Goal: Task Accomplishment & Management: Manage account settings

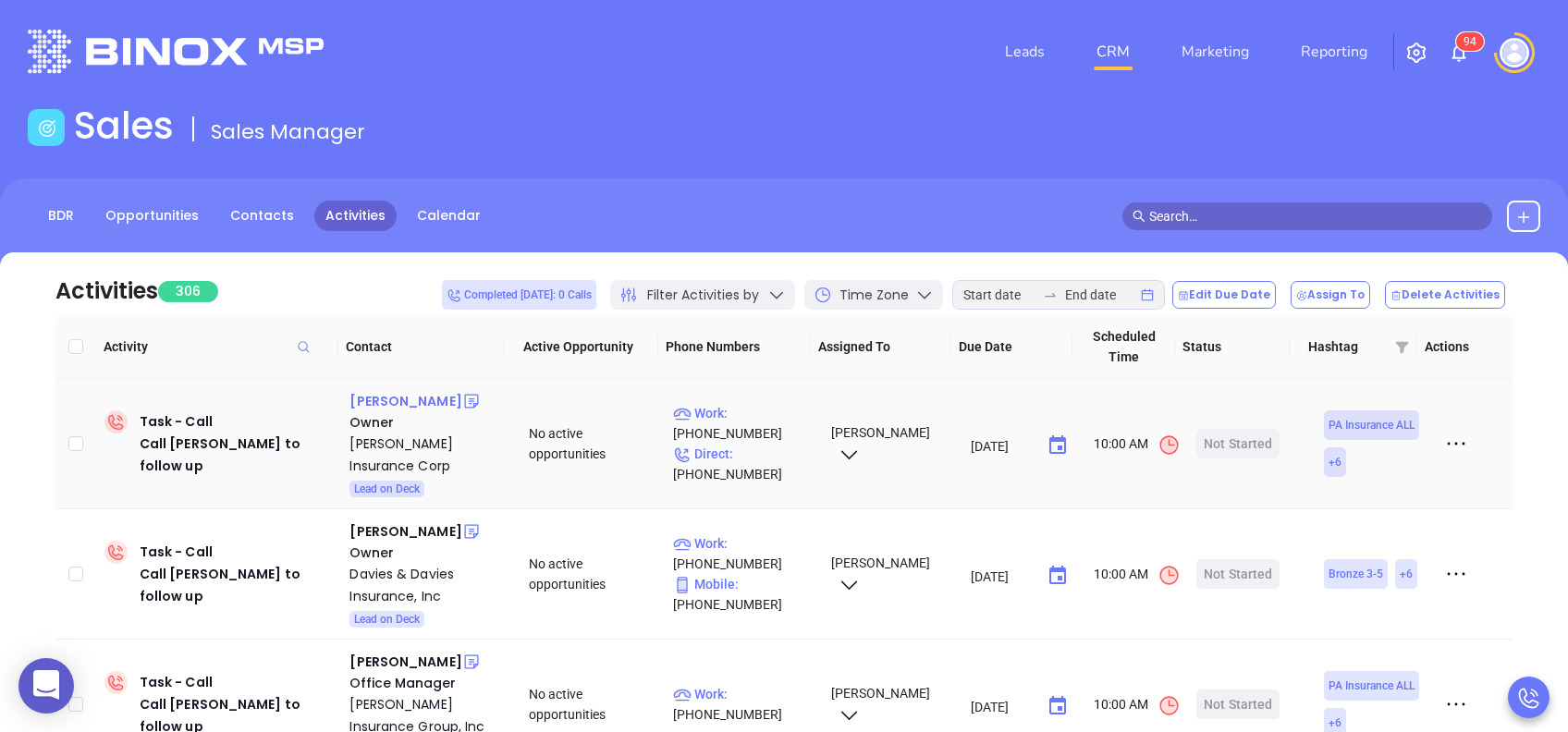
click at [377, 406] on div "Michael Weaver" at bounding box center [405, 401] width 112 height 23
click at [766, 408] on p "Work : (610) 289-0800" at bounding box center [744, 424] width 141 height 41
type input "(610) 289-0800"
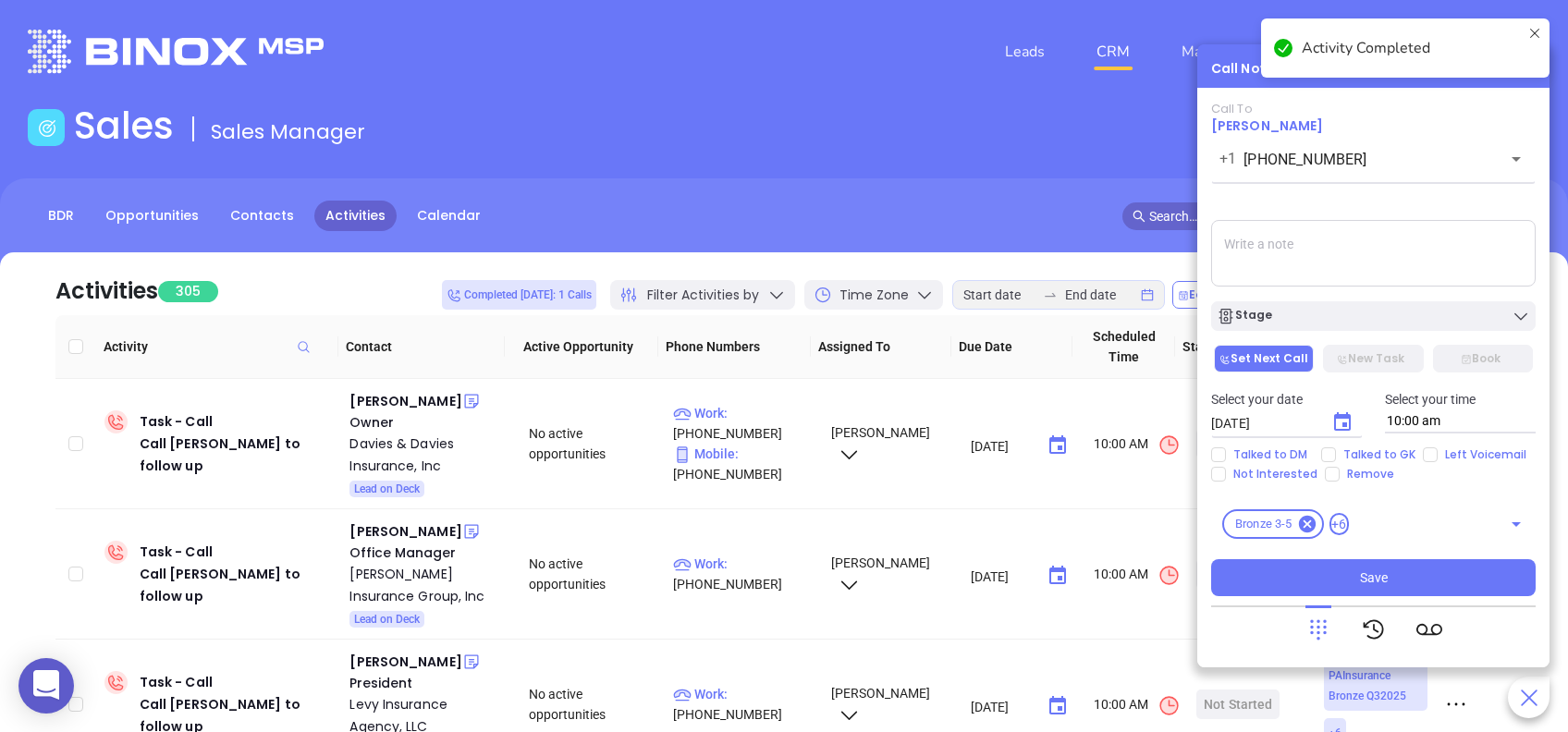
click at [1383, 263] on textarea at bounding box center [1374, 253] width 325 height 67
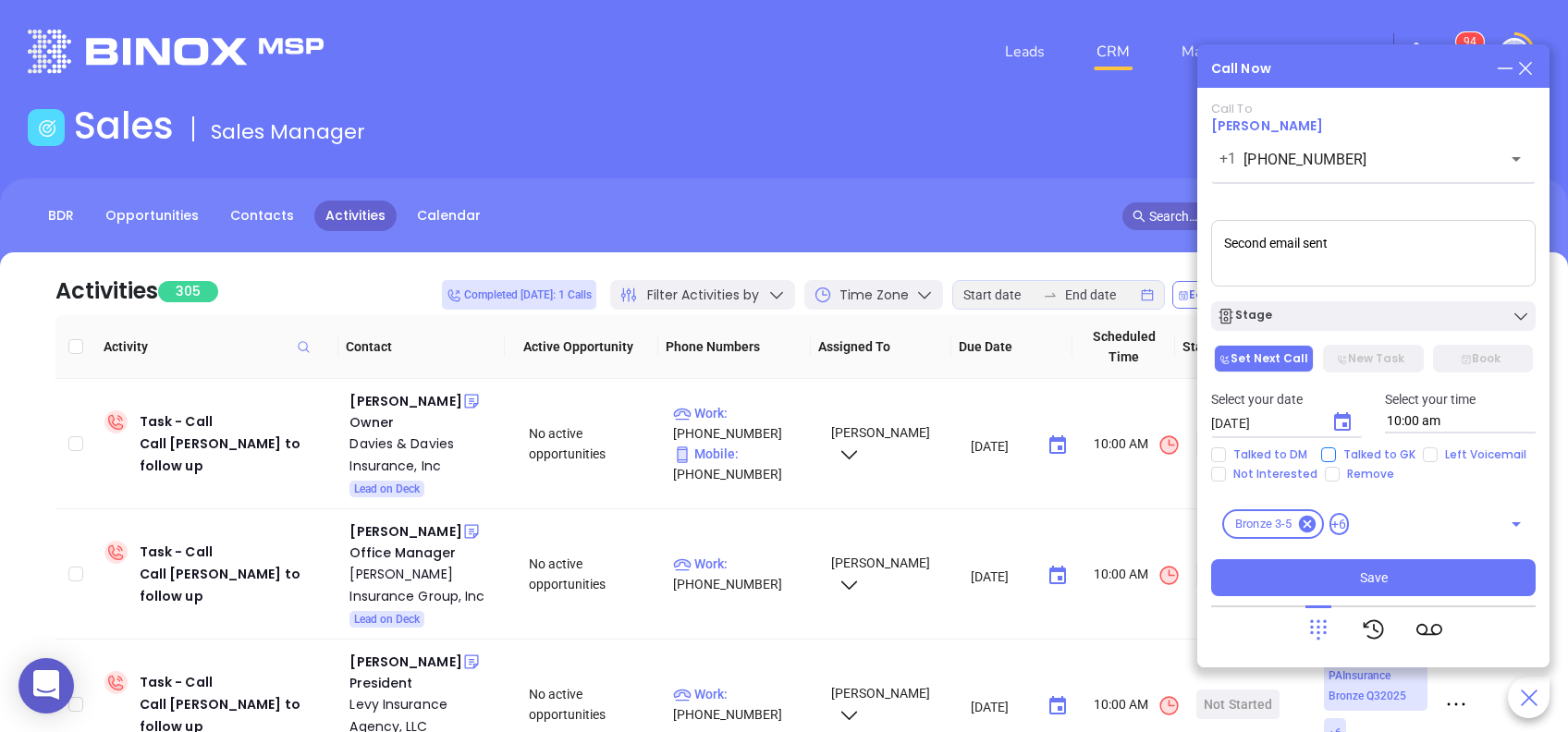
type textarea "Second email sent"
click at [1385, 452] on span "Talked to GK" at bounding box center [1379, 454] width 87 height 15
click at [1336, 452] on input "Talked to GK" at bounding box center [1328, 454] width 15 height 15
checkbox input "true"
click at [1354, 317] on div "Stage" at bounding box center [1373, 316] width 313 height 19
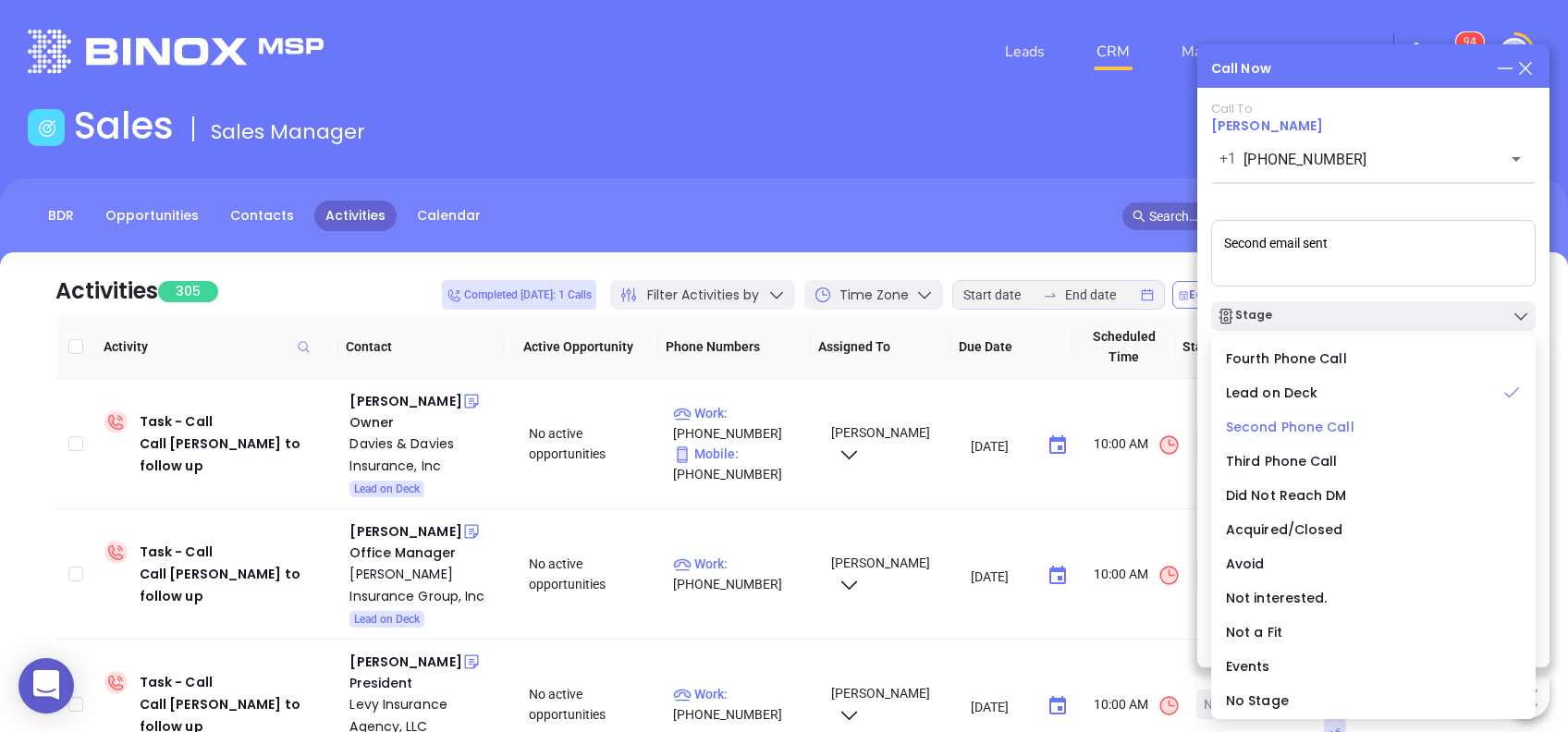
click at [1342, 429] on span "Second Phone Call" at bounding box center [1290, 427] width 128 height 19
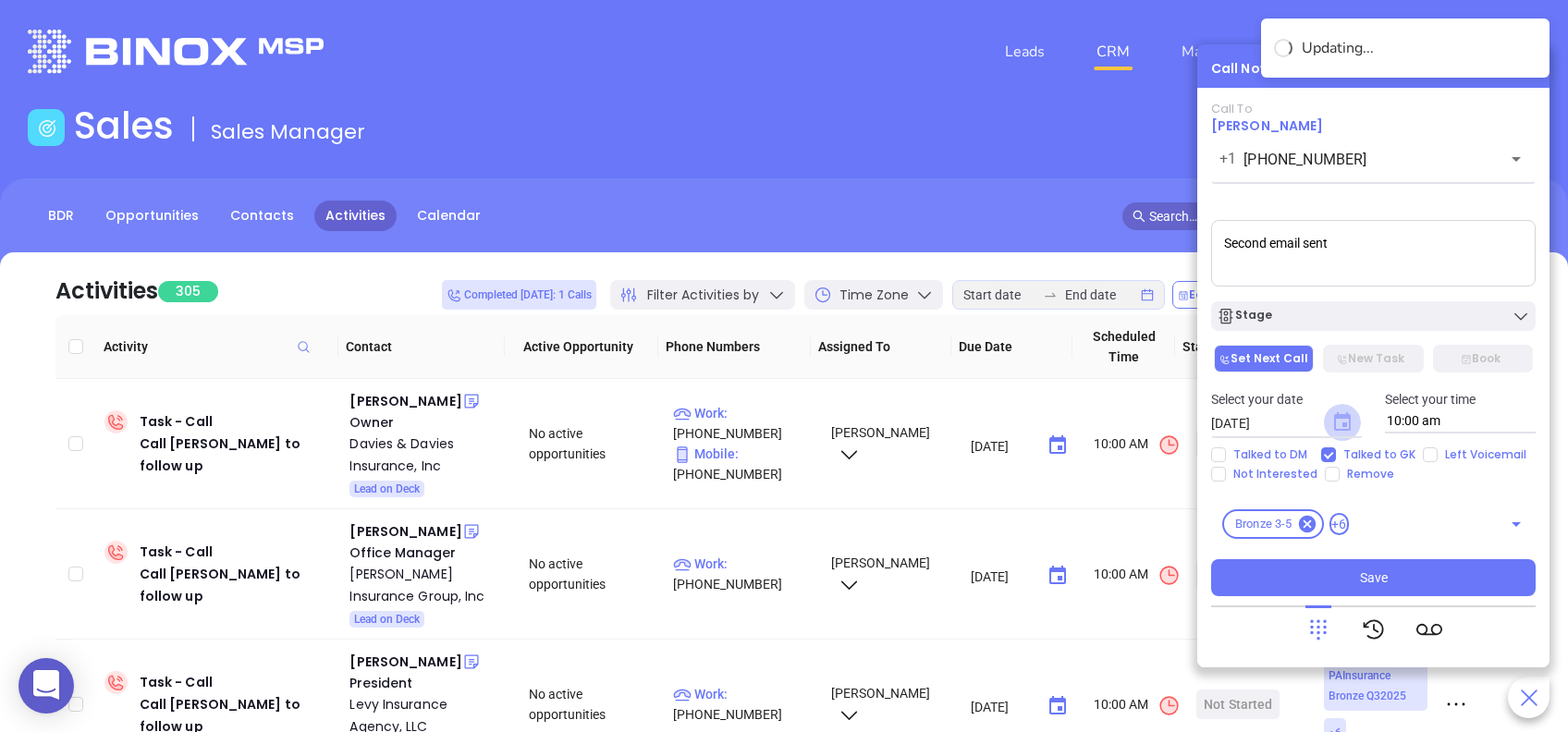
click at [1334, 423] on icon "Choose date, selected date is Aug 26, 2025" at bounding box center [1342, 421] width 17 height 19
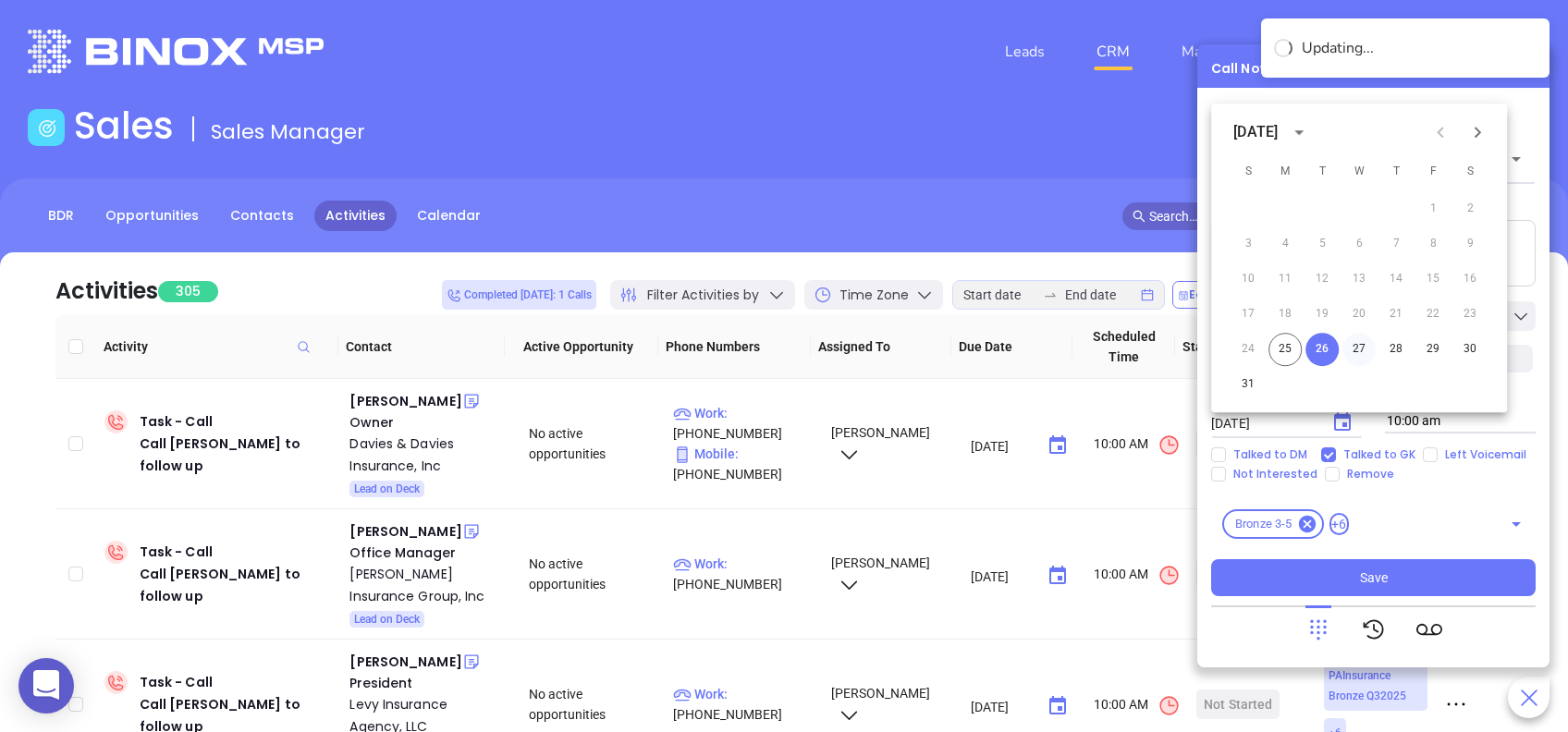
click at [1367, 345] on button "27" at bounding box center [1360, 349] width 33 height 33
type input "08/27/2025"
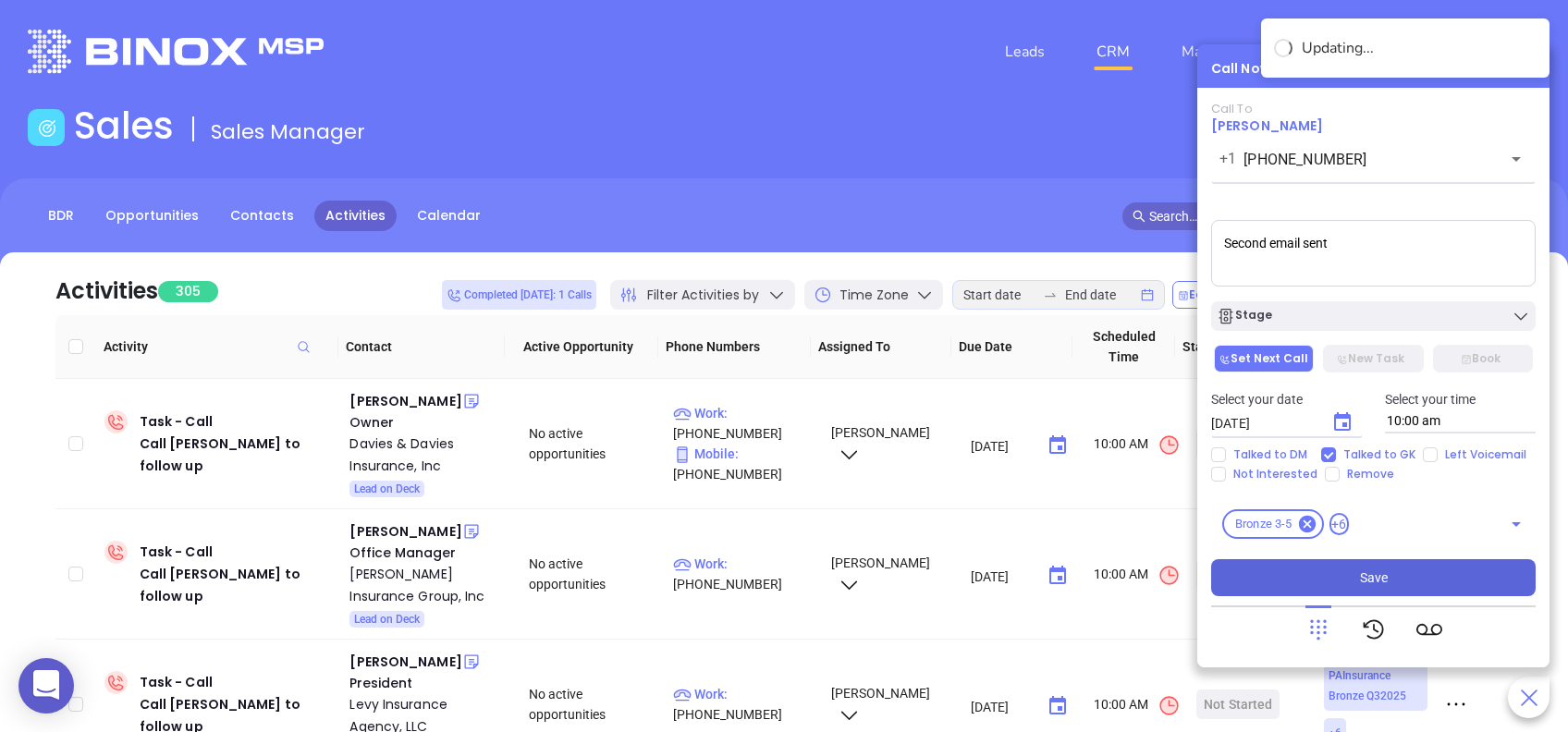
click at [1389, 578] on button "Save" at bounding box center [1374, 578] width 325 height 37
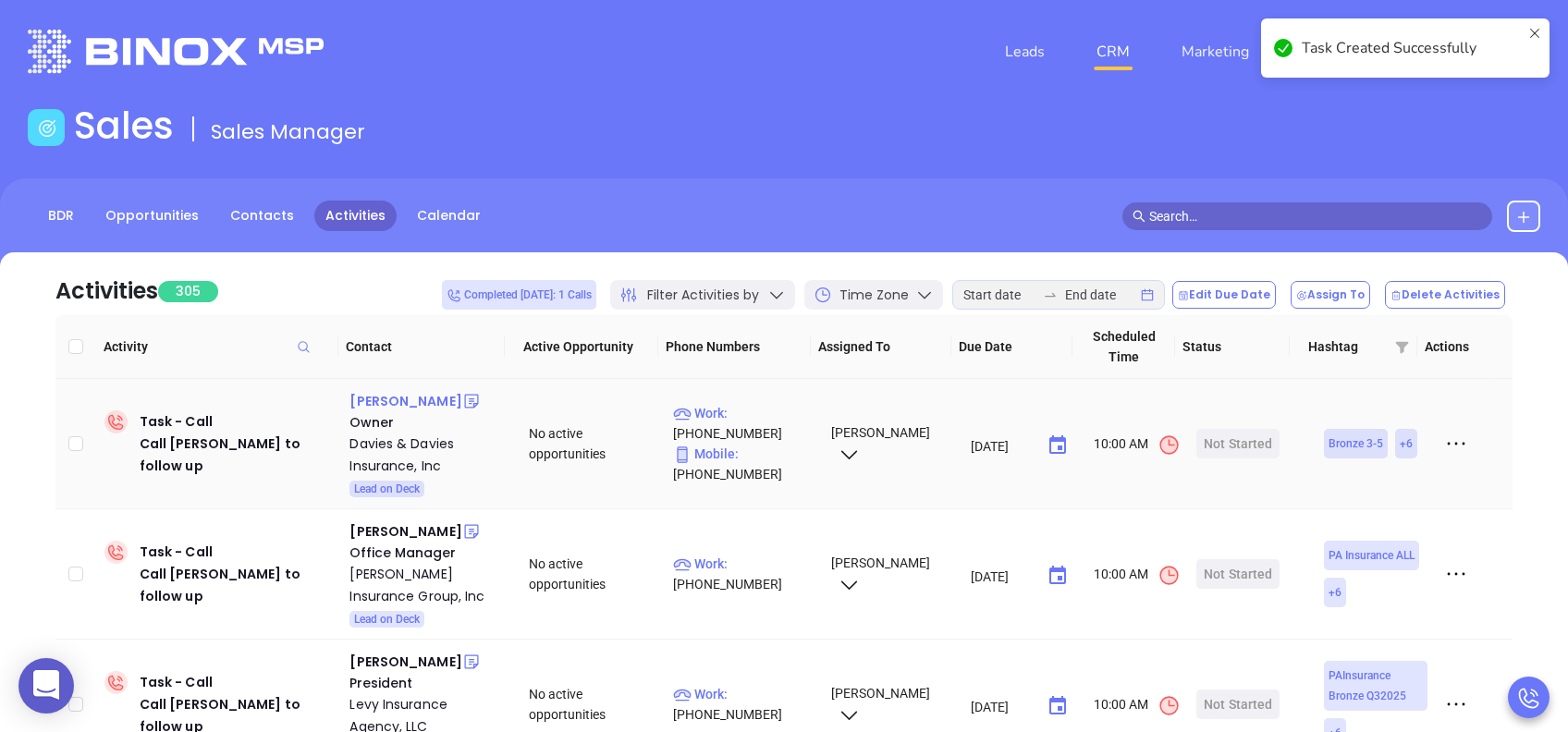
click at [398, 404] on div "Beth Davies" at bounding box center [405, 401] width 112 height 23
click at [750, 406] on p "Work : (412) 741-1820" at bounding box center [744, 424] width 141 height 41
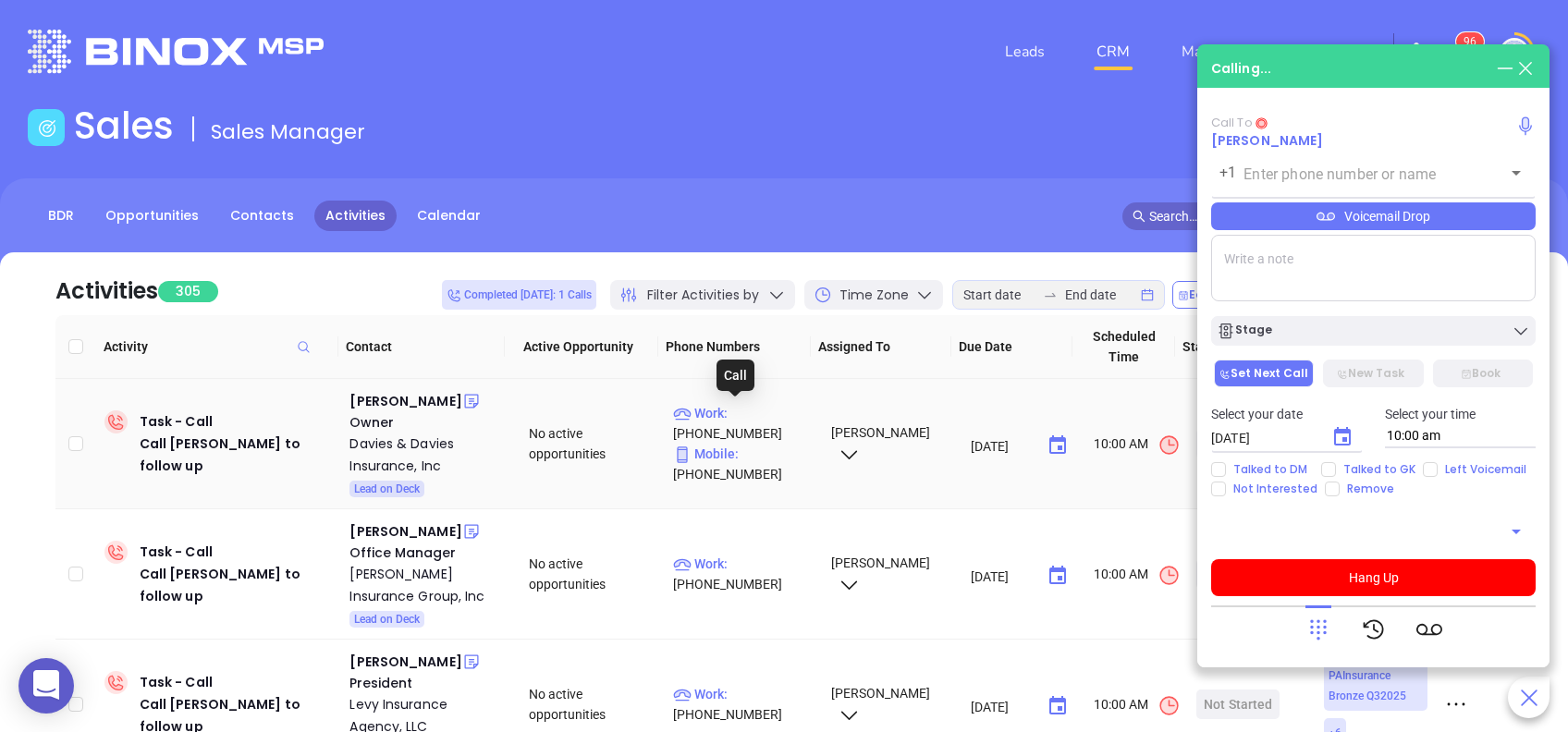
type input "(412) 741-1820"
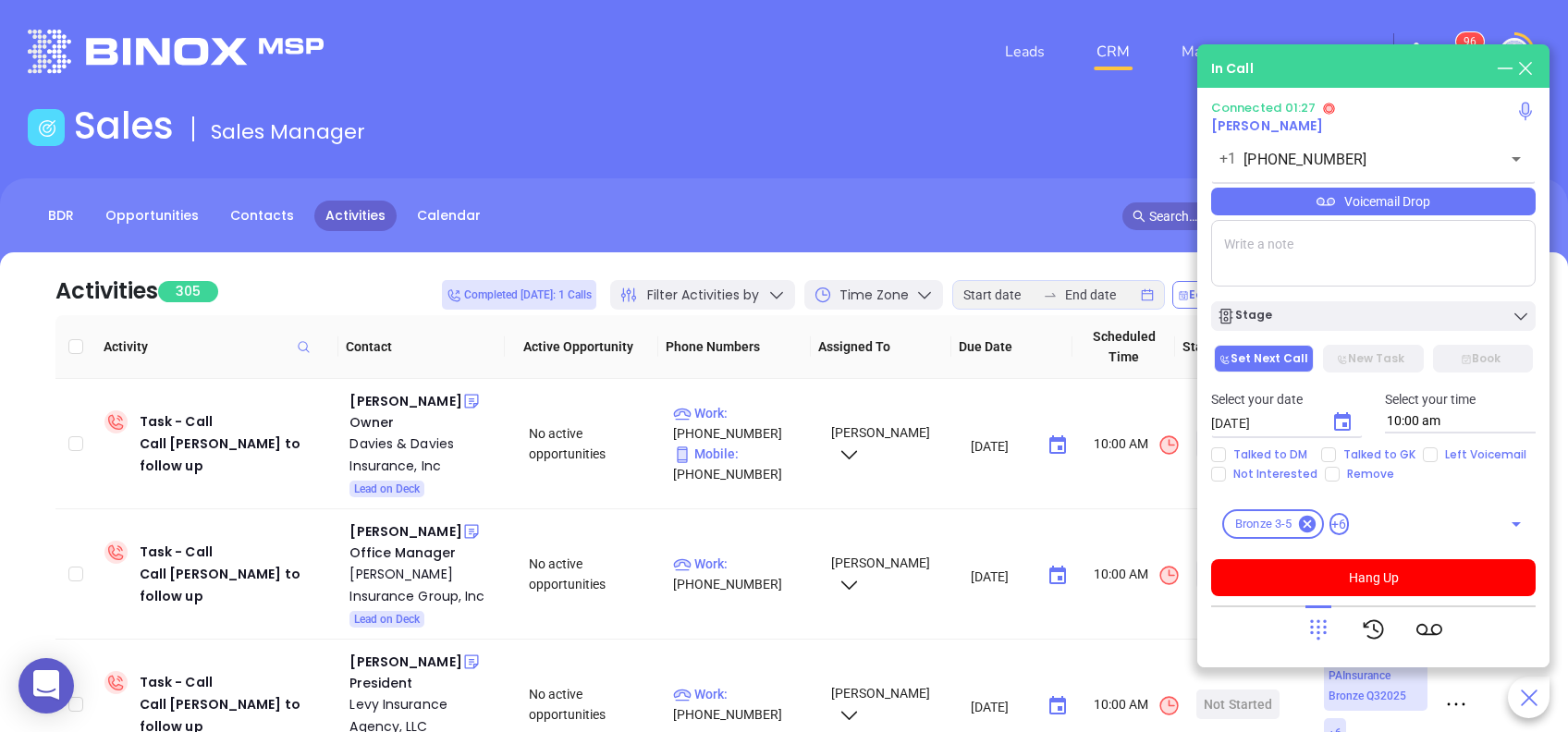
click at [1455, 252] on textarea at bounding box center [1374, 253] width 325 height 67
type textarea "Second email sent"
click at [1423, 456] on input "Left Voicemail" at bounding box center [1430, 454] width 15 height 15
checkbox input "true"
click at [1335, 428] on icon "Choose date, selected date is Aug 26, 2025" at bounding box center [1342, 421] width 17 height 19
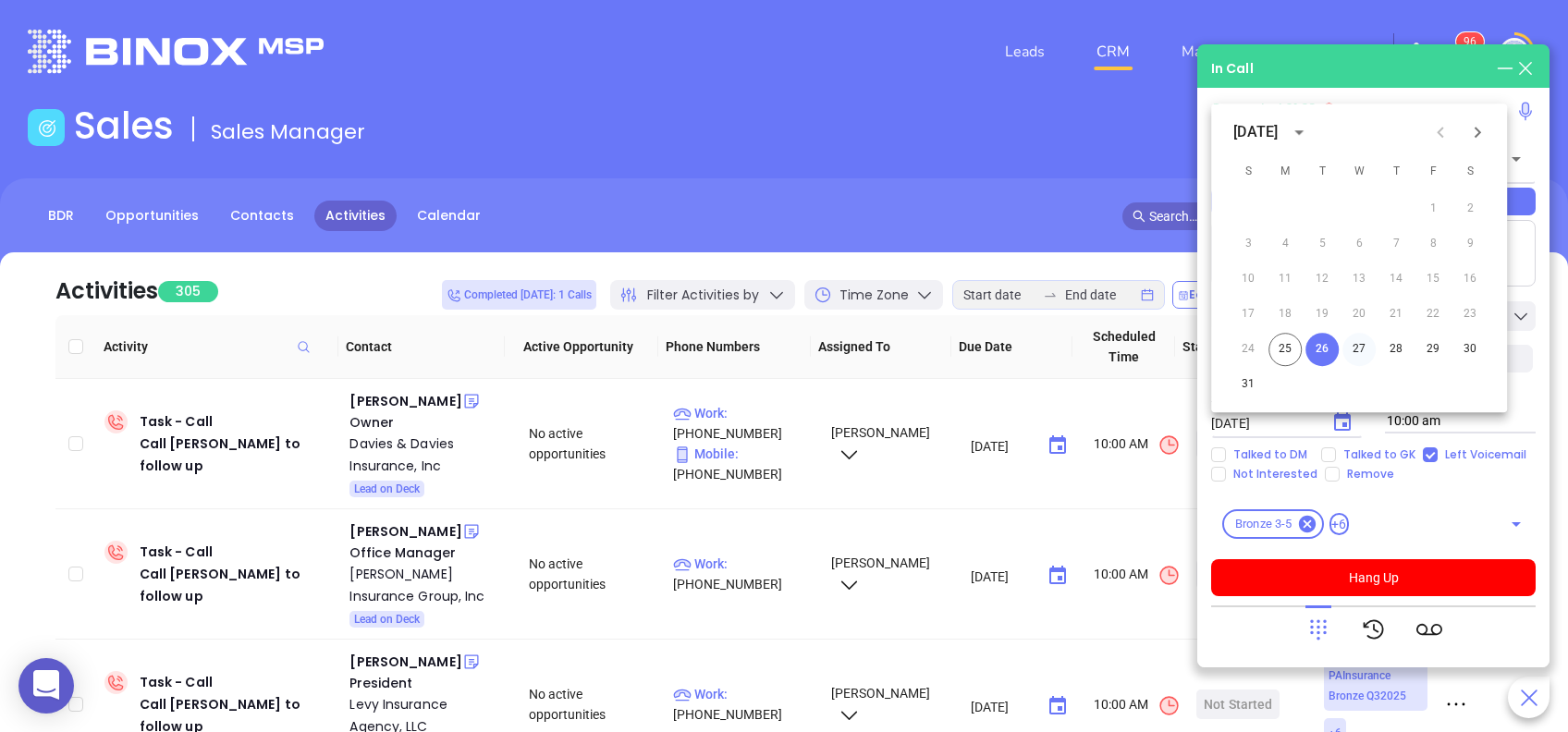
click at [1361, 341] on button "27" at bounding box center [1360, 349] width 33 height 33
type input "08/27/2025"
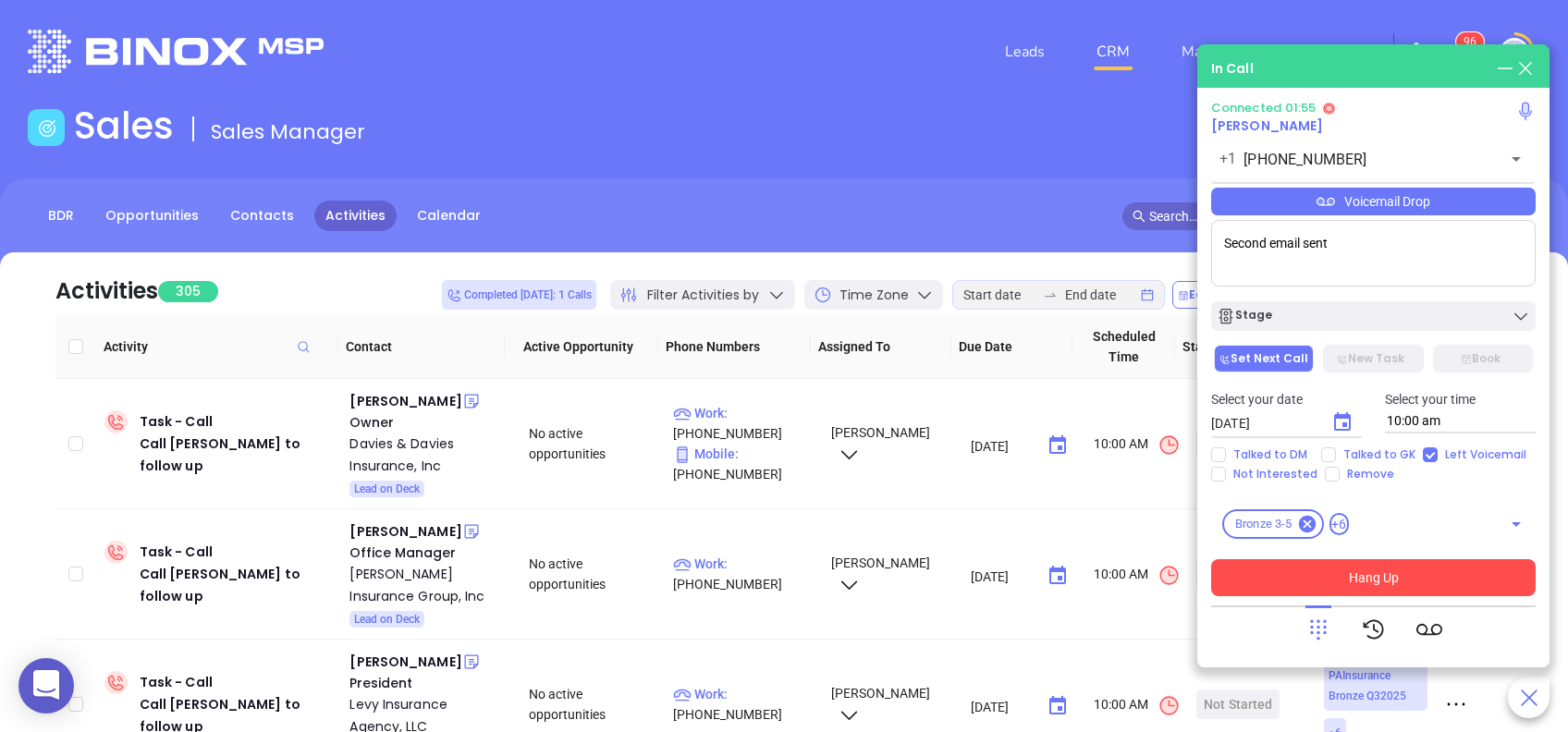
click at [1457, 574] on button "Hang Up" at bounding box center [1374, 578] width 325 height 37
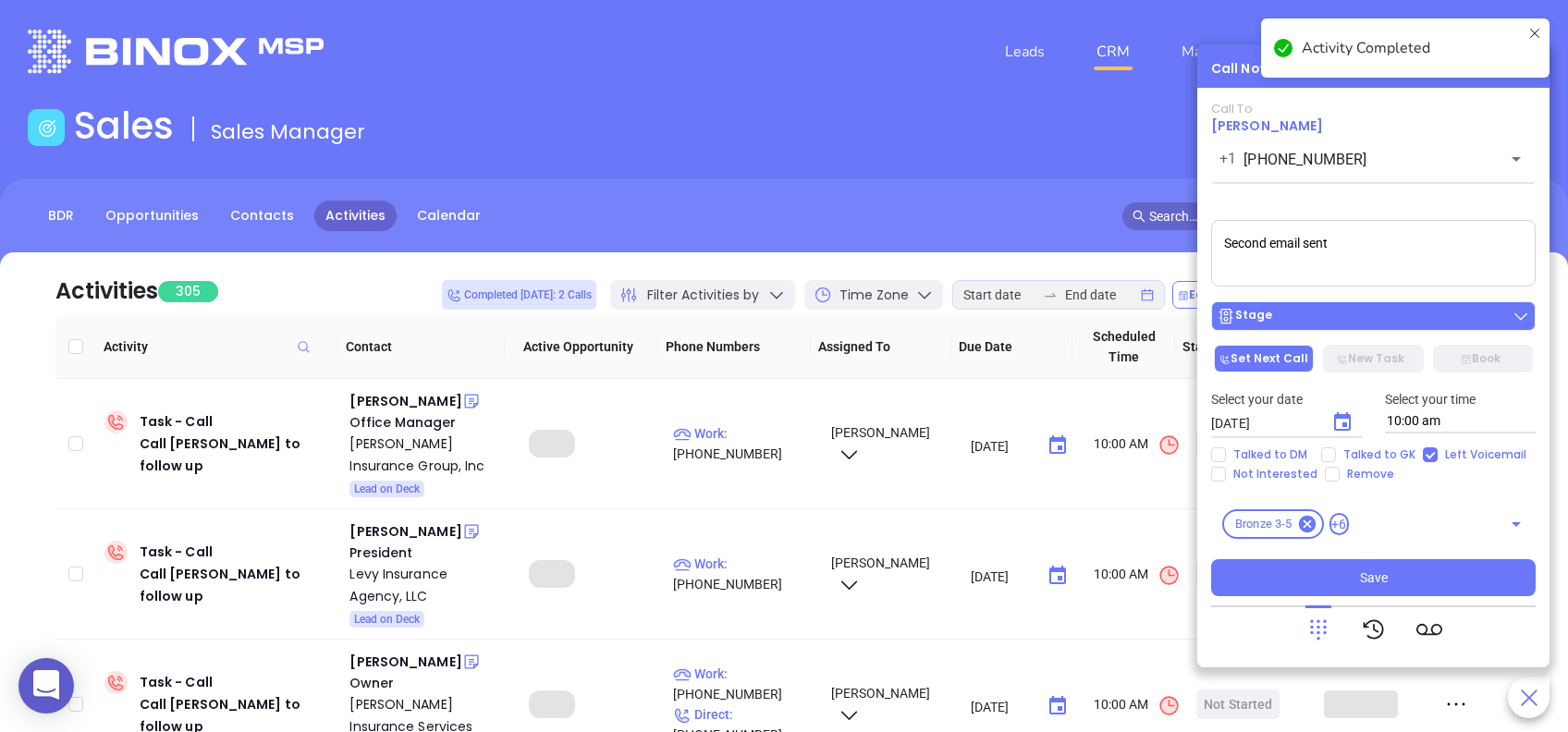
click at [1321, 321] on div "Stage" at bounding box center [1373, 316] width 313 height 19
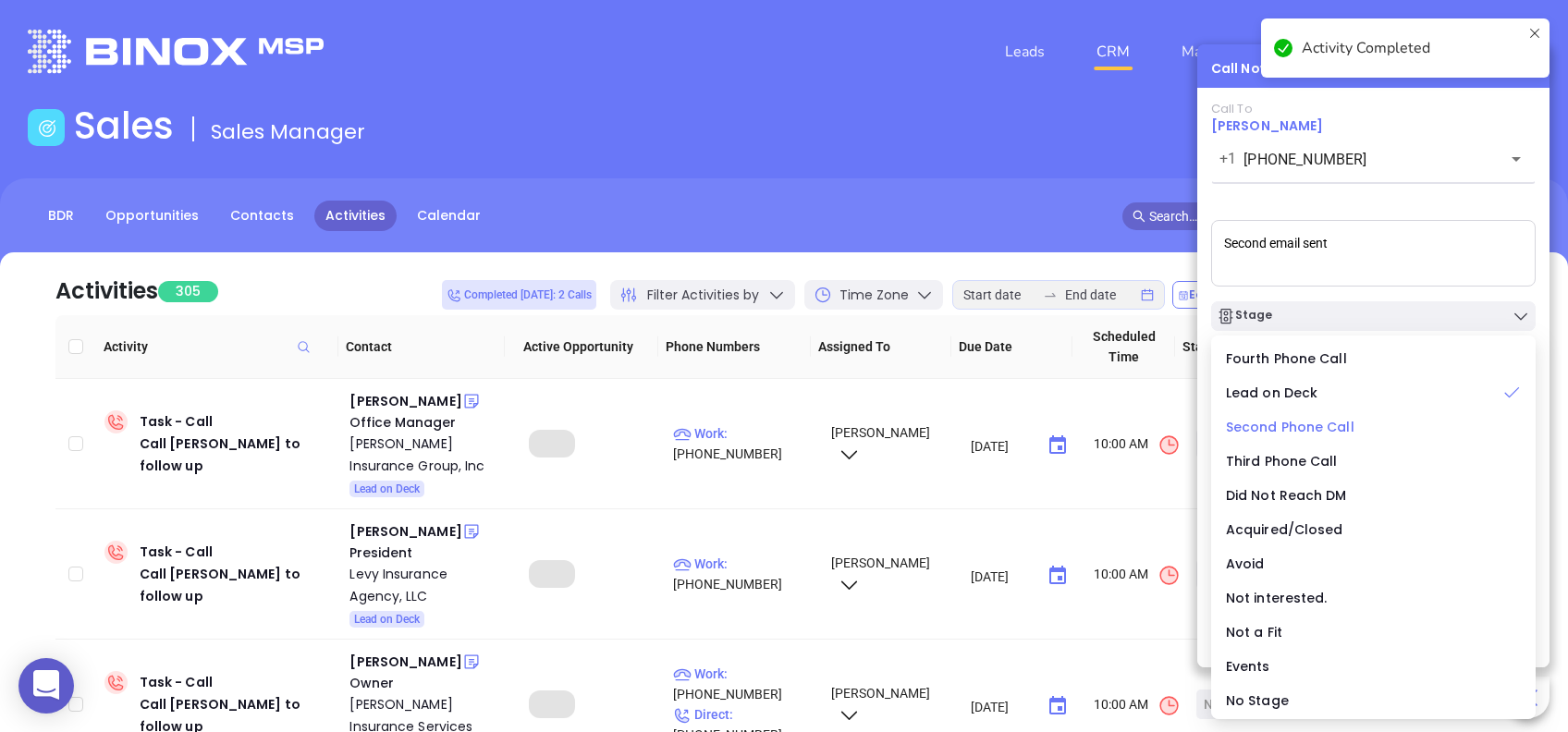
click at [1301, 429] on span "Second Phone Call" at bounding box center [1290, 427] width 128 height 19
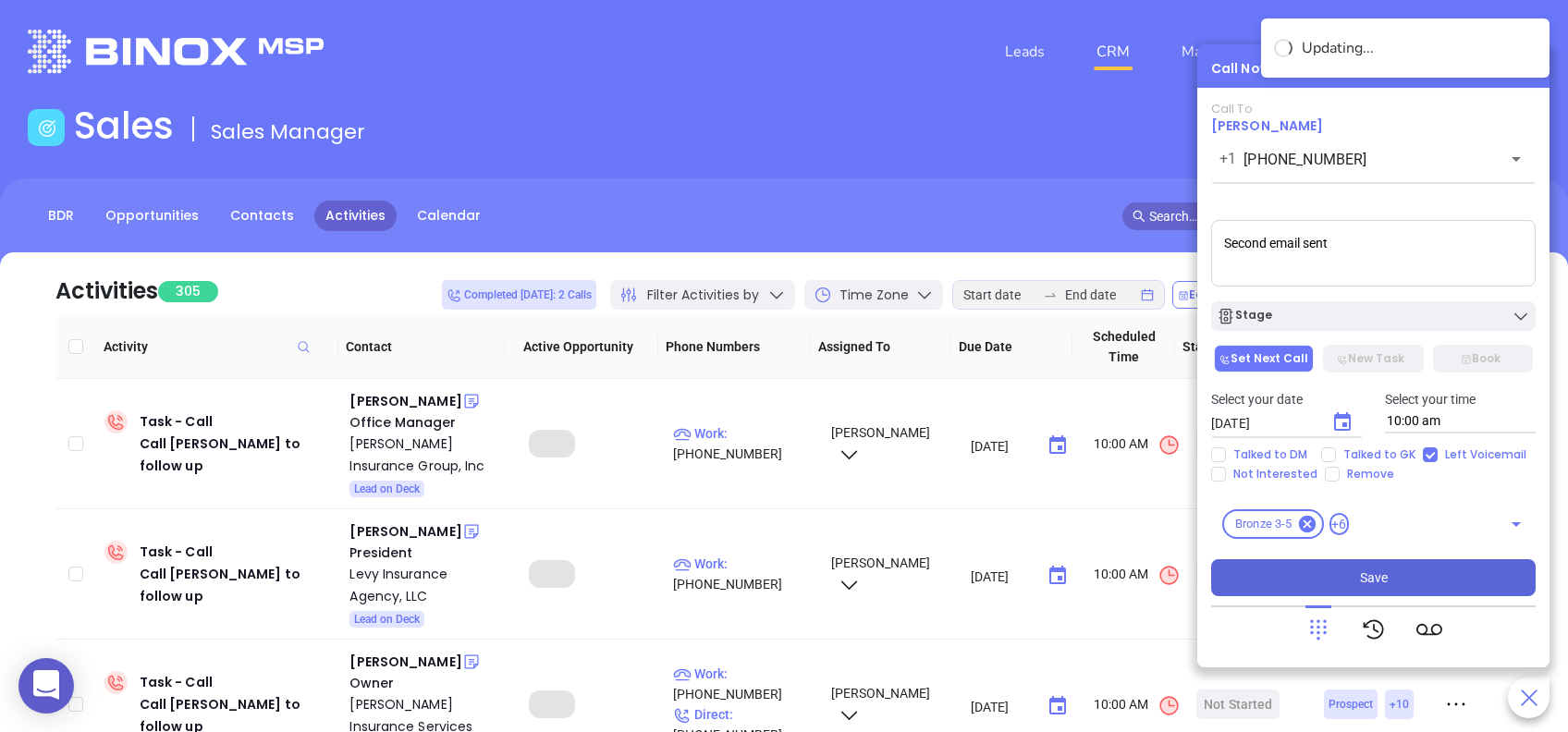
click at [1406, 582] on button "Save" at bounding box center [1374, 578] width 325 height 37
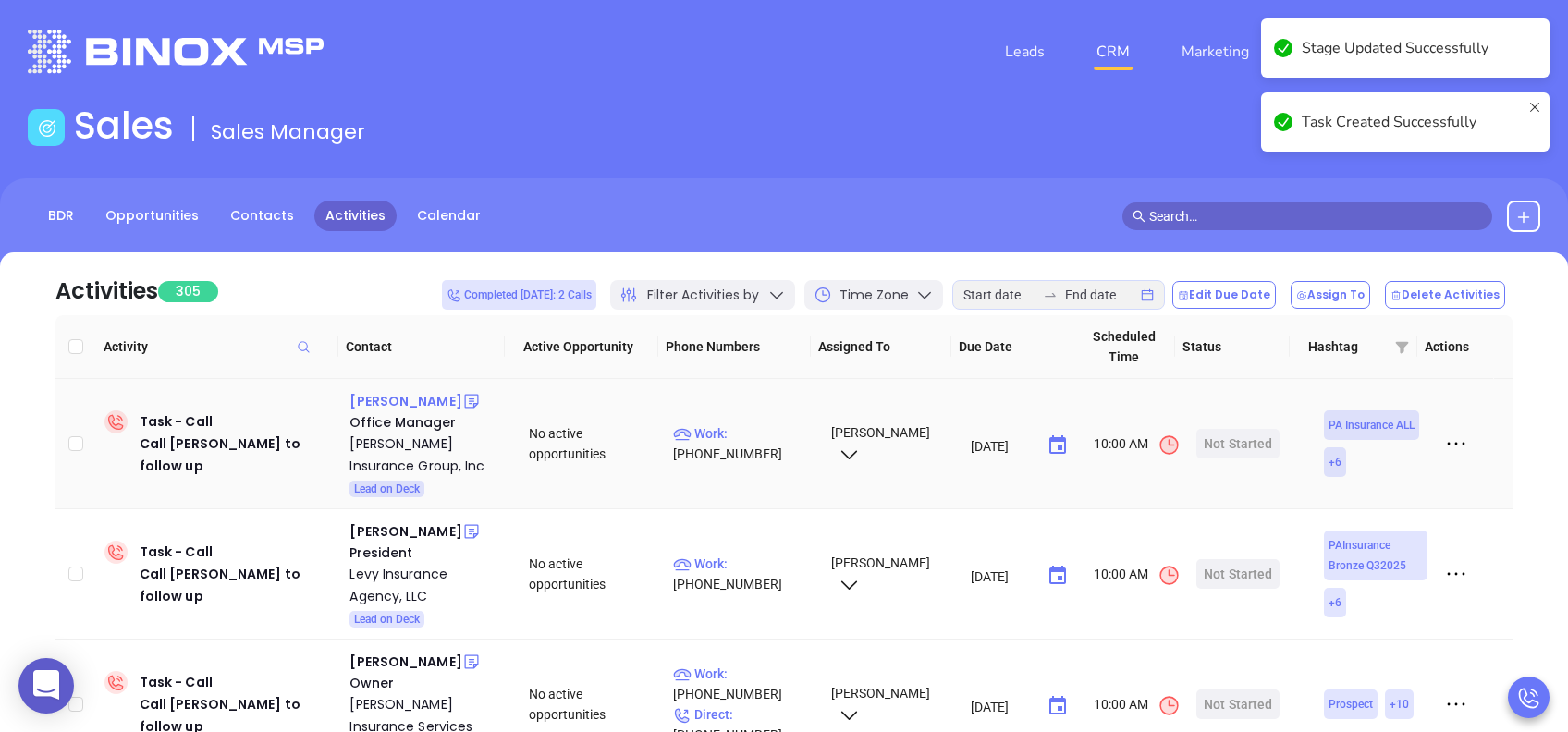
click at [418, 397] on div "Tina Swindell" at bounding box center [405, 401] width 112 height 23
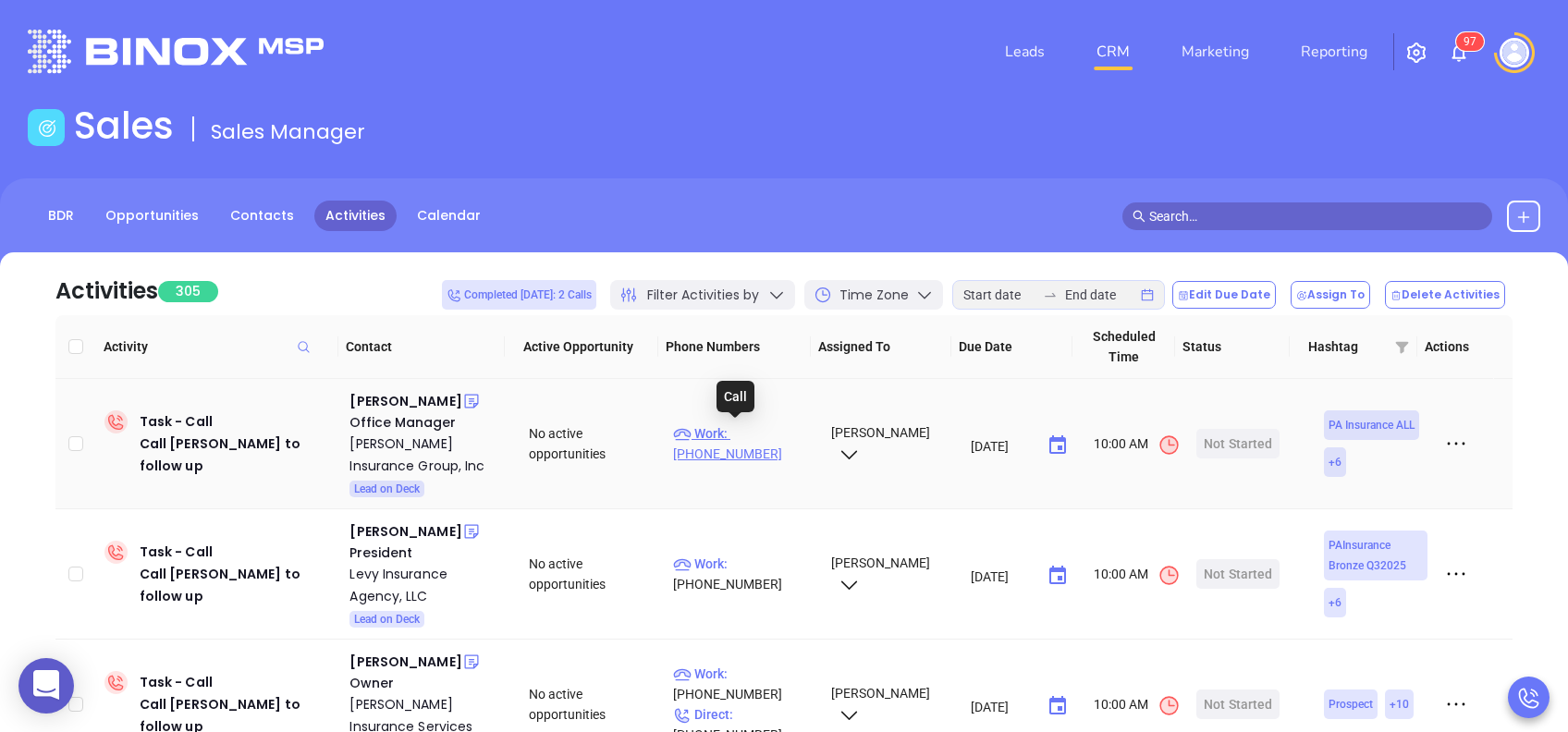
click at [762, 434] on p "Work : (814) 695-9844" at bounding box center [744, 444] width 141 height 41
type input "(814) 695-9844"
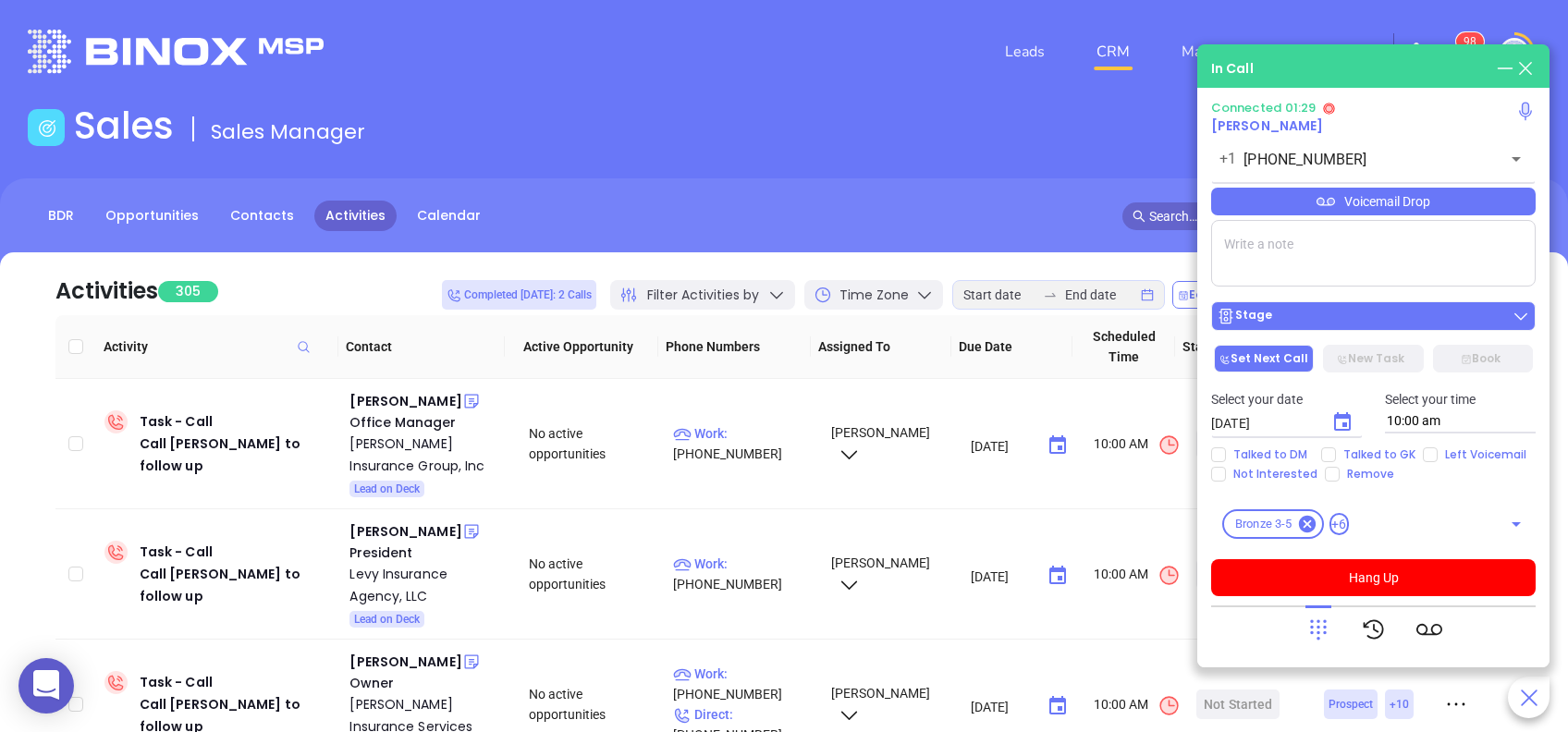
click at [1330, 322] on div "Stage" at bounding box center [1373, 316] width 313 height 19
click at [1396, 242] on textarea at bounding box center [1374, 253] width 325 height 67
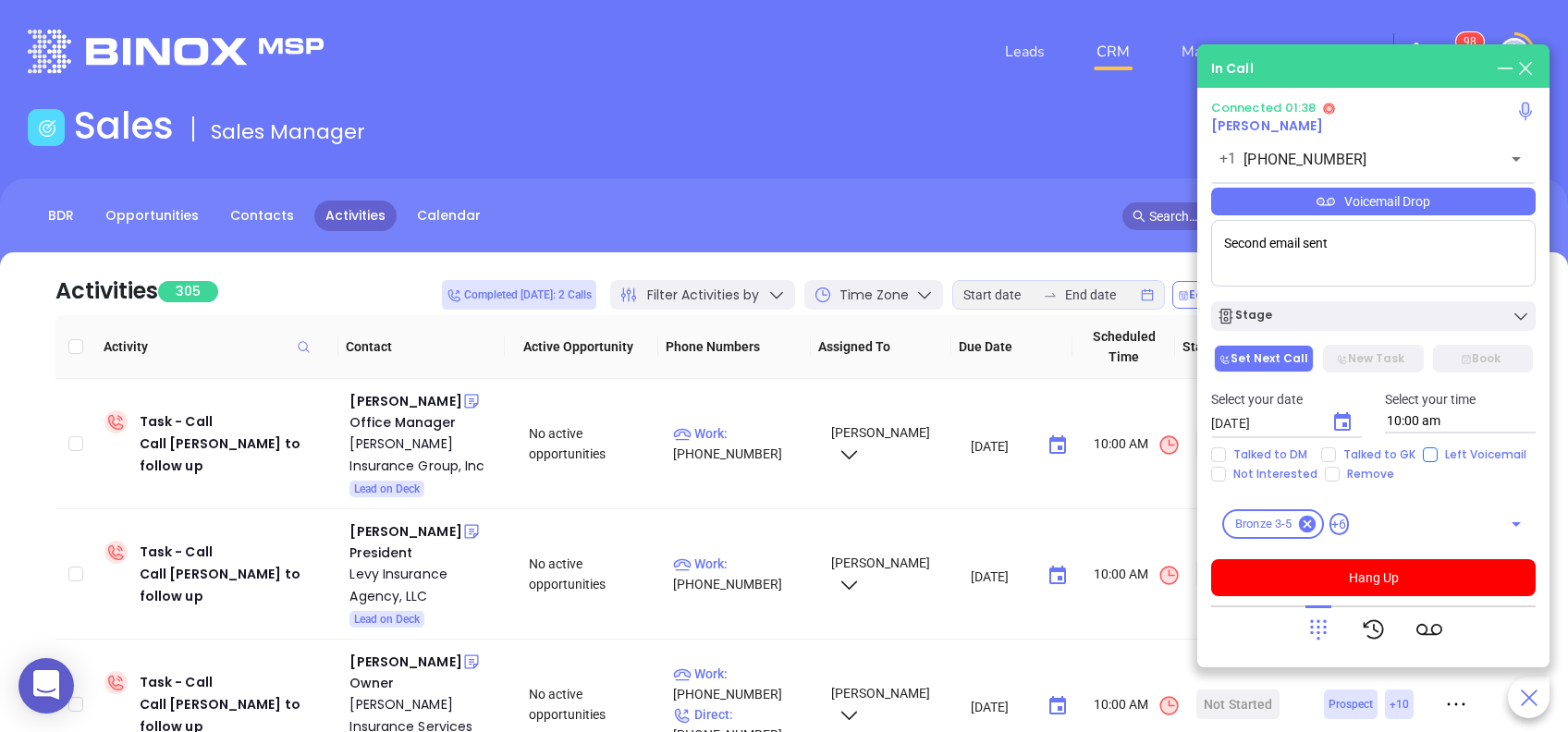
type textarea "Second email sent"
click at [1432, 460] on input "Left Voicemail" at bounding box center [1430, 454] width 15 height 15
checkbox input "true"
click at [1336, 420] on icon "Choose date, selected date is Aug 26, 2025" at bounding box center [1343, 422] width 23 height 23
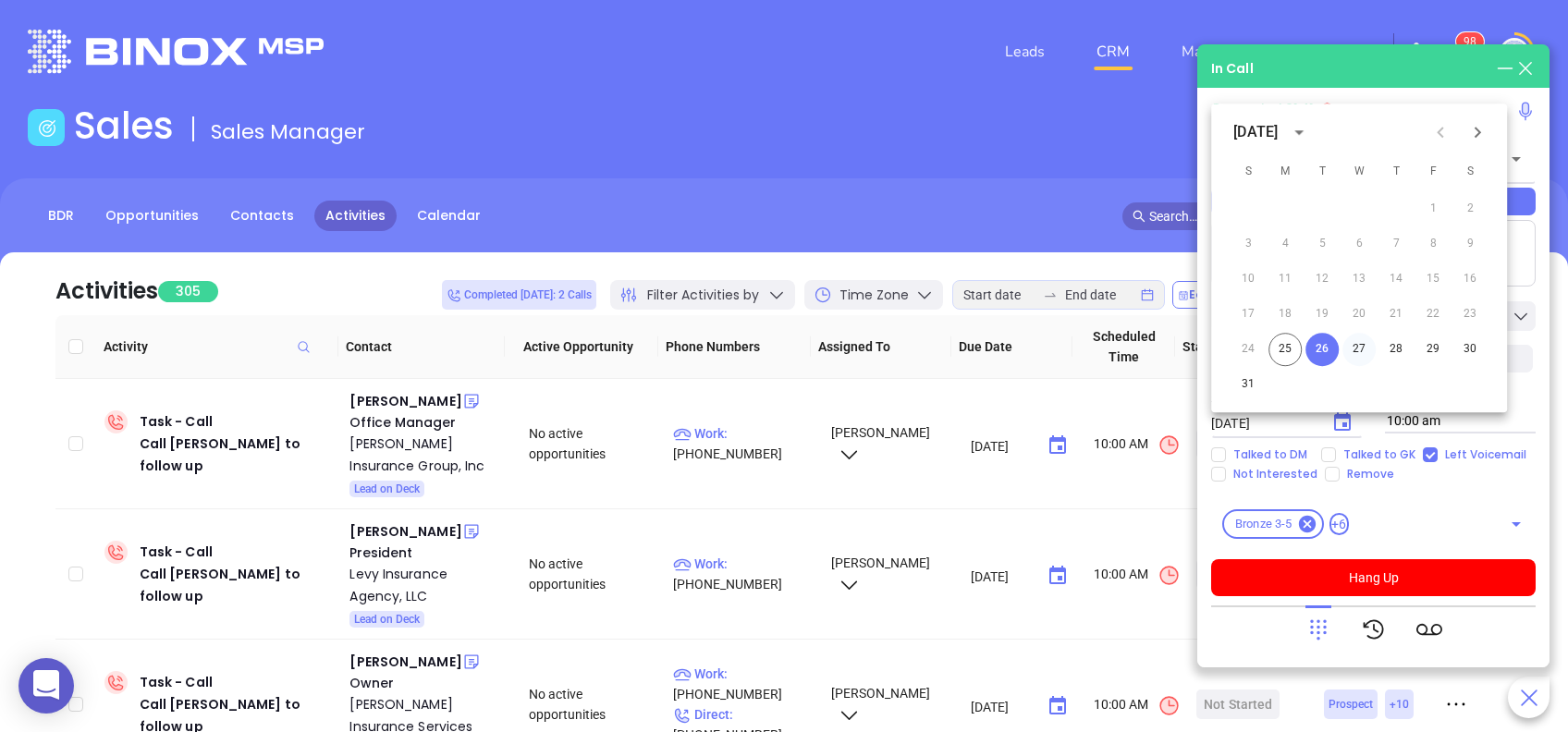
click at [1356, 343] on button "27" at bounding box center [1360, 349] width 33 height 33
type input "08/27/2025"
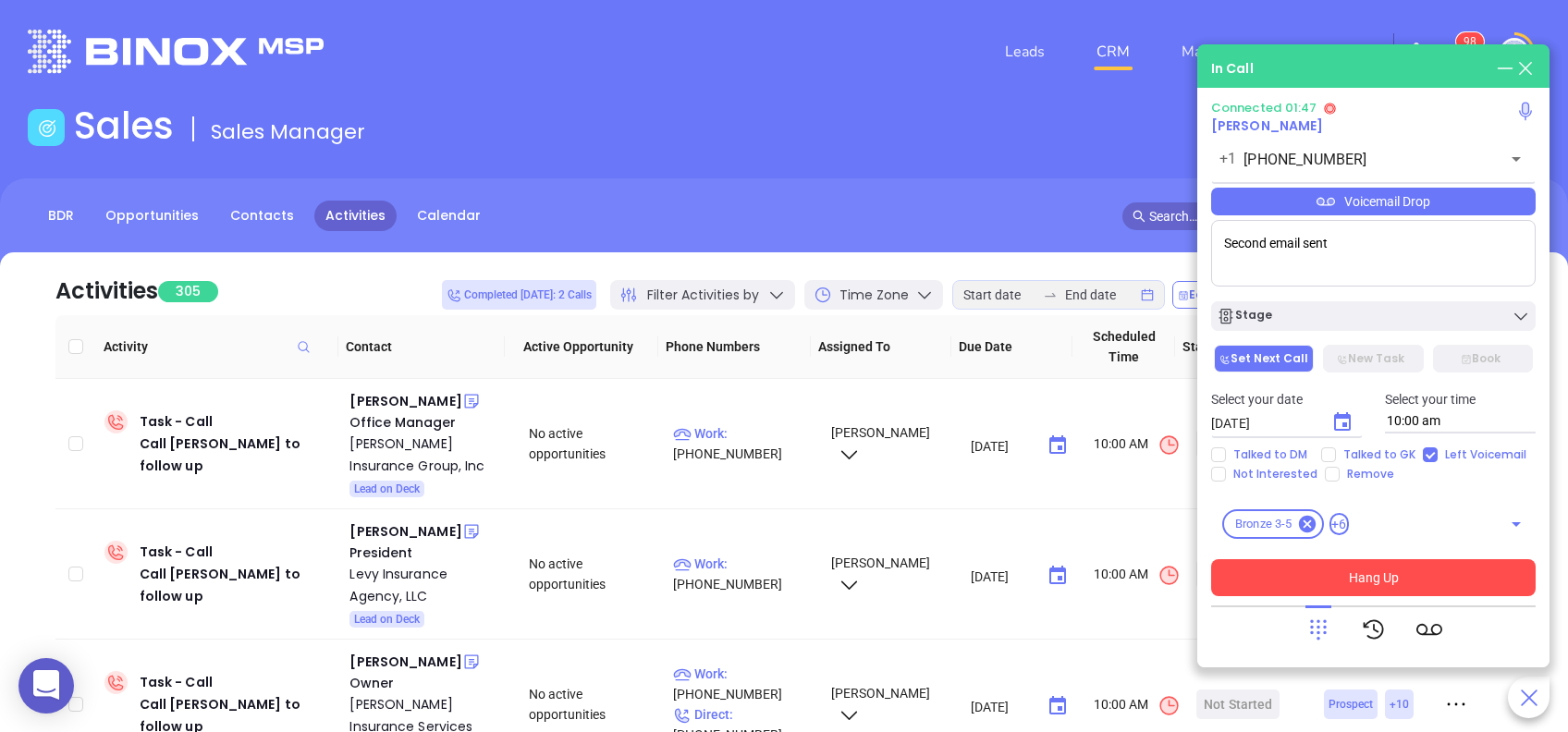
click at [1409, 574] on button "Hang Up" at bounding box center [1374, 578] width 325 height 37
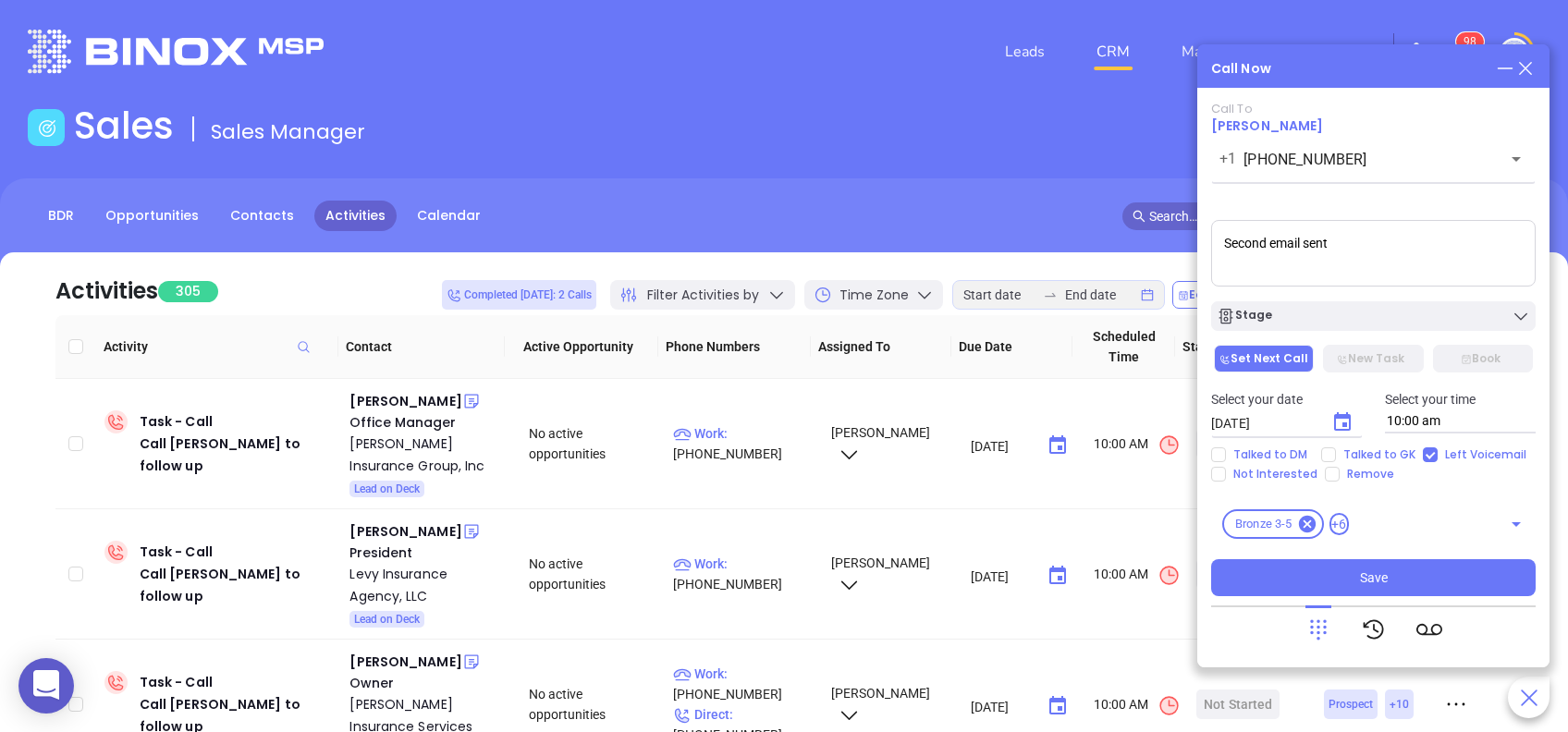
click at [1365, 334] on div "Call To Tina Swindell +1 (814) 695-9844 ​ Voicemail Drop Second email sent Stag…" at bounding box center [1374, 348] width 325 height 494
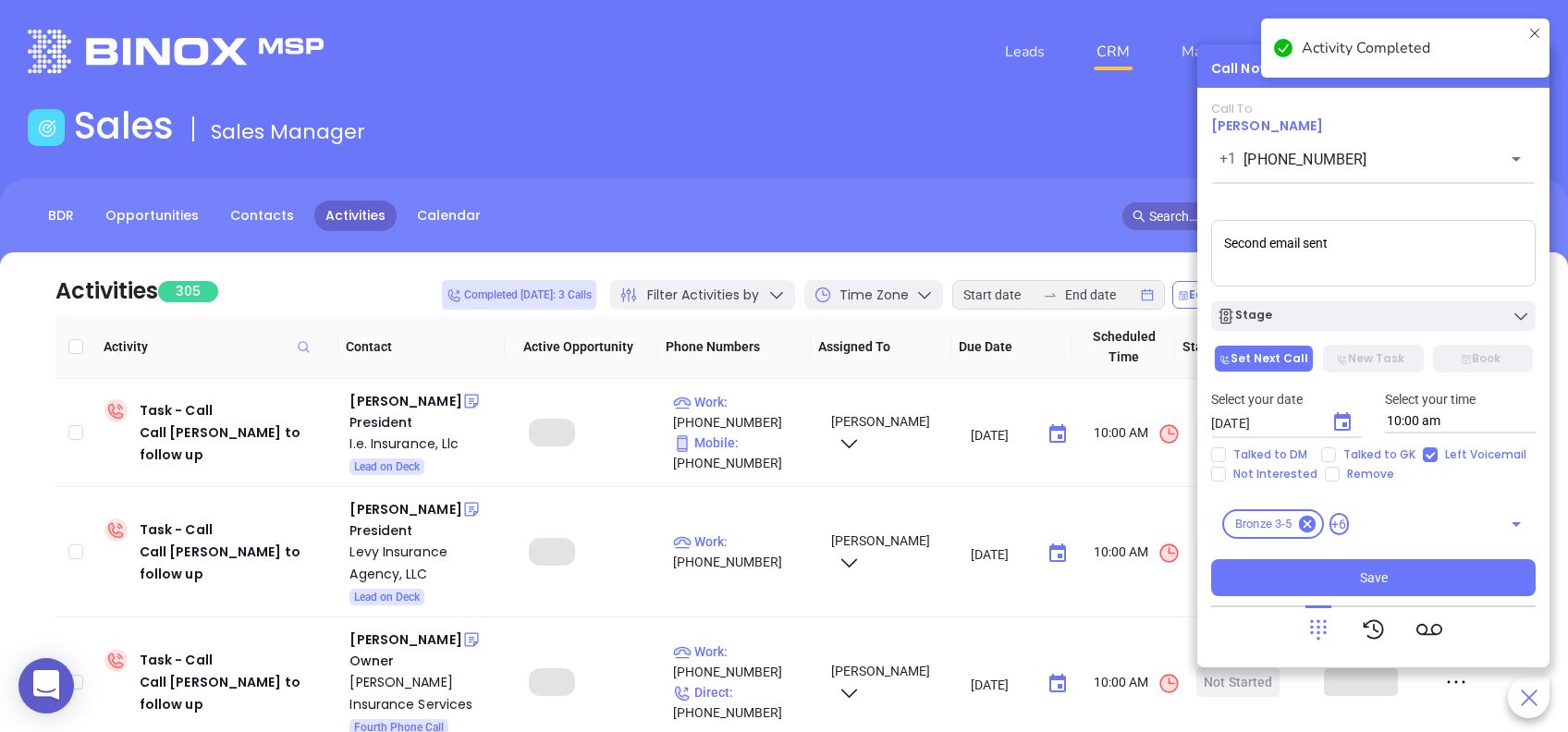
click at [1364, 318] on div "Stage" at bounding box center [1373, 316] width 313 height 19
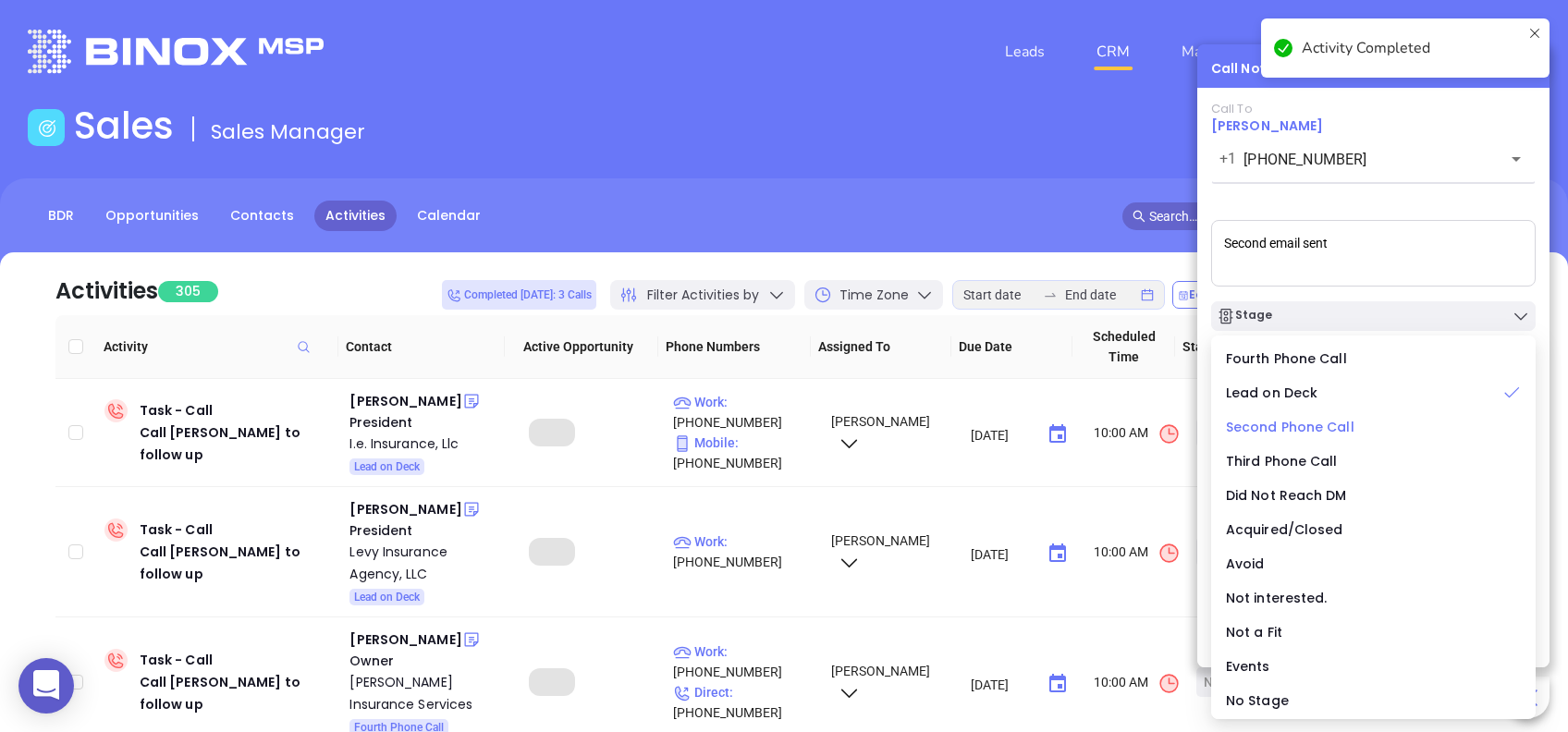
click at [1303, 422] on span "Second Phone Call" at bounding box center [1290, 427] width 128 height 19
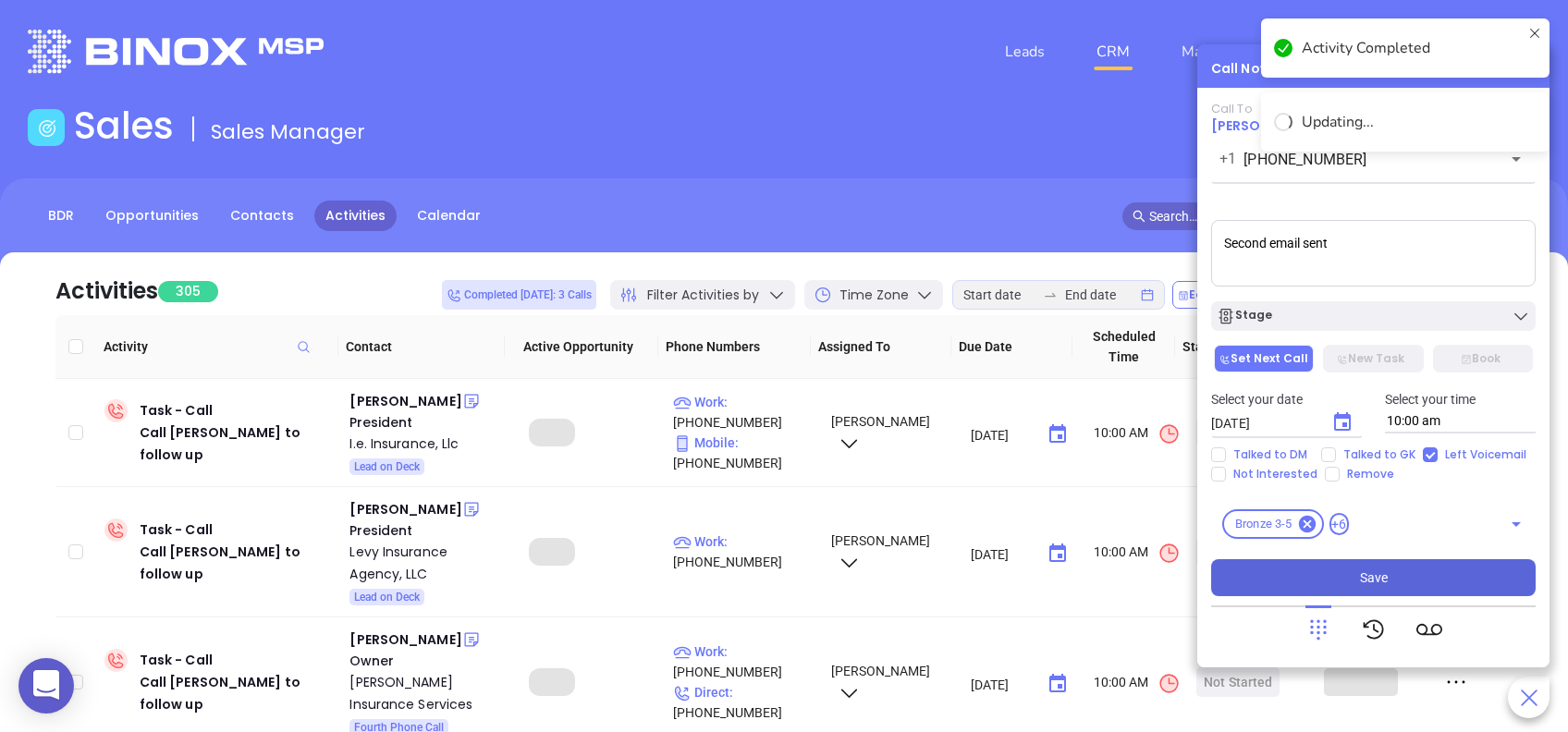
click at [1360, 582] on button "Save" at bounding box center [1374, 578] width 325 height 37
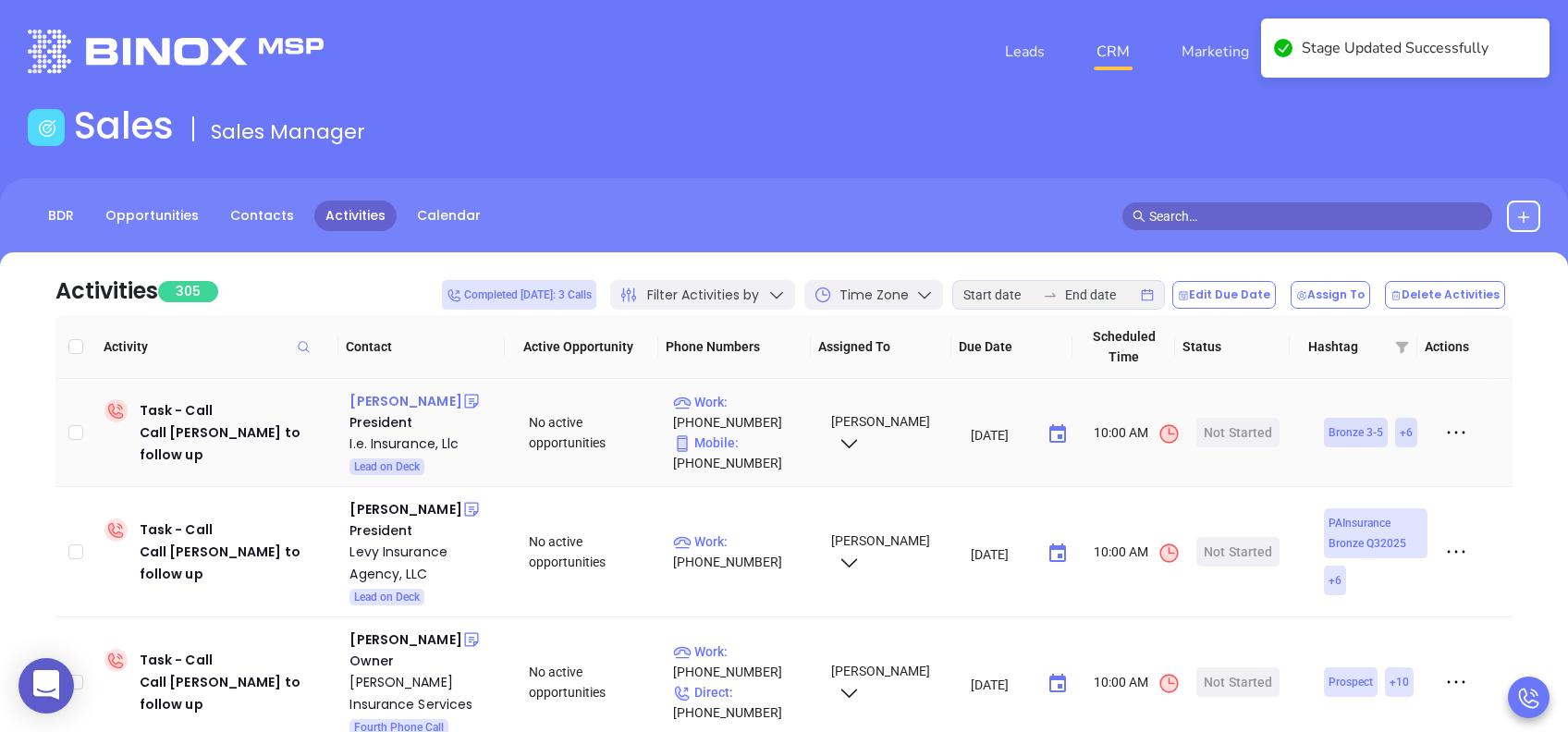
click at [416, 400] on div "Tiffany Nolan" at bounding box center [405, 401] width 112 height 23
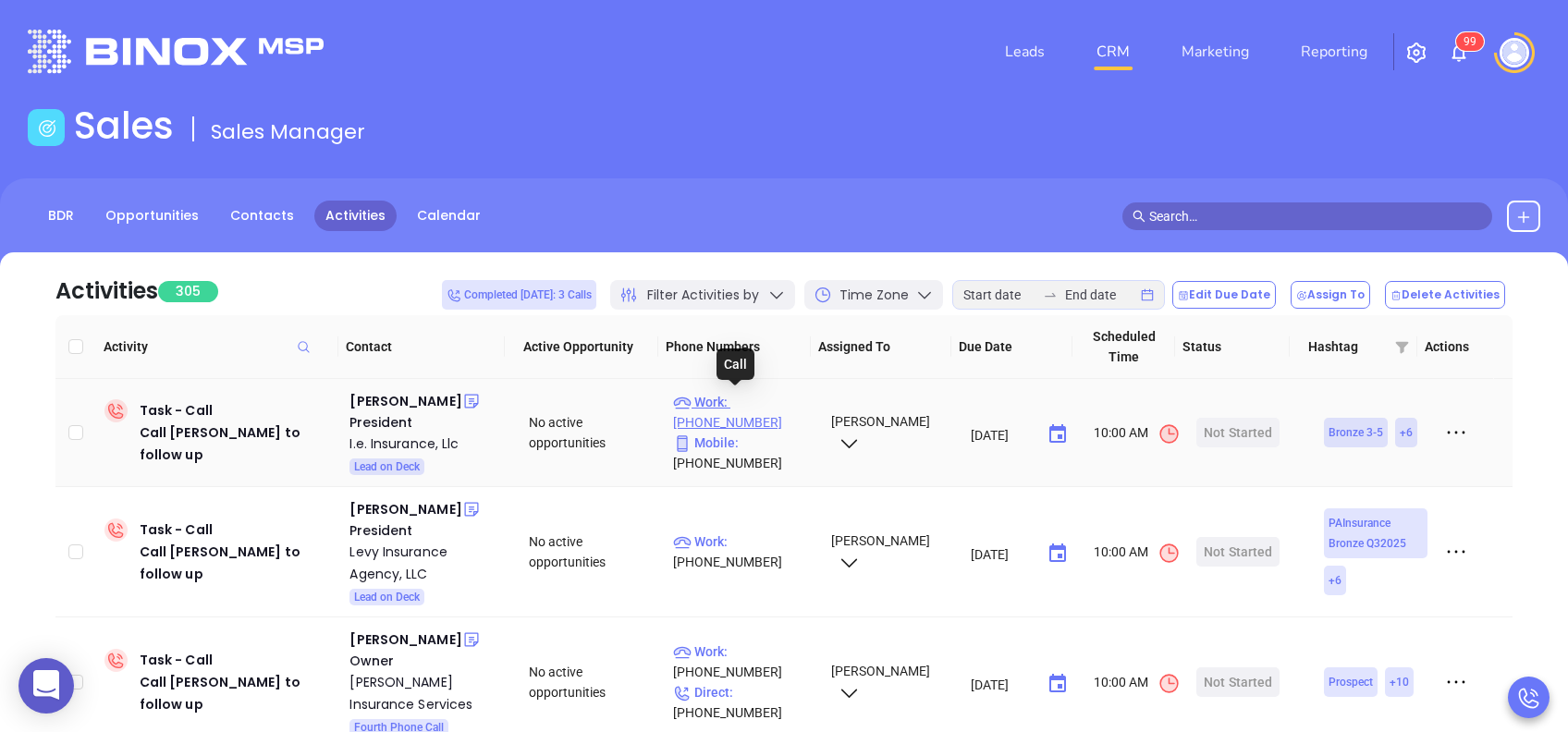
click at [765, 407] on p "Work : (724) 719-2093" at bounding box center [744, 413] width 141 height 41
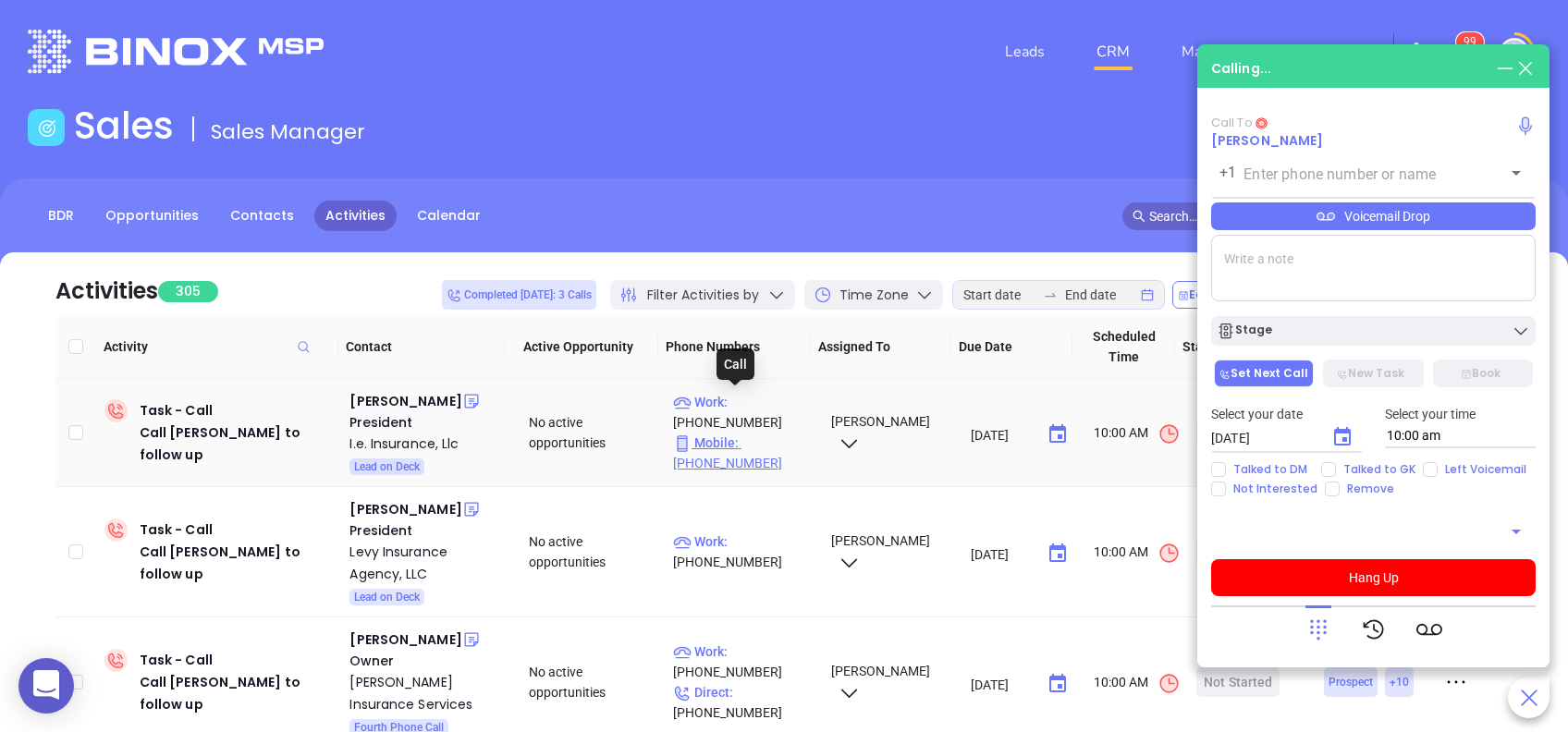
type input "(724) 719-2093"
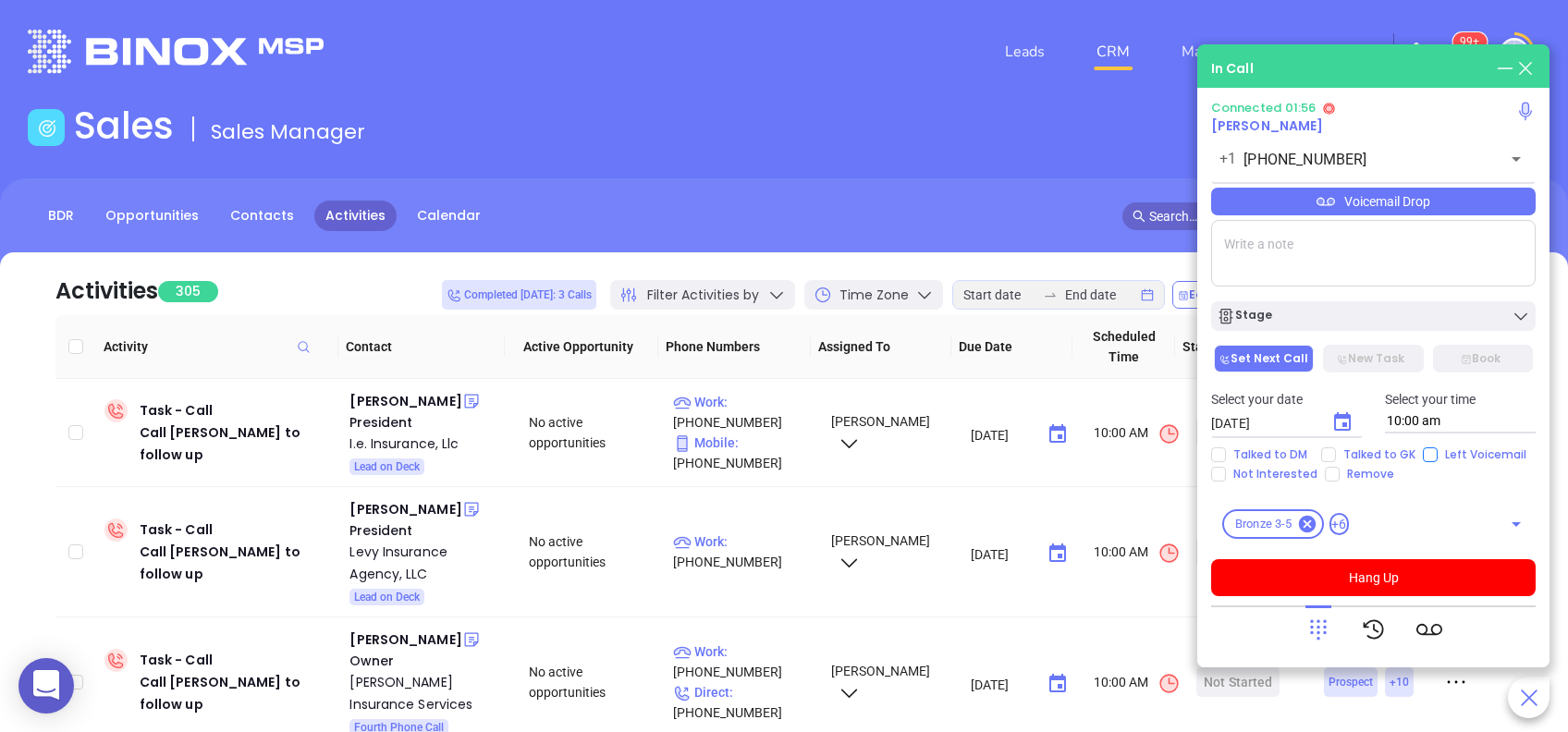
click at [1425, 461] on input "Left Voicemail" at bounding box center [1430, 454] width 15 height 15
checkbox input "true"
click at [1334, 423] on icon "Choose date, selected date is Aug 26, 2025" at bounding box center [1342, 421] width 17 height 19
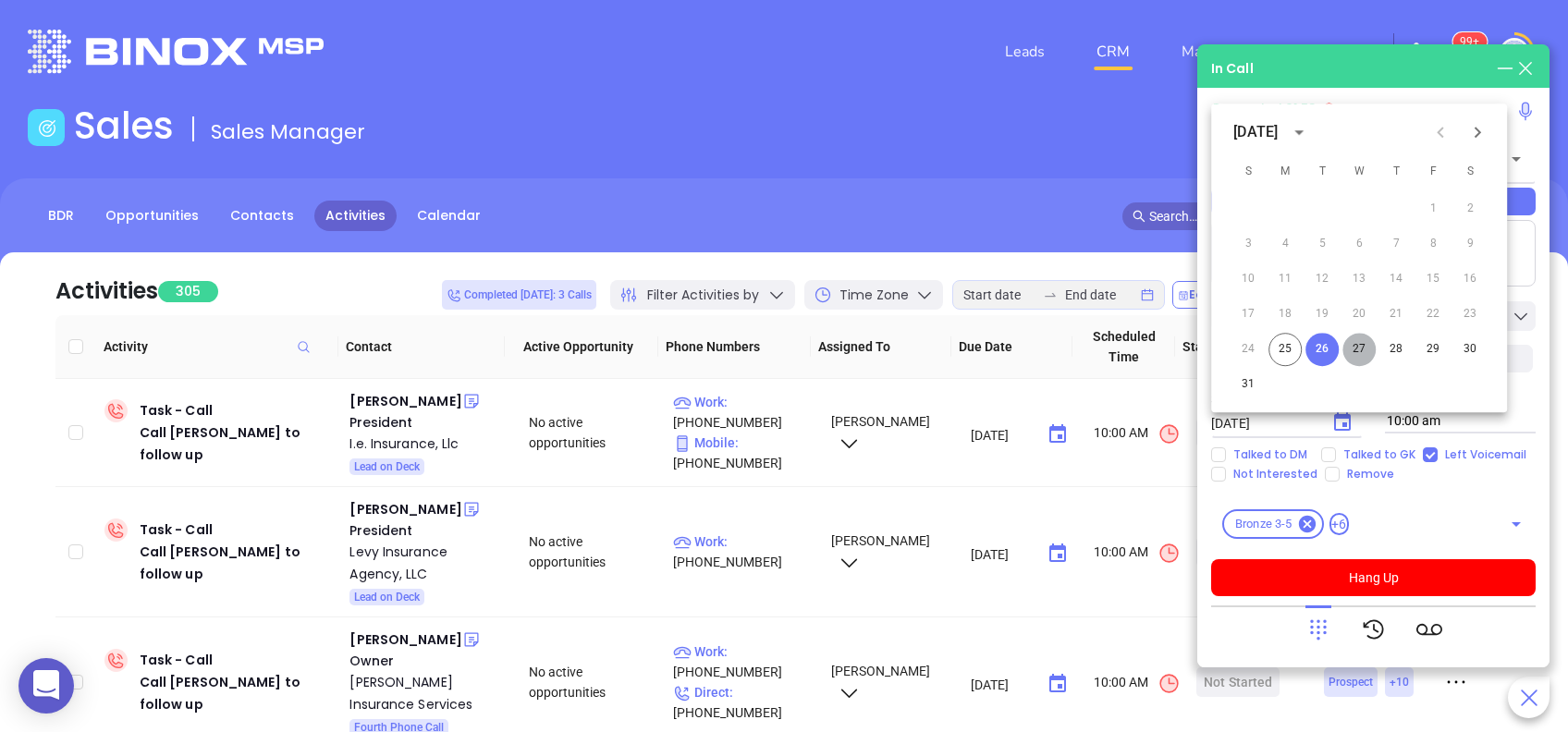
click at [1358, 344] on button "27" at bounding box center [1360, 349] width 33 height 33
type input "08/27/2025"
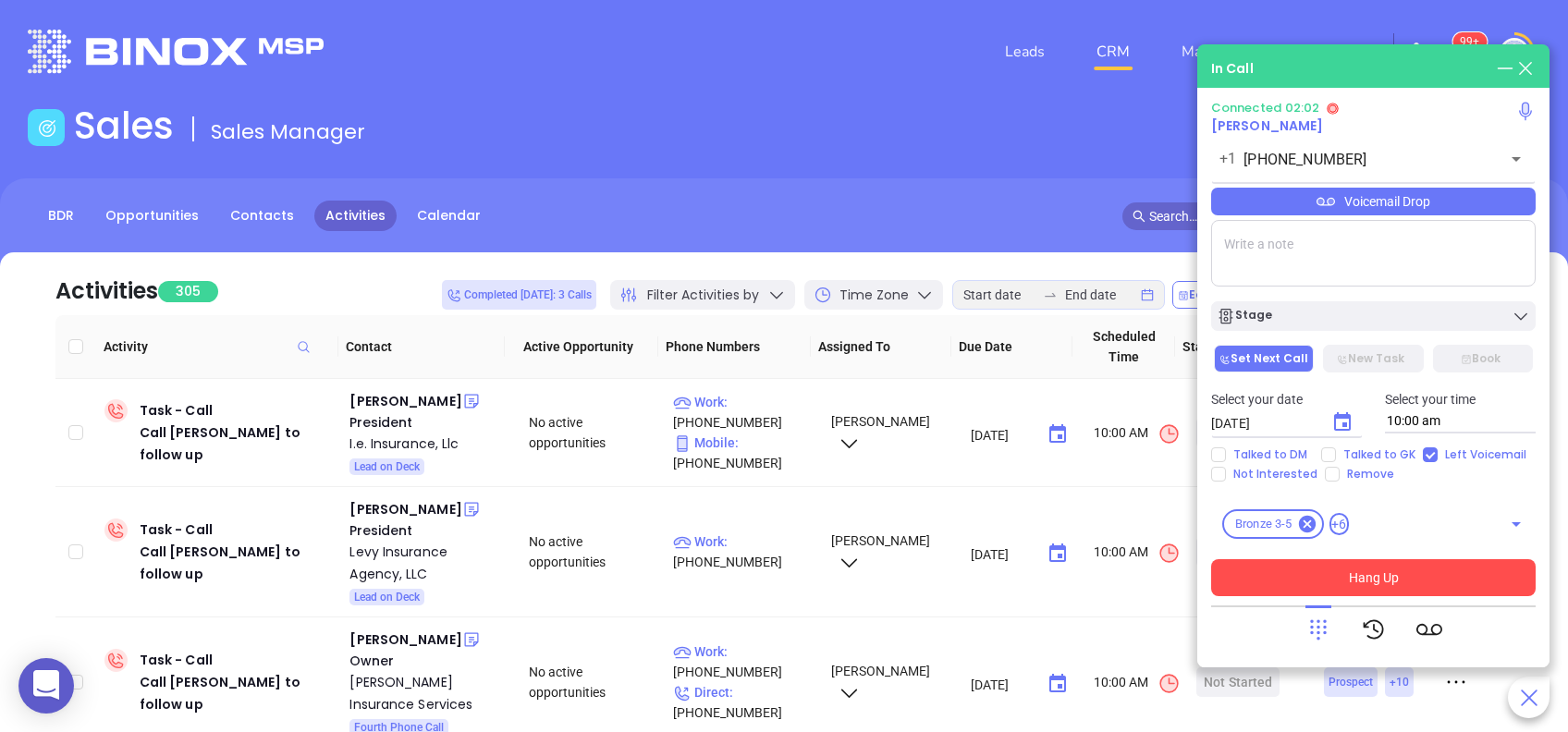
click at [1428, 583] on button "Hang Up" at bounding box center [1374, 578] width 325 height 37
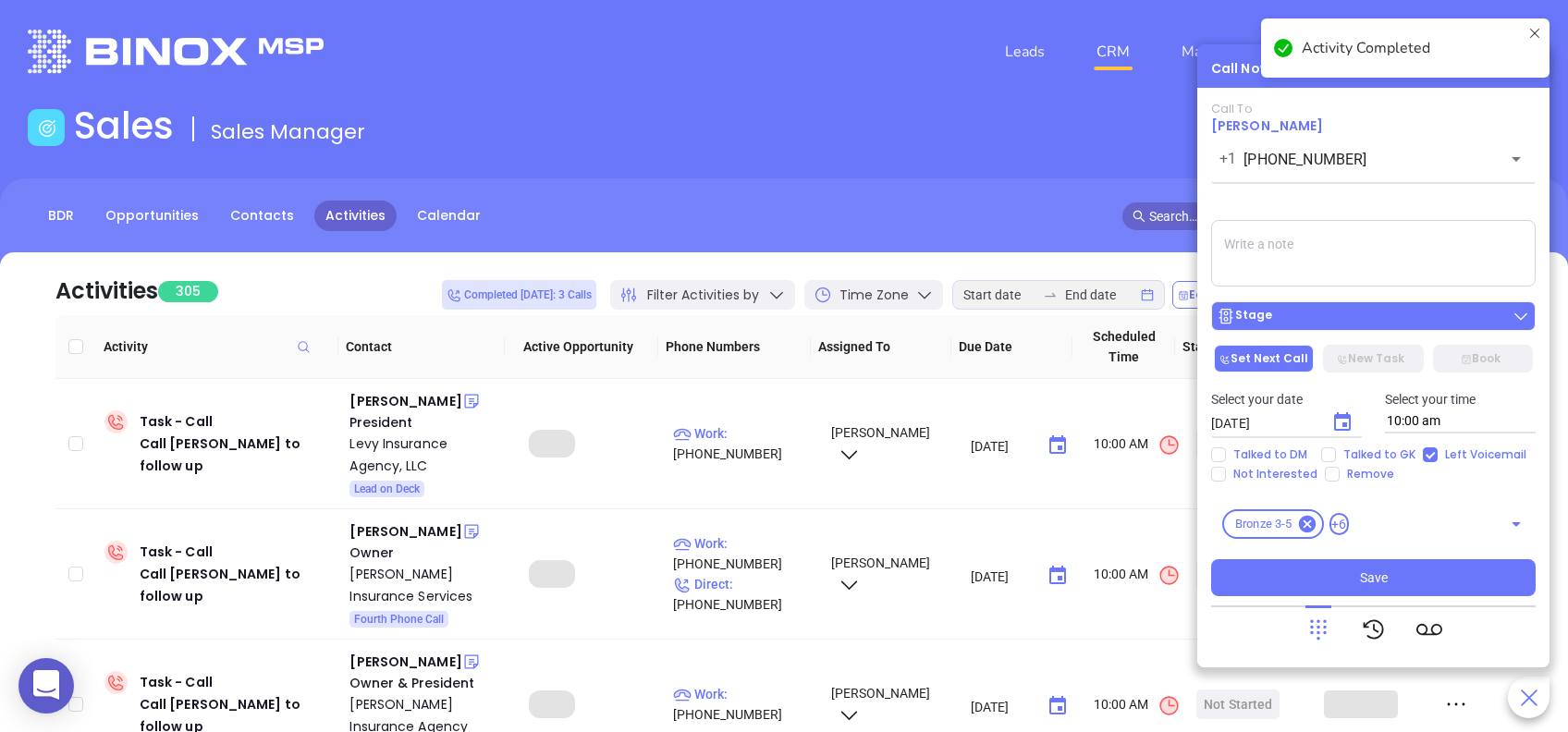
click at [1293, 323] on div "Stage" at bounding box center [1373, 316] width 313 height 19
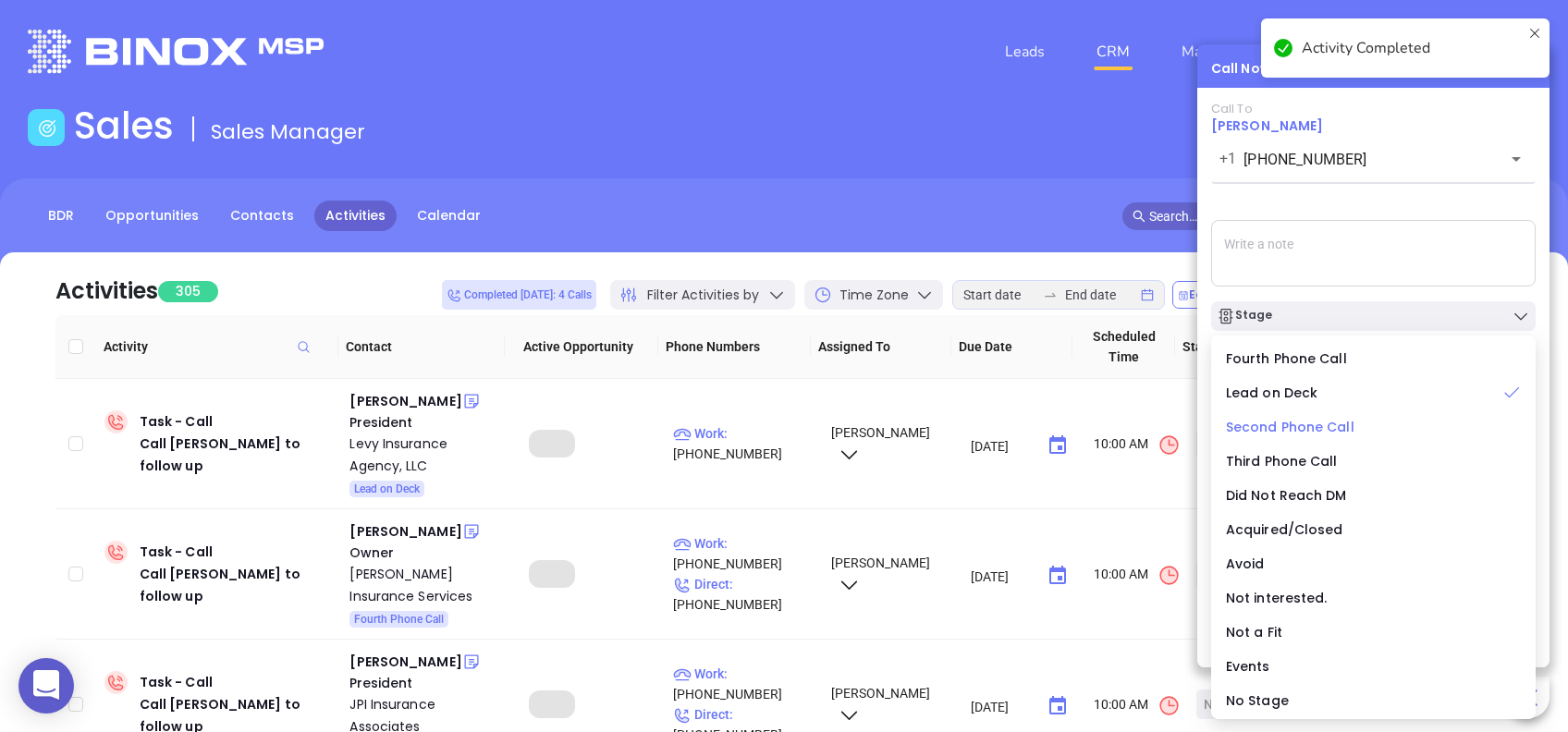
click at [1297, 435] on span "Second Phone Call" at bounding box center [1290, 427] width 128 height 19
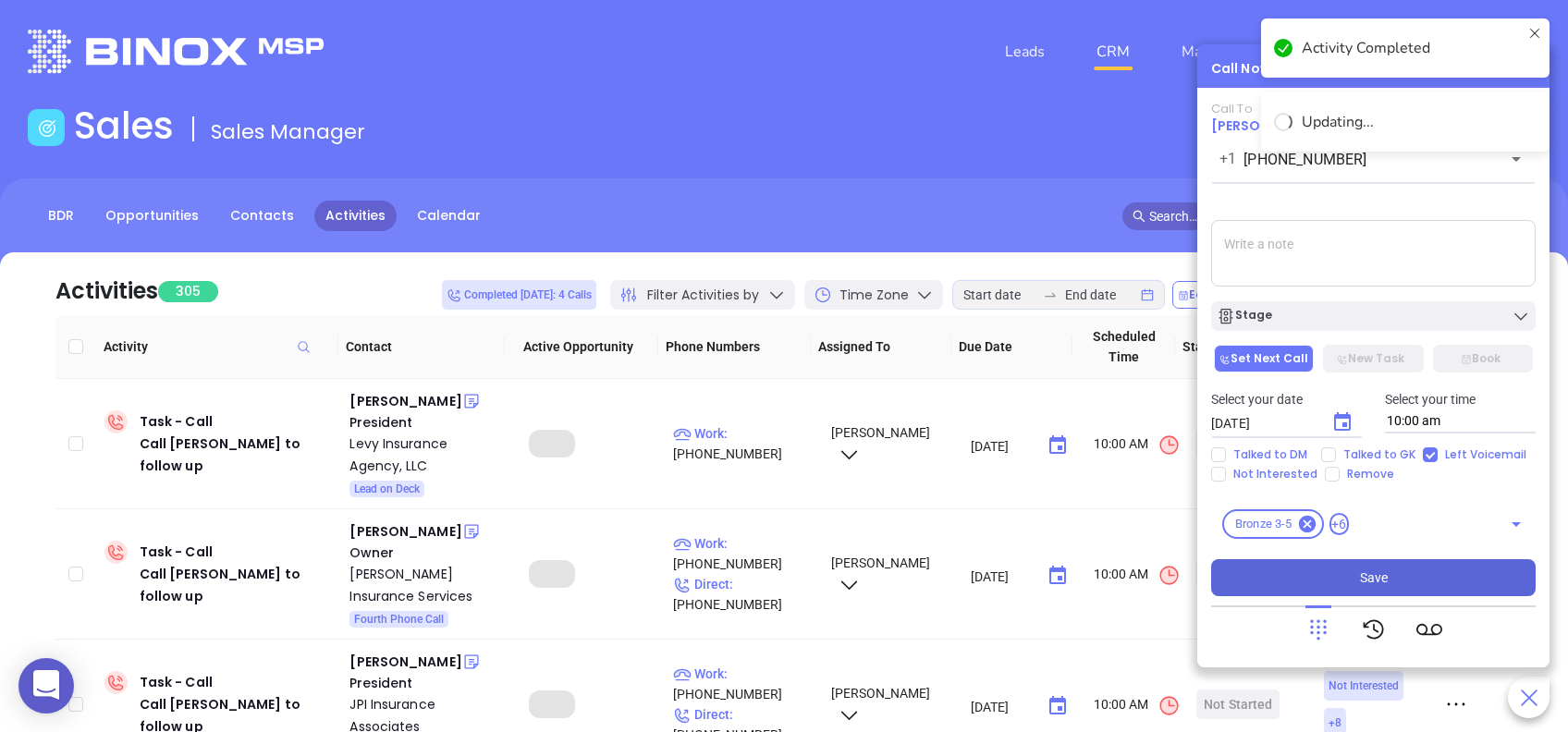
click at [1379, 572] on span "Save" at bounding box center [1374, 577] width 27 height 21
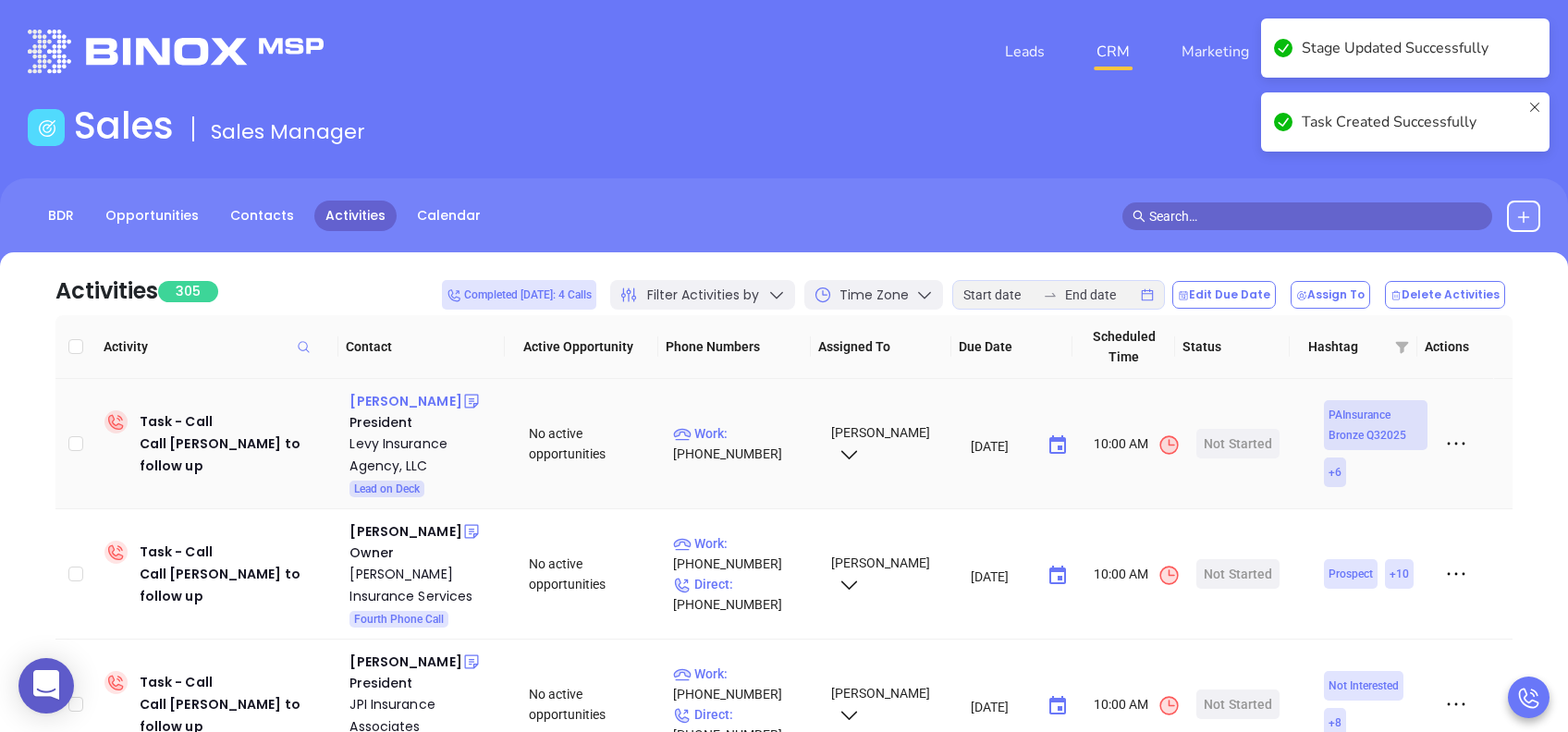
click at [409, 401] on div "Thomas Levy" at bounding box center [405, 401] width 112 height 23
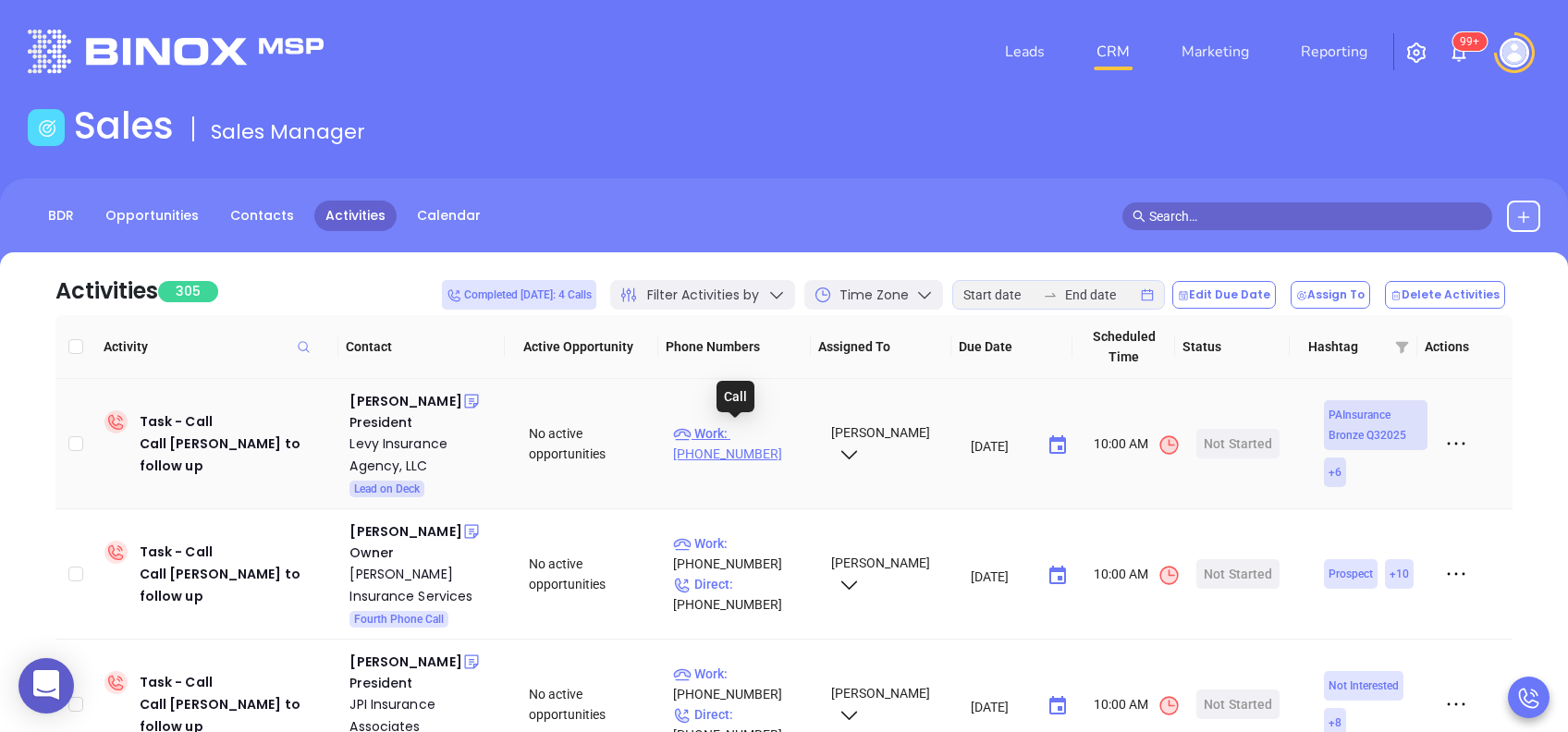
click at [731, 437] on p "Work : (610) 338-0800" at bounding box center [744, 444] width 141 height 41
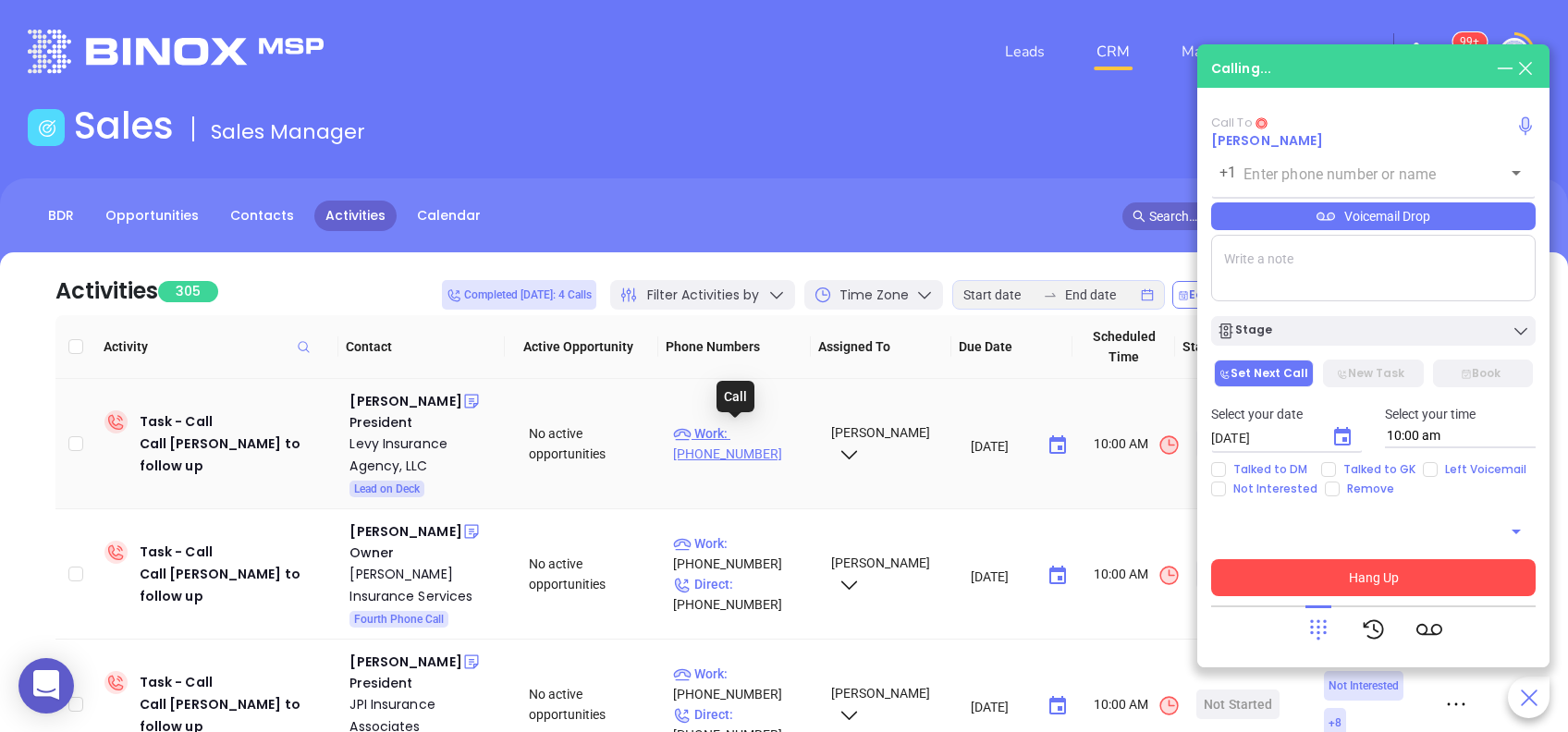
type input "(610) 338-0800"
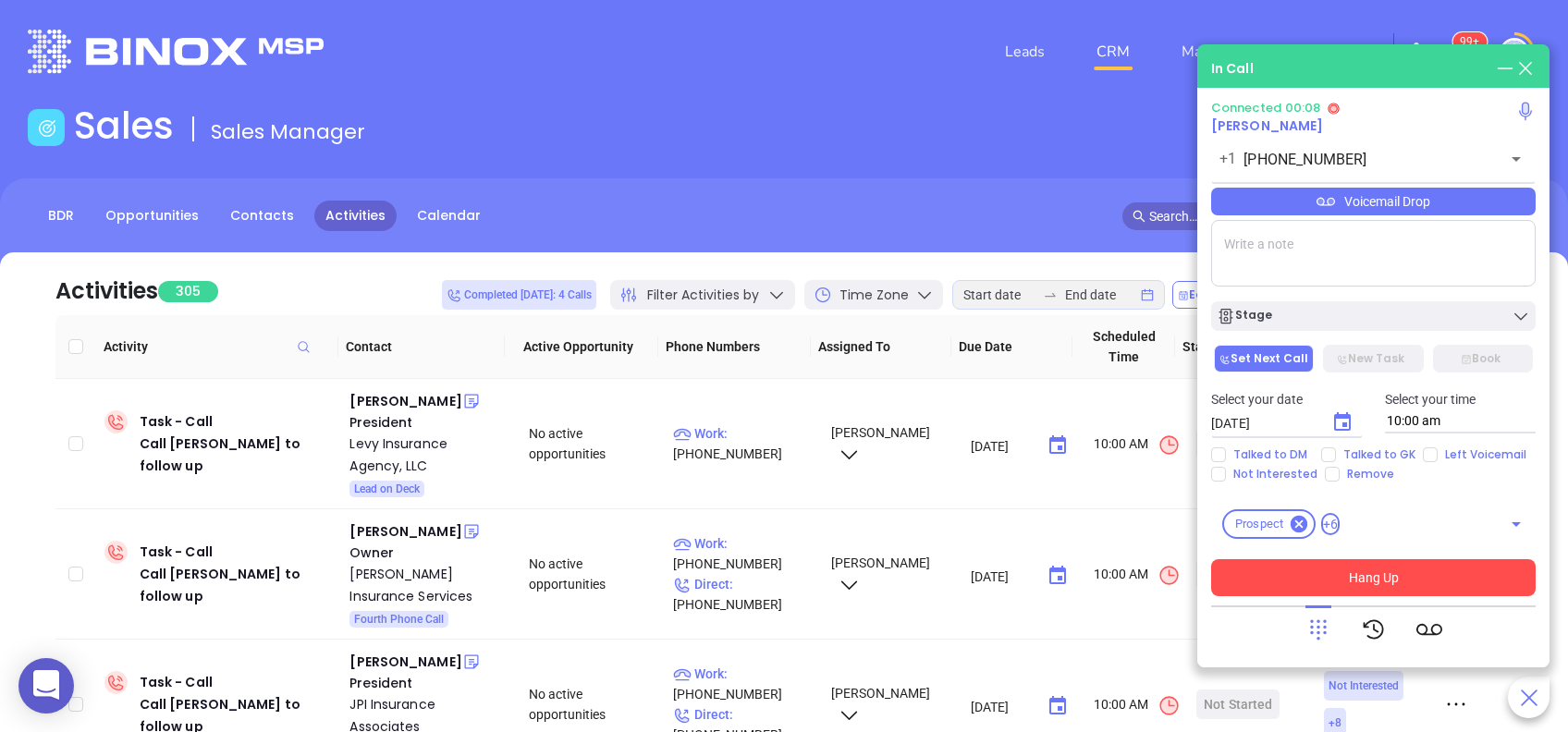
click at [1437, 205] on div "Voicemail Drop" at bounding box center [1374, 202] width 325 height 27
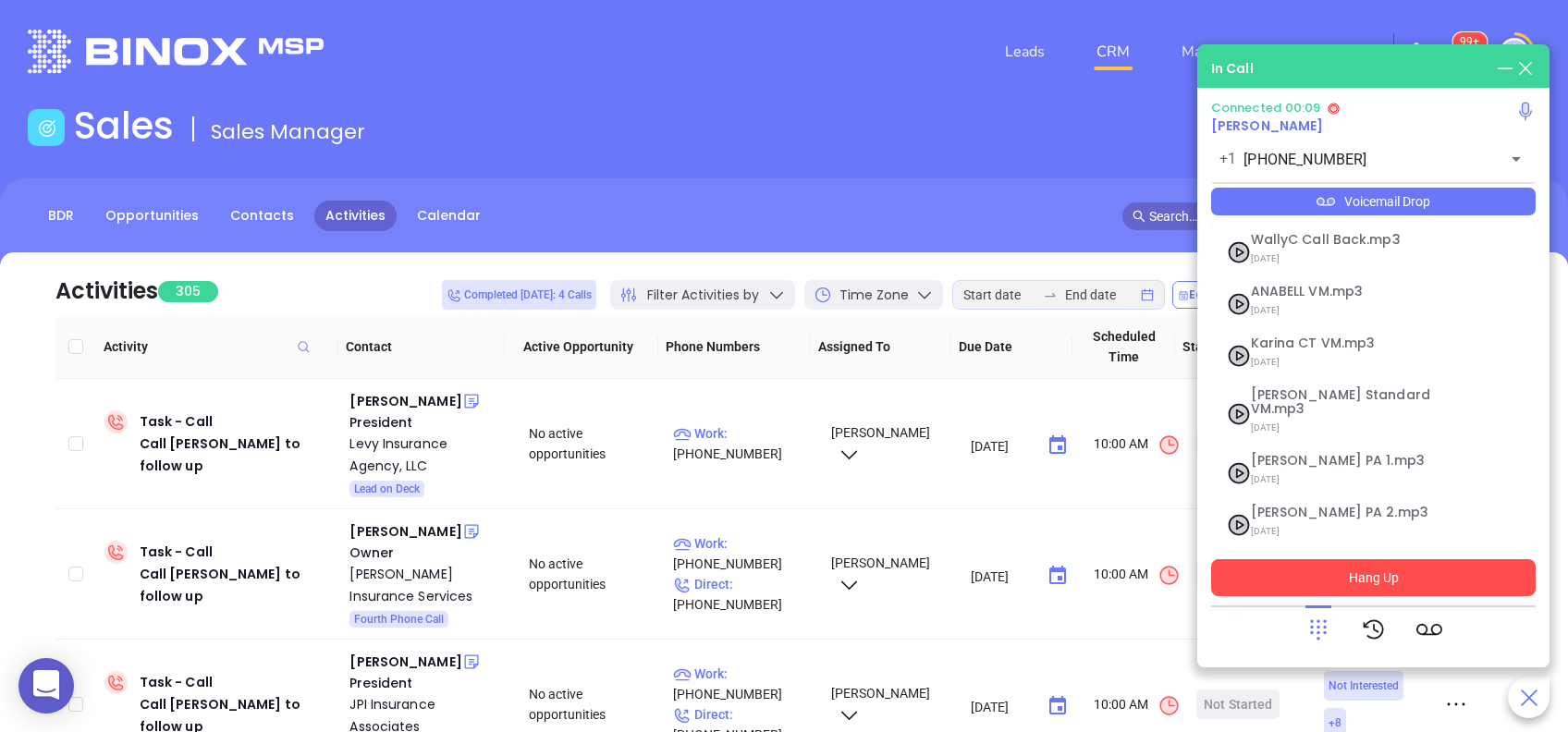
click at [1437, 205] on div "Voicemail Drop" at bounding box center [1374, 202] width 325 height 27
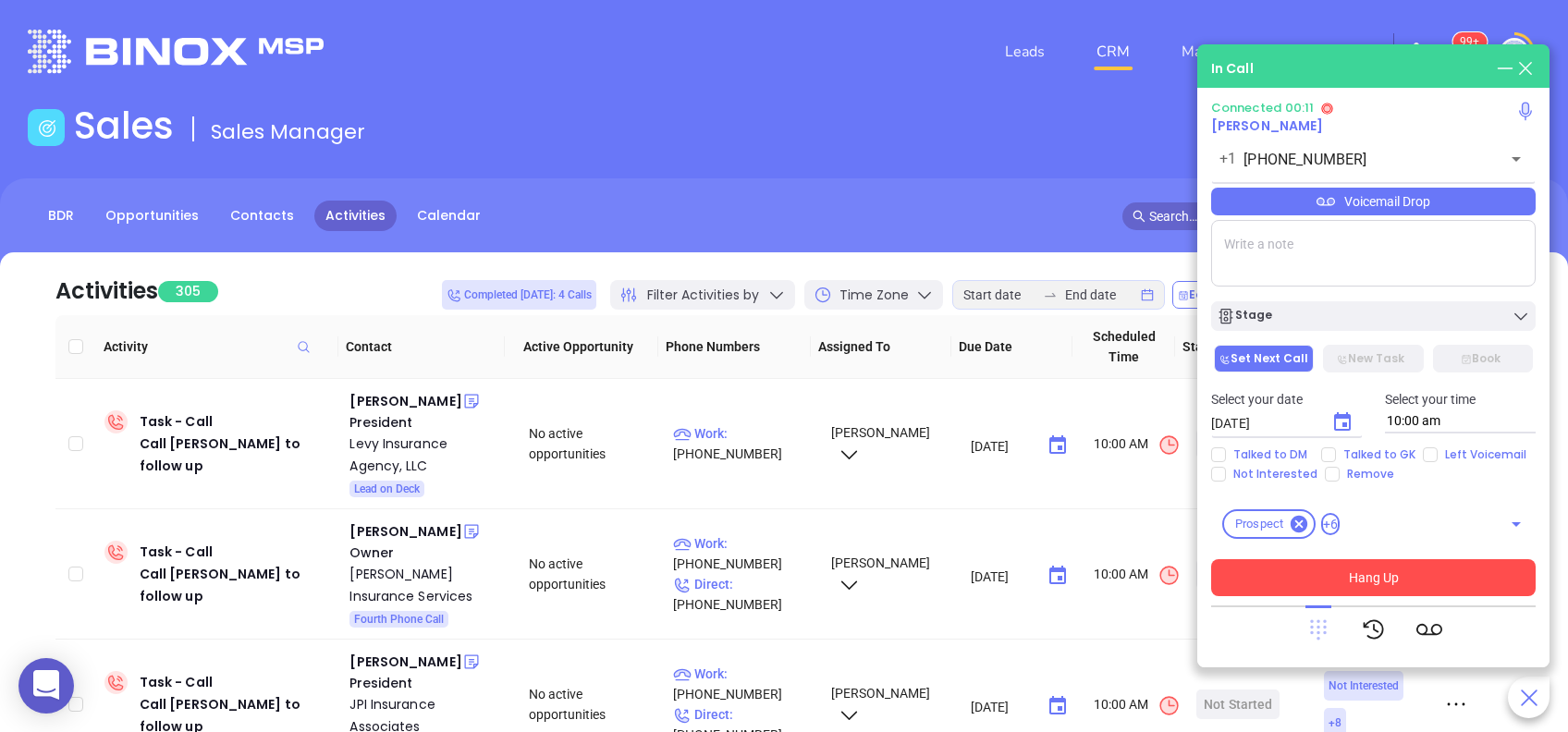
click at [1317, 632] on icon at bounding box center [1318, 630] width 17 height 21
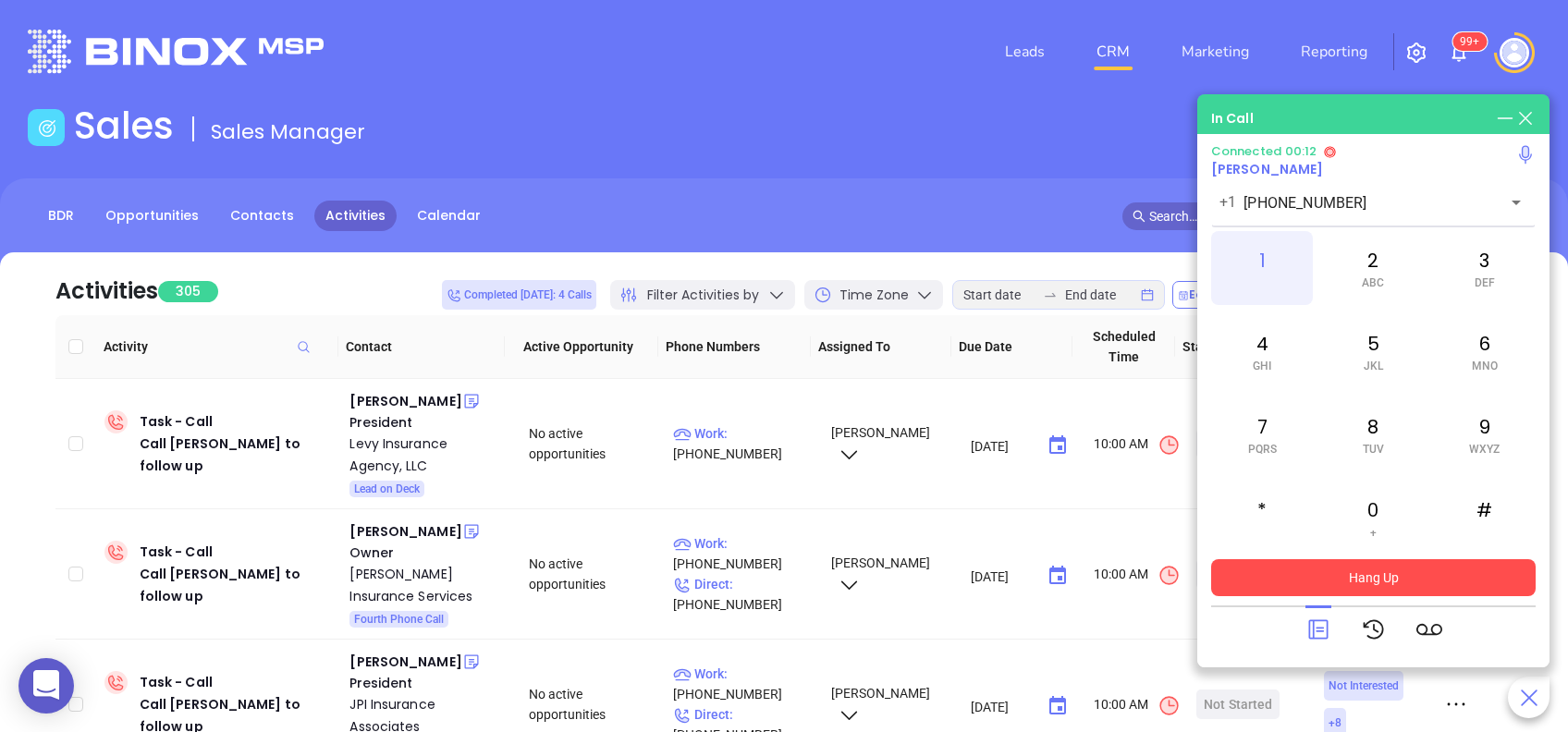
click at [1255, 274] on div "1" at bounding box center [1263, 268] width 102 height 74
click at [1311, 628] on icon at bounding box center [1318, 629] width 25 height 25
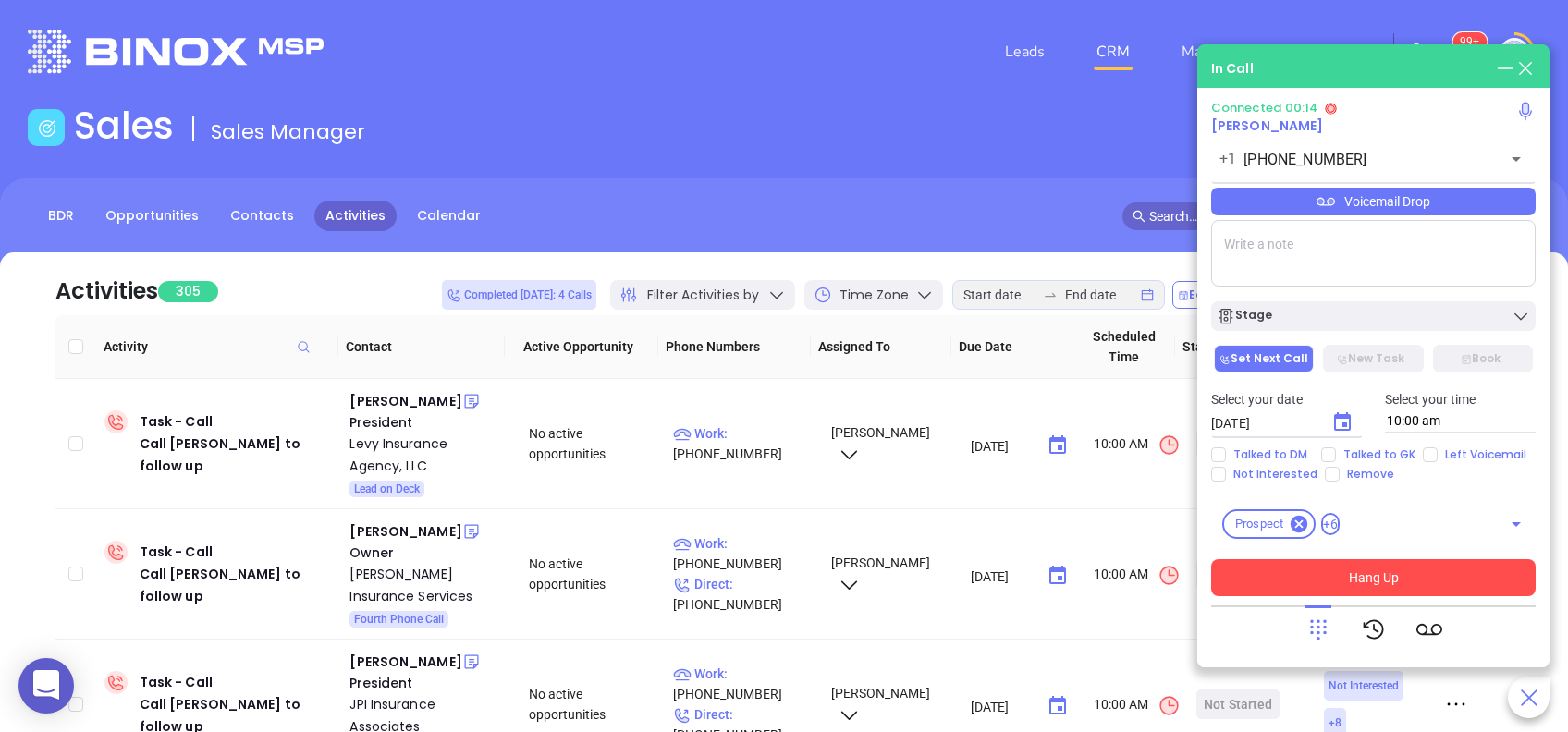
click at [1393, 206] on div "Voicemail Drop" at bounding box center [1374, 202] width 325 height 27
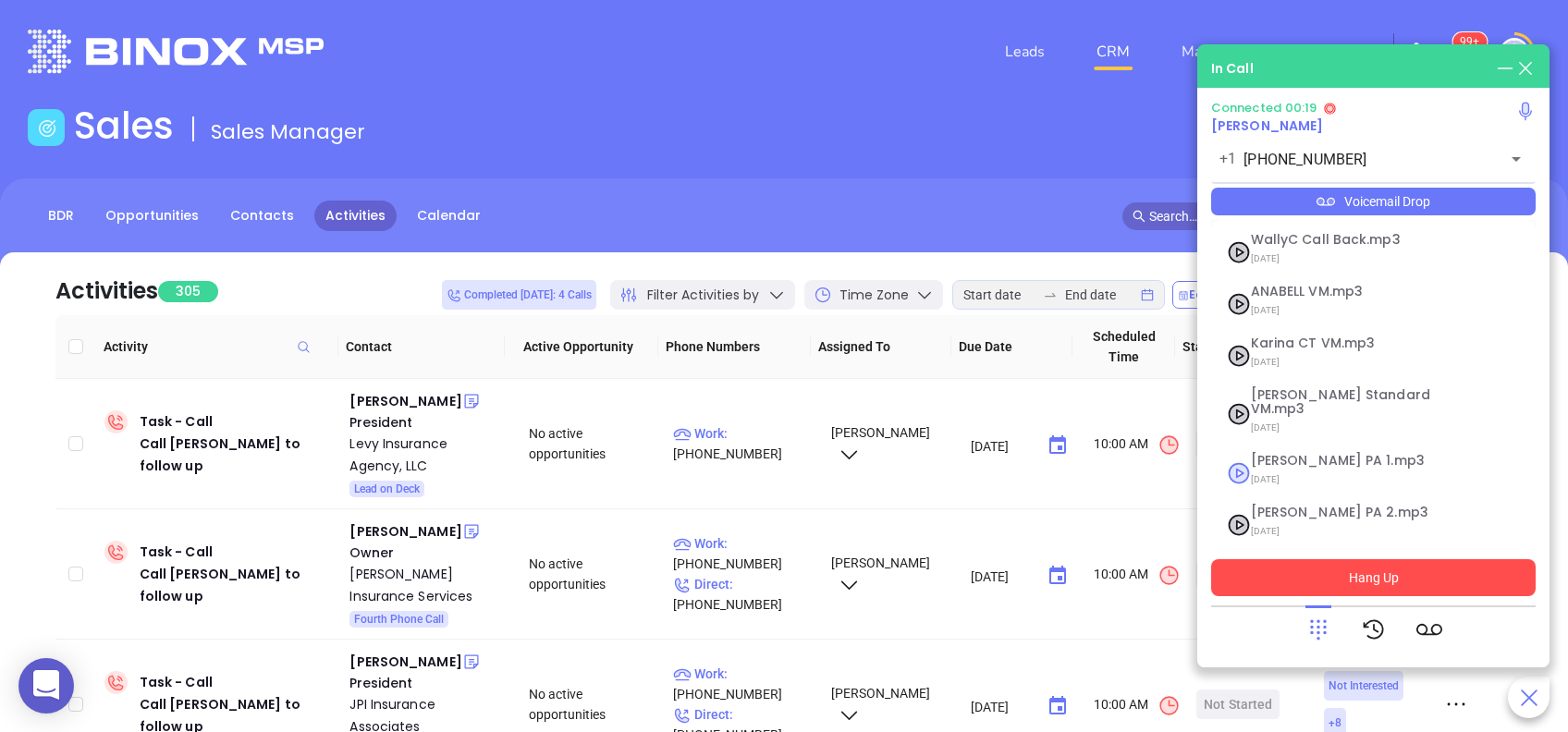
click at [1313, 454] on span "Vicky PA 1.mp3" at bounding box center [1351, 461] width 200 height 14
checkbox input "true"
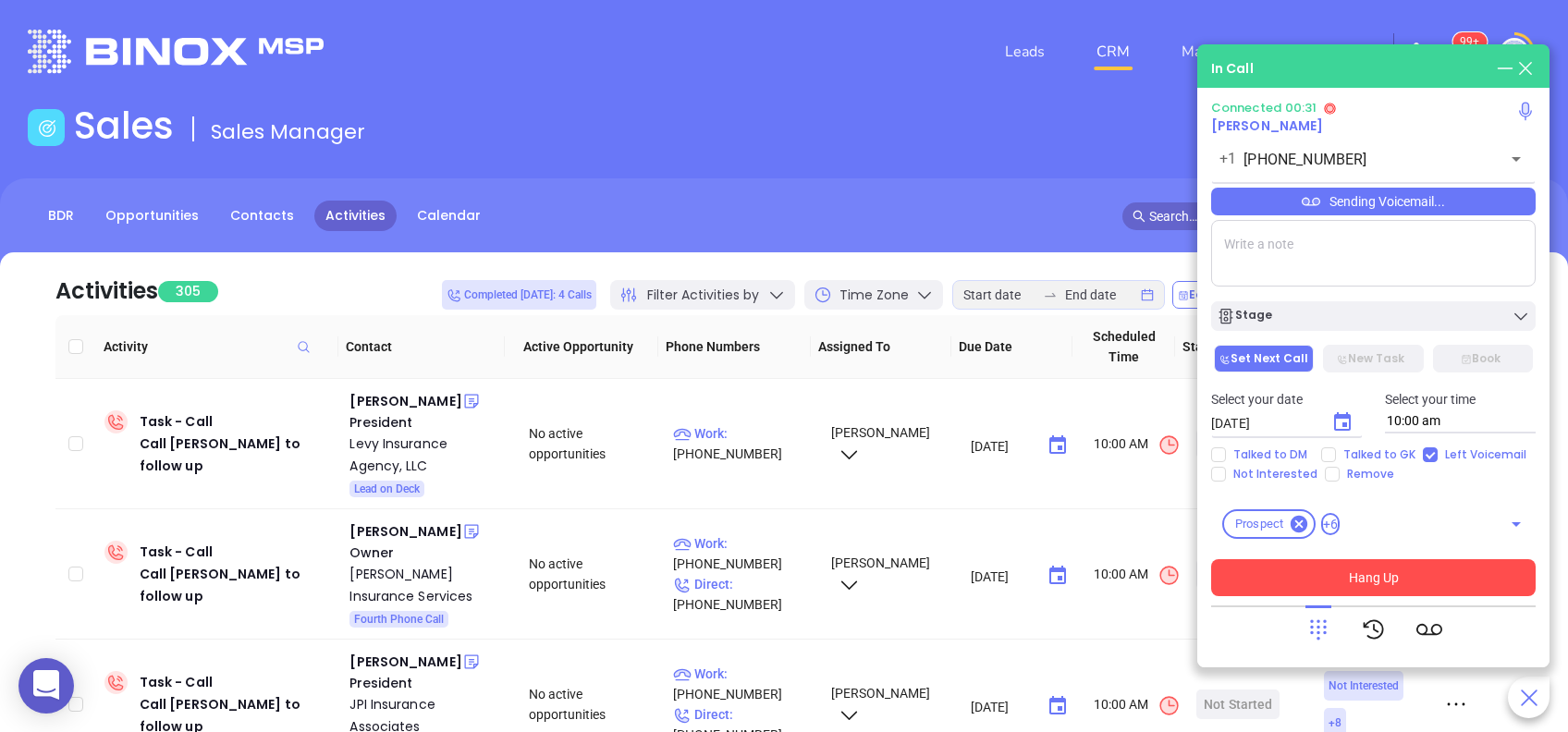
click at [1386, 585] on button "Hang Up" at bounding box center [1374, 578] width 325 height 37
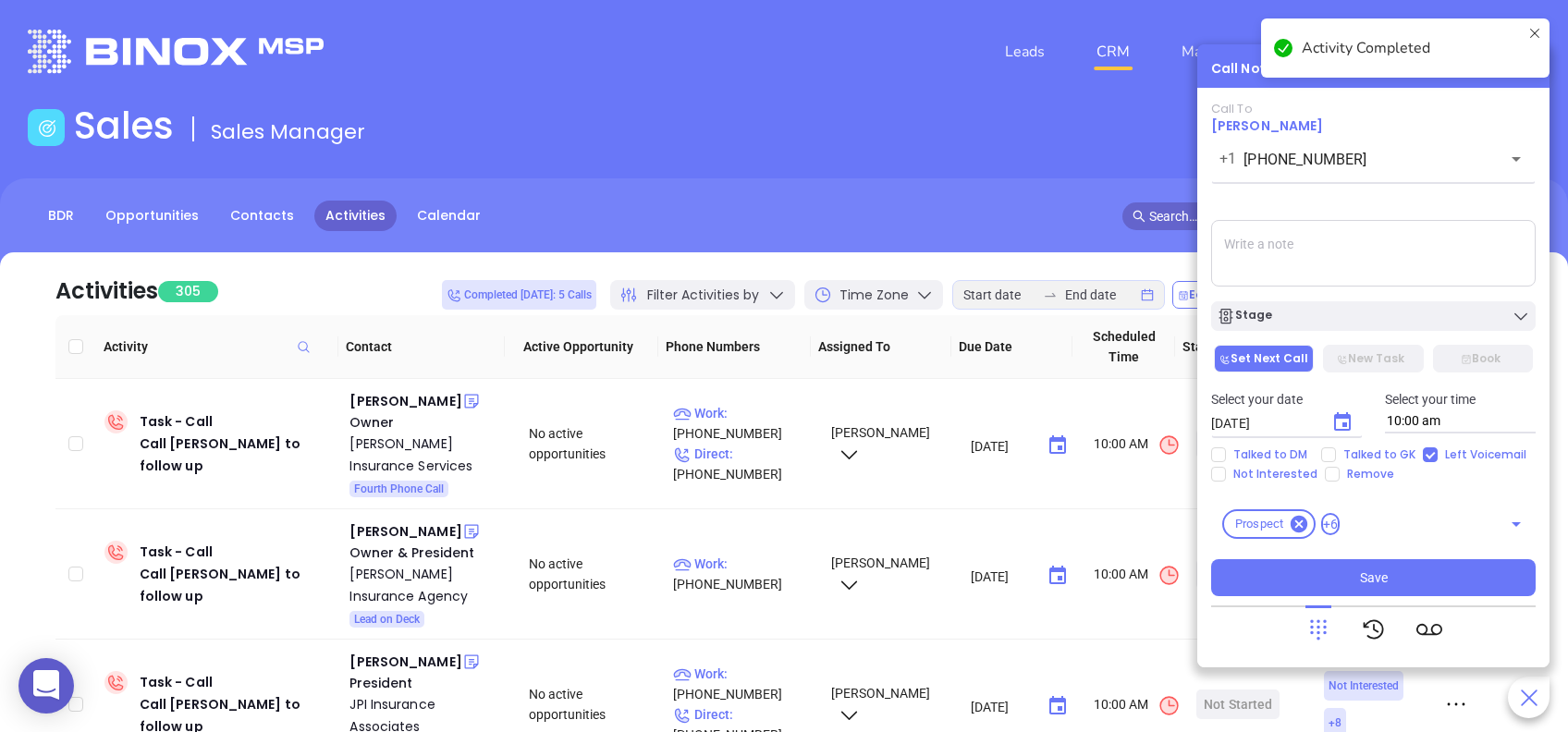
click at [1410, 255] on textarea at bounding box center [1374, 253] width 325 height 67
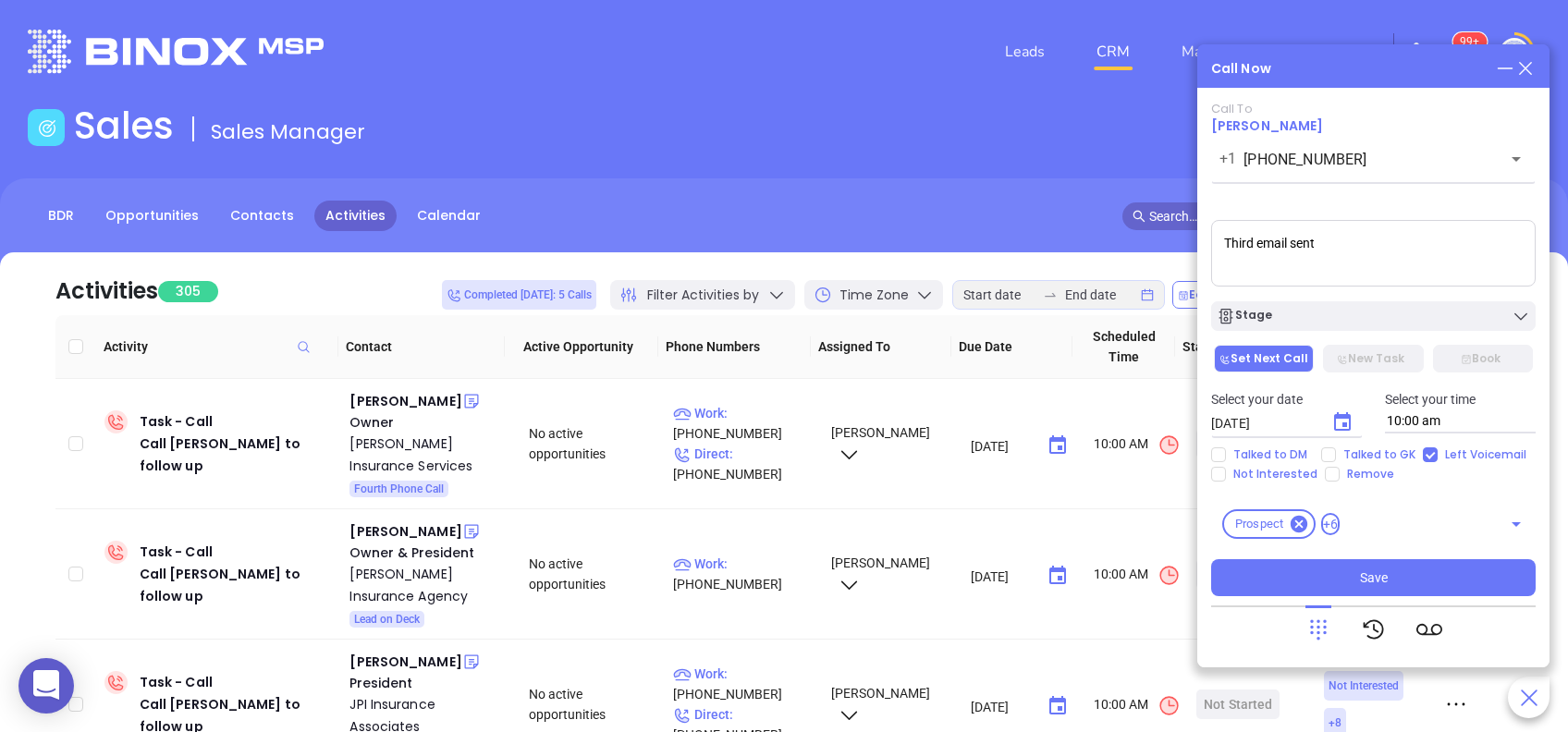
type textarea "Third email sent"
click at [1333, 440] on div "Select your date 08/26/2025 ​ Select your time 10:00 am" at bounding box center [1373, 412] width 346 height 72
click at [1339, 428] on icon "Choose date, selected date is Aug 26, 2025" at bounding box center [1343, 422] width 23 height 23
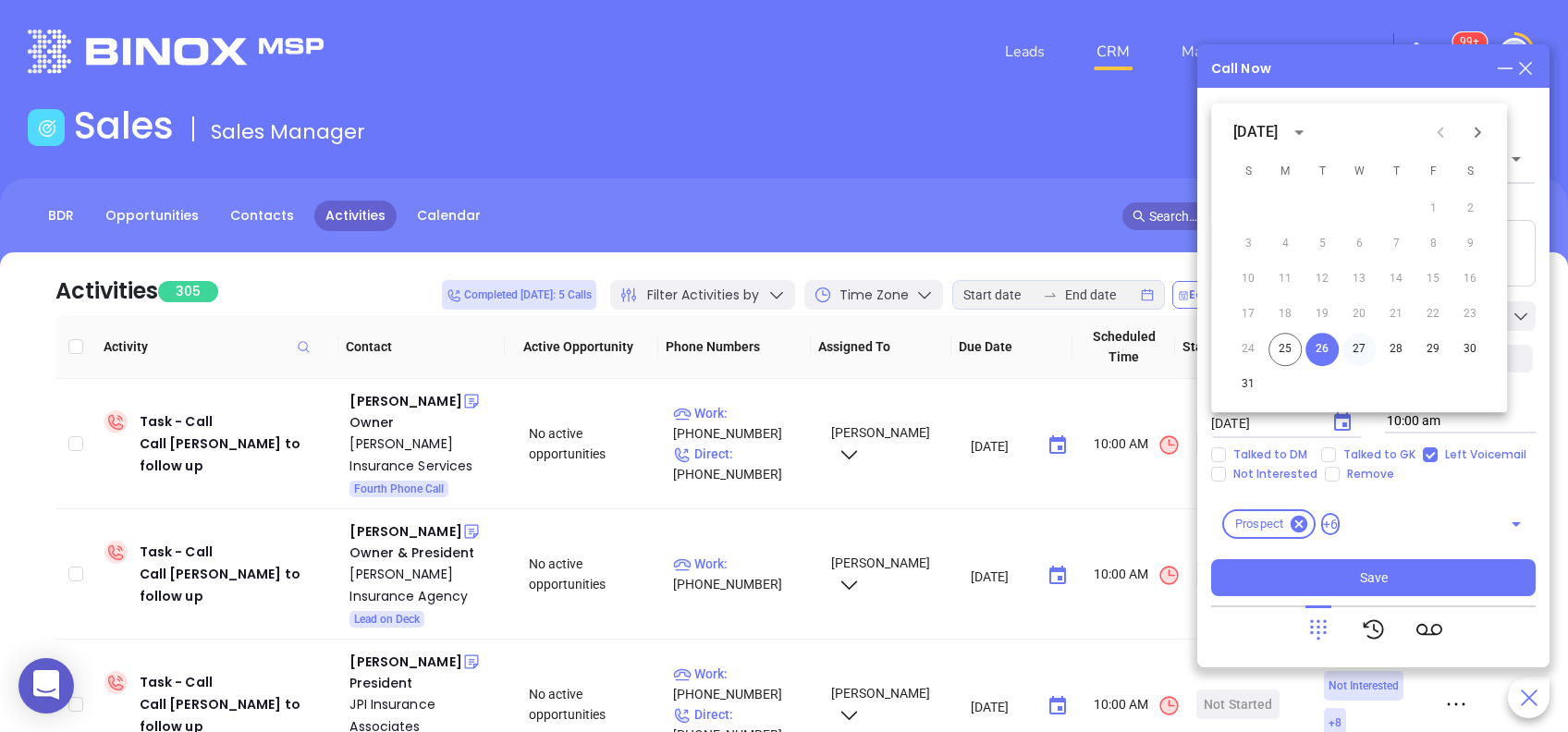
click at [1373, 345] on button "27" at bounding box center [1360, 349] width 33 height 33
type input "08/27/2025"
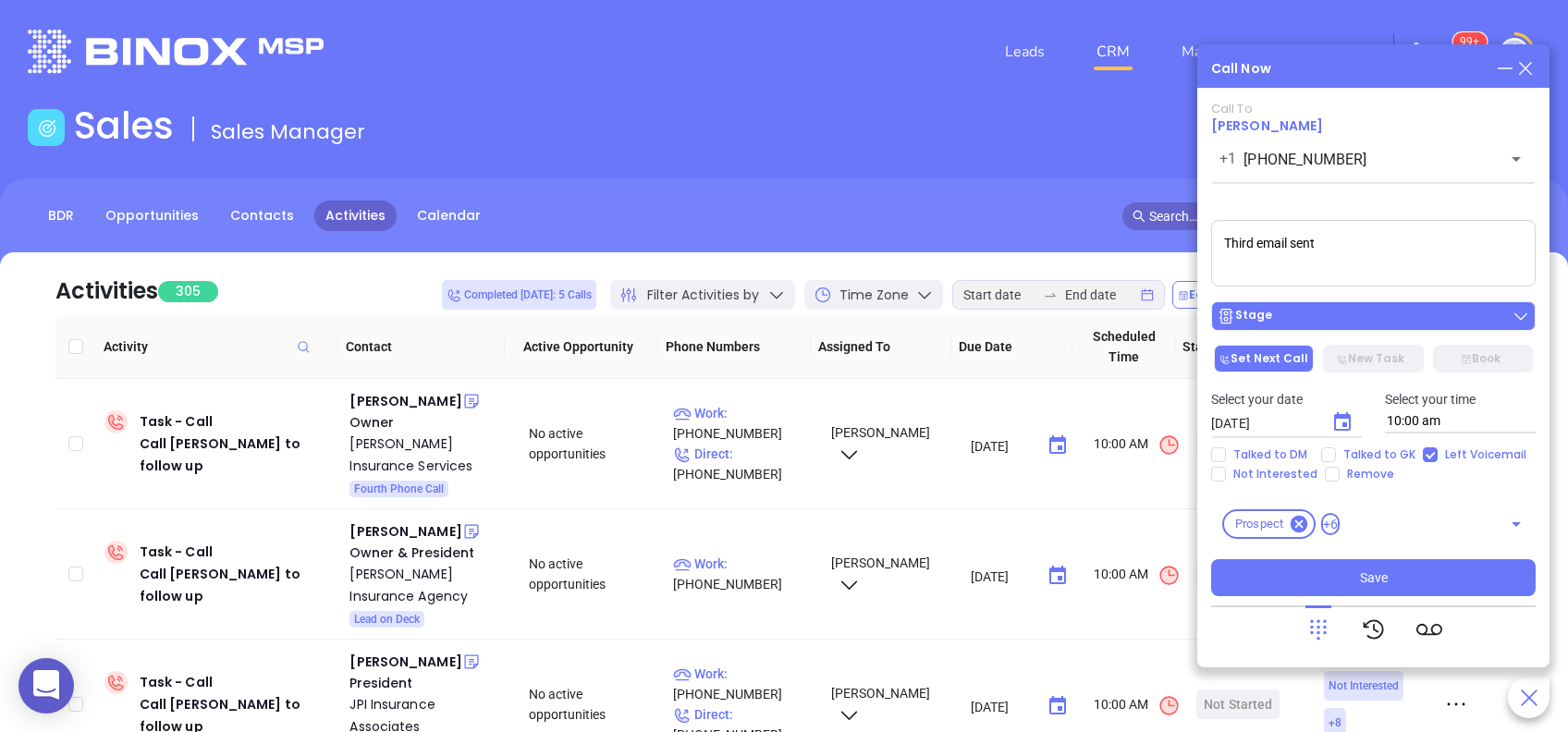
click at [1361, 318] on div "Stage" at bounding box center [1373, 316] width 313 height 19
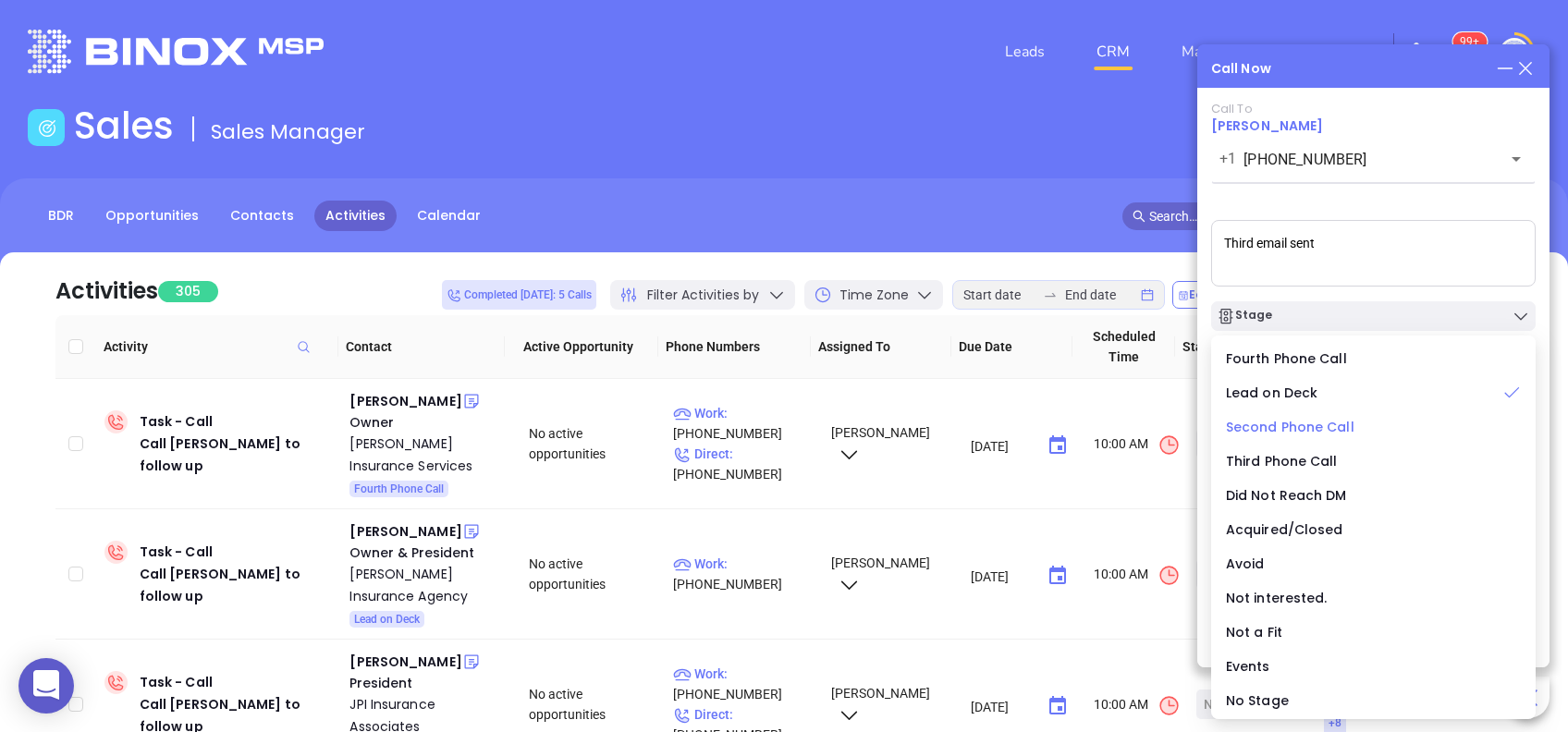
click at [1333, 428] on span "Second Phone Call" at bounding box center [1290, 427] width 128 height 19
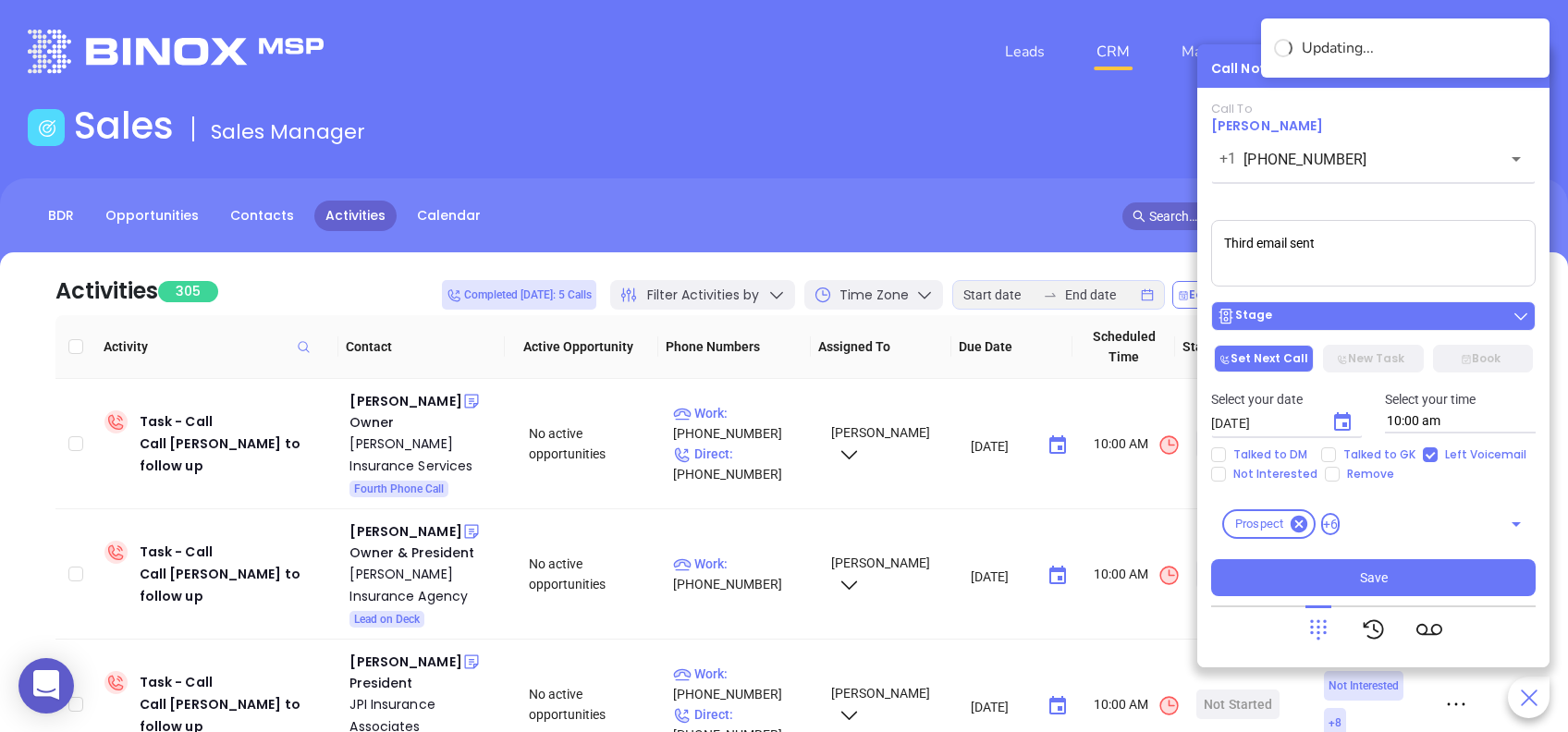
click at [1339, 319] on div "Stage" at bounding box center [1373, 316] width 313 height 19
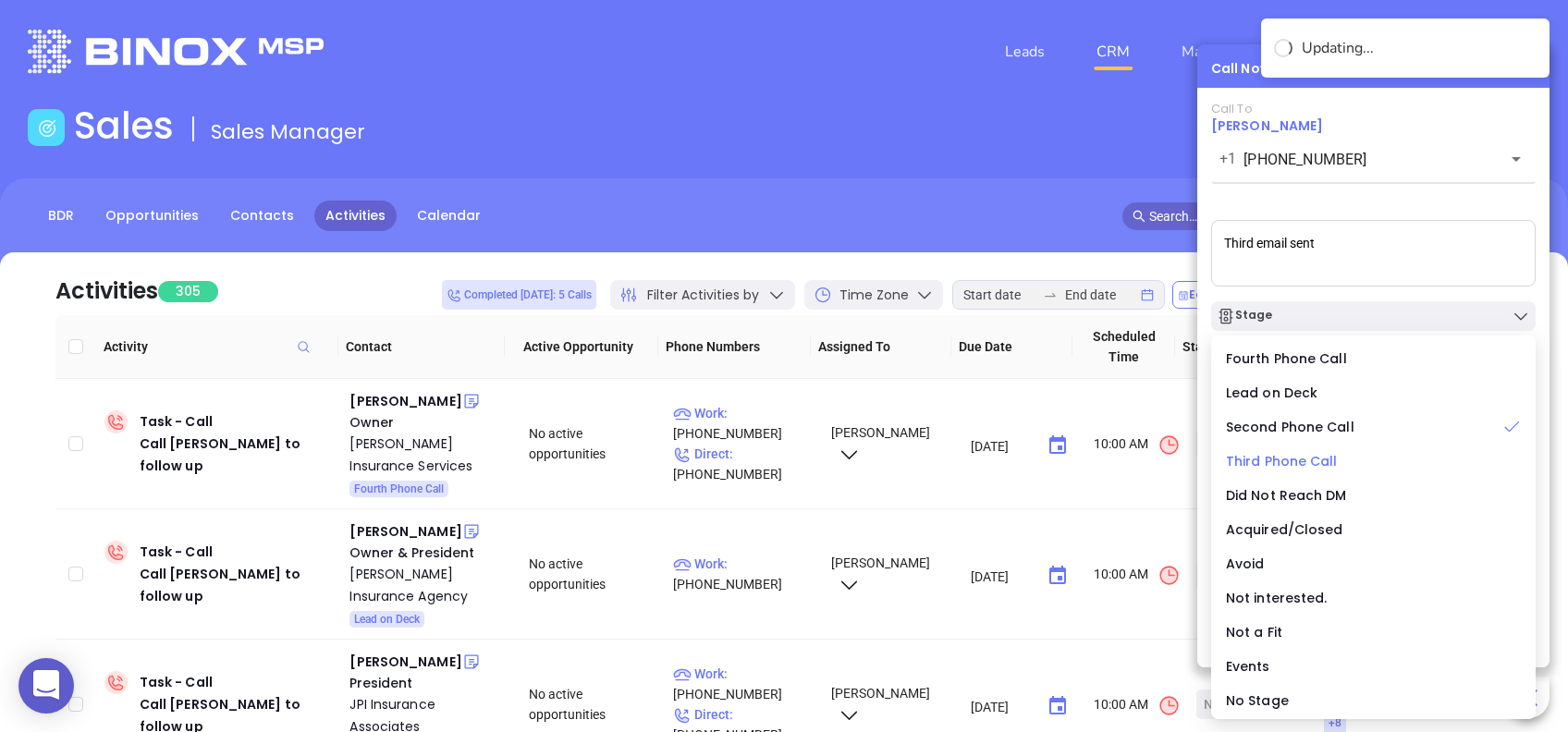
click at [1321, 459] on span "Third Phone Call" at bounding box center [1282, 461] width 112 height 19
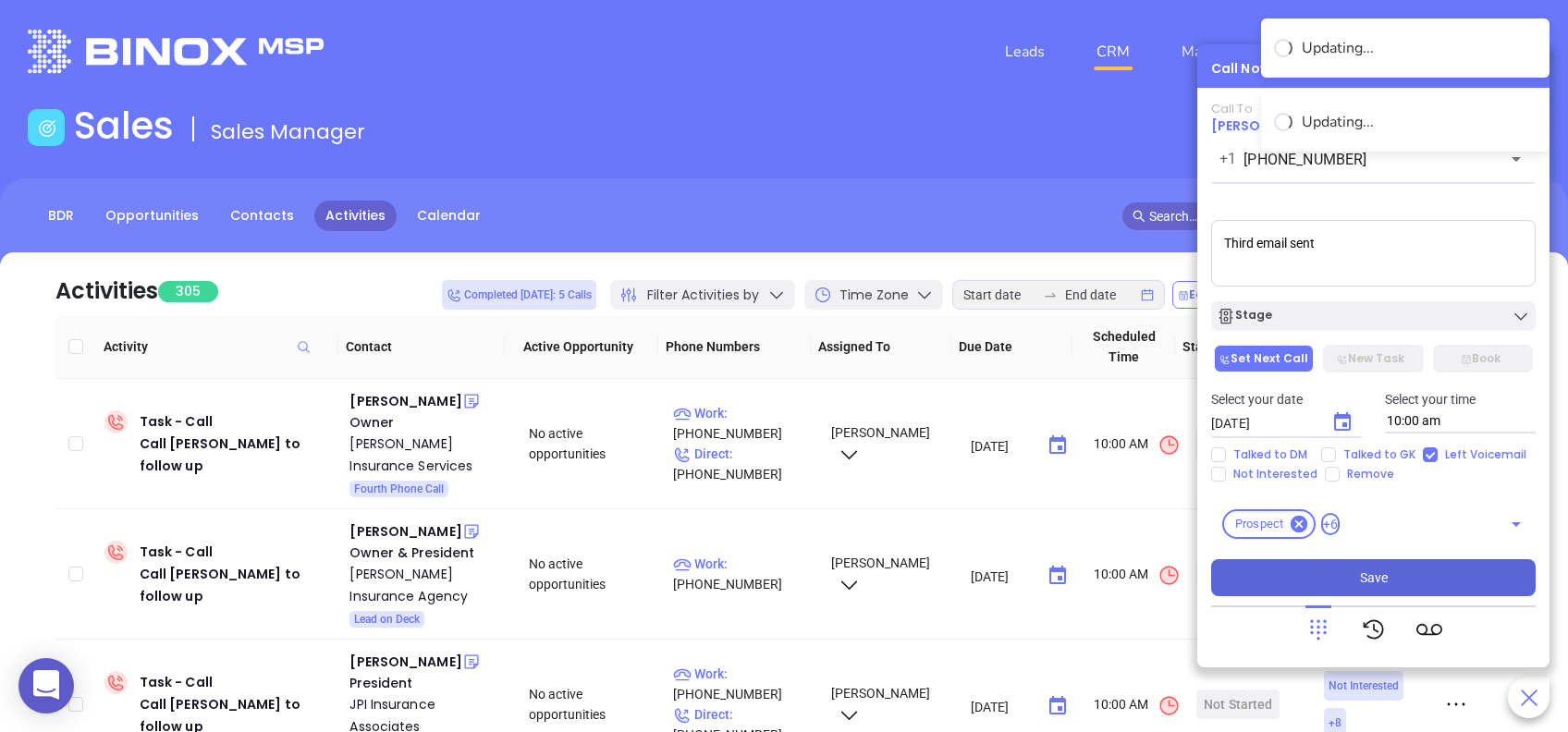
click at [1383, 587] on span "Save" at bounding box center [1374, 577] width 27 height 21
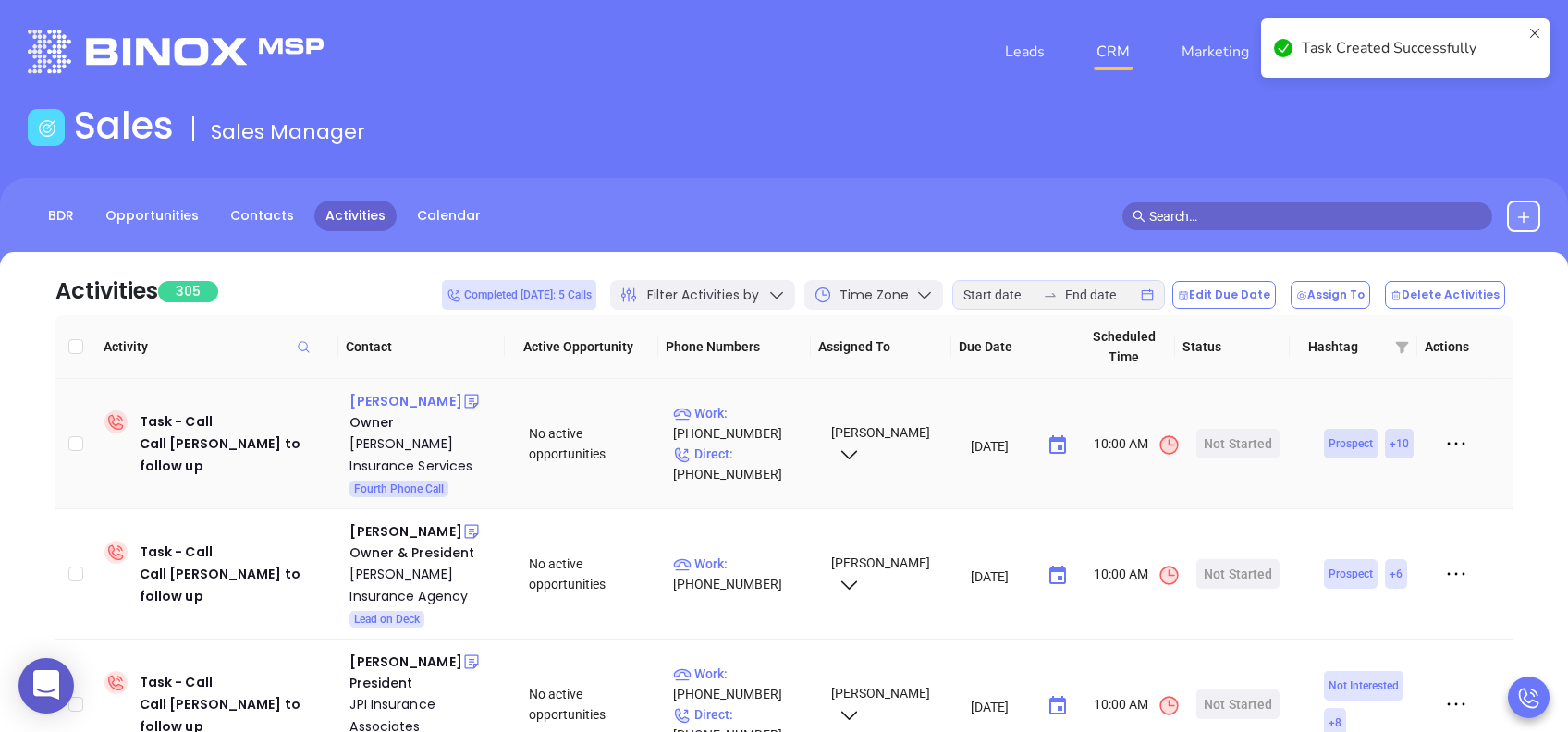
click at [364, 399] on div "Steve Evans" at bounding box center [405, 401] width 112 height 23
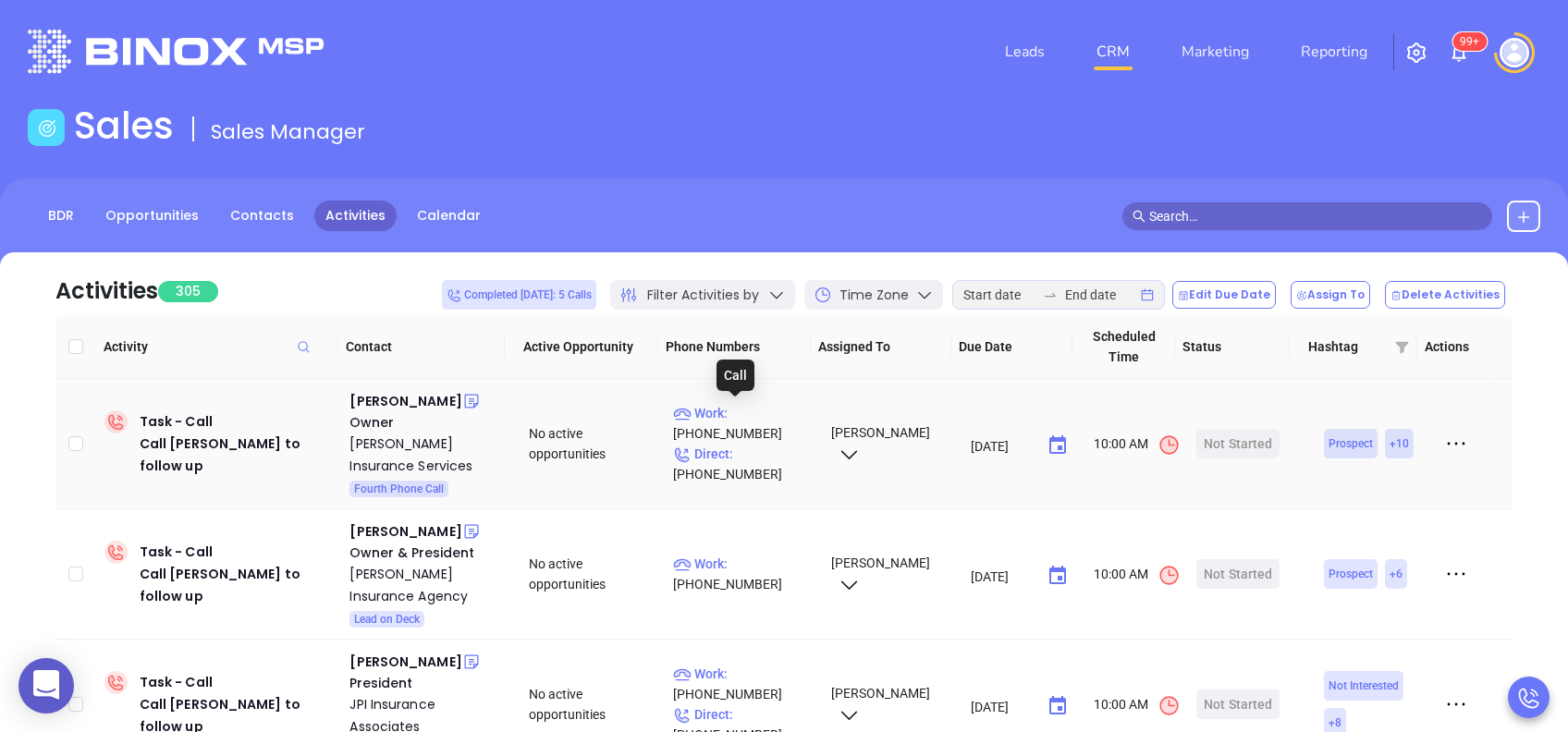
click at [773, 417] on p "Work : (610) 889-9300" at bounding box center [744, 424] width 141 height 41
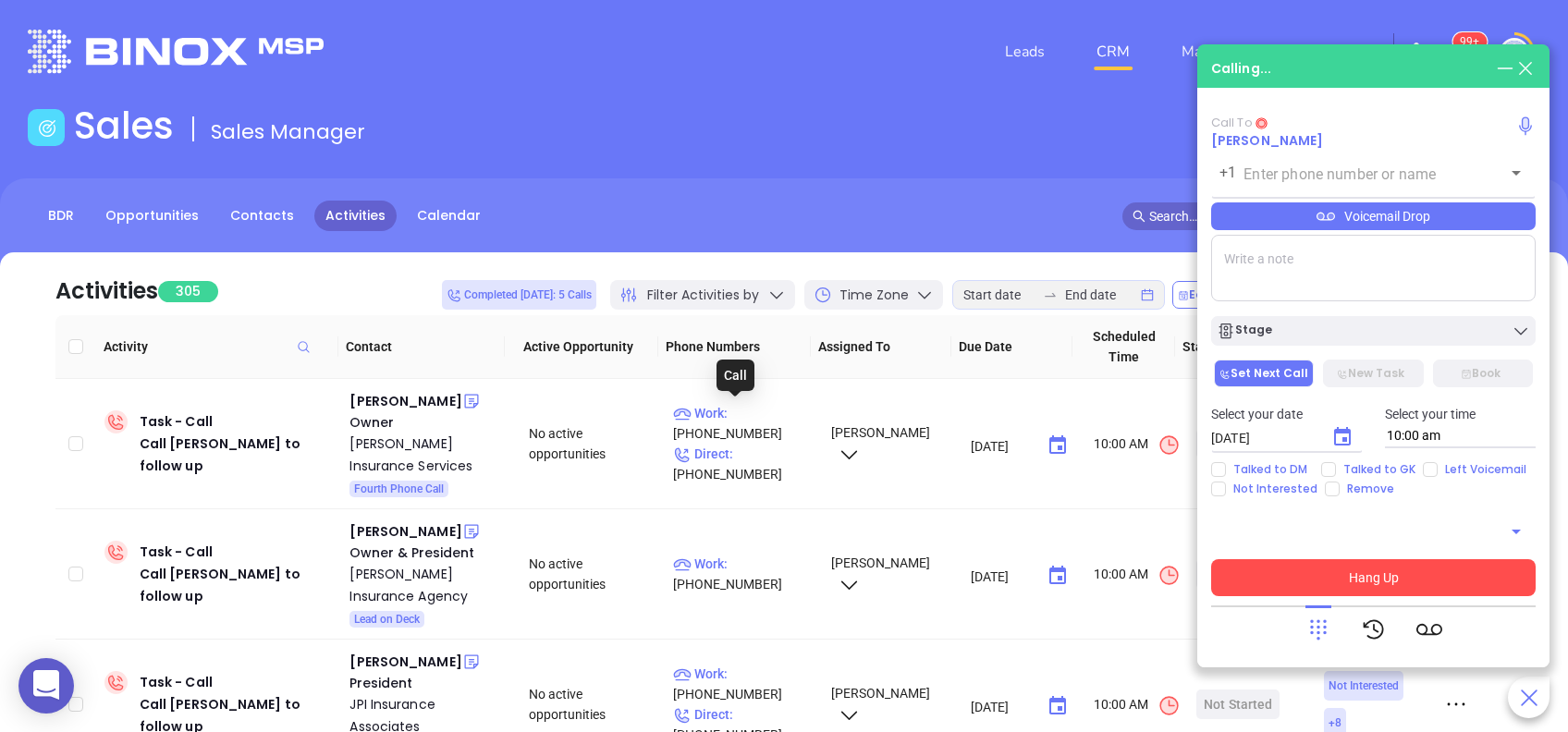
type input "(610) 889-9300"
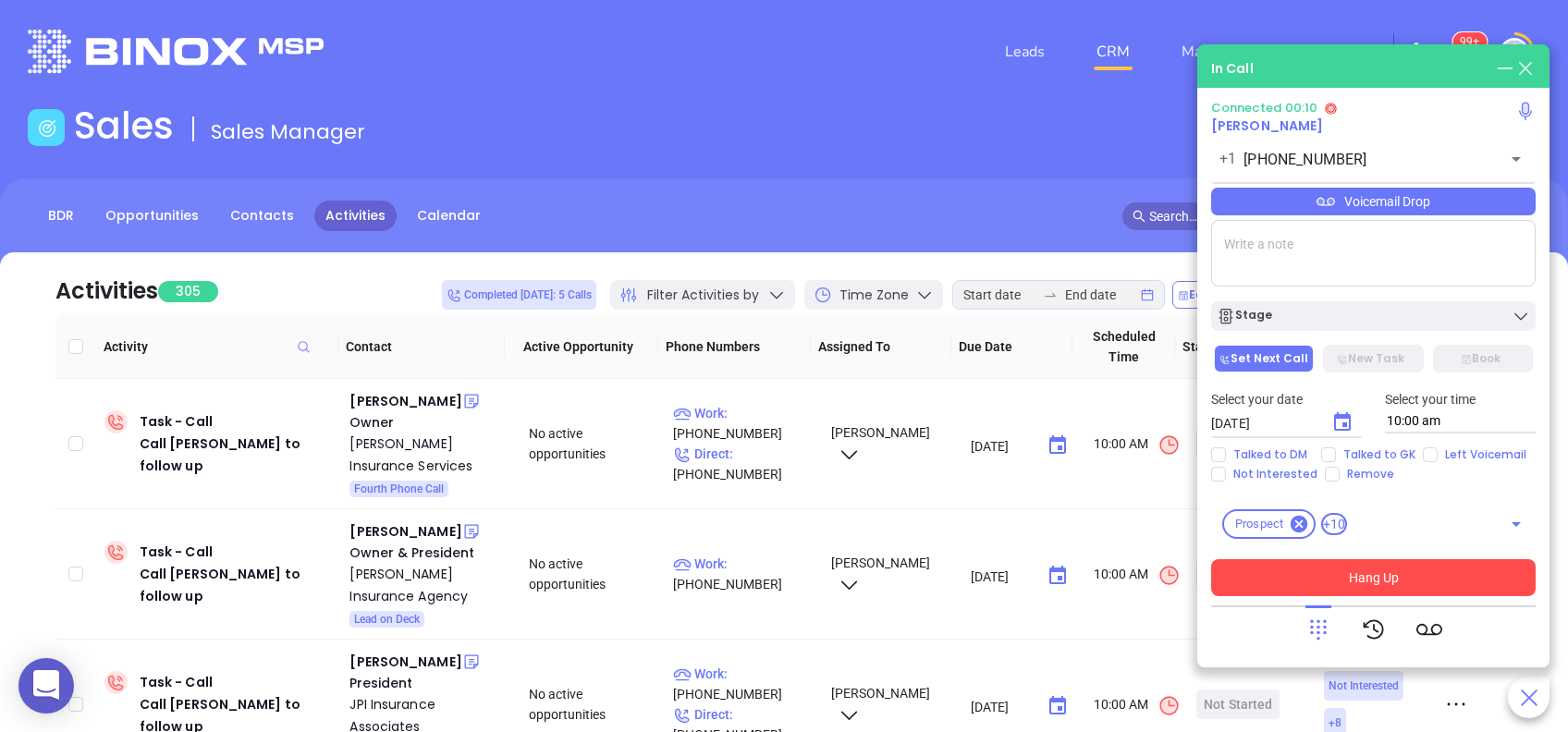
click at [1309, 636] on icon at bounding box center [1318, 629] width 25 height 25
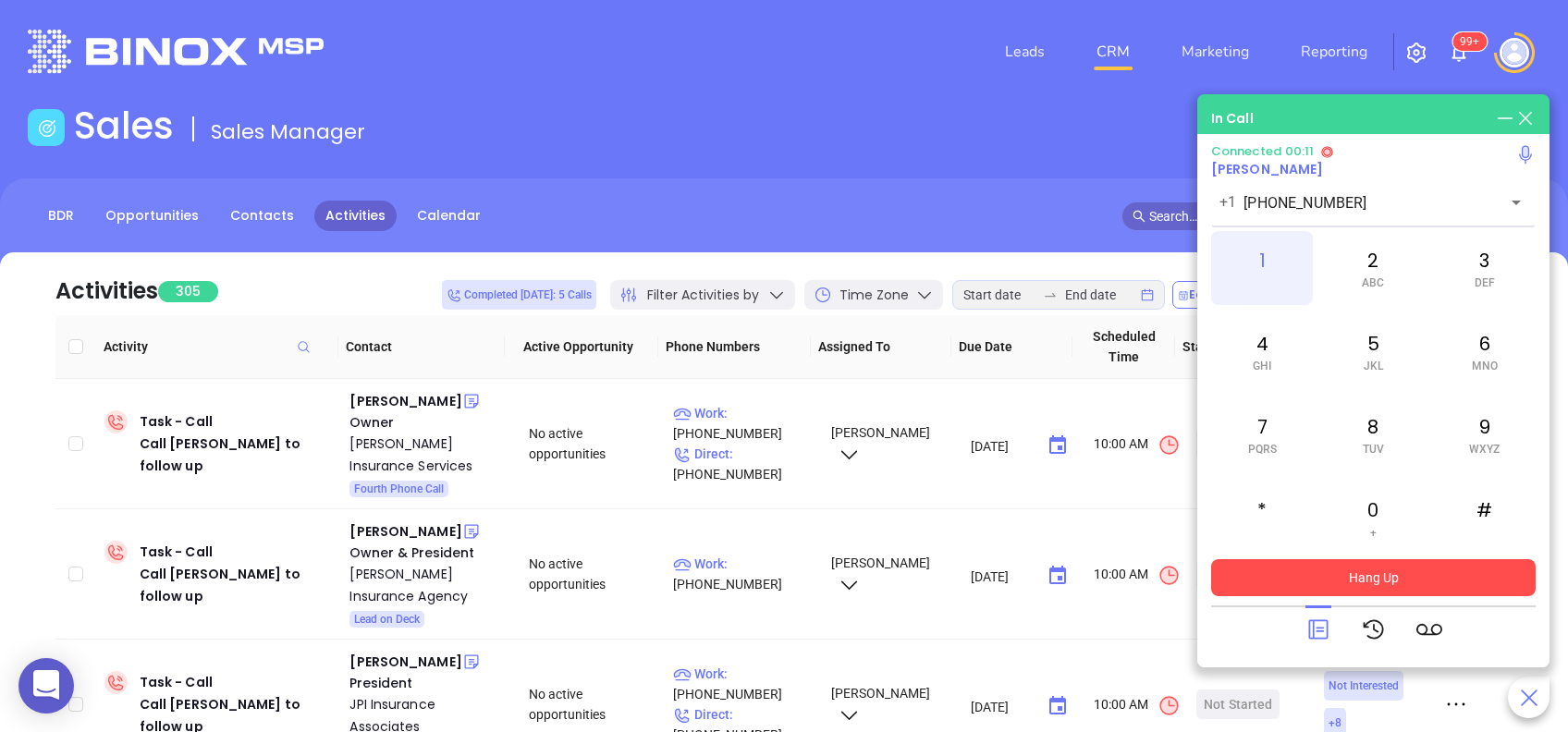
click at [1267, 237] on div "1" at bounding box center [1263, 268] width 102 height 74
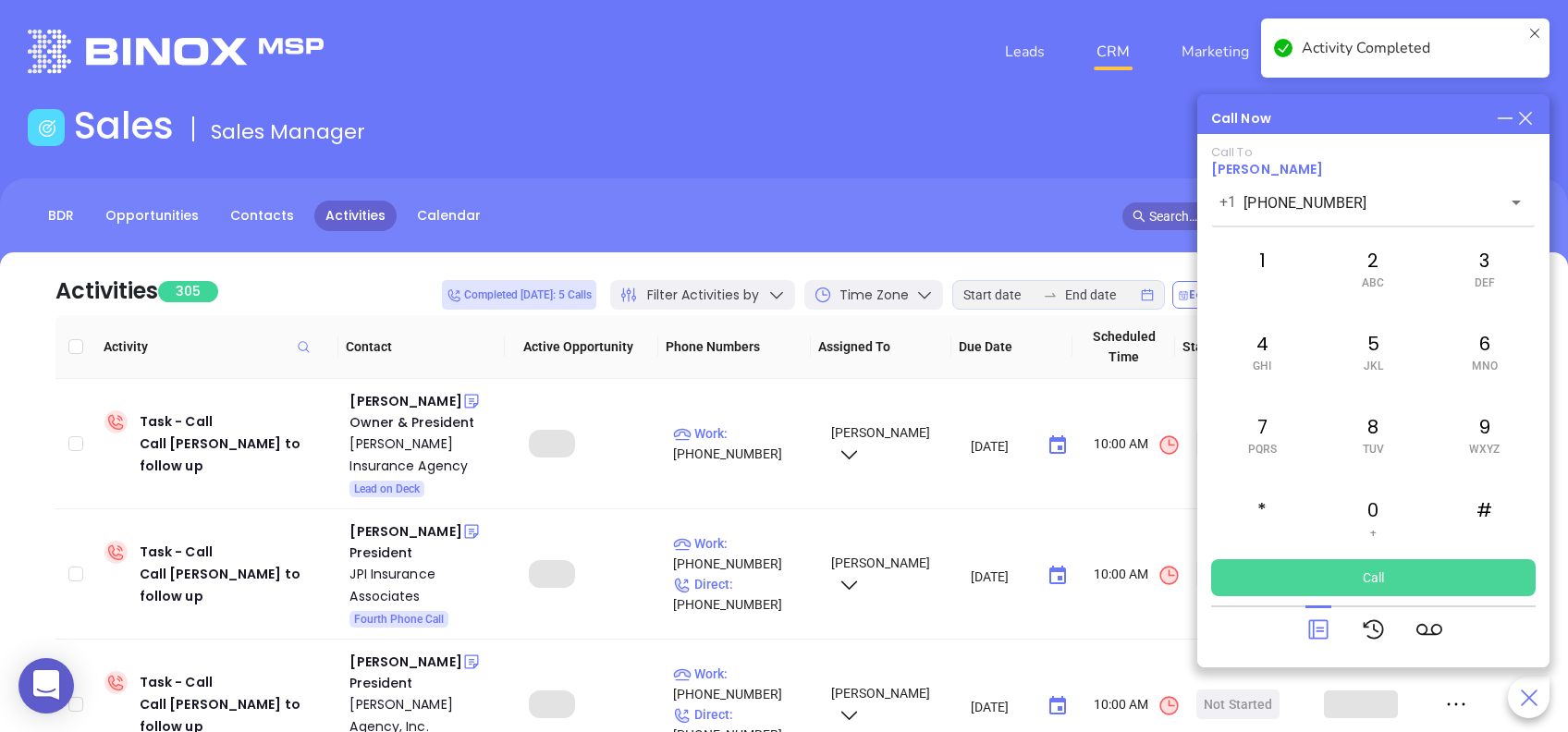
click at [1302, 632] on div at bounding box center [1374, 629] width 325 height 48
click at [1314, 627] on icon at bounding box center [1318, 629] width 25 height 25
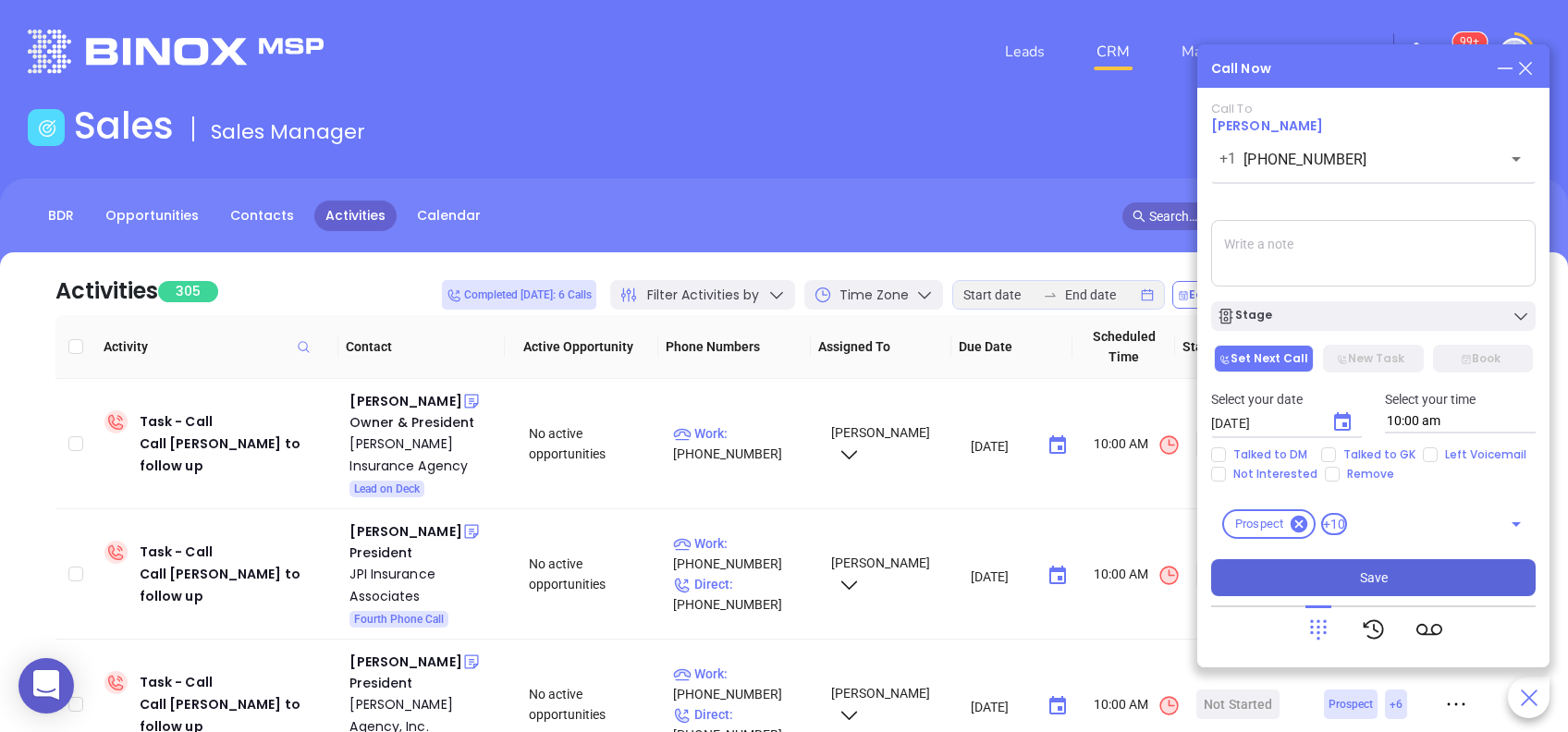
click at [1373, 442] on div "Select your date 08/26/2025 ​ Select your time 10:00 am" at bounding box center [1373, 412] width 346 height 72
click at [1383, 451] on span "Talked to GK" at bounding box center [1379, 454] width 87 height 15
click at [1336, 451] on input "Talked to GK" at bounding box center [1328, 454] width 15 height 15
checkbox input "true"
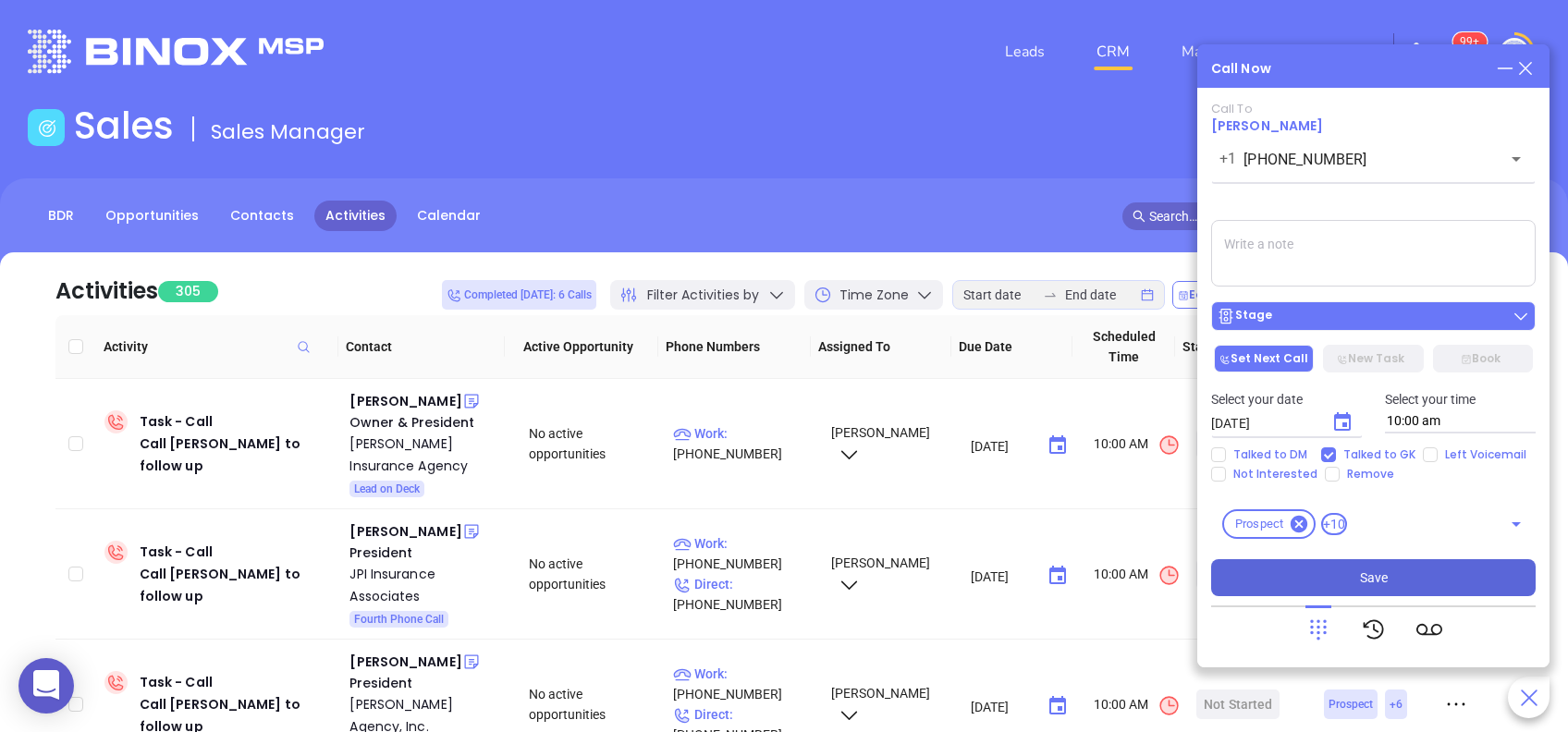
click at [1370, 318] on div "Stage" at bounding box center [1373, 316] width 313 height 19
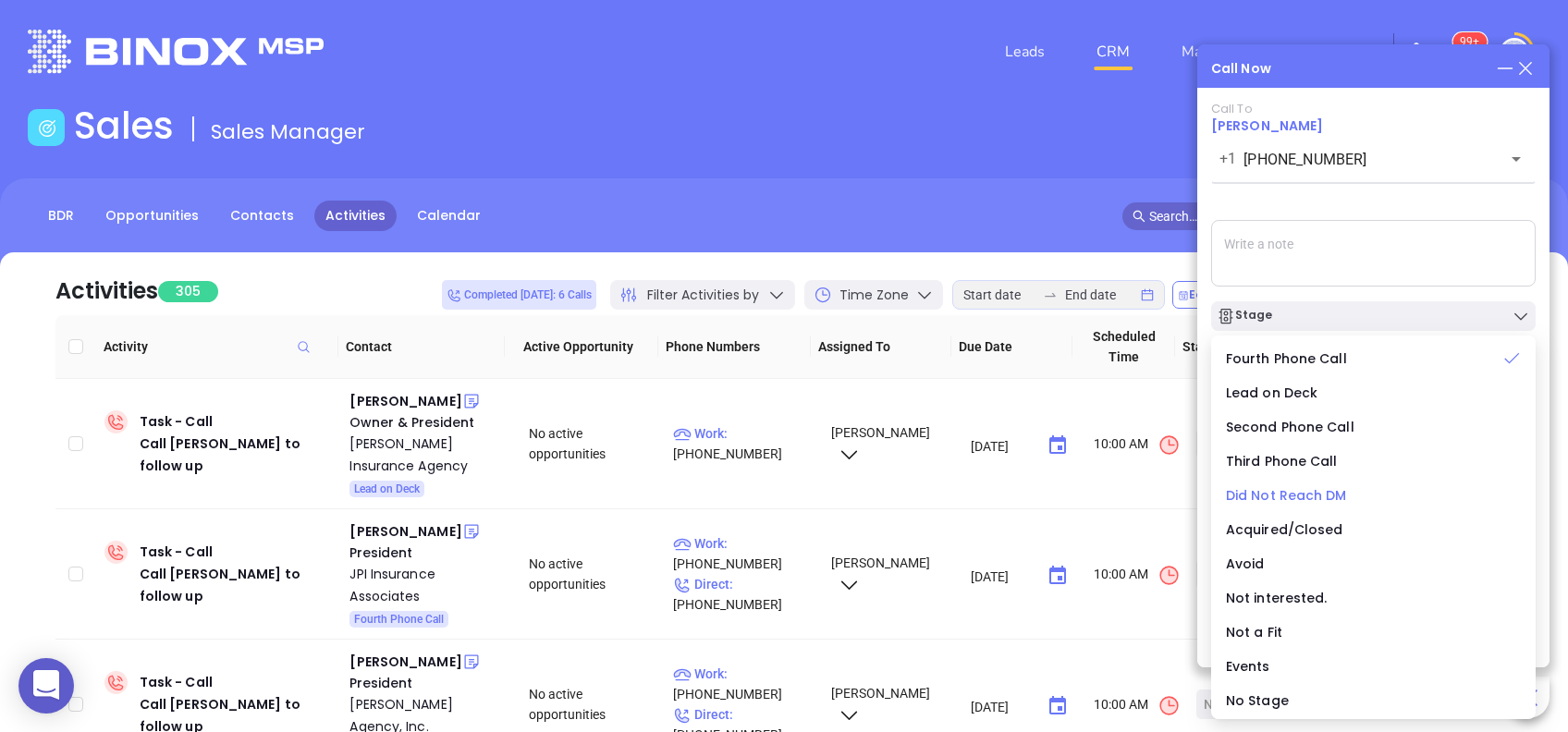
click at [1335, 494] on span "Did Not Reach DM" at bounding box center [1287, 495] width 121 height 19
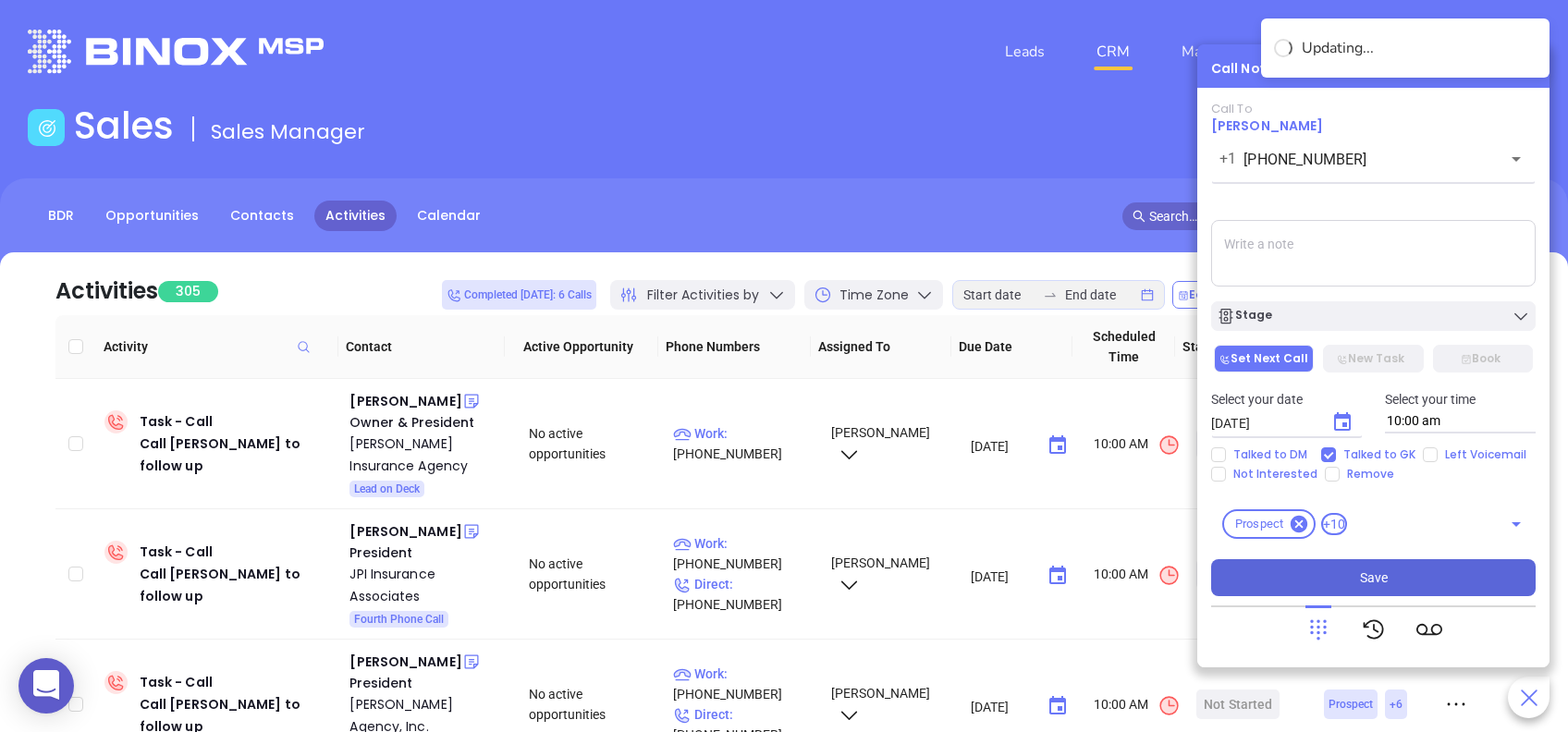
click at [1365, 578] on span "Save" at bounding box center [1374, 577] width 27 height 21
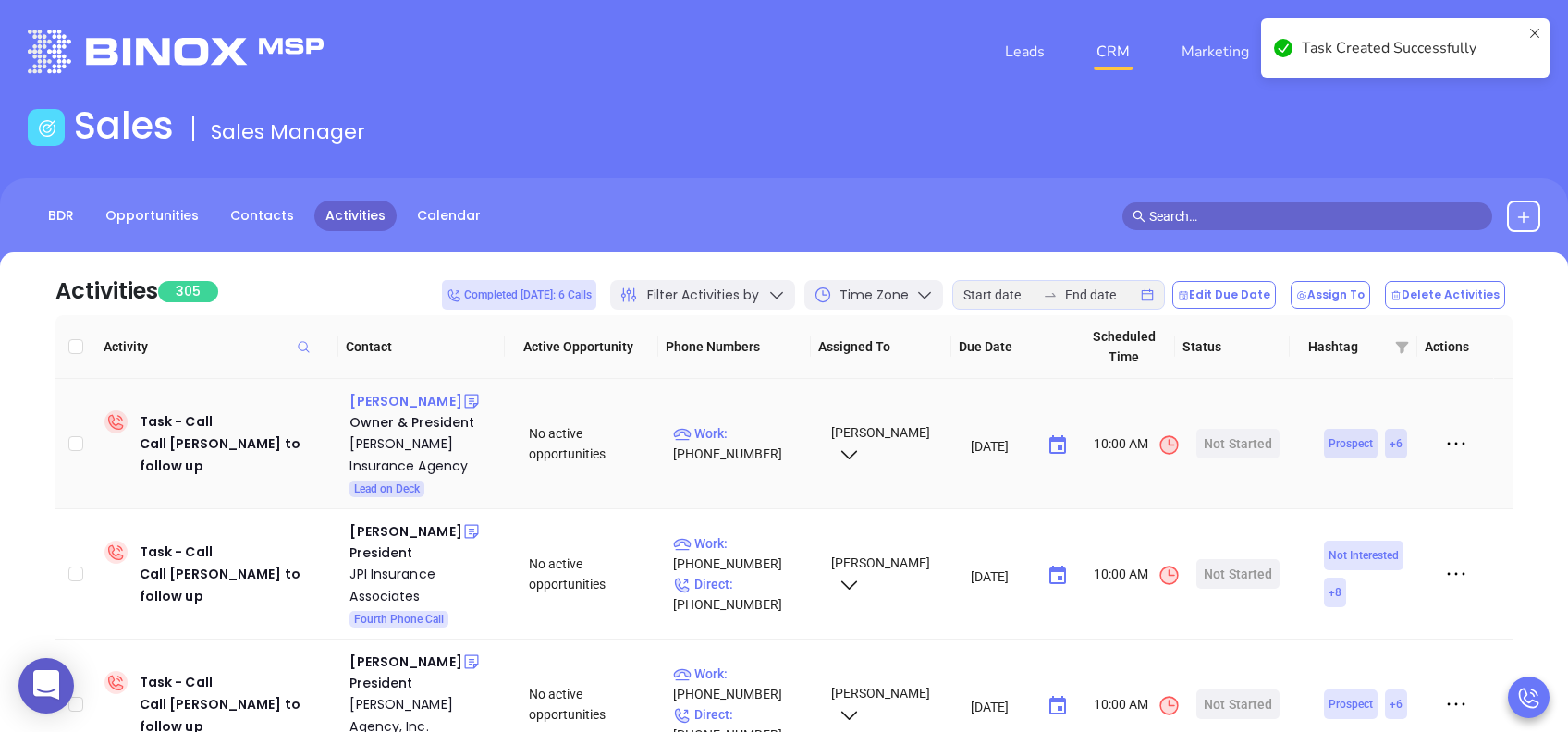
click at [402, 407] on div "Chris Beiler" at bounding box center [405, 401] width 112 height 23
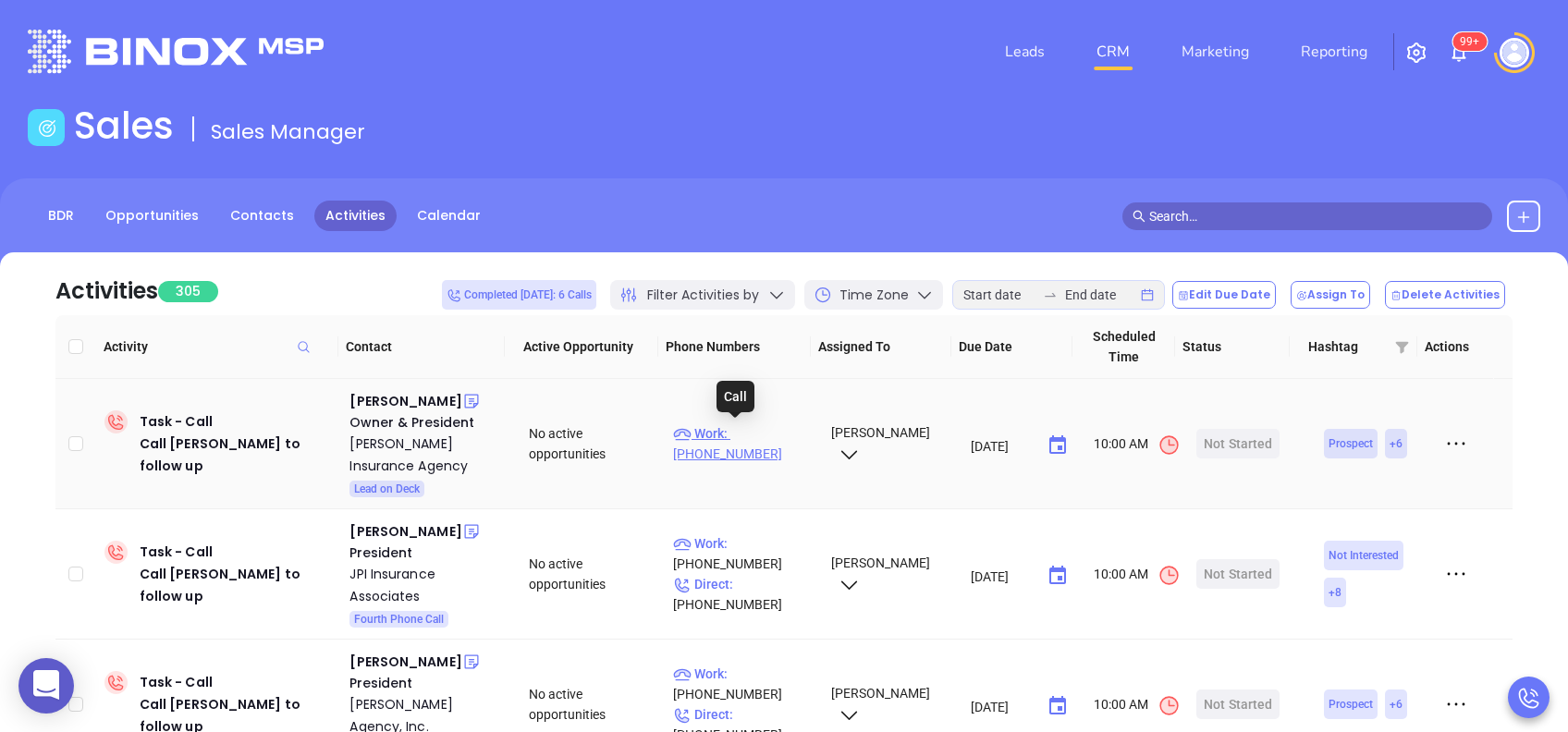
click at [772, 440] on p "Work : (717) 442-9234" at bounding box center [744, 444] width 141 height 41
type input "(717) 442-9234"
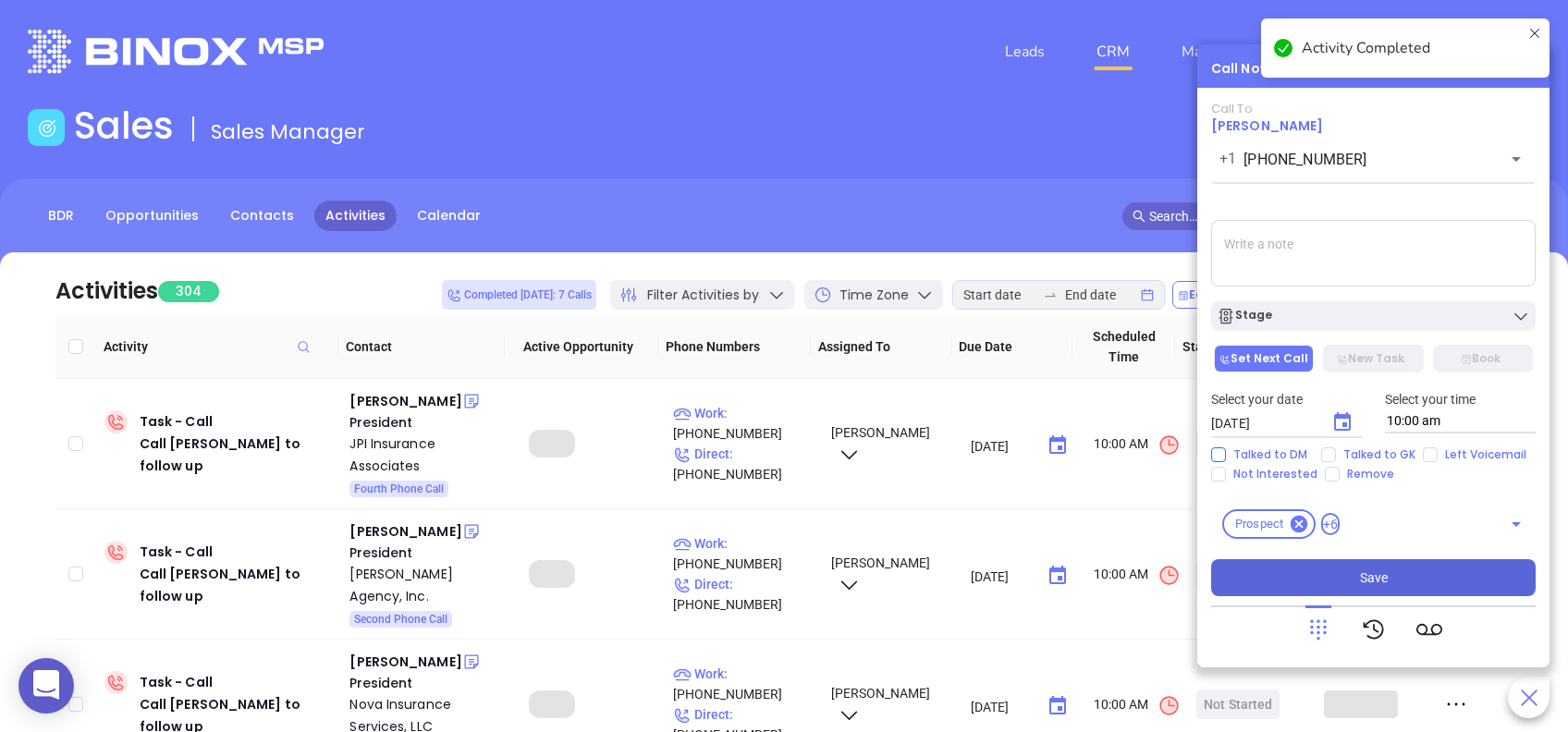
click at [1292, 460] on span "Talked to DM" at bounding box center [1270, 454] width 89 height 15
click at [1226, 460] on input "Talked to DM" at bounding box center [1219, 454] width 15 height 15
checkbox input "true"
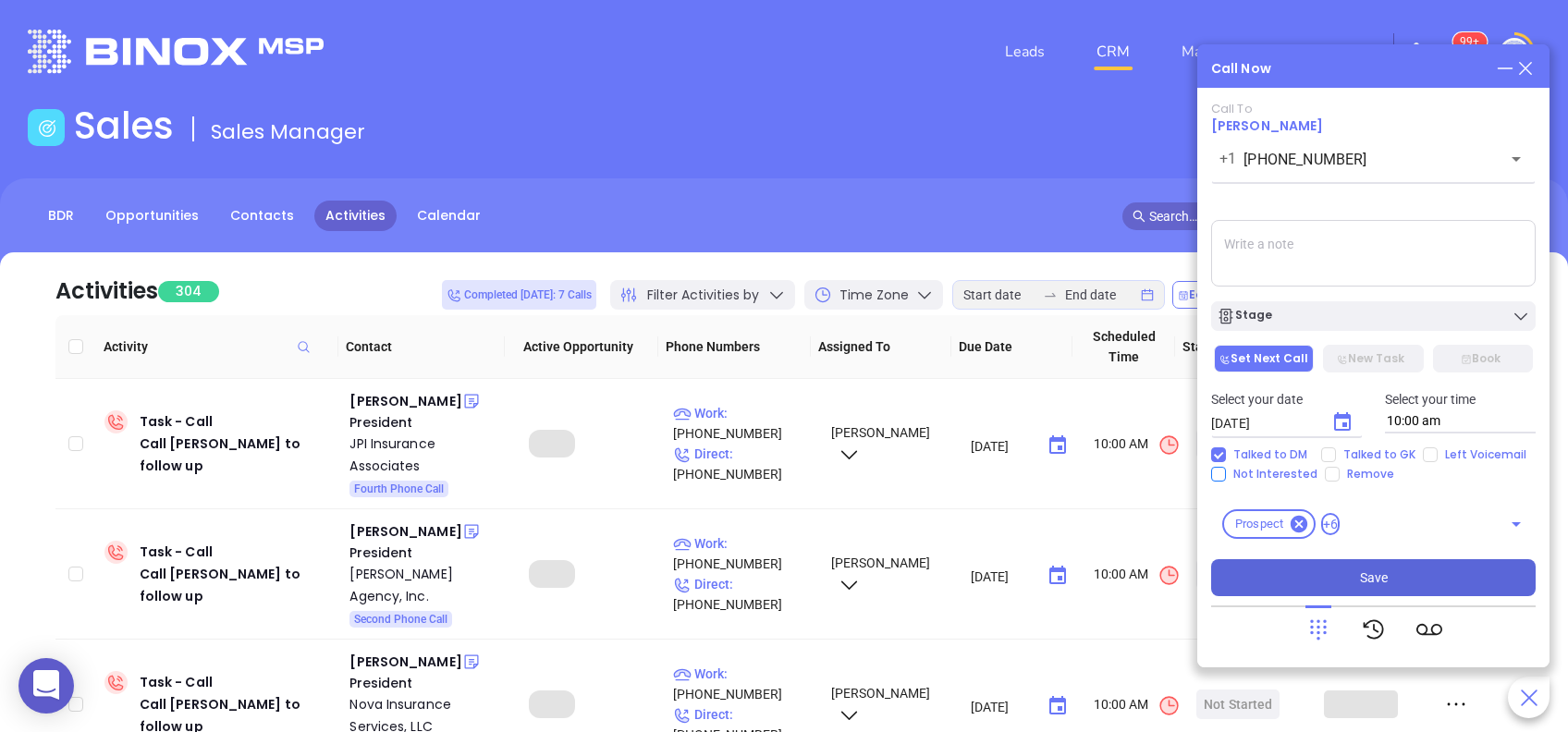
click at [1259, 467] on span "Not Interested" at bounding box center [1275, 474] width 99 height 15
click at [1226, 467] on input "Not Interested" at bounding box center [1219, 474] width 15 height 15
checkbox input "true"
click at [1314, 312] on div "Stage" at bounding box center [1373, 316] width 313 height 19
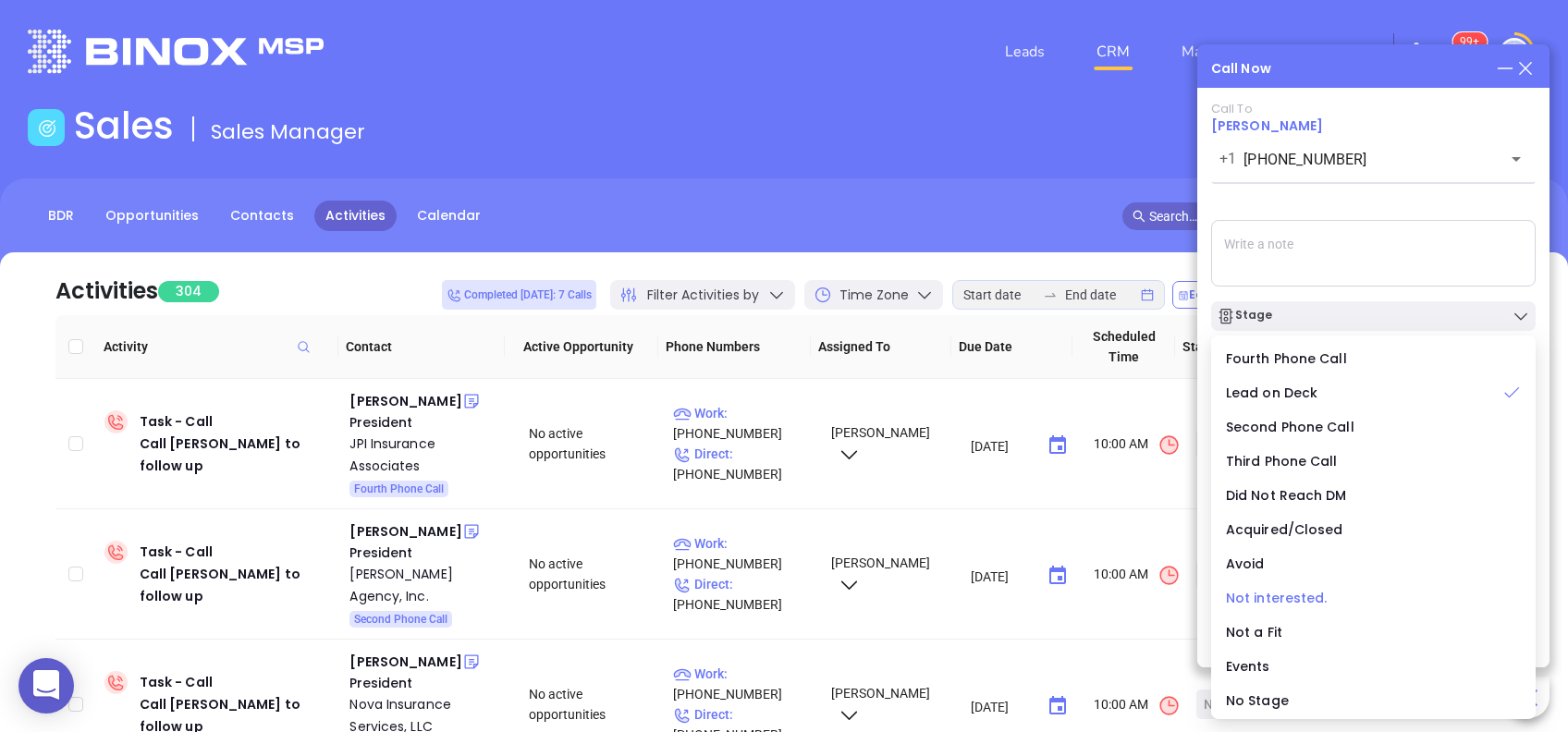
click at [1295, 599] on span "Not interested." at bounding box center [1277, 598] width 102 height 19
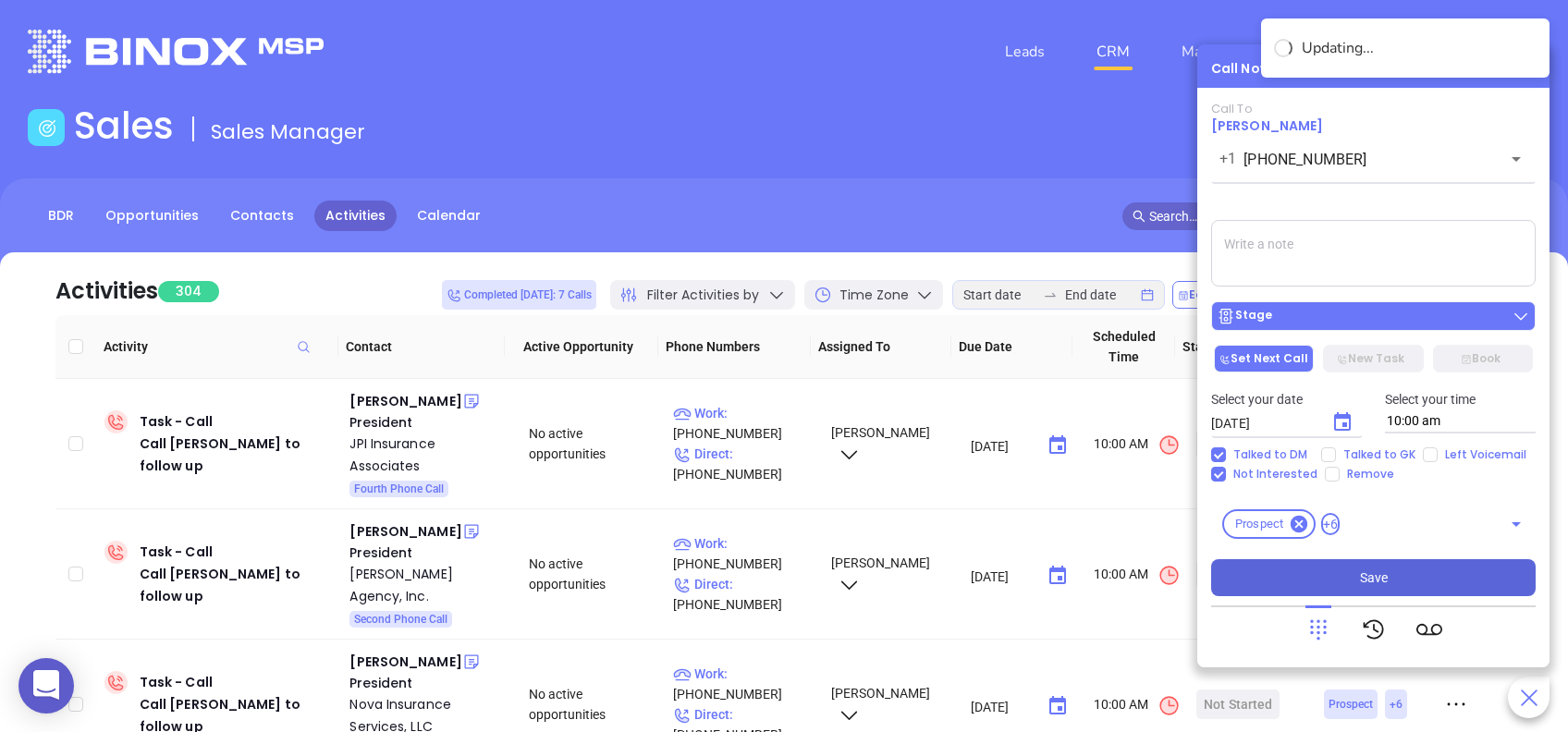
click at [1375, 313] on div "Stage" at bounding box center [1373, 316] width 313 height 19
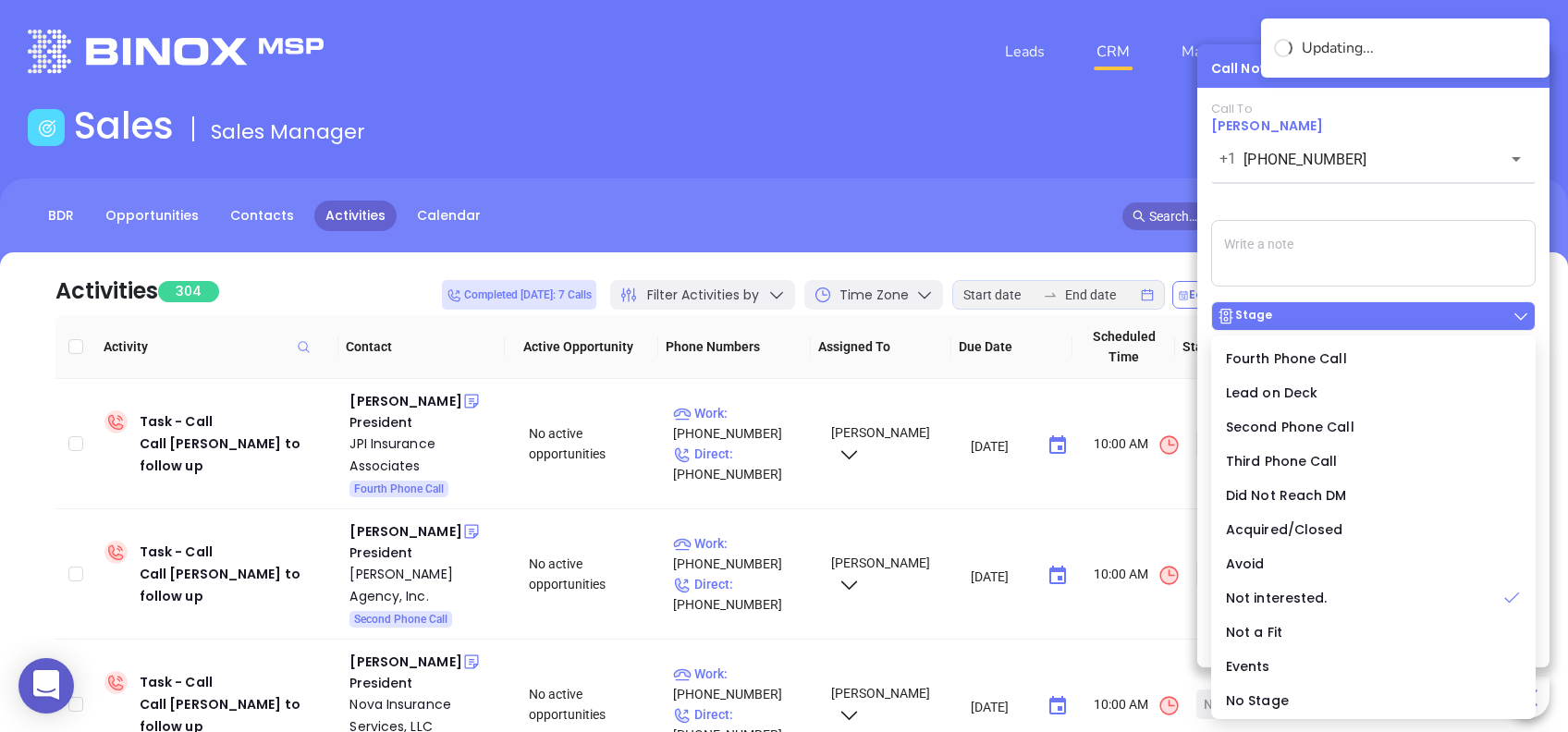
click at [1375, 313] on div "Stage" at bounding box center [1373, 316] width 313 height 19
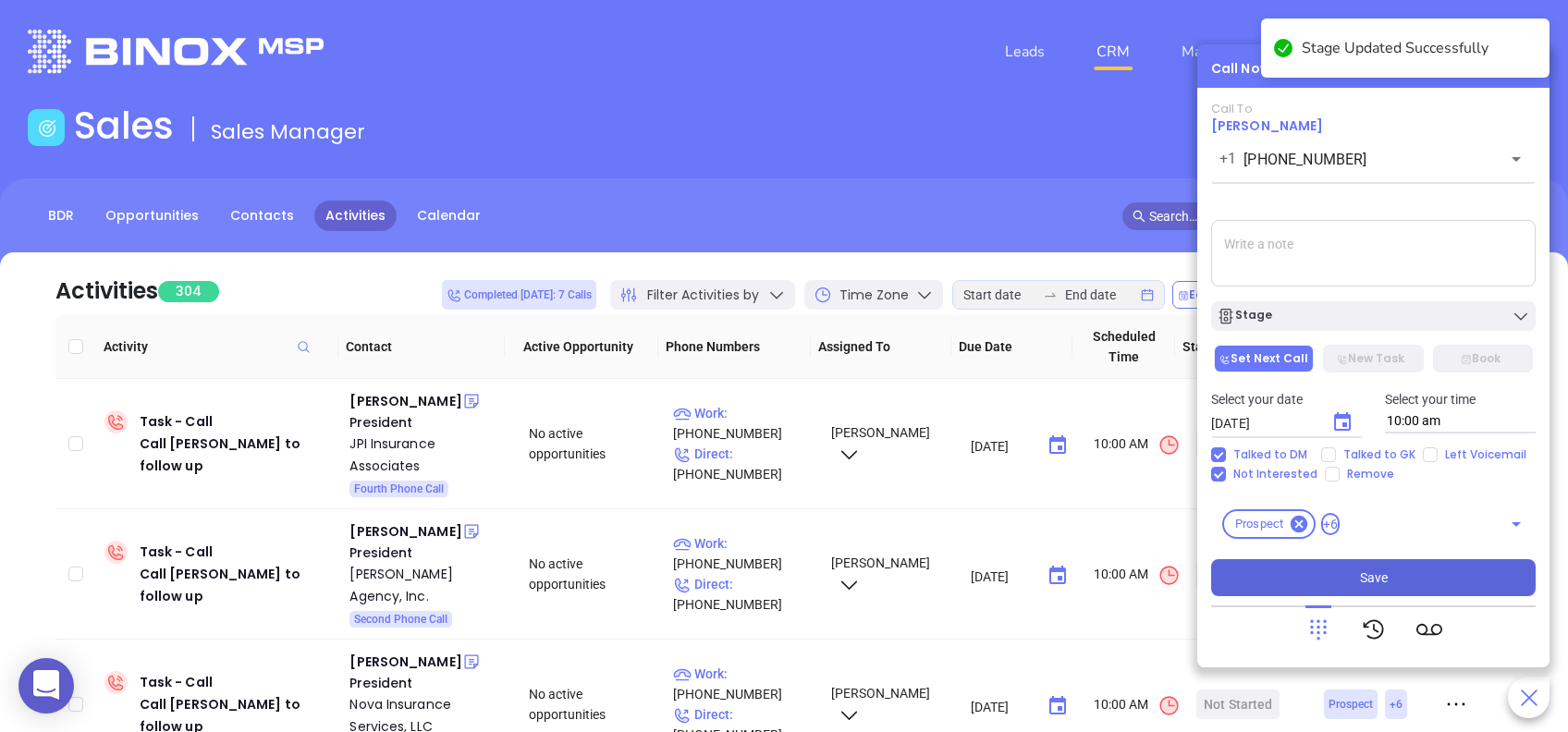
click at [1373, 577] on span "Save" at bounding box center [1374, 577] width 27 height 21
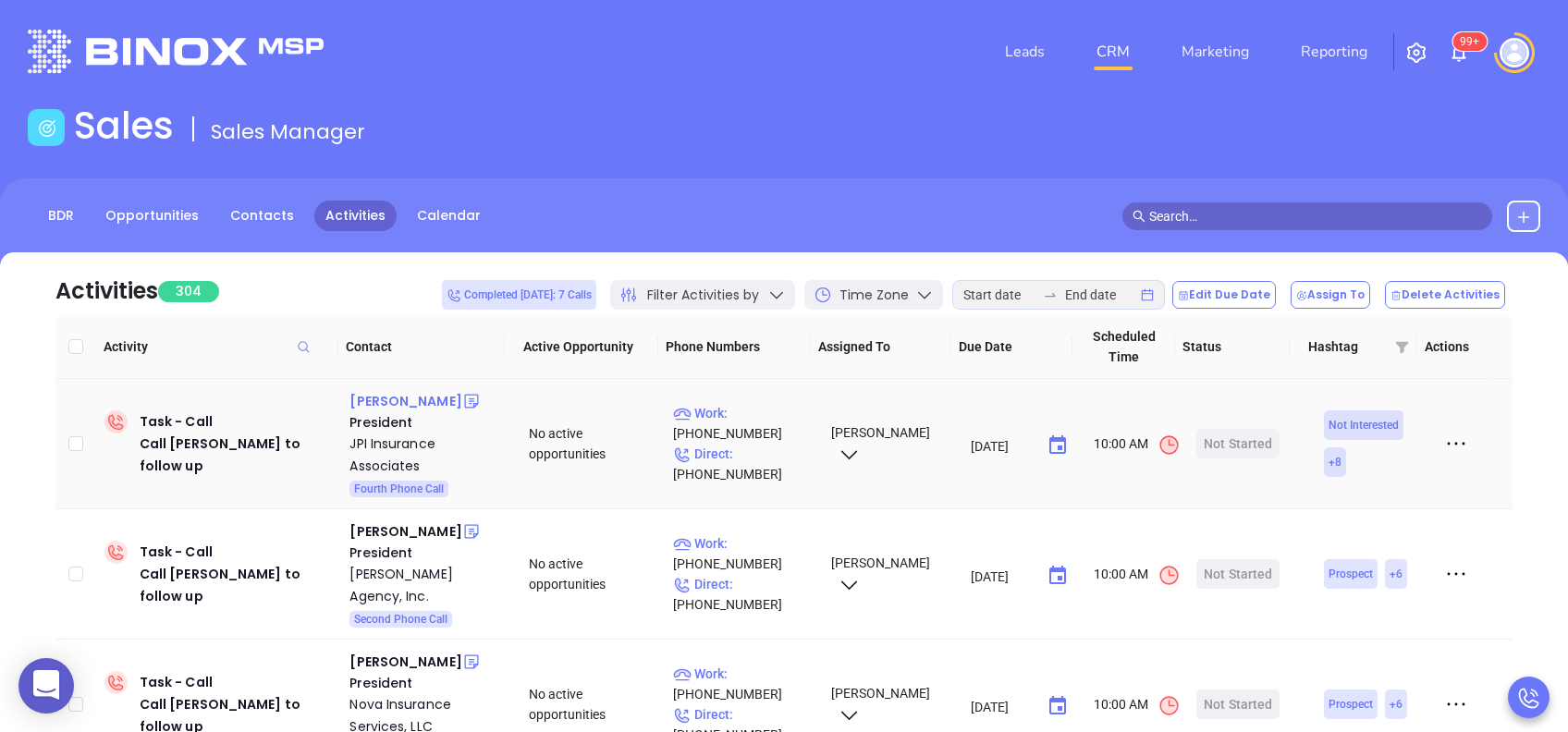
click at [403, 407] on div "Daniel McIntosh" at bounding box center [405, 401] width 112 height 23
click at [776, 420] on p "Work : (717) 432-5595" at bounding box center [744, 424] width 141 height 41
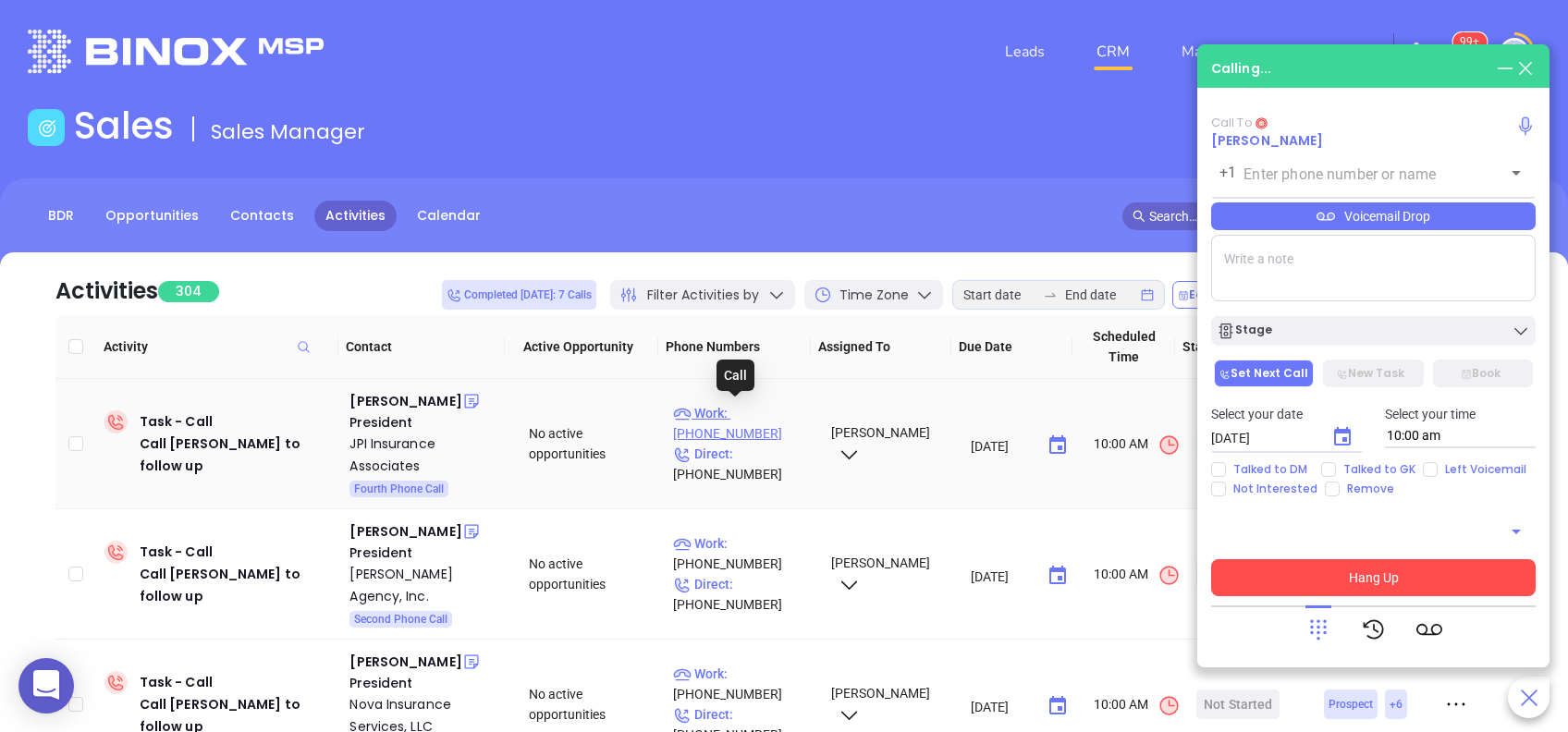
type input "(717) 432-5595"
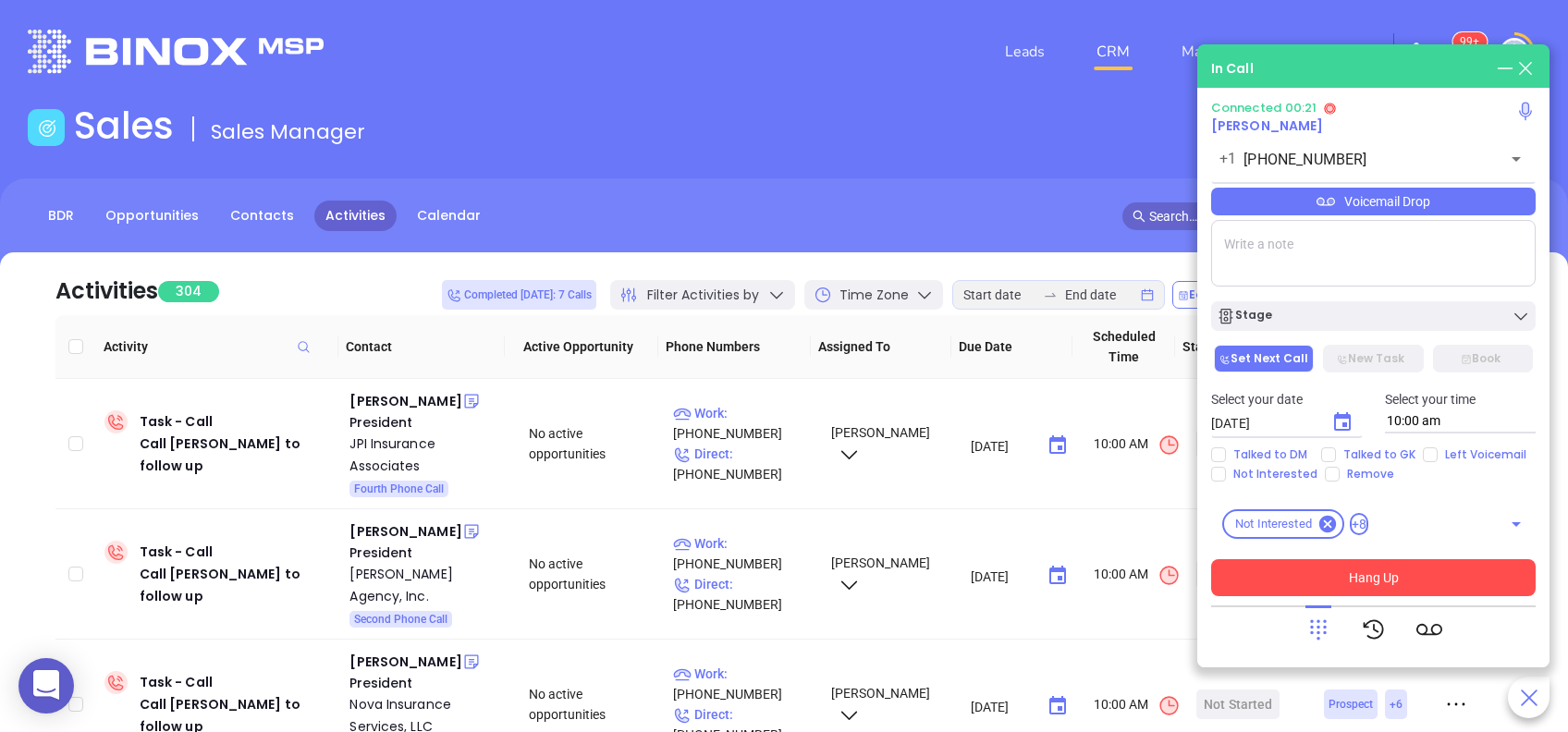
click at [1321, 644] on div at bounding box center [1318, 629] width 25 height 48
click at [1329, 625] on icon at bounding box center [1318, 629] width 25 height 25
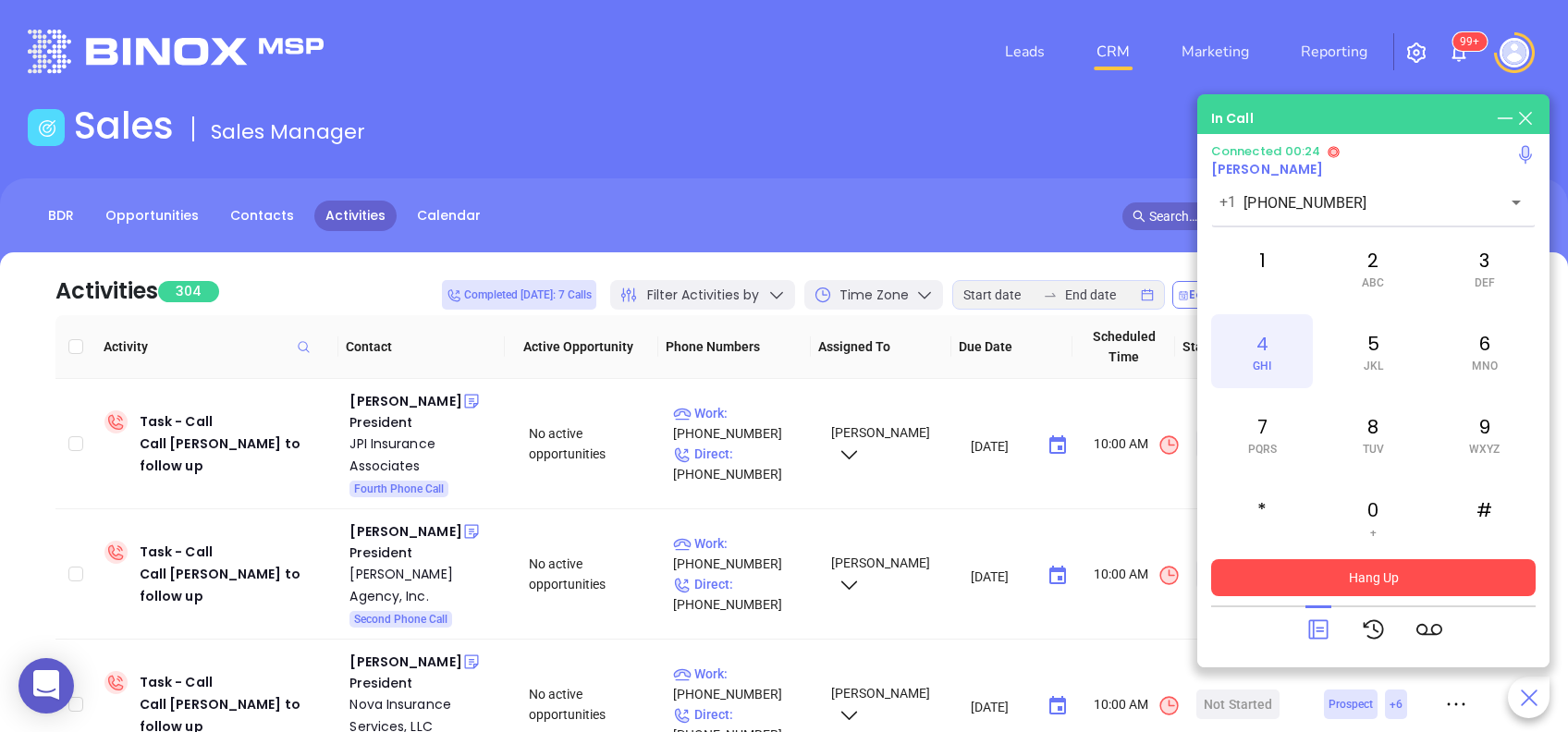
click at [1262, 336] on div "4 GHI" at bounding box center [1263, 351] width 102 height 74
click at [1469, 270] on div "3 DEF" at bounding box center [1485, 268] width 102 height 74
click at [1389, 271] on div "2 ABC" at bounding box center [1373, 268] width 102 height 74
click at [1487, 365] on span "MNO" at bounding box center [1485, 366] width 25 height 13
click at [1268, 270] on div "1" at bounding box center [1263, 268] width 102 height 74
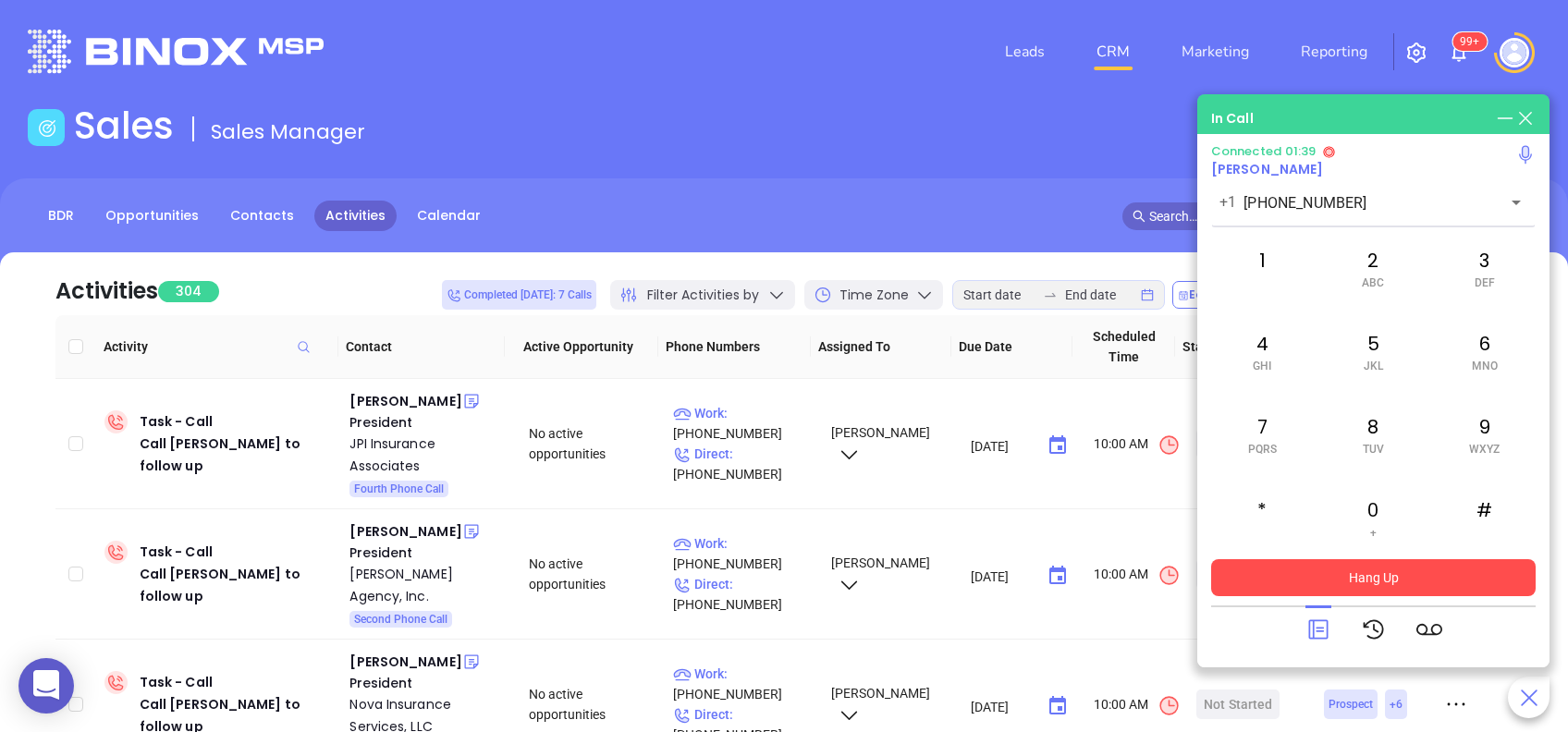
click at [1318, 621] on icon at bounding box center [1318, 629] width 25 height 25
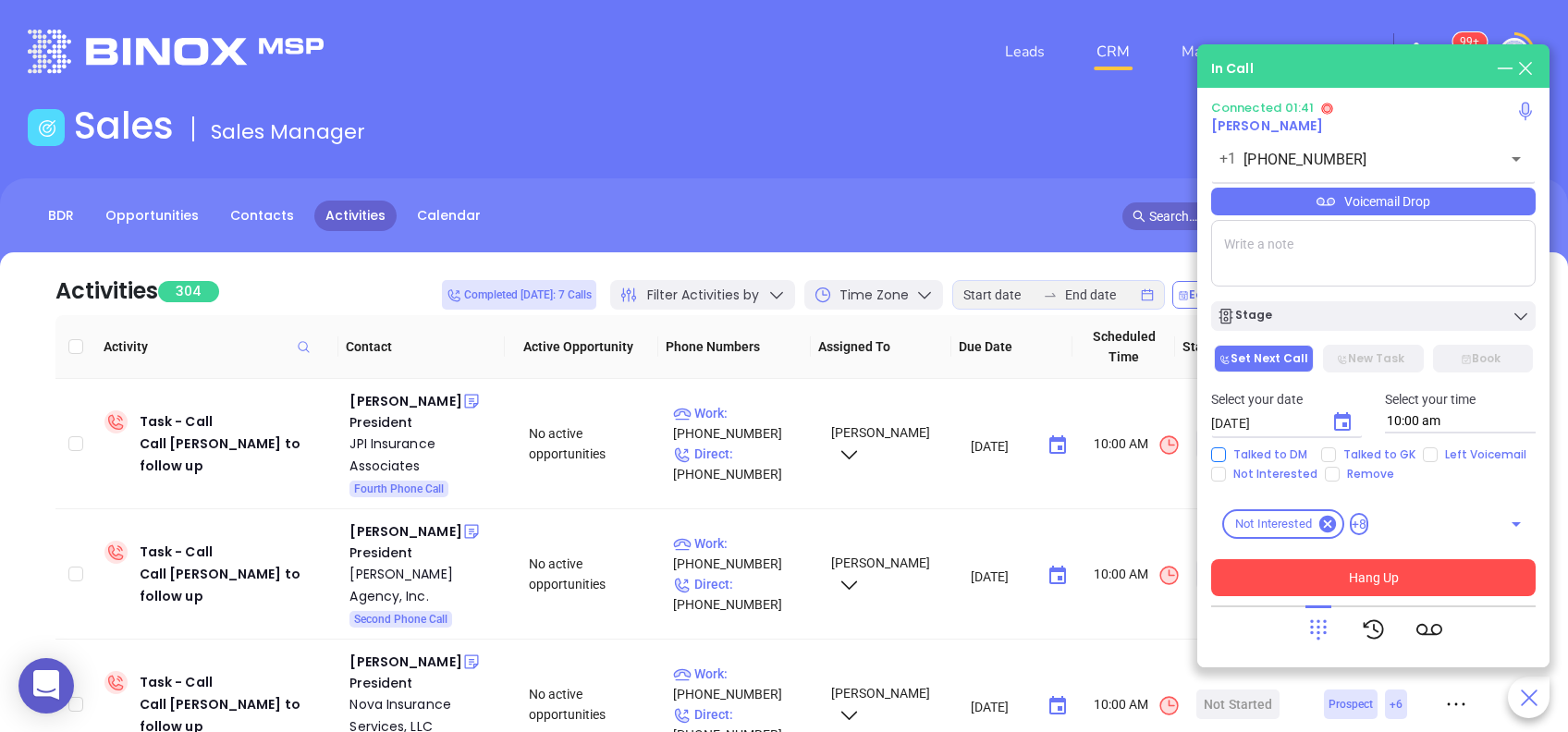
click at [1274, 451] on span "Talked to DM" at bounding box center [1270, 454] width 89 height 15
click at [1226, 451] on input "Talked to DM" at bounding box center [1219, 454] width 15 height 15
checkbox input "true"
click at [1261, 478] on span "Not Interested" at bounding box center [1275, 474] width 99 height 15
click at [1226, 478] on input "Not Interested" at bounding box center [1219, 474] width 15 height 15
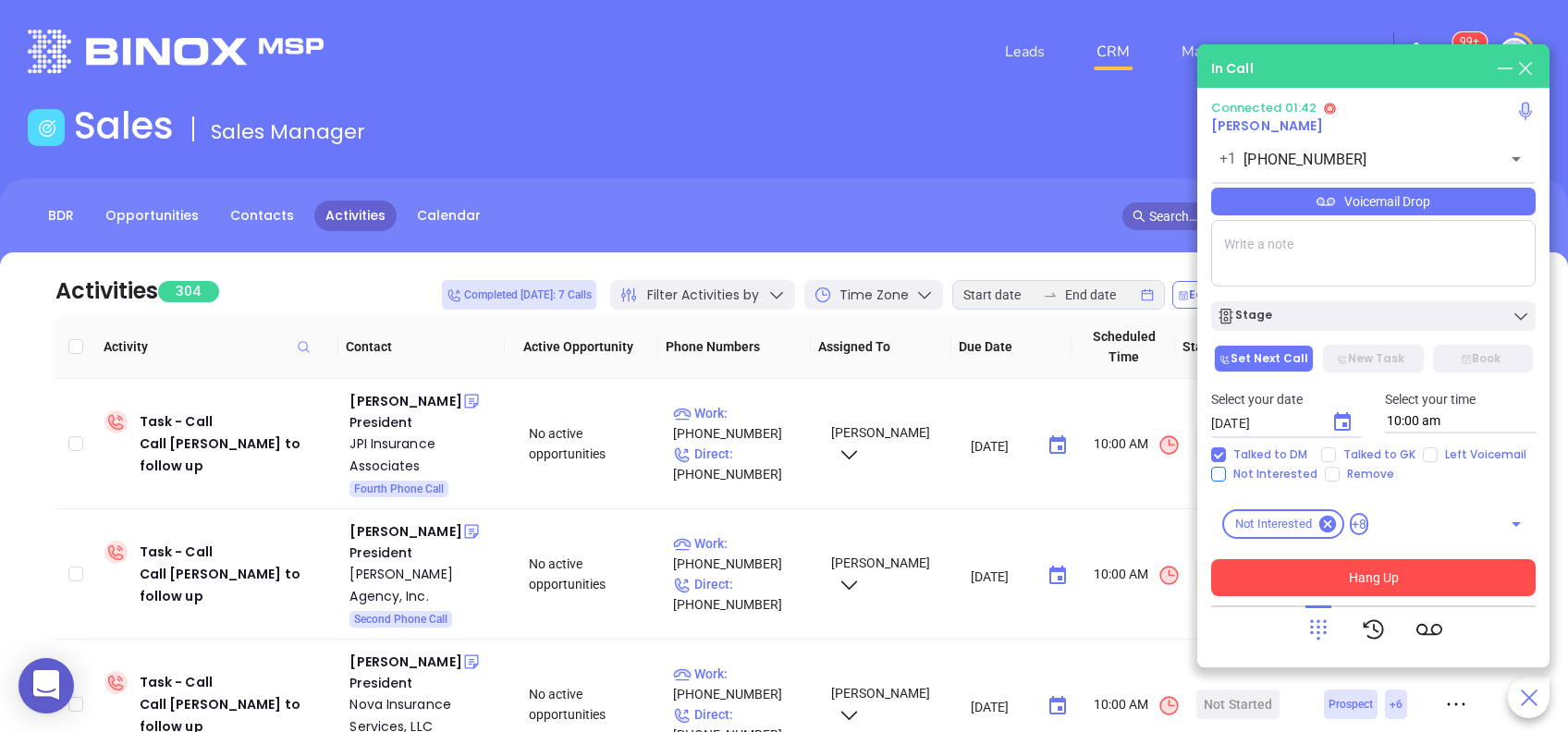
checkbox input "true"
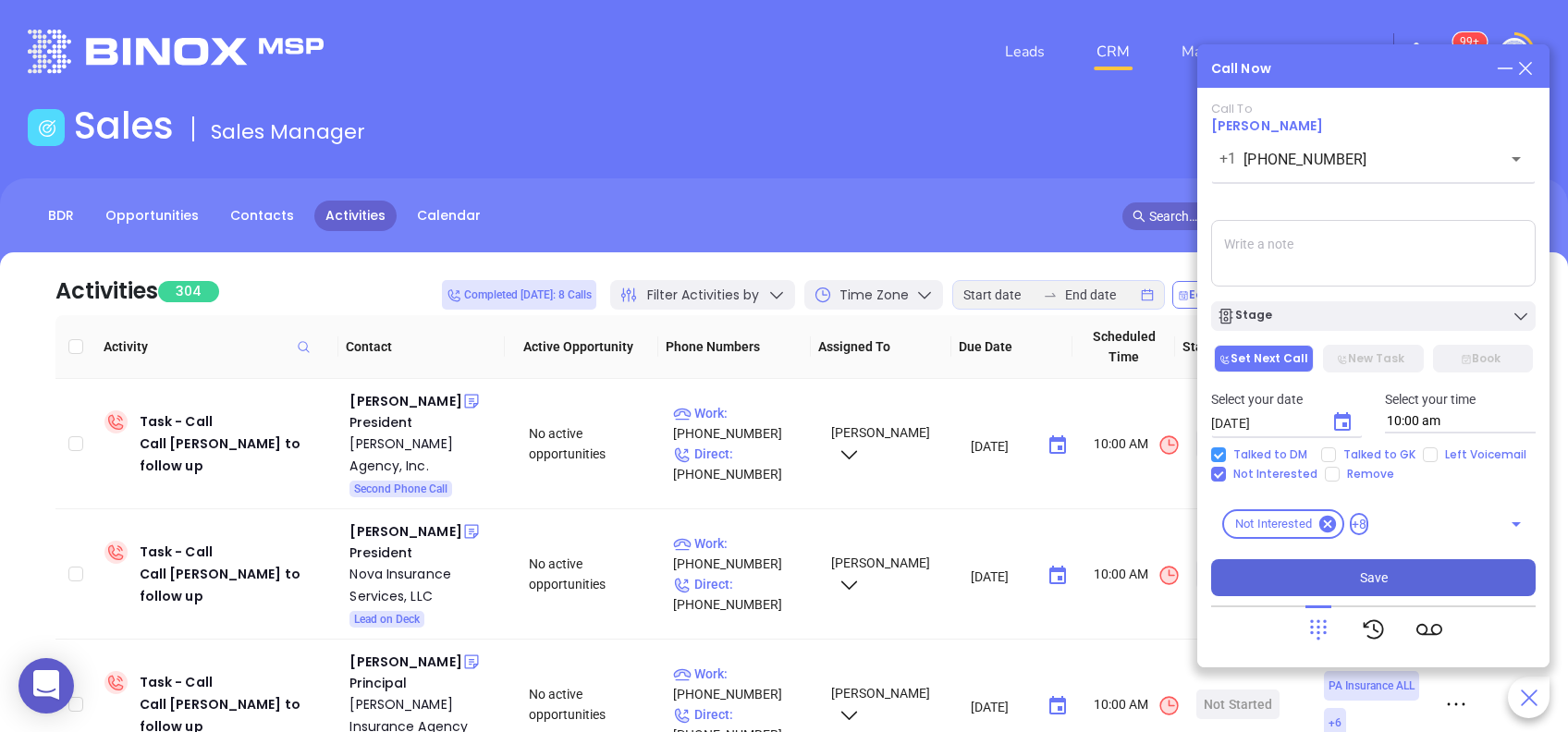
click at [1222, 459] on input "Talked to DM" at bounding box center [1219, 454] width 15 height 15
checkbox input "false"
click at [1216, 482] on div "Call To Daniel McIntosh +1 (717) 432-5595 ​ Voicemail Drop Stage Set Next Call …" at bounding box center [1374, 348] width 325 height 494
click at [1215, 479] on input "Not Interested" at bounding box center [1219, 474] width 15 height 15
checkbox input "false"
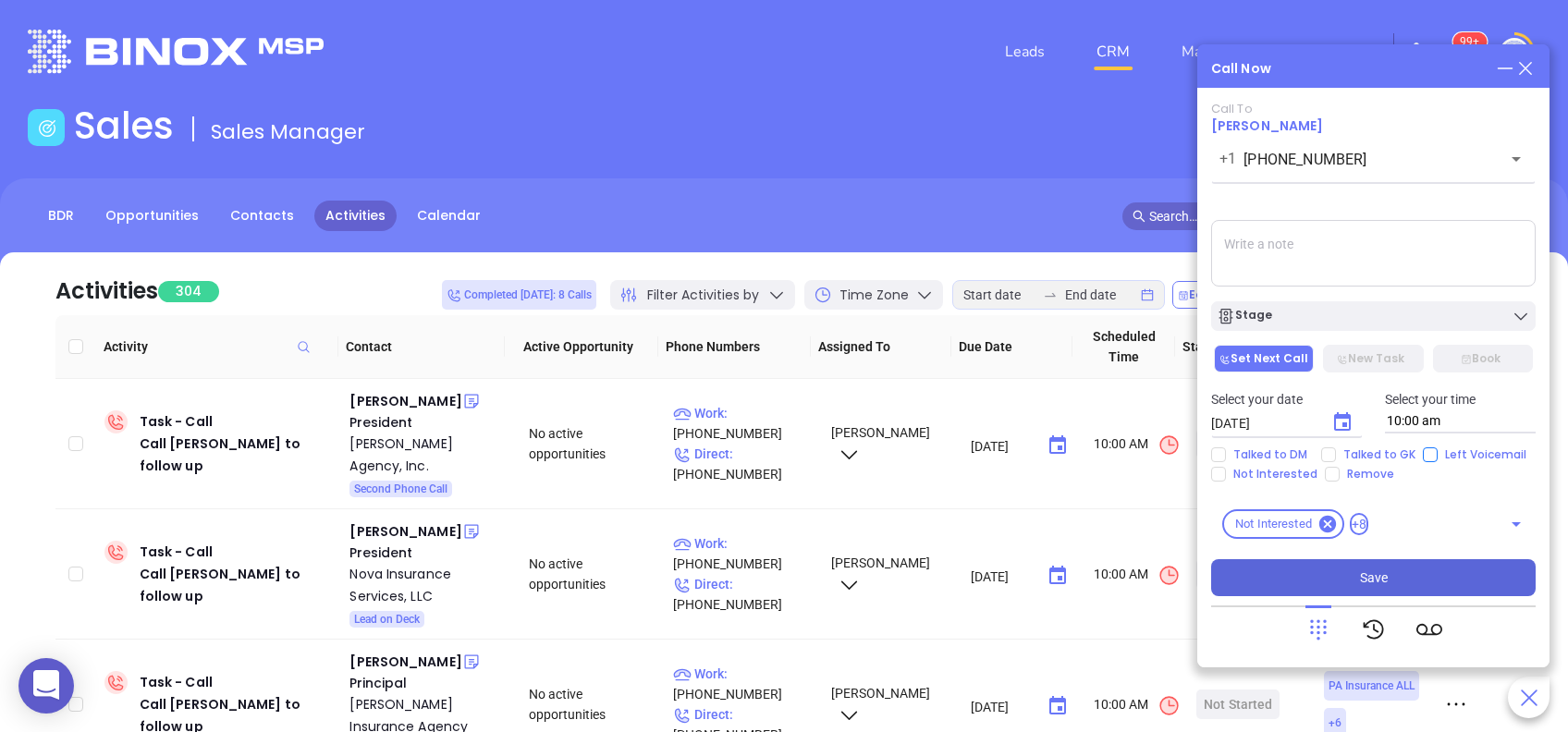
click at [1423, 451] on input "Left Voicemail" at bounding box center [1430, 454] width 15 height 15
checkbox input "true"
click at [1426, 316] on div "Stage" at bounding box center [1373, 316] width 313 height 19
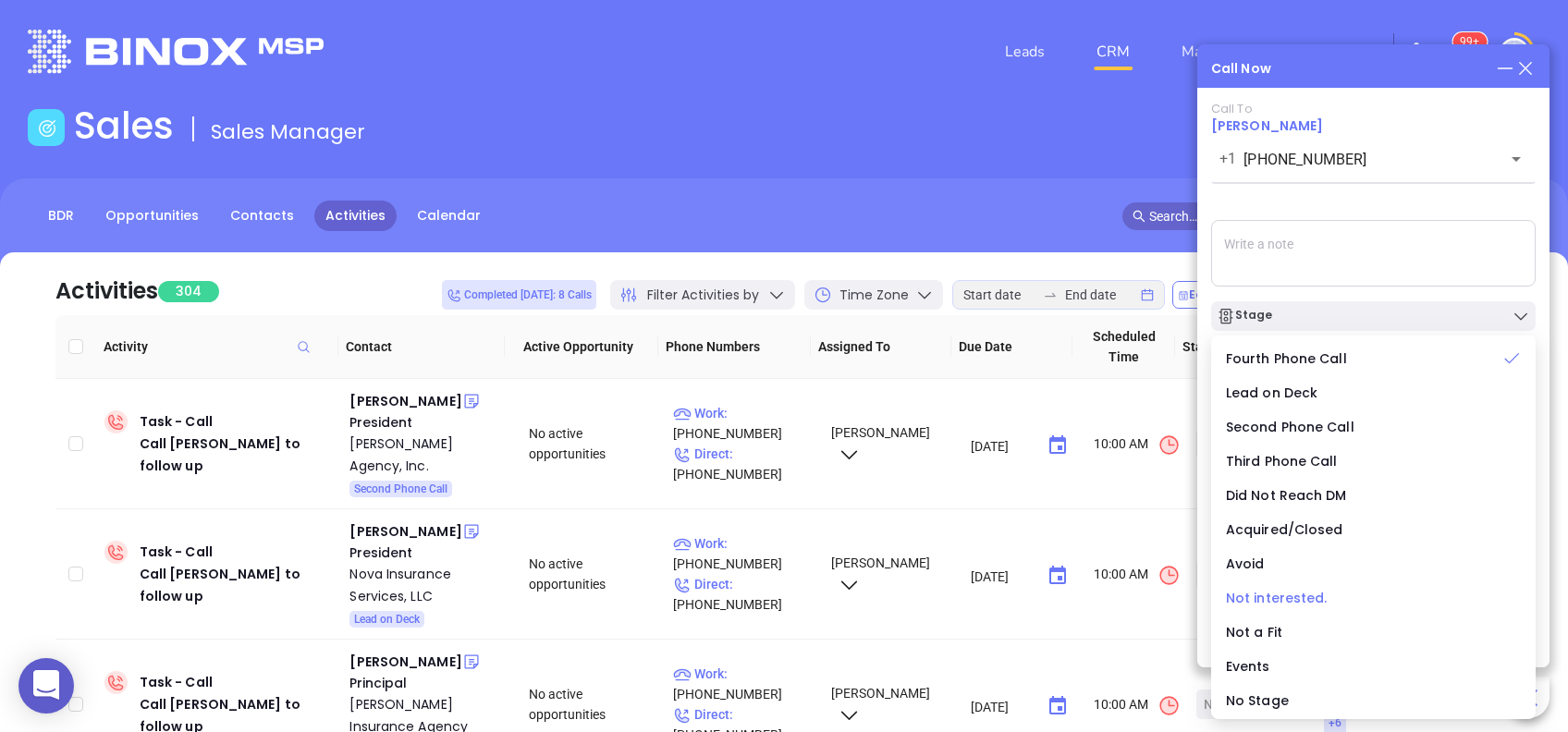
click at [1307, 601] on span "Not interested." at bounding box center [1277, 598] width 102 height 19
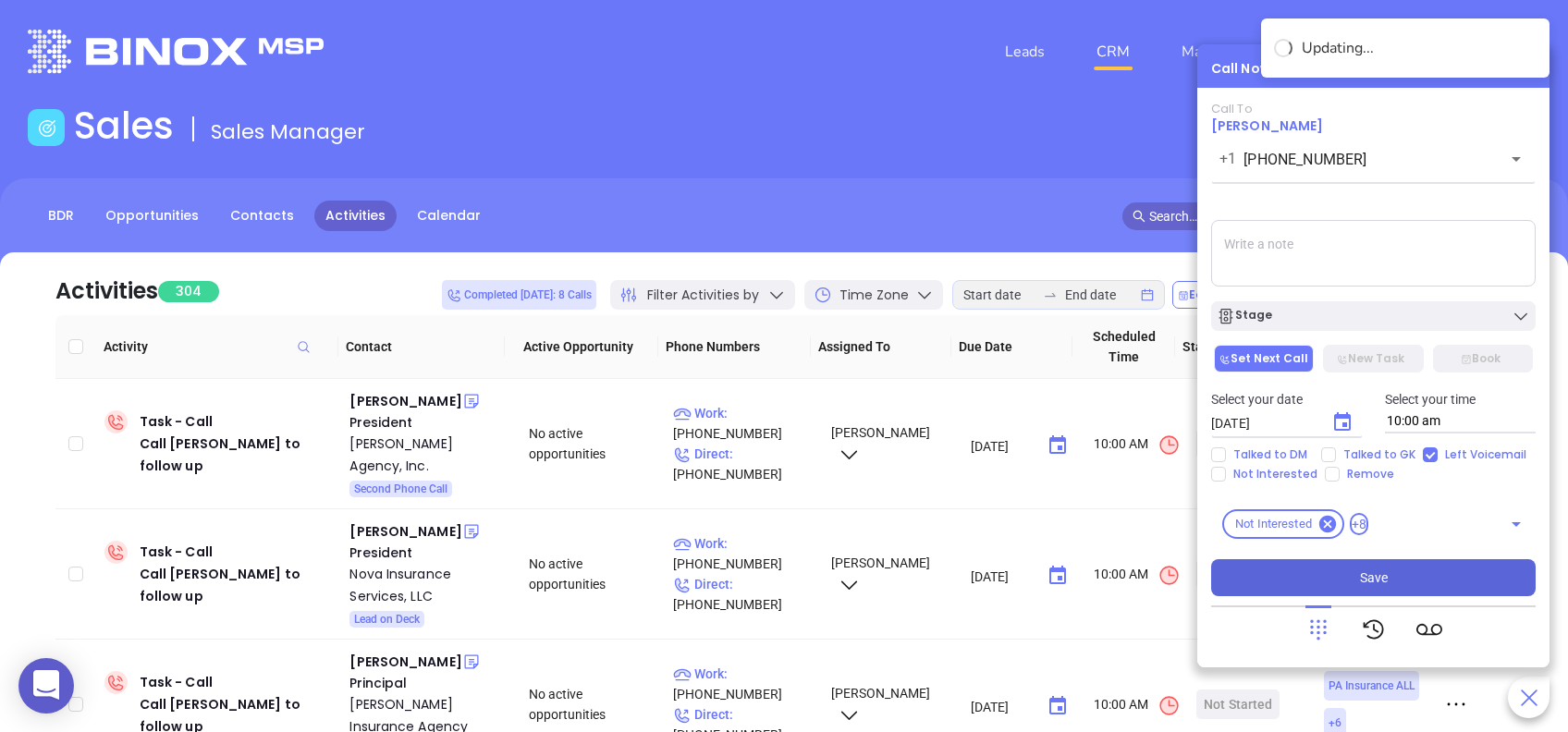
click at [1446, 578] on button "Save" at bounding box center [1374, 578] width 325 height 37
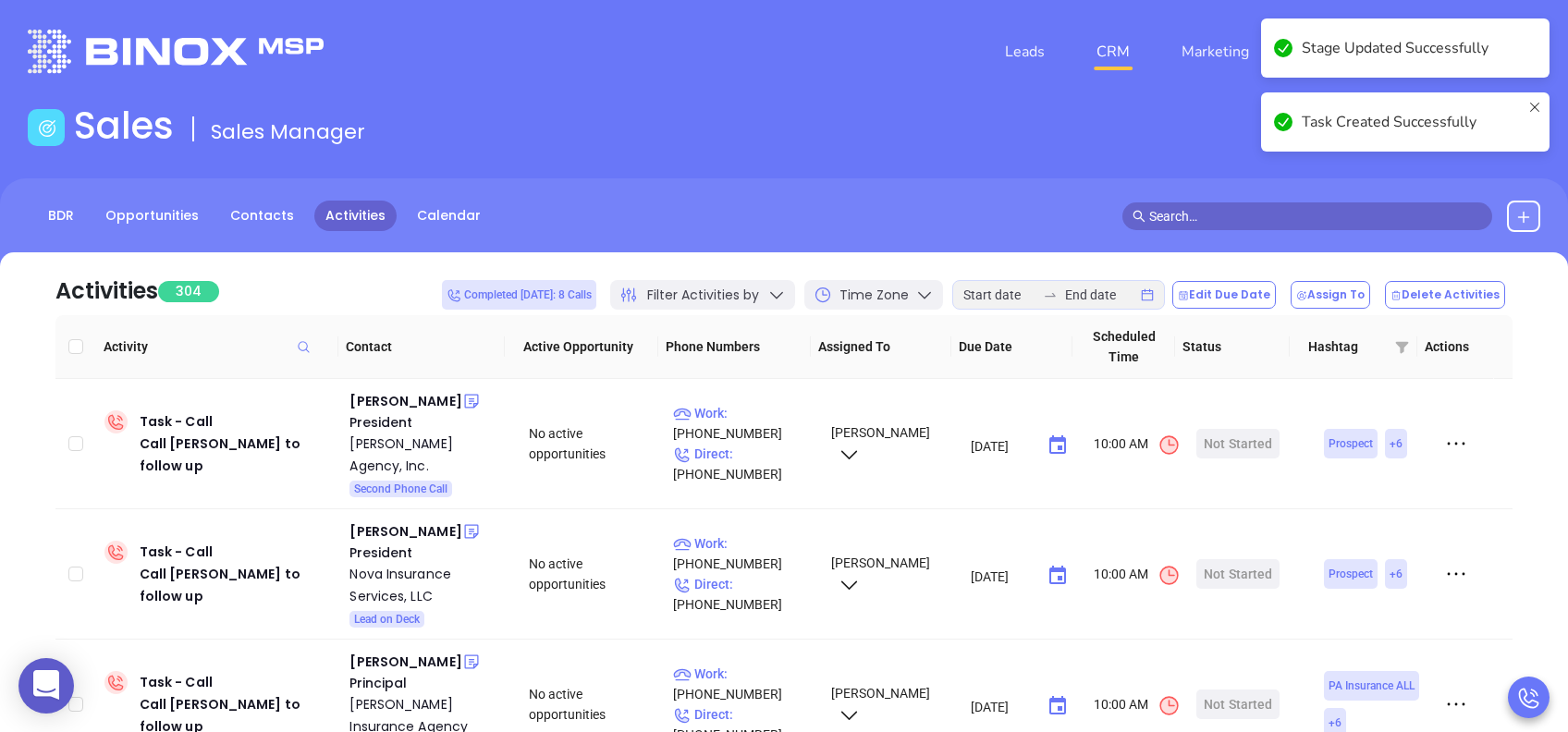
click at [977, 124] on div "Sales Sales Manager" at bounding box center [784, 129] width 1535 height 52
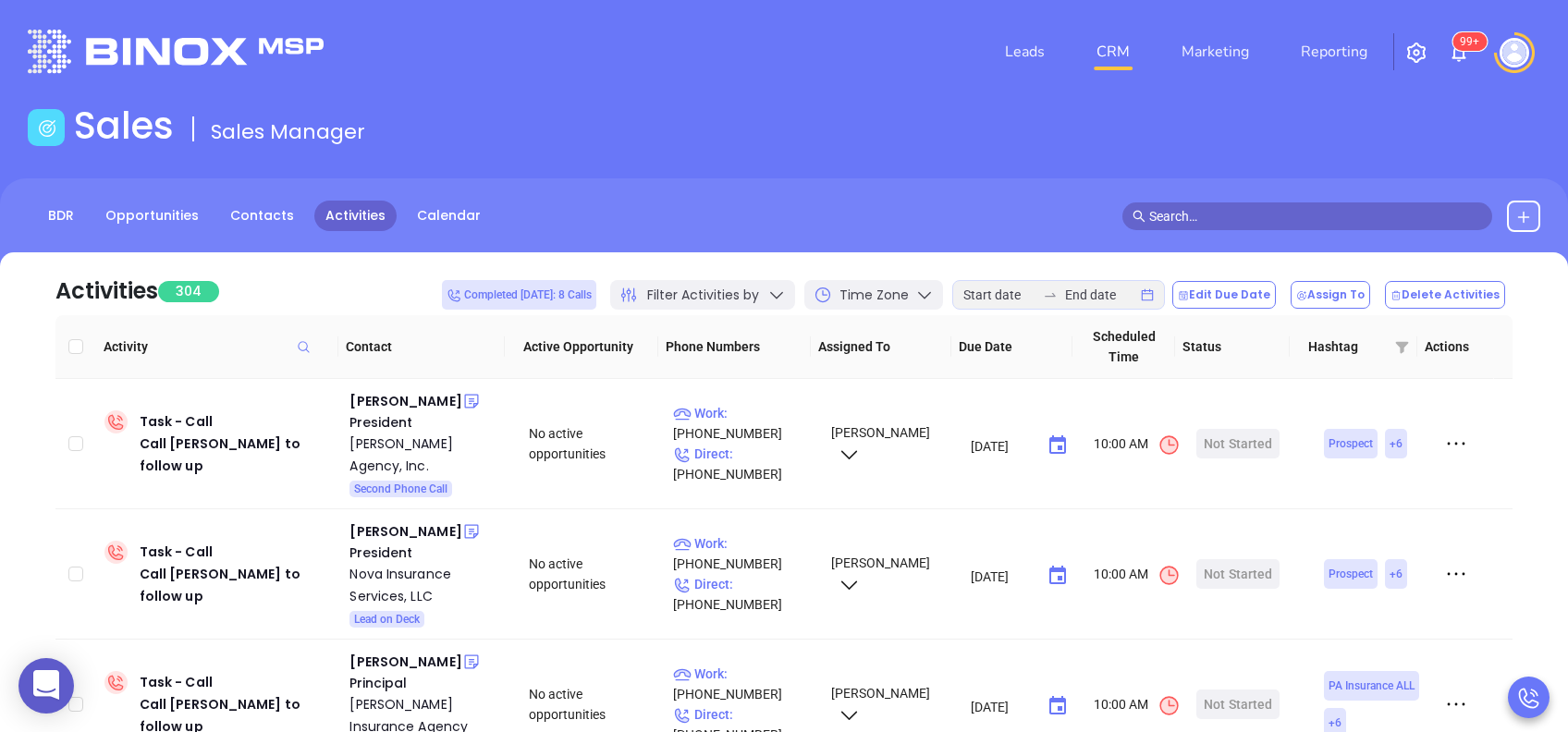
click at [1539, 28] on div "Task Created Successfully" at bounding box center [1406, 55] width 296 height 81
click at [1443, 55] on div "Leads CRM Marketing Reporting 99+" at bounding box center [1040, 52] width 1024 height 67
click at [1466, 50] on sup "99+" at bounding box center [1469, 41] width 34 height 19
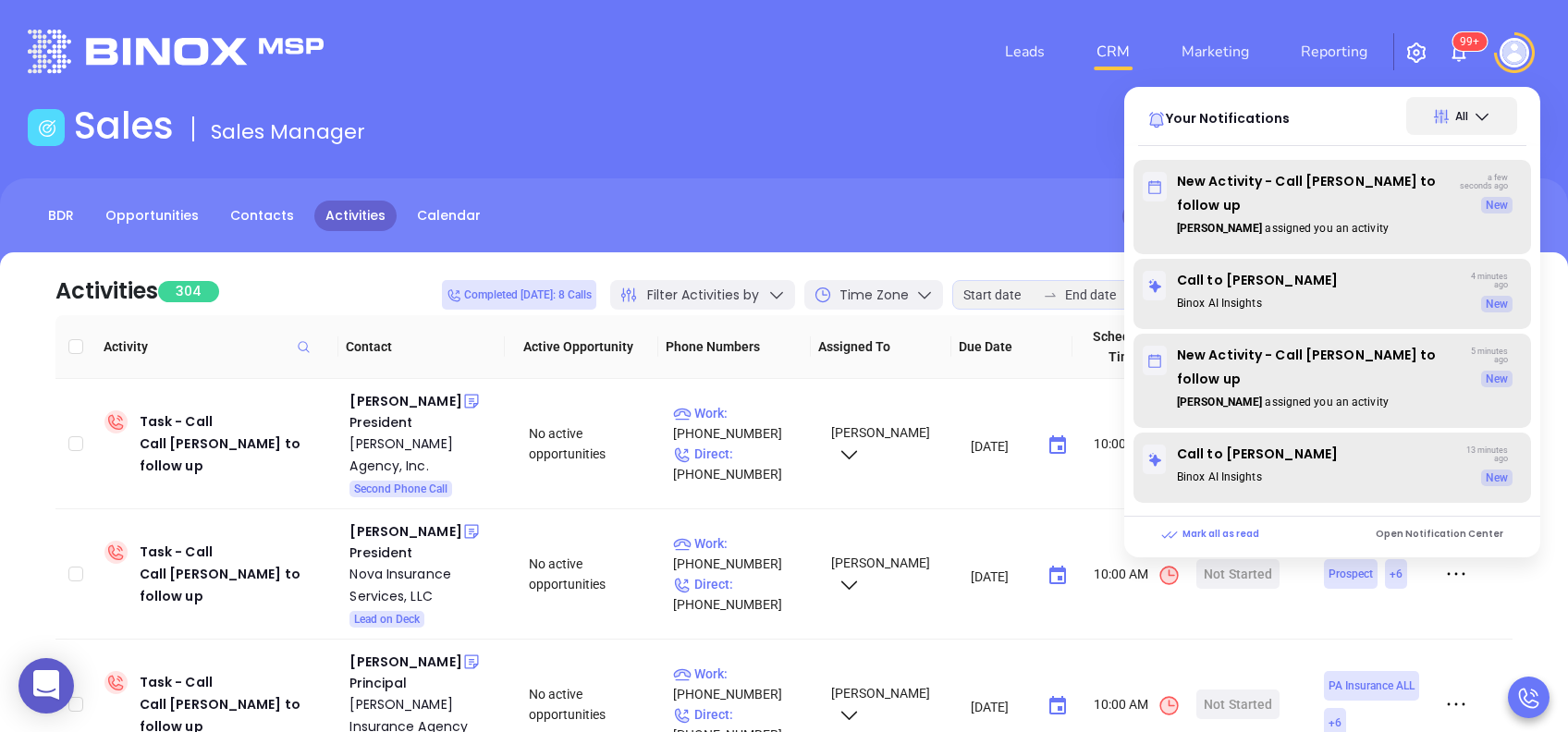
click at [1451, 32] on div "Leads CRM Marketing Reporting 99+ Your Notifications All New Activity - Call Da…" at bounding box center [1040, 52] width 1024 height 67
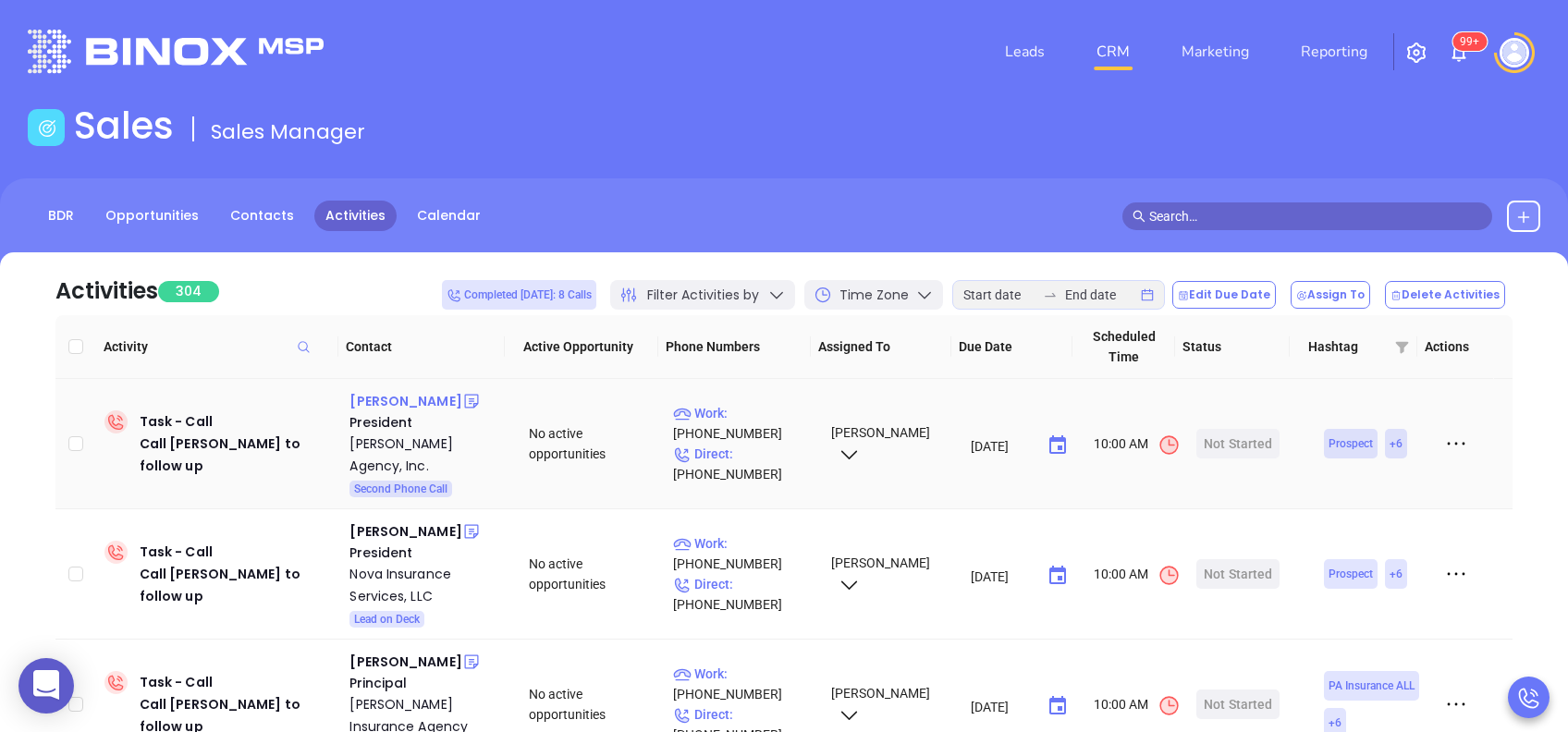
click at [407, 400] on div "Glenn Craig" at bounding box center [405, 401] width 112 height 23
click at [778, 418] on p "Work : (724) 935-5753" at bounding box center [744, 424] width 141 height 41
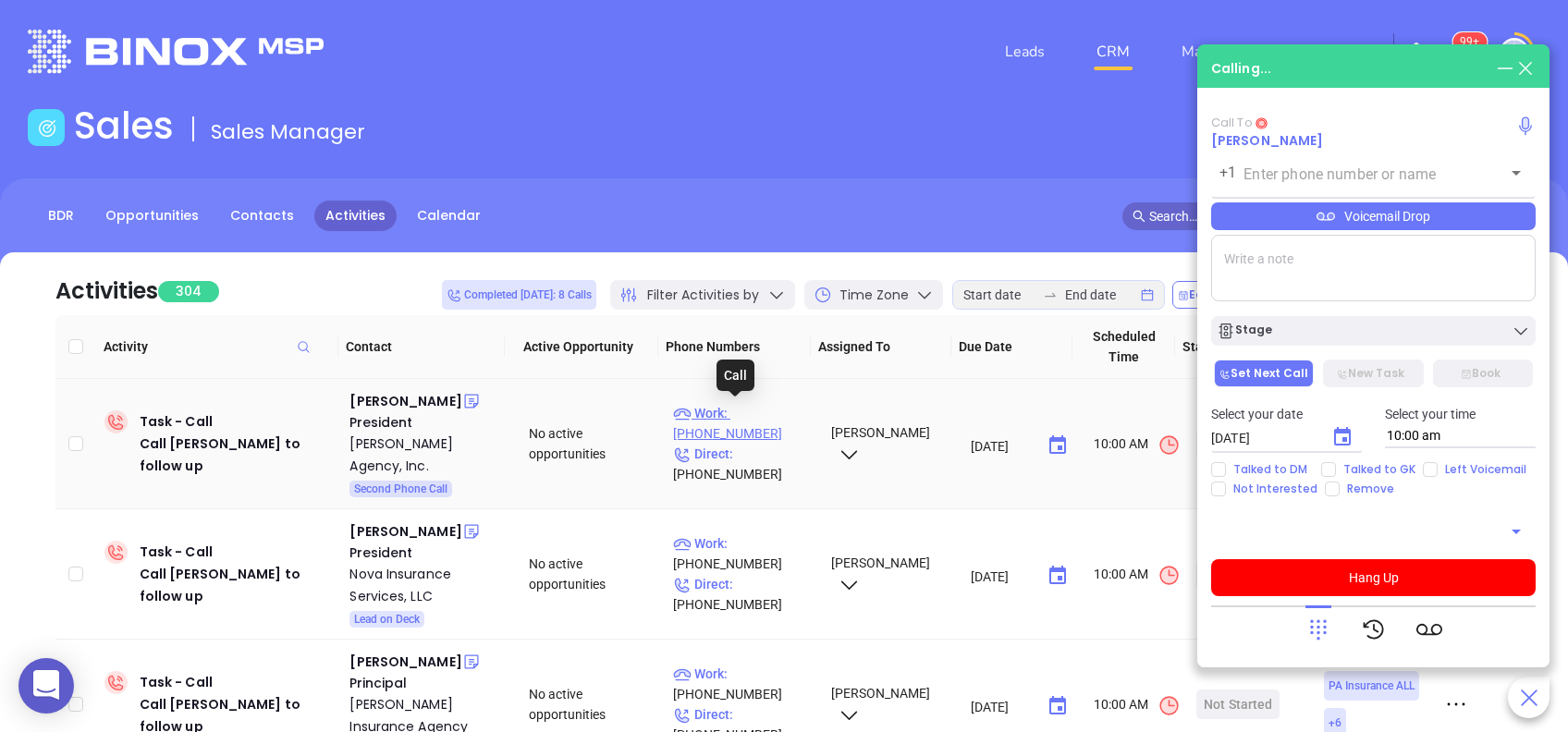
type input "(724) 935-5753"
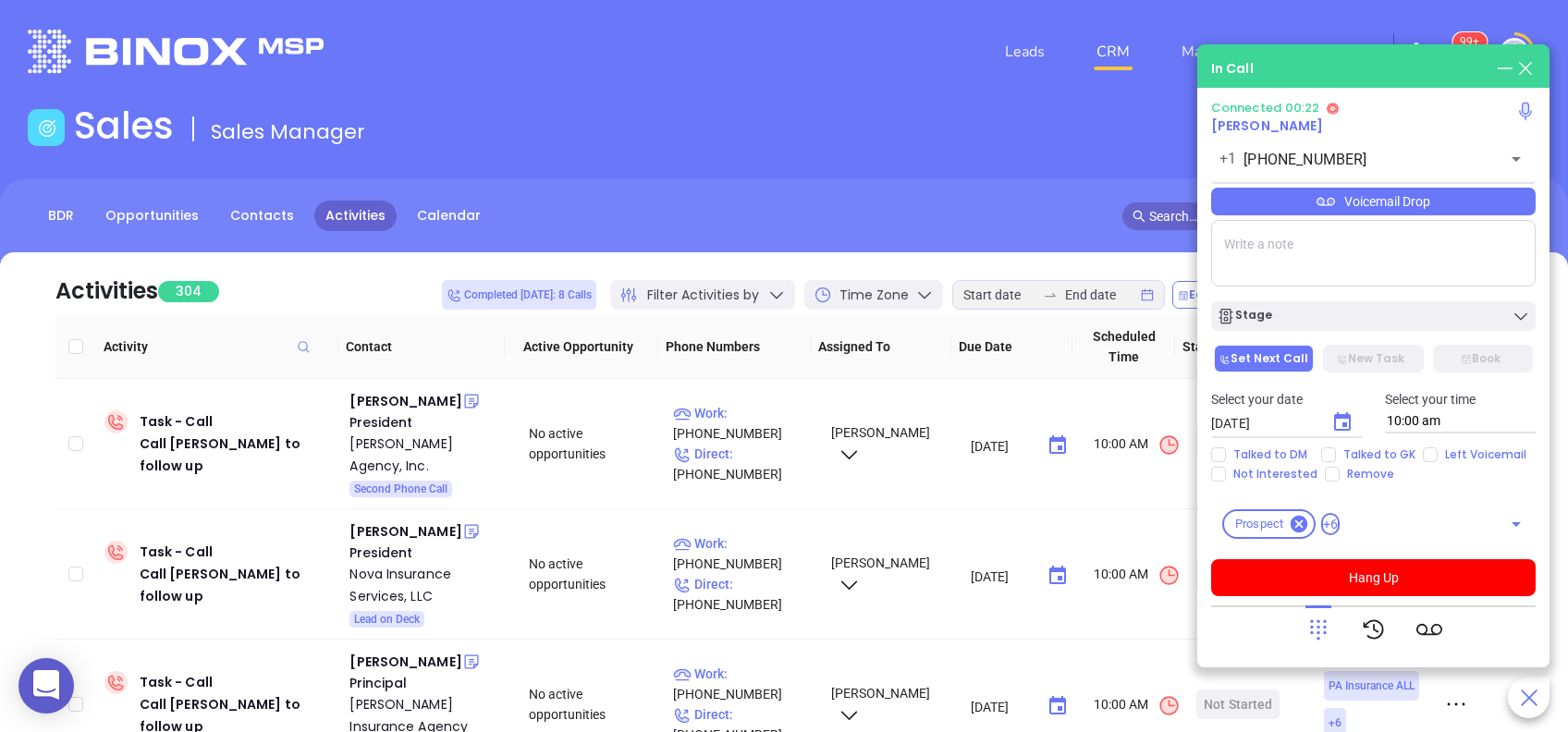
click at [1319, 628] on icon at bounding box center [1318, 629] width 25 height 25
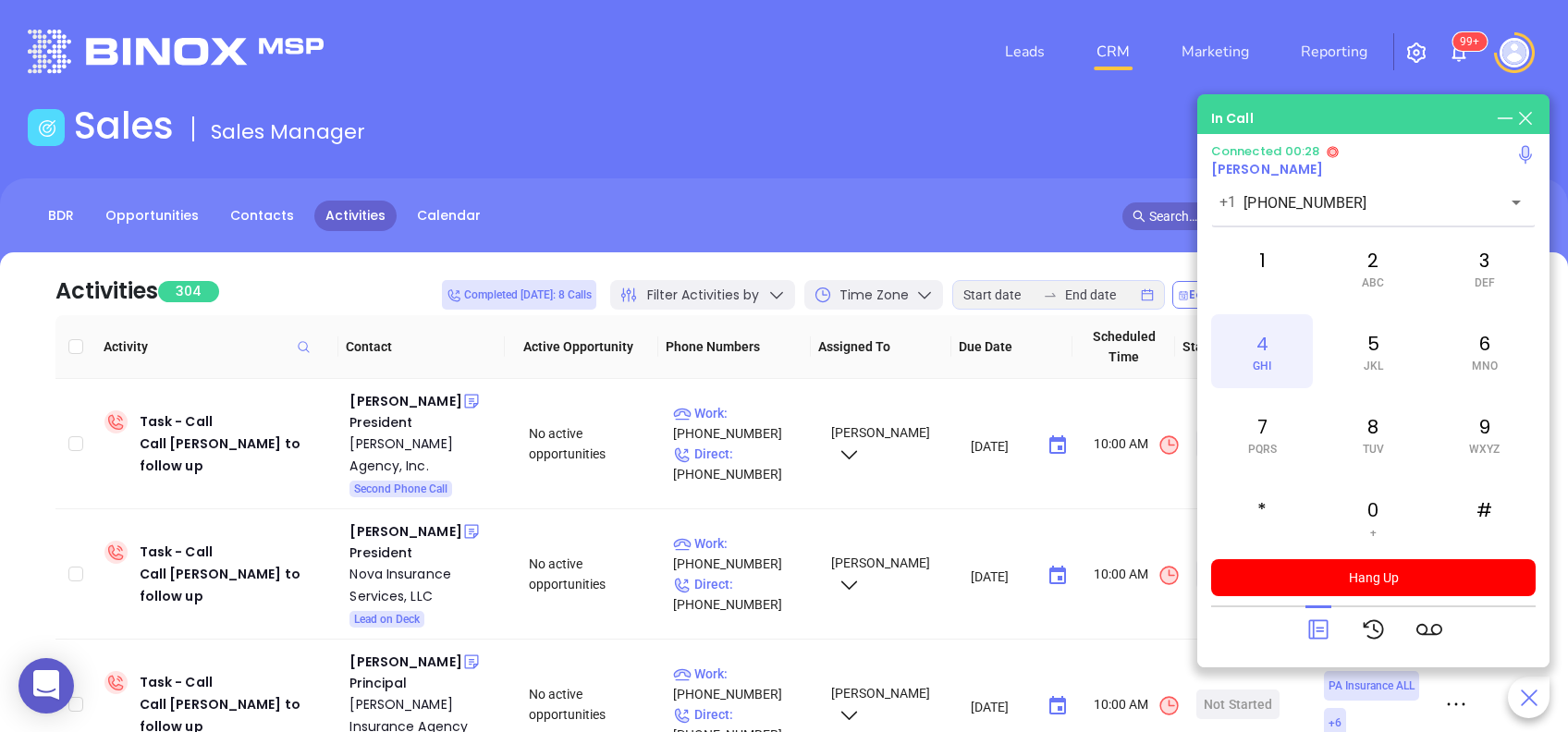
click at [1279, 363] on div "4 GHI" at bounding box center [1263, 351] width 102 height 74
click at [1385, 344] on div "5 JKL" at bounding box center [1373, 351] width 102 height 74
click at [1323, 639] on icon at bounding box center [1318, 629] width 25 height 25
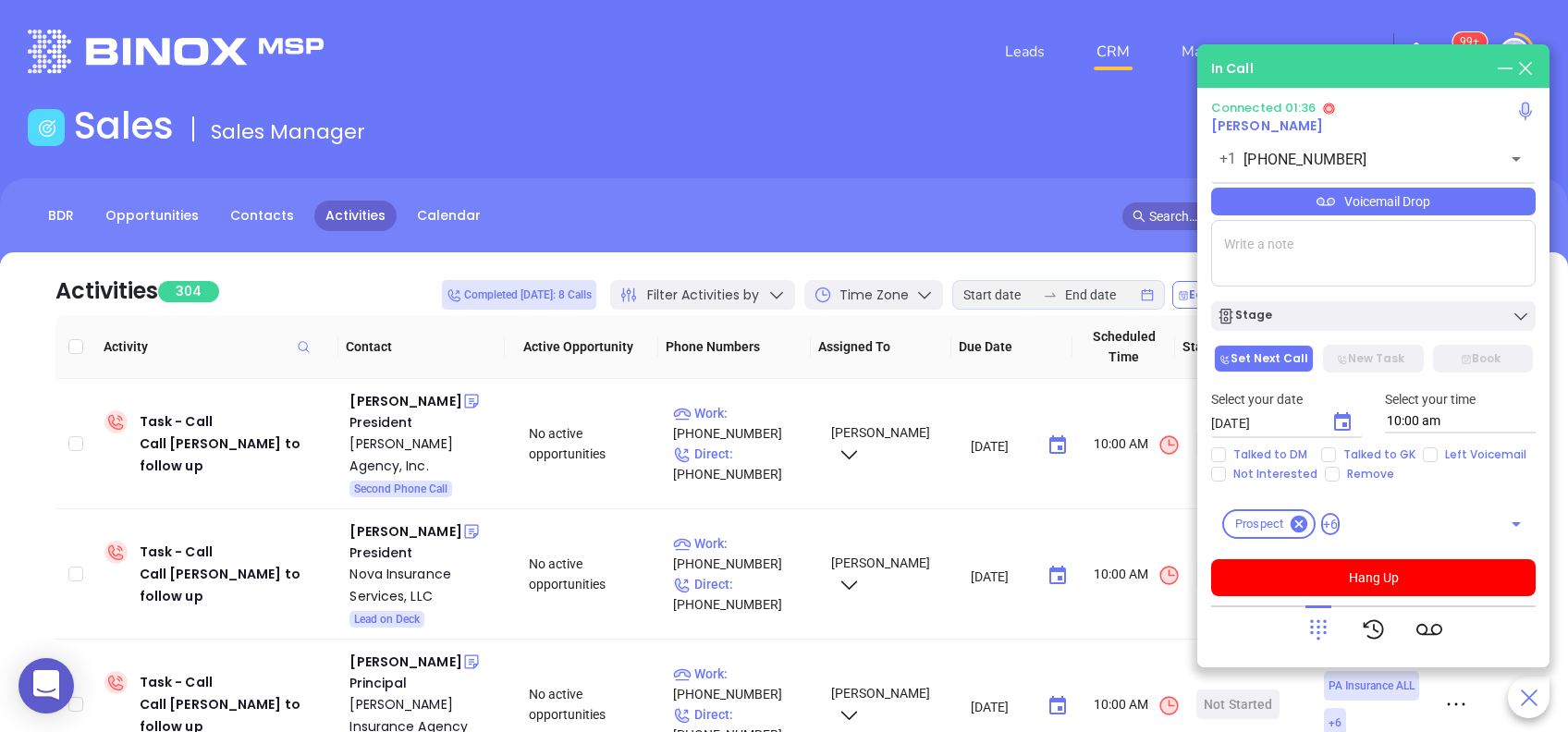
click at [1373, 204] on div "Voicemail Drop" at bounding box center [1374, 202] width 325 height 27
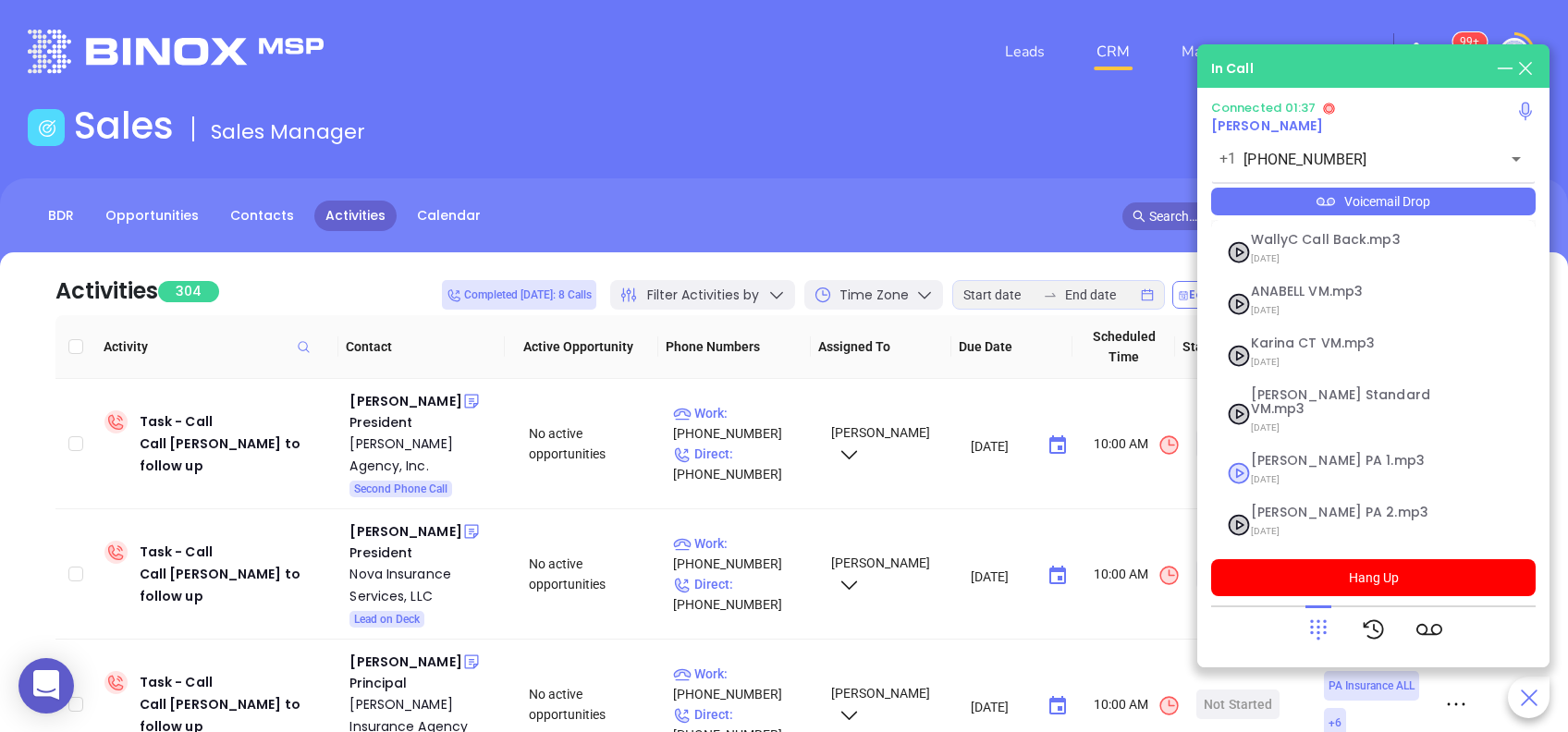
click at [1353, 454] on span "Vicky PA 1.mp3" at bounding box center [1351, 461] width 200 height 14
checkbox input "true"
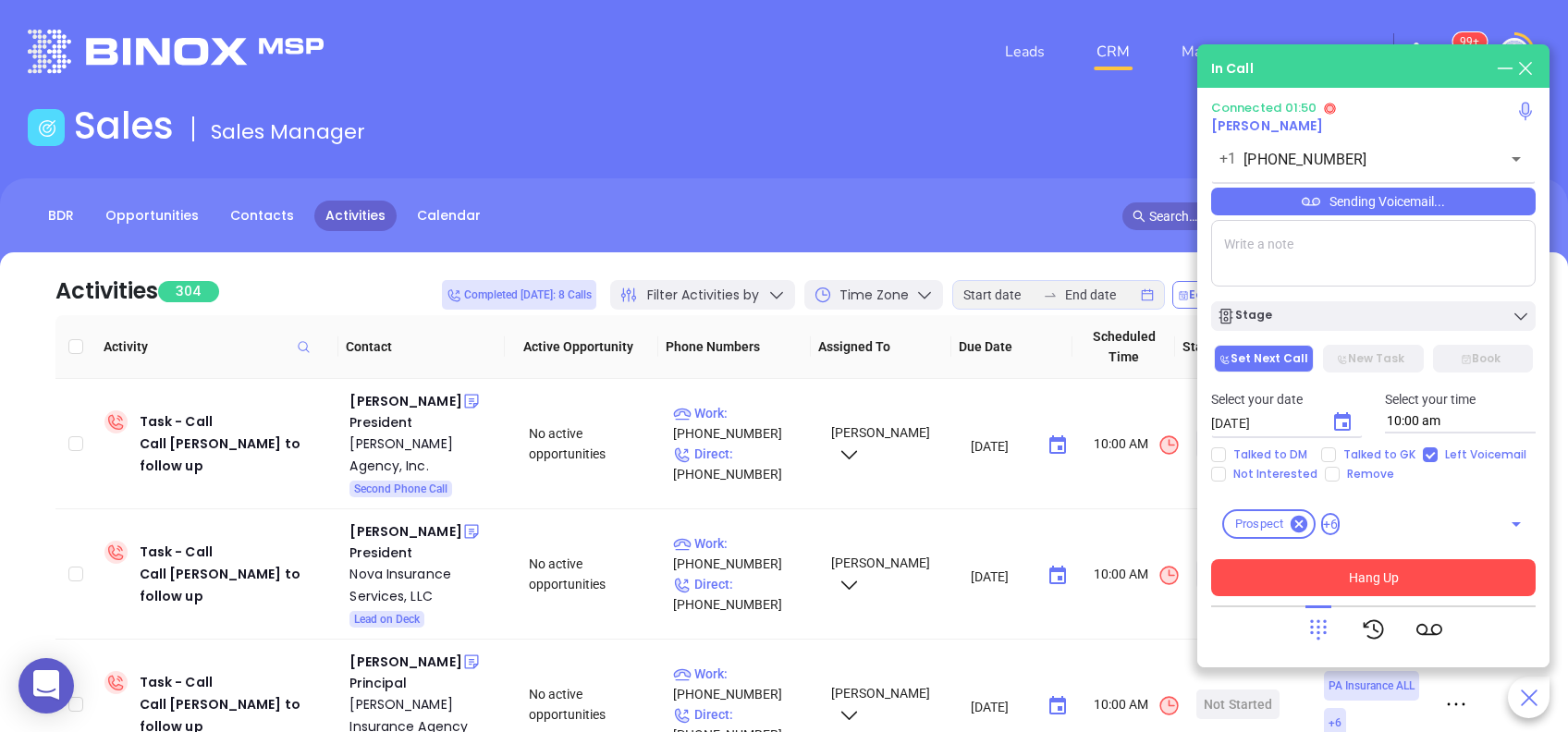
click at [1383, 560] on button "Hang Up" at bounding box center [1374, 578] width 325 height 37
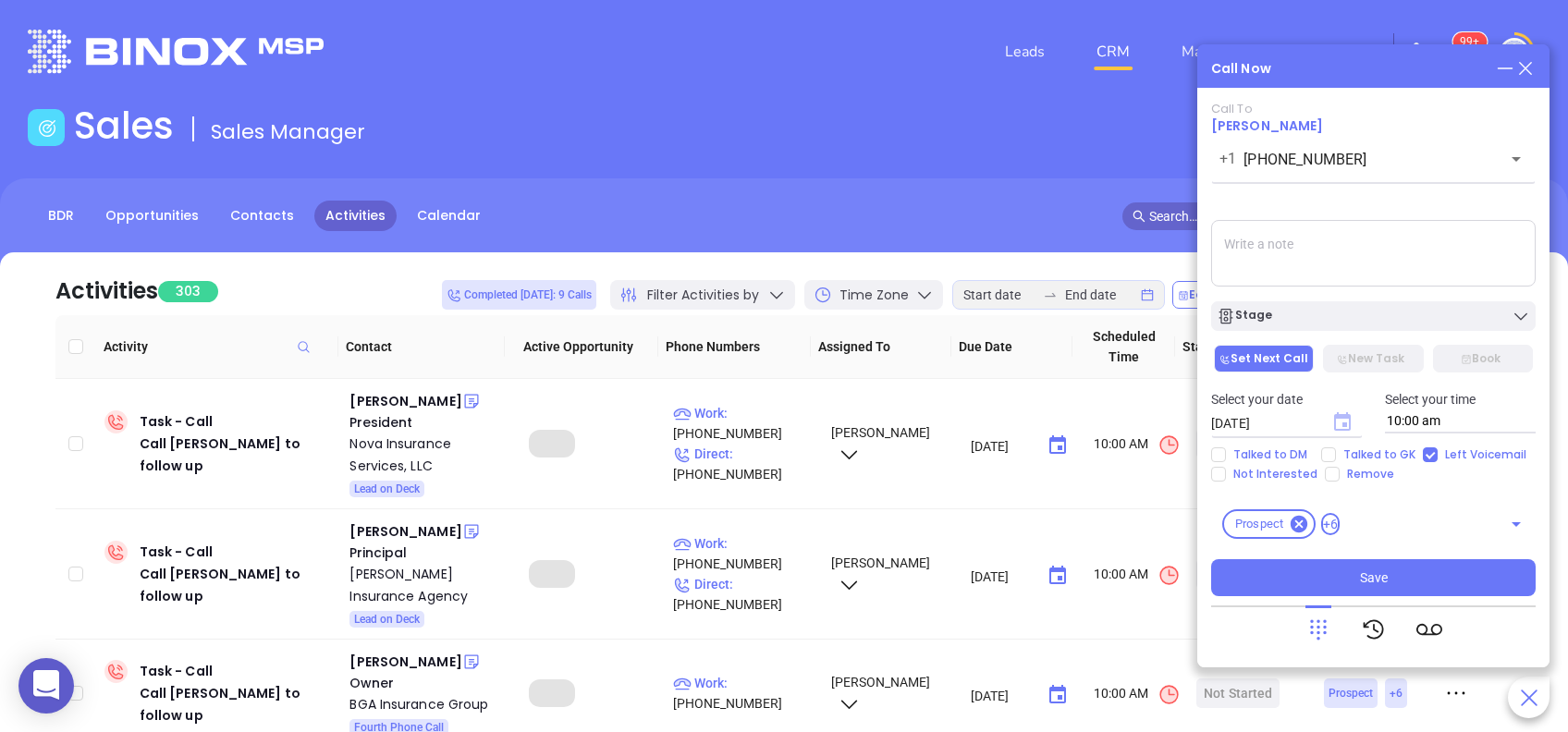
click at [1347, 423] on icon "Choose date, selected date is Aug 26, 2025" at bounding box center [1342, 421] width 17 height 19
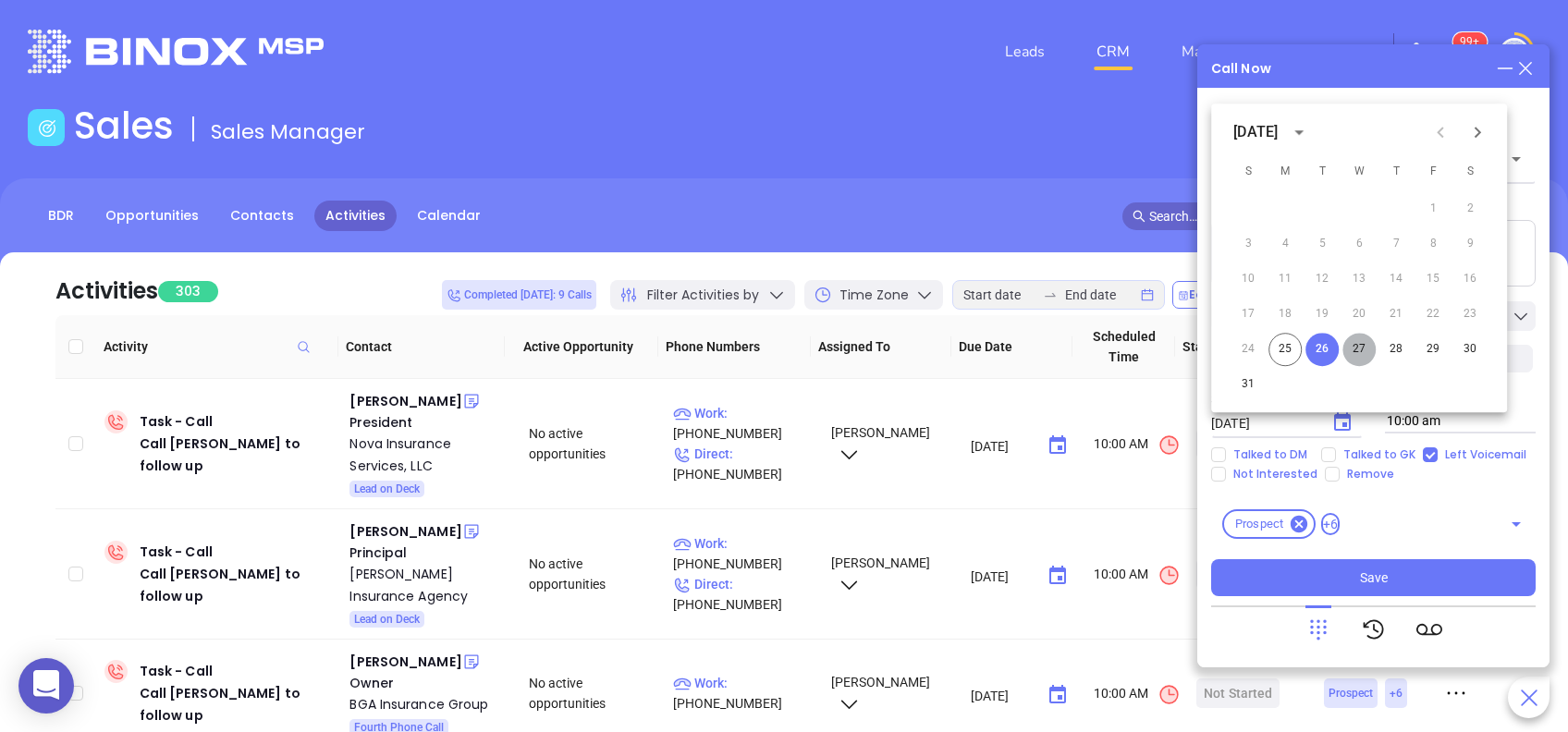
click at [1363, 350] on button "27" at bounding box center [1360, 349] width 33 height 33
type input "08/27/2025"
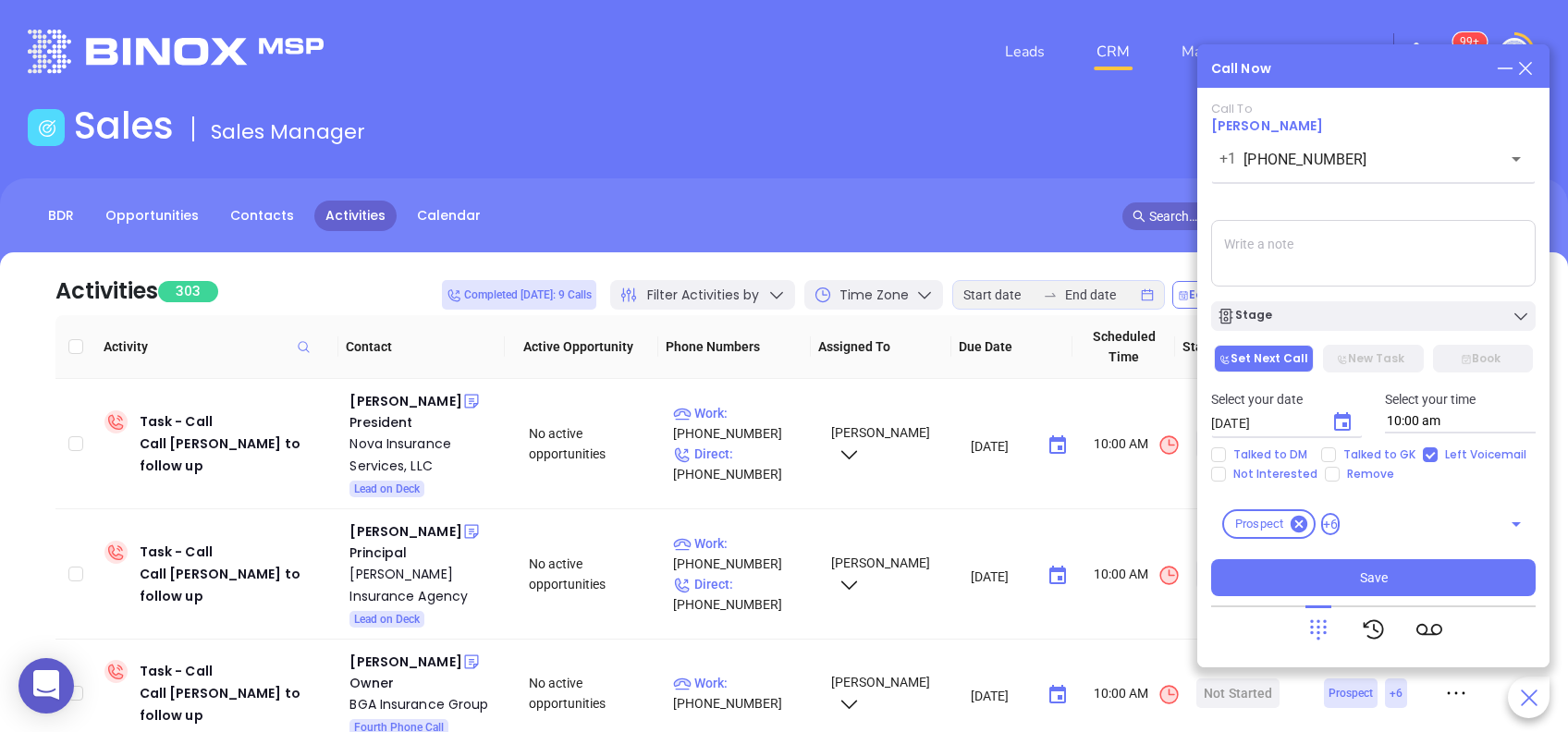
click at [1369, 301] on div "Stage" at bounding box center [1373, 312] width 346 height 39
click at [1368, 326] on div "Stage" at bounding box center [1373, 316] width 313 height 19
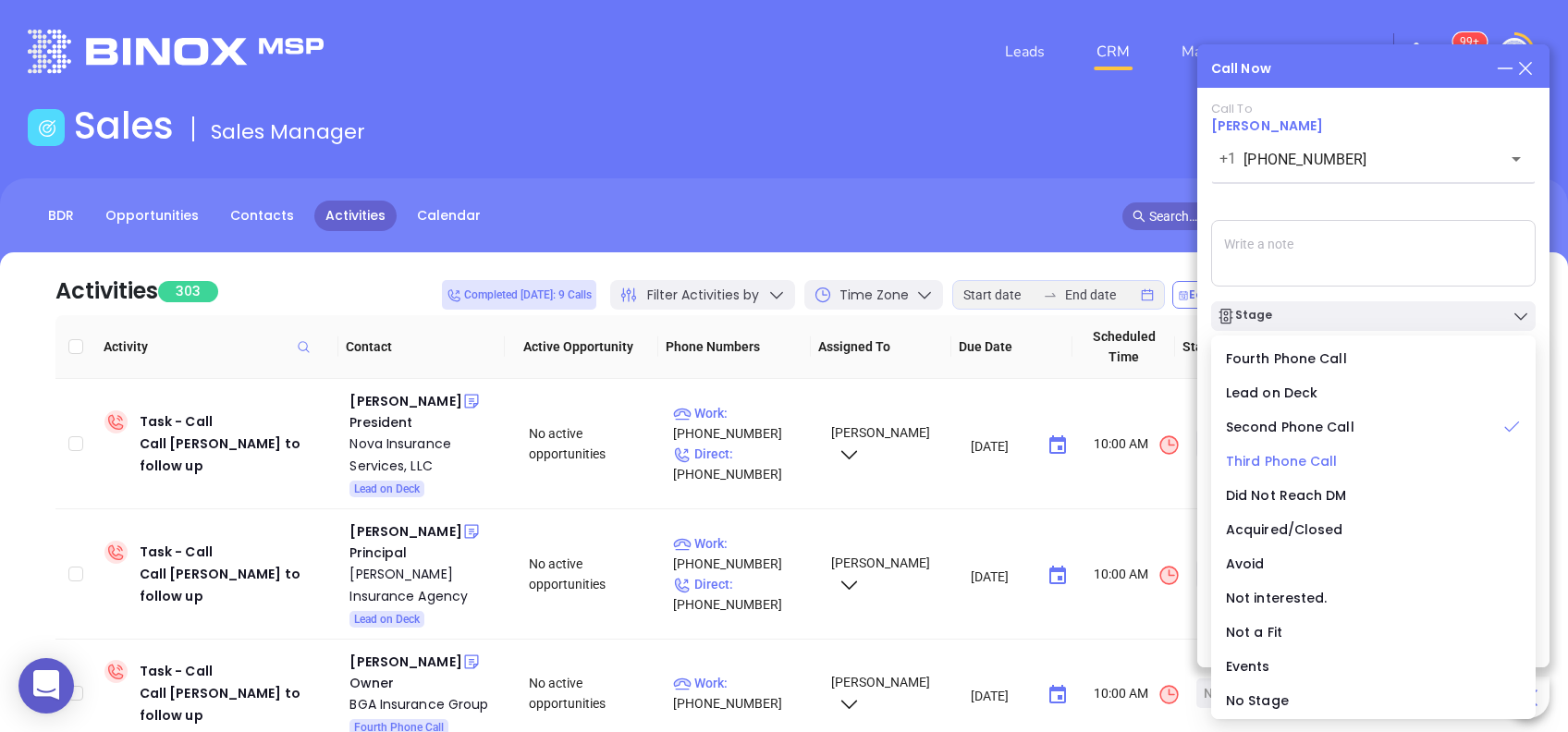
click at [1339, 460] on div "Third Phone Call" at bounding box center [1373, 461] width 295 height 21
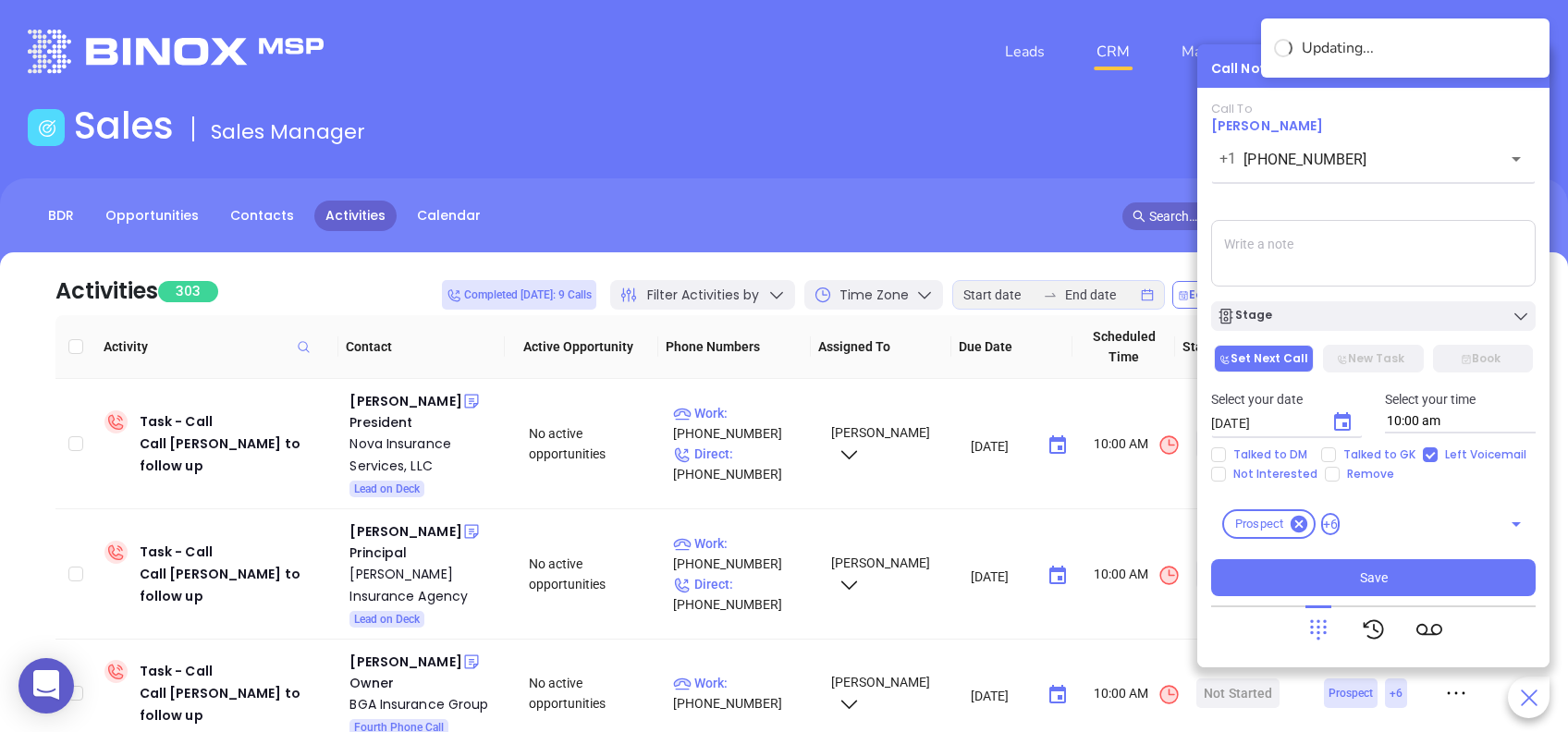
click at [1376, 244] on textarea at bounding box center [1374, 253] width 325 height 67
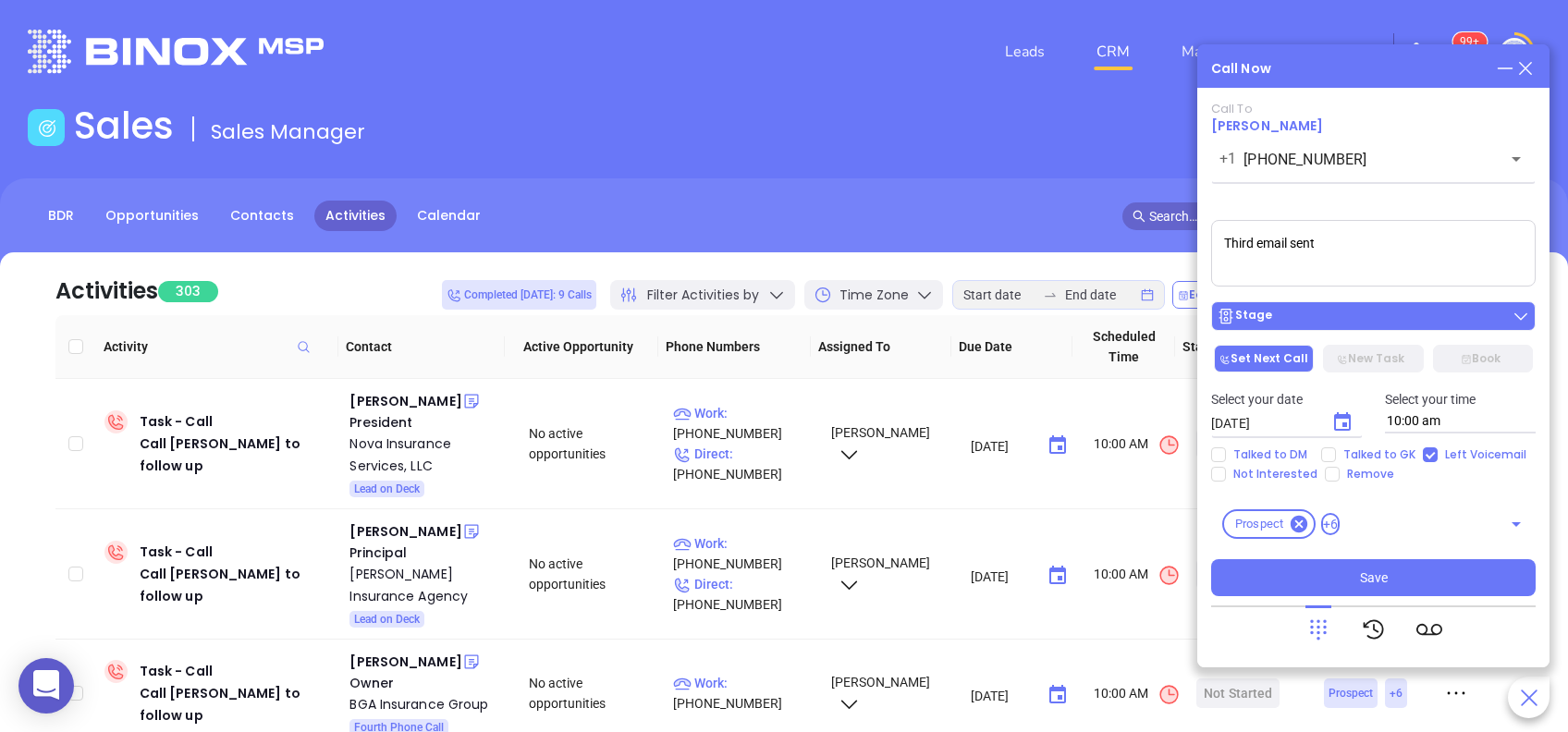
type textarea "Third email sent"
click at [1372, 305] on button "Stage" at bounding box center [1374, 316] width 325 height 29
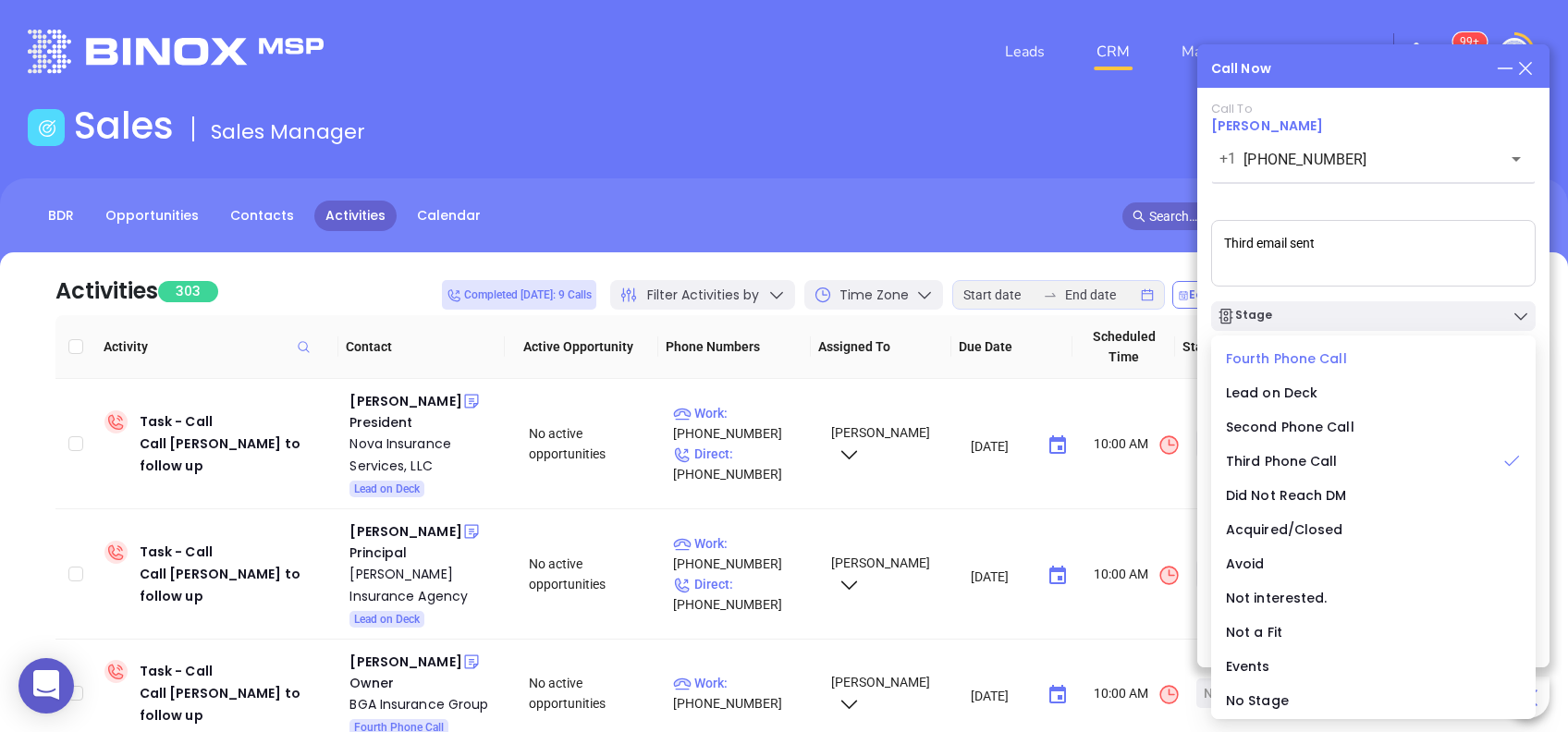
click at [1332, 368] on div "Fourth Phone Call" at bounding box center [1373, 358] width 295 height 21
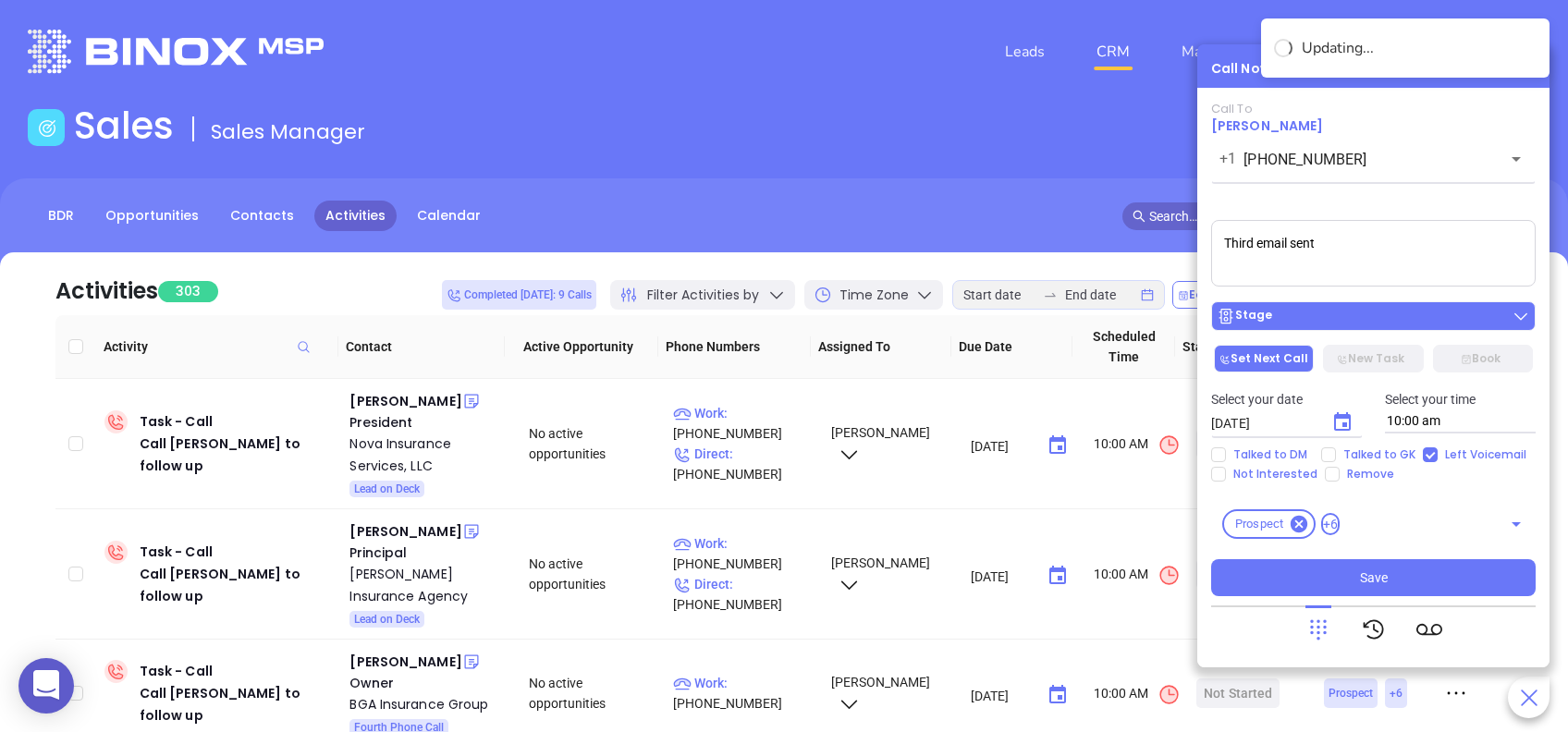
click at [1321, 310] on div "Stage" at bounding box center [1373, 316] width 313 height 19
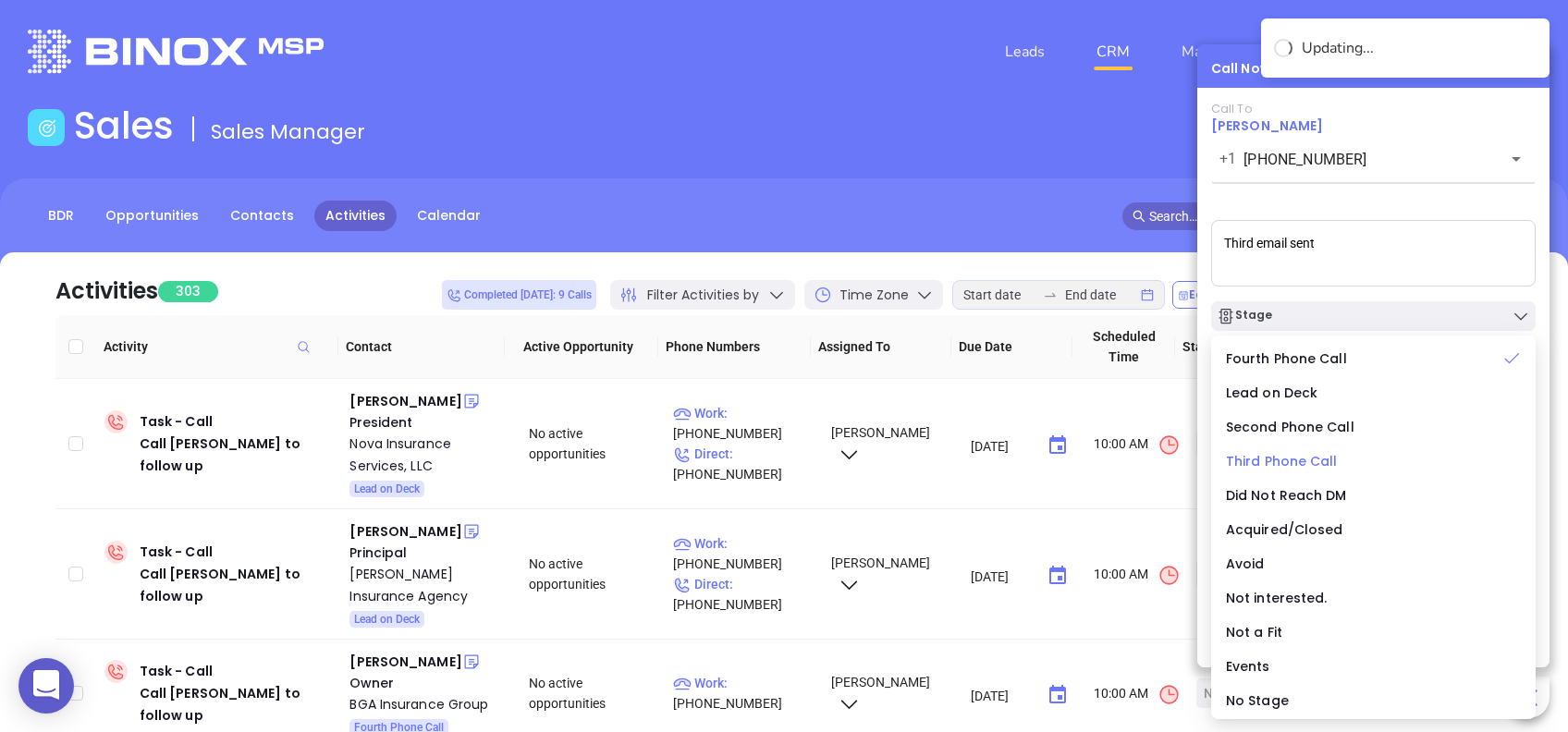
click at [1328, 450] on li "Third Phone Call" at bounding box center [1374, 462] width 317 height 39
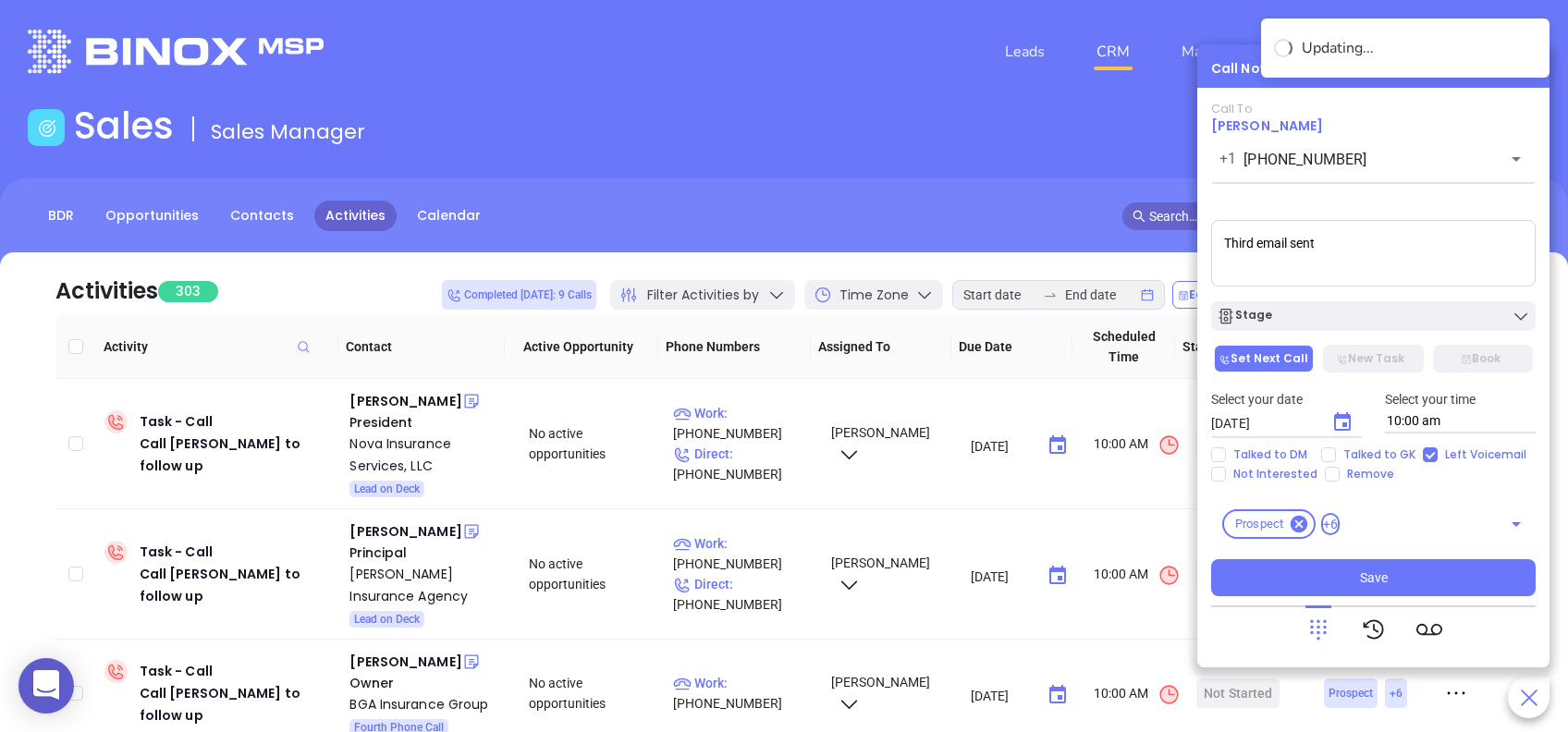
click at [1381, 600] on div "Call To Glenn Craig +1 (724) 935-5753 ​ Sending Voicemail... Third email sent S…" at bounding box center [1374, 378] width 325 height 552
click at [1383, 584] on span "Save" at bounding box center [1374, 577] width 27 height 21
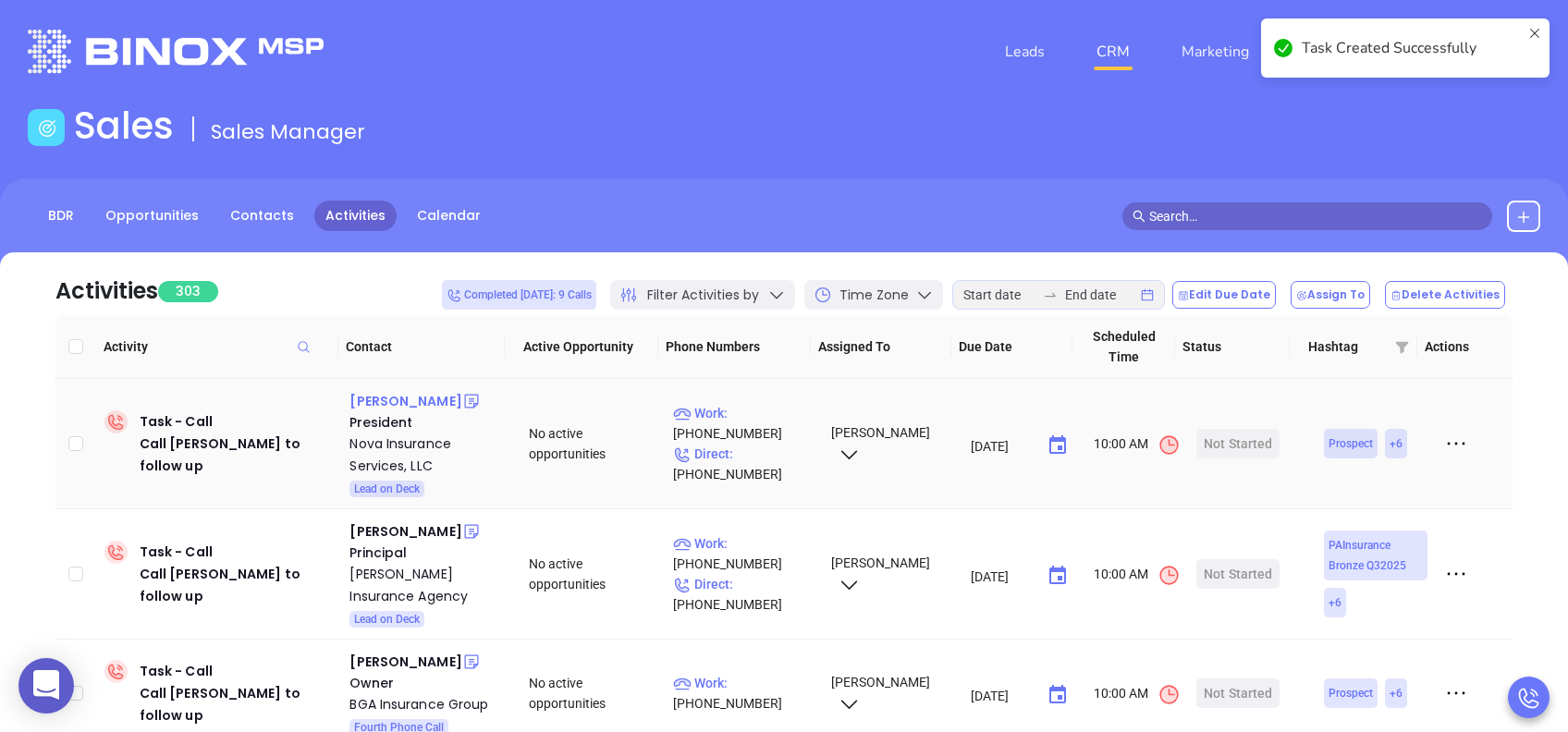
click at [376, 406] on div "Mark Foerster" at bounding box center [405, 401] width 112 height 23
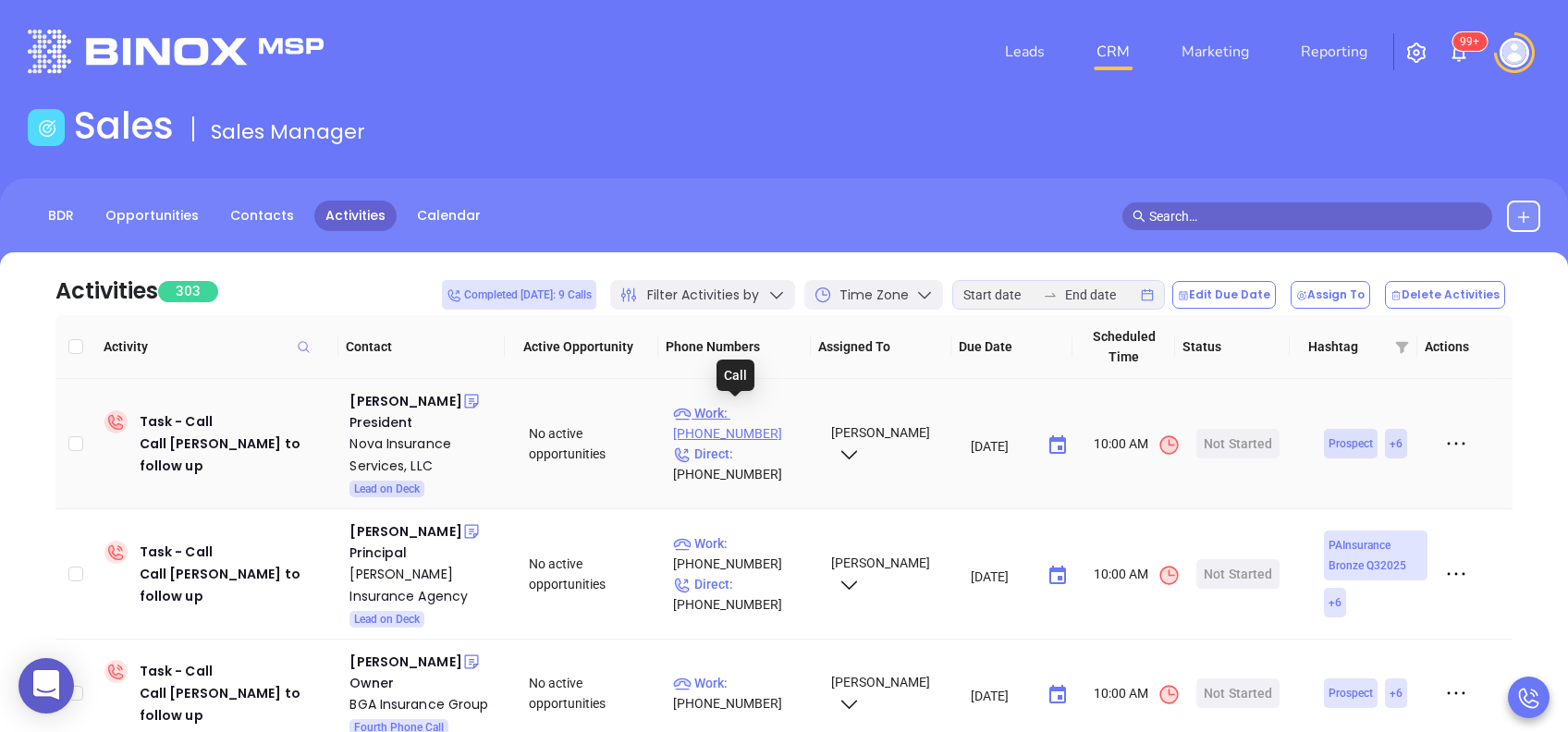
click at [755, 412] on p "Work : (412) 856-4200" at bounding box center [744, 424] width 141 height 41
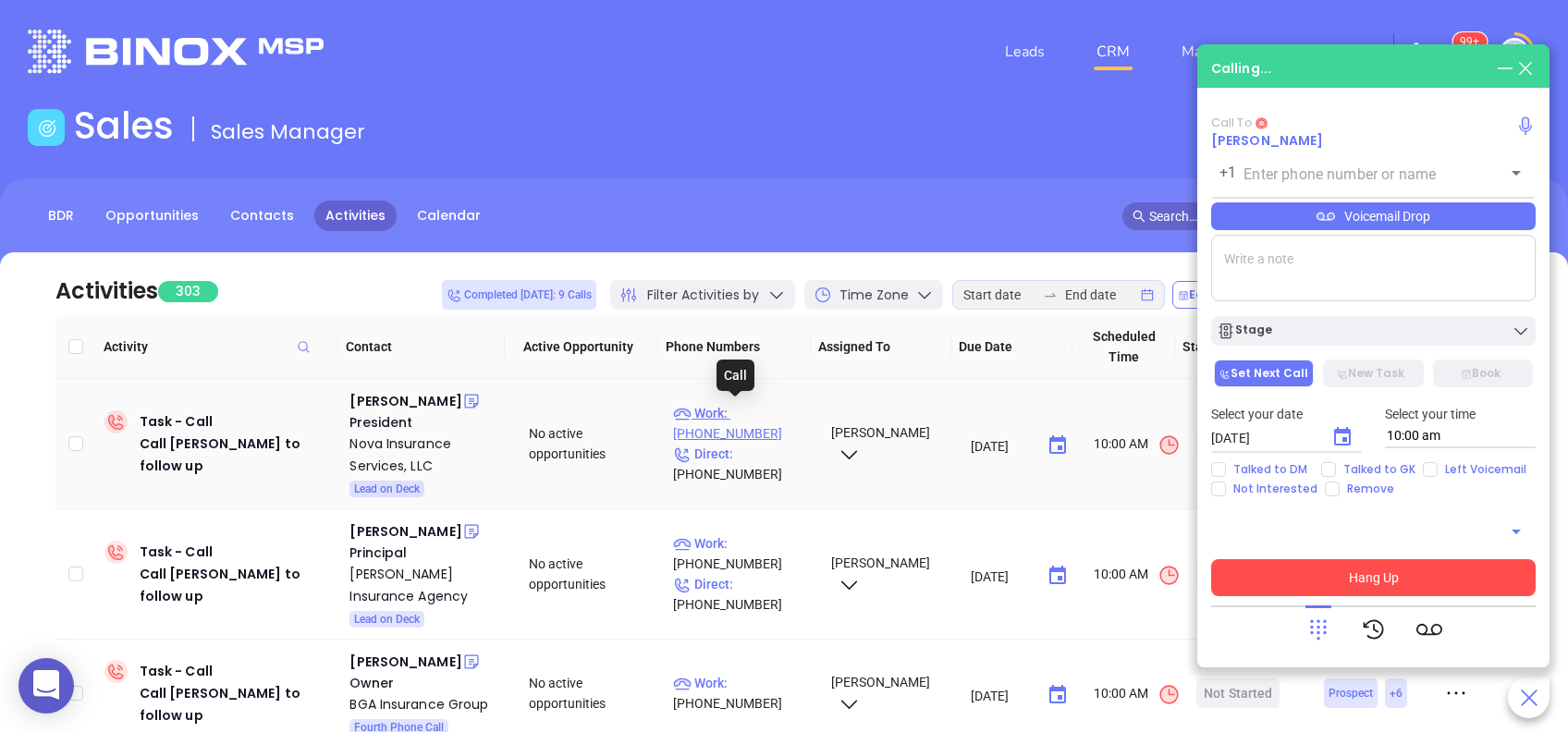
type input "(412) 856-4200"
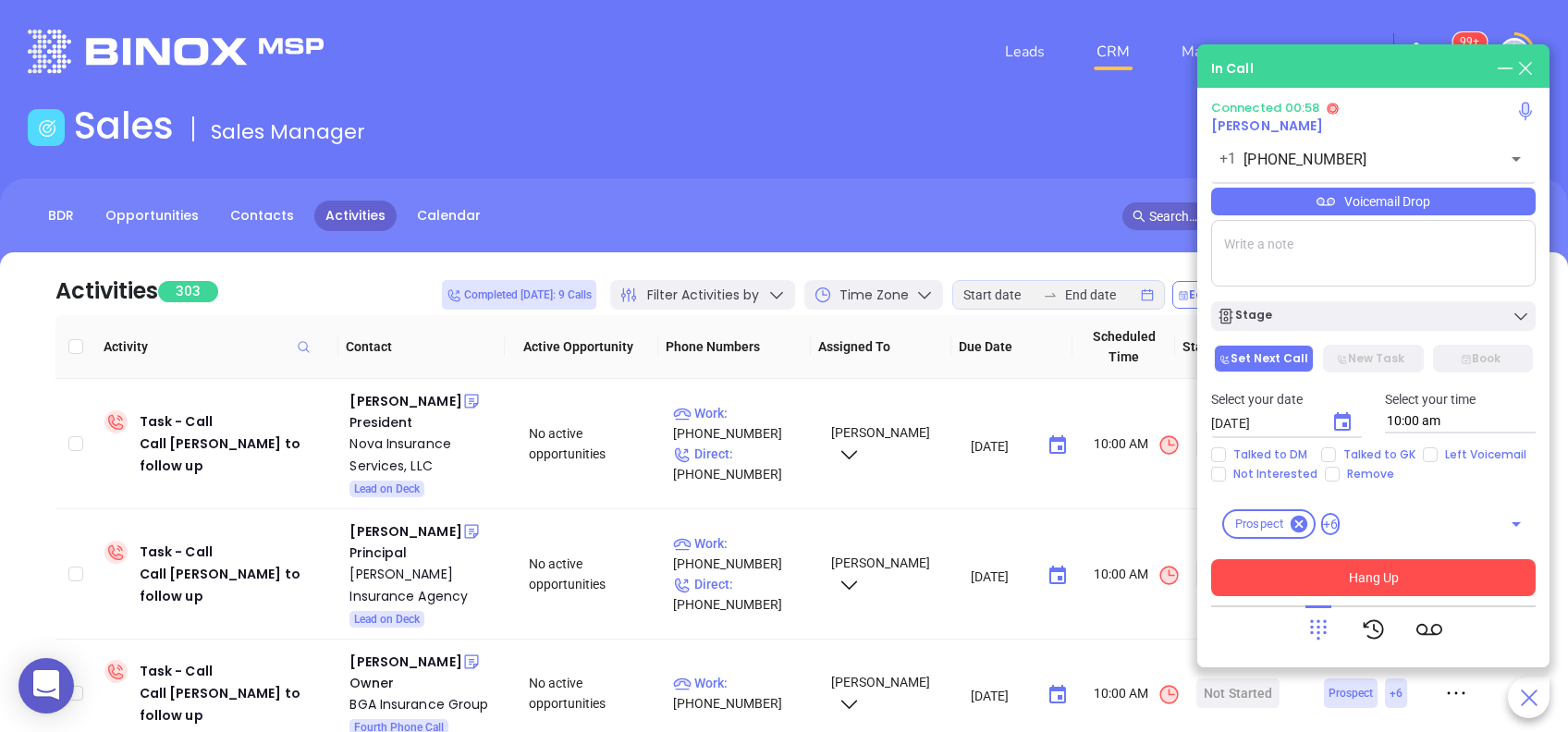
click at [1261, 242] on textarea at bounding box center [1374, 253] width 325 height 67
type textarea "Second email sent"
click at [1438, 456] on span "Left Voicemail" at bounding box center [1486, 454] width 96 height 15
click at [1434, 456] on input "Left Voicemail" at bounding box center [1430, 454] width 15 height 15
checkbox input "true"
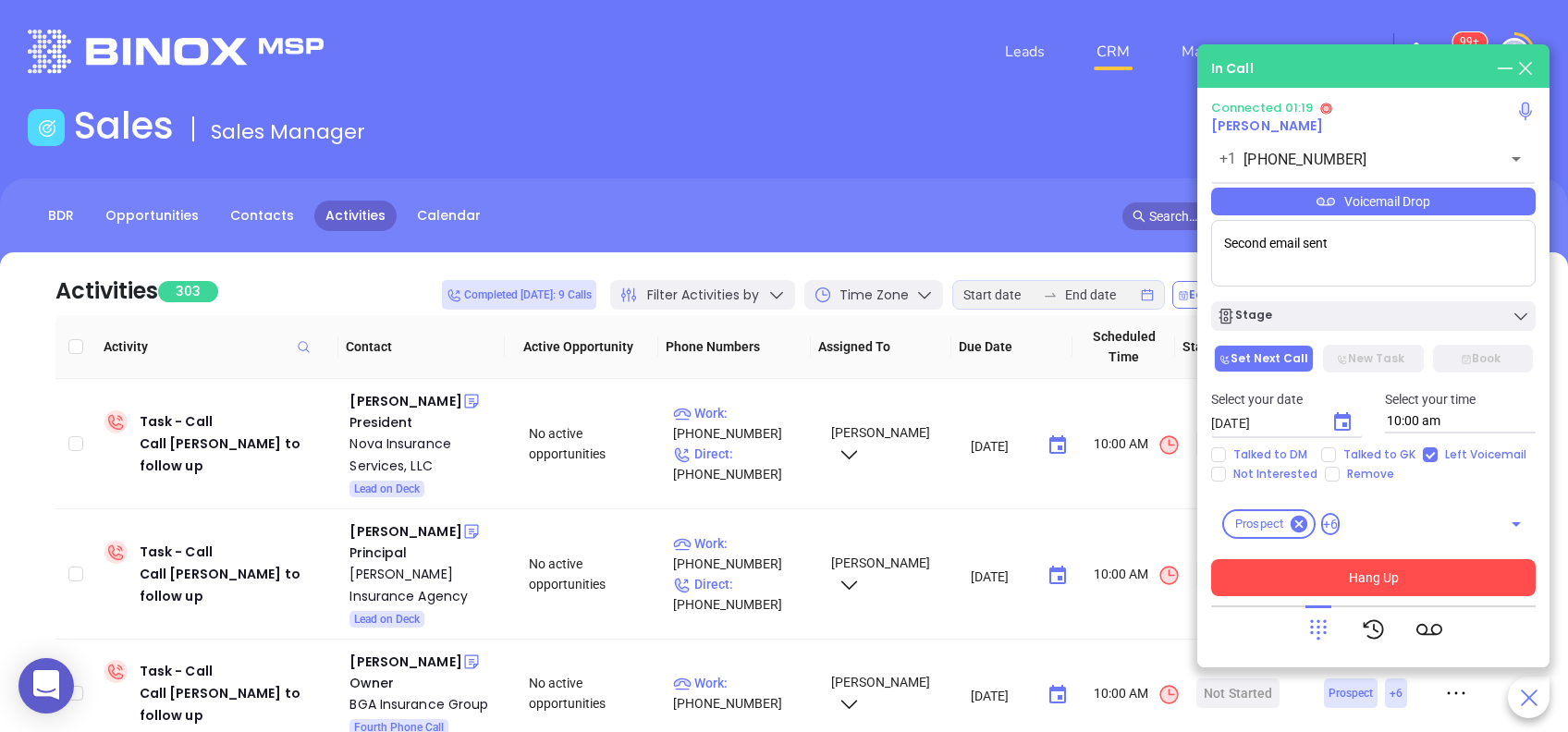
click at [1377, 579] on button "Hang Up" at bounding box center [1374, 578] width 325 height 37
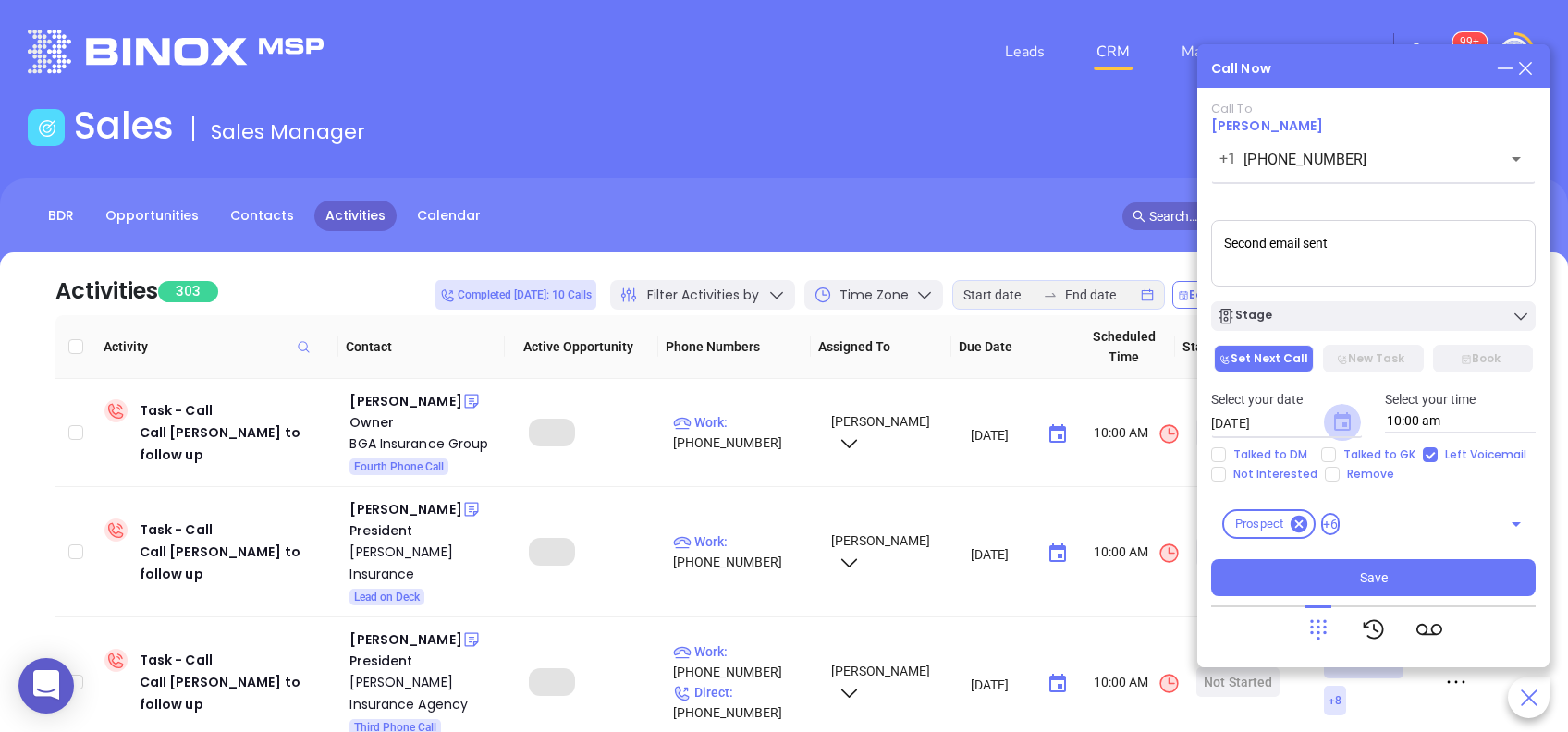
click at [1345, 431] on icon "Choose date, selected date is Aug 26, 2025" at bounding box center [1342, 421] width 17 height 19
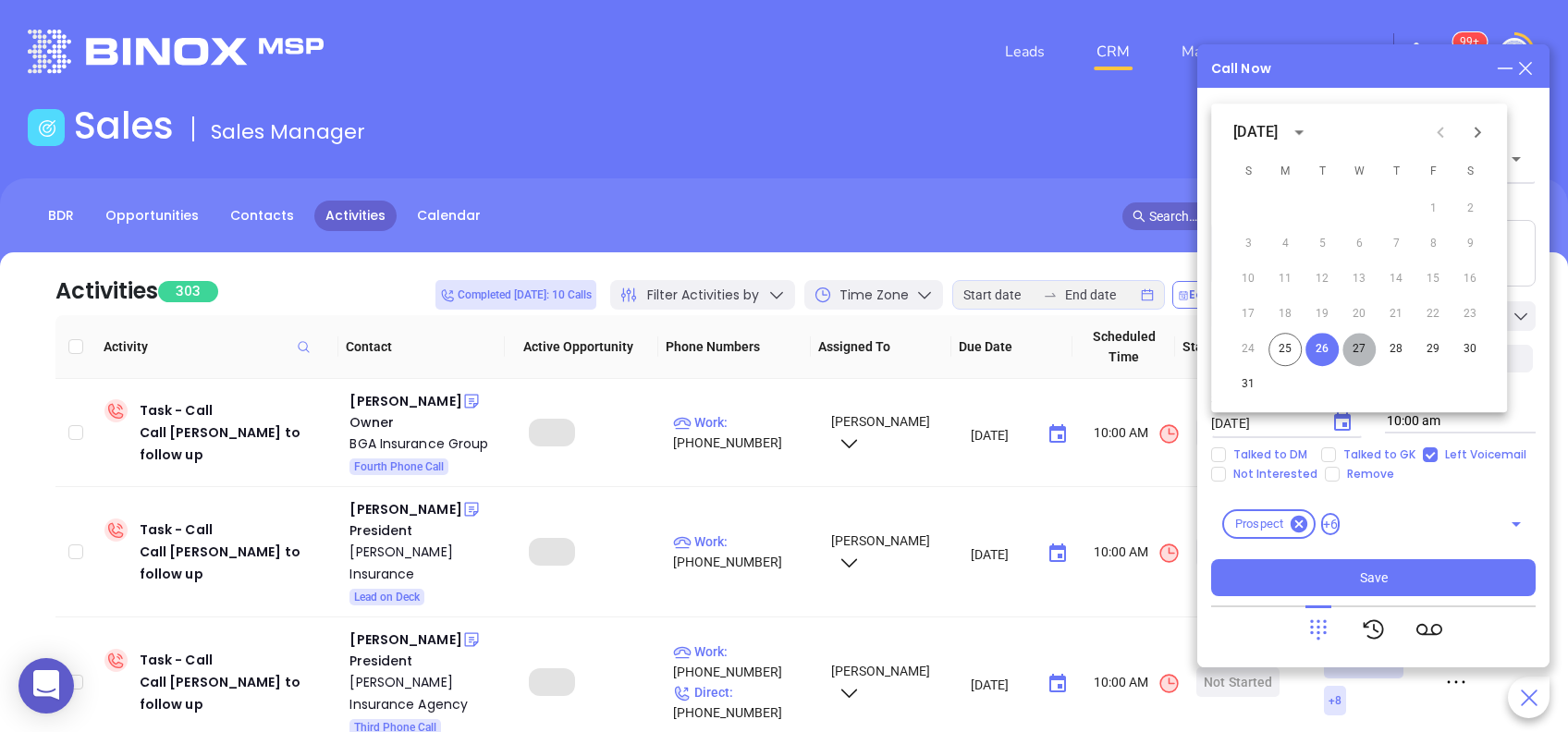
click at [1361, 352] on button "27" at bounding box center [1360, 349] width 33 height 33
type input "[DATE]"
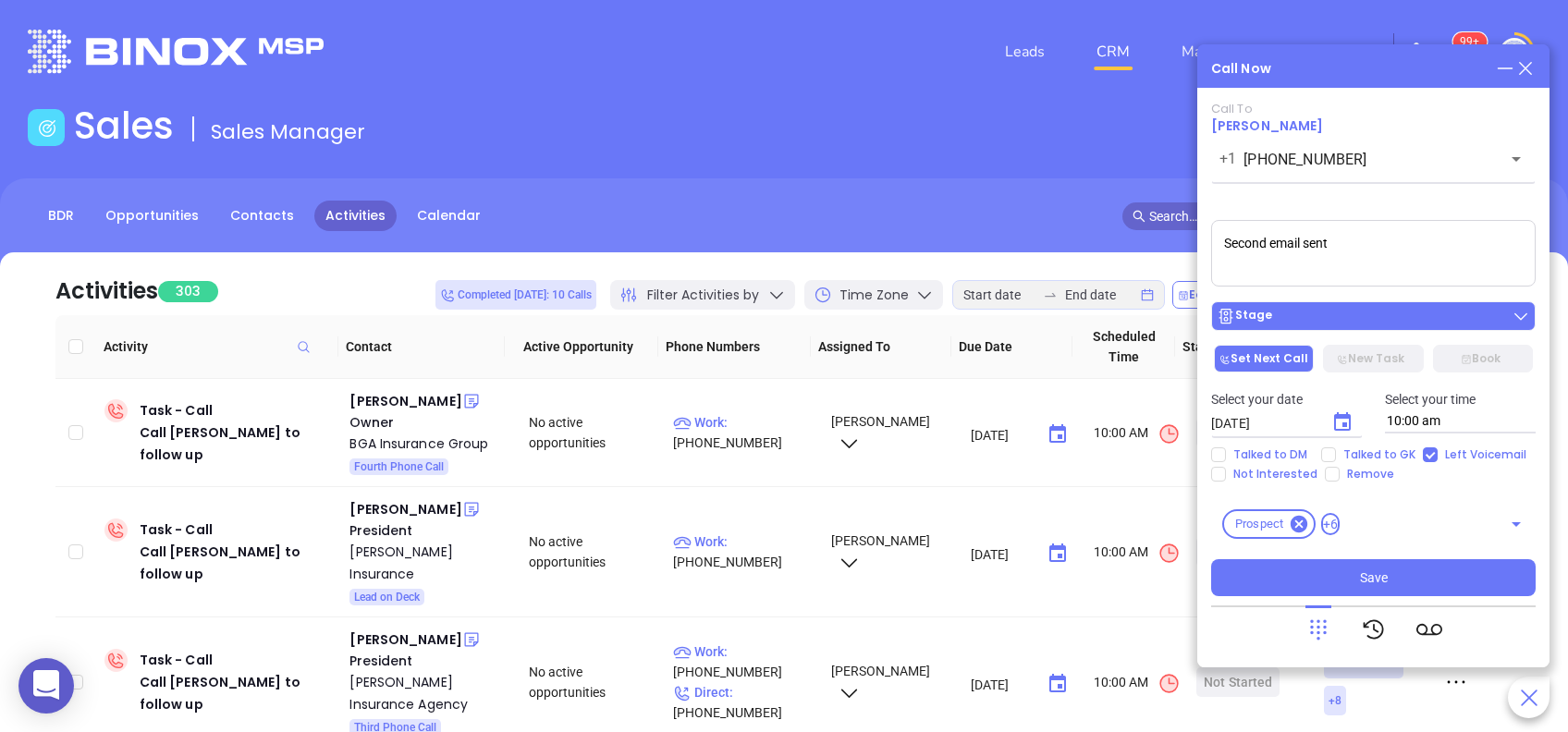
click at [1361, 326] on div "Stage" at bounding box center [1373, 316] width 313 height 19
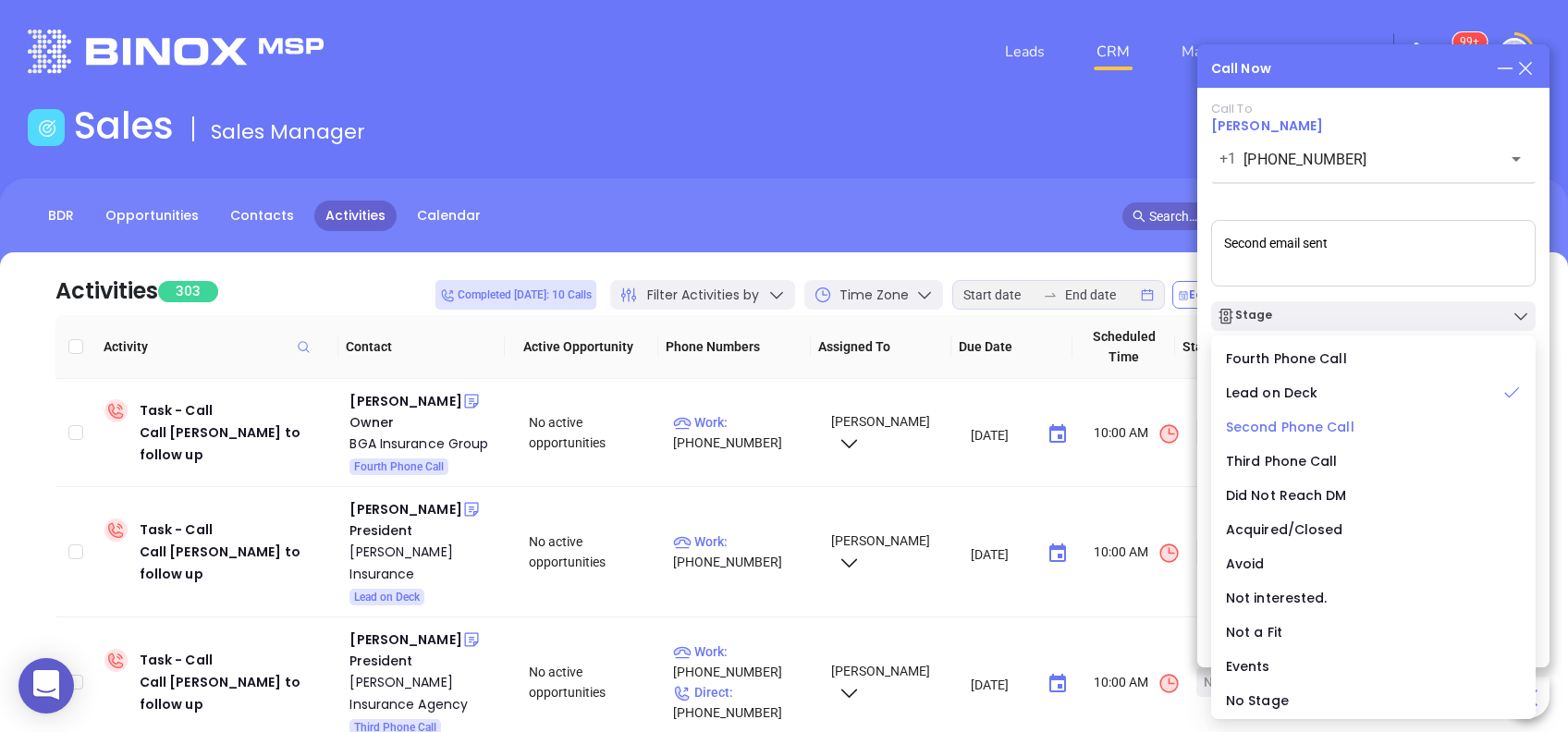
click at [1317, 438] on li "Second Phone Call" at bounding box center [1374, 428] width 317 height 39
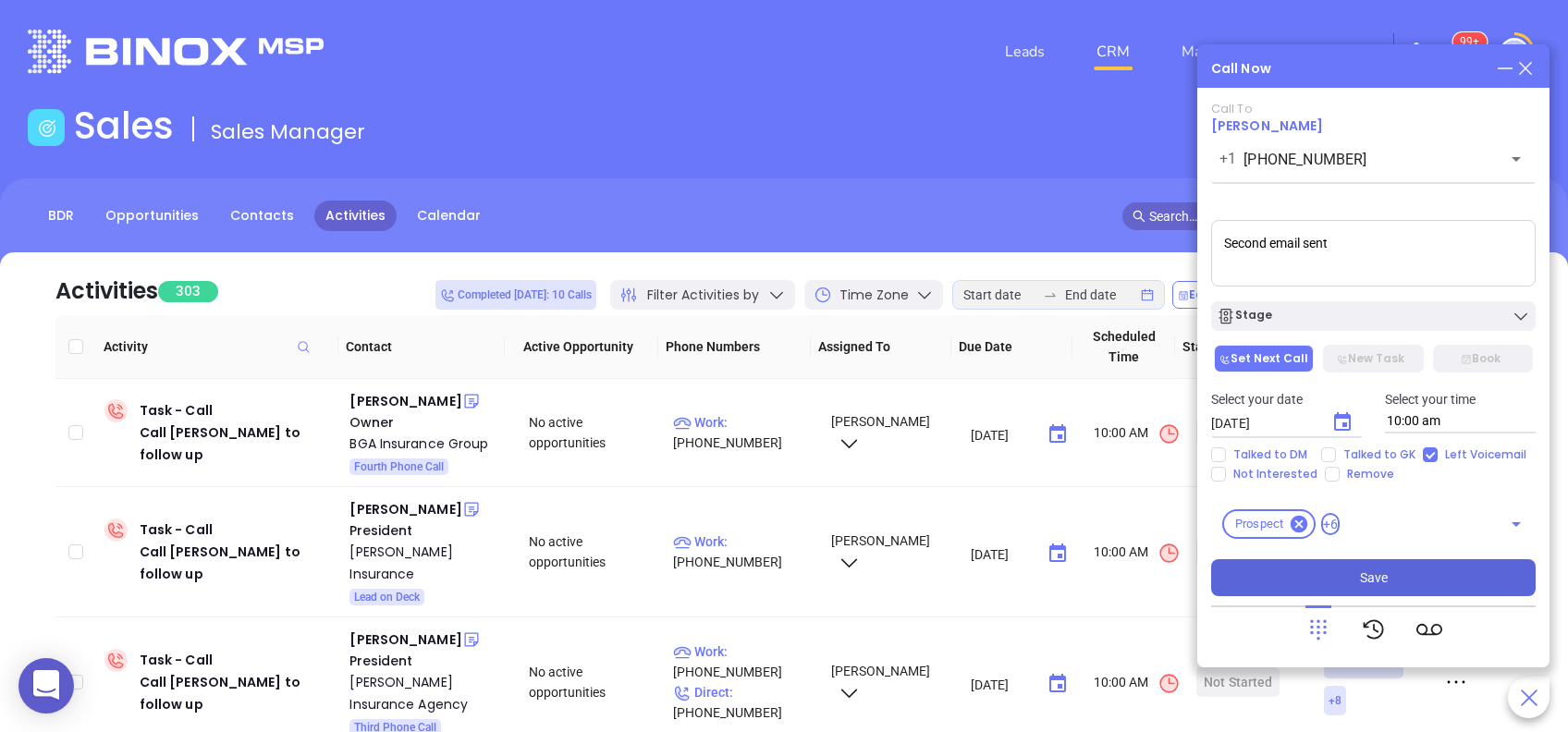
click at [1388, 577] on button "Save" at bounding box center [1374, 578] width 325 height 37
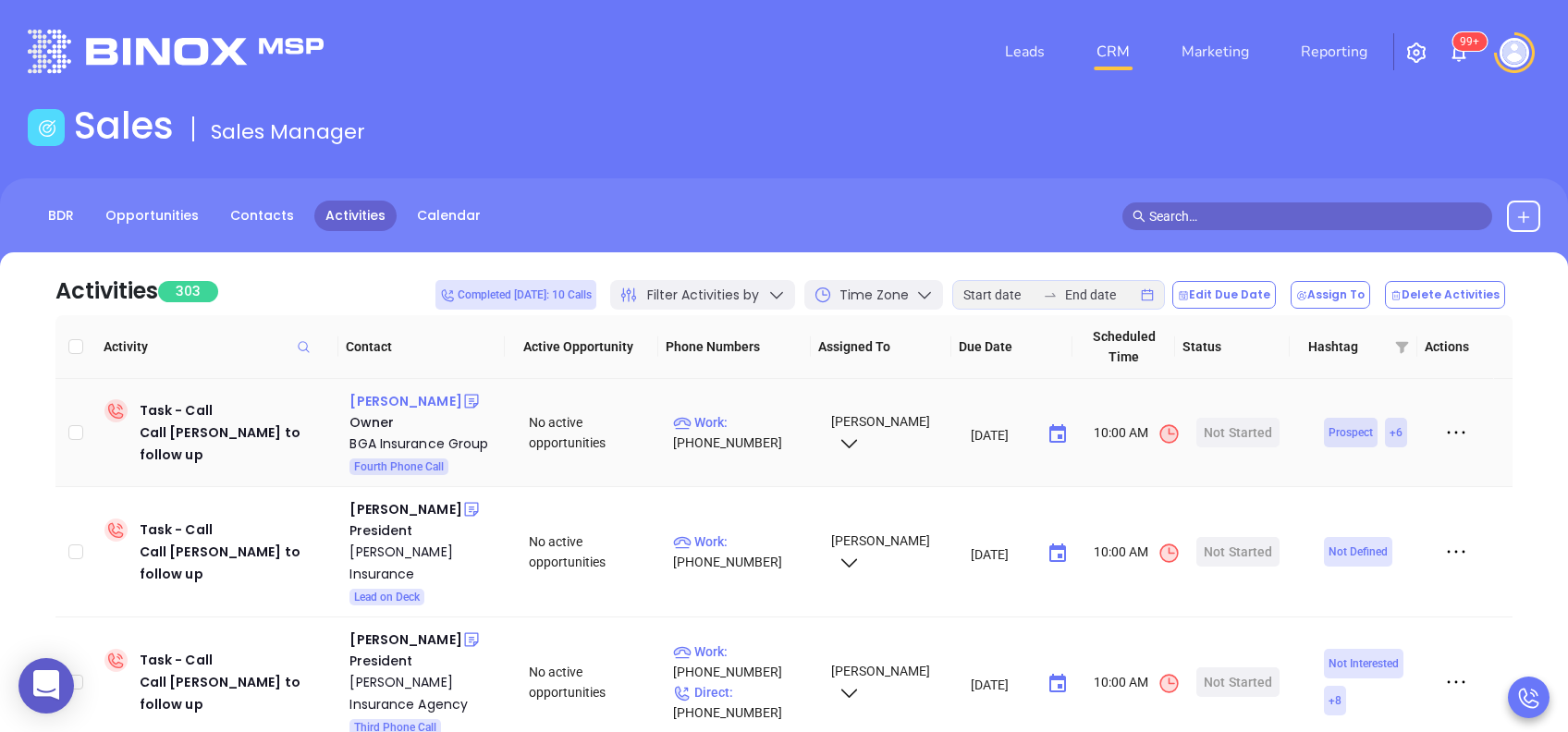
click at [398, 408] on div "Greg Gudis" at bounding box center [405, 401] width 112 height 23
click at [738, 429] on p "Work : (856) 324-3527" at bounding box center [744, 433] width 141 height 41
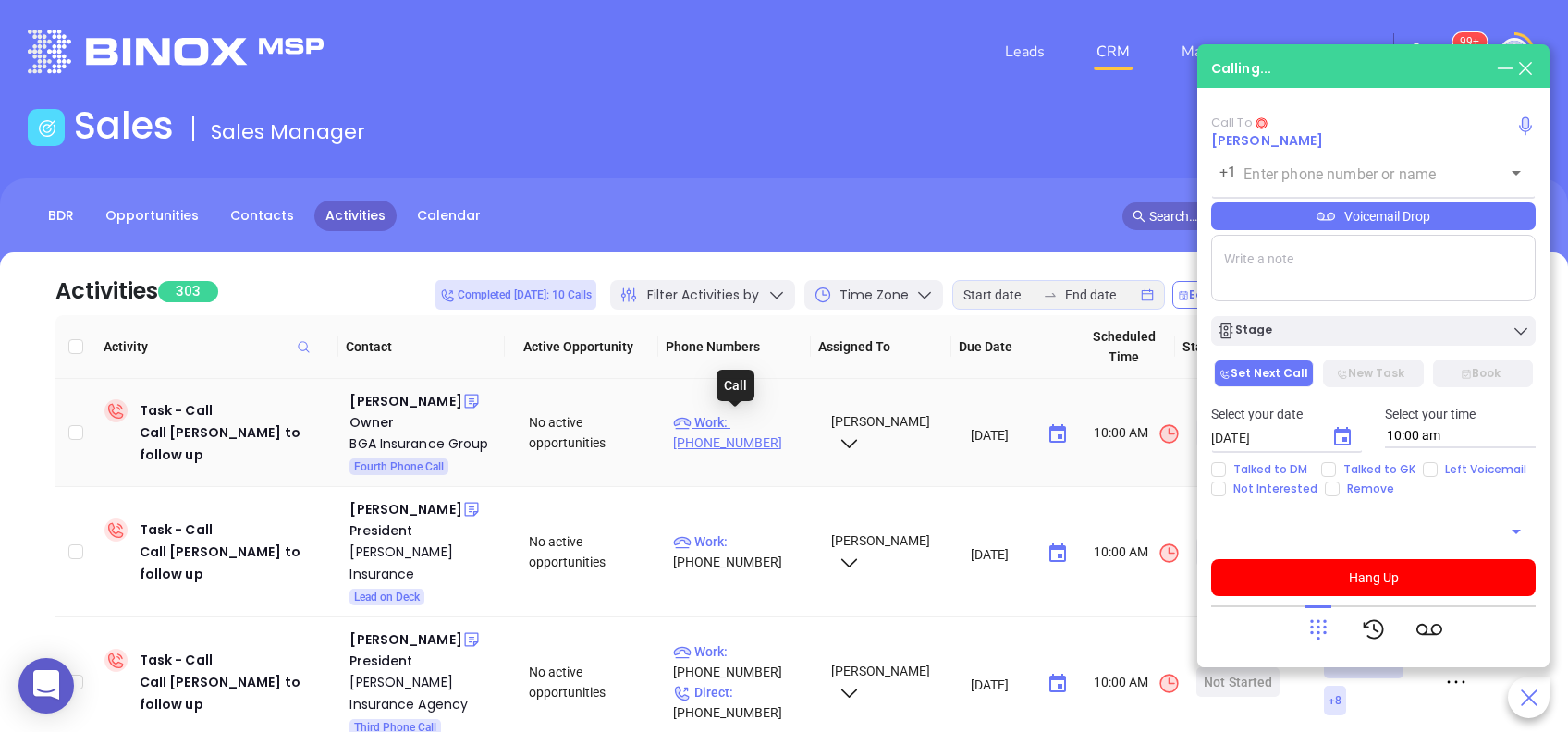
type input "(856) 324-3527"
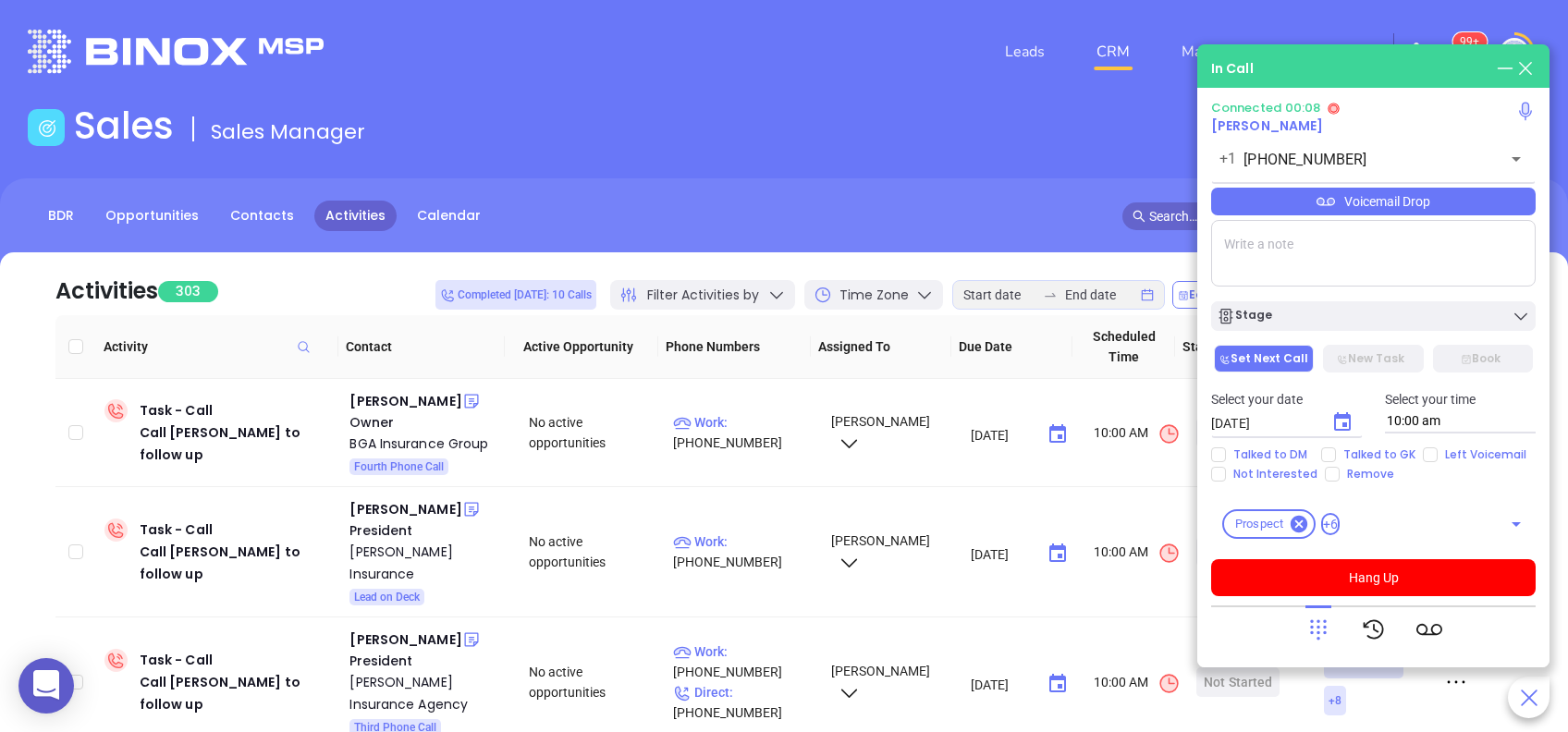
click at [1413, 198] on div "Voicemail Drop" at bounding box center [1374, 202] width 325 height 27
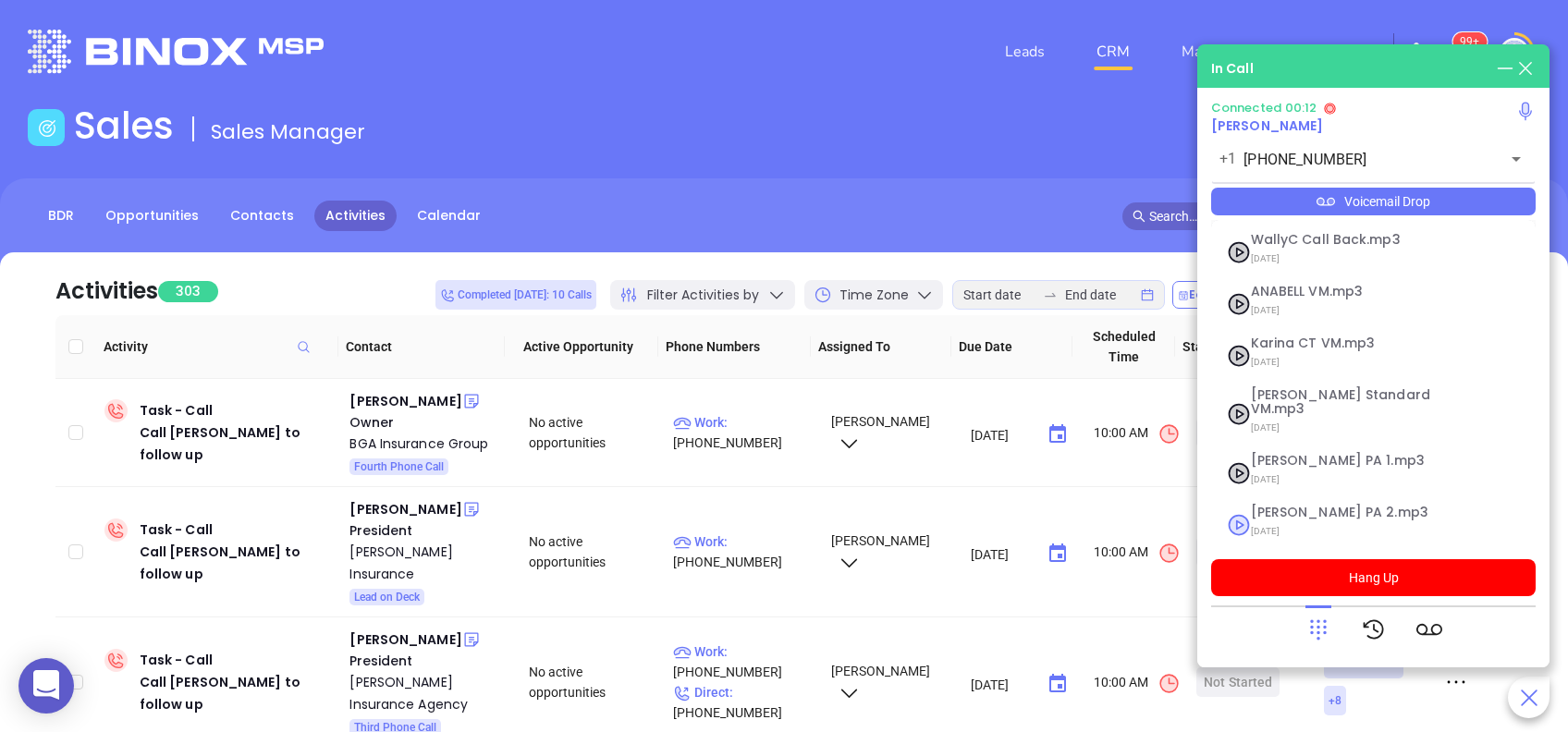
click at [1298, 506] on span "Vicky PA 2.mp3" at bounding box center [1351, 513] width 200 height 14
checkbox input "true"
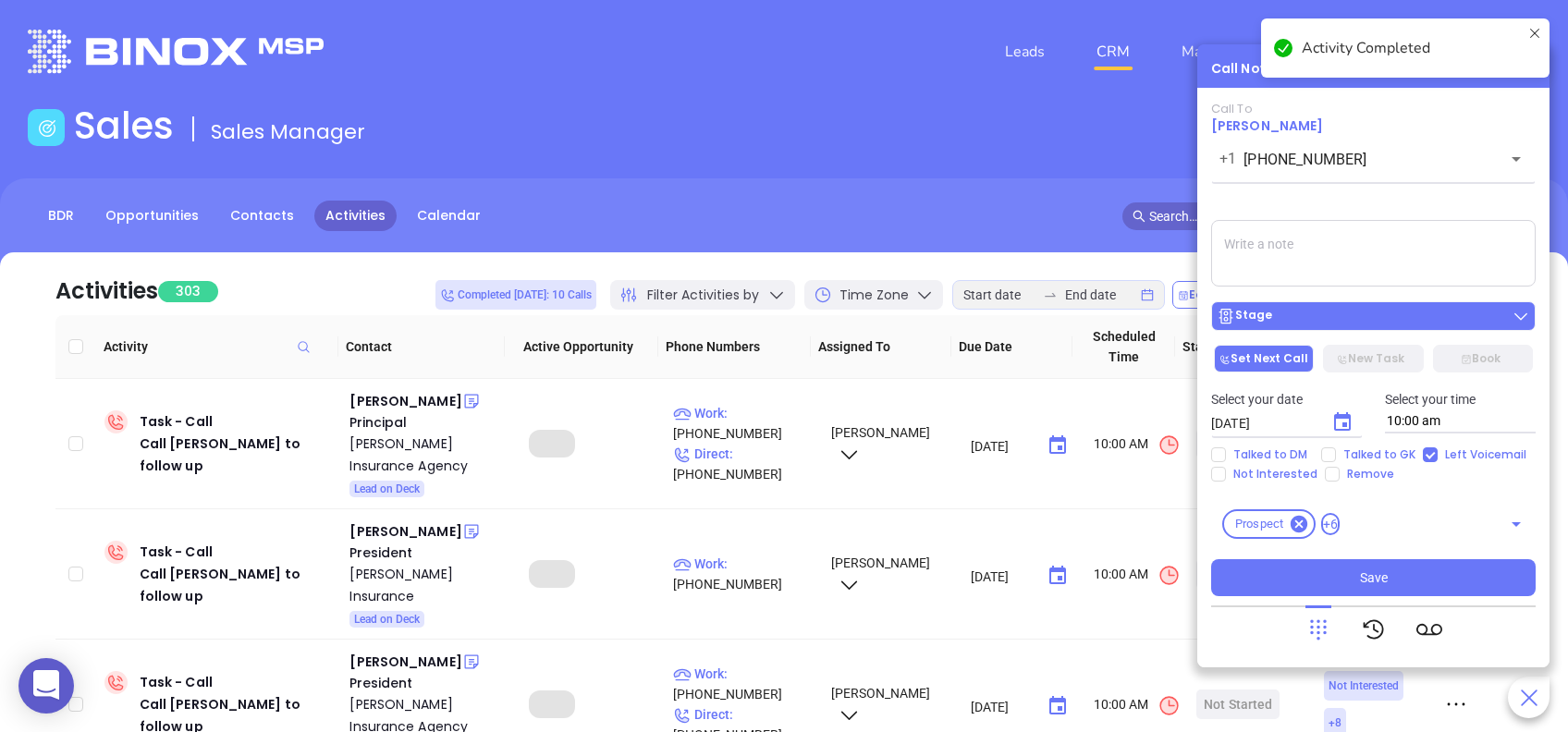
click at [1333, 312] on div "Stage" at bounding box center [1373, 316] width 313 height 19
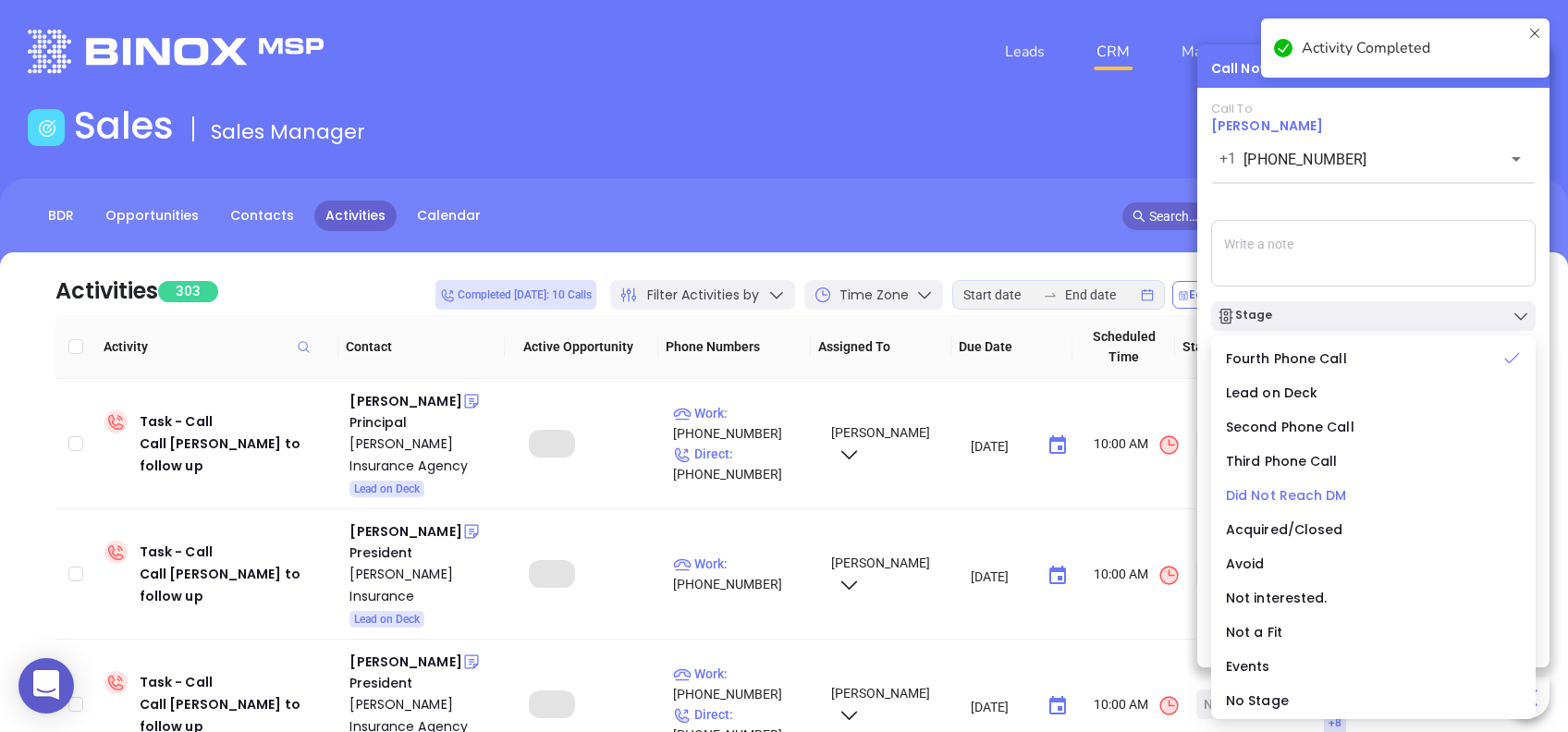
click at [1337, 501] on span "Did Not Reach DM" at bounding box center [1287, 495] width 121 height 19
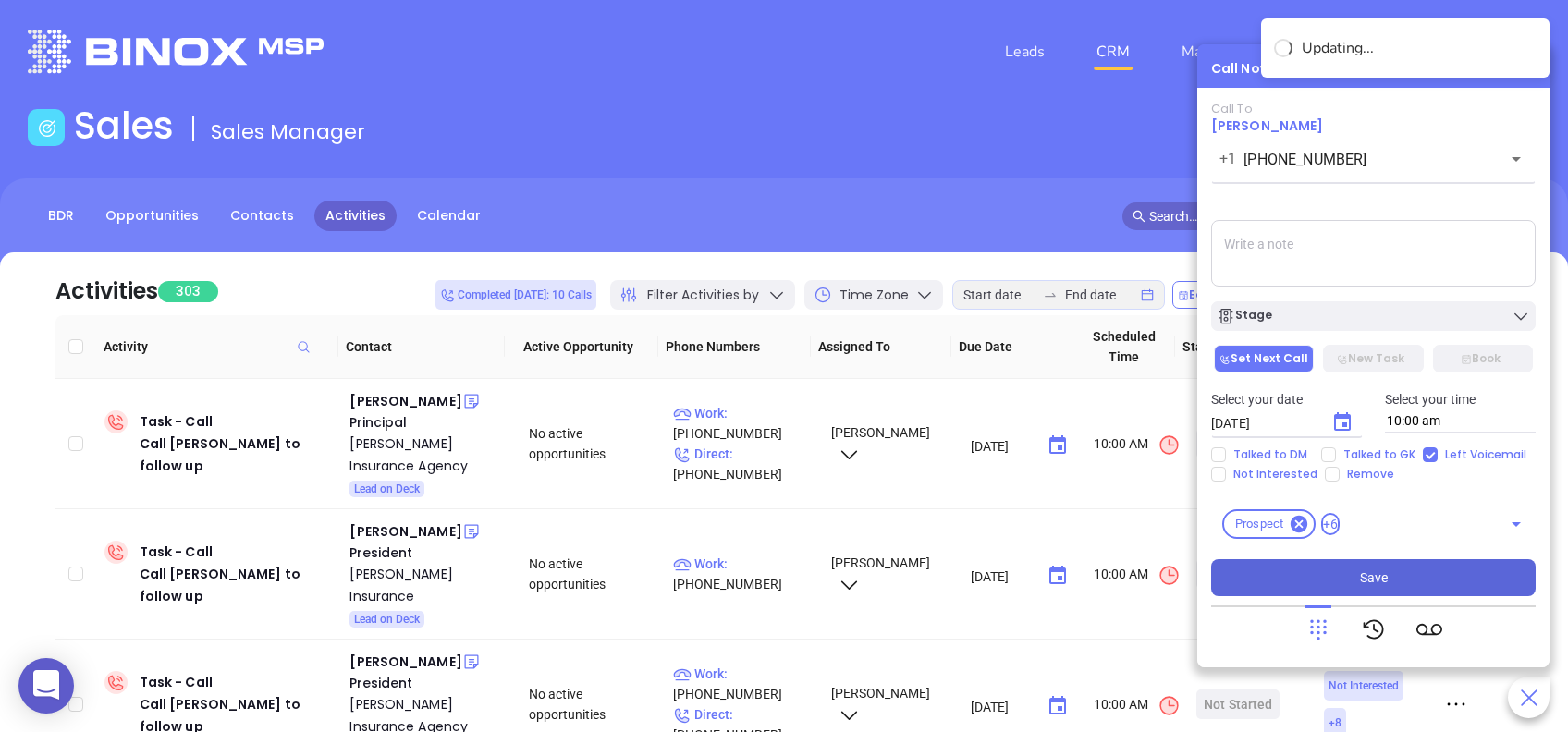
click at [1425, 578] on button "Save" at bounding box center [1374, 578] width 325 height 37
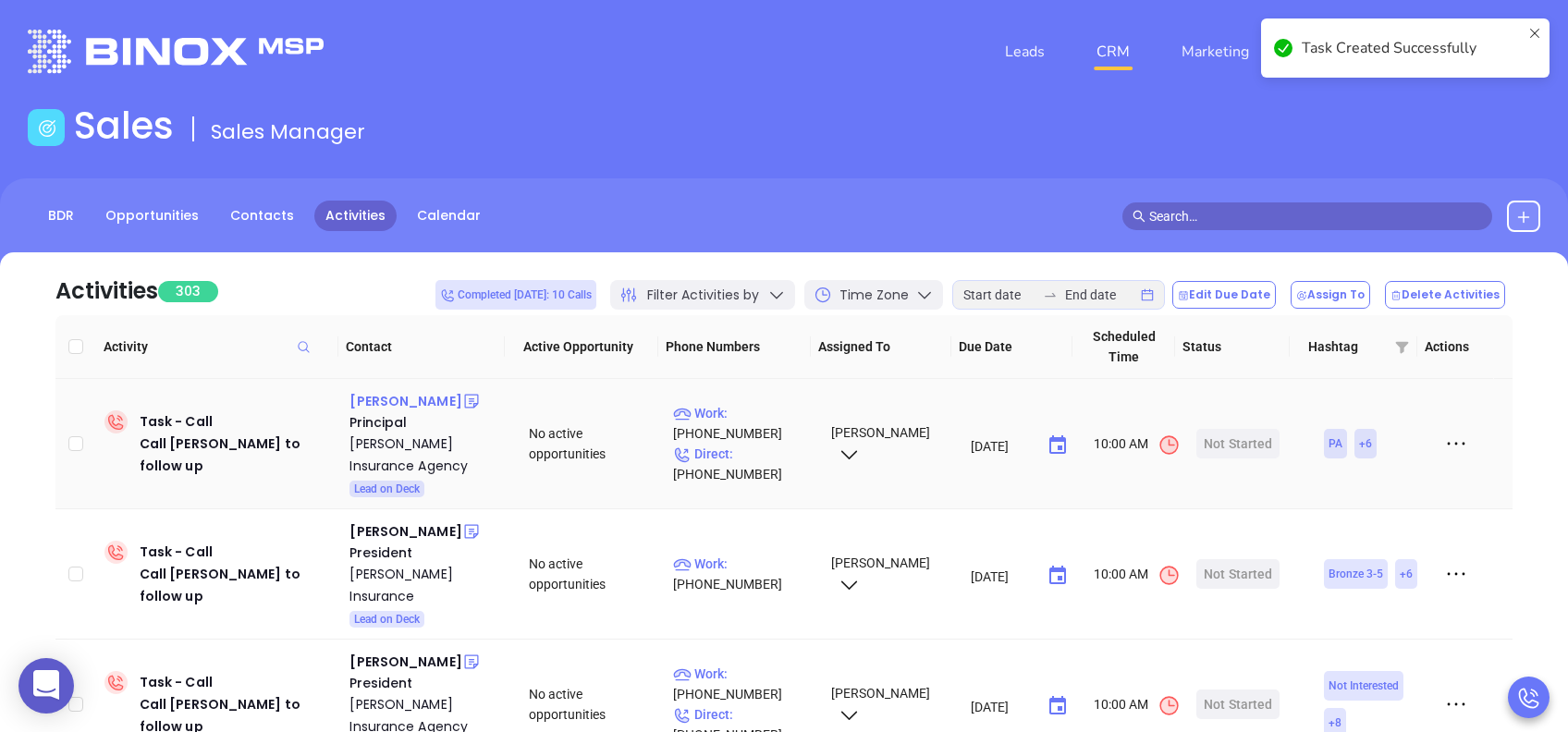
click at [395, 399] on div "Jeffrey Feger" at bounding box center [405, 401] width 112 height 23
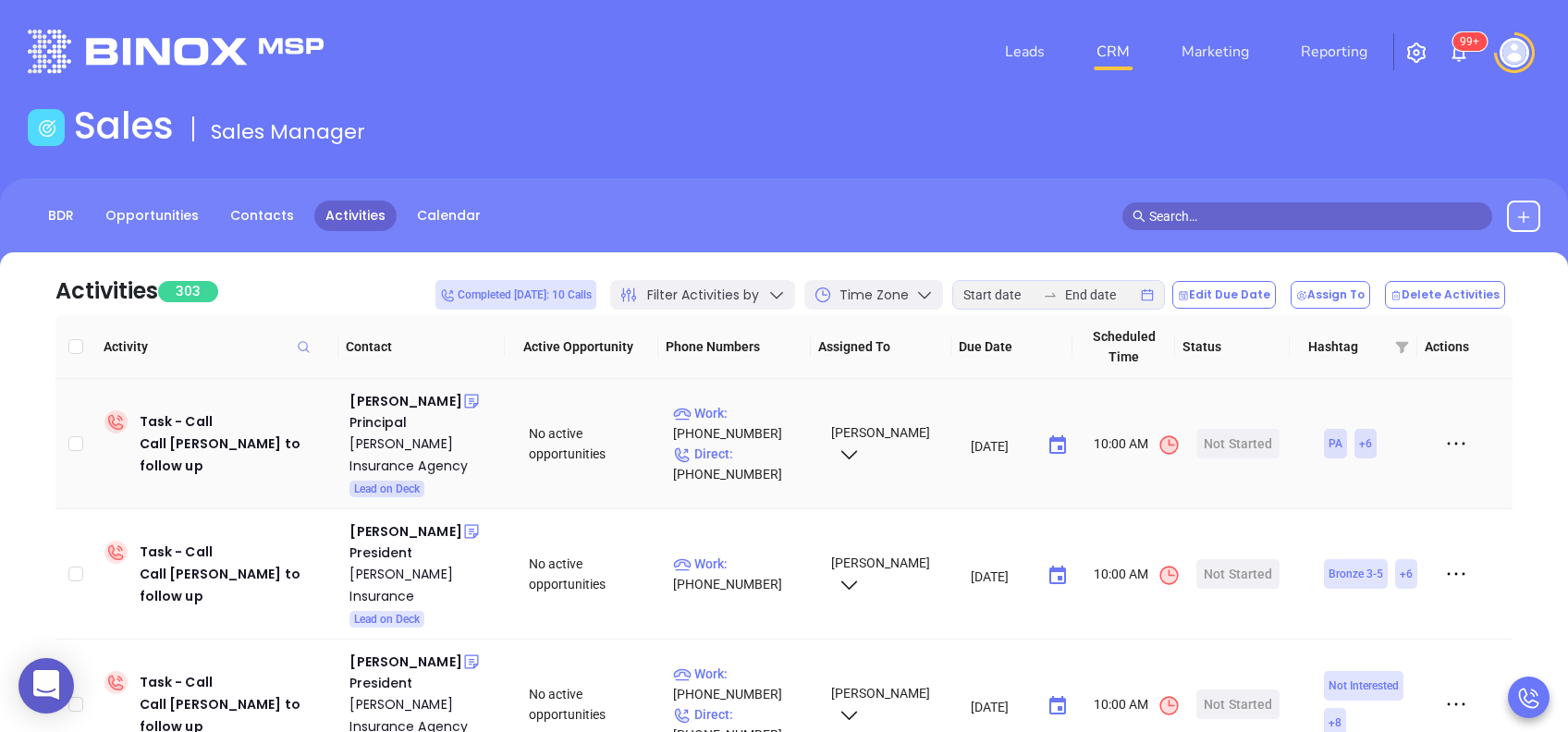
click at [746, 400] on td "Work : (570) 748-3570 Direct : (570) 748-3570" at bounding box center [743, 443] width 156 height 130
click at [758, 414] on p "Work : (570) 748-3570" at bounding box center [744, 424] width 141 height 41
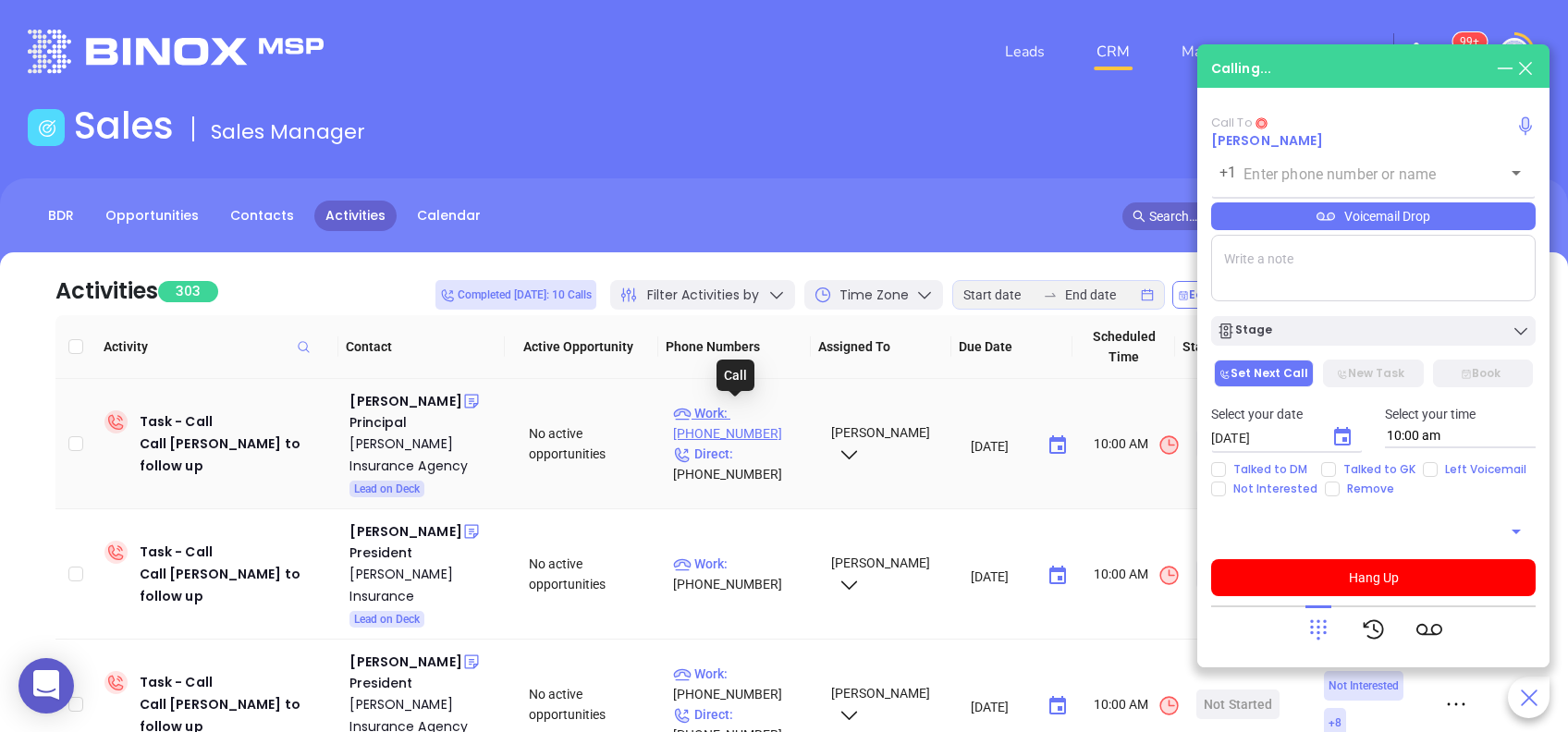
type input "(570) 748-3570"
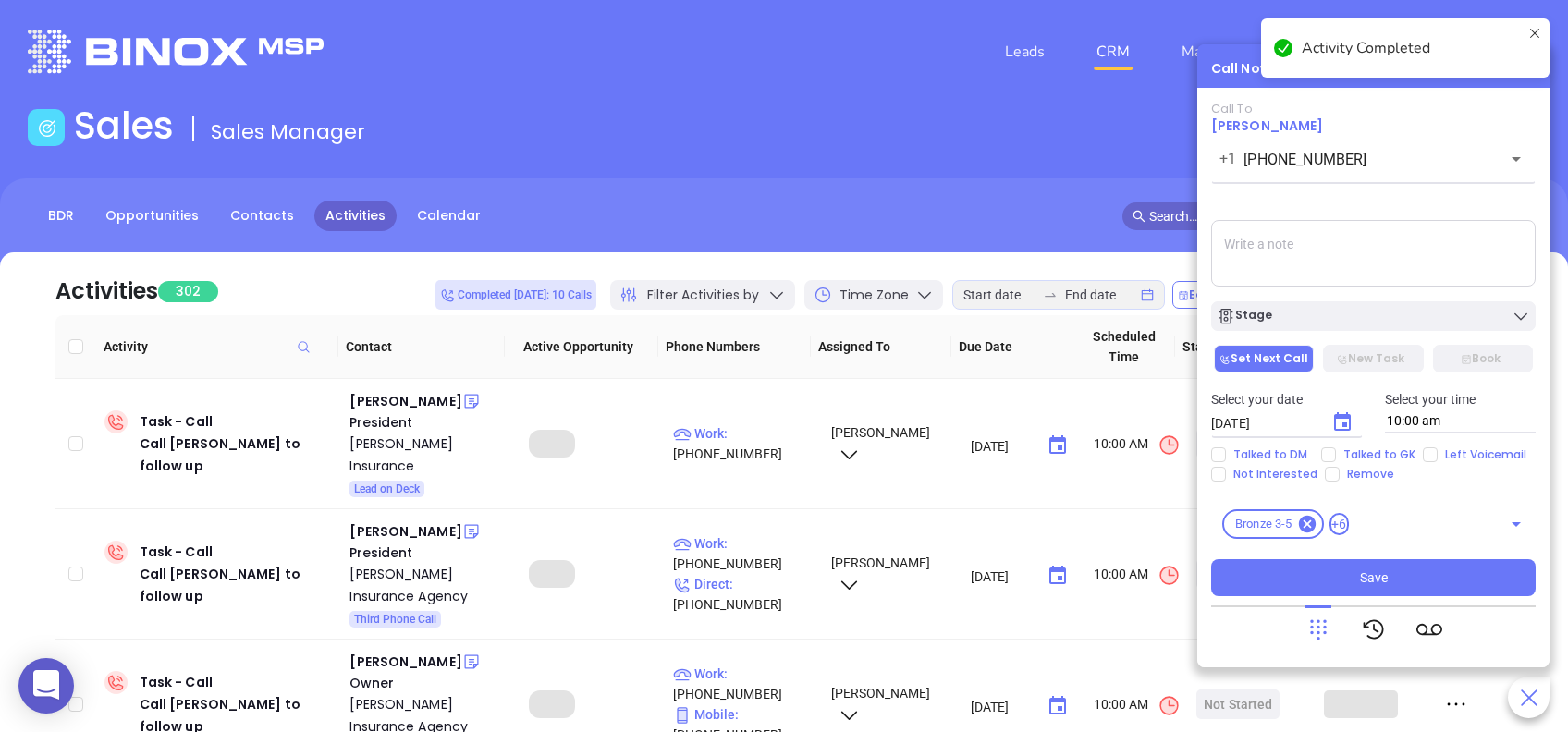
click at [1287, 231] on textarea at bounding box center [1374, 253] width 325 height 67
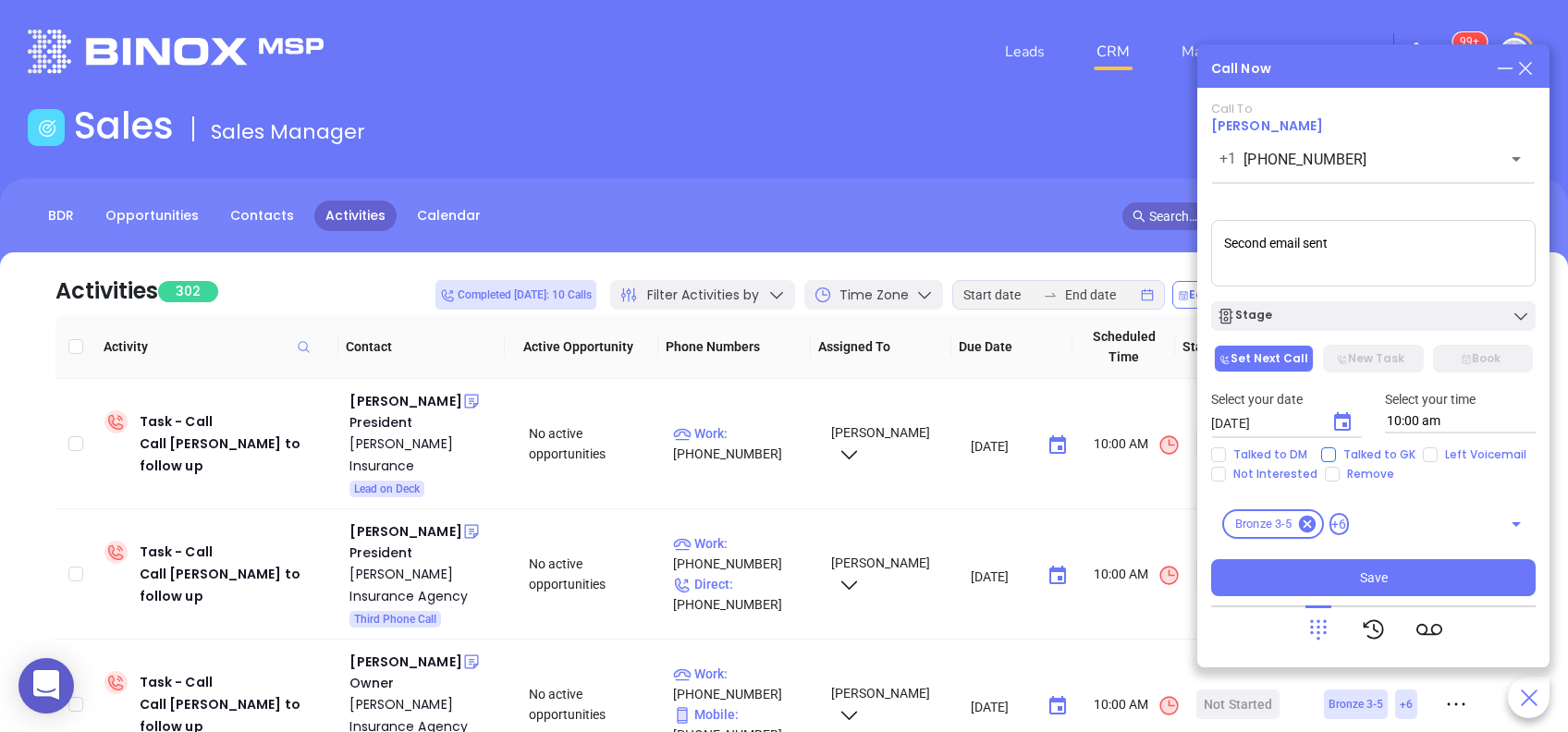
type textarea "Second email sent"
click at [1331, 452] on input "Talked to GK" at bounding box center [1328, 454] width 15 height 15
checkbox input "true"
click at [1342, 430] on icon "Choose date, selected date is Aug 26, 2025" at bounding box center [1342, 421] width 17 height 19
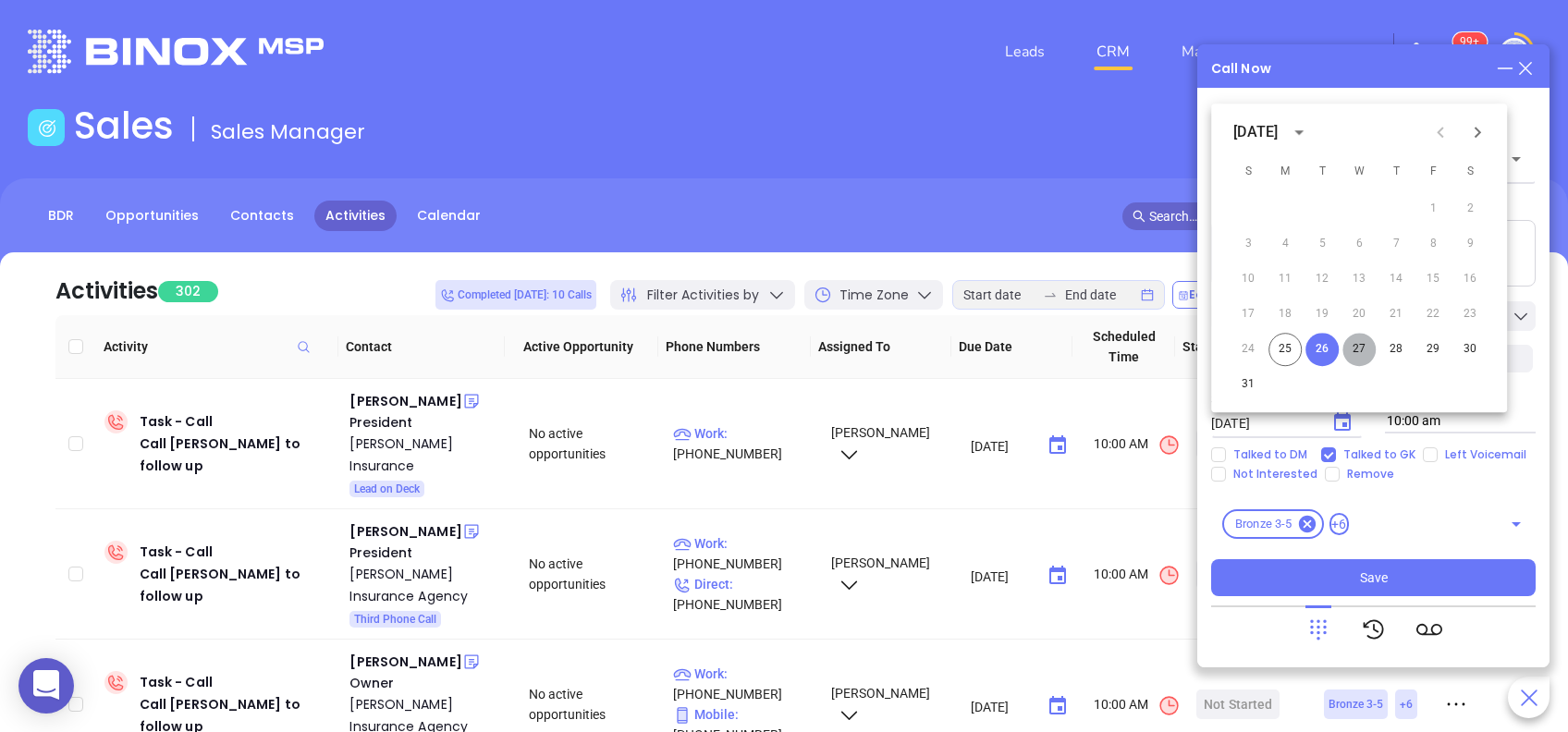
click at [1356, 345] on button "27" at bounding box center [1360, 349] width 33 height 33
type input "08/27/2025"
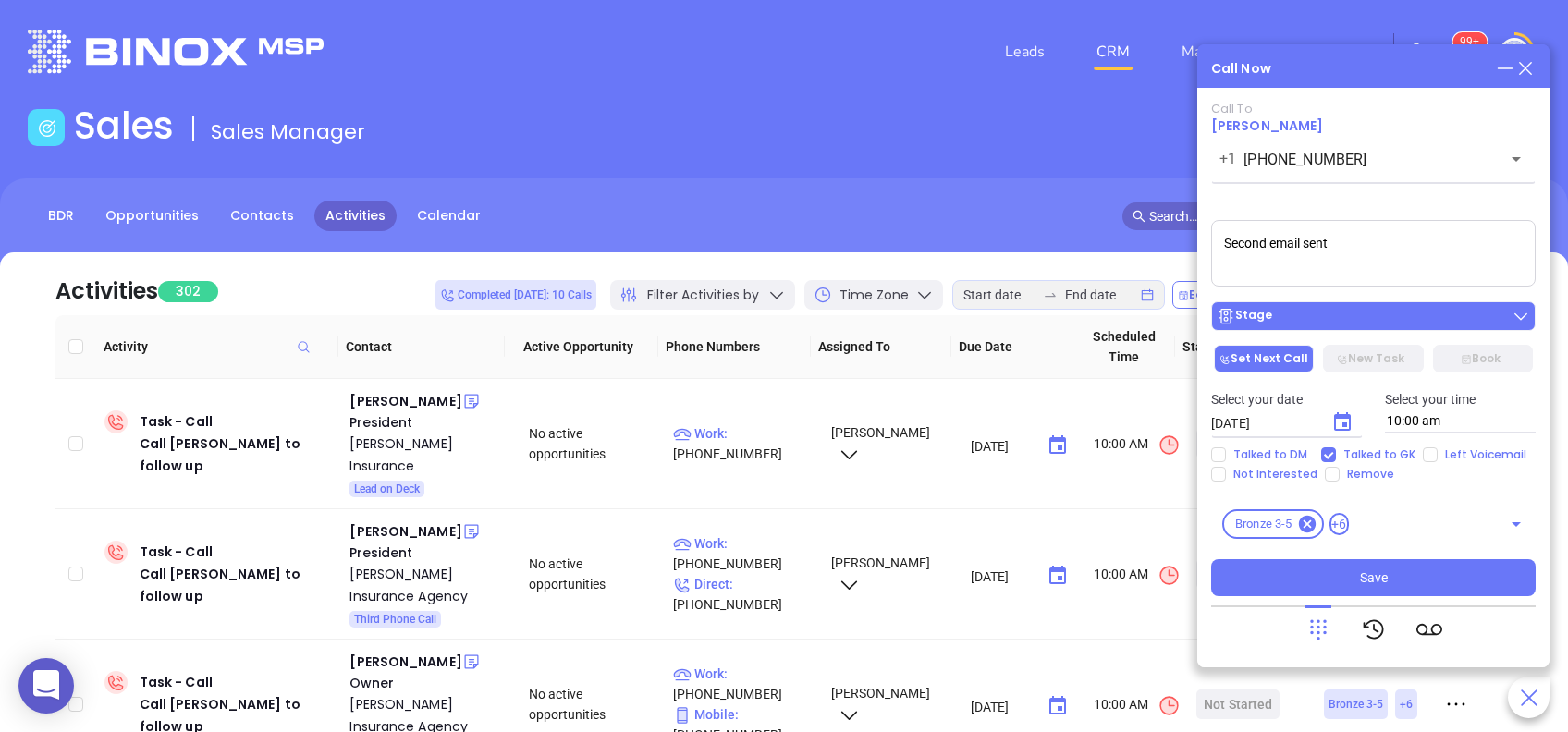
click at [1416, 313] on div "Stage" at bounding box center [1373, 316] width 313 height 19
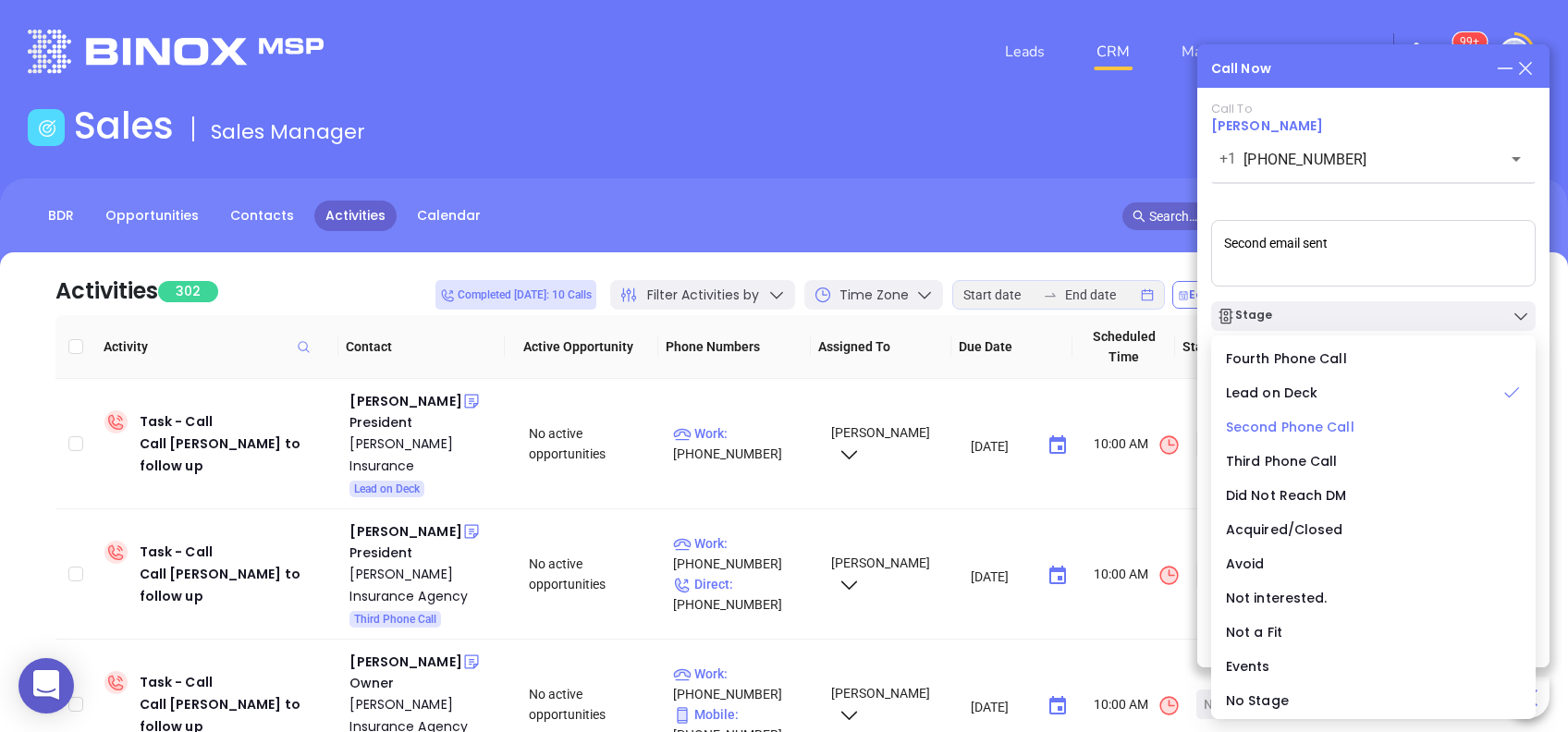
click at [1350, 434] on span "Second Phone Call" at bounding box center [1290, 427] width 128 height 19
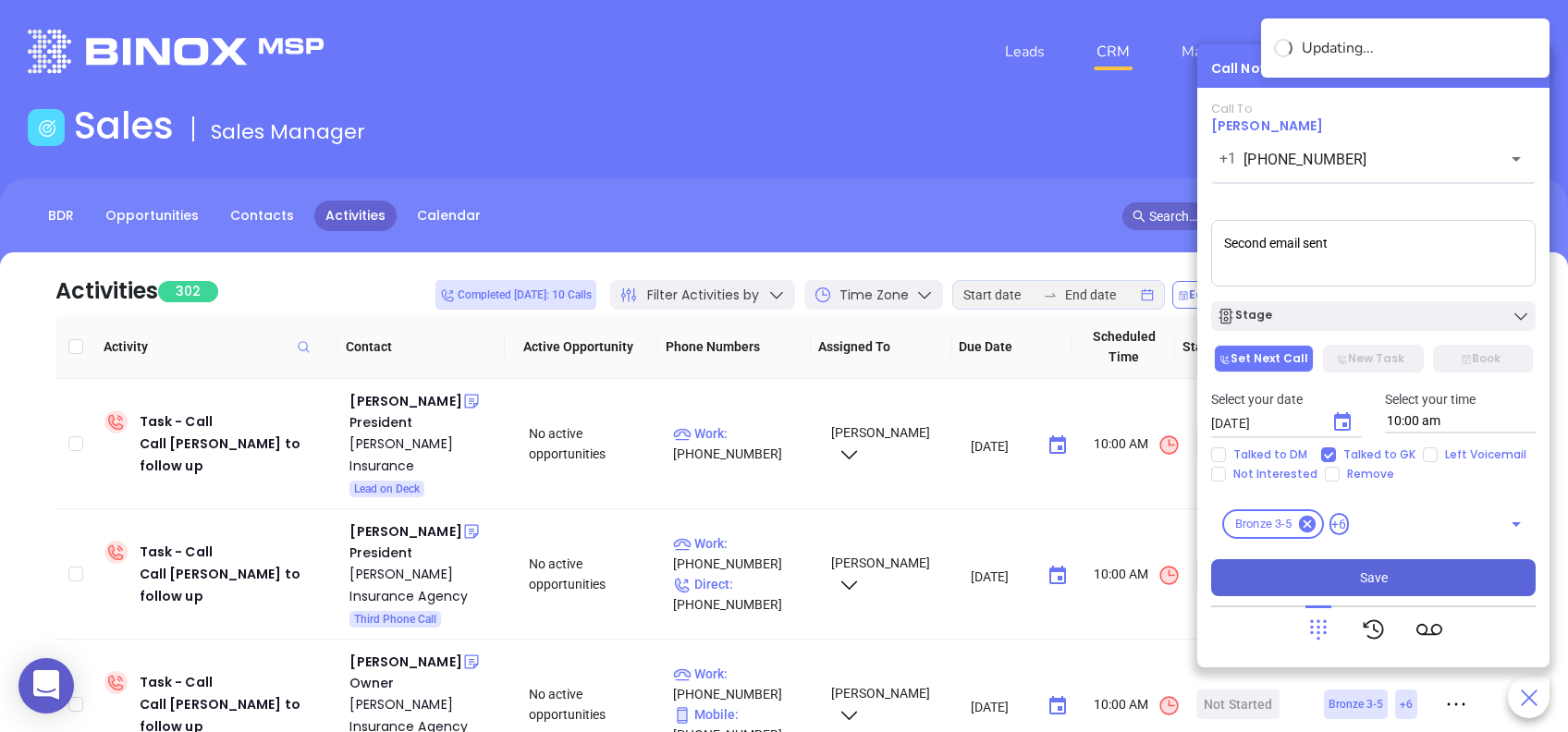
click at [1394, 578] on button "Save" at bounding box center [1374, 578] width 325 height 37
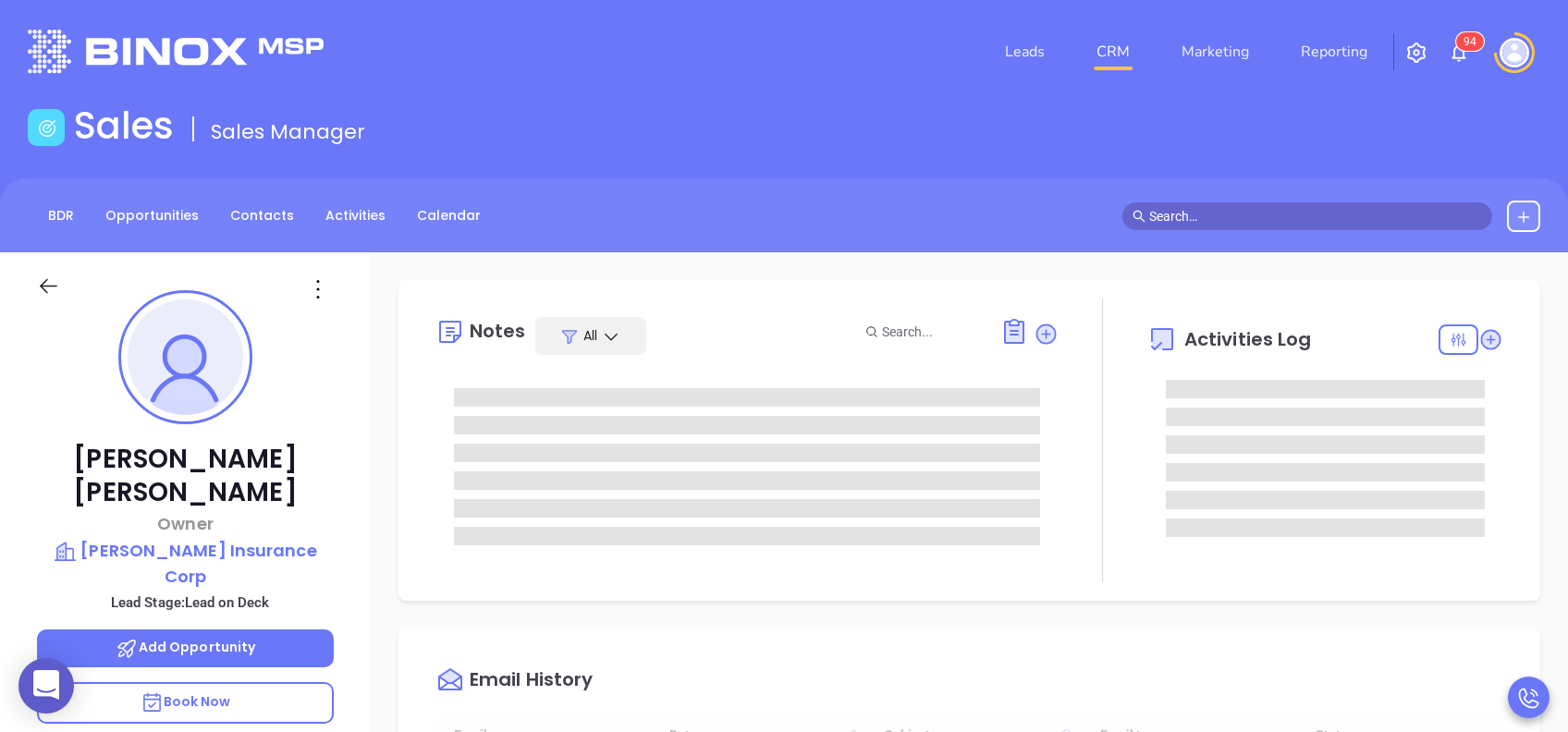
type input "08/26/2025"
type input "[PERSON_NAME]"
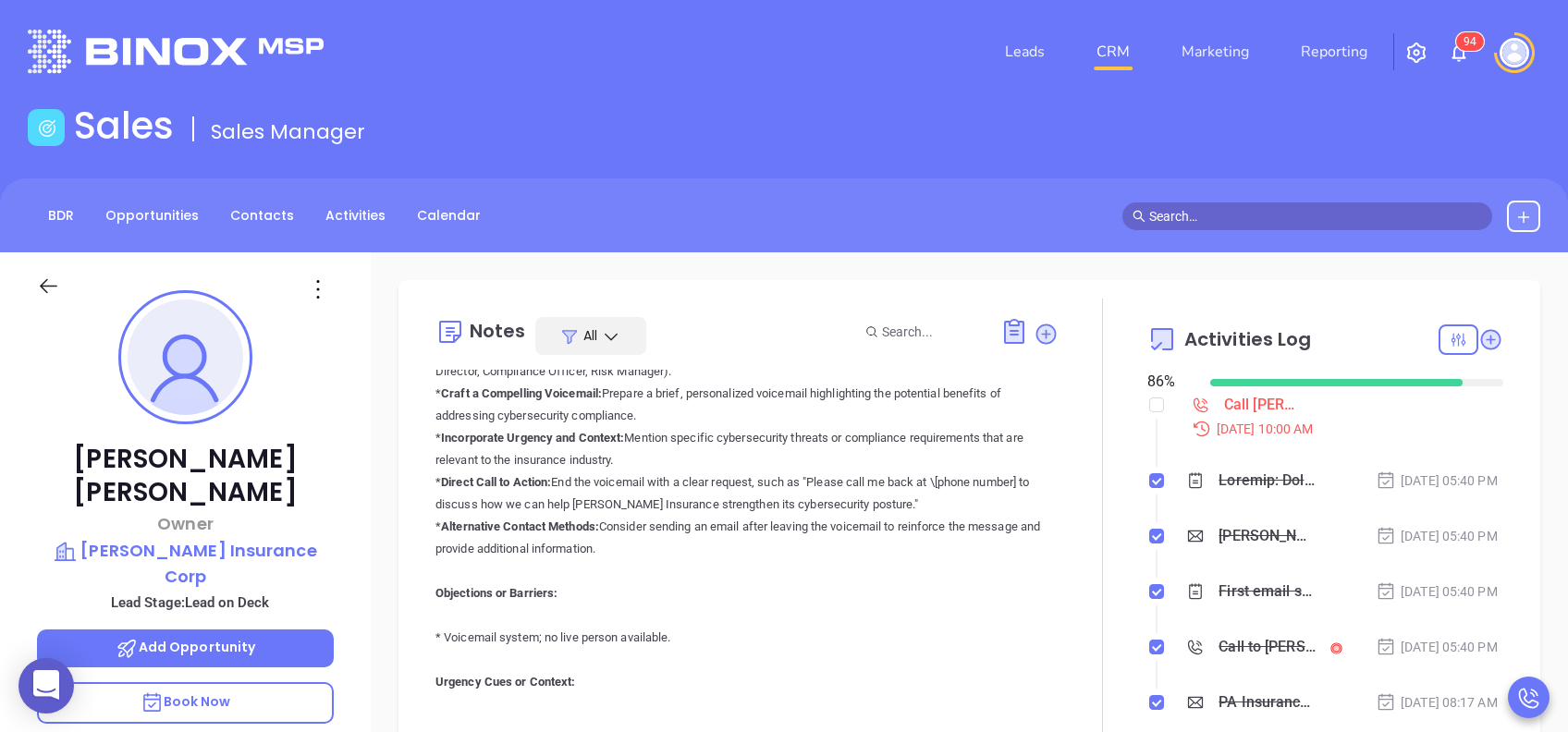
scroll to position [947, 0]
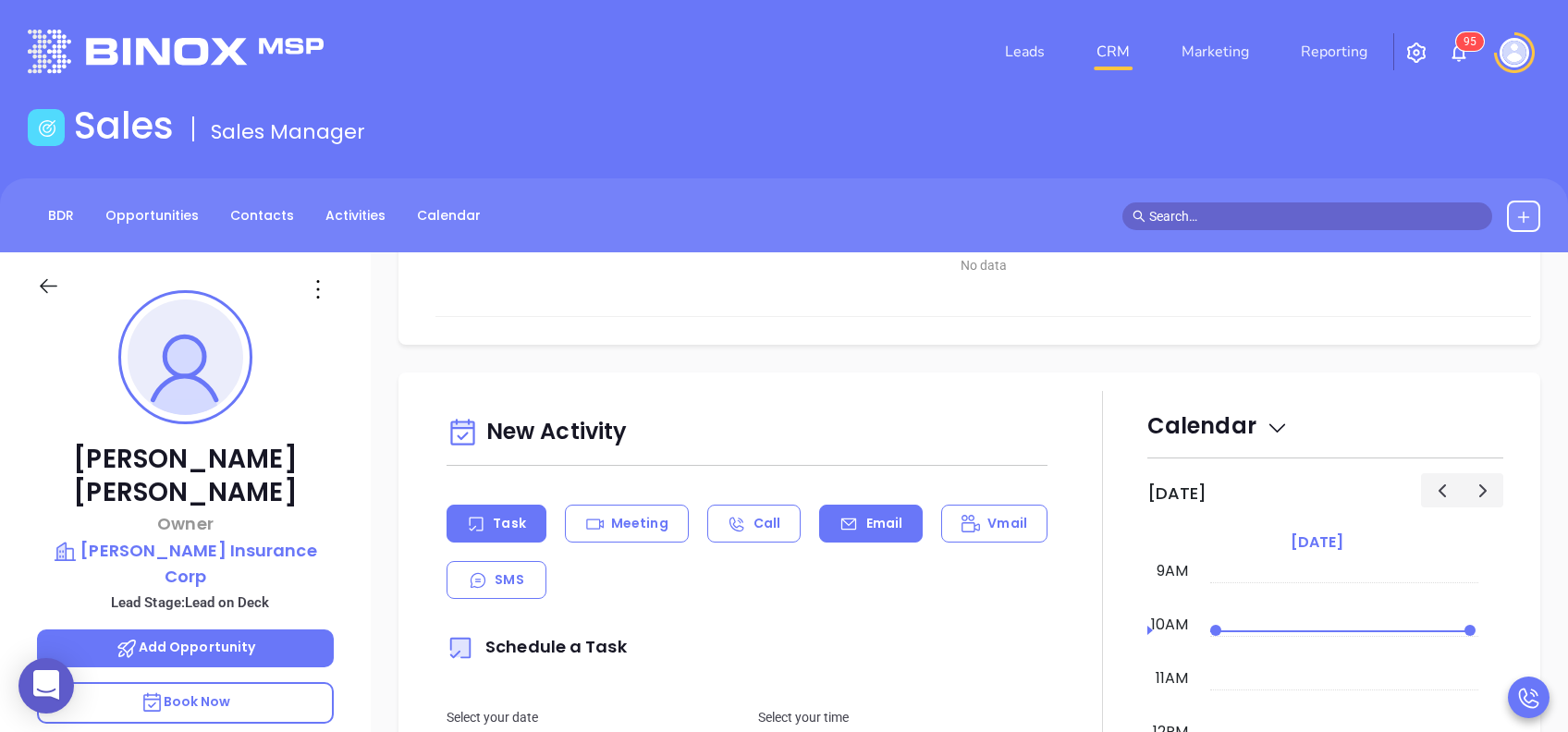
click at [870, 523] on p "Email" at bounding box center [885, 524] width 37 height 20
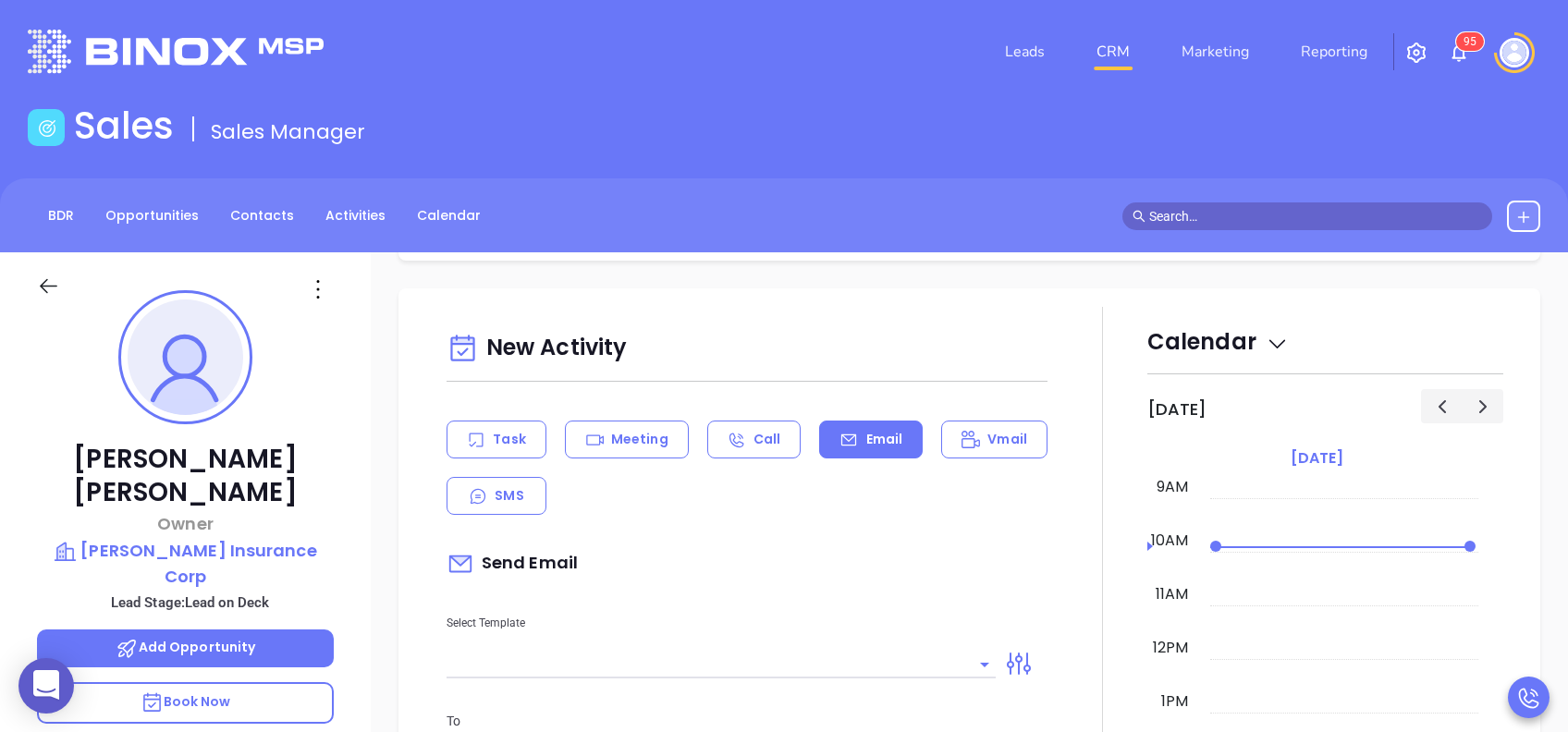
scroll to position [863, 0]
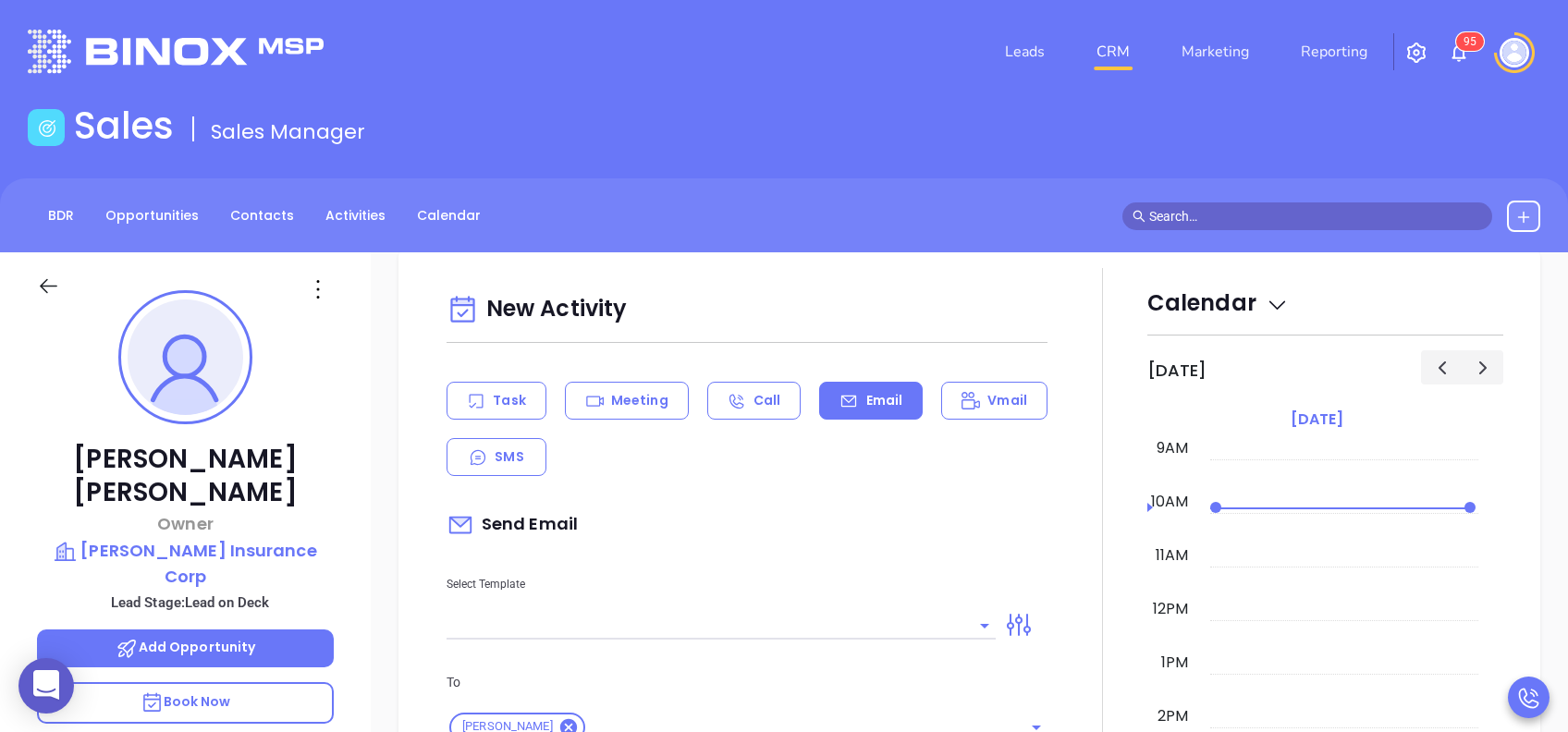
type input "[PERSON_NAME]"
click at [843, 626] on input "text" at bounding box center [707, 624] width 522 height 26
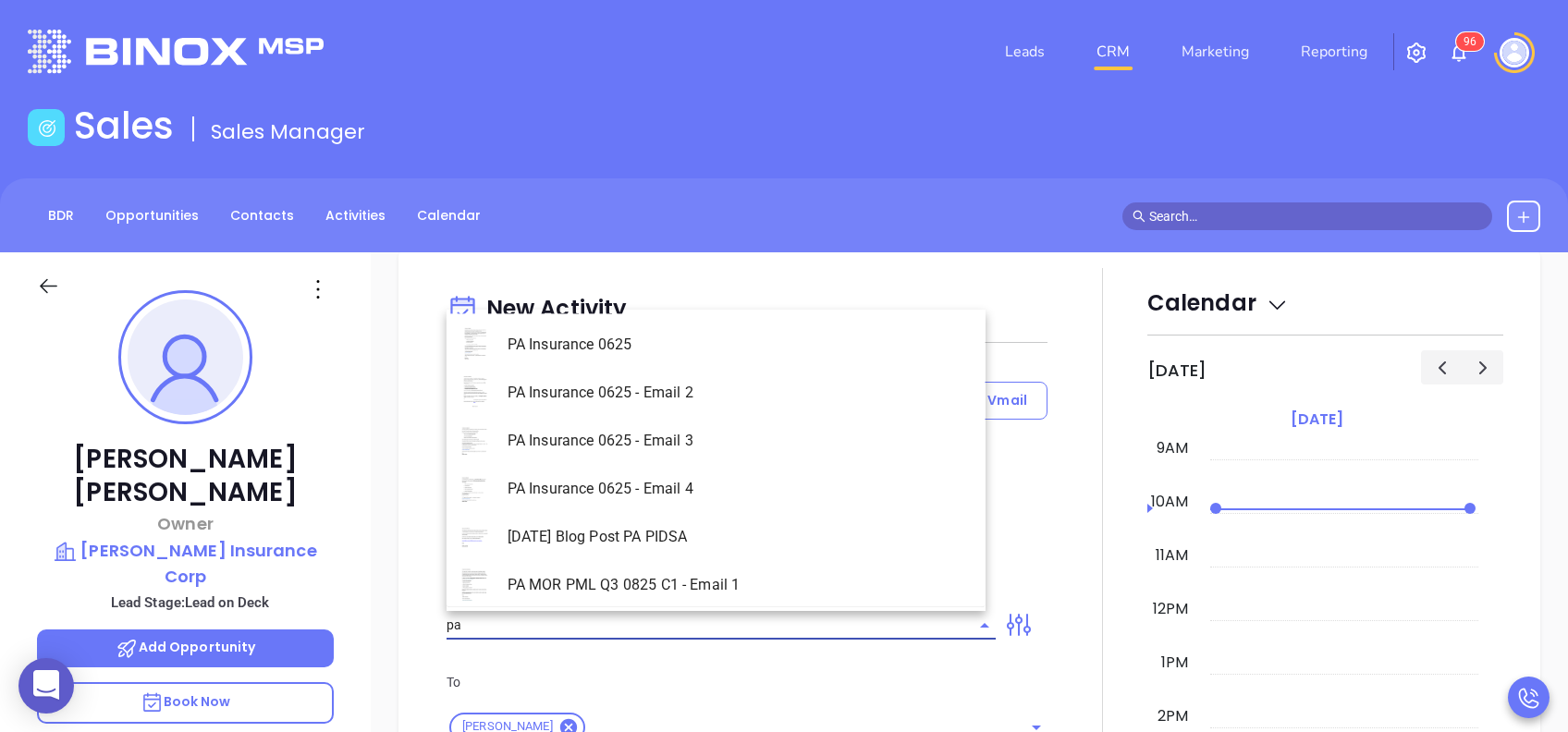
click at [694, 378] on li "PA Insurance 0625 - Email 2" at bounding box center [715, 392] width 539 height 48
type input "PA Insurance 0625 - Email 2"
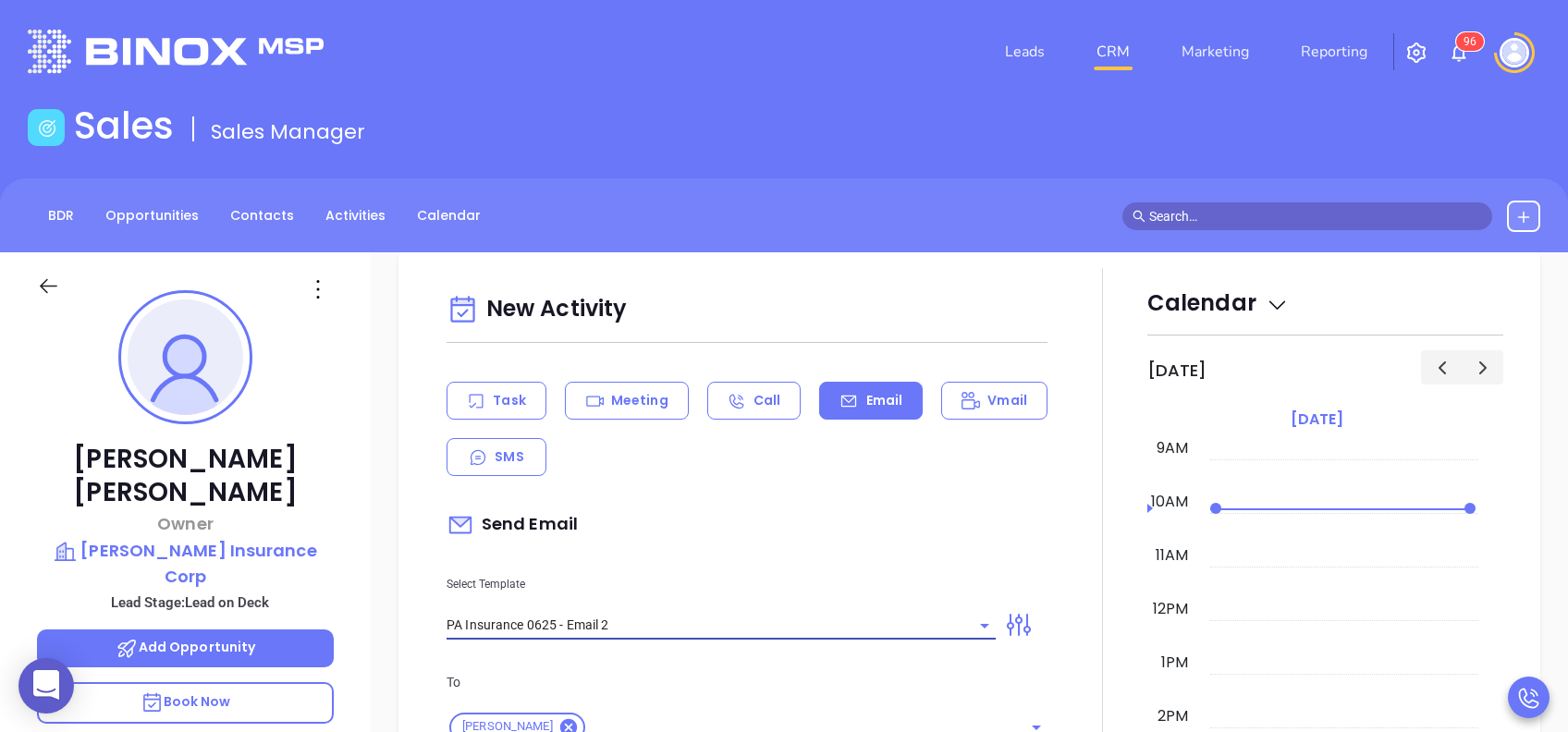
type input "Michael You’re not alone — most PA agencies haven’t done this yet"
type input "PA Insurance 0625 - Email 2"
click at [851, 560] on div "Select Template PA Insurance 0625 - Email 2" at bounding box center [721, 592] width 572 height 93
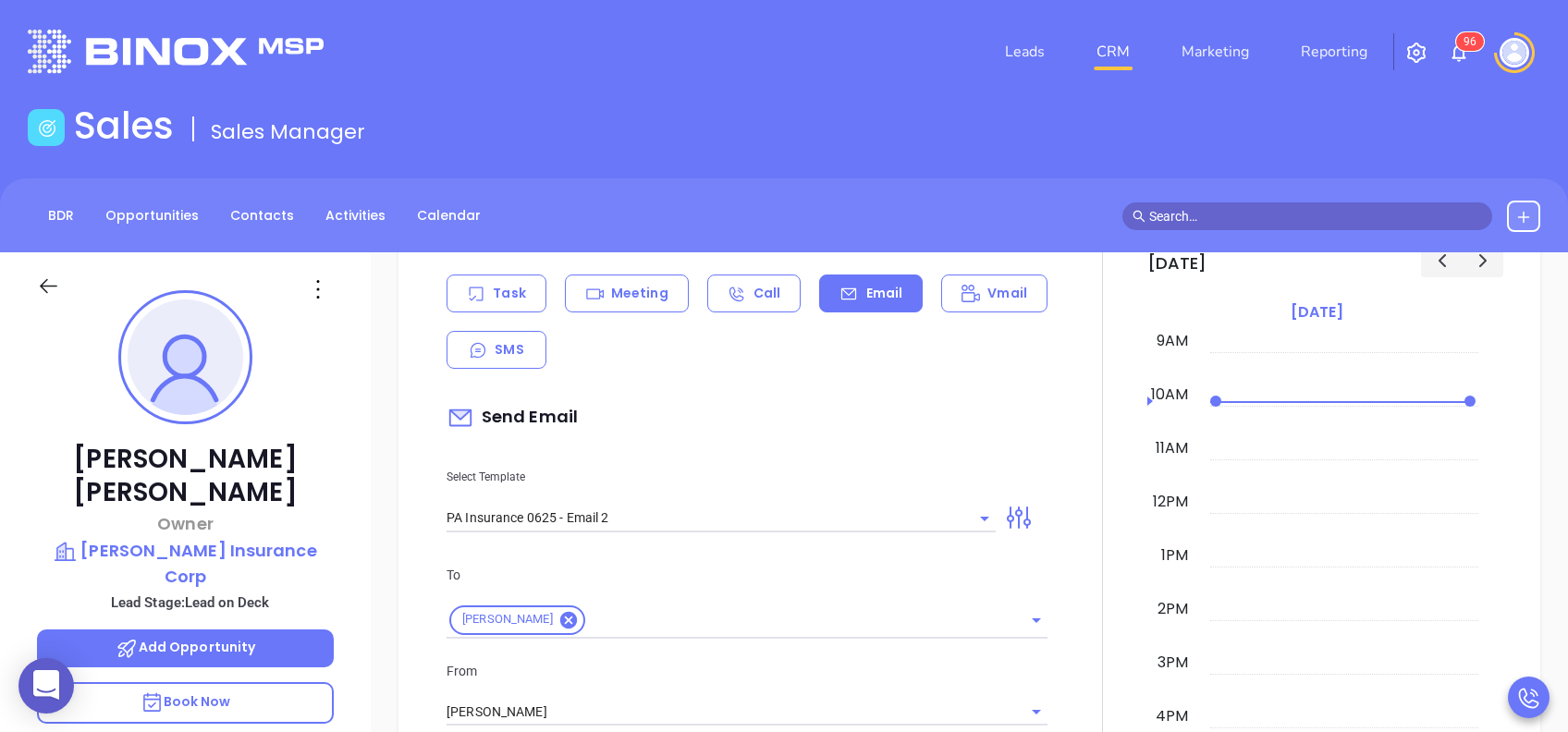
scroll to position [1110, 0]
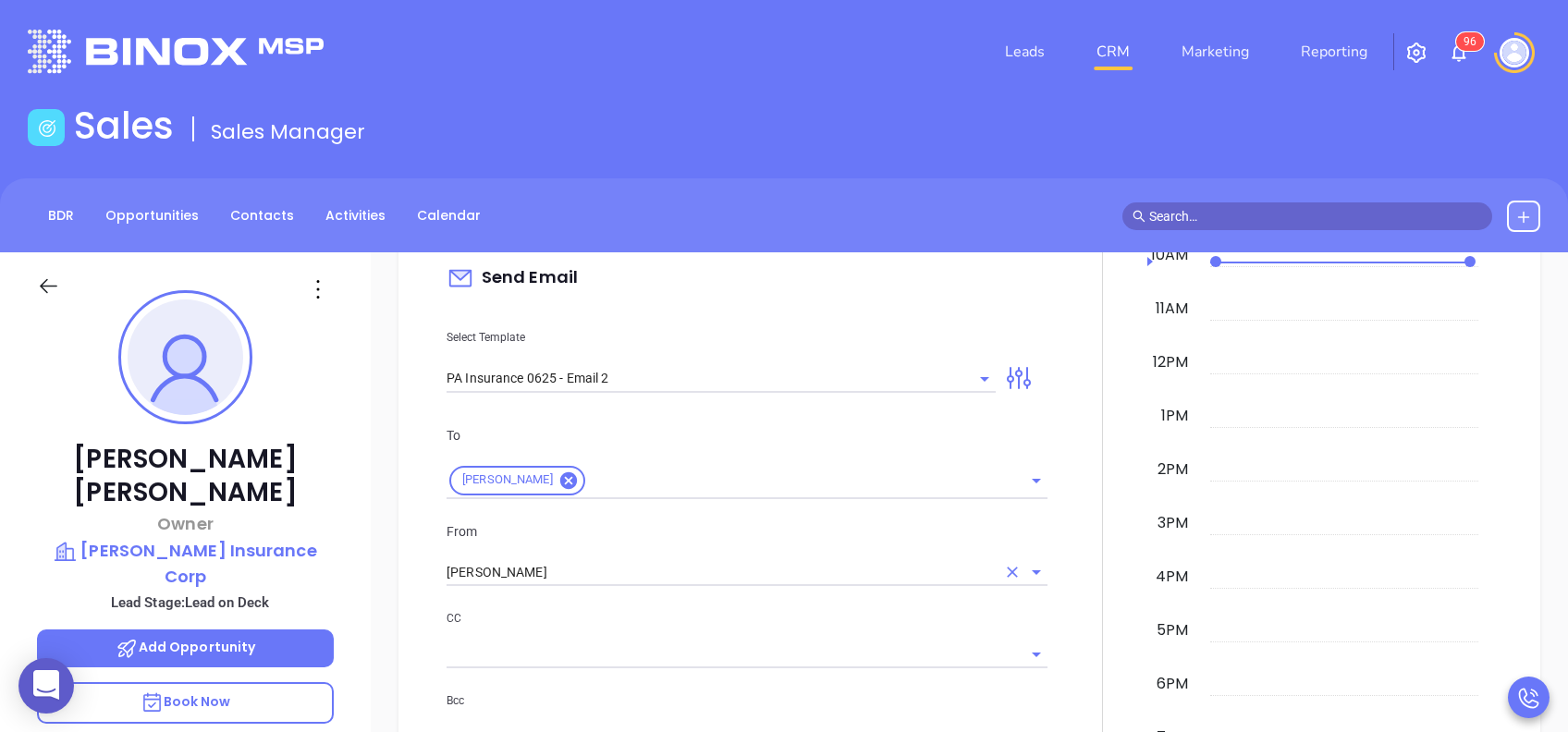
click at [584, 581] on input "[PERSON_NAME]" at bounding box center [720, 572] width 549 height 26
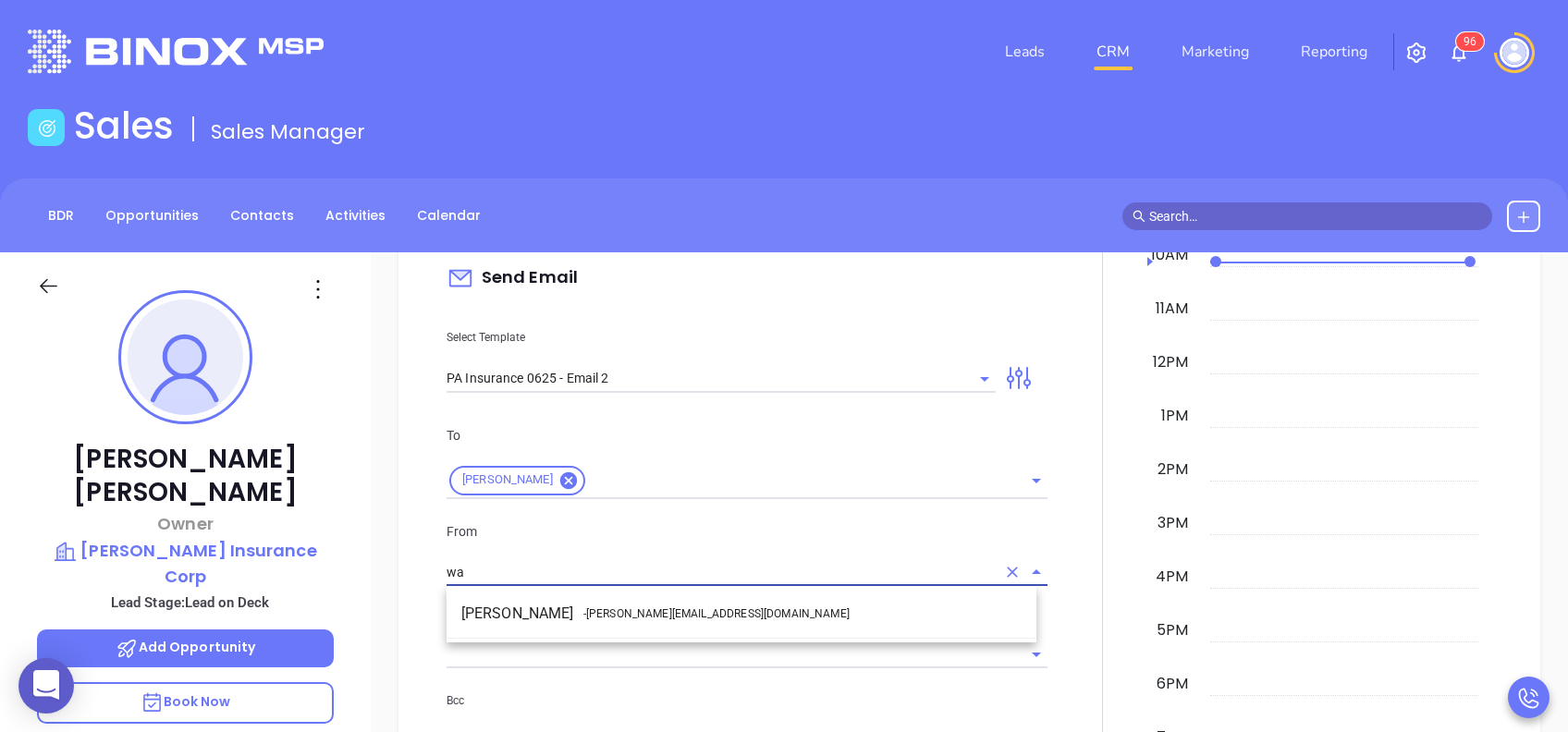
click at [674, 634] on ul "Walter Contreras - walter@motiva.net" at bounding box center [741, 614] width 590 height 48
click at [706, 619] on li "Walter Contreras - walter@motiva.net" at bounding box center [741, 614] width 590 height 33
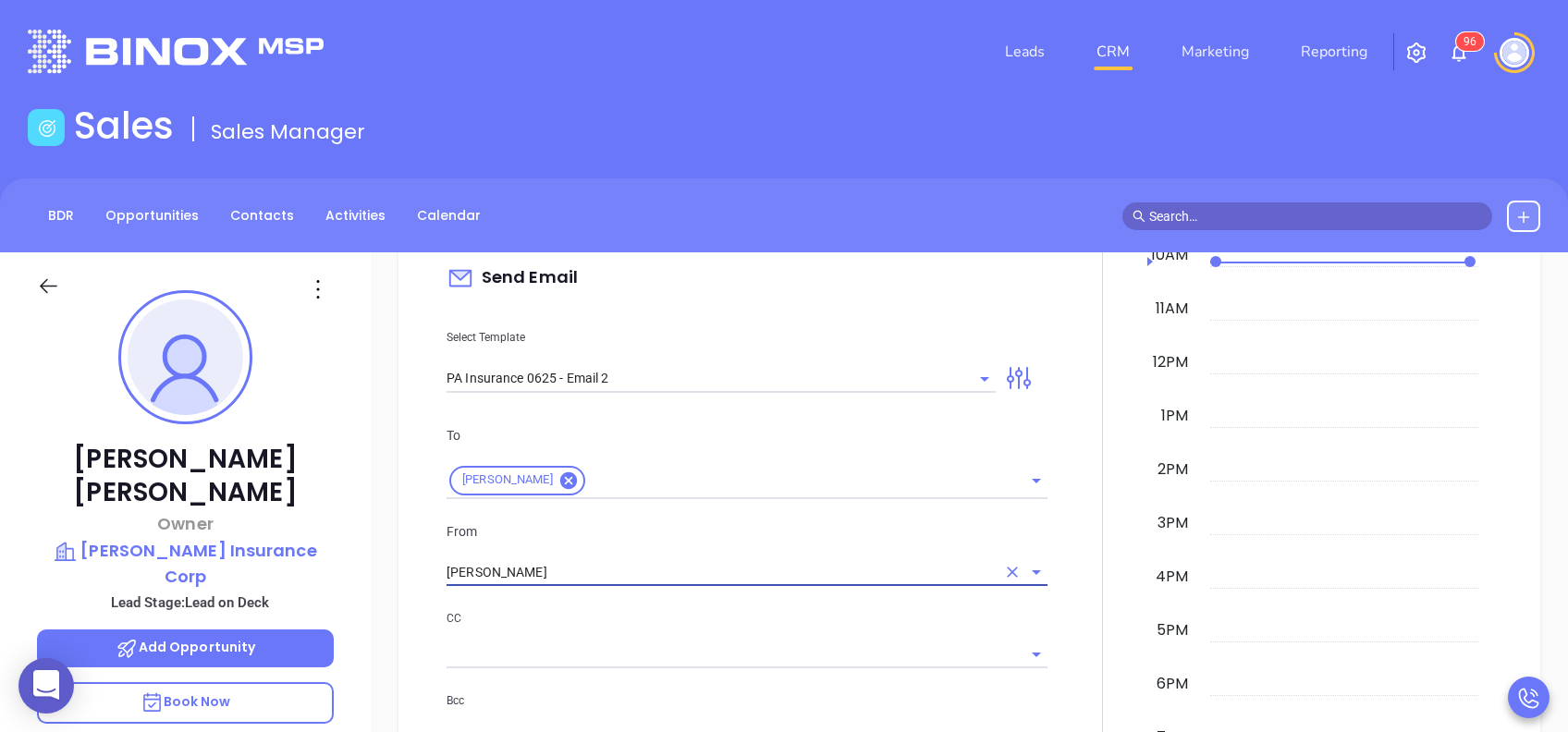
type input "[PERSON_NAME]"
click at [711, 619] on p "CC" at bounding box center [747, 618] width 601 height 21
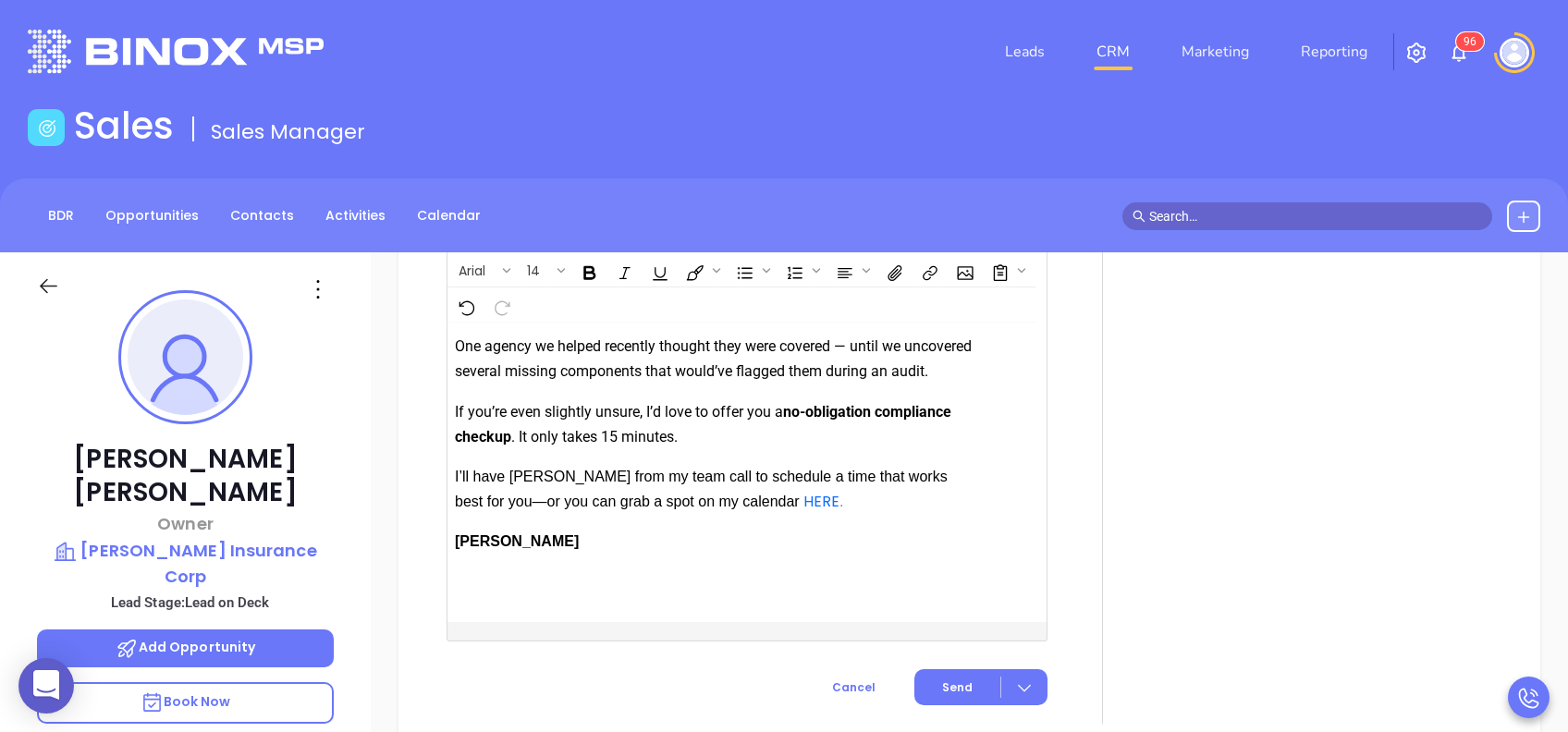
scroll to position [2263, 0]
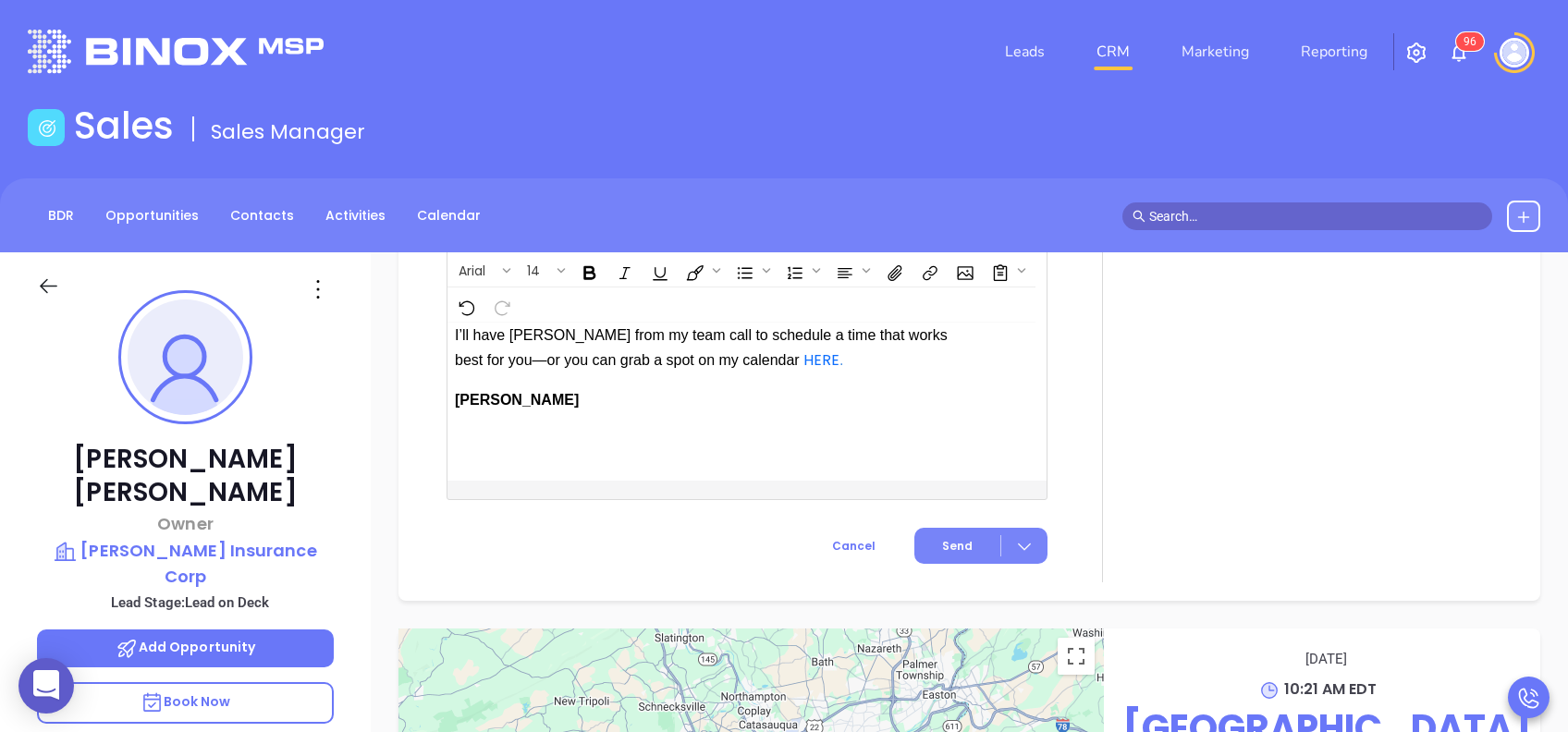
click at [951, 528] on button "Send" at bounding box center [981, 546] width 133 height 36
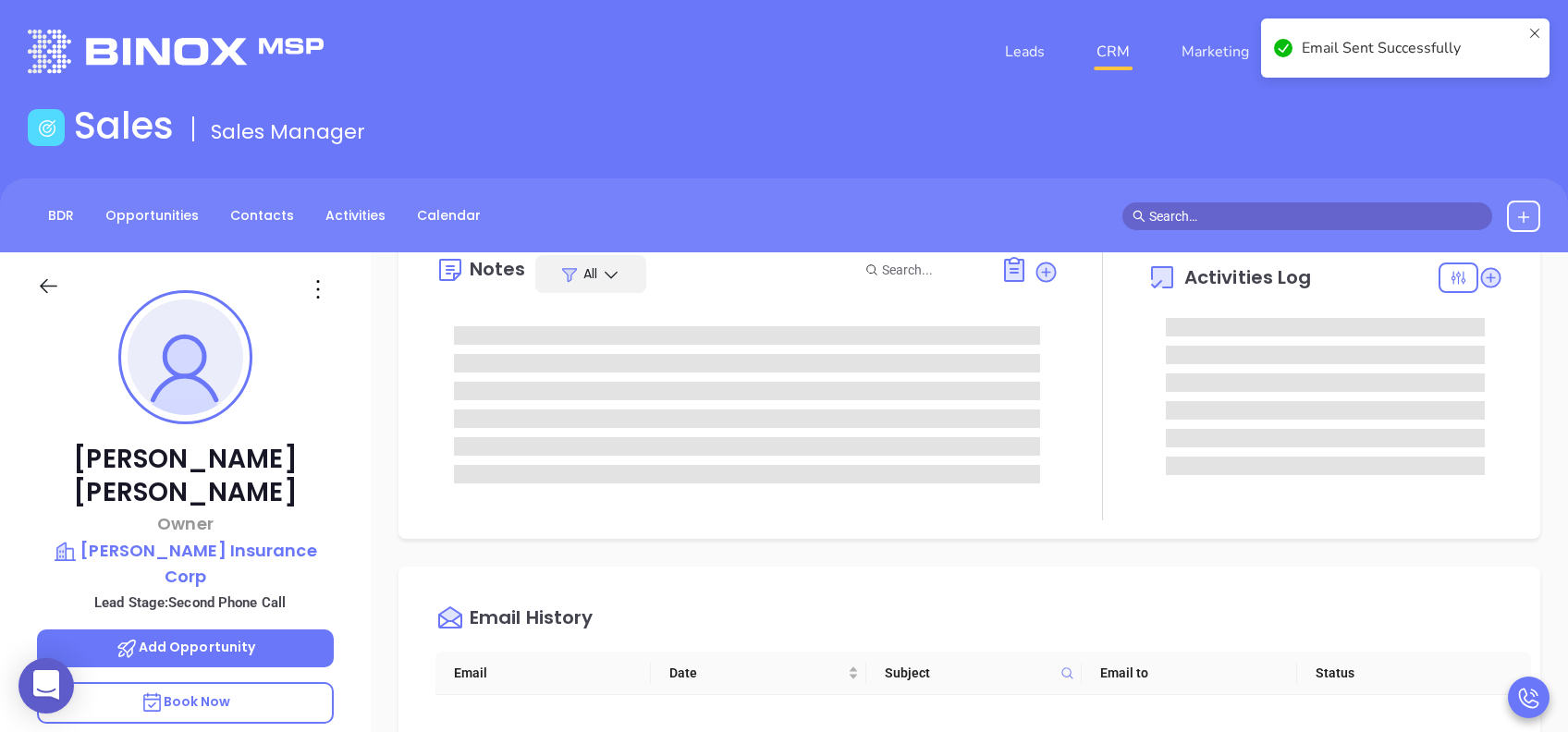
scroll to position [0, 0]
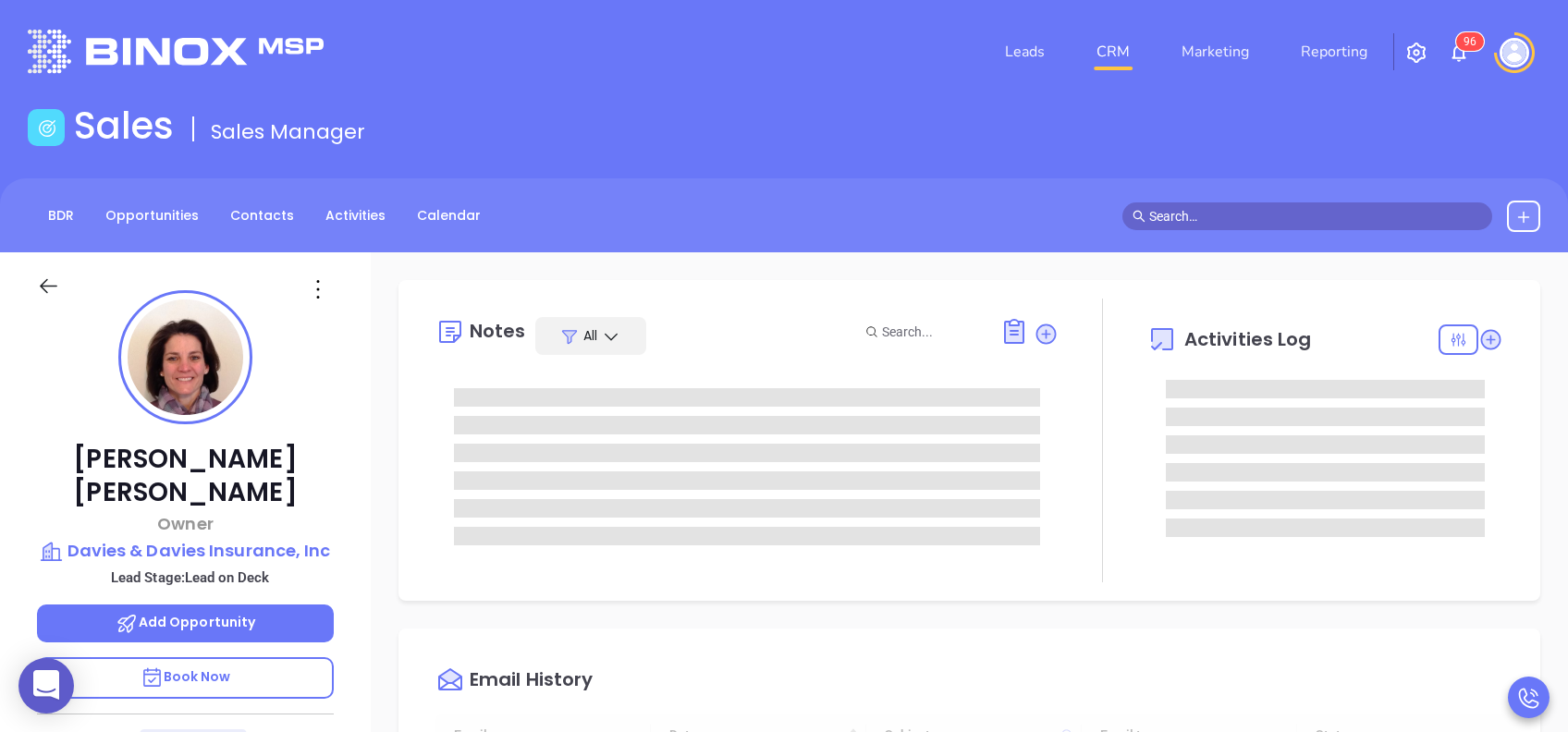
type input "[DATE]"
type input "[PERSON_NAME]"
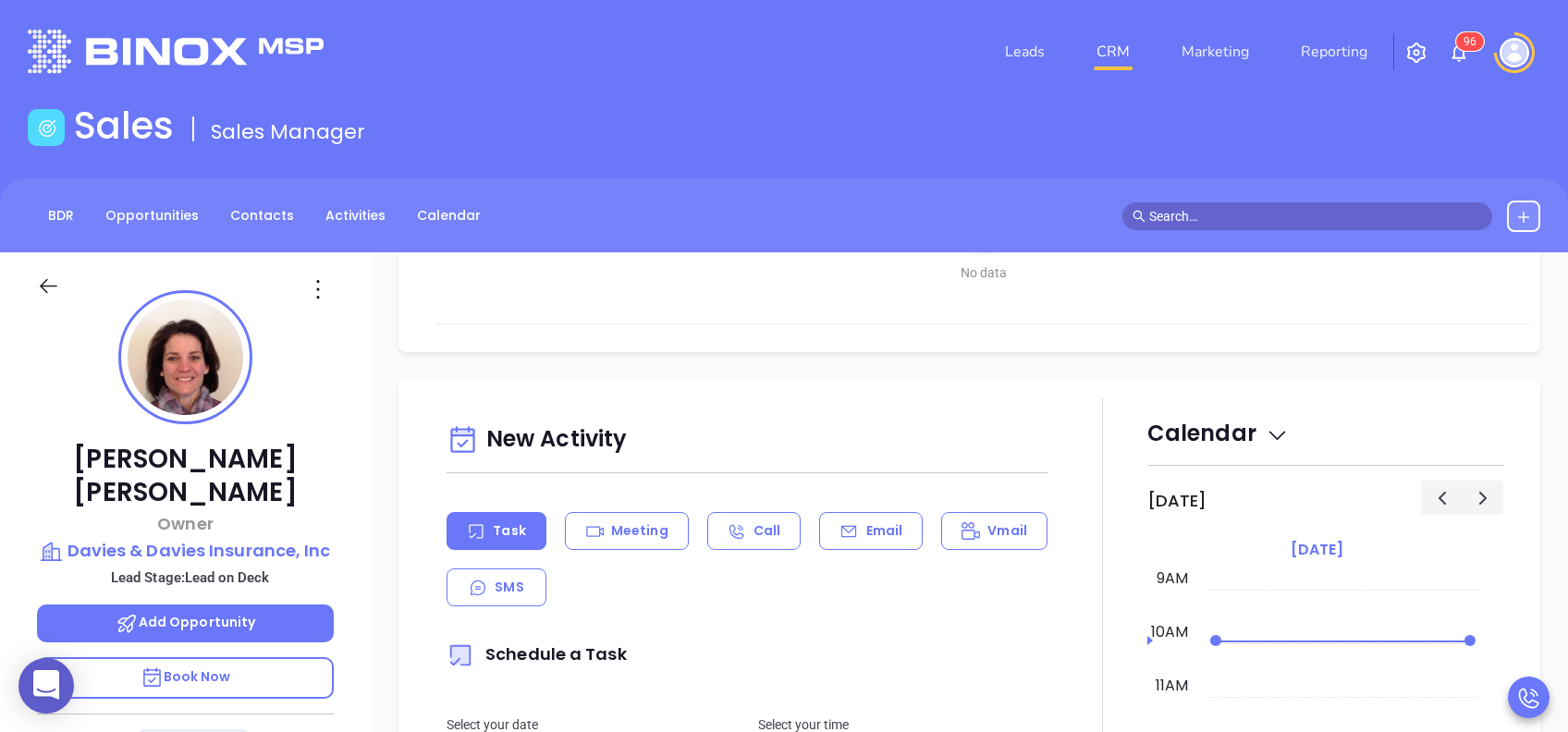
scroll to position [863, 0]
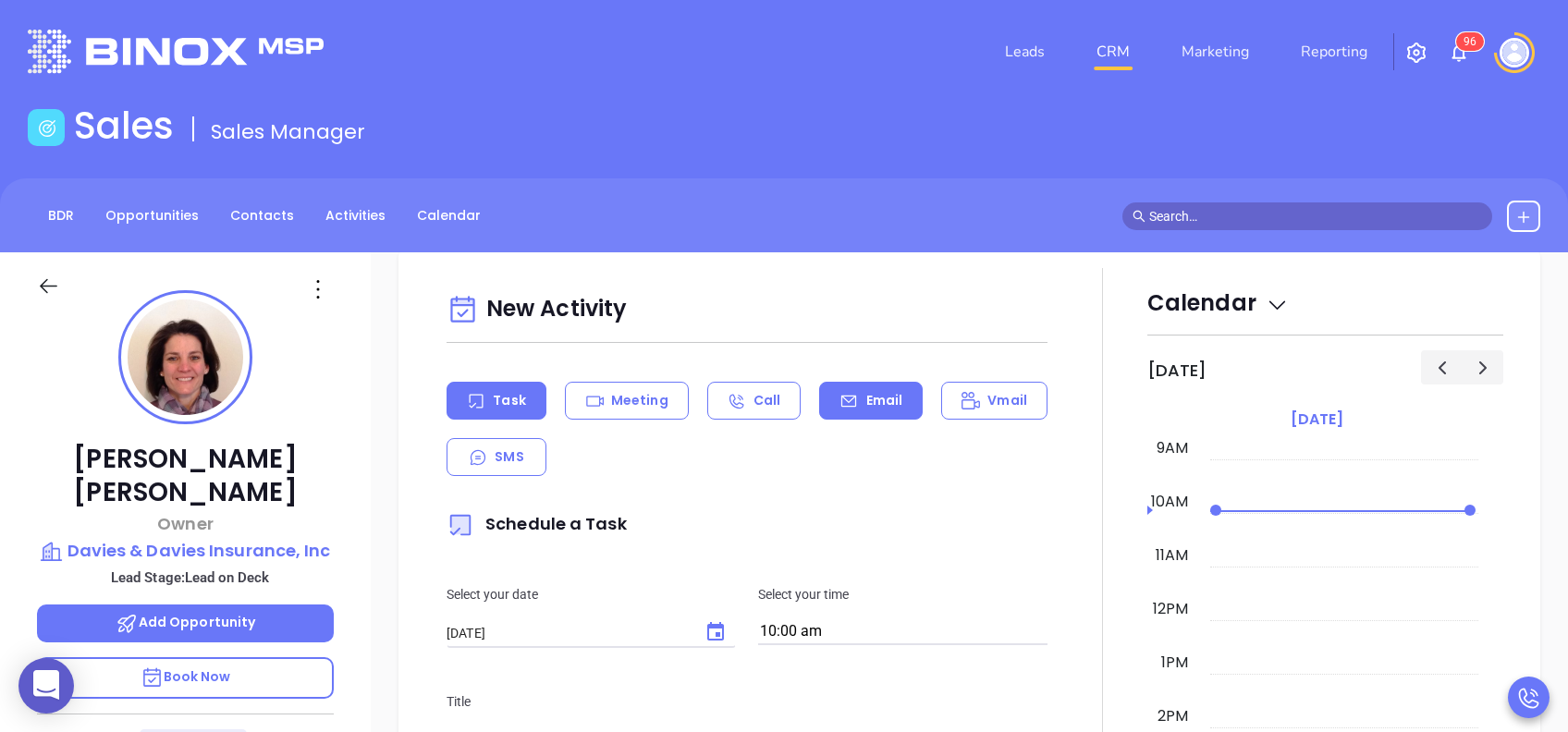
click at [866, 405] on p "Email" at bounding box center [885, 401] width 37 height 20
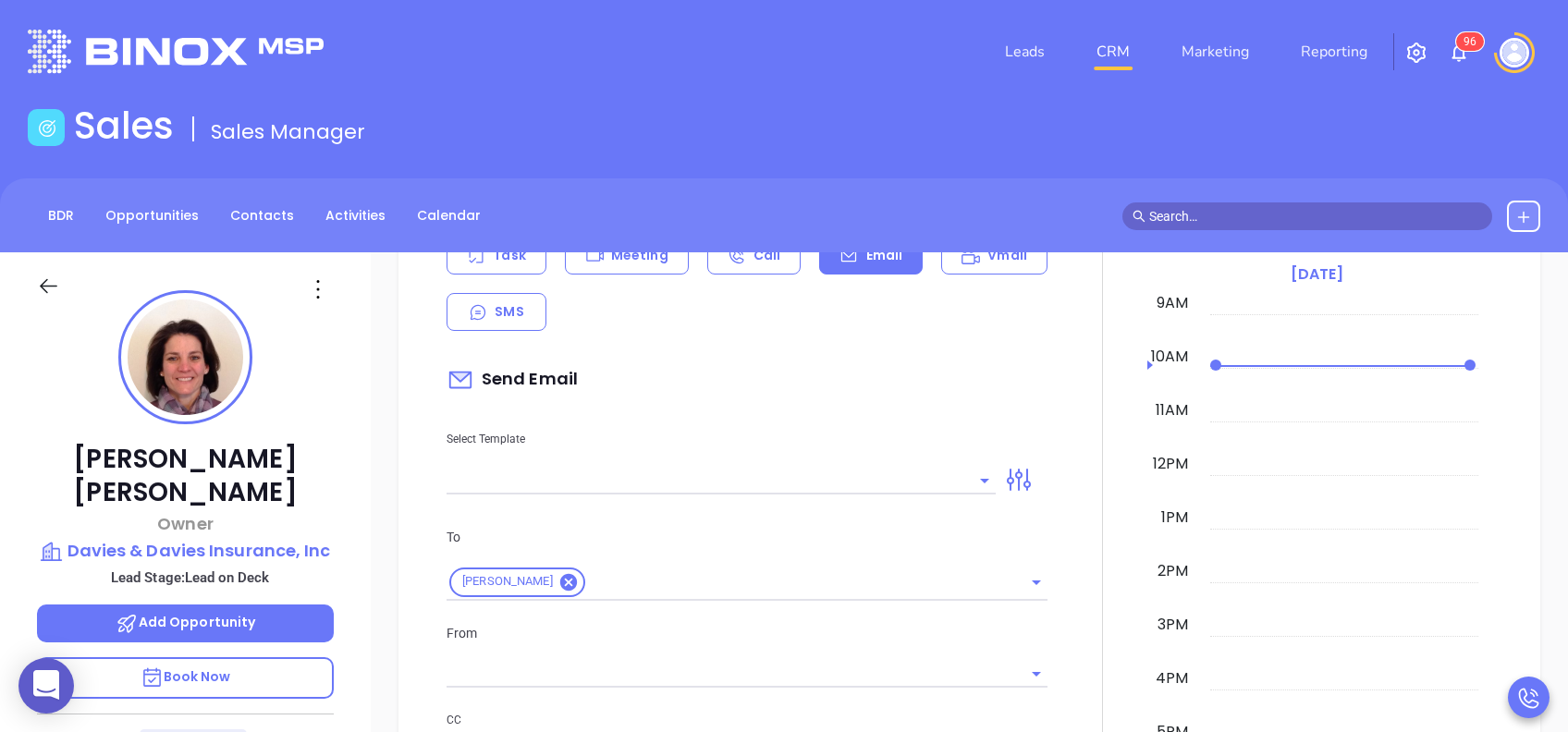
scroll to position [1110, 0]
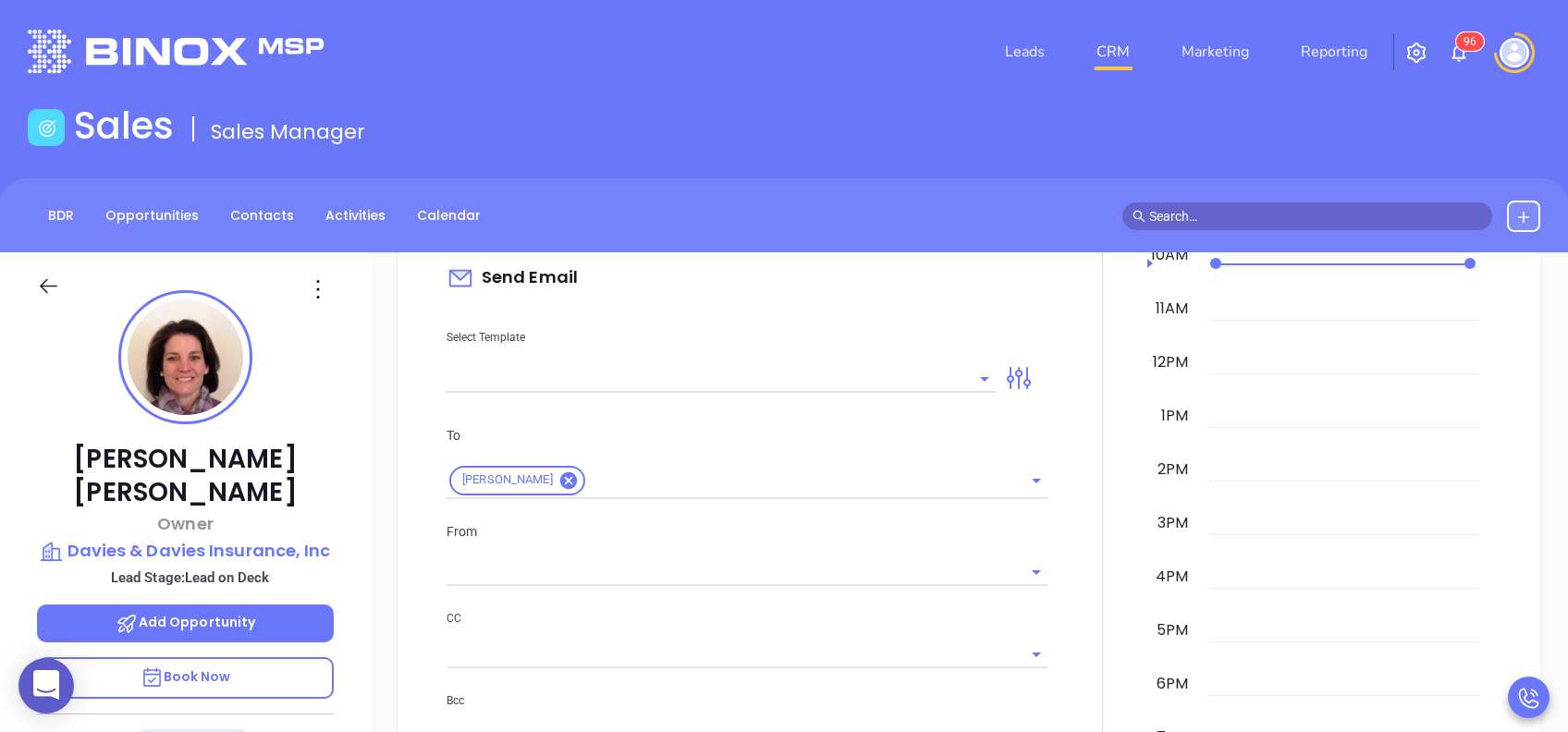
click at [827, 384] on input "text" at bounding box center [707, 378] width 522 height 26
type input "[PERSON_NAME]"
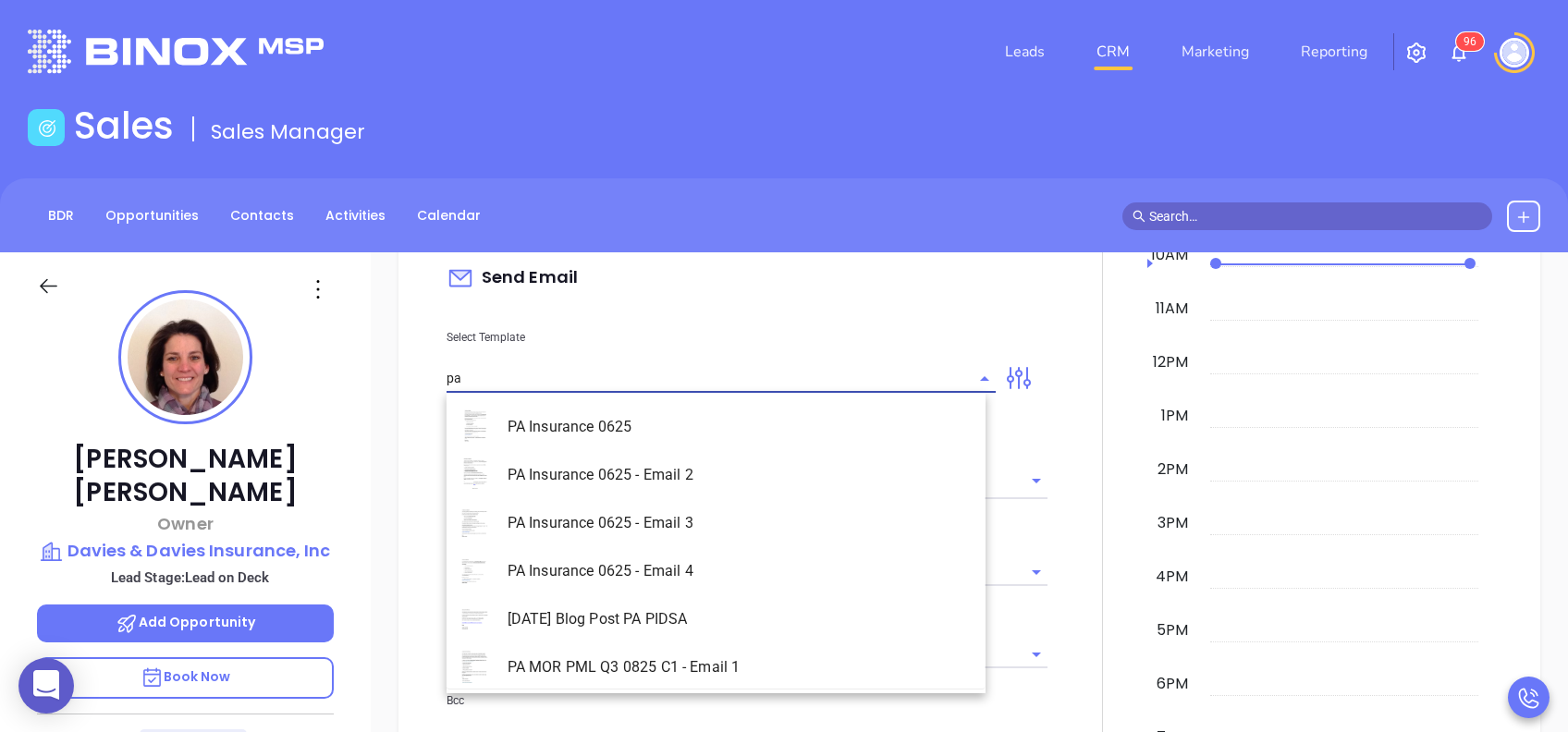
click at [733, 466] on li "PA Insurance 0625 - Email 2" at bounding box center [715, 475] width 539 height 48
type input "PA Insurance 0625 - Email 2"
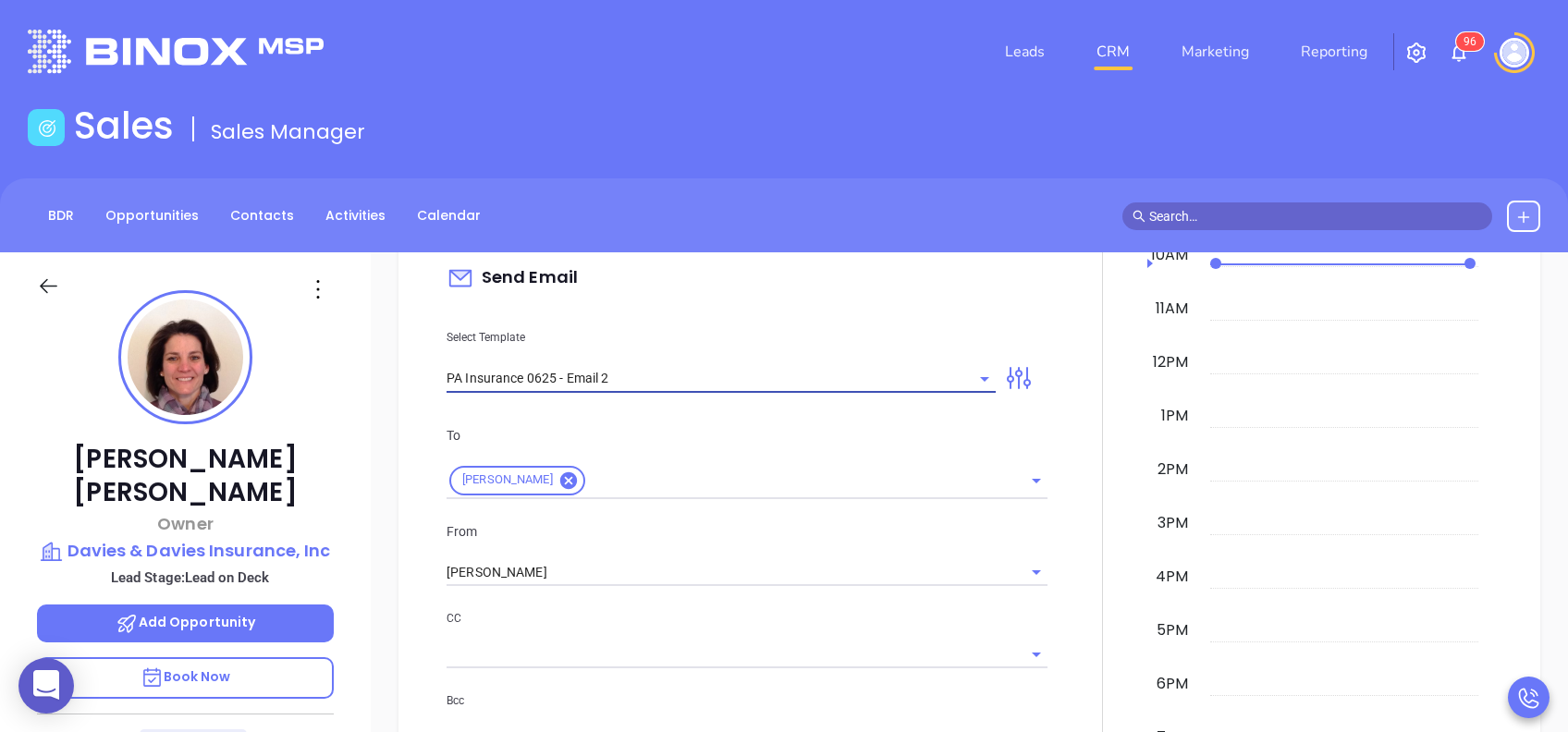
type input "Beth You’re not alone — most PA agencies haven’t done this yet"
type input "PA Insurance 0625 - Email 2"
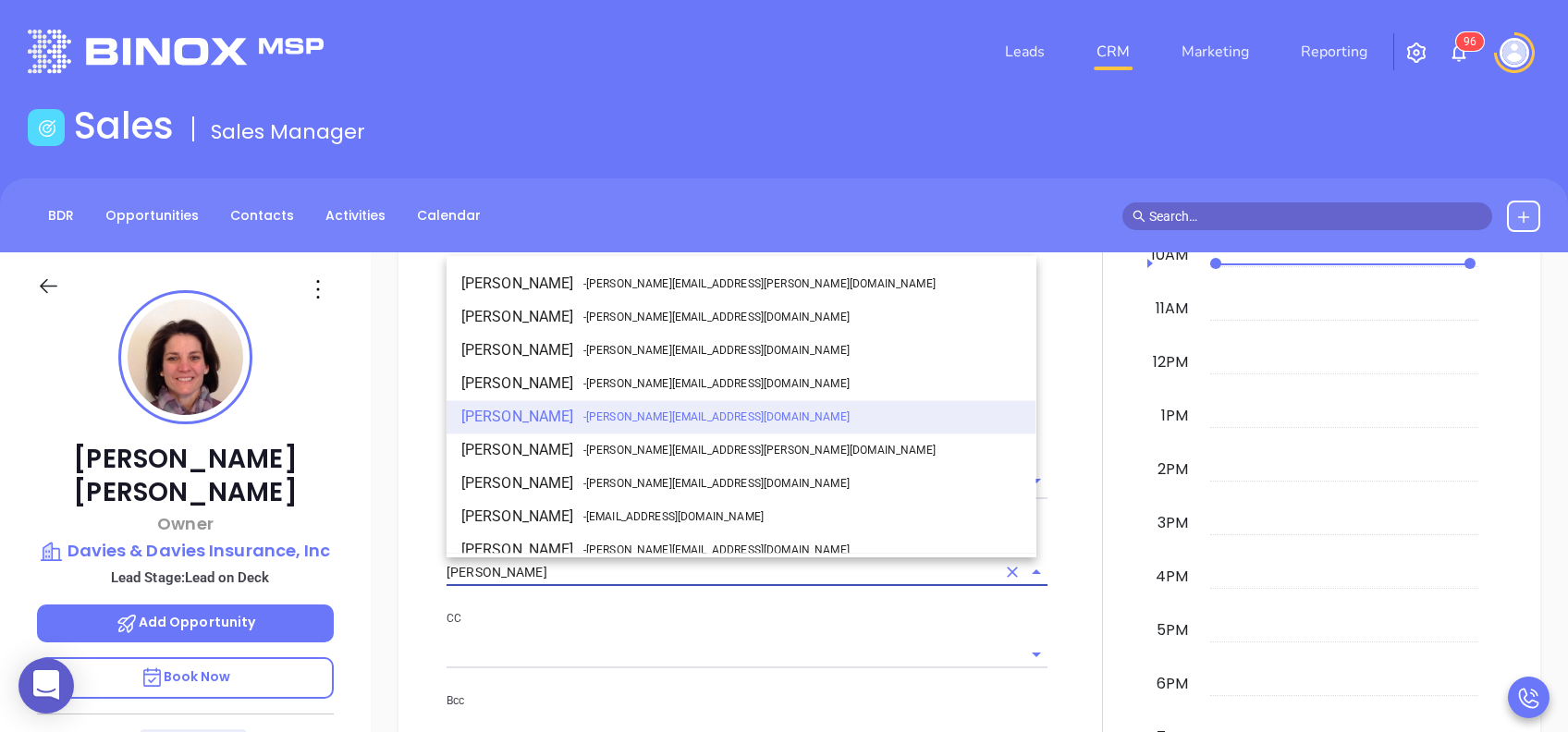
click at [675, 576] on input "[PERSON_NAME]" at bounding box center [720, 572] width 549 height 26
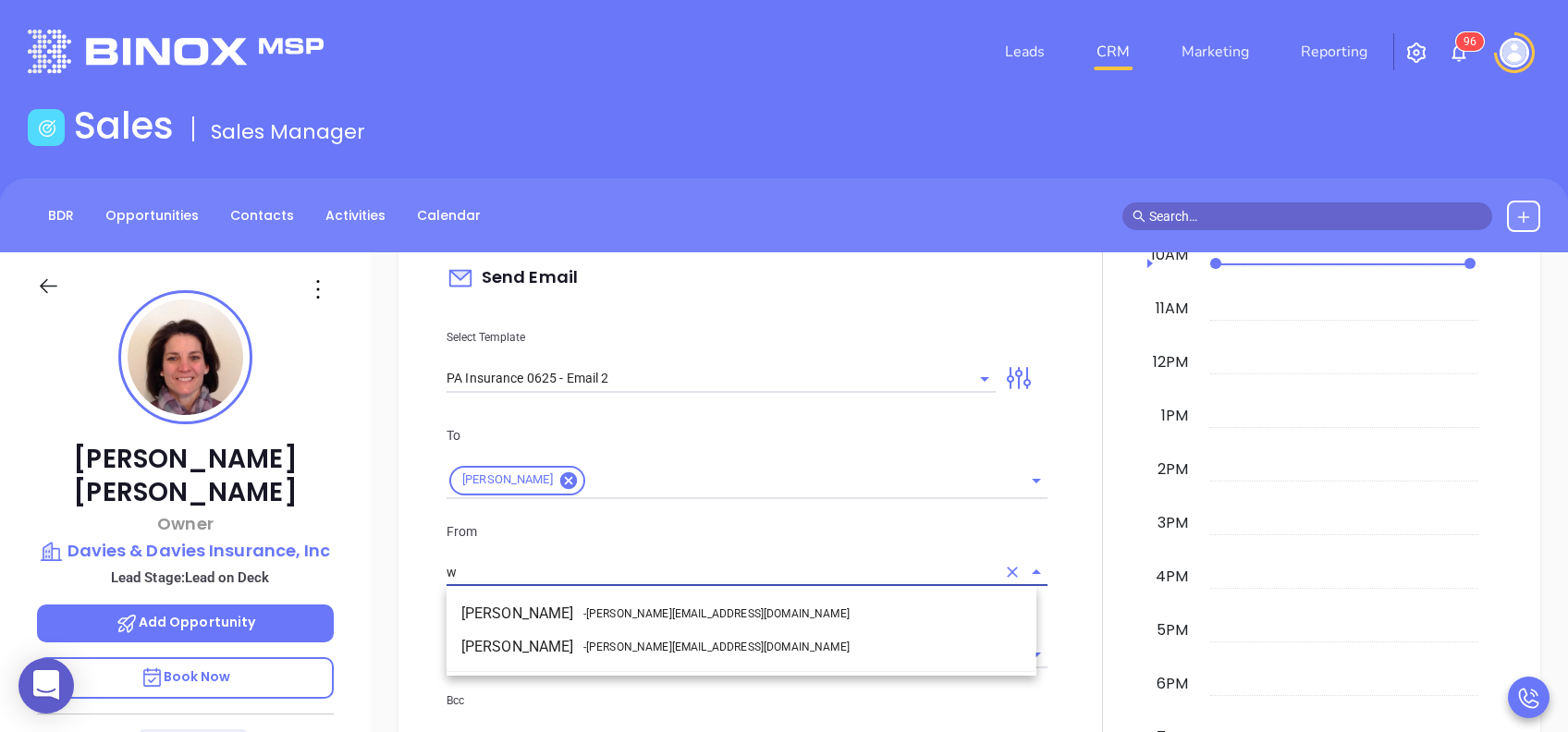
click at [662, 606] on span "- [PERSON_NAME][EMAIL_ADDRESS][DOMAIN_NAME]" at bounding box center [716, 614] width 266 height 17
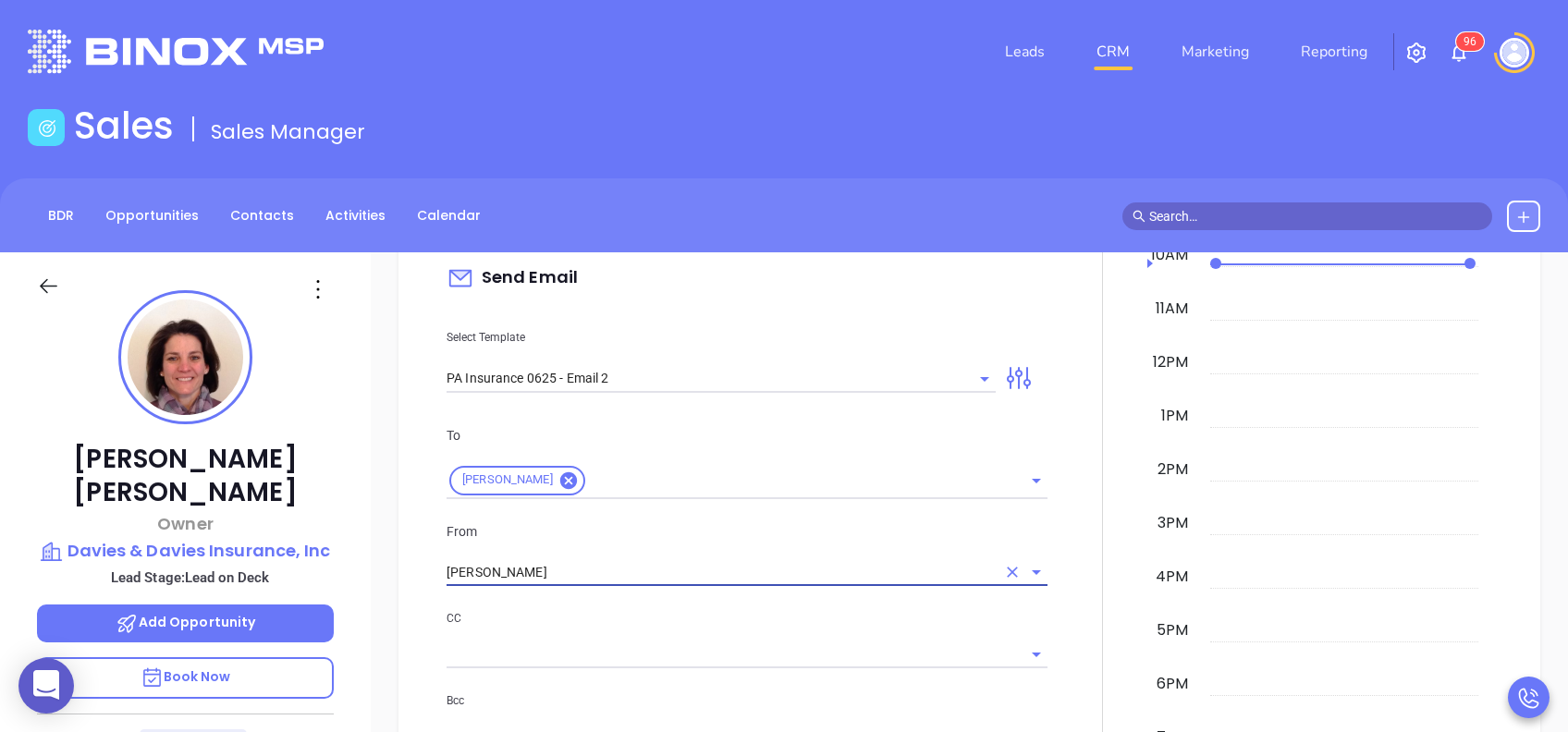
type input "[PERSON_NAME]"
click at [750, 600] on div "To Beth Davies From Walter Contreras CC Bcc Add a subject Beth You’re not alone…" at bounding box center [747, 632] width 623 height 460
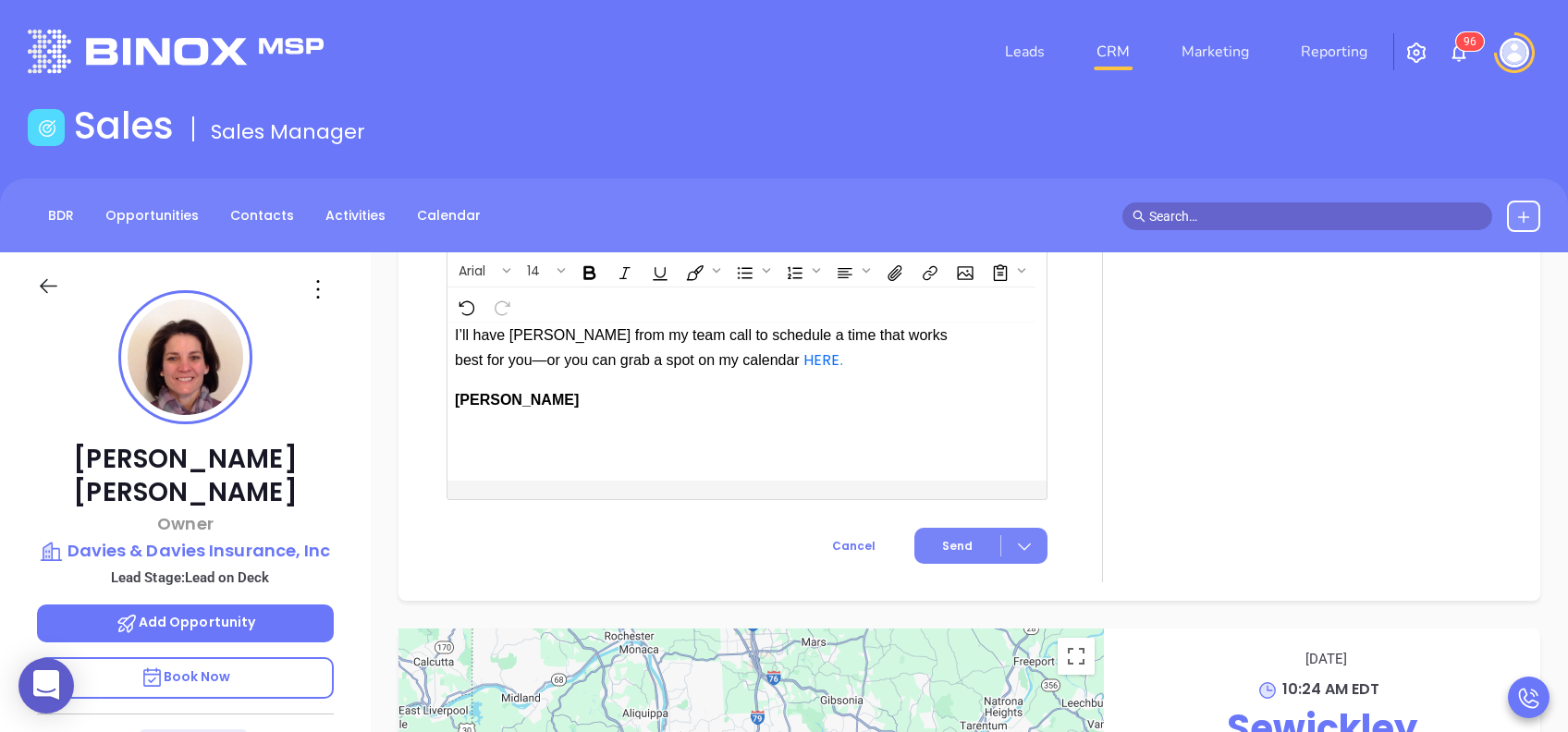
click at [950, 562] on button "Send" at bounding box center [981, 546] width 133 height 36
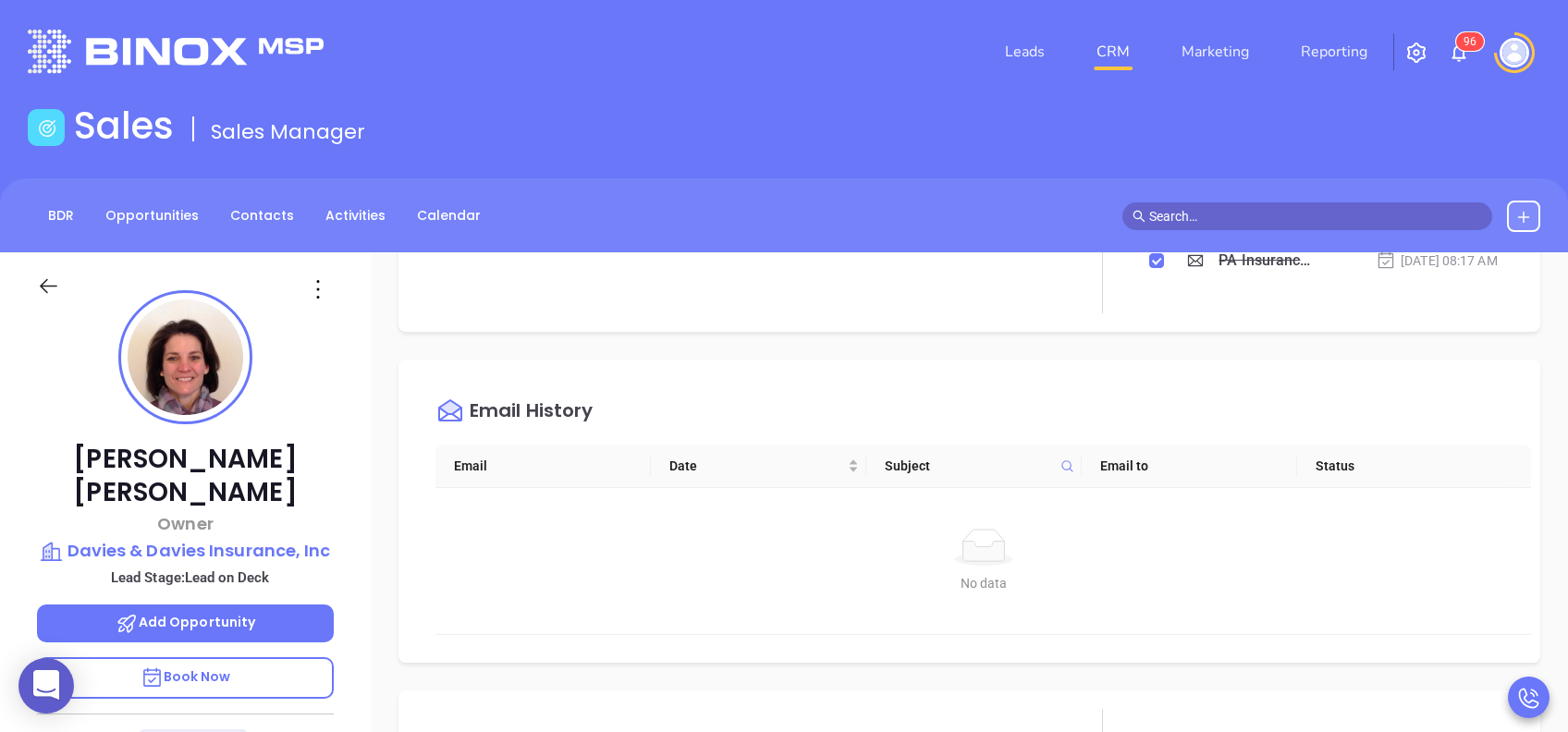
scroll to position [0, 0]
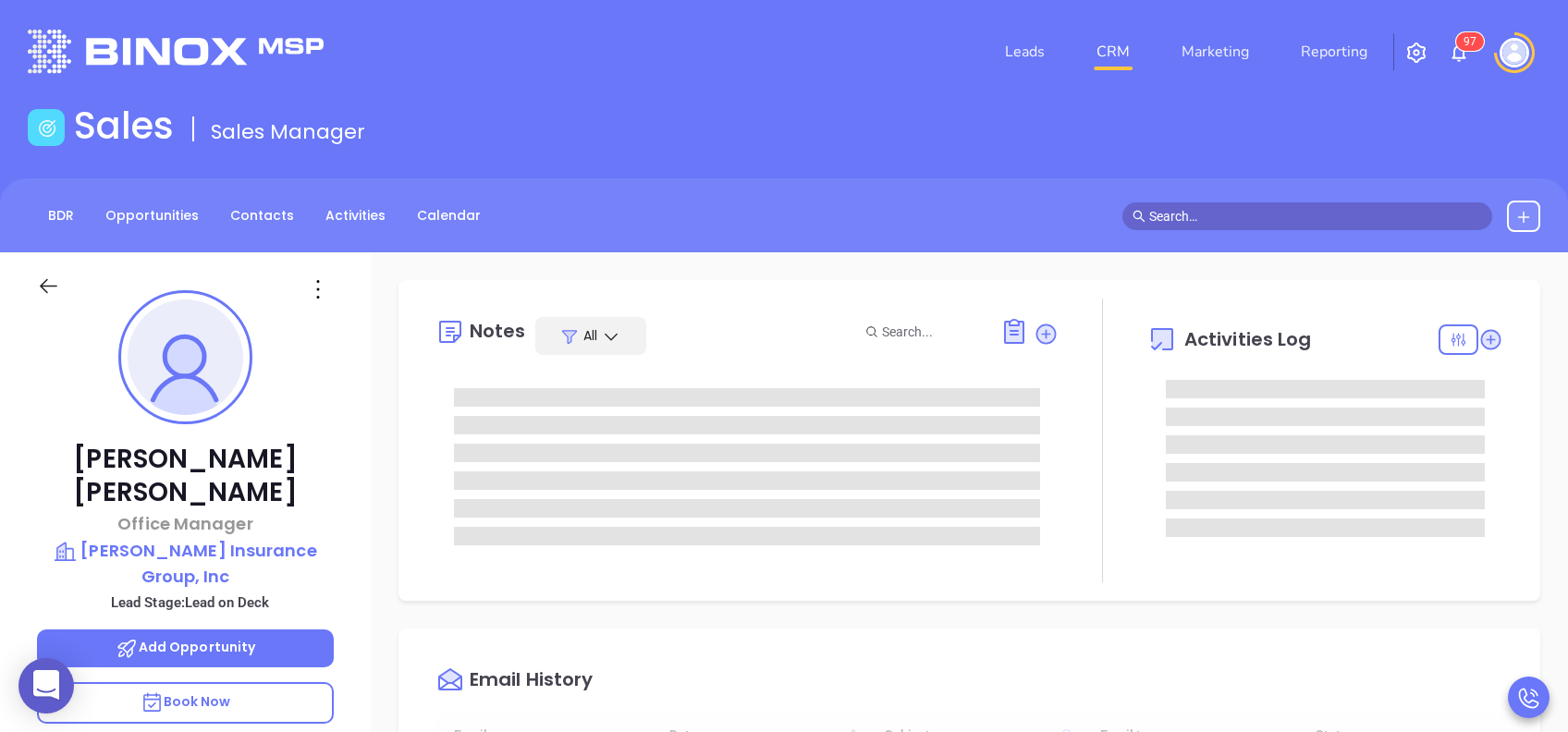
type input "[DATE]"
type input "[PERSON_NAME]"
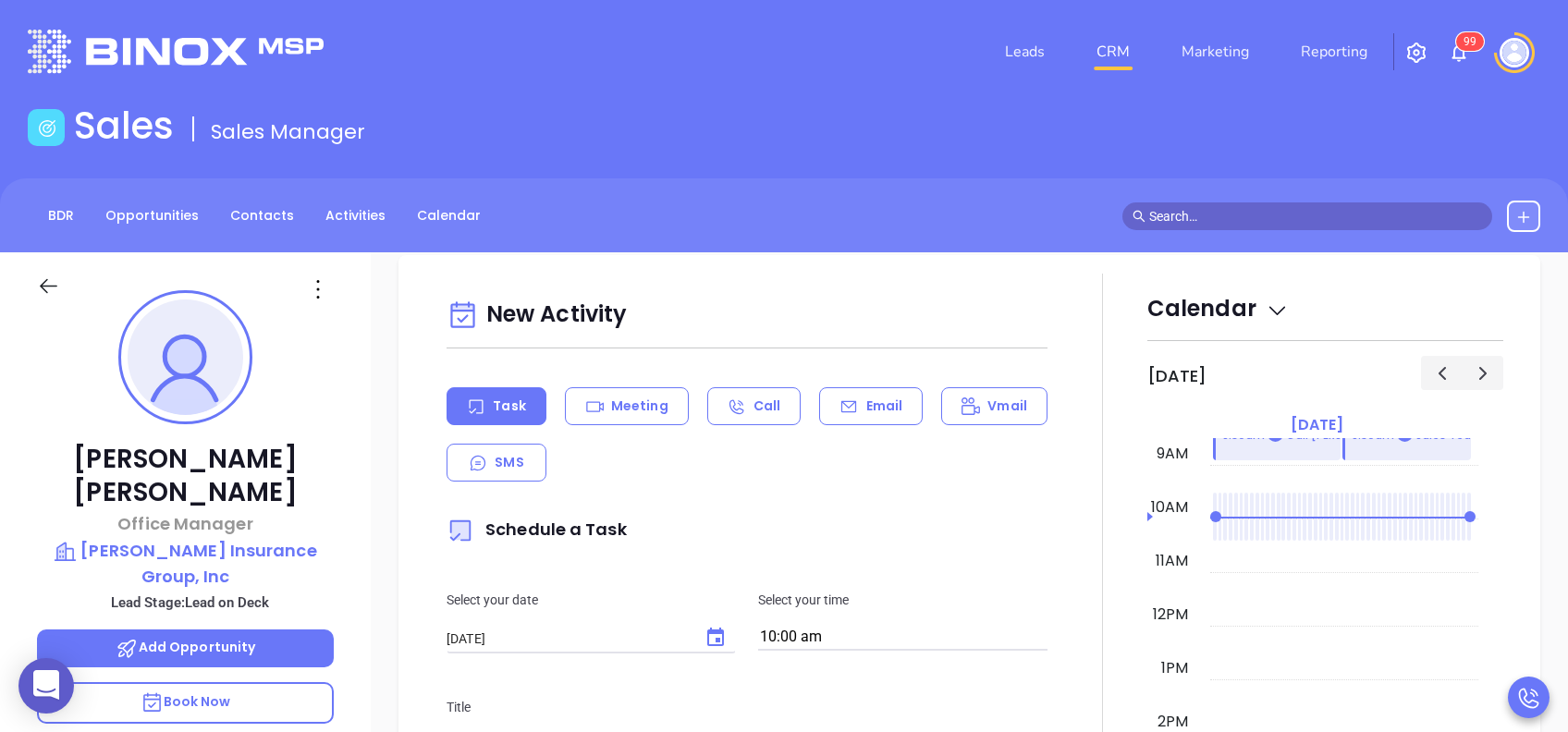
scroll to position [863, 0]
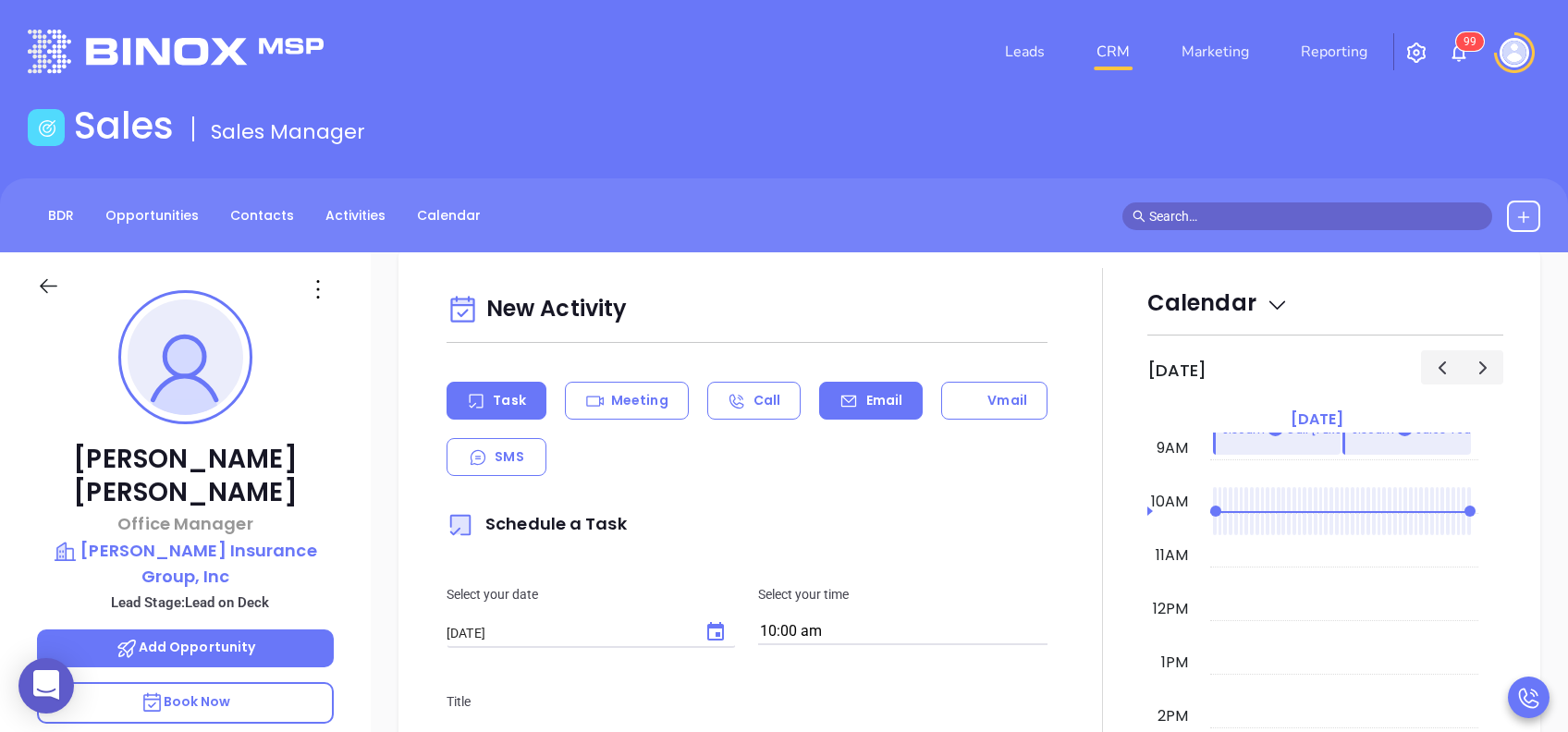
click at [866, 404] on p "Email" at bounding box center [885, 401] width 37 height 20
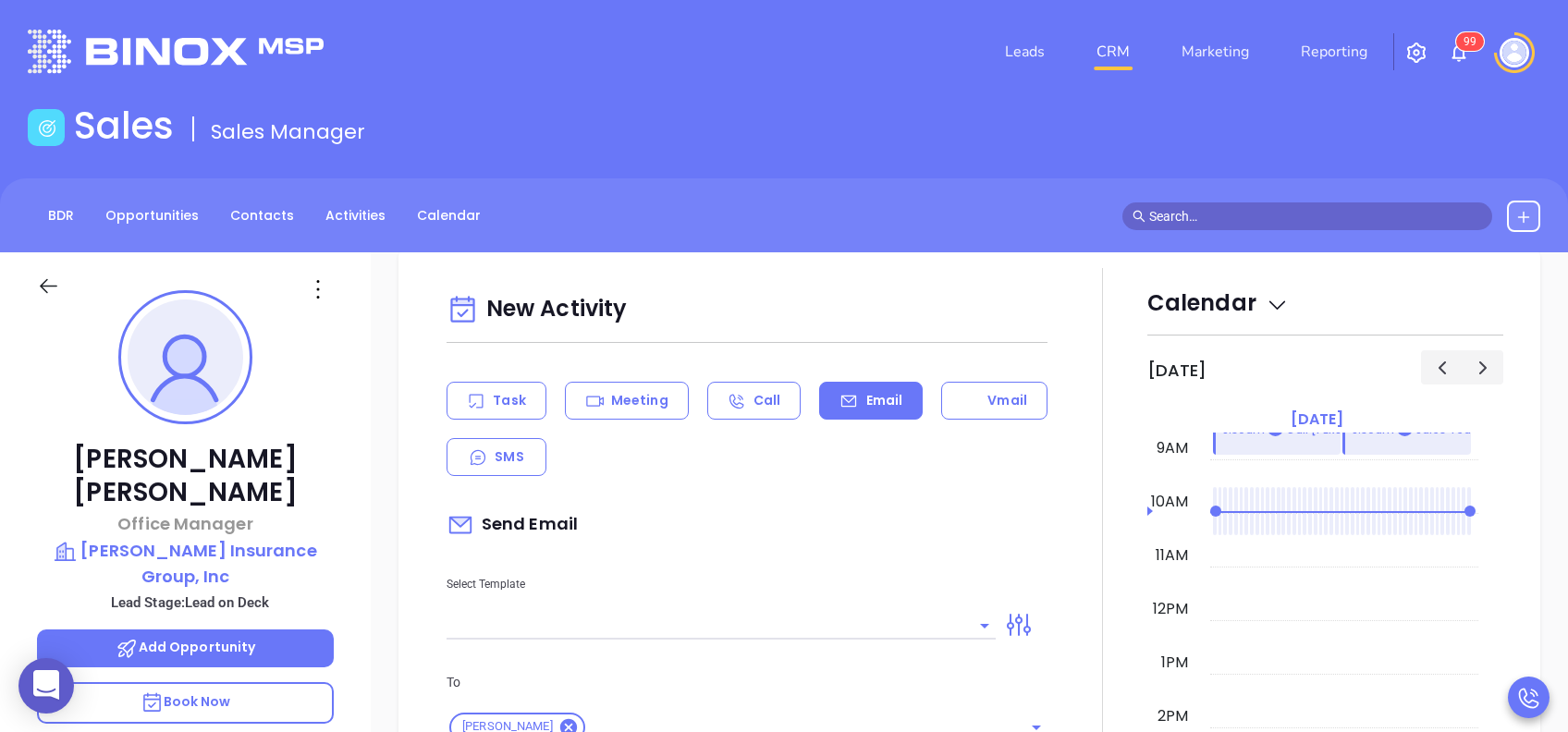
scroll to position [985, 0]
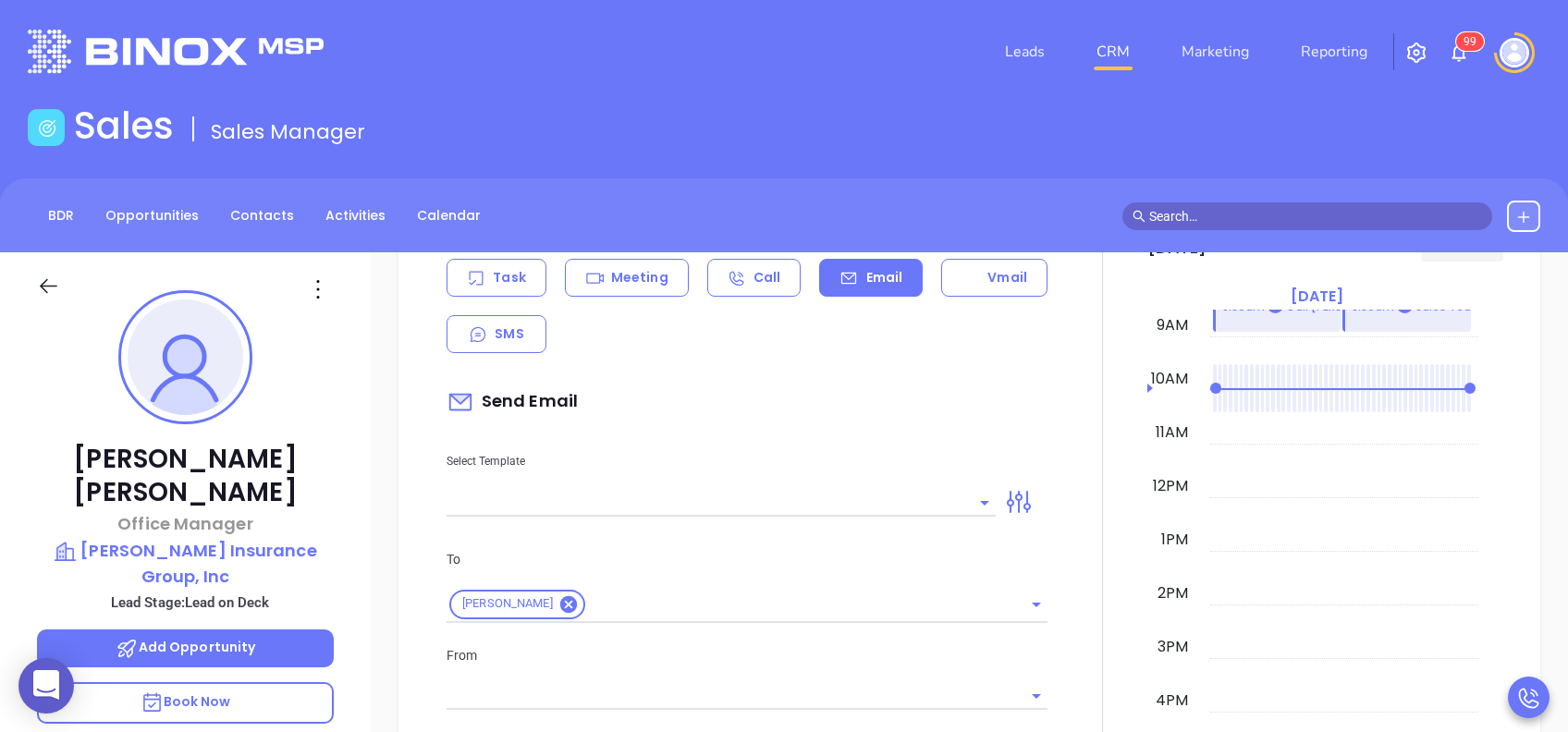
click at [833, 511] on input "text" at bounding box center [707, 502] width 522 height 26
type input "[PERSON_NAME]"
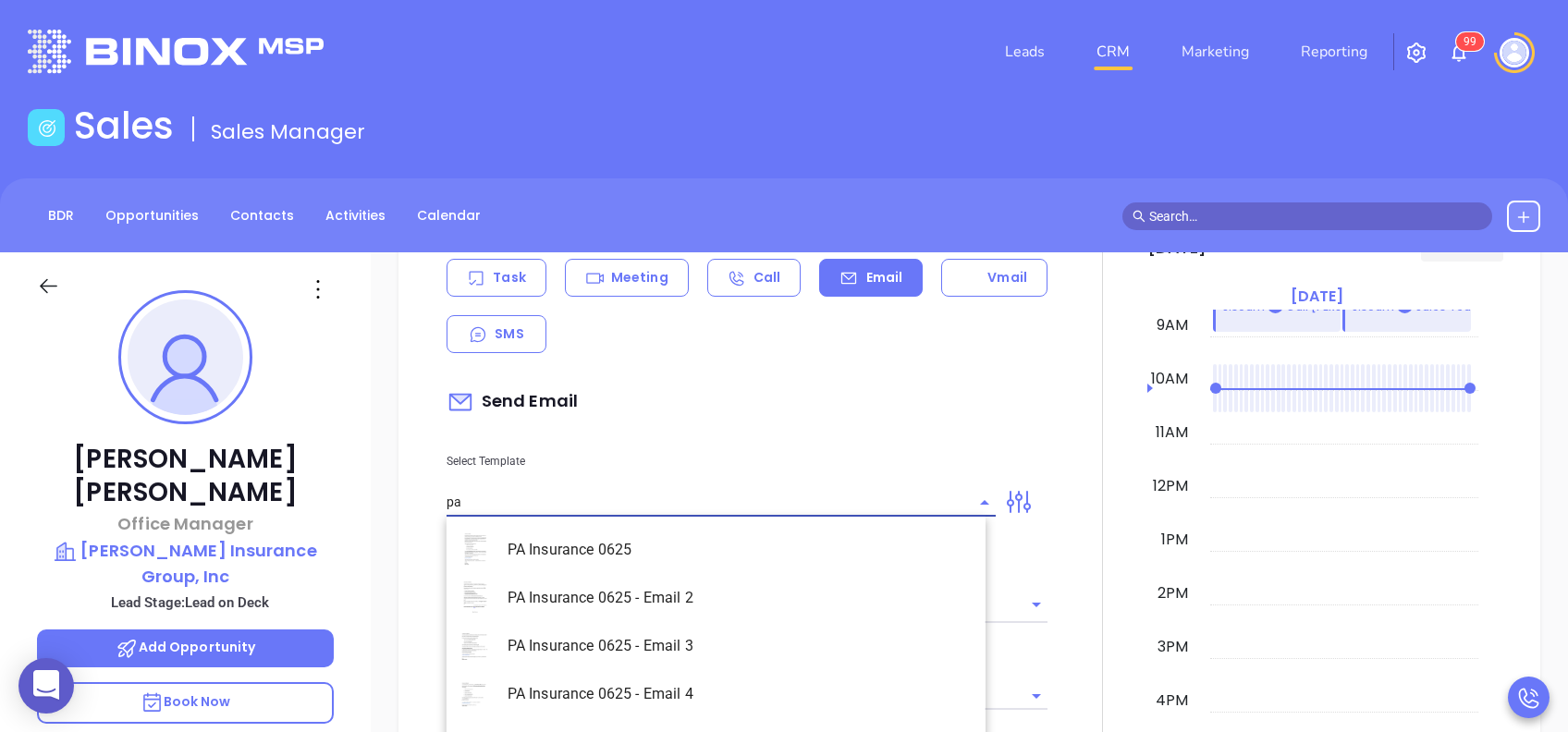
click at [725, 604] on li "PA Insurance 0625 - Email 2" at bounding box center [715, 598] width 539 height 48
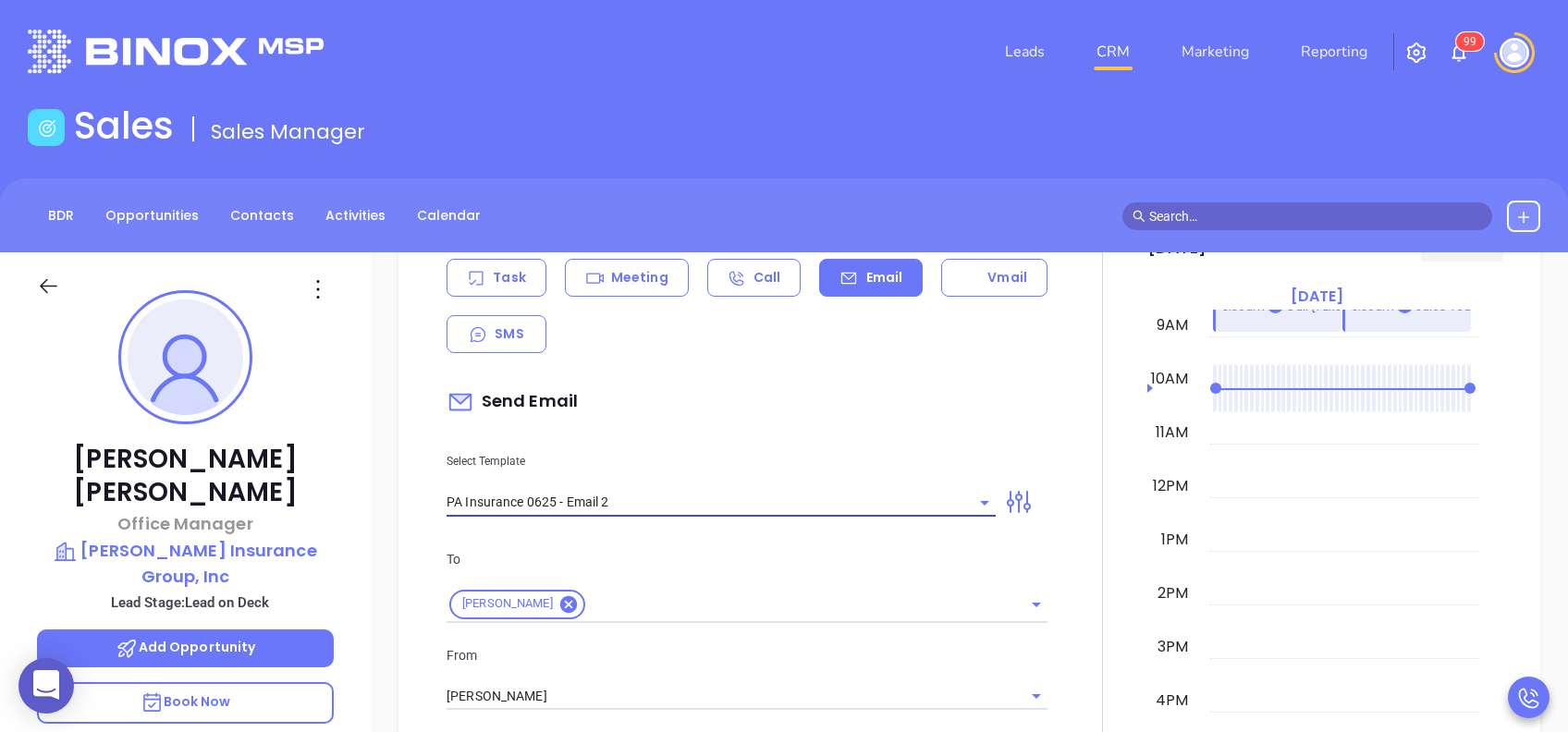
type input "PA Insurance 0625 - Email 2"
click at [725, 604] on input "text" at bounding box center [792, 605] width 408 height 23
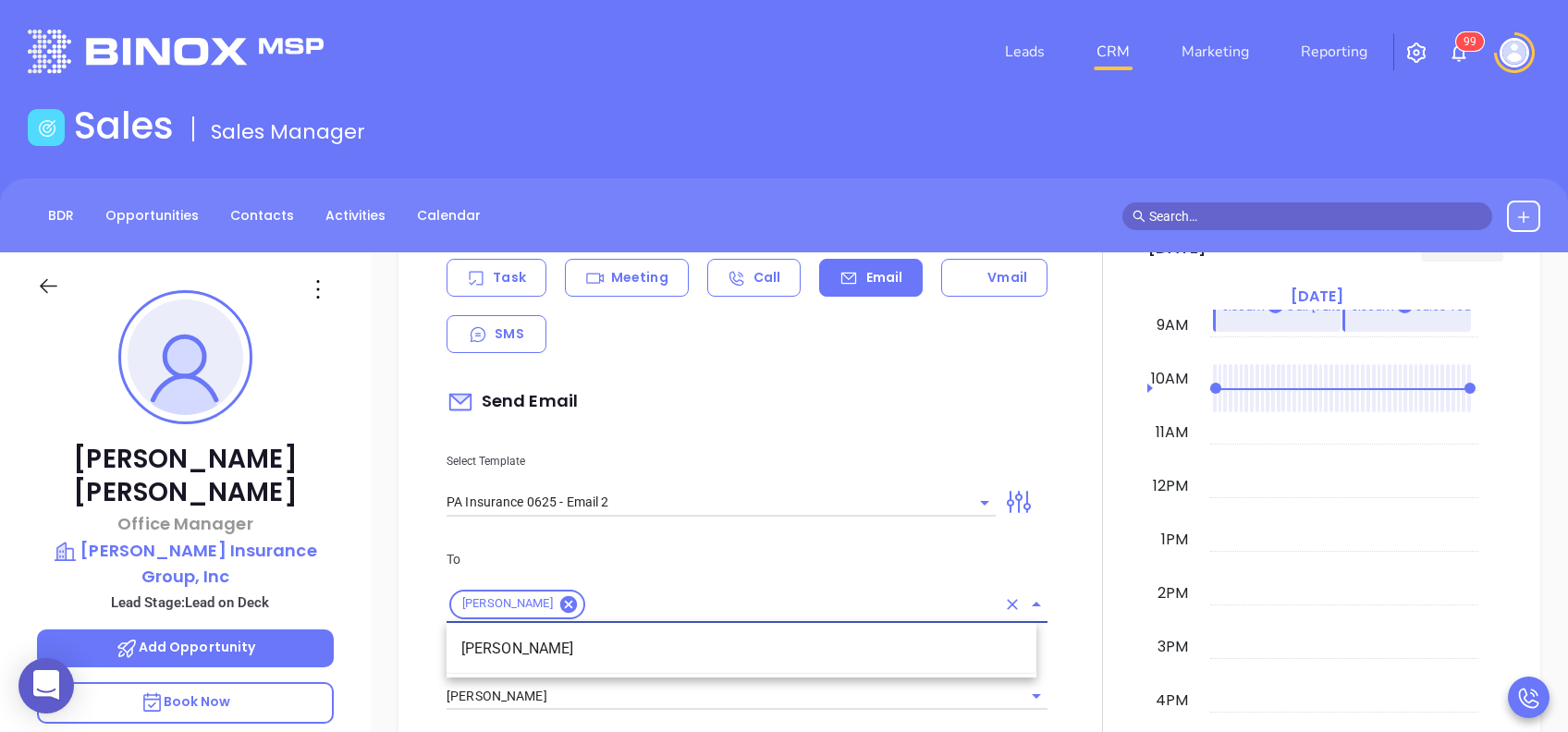
type input "Tina You’re not alone — most PA agencies haven’t done this yet"
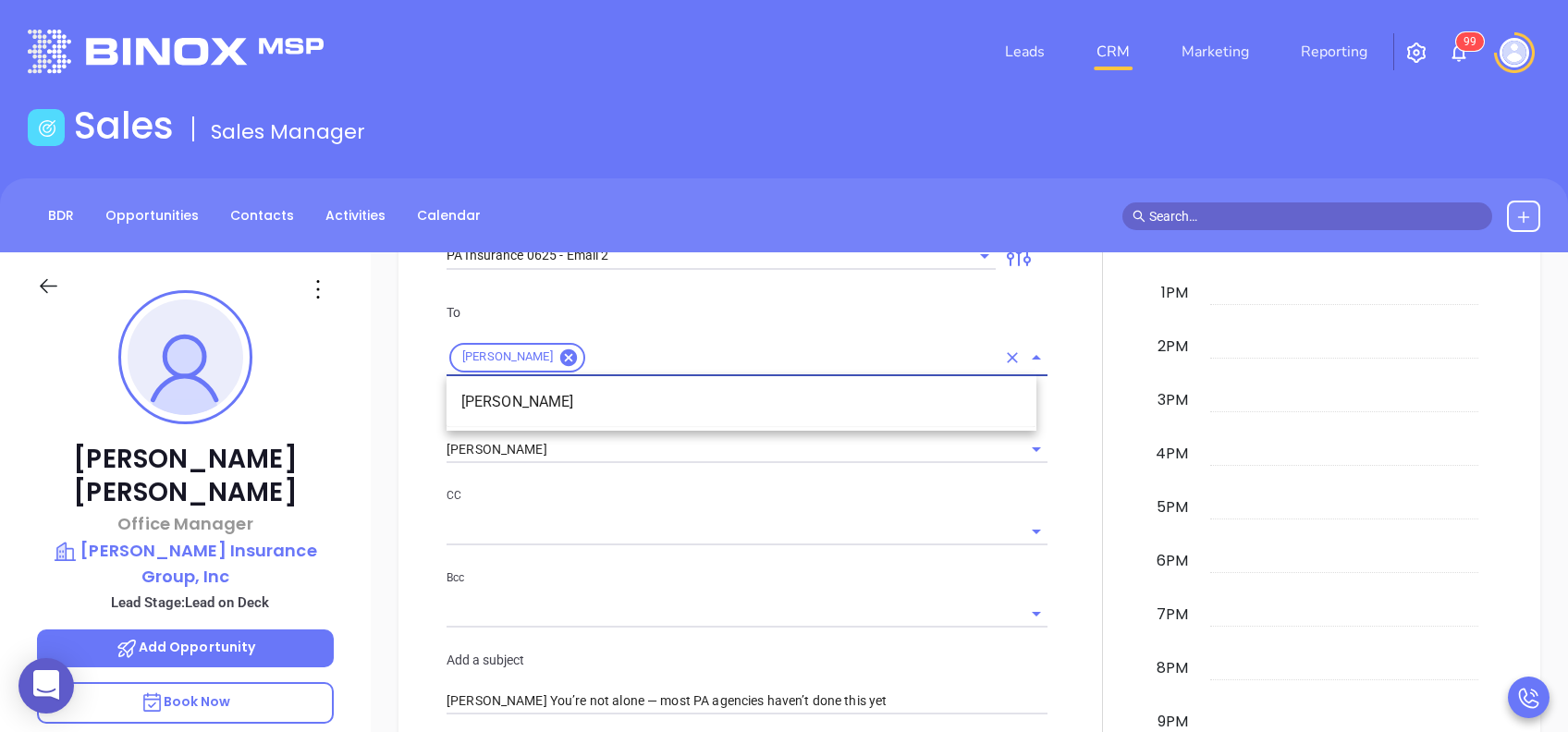
click at [713, 551] on div "CC Bcc" at bounding box center [747, 567] width 623 height 163
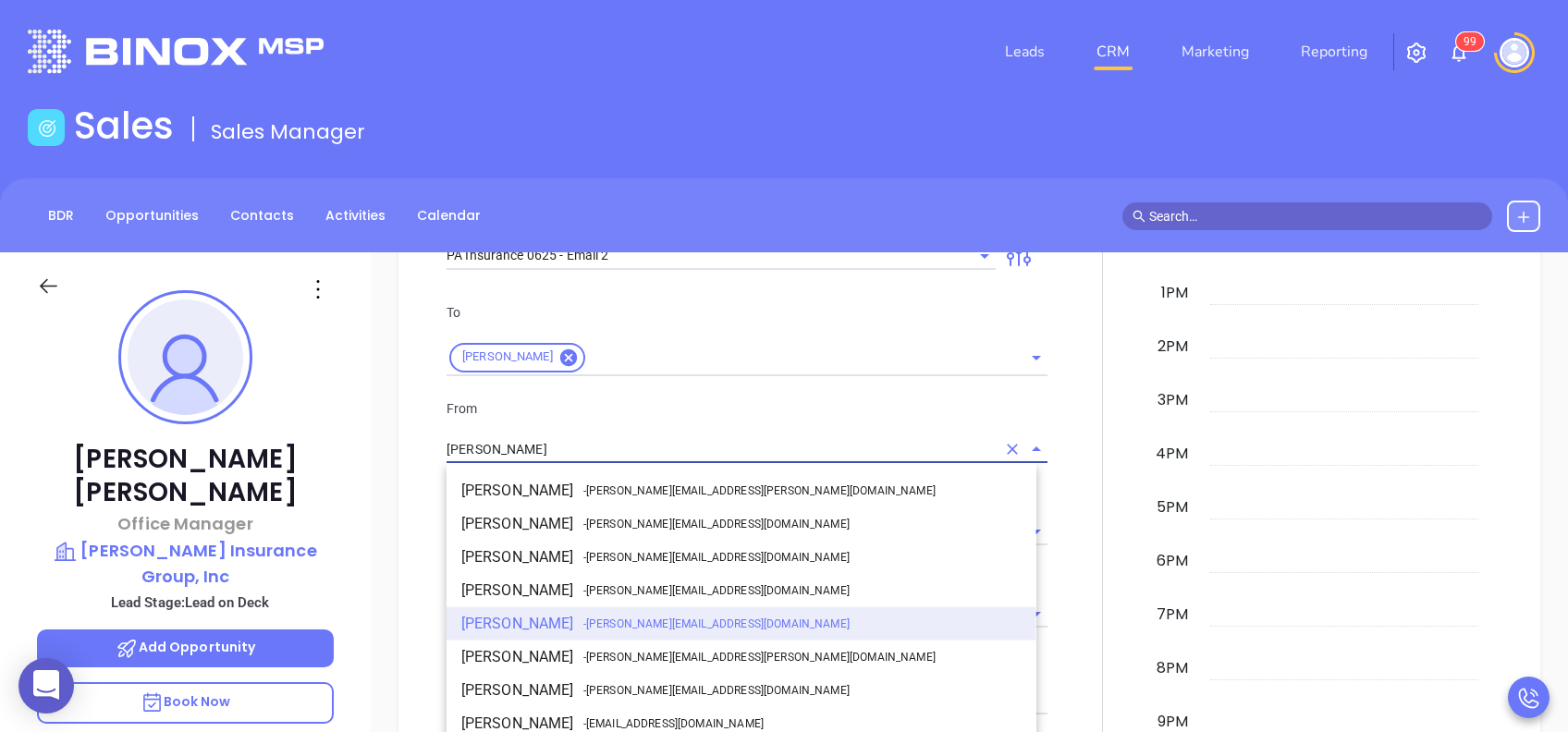
click at [659, 445] on input "[PERSON_NAME]" at bounding box center [720, 449] width 549 height 26
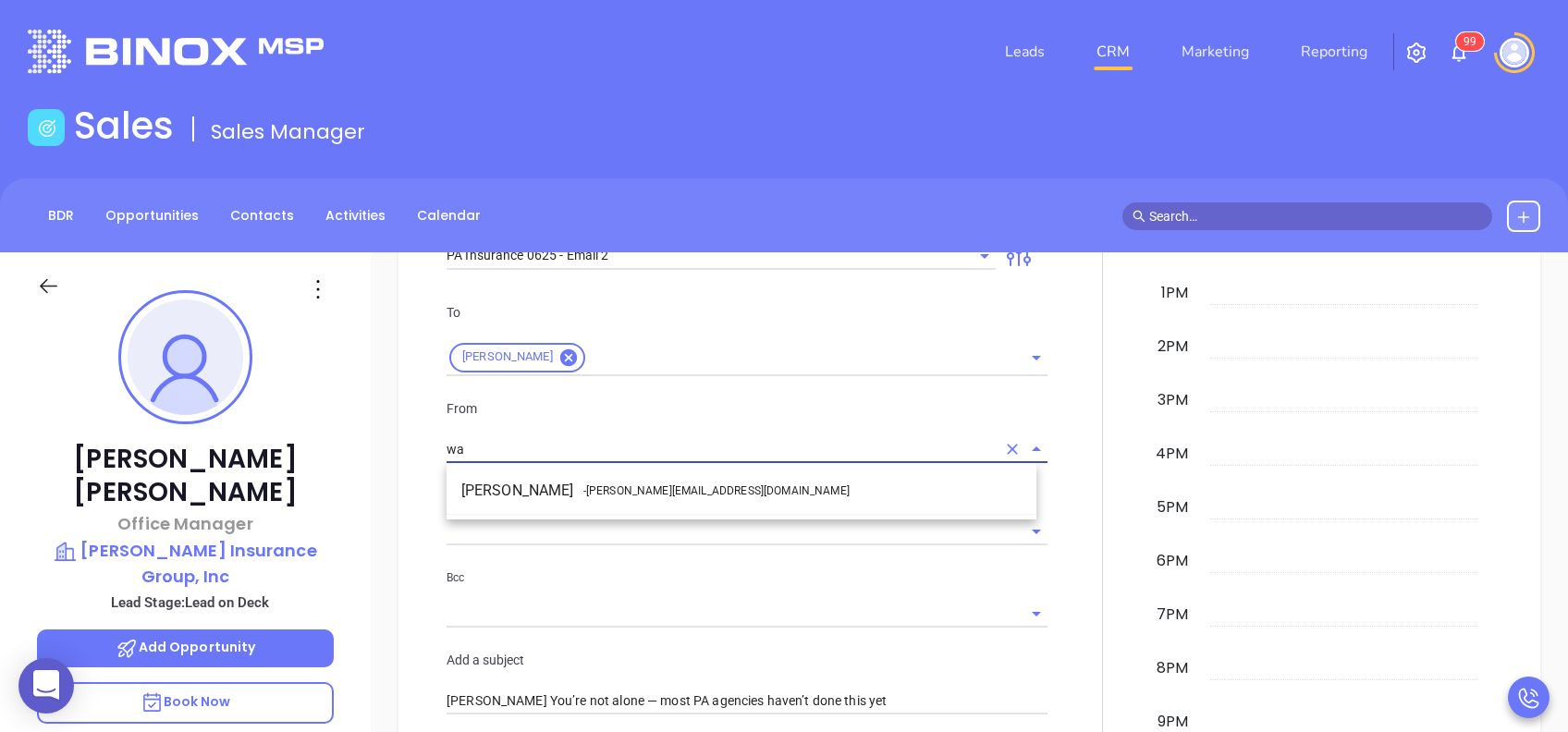
click at [662, 488] on span "- walter@motiva.net" at bounding box center [716, 490] width 266 height 17
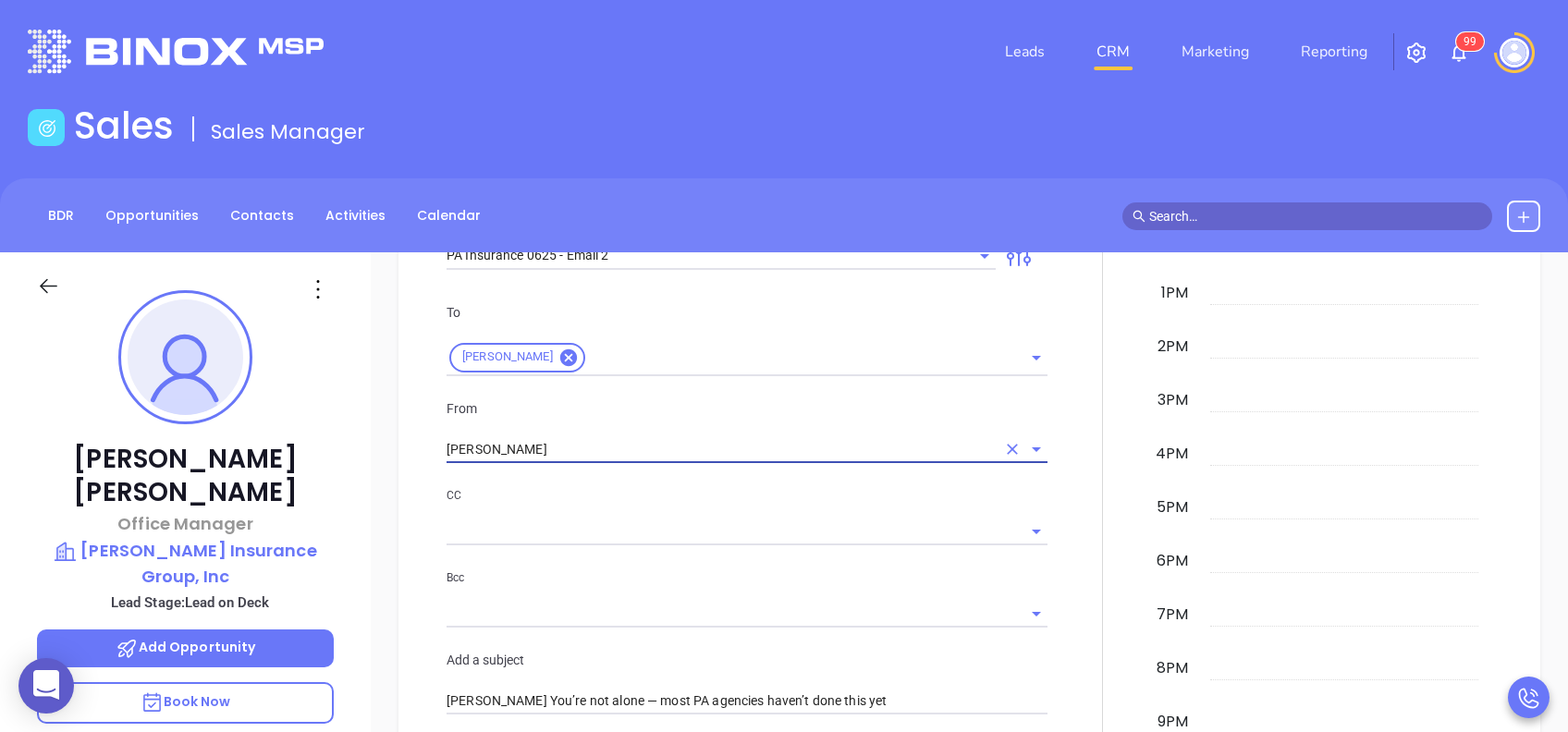
type input "Walter Contreras"
click at [674, 494] on p "CC" at bounding box center [747, 495] width 601 height 21
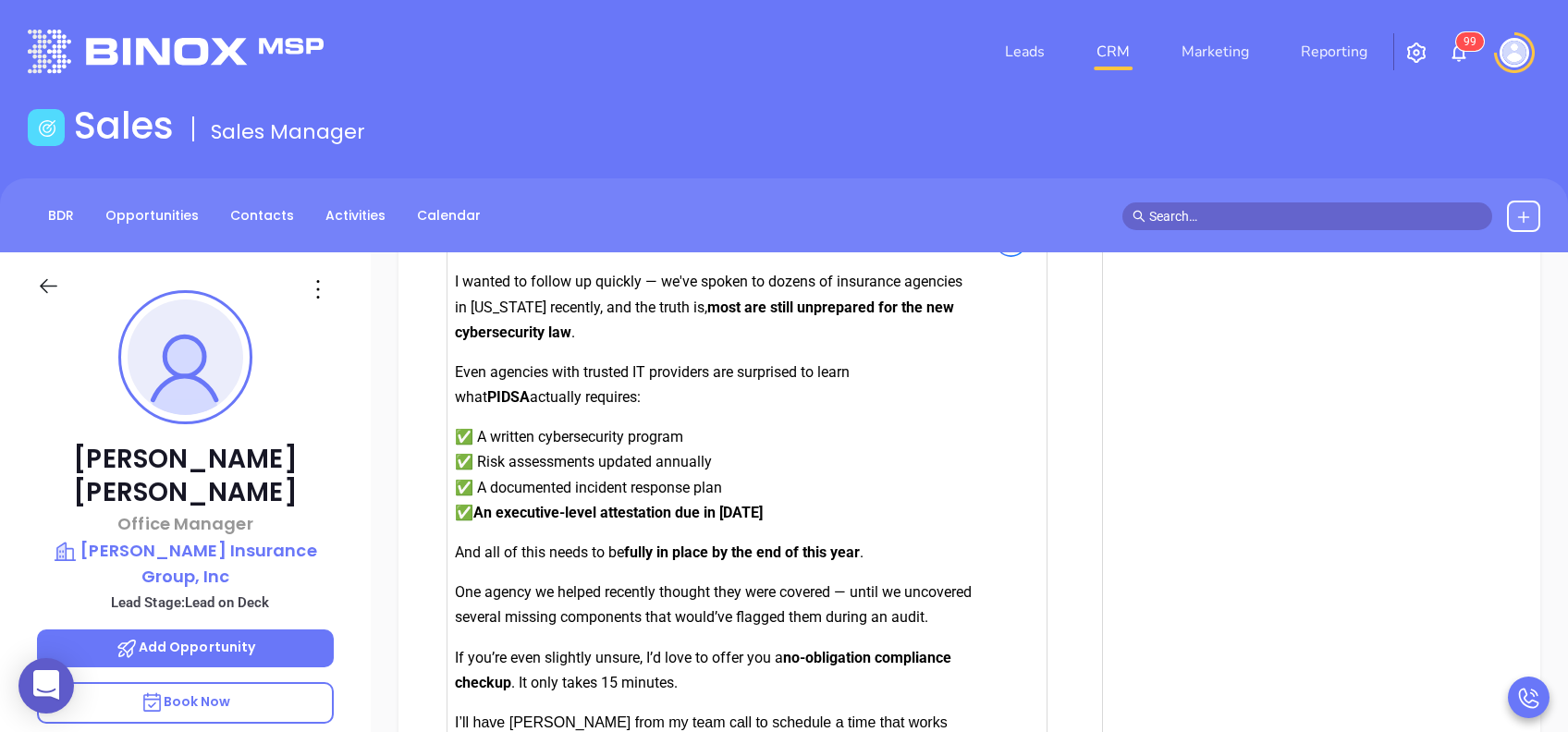
scroll to position [2245, 0]
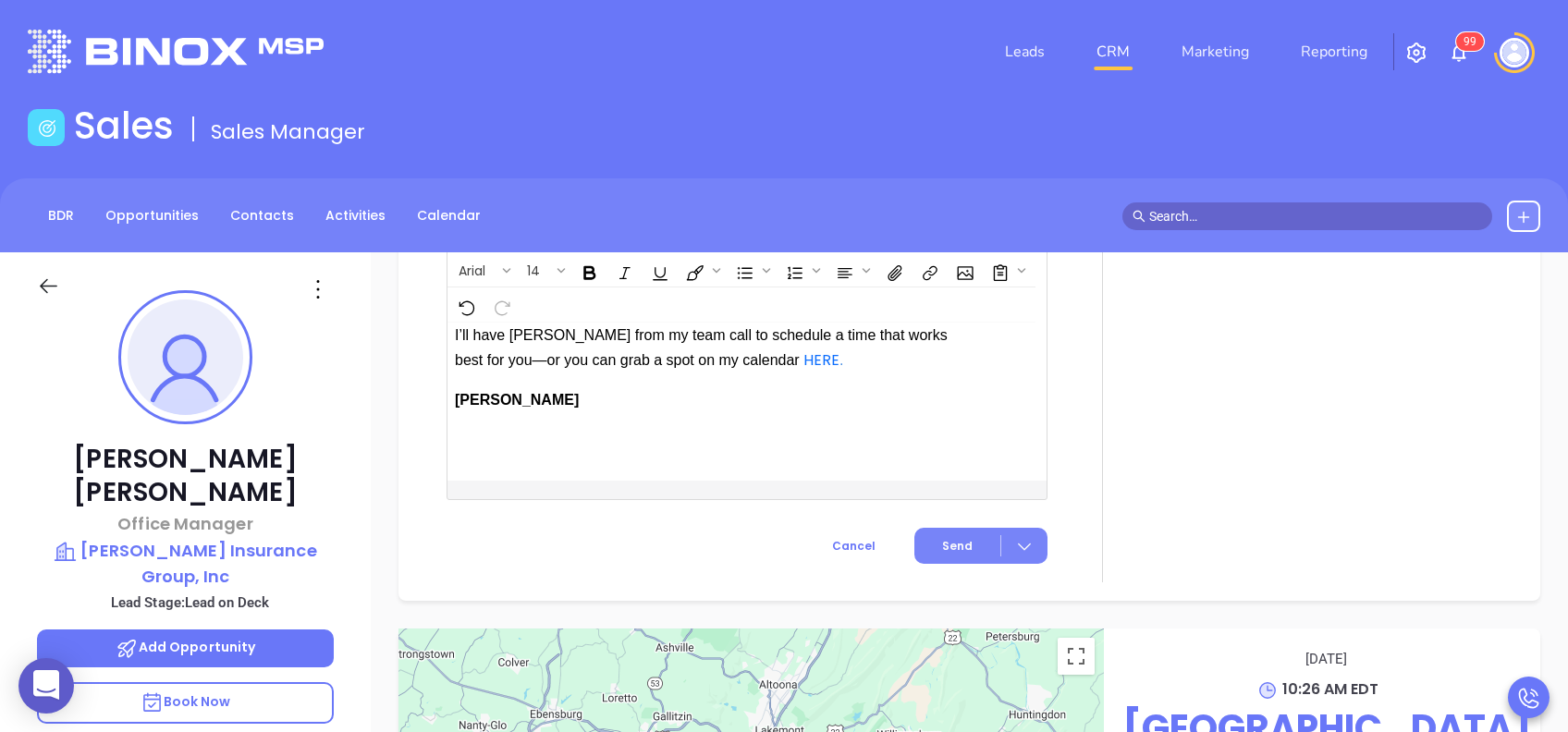
click at [943, 555] on span "Send" at bounding box center [957, 546] width 30 height 17
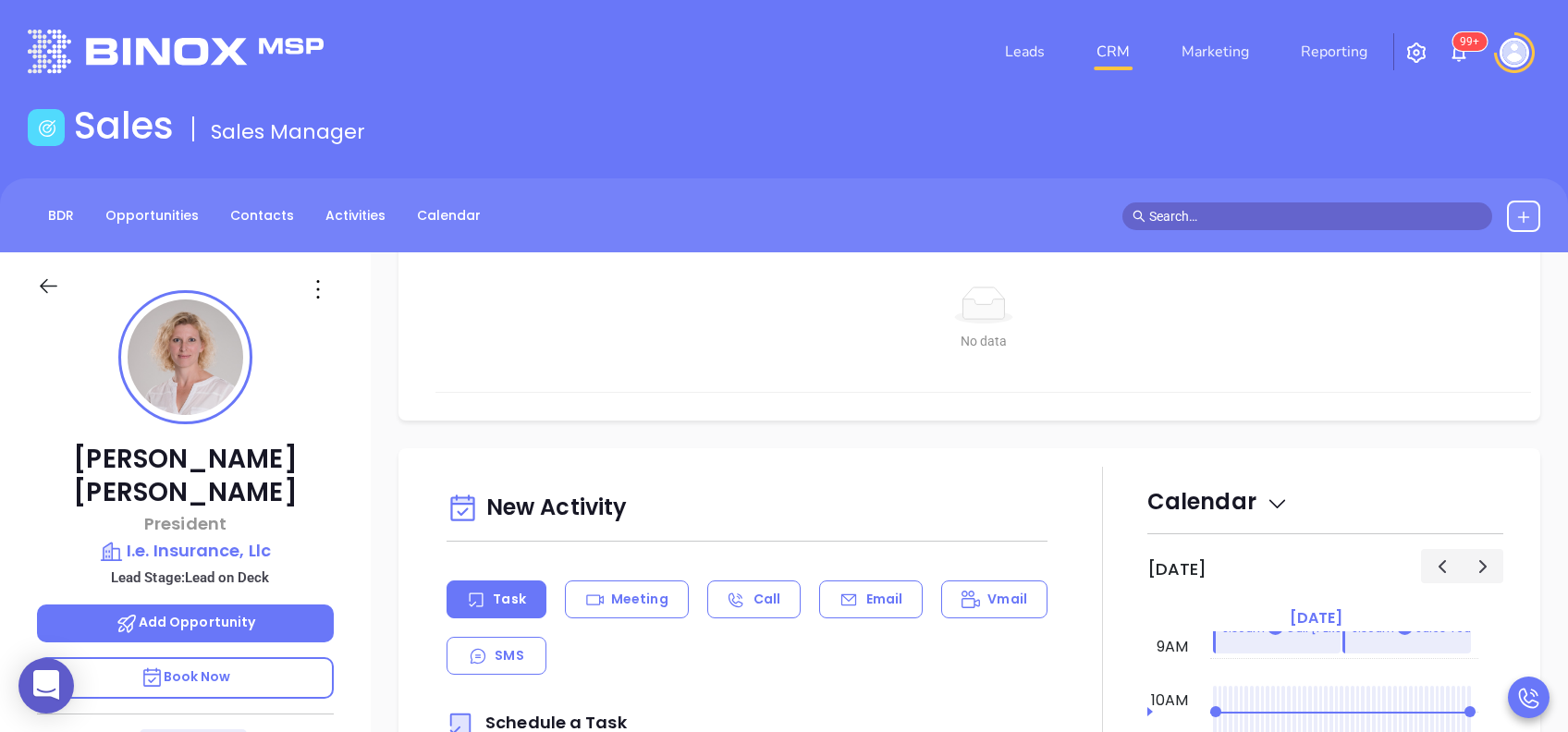
scroll to position [863, 0]
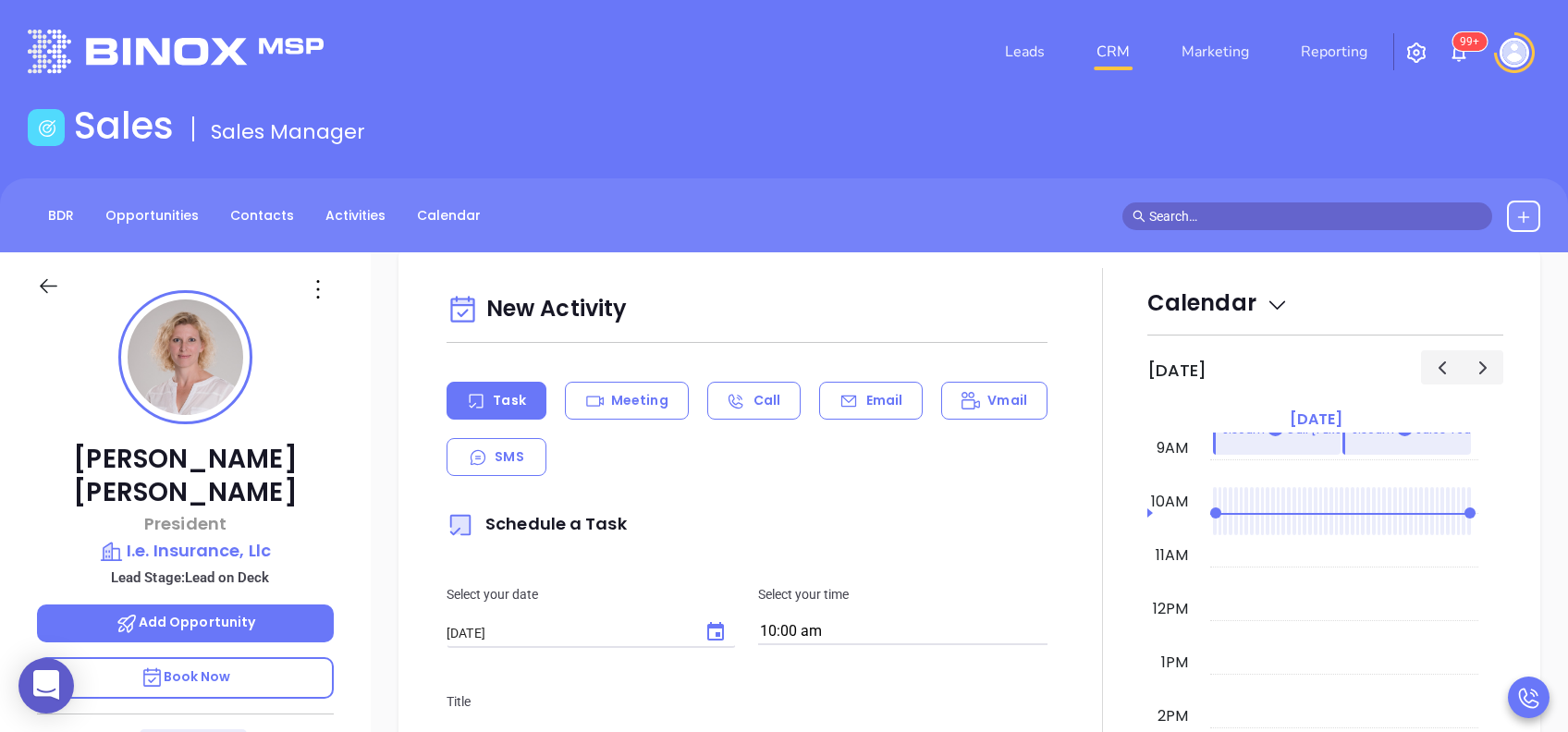
click at [894, 424] on div "Task Meeting Call Email Vmail SMS" at bounding box center [747, 429] width 601 height 94
click at [882, 396] on p "Email" at bounding box center [885, 401] width 37 height 20
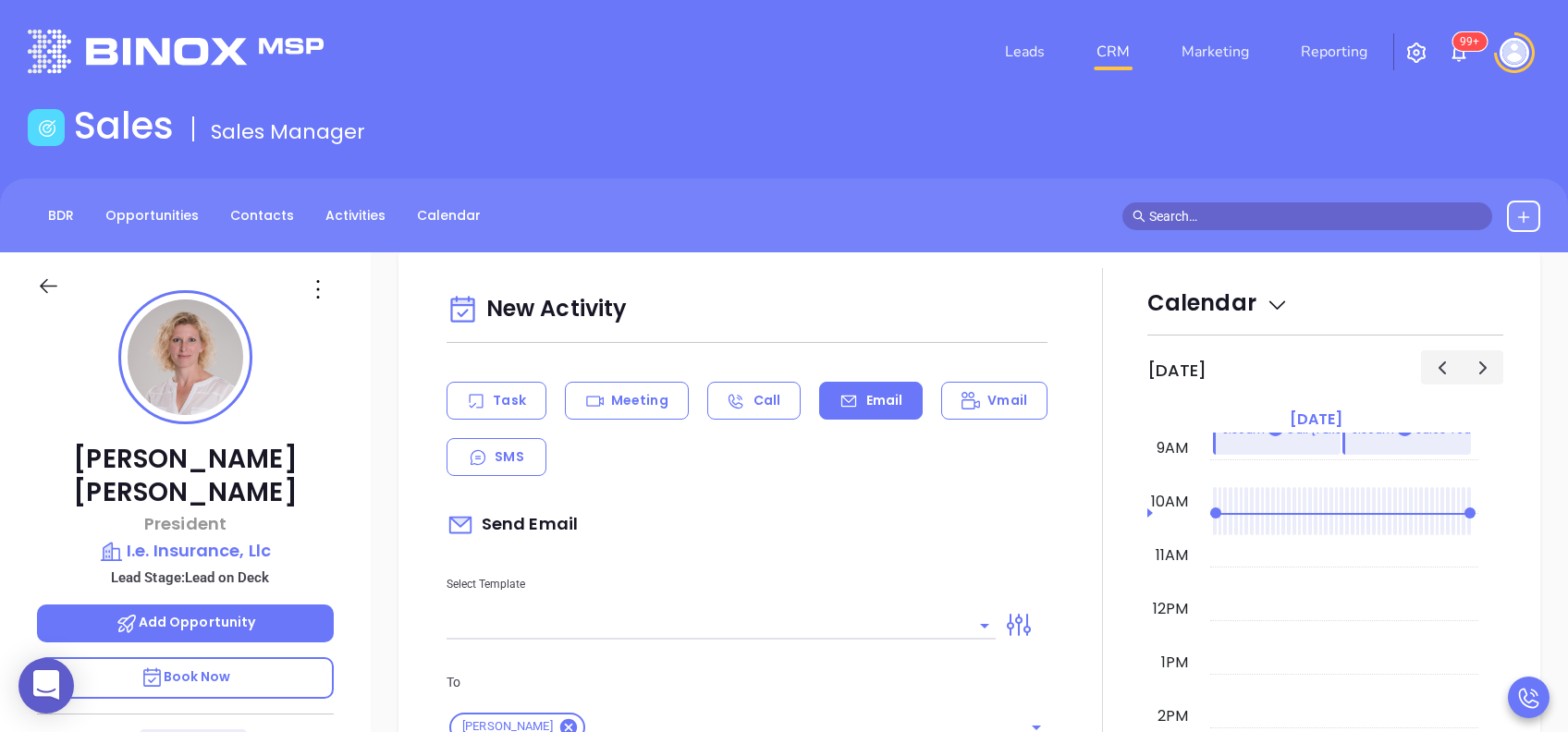
scroll to position [985, 0]
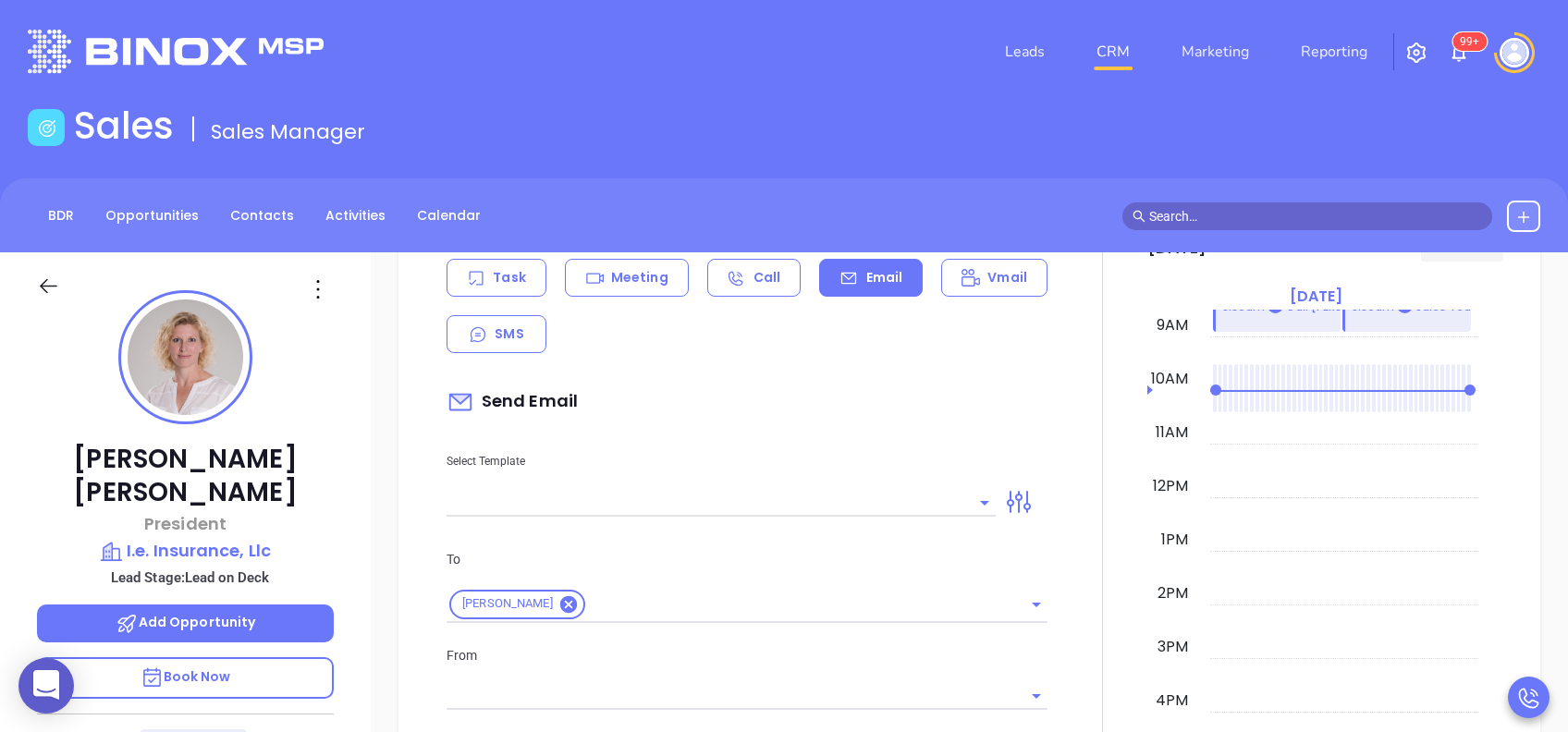
click at [891, 495] on input "text" at bounding box center [707, 502] width 522 height 26
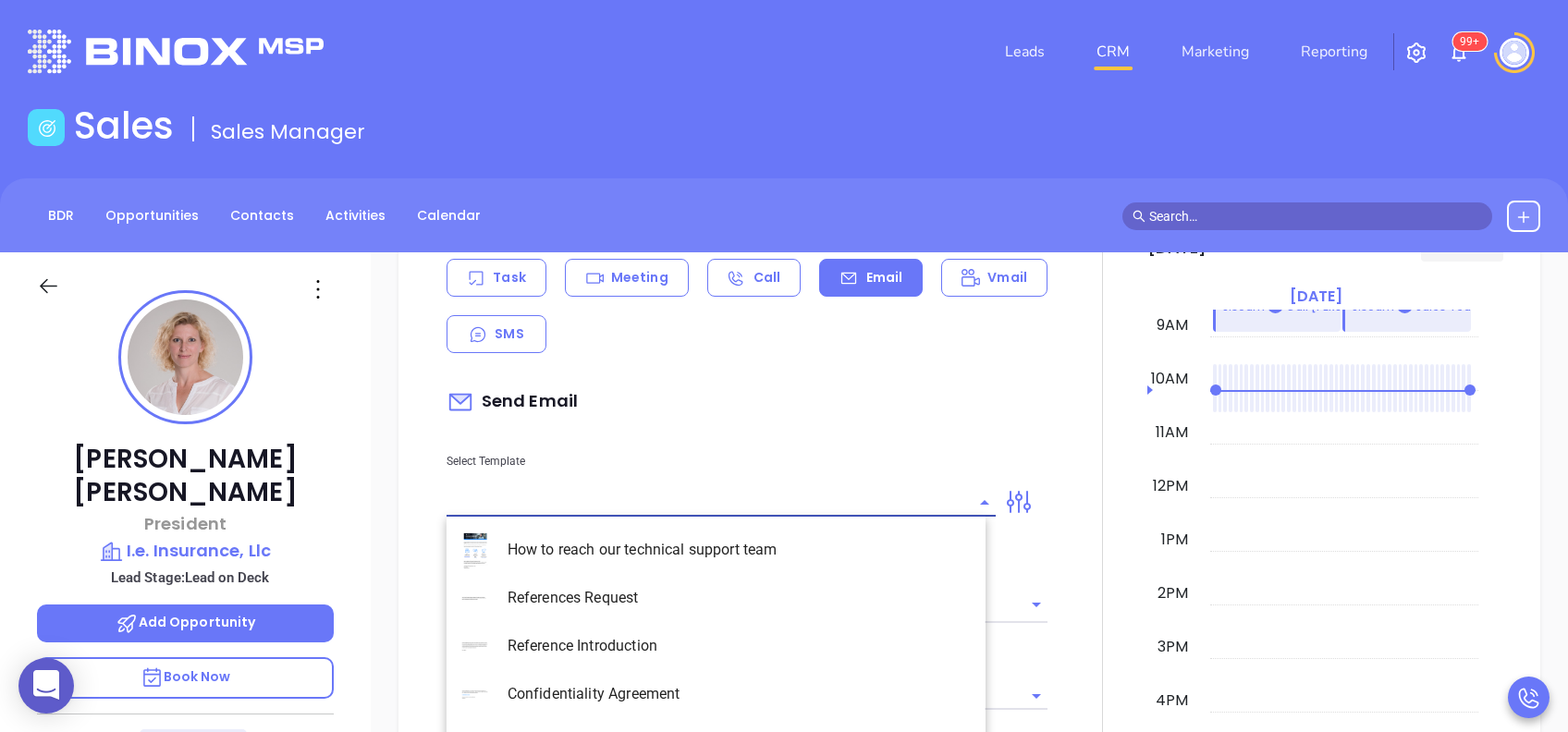
type input "[PERSON_NAME]"
click at [811, 595] on li "PA Insurance 0625 - Email 2" at bounding box center [715, 598] width 539 height 48
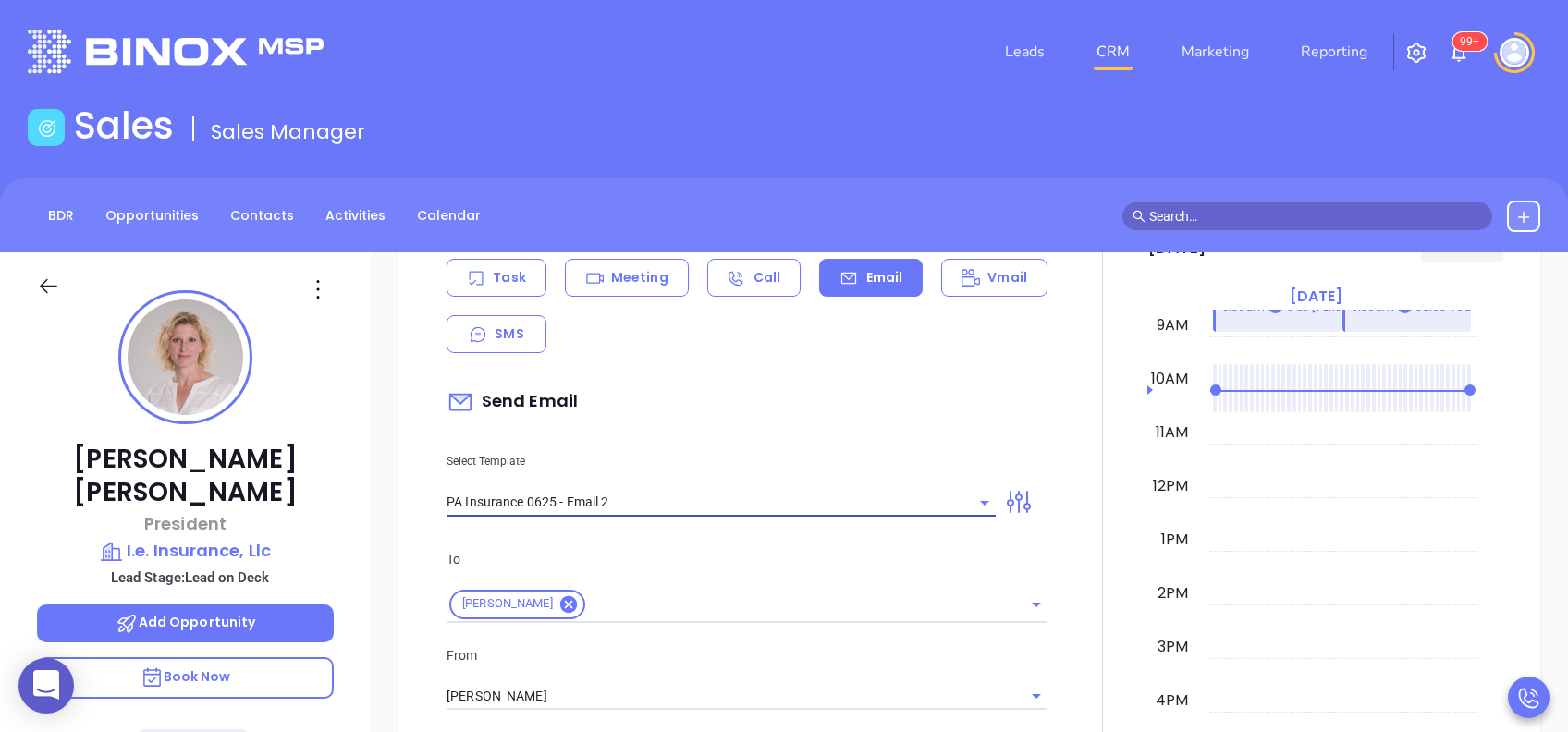
type input "PA Insurance 0625 - Email 2"
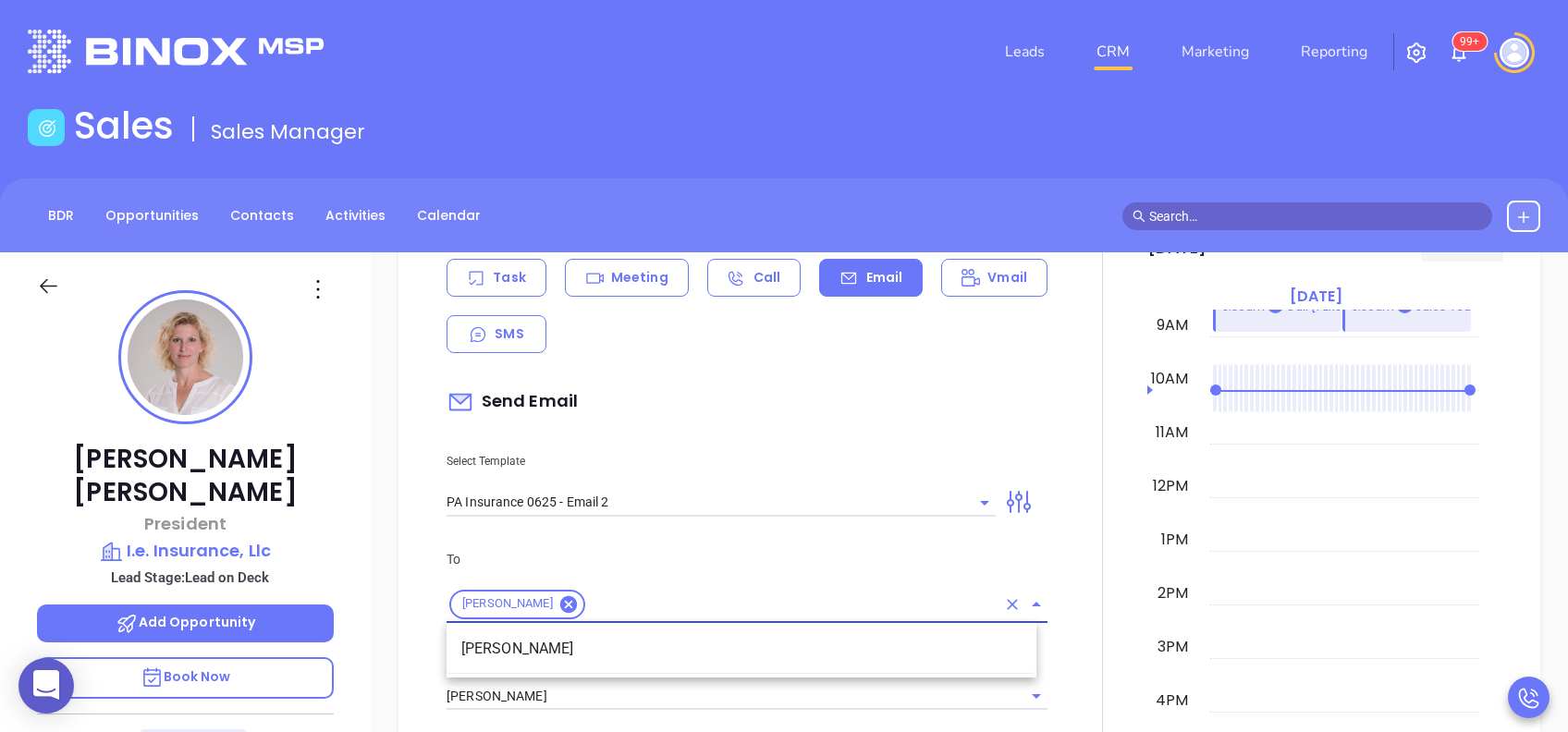
type input "Tiffany You’re not alone — most PA agencies haven’t done this yet"
click at [811, 595] on input "text" at bounding box center [792, 605] width 408 height 23
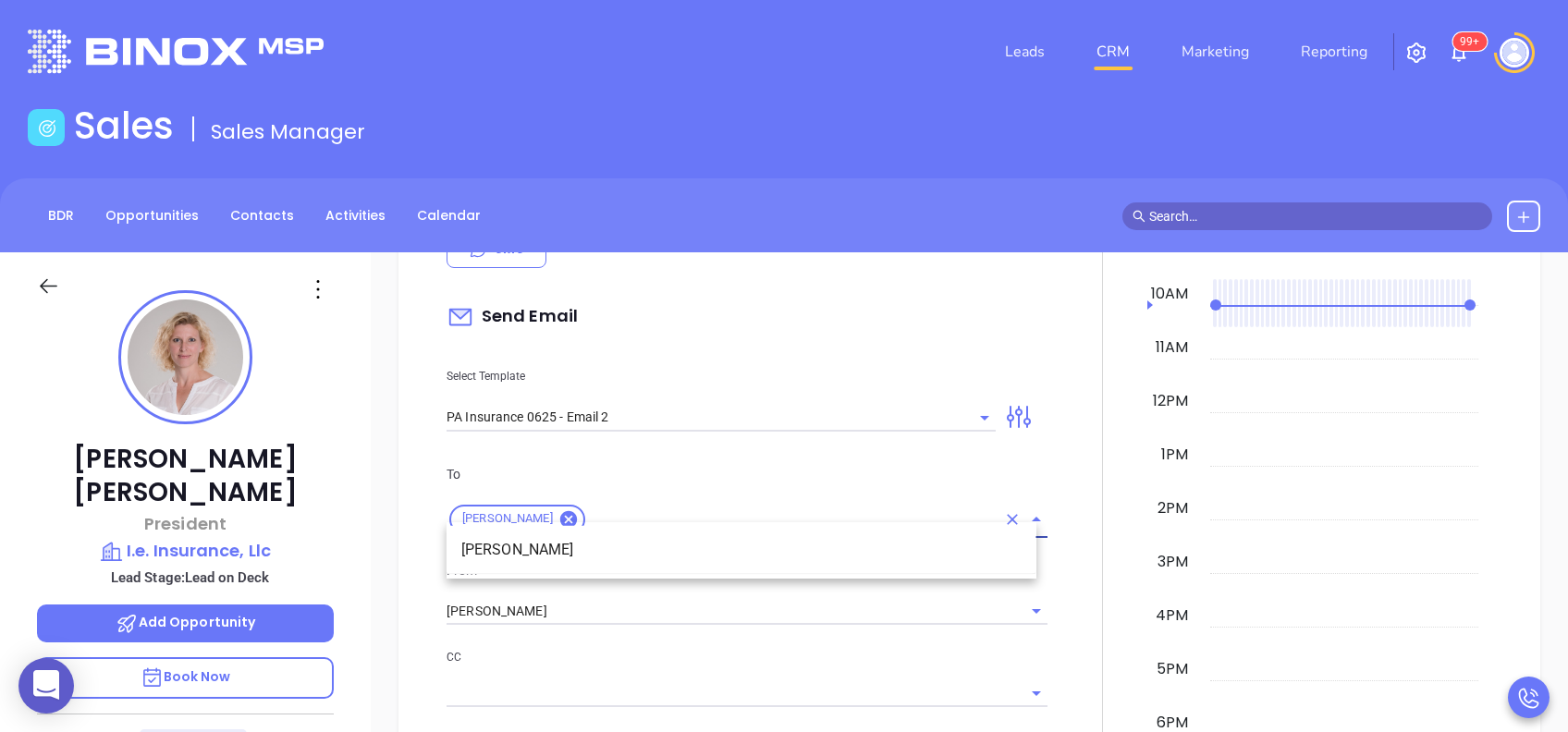
scroll to position [1110, 0]
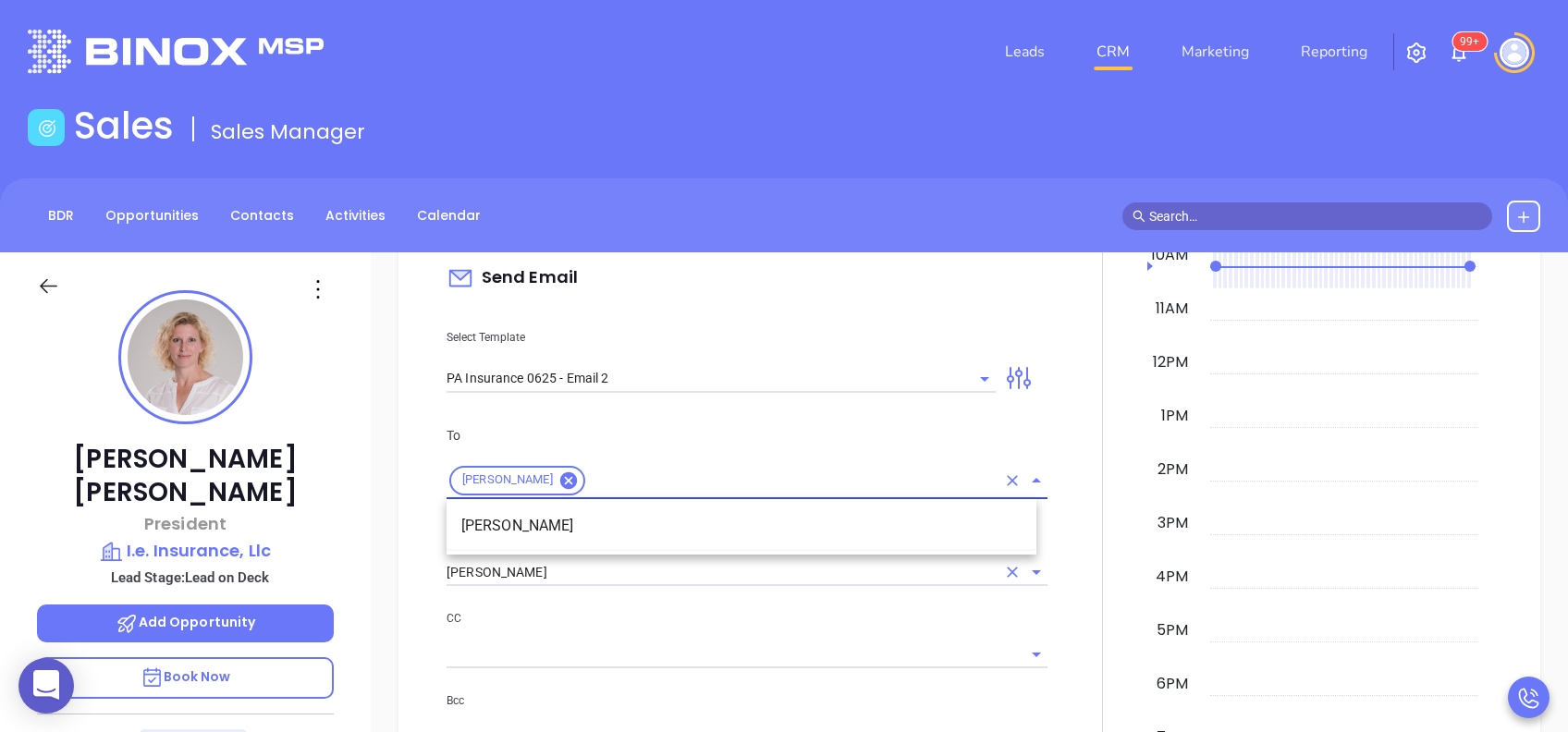
click at [798, 571] on input "[PERSON_NAME]" at bounding box center [720, 572] width 549 height 26
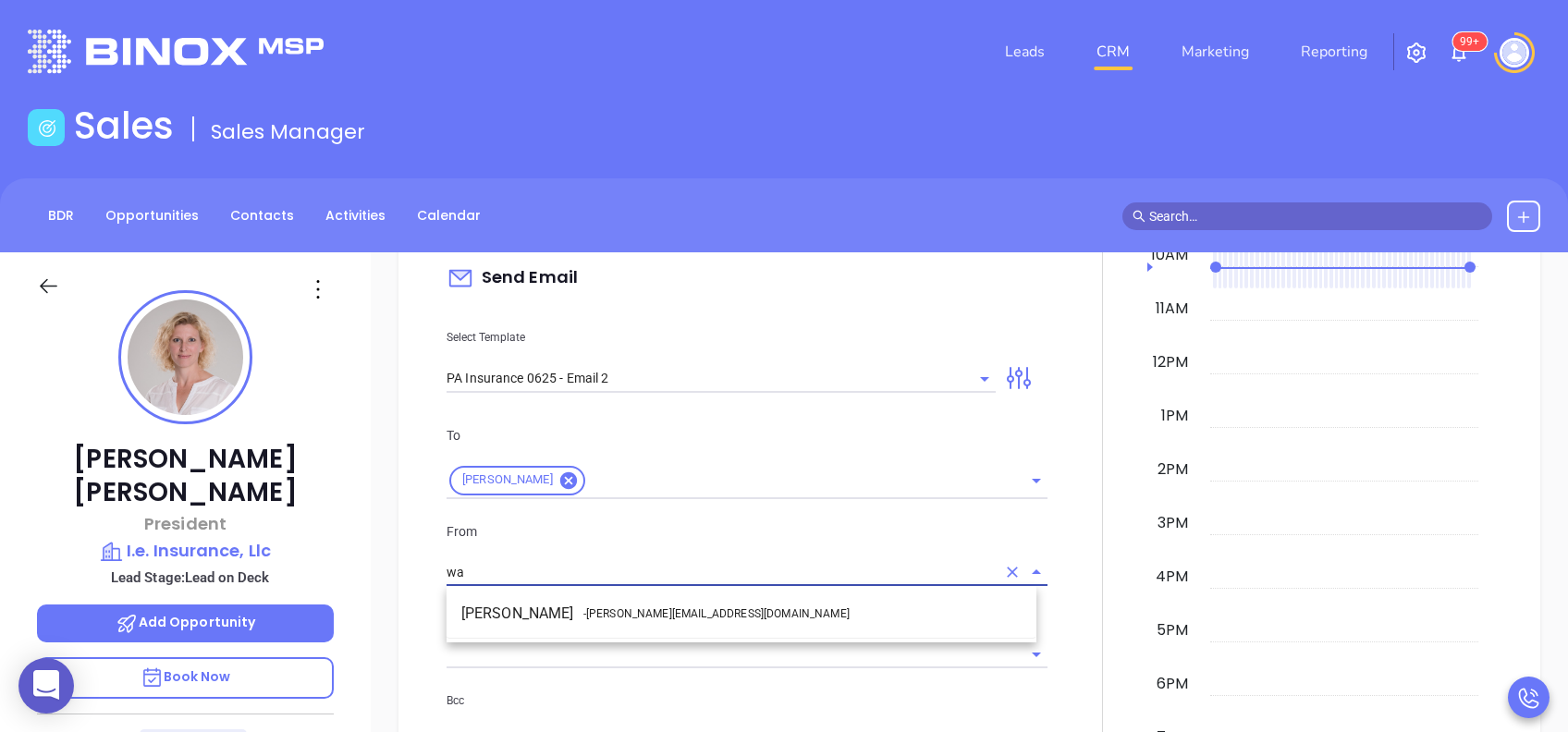
click at [780, 601] on li "Walter Contreras - walter@motiva.net" at bounding box center [741, 614] width 590 height 33
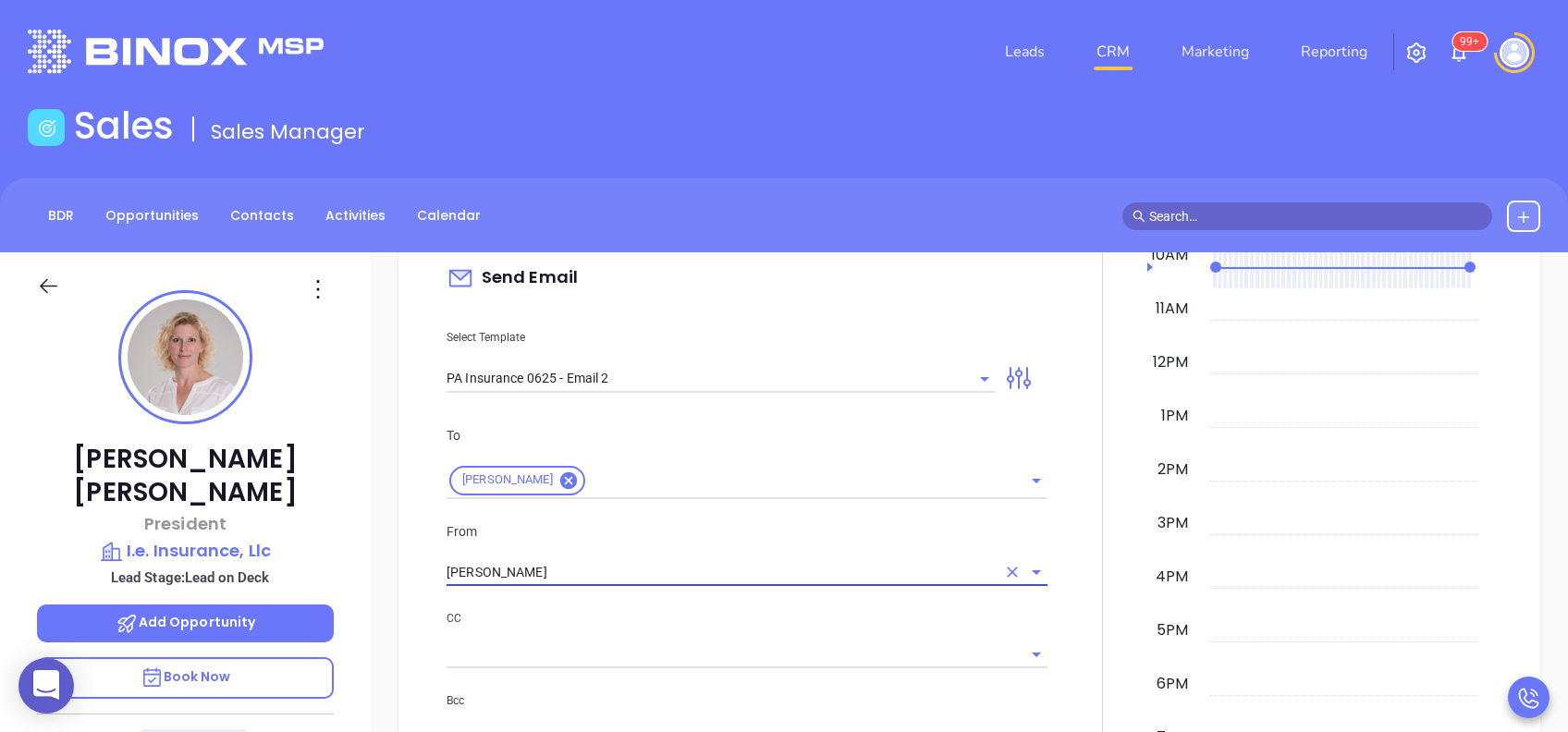
type input "[PERSON_NAME]"
click at [787, 620] on p "CC" at bounding box center [747, 618] width 601 height 21
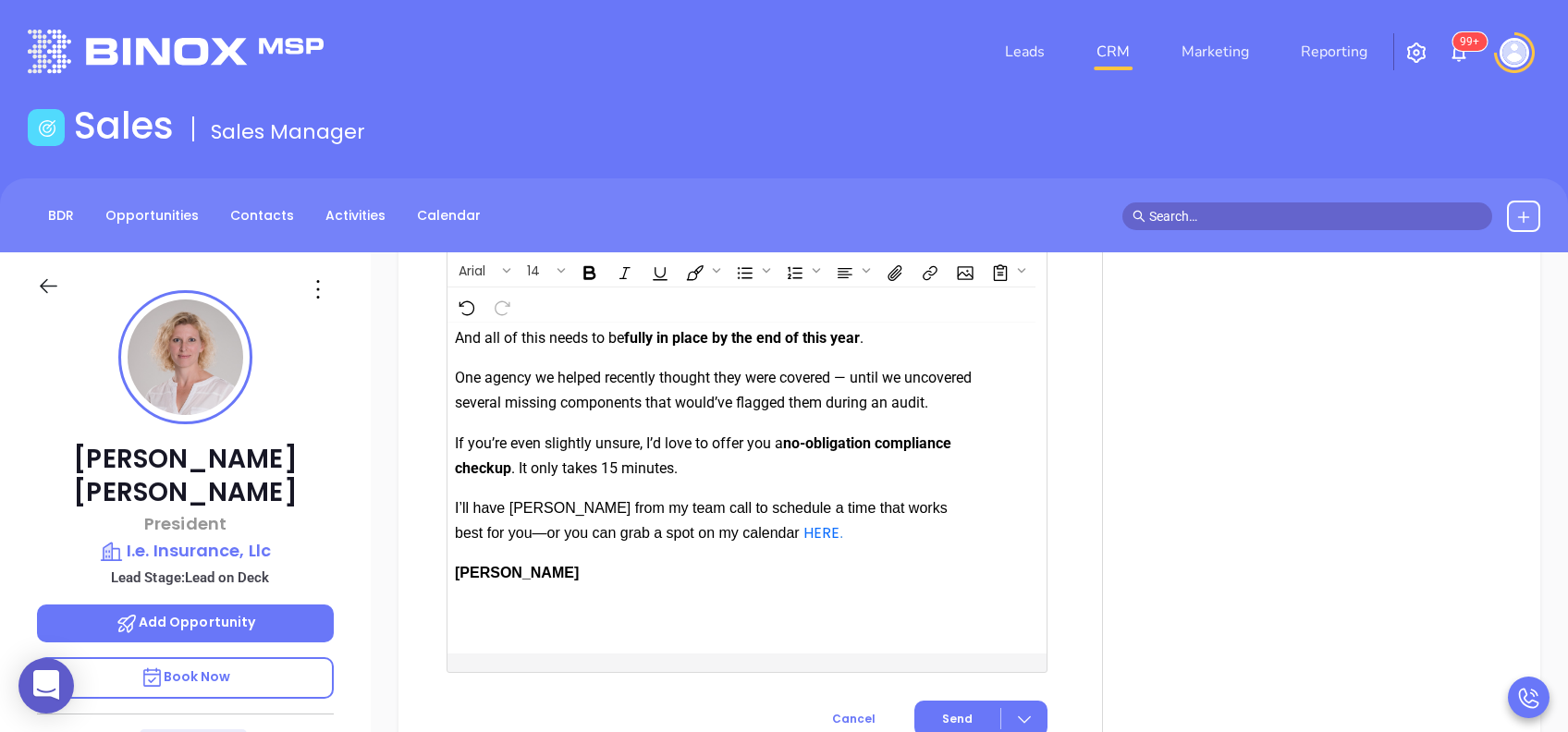
scroll to position [2238, 0]
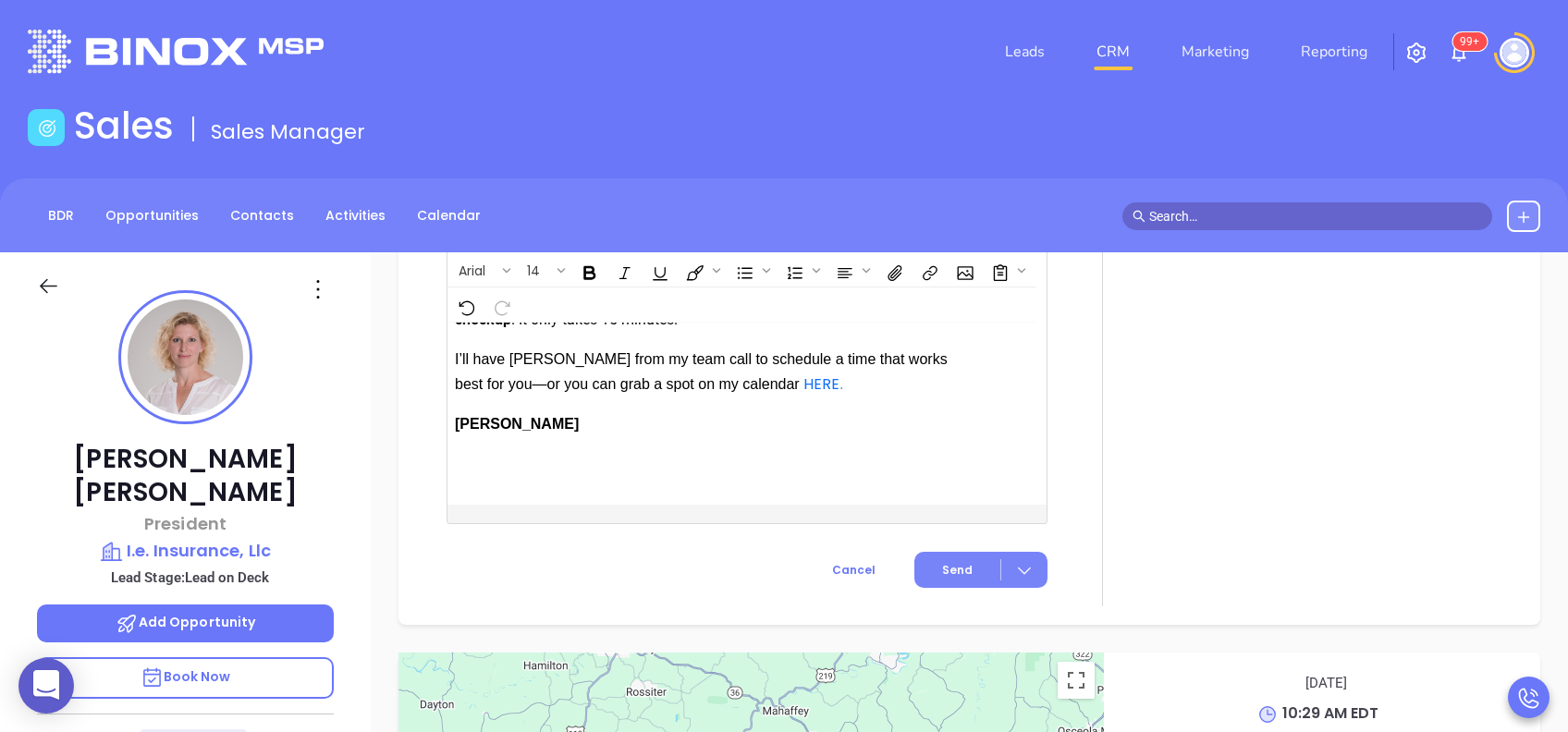
click at [963, 559] on button "Send" at bounding box center [981, 570] width 133 height 36
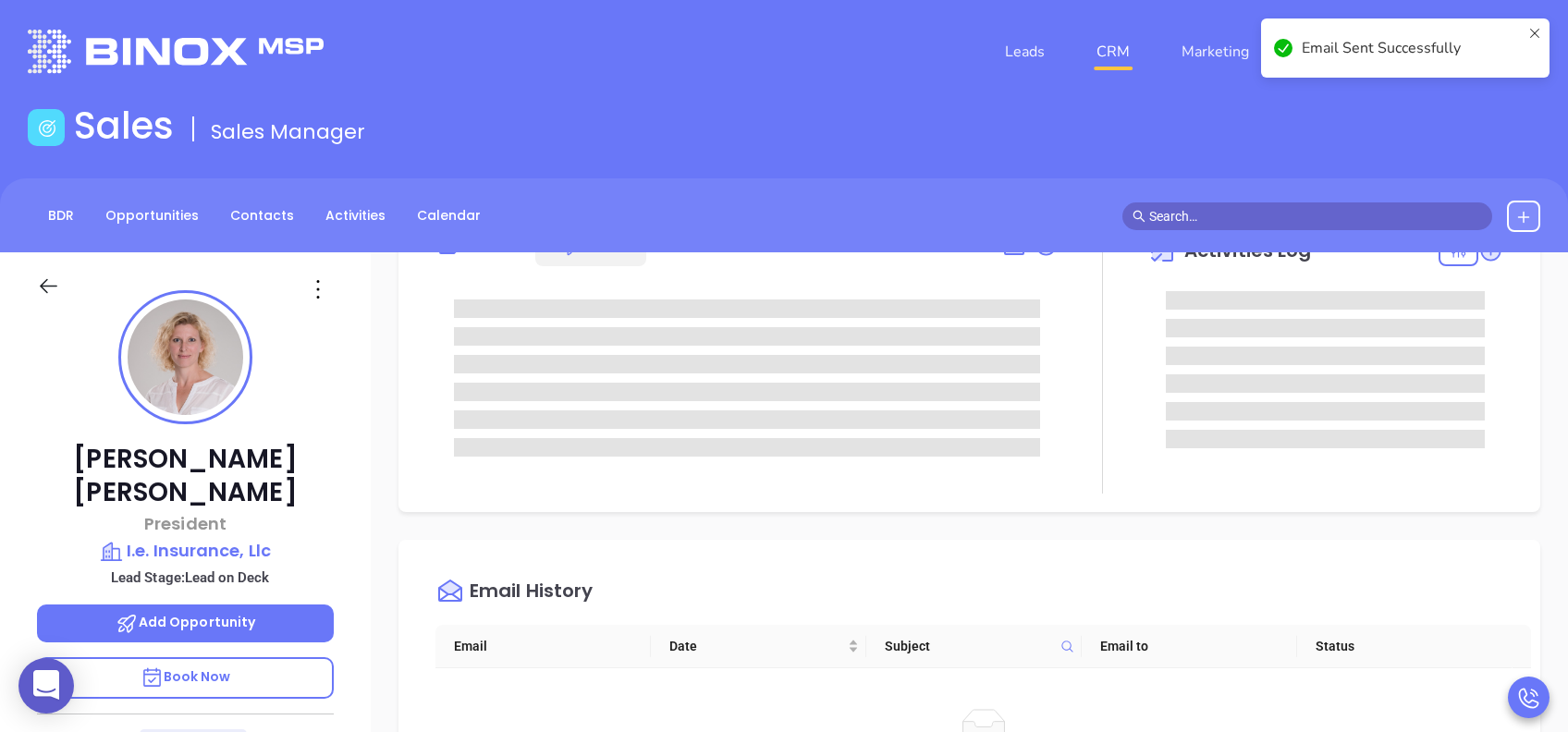
scroll to position [0, 0]
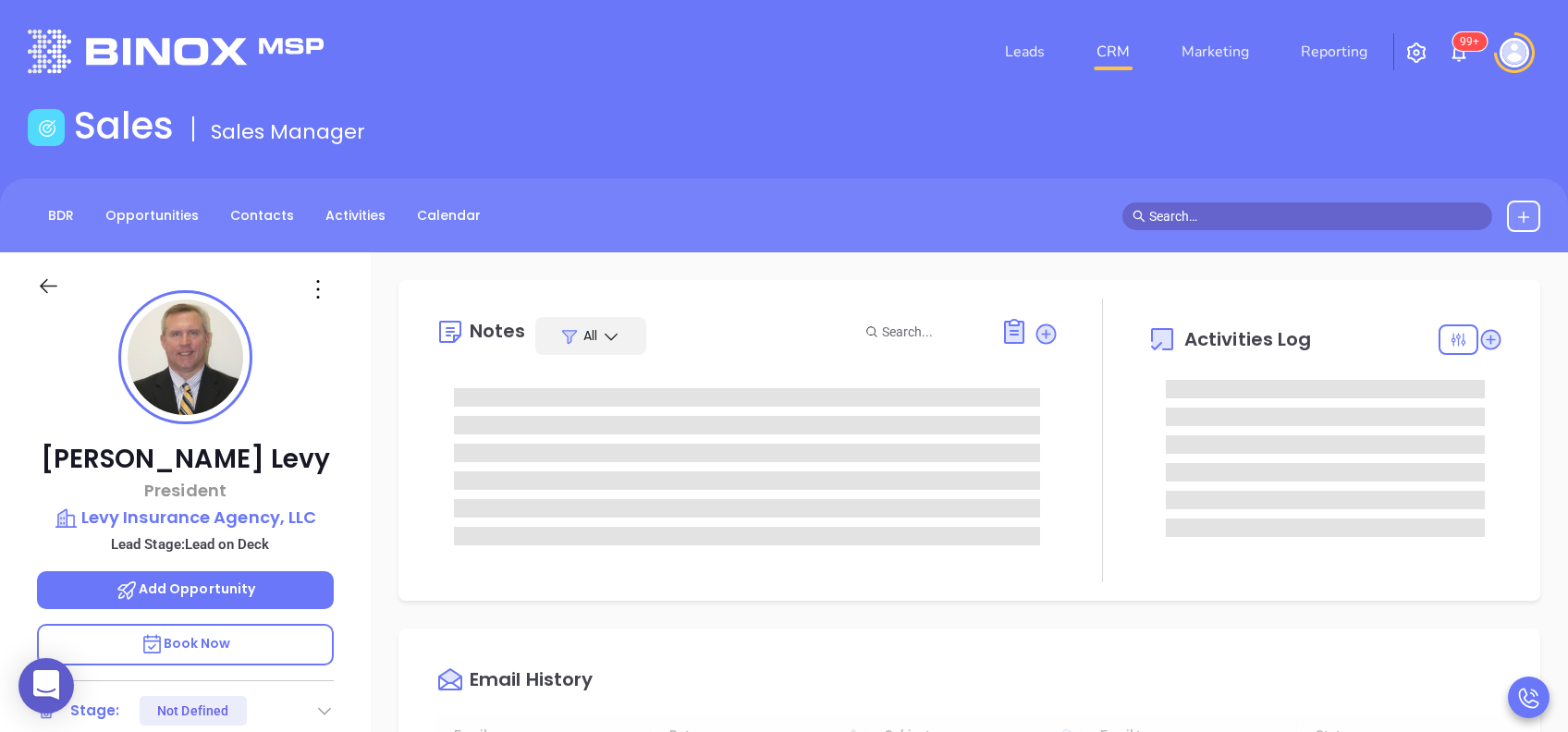
type input "[DATE]"
type input "[PERSON_NAME]"
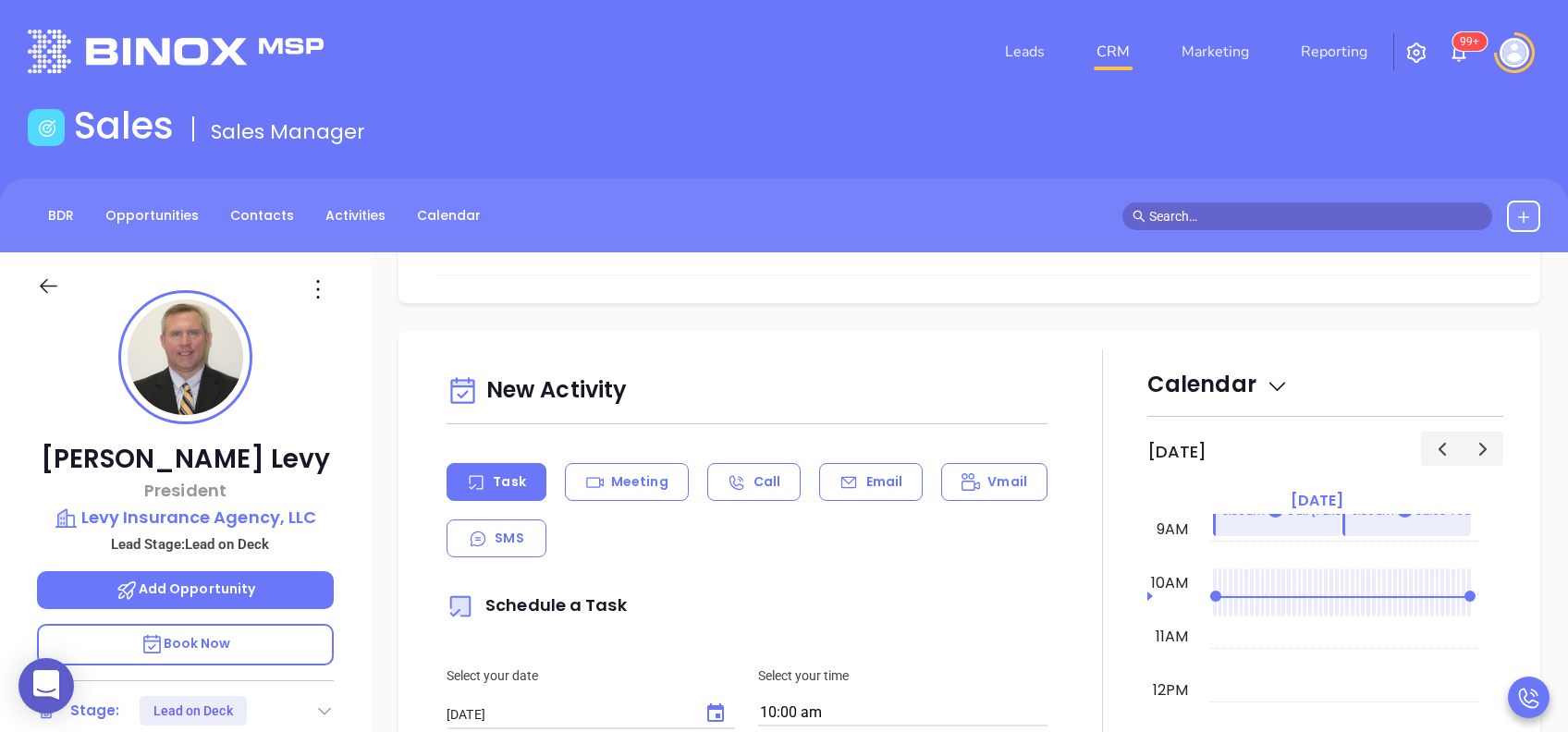
scroll to position [863, 0]
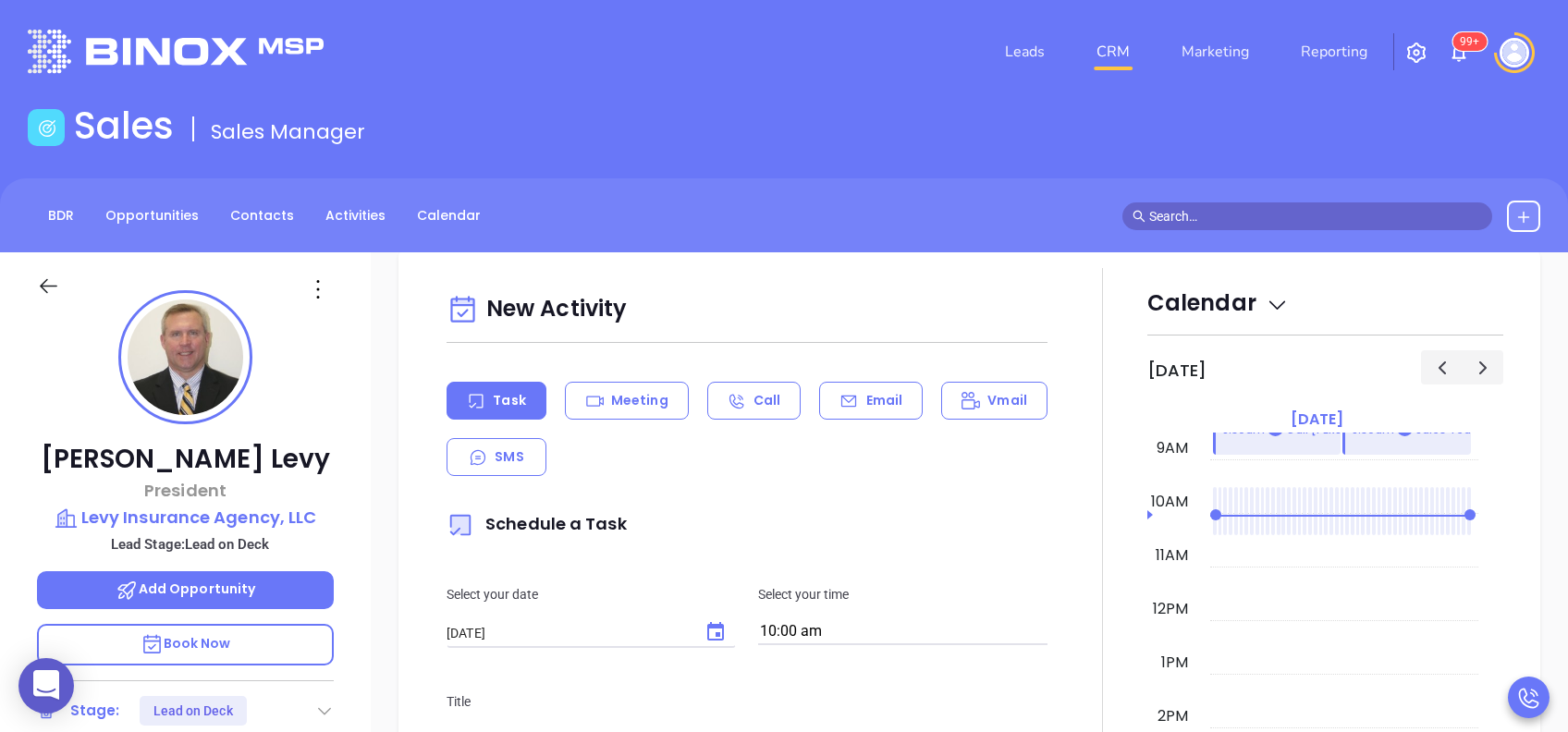
drag, startPoint x: 849, startPoint y: 383, endPoint x: 860, endPoint y: 422, distance: 40.5
click at [849, 398] on div "Email" at bounding box center [871, 400] width 104 height 38
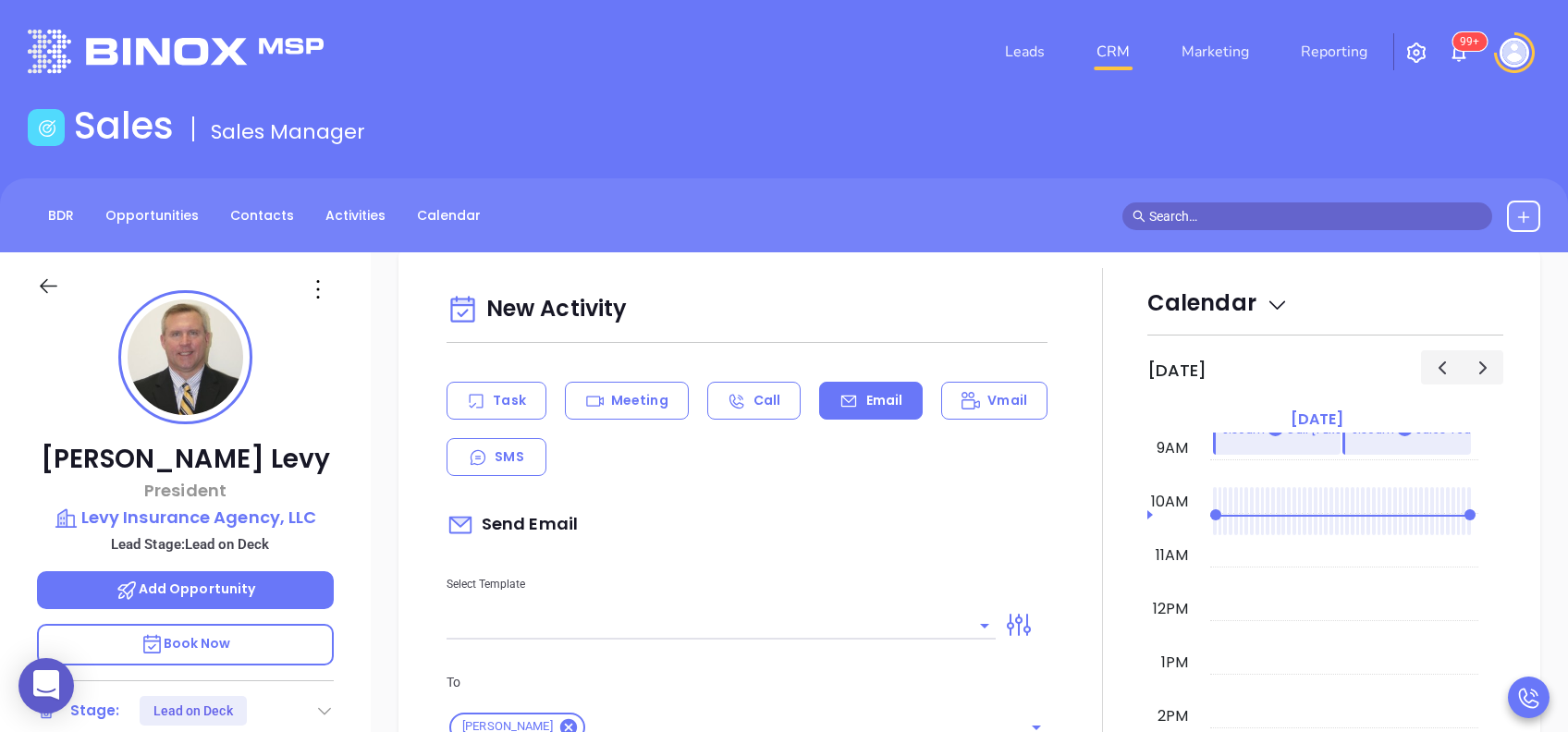
scroll to position [1110, 0]
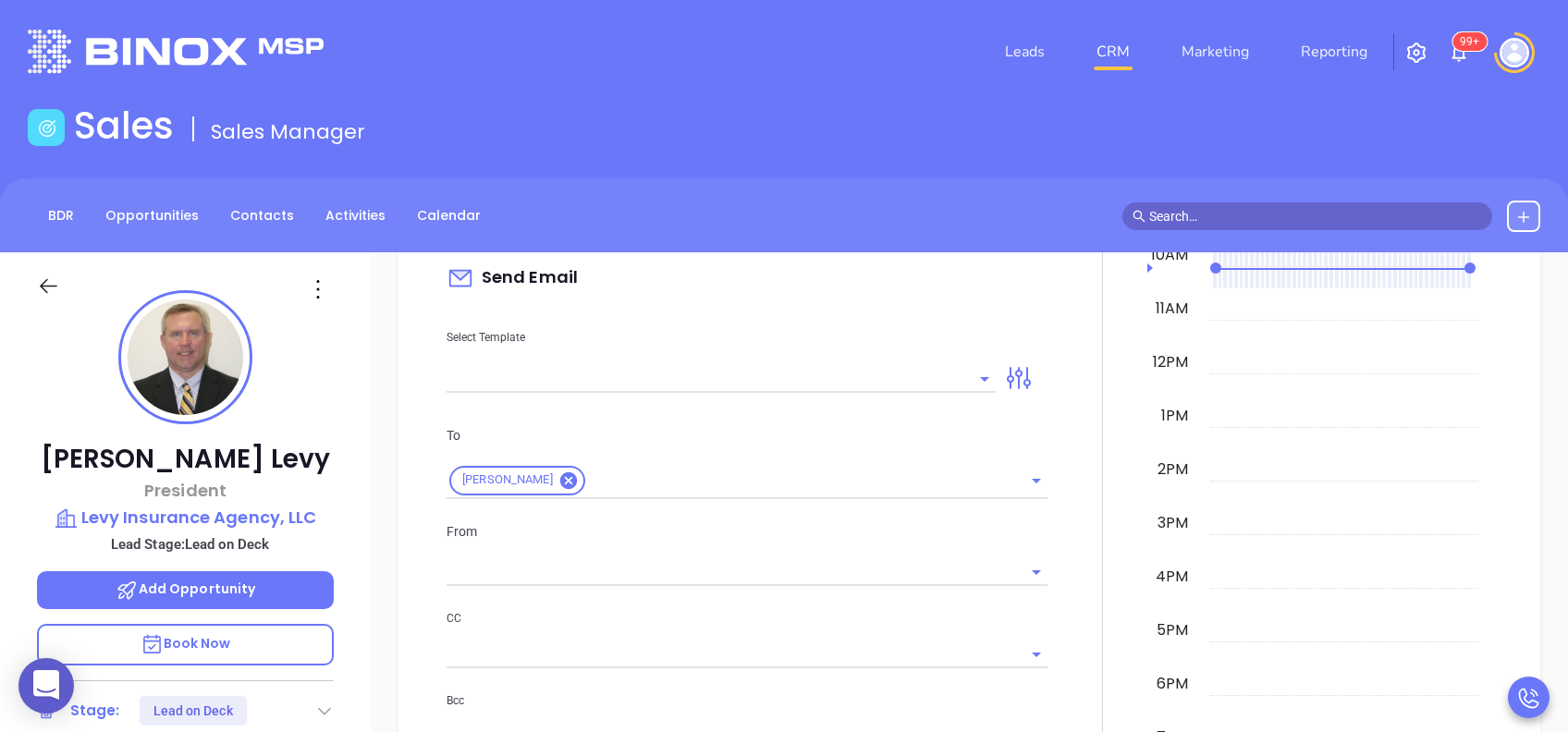
click at [854, 358] on div "Select Template" at bounding box center [721, 345] width 572 height 93
type input "[PERSON_NAME]"
click at [836, 384] on input "text" at bounding box center [707, 378] width 522 height 26
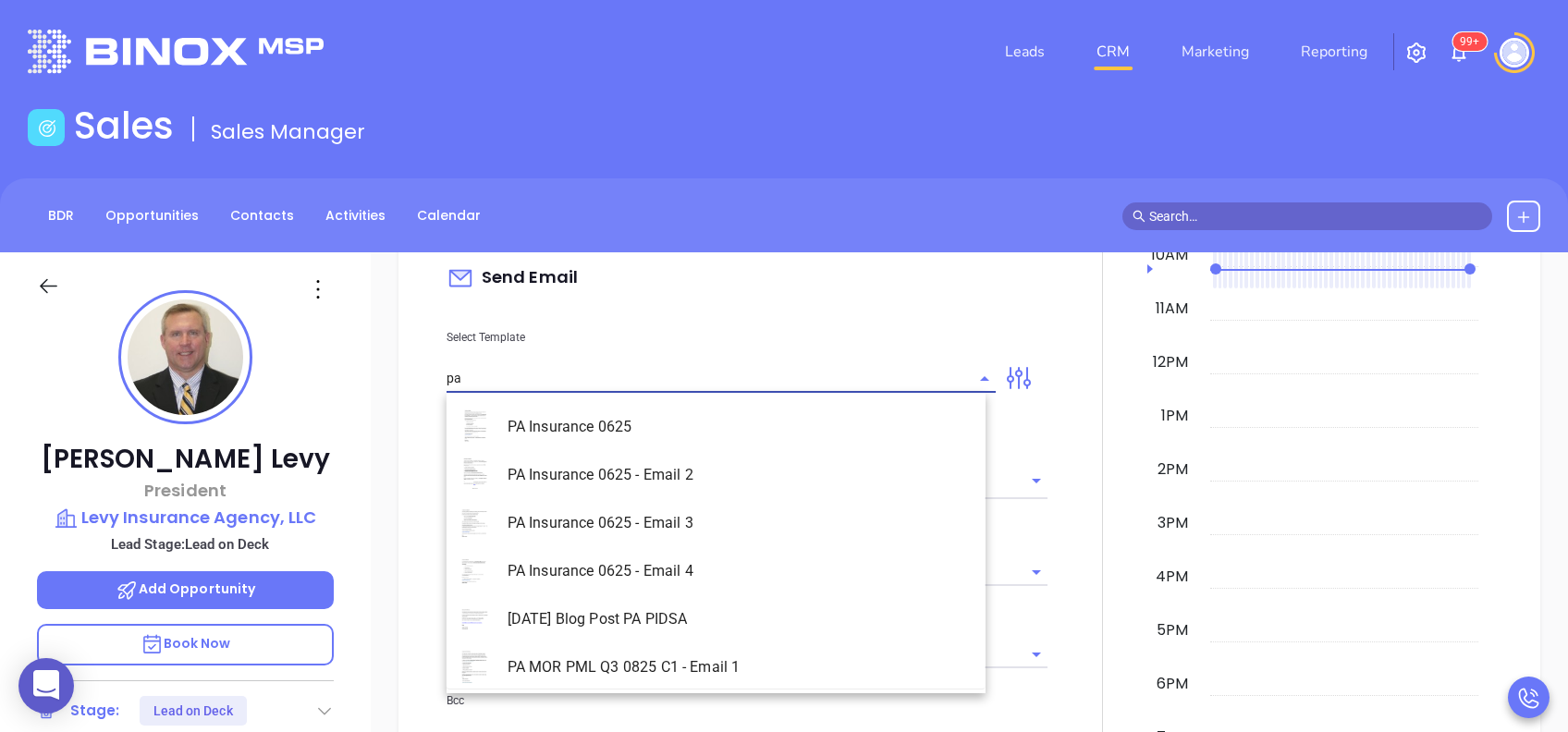
click at [781, 518] on li "PA Insurance 0625 - Email 3" at bounding box center [715, 523] width 539 height 48
type input "PA Insurance 0625 - Email 3"
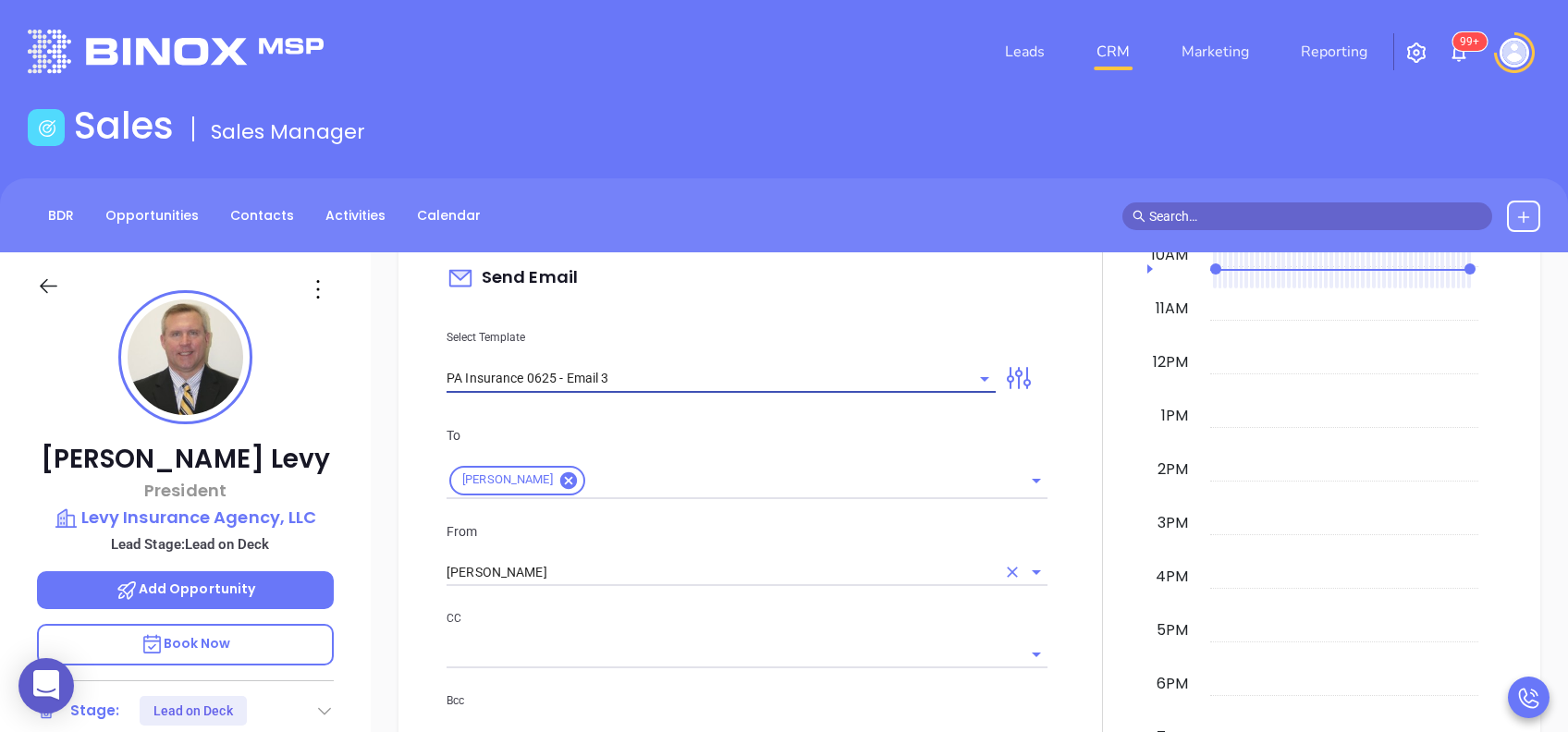
type input "What one PA agency discovered (and why it mattered)"
type input "PA Insurance 0625 - Email 3"
click at [635, 573] on input "[PERSON_NAME]" at bounding box center [720, 572] width 549 height 26
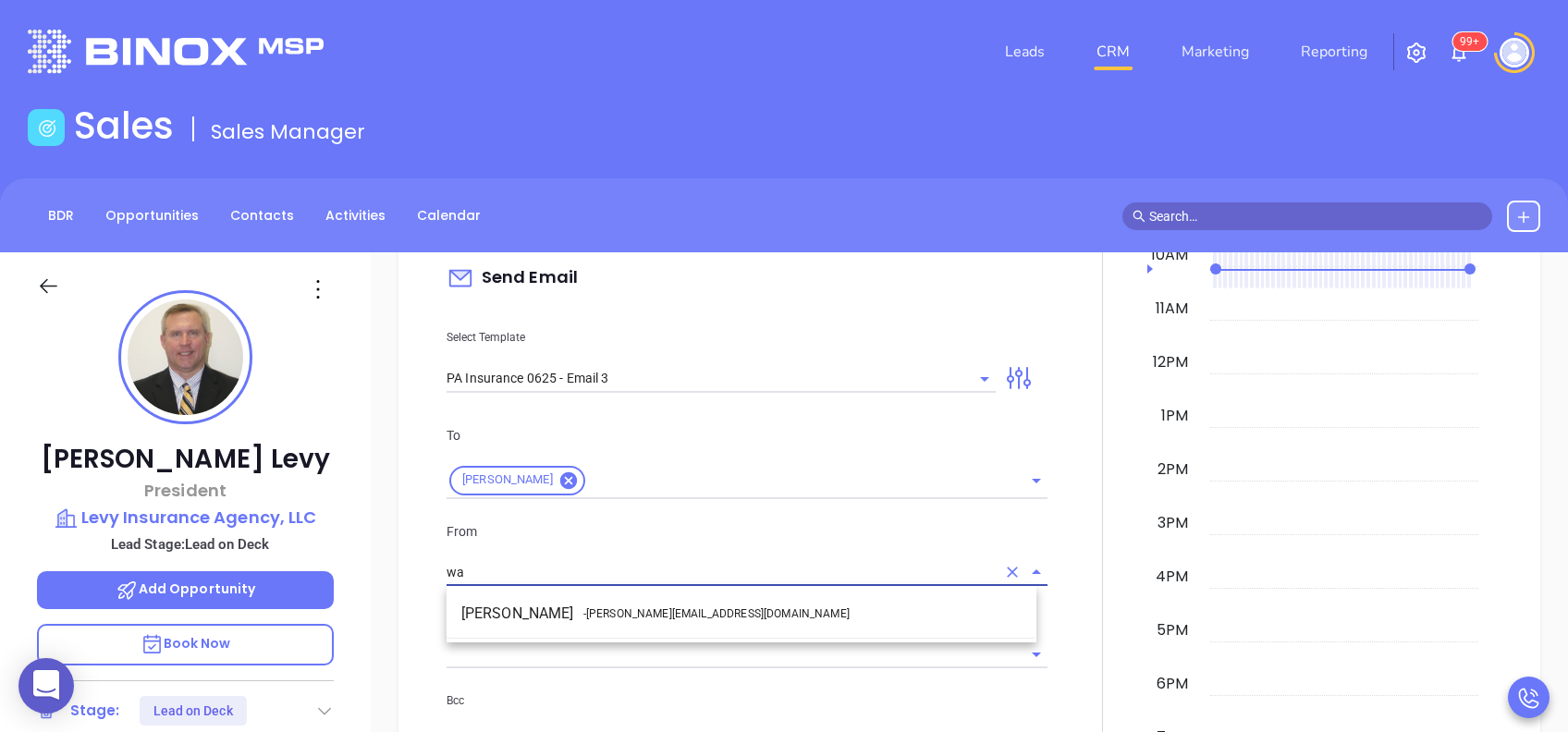
click at [638, 610] on span "- walter@motiva.net" at bounding box center [716, 614] width 266 height 17
type input "[PERSON_NAME]"
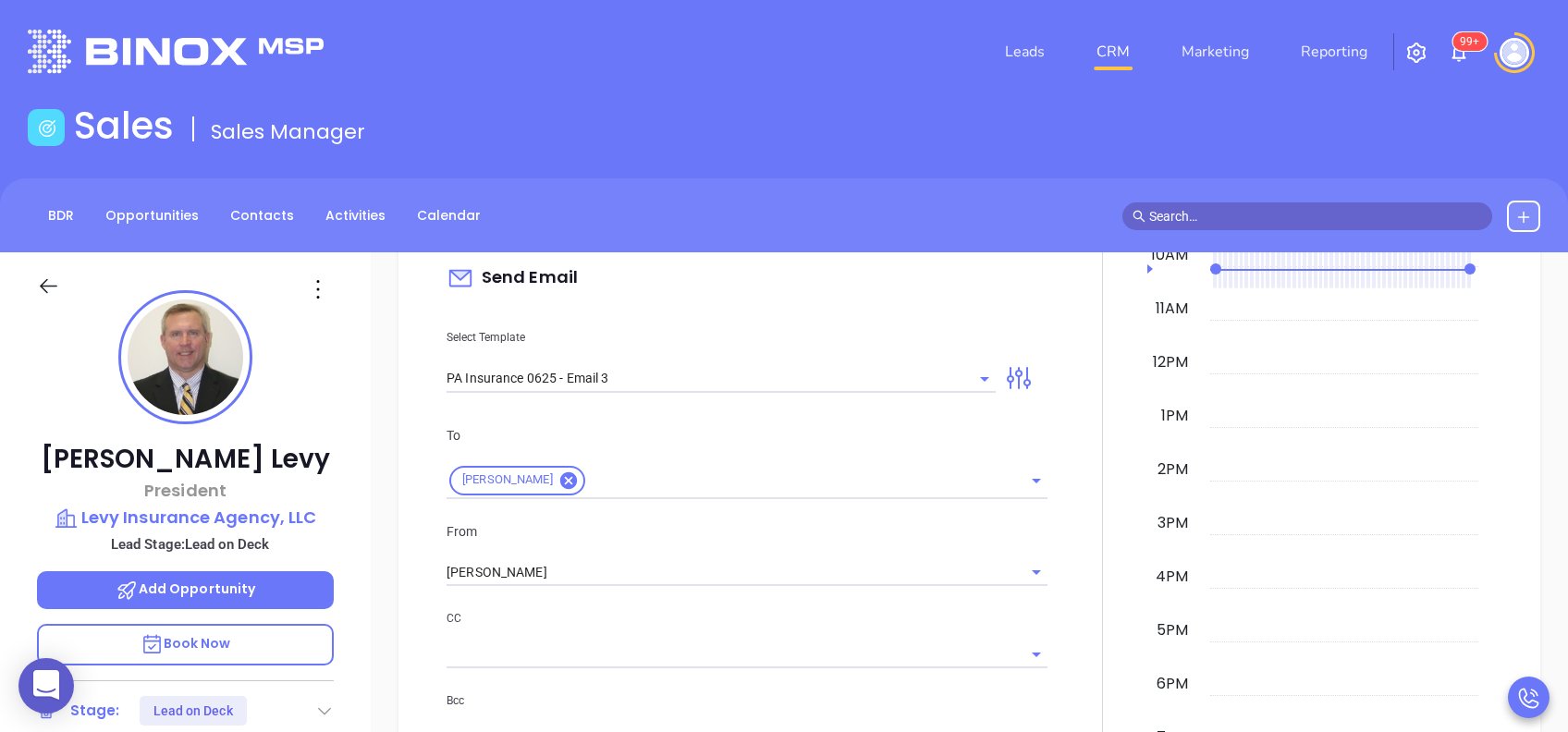
click at [716, 610] on p "CC" at bounding box center [747, 618] width 601 height 21
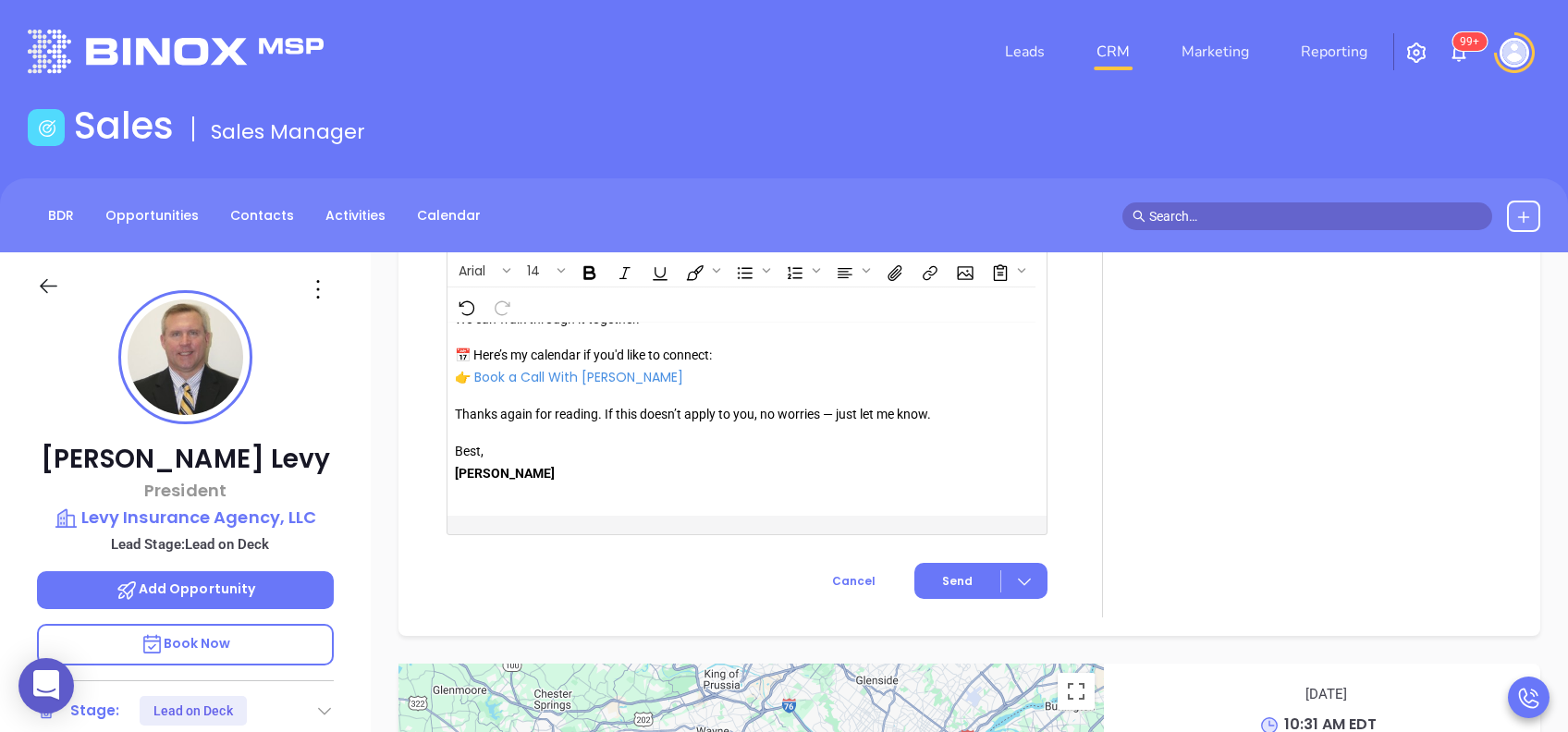
scroll to position [2202, 0]
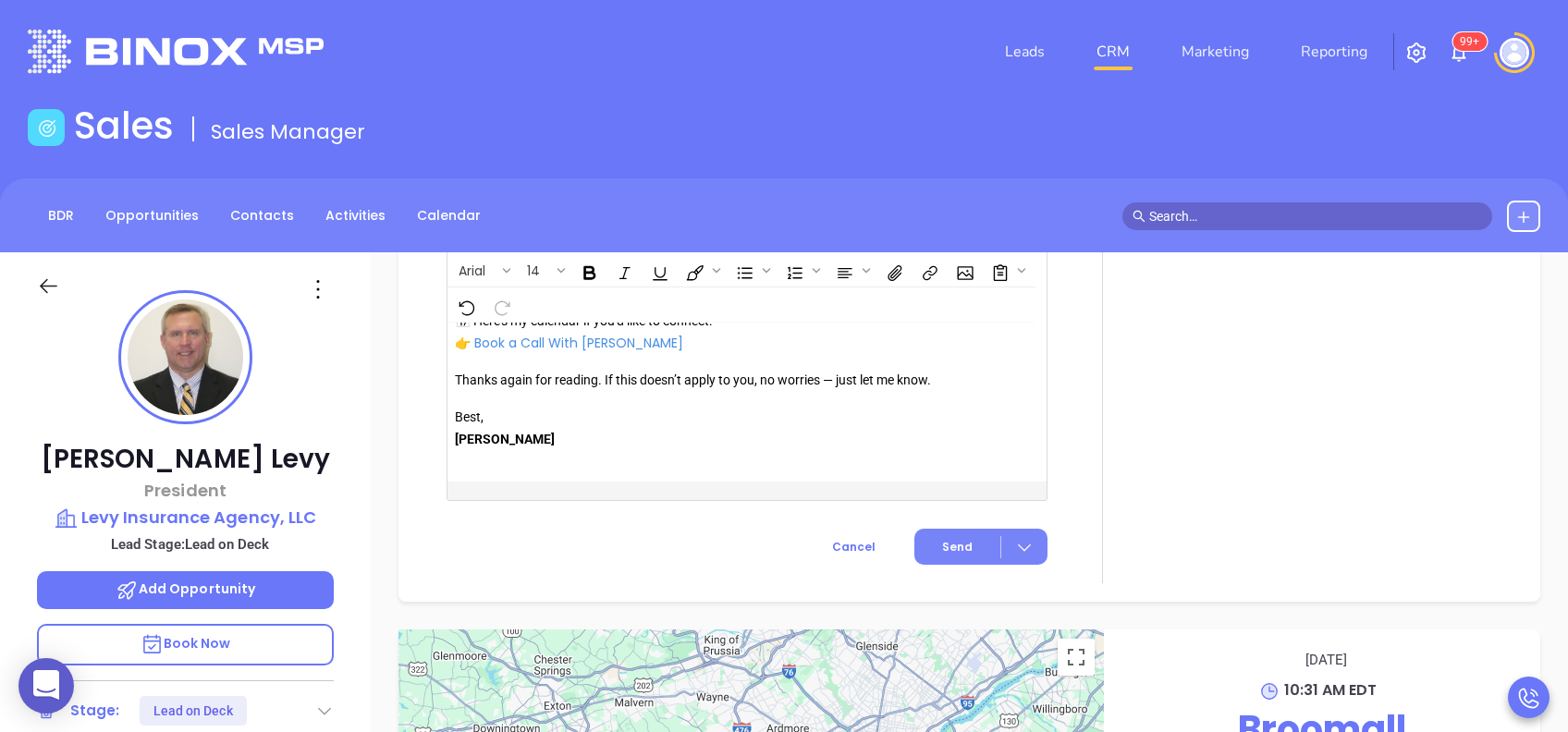
click at [955, 559] on button "Send" at bounding box center [981, 546] width 133 height 36
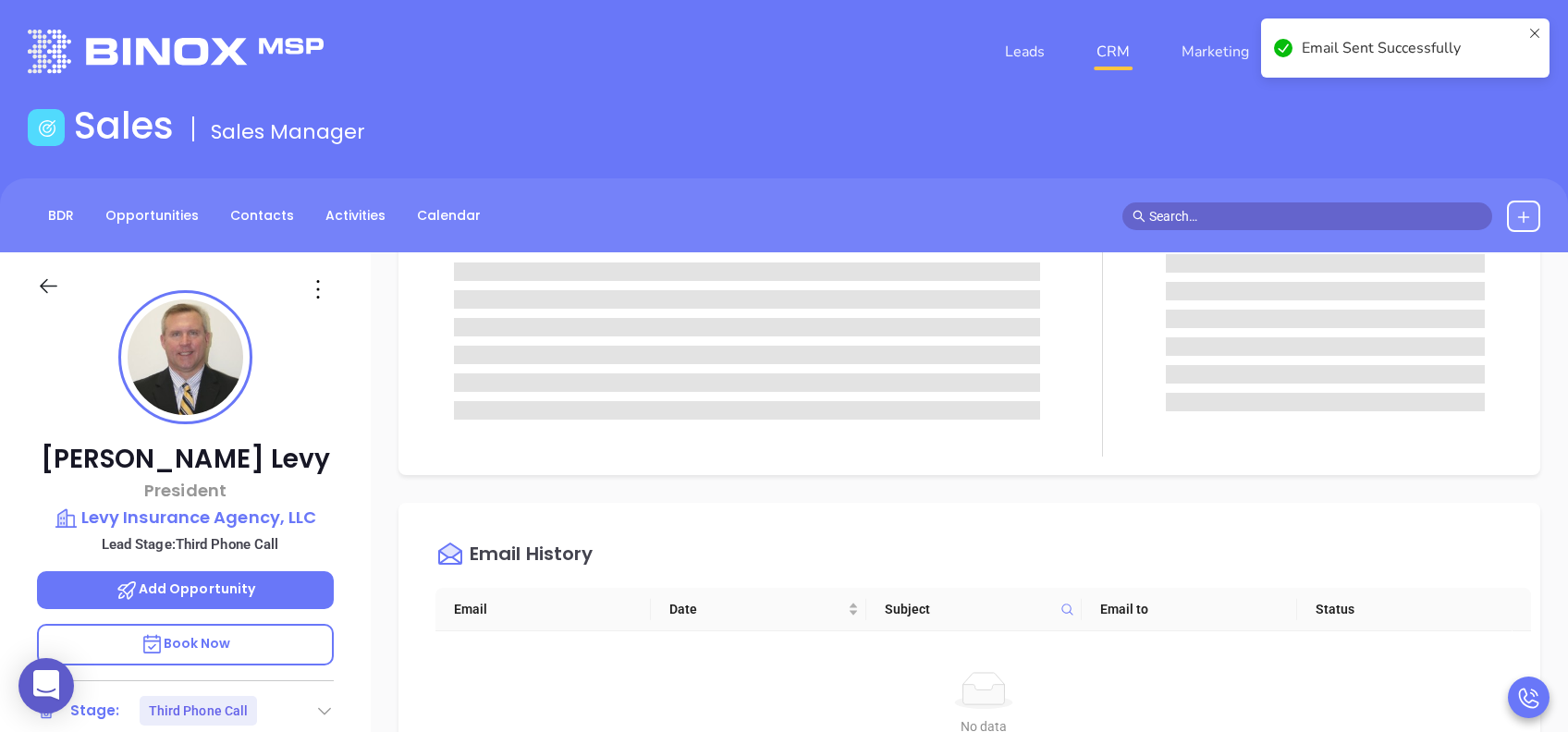
scroll to position [0, 0]
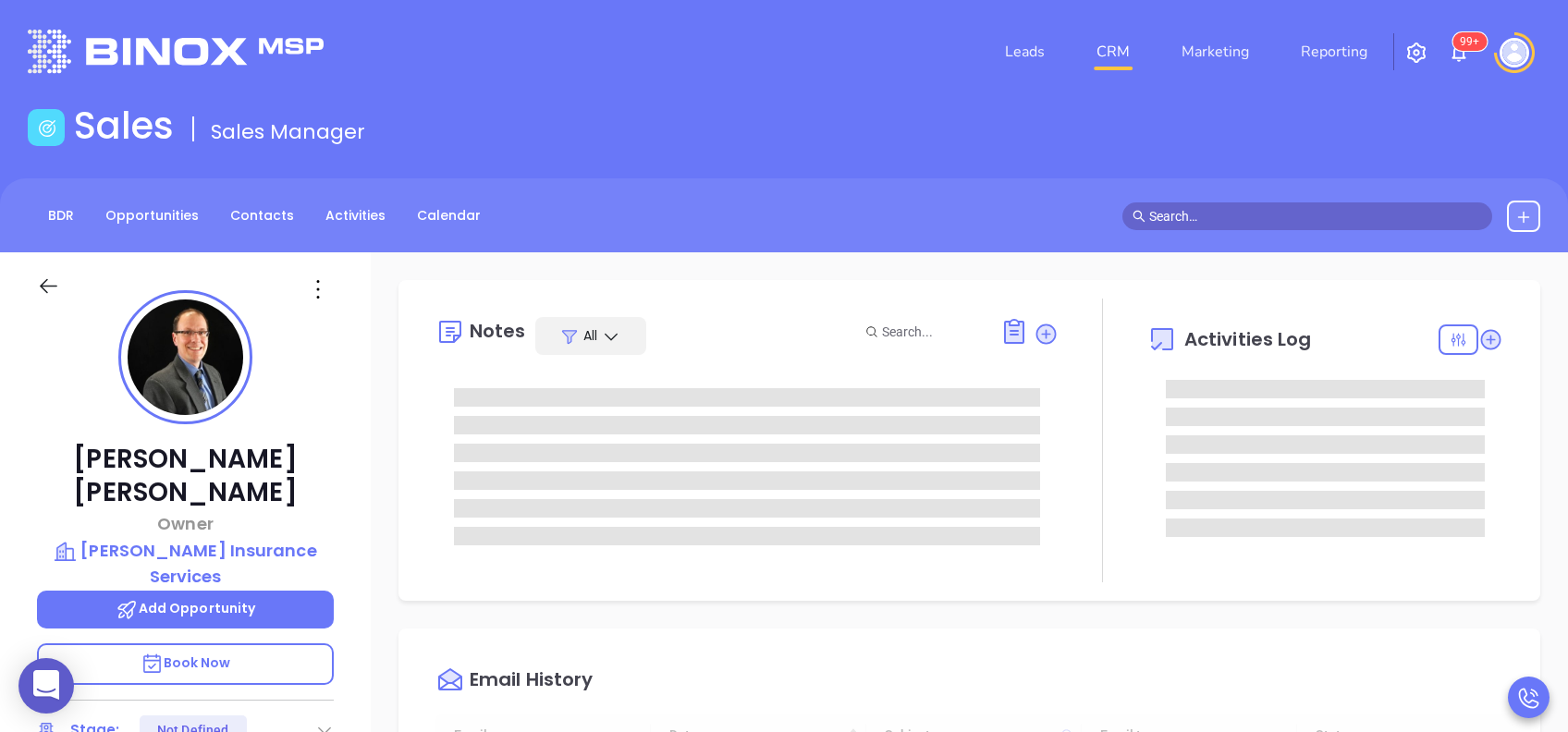
type input "[DATE]"
type input "[PERSON_NAME]"
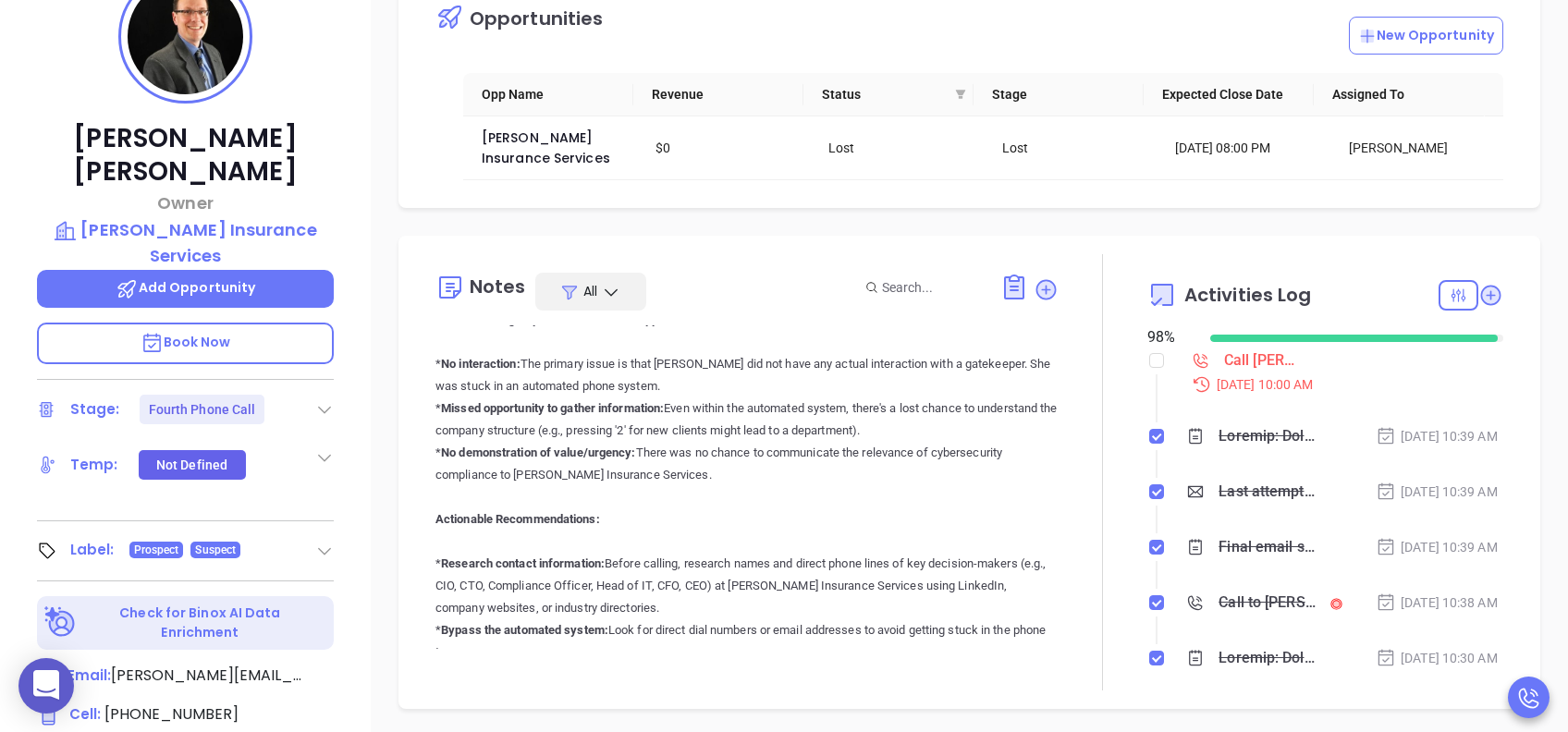
scroll to position [493, 0]
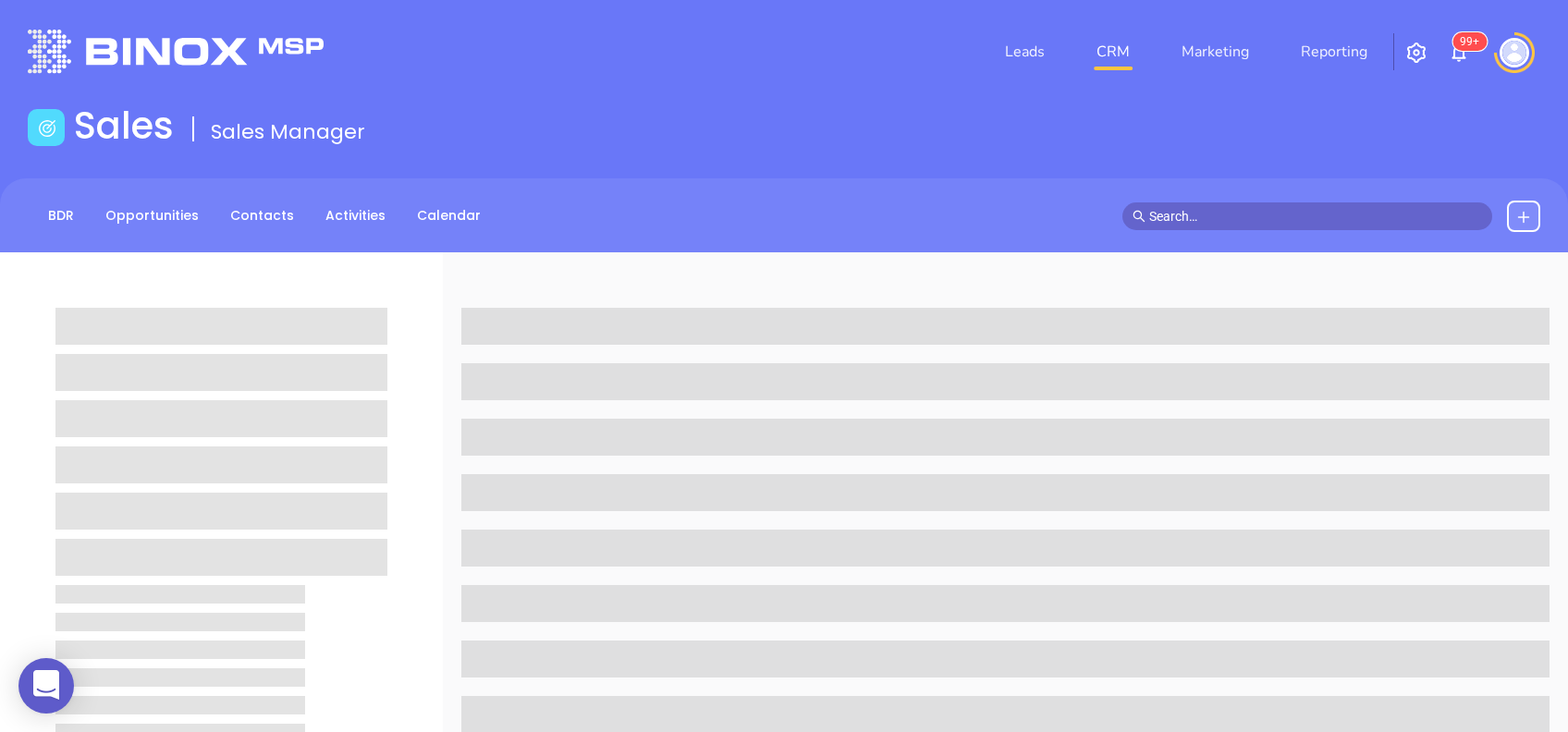
scroll to position [321, 0]
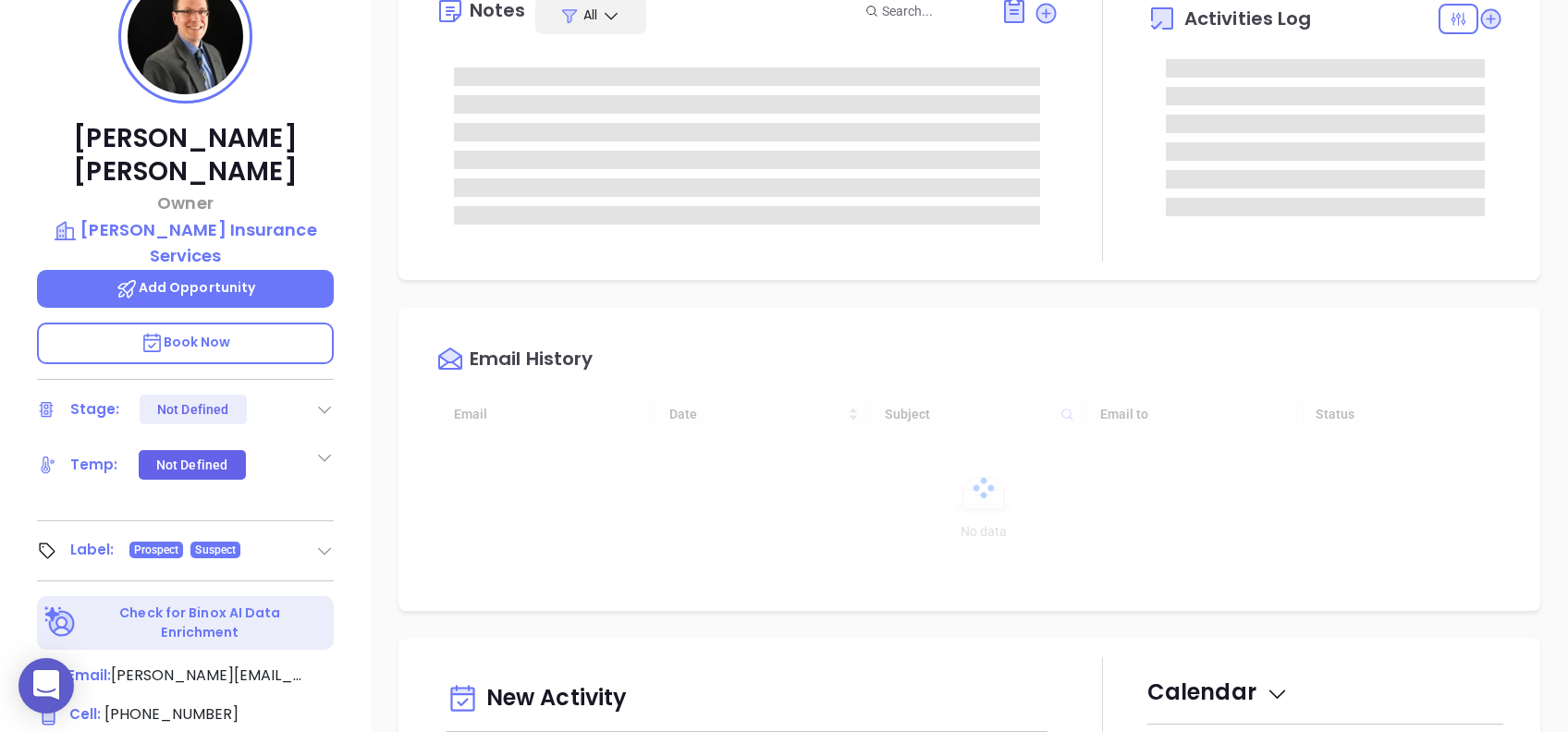
type input "[DATE]"
type input "[PERSON_NAME]"
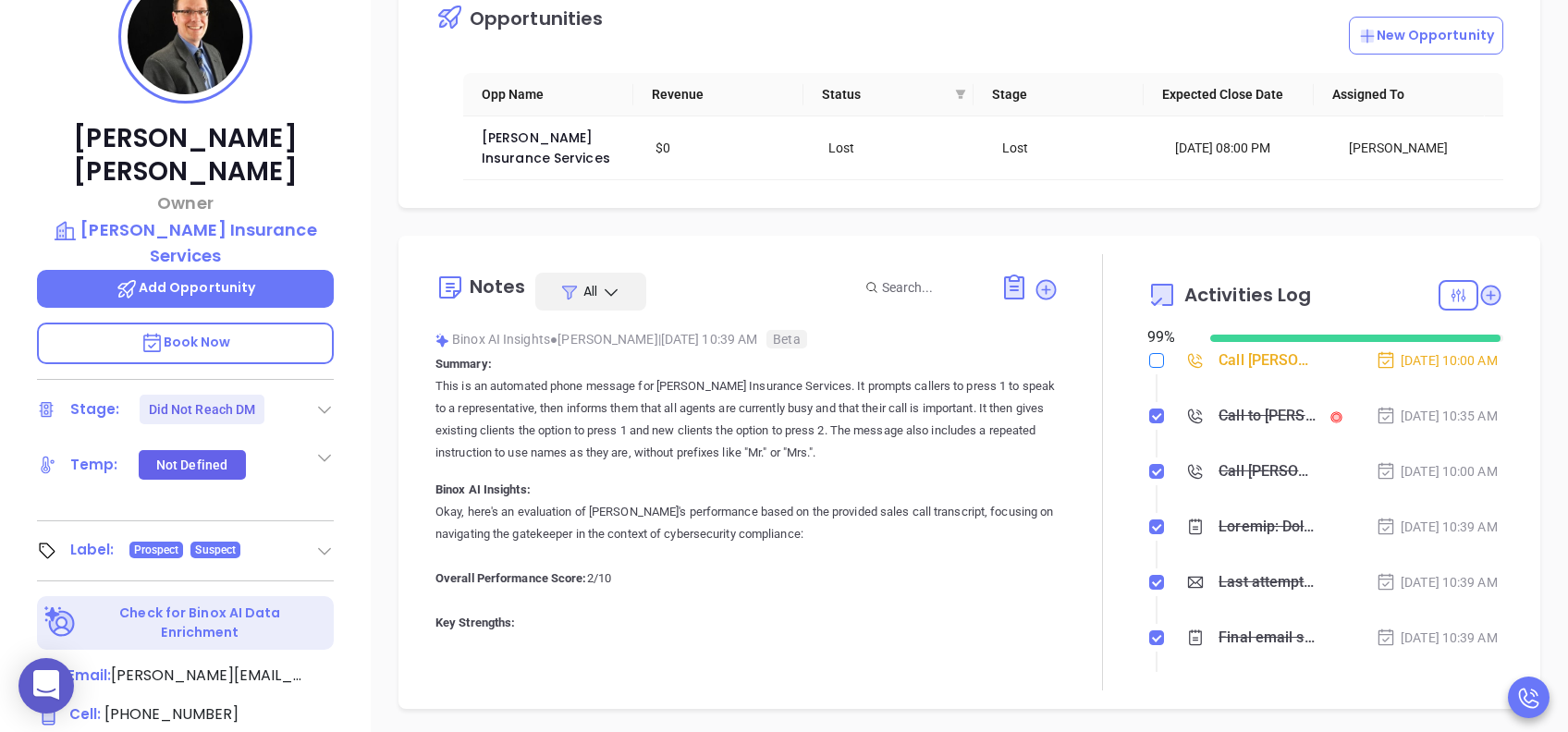
click at [1149, 368] on input "checkbox" at bounding box center [1156, 360] width 15 height 15
checkbox input "true"
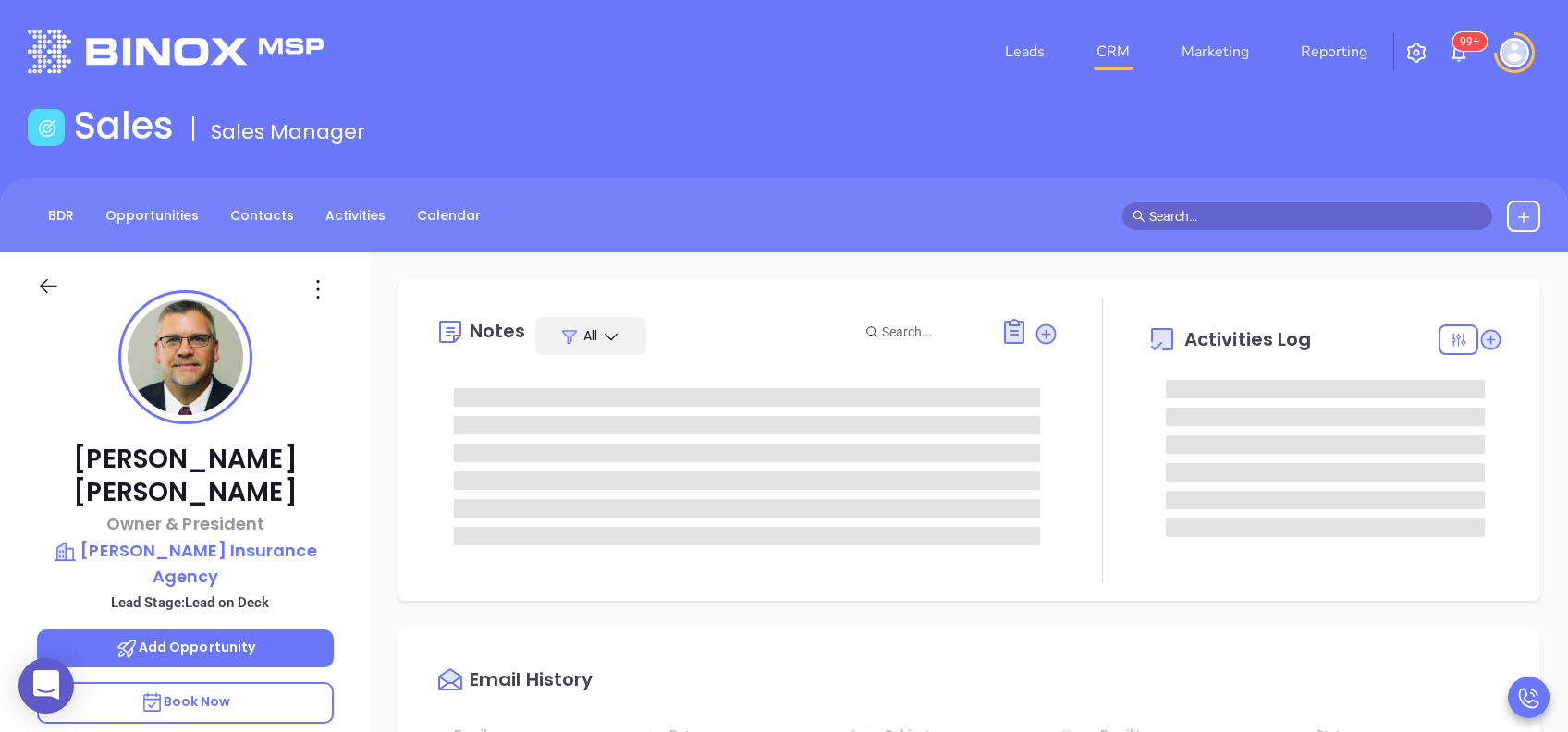
type input "[DATE]"
type input "[PERSON_NAME]"
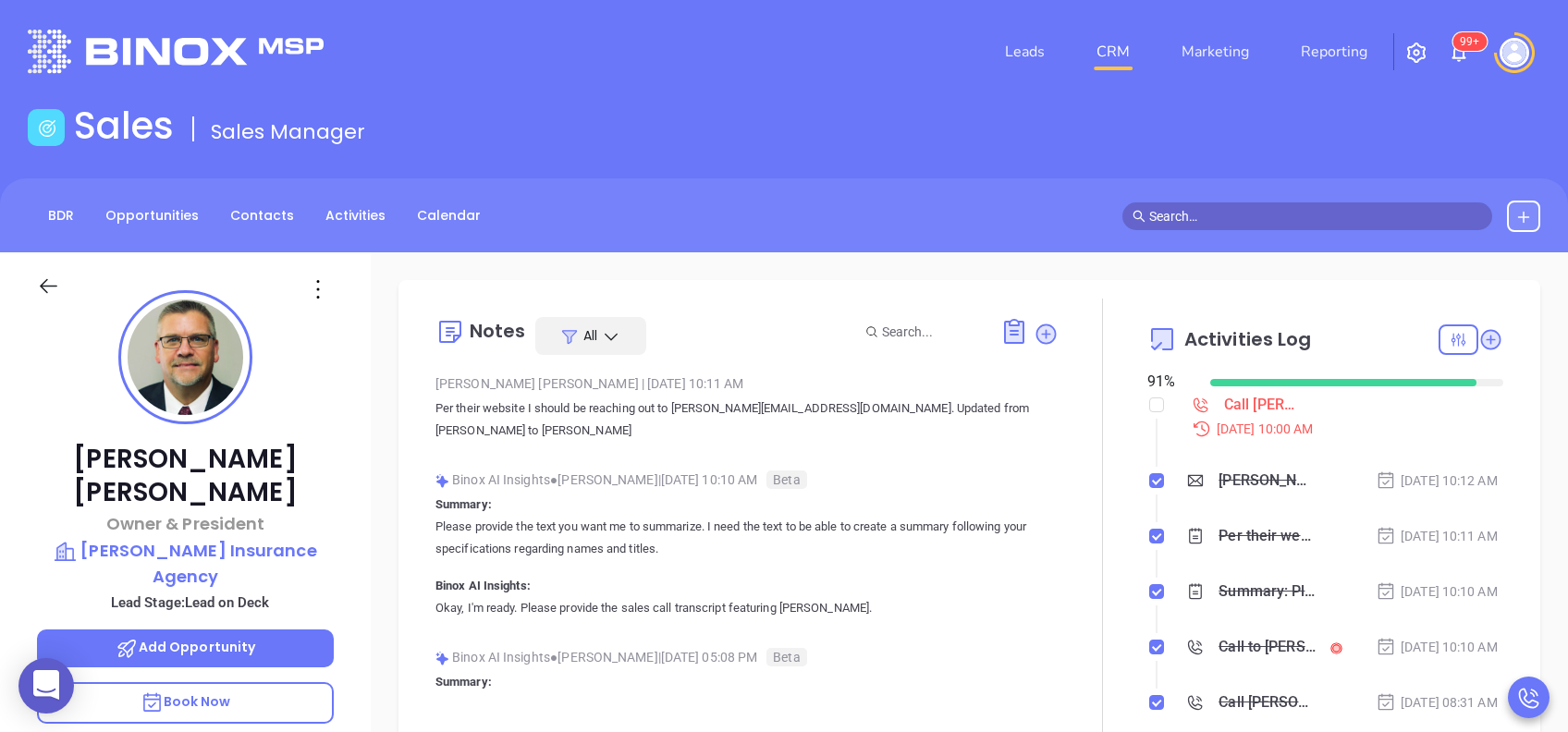
scroll to position [123, 0]
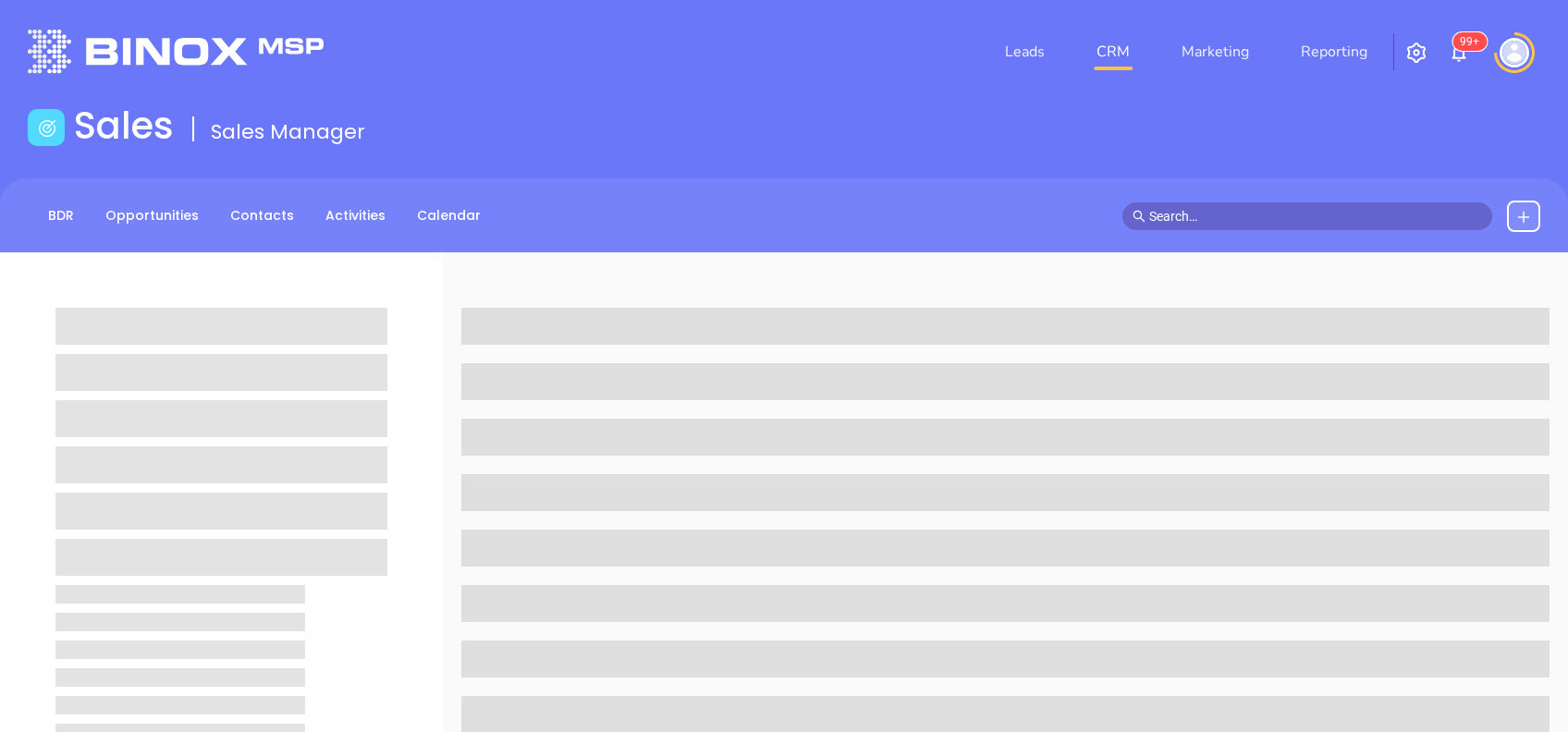
scroll to position [123, 0]
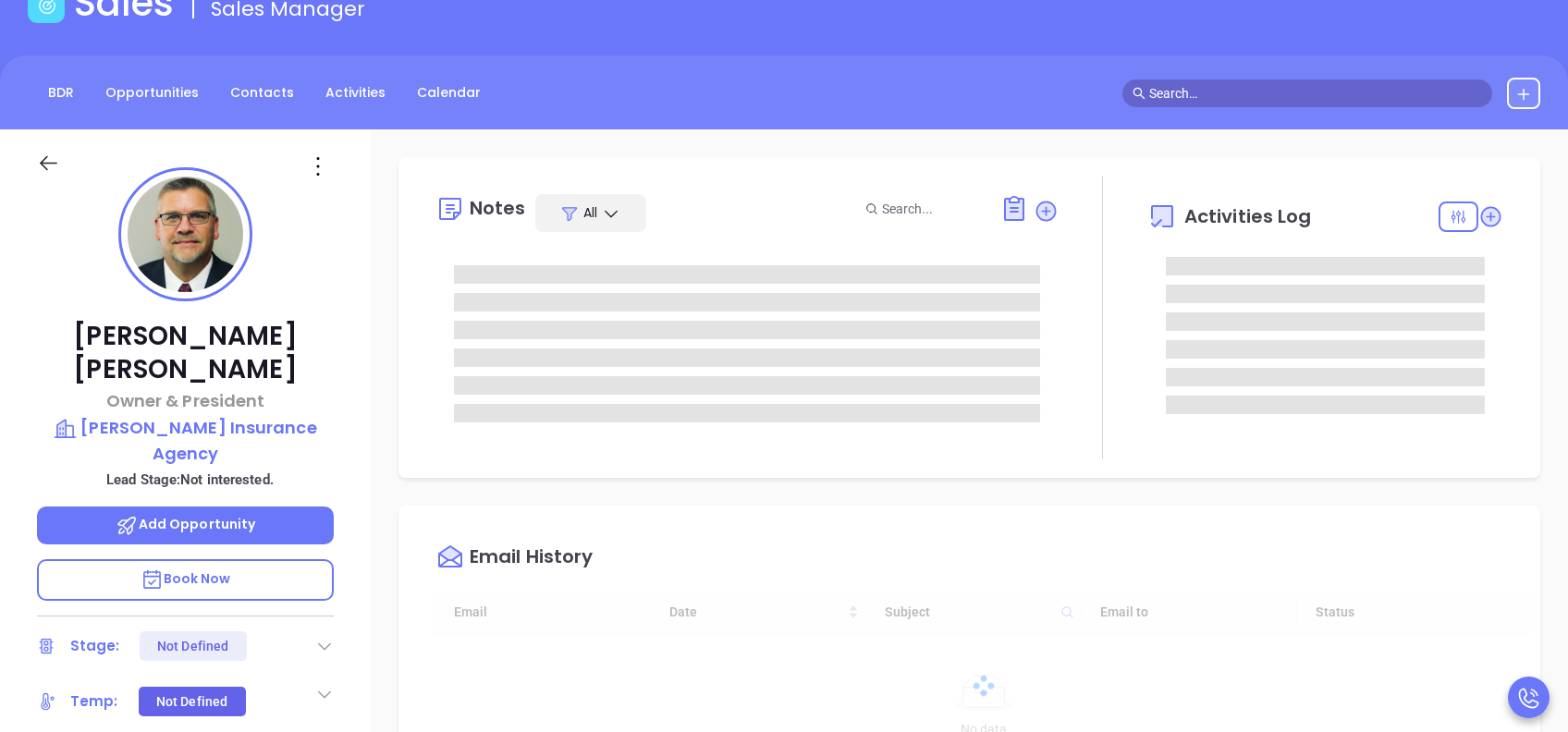
type input "[DATE]"
type input "[PERSON_NAME]"
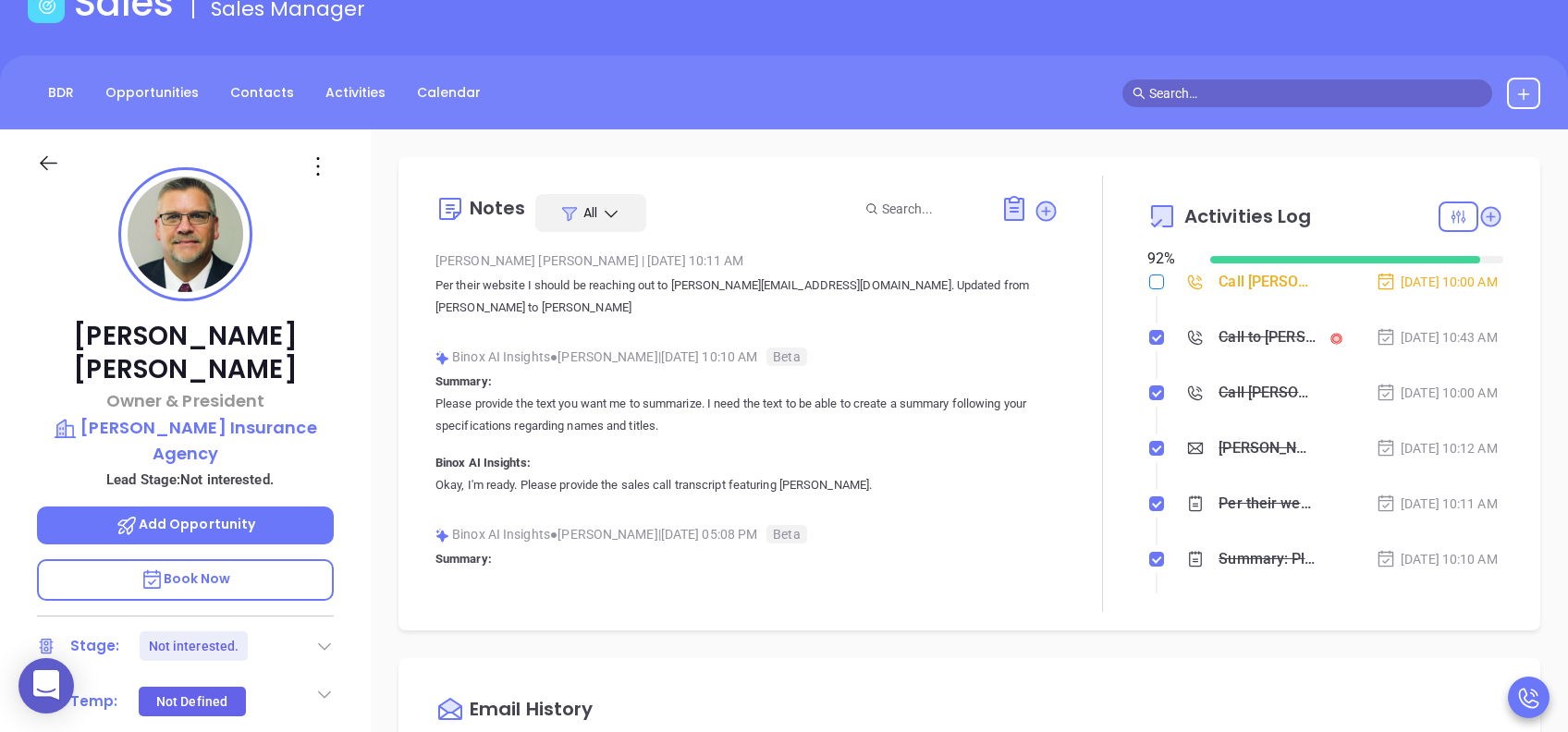
click at [1149, 281] on input "checkbox" at bounding box center [1156, 282] width 15 height 15
checkbox input "true"
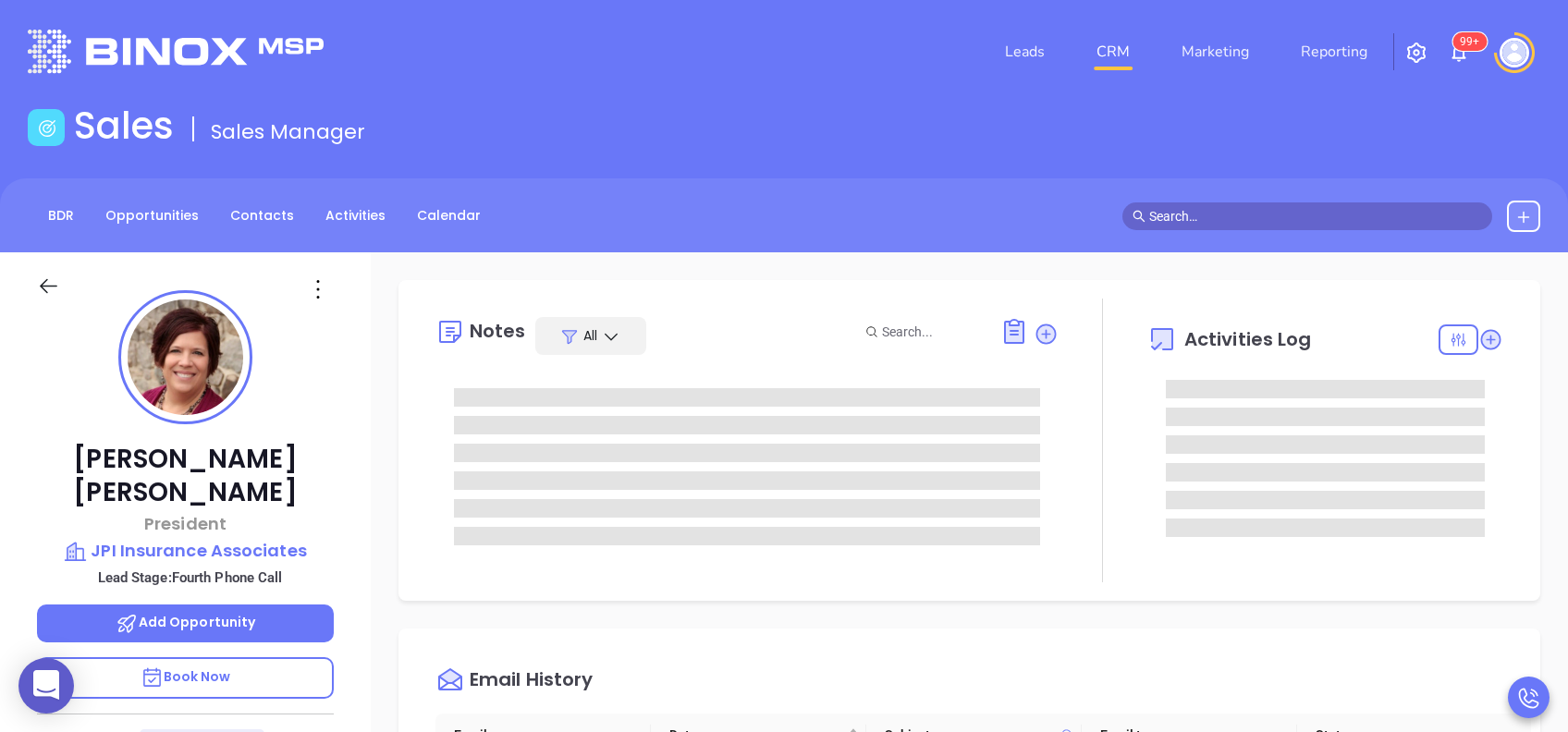
scroll to position [482, 0]
type input "[PERSON_NAME]"
type input "[DATE]"
type input "[PERSON_NAME]"
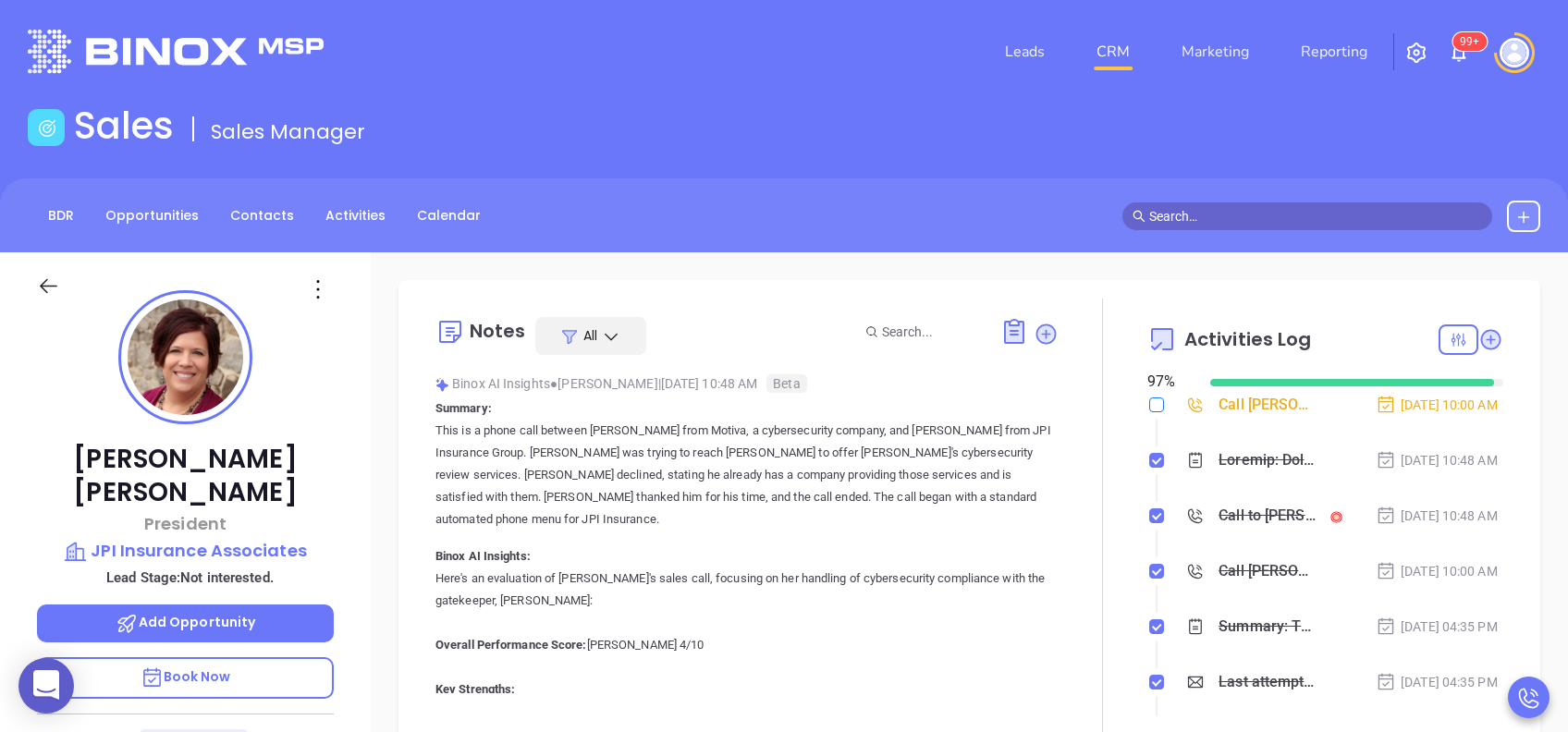
click at [1149, 399] on input "checkbox" at bounding box center [1156, 404] width 15 height 15
checkbox input "true"
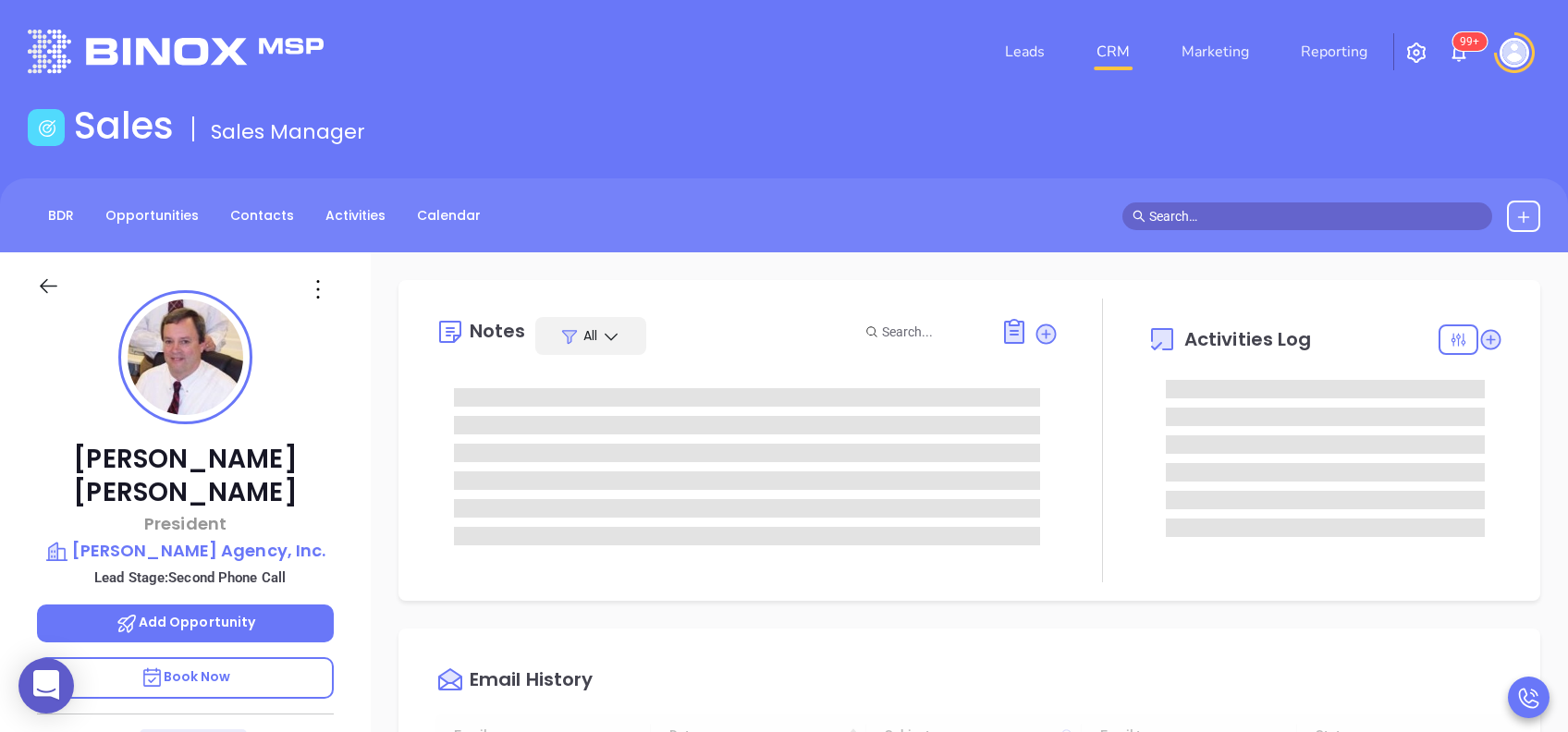
type input "[DATE]"
type input "[PERSON_NAME]"
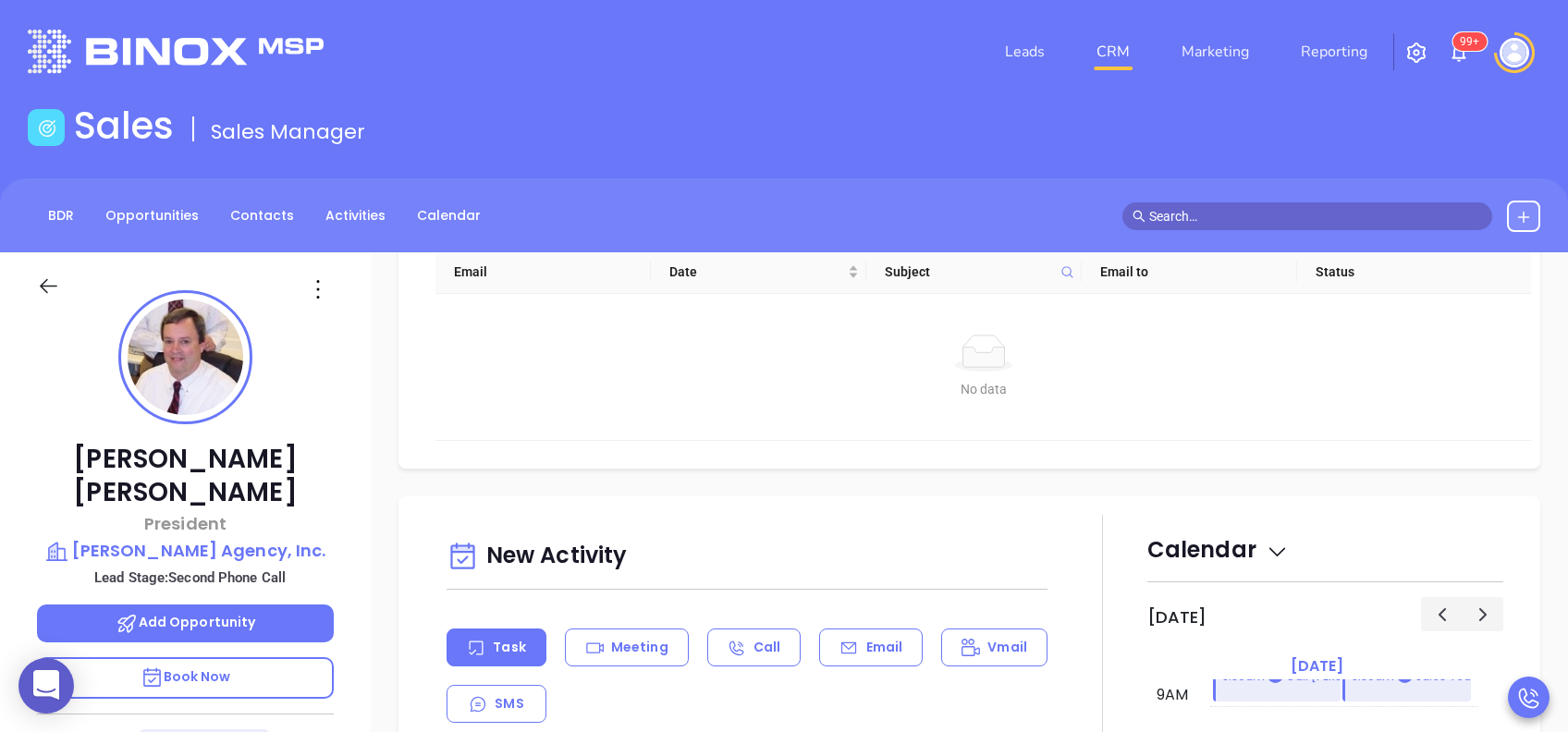
scroll to position [740, 0]
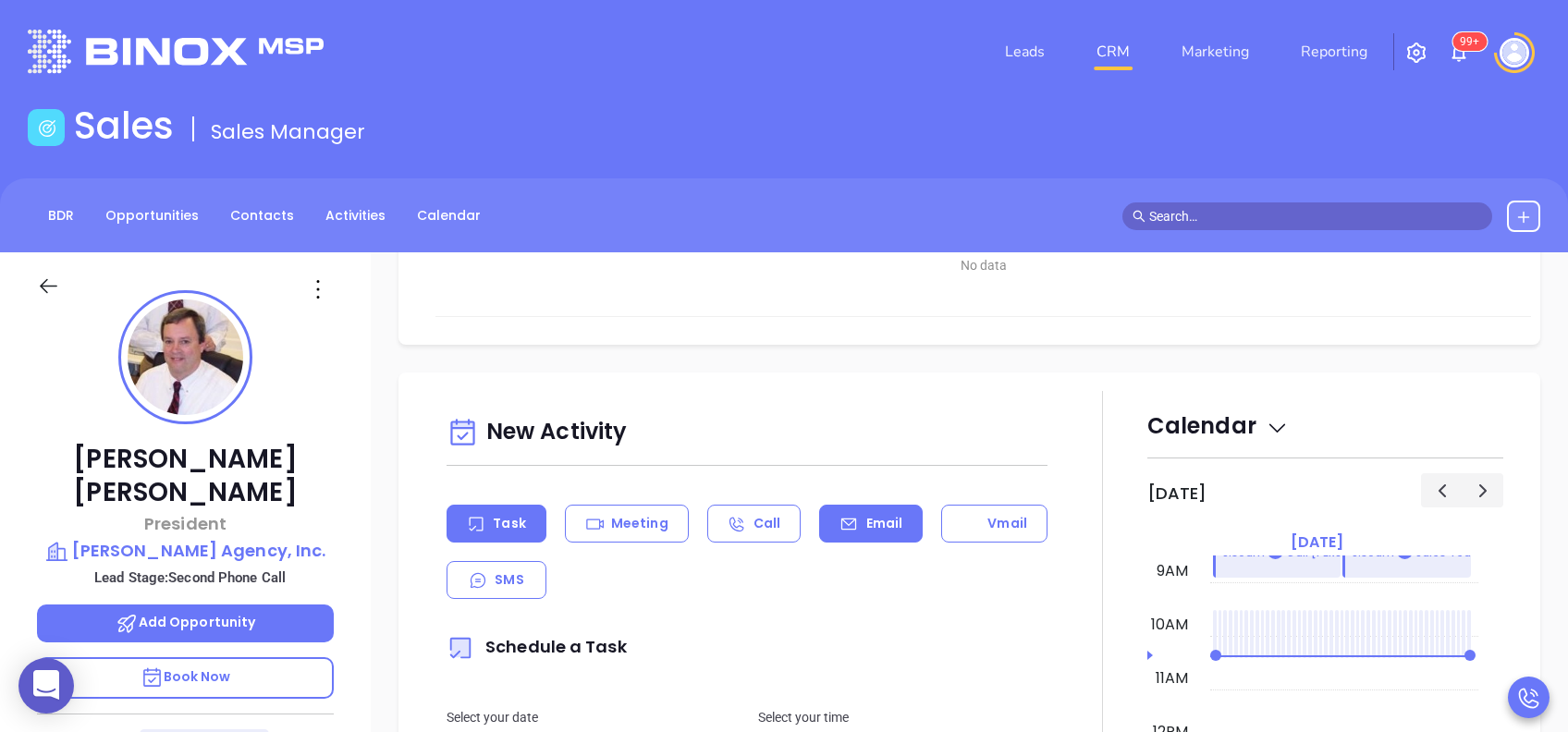
click at [861, 510] on div "Email" at bounding box center [871, 524] width 104 height 38
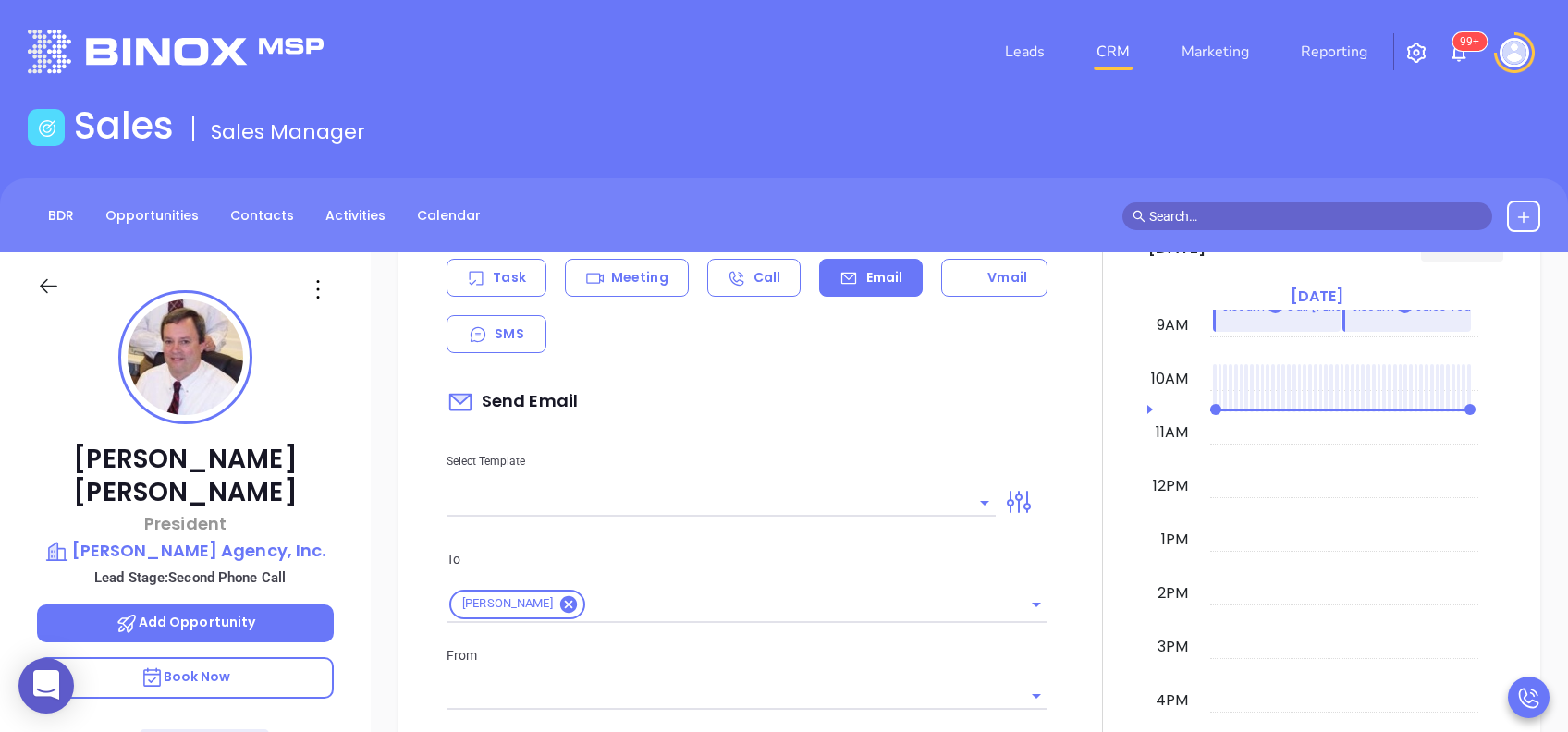
click at [861, 510] on input "text" at bounding box center [707, 502] width 522 height 26
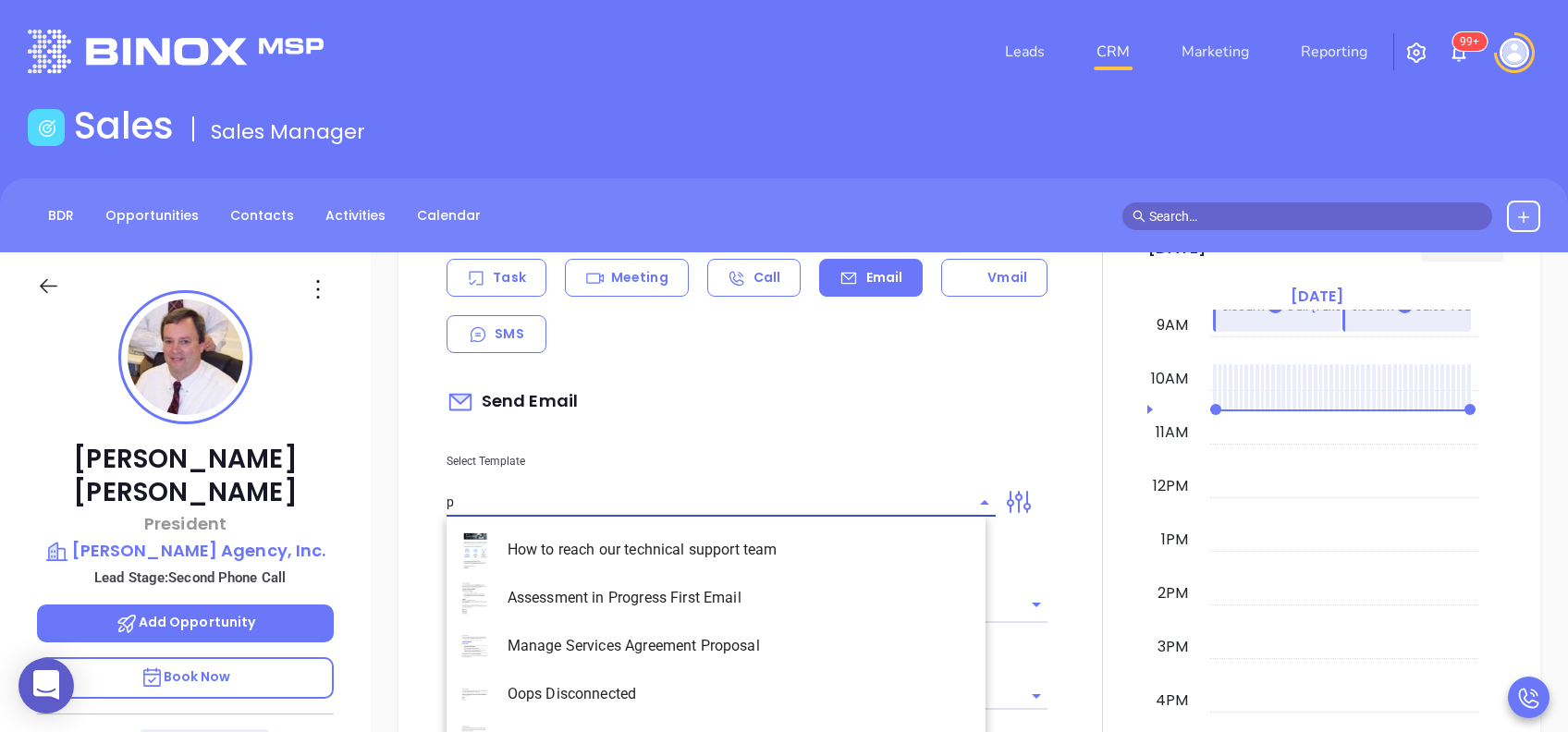
type input "pa"
type input "[PERSON_NAME]"
click at [833, 628] on li "PA Insurance 0625 - Email 3" at bounding box center [715, 646] width 539 height 48
type input "PA Insurance 0625 - Email 3"
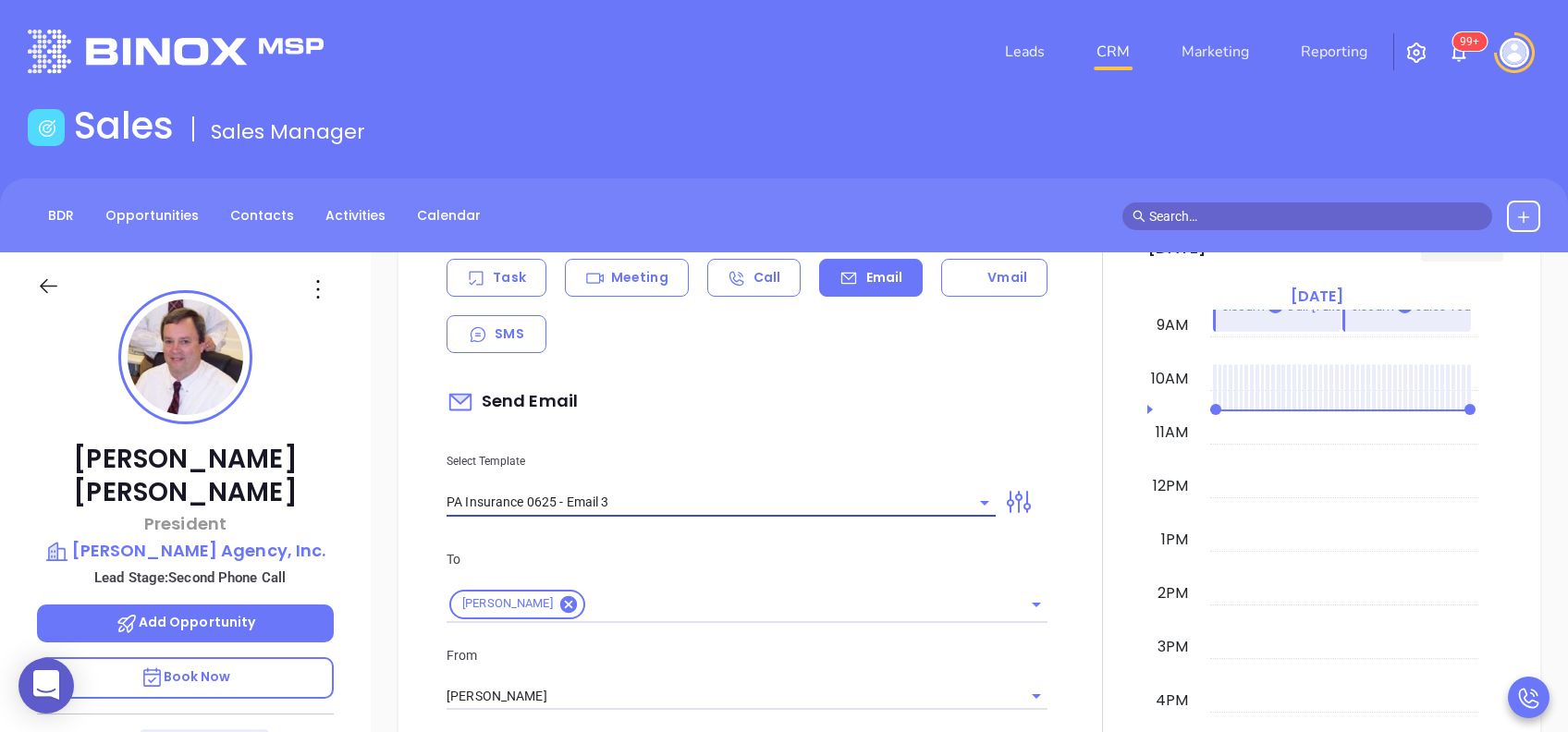
type input "What one PA agency discovered (and why it mattered)"
type input "PA Insurance 0625 - Email 3"
click at [753, 677] on div "From Vicky Mendoza" at bounding box center [747, 677] width 623 height 66
click at [750, 688] on input "[PERSON_NAME]" at bounding box center [720, 696] width 549 height 26
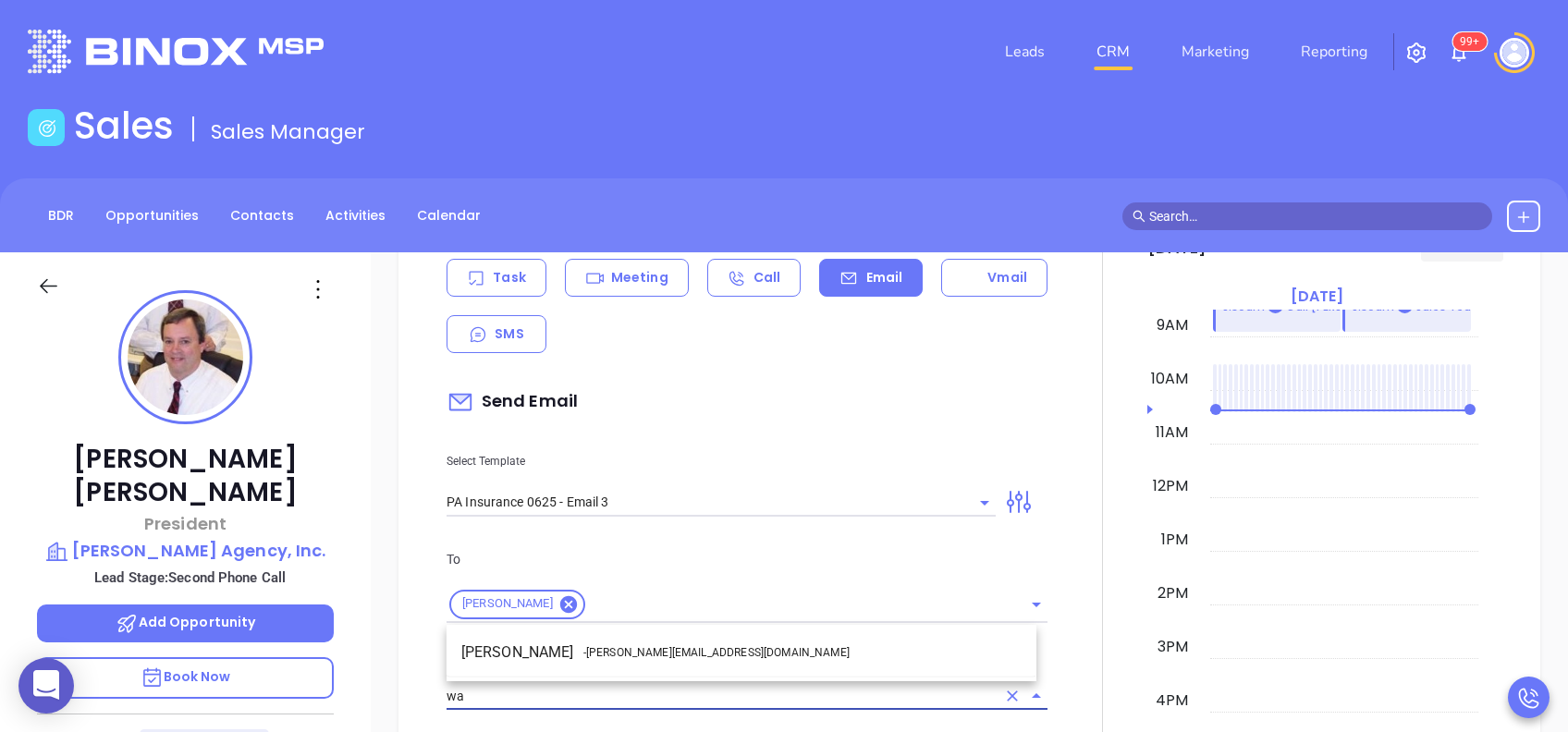
click at [681, 650] on span "- walter@motiva.net" at bounding box center [716, 653] width 266 height 17
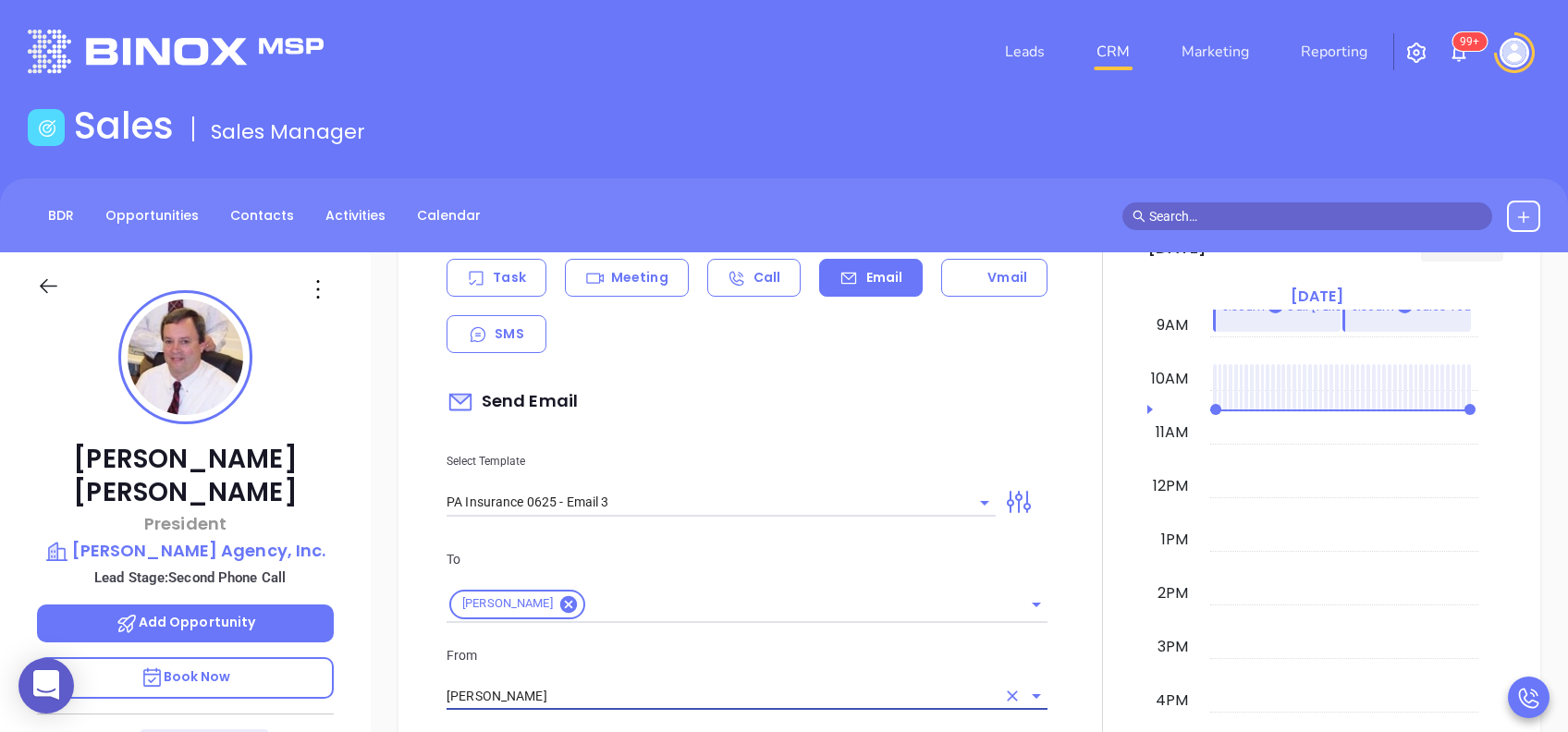
type input "Walter Contreras"
click at [693, 654] on p "From" at bounding box center [747, 655] width 601 height 21
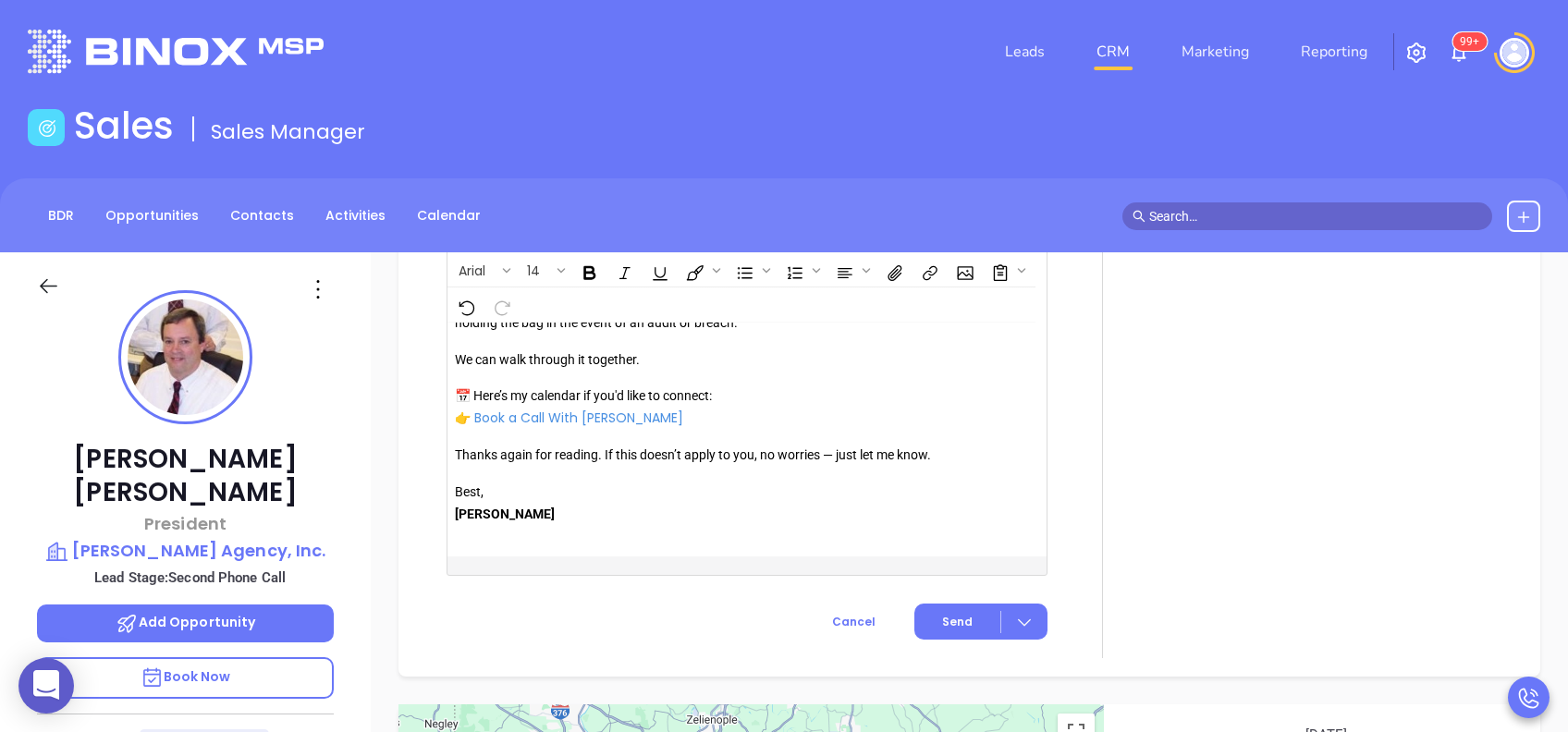
scroll to position [2202, 0]
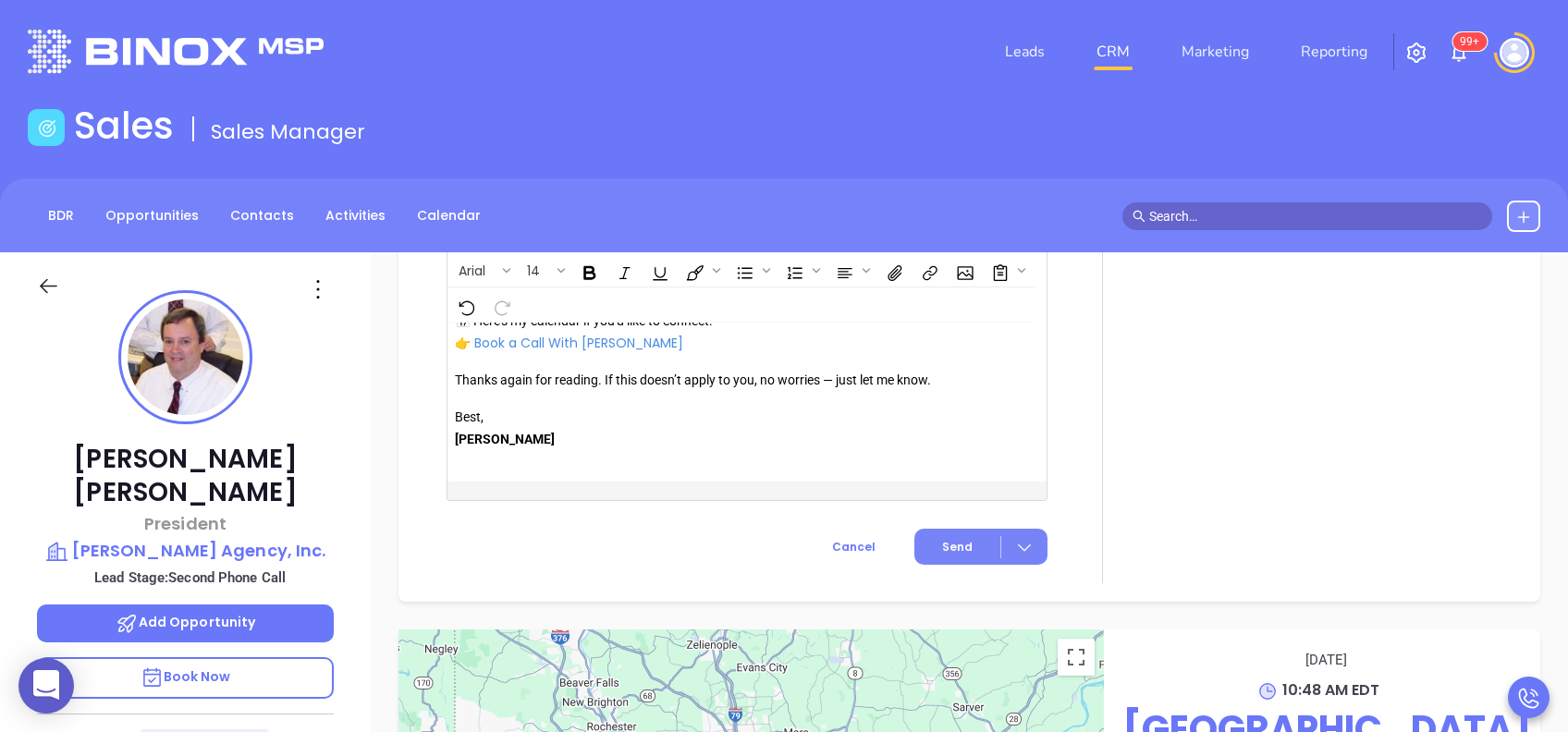
click at [943, 541] on span "Send" at bounding box center [957, 547] width 30 height 17
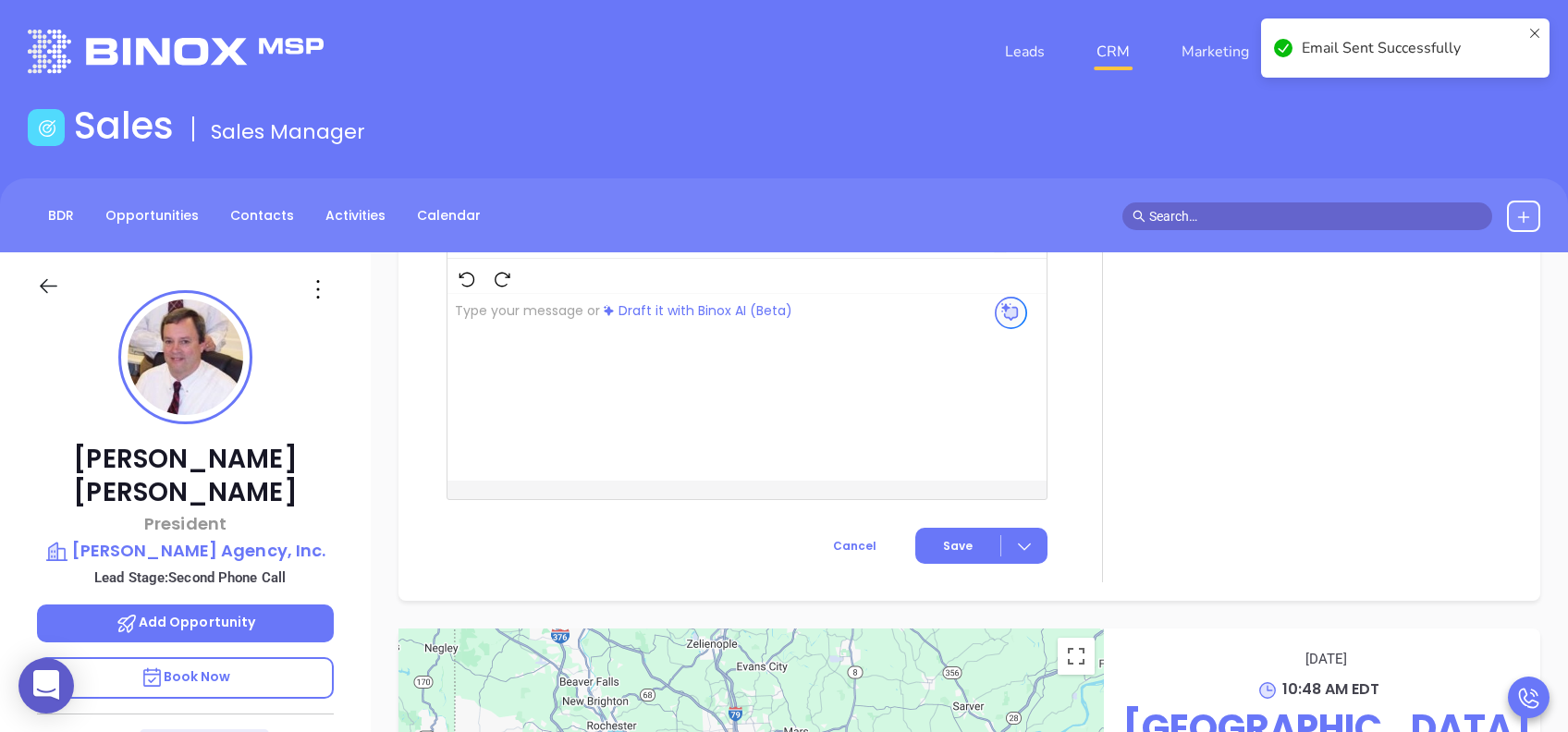
scroll to position [1626, 0]
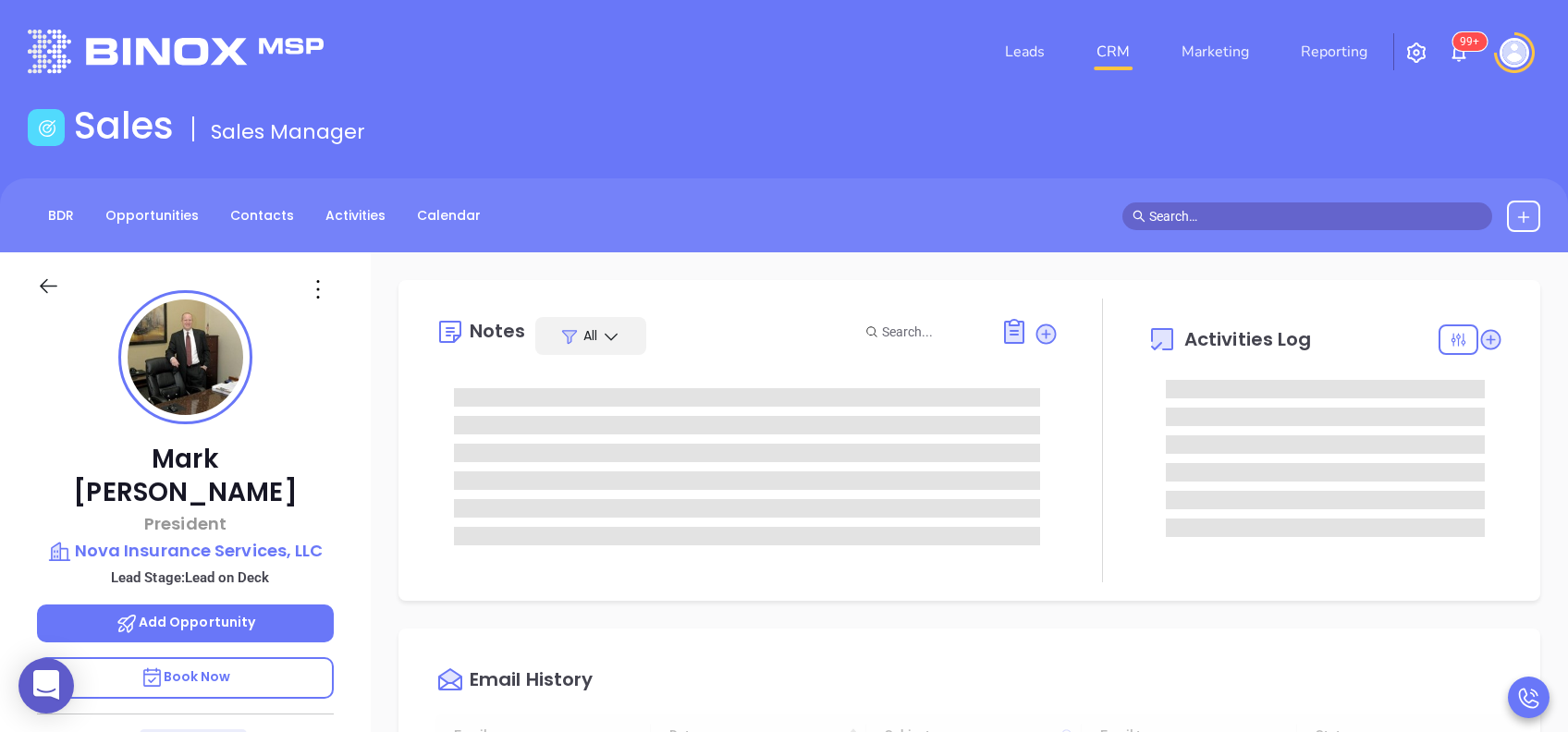
type input "[DATE]"
type input "[PERSON_NAME]"
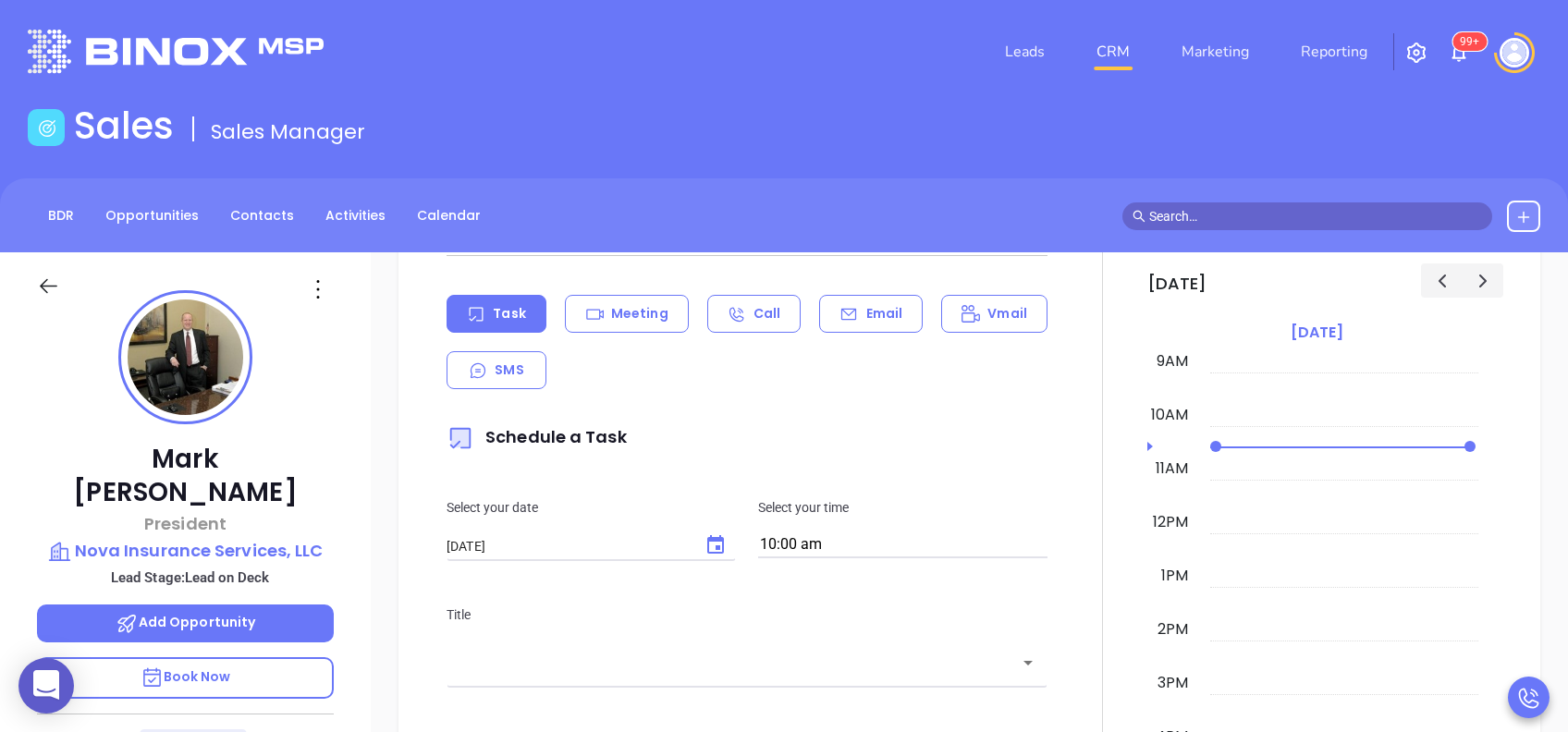
scroll to position [985, 0]
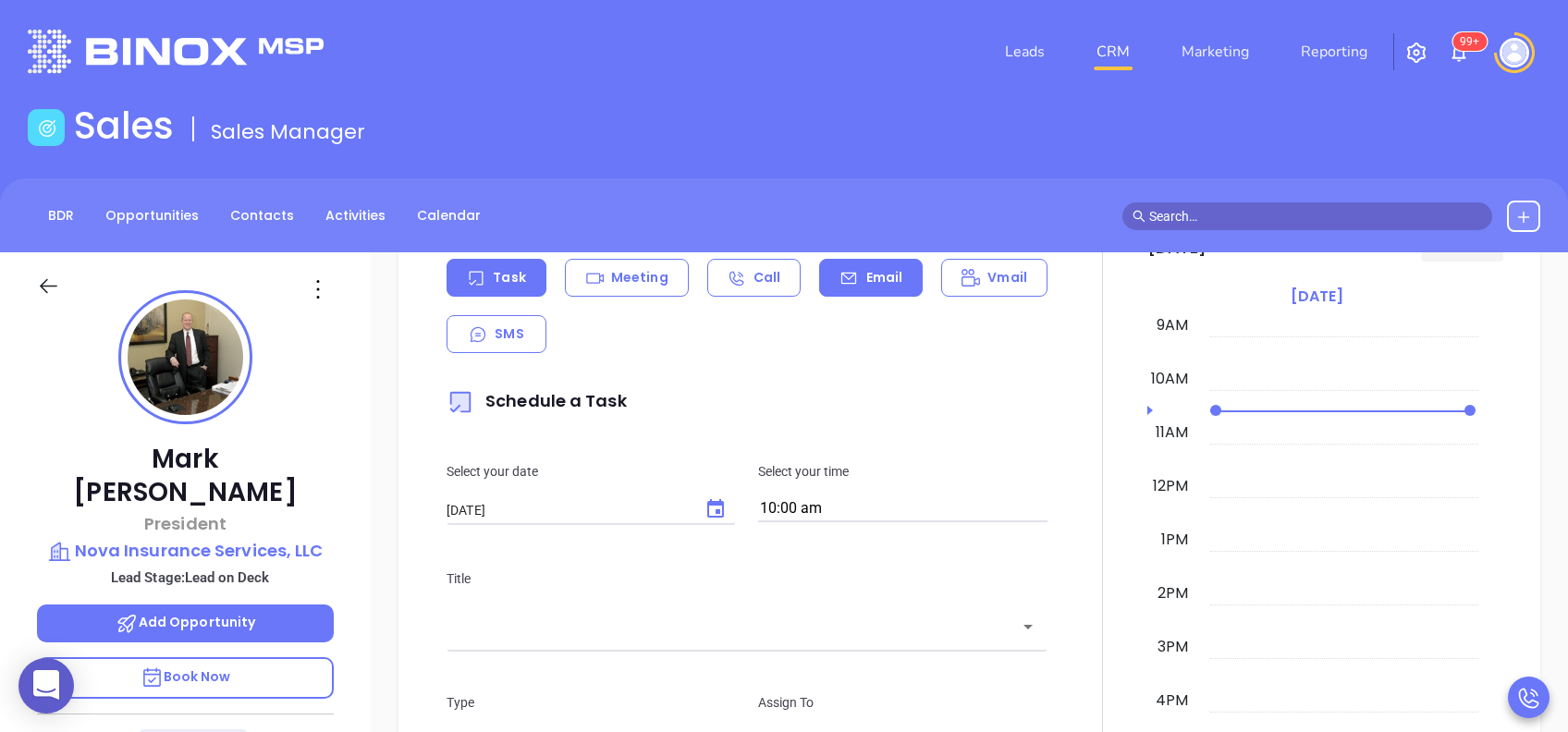
click at [873, 273] on p "Email" at bounding box center [885, 278] width 37 height 20
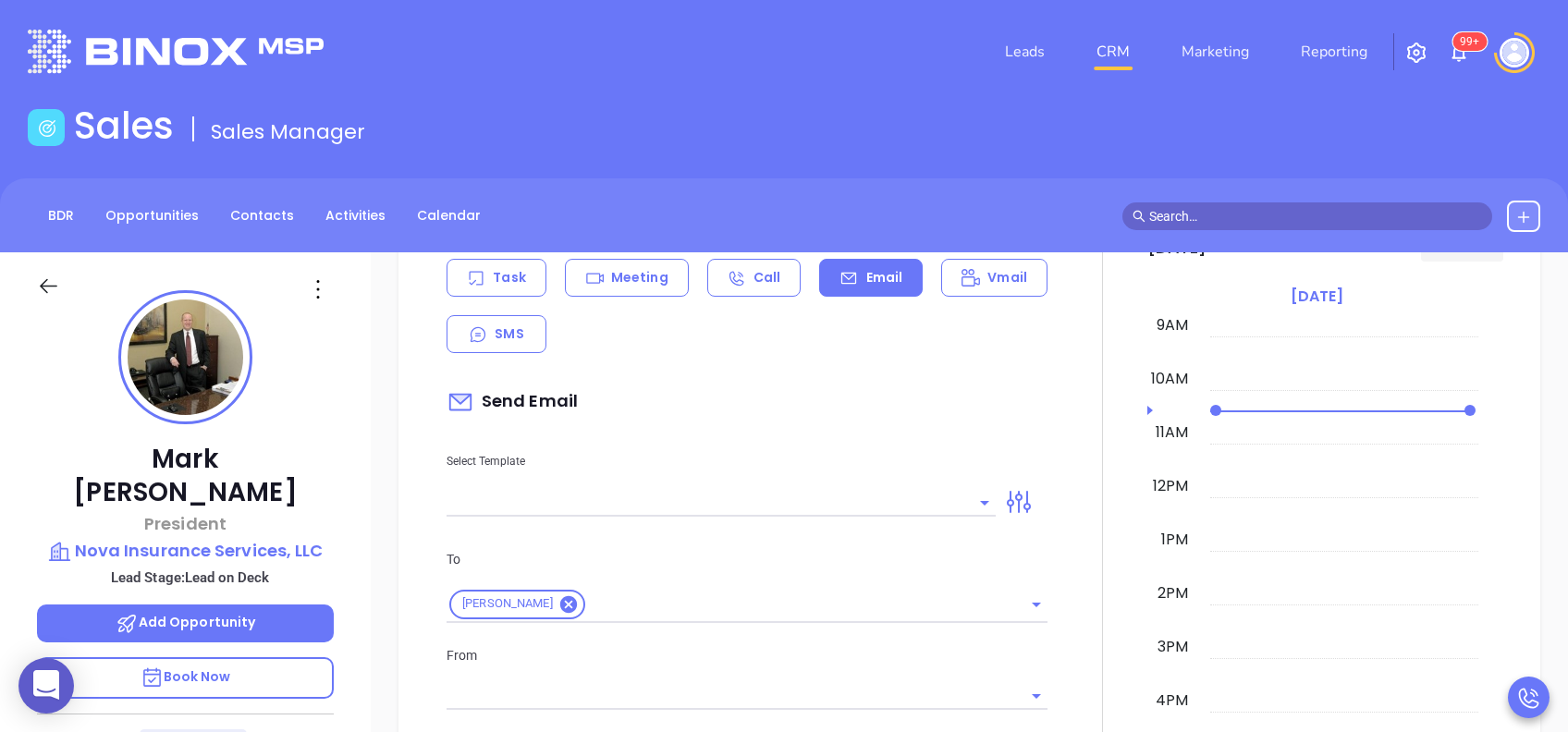
click at [792, 503] on input "text" at bounding box center [707, 502] width 522 height 26
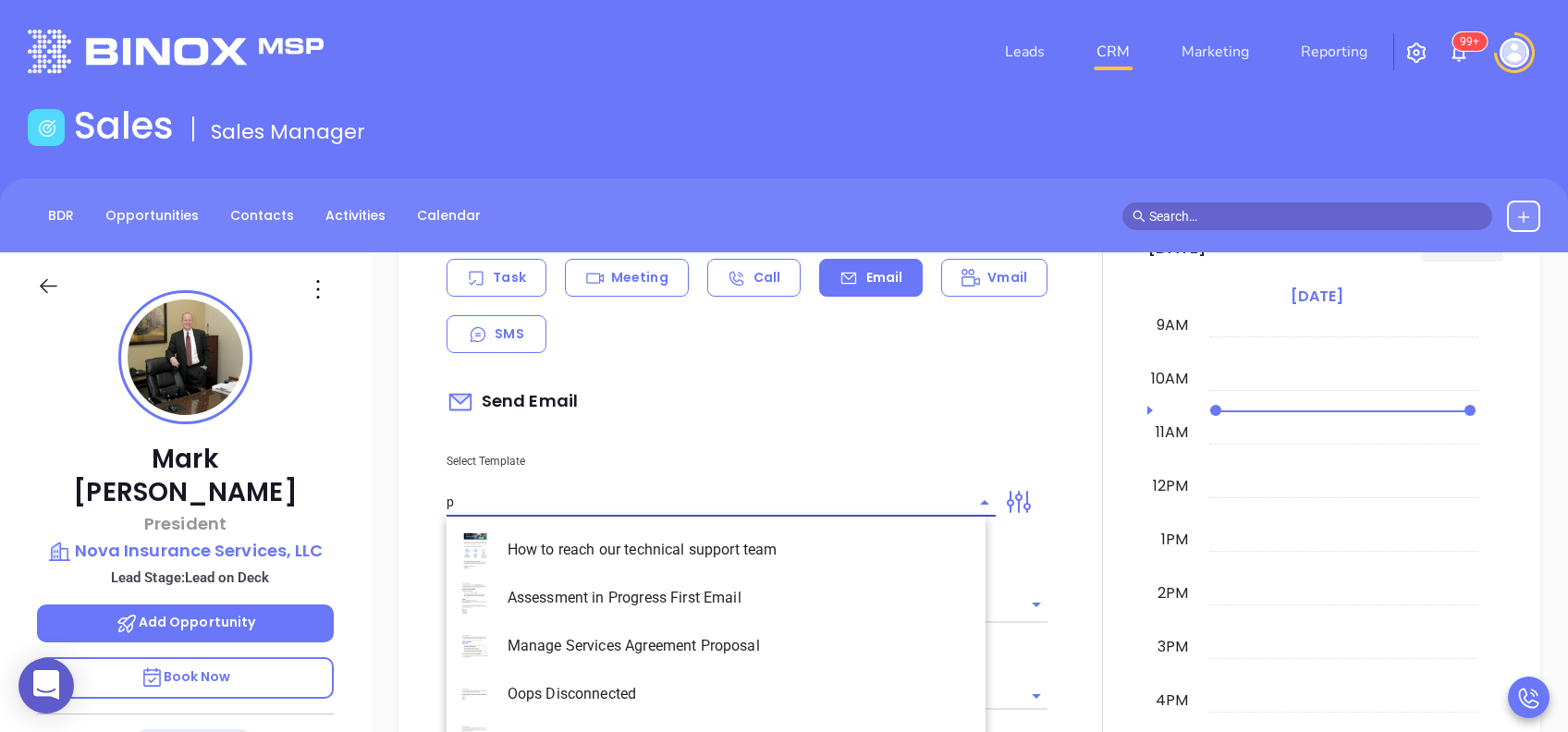
type input "p"
type input "[PERSON_NAME]"
click at [778, 576] on li "PA Insurance 0625 - Email 2" at bounding box center [715, 598] width 539 height 48
type input "PA Insurance 0625 - Email 2"
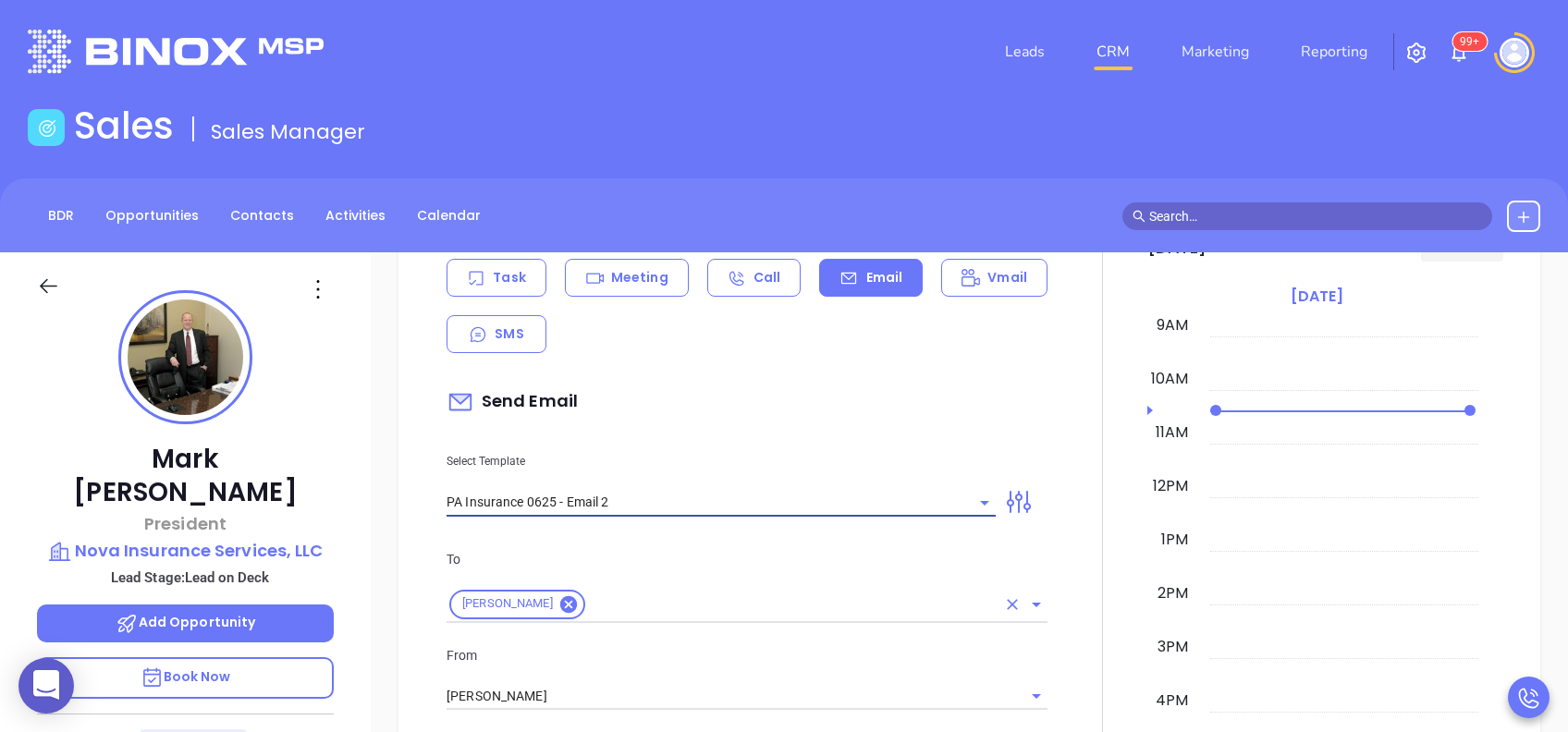
type input "[PERSON_NAME] You’re not alone — most PA agencies haven’t done this yet"
type input "PA Insurance 0625 - Email 2"
click at [530, 688] on input "[PERSON_NAME]" at bounding box center [720, 696] width 549 height 26
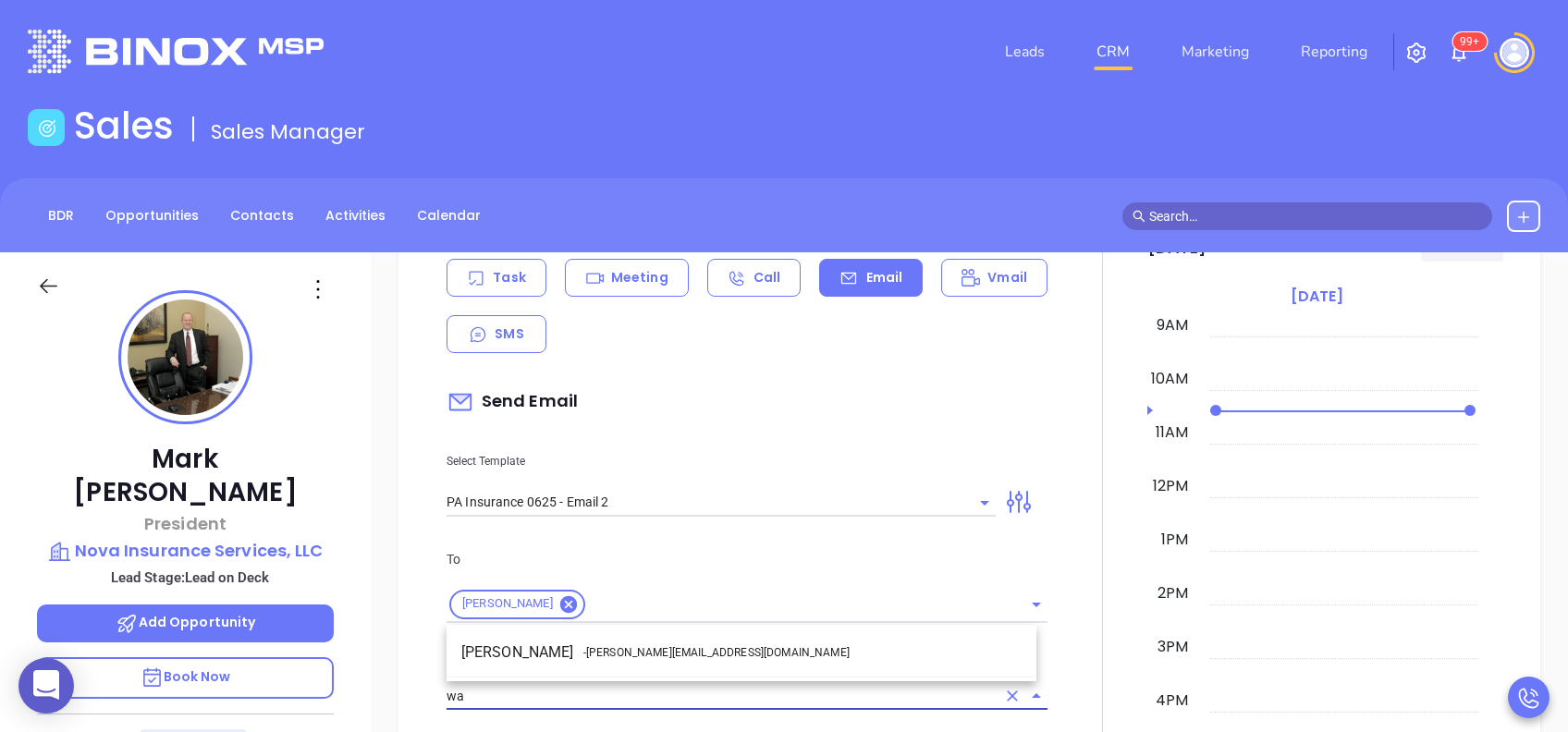
click at [567, 658] on li "Walter Contreras - walter@motiva.net" at bounding box center [741, 653] width 590 height 33
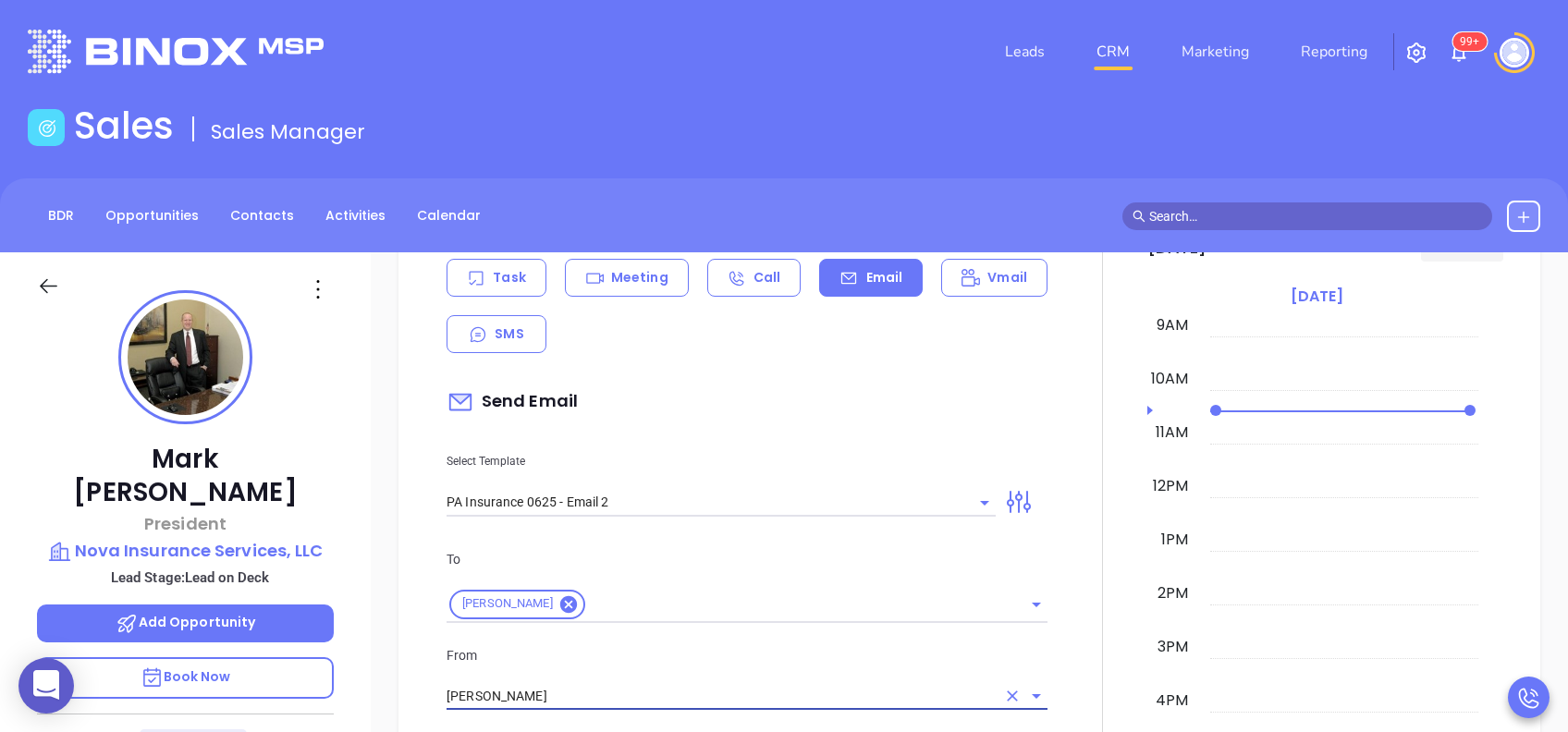
type input "Walter Contreras"
click at [606, 650] on p "From" at bounding box center [747, 655] width 601 height 21
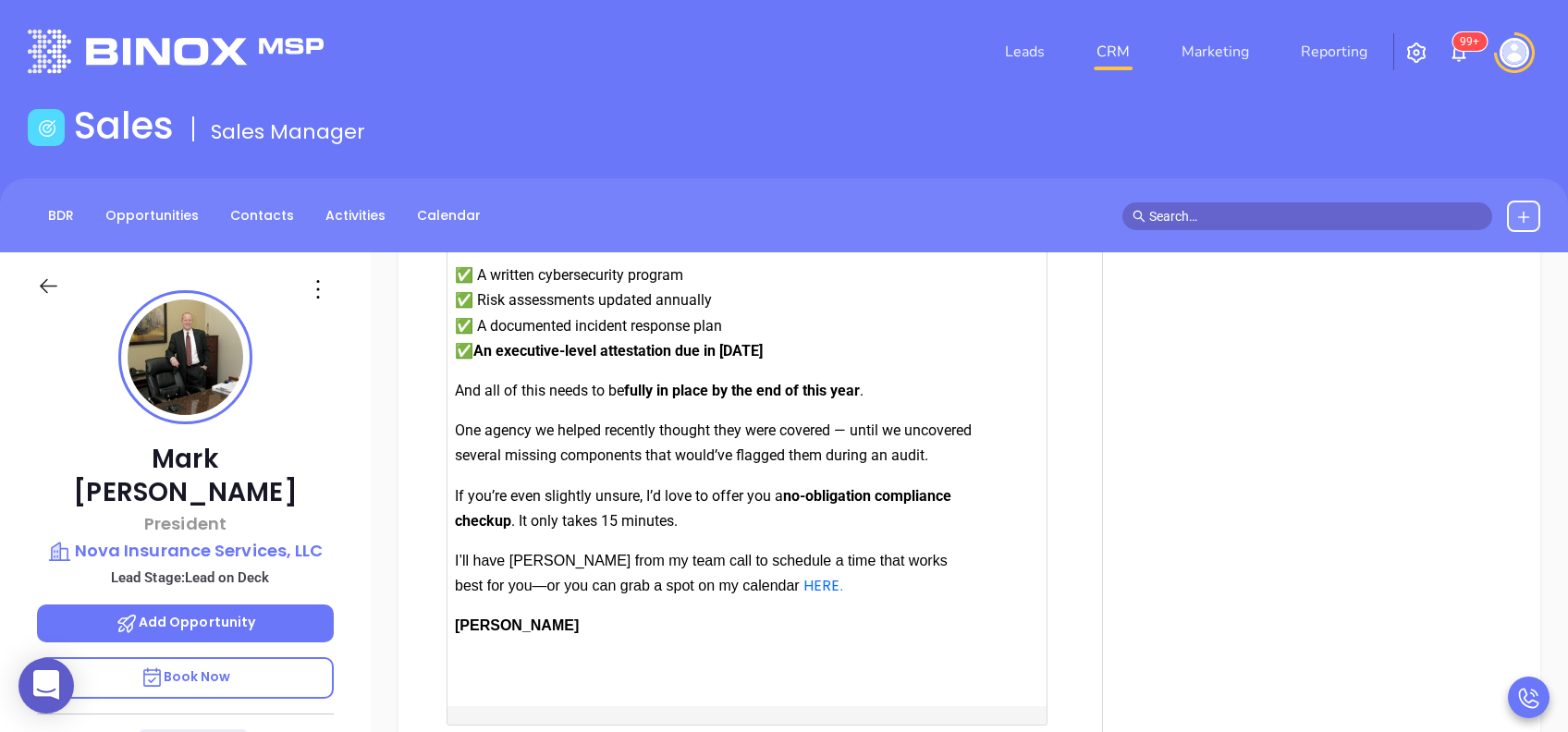
scroll to position [2095, 0]
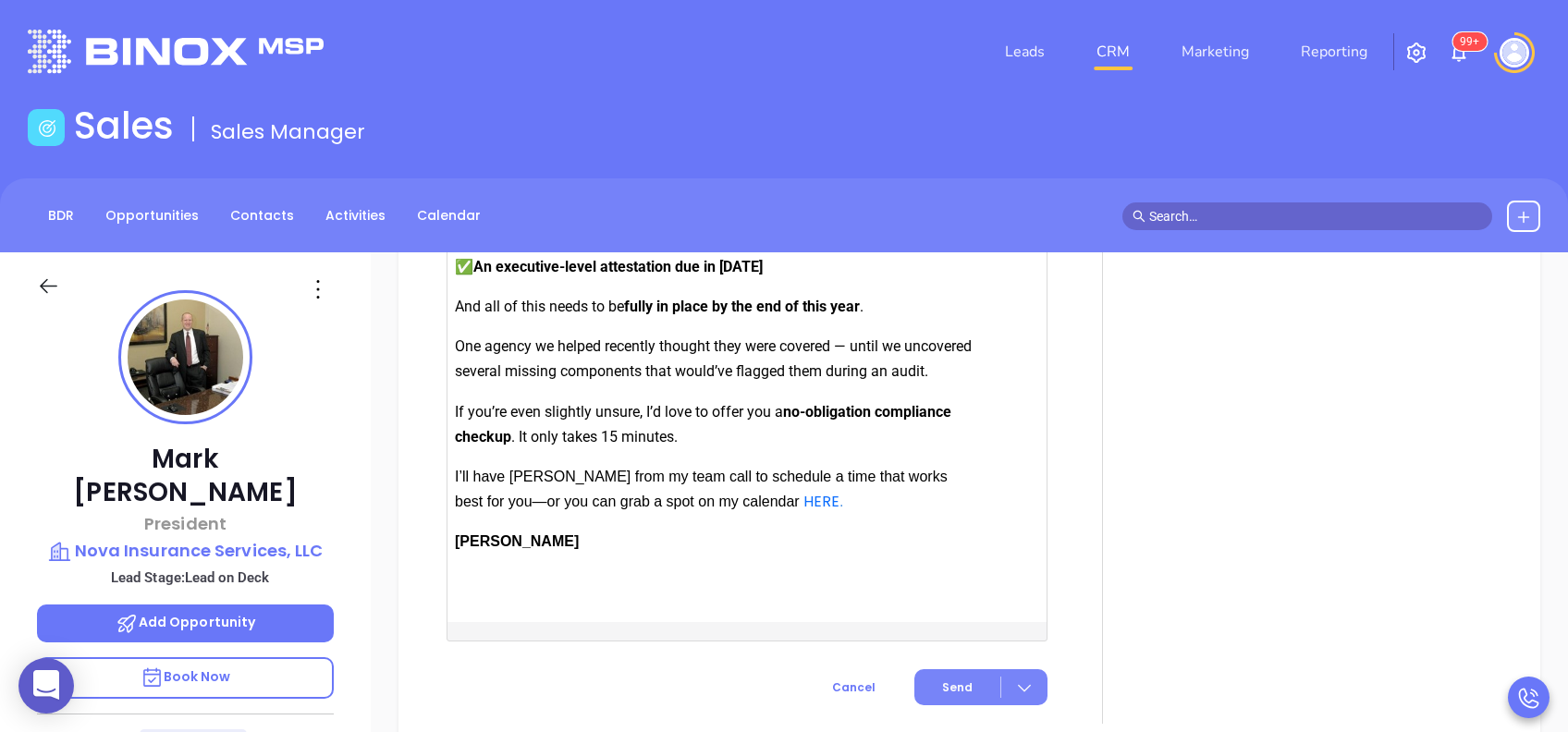
click at [945, 702] on button "Send" at bounding box center [981, 687] width 133 height 36
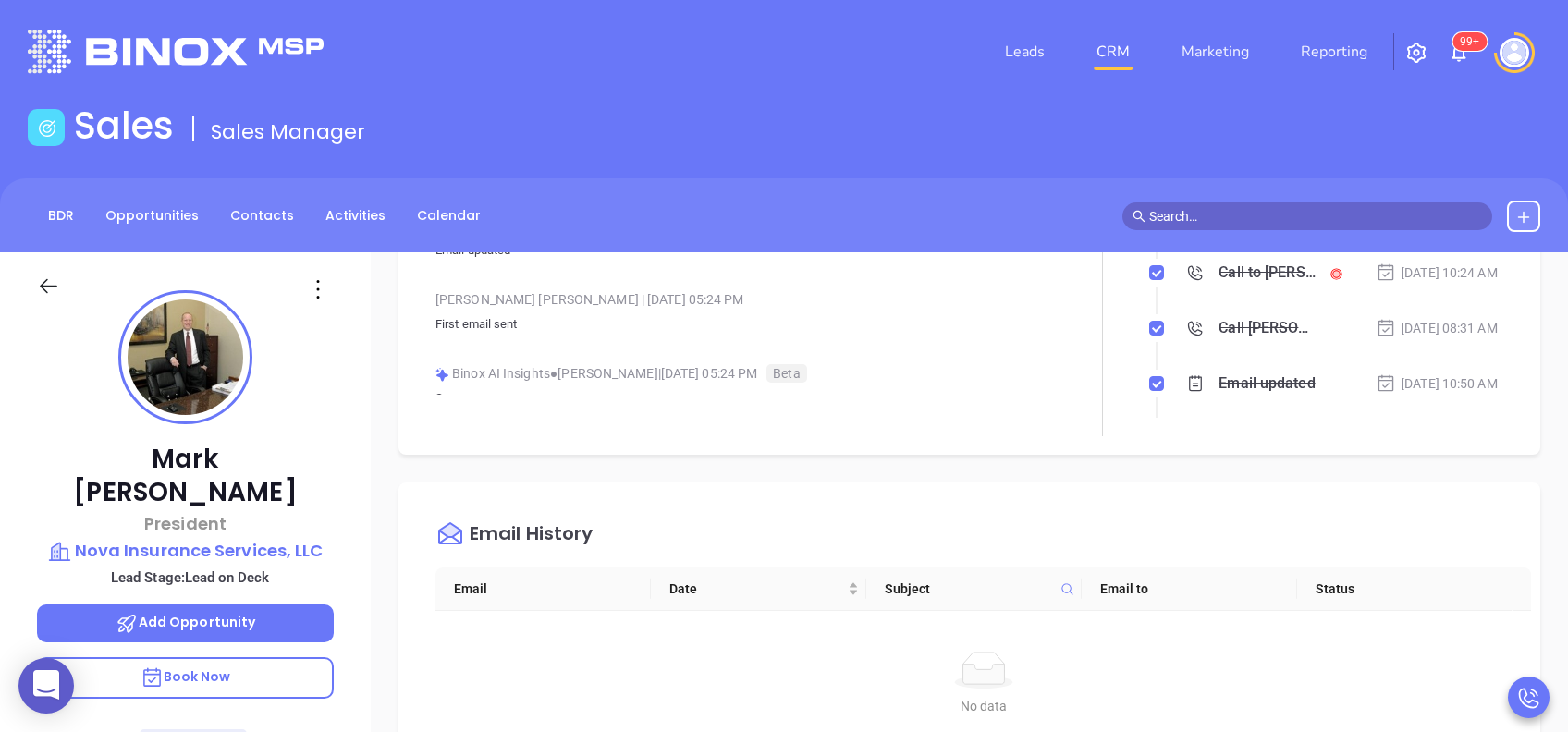
scroll to position [0, 0]
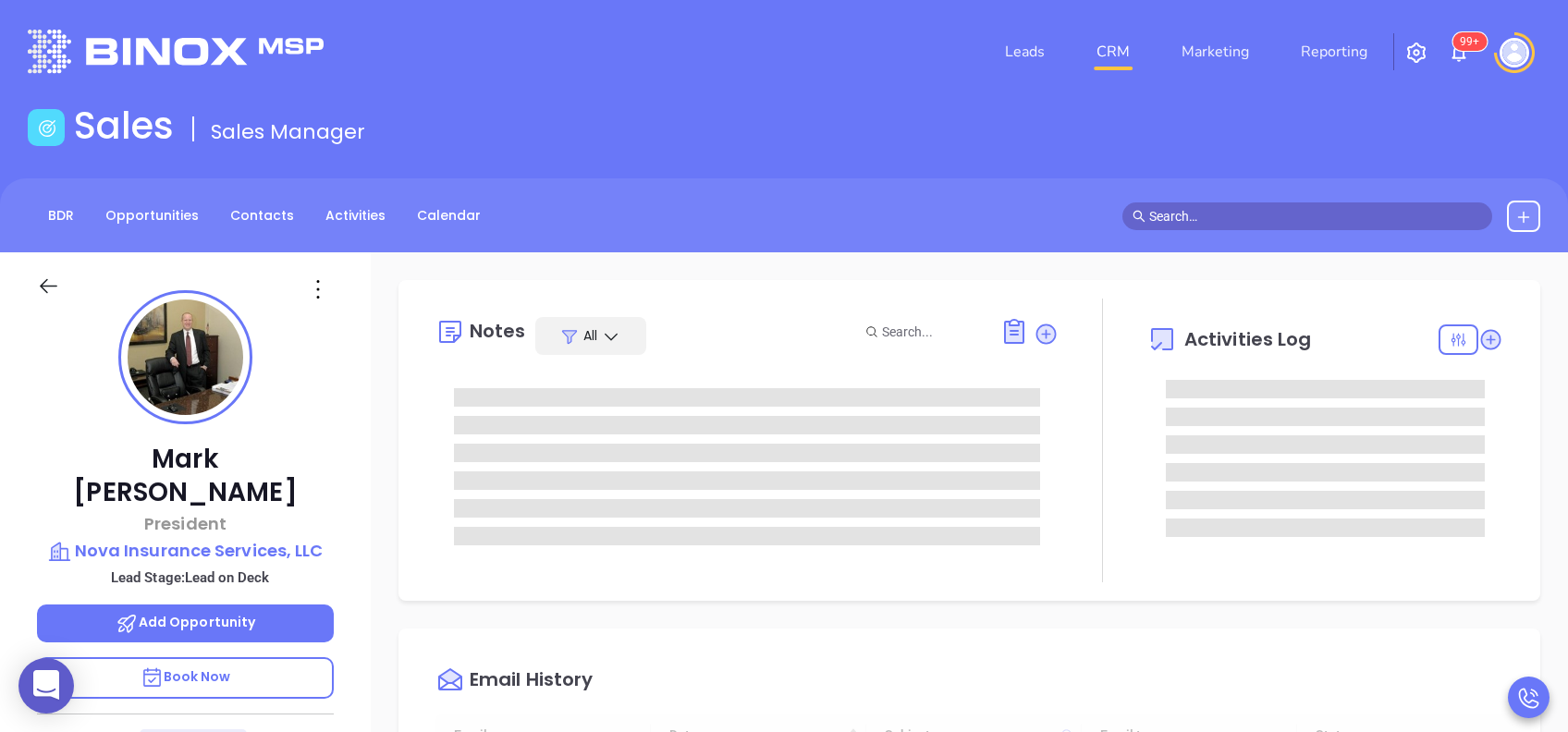
type input "[DATE]"
type input "[PERSON_NAME]"
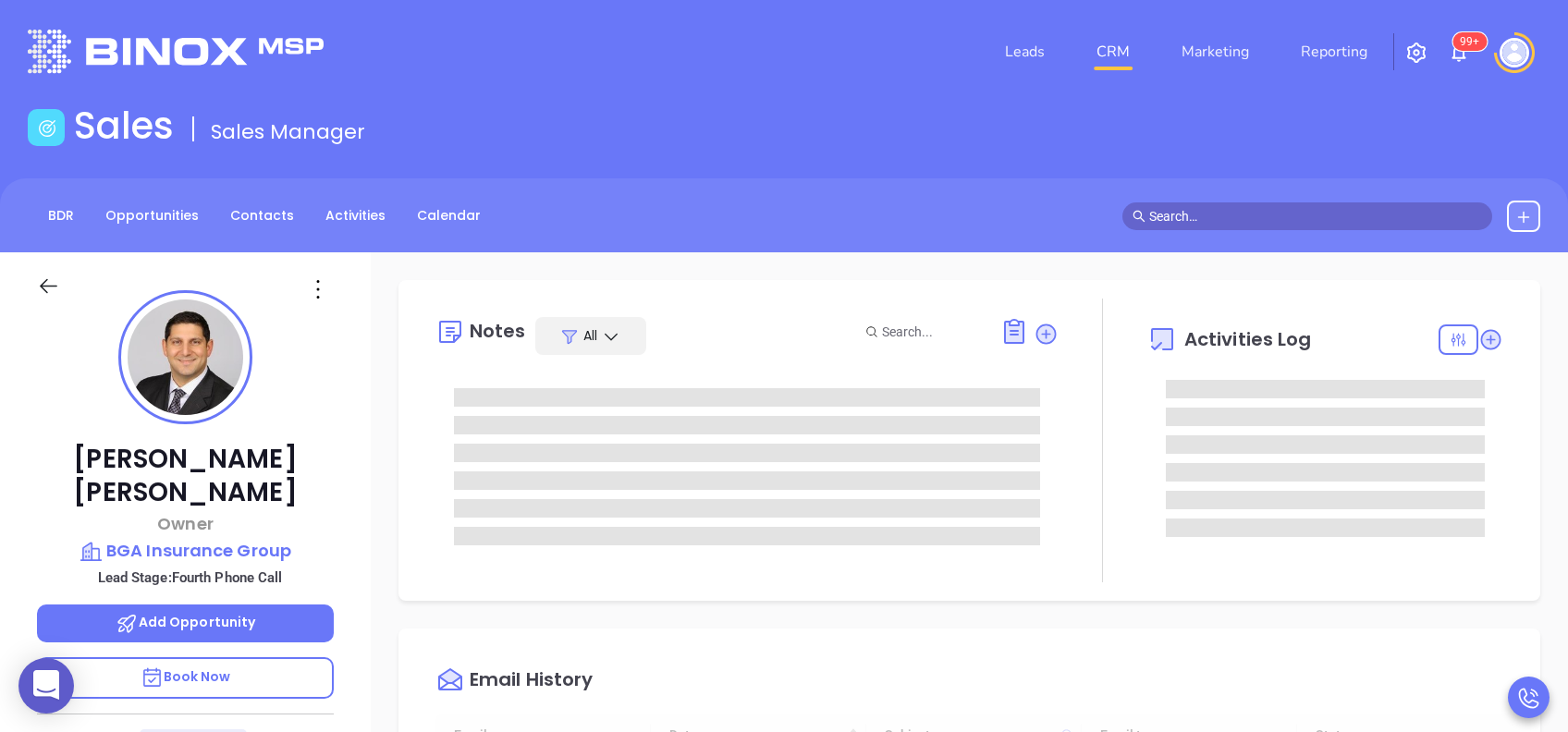
type input "[DATE]"
type input "[PERSON_NAME]"
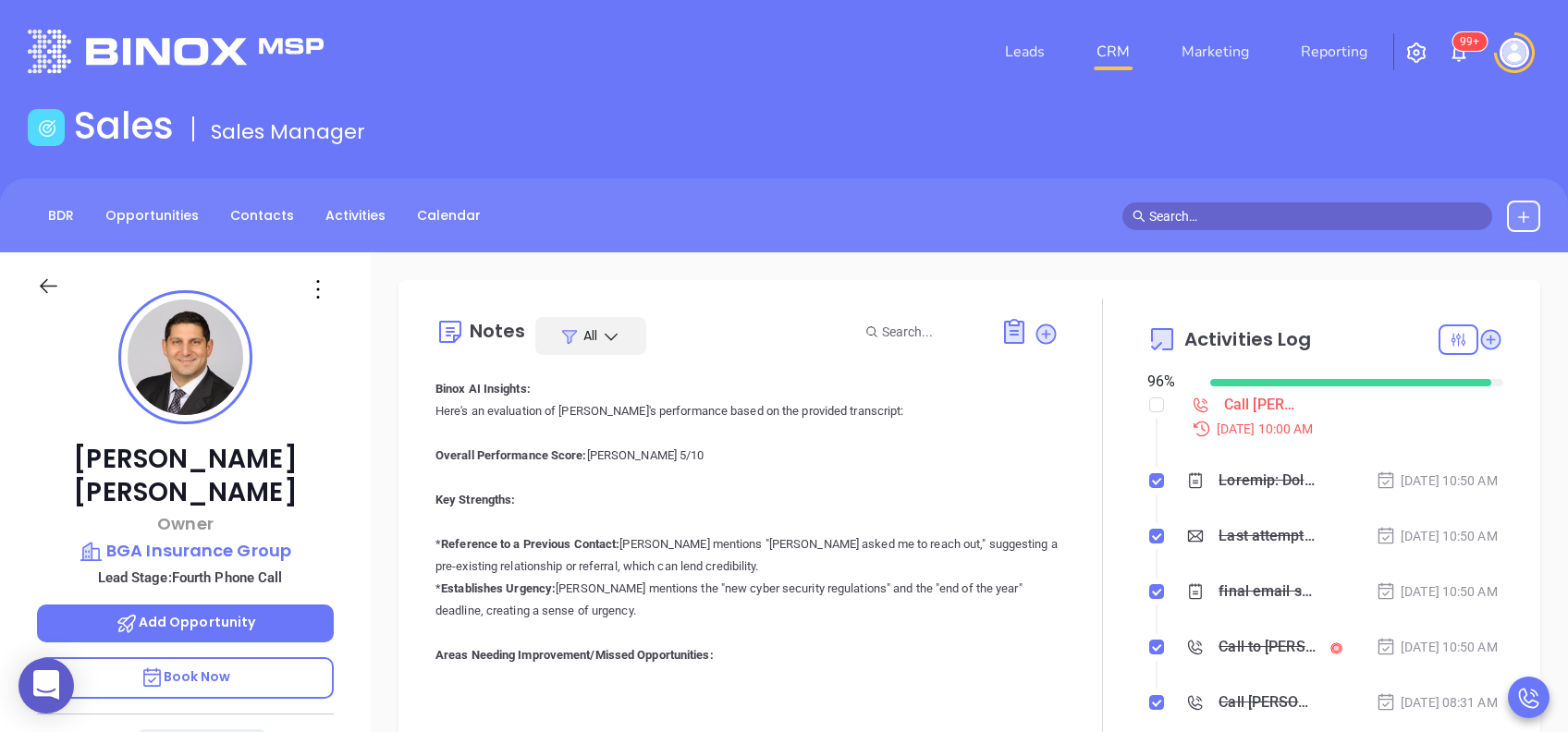
scroll to position [0, 0]
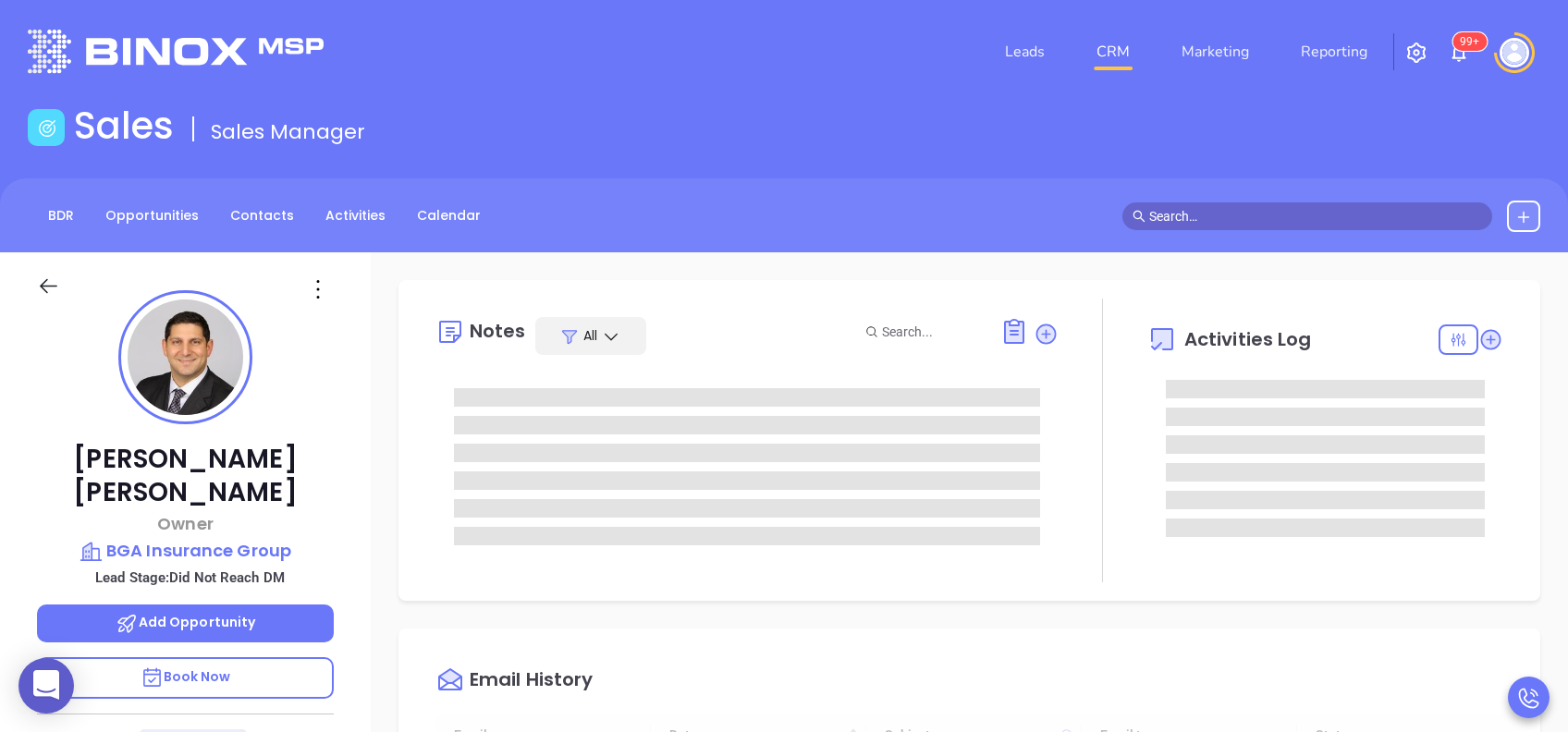
type input "[DATE]"
type input "[PERSON_NAME]"
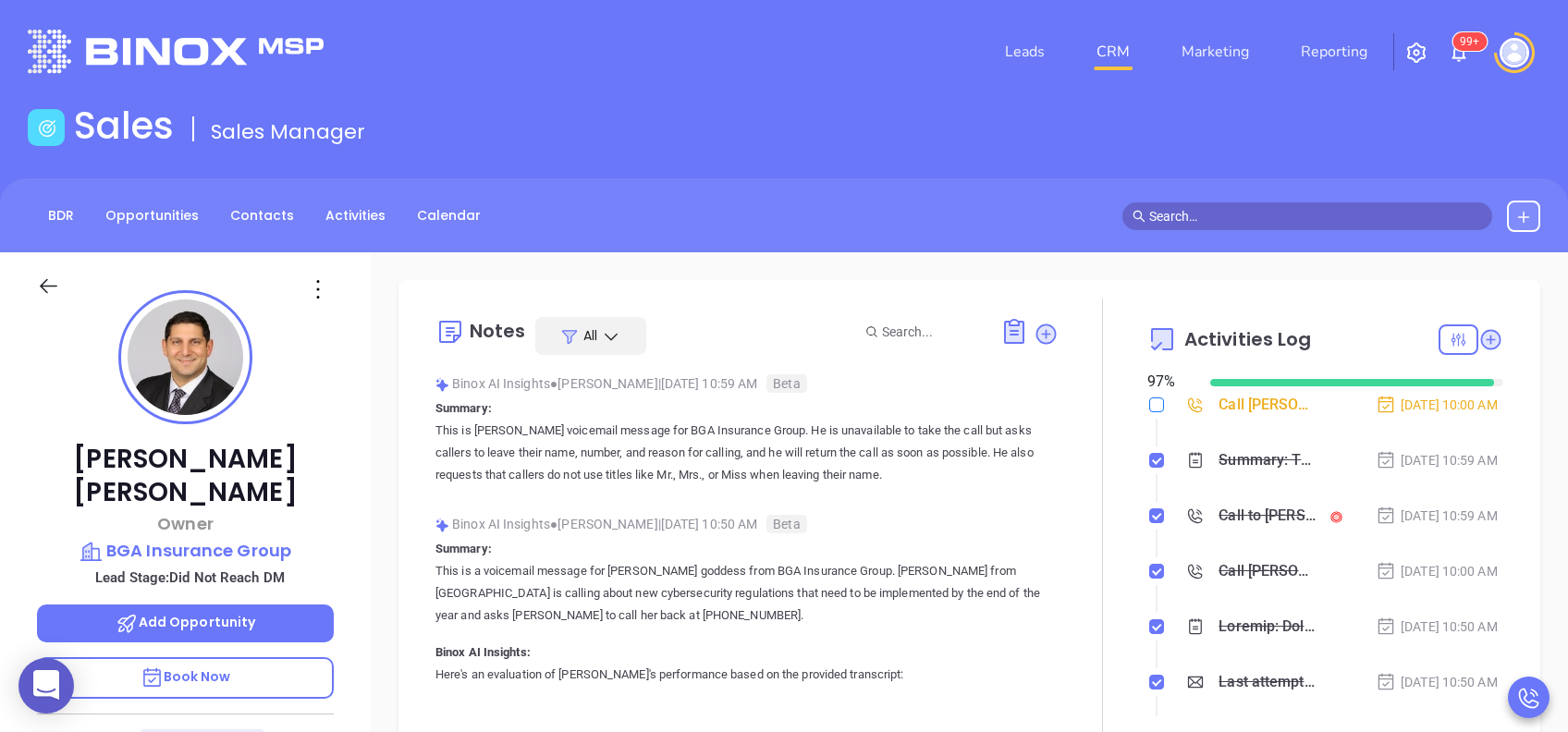
click at [1149, 410] on input "checkbox" at bounding box center [1156, 404] width 15 height 15
checkbox input "true"
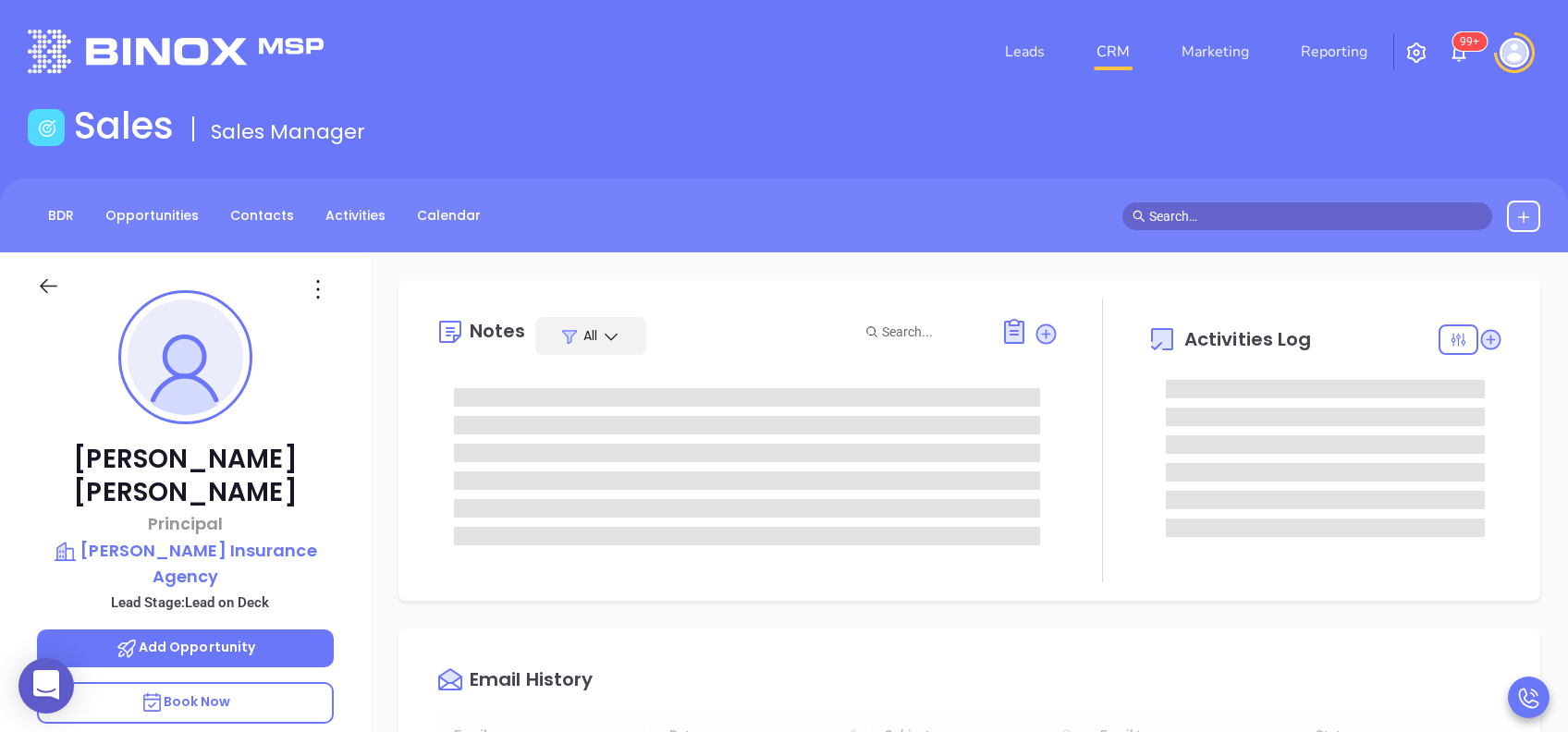
type input "[DATE]"
type input "[PERSON_NAME]"
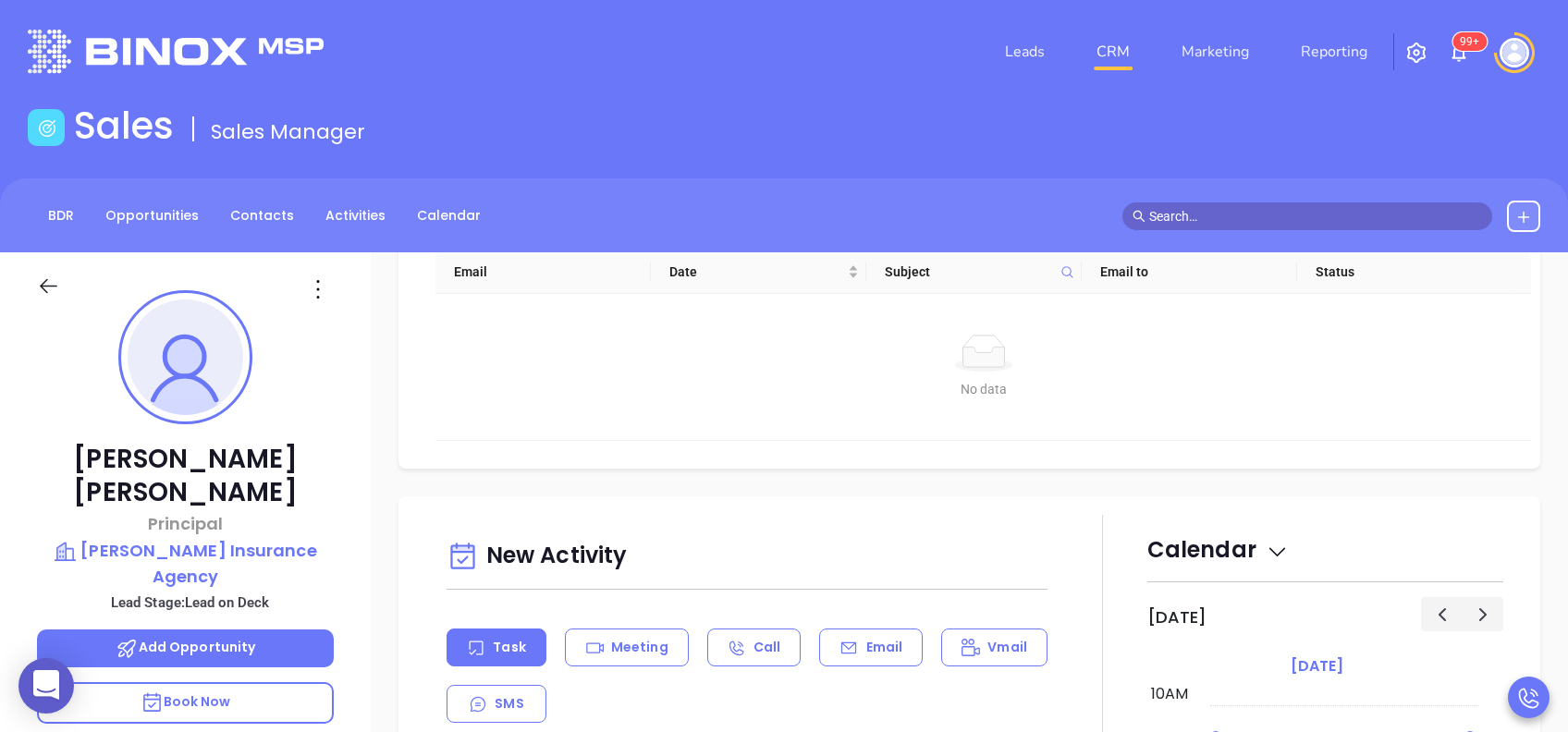
scroll to position [863, 0]
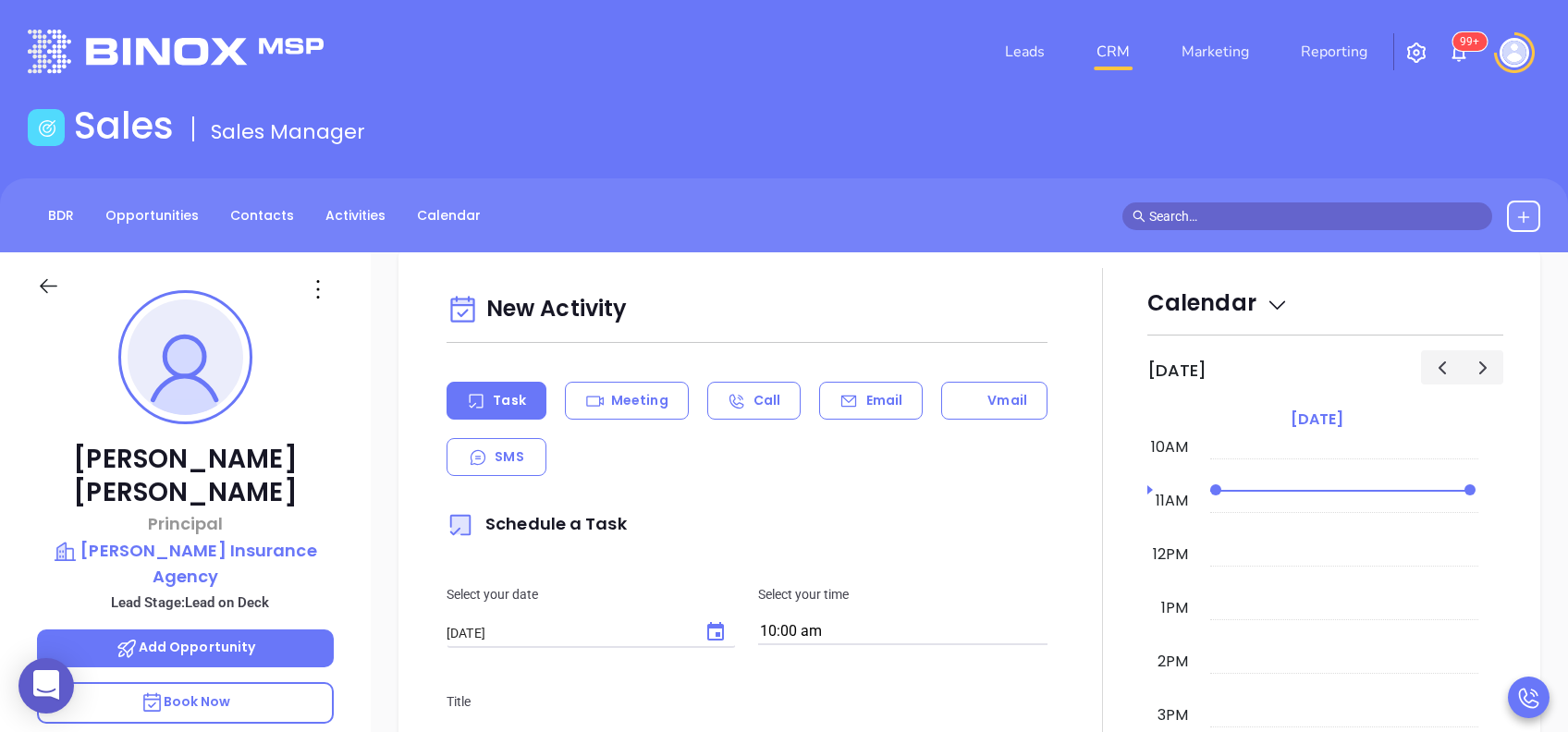
click at [842, 419] on div "Task Meeting Call Email Vmail SMS" at bounding box center [747, 429] width 601 height 94
click at [866, 407] on p "Email" at bounding box center [885, 401] width 37 height 20
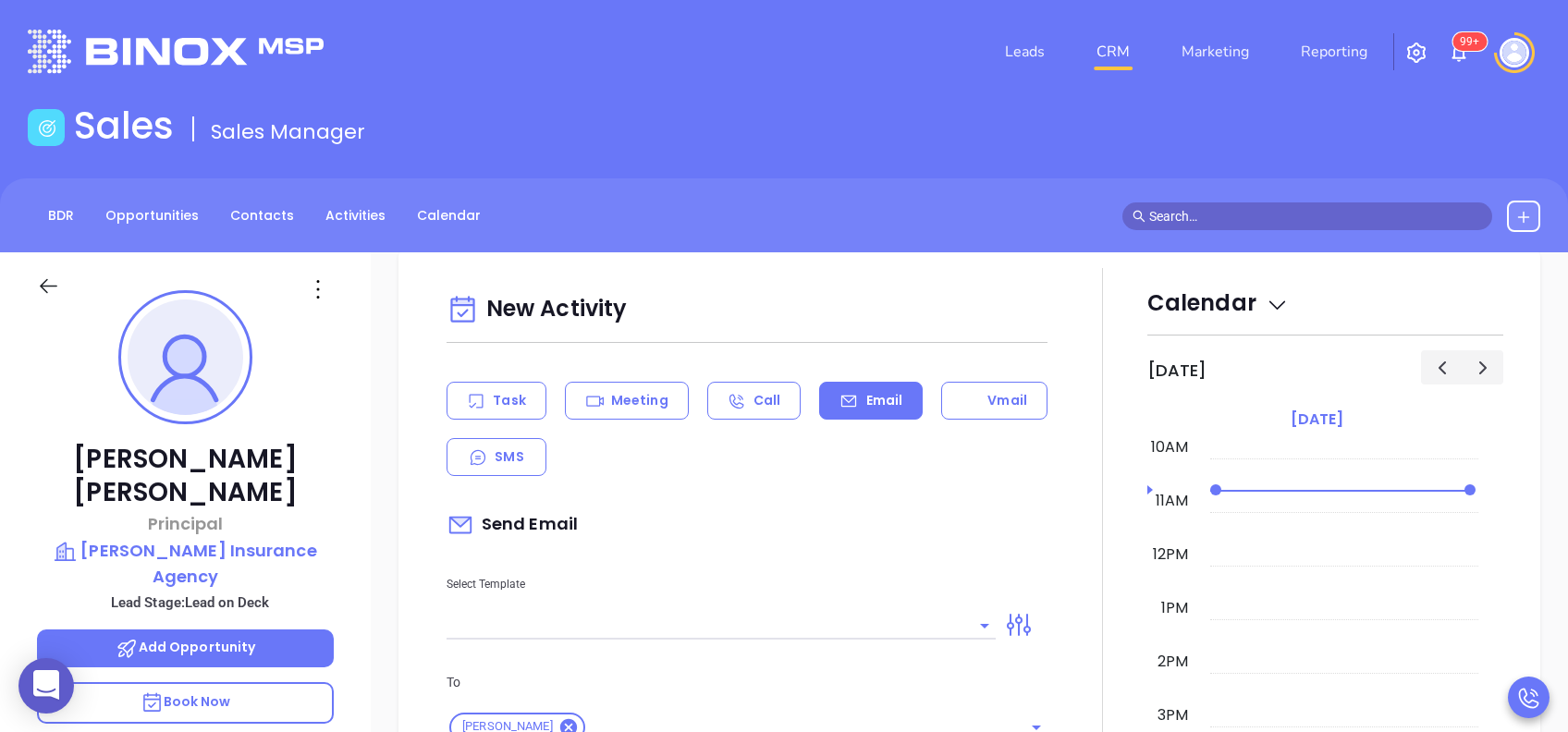
scroll to position [1110, 0]
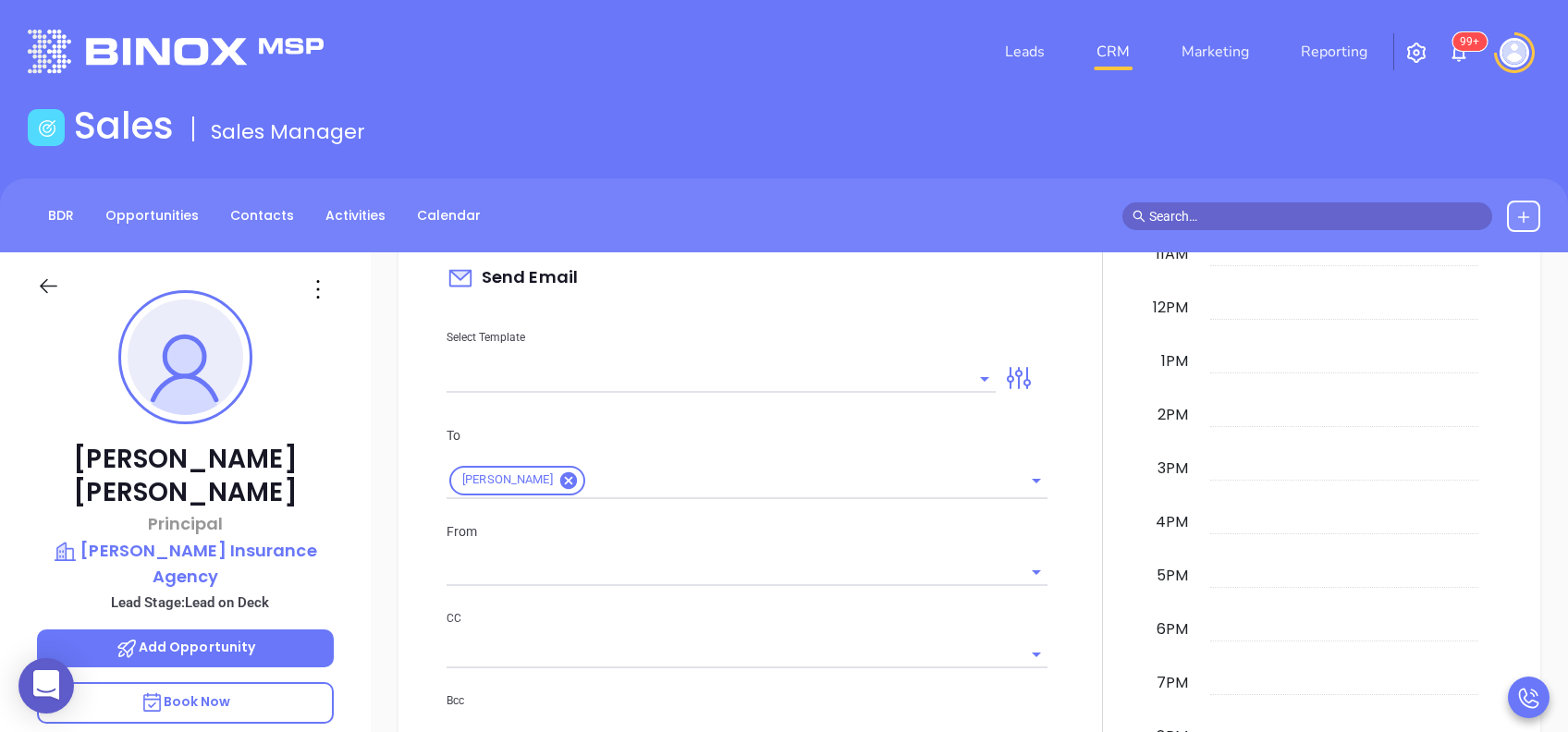
type input "[PERSON_NAME]"
click at [852, 387] on input "text" at bounding box center [707, 378] width 522 height 26
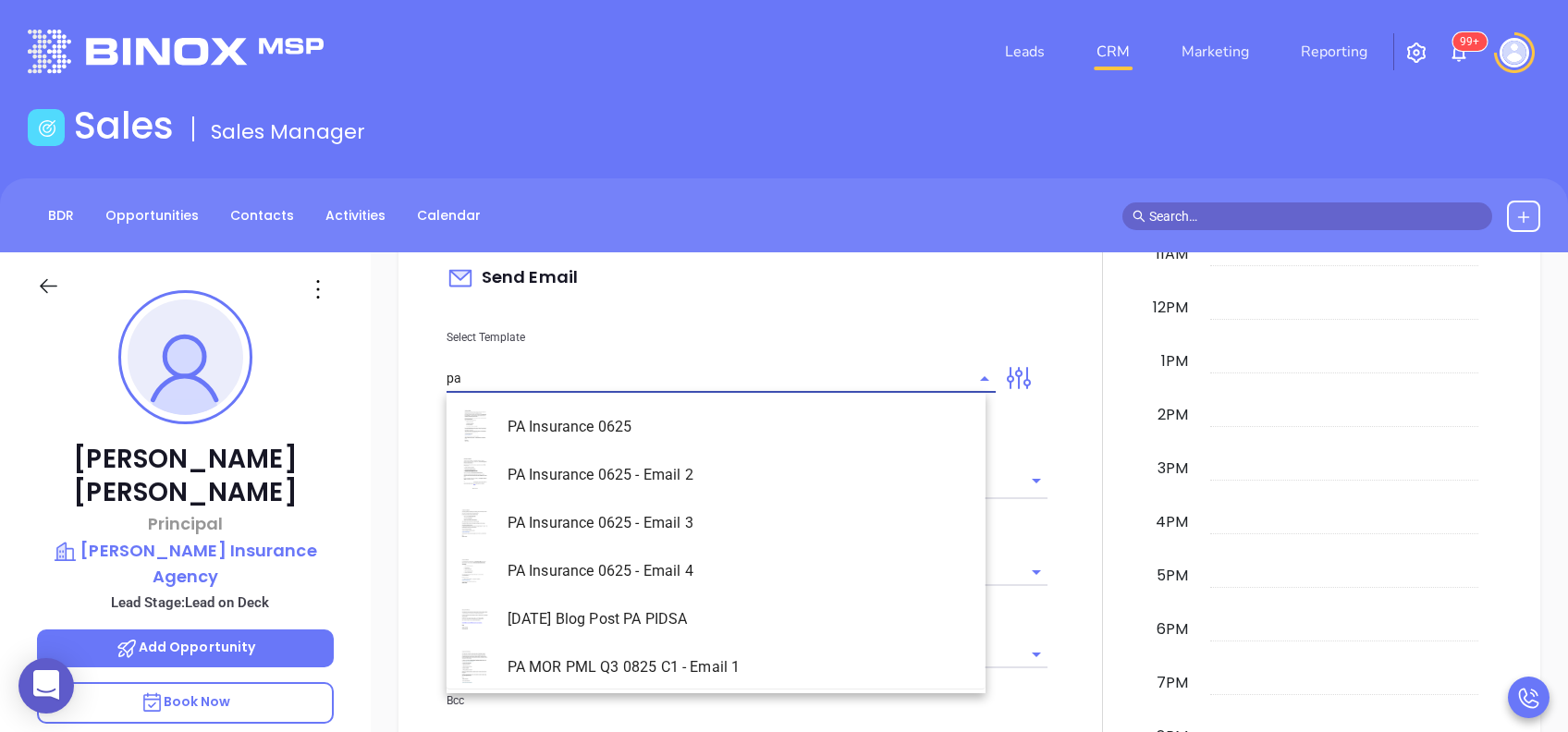
click at [701, 416] on li "PA Insurance 0625" at bounding box center [715, 427] width 539 height 48
type input "PA Insurance 0625"
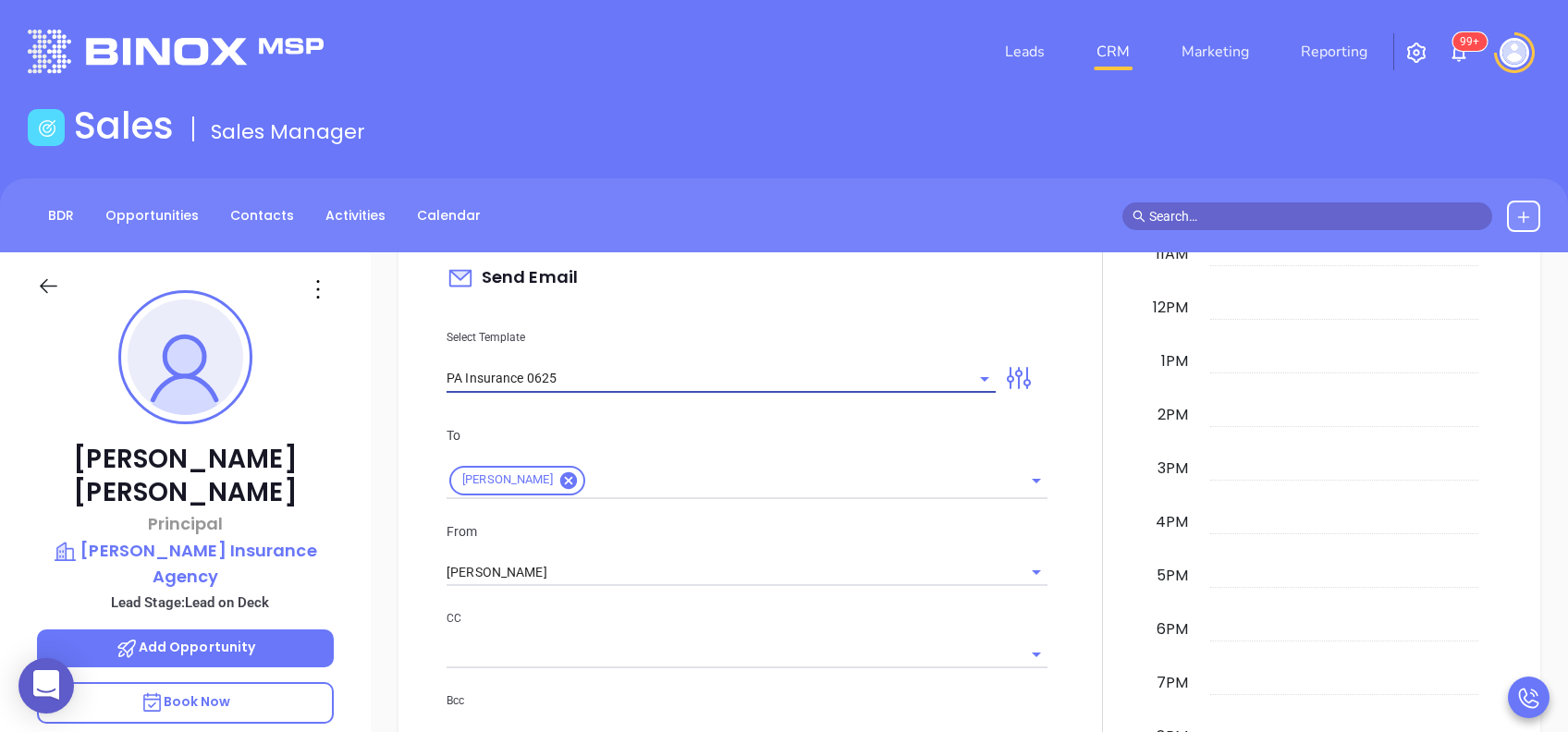
type input "Jeffrey, PA’s New Cybersecurity Law: Are You Prepared?"
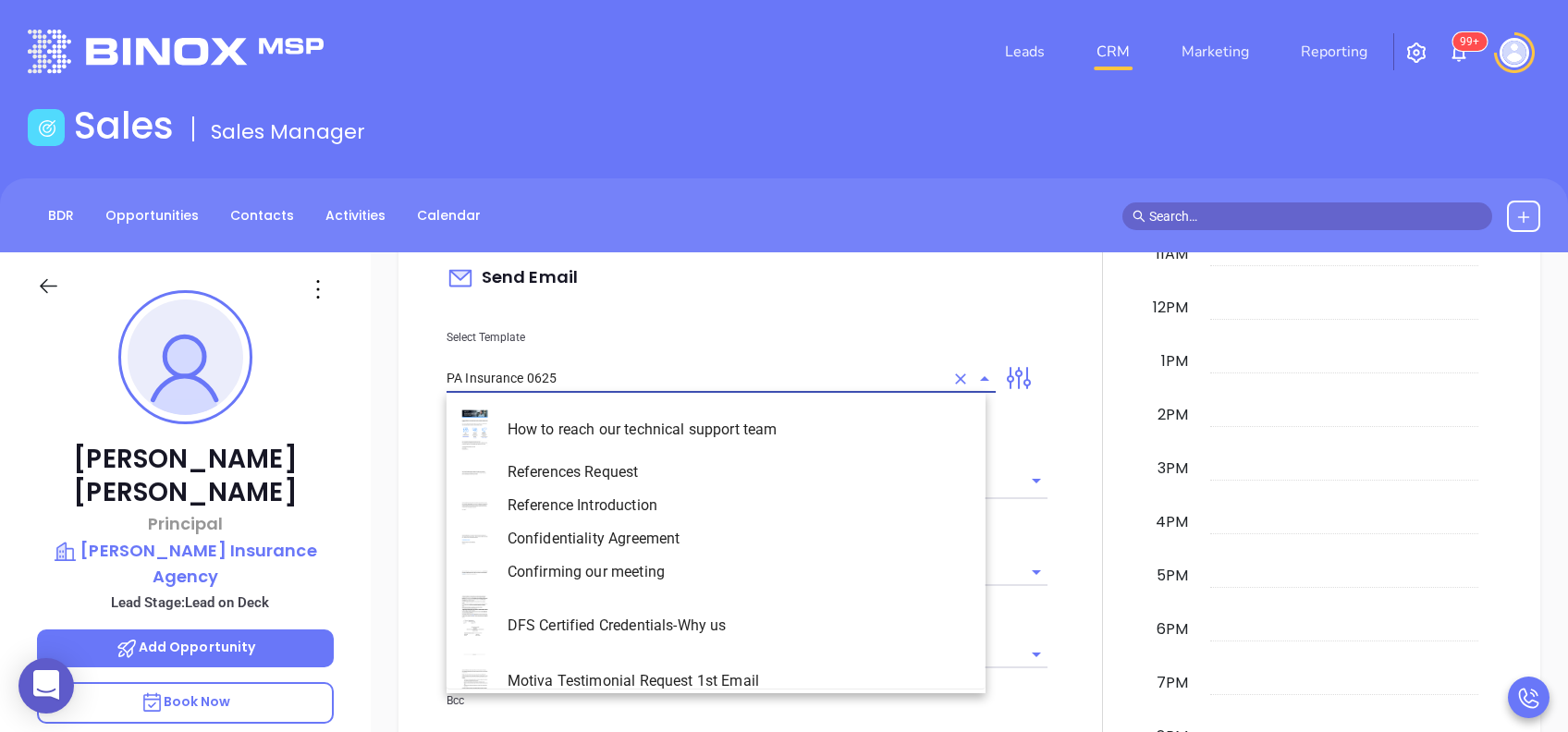
click at [640, 380] on input "PA Insurance 0625" at bounding box center [695, 378] width 497 height 26
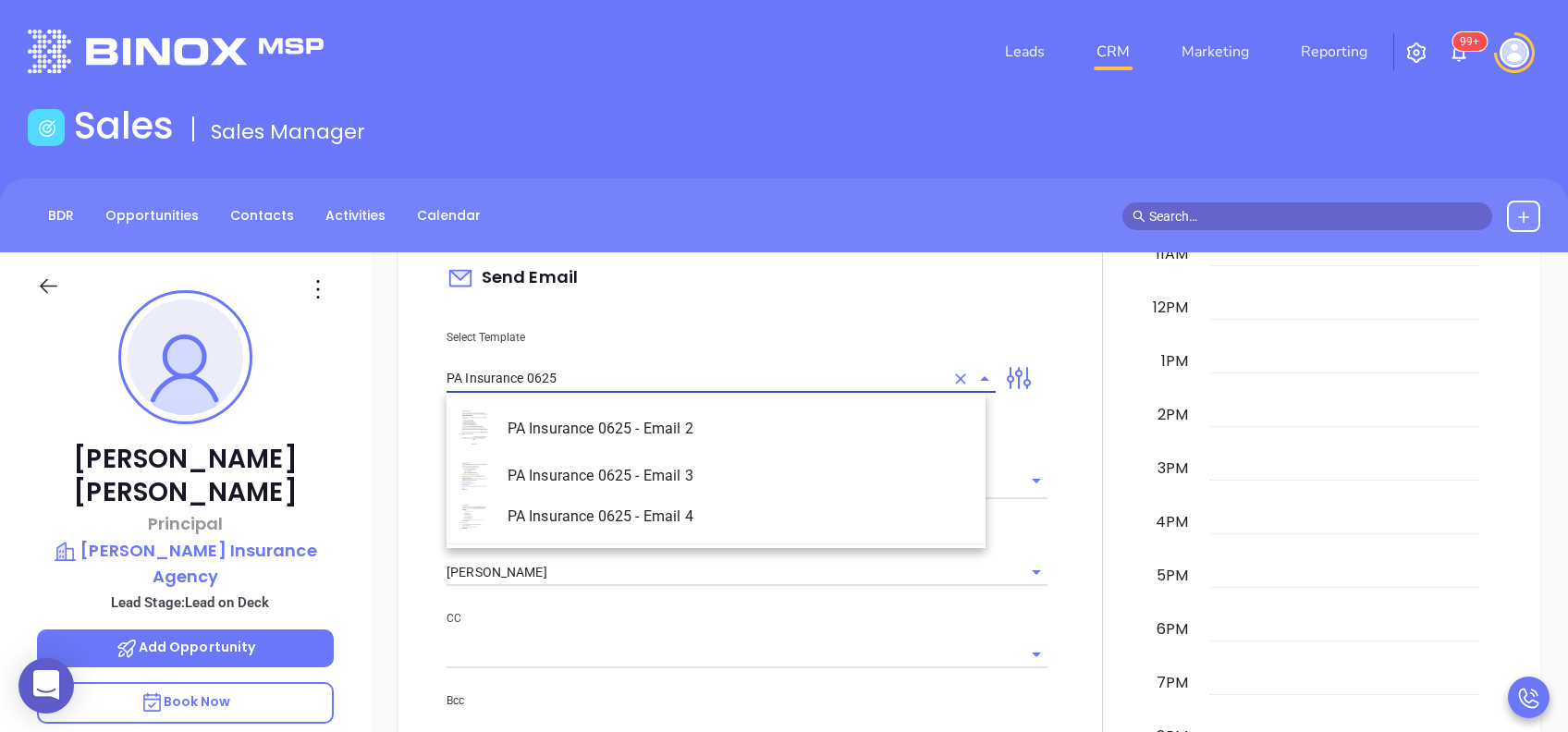
scroll to position [0, 0]
click at [661, 429] on li "PA Insurance 0625 - Email 2" at bounding box center [715, 429] width 539 height 52
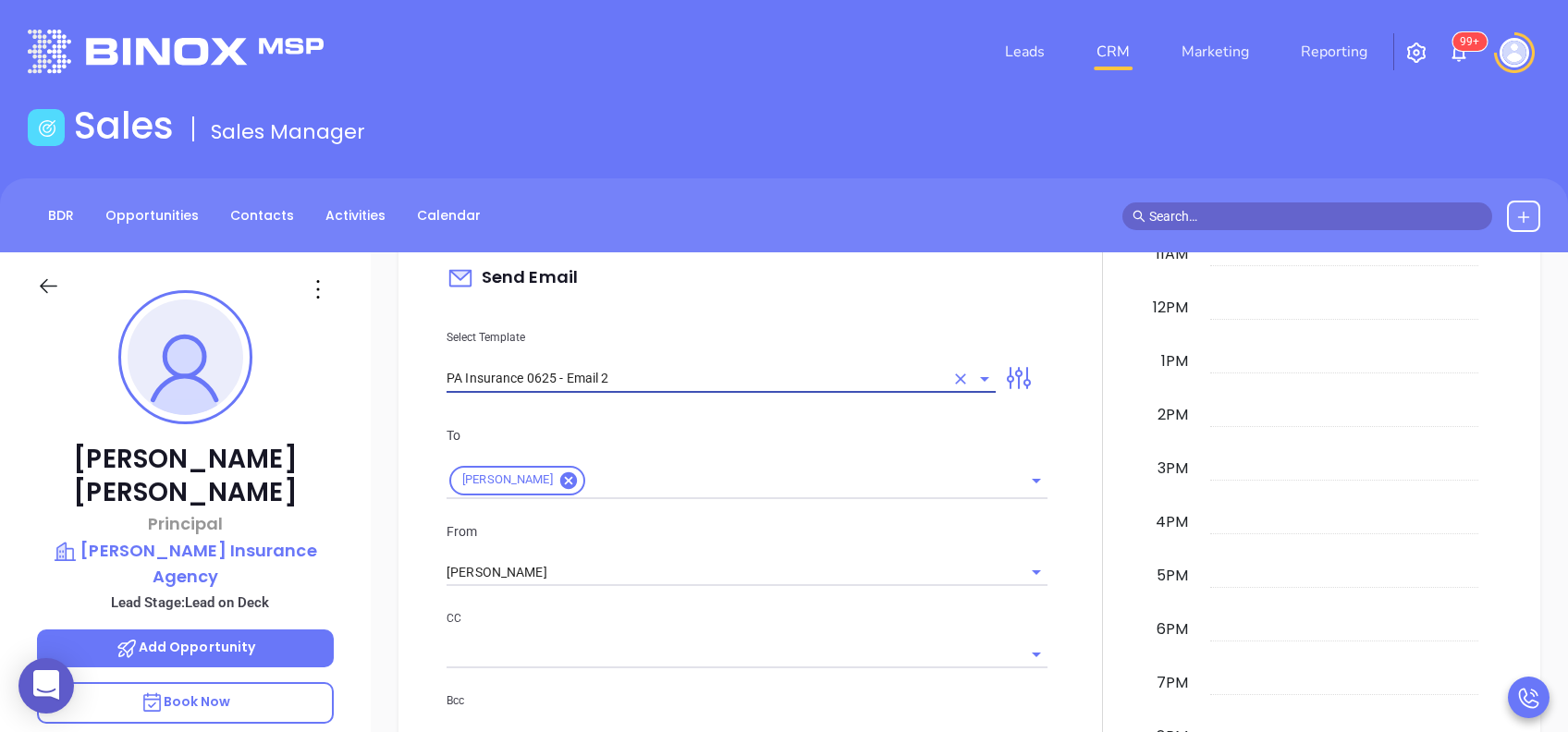
type input "PA Insurance 0625"
click at [676, 436] on p "To" at bounding box center [747, 435] width 601 height 21
type input "Jeffrey You’re not alone — most PA agencies haven’t done this yet"
type input "PA Insurance 0625 - Email 2"
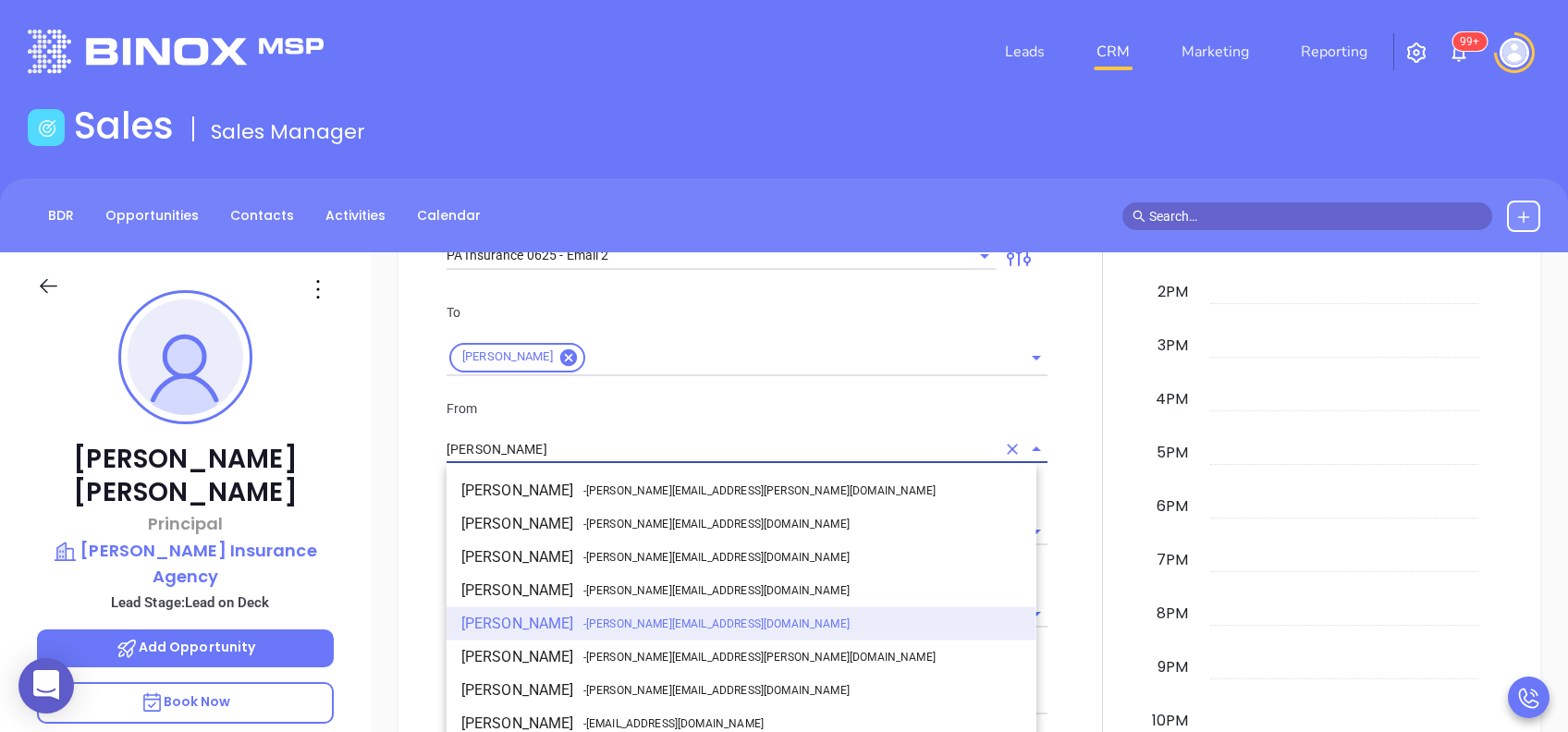
click at [601, 445] on input "[PERSON_NAME]" at bounding box center [720, 449] width 549 height 26
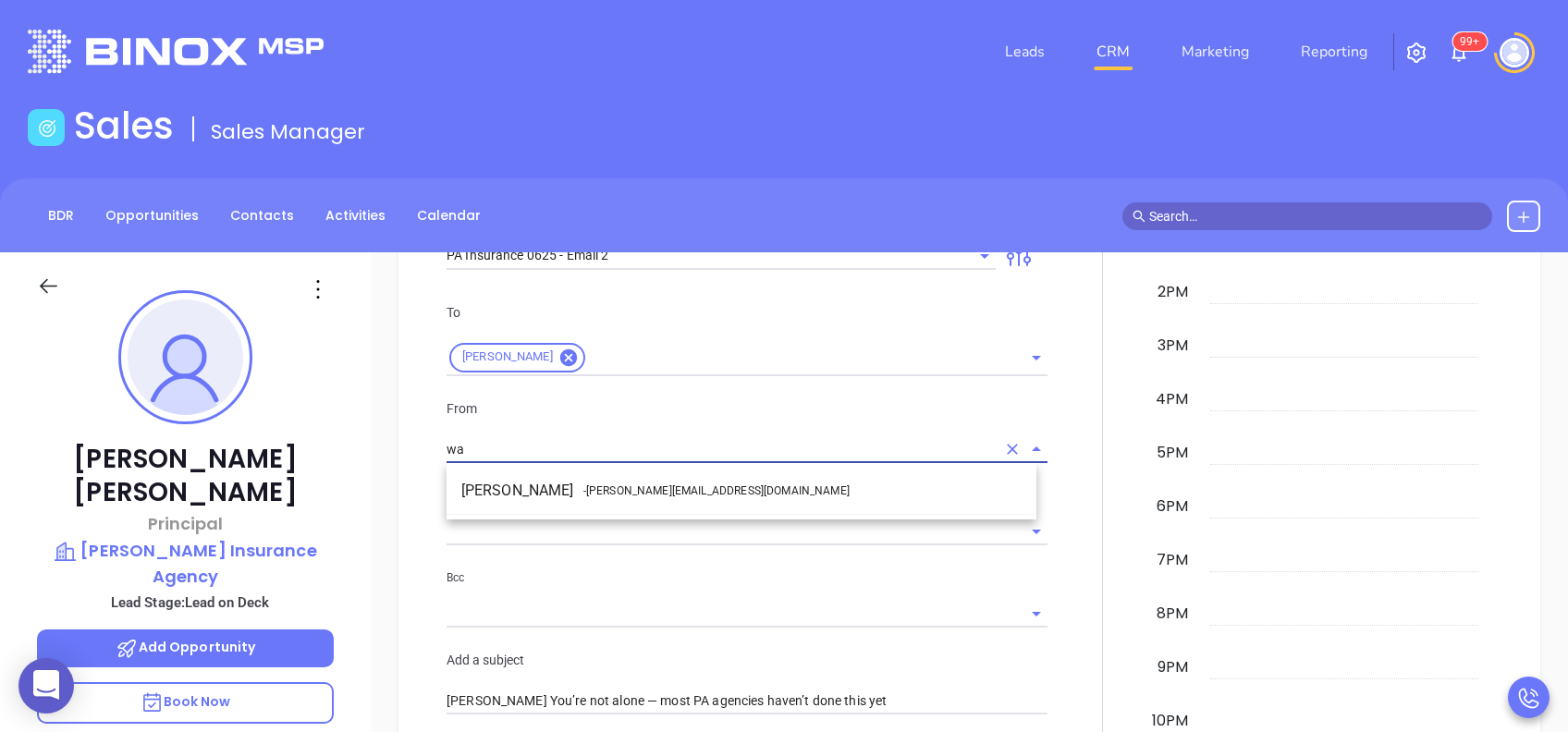
click at [620, 478] on li "Walter Contreras - walter@motiva.net" at bounding box center [741, 491] width 590 height 33
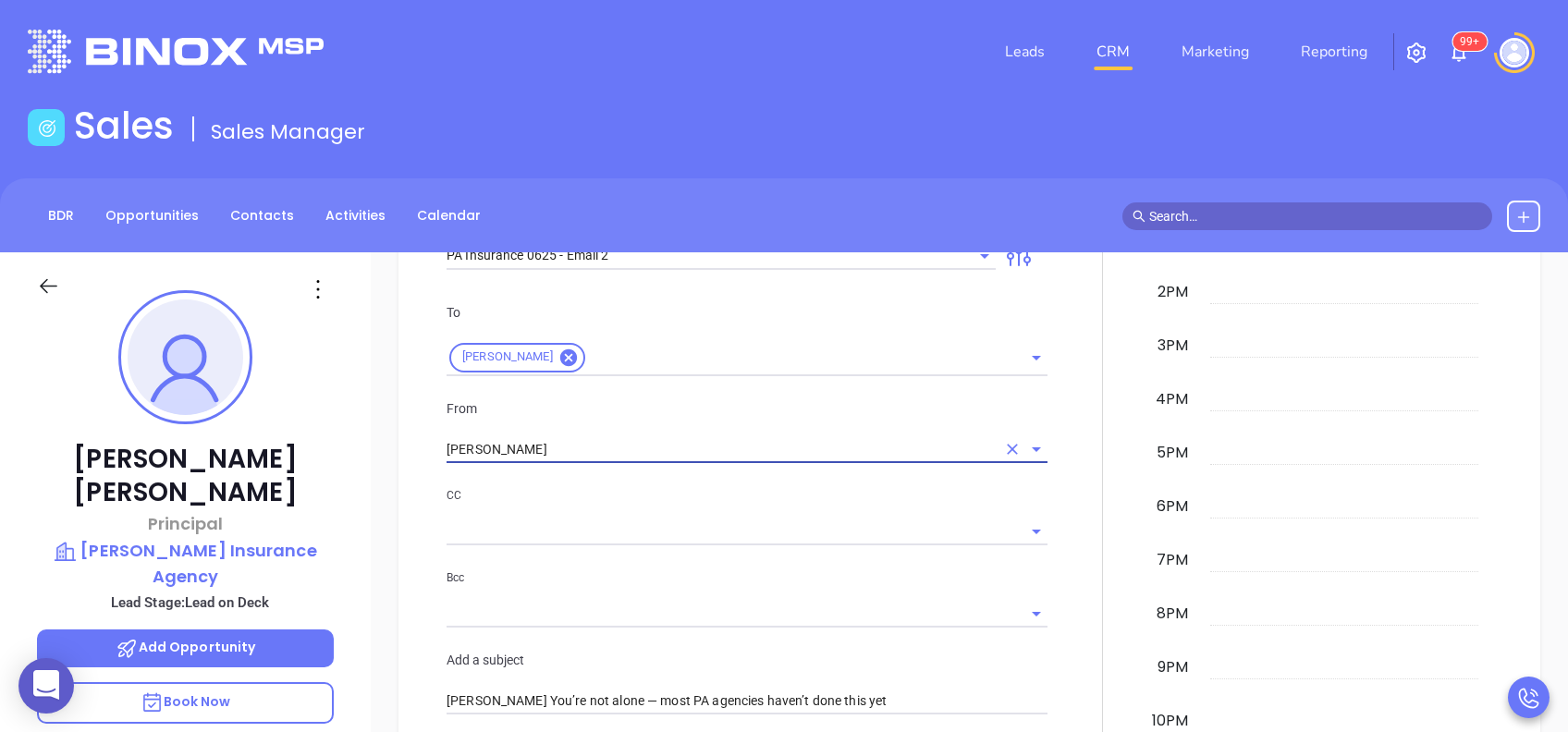
type input "[PERSON_NAME]"
click at [704, 510] on div "CC" at bounding box center [747, 515] width 601 height 60
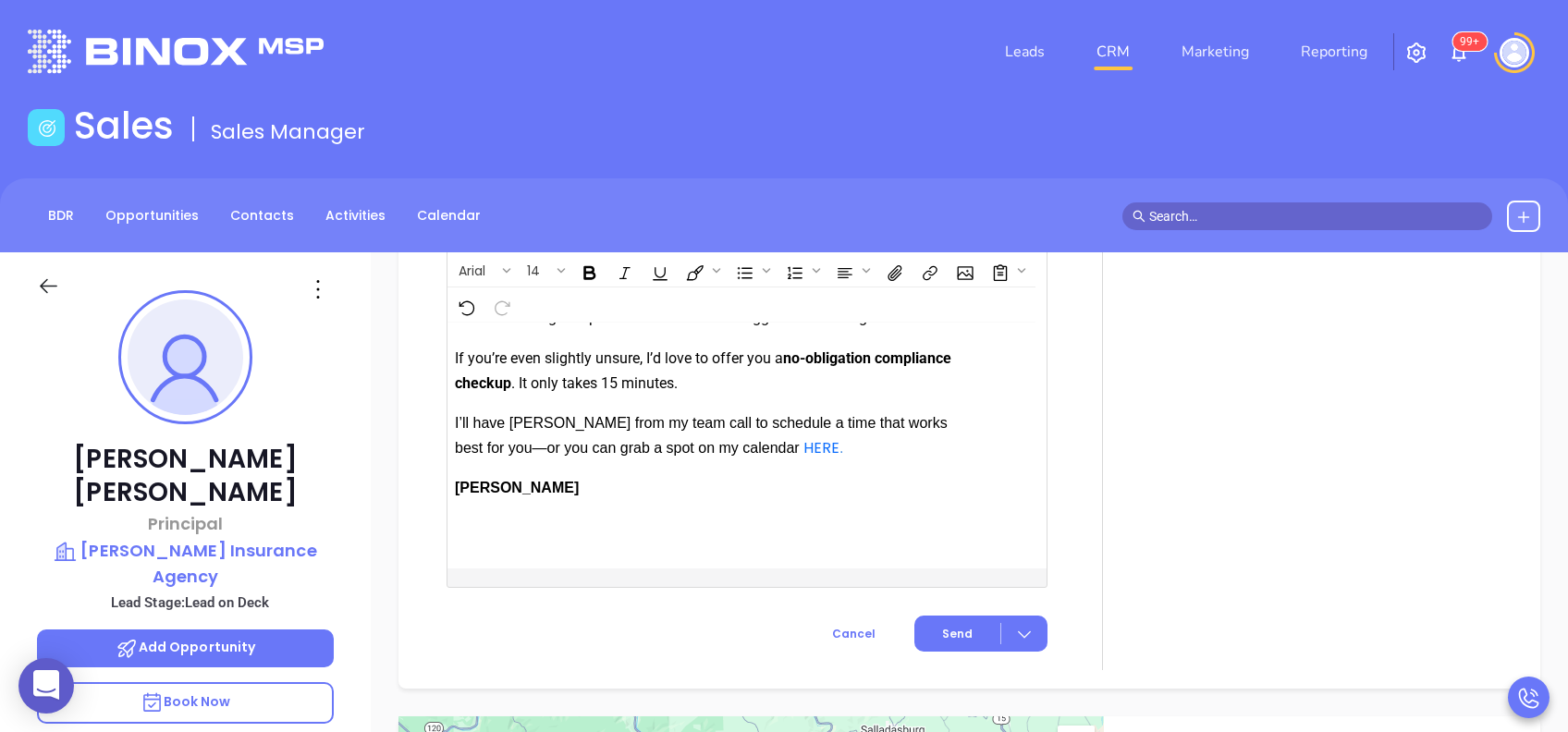
scroll to position [2263, 0]
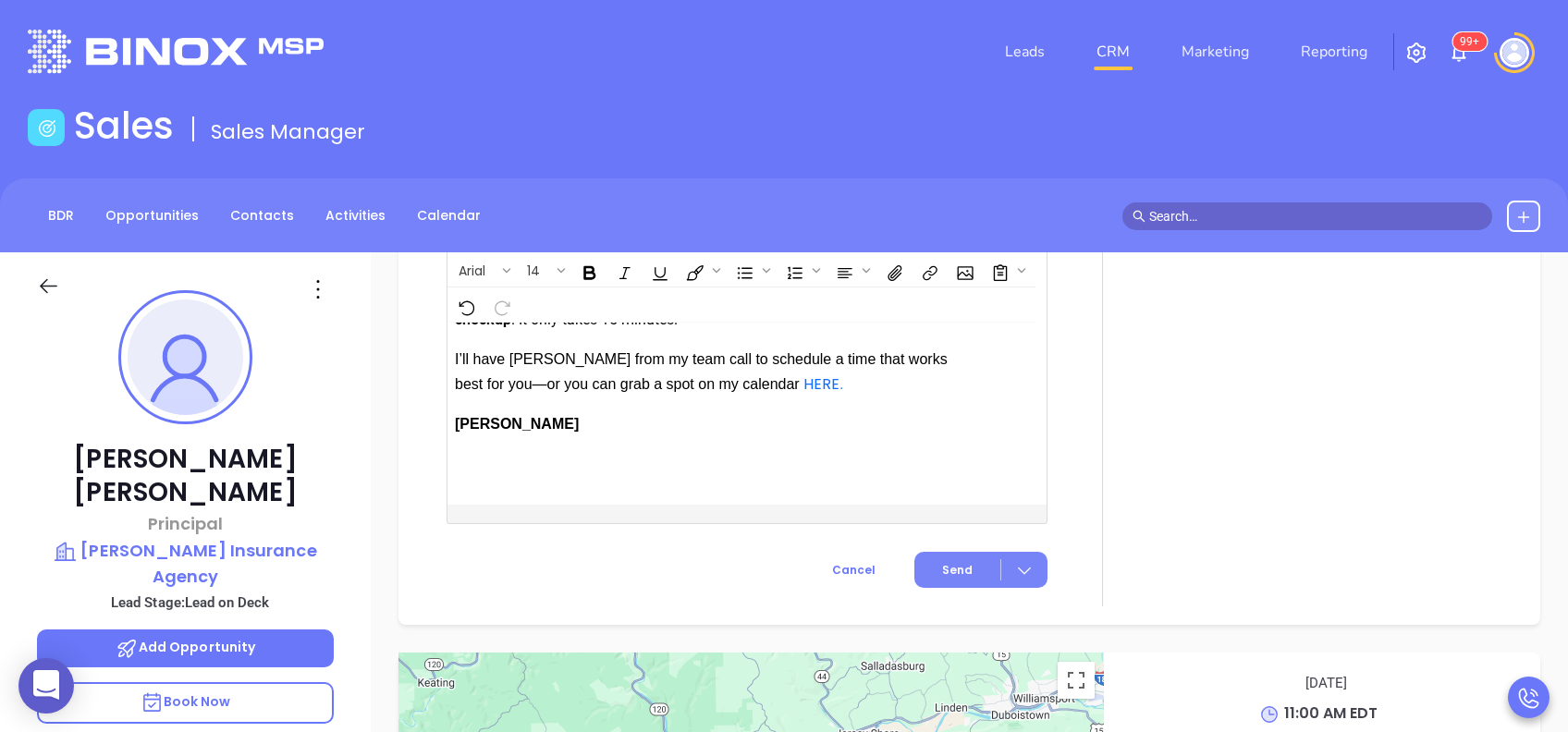
click at [957, 552] on button "Send" at bounding box center [981, 570] width 133 height 36
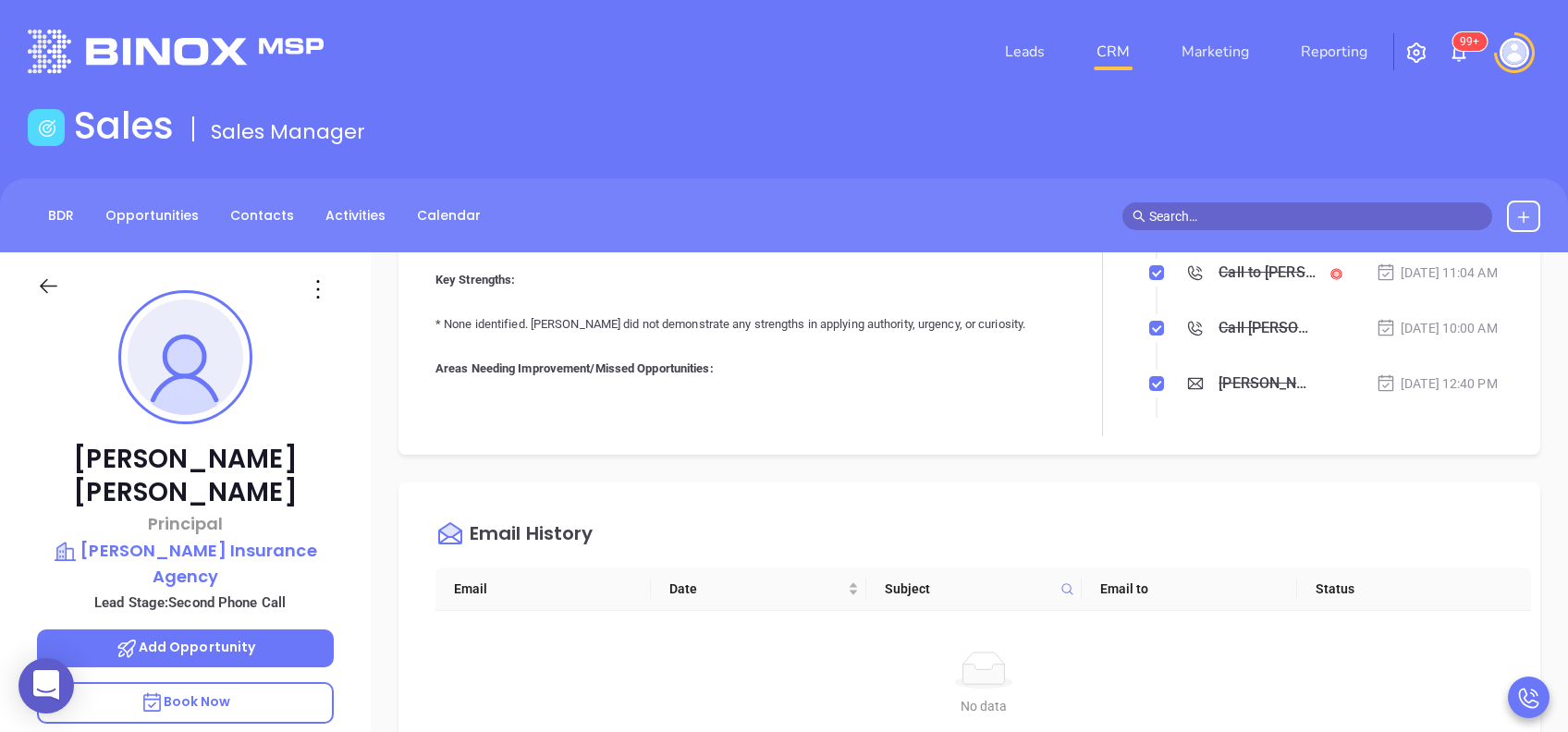
scroll to position [0, 0]
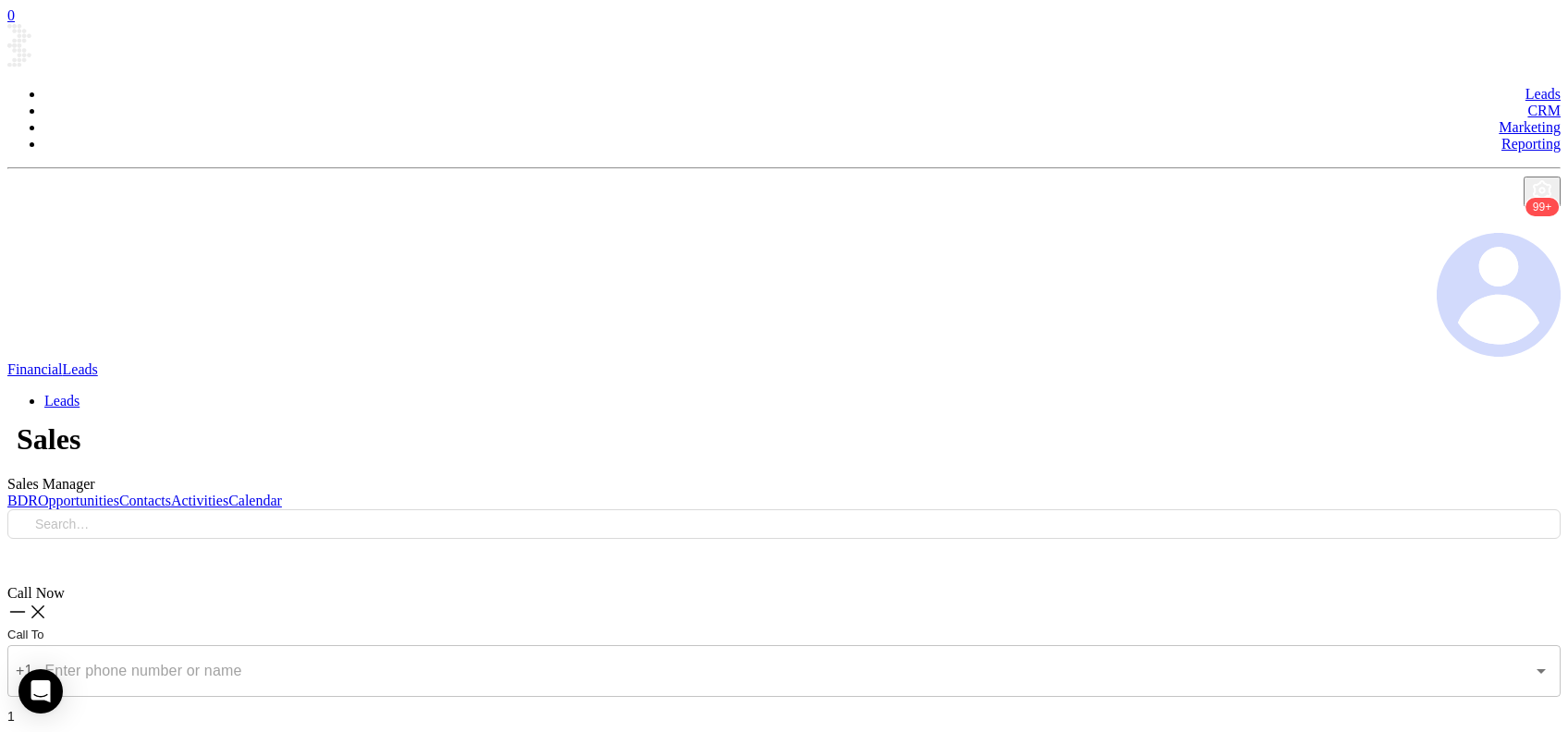
type input "[PHONE_NUMBER]"
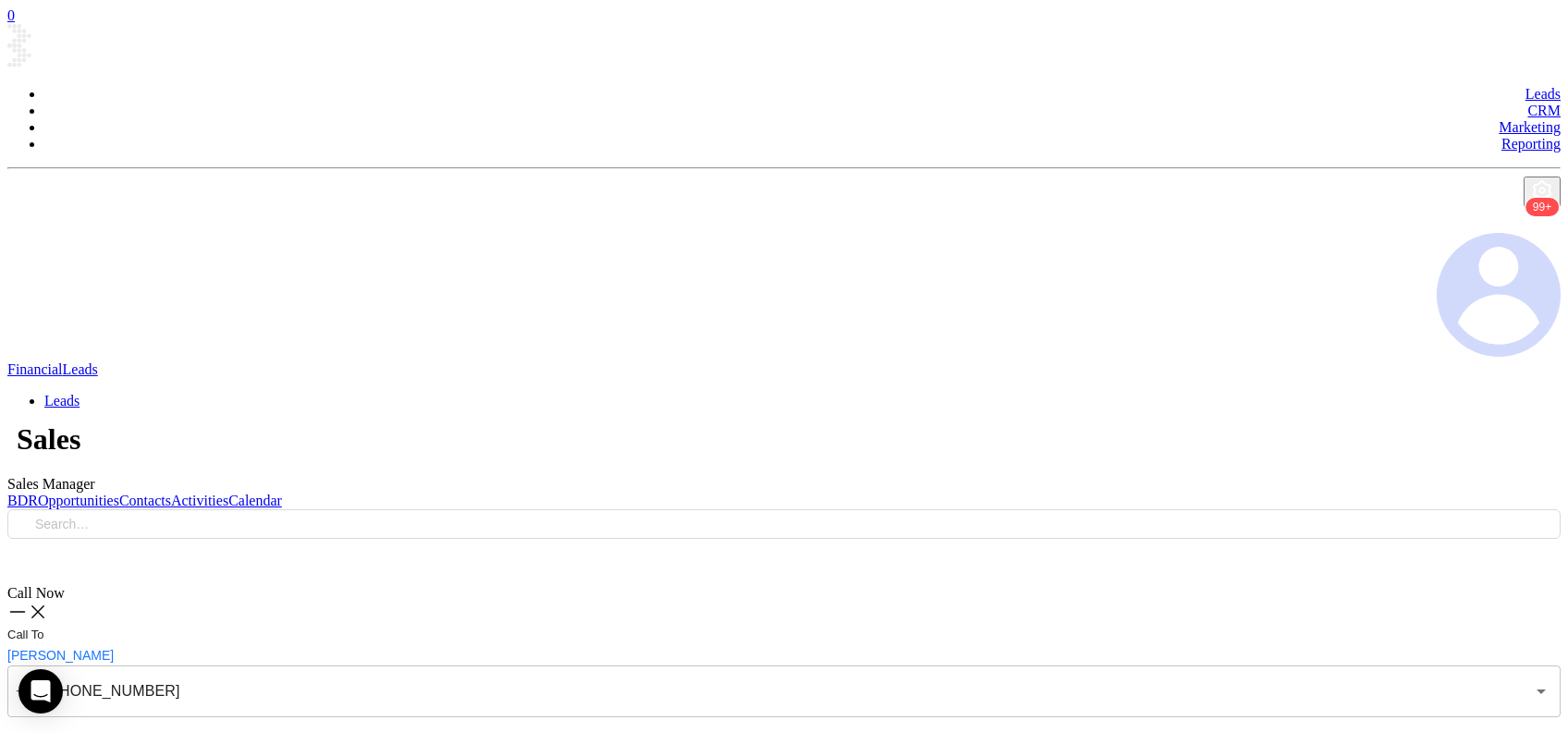
checkbox input "true"
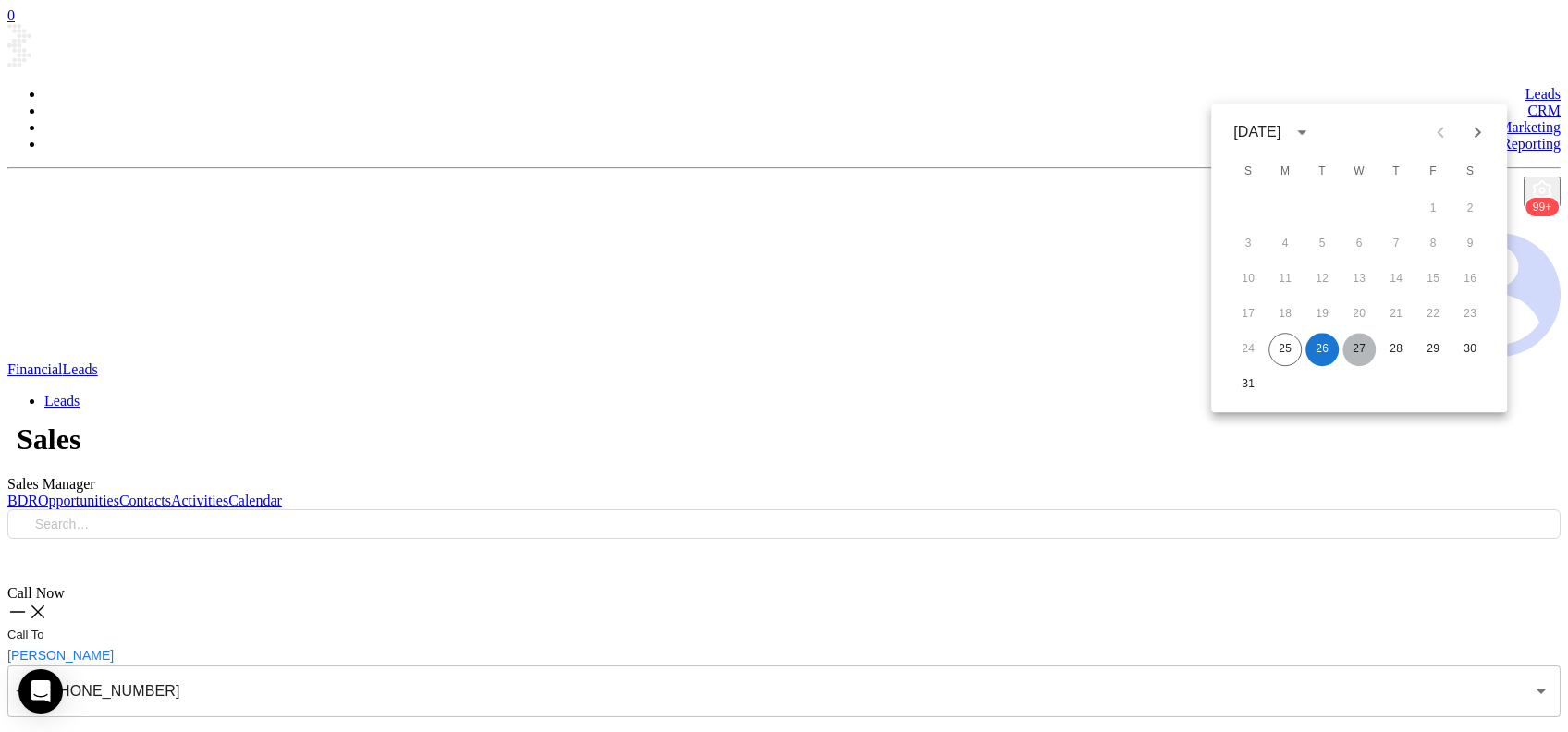
click at [1350, 347] on button "27" at bounding box center [1360, 349] width 33 height 33
type input "08/27/2025"
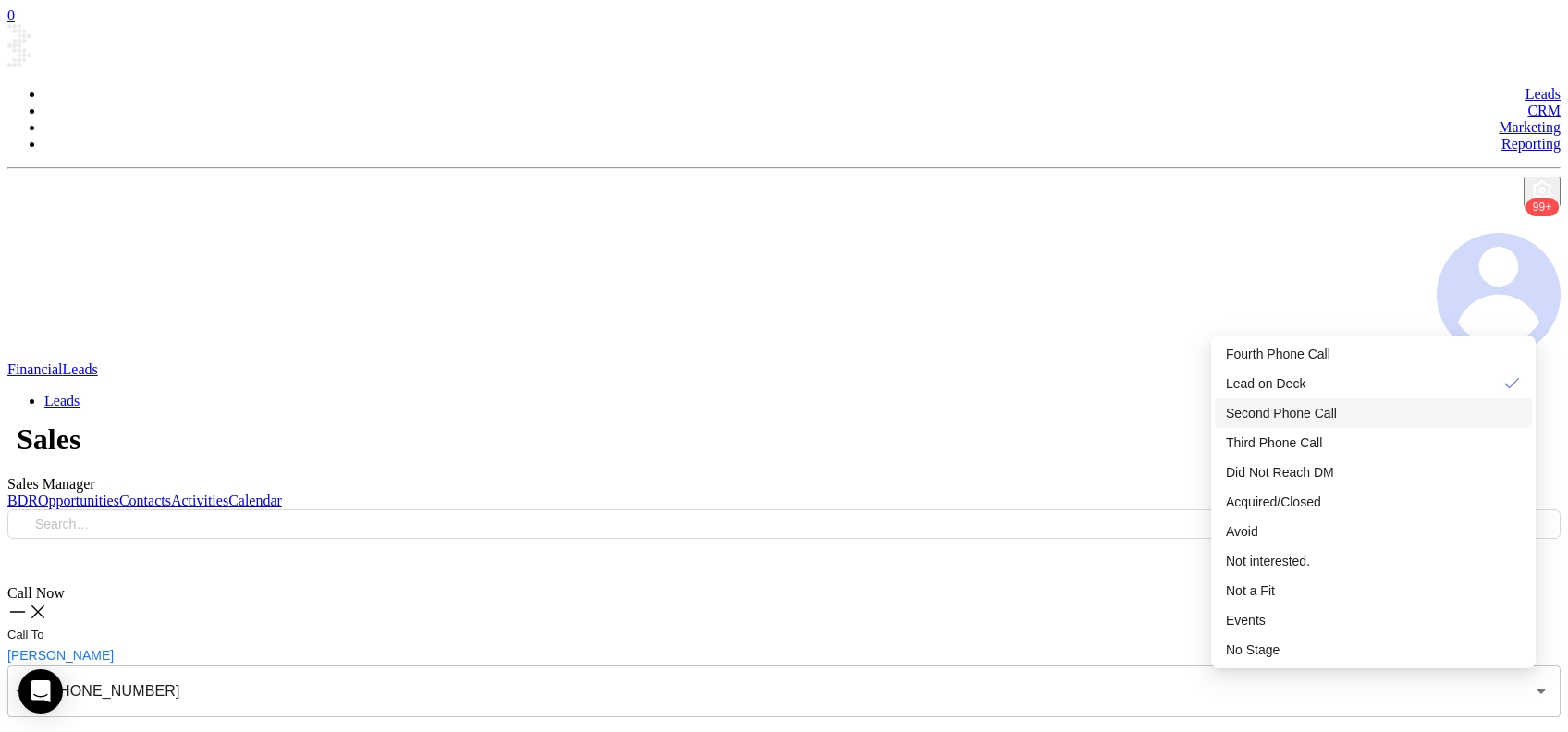
click at [1331, 421] on span "Second Phone Call" at bounding box center [1281, 413] width 111 height 15
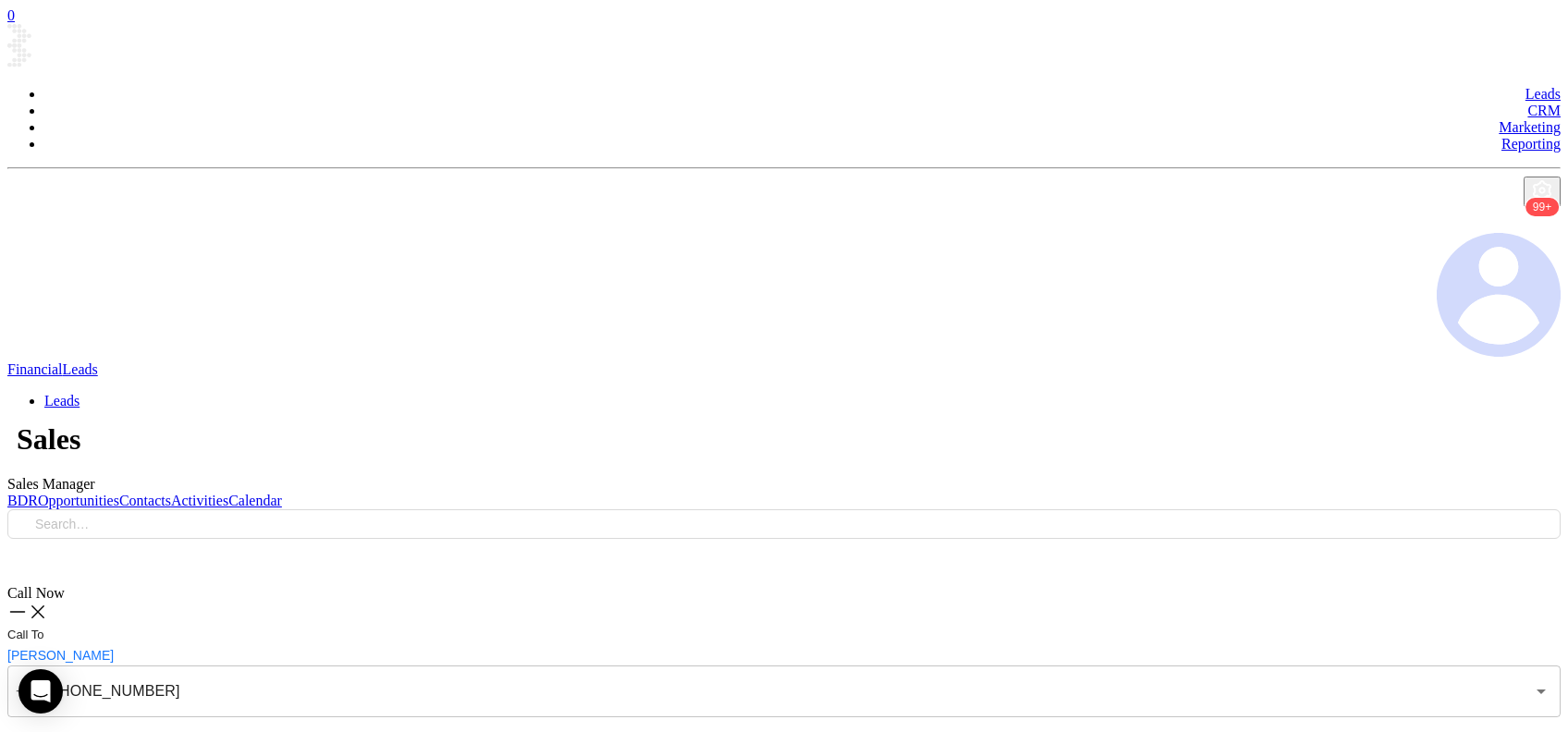
type textarea "Second email sent"
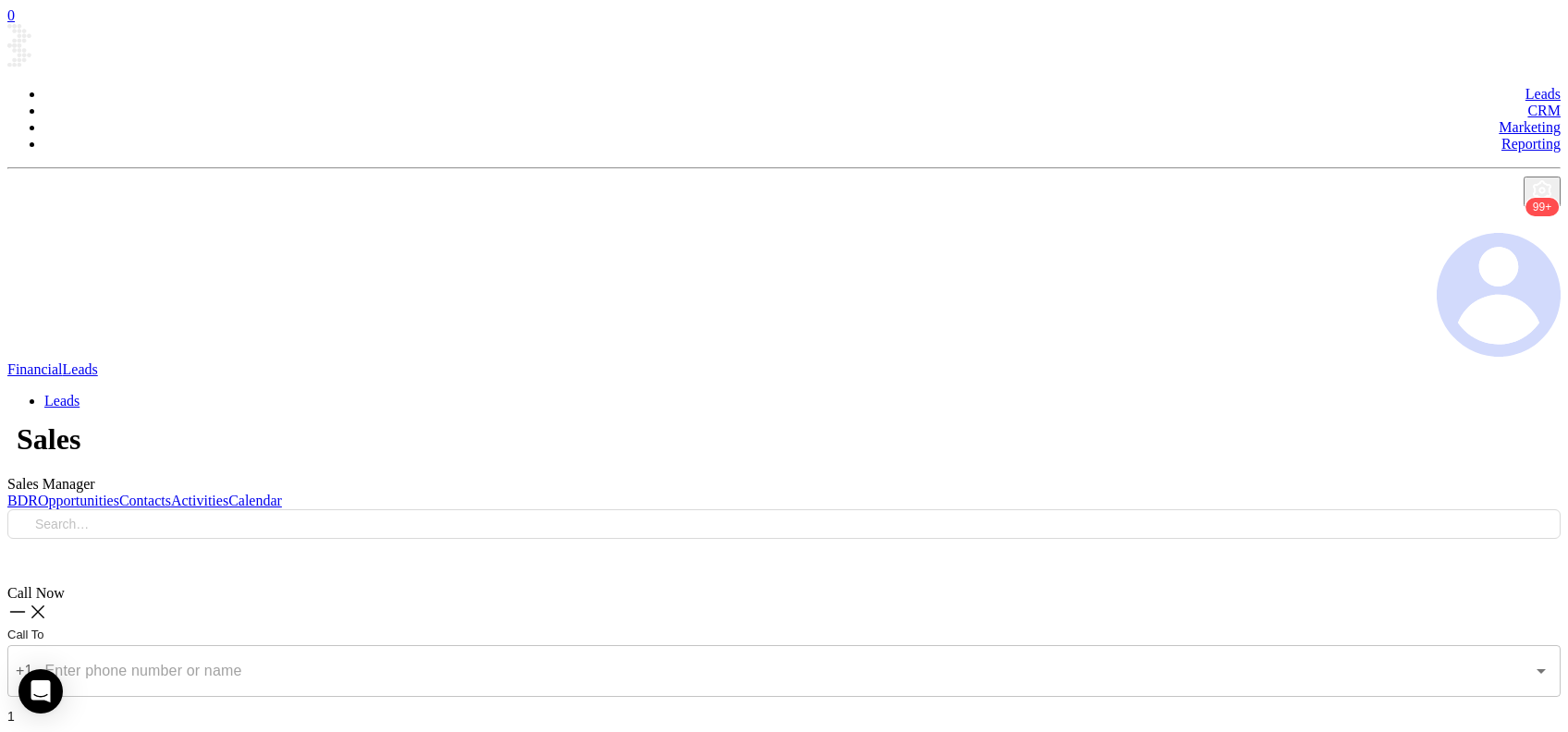
type input "[PHONE_NUMBER]"
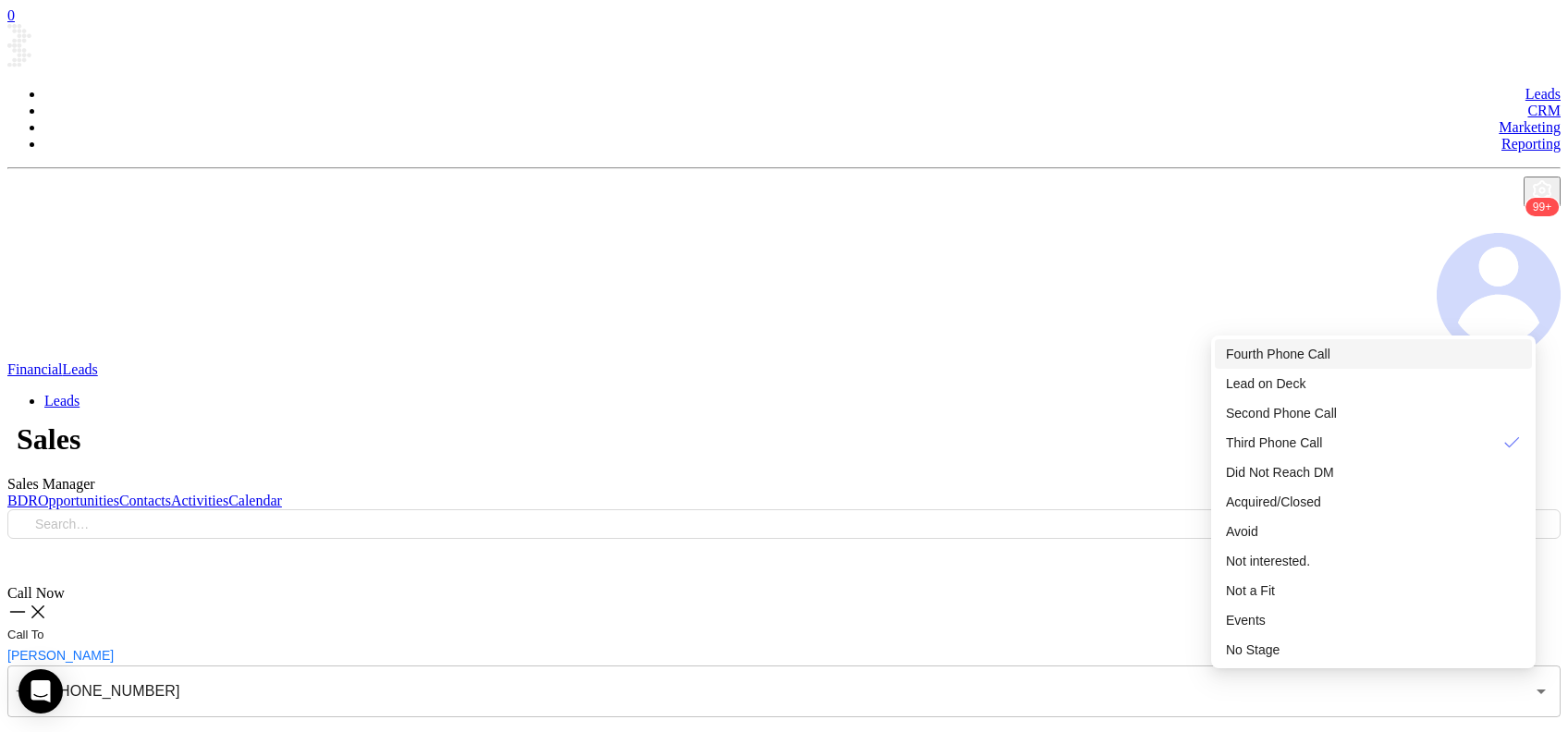
click at [1318, 341] on li "Fourth Phone Call" at bounding box center [1374, 354] width 317 height 29
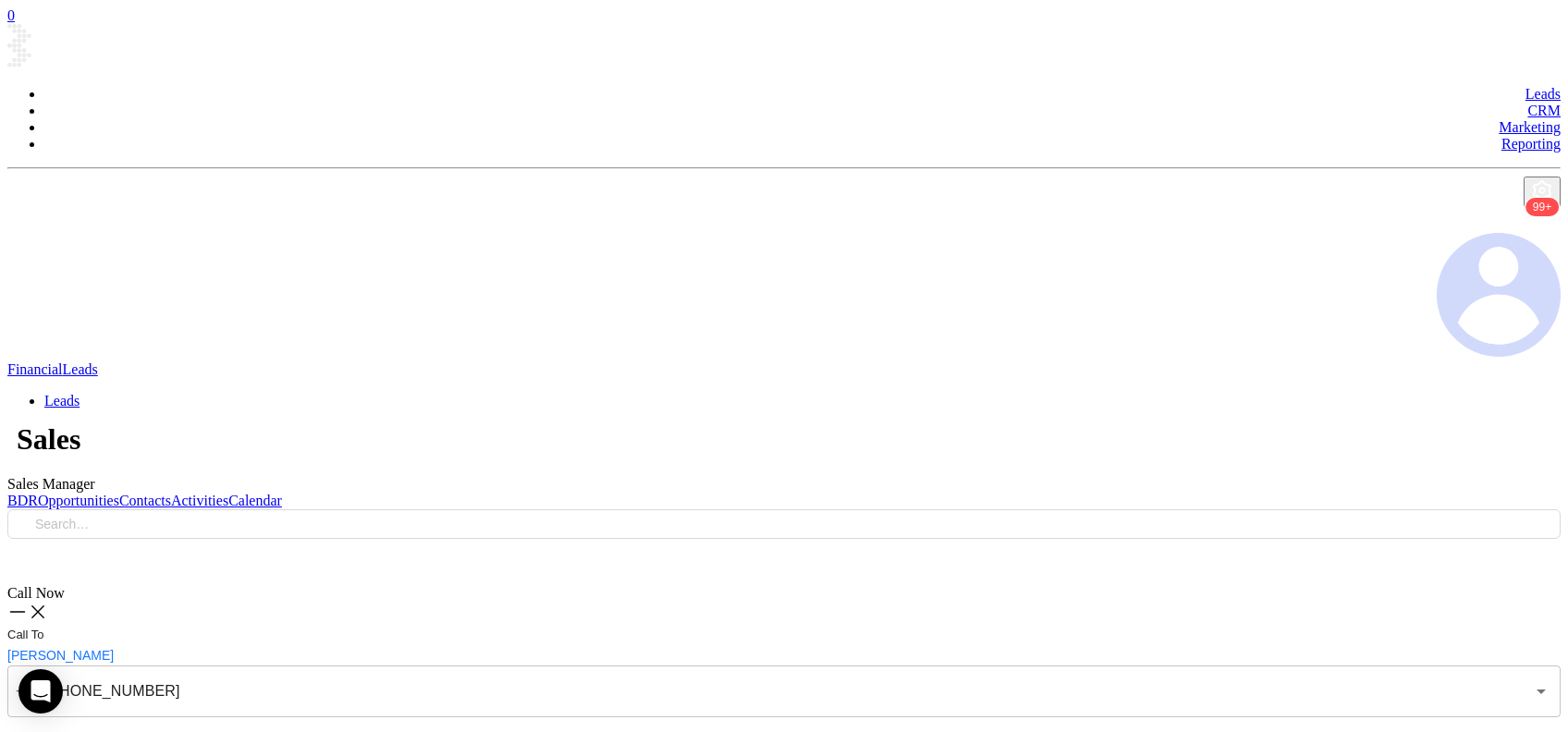
type textarea "Final email sent"
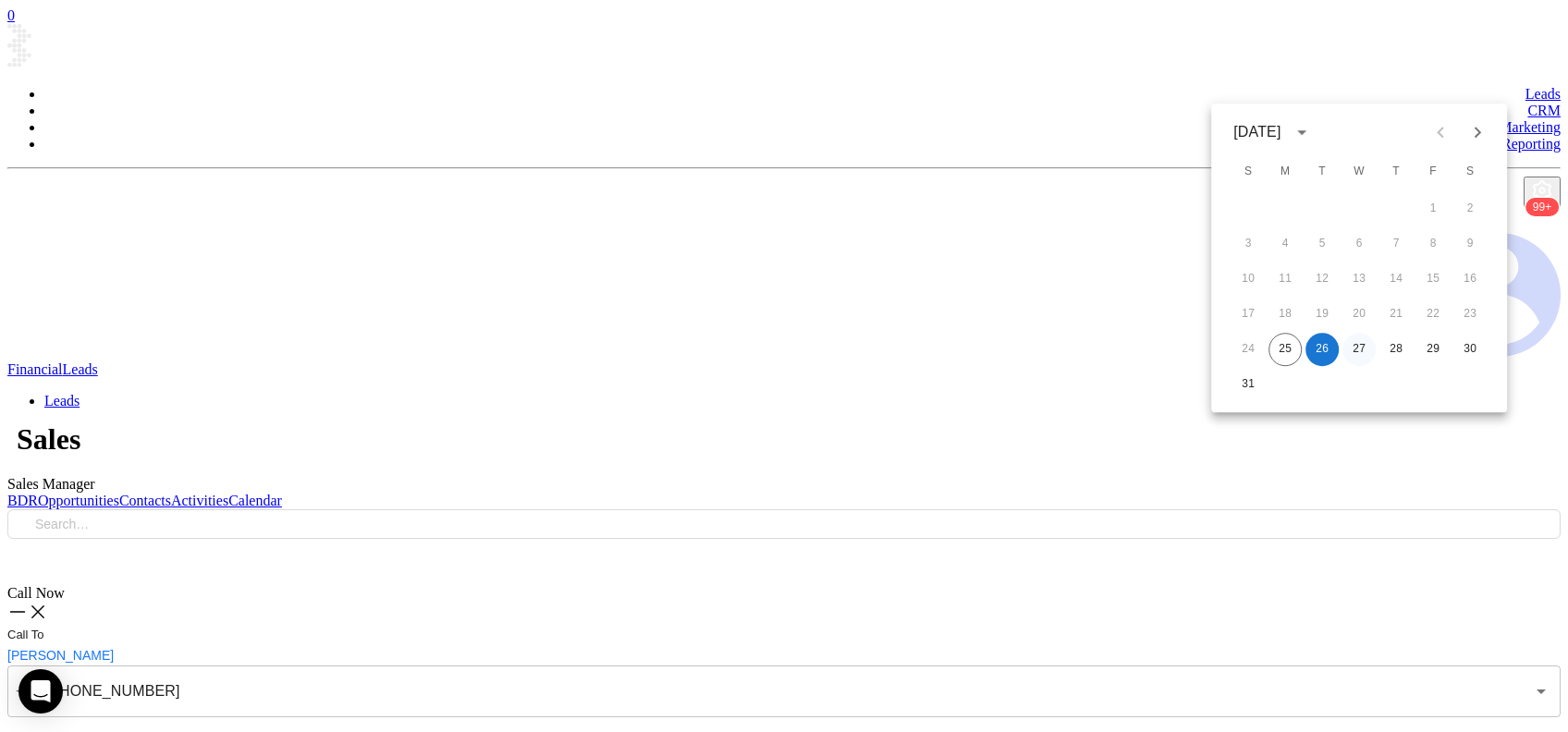
click at [1360, 350] on button "27" at bounding box center [1360, 349] width 33 height 33
type input "08/27/2025"
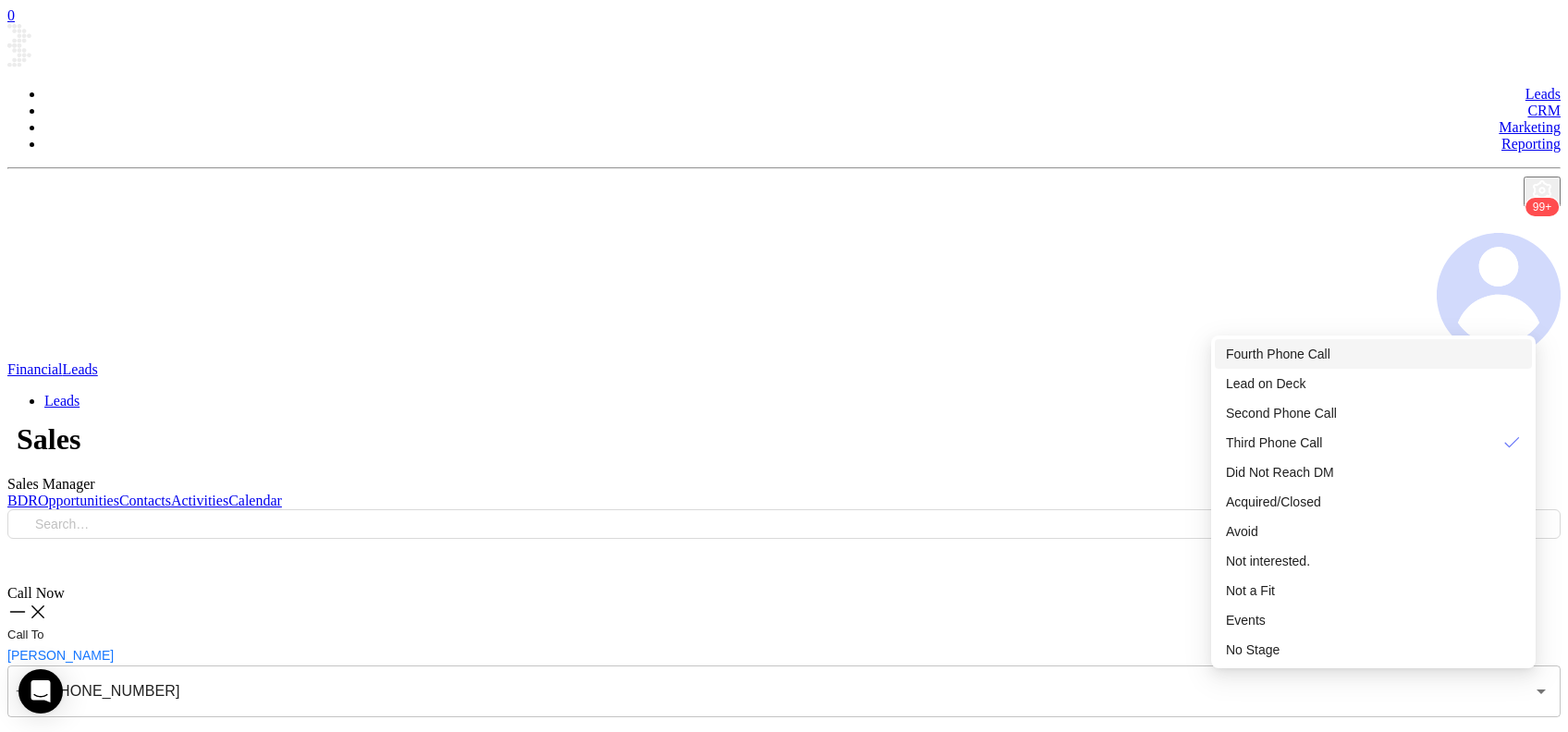
click at [1325, 373] on li "Lead on Deck" at bounding box center [1374, 384] width 317 height 29
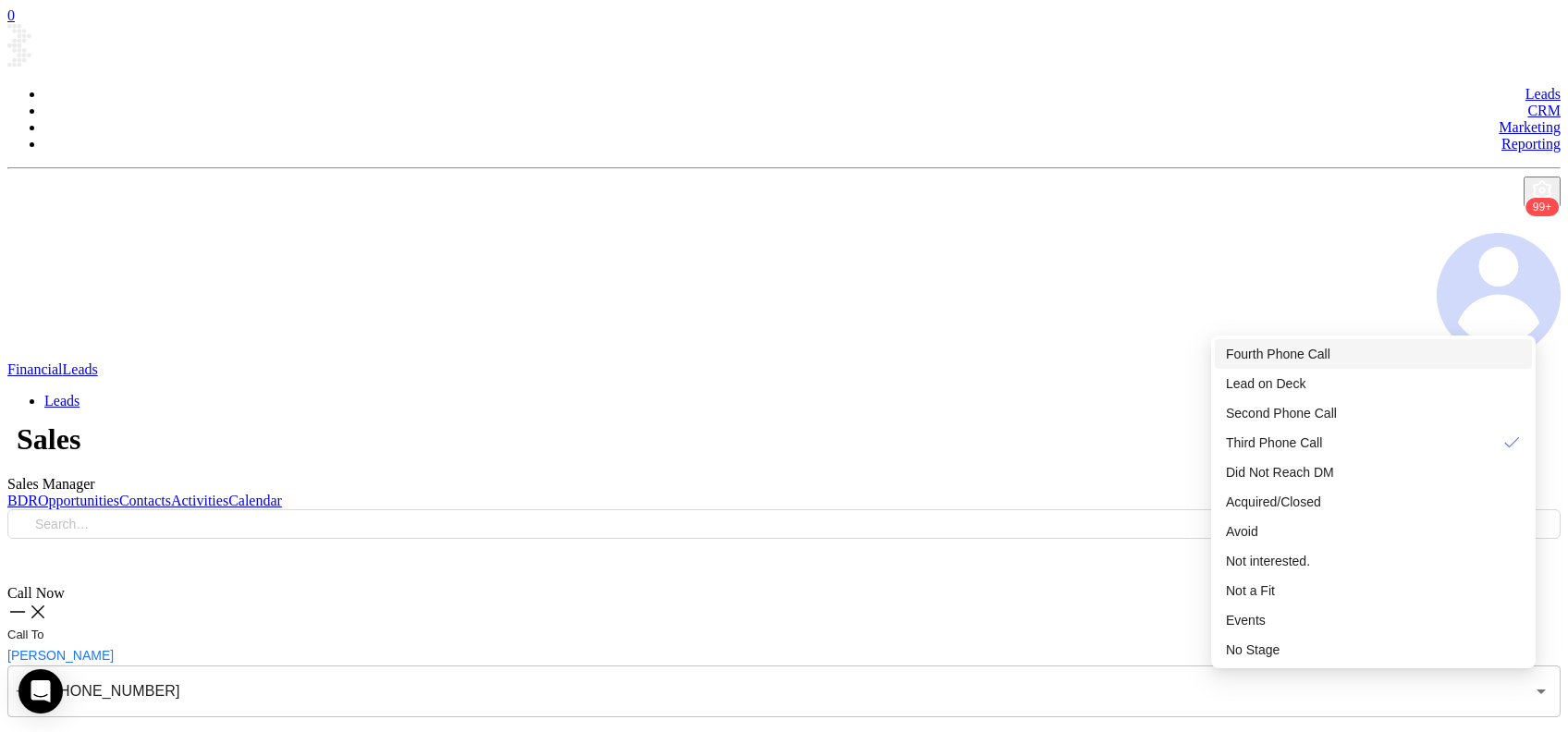
click at [1305, 351] on span "Fourth Phone Call" at bounding box center [1278, 353] width 105 height 15
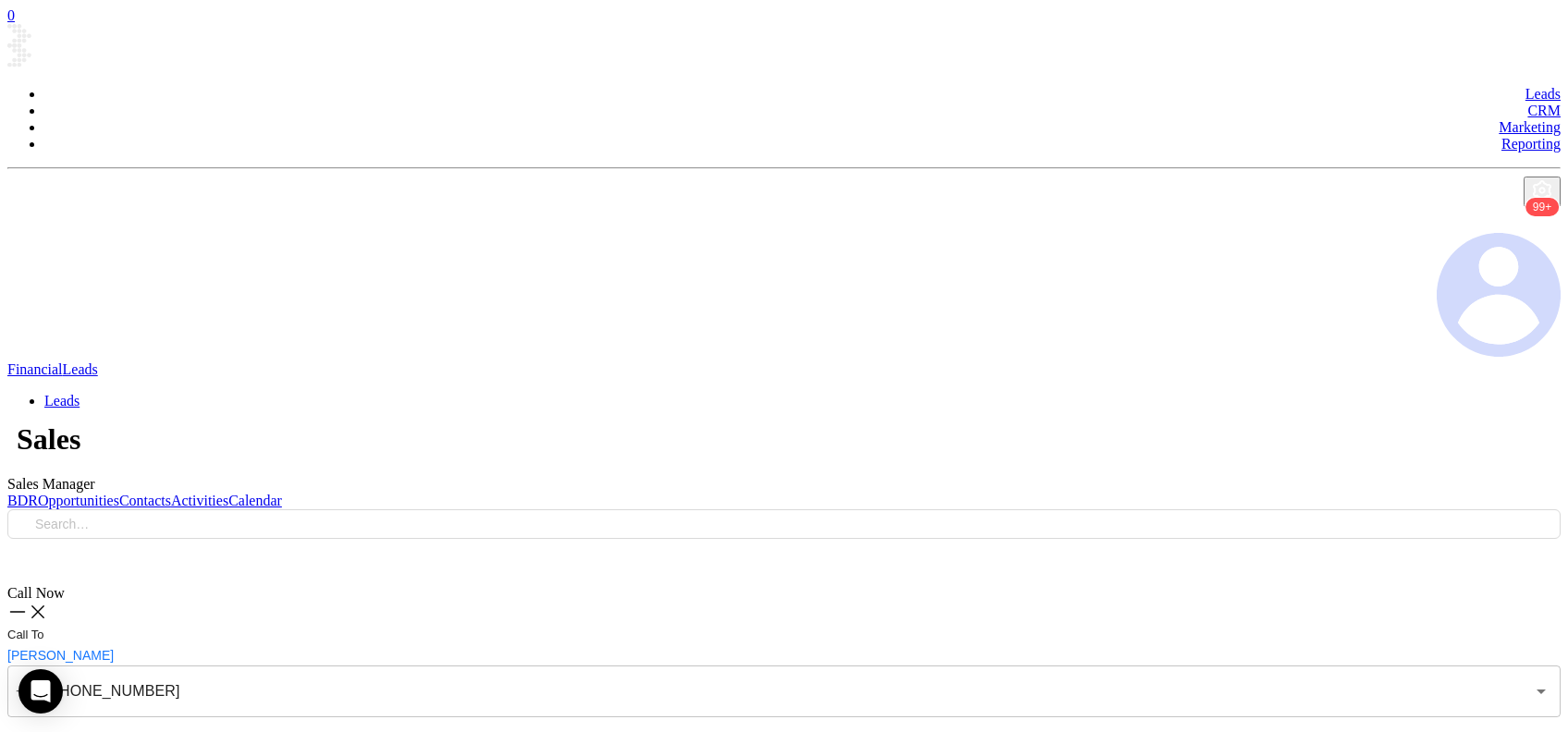
type input "(888) 892-7688"
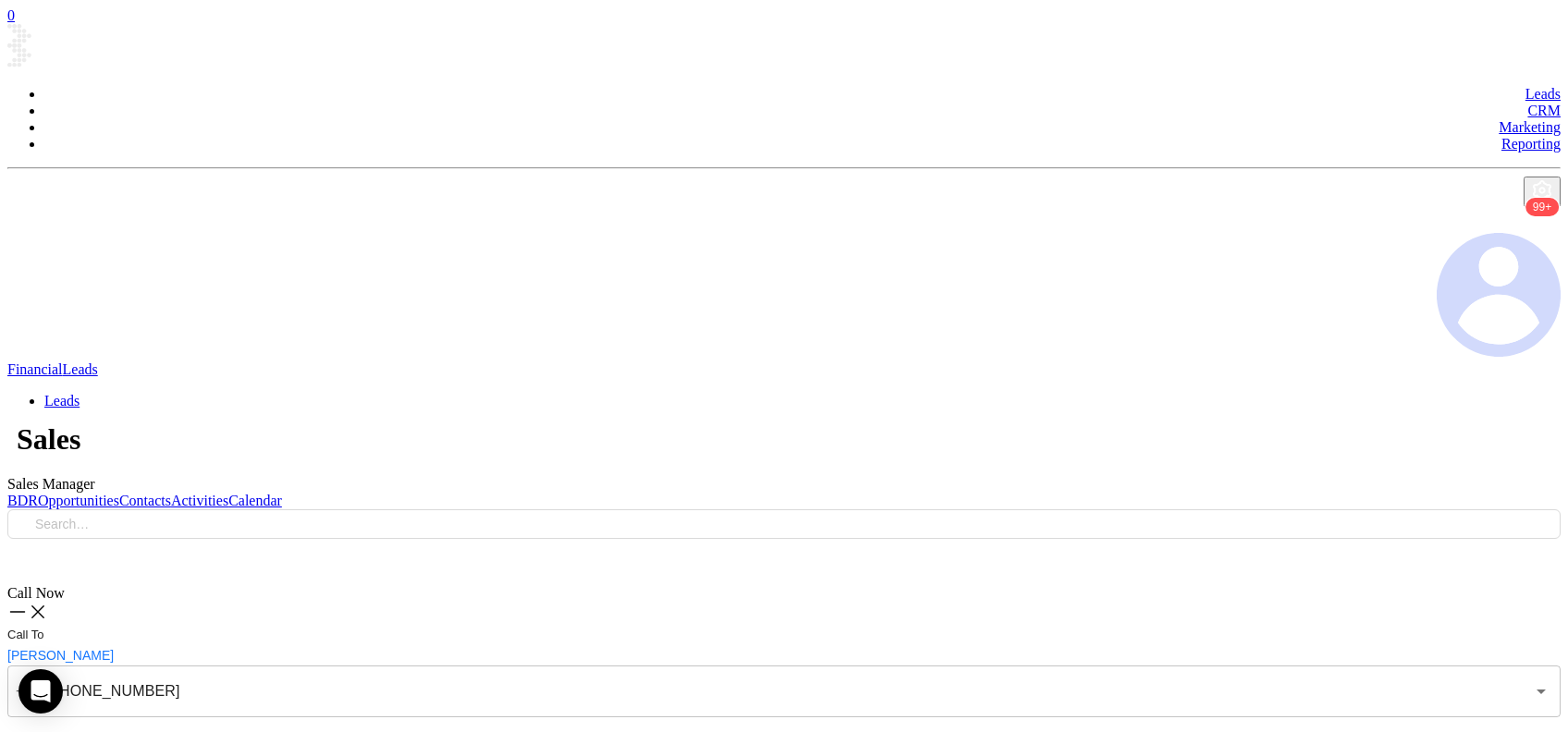
checkbox input "true"
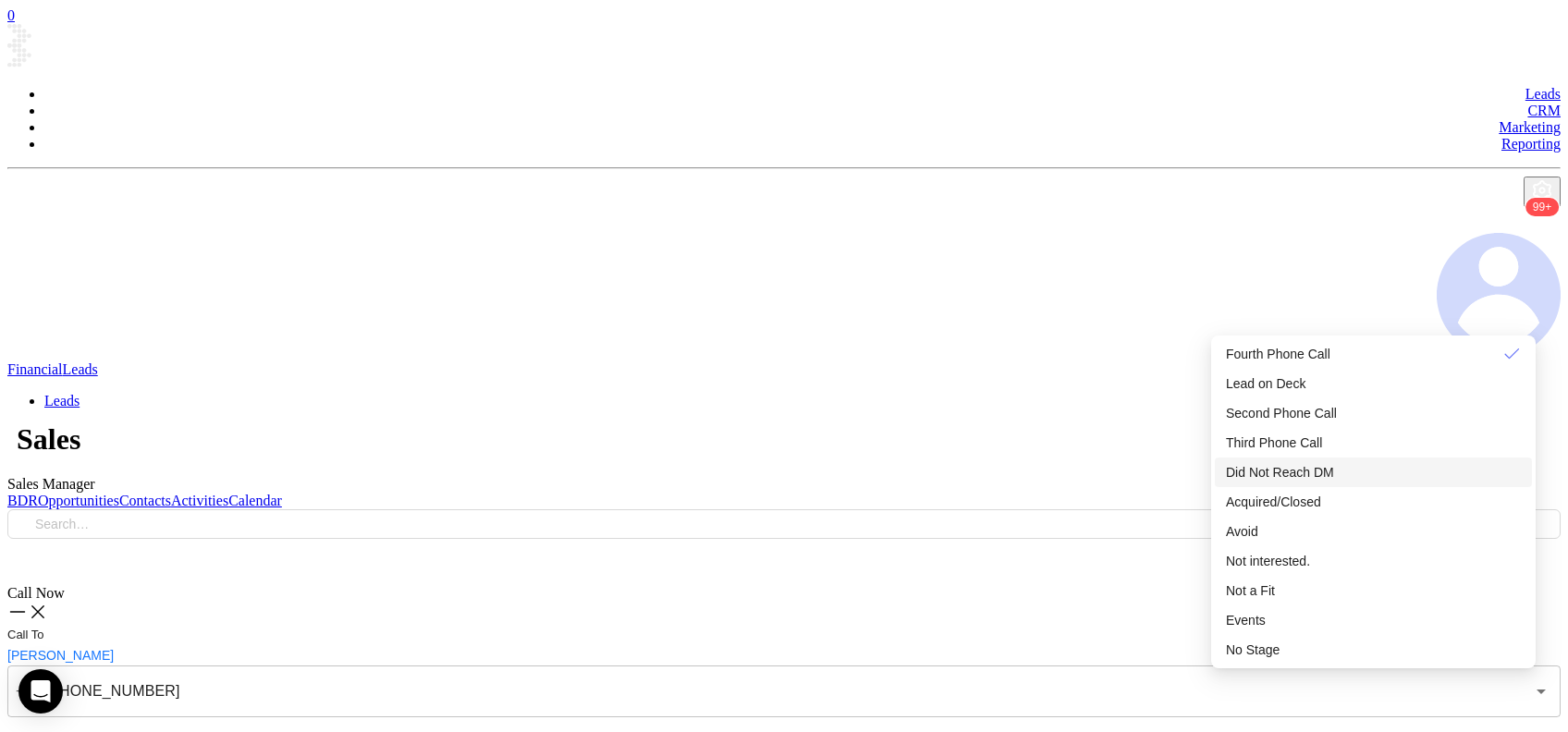
click at [1327, 480] on span "Did Not Reach DM" at bounding box center [1280, 472] width 109 height 15
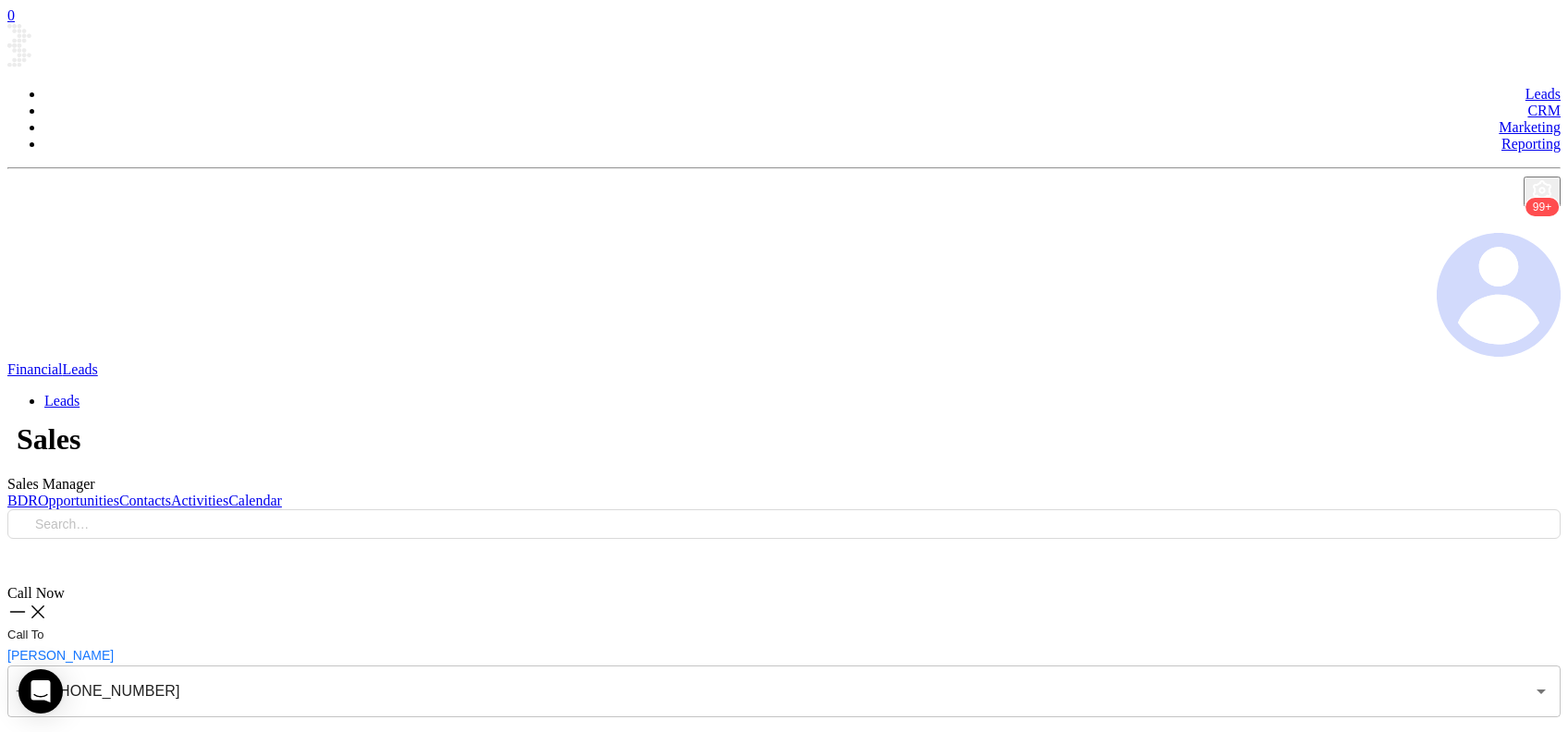
type input "(724) 465-5514"
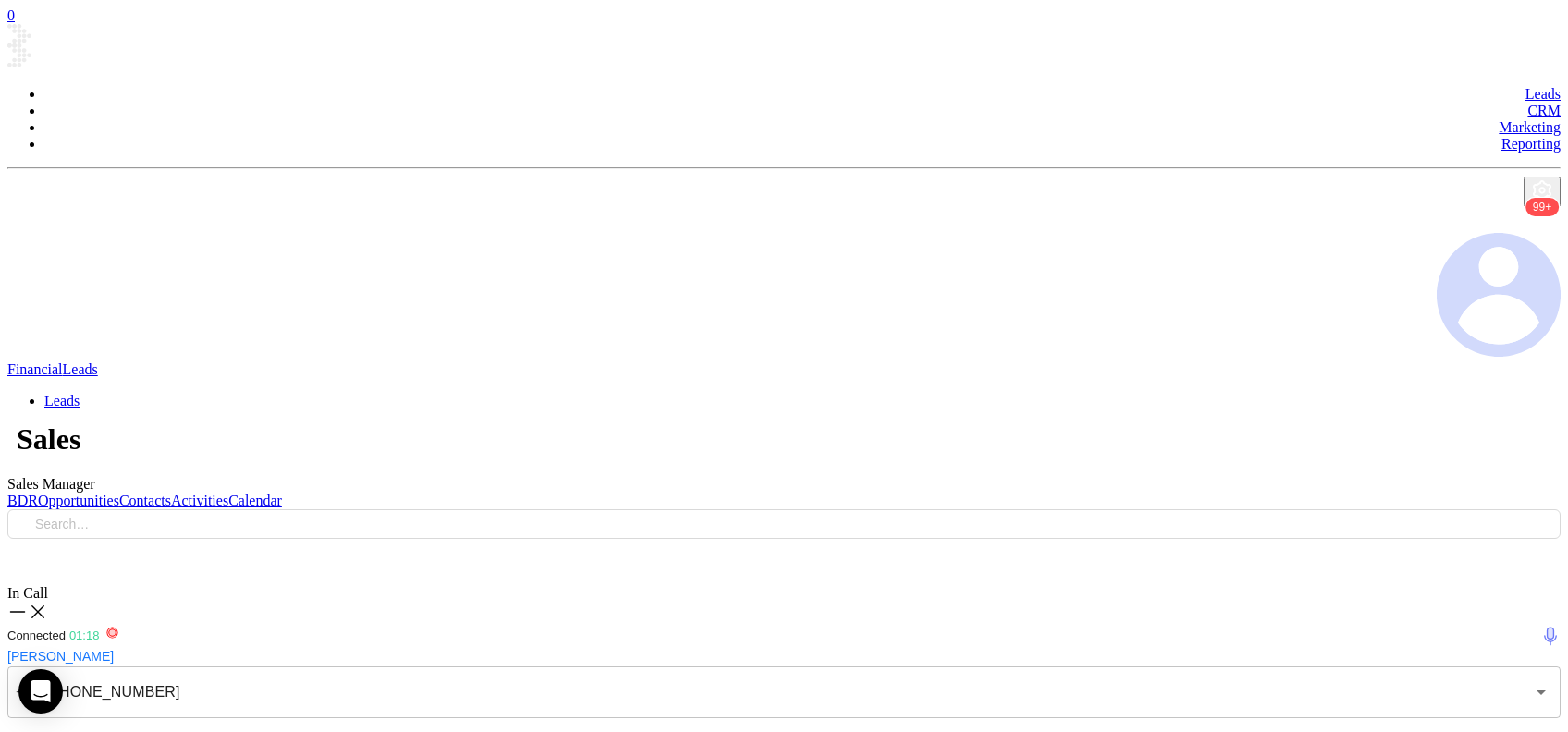
checkbox input "true"
type textarea "Final email sent"
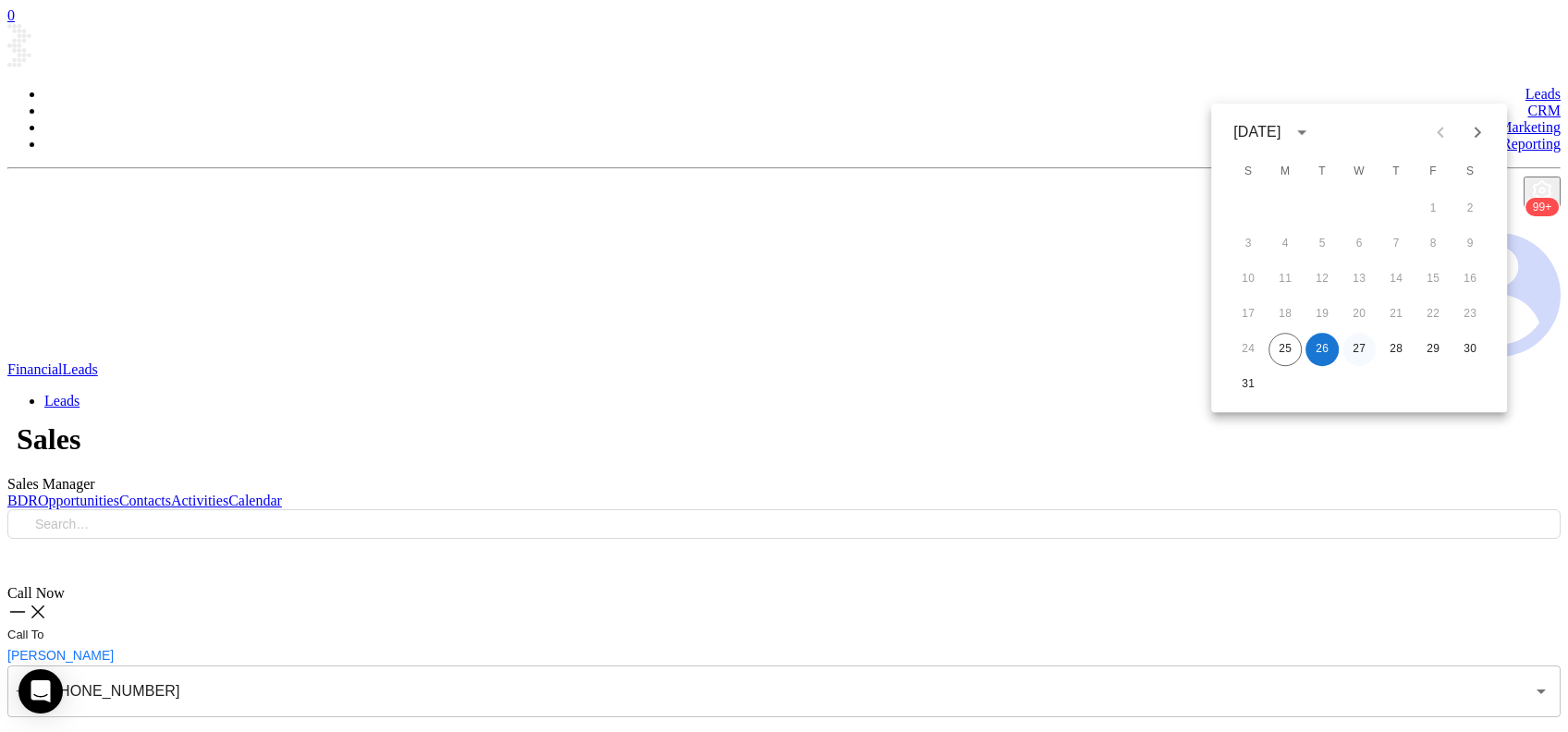
click at [1350, 355] on button "27" at bounding box center [1360, 349] width 33 height 33
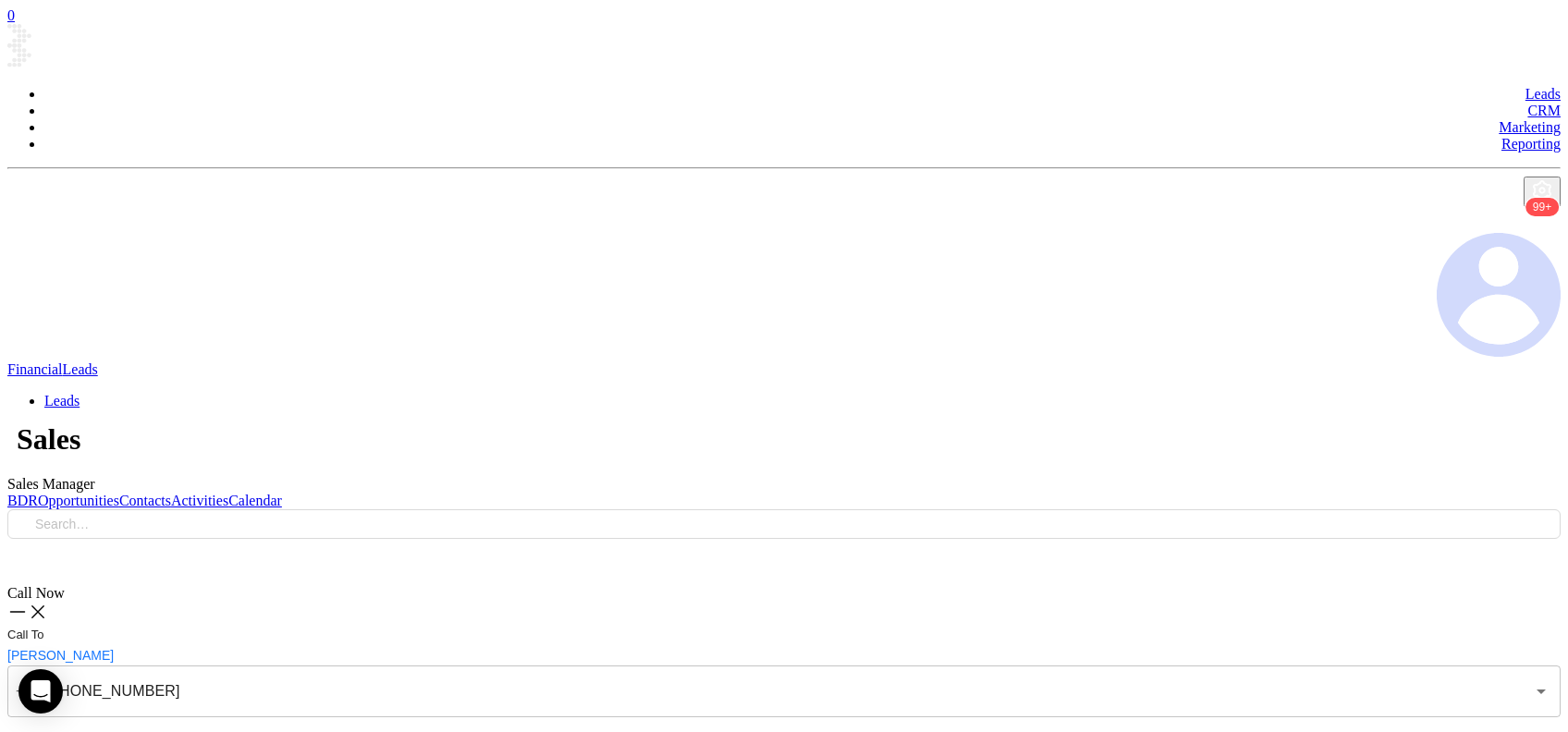
type input "08/27/2025"
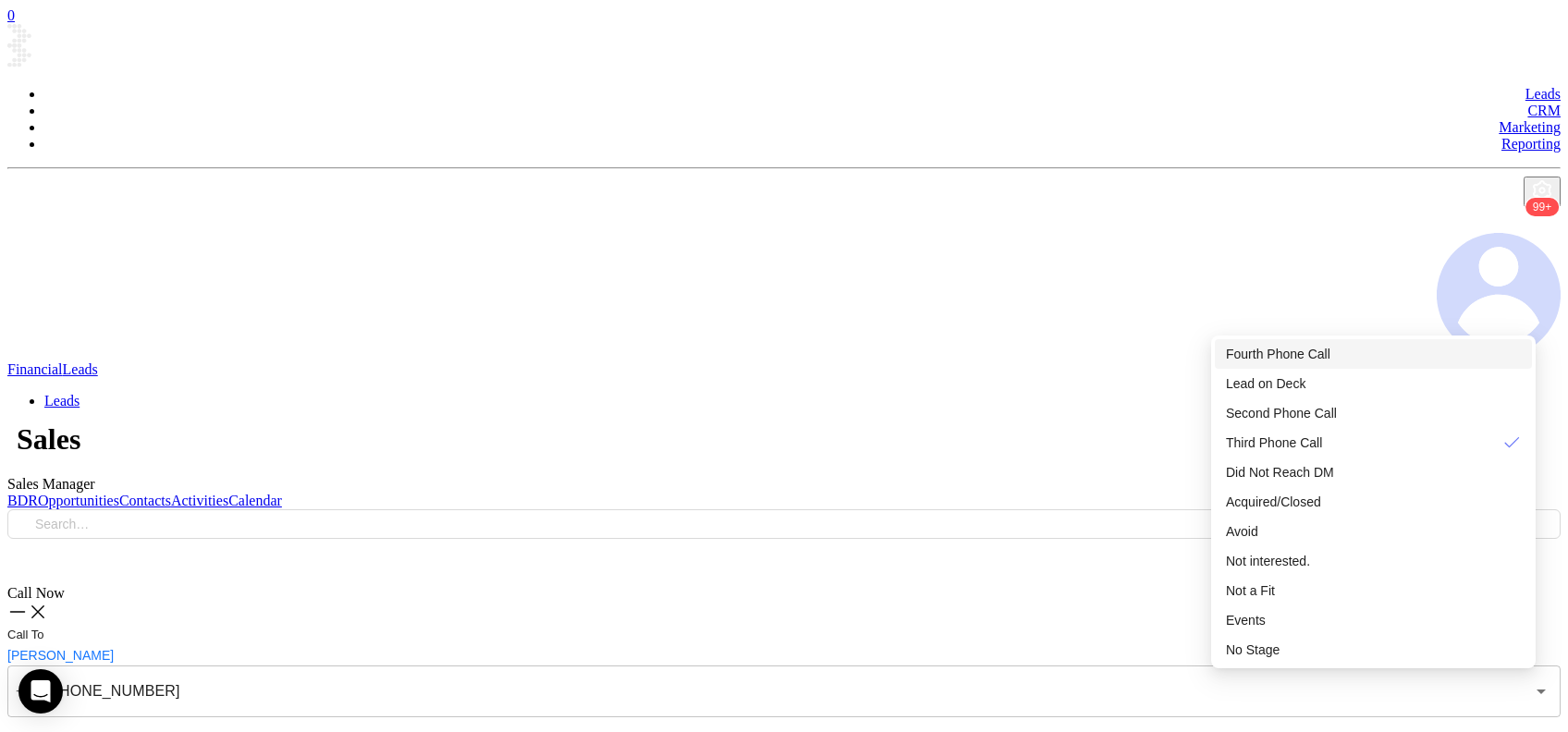
click at [1365, 358] on div "Fourth Phone Call" at bounding box center [1373, 353] width 295 height 21
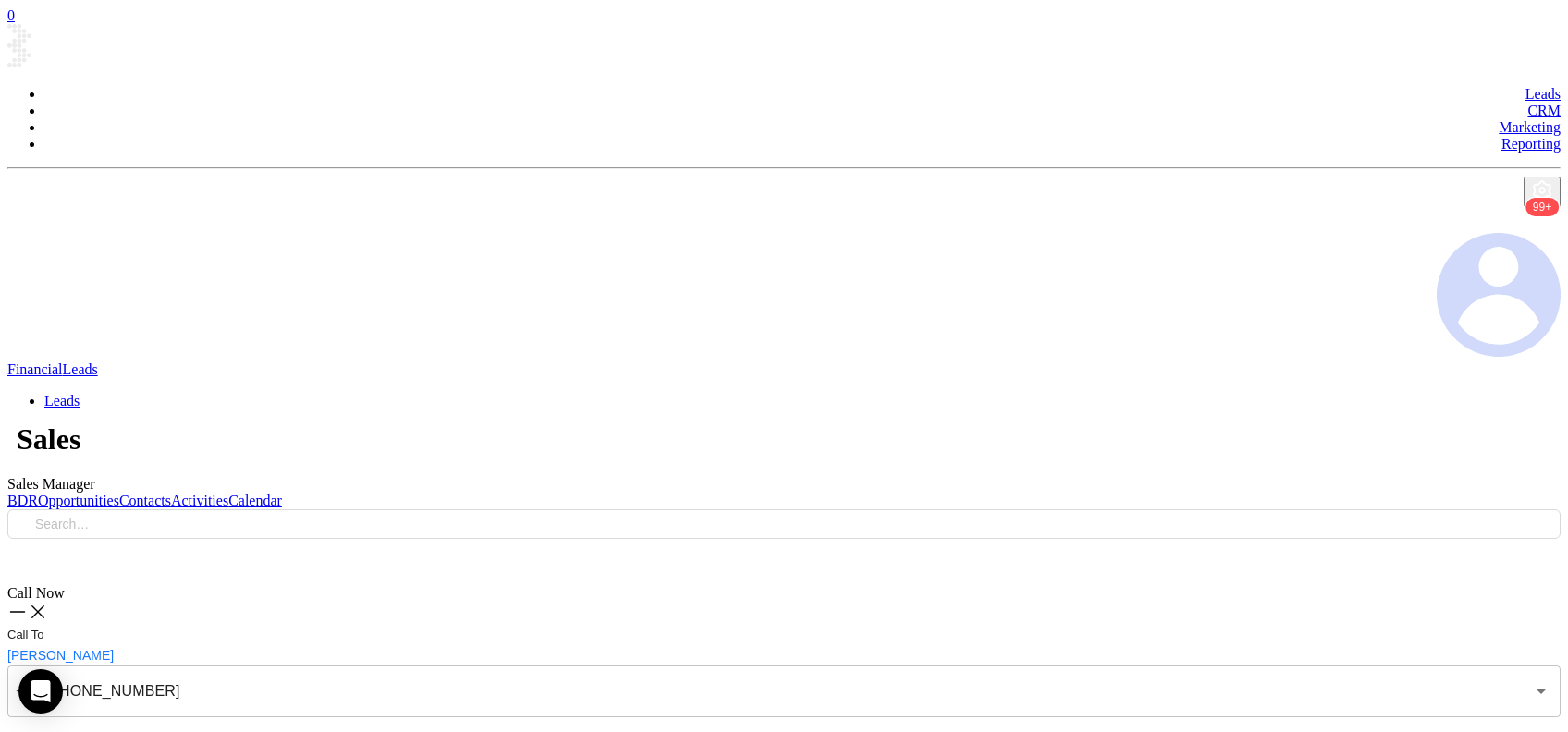
type input "(610) 524-8116"
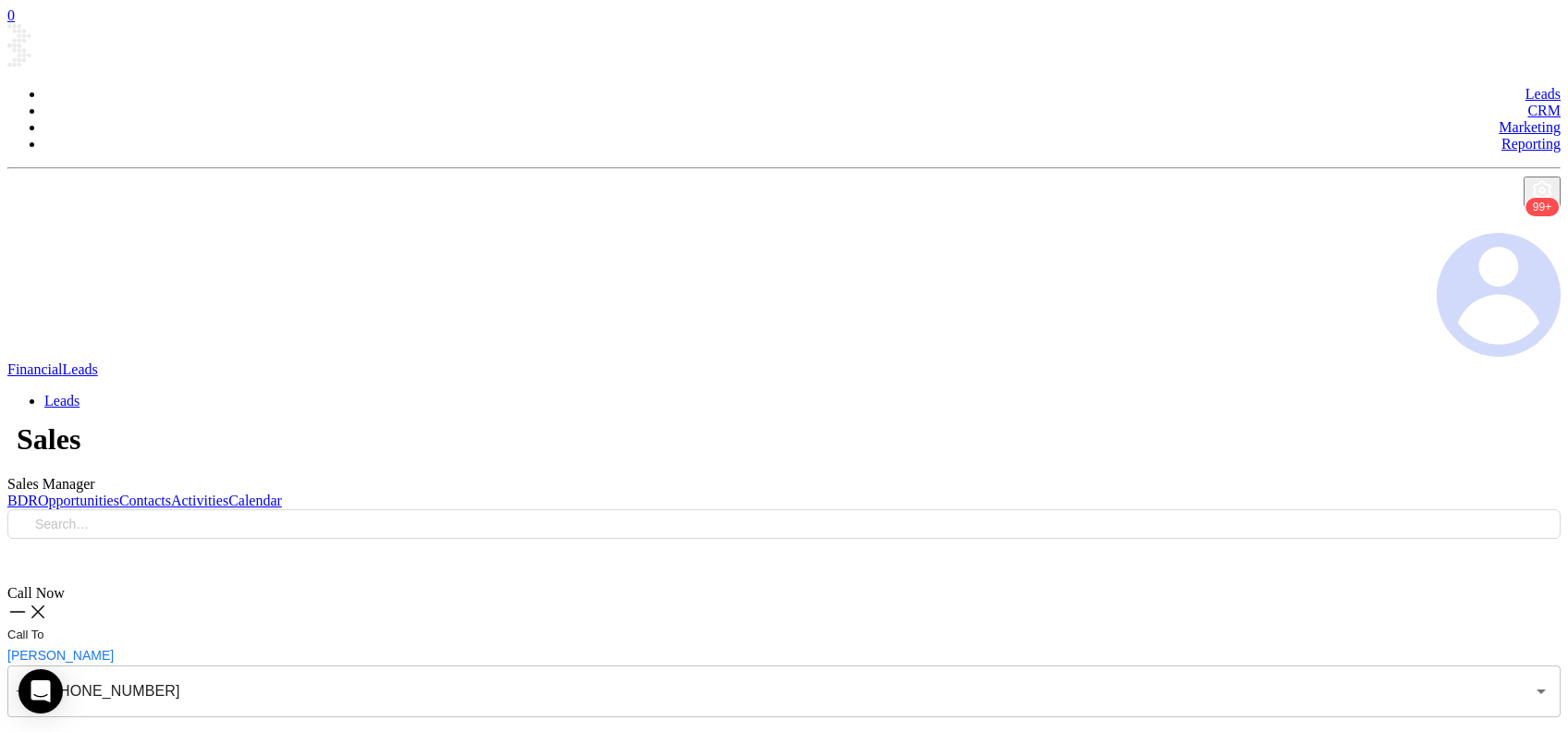
click at [48, 602] on icon at bounding box center [37, 612] width 21 height 21
type input "(800) 732-3555"
click at [1398, 728] on div "Voicemail Drop" at bounding box center [784, 740] width 1553 height 24
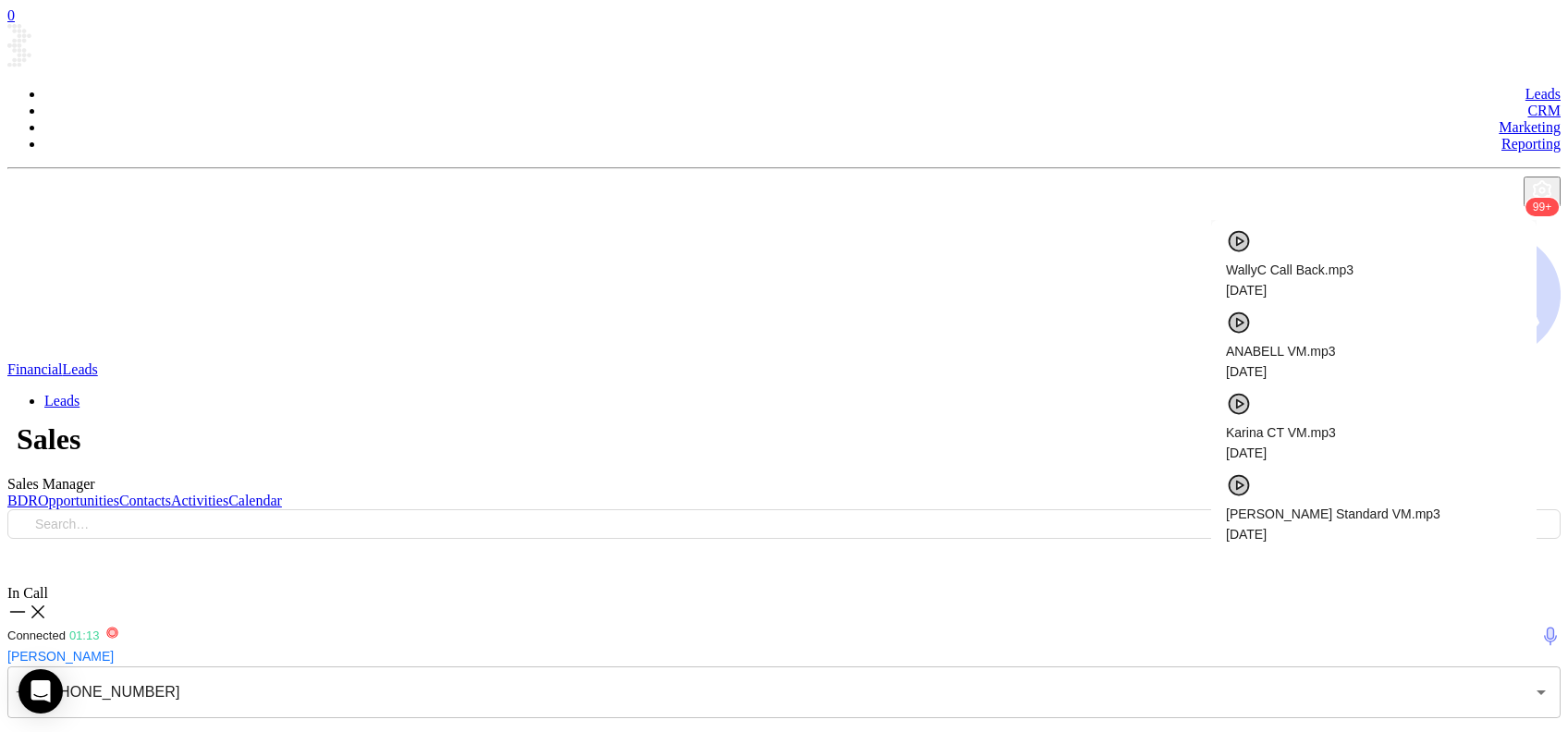
click at [1303, 666] on span "Vicky PA 2.mp3" at bounding box center [1374, 676] width 296 height 21
checkbox input "true"
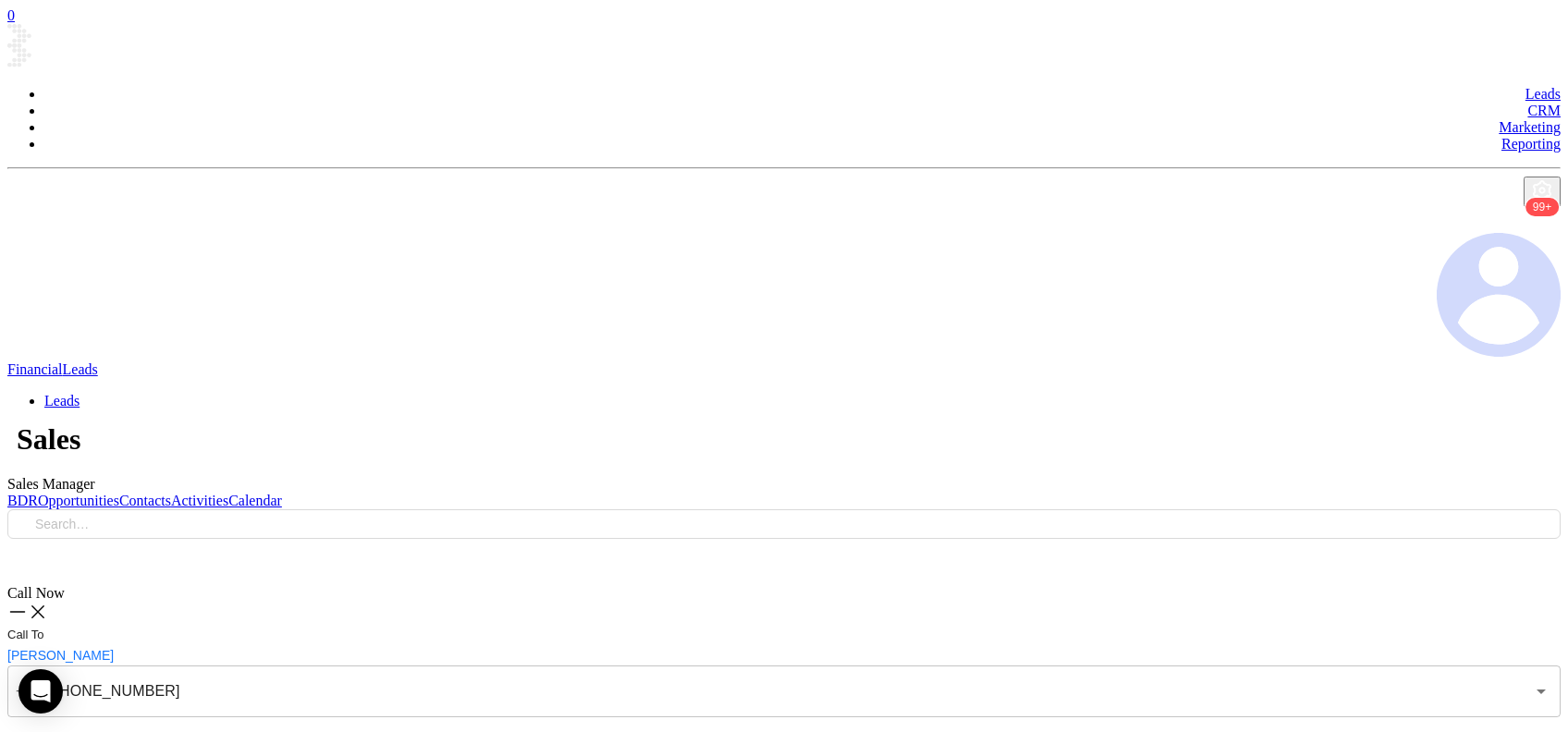
type input "(610) 275-7923"
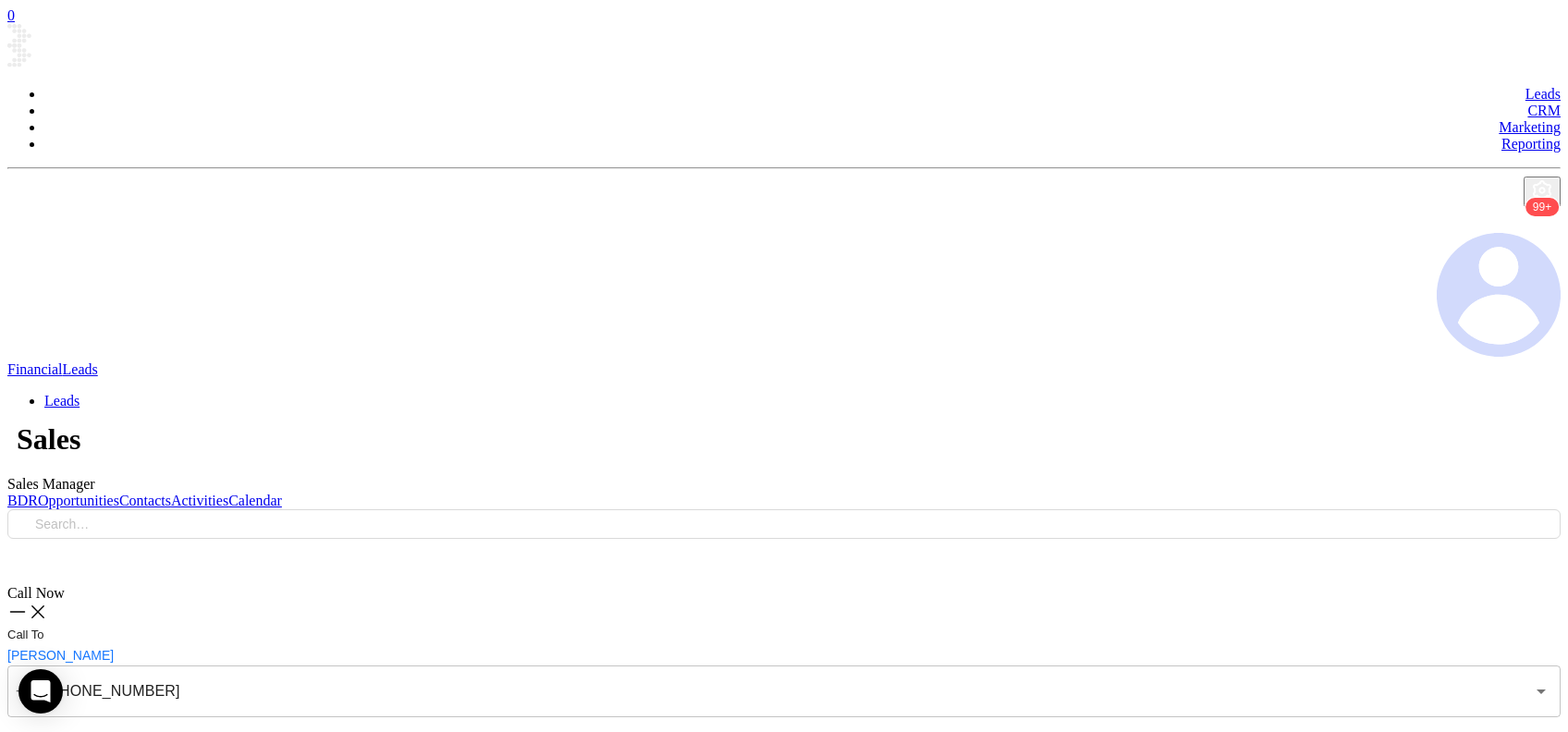
checkbox input "true"
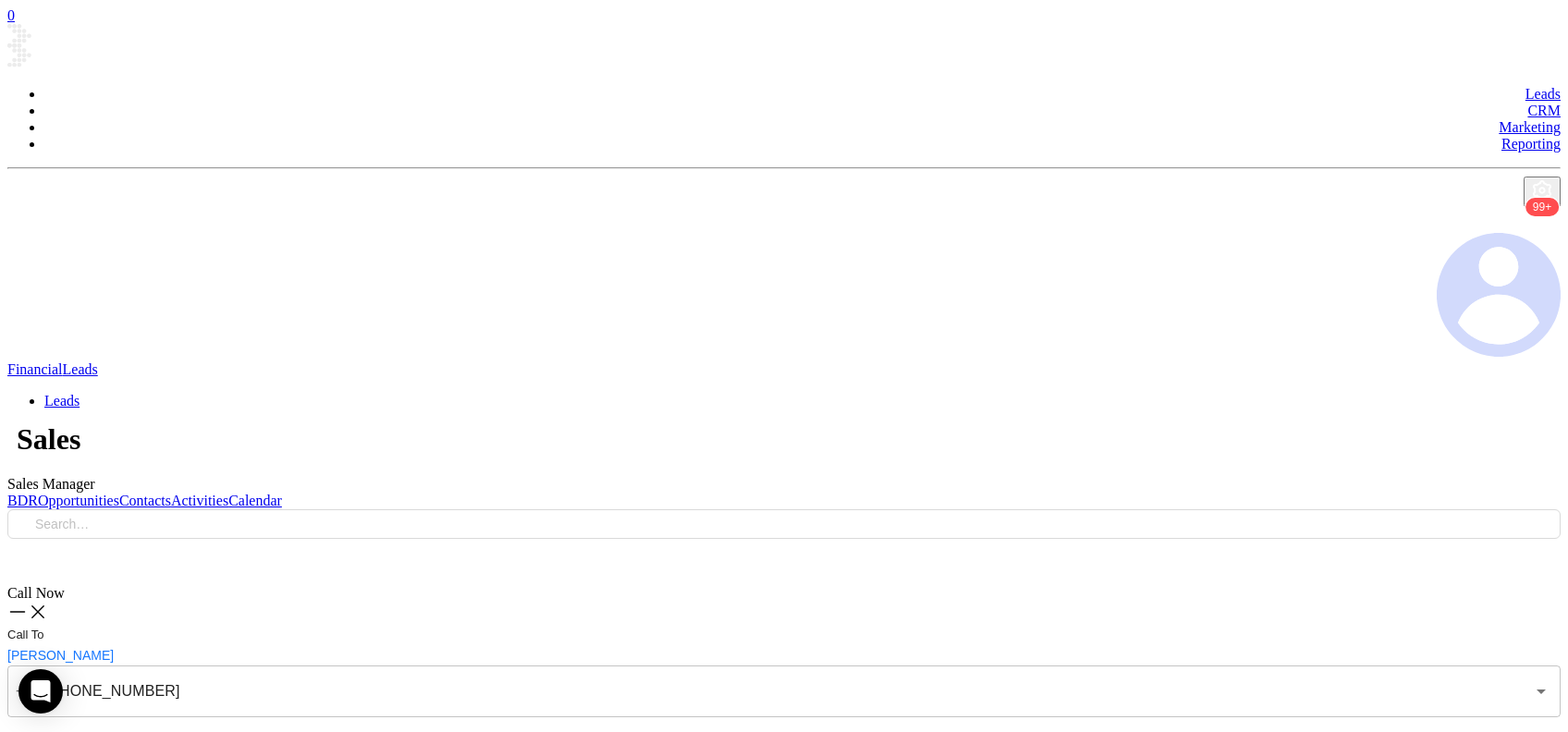
checkbox input "false"
type textarea "Third email sent"
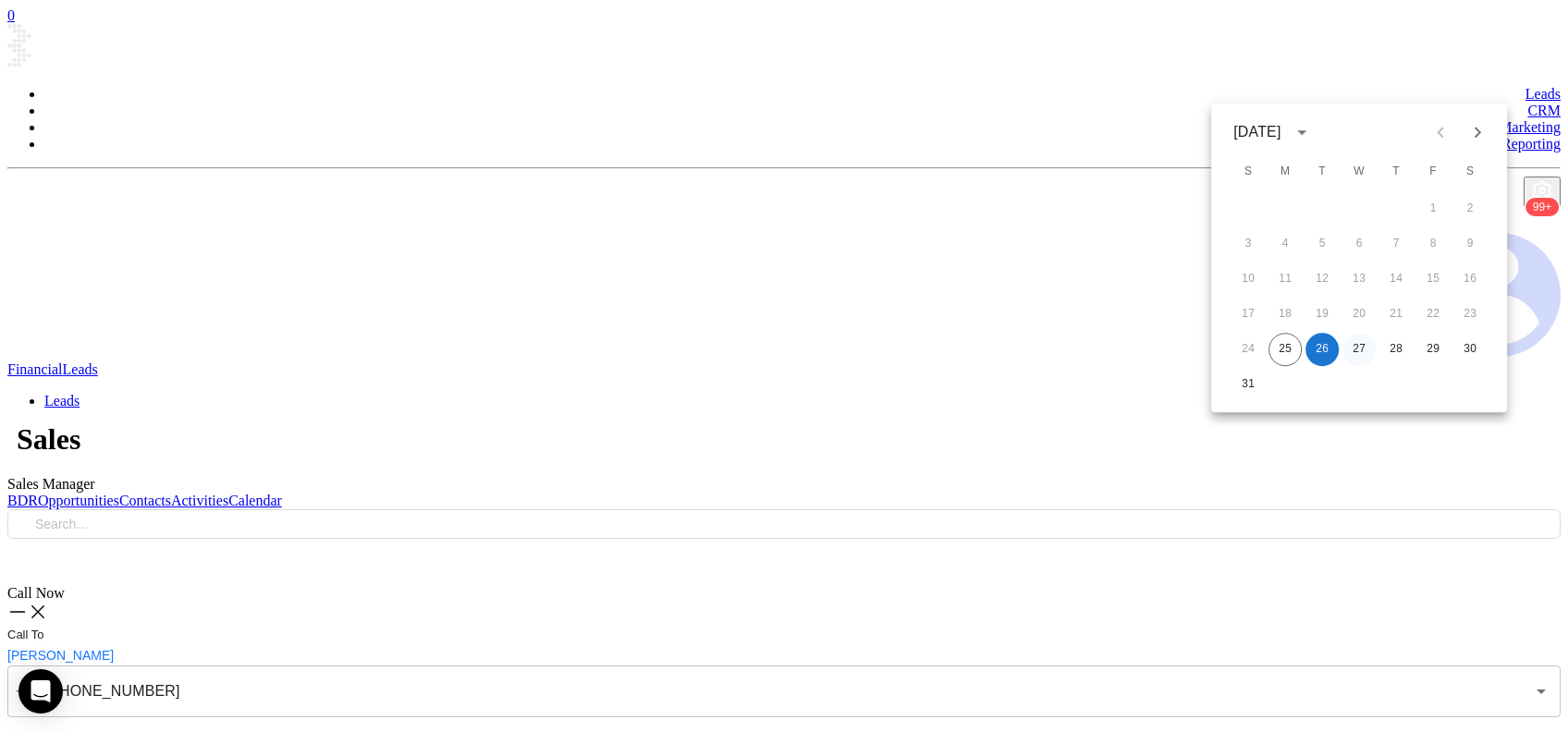
click at [1363, 360] on button "27" at bounding box center [1360, 349] width 33 height 33
type input "08/27/2025"
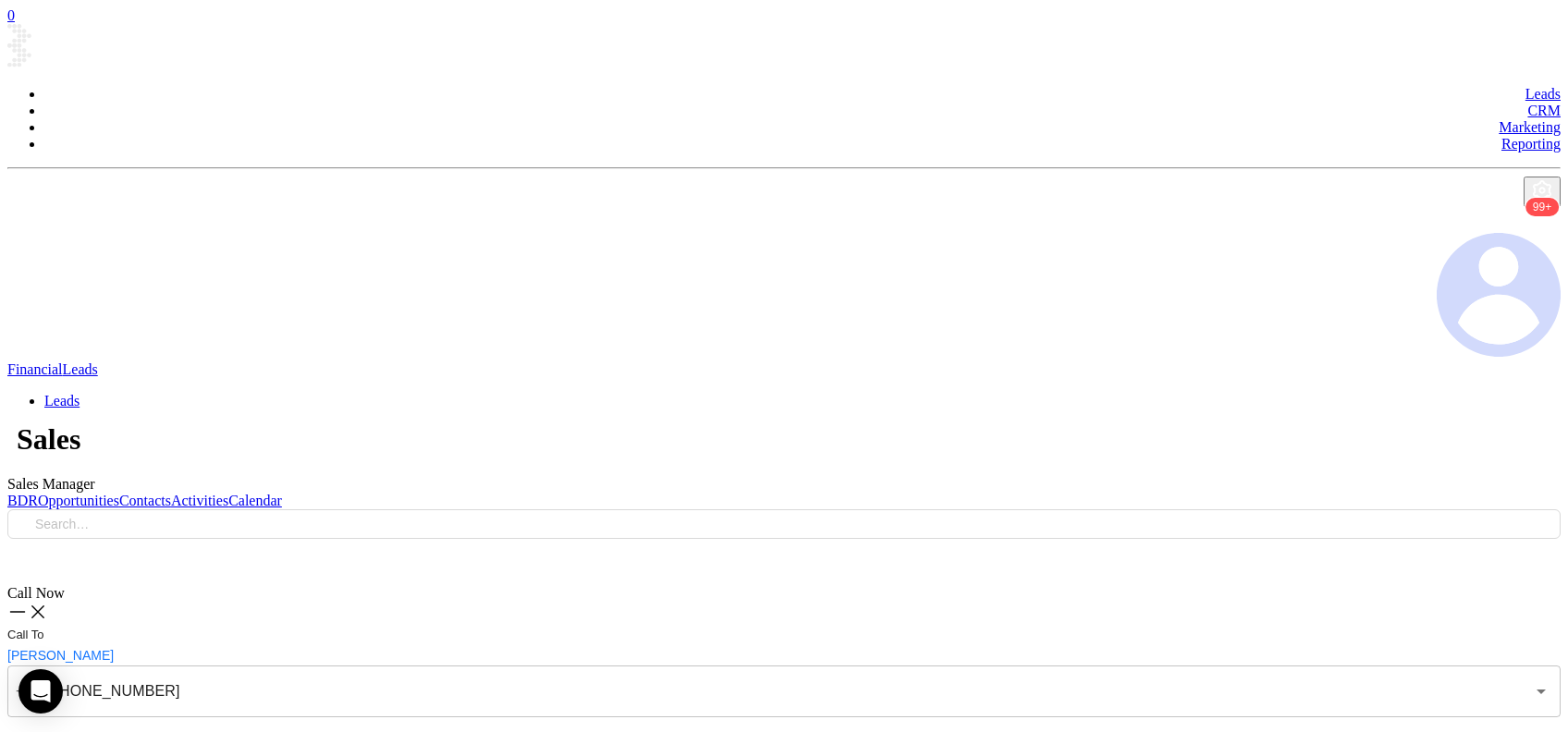
type input "(724) 452-8722"
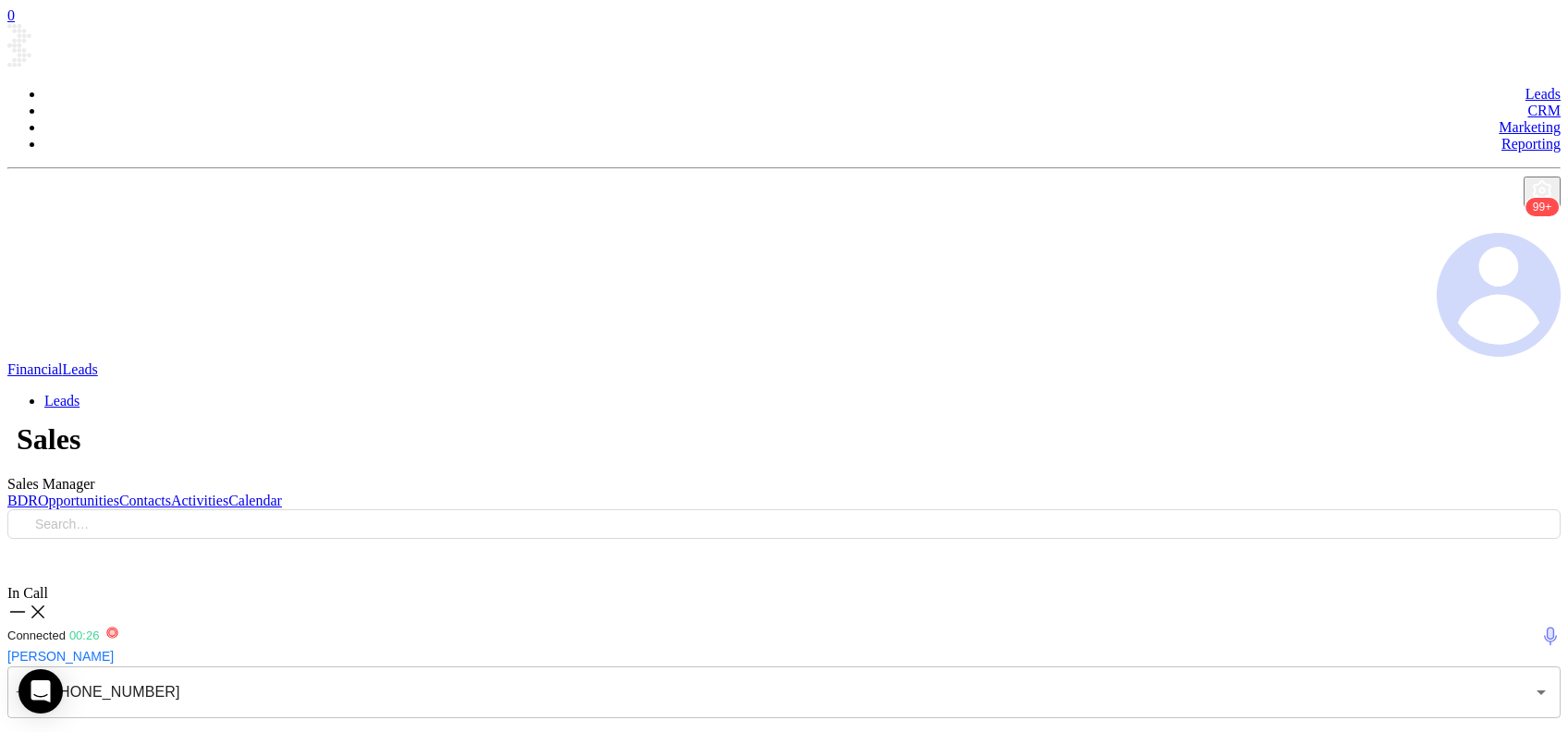
checkbox input "true"
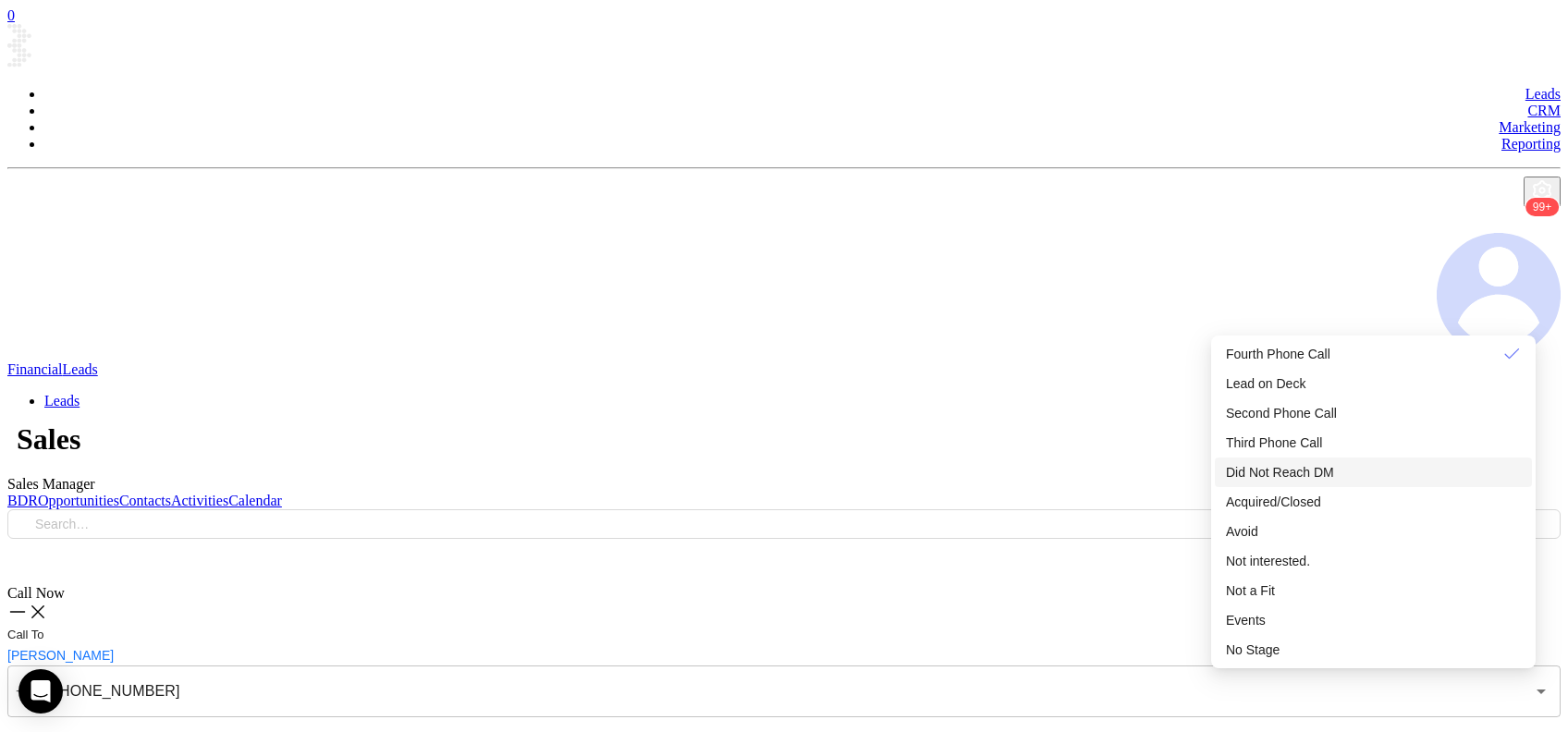
click at [1323, 480] on span "Did Not Reach DM" at bounding box center [1280, 472] width 109 height 15
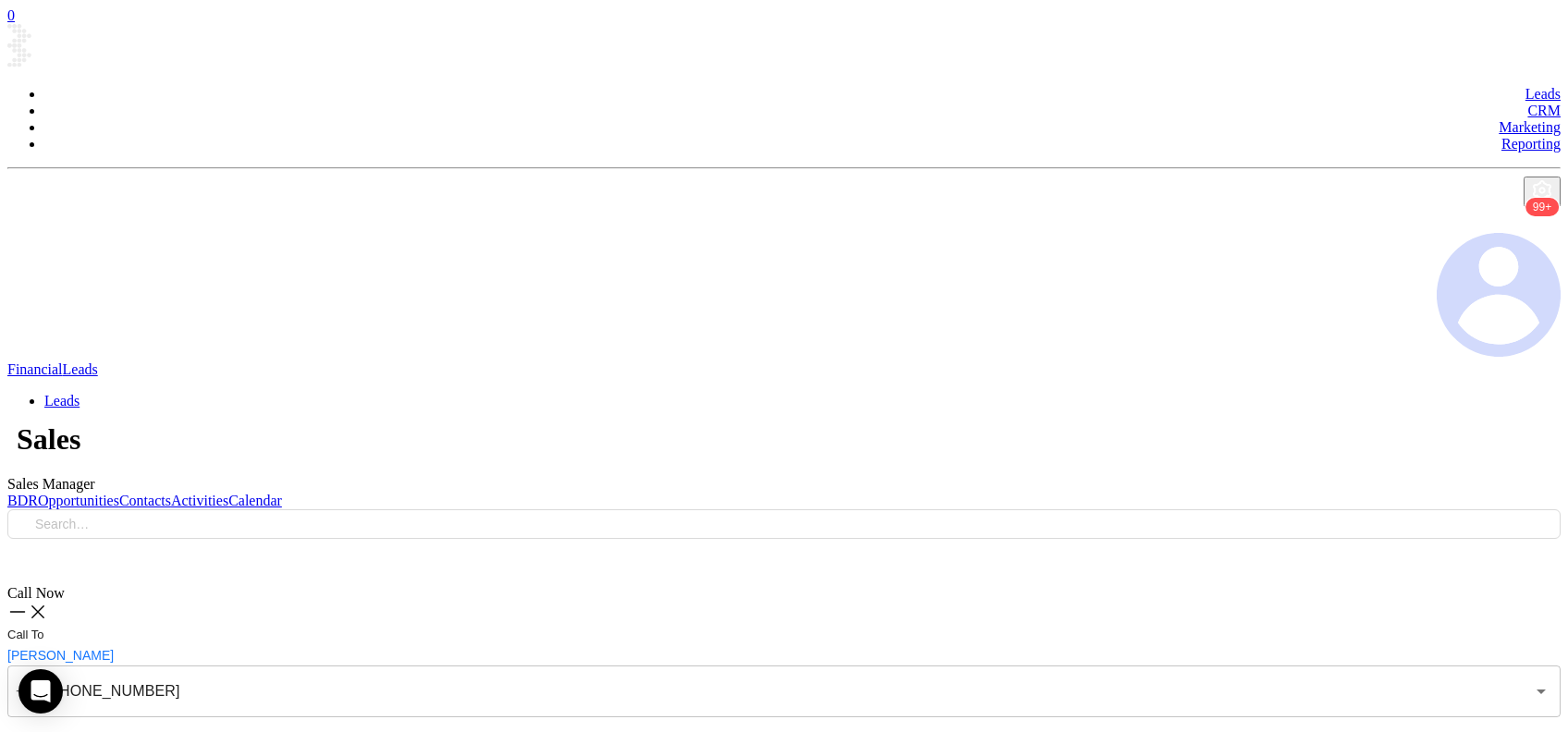
click at [44, 606] on icon at bounding box center [37, 612] width 13 height 13
type input "(610) 280-9980"
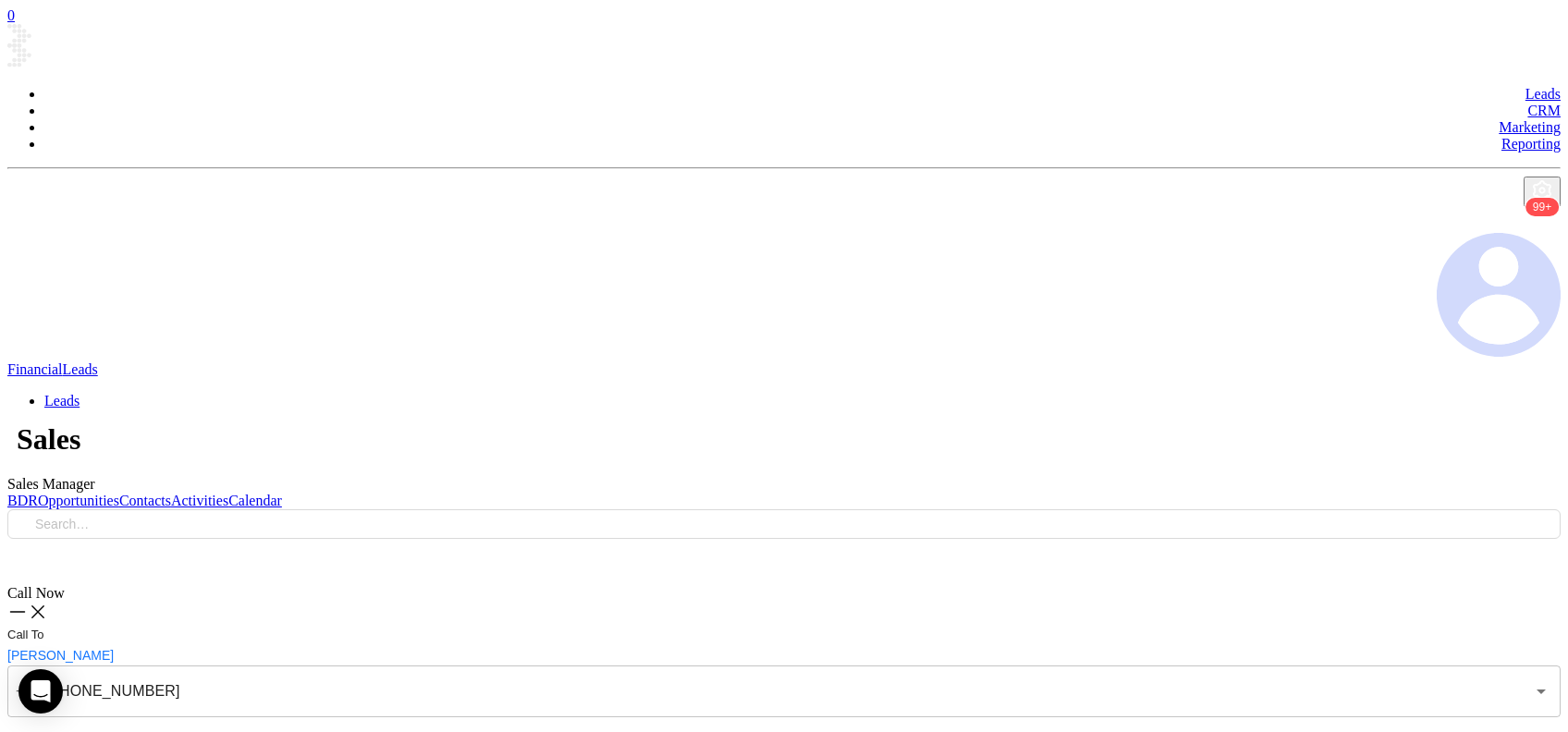
type textarea "Third email sent"
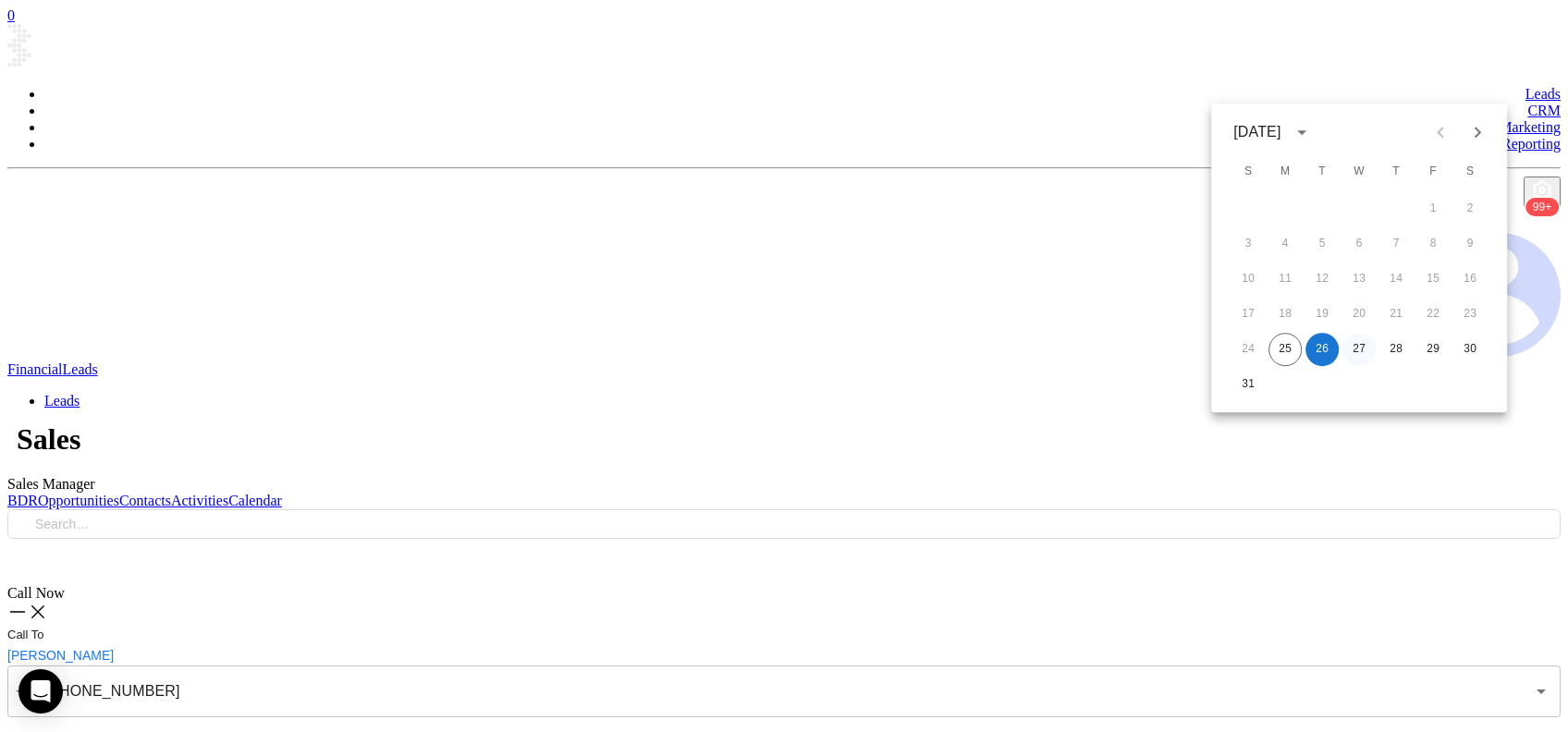
click at [1356, 359] on button "27" at bounding box center [1360, 349] width 33 height 33
type input "08/27/2025"
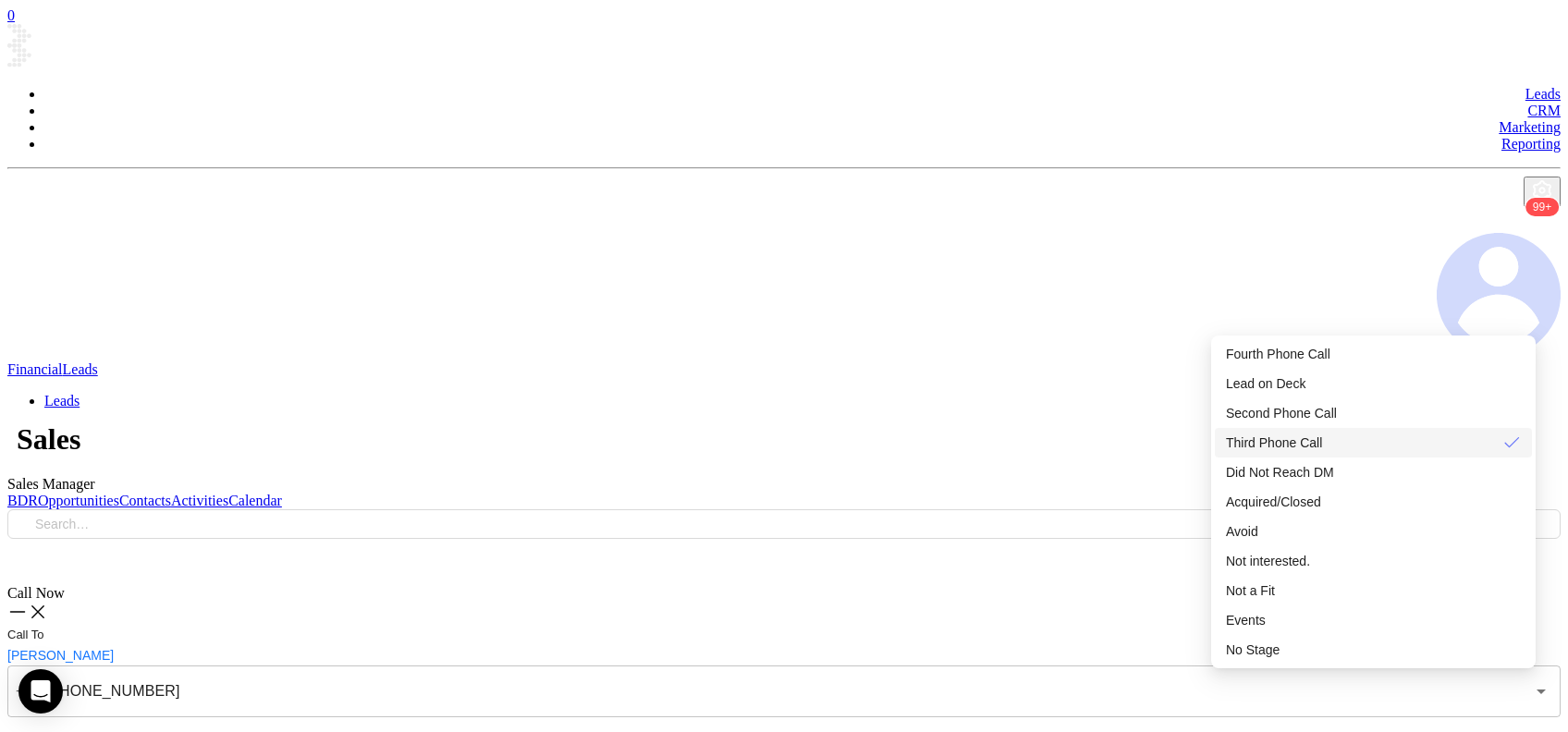
click at [1322, 450] on span "Third Phone Call" at bounding box center [1274, 442] width 96 height 15
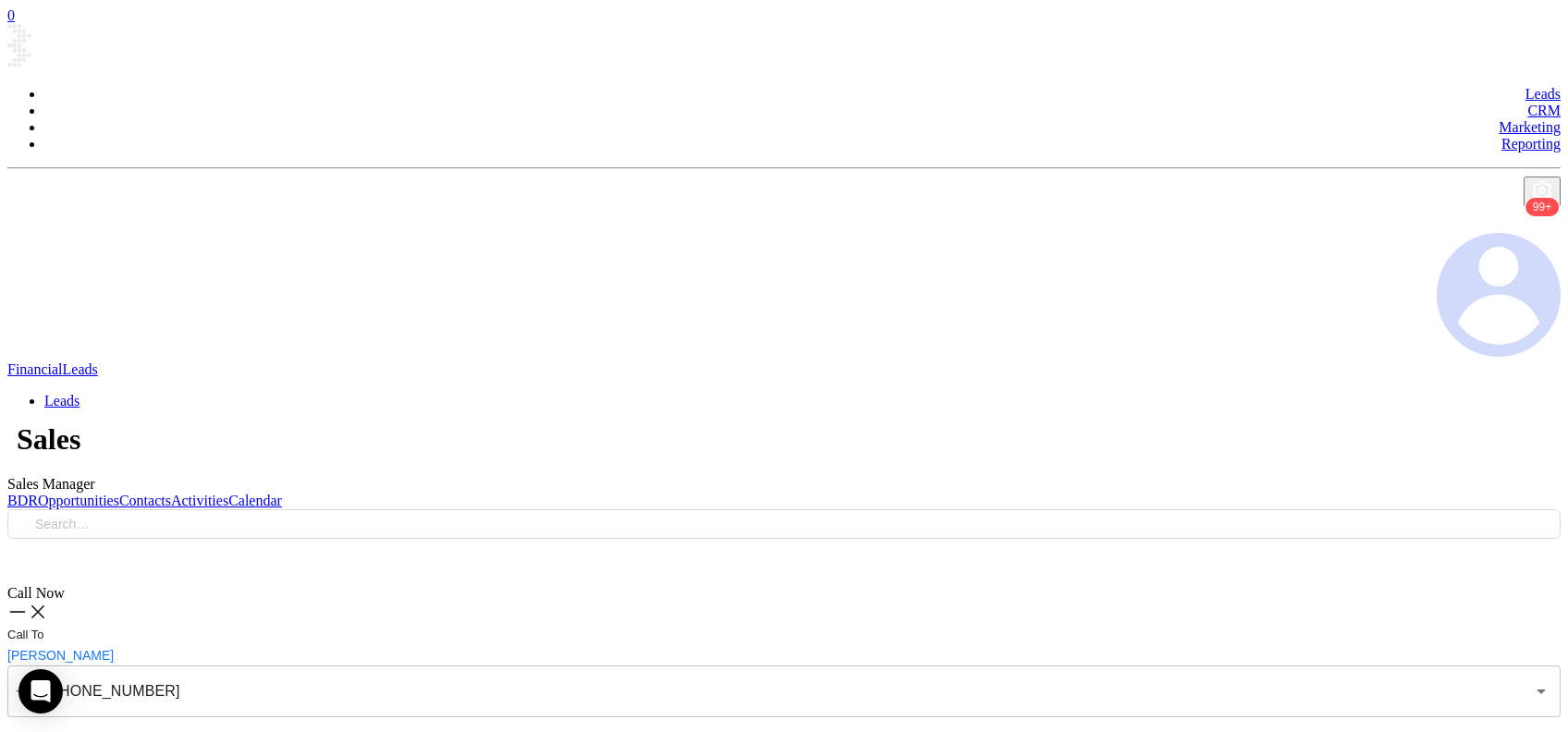
checkbox input "true"
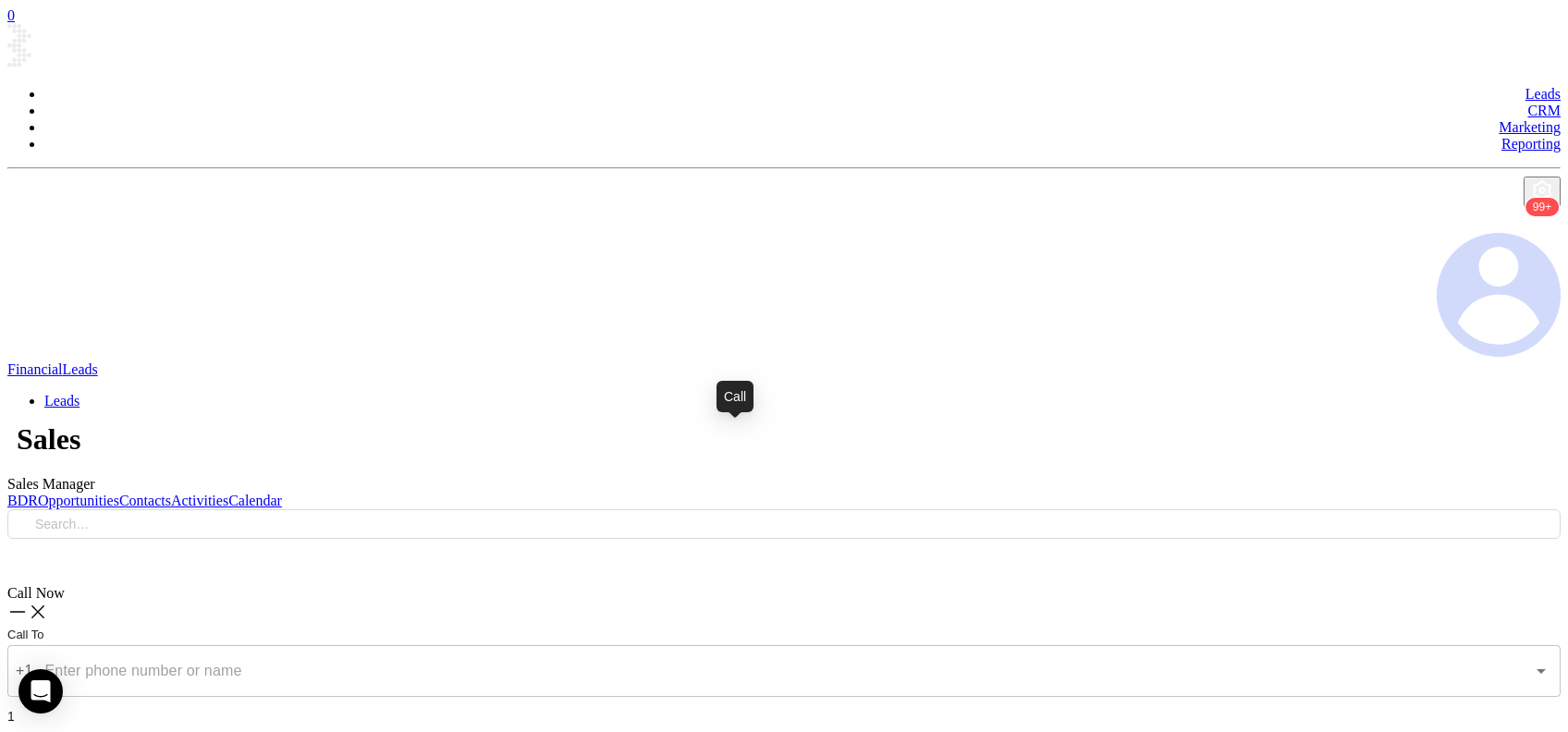
type input "(724) 465-8887"
checkbox input "true"
click at [1390, 728] on div "Voicemail Drop" at bounding box center [784, 740] width 1553 height 24
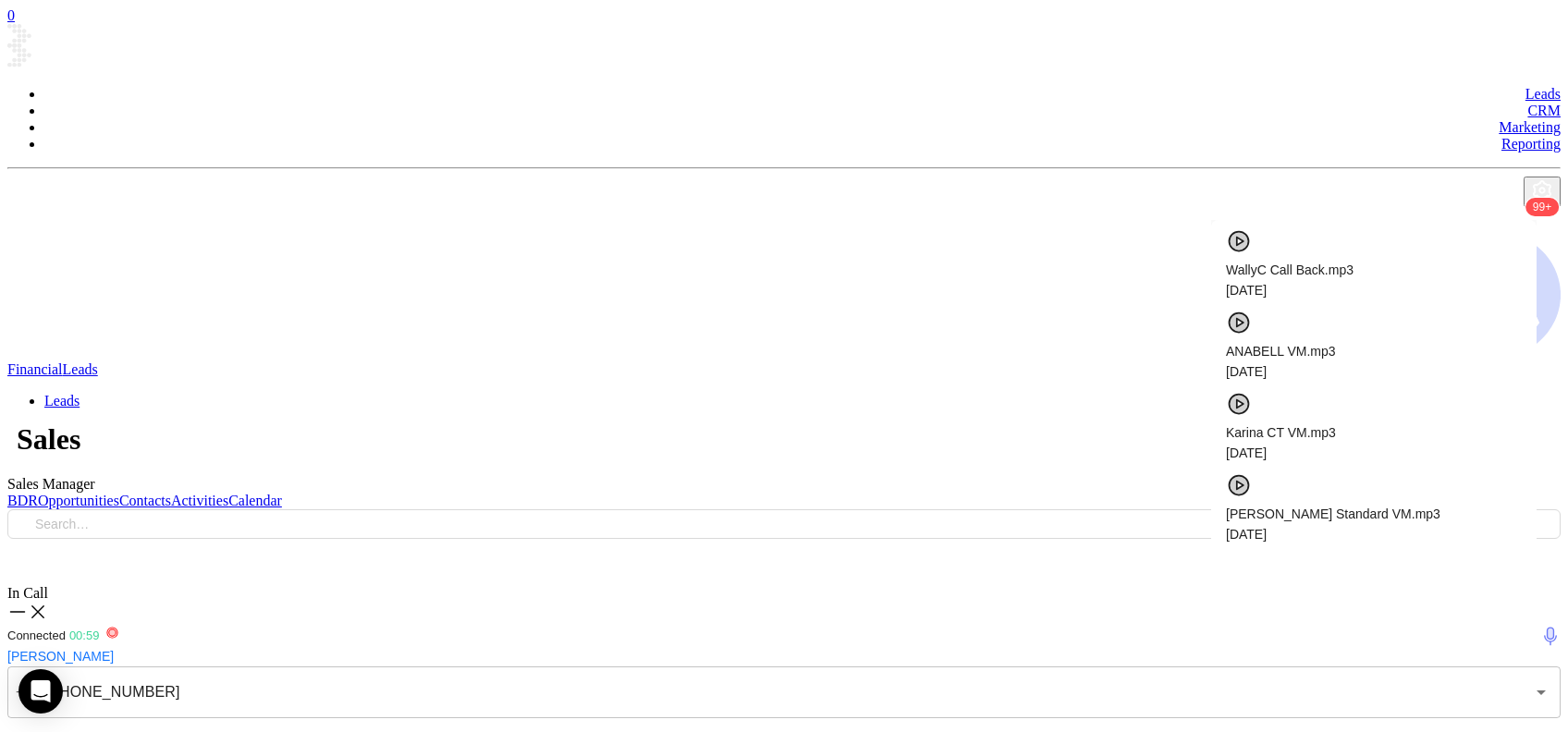
click at [1313, 585] on span "Vicky PA 1.mp3" at bounding box center [1374, 595] width 296 height 21
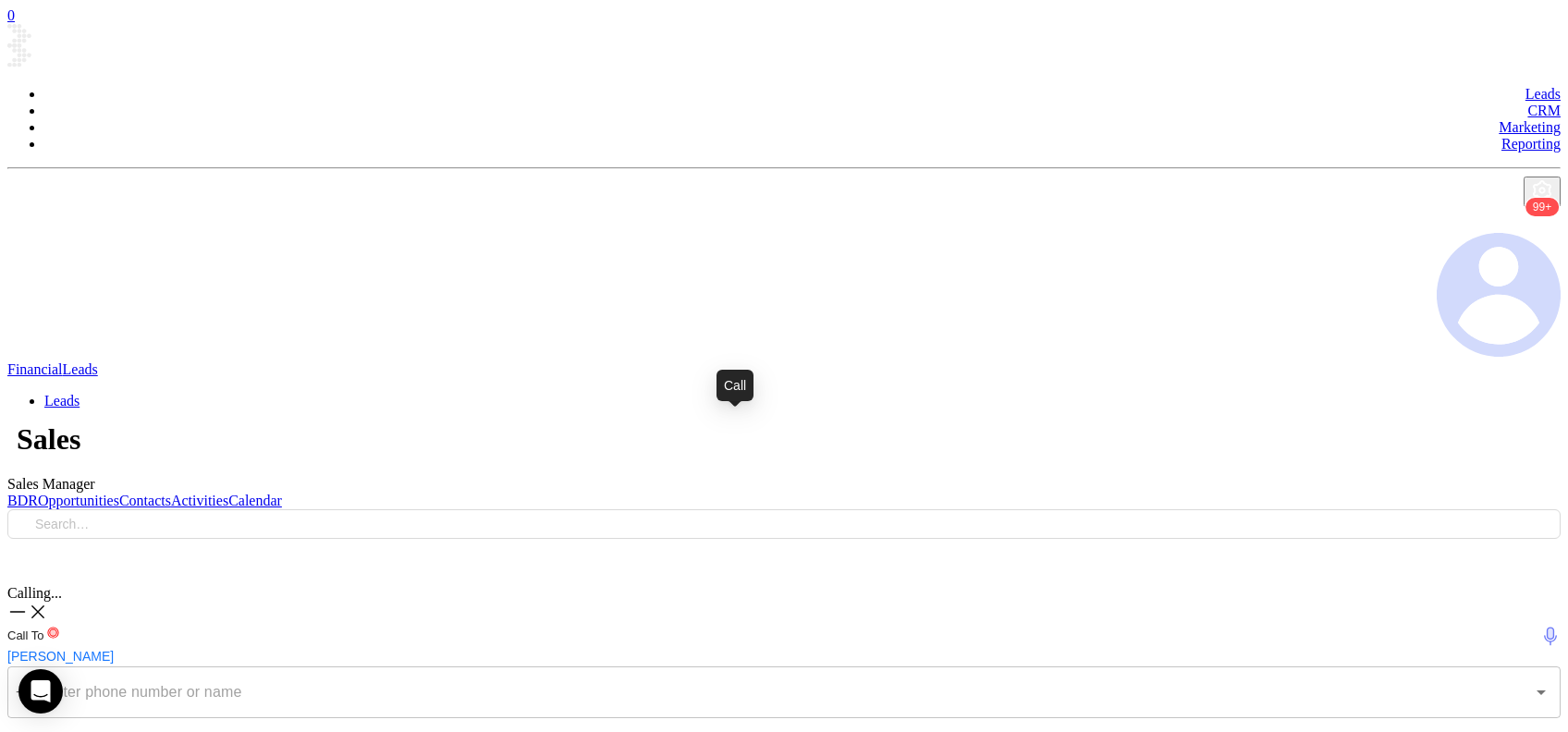
type input "(800) 540-7900"
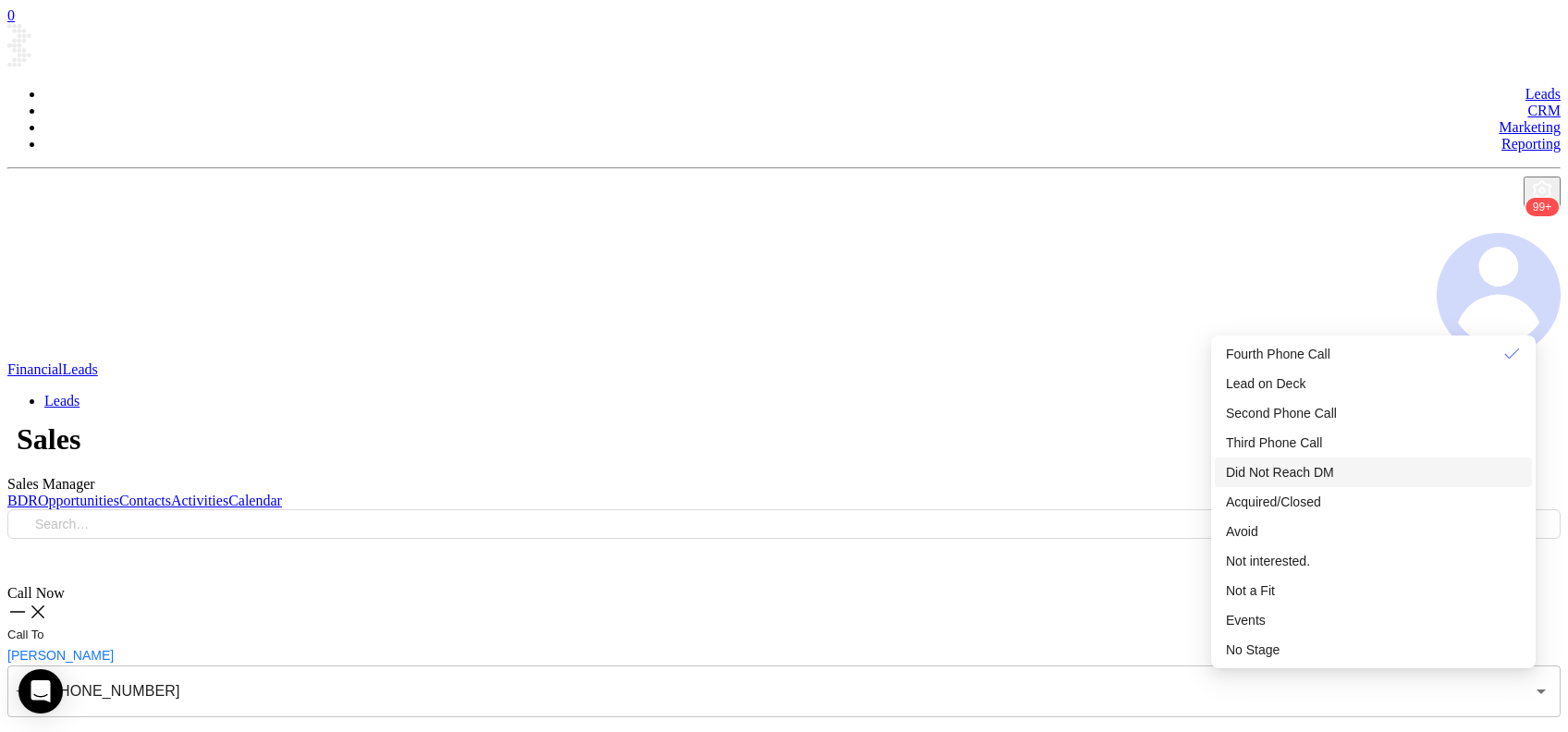
click at [1334, 480] on span "Did Not Reach DM" at bounding box center [1280, 472] width 109 height 15
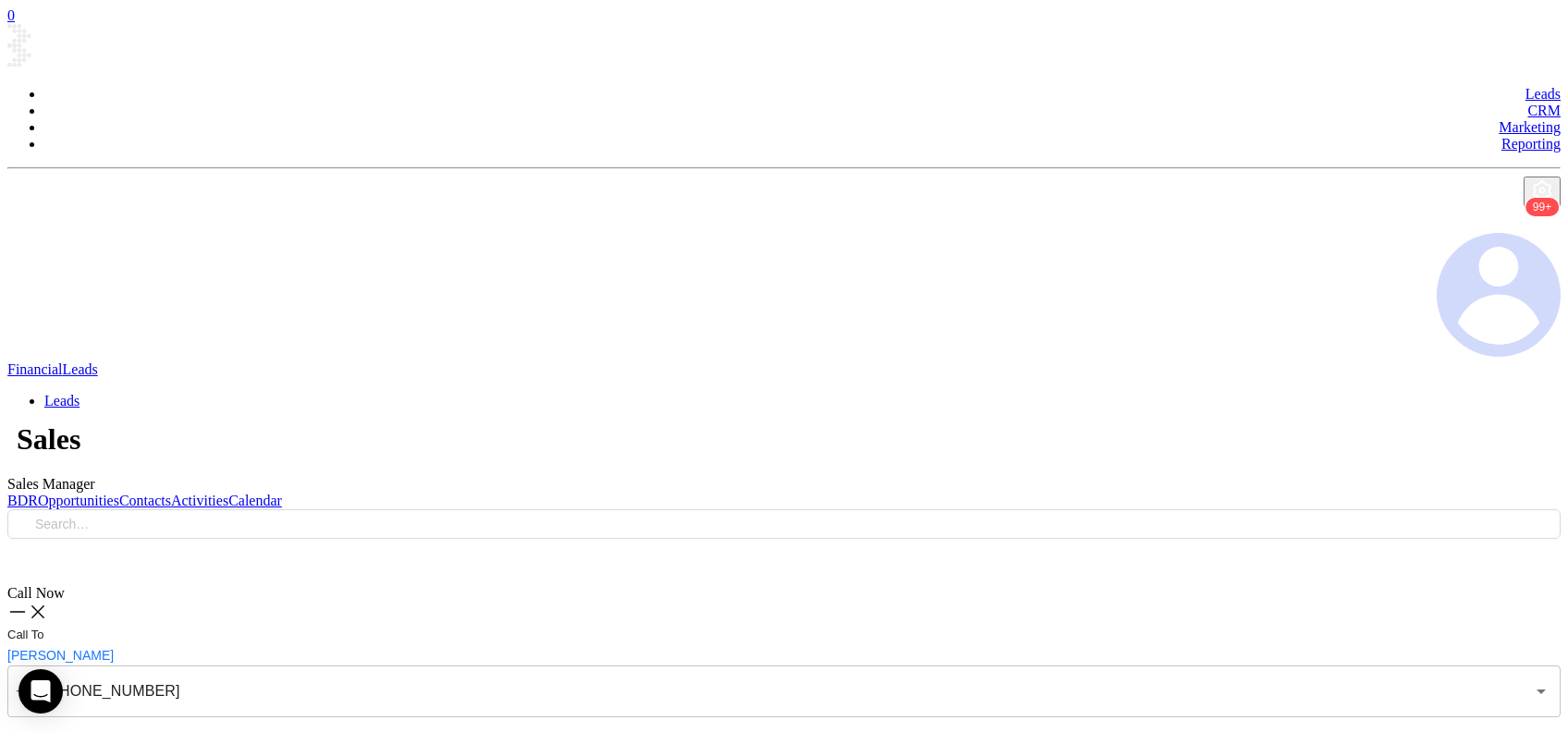
checkbox input "true"
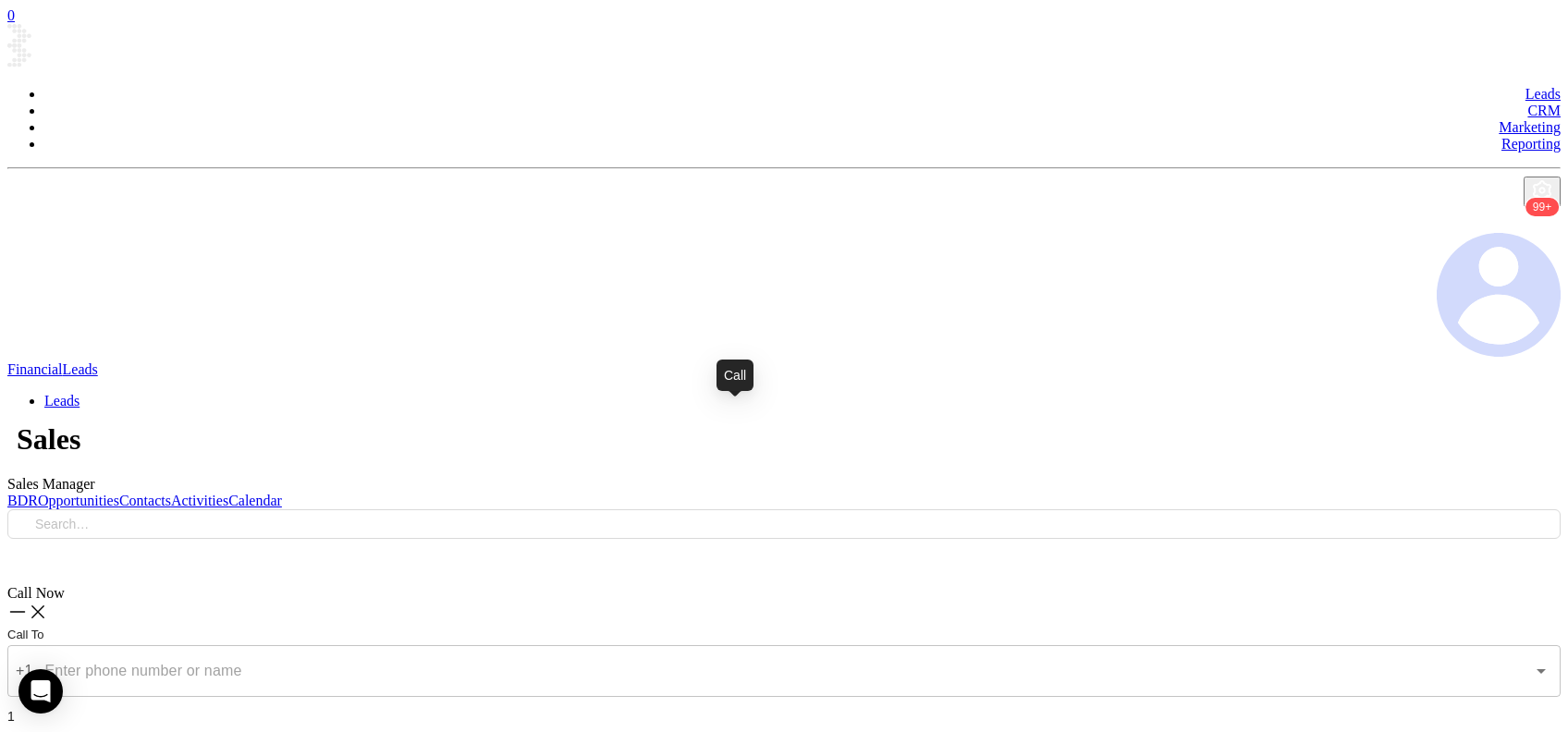
drag, startPoint x: 777, startPoint y: 407, endPoint x: 546, endPoint y: 8, distance: 461.0
type input "(570) 748-2995"
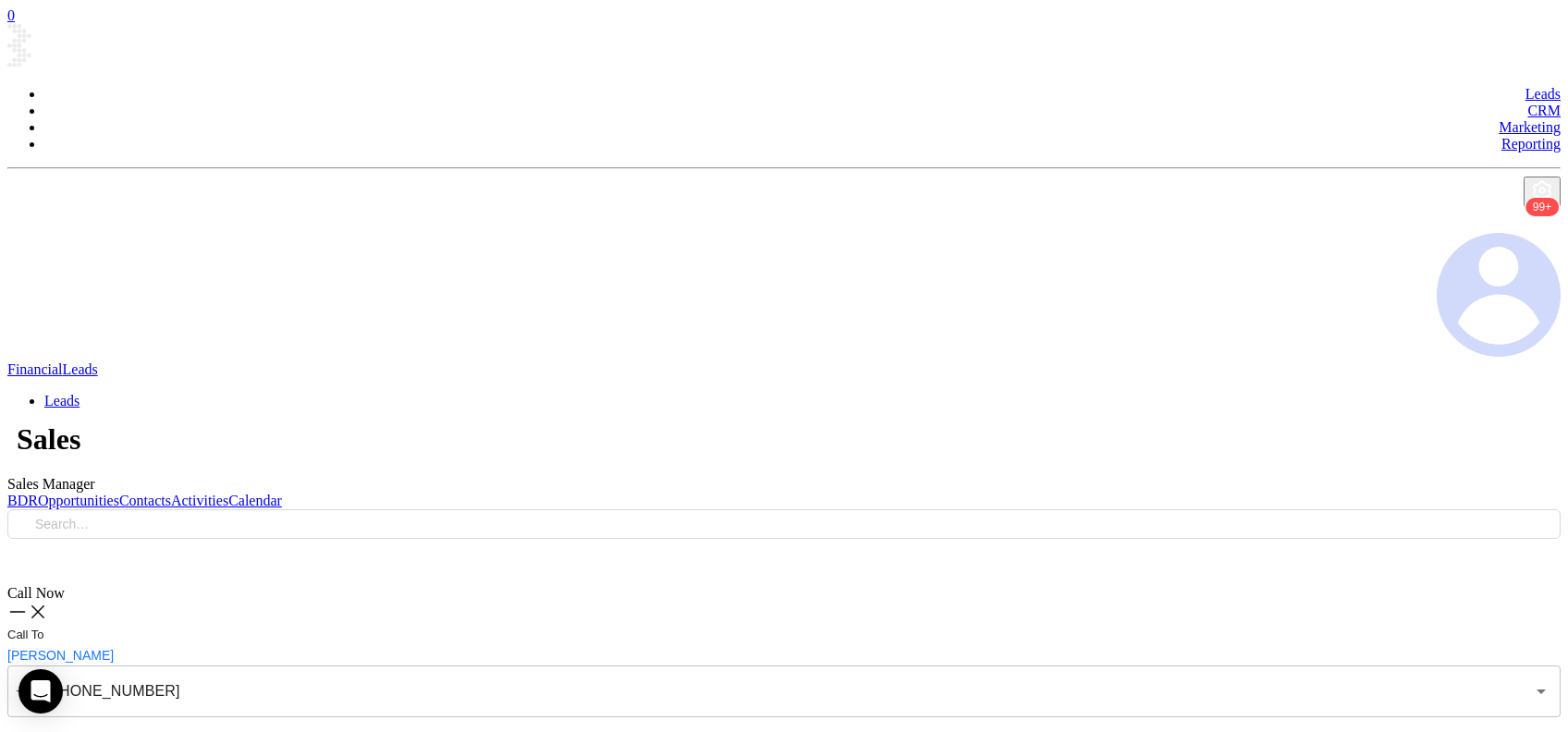
checkbox input "true"
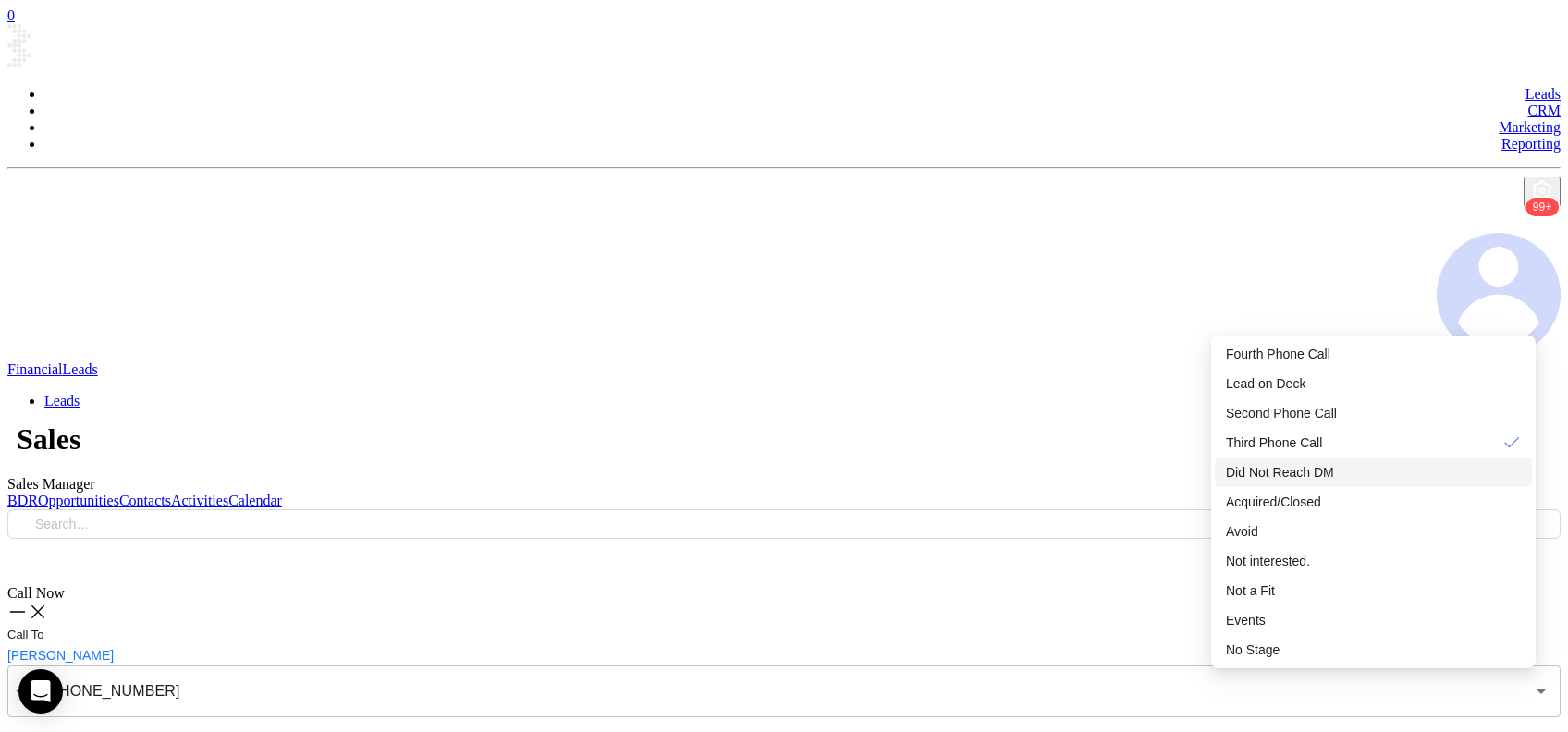
click at [1330, 480] on span "Did Not Reach DM" at bounding box center [1280, 472] width 109 height 15
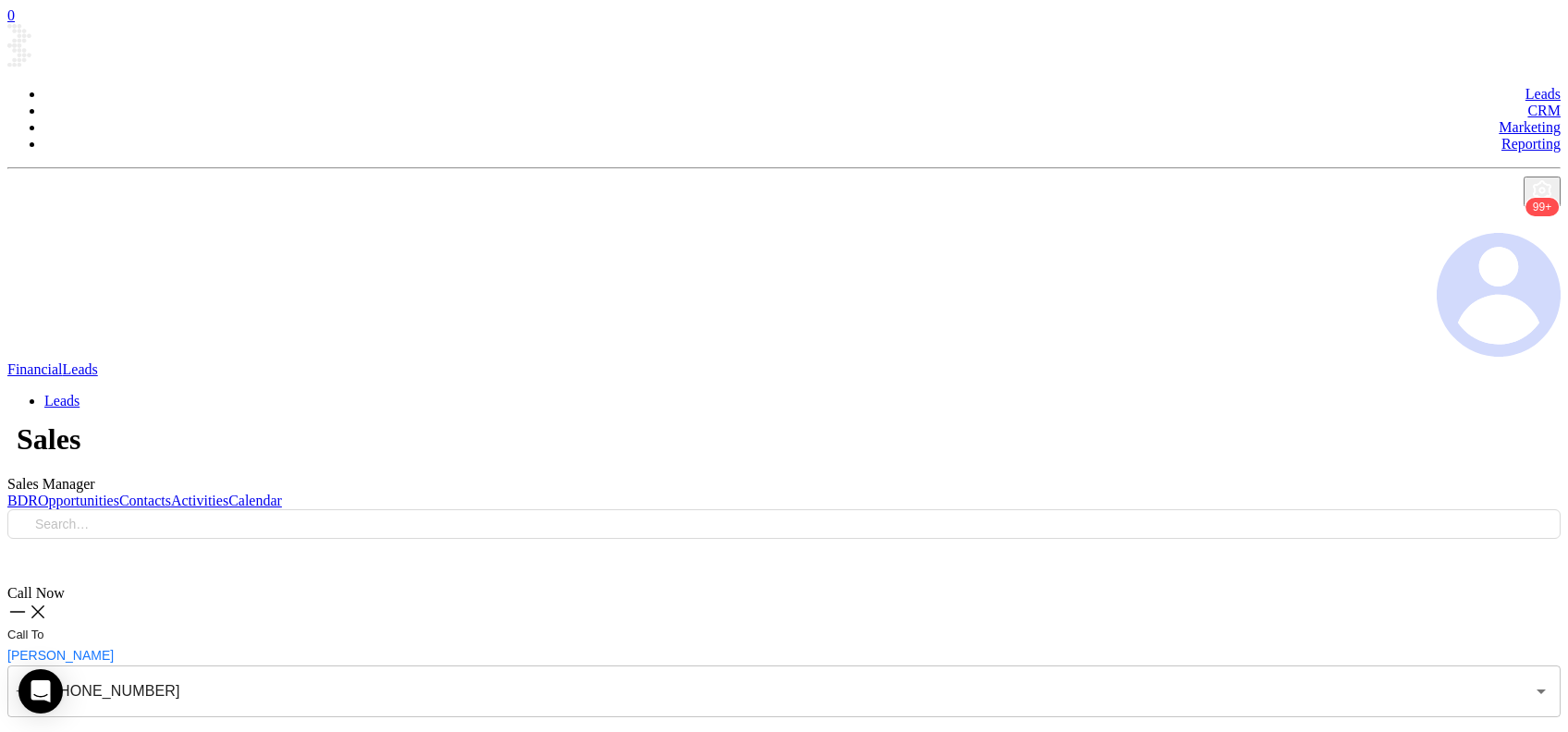
drag, startPoint x: 745, startPoint y: 432, endPoint x: 782, endPoint y: 433, distance: 37.0
type input "(215) 332-3088"
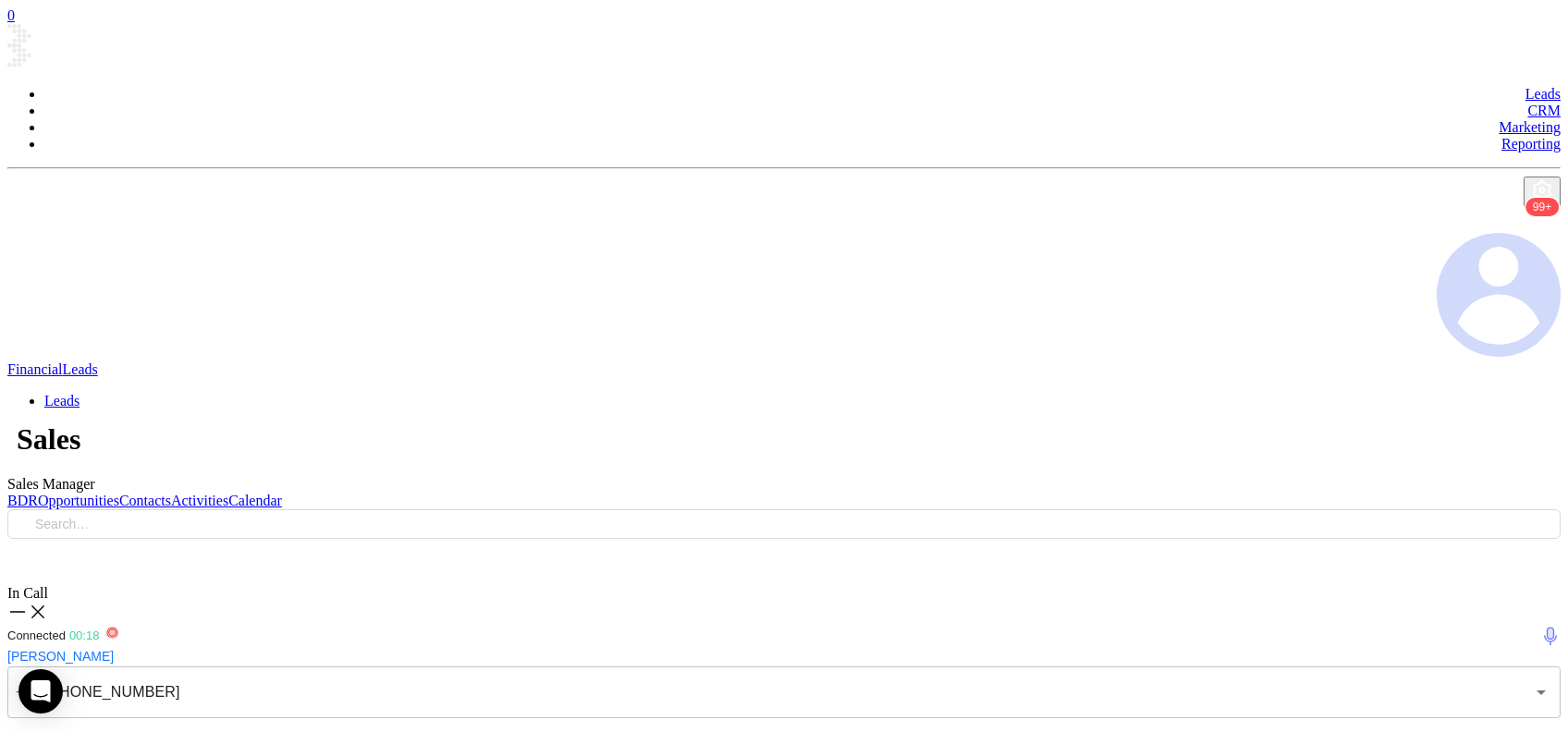
drag, startPoint x: 1357, startPoint y: 517, endPoint x: 1365, endPoint y: 511, distance: 10.0
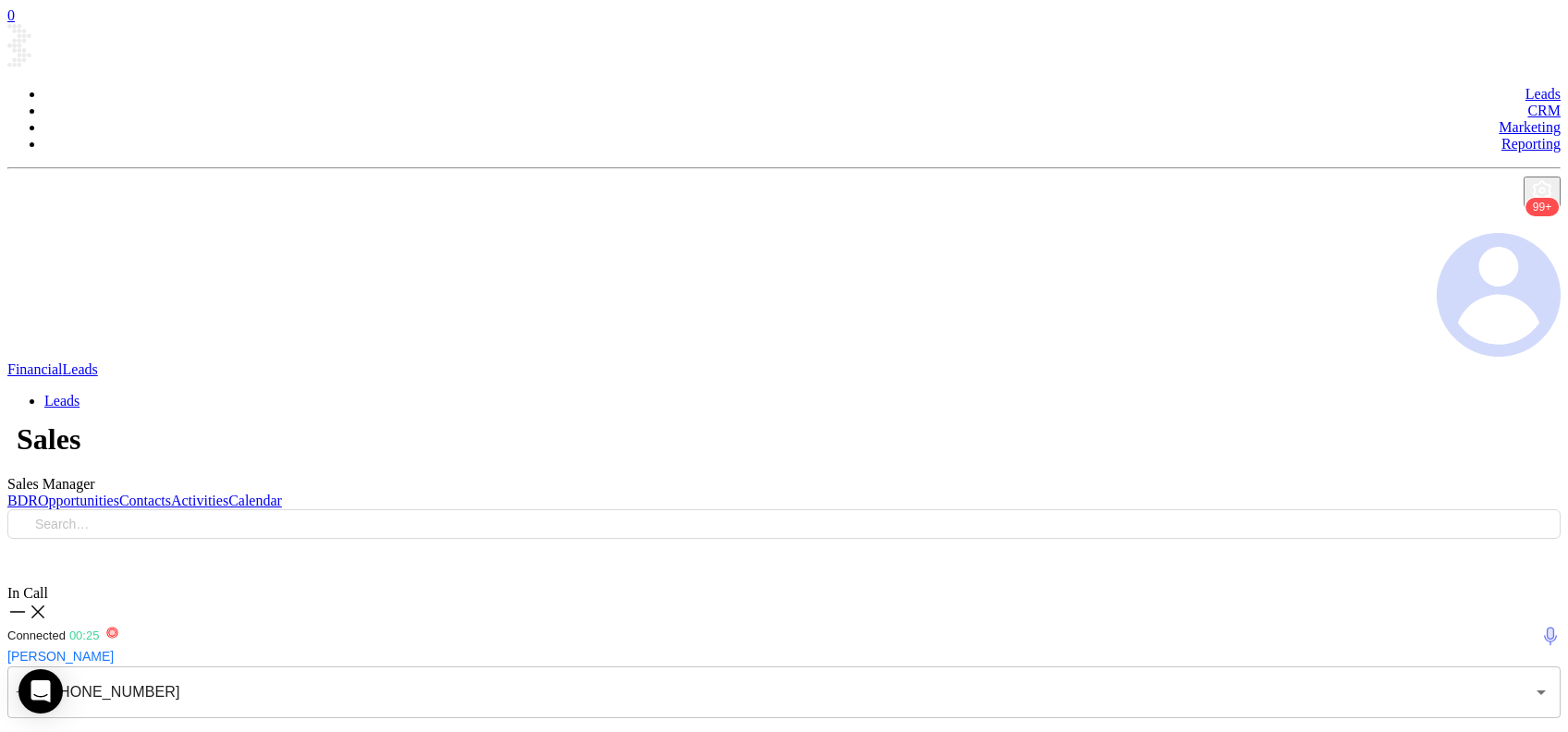
drag, startPoint x: 1365, startPoint y: 511, endPoint x: 1211, endPoint y: 620, distance: 188.7
click at [48, 602] on icon at bounding box center [37, 612] width 21 height 21
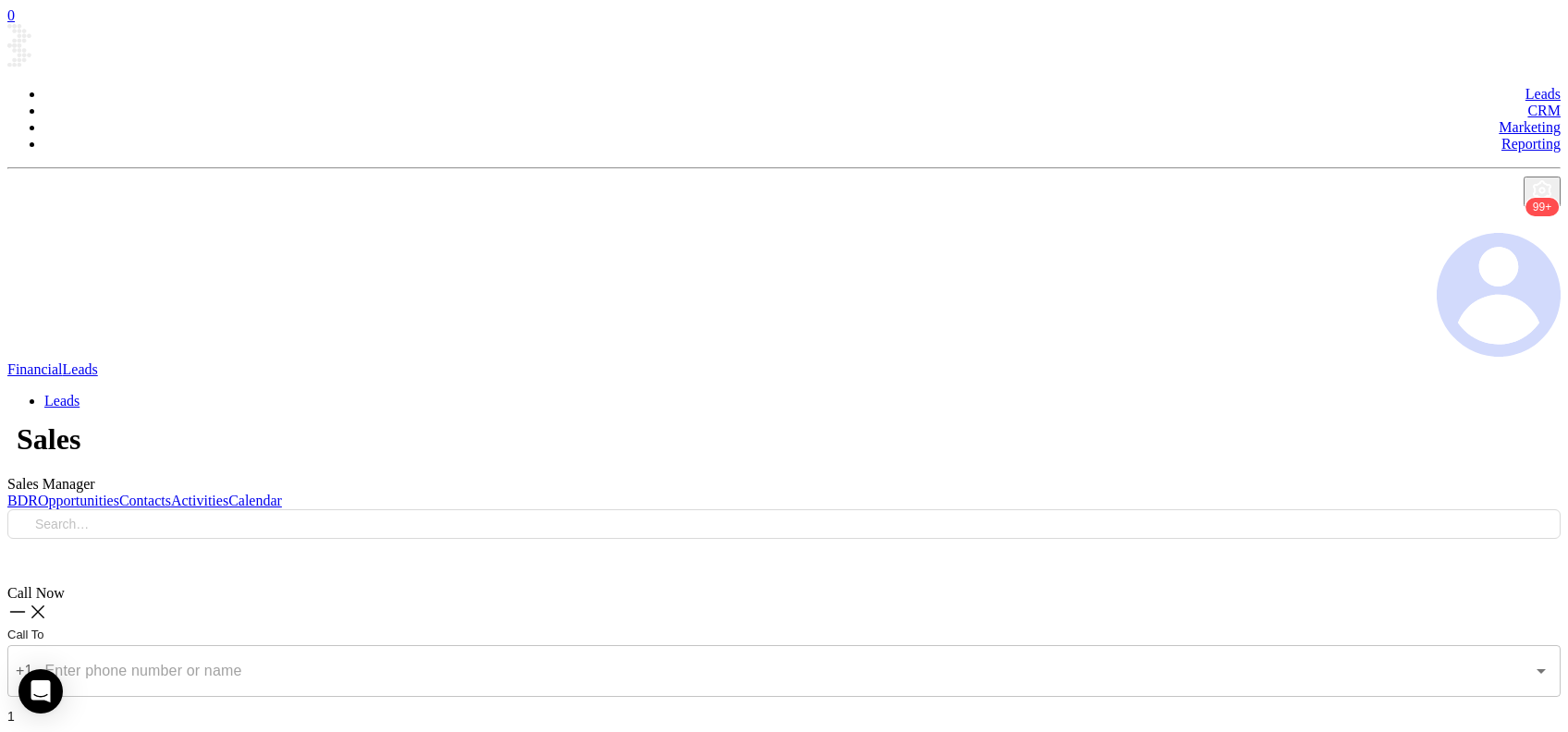
type input "(800) 282-6247"
drag, startPoint x: 1318, startPoint y: 628, endPoint x: 1307, endPoint y: 563, distance: 65.9
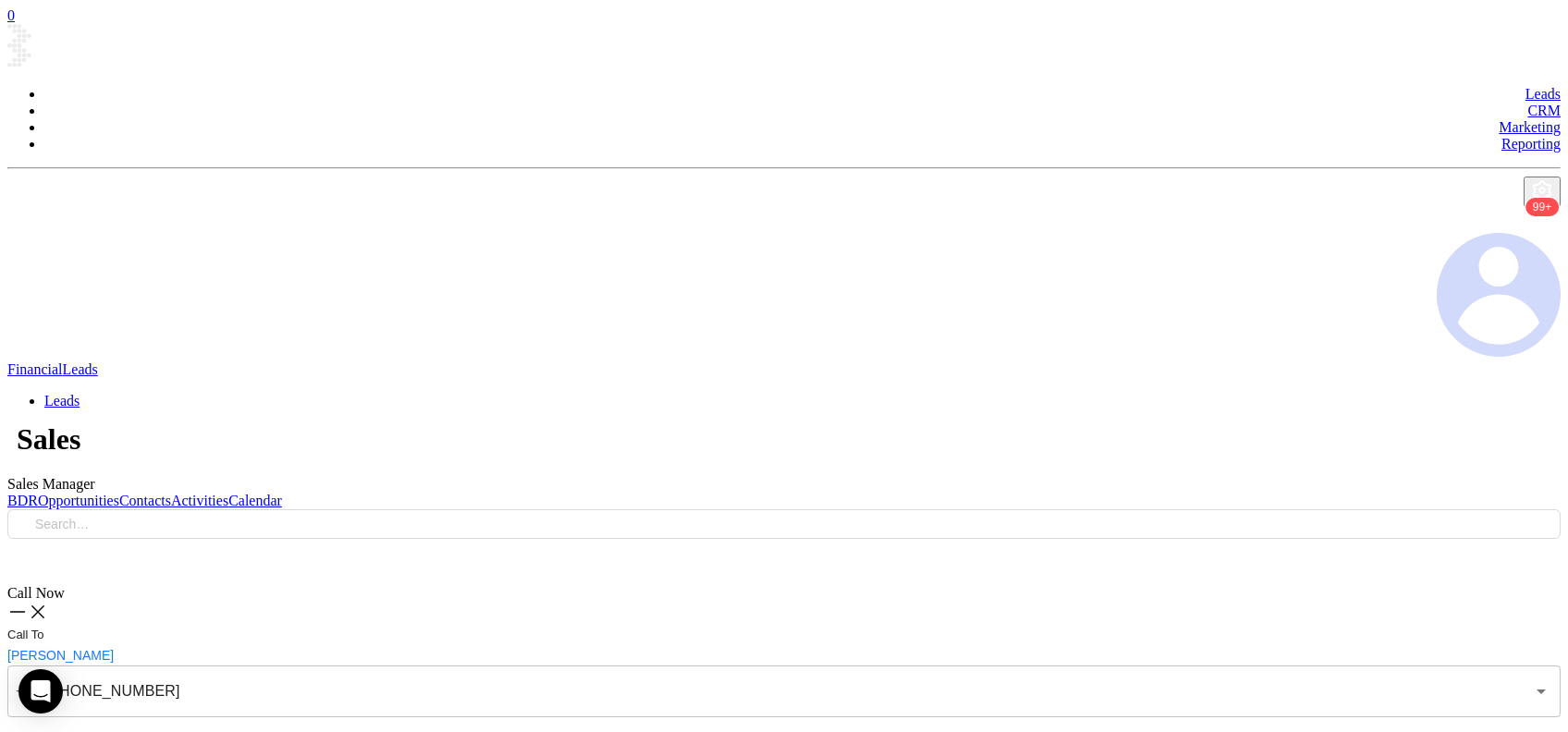
type textarea "Third email sent"
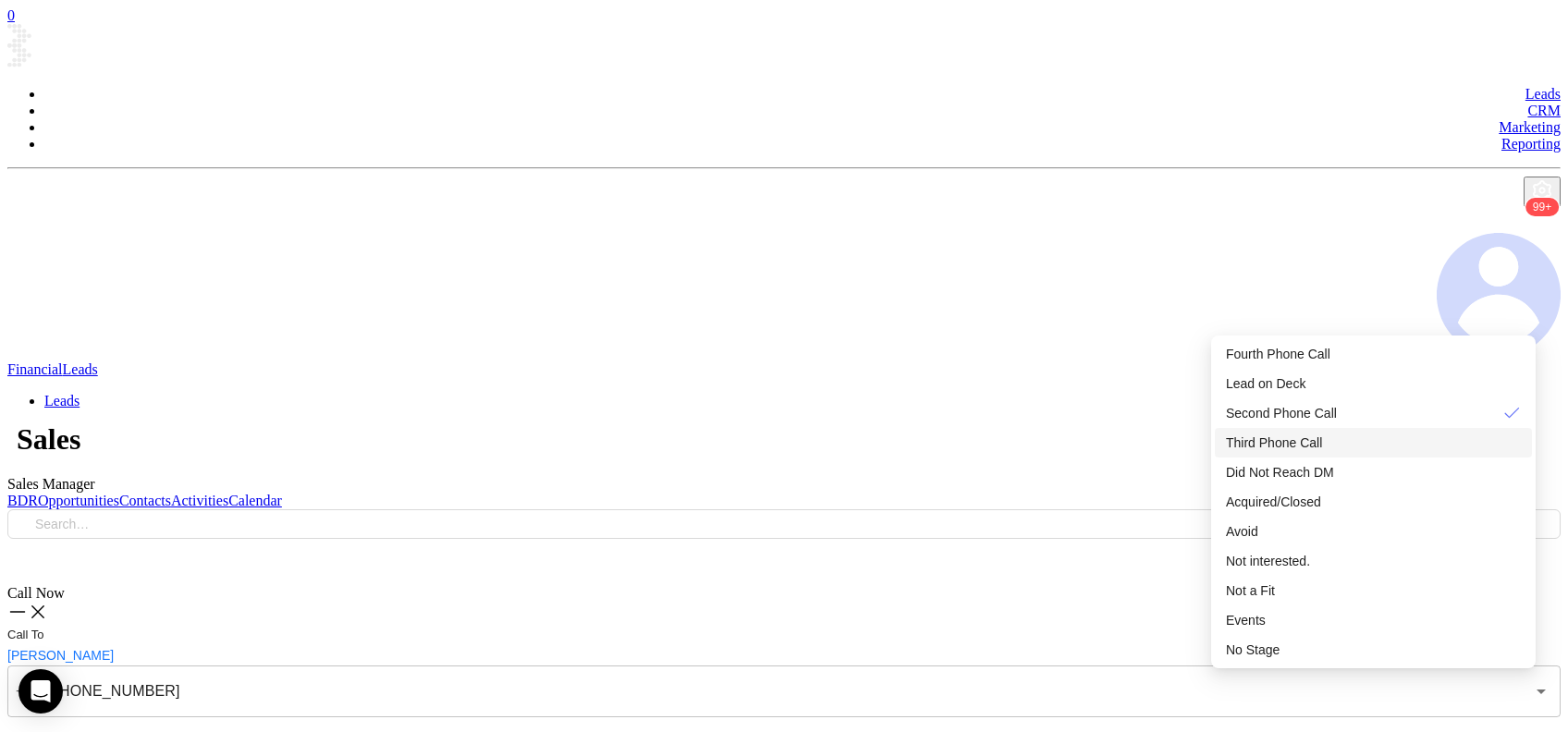
click at [1334, 453] on div "Third Phone Call" at bounding box center [1373, 442] width 295 height 21
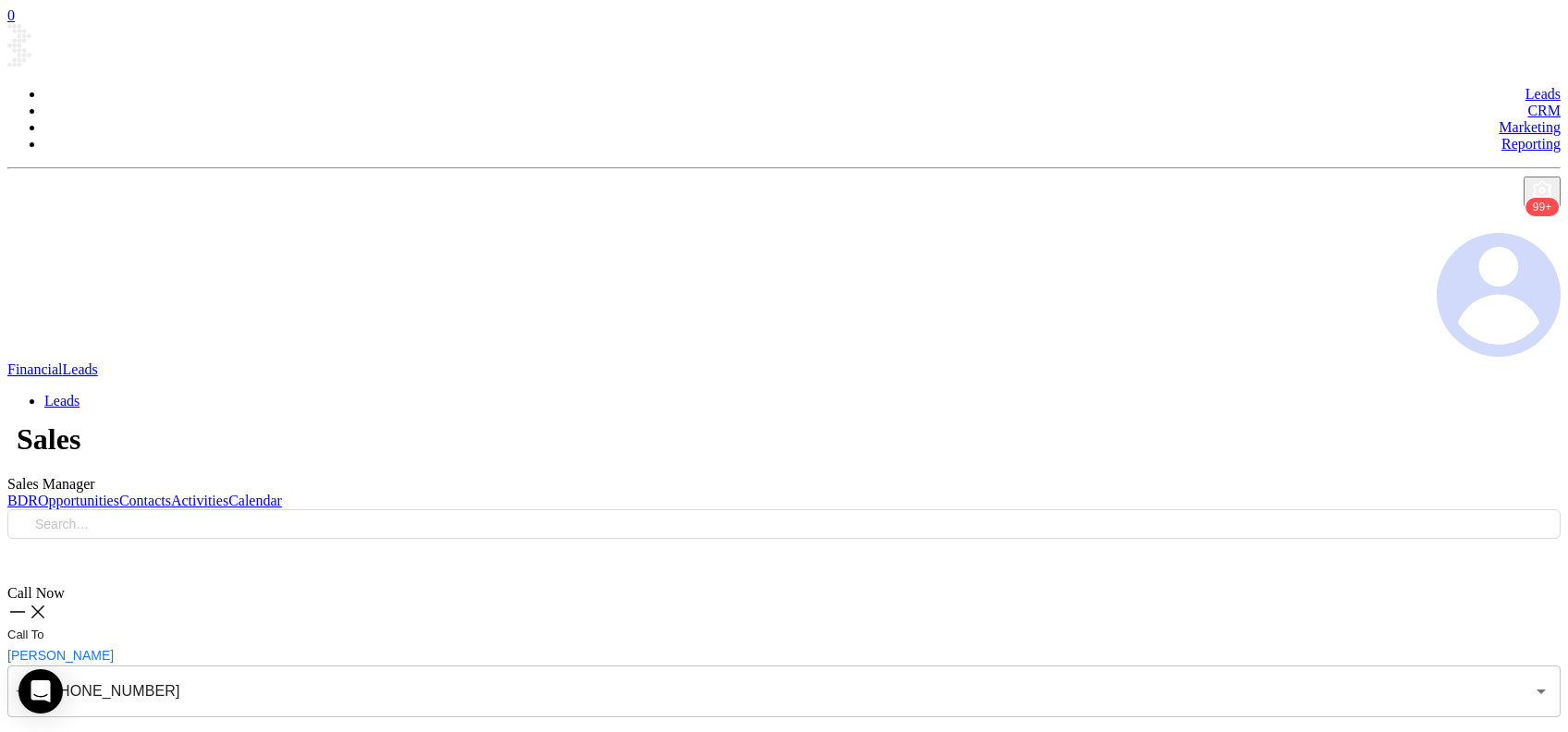
checkbox input "true"
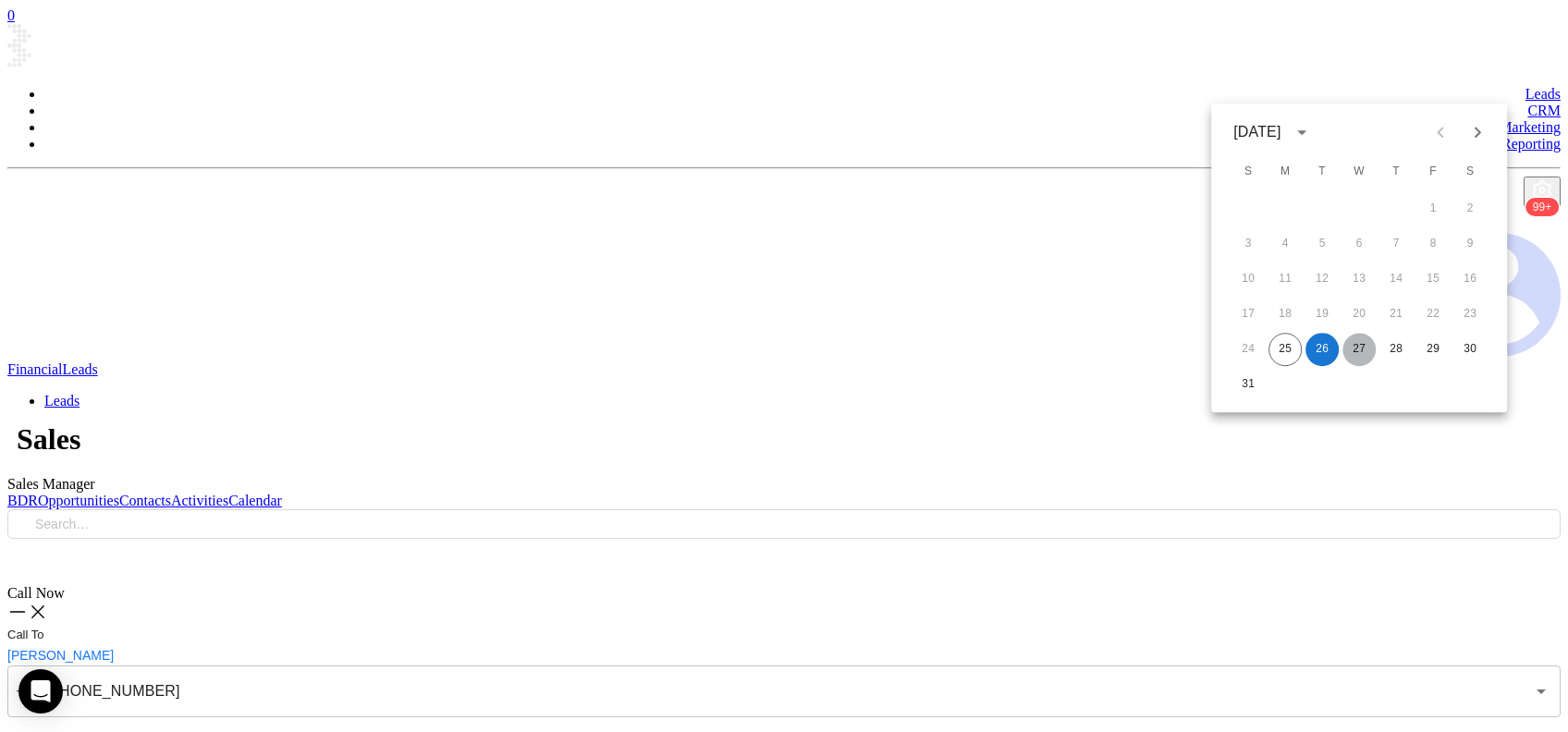
click at [1361, 333] on button "27" at bounding box center [1360, 349] width 33 height 33
type input "08/27/2025"
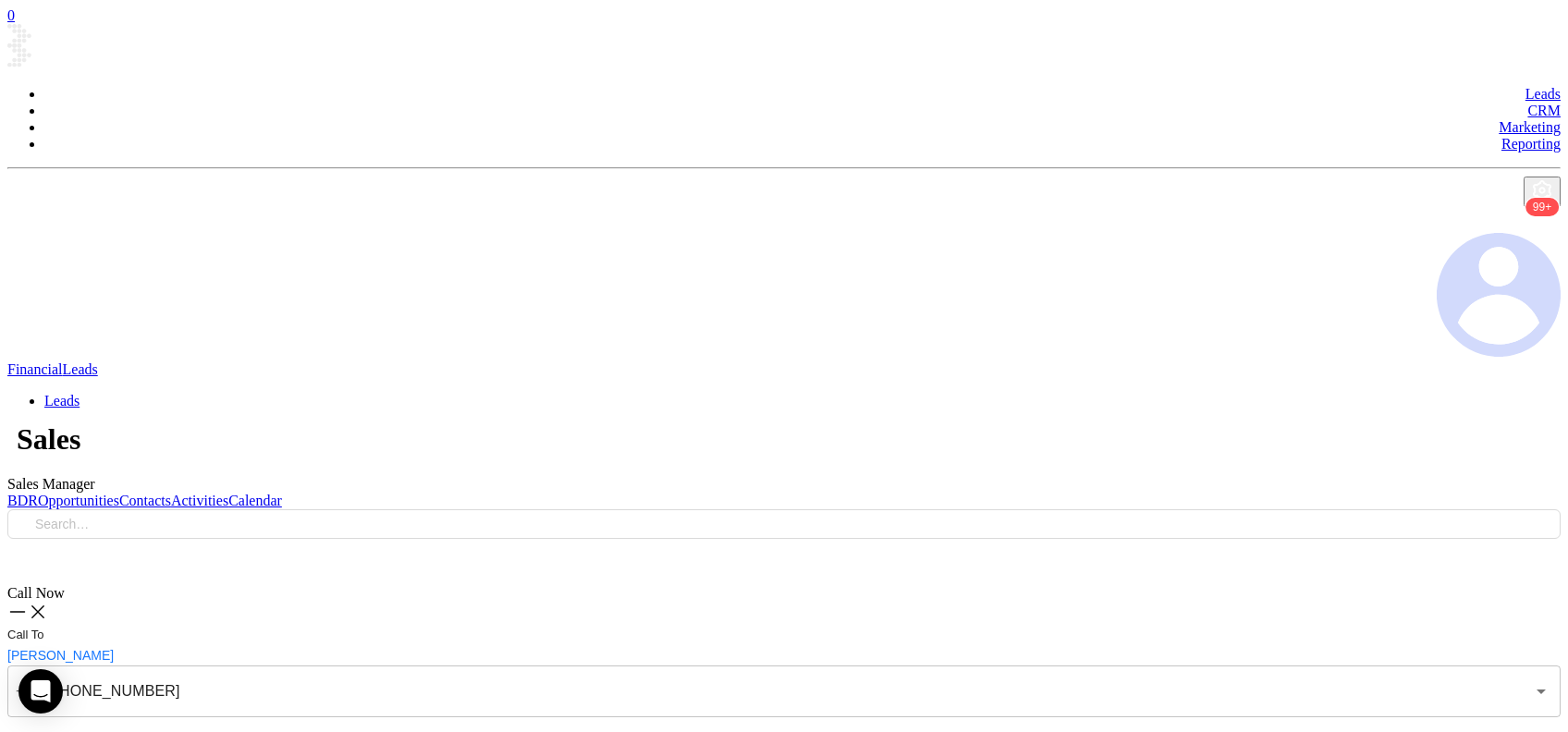
type input "(814) 897-8467"
click at [48, 602] on icon at bounding box center [37, 612] width 21 height 21
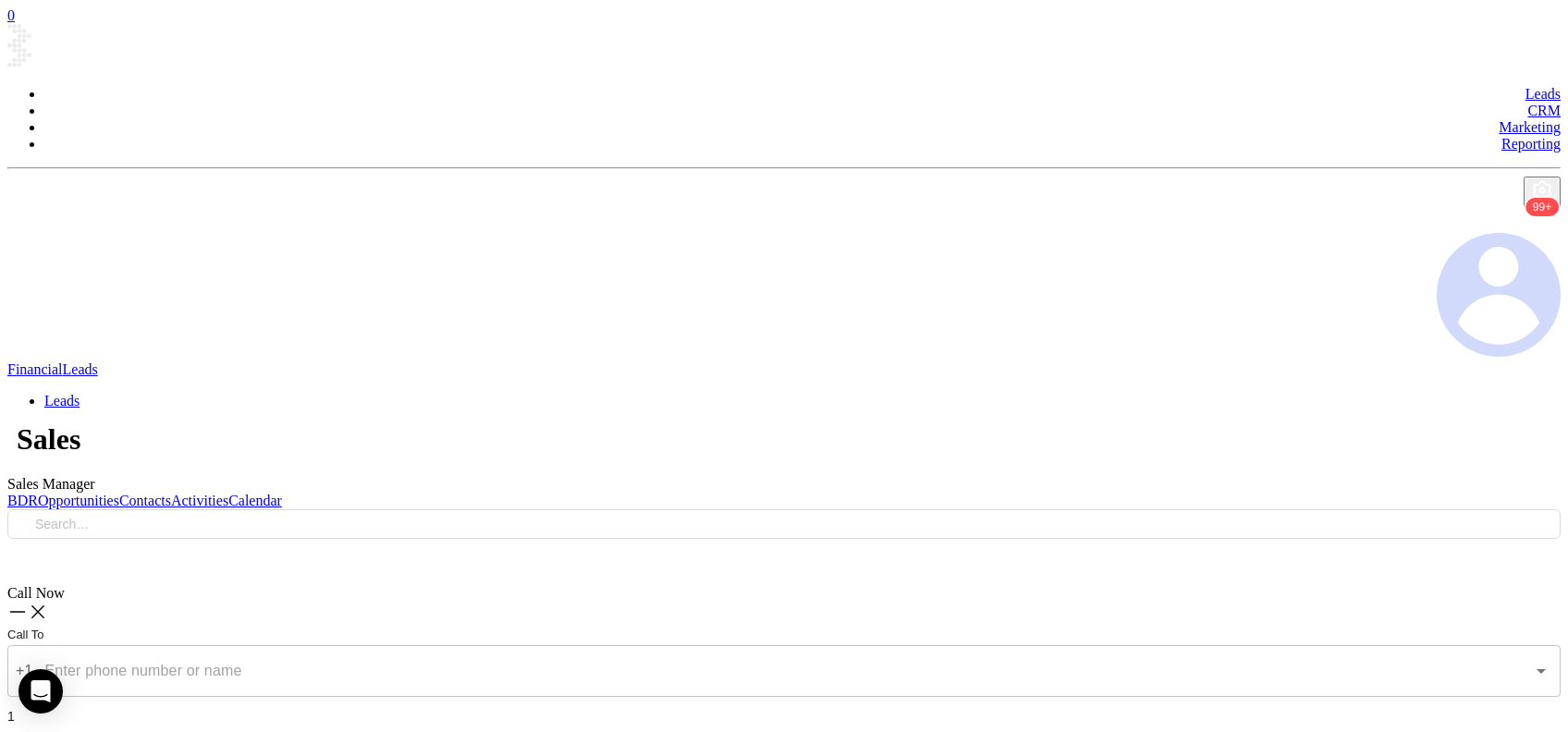
type input "(570) 282-3040"
checkbox input "true"
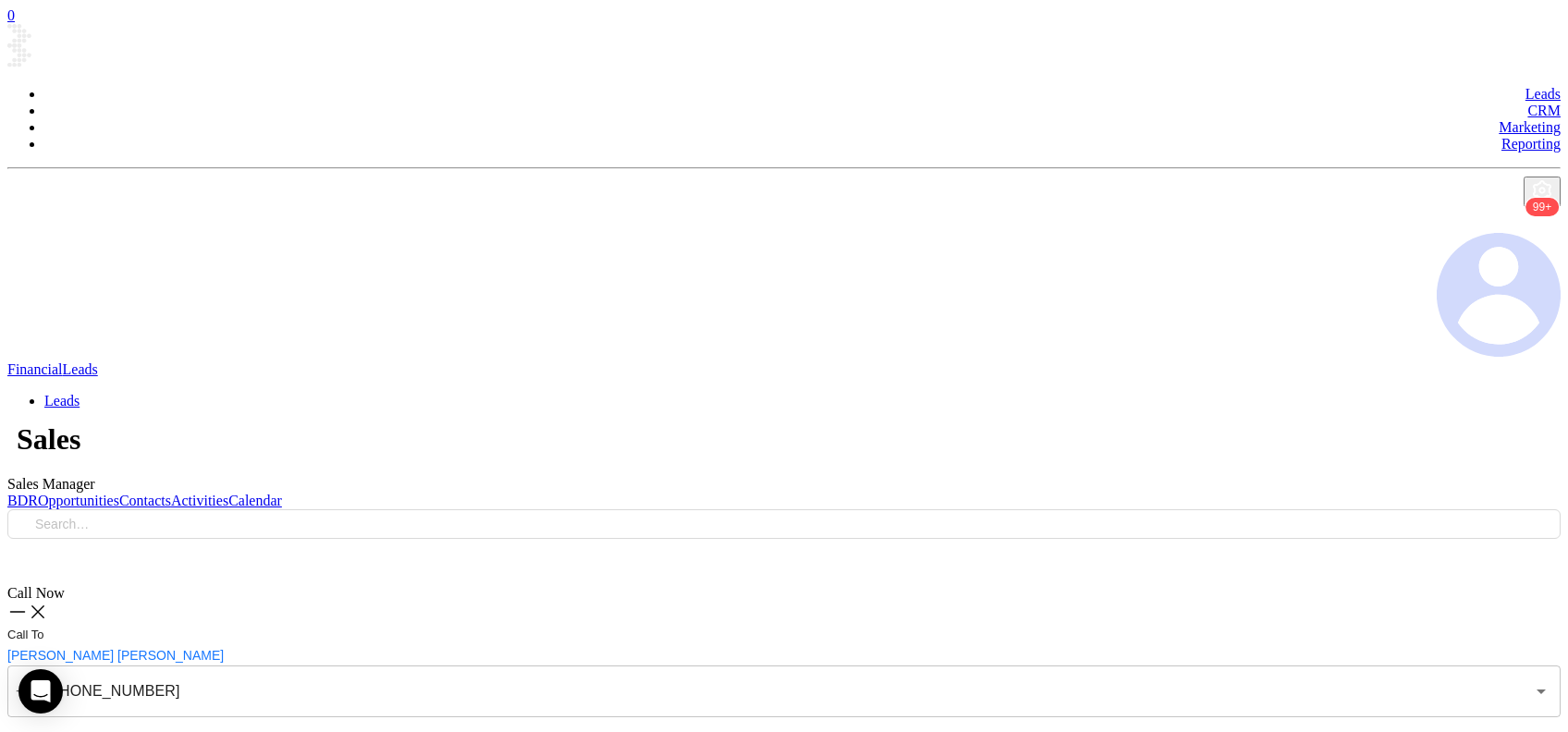
checkbox input "true"
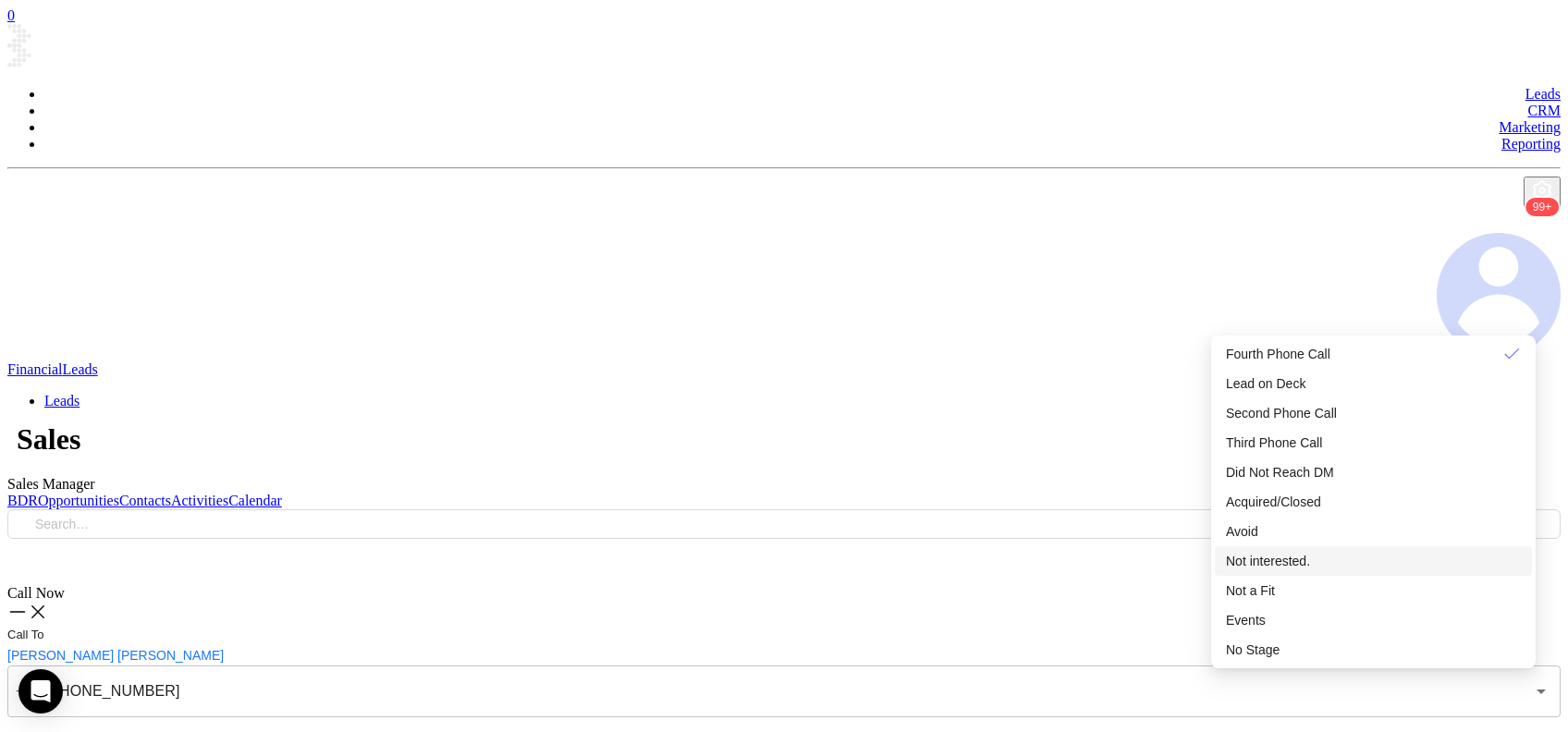
click at [1307, 569] on span "Not interested." at bounding box center [1268, 561] width 84 height 15
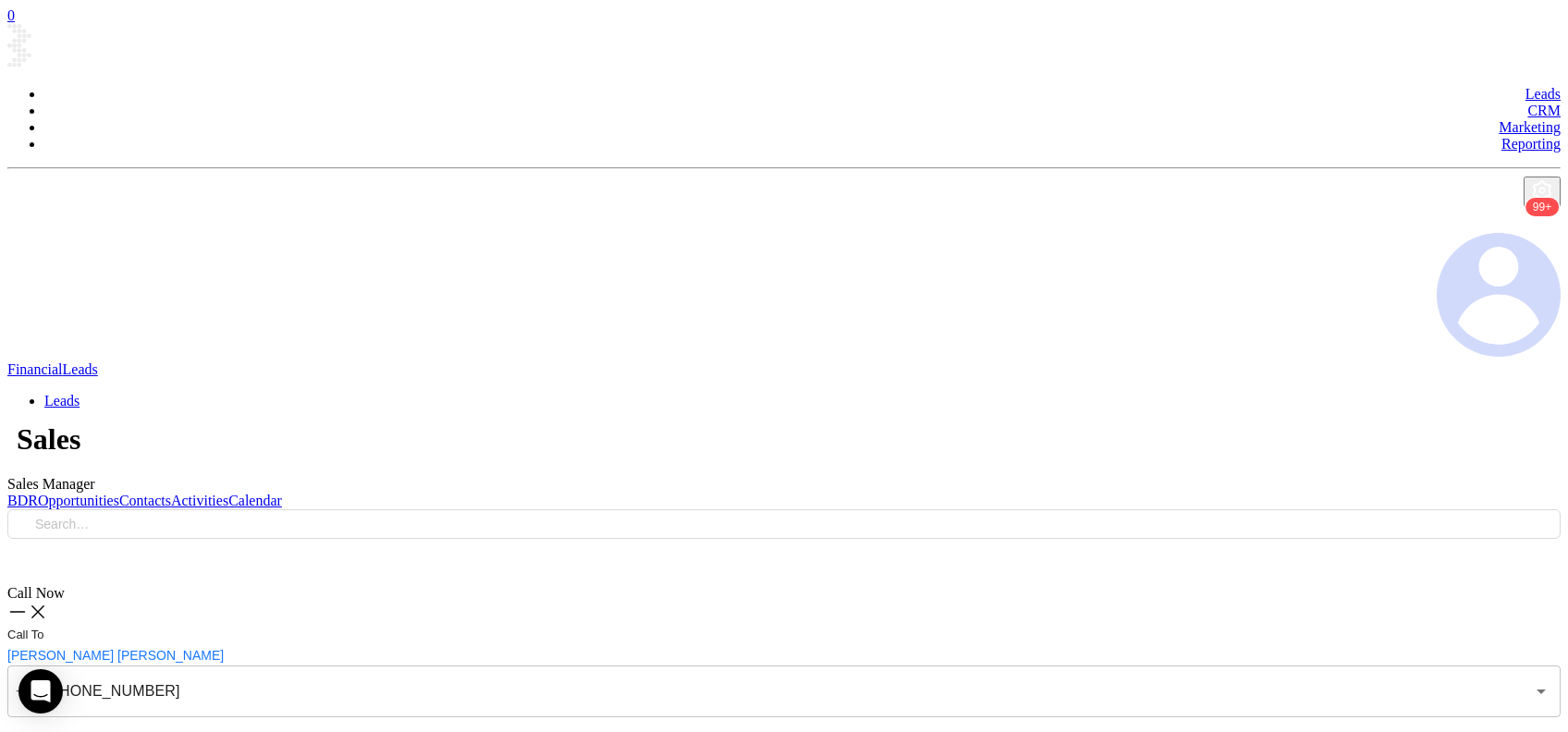
type input "(610) 264-3940"
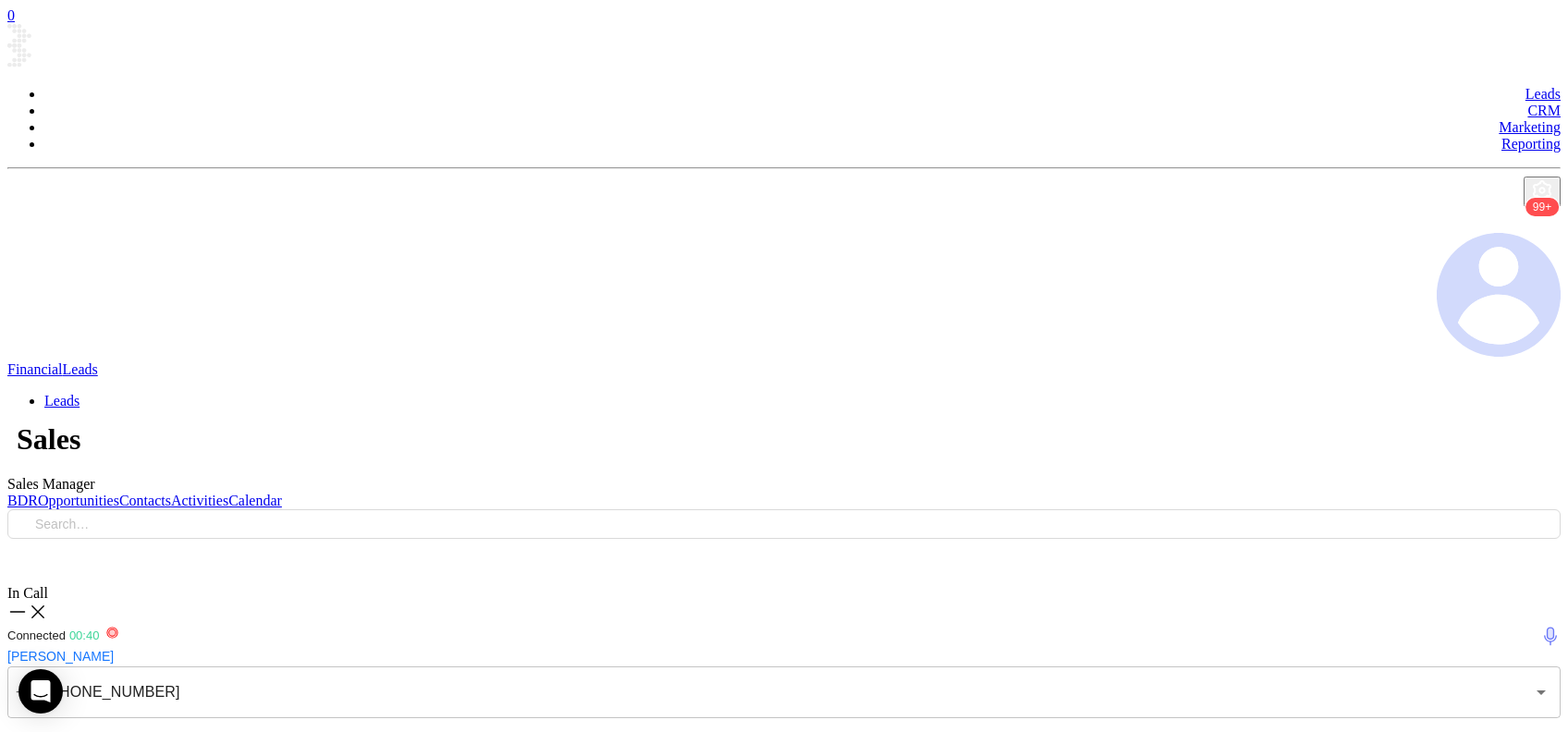
click at [1359, 728] on div "Voicemail Drop" at bounding box center [784, 740] width 1553 height 24
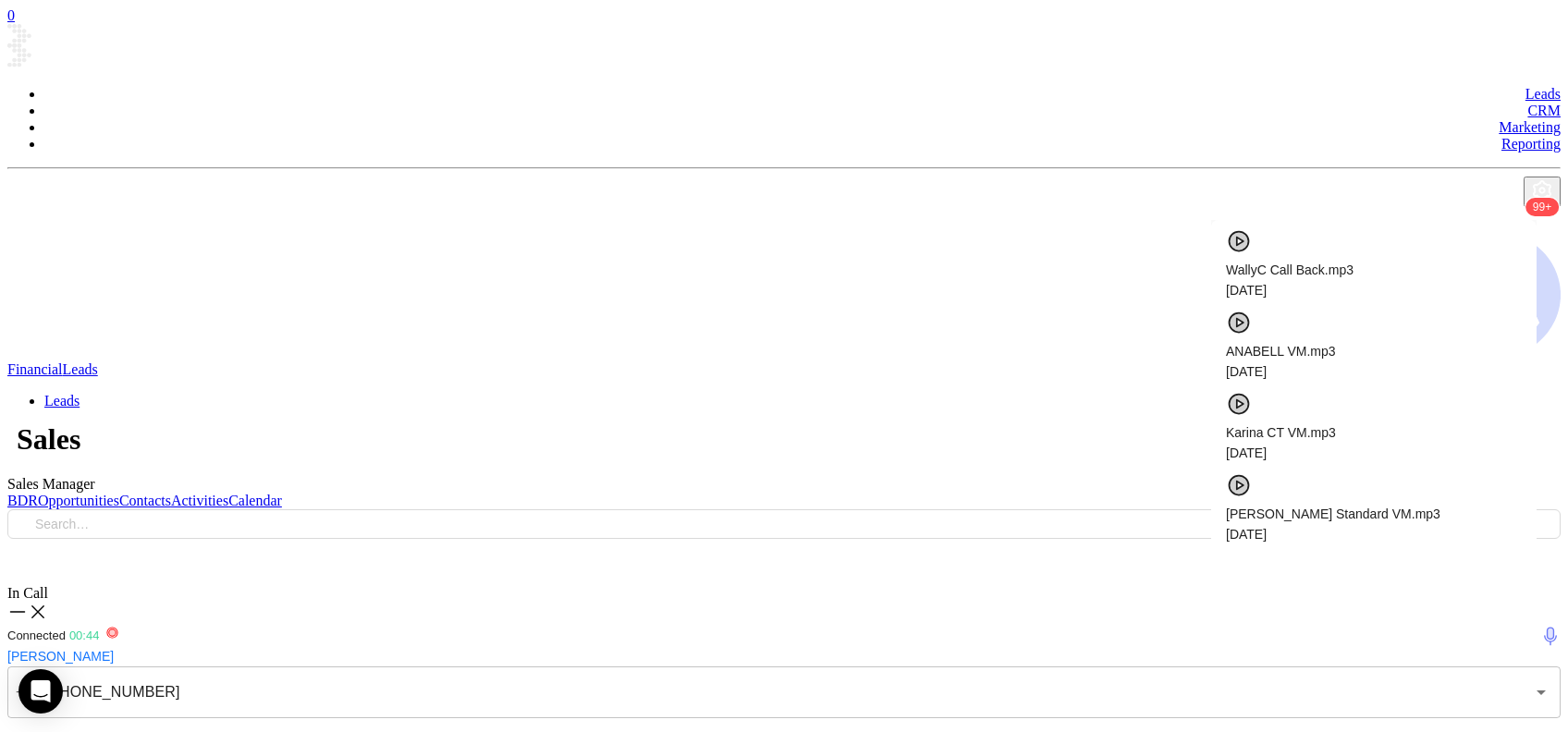
click at [1339, 606] on span "07/18/2025" at bounding box center [1374, 616] width 296 height 21
checkbox input "true"
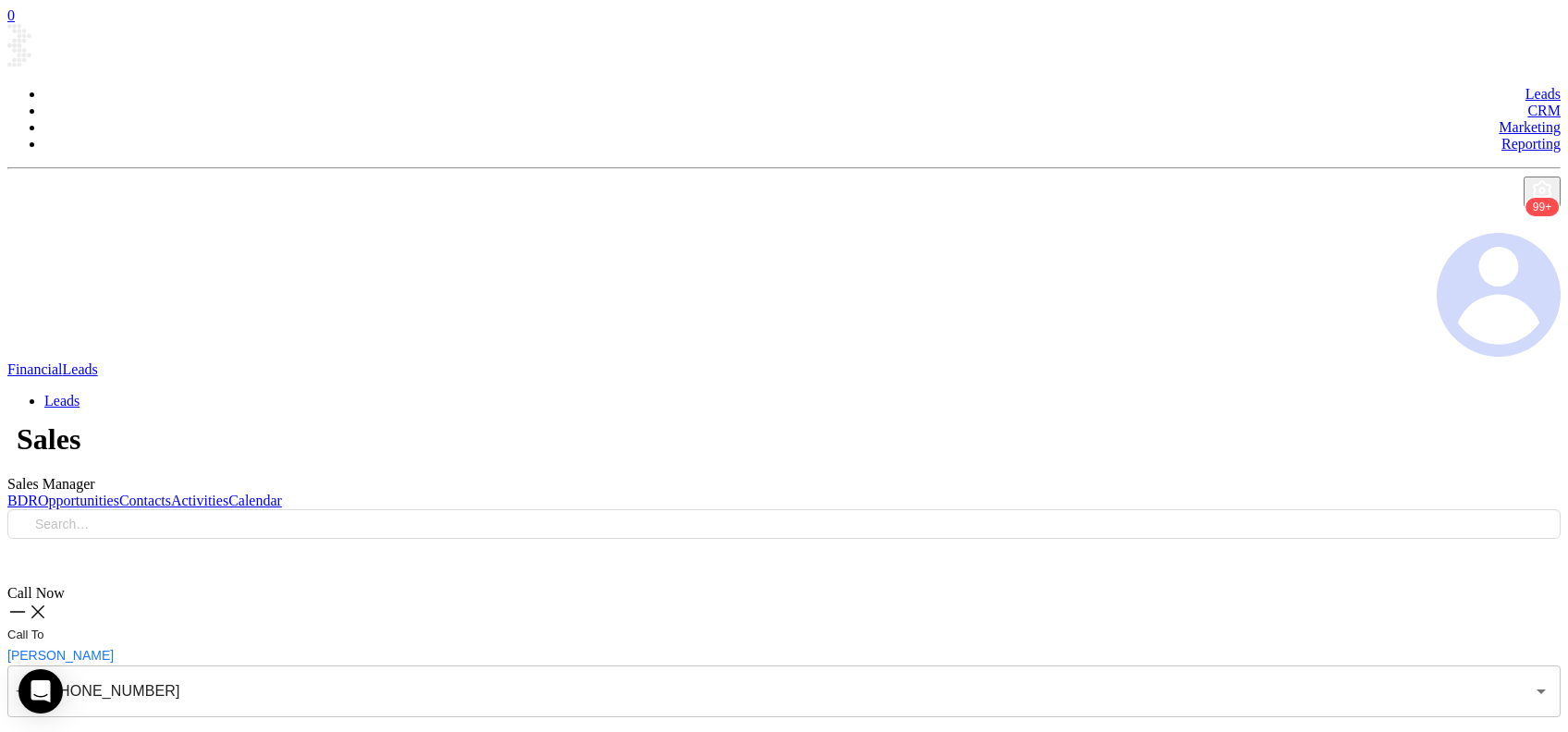
type textarea "Final email sent"
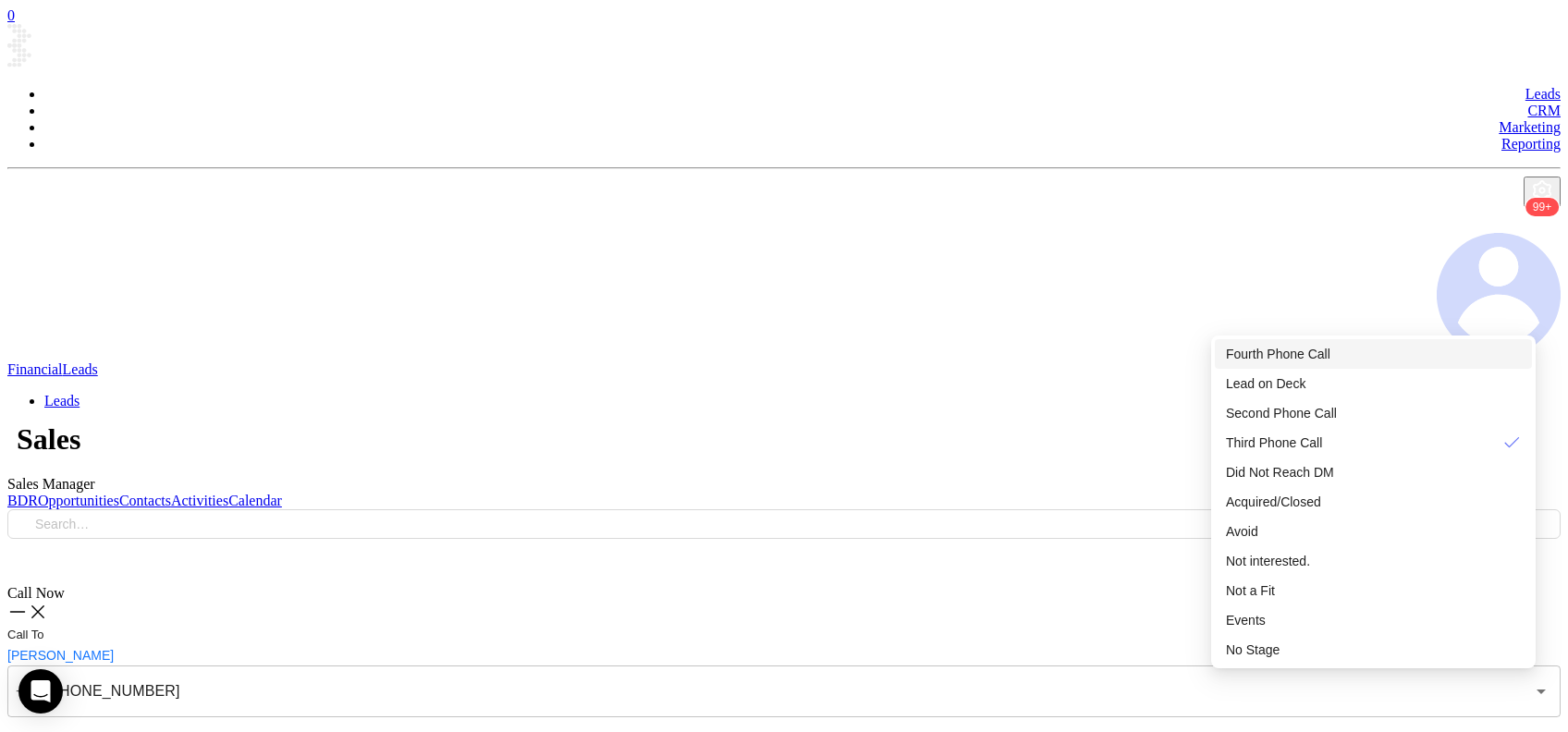
click at [1343, 350] on div "Fourth Phone Call" at bounding box center [1373, 353] width 295 height 21
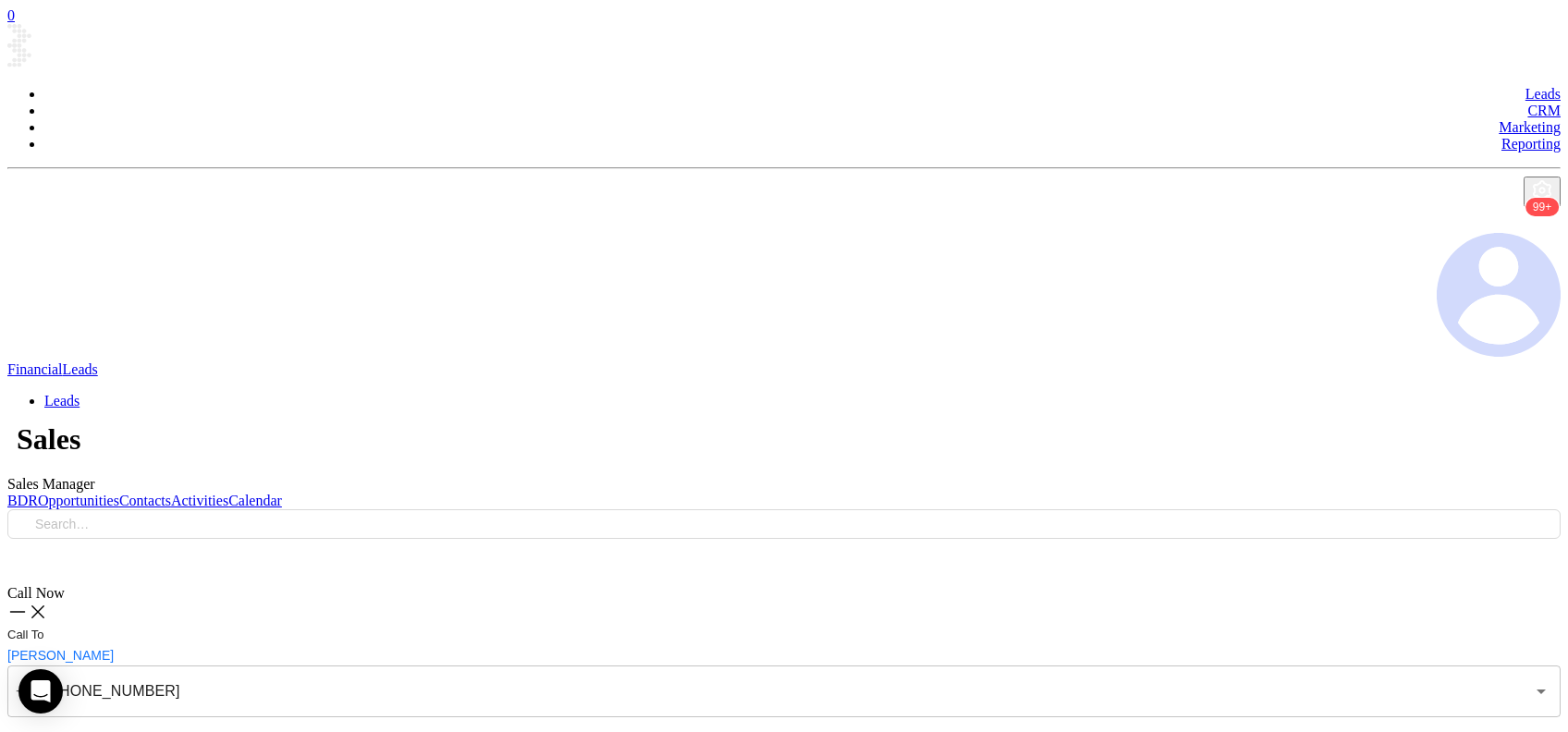
type input "(215) 631-9390"
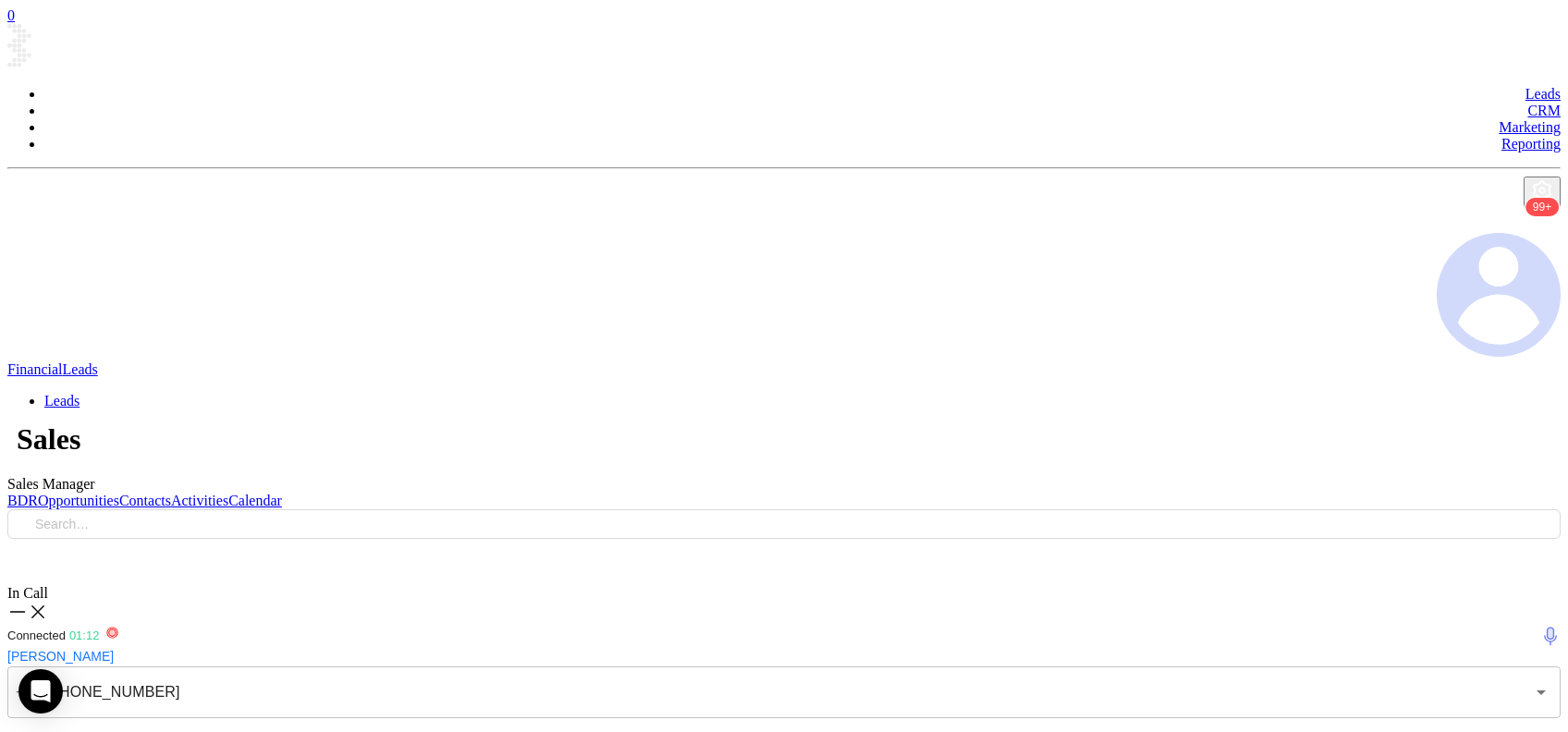
type textarea "Second email sent"
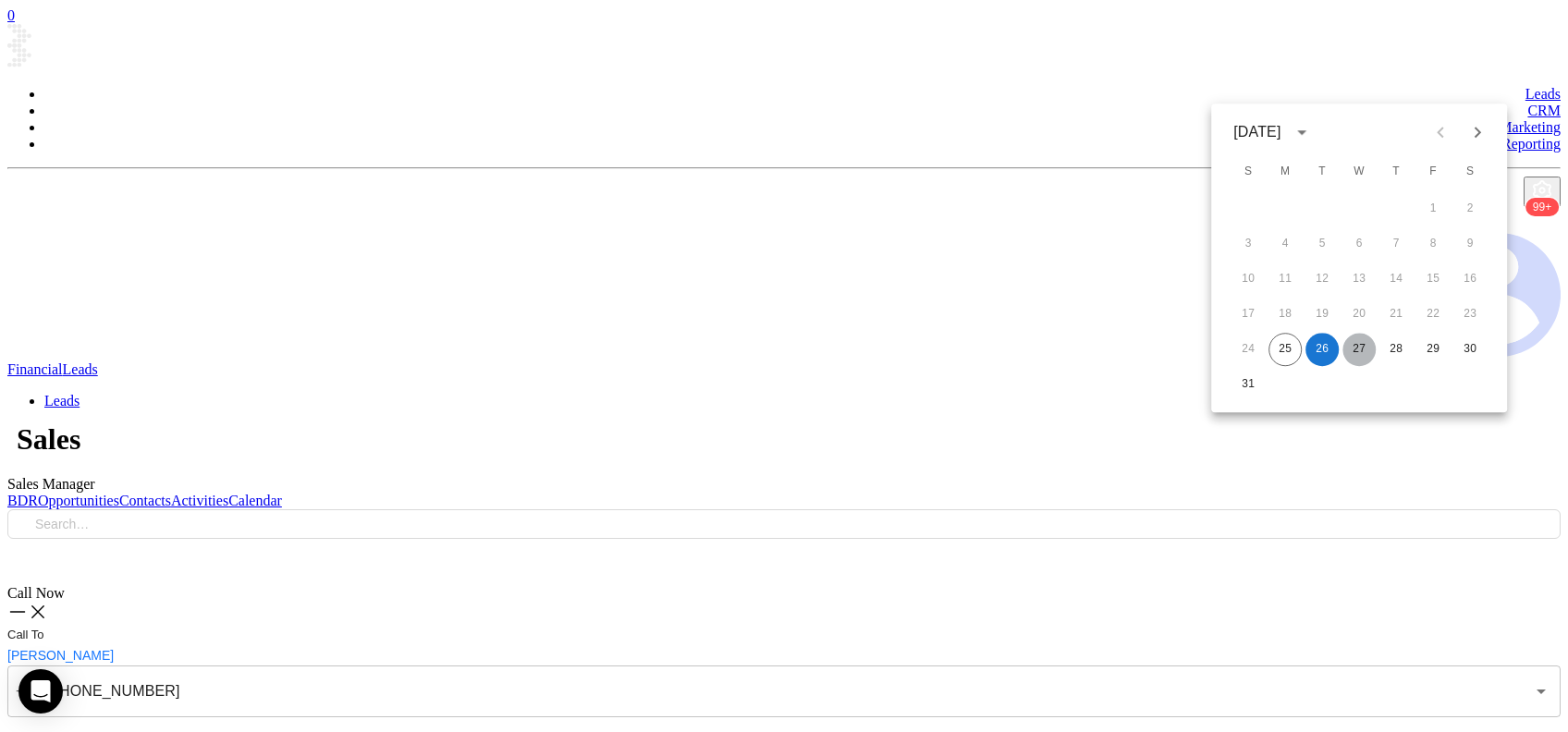
click at [1364, 347] on button "27" at bounding box center [1360, 349] width 33 height 33
type input "08/27/2025"
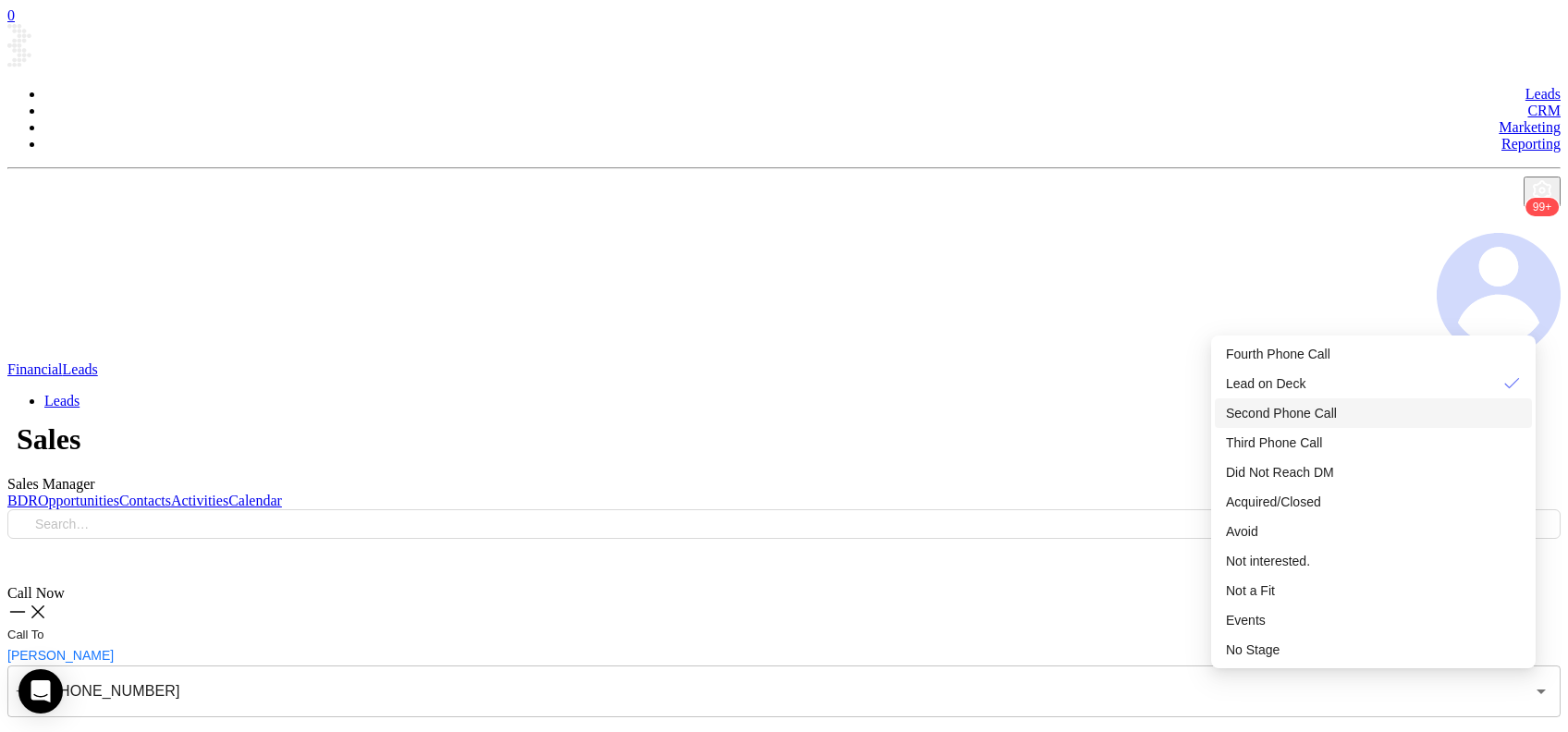
click at [1313, 421] on span "Second Phone Call" at bounding box center [1281, 413] width 111 height 15
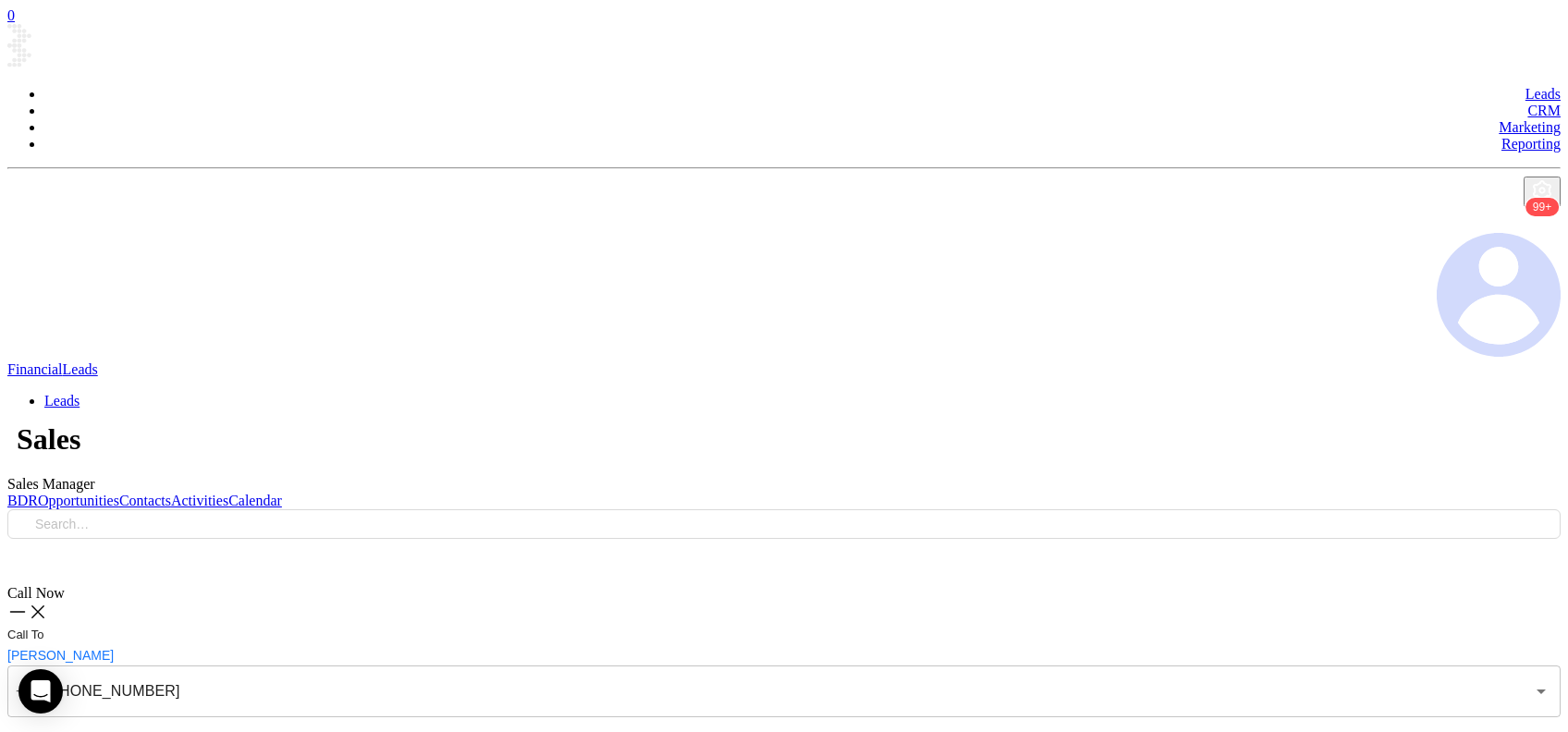
checkbox input "true"
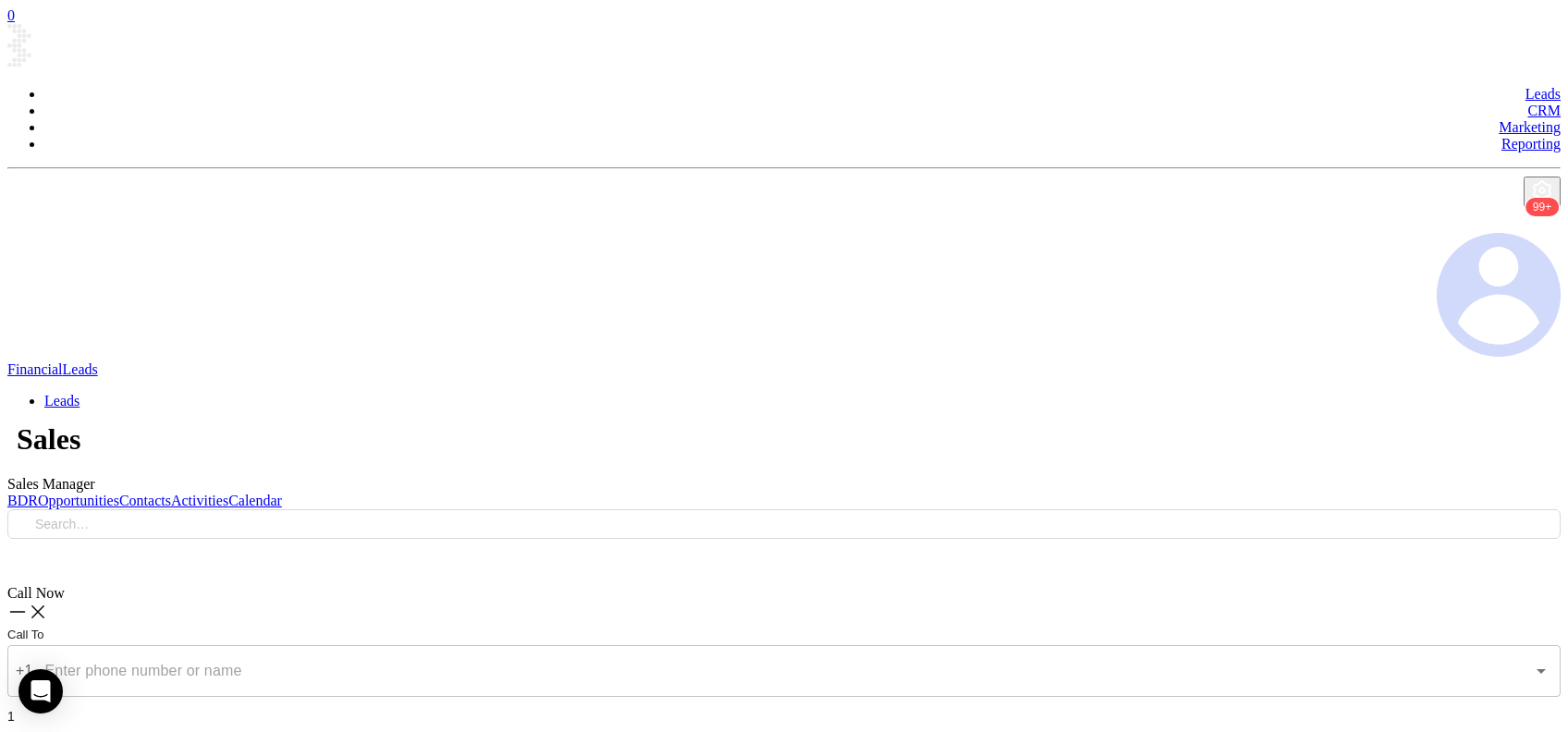
type input "(484) 879-4375"
checkbox input "true"
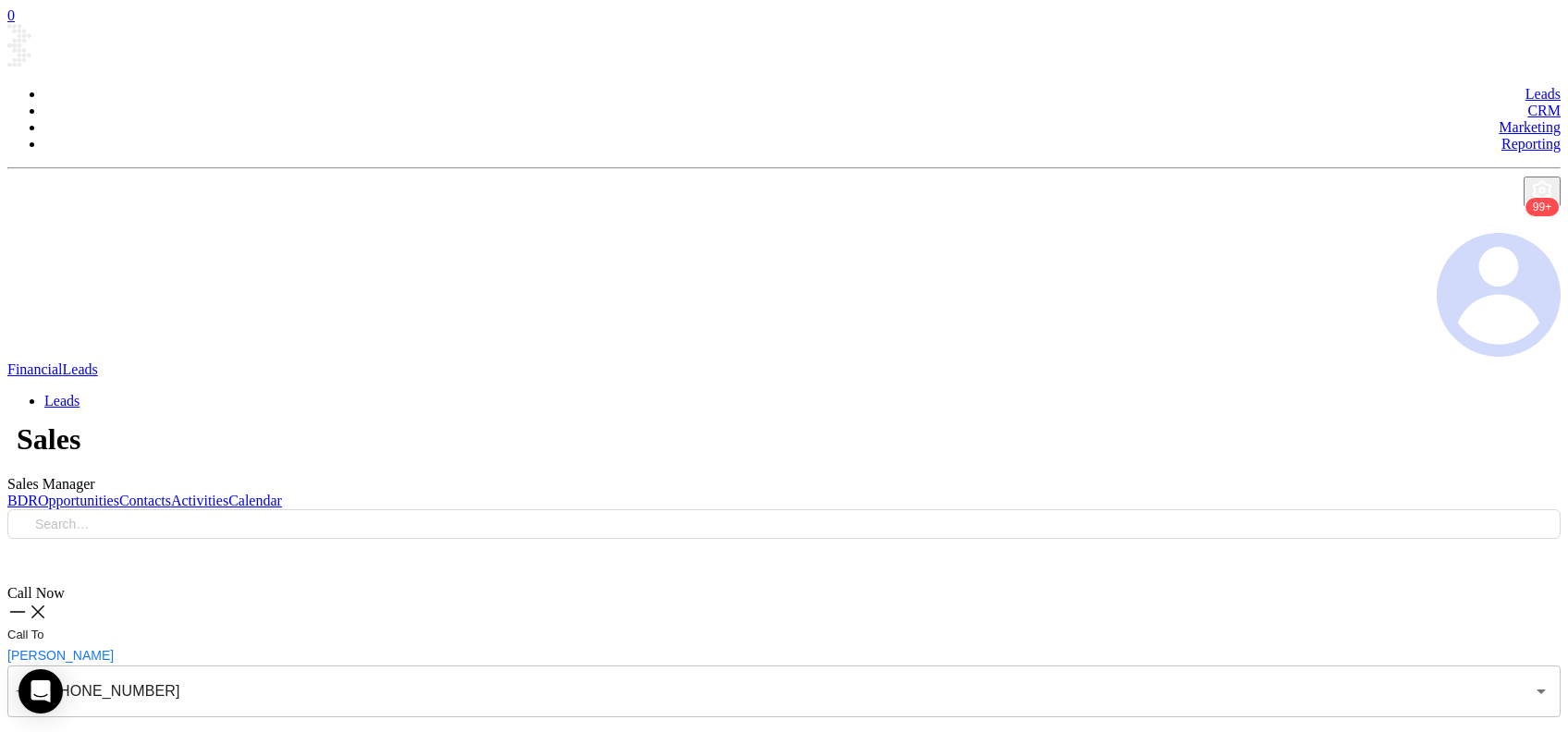
checkbox input "true"
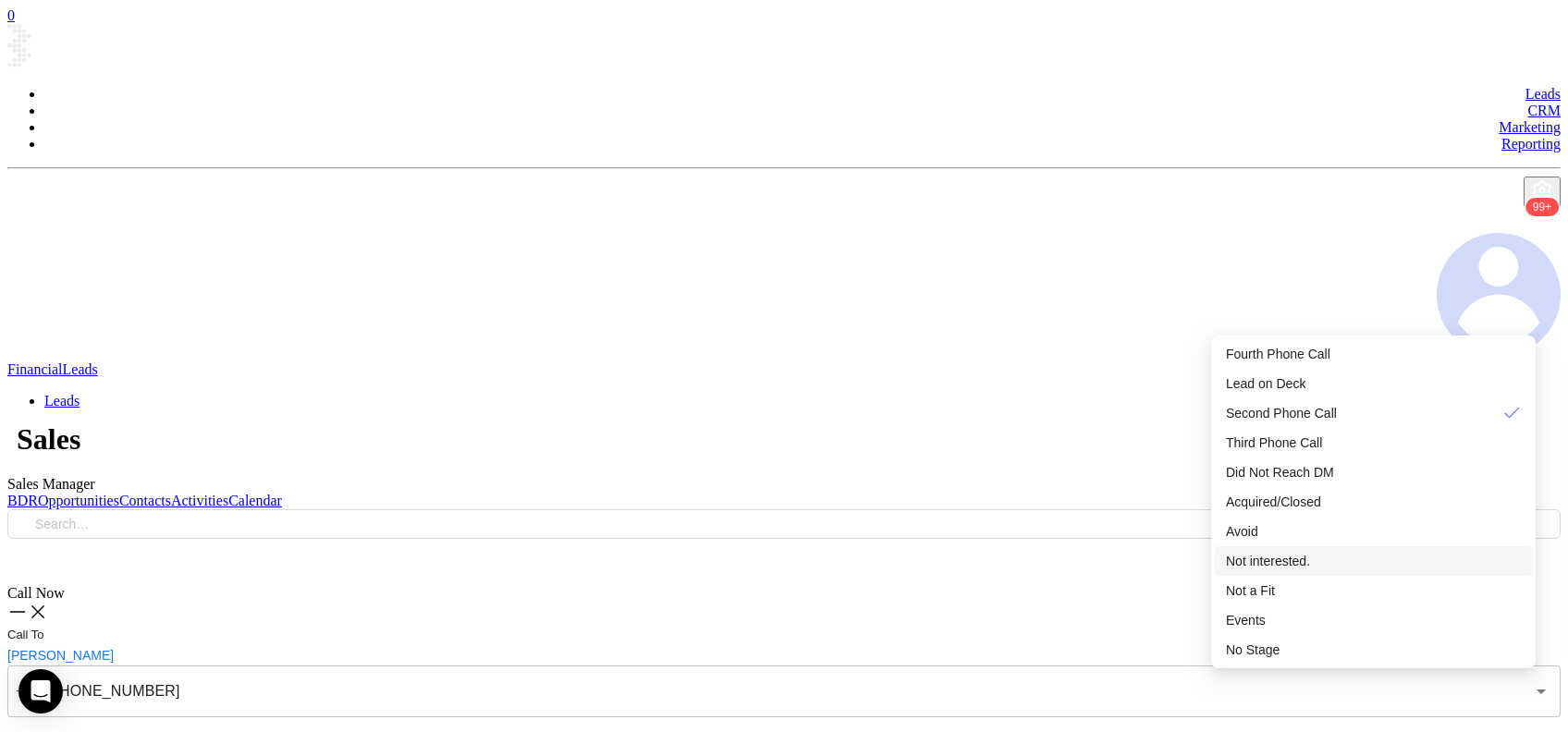
click at [1287, 569] on span "Not interested." at bounding box center [1268, 561] width 84 height 15
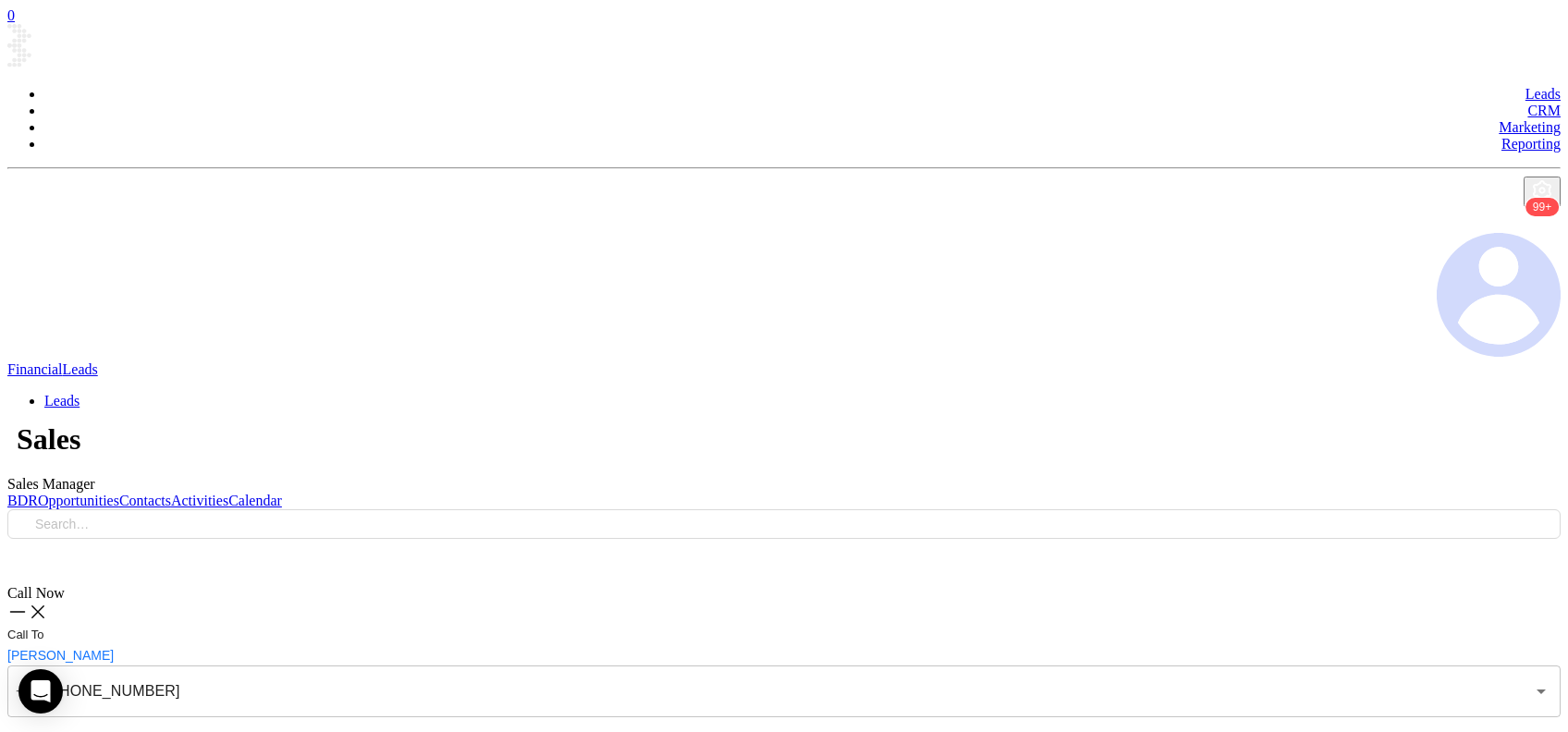
type input "(717) 235-6891"
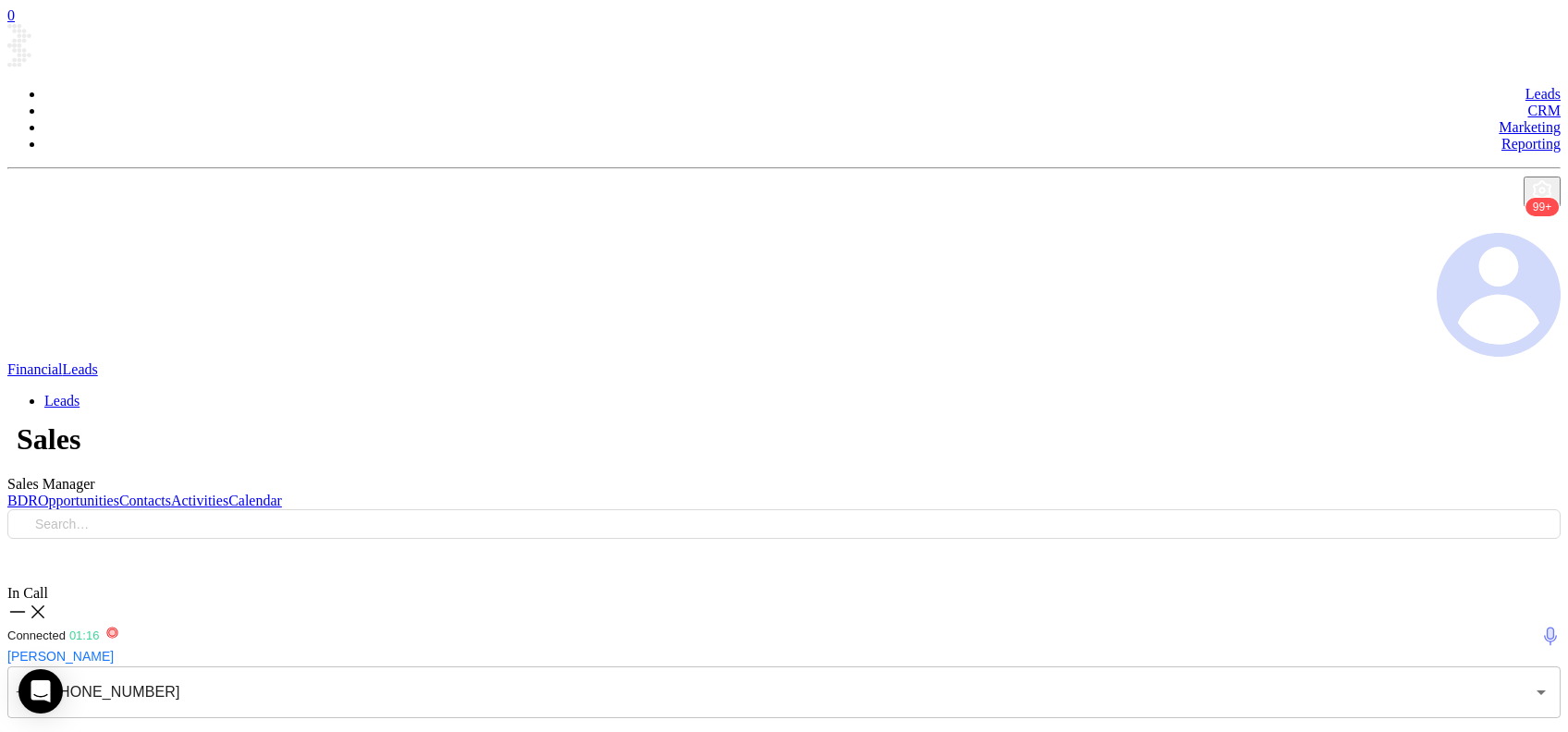
click at [1361, 728] on div "Voicemail Drop" at bounding box center [784, 740] width 1553 height 24
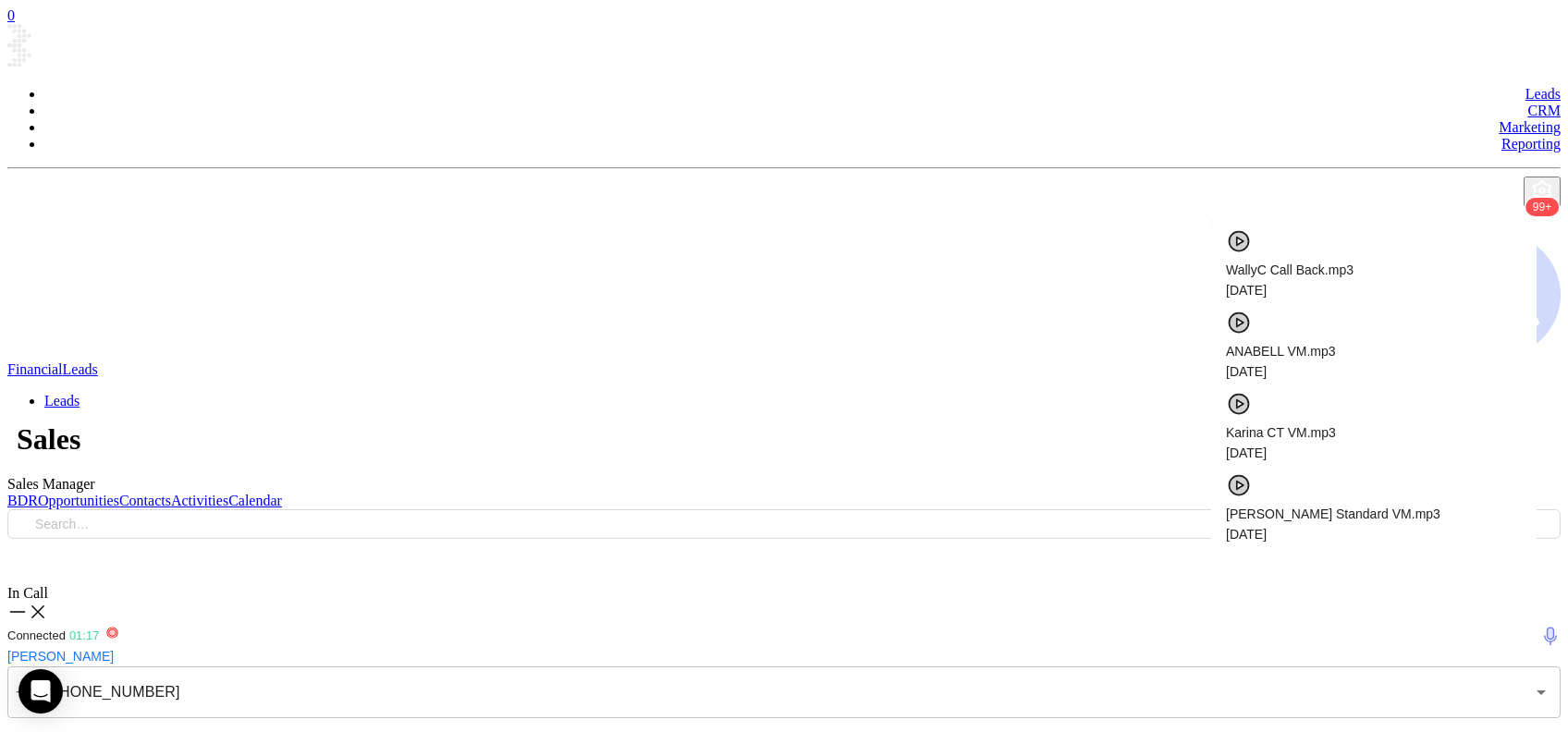
click at [1324, 585] on span "Vicky PA 1.mp3" at bounding box center [1374, 595] width 296 height 21
checkbox input "true"
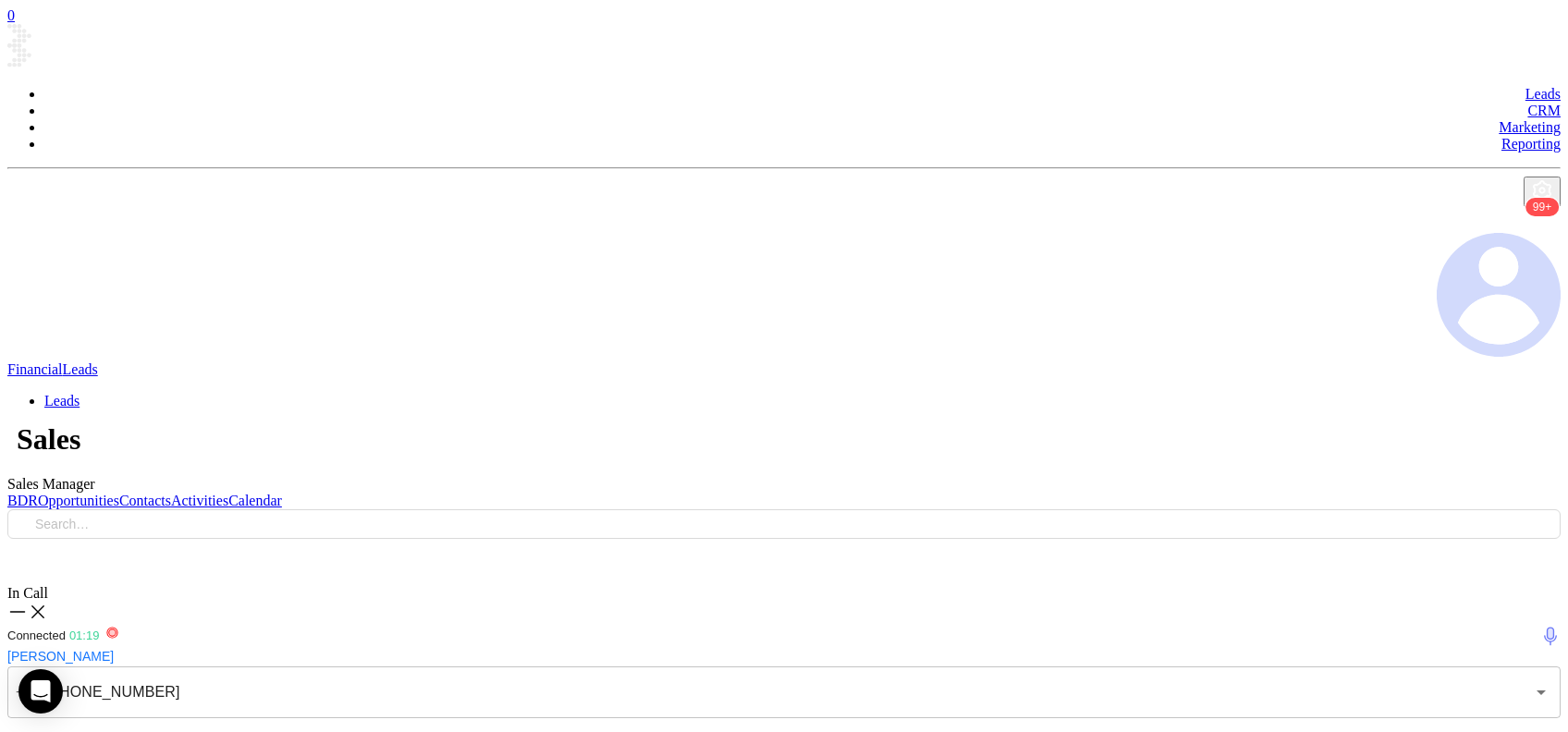
type textarea "Final email sent"
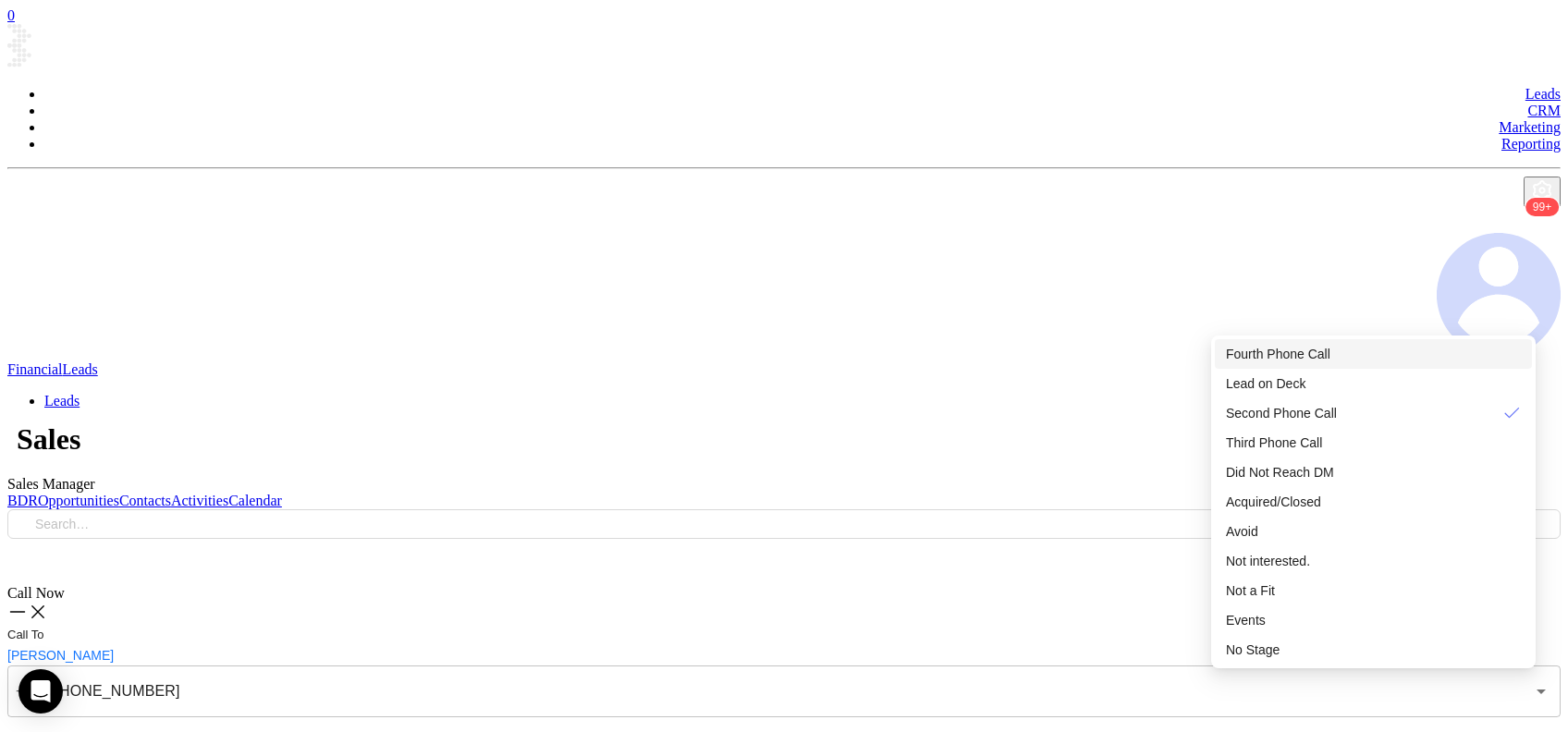
click at [1347, 343] on li "Fourth Phone Call" at bounding box center [1374, 354] width 317 height 29
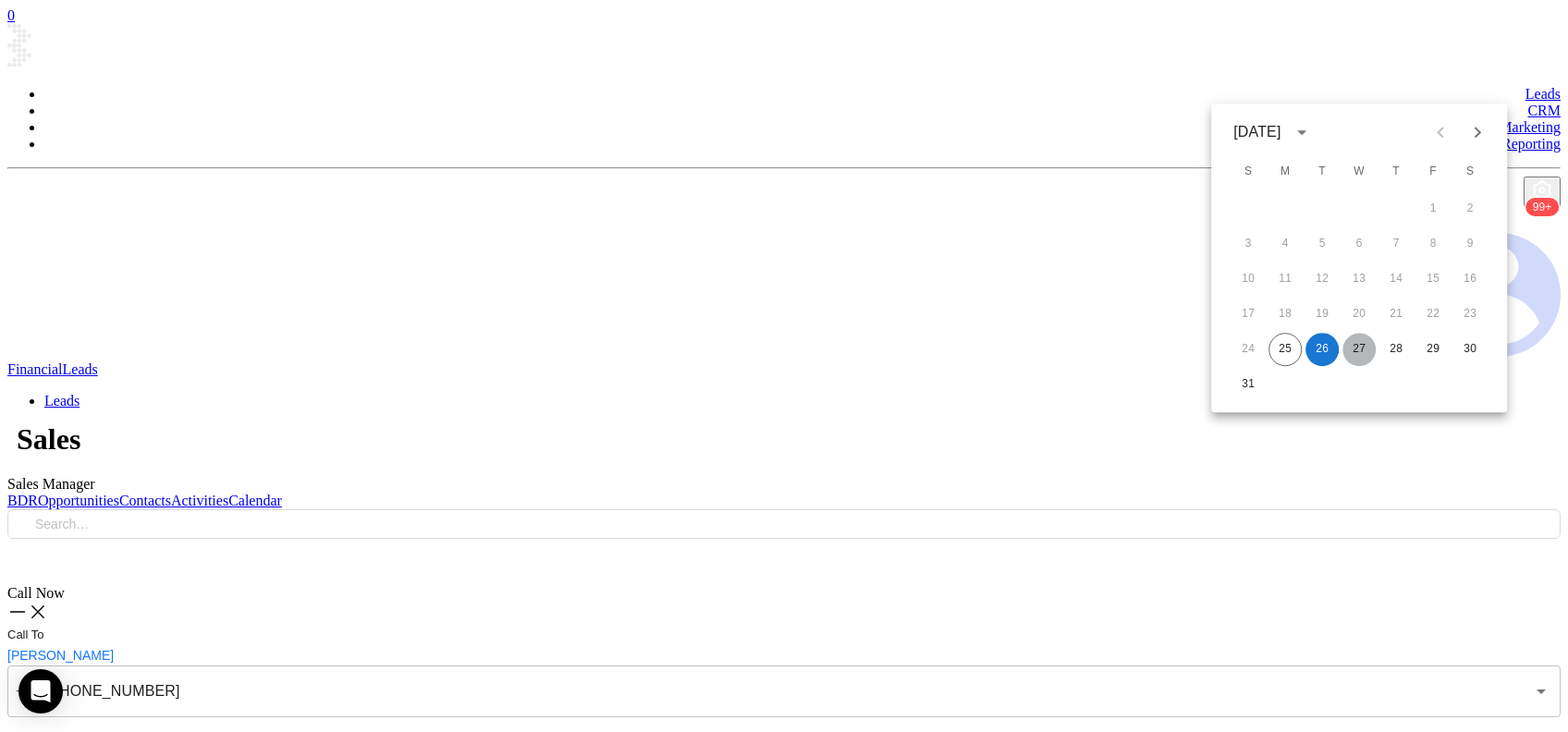
click at [1347, 349] on button "27" at bounding box center [1360, 349] width 33 height 33
type input "08/27/2025"
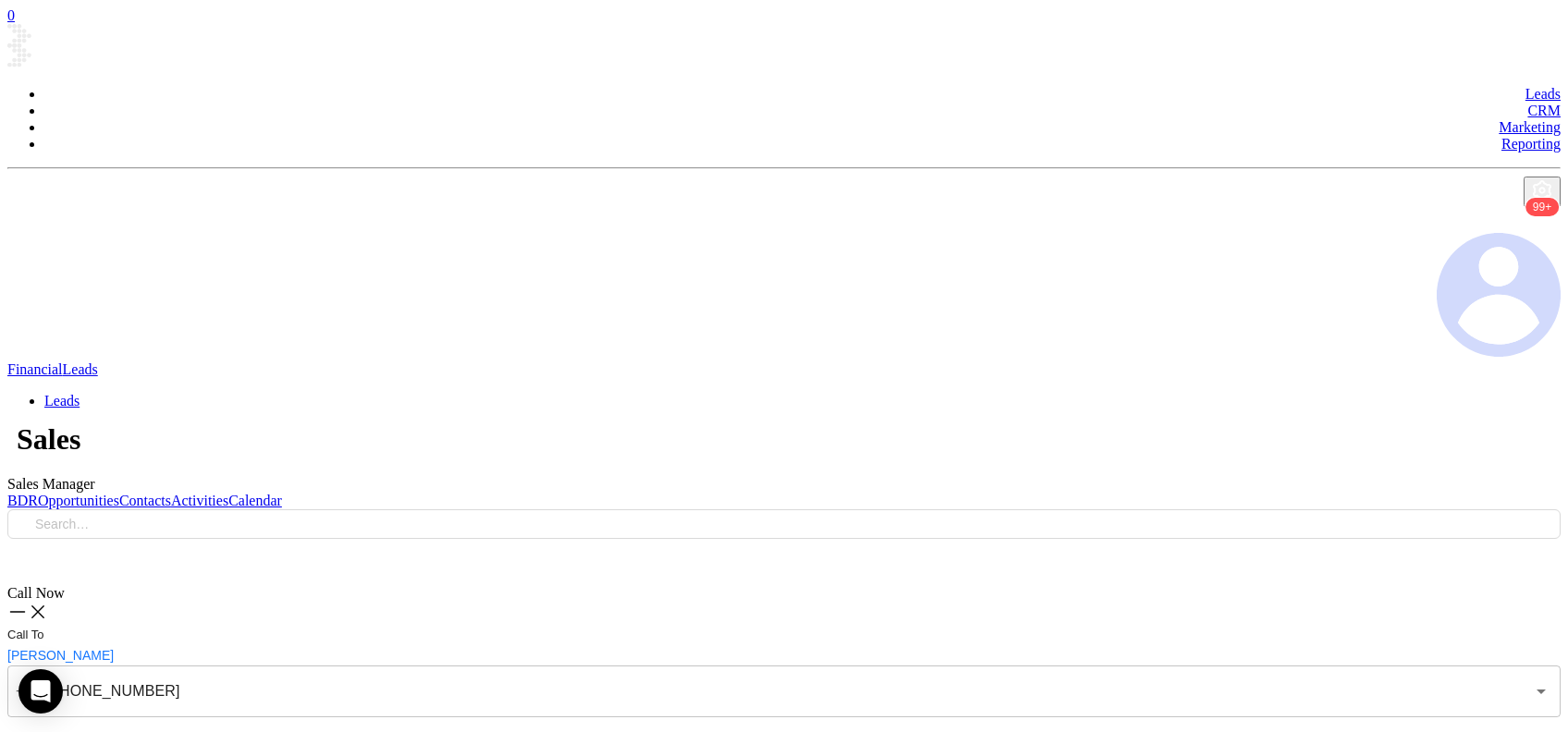
type input "(724) 223-0194"
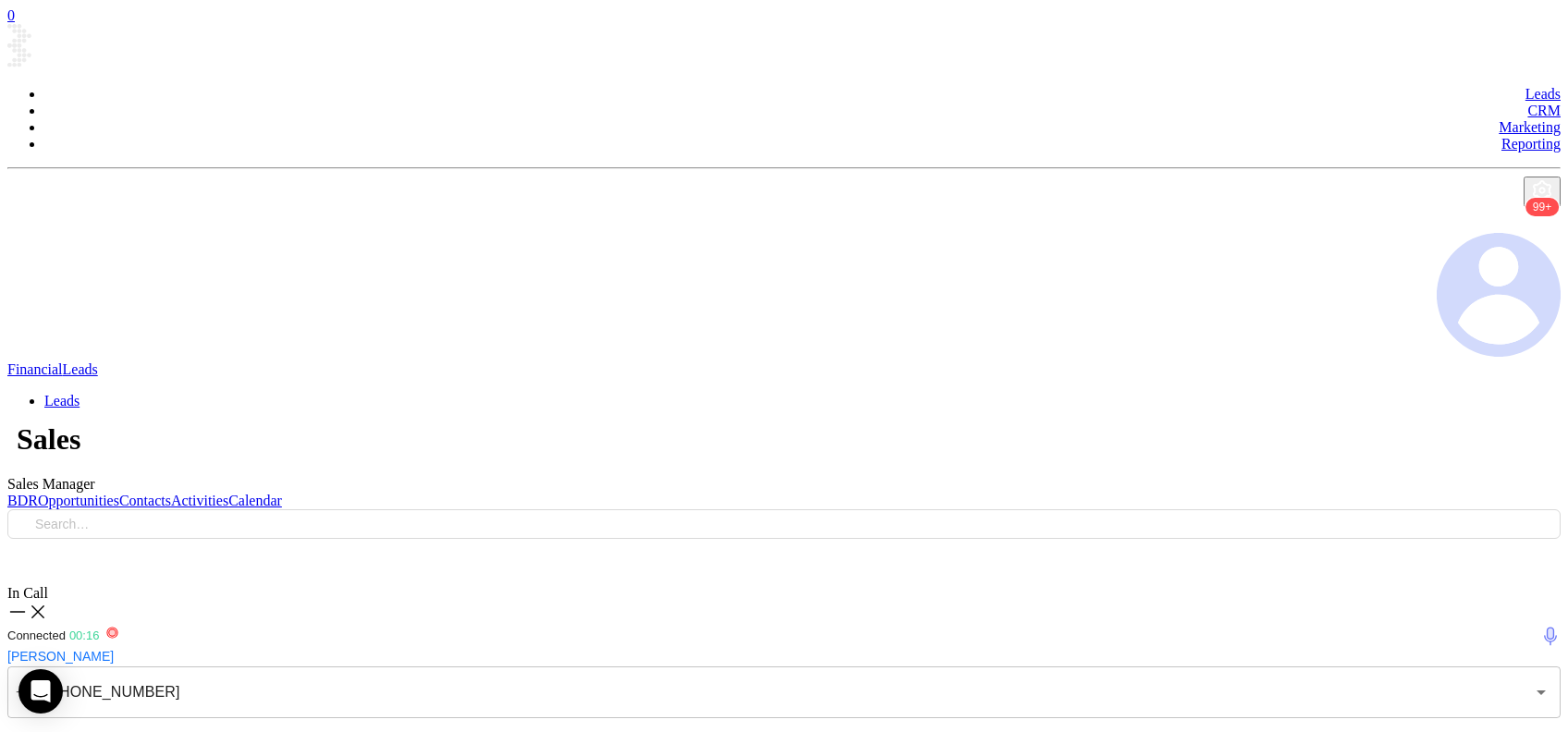
checkbox input "true"
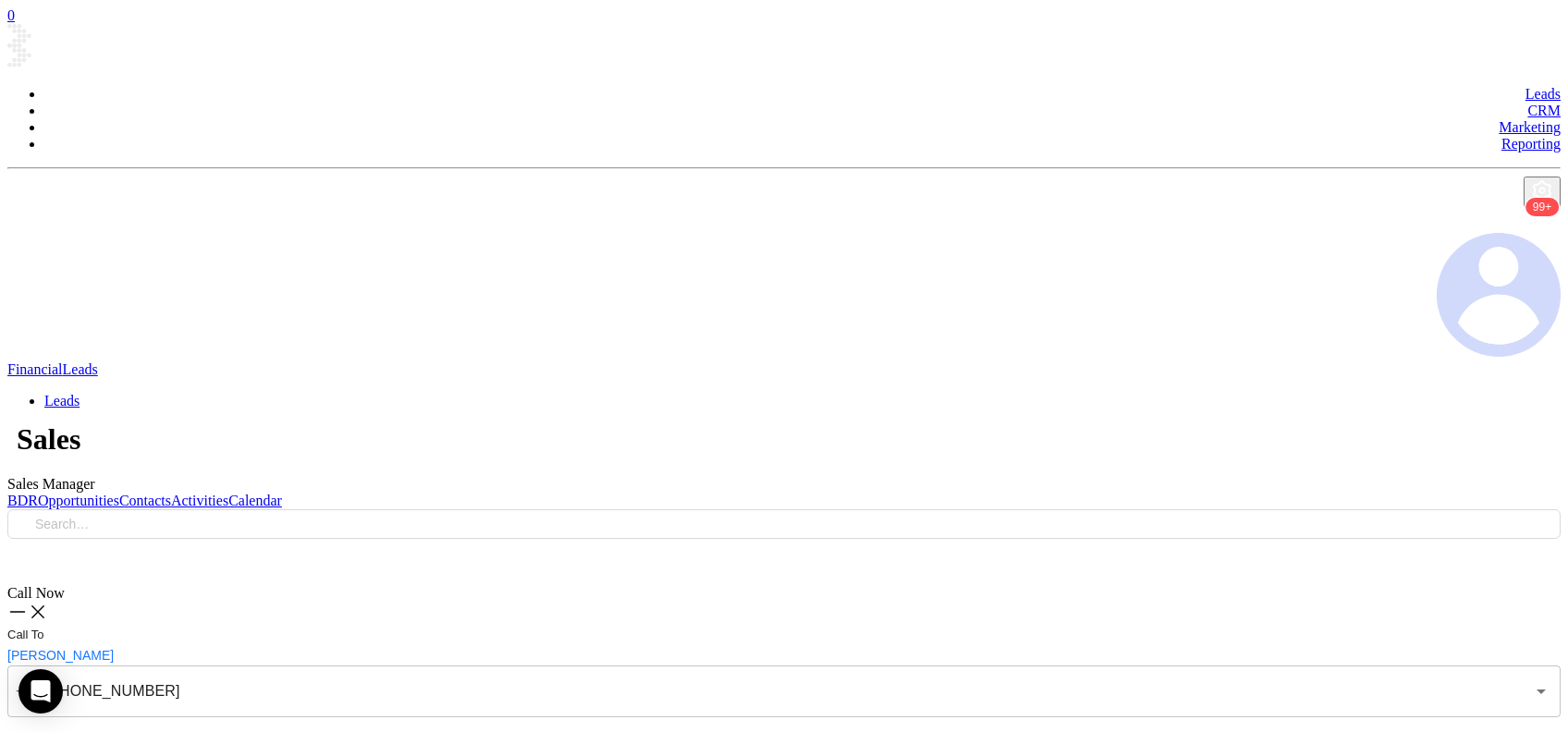
checkbox input "true"
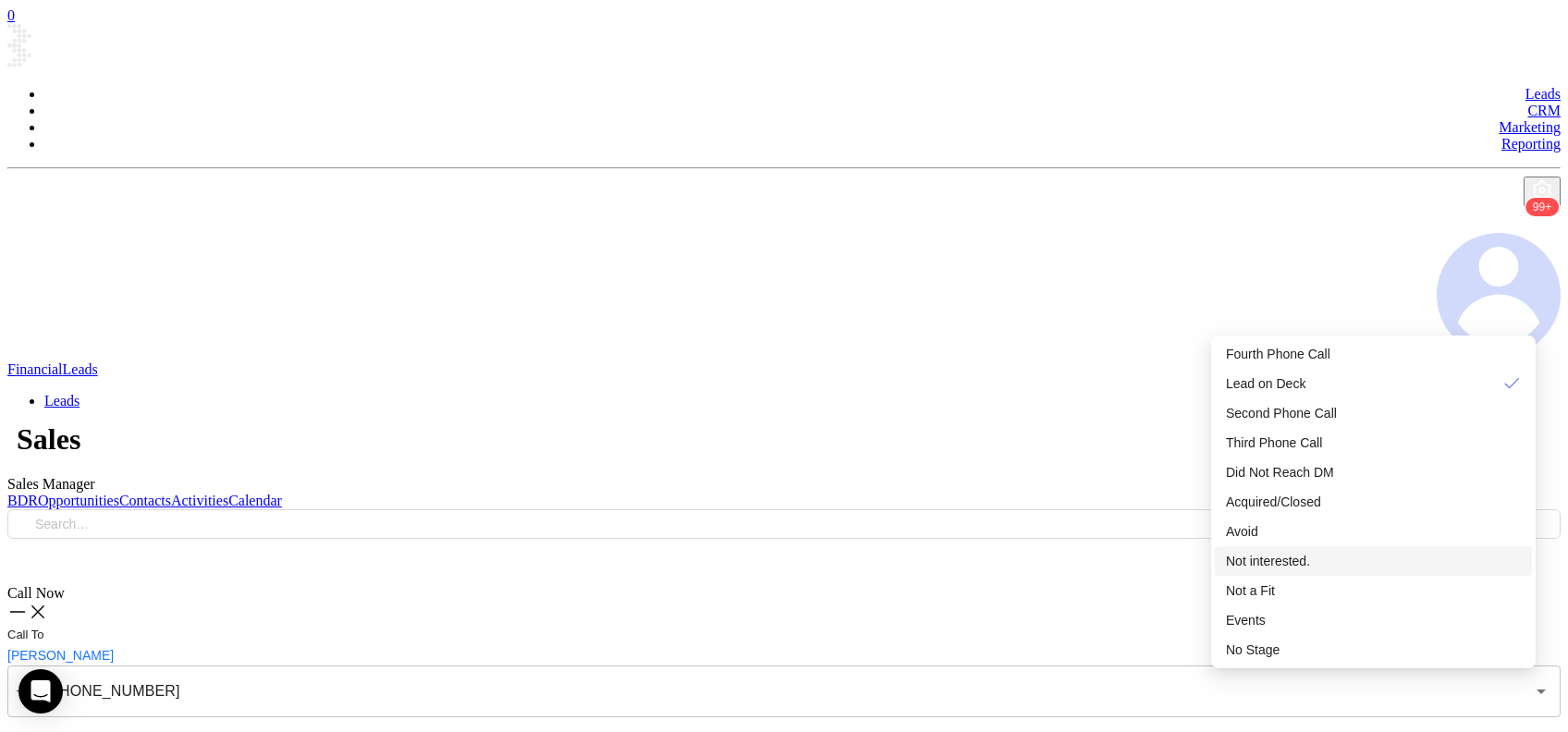
click at [1287, 572] on div "Not interested." at bounding box center [1373, 561] width 295 height 21
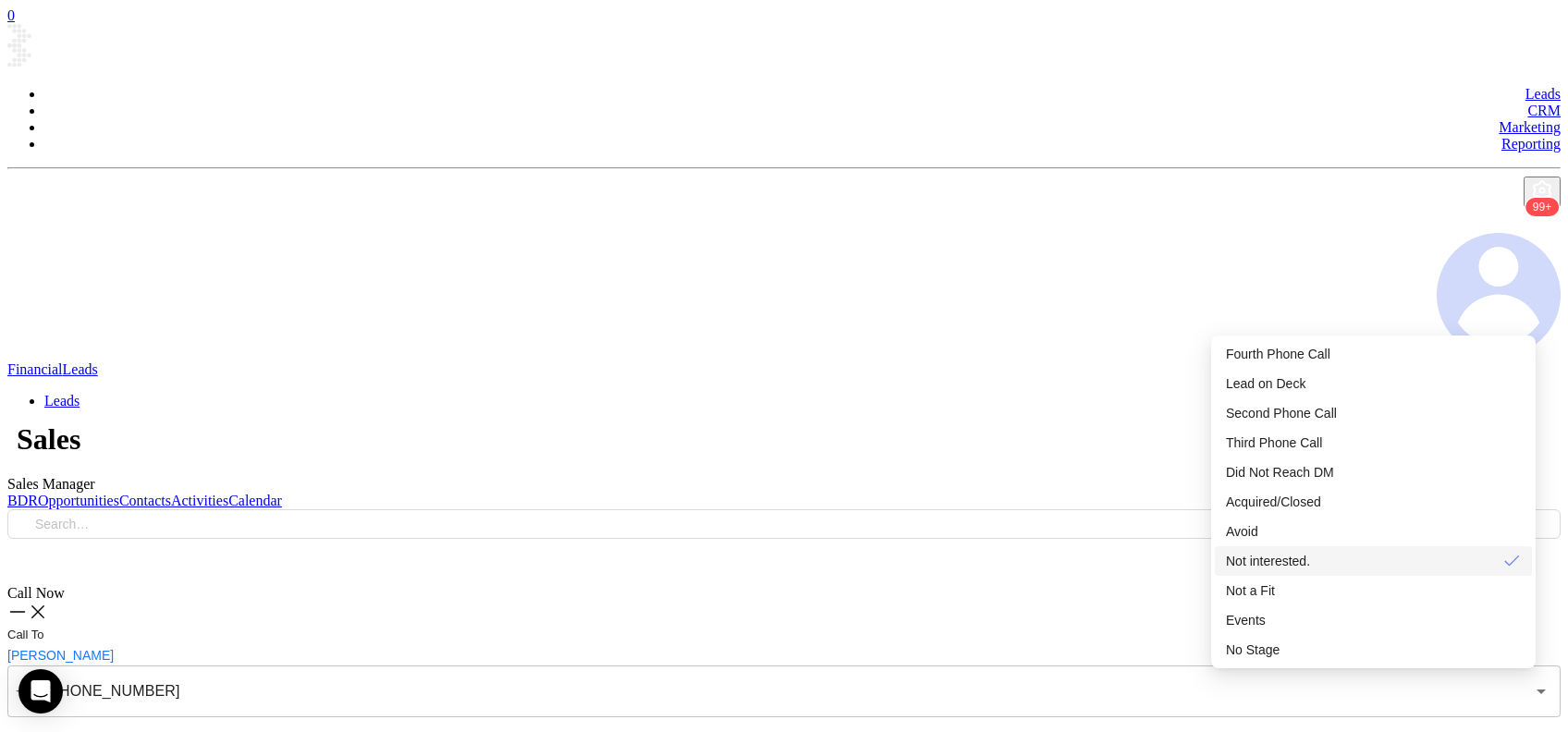
click at [1298, 569] on span "Not interested." at bounding box center [1268, 561] width 84 height 15
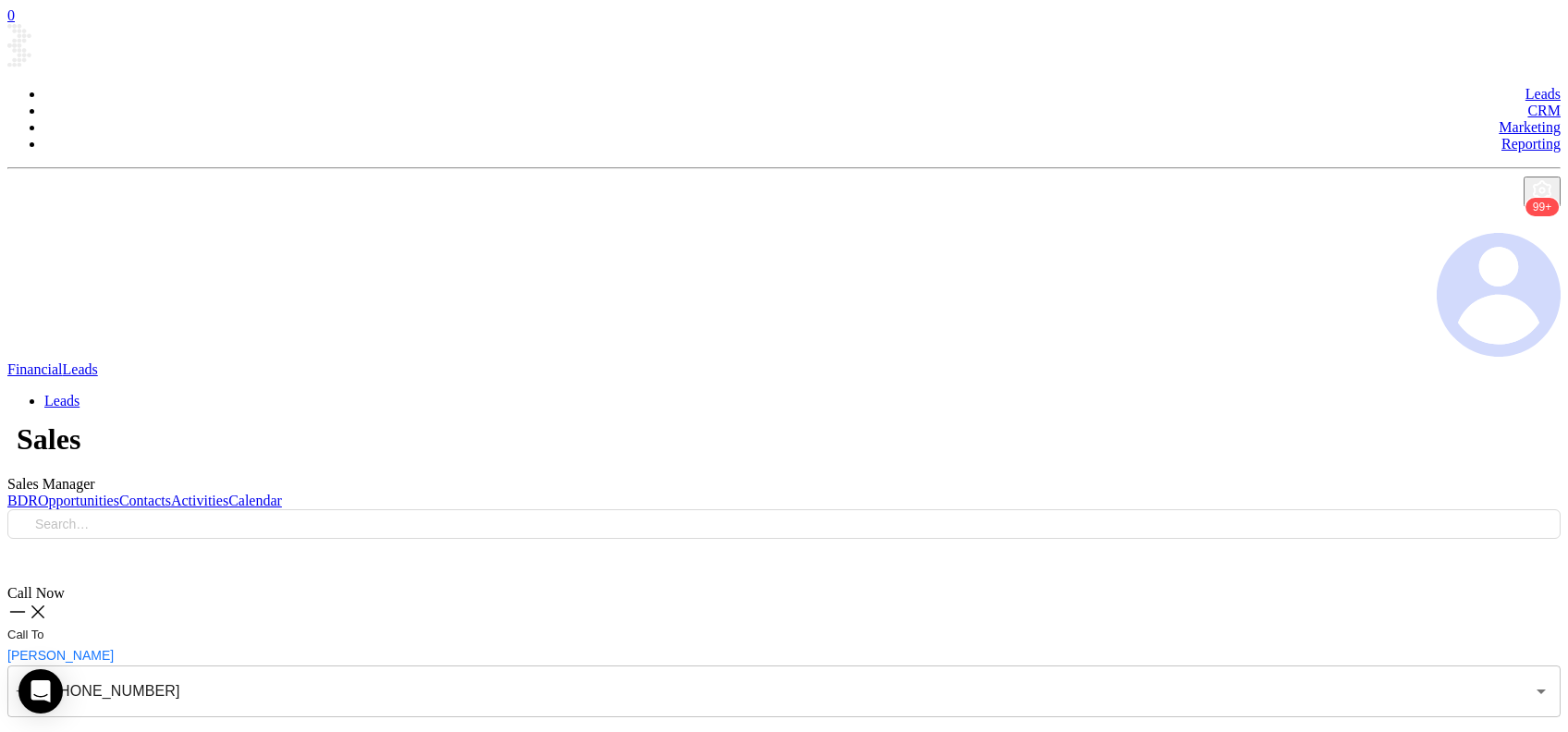
type input "(610) 590-0152"
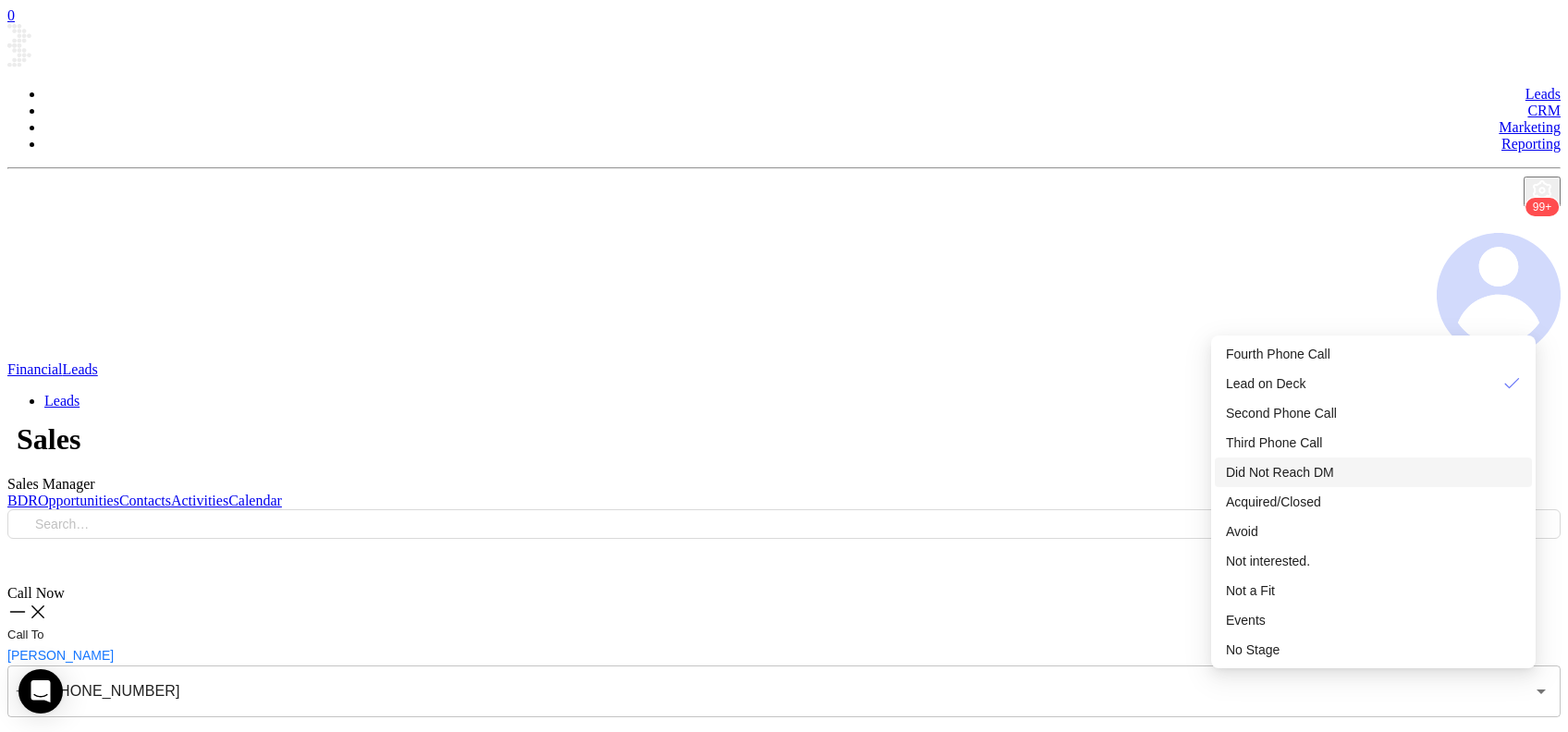
click at [1333, 480] on span "Did Not Reach DM" at bounding box center [1280, 472] width 109 height 15
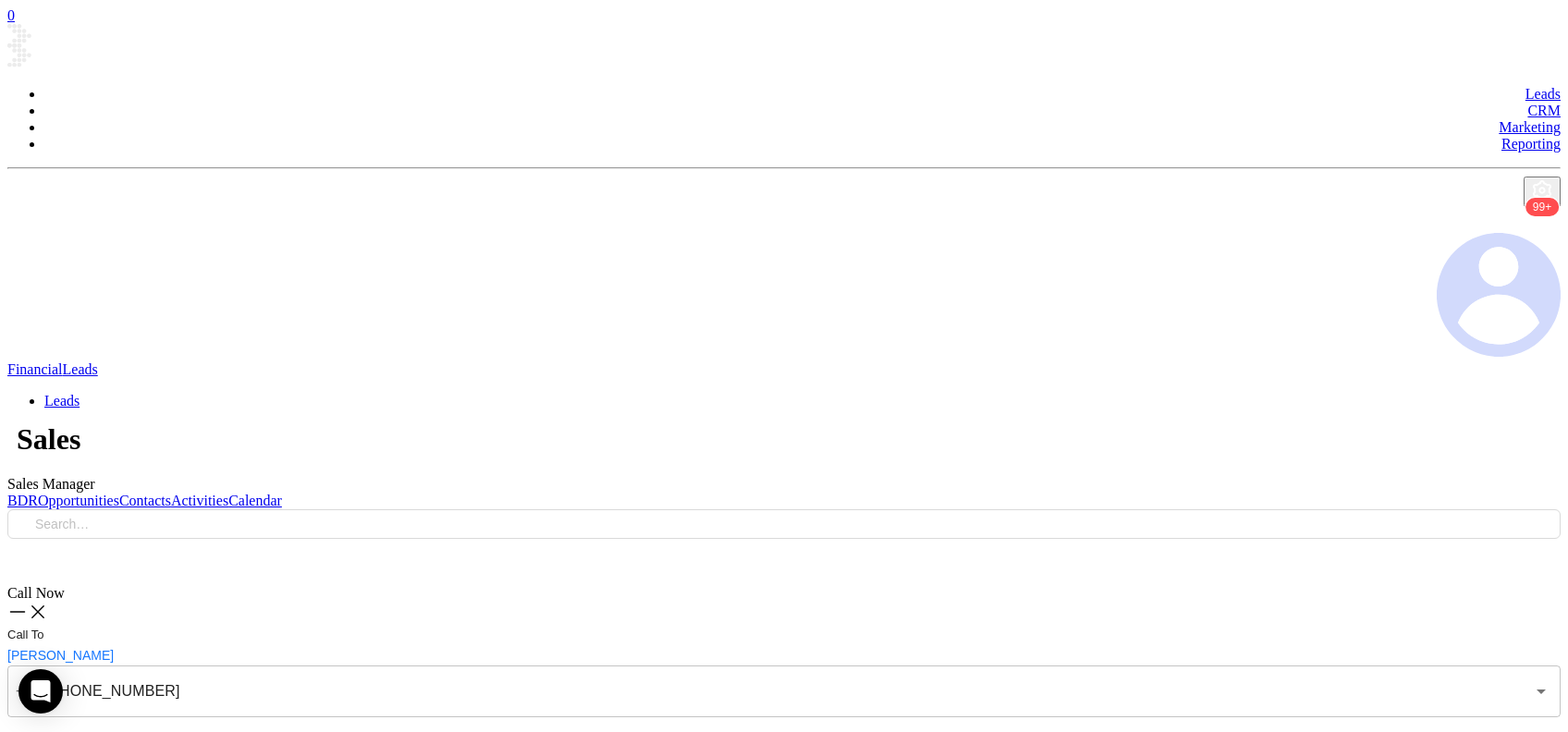
checkbox input "true"
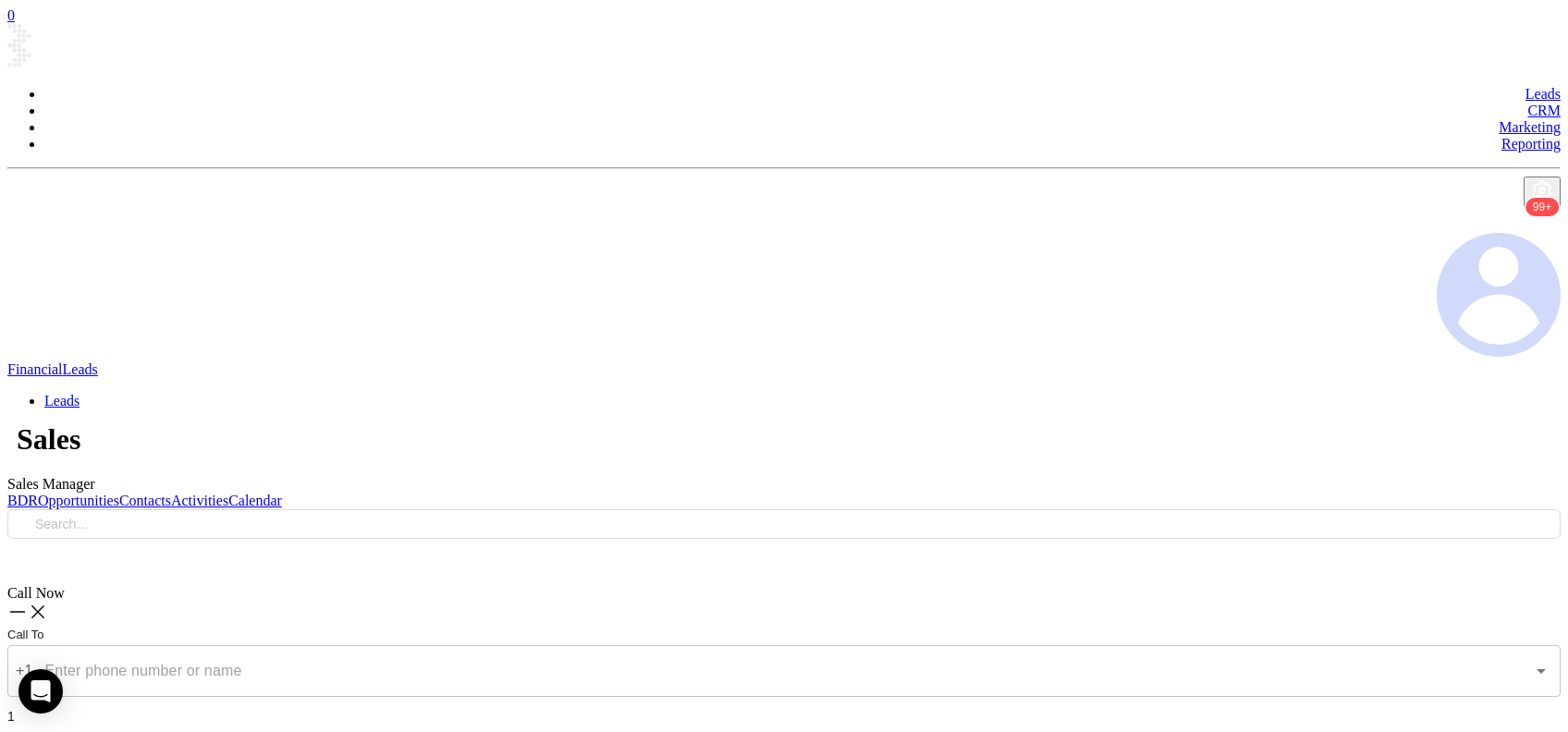
type input "(724) 588-7170"
type textarea "Final email sent"
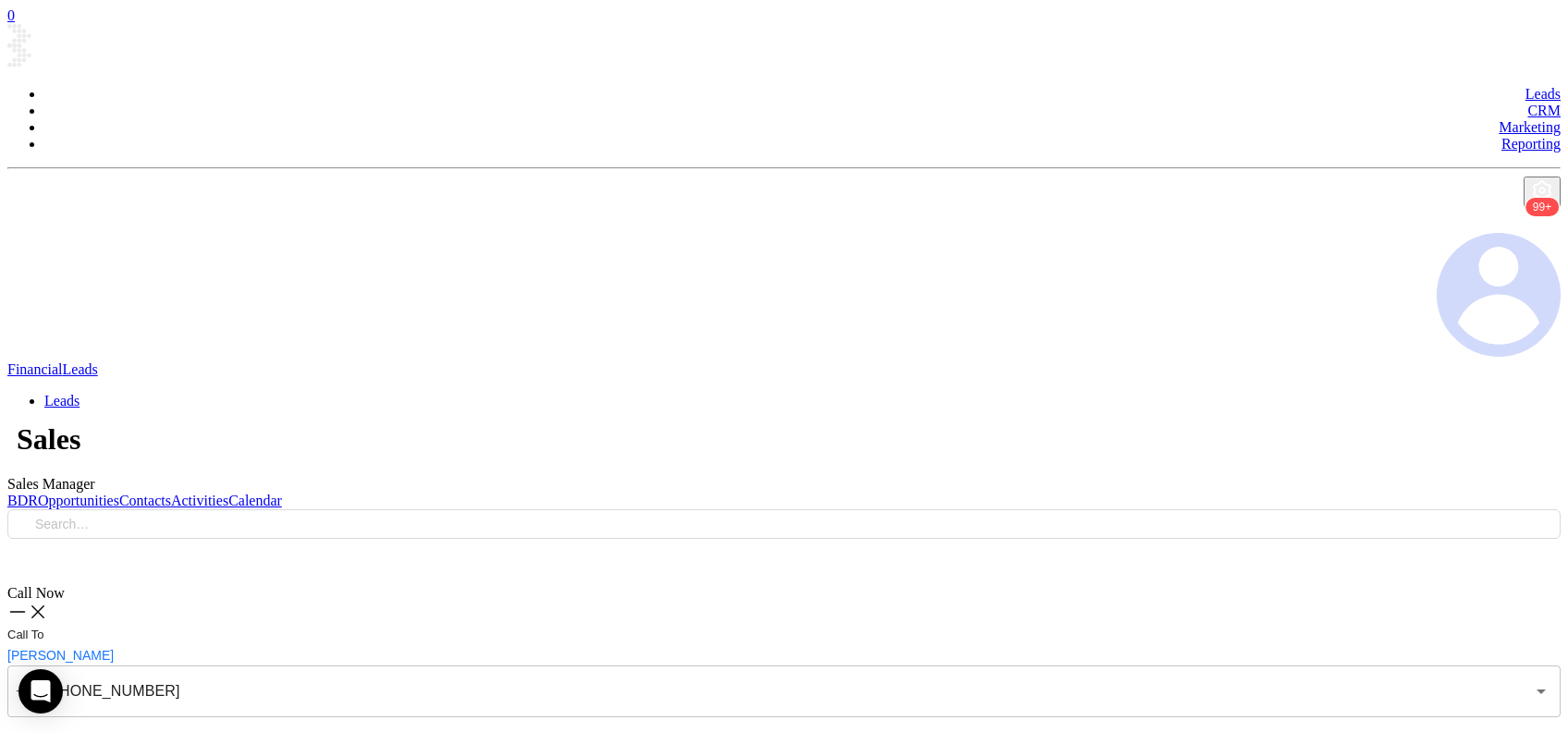
checkbox input "true"
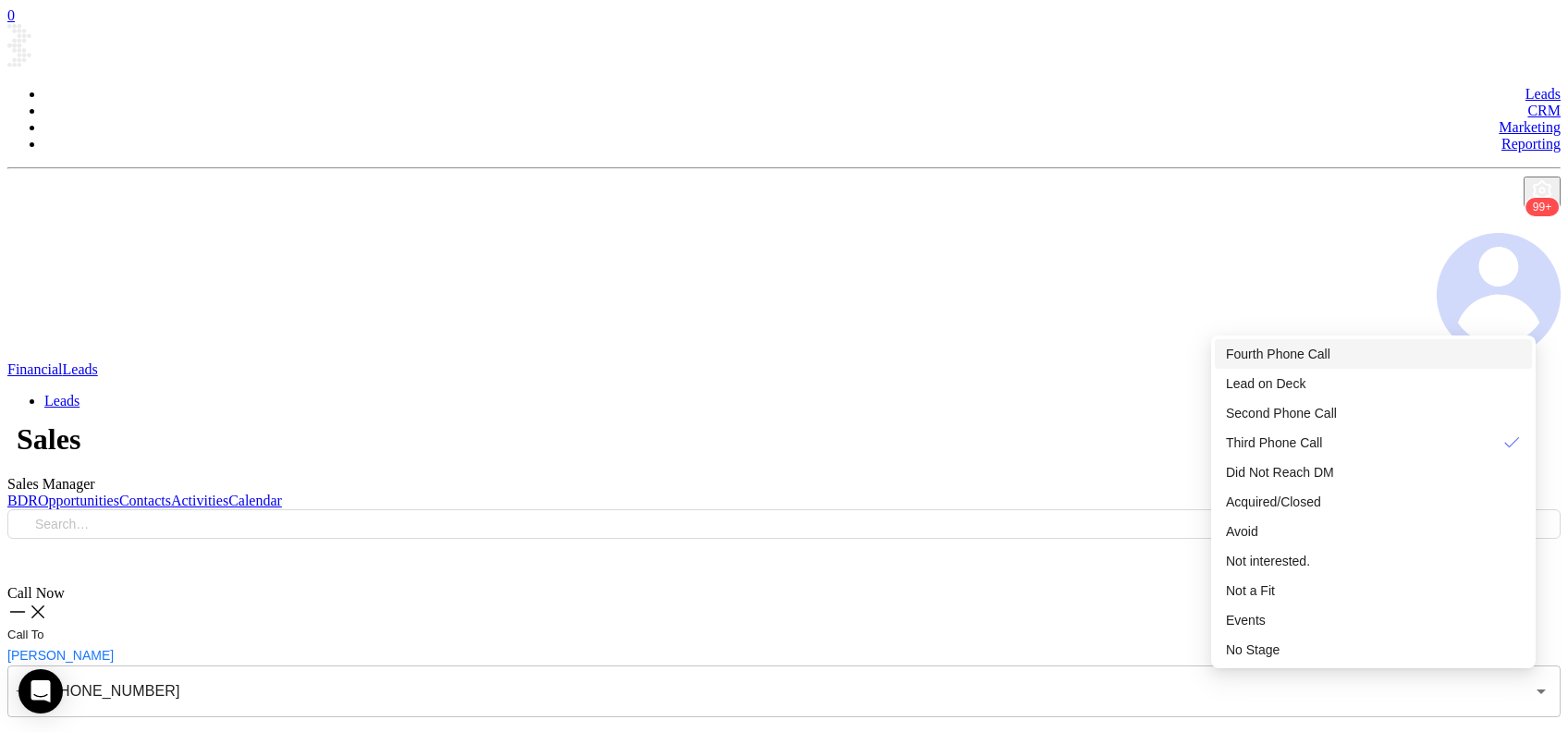
click at [1328, 354] on span "Fourth Phone Call" at bounding box center [1278, 353] width 105 height 15
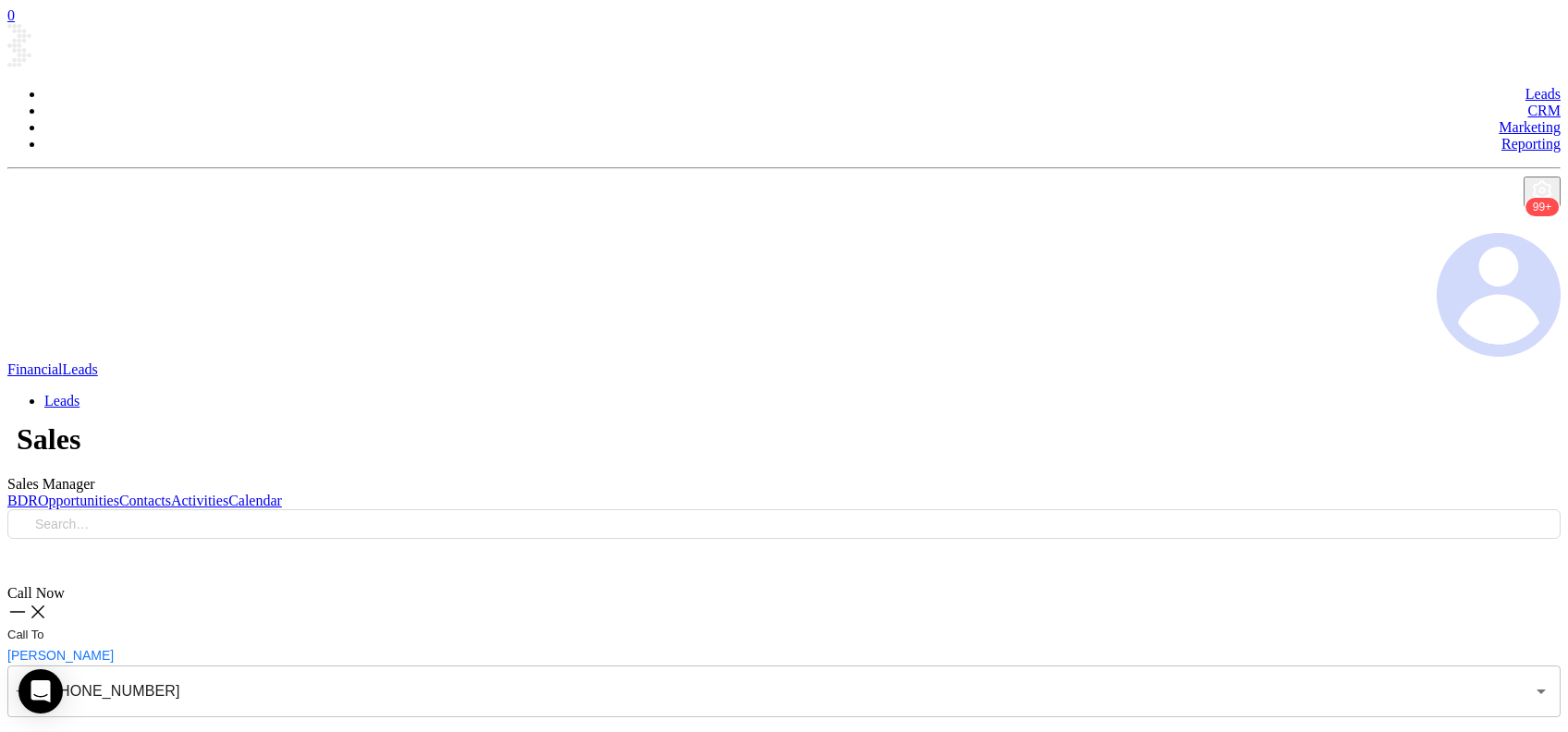
type input "(724) 483-1690"
click at [48, 602] on icon at bounding box center [37, 612] width 21 height 21
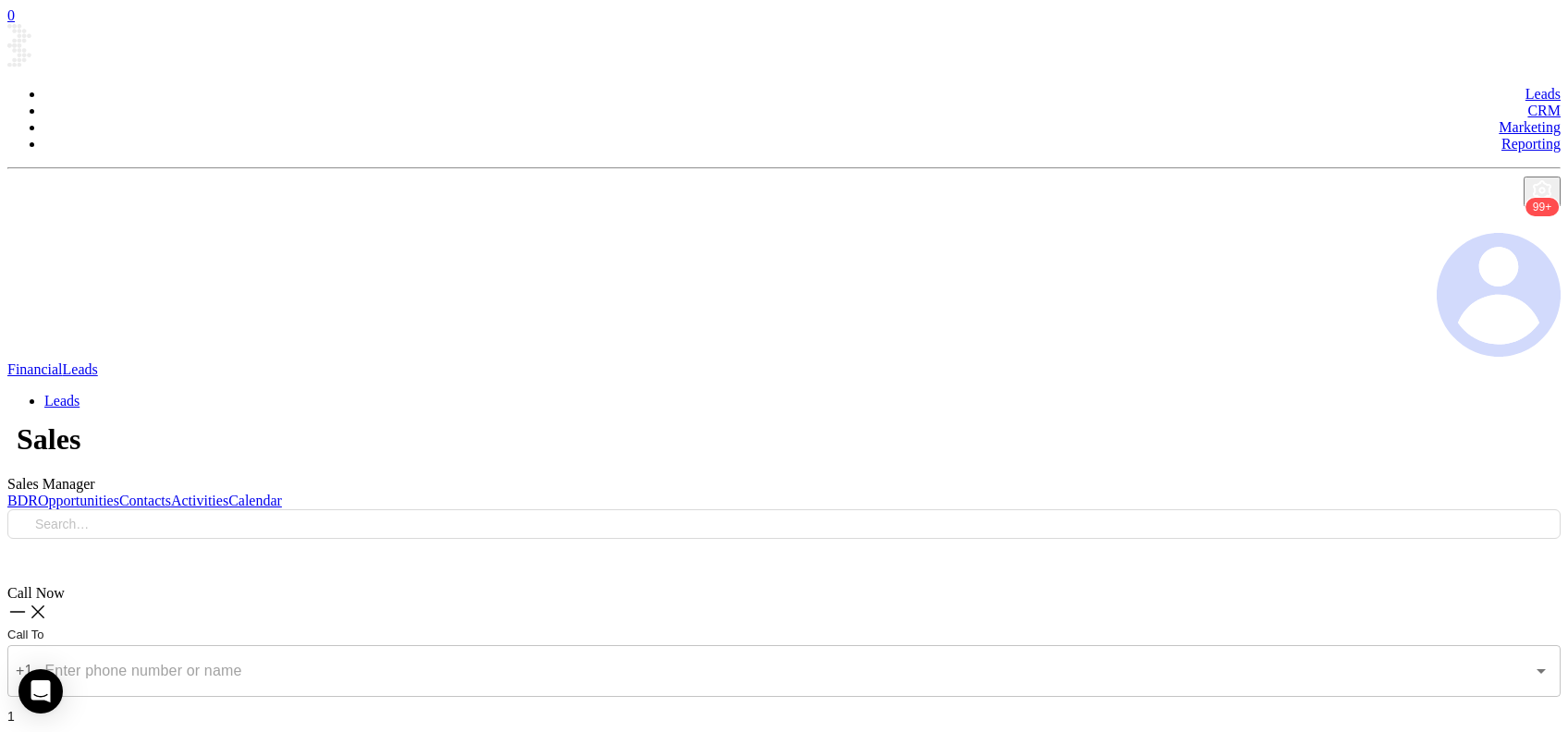
type input "(215) 654-0777"
checkbox input "true"
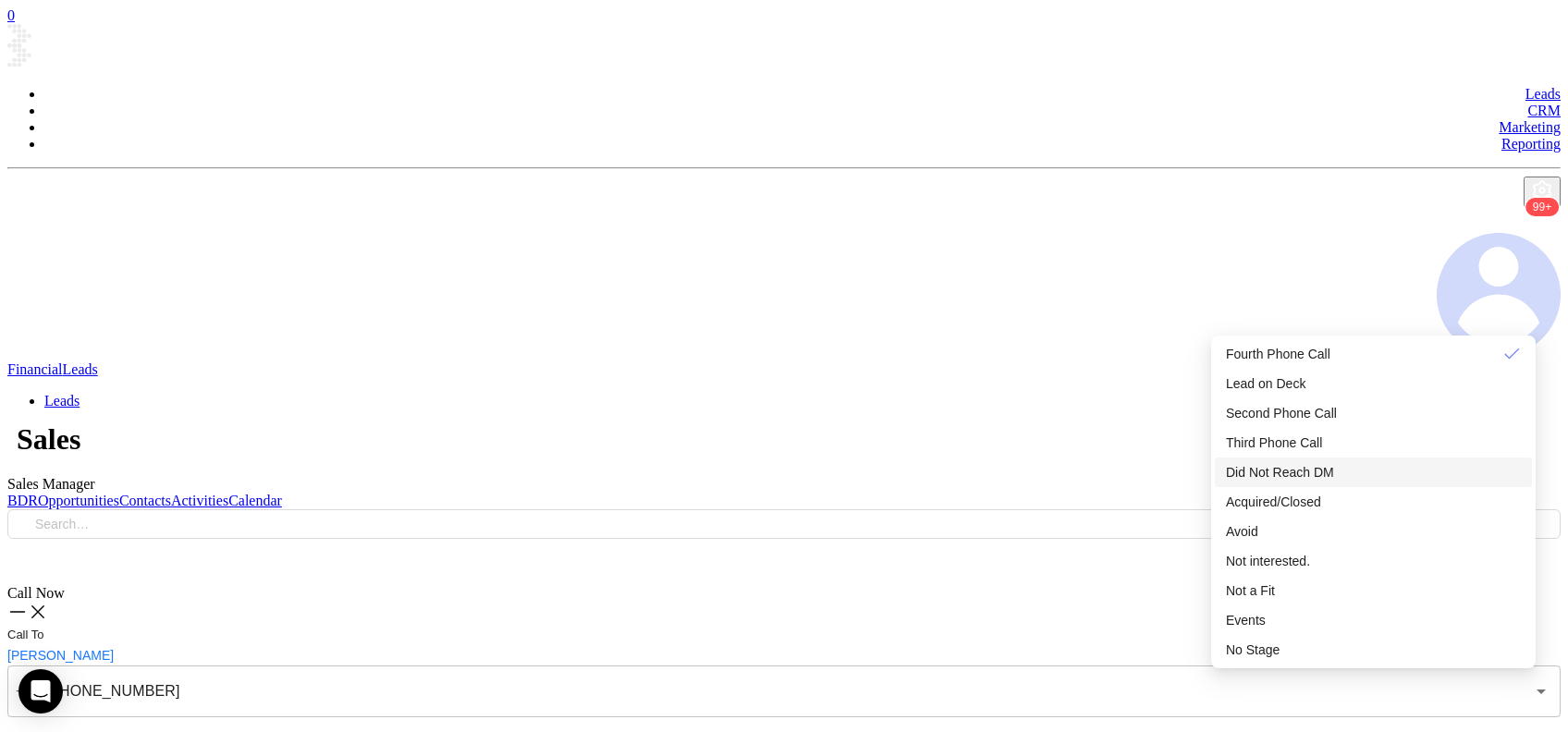
click at [1323, 480] on span "Did Not Reach DM" at bounding box center [1280, 472] width 109 height 15
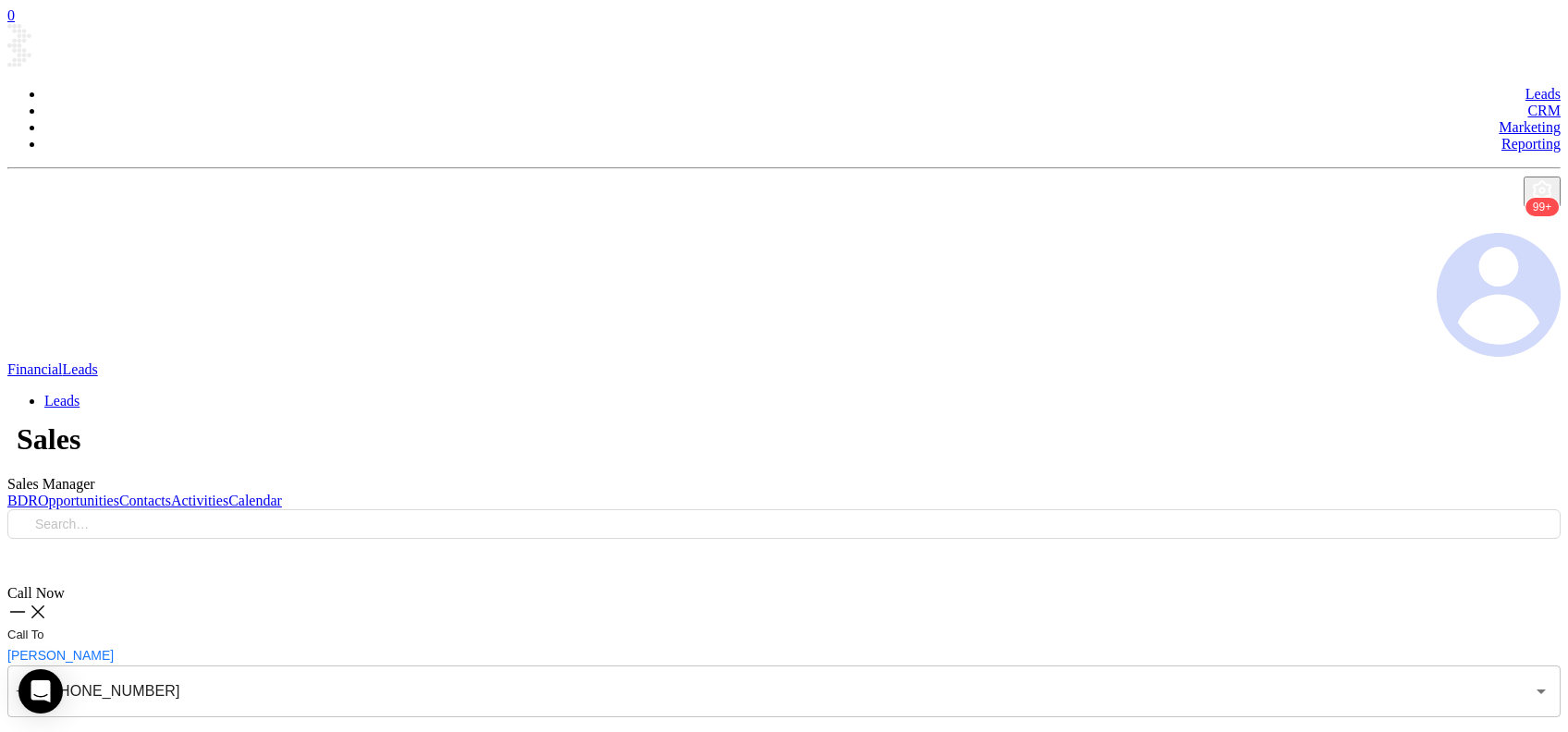
type input "(717) 560-1919"
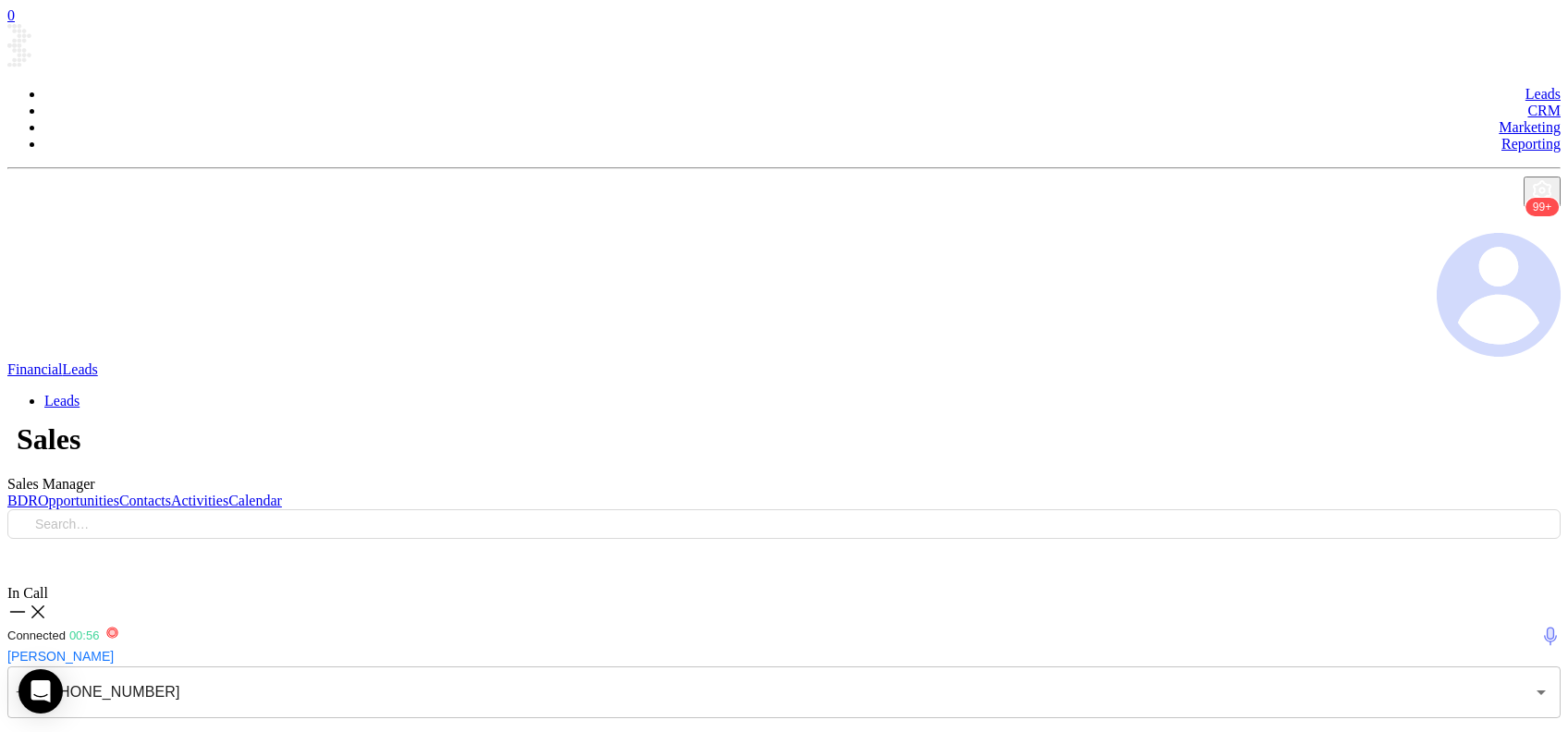
checkbox input "true"
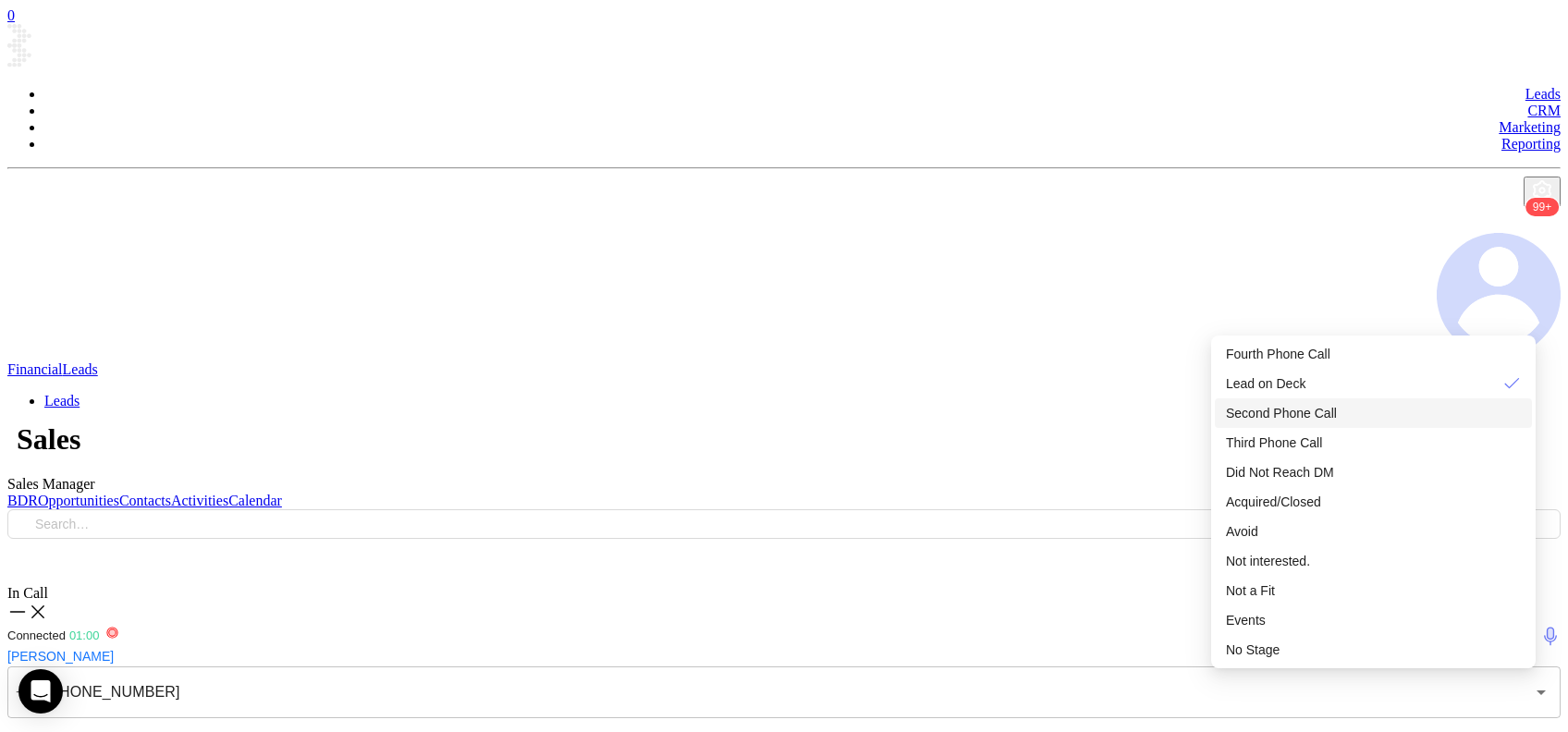
click at [1337, 421] on span "Second Phone Call" at bounding box center [1281, 413] width 111 height 15
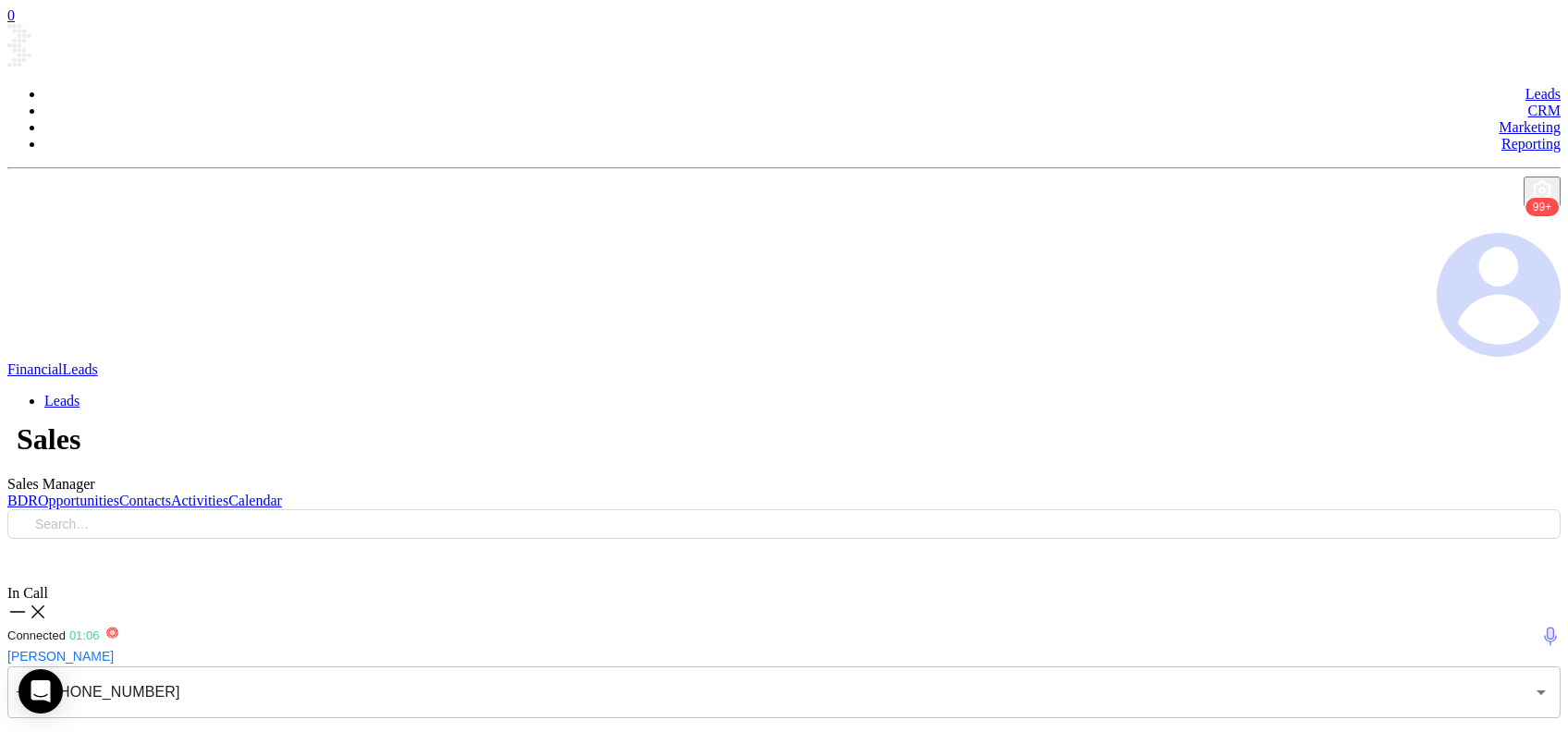
type textarea "Second email sent"
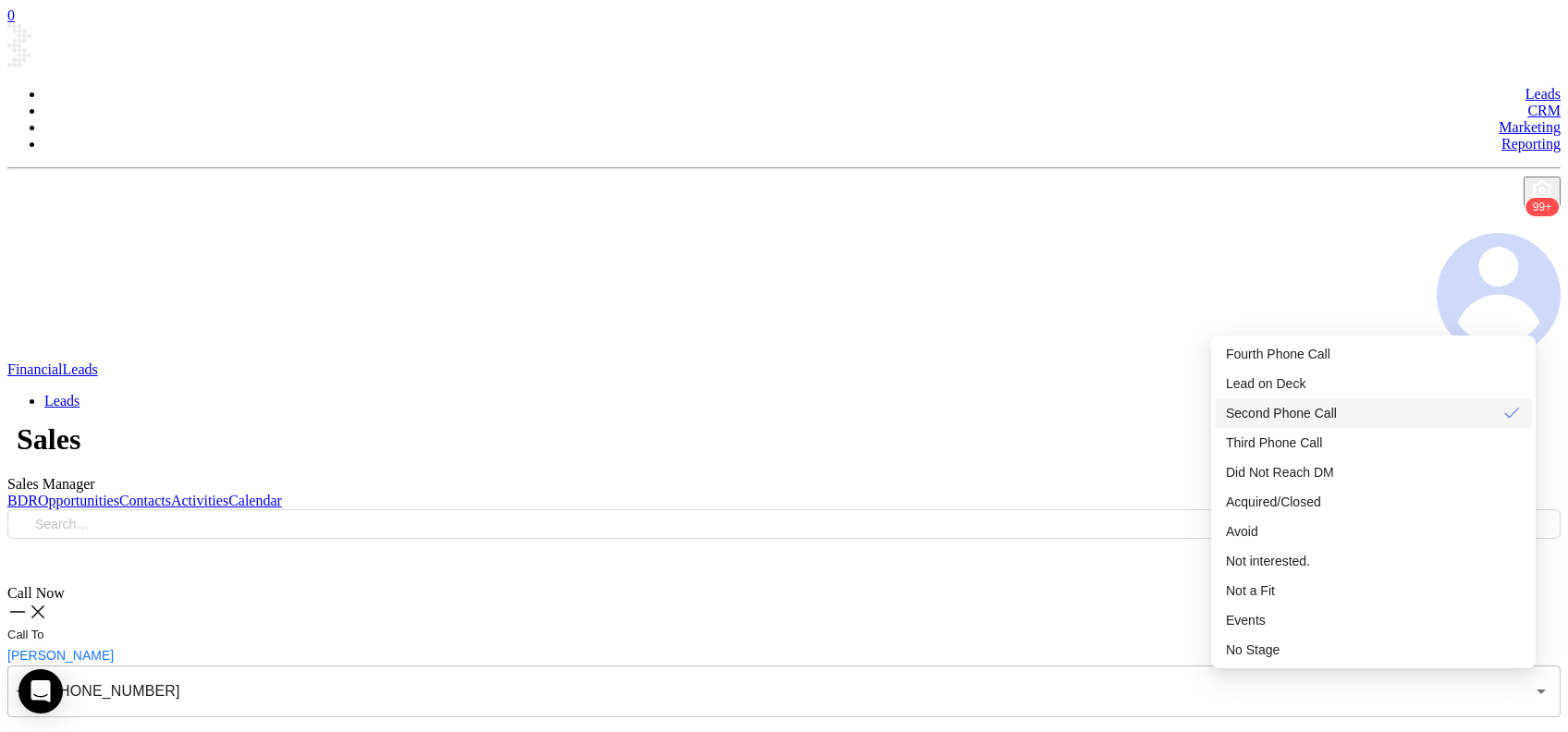
click at [1337, 421] on span "Second Phone Call" at bounding box center [1281, 413] width 111 height 15
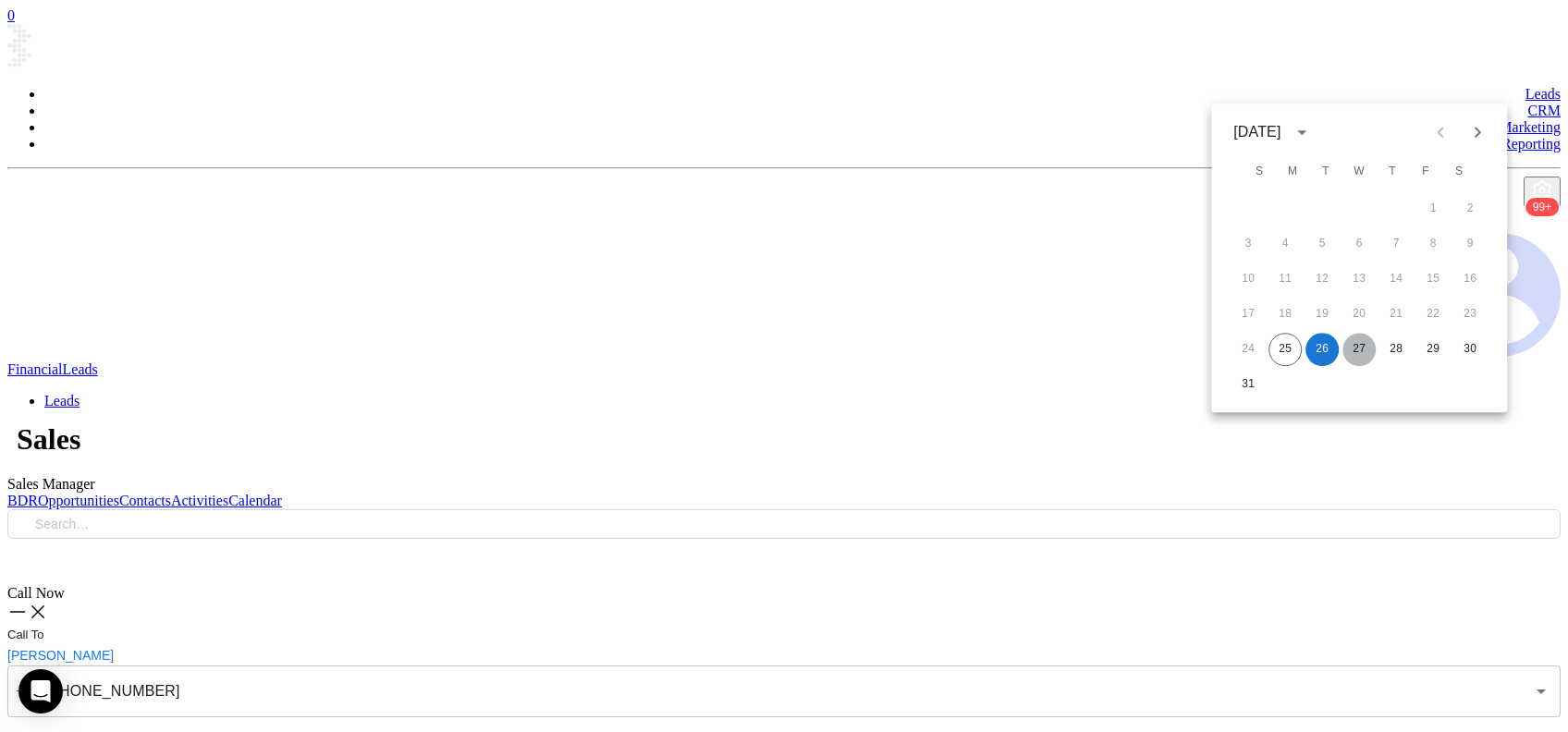
click at [1357, 348] on button "27" at bounding box center [1360, 349] width 33 height 33
type input "08/27/2025"
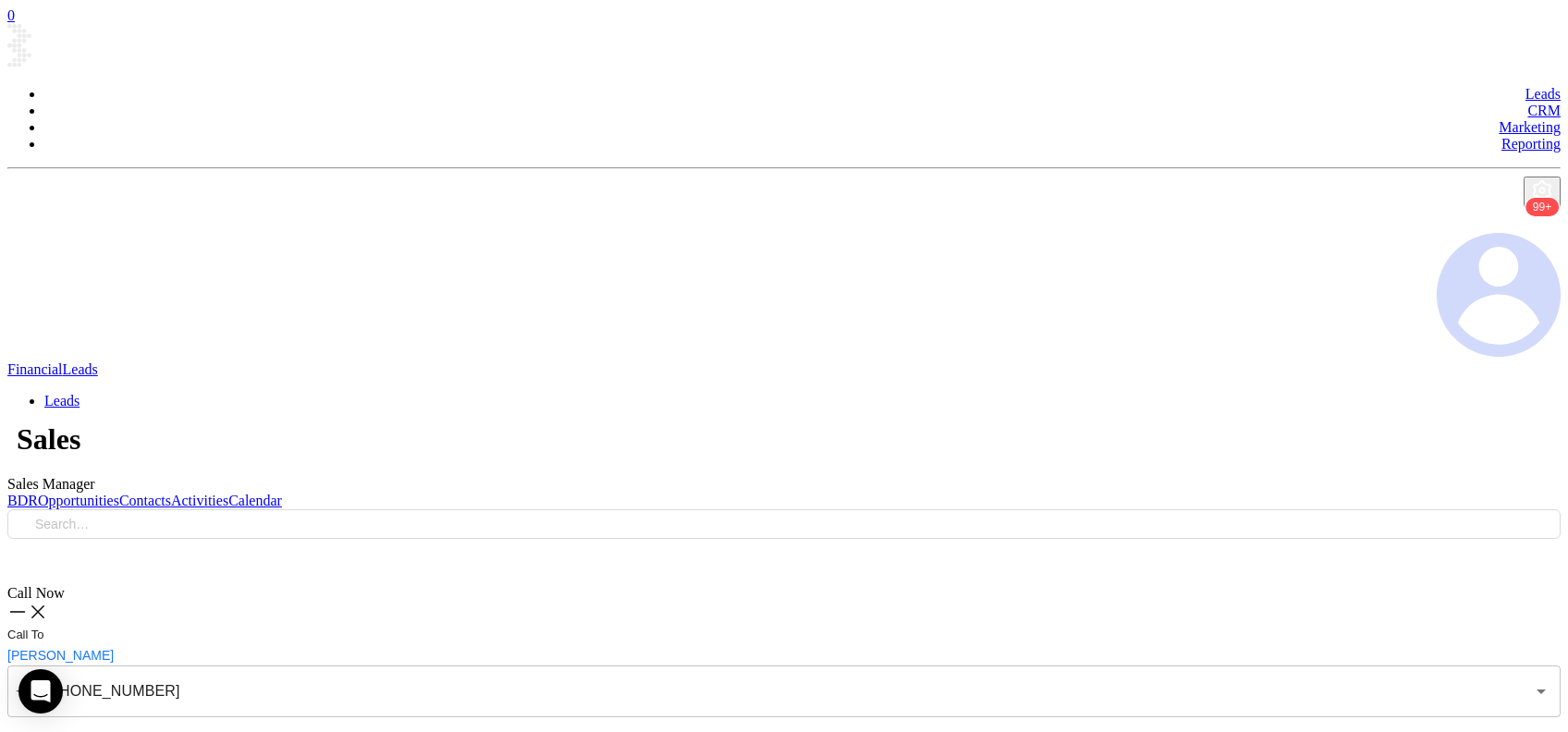
type input "(610) 494-8270"
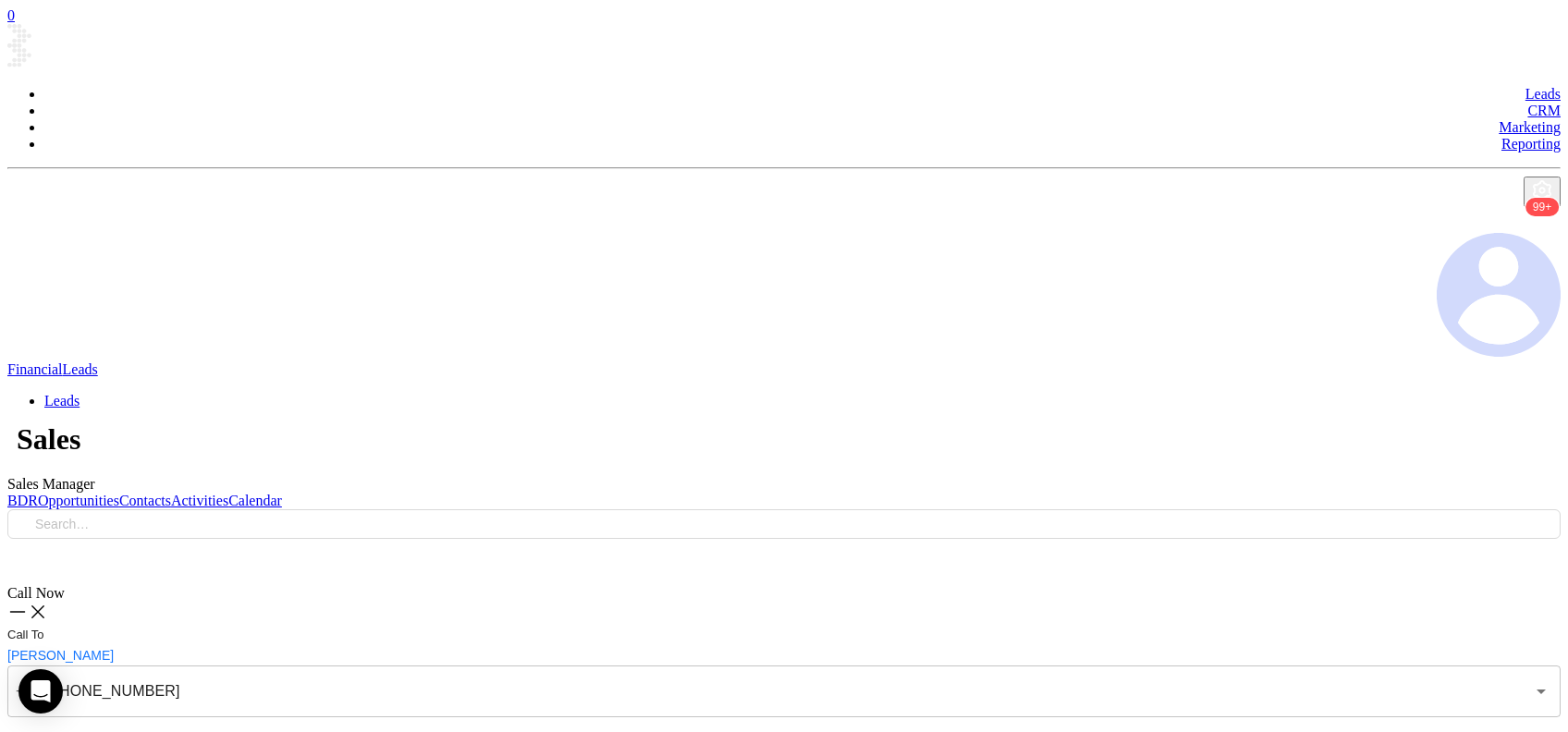
checkbox input "true"
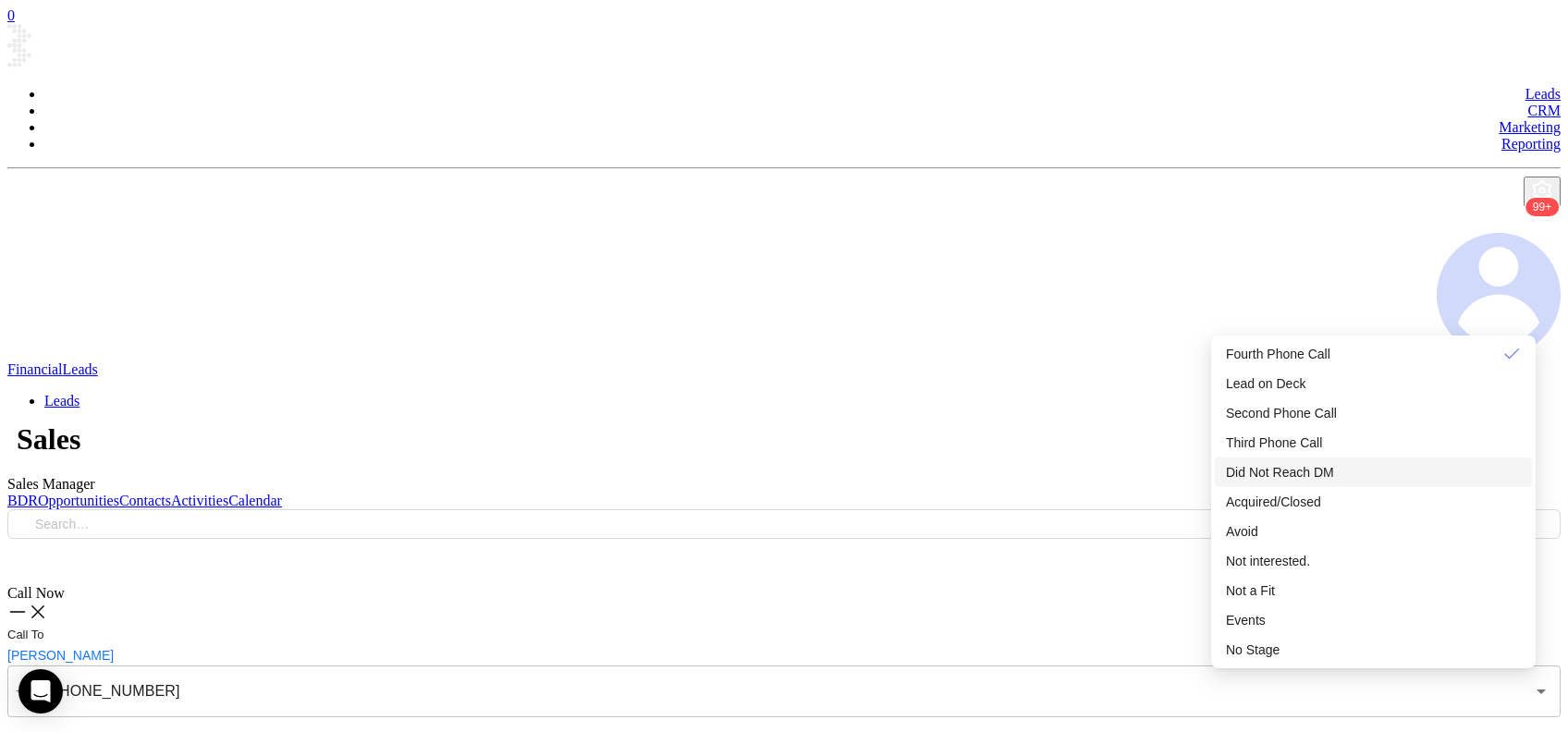
click at [1334, 480] on span "Did Not Reach DM" at bounding box center [1280, 472] width 109 height 15
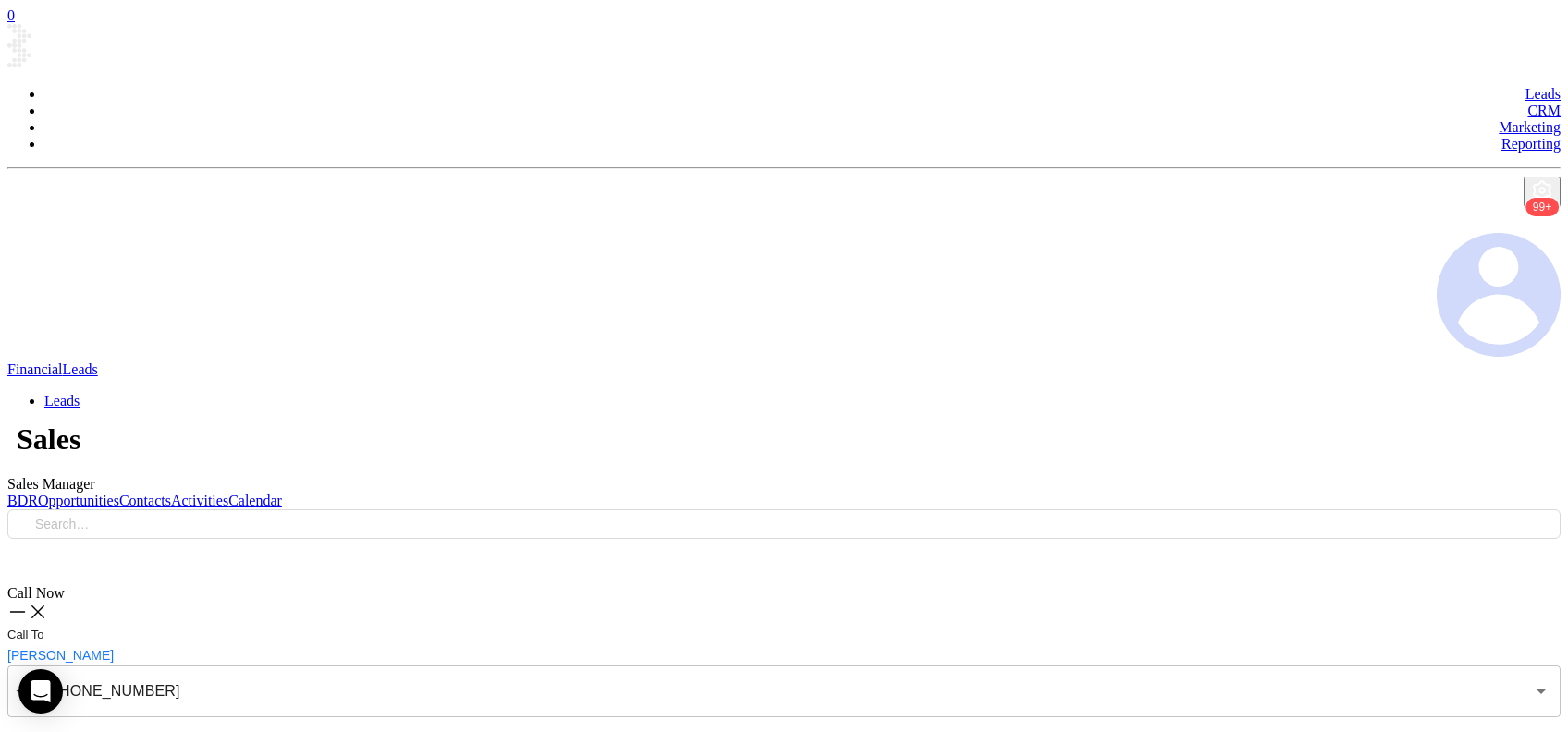
type input "(412) 261-1842"
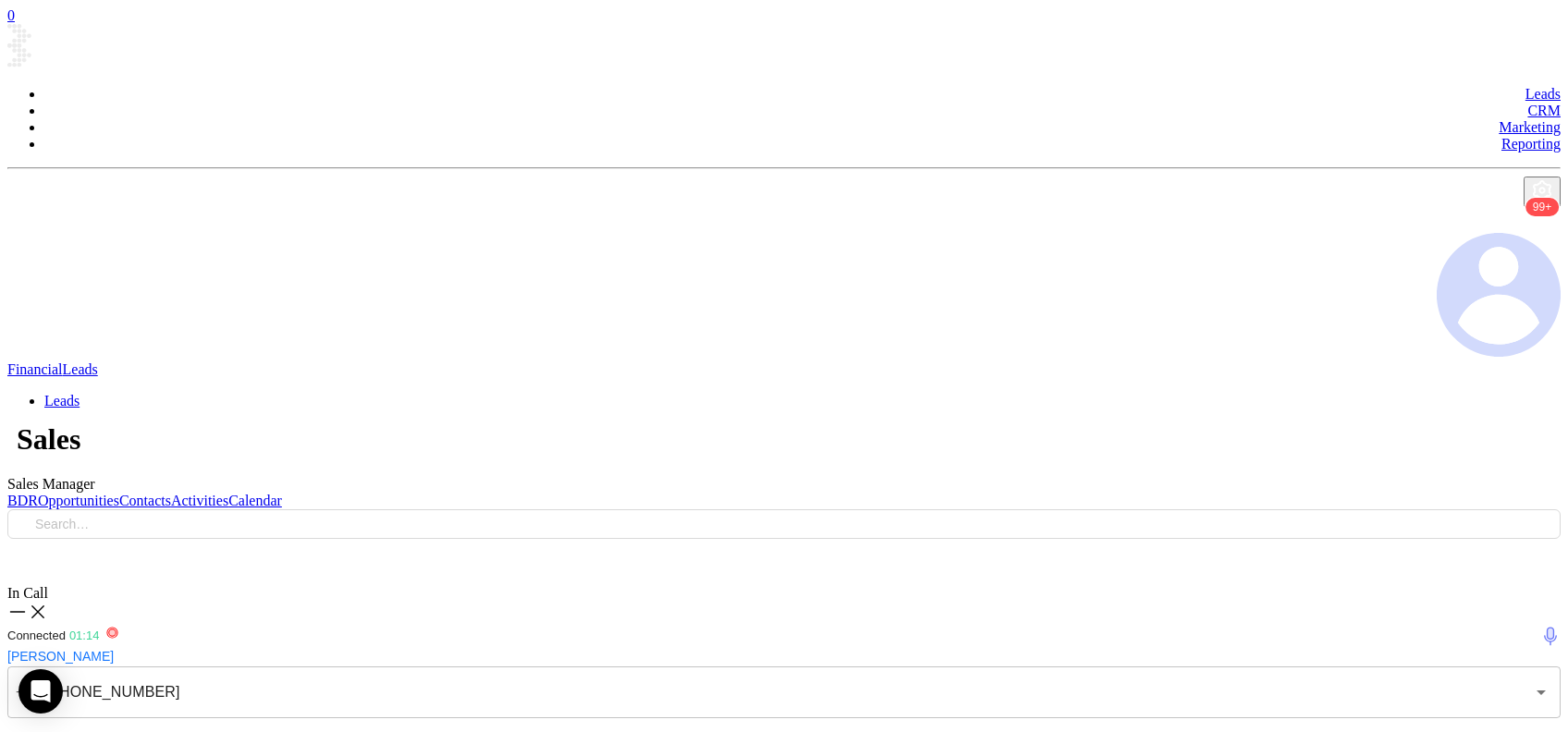
checkbox input "true"
type textarea "Third email sent"
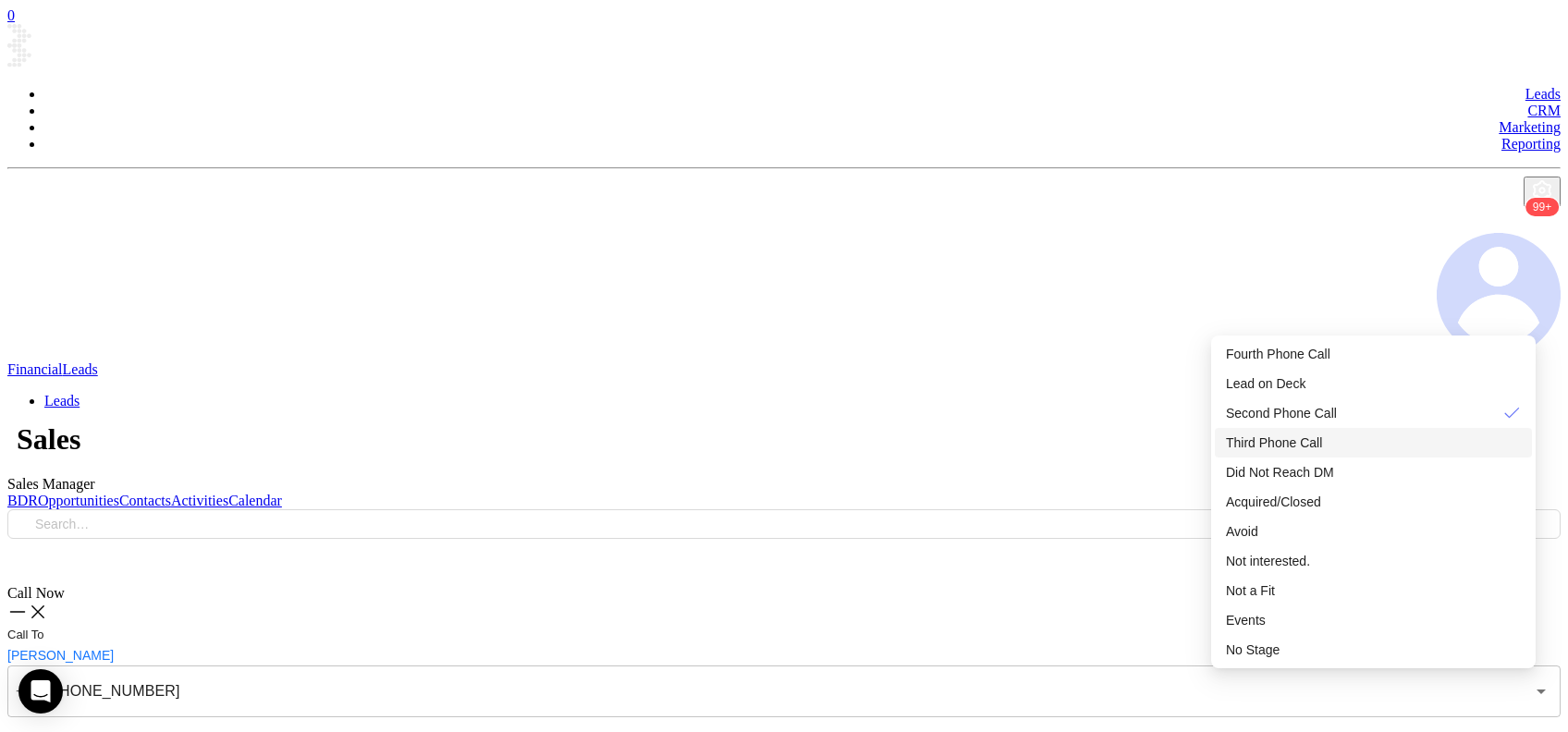
click at [1350, 453] on div "Third Phone Call" at bounding box center [1373, 442] width 295 height 21
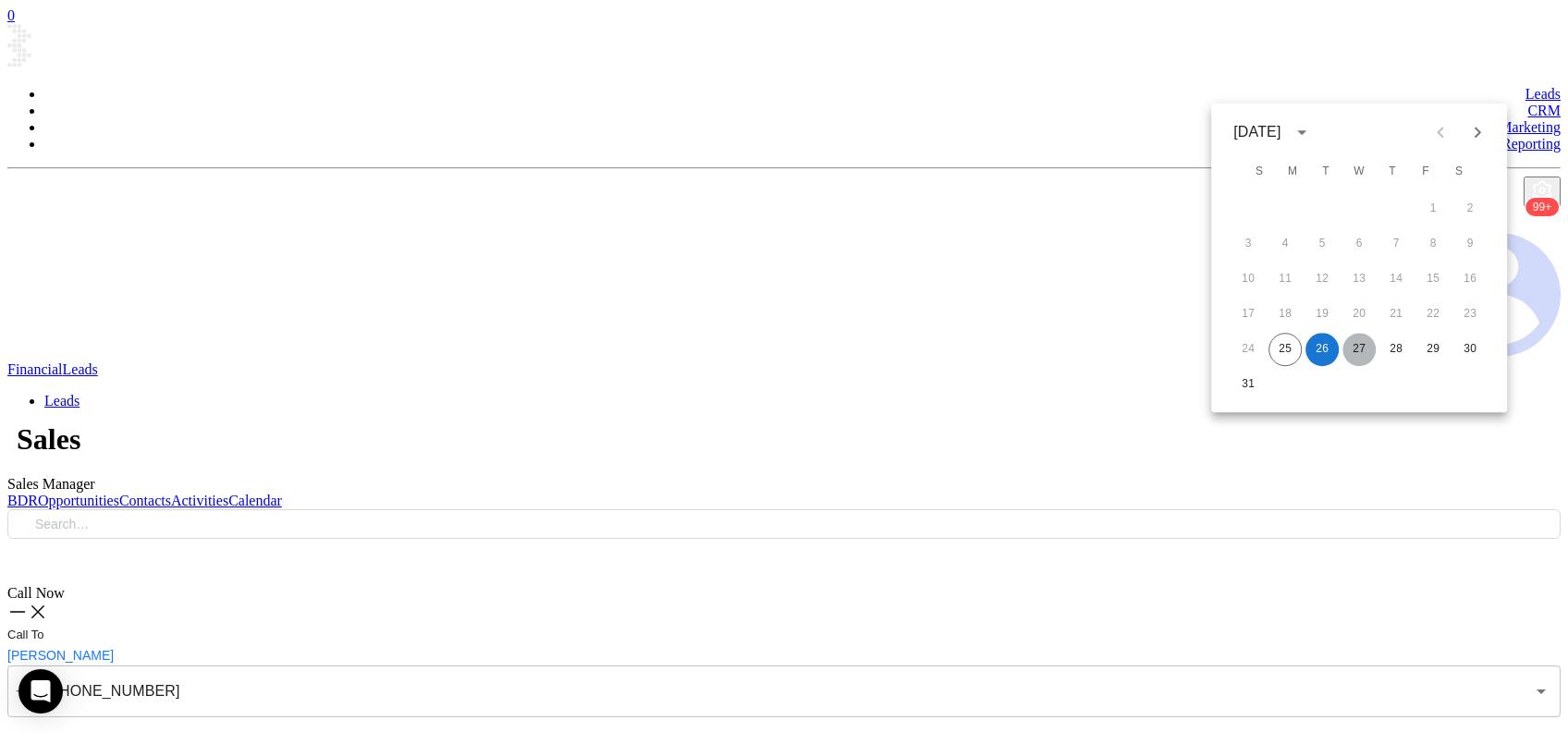
click at [1351, 345] on button "27" at bounding box center [1360, 349] width 33 height 33
type input "[DATE]"
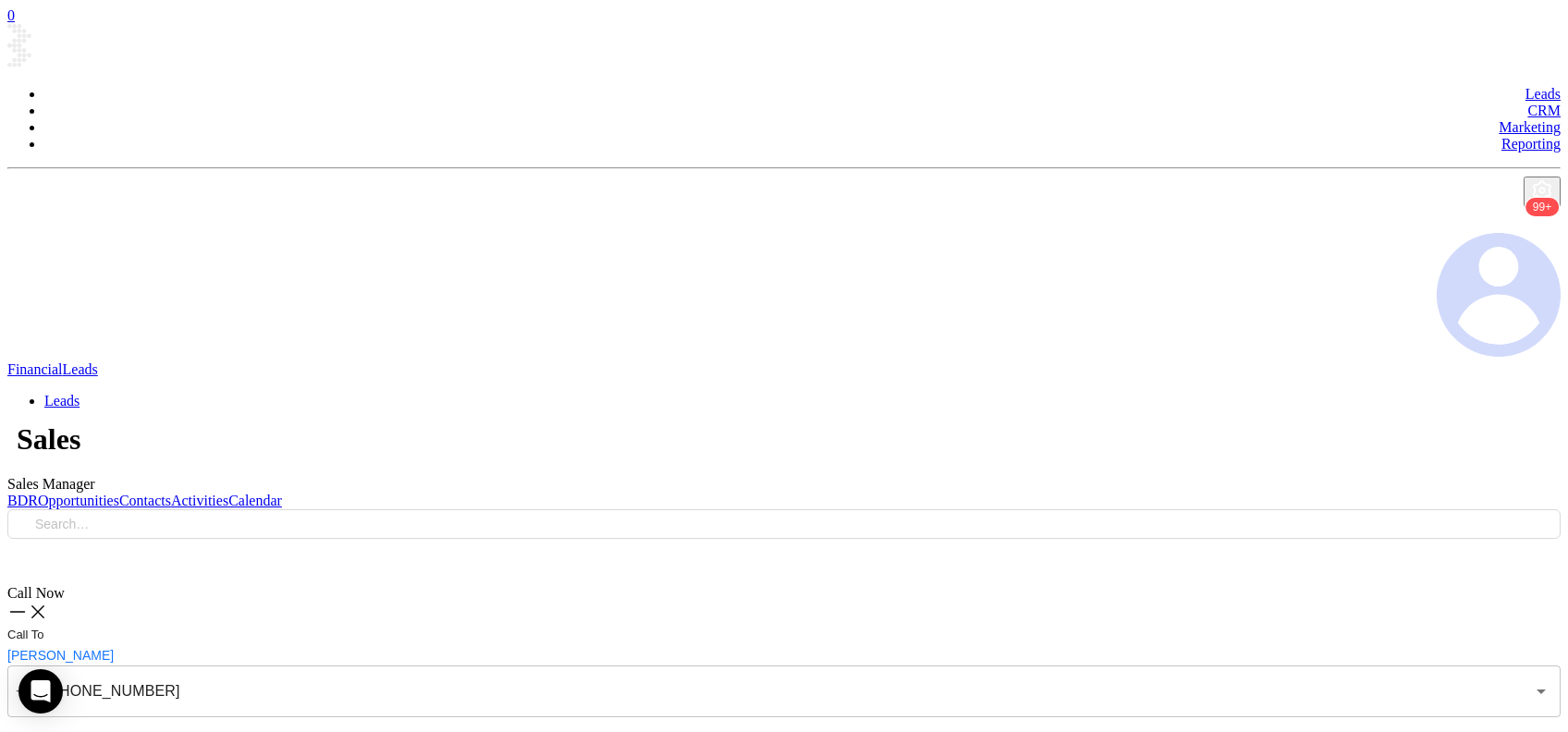
type input "(814) 724-5052"
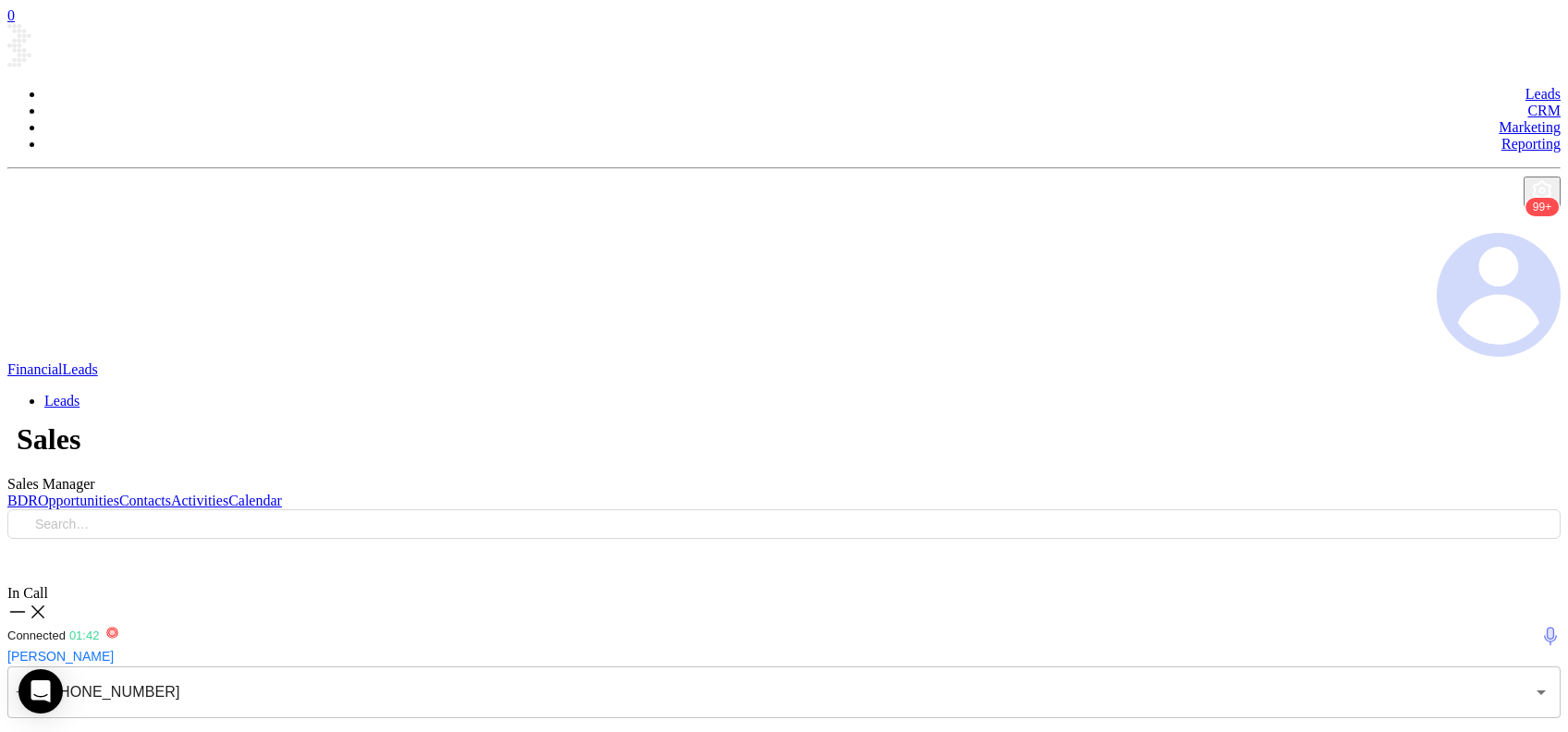
click at [1450, 728] on div "Voicemail Drop" at bounding box center [784, 740] width 1553 height 24
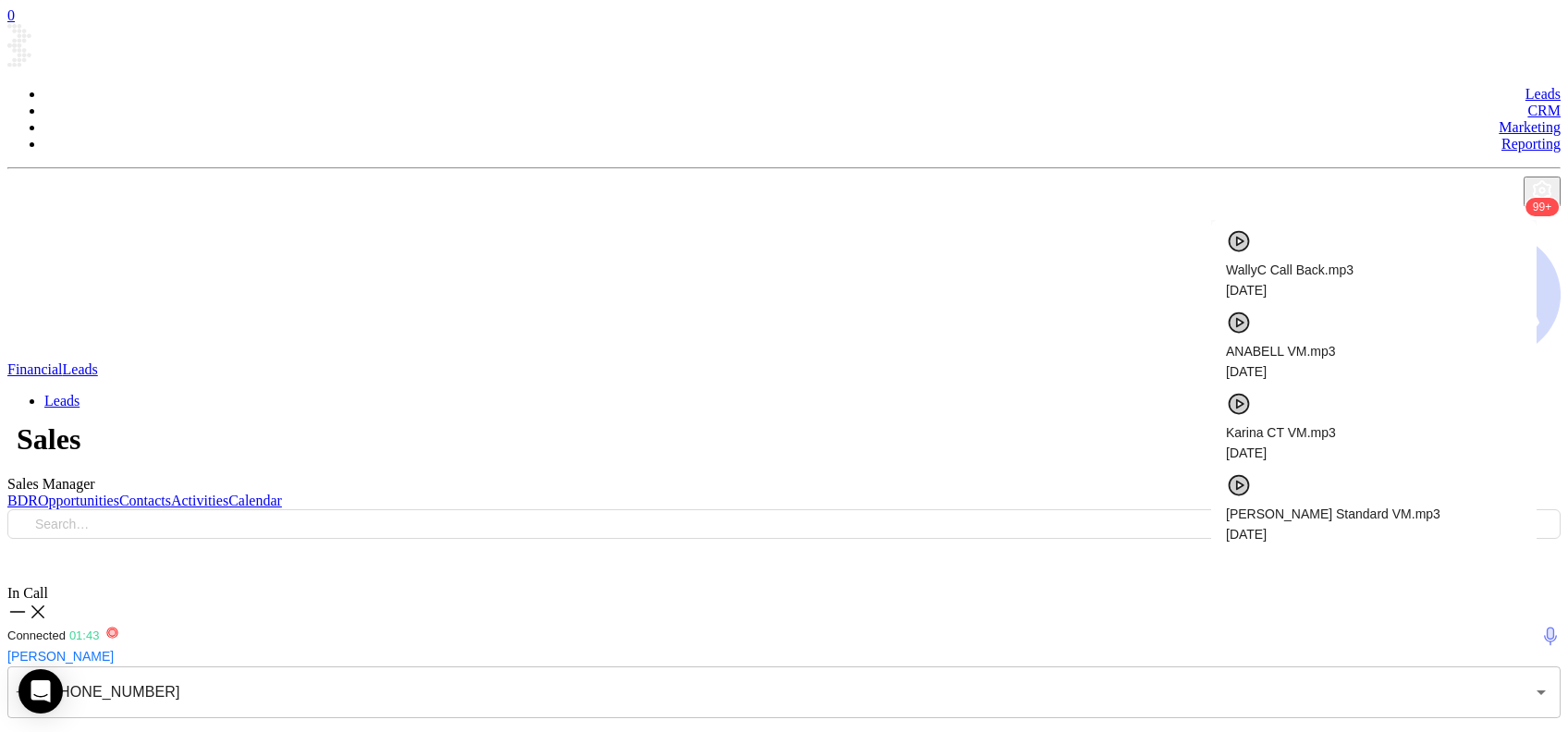
click at [1326, 666] on span "[PERSON_NAME] PA 2.mp3" at bounding box center [1374, 676] width 296 height 21
checkbox input "true"
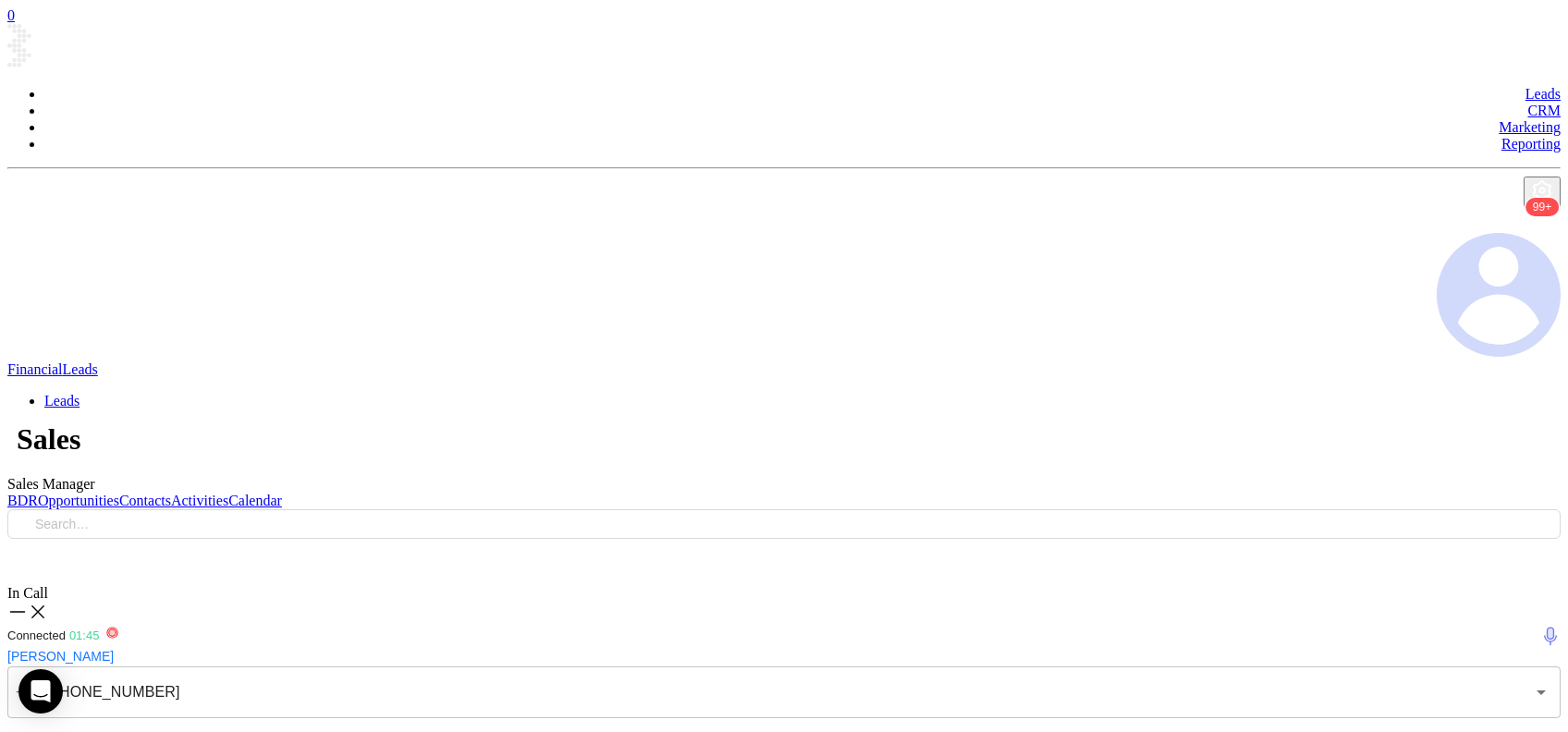
click at [48, 602] on icon at bounding box center [37, 612] width 21 height 21
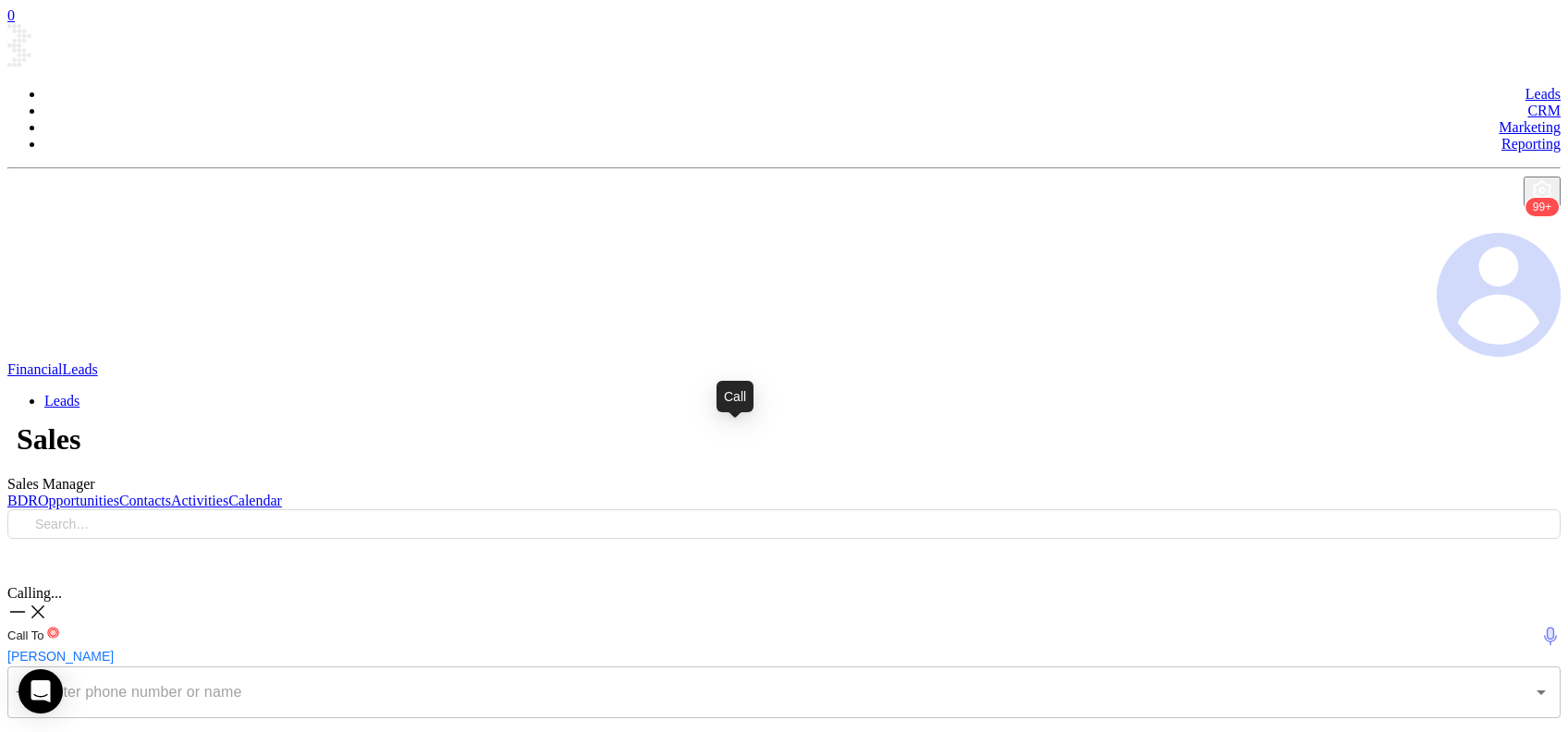
type input "(800) 425-5130"
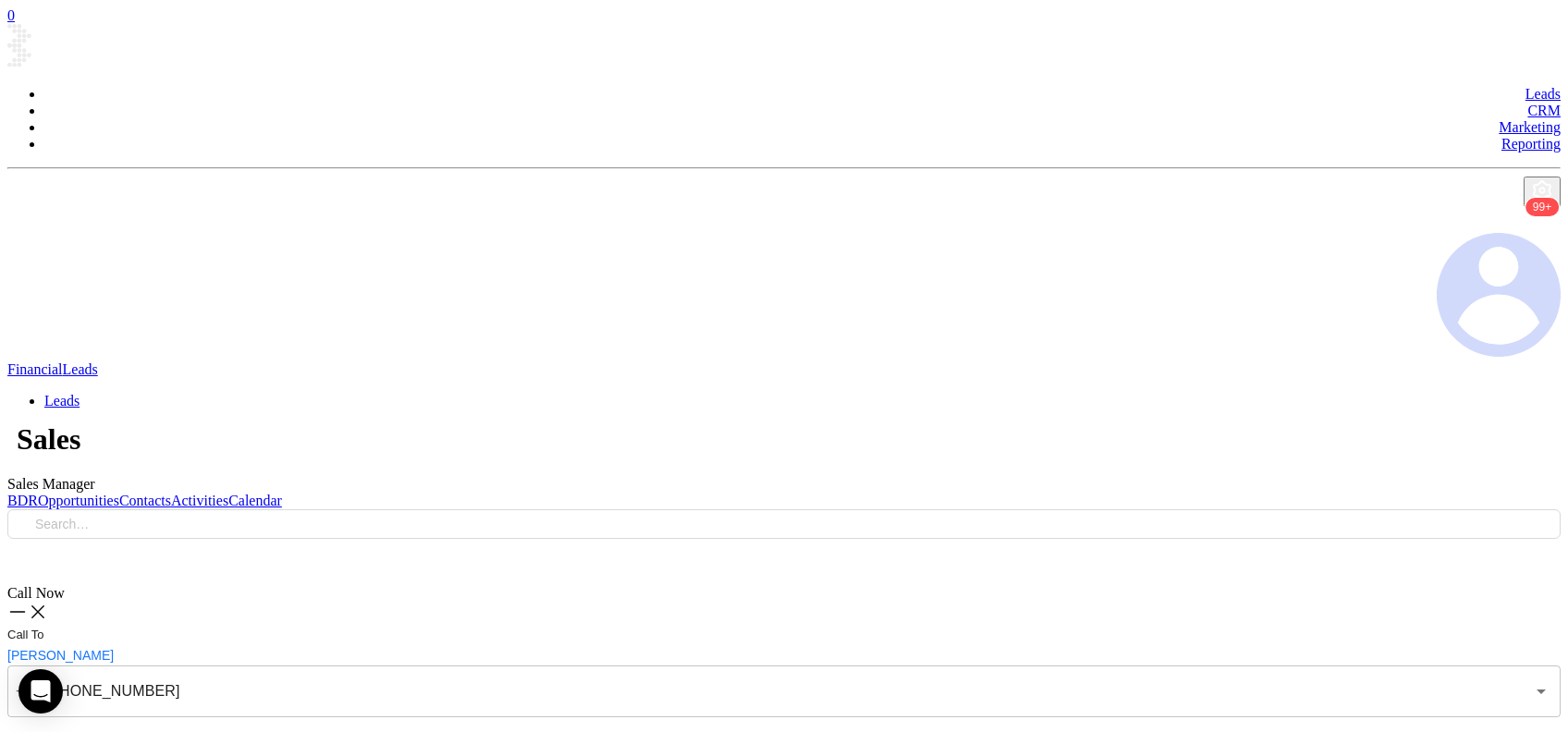
checkbox input "false"
checkbox input "true"
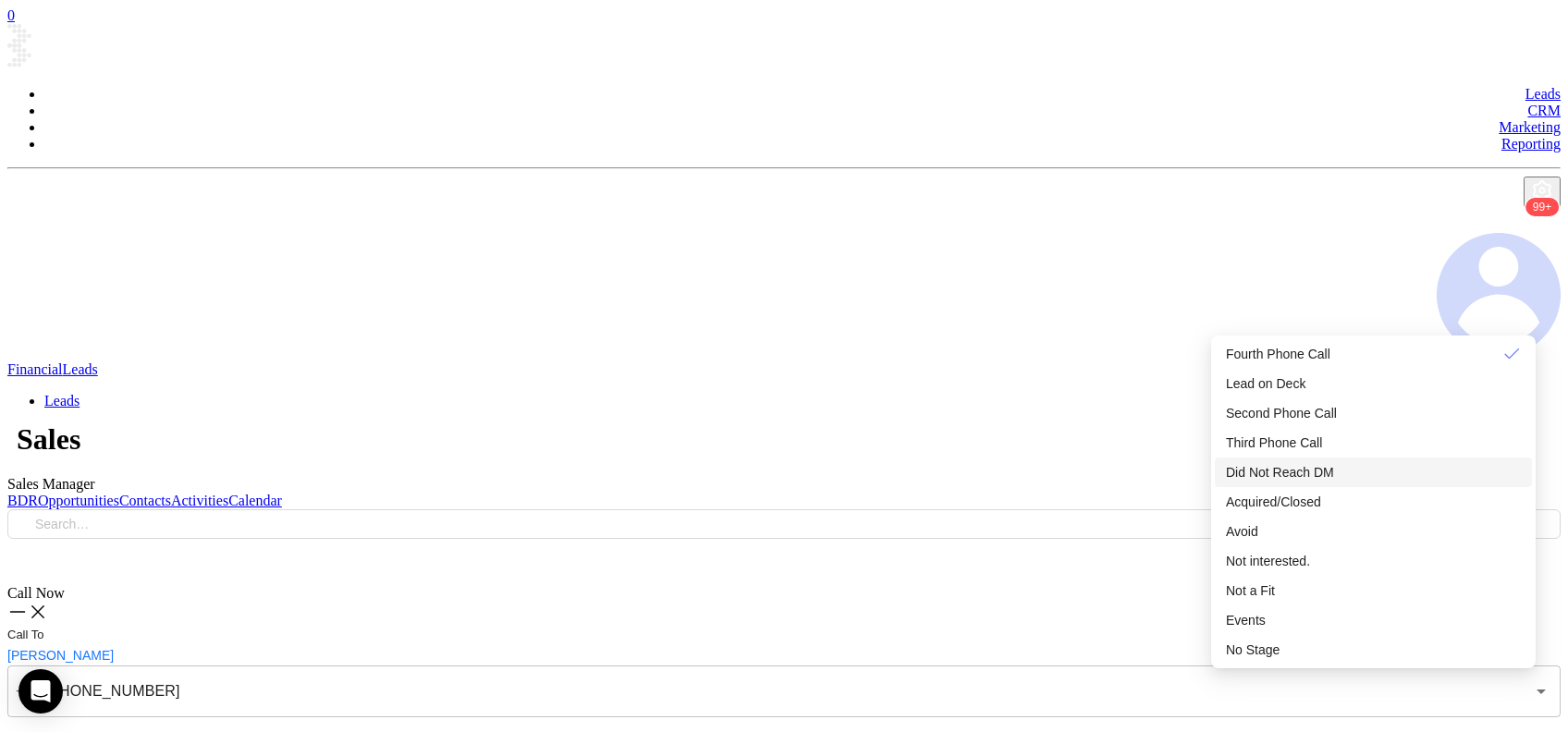
click at [1371, 482] on div "Did Not Reach DM" at bounding box center [1373, 472] width 295 height 21
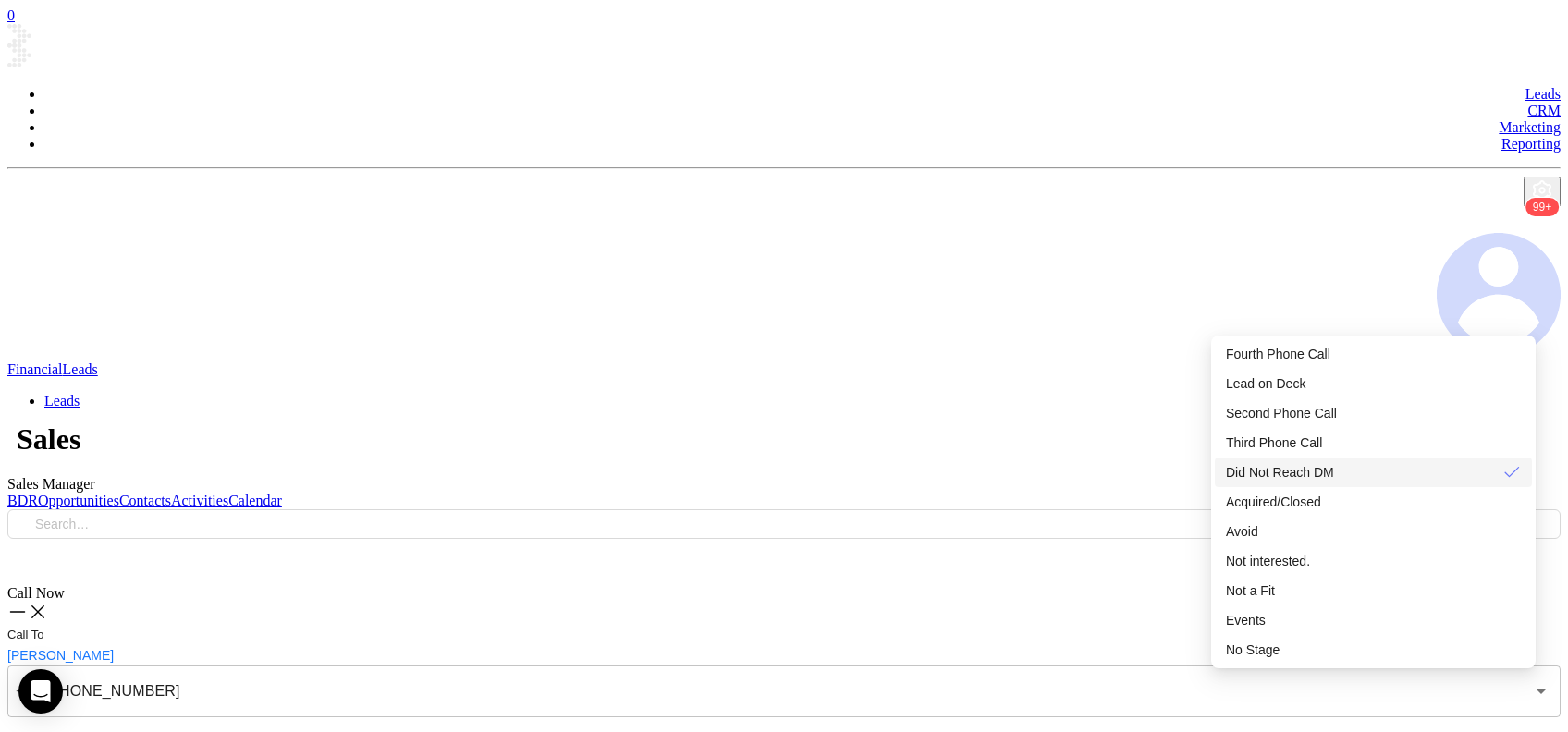
click at [1304, 480] on span "Did Not Reach DM" at bounding box center [1280, 472] width 109 height 15
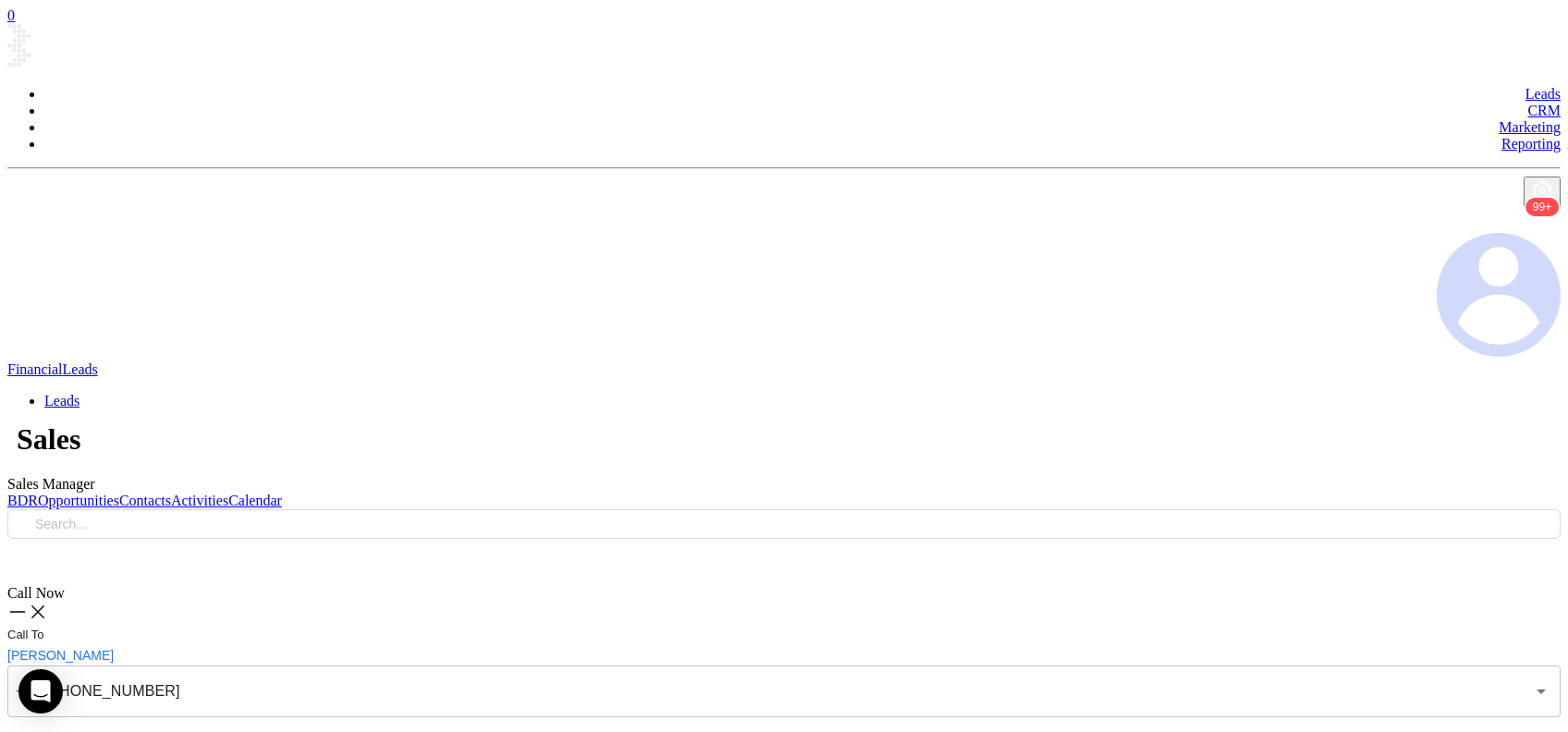
type input "(800) 544-7292"
click at [1410, 728] on div "Voicemail Drop" at bounding box center [784, 740] width 1553 height 24
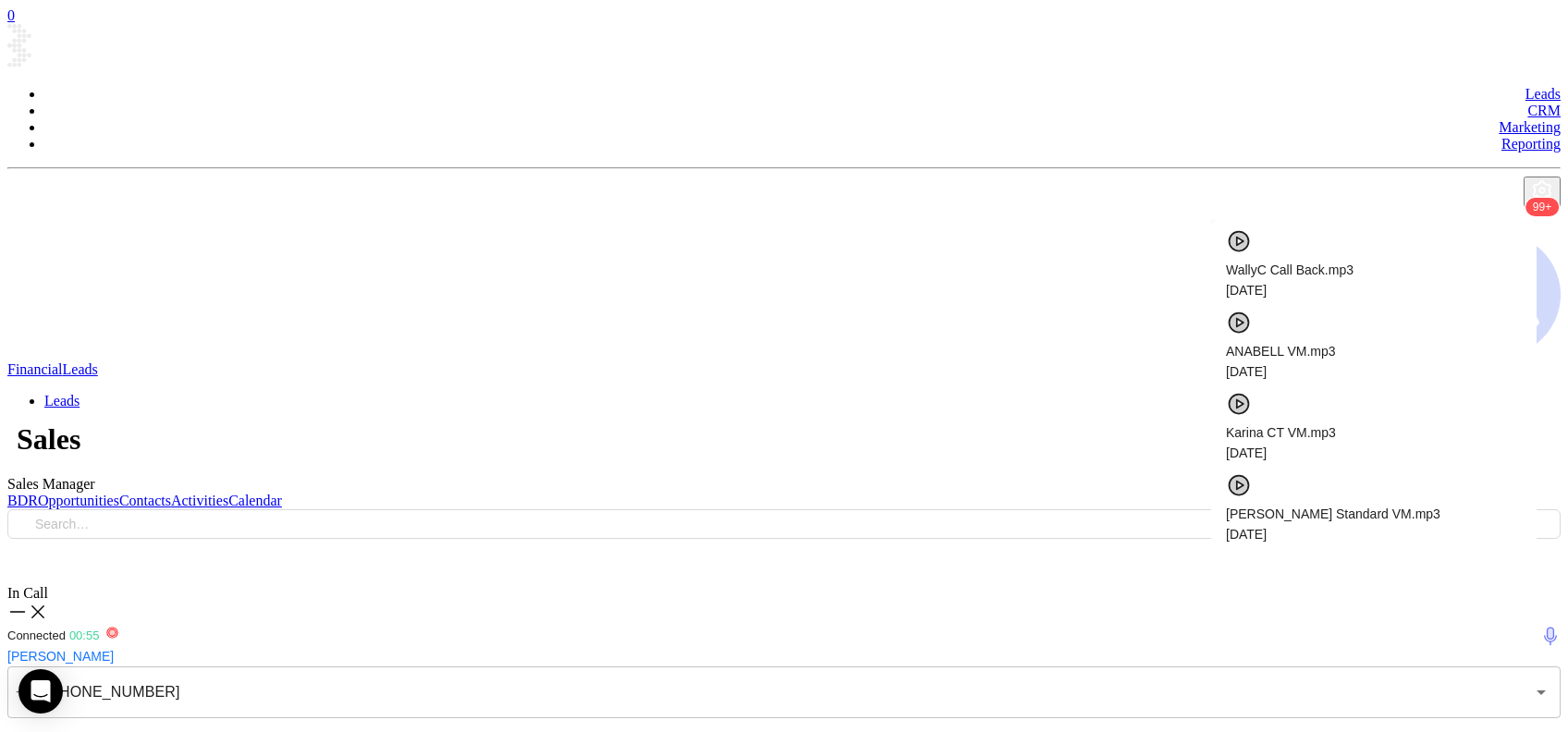
click at [1335, 585] on span "Vicky PA 1.mp3" at bounding box center [1374, 595] width 296 height 21
checkbox input "true"
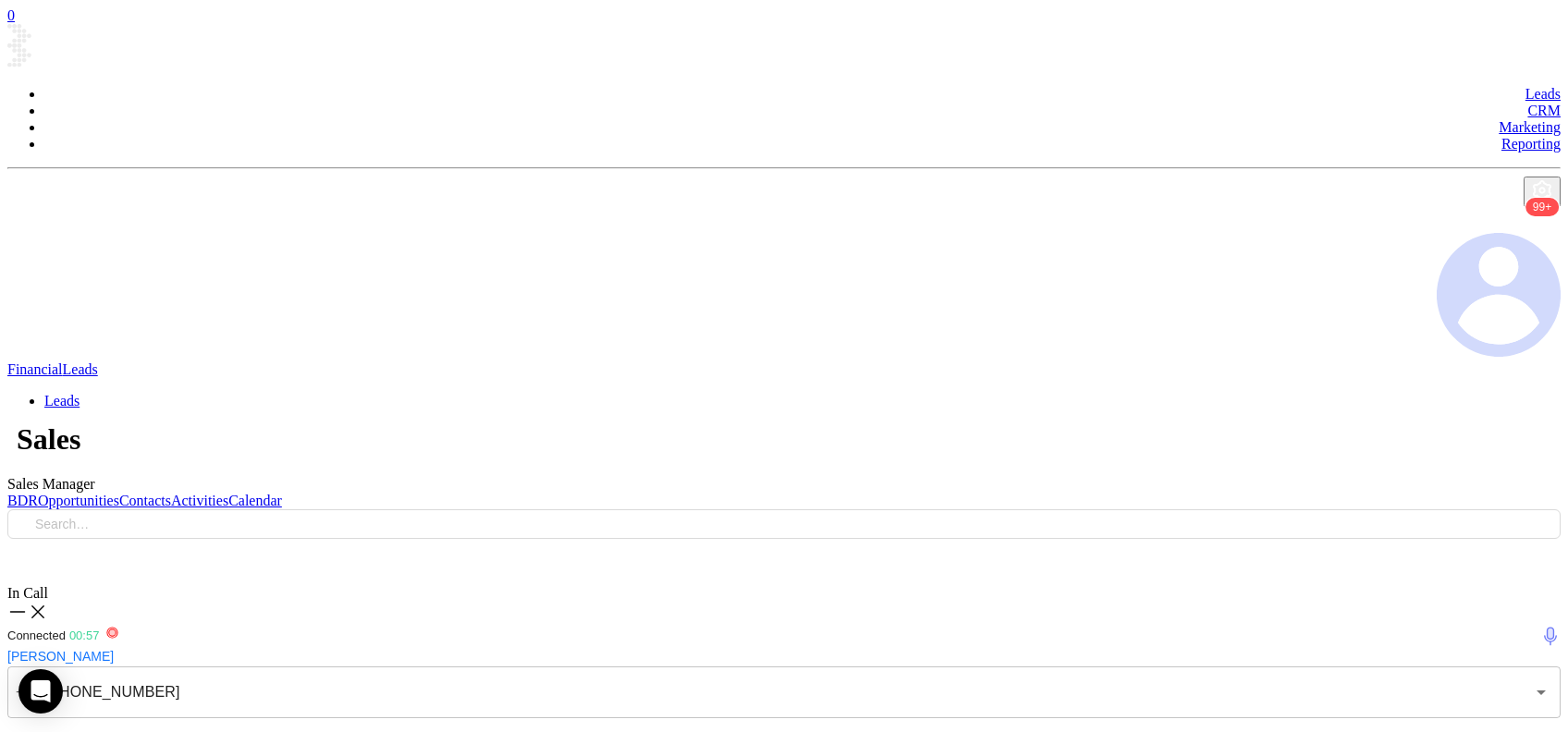
type textarea "Second email sent"
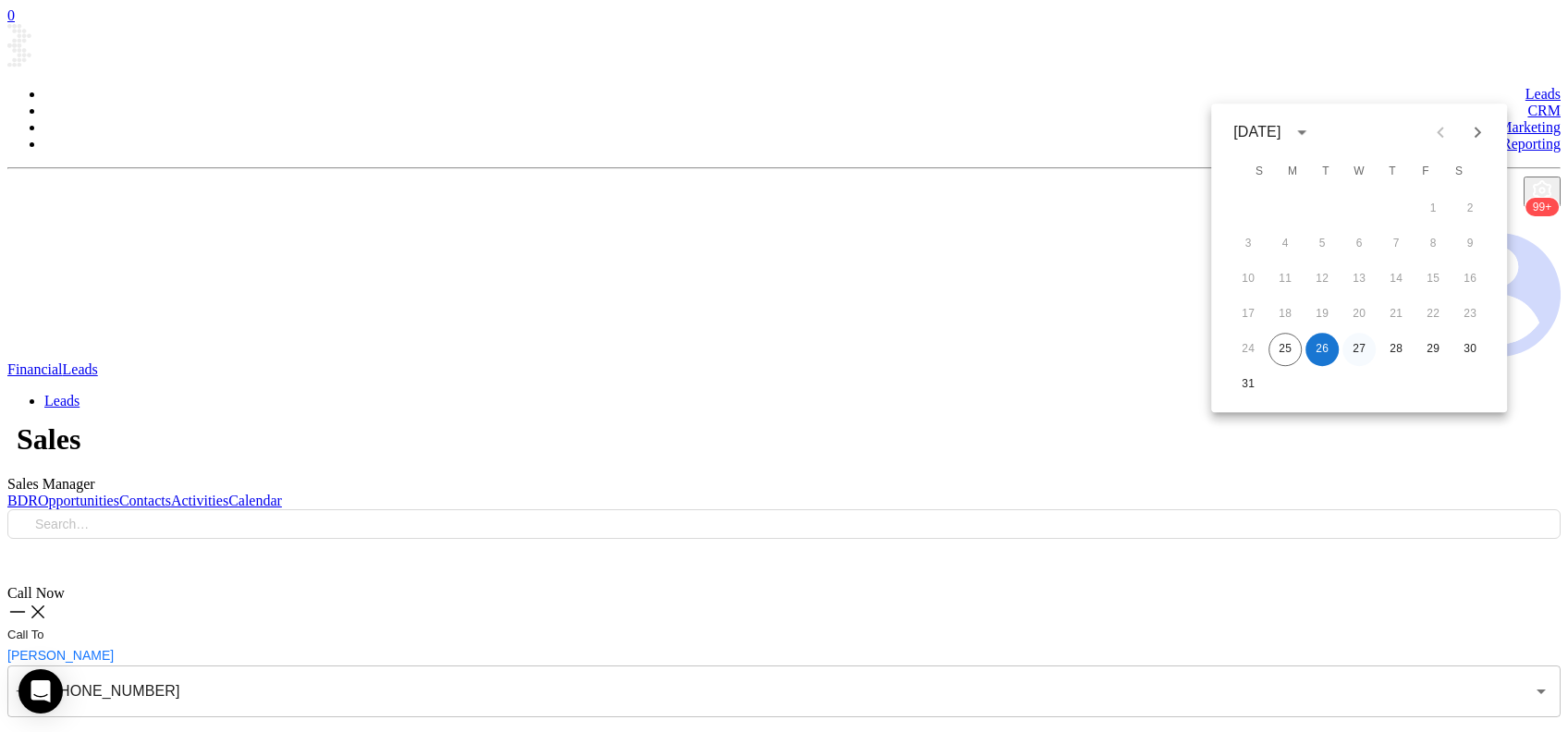
click at [1356, 355] on button "27" at bounding box center [1360, 349] width 33 height 33
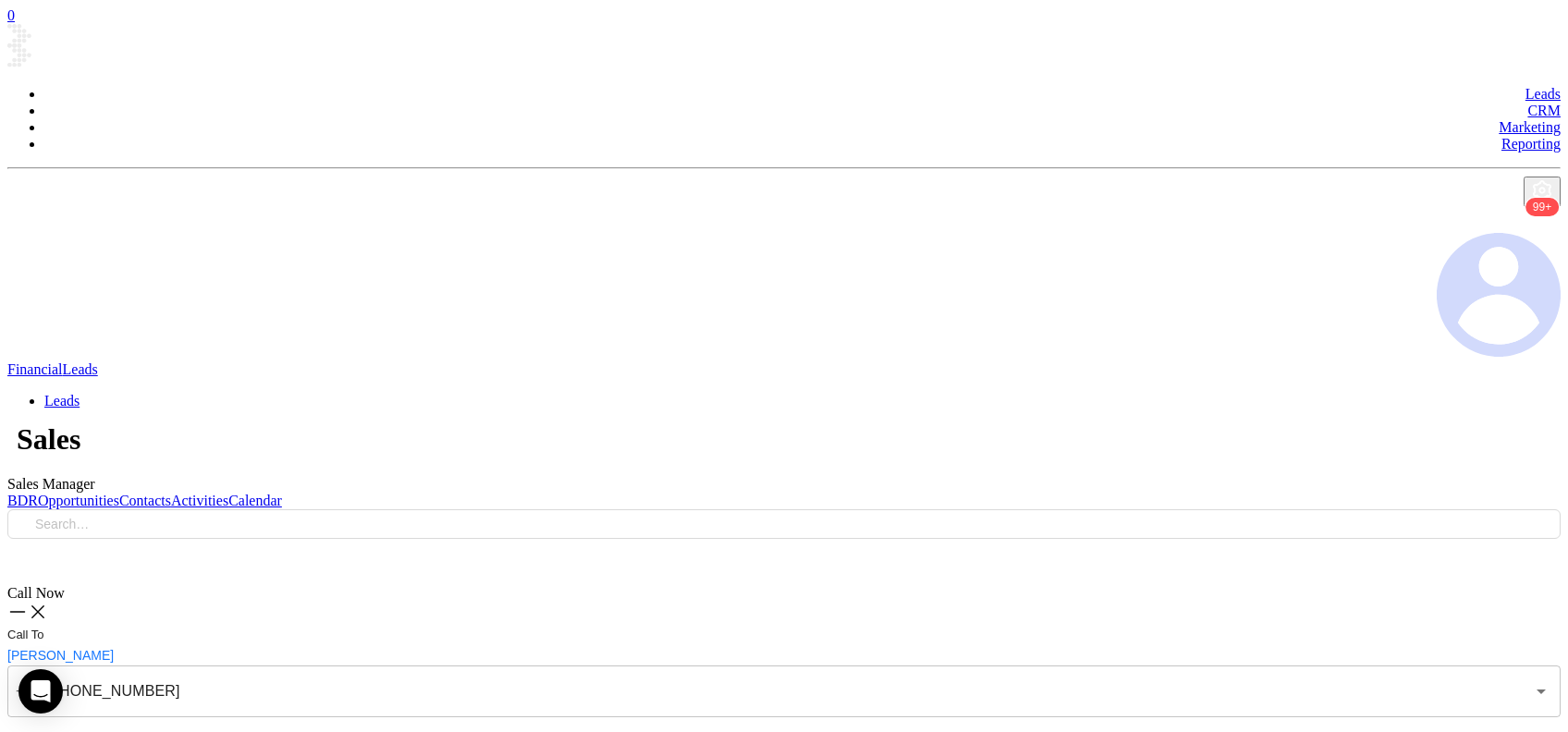
type input "08/27/2025"
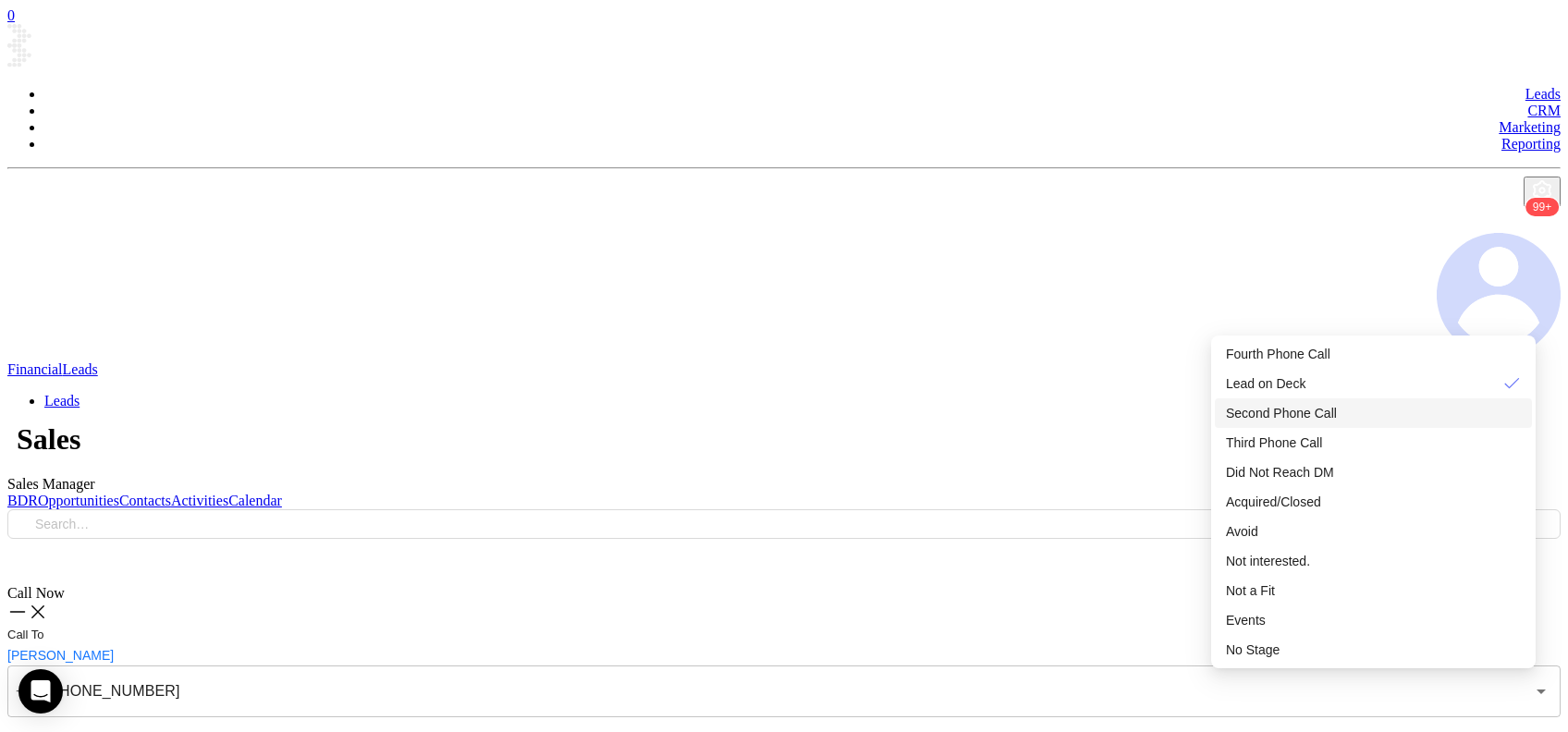
click at [1337, 421] on span "Second Phone Call" at bounding box center [1281, 413] width 111 height 15
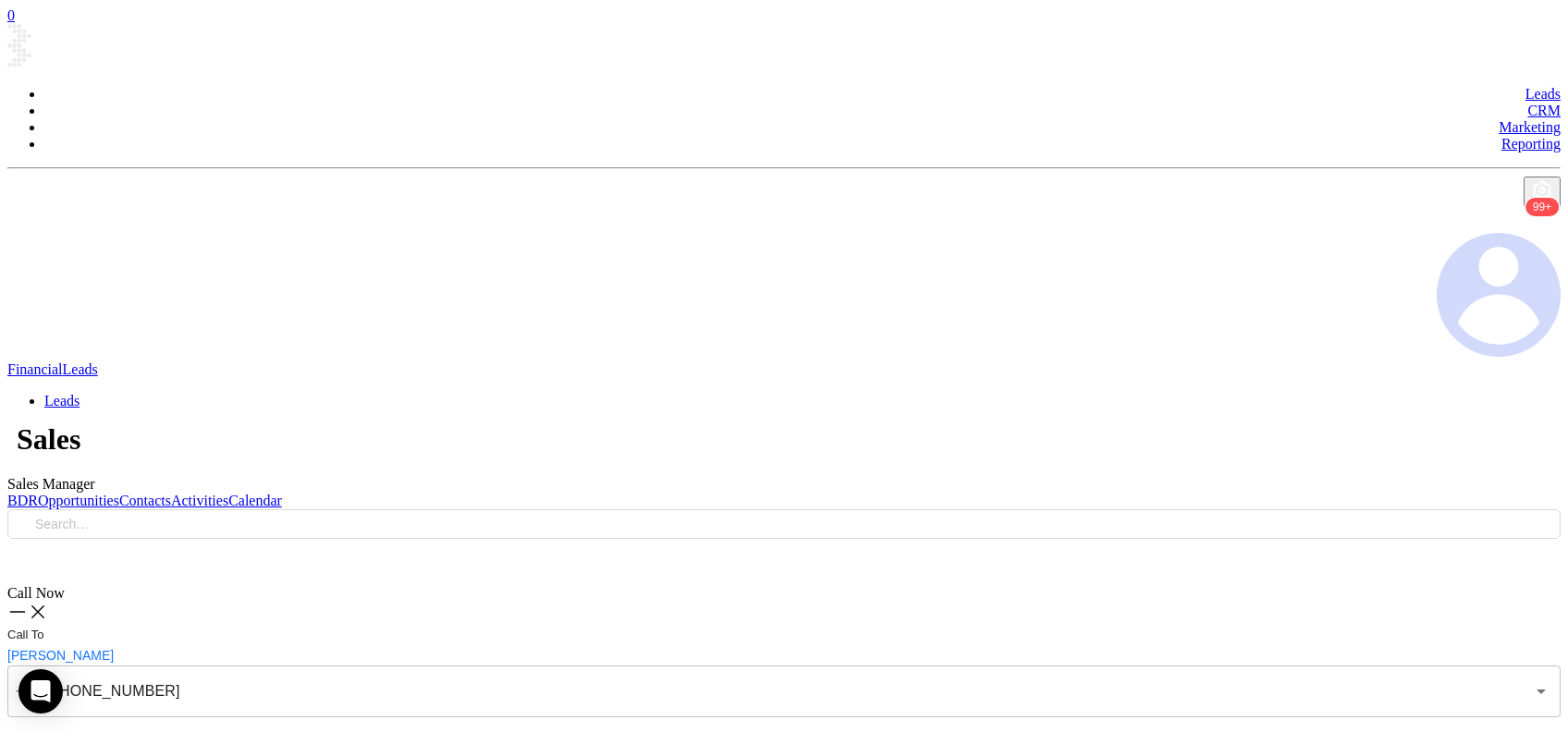
type input "(724) 254-9276"
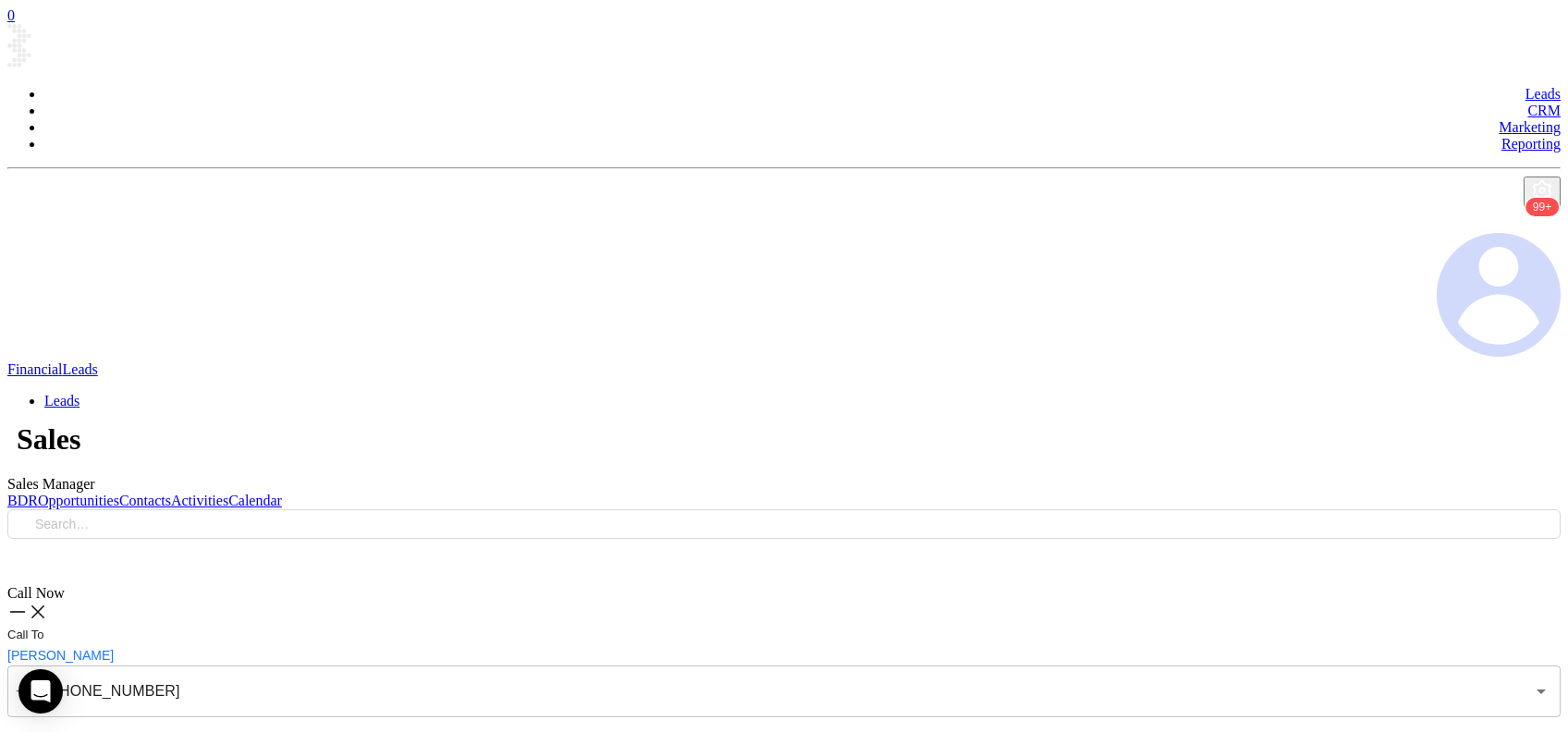
type textarea "Second emai"
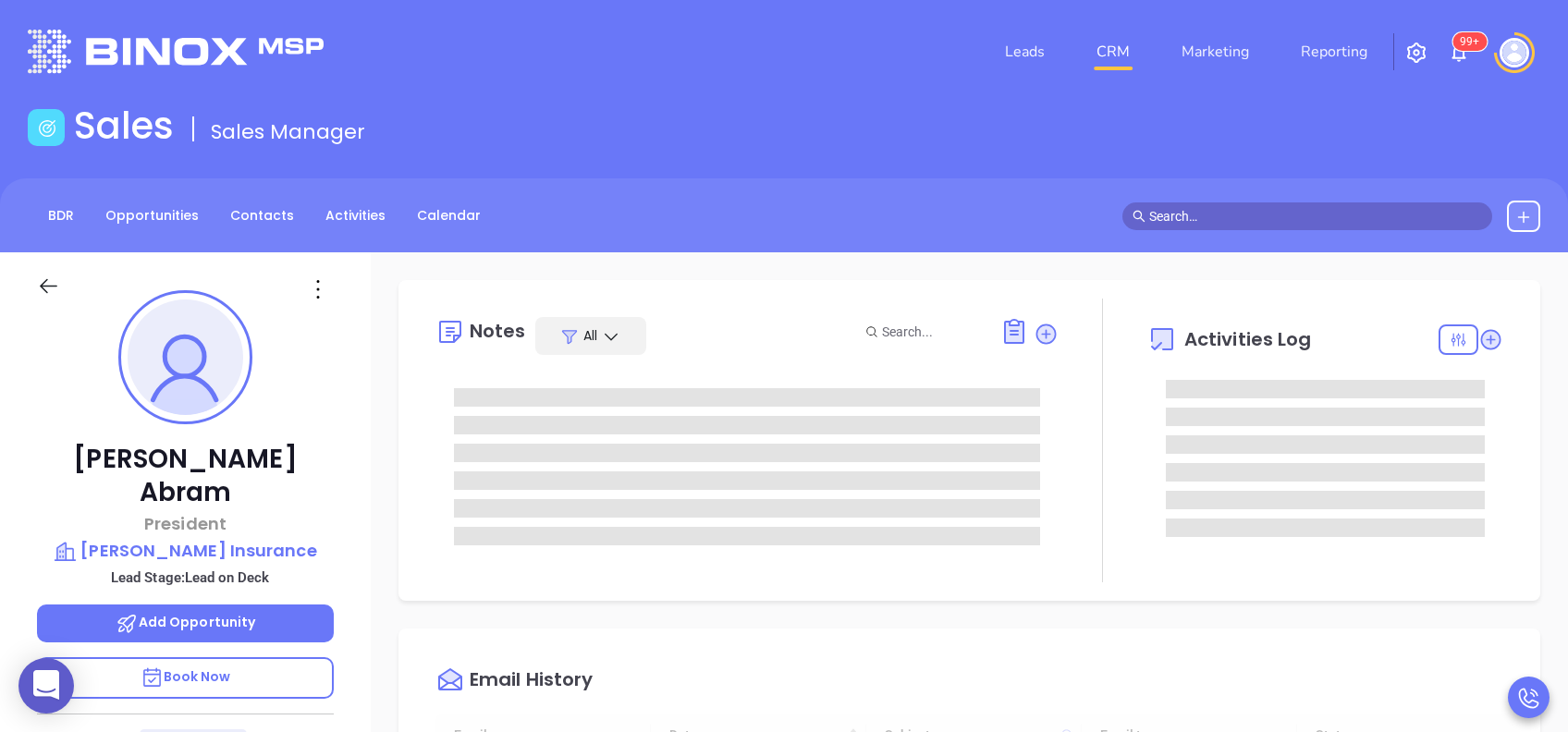
scroll to position [537, 0]
type input "[PERSON_NAME]"
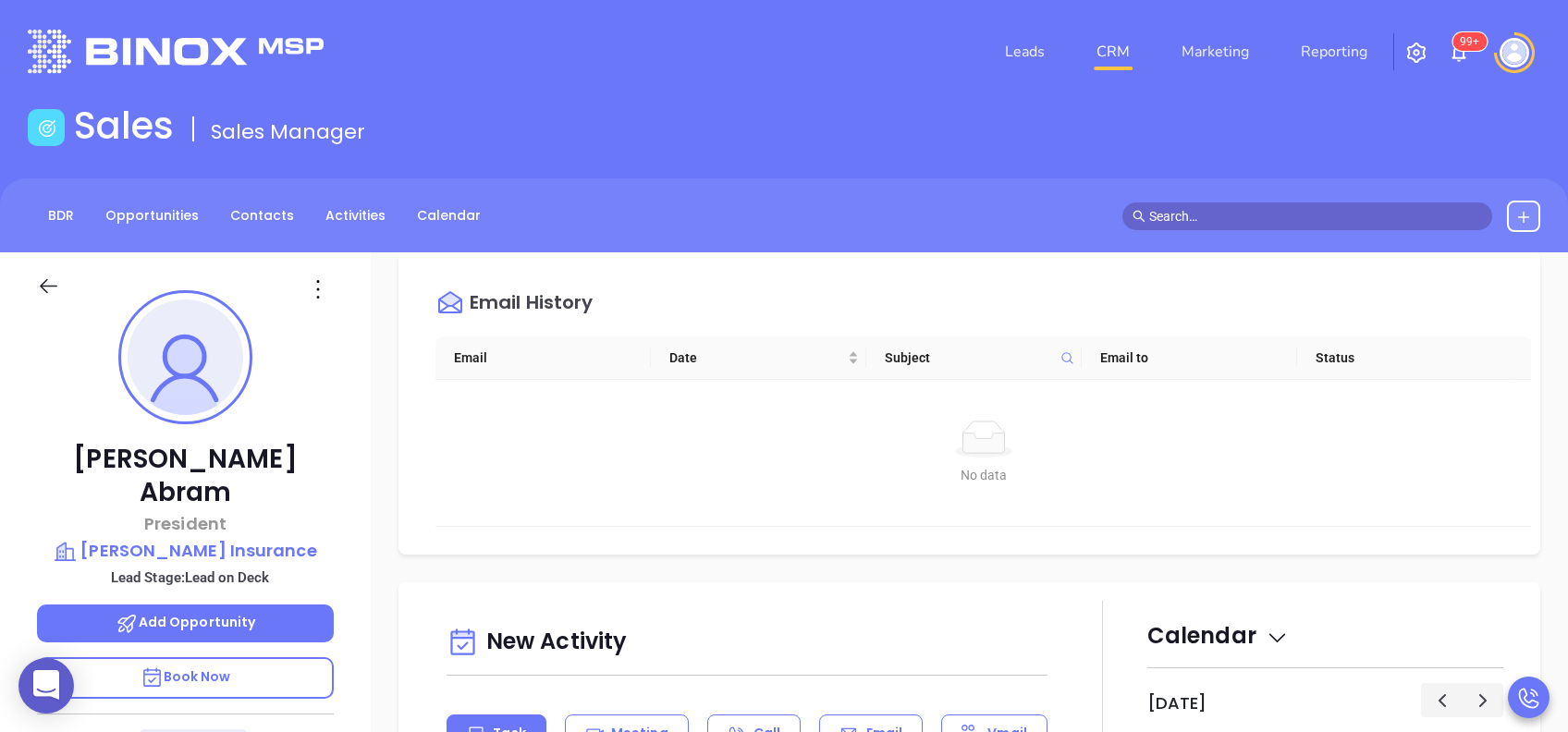
scroll to position [740, 0]
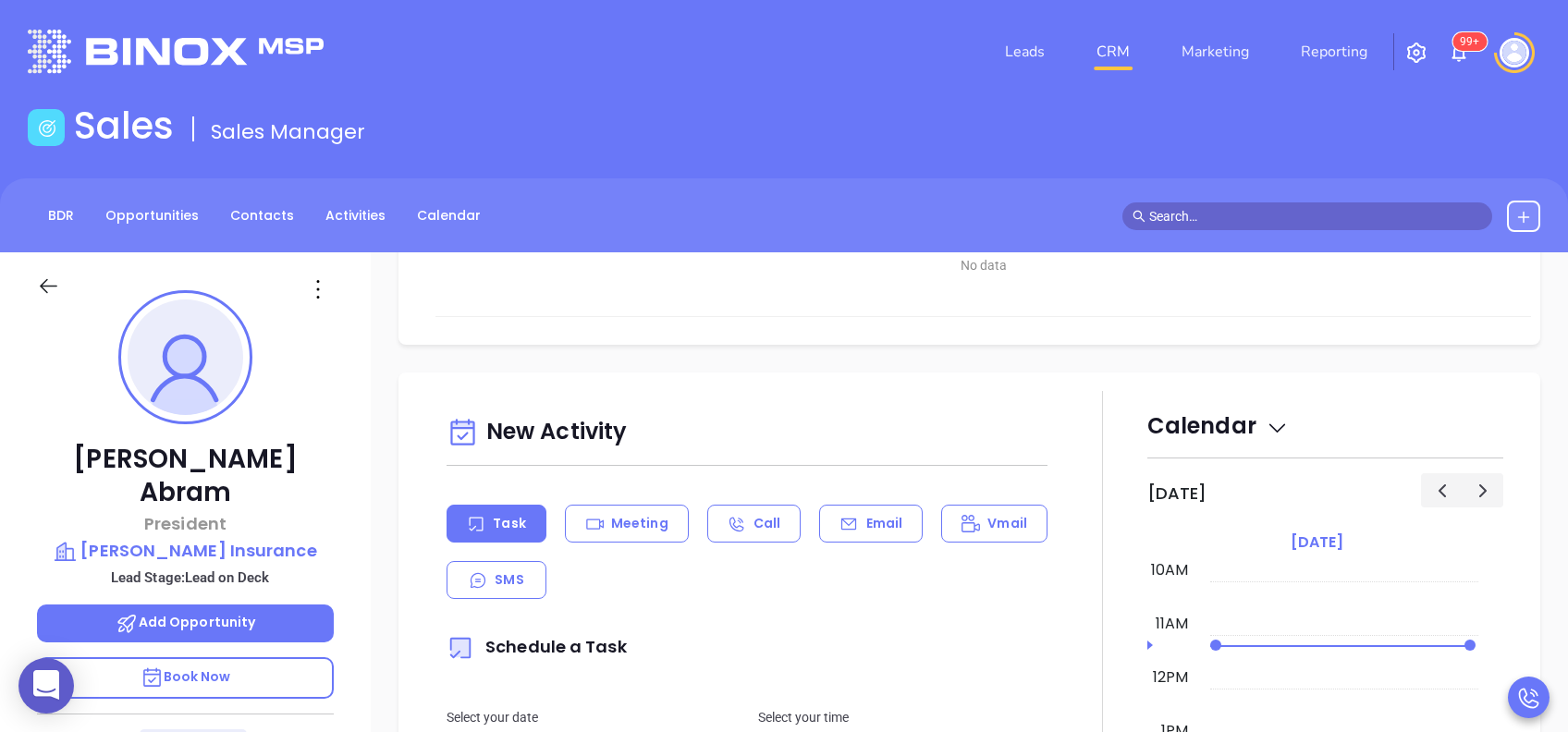
click at [846, 520] on icon at bounding box center [849, 524] width 19 height 19
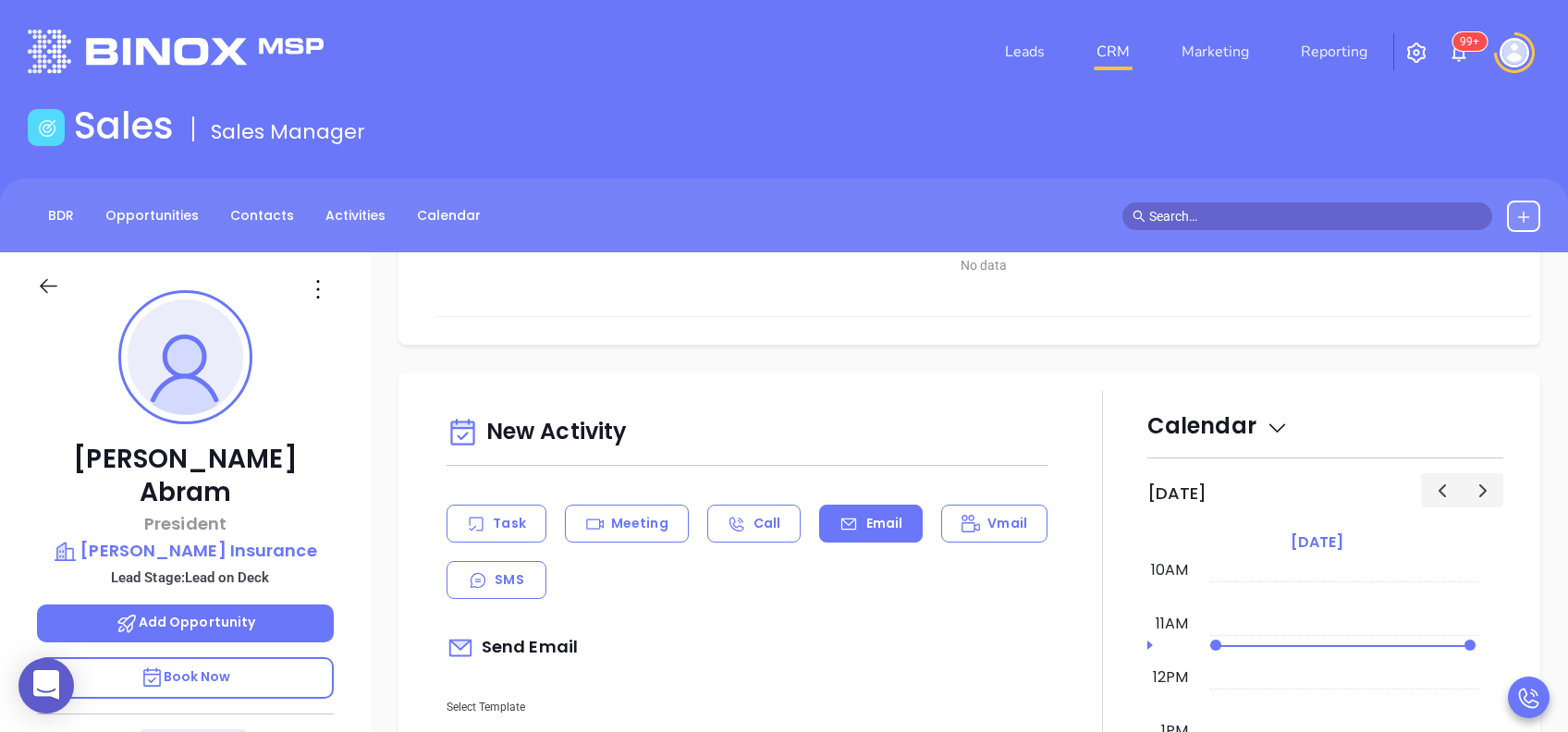
scroll to position [985, 0]
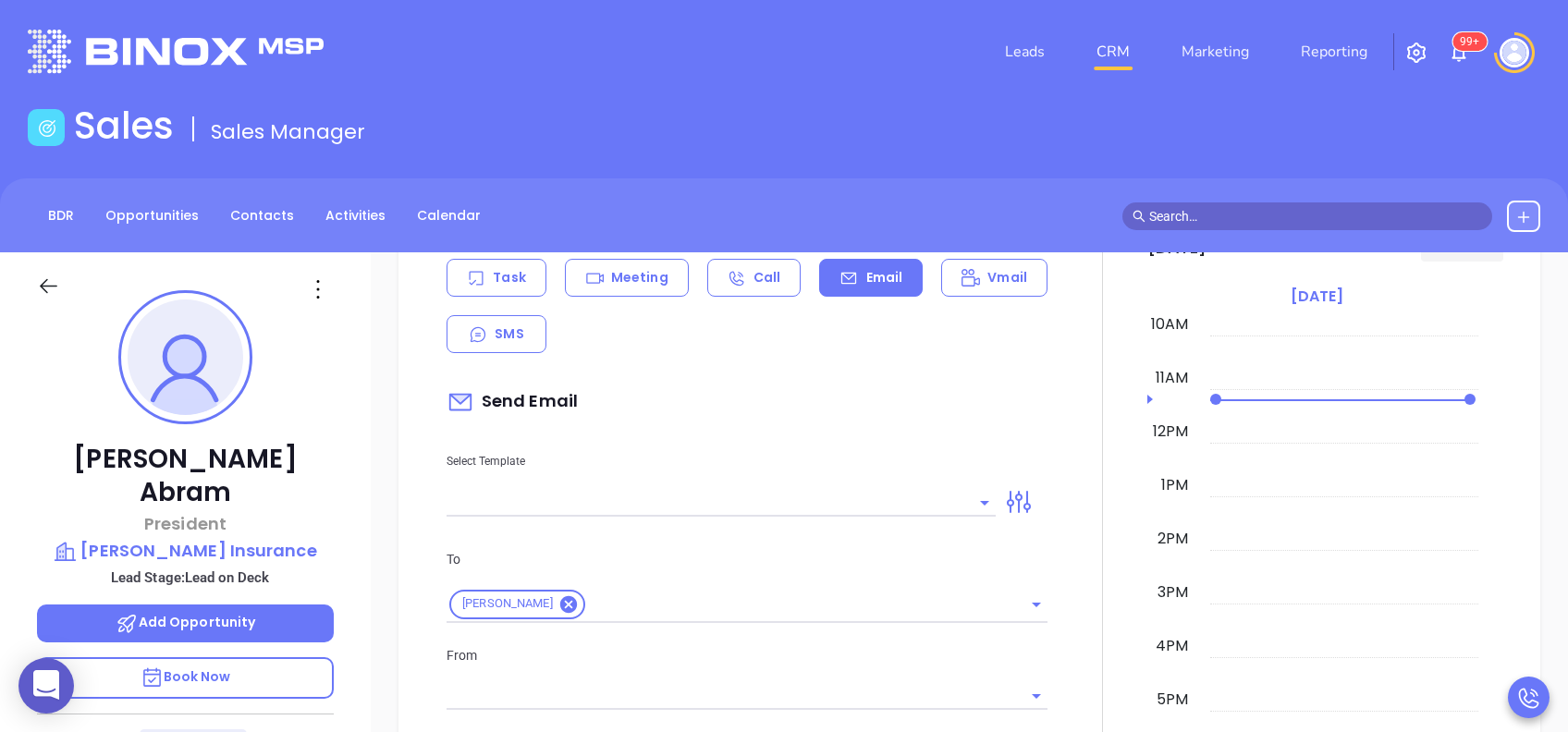
type input "[PERSON_NAME]"
click at [847, 505] on input "text" at bounding box center [707, 502] width 522 height 26
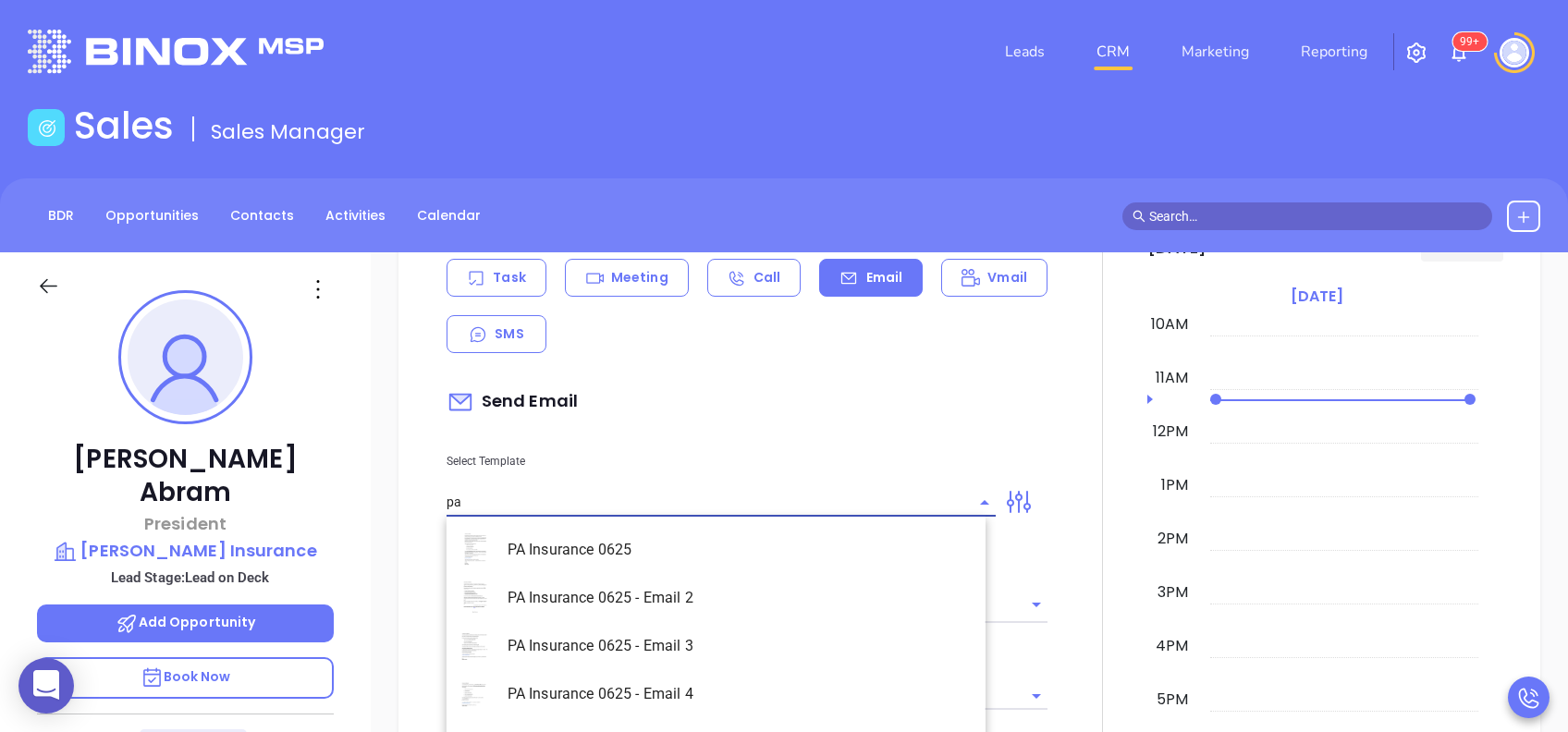
click at [769, 584] on li "PA Insurance 0625 - Email 2" at bounding box center [715, 598] width 539 height 48
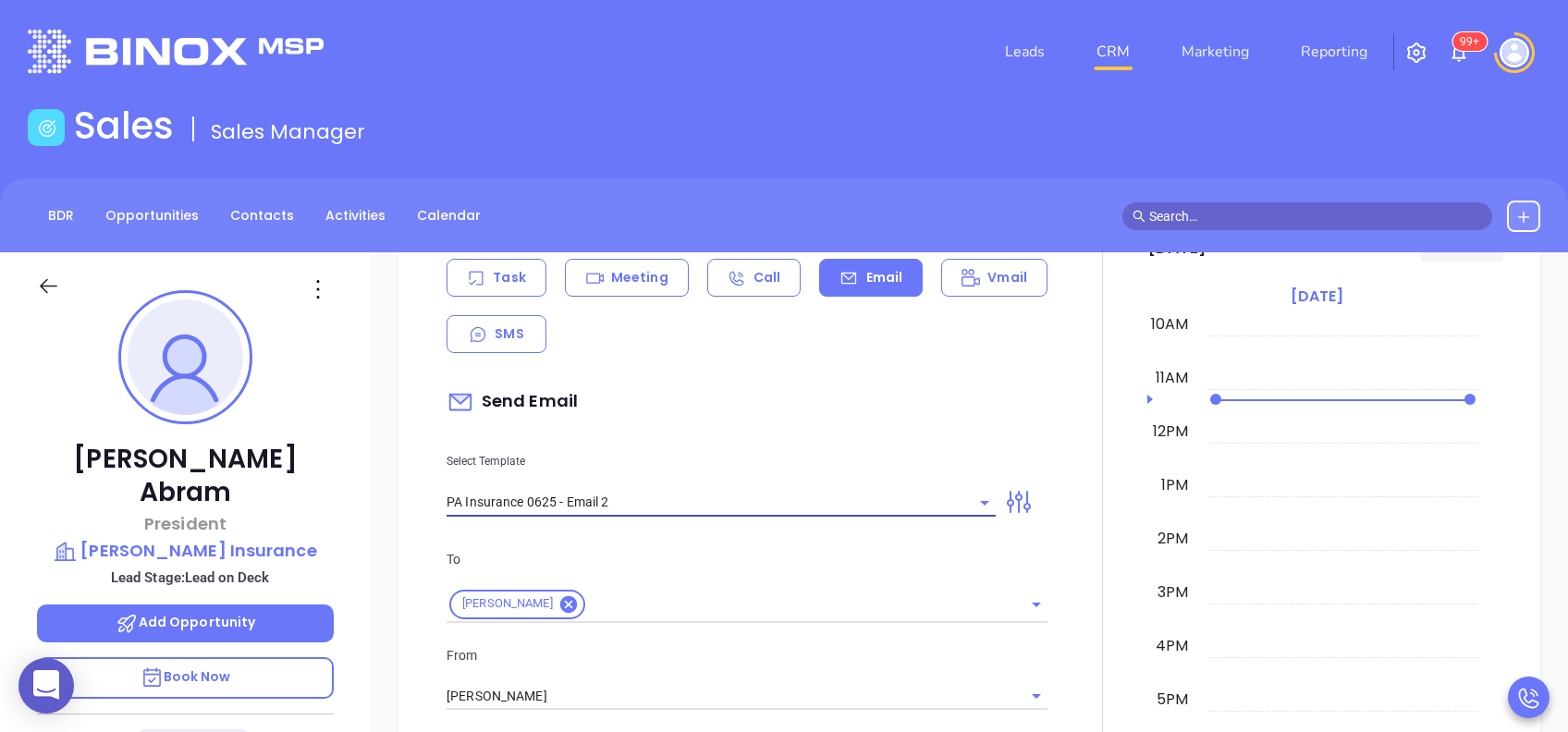
click at [769, 587] on div "[PERSON_NAME]" at bounding box center [747, 605] width 601 height 36
type input "PA Insurance 0625 - Email 2"
type input "[PERSON_NAME] You’re not alone — most PA agencies haven’t done this yet"
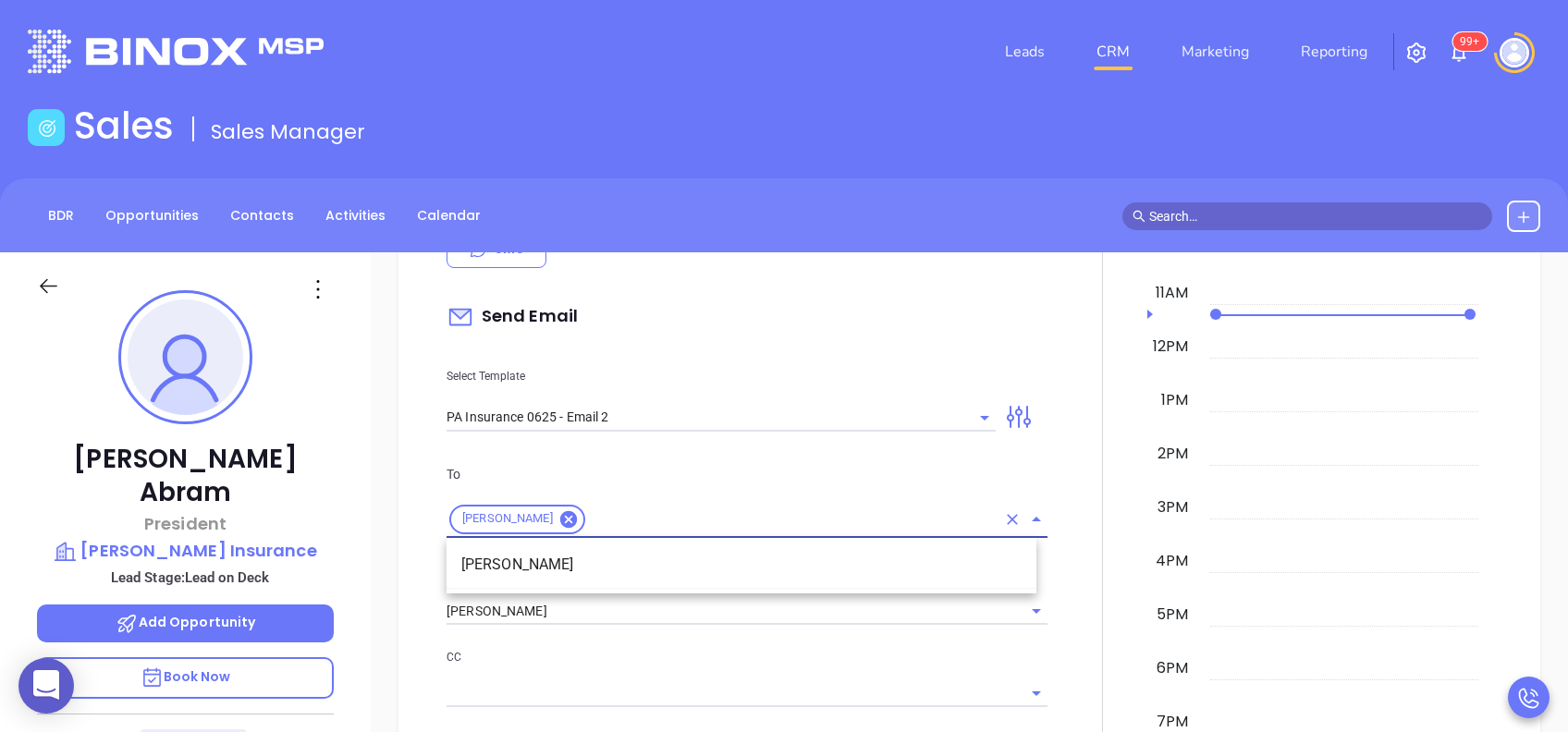
scroll to position [1110, 0]
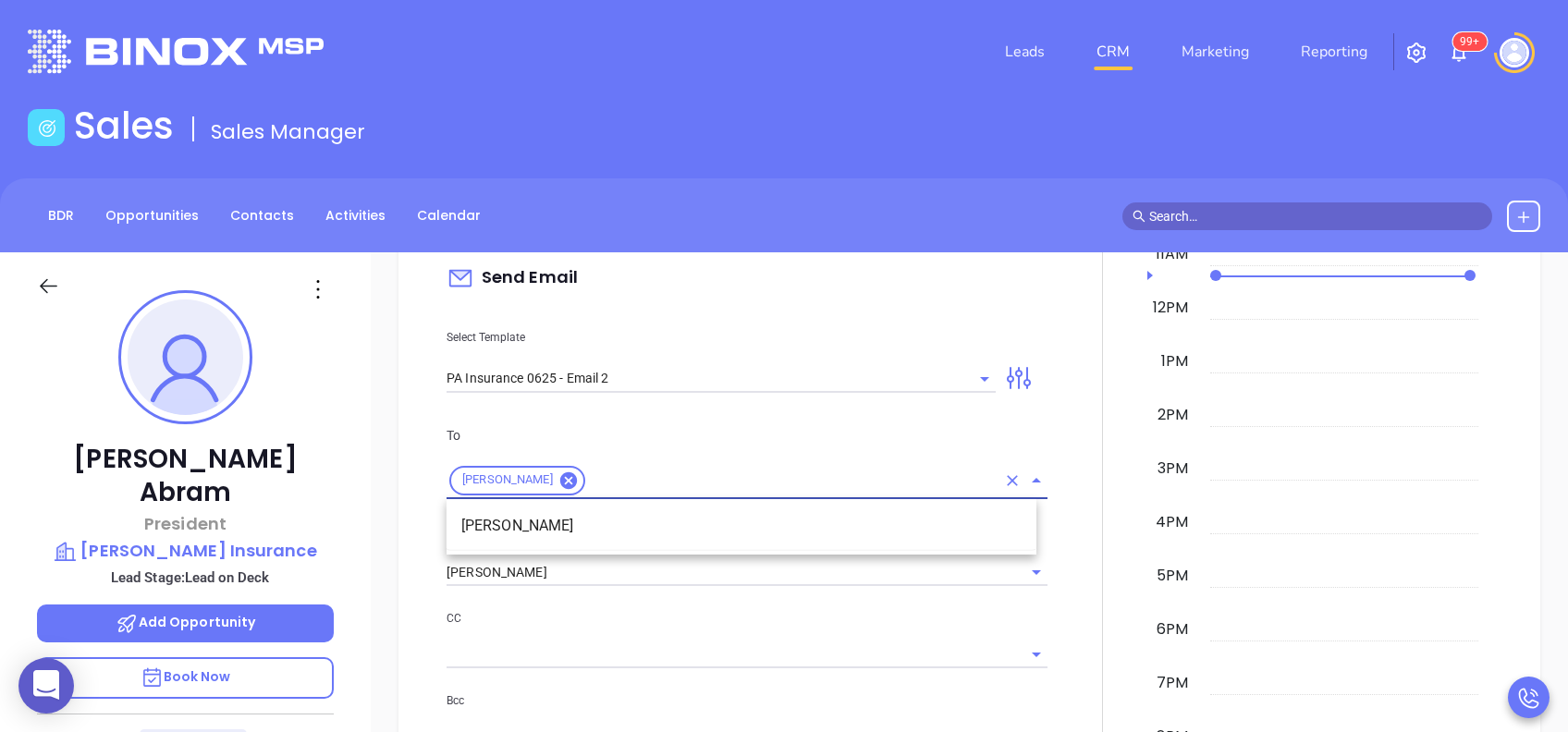
click at [769, 584] on div "[PERSON_NAME]" at bounding box center [747, 573] width 601 height 27
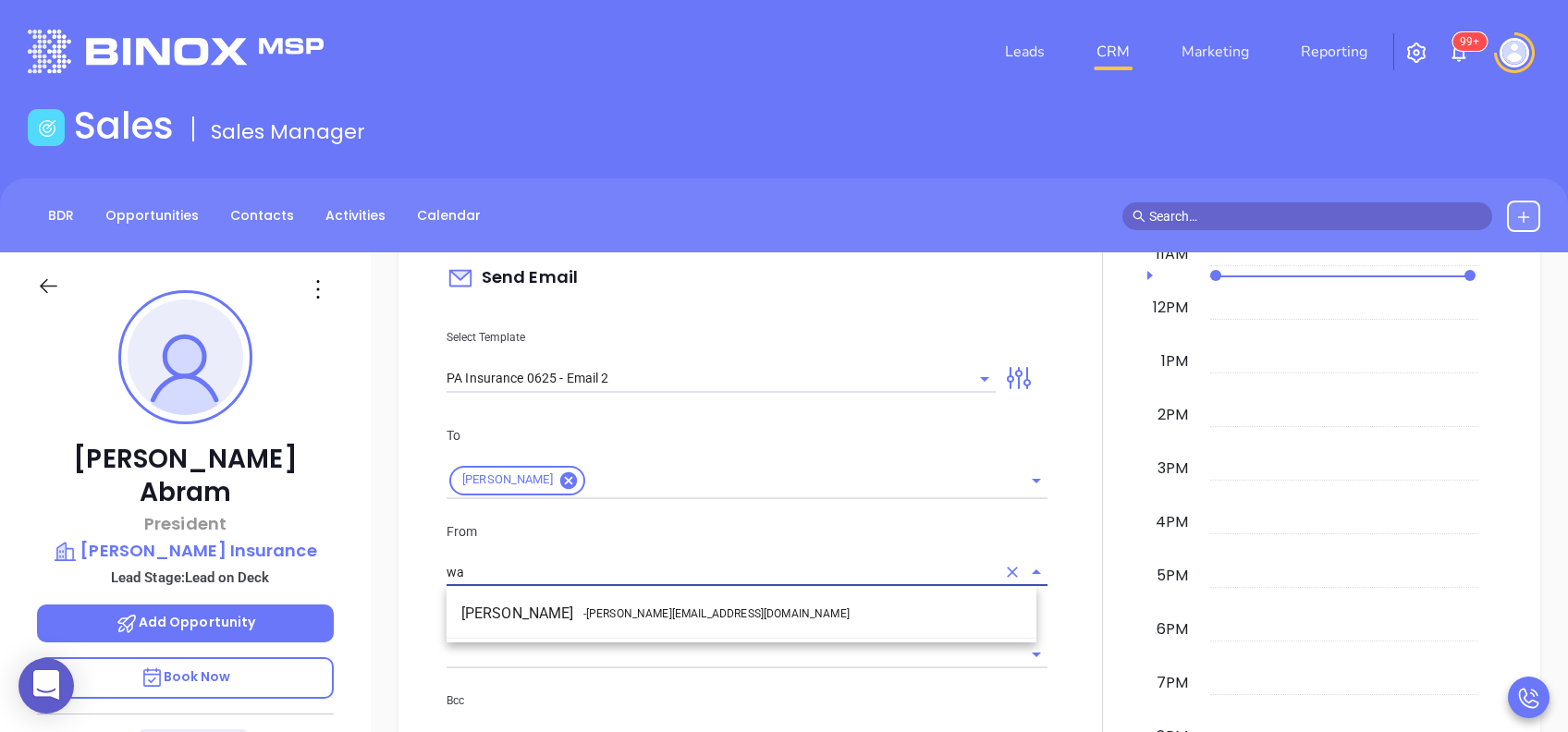
click at [771, 603] on li "Walter Contreras - [EMAIL_ADDRESS][DOMAIN_NAME]" at bounding box center [741, 614] width 590 height 33
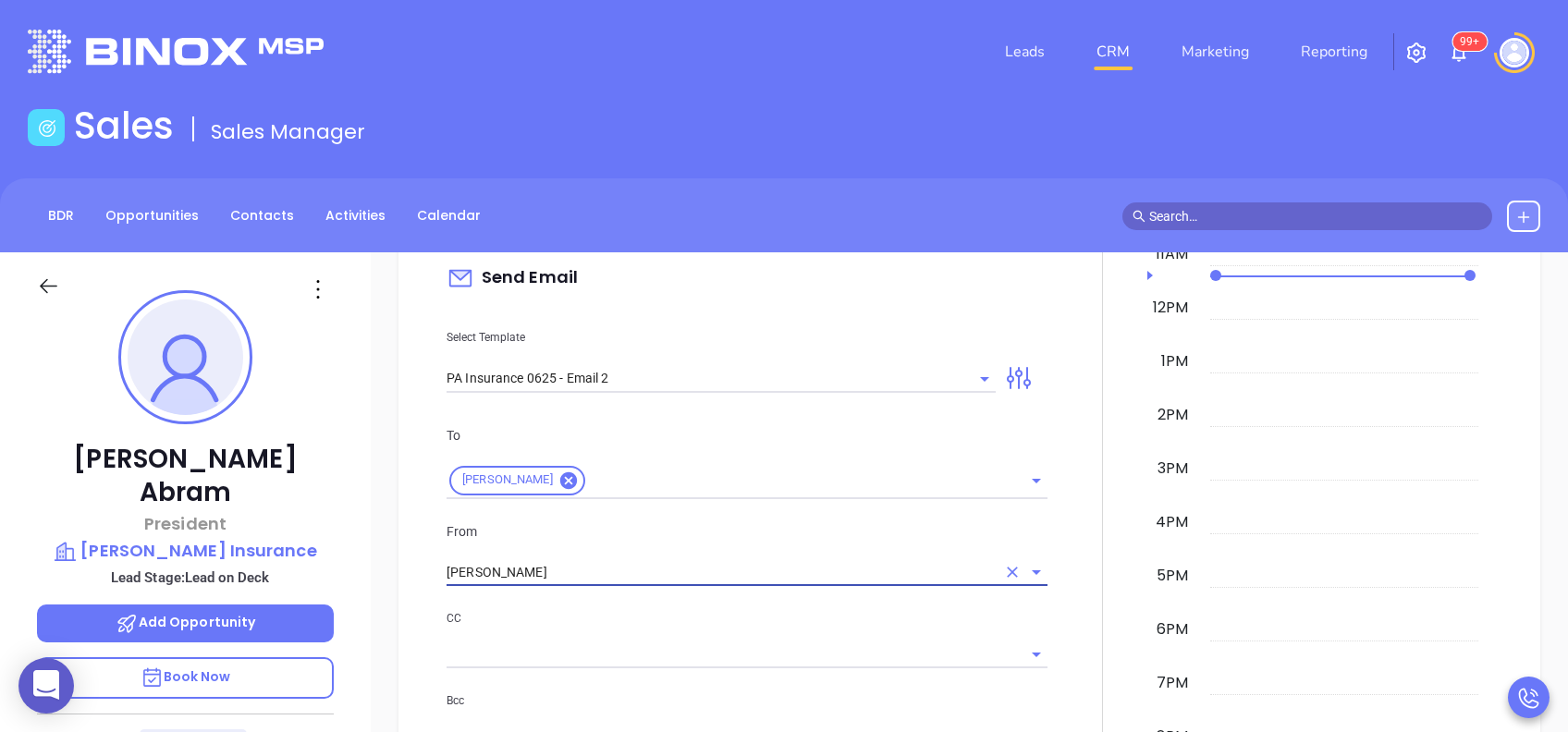
type input "[PERSON_NAME]"
click at [776, 609] on p "CC" at bounding box center [747, 618] width 601 height 21
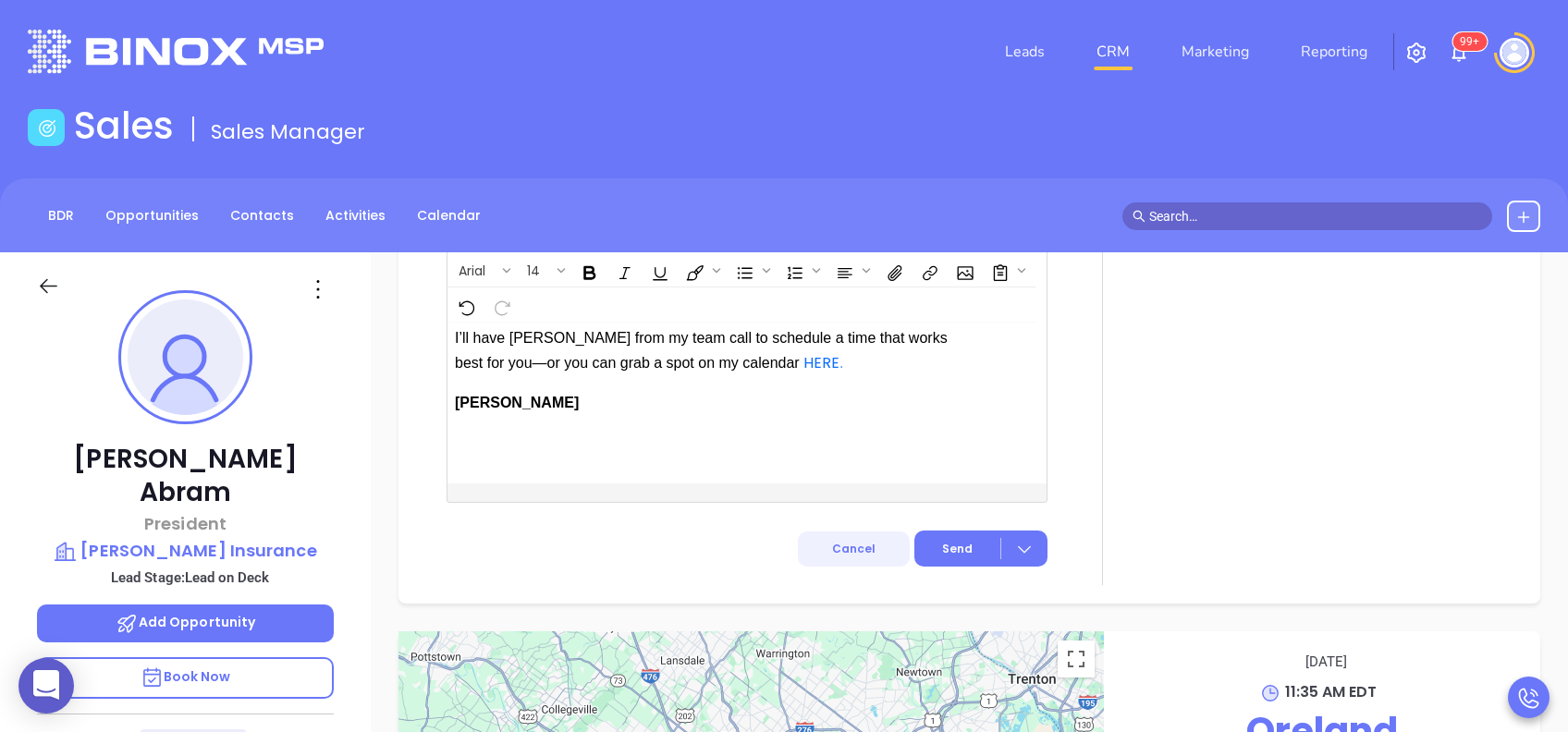
scroll to position [2238, 0]
click at [960, 555] on span "Send" at bounding box center [957, 546] width 30 height 17
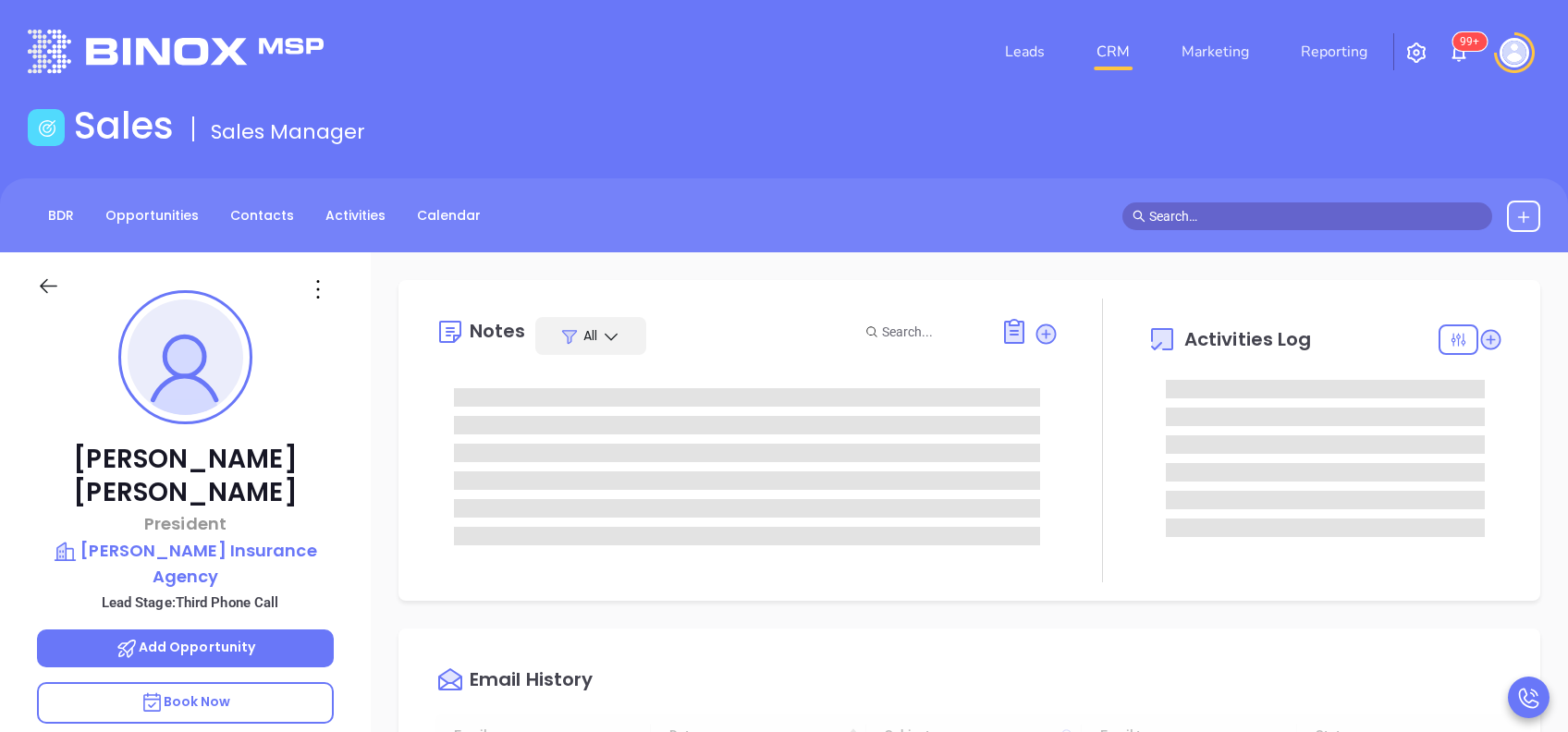
type input "[DATE]"
type input "[PERSON_NAME]"
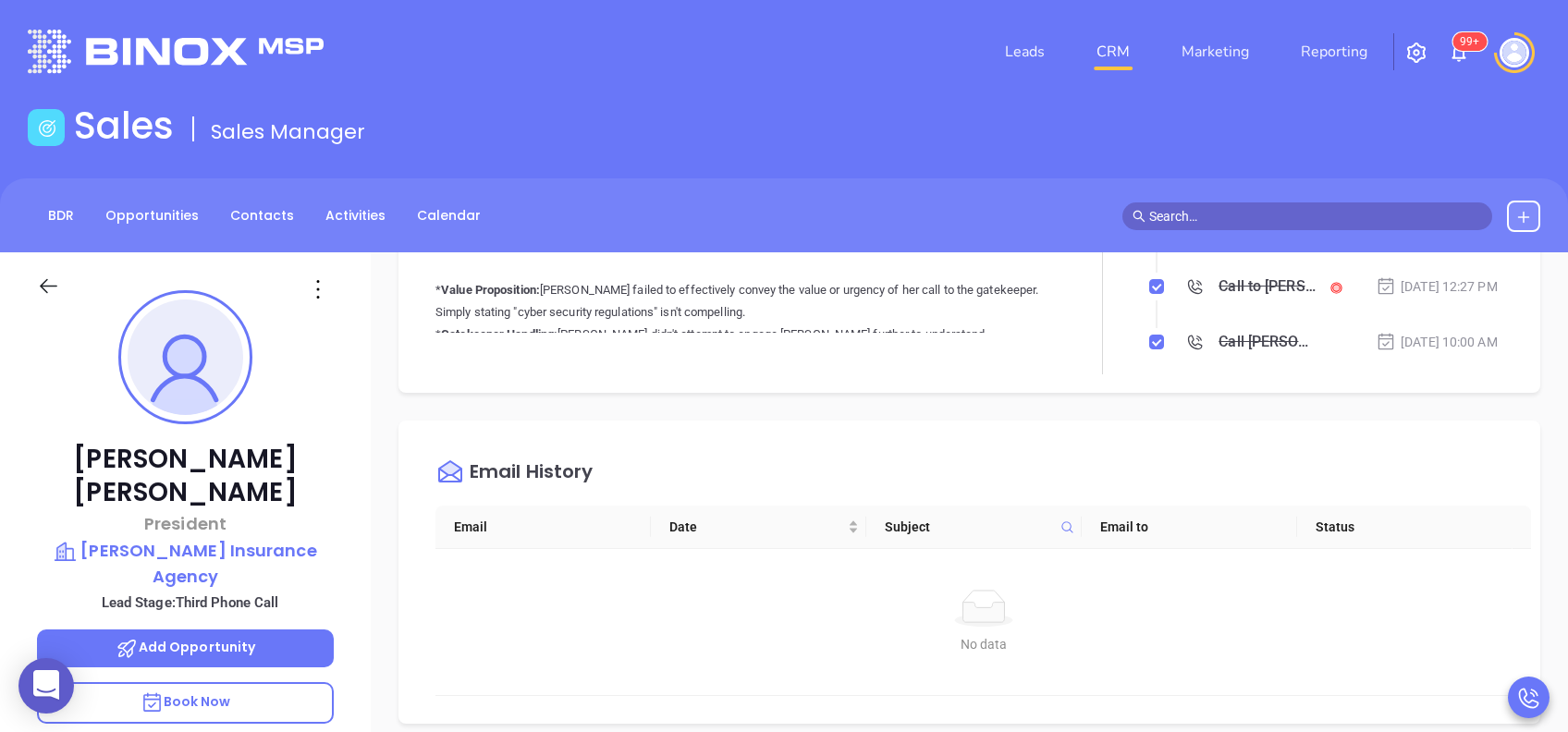
scroll to position [740, 0]
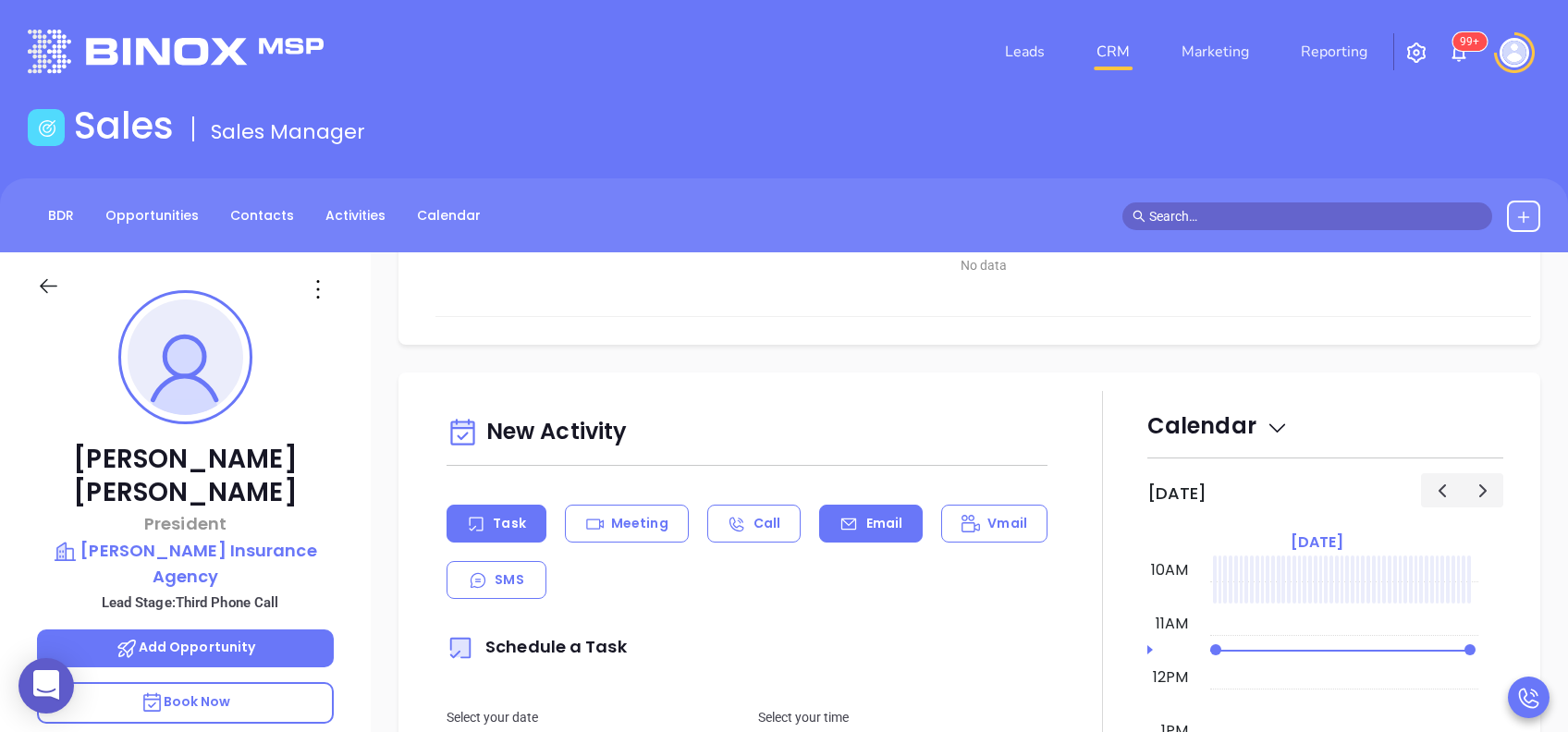
click at [840, 521] on icon at bounding box center [849, 524] width 19 height 19
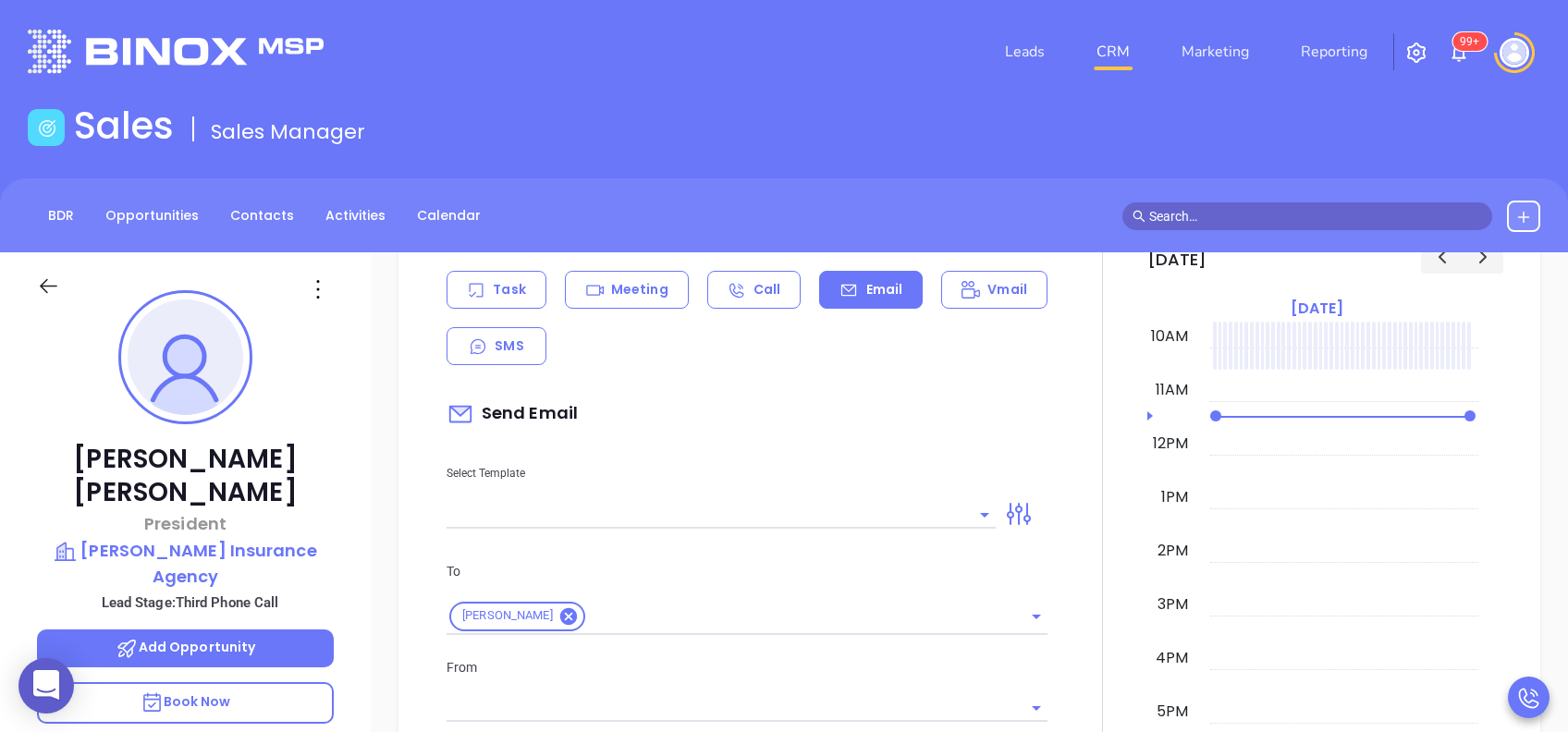
scroll to position [985, 0]
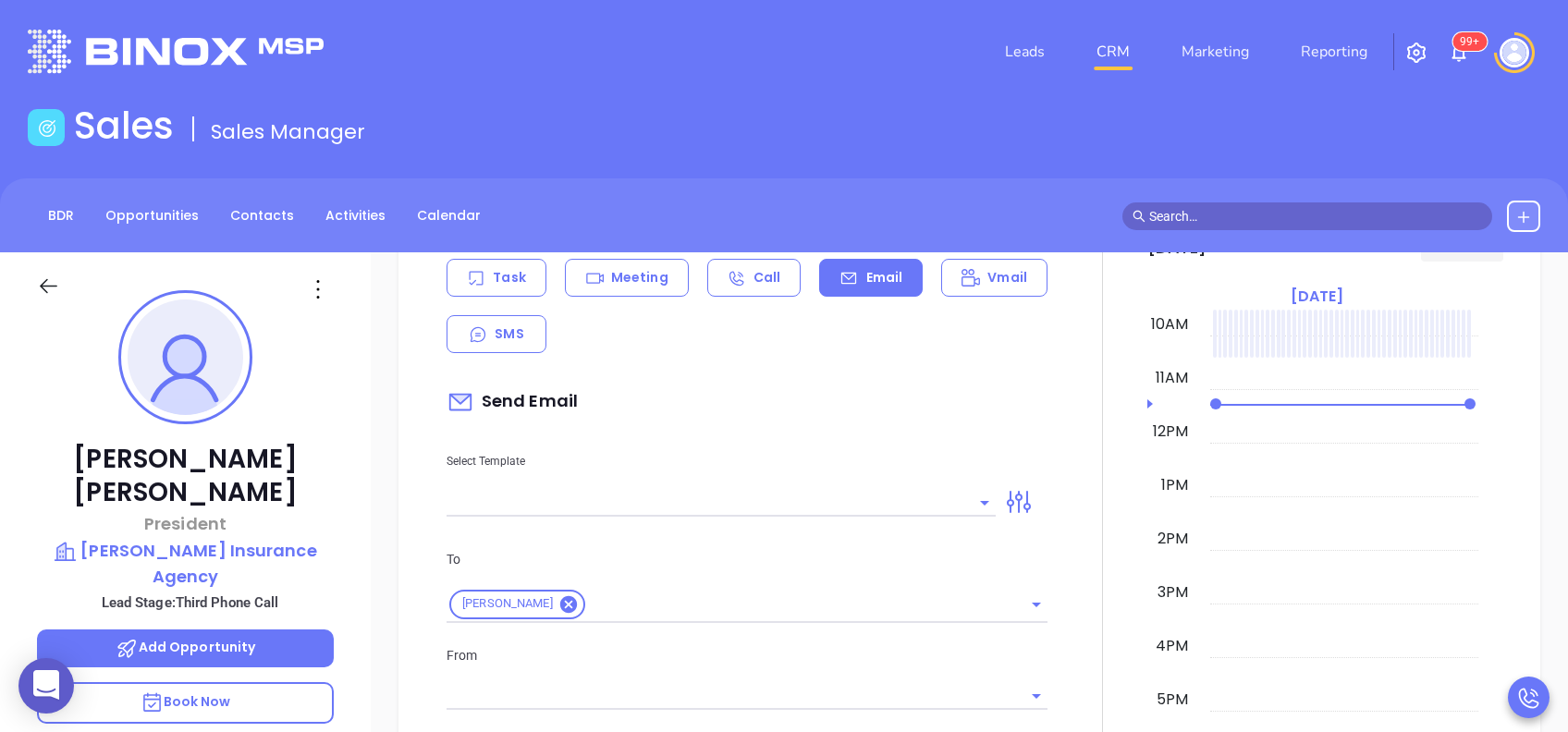
type input "[PERSON_NAME]"
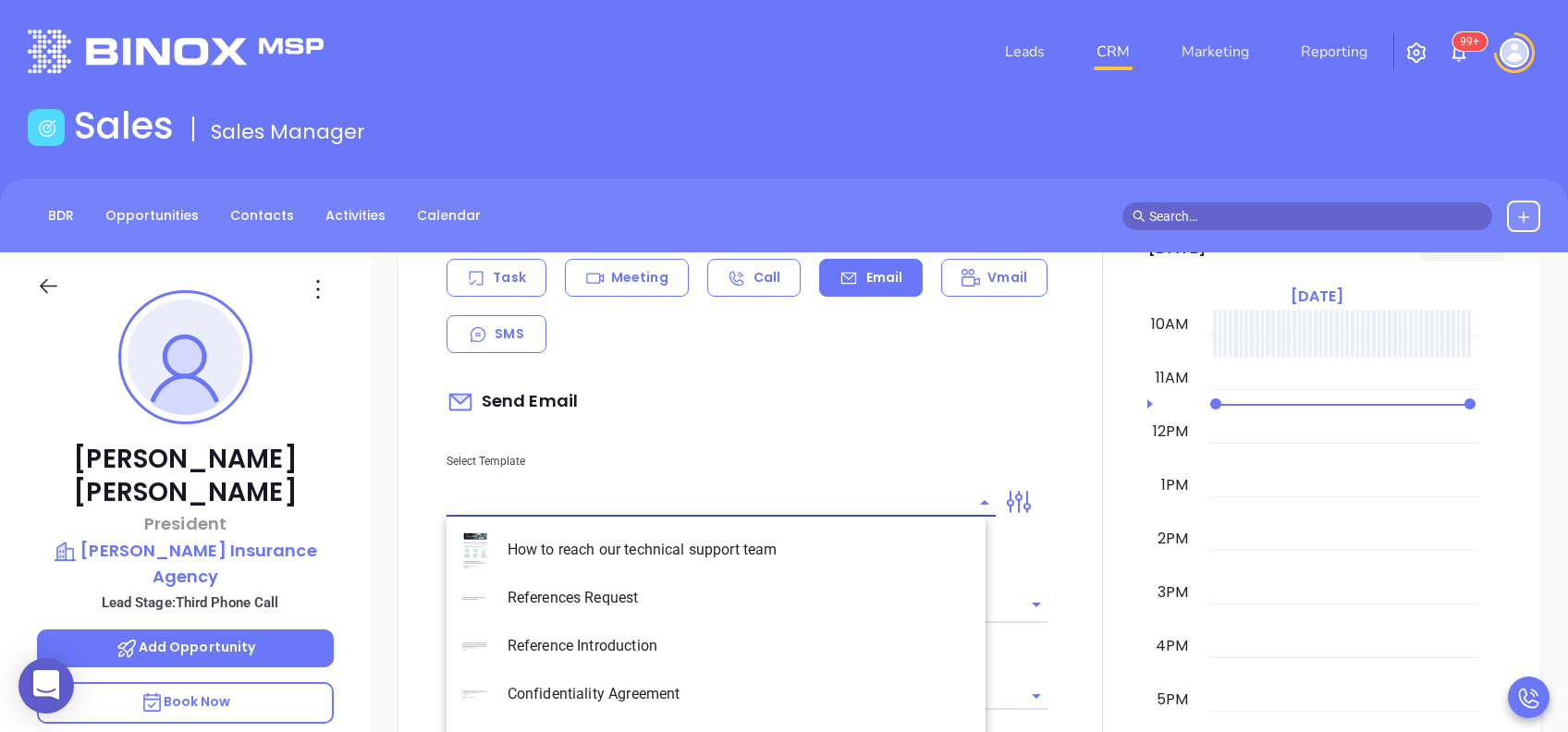
click at [834, 489] on input "text" at bounding box center [707, 502] width 522 height 26
click at [794, 702] on li "PA Insurance 0625 - Email 4" at bounding box center [715, 694] width 539 height 48
type input "PA Insurance 0625 - Email 4"
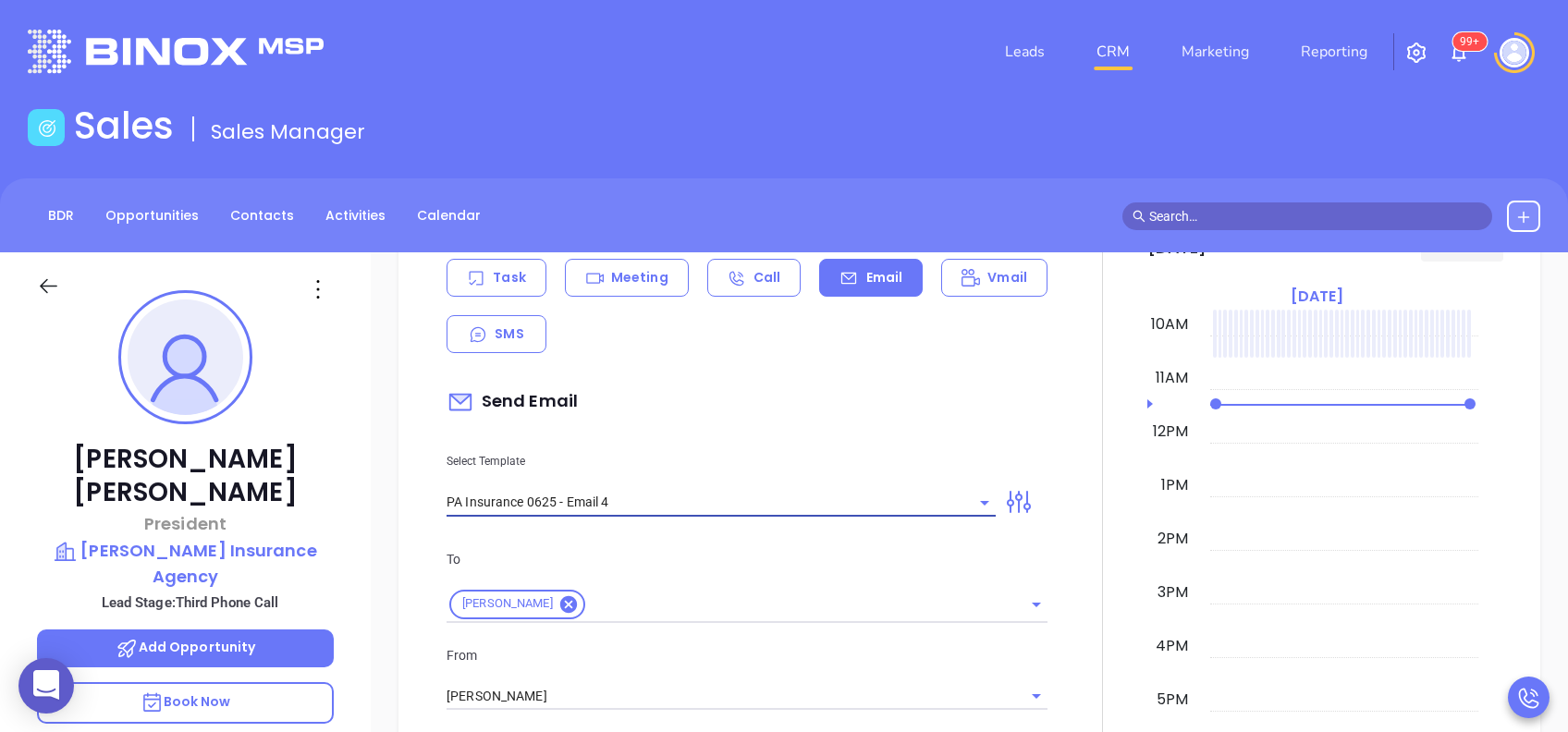
type input "Last attempt—are you still considering this?"
type input "PA Insurance 0625 - Email 4"
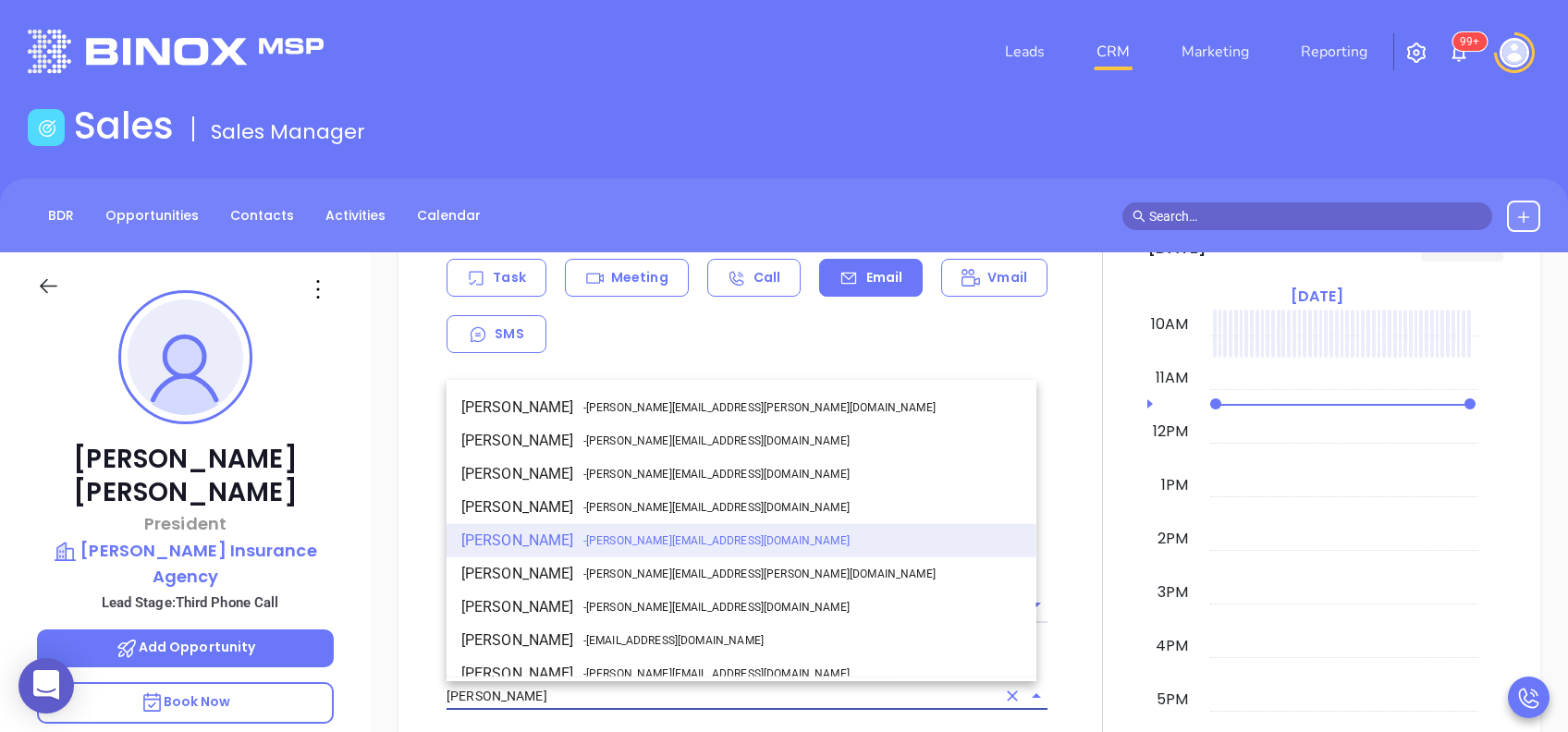
click at [793, 699] on input "[PERSON_NAME]" at bounding box center [720, 696] width 549 height 26
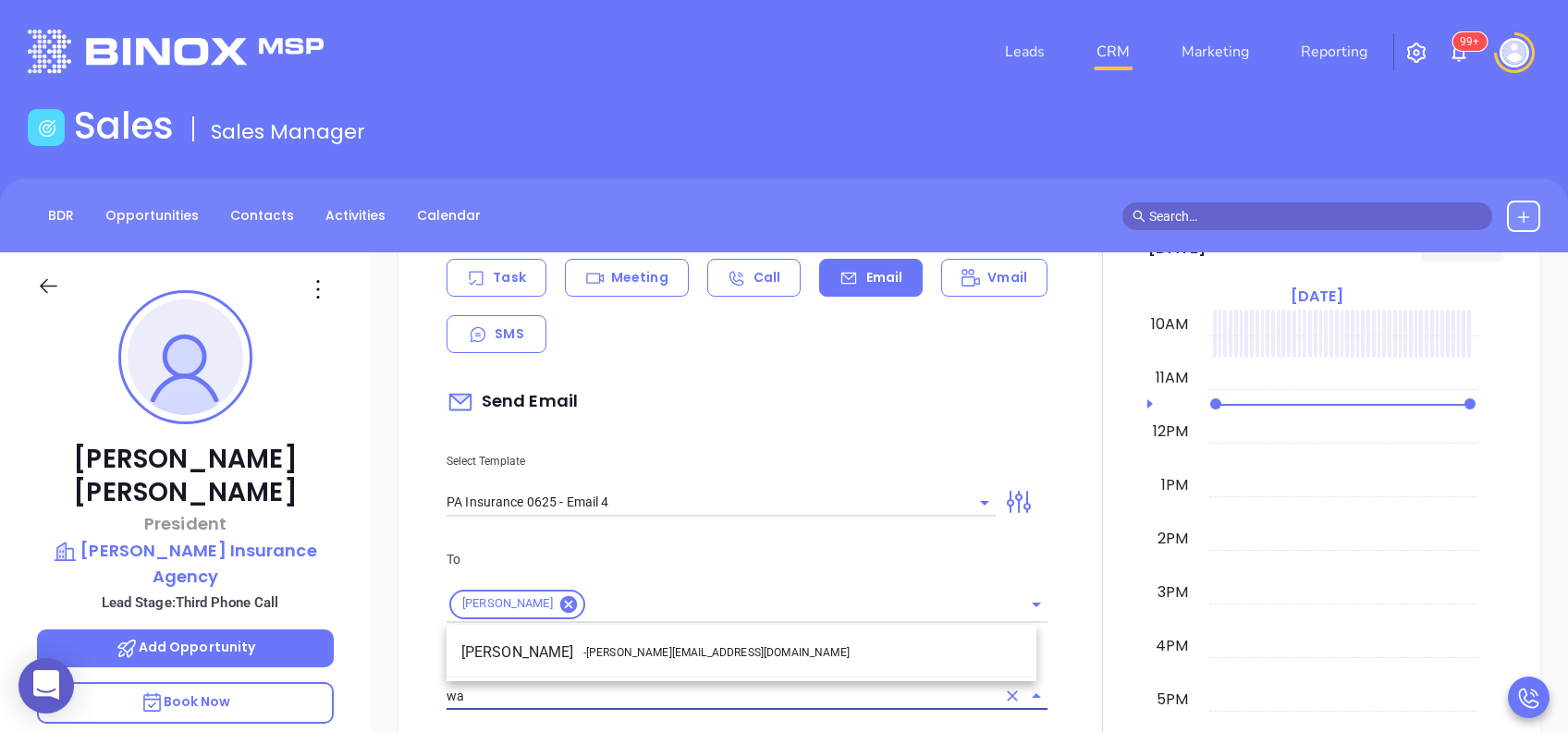
click at [769, 641] on li "Walter Contreras - [EMAIL_ADDRESS][DOMAIN_NAME]" at bounding box center [741, 653] width 590 height 33
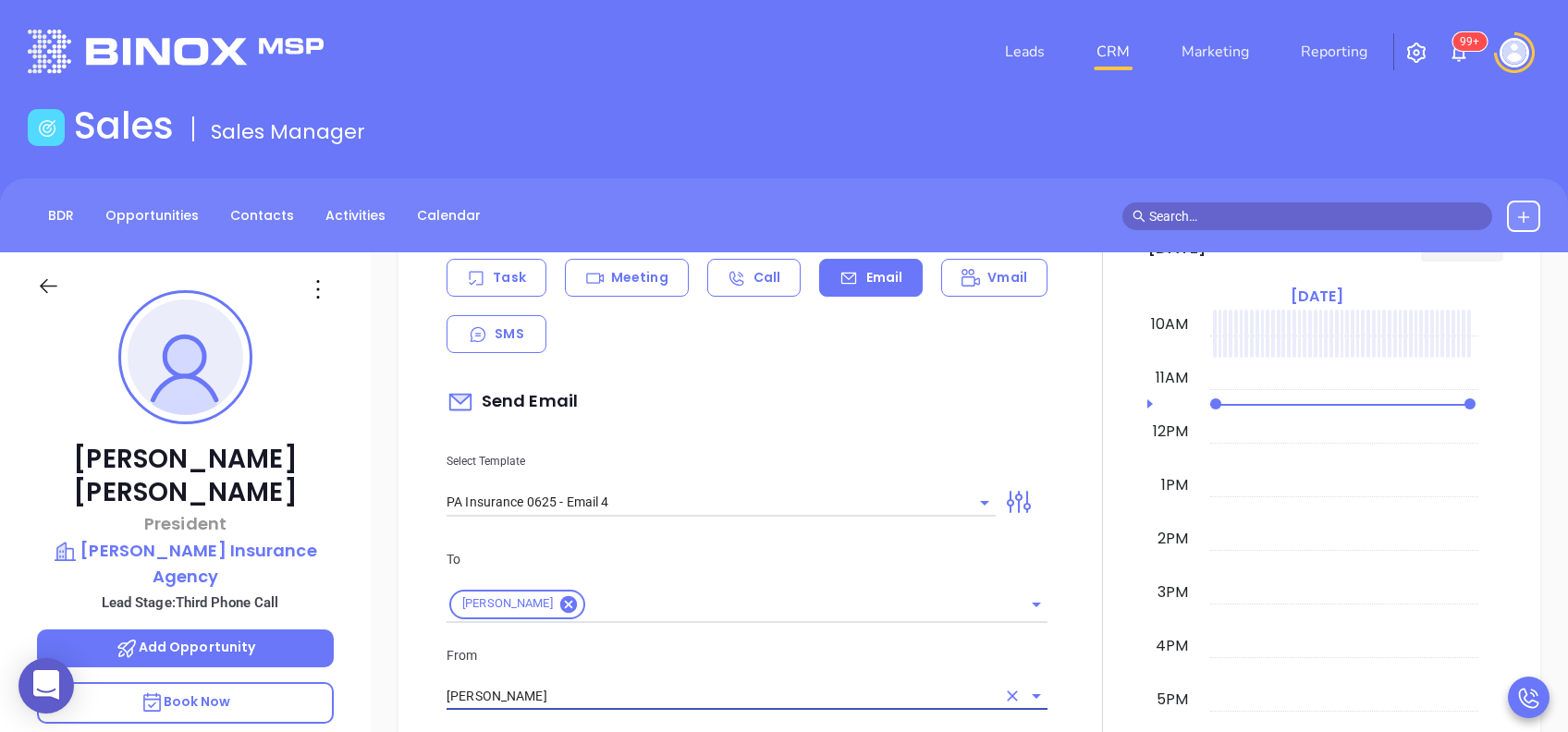
type input "[PERSON_NAME]"
click at [797, 649] on p "From" at bounding box center [747, 655] width 601 height 21
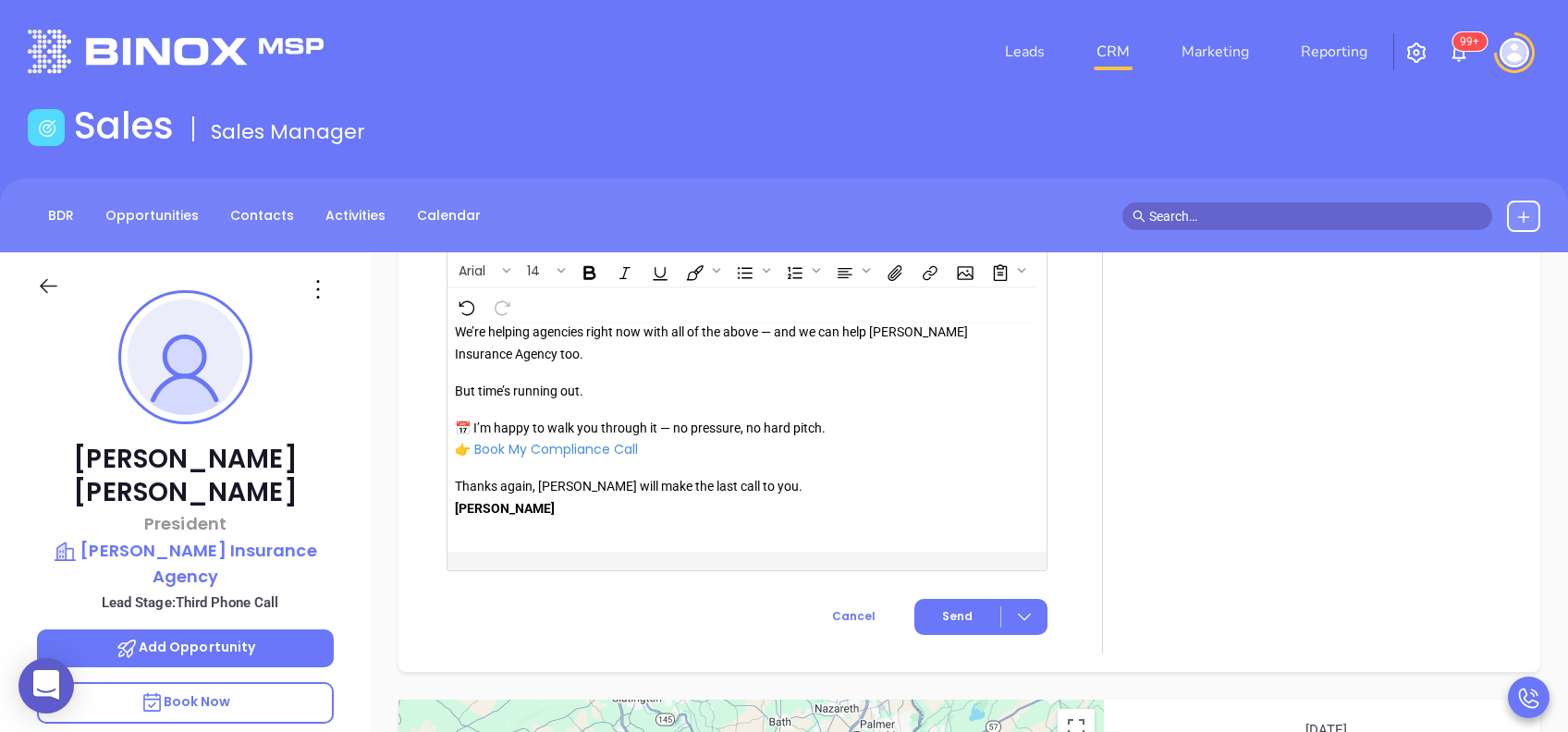
scroll to position [2178, 0]
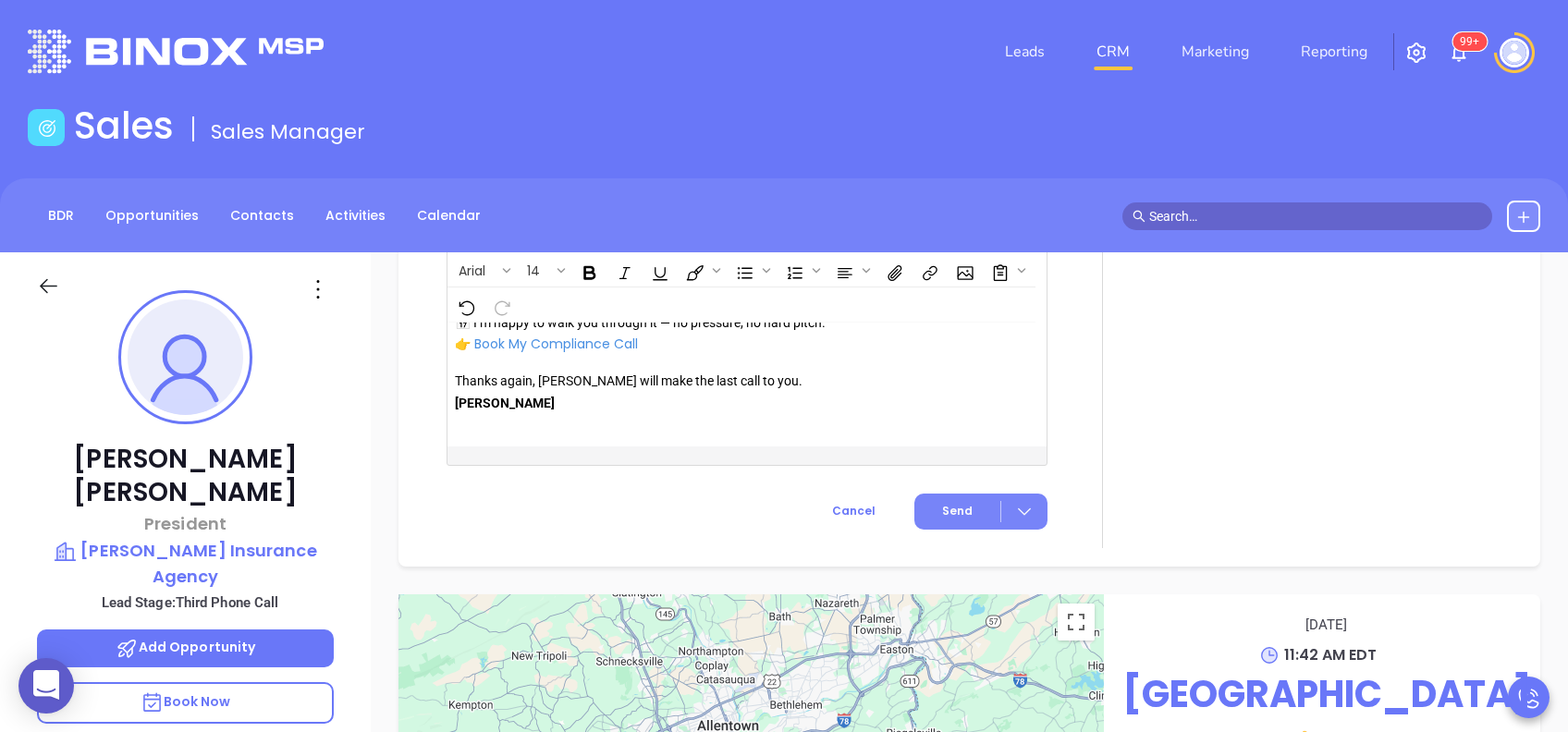
click at [961, 515] on span "Send" at bounding box center [957, 511] width 30 height 17
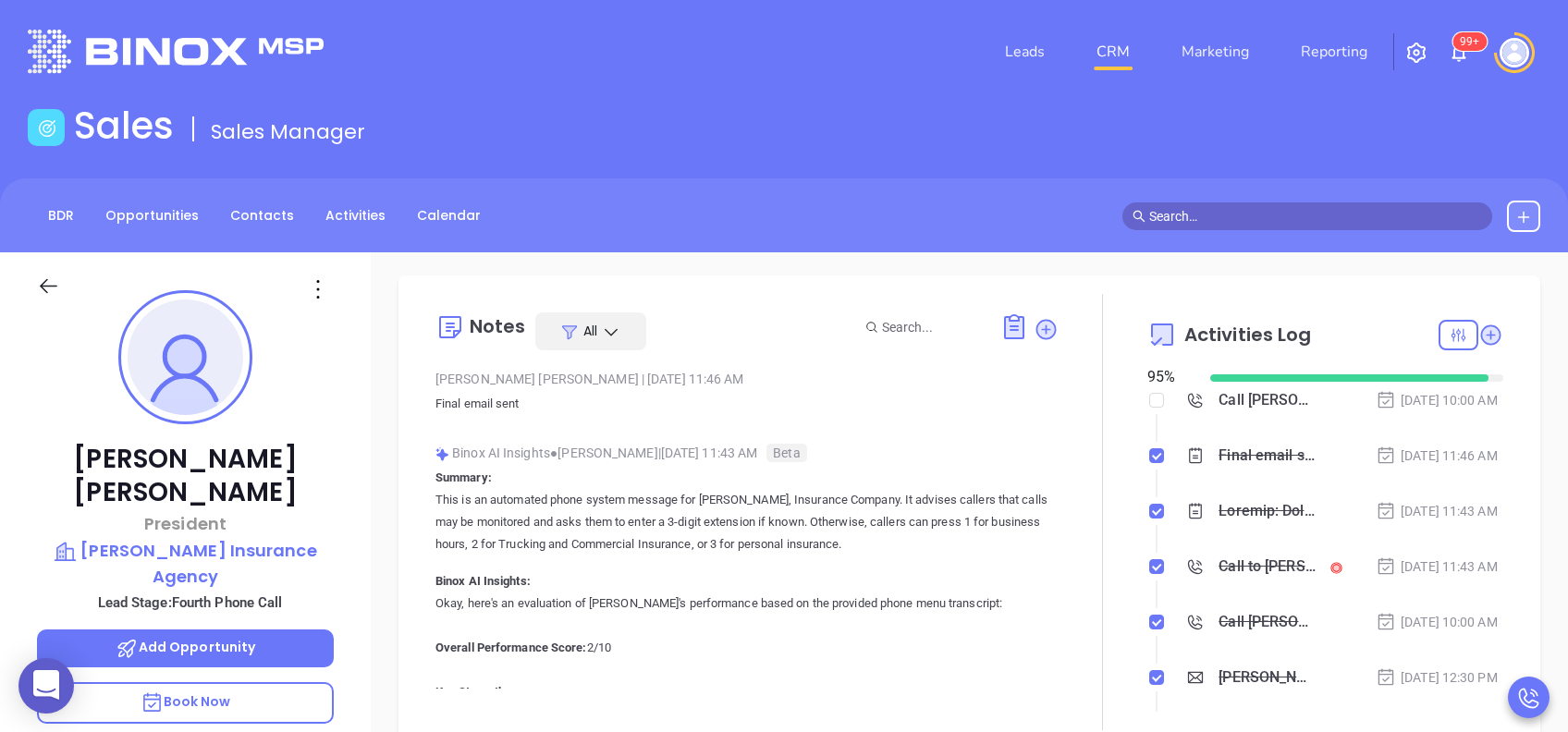
scroll to position [0, 0]
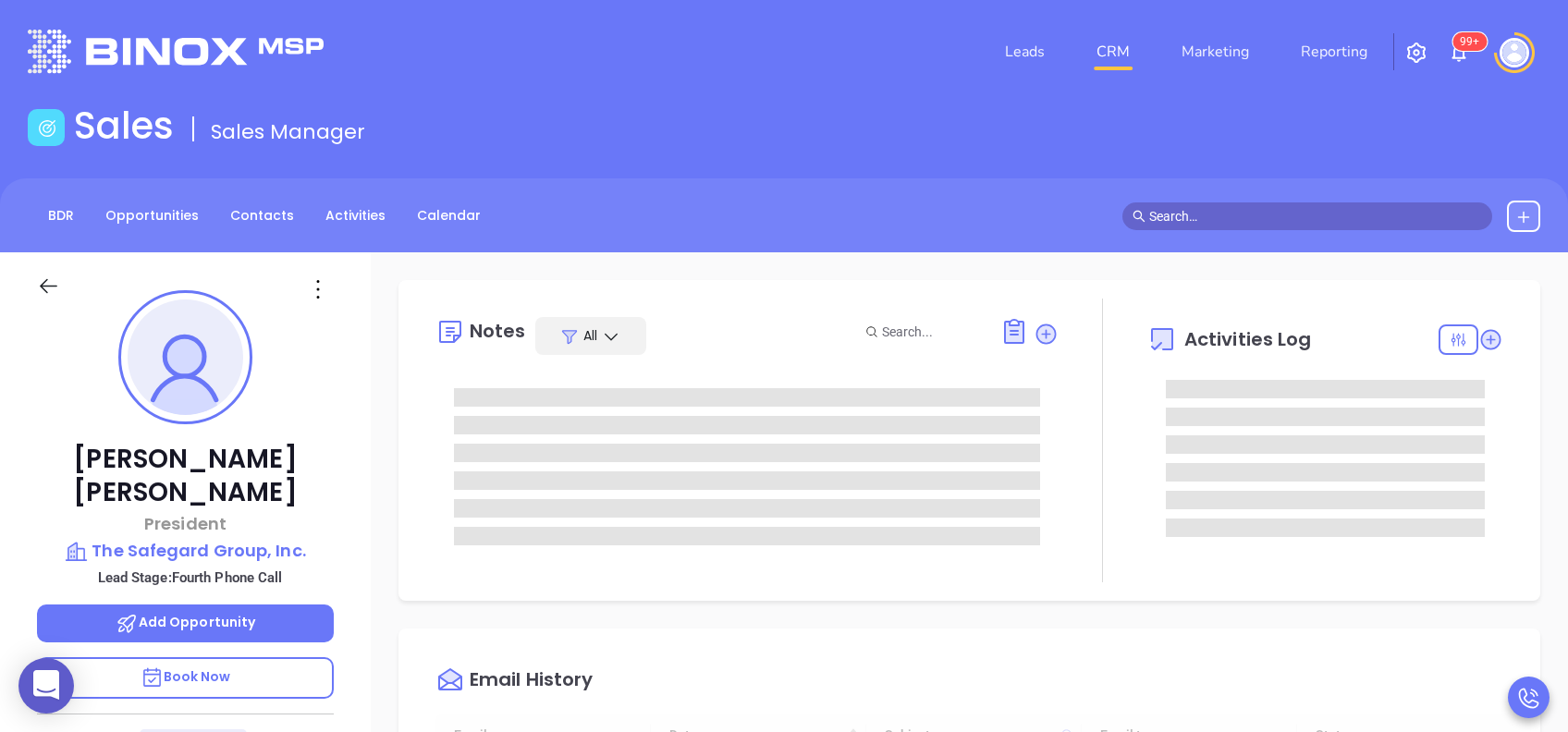
type input "[DATE]"
type input "[PERSON_NAME]"
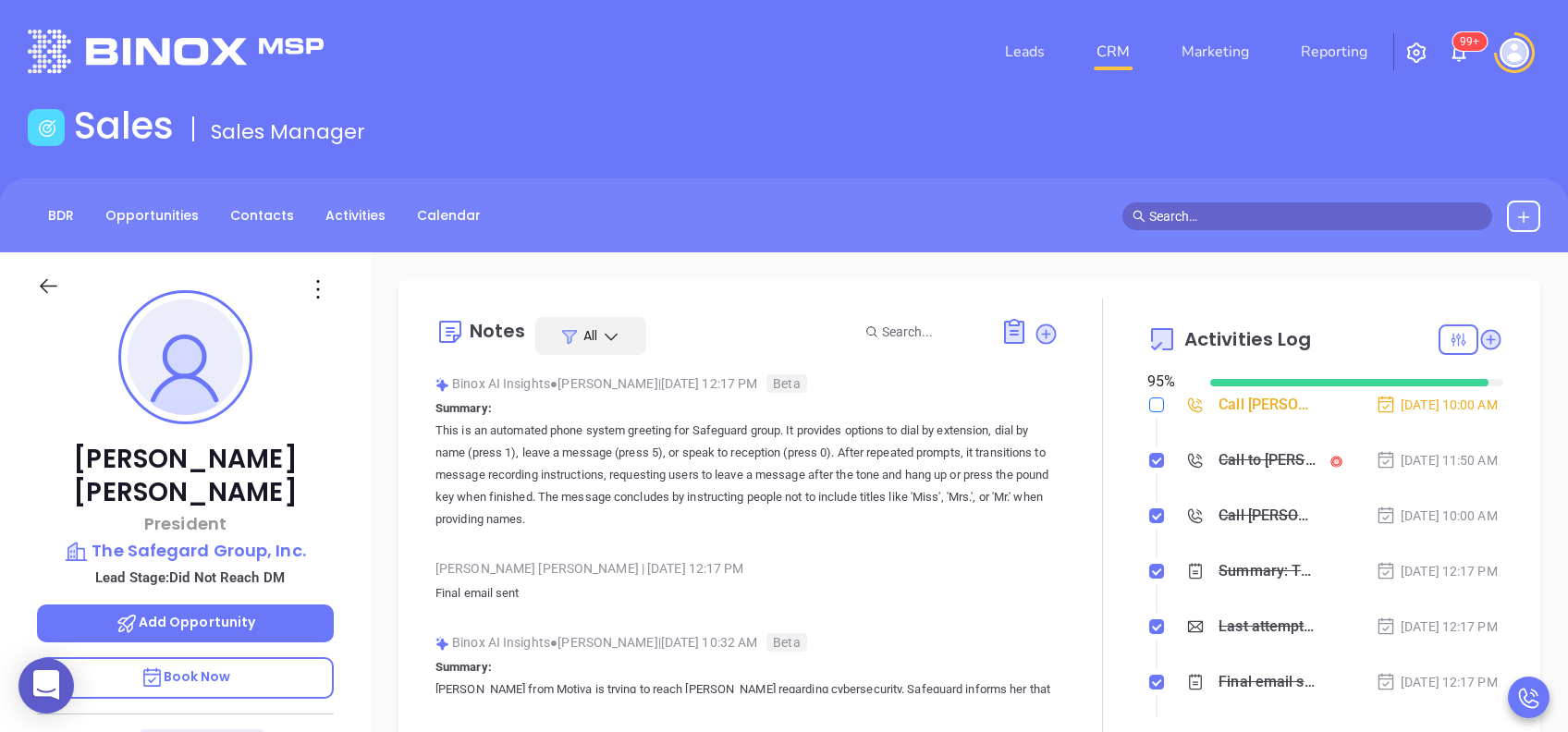
click at [1149, 413] on label at bounding box center [1156, 404] width 15 height 21
click at [1149, 412] on input "checkbox" at bounding box center [1156, 404] width 15 height 15
checkbox input "true"
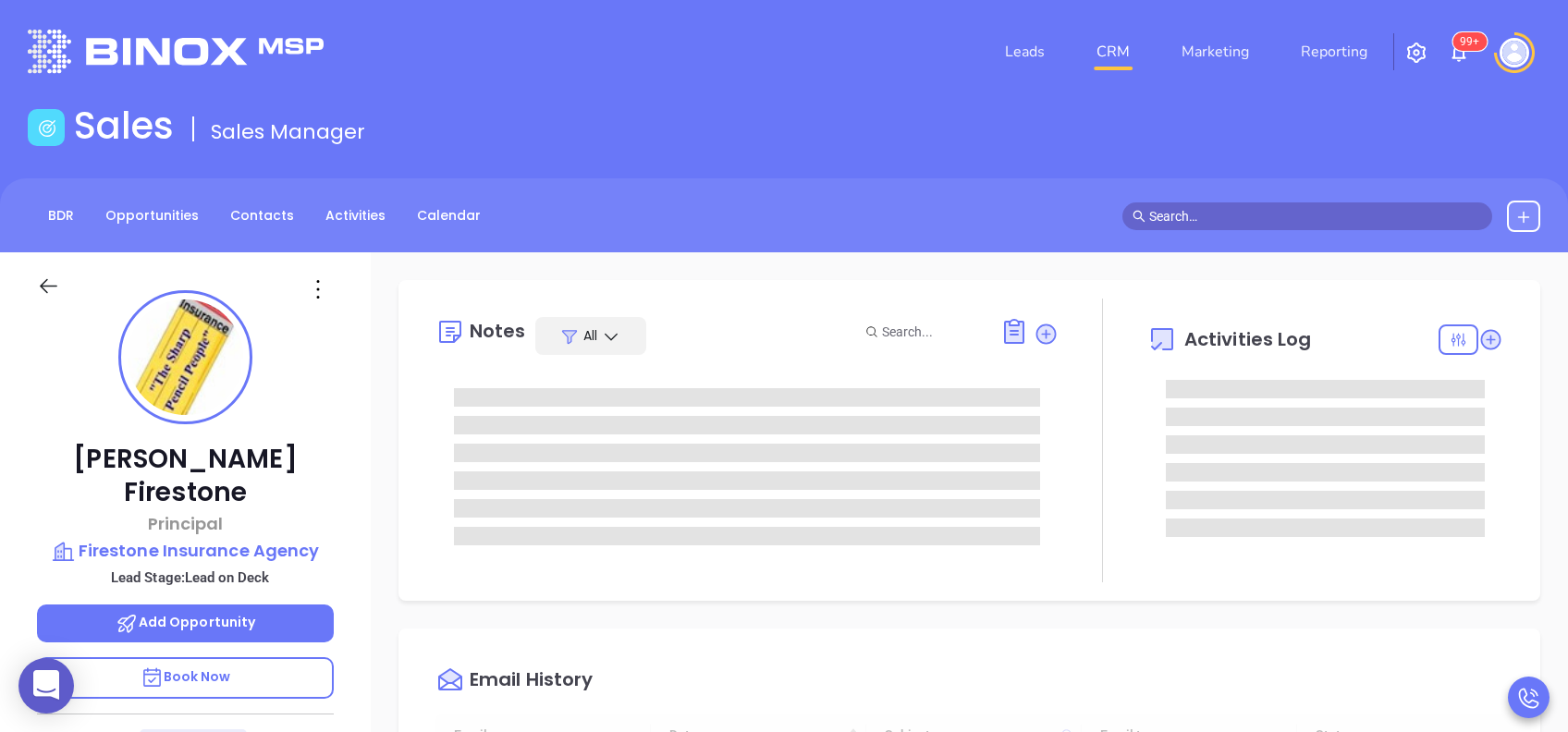
type input "[DATE]"
type input "[PERSON_NAME]"
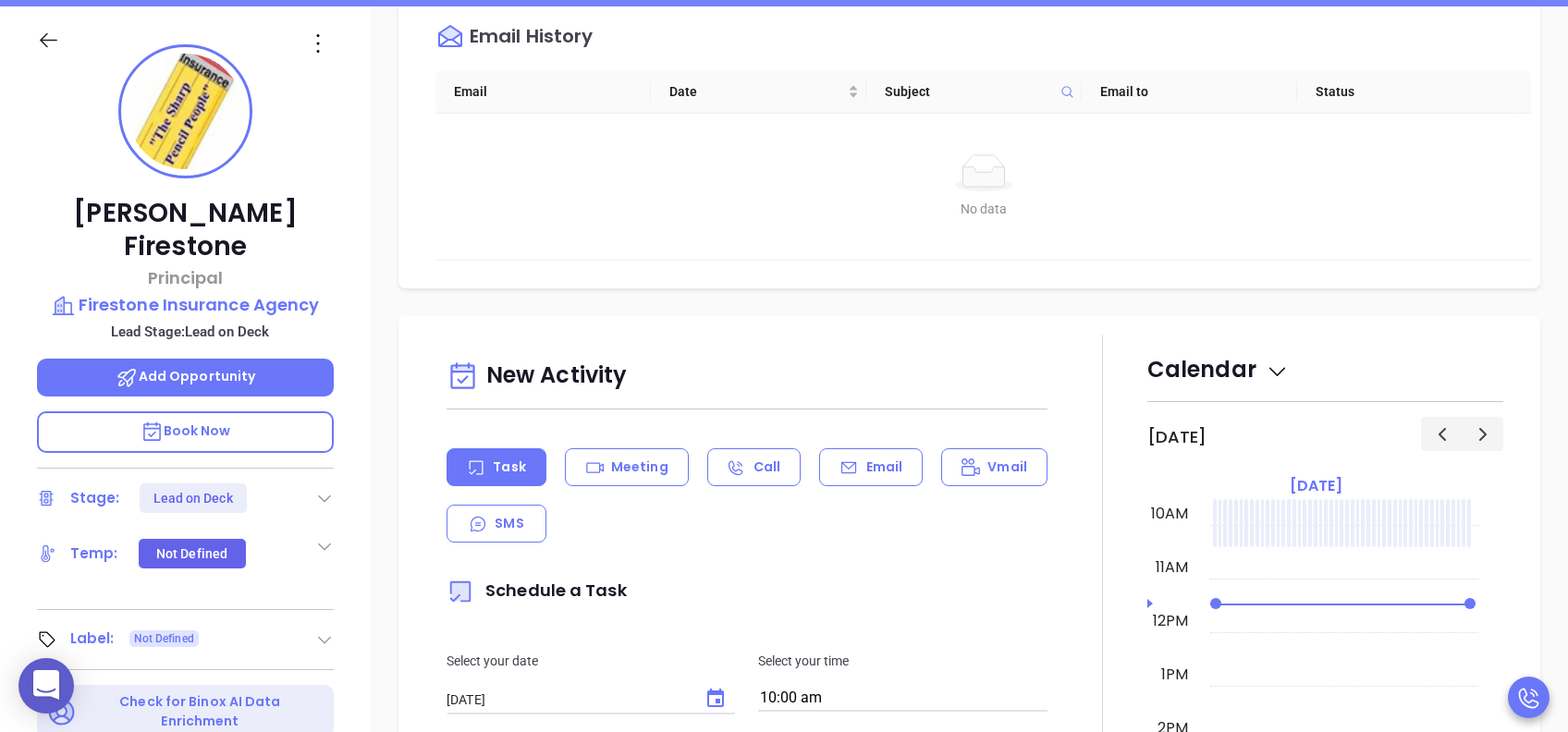
scroll to position [616, 0]
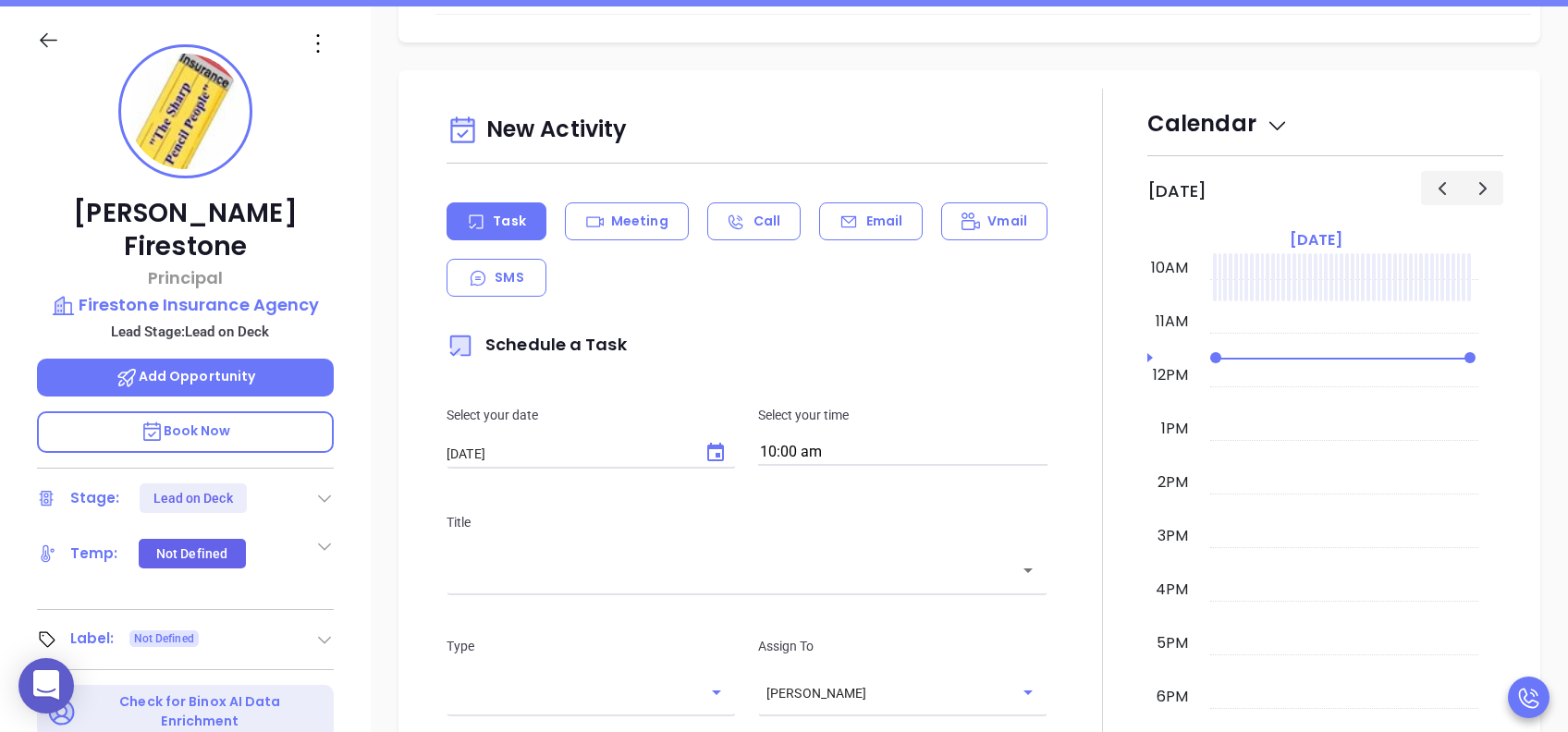
click at [883, 255] on div "Task Meeting Call Email Vmail SMS" at bounding box center [747, 250] width 601 height 94
click at [866, 218] on p "Email" at bounding box center [885, 221] width 37 height 20
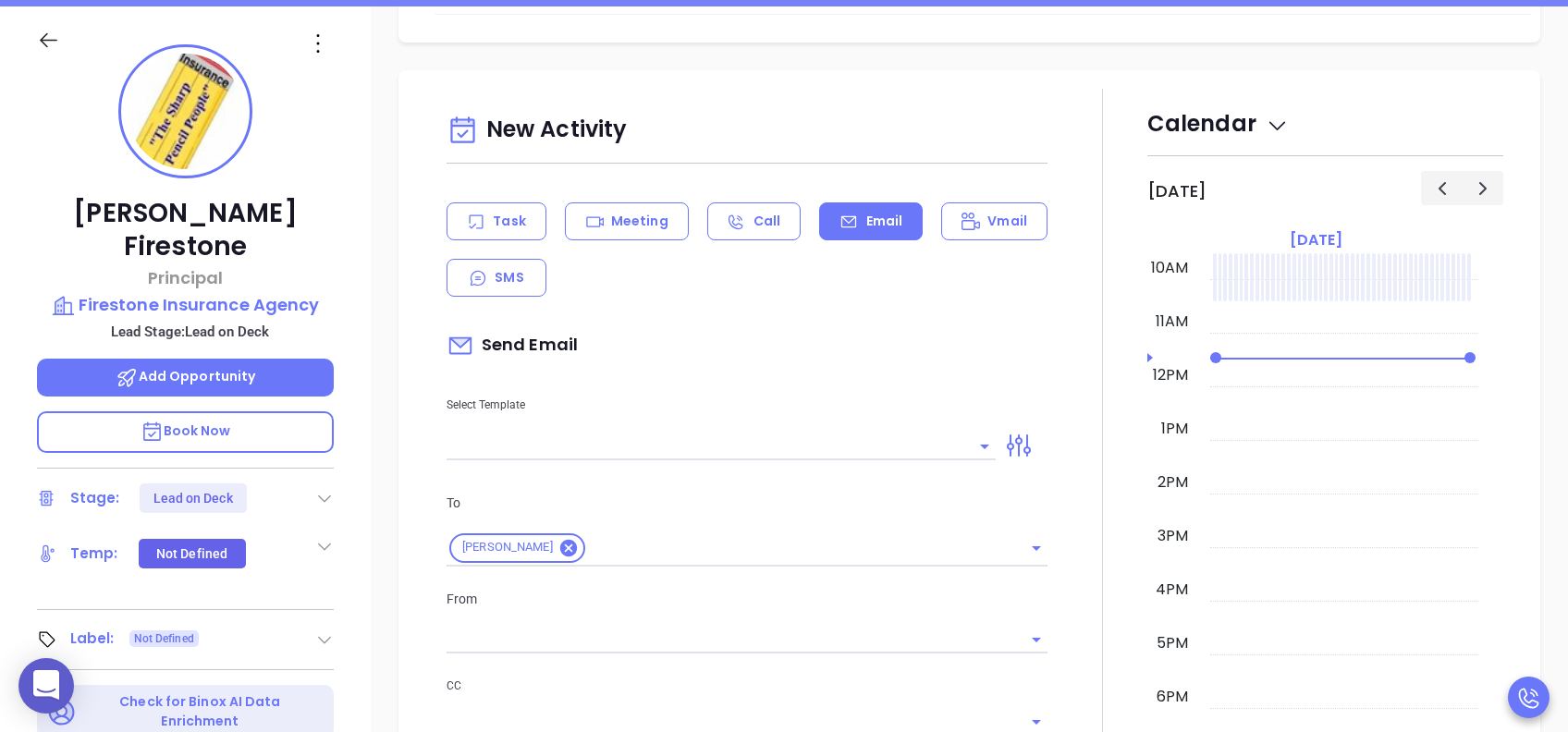
click at [753, 447] on input "text" at bounding box center [707, 445] width 522 height 26
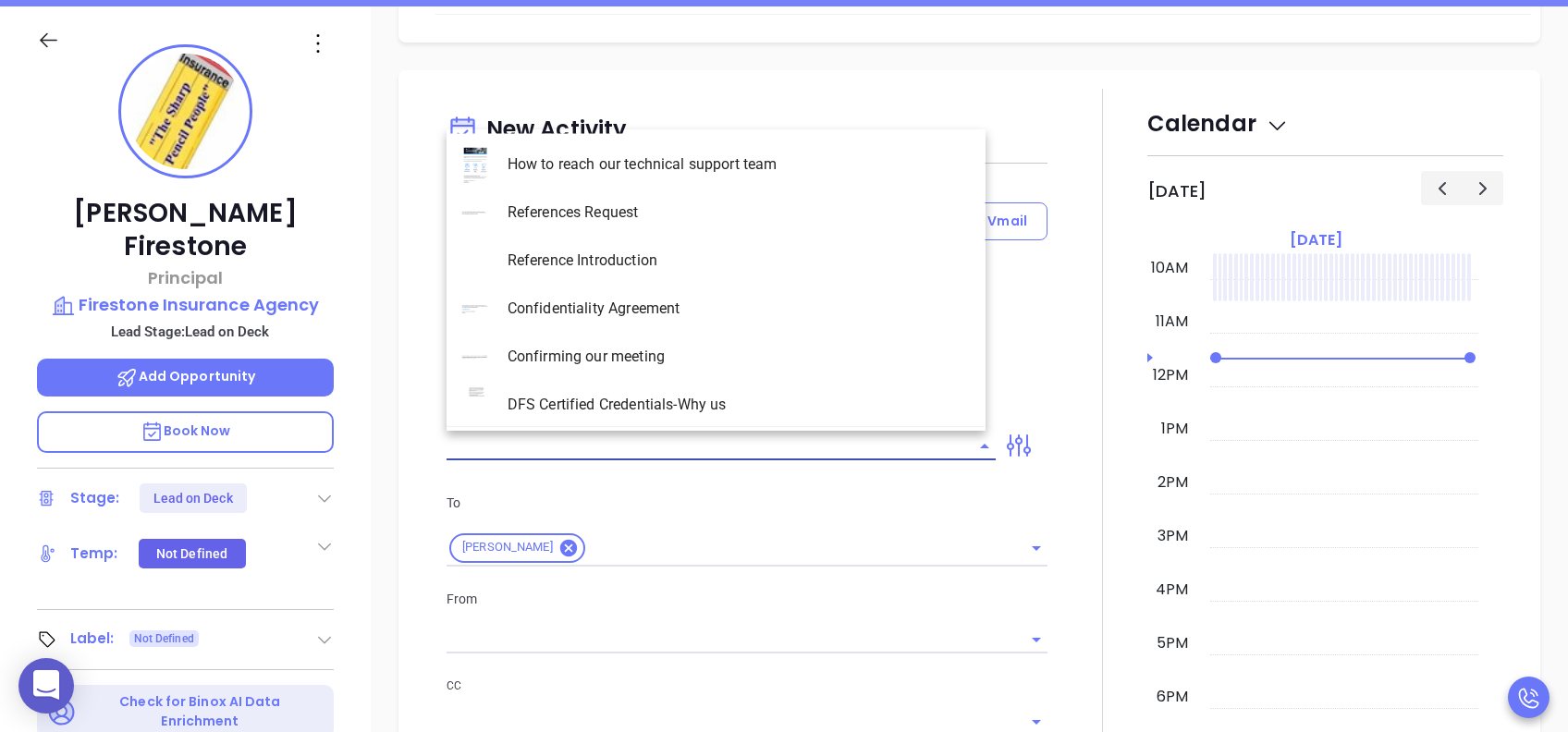
type input "[PERSON_NAME]"
click at [710, 167] on li "PA Insurance 0625" at bounding box center [715, 165] width 539 height 48
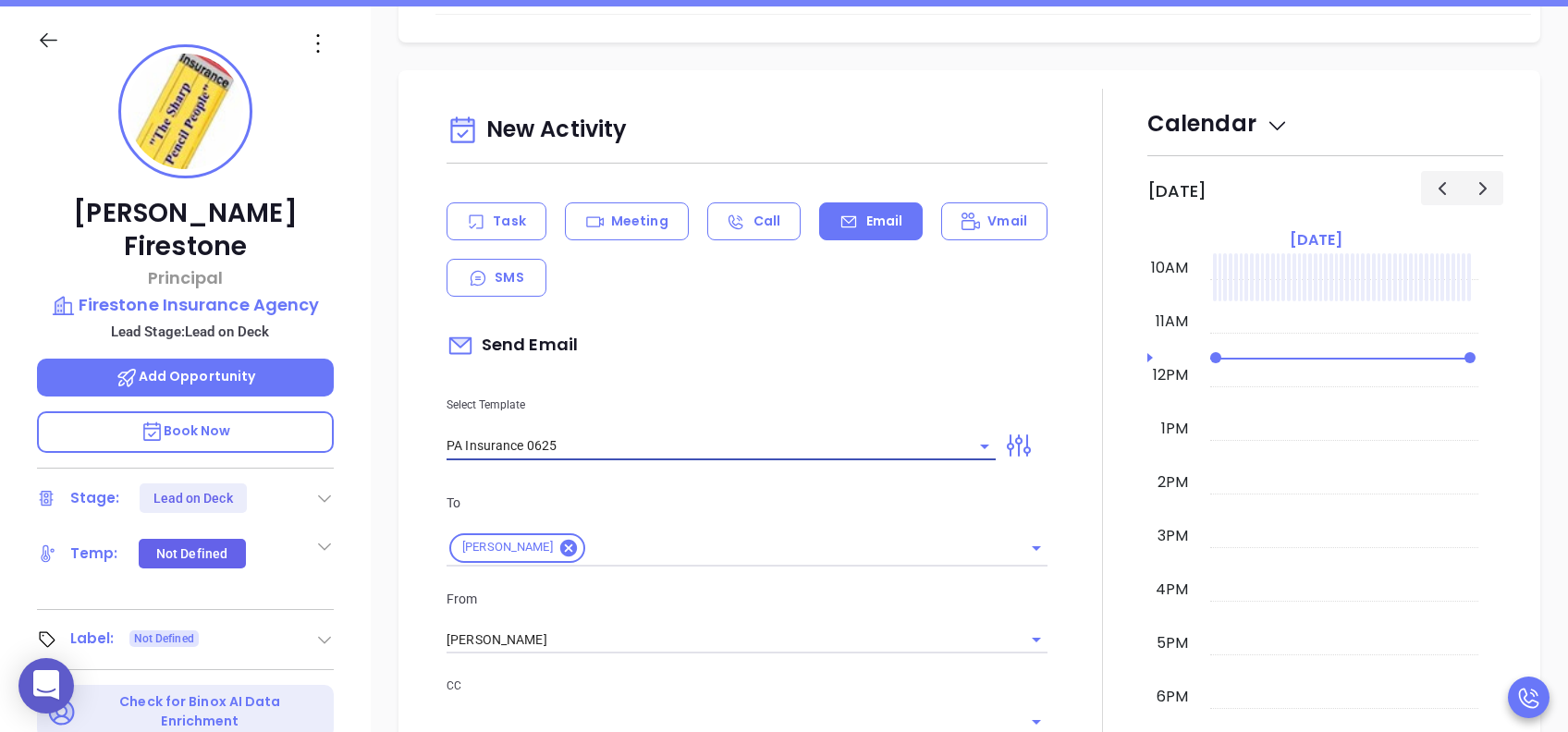
type input "PA Insurance 0625"
type input "[PERSON_NAME], PA’s New Cybersecurity Law: Are You Prepared?"
click at [771, 325] on div "Send Email" at bounding box center [747, 345] width 601 height 42
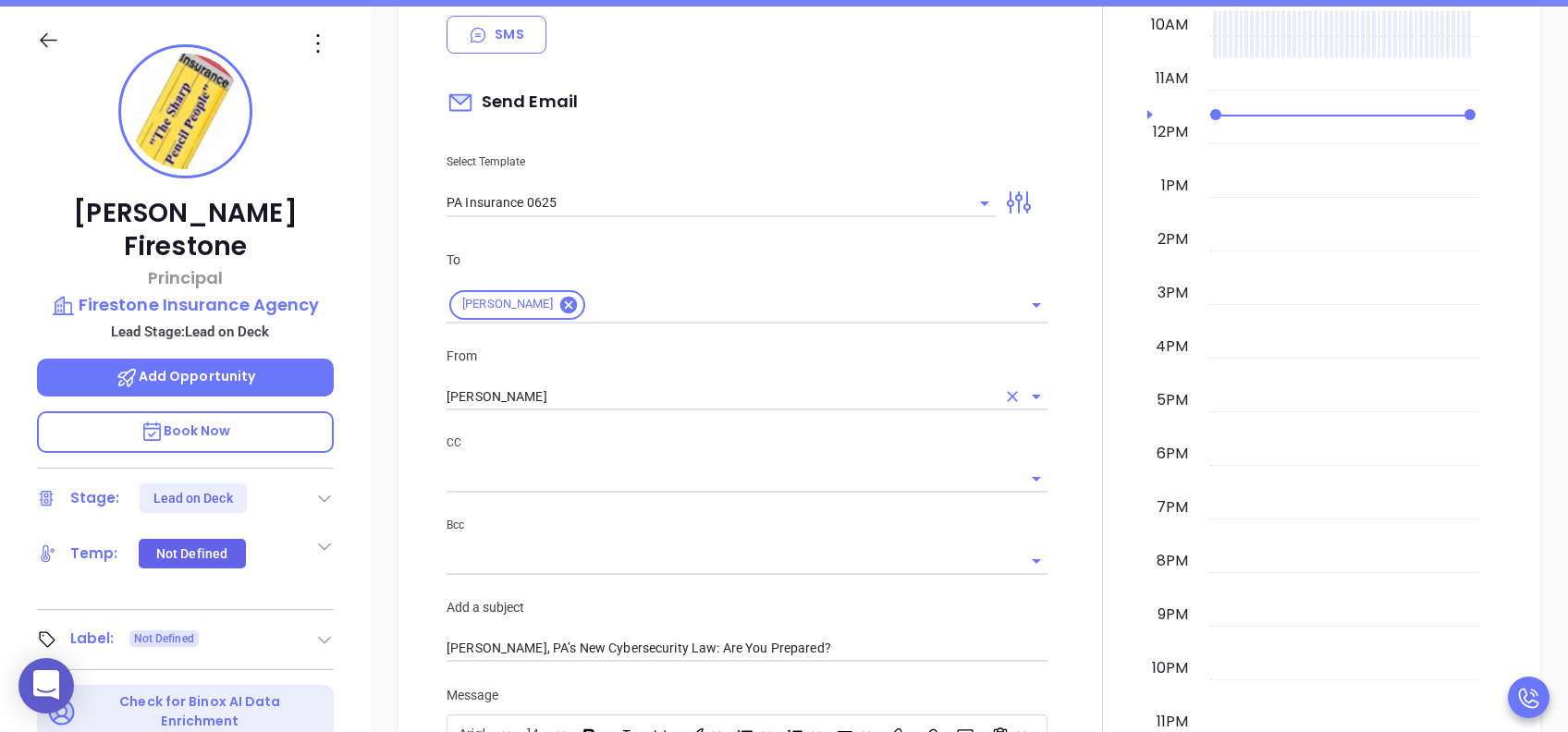
scroll to position [863, 0]
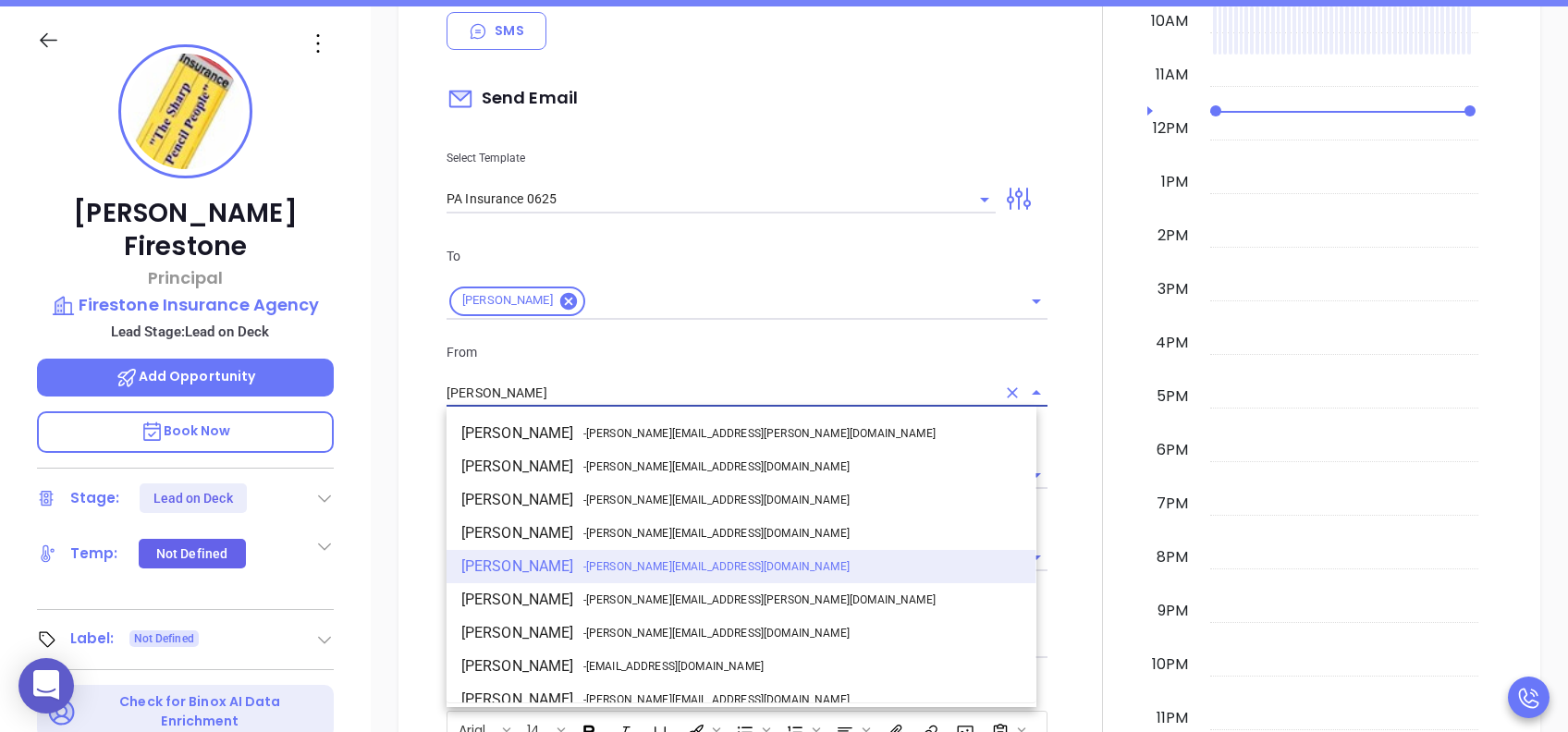
click at [627, 397] on input "Vicky Mendoza" at bounding box center [720, 392] width 549 height 26
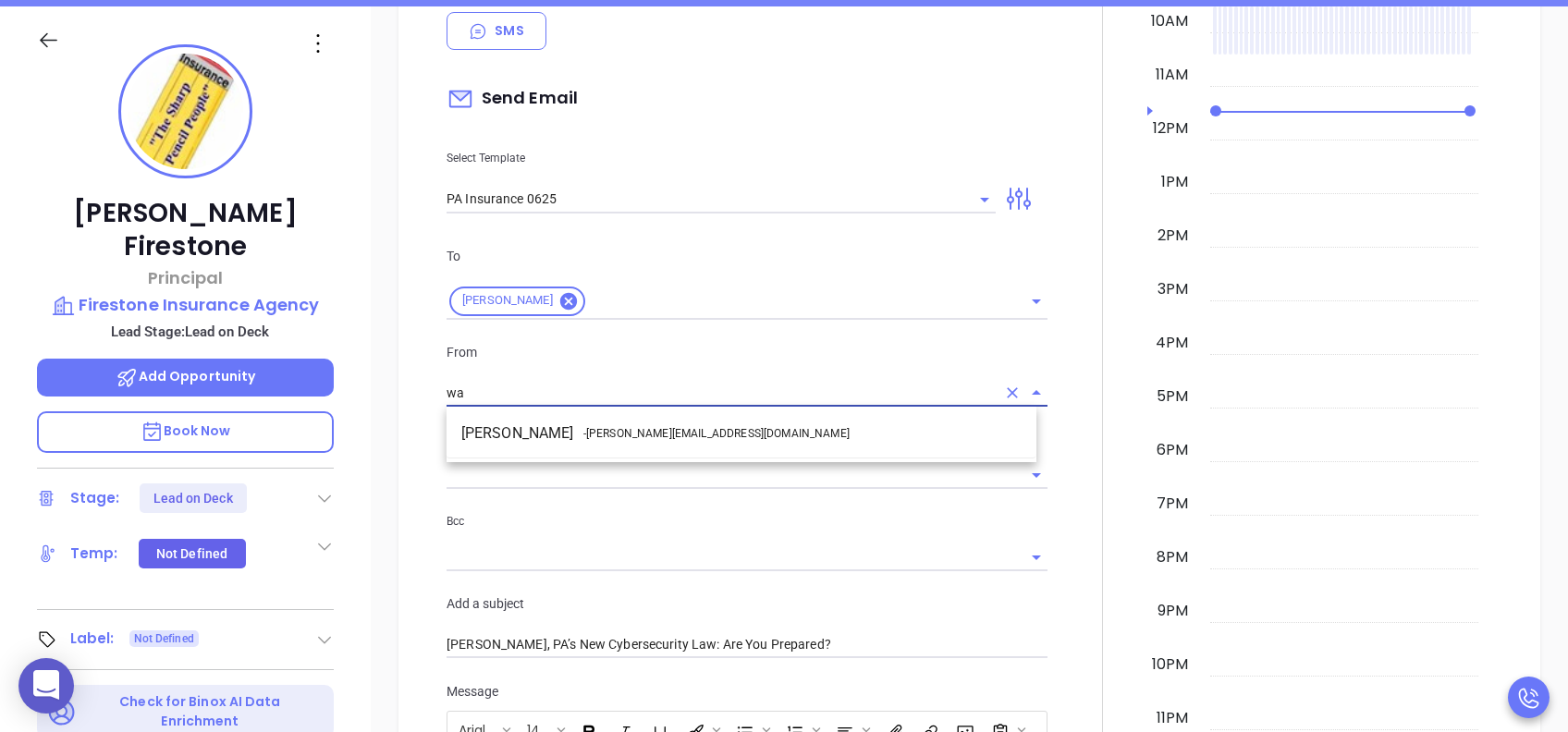
click at [616, 430] on span "- [PERSON_NAME][EMAIL_ADDRESS][DOMAIN_NAME]" at bounding box center [716, 434] width 266 height 17
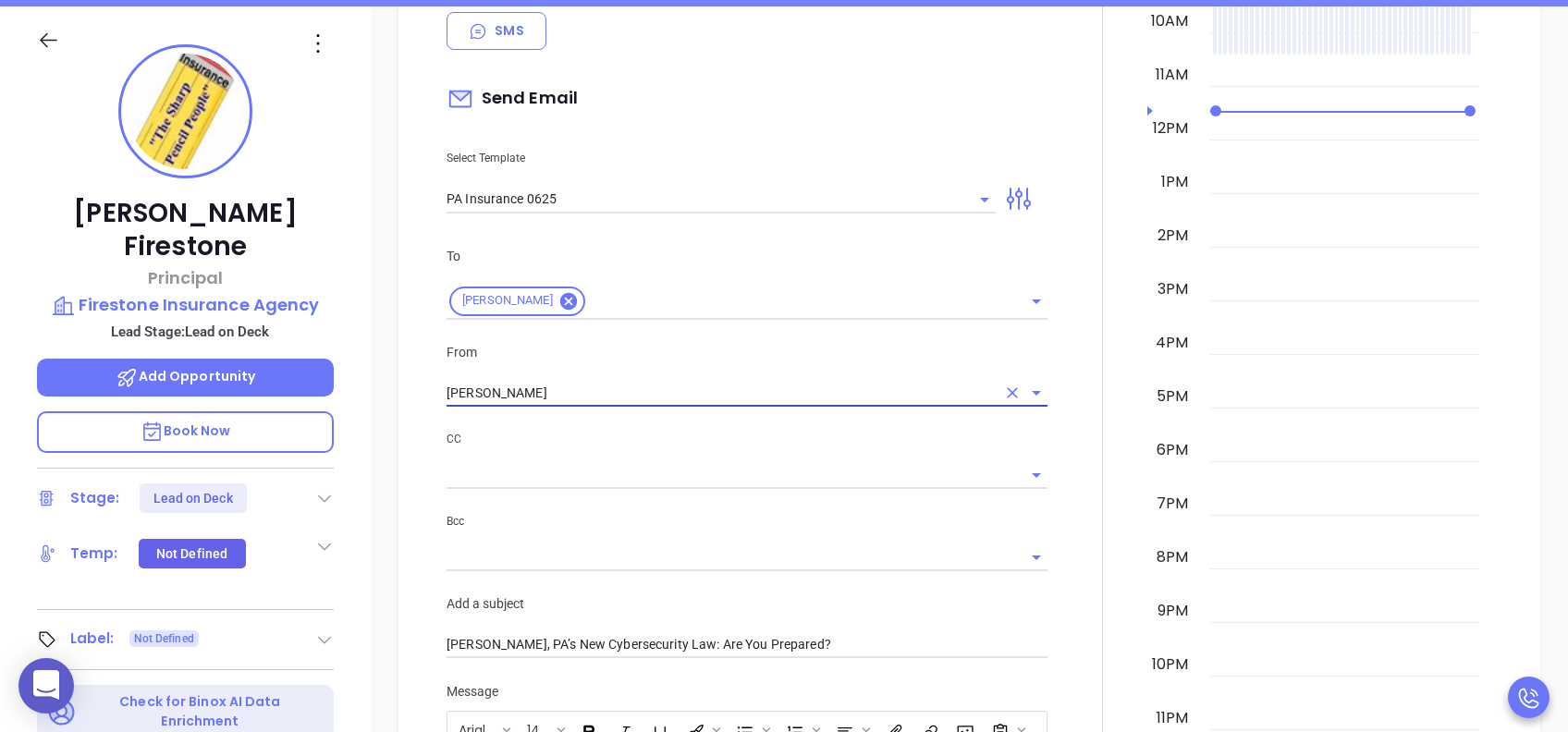
type input "[PERSON_NAME]"
click at [638, 439] on p "CC" at bounding box center [747, 438] width 601 height 21
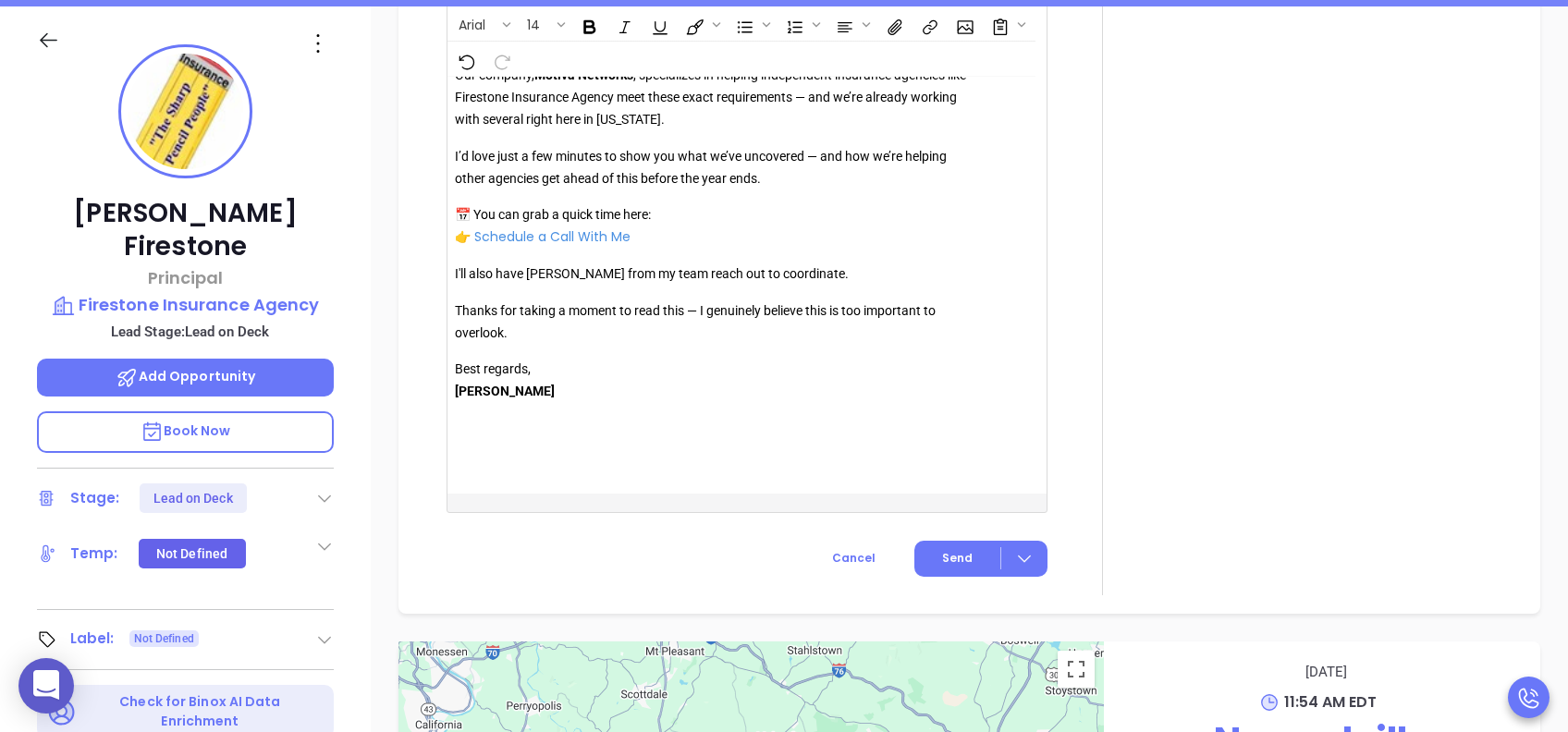
scroll to position [2095, 0]
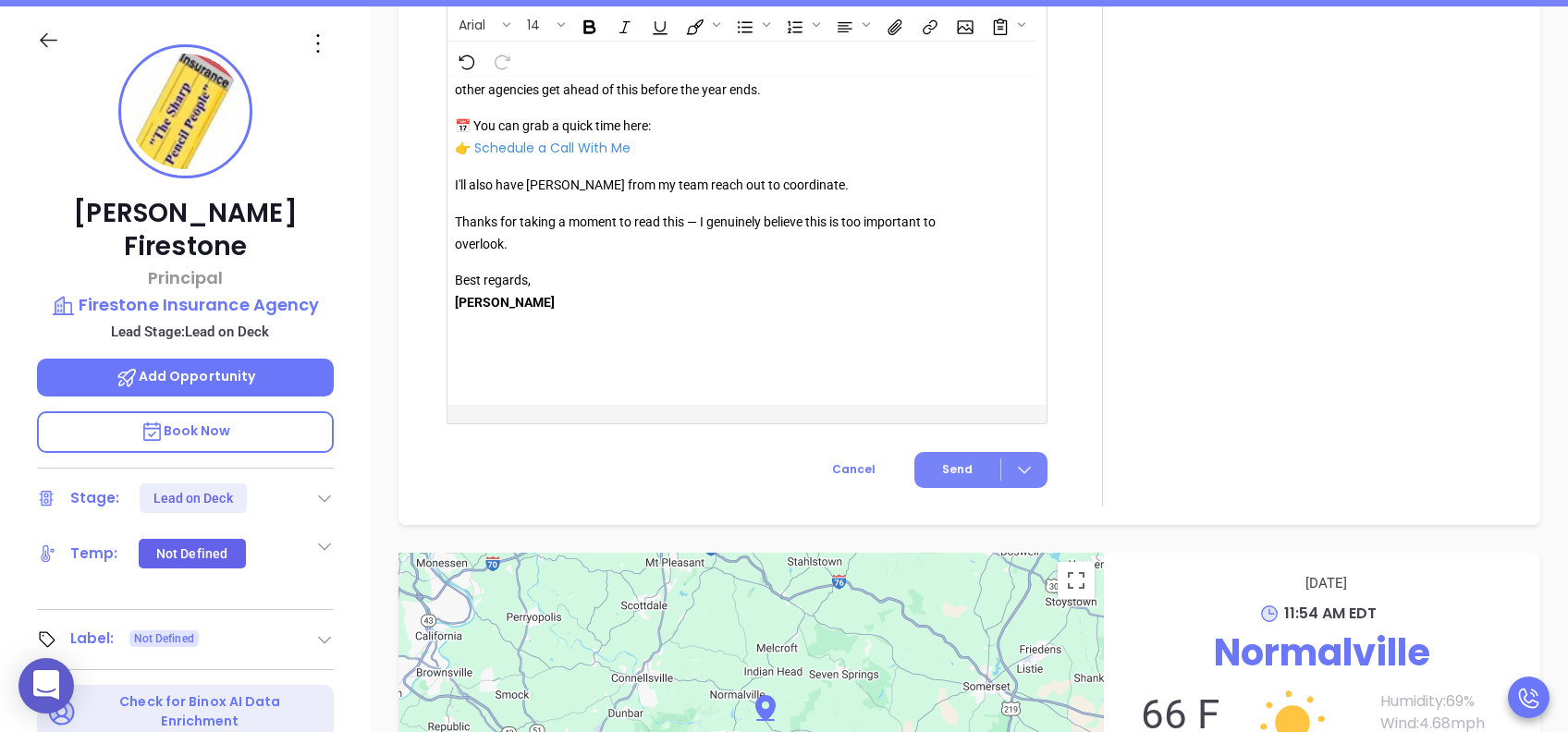
click at [969, 471] on button "Send" at bounding box center [981, 470] width 133 height 36
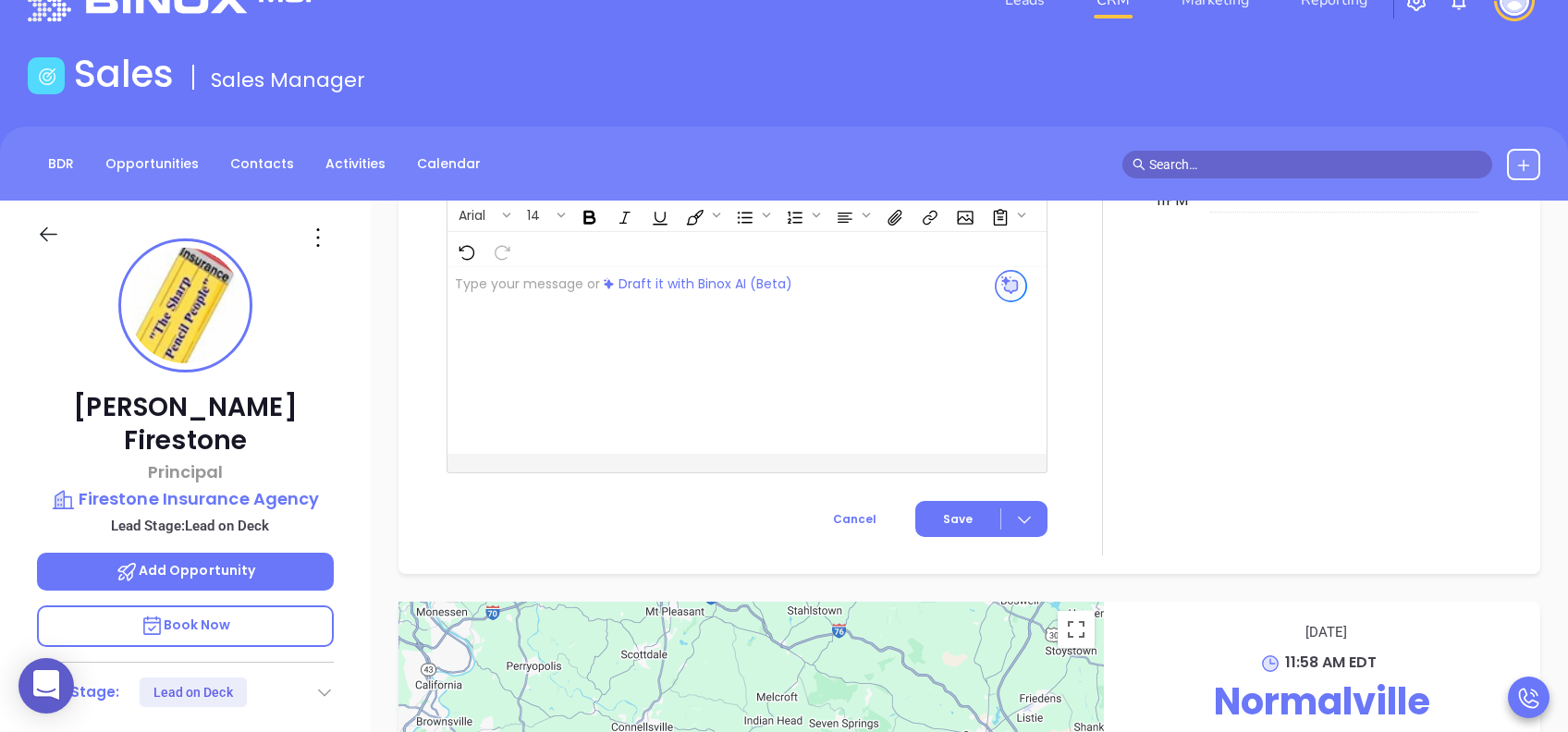
scroll to position [0, 0]
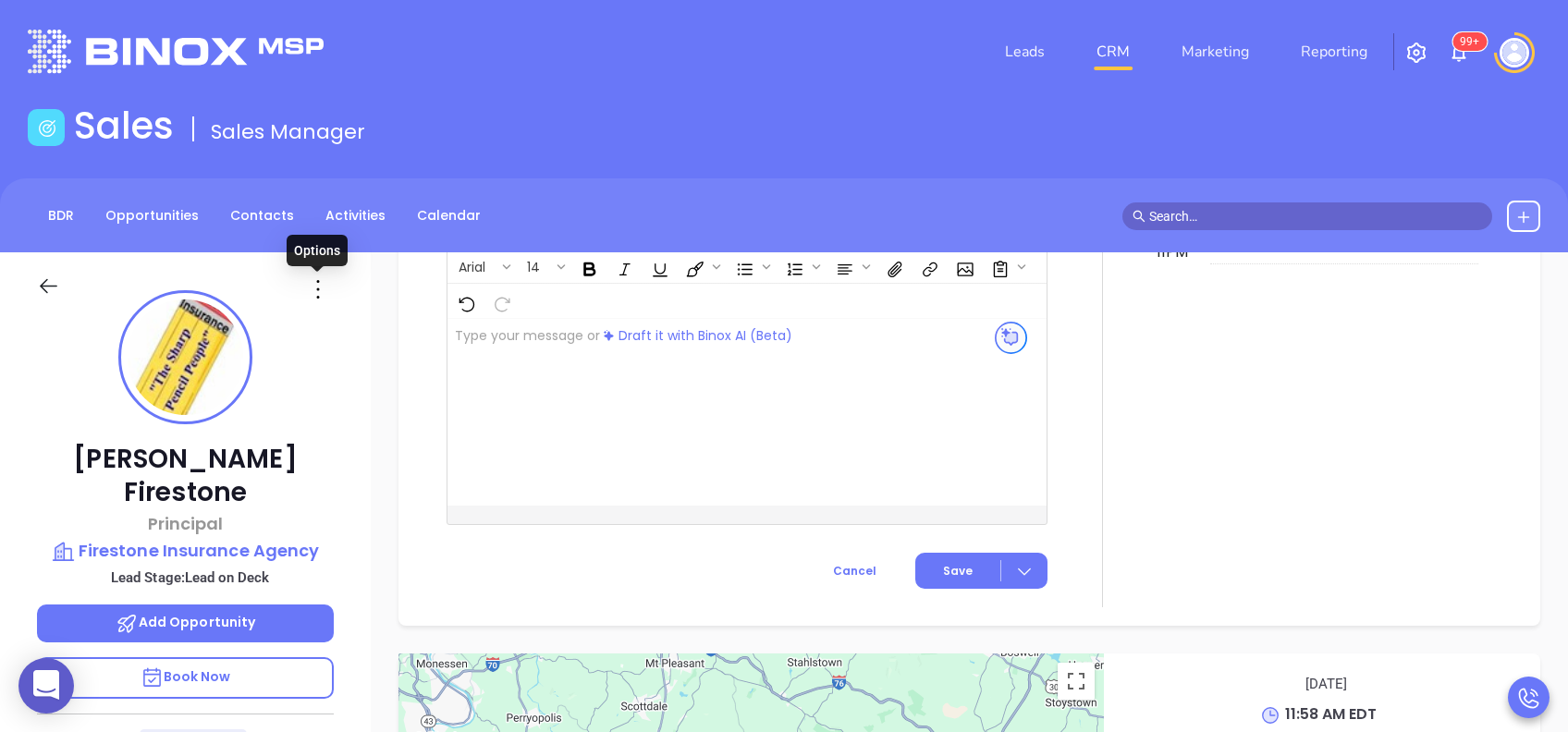
click at [320, 290] on icon at bounding box center [318, 290] width 29 height 29
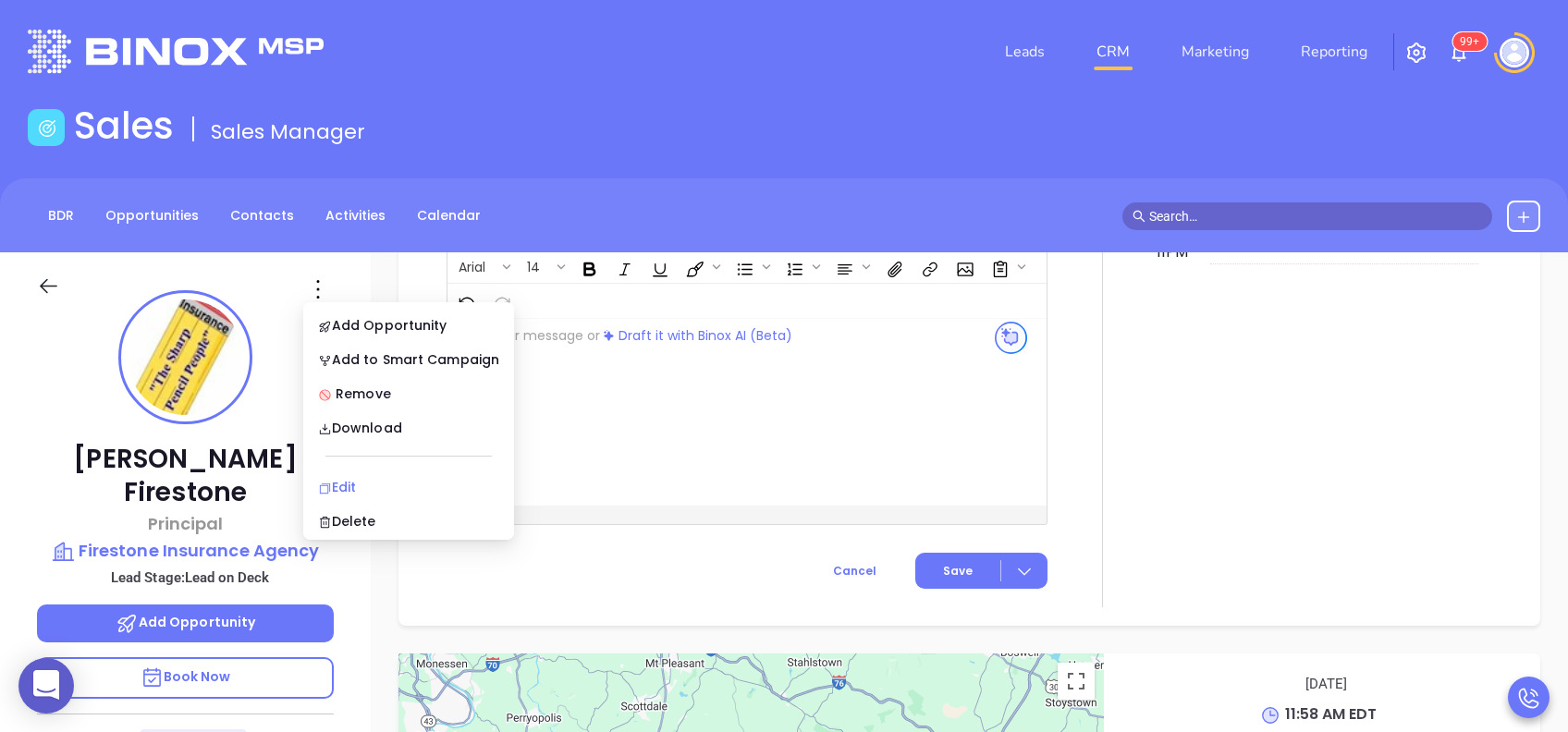
click at [394, 485] on div "Edit" at bounding box center [408, 487] width 181 height 21
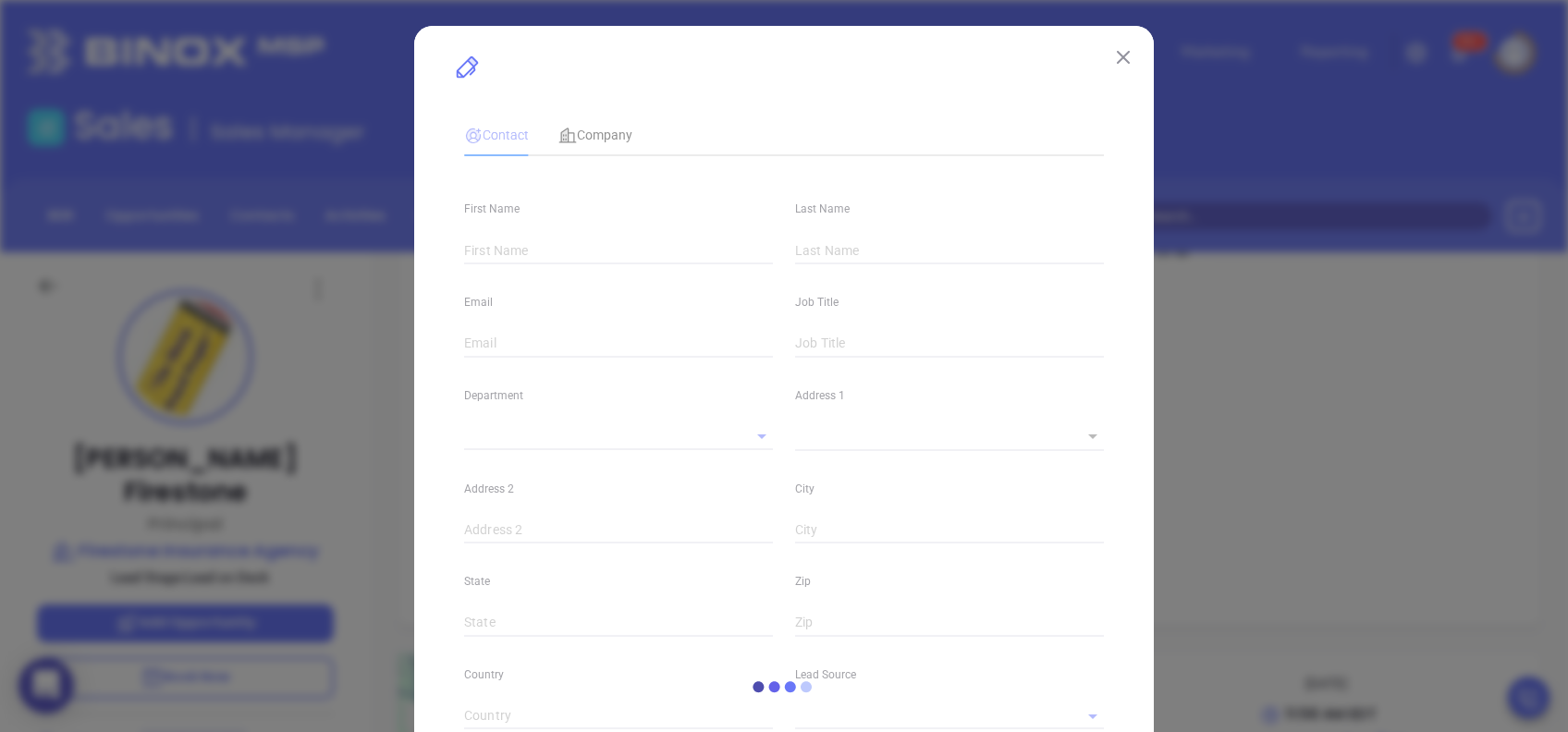
type input "Ken"
type input "Firestone"
type input "ken@firestoneinsurance.net"
type input "Principal"
type input "1"
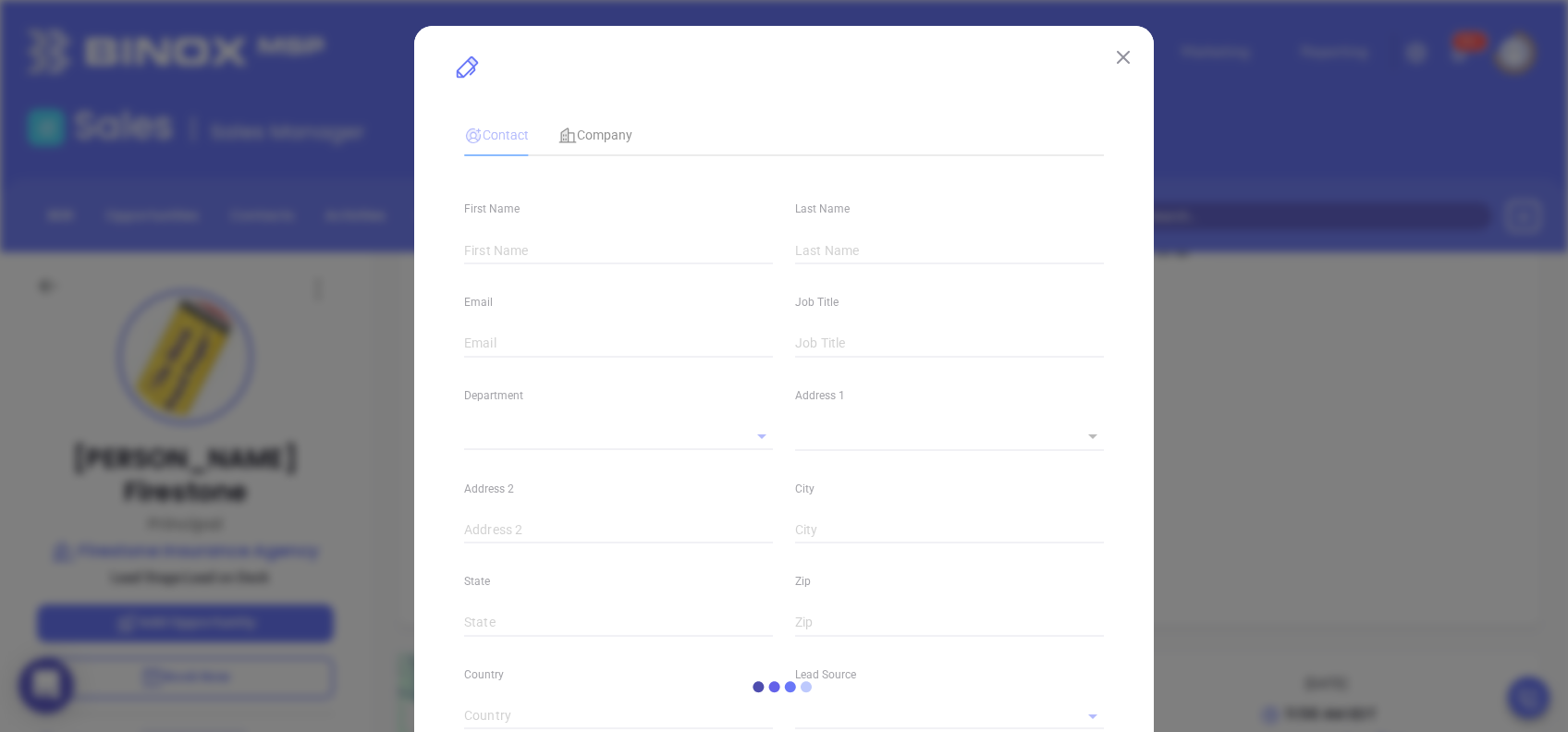
type input "www.linkedin.com/in/ken-firestone-a2555619"
type input "Marketing"
type input "Binox"
type input "[PERSON_NAME]"
type input "Lead on Deck"
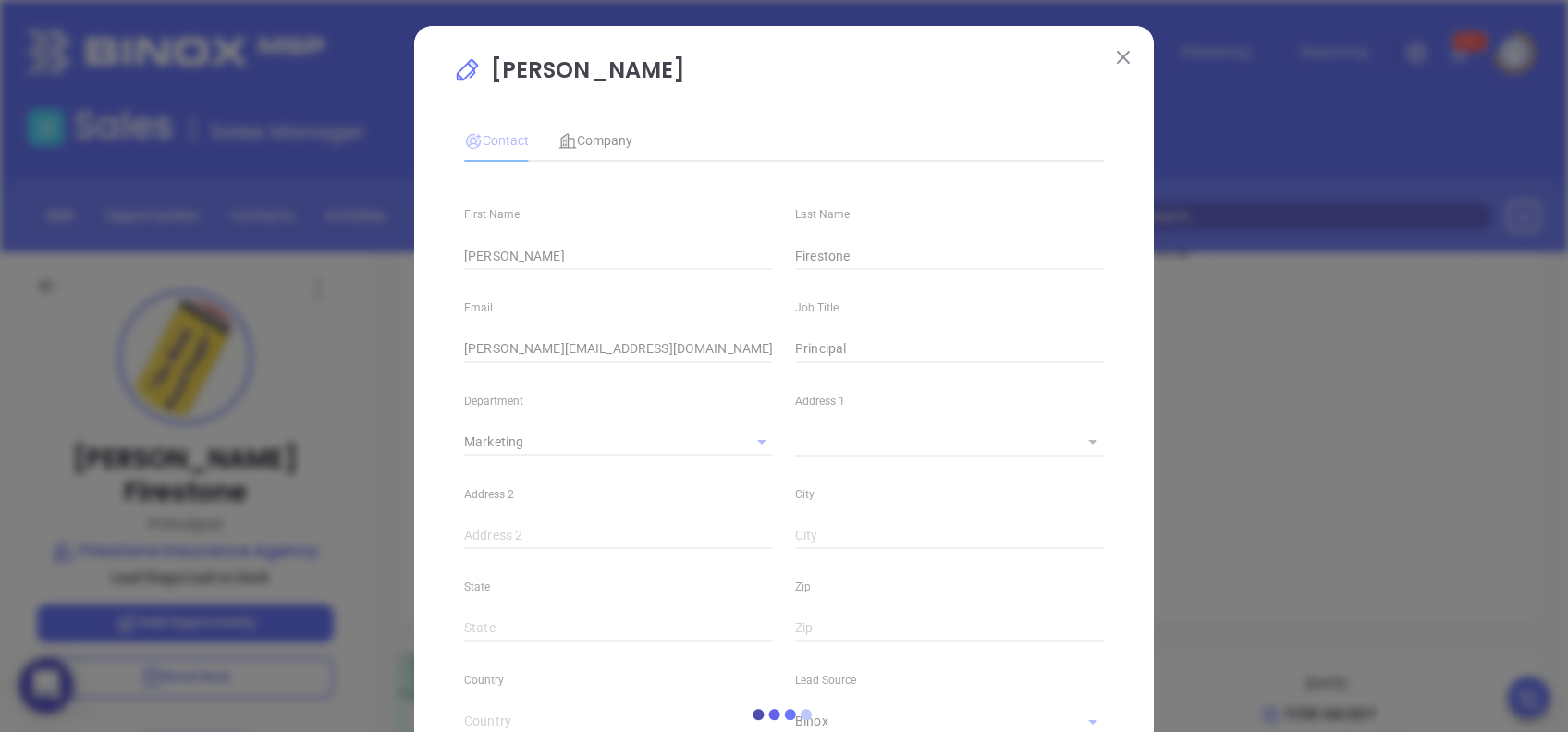
type input "1"
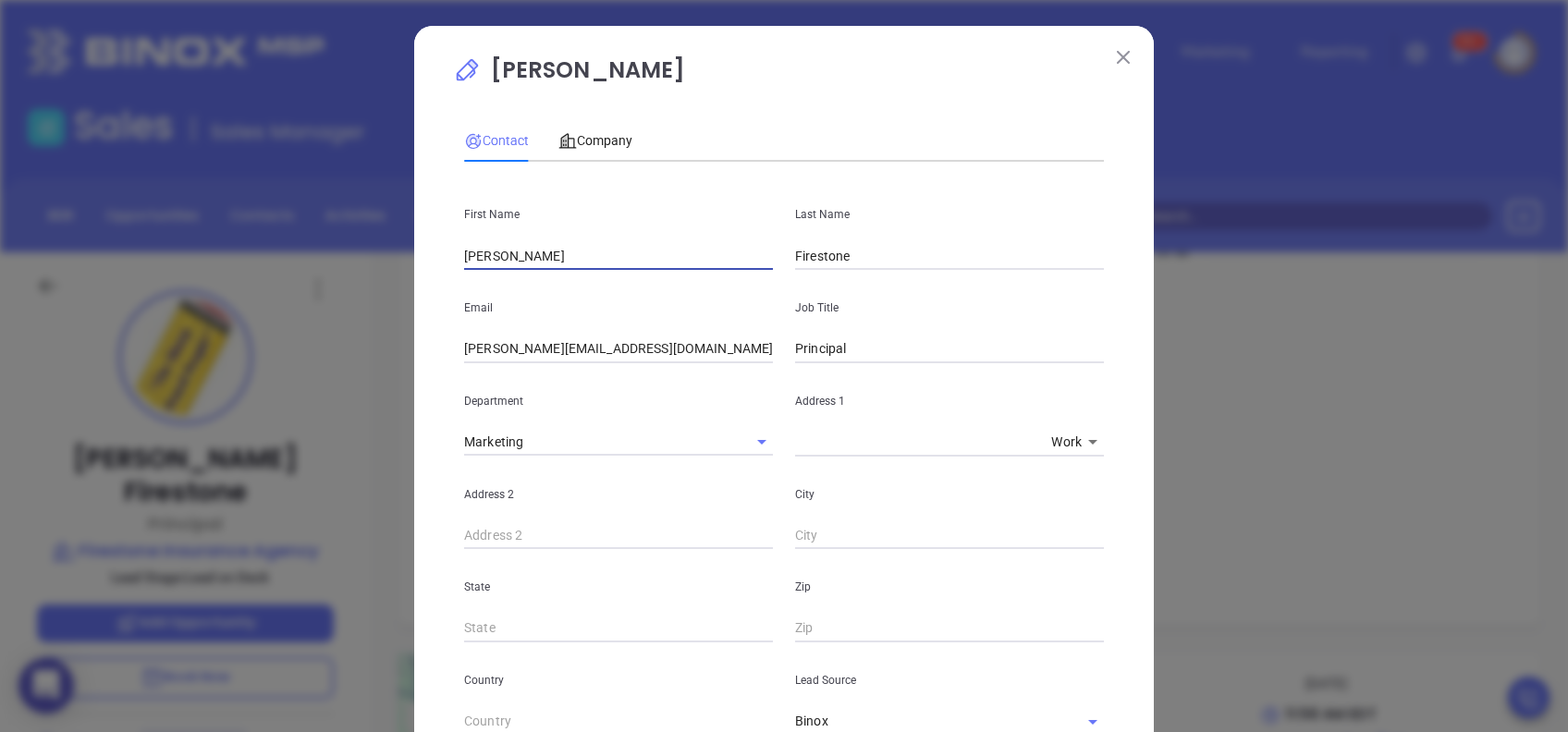
click at [531, 262] on input "Ken" at bounding box center [619, 256] width 309 height 27
type input "K"
type input "Greg"
type input "Dunway"
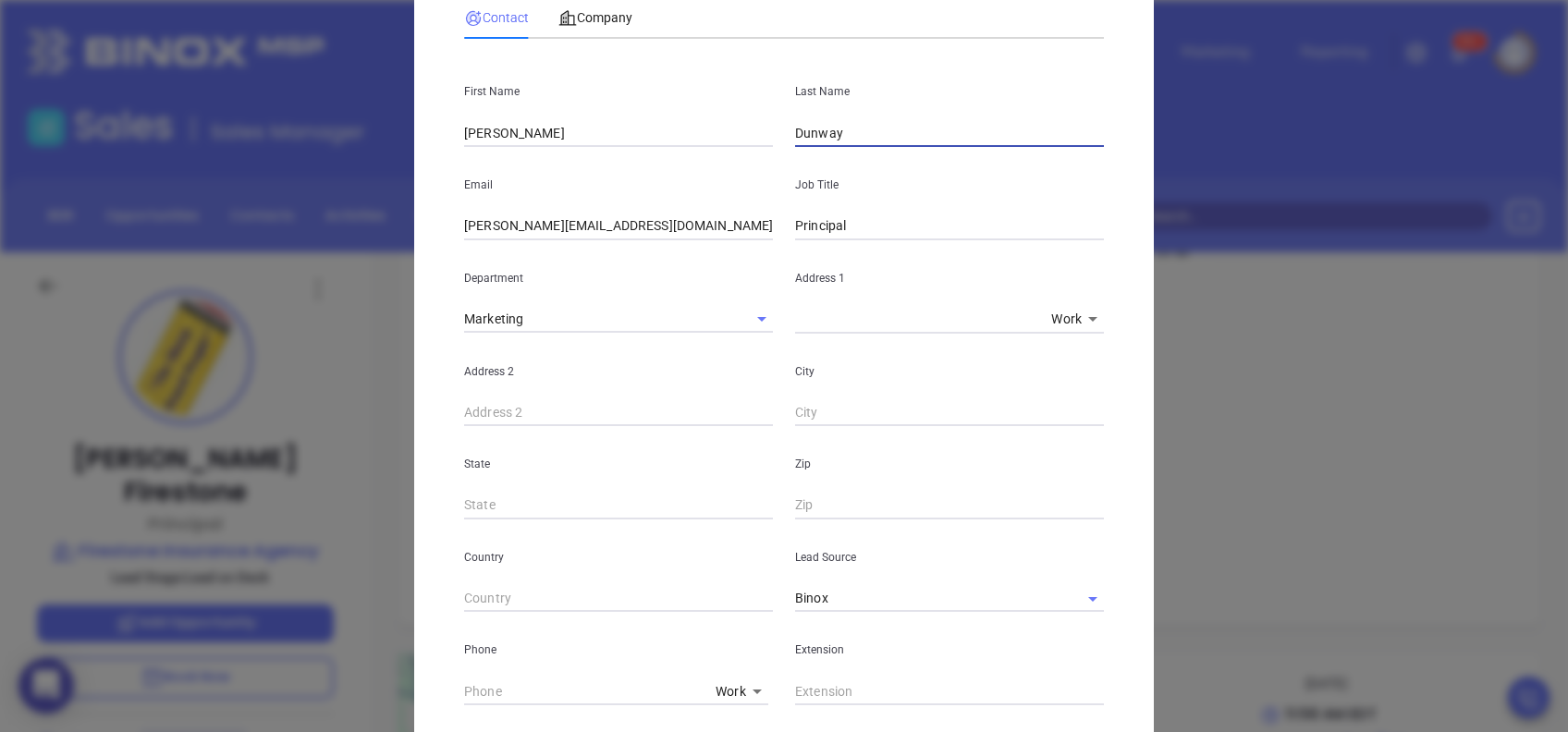
scroll to position [246, 0]
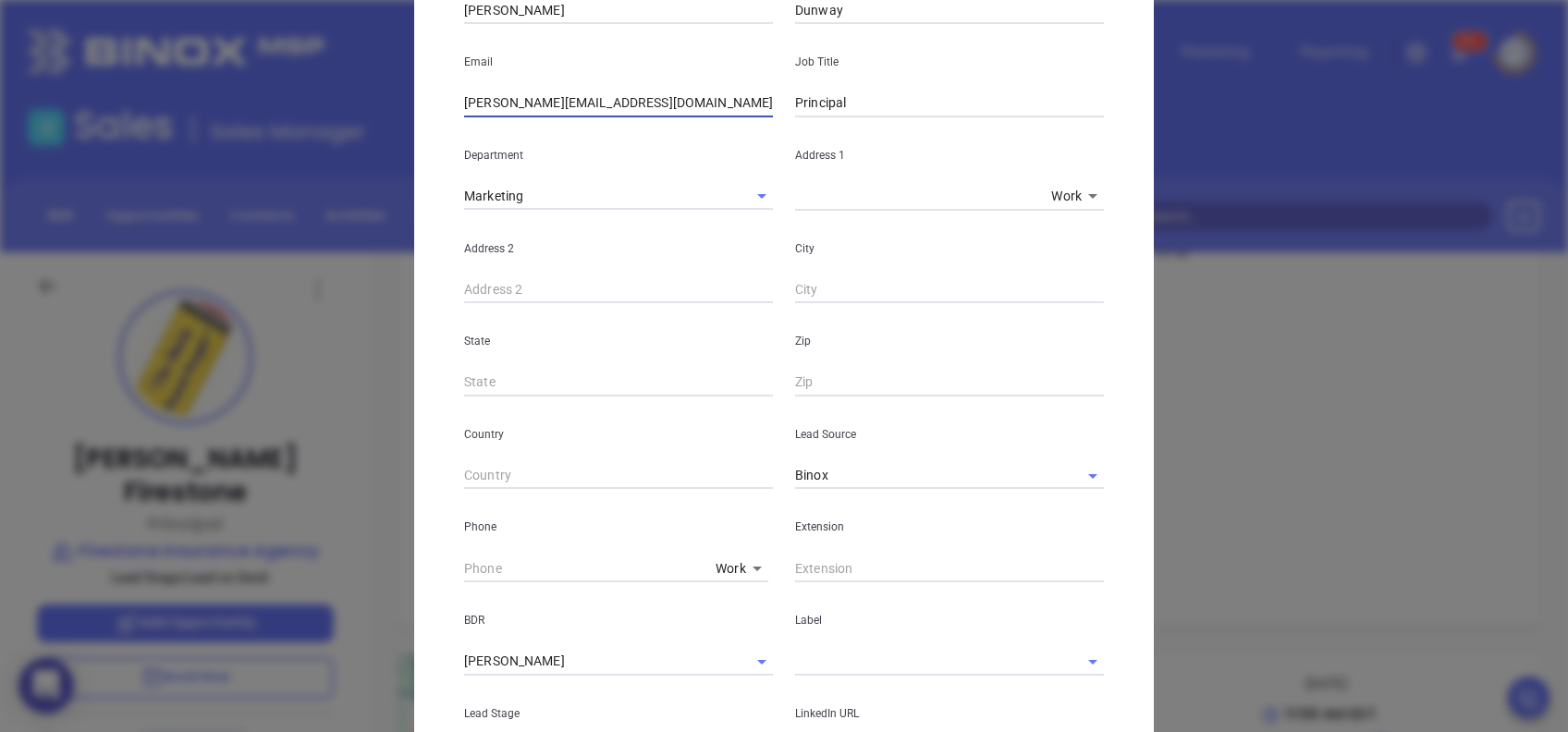
drag, startPoint x: 636, startPoint y: 92, endPoint x: 393, endPoint y: 111, distance: 243.7
click at [393, 111] on div "Ken Firestone Contact Company First Name Greg Last Name Dunway Email ken@firest…" at bounding box center [784, 366] width 1568 height 732
paste input "greg"
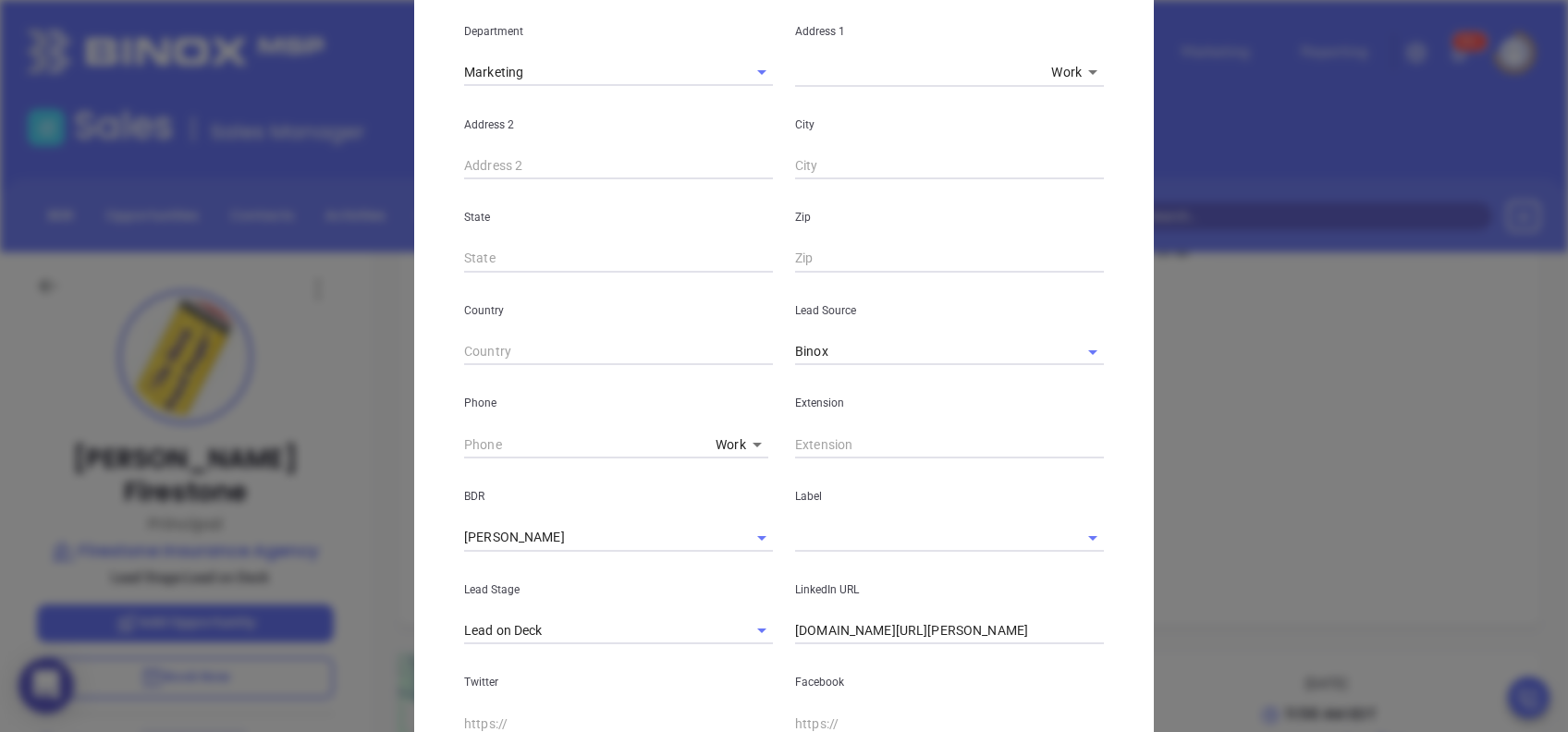
scroll to position [493, 0]
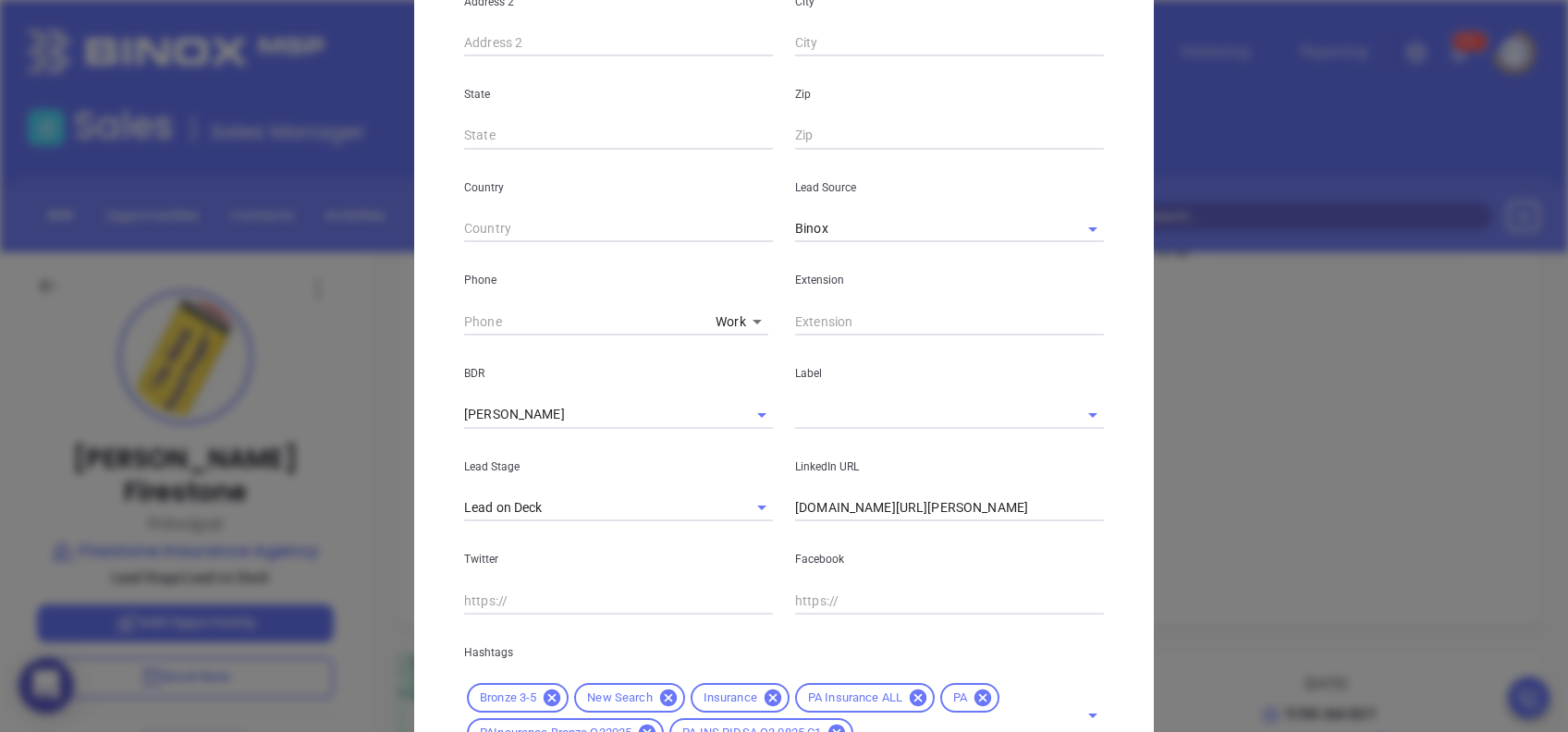
type input "greg@firestoneinsurance.net"
click at [547, 318] on input "( ) -" at bounding box center [585, 322] width 244 height 27
paste input "724) 455-3900"
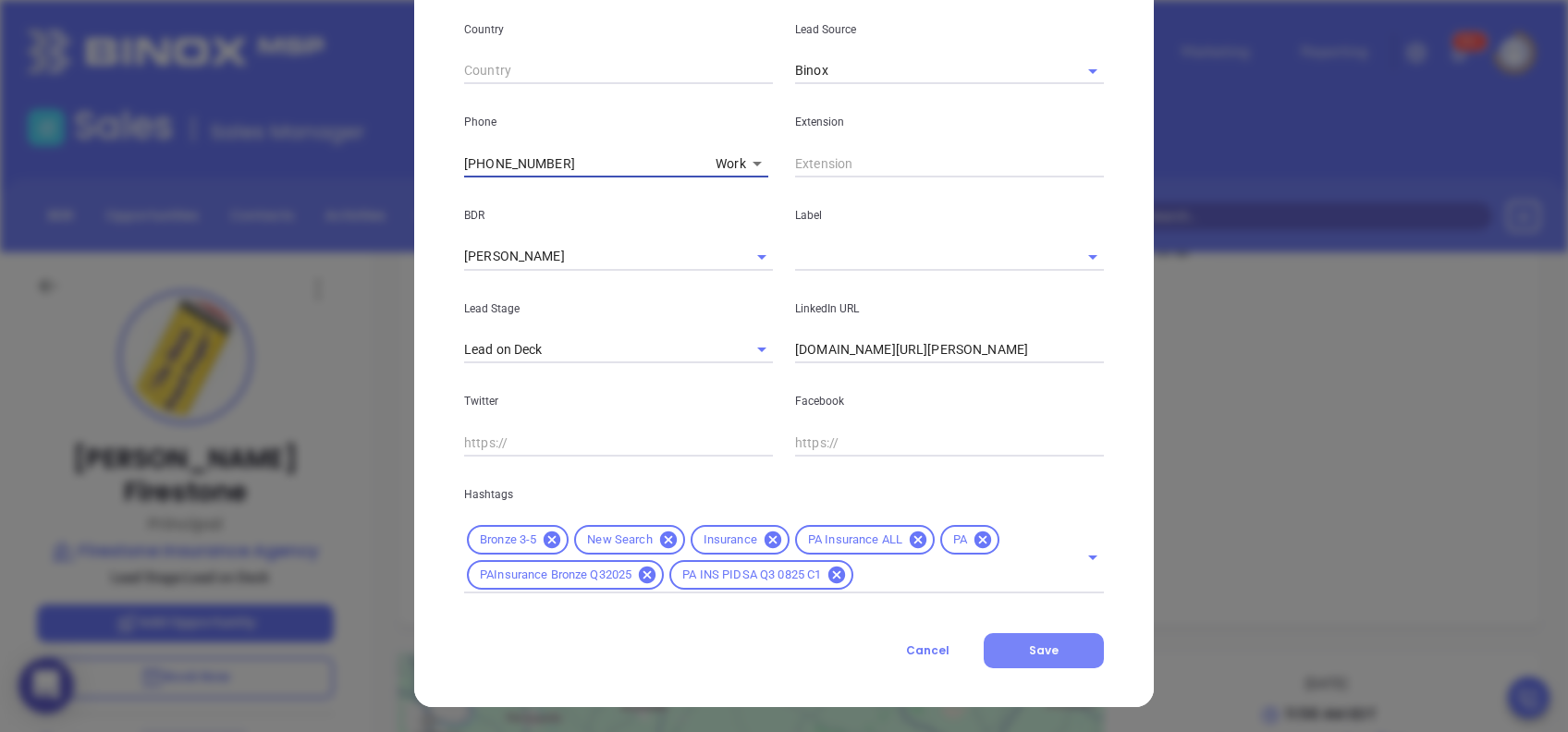
type input "(724) 455-3900"
click at [1051, 650] on button "Save" at bounding box center [1043, 651] width 120 height 35
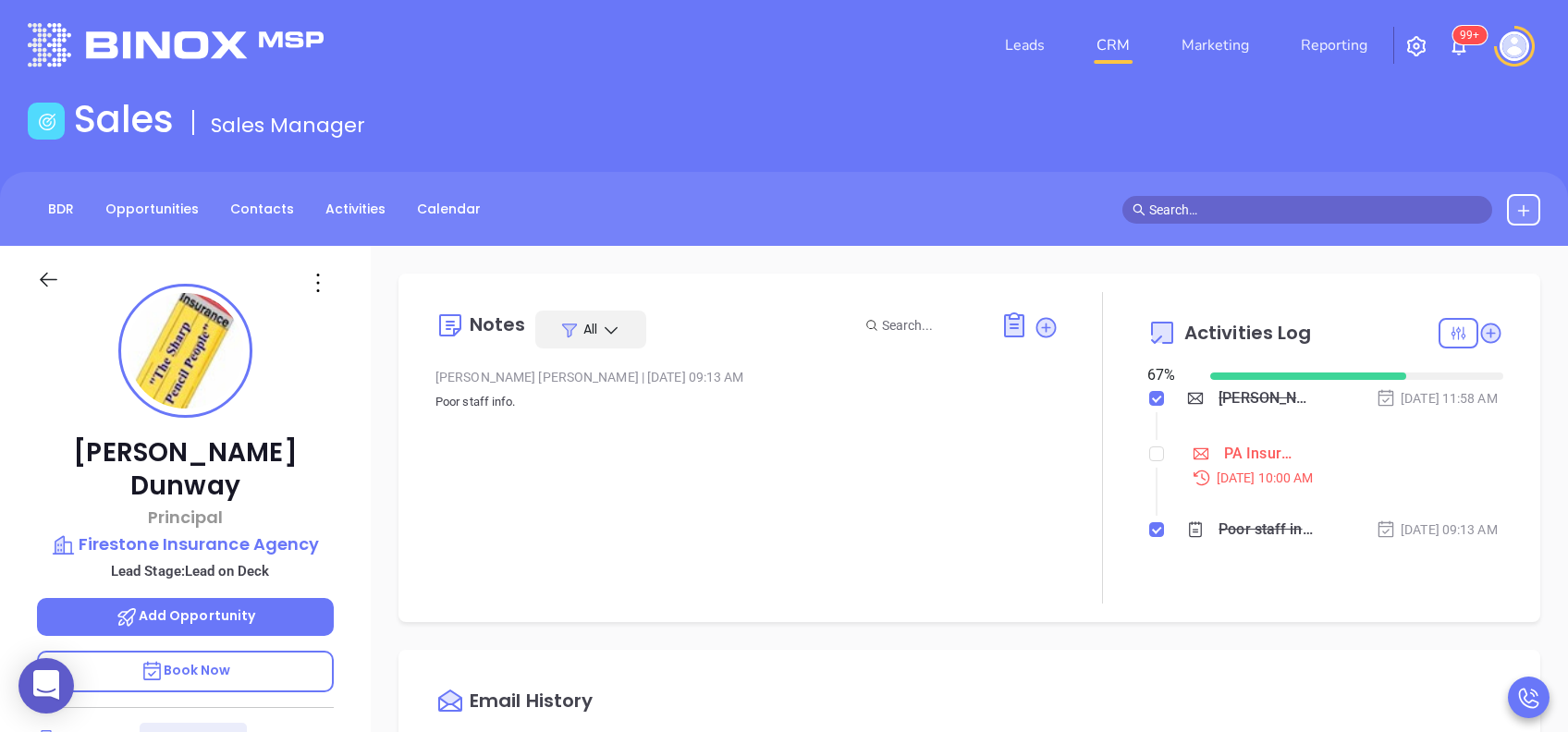
scroll to position [0, 0]
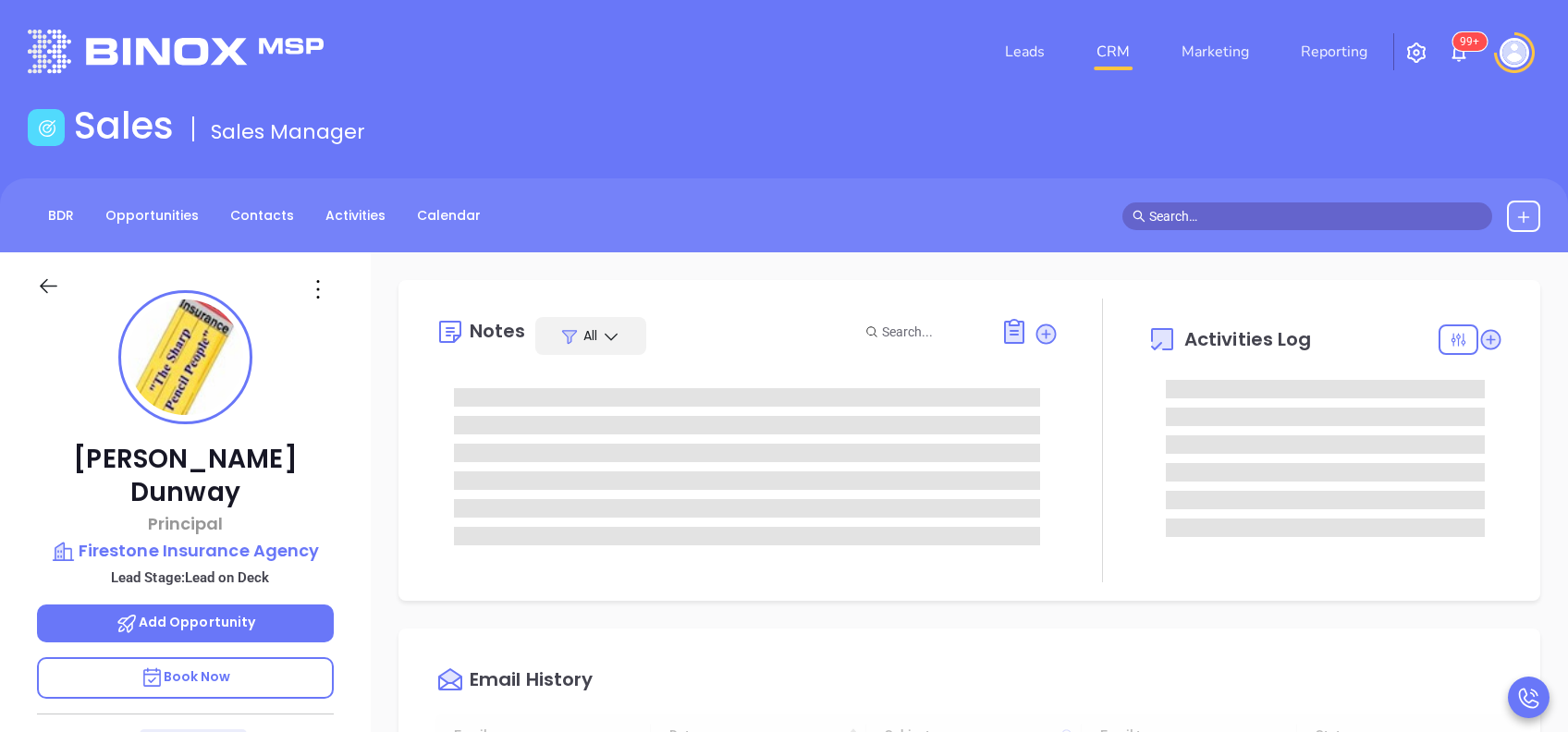
scroll to position [538, 0]
type input "[PERSON_NAME]"
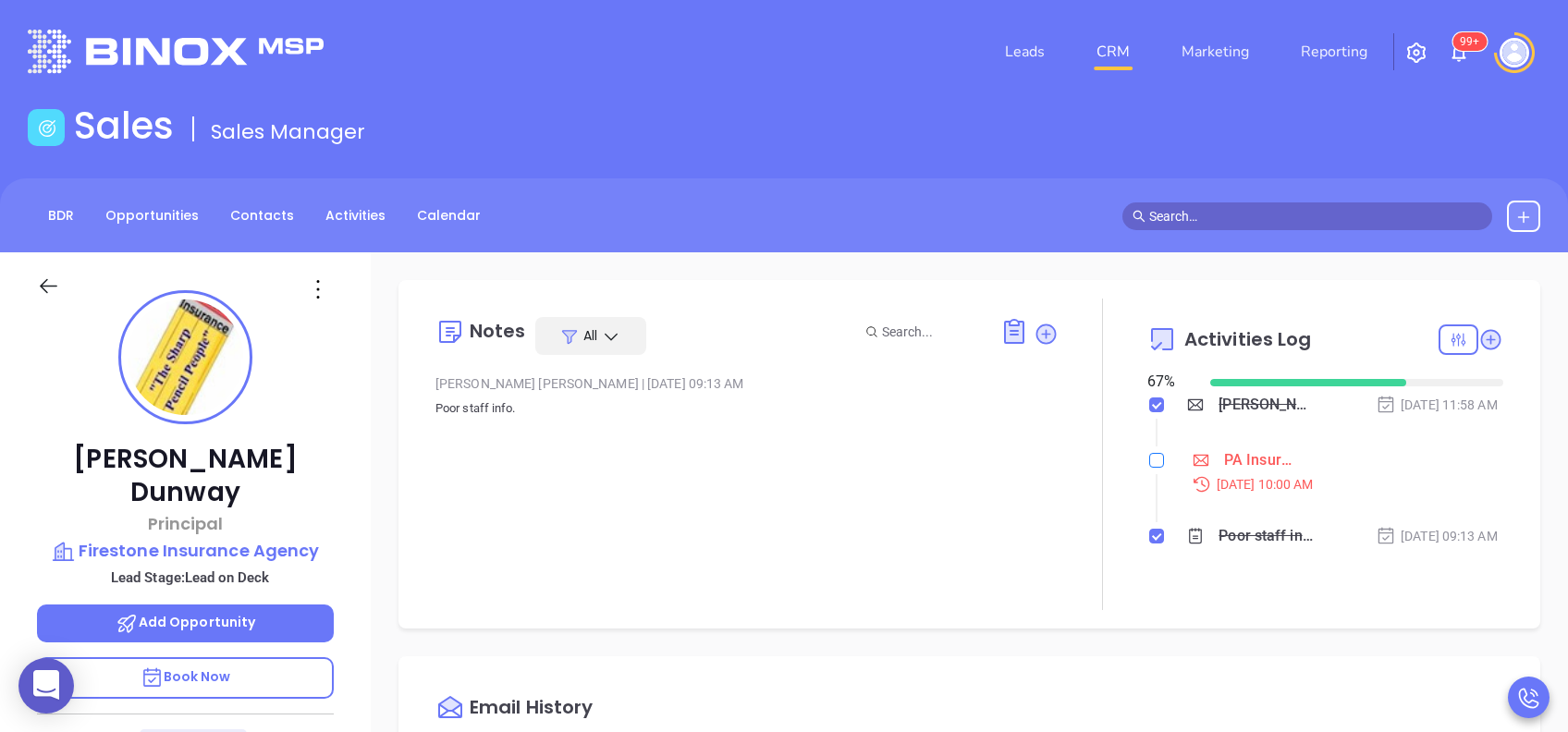
click at [1149, 468] on input "checkbox" at bounding box center [1156, 460] width 15 height 15
checkbox input "true"
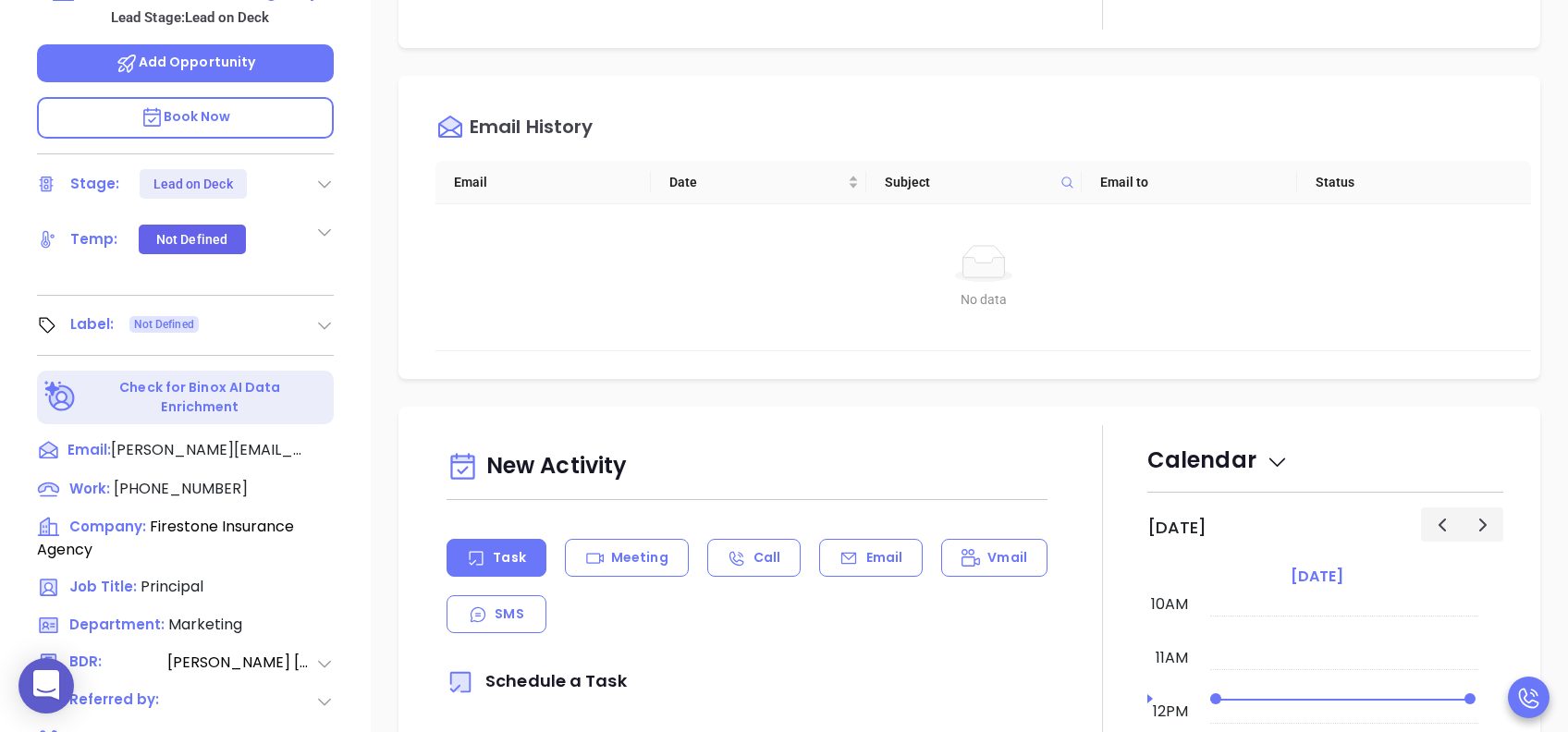
scroll to position [740, 0]
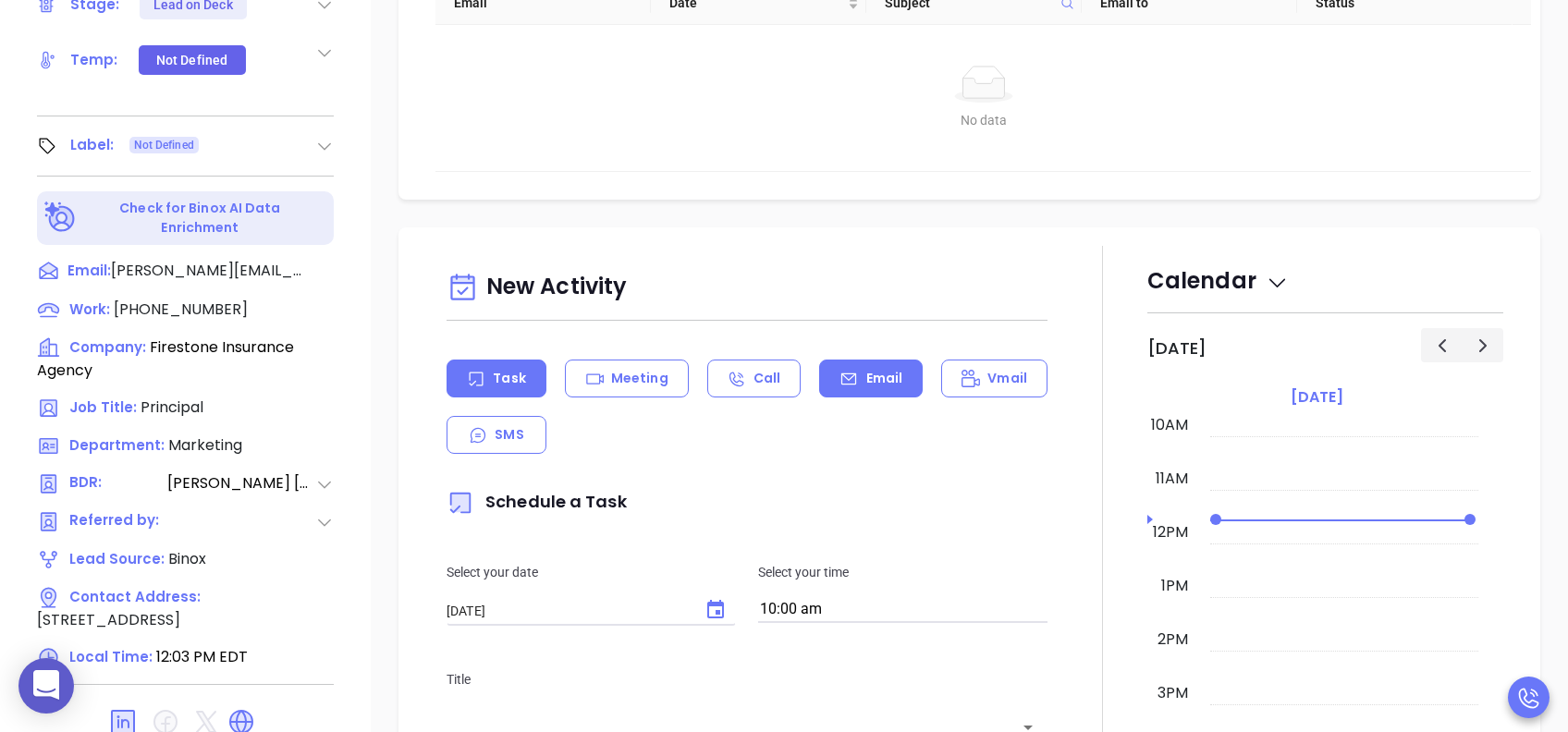
click at [866, 389] on p "Email" at bounding box center [885, 379] width 37 height 20
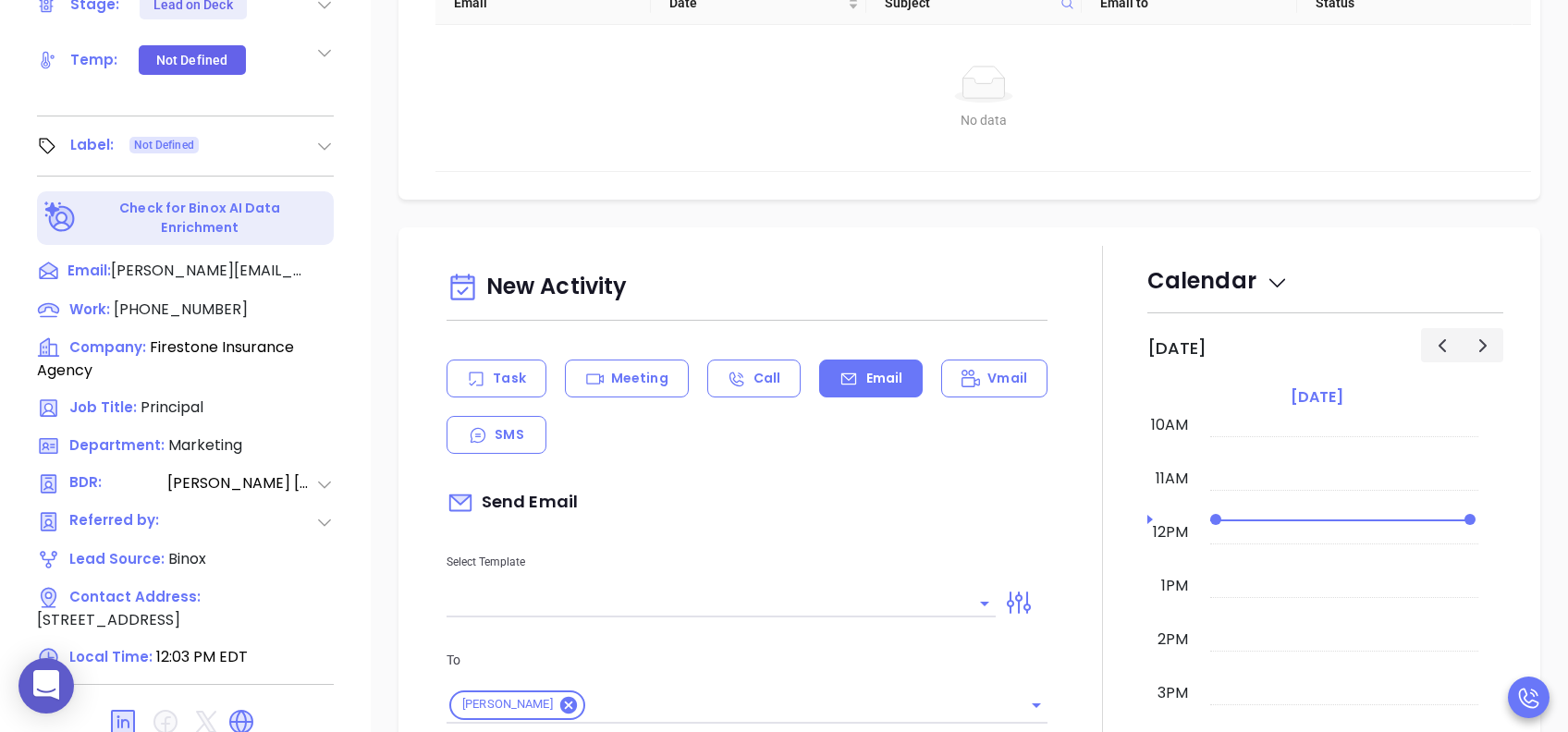
scroll to position [246, 0]
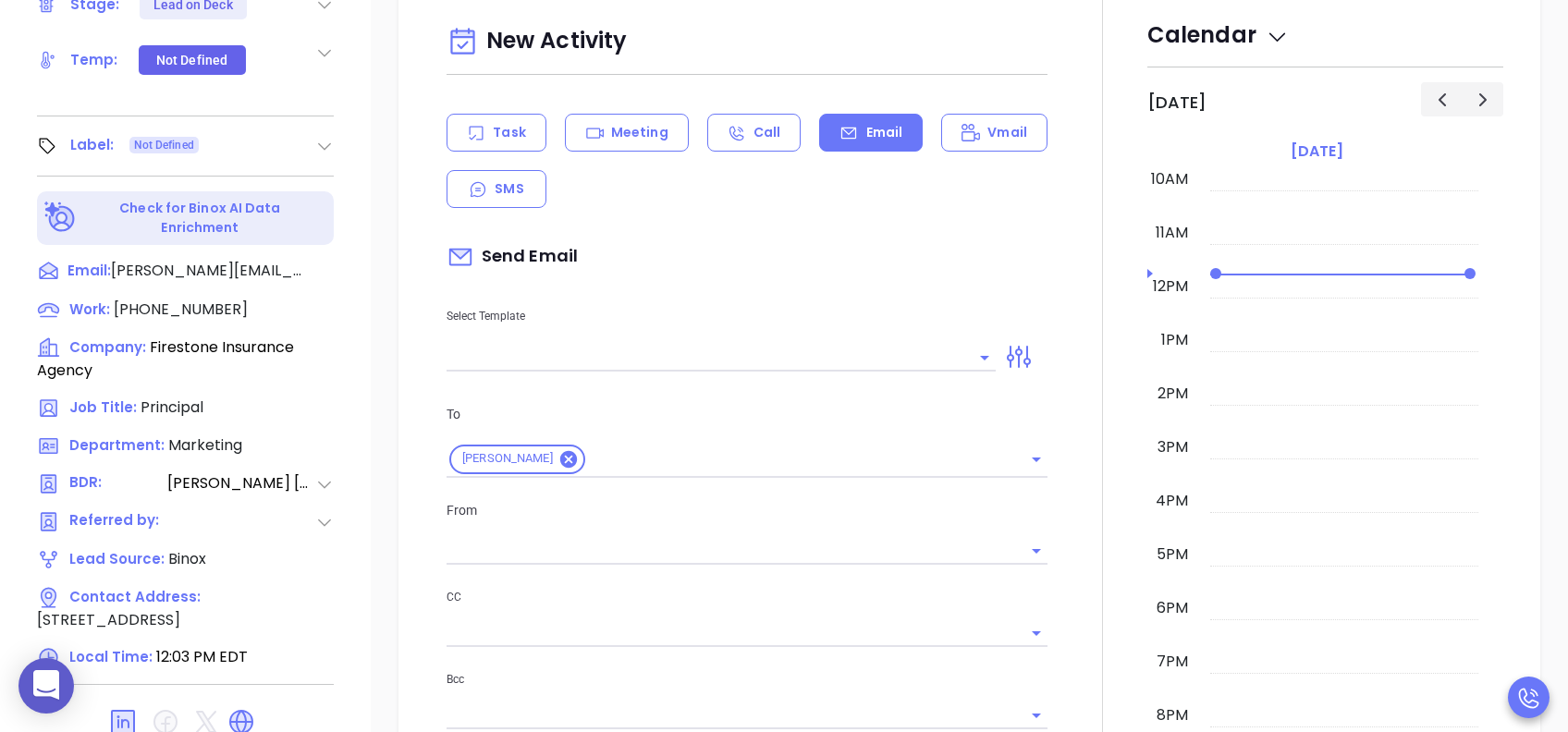
click at [811, 371] on input "text" at bounding box center [707, 356] width 522 height 26
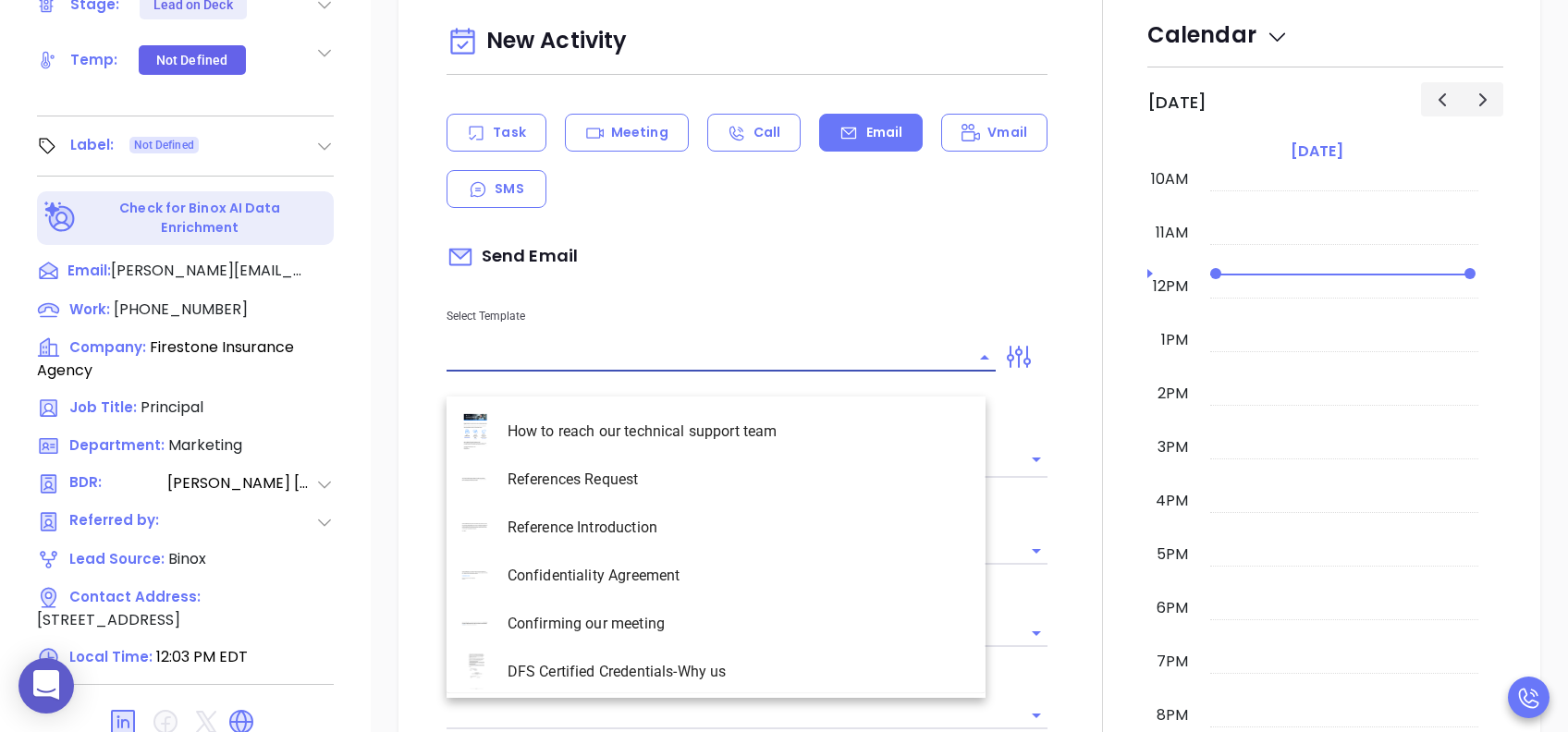
type input "[PERSON_NAME]"
click at [628, 465] on li "PA Insurance 0625 - Email 2" at bounding box center [715, 480] width 539 height 48
type input "PA Insurance 0625 - Email 2"
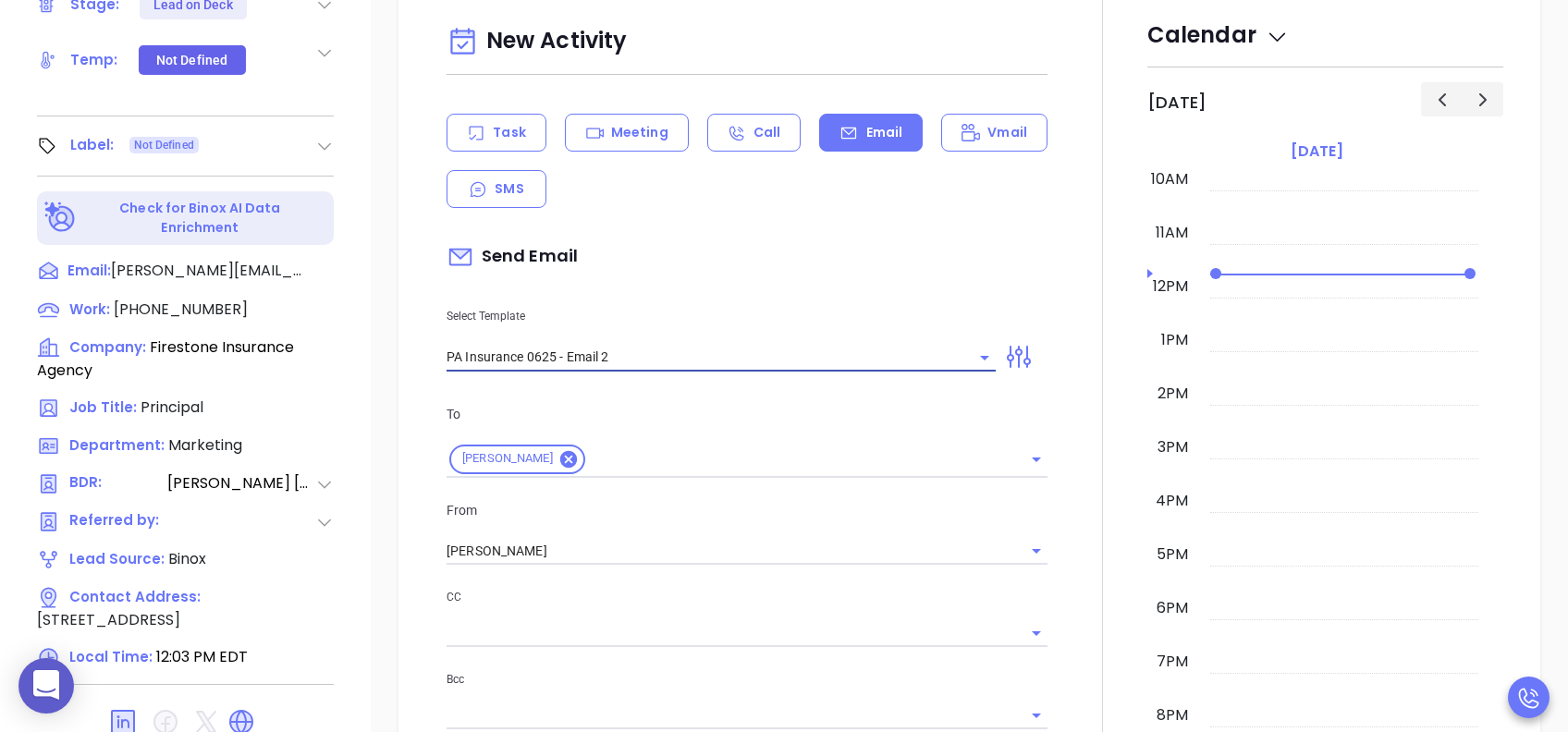
type input "[PERSON_NAME] You’re not alone — most PA agencies haven’t done this yet"
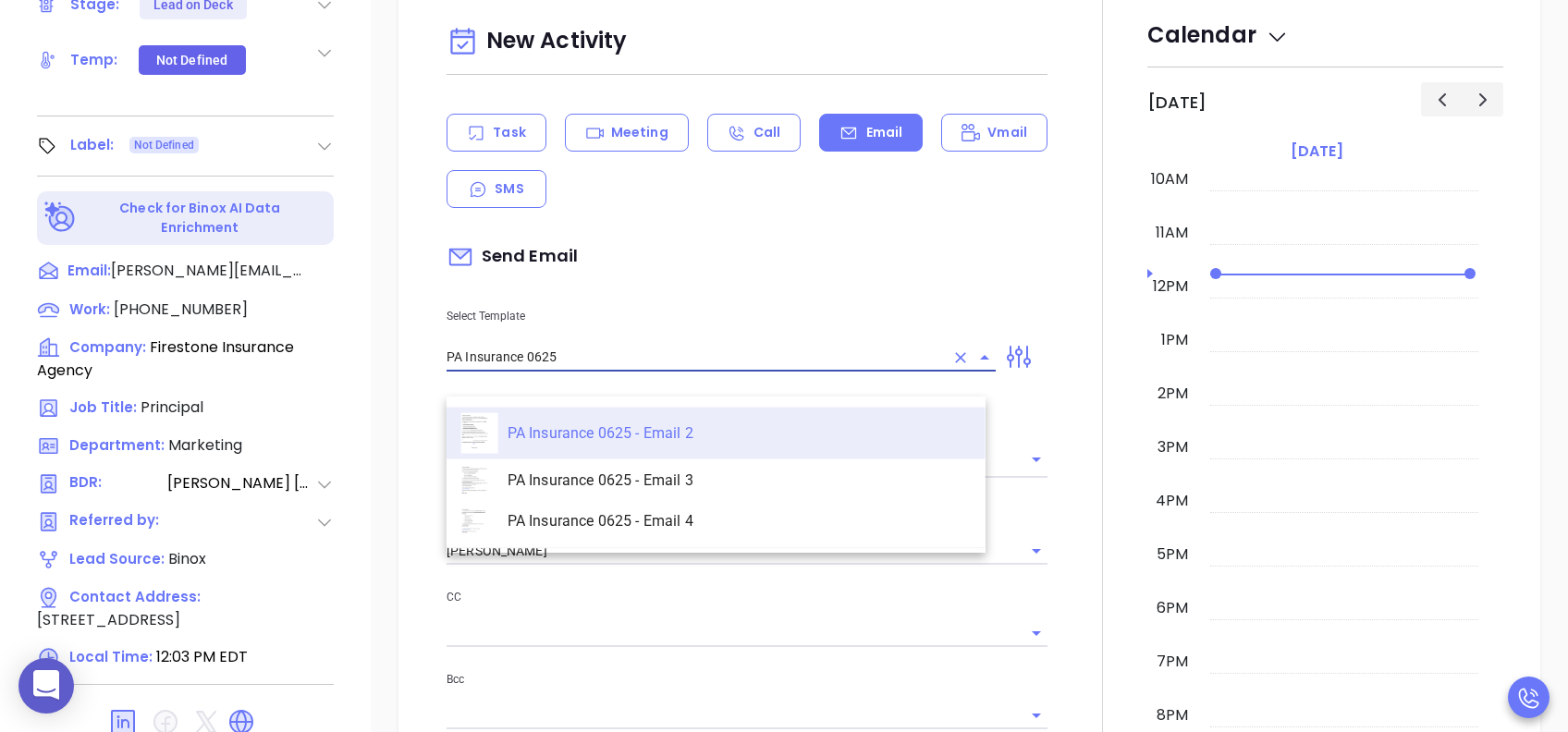
type input "PA Insurance 0625"
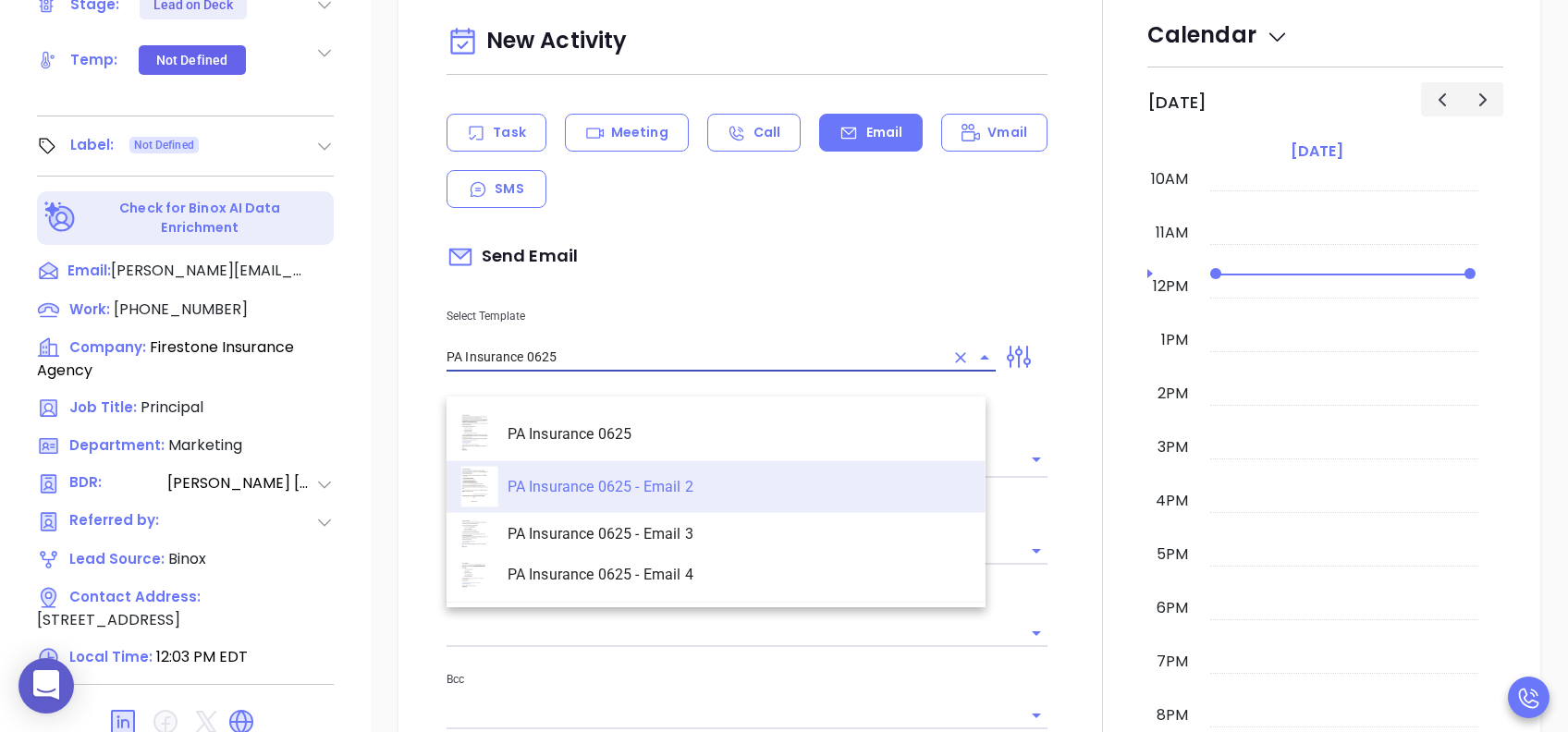
click at [625, 437] on li "PA Insurance 0625" at bounding box center [715, 435] width 539 height 54
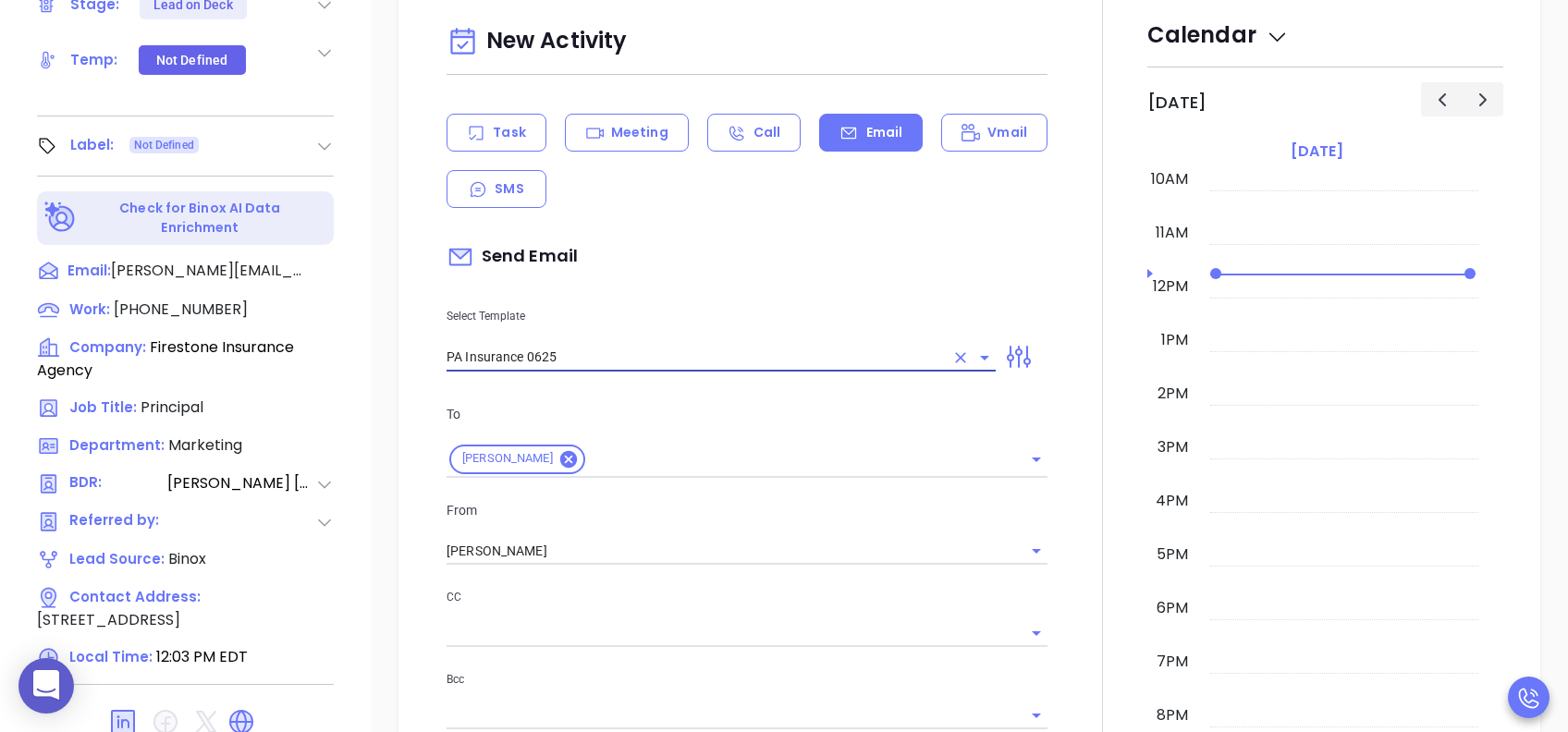
type input "[PERSON_NAME], PA’s New Cybersecurity Law: Are You Prepared?"
type input "PA Insurance 0625"
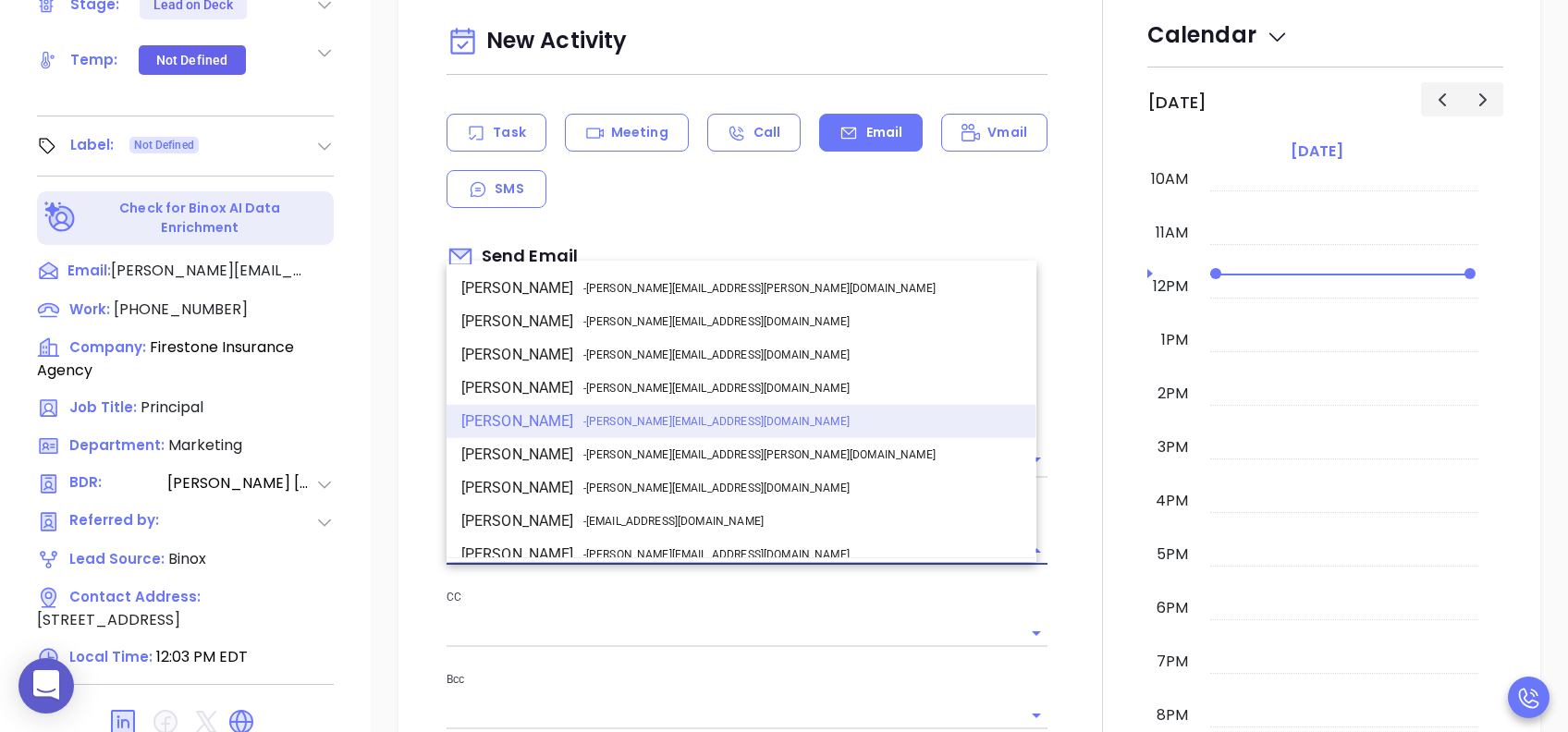
click at [551, 565] on input "[PERSON_NAME]" at bounding box center [720, 551] width 549 height 26
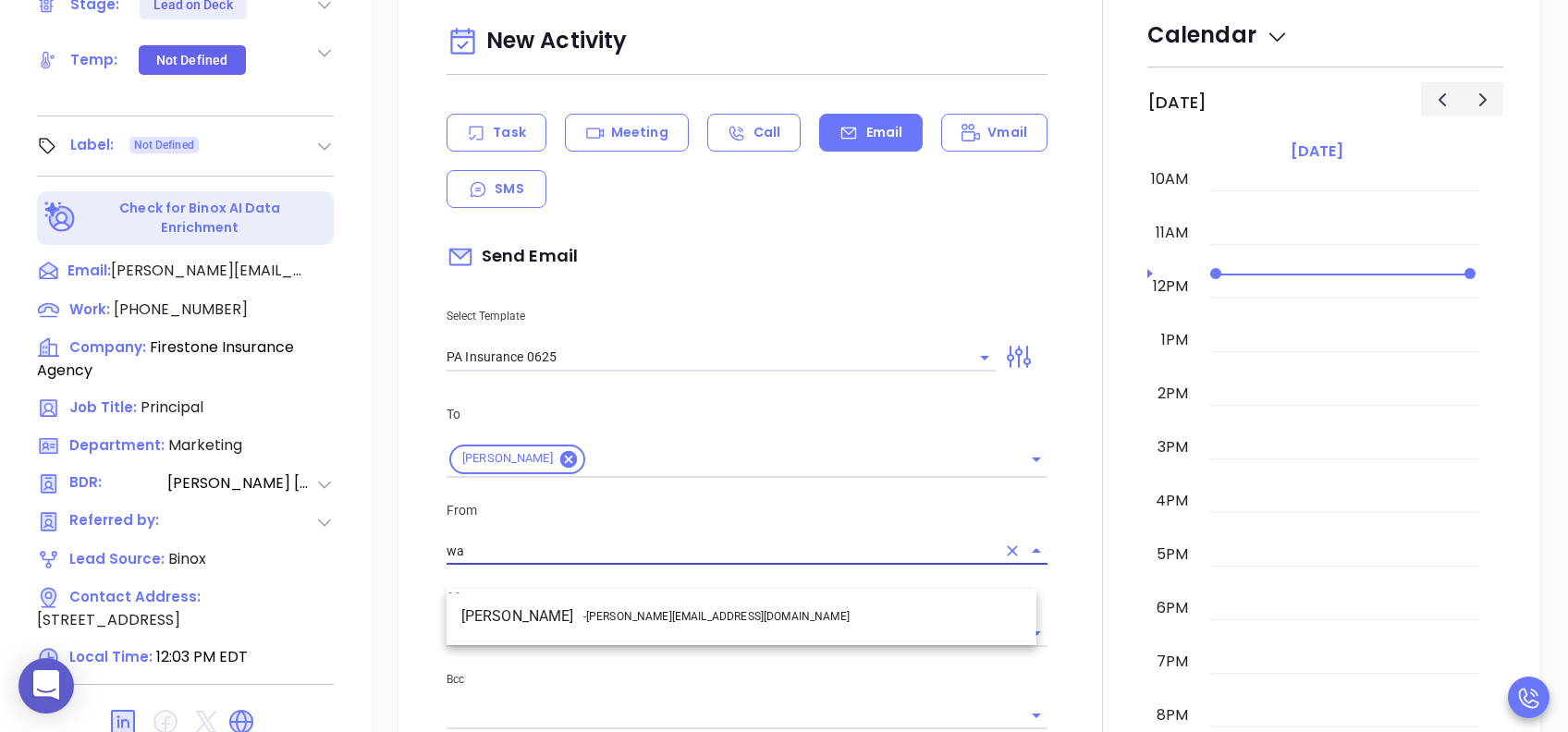
click at [586, 614] on span "- [PERSON_NAME][EMAIL_ADDRESS][DOMAIN_NAME]" at bounding box center [716, 617] width 266 height 17
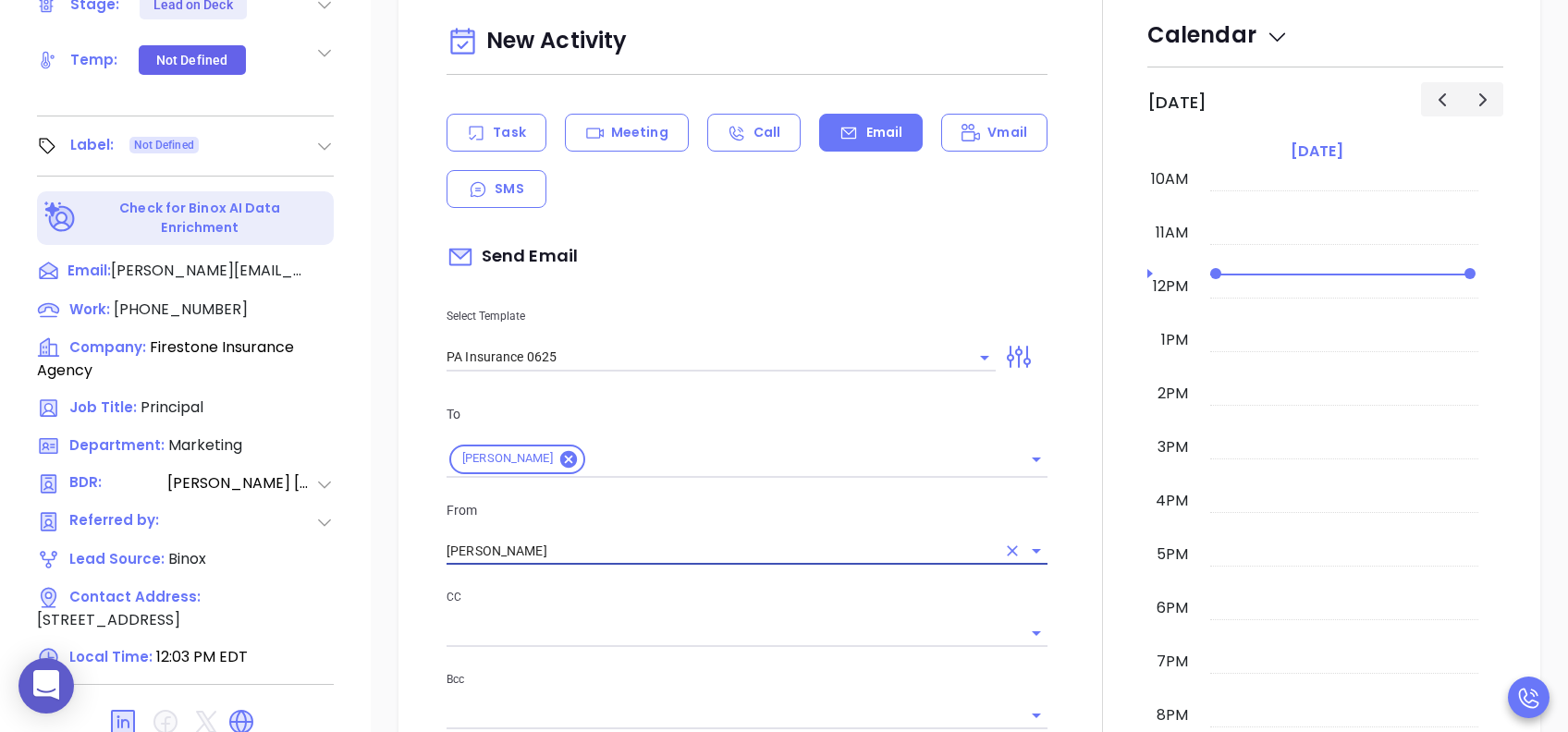
click at [710, 641] on div at bounding box center [747, 631] width 601 height 30
type input "[PERSON_NAME]"
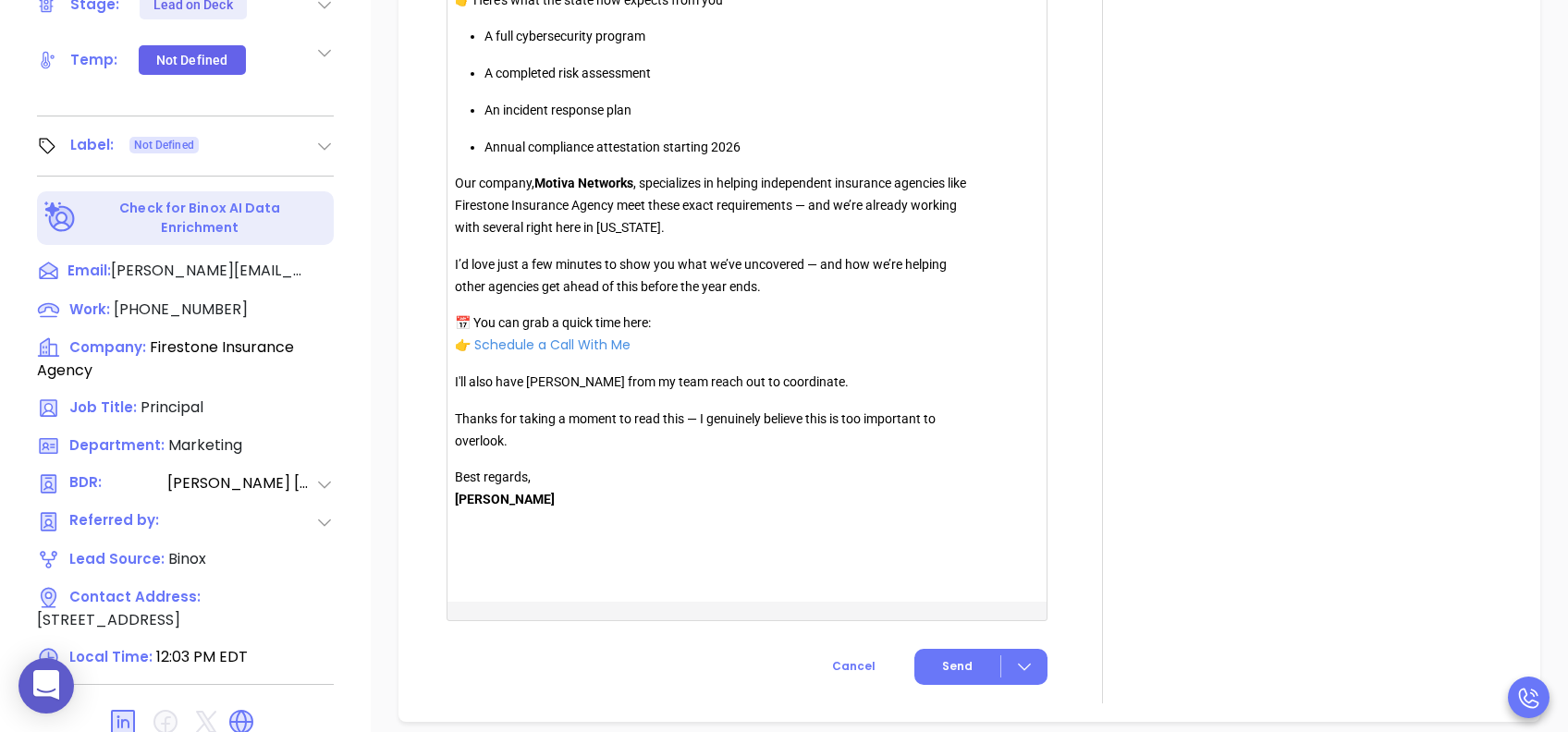
scroll to position [1480, 0]
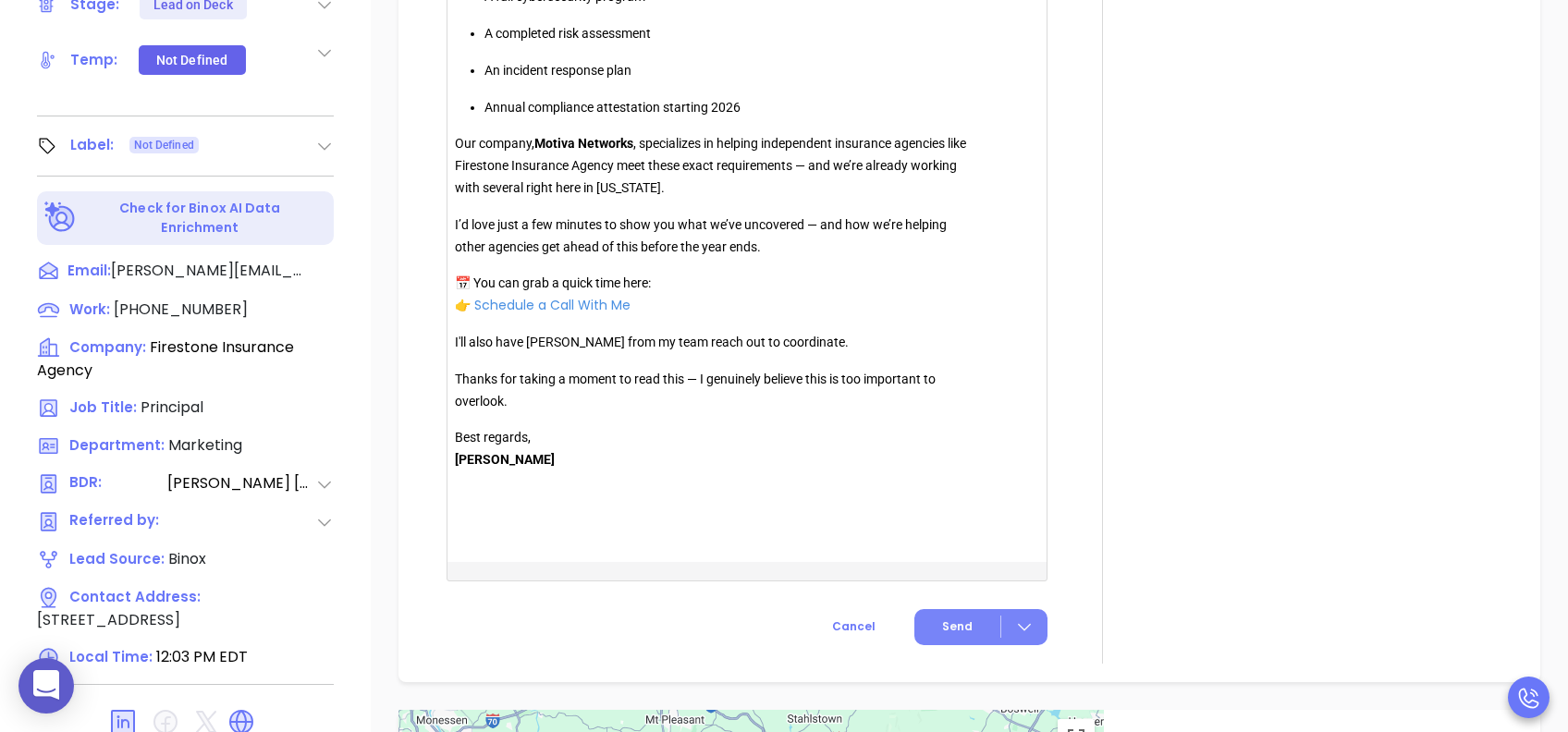
click at [930, 642] on button "Send" at bounding box center [981, 627] width 133 height 36
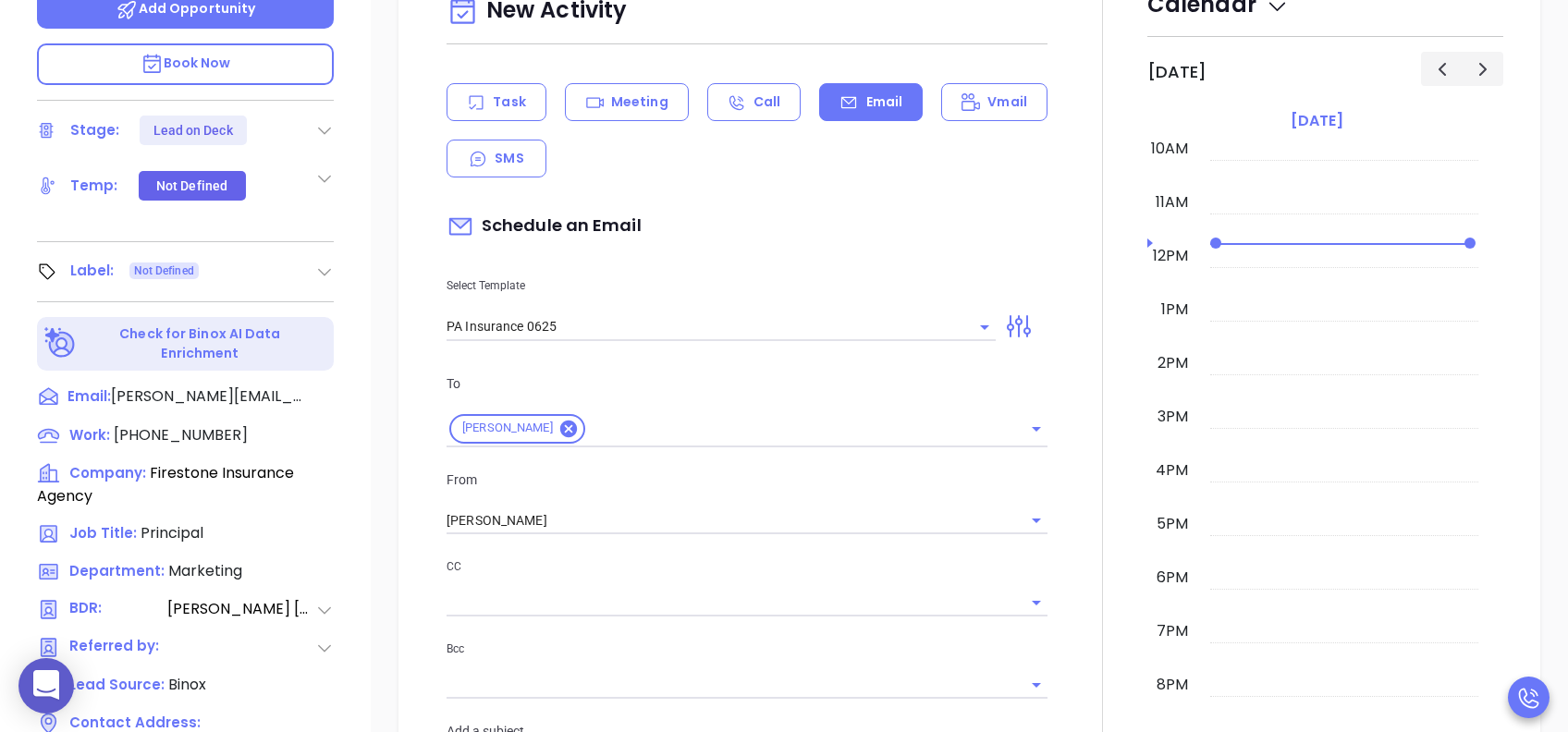
scroll to position [616, 0]
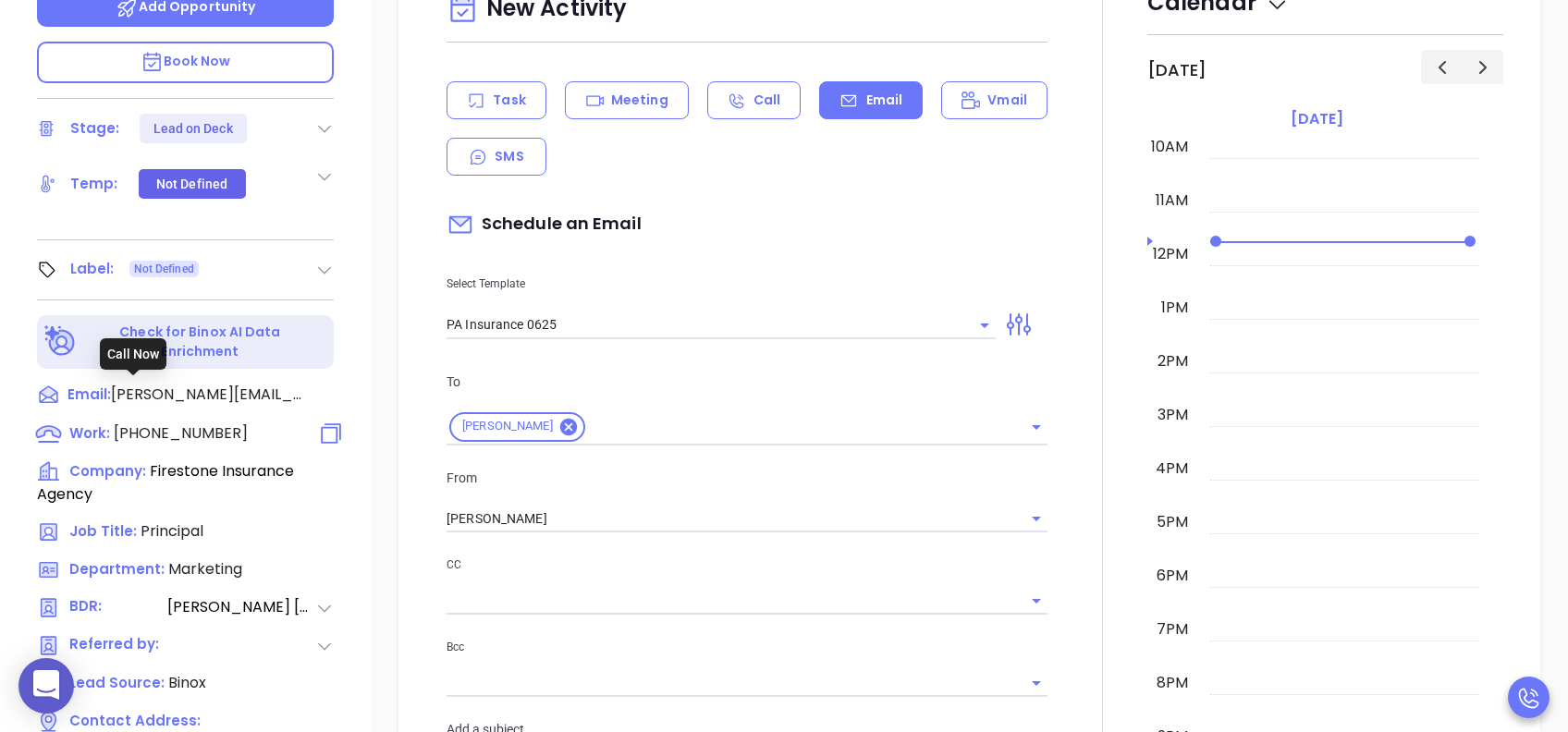
click at [200, 423] on span "[PHONE_NUMBER]" at bounding box center [180, 434] width 134 height 22
type input "[PHONE_NUMBER]"
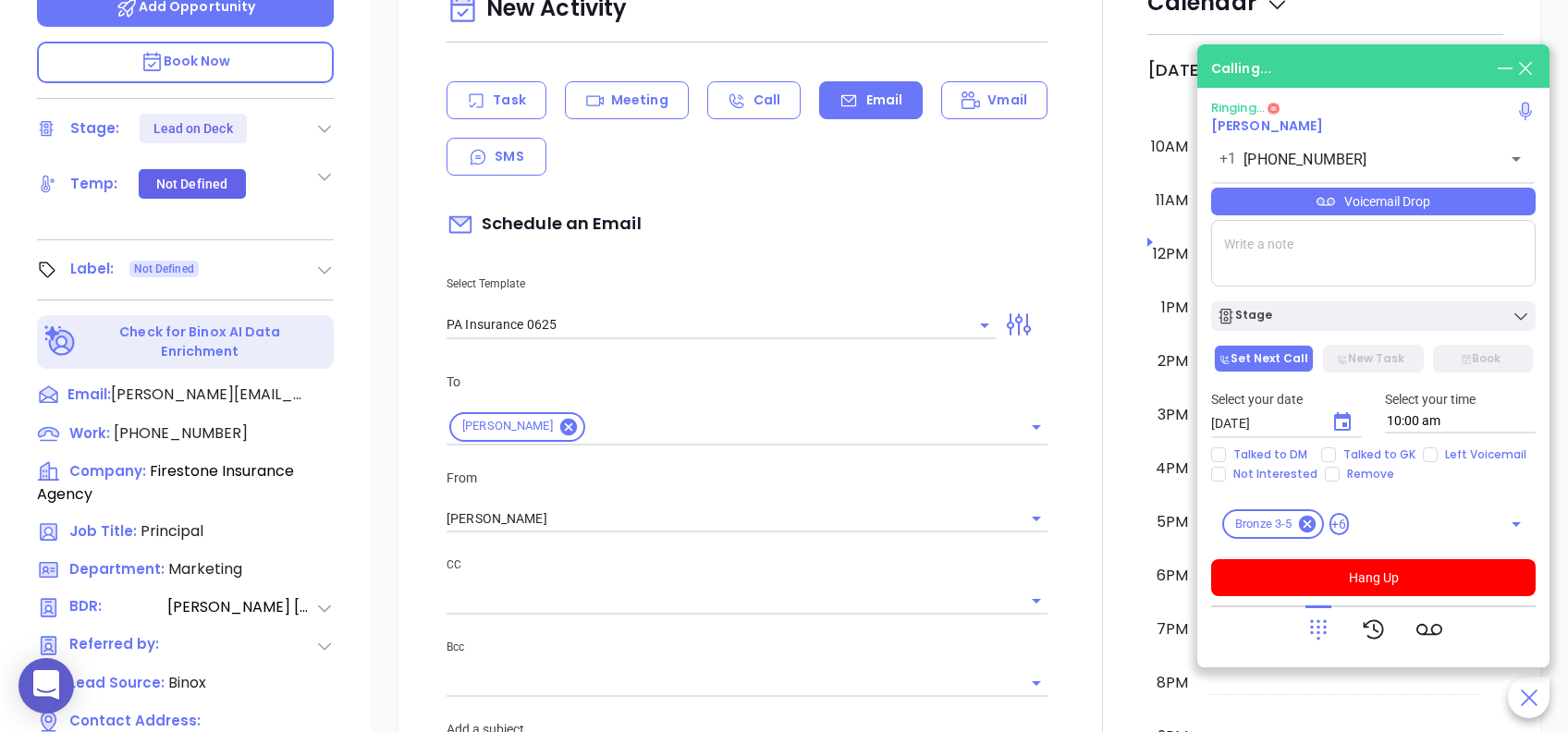
click at [1346, 232] on textarea at bounding box center [1374, 253] width 325 height 67
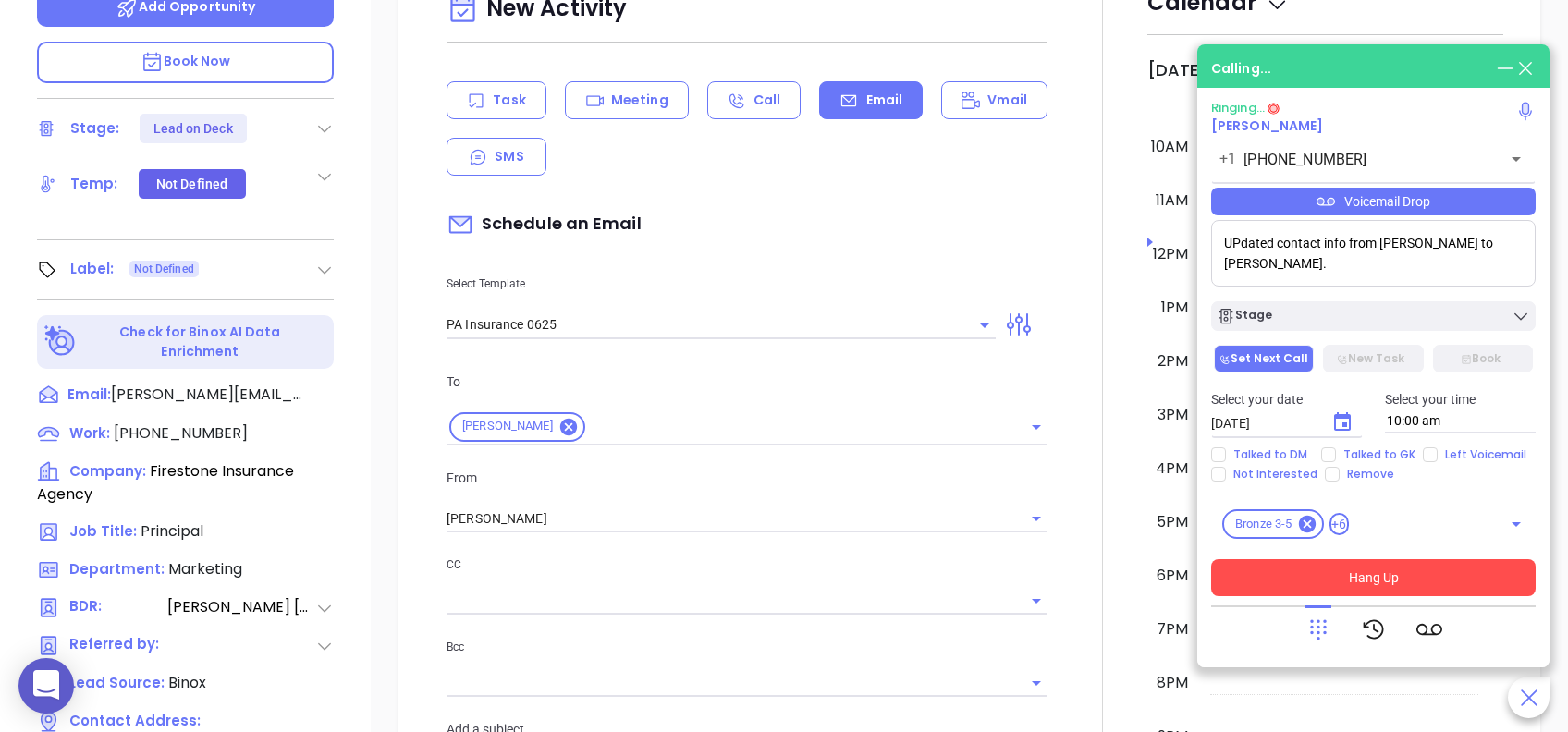
click at [1435, 574] on button "Hang Up" at bounding box center [1374, 578] width 325 height 37
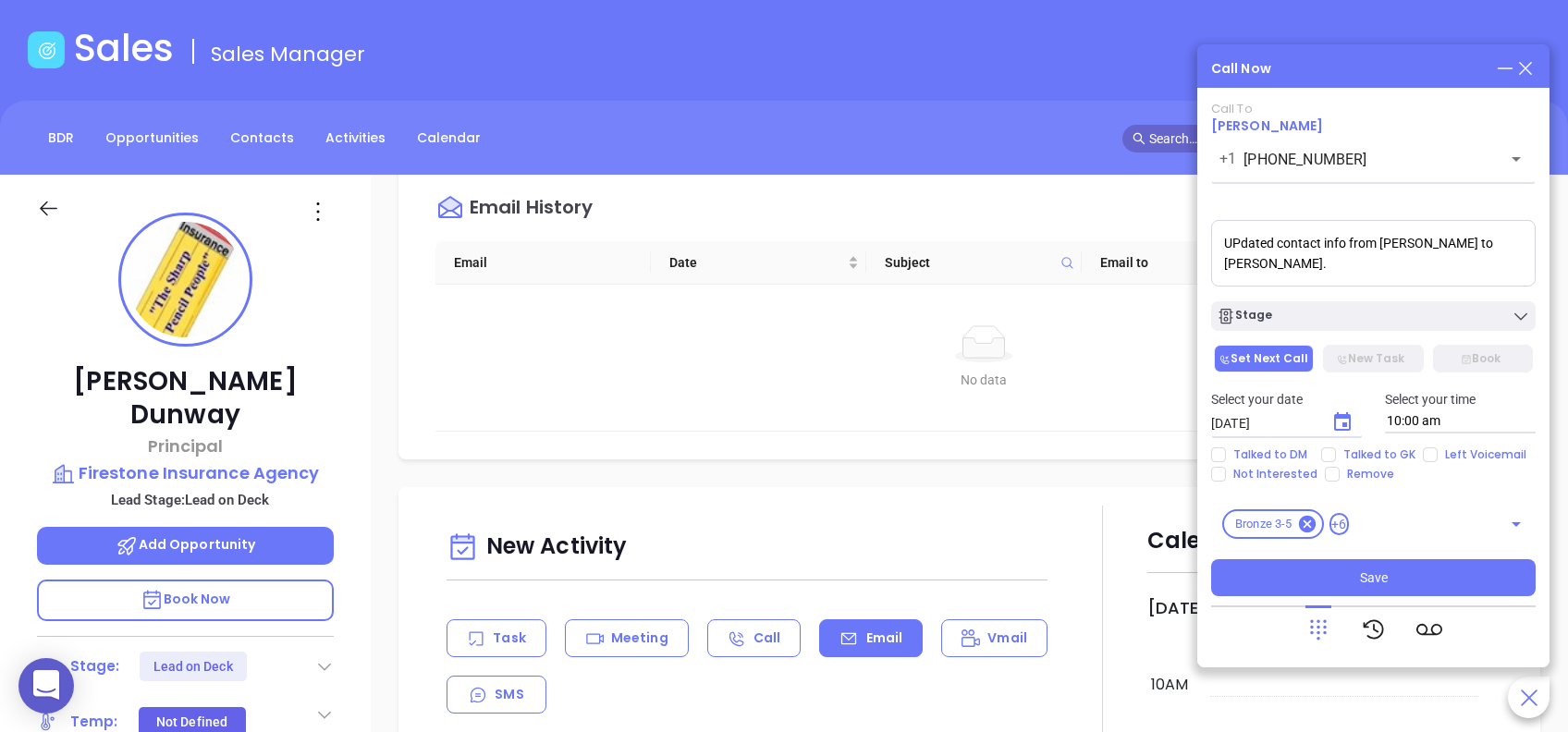
scroll to position [0, 0]
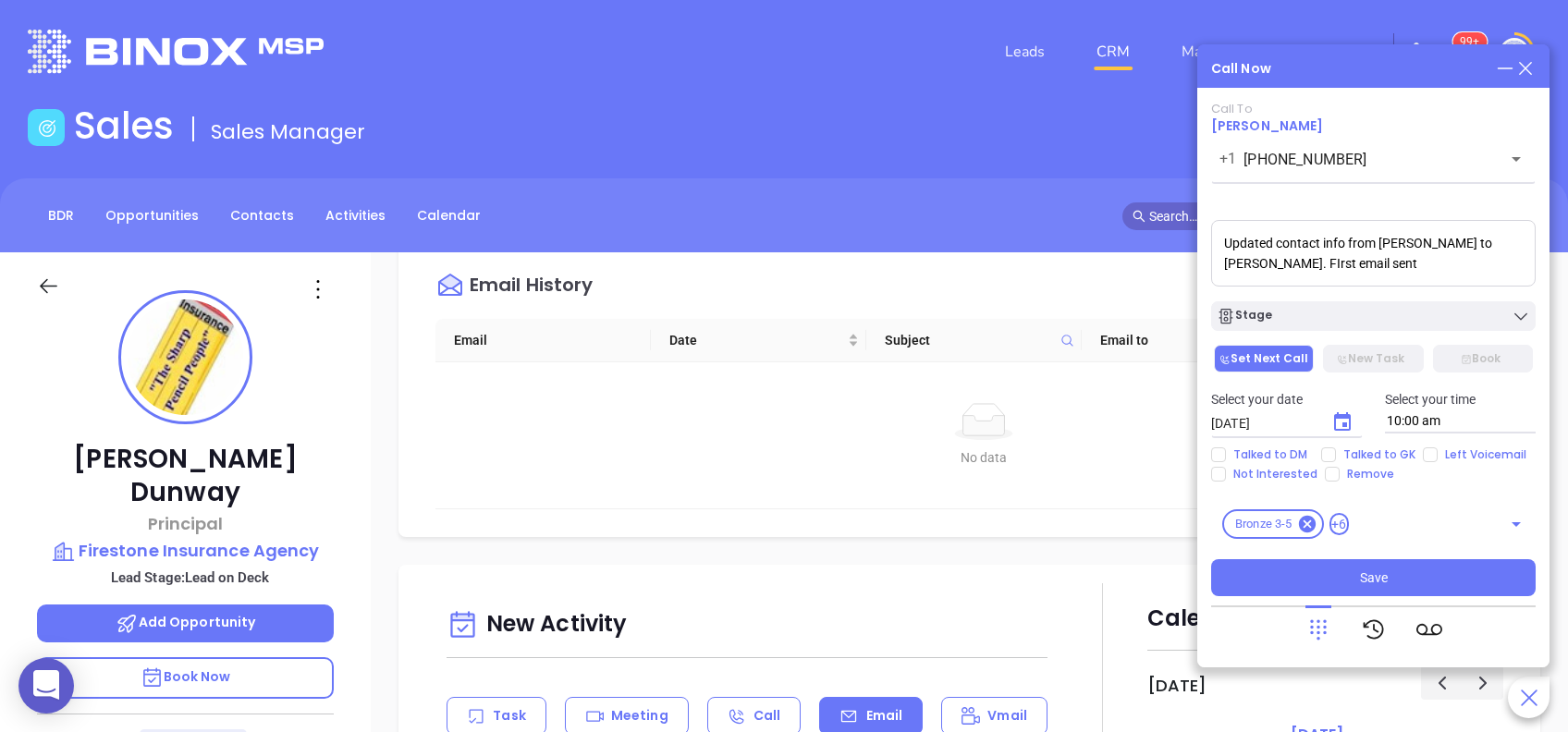
type textarea "Updated contact info from [PERSON_NAME] to [PERSON_NAME]. FIrst email sent"
click at [1342, 428] on icon "Choose date, selected date is Aug 26, 2025" at bounding box center [1342, 421] width 17 height 19
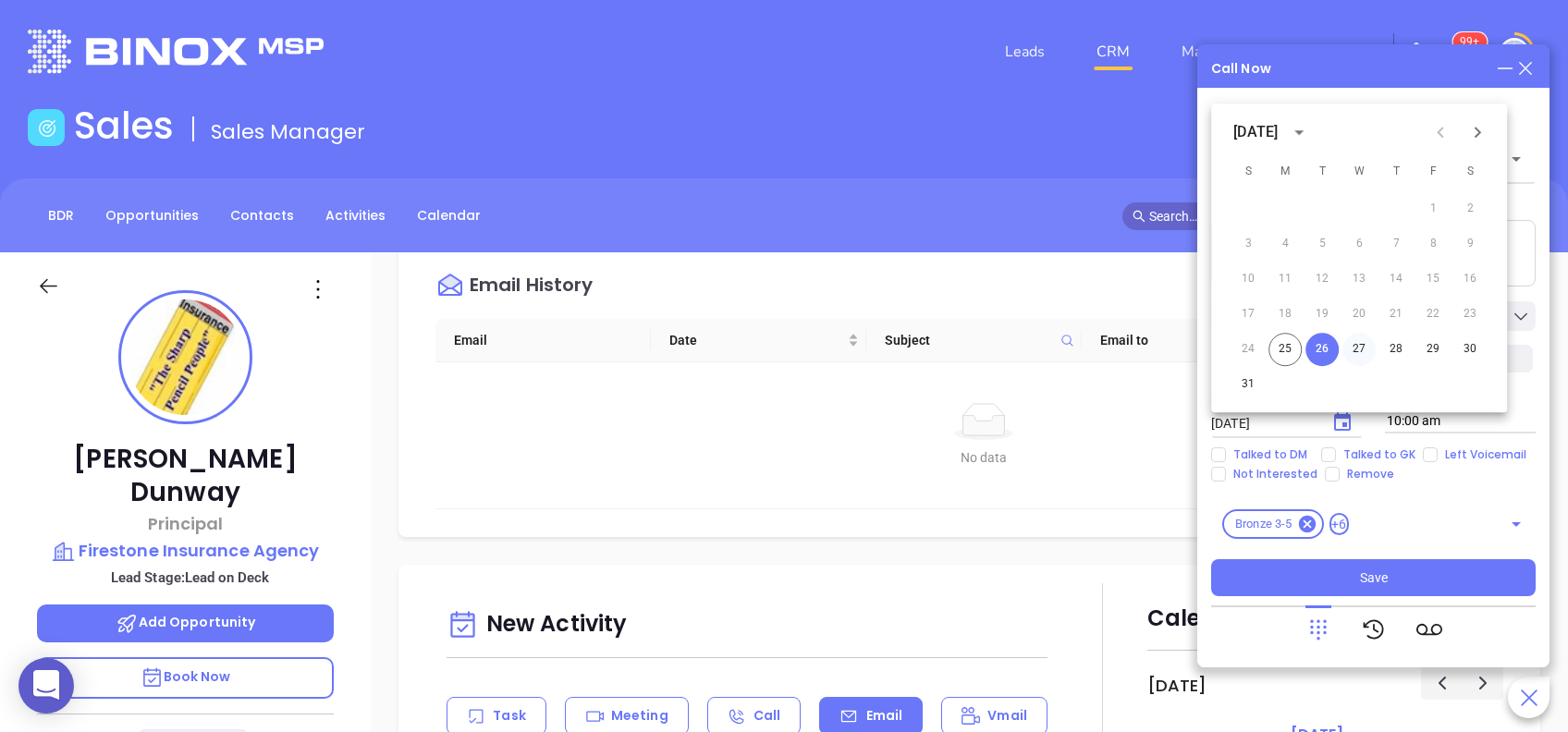
click at [1355, 342] on button "27" at bounding box center [1360, 349] width 33 height 33
type input "[DATE]"
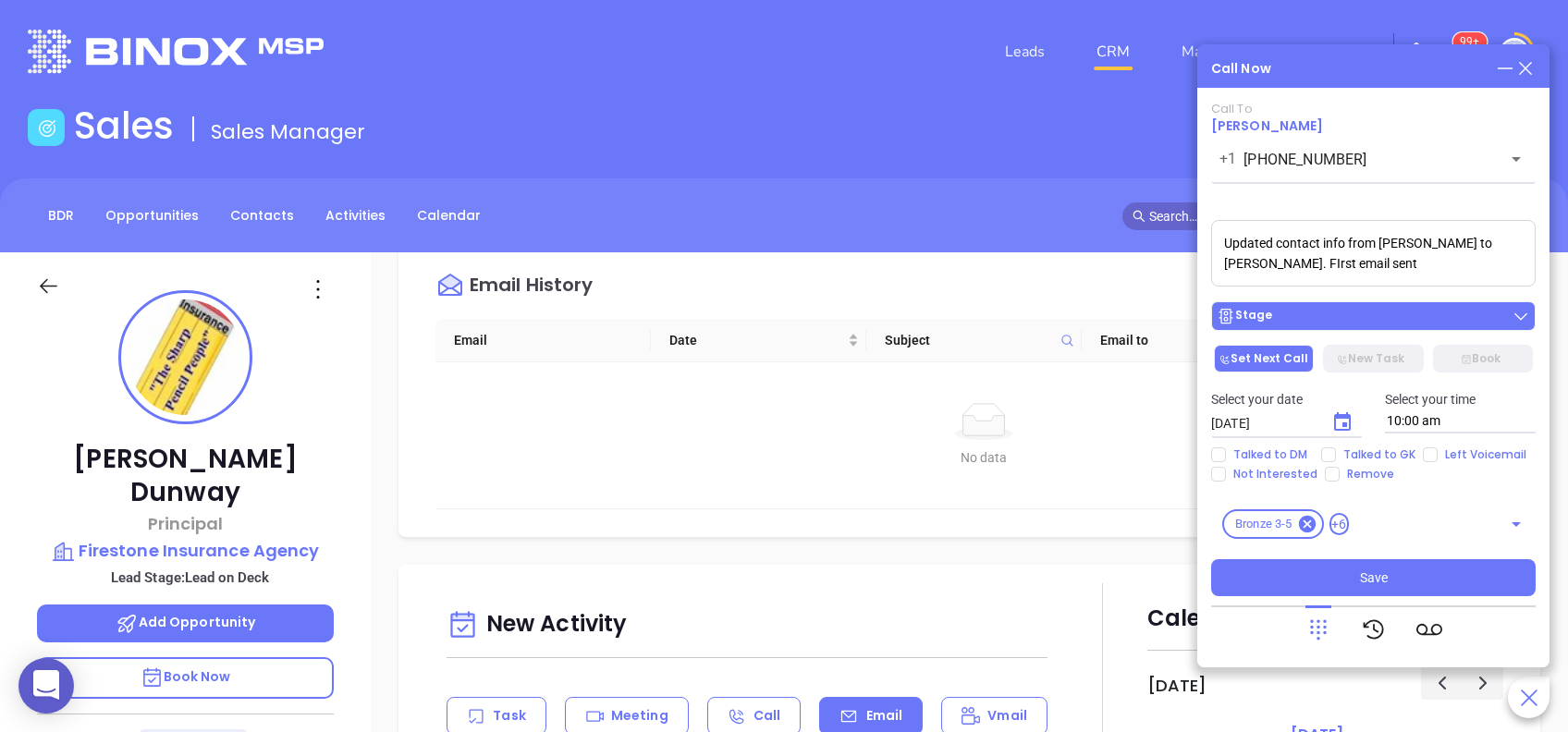
click at [1355, 323] on div "Stage" at bounding box center [1373, 316] width 313 height 19
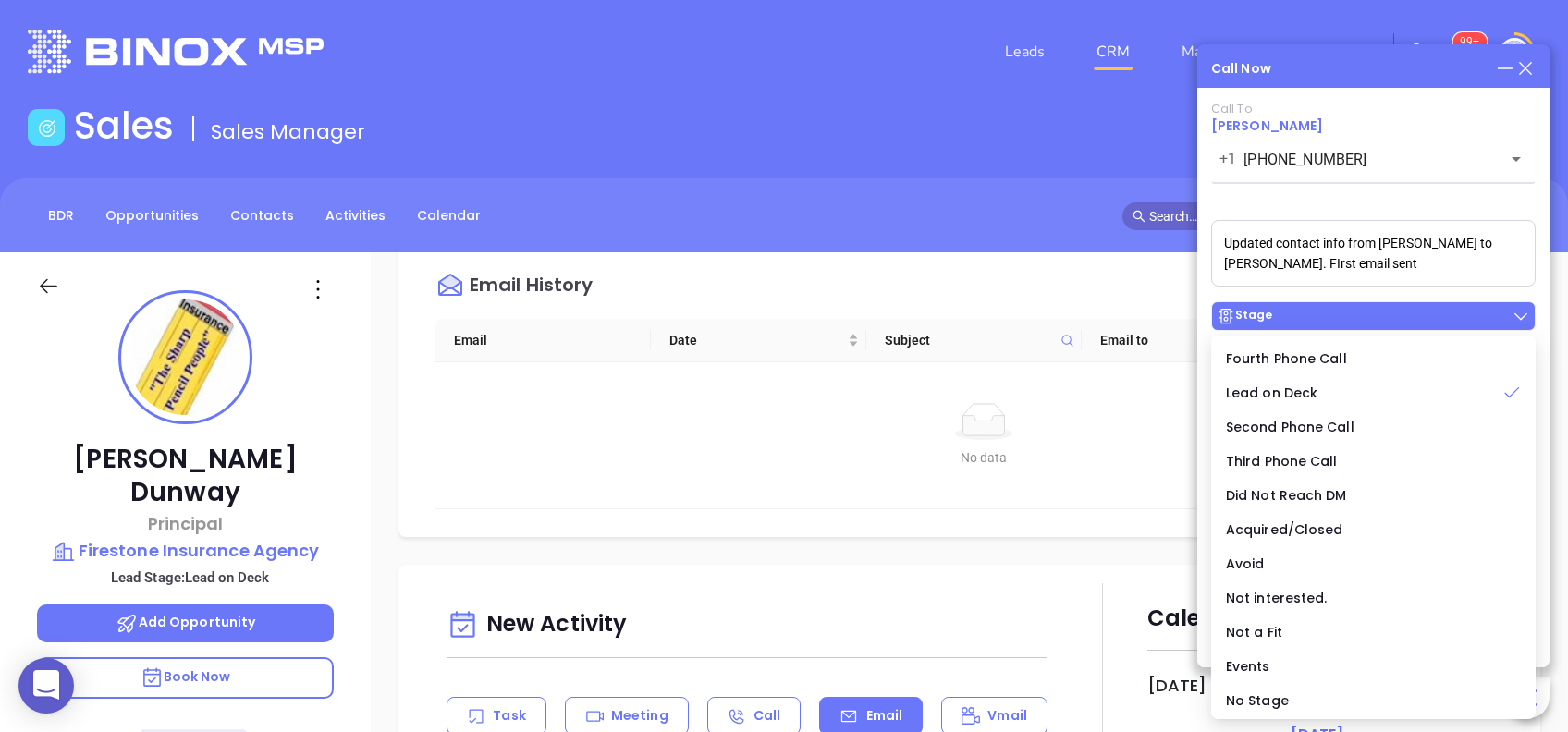
click at [1332, 322] on div "Stage" at bounding box center [1373, 316] width 313 height 19
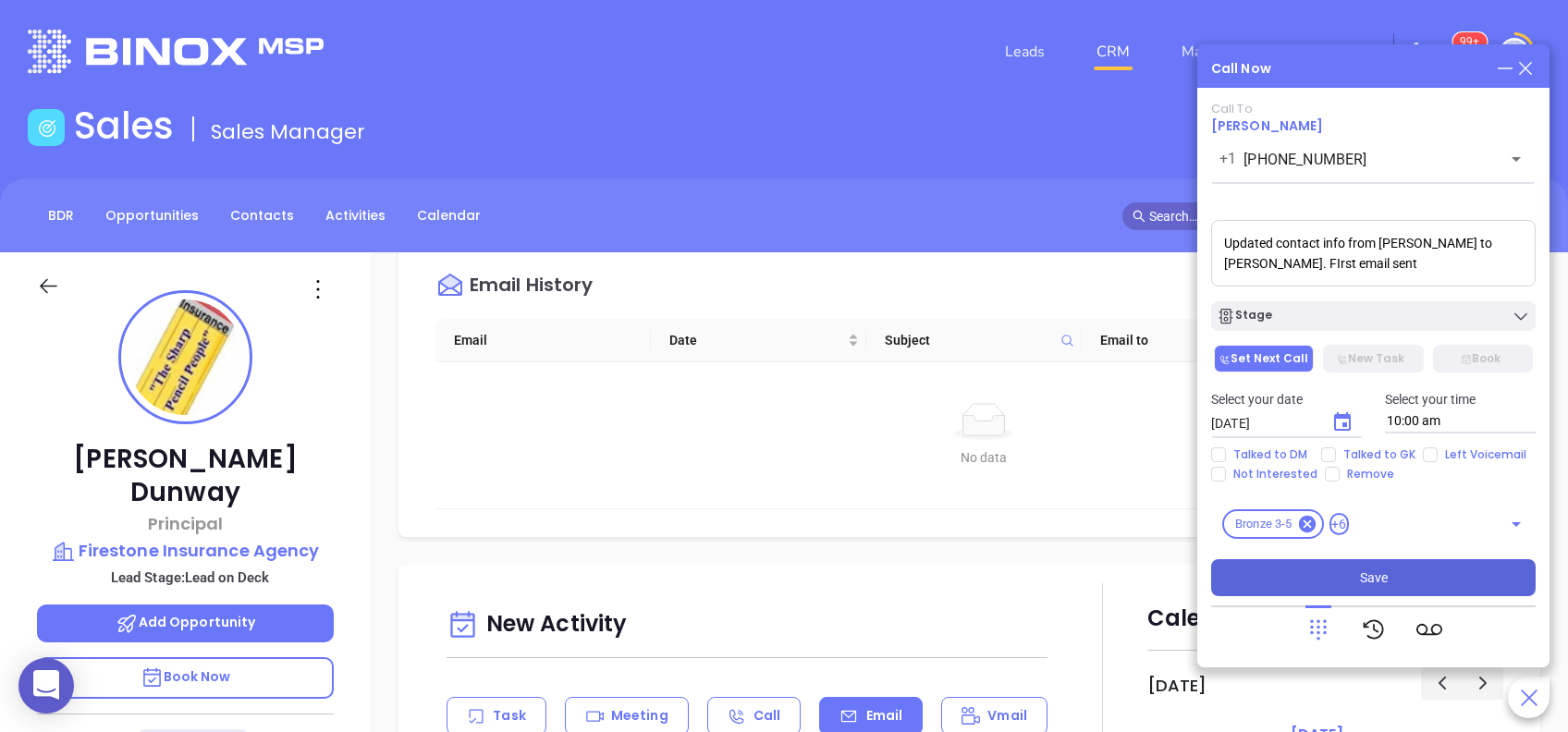
click at [1386, 562] on button "Save" at bounding box center [1374, 578] width 325 height 37
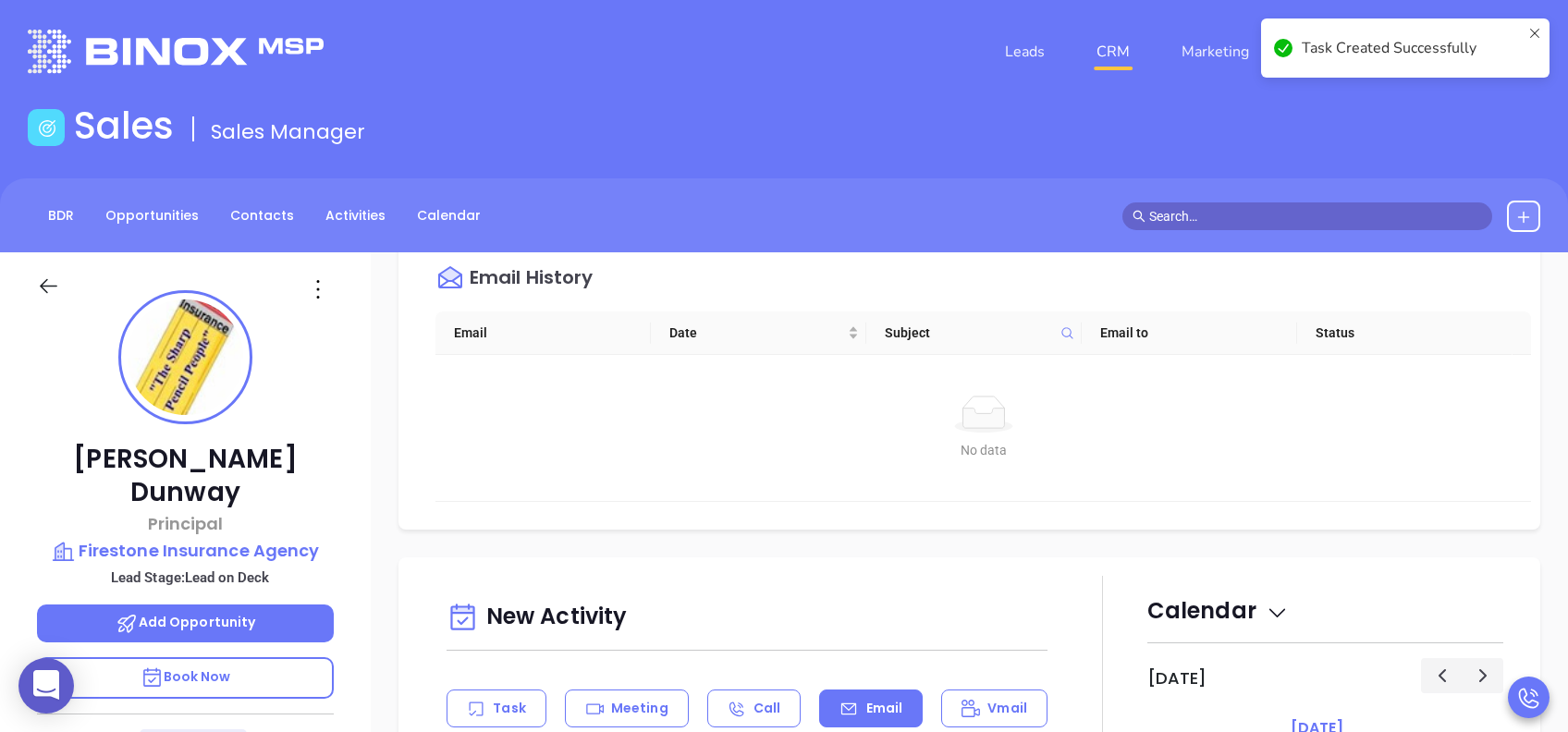
scroll to position [370, 0]
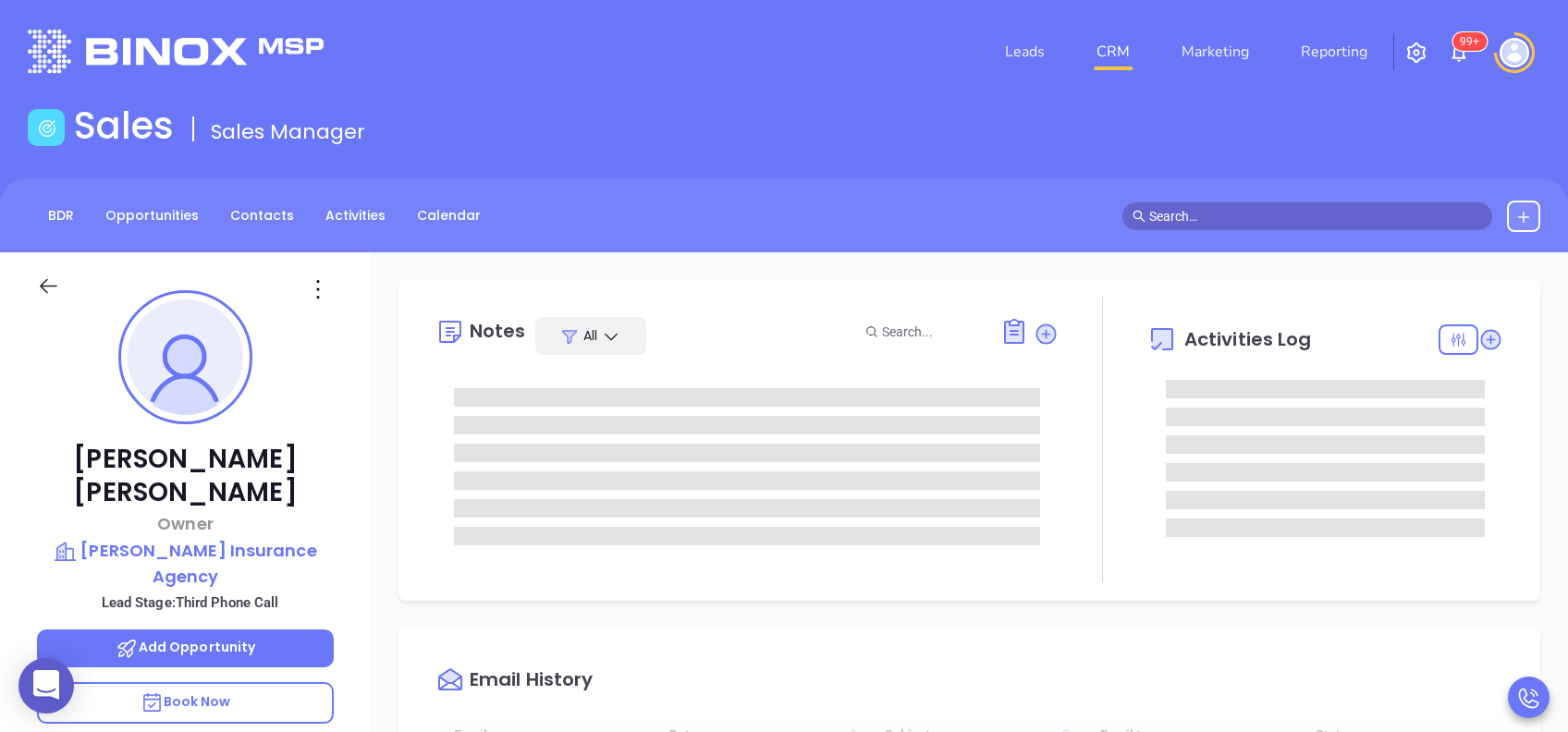
scroll to position [538, 0]
type input "[PERSON_NAME]"
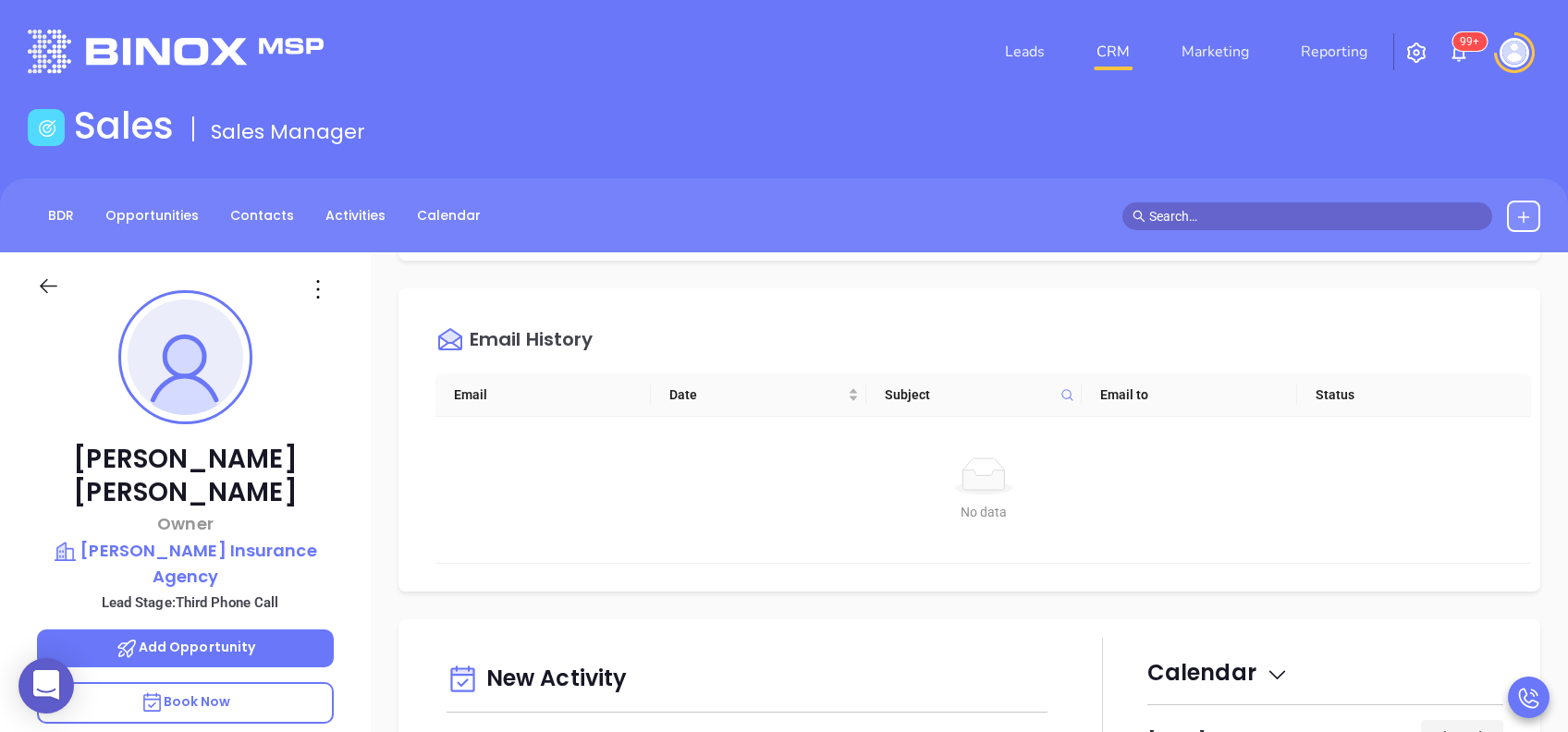
scroll to position [863, 0]
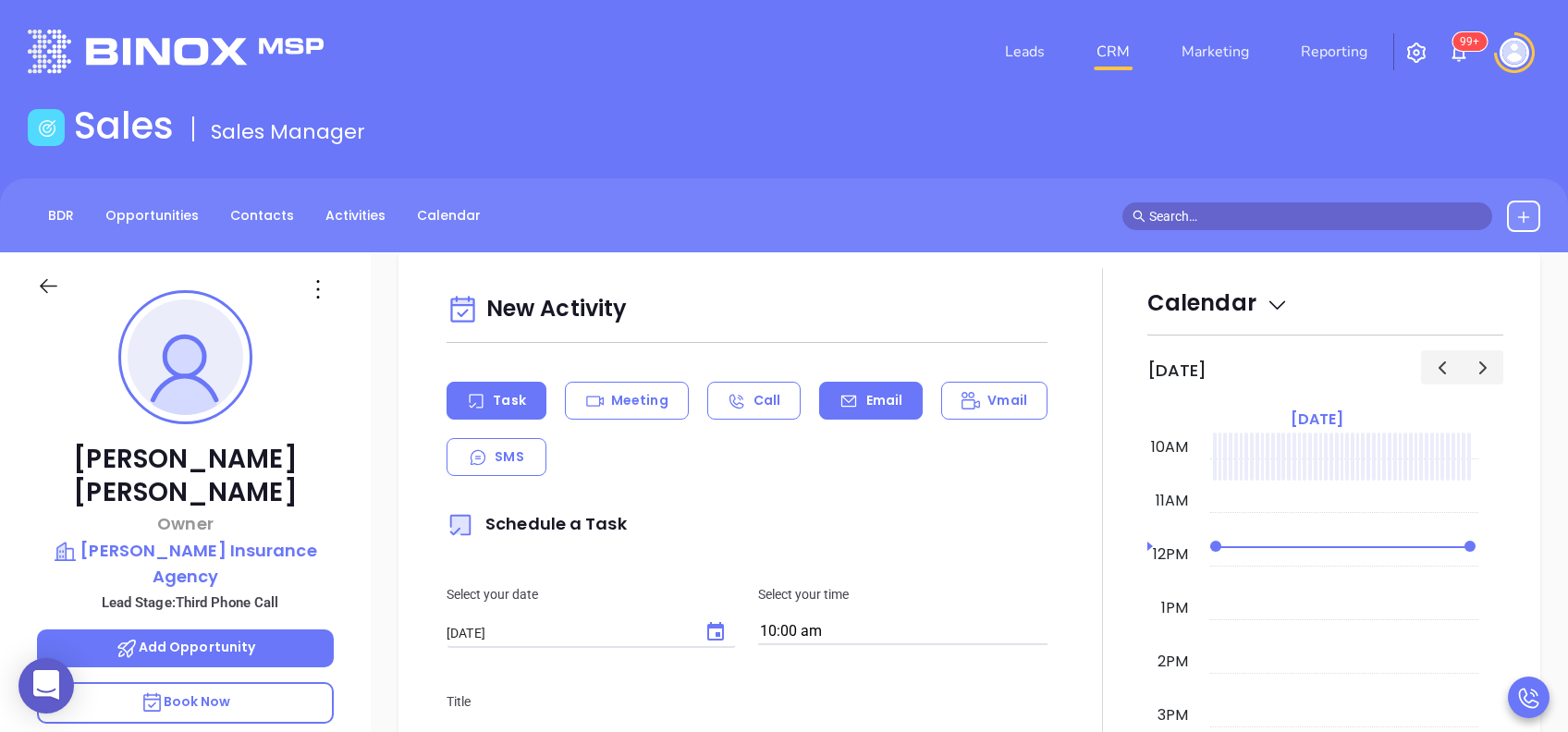
click at [866, 391] on p "Email" at bounding box center [885, 401] width 37 height 20
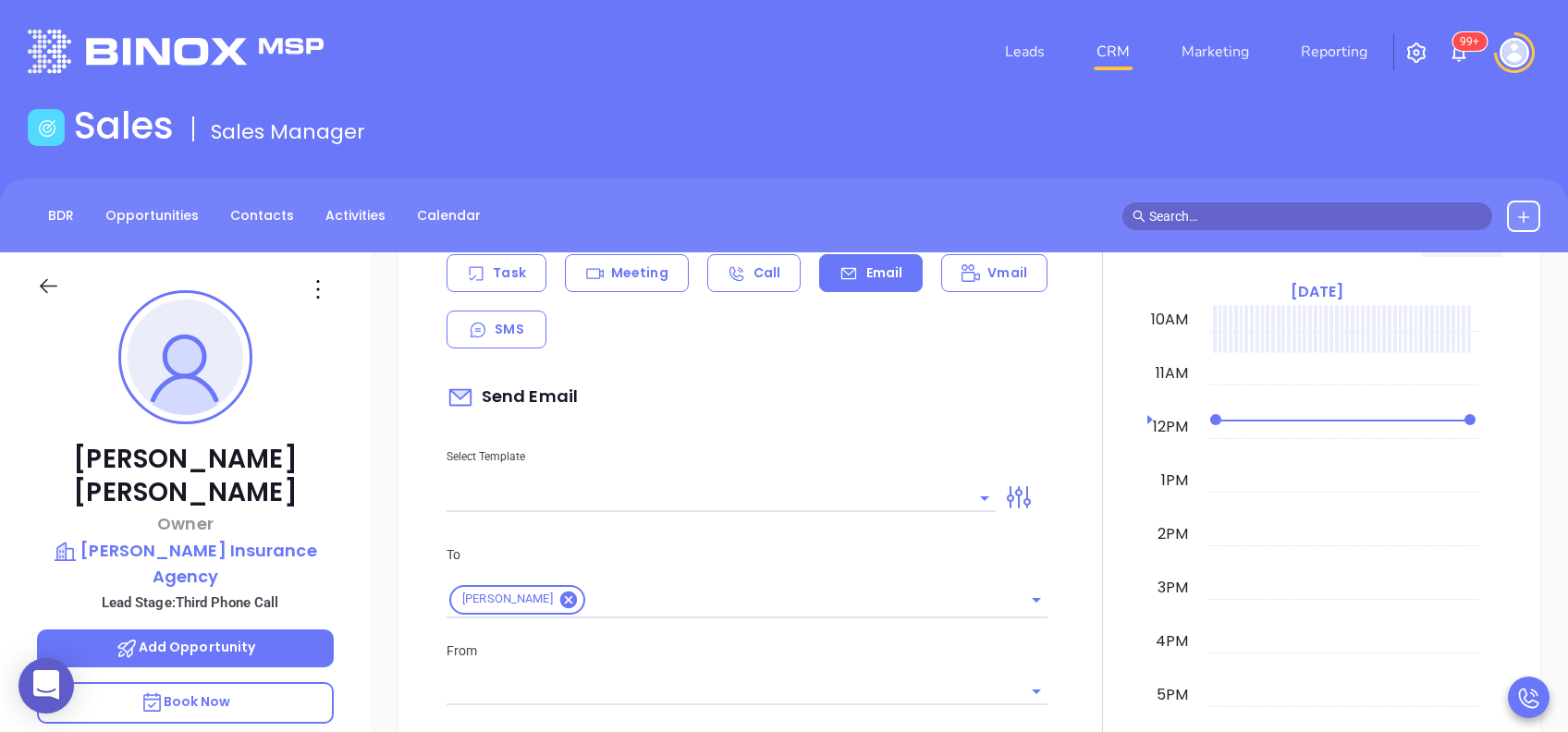
scroll to position [1110, 0]
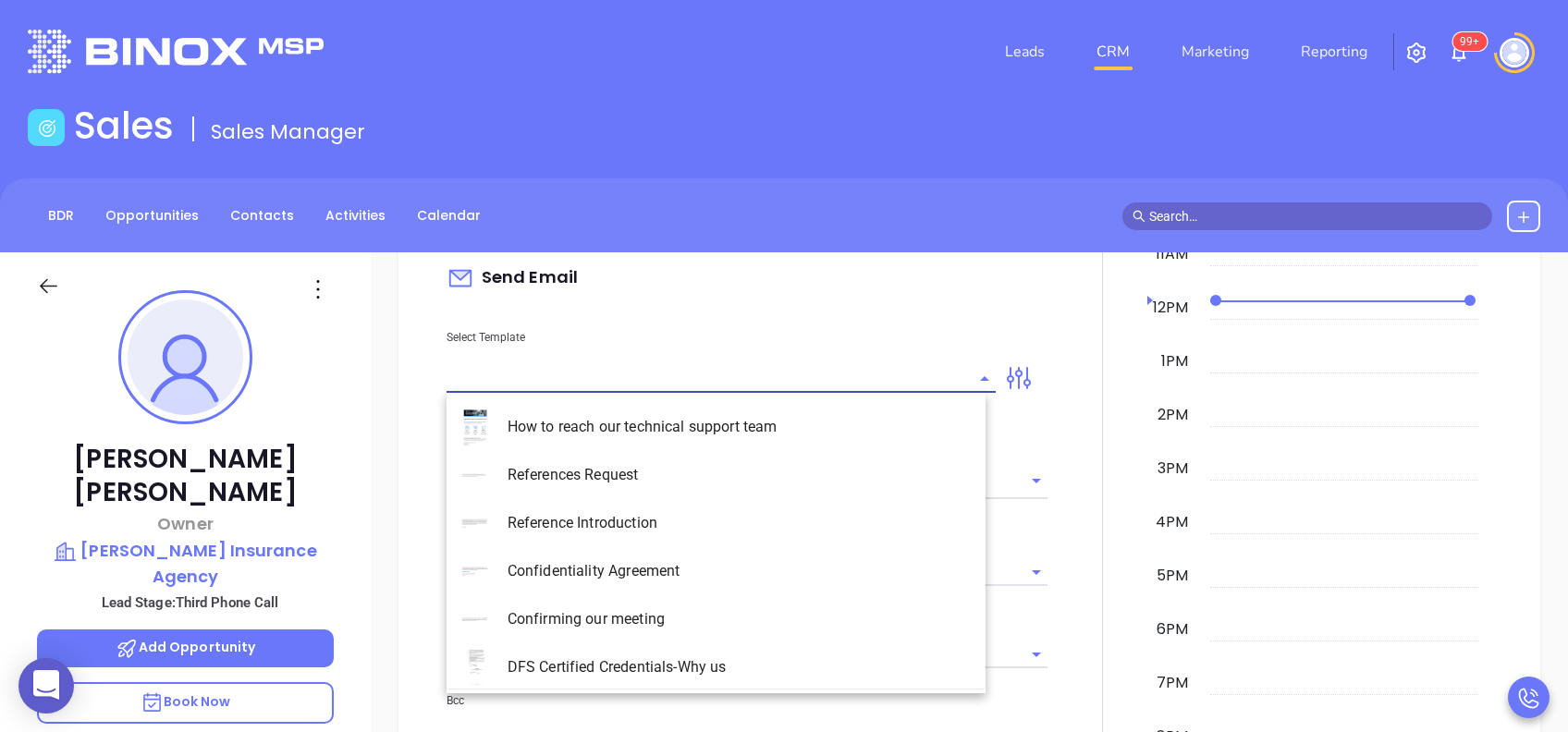
click at [860, 390] on input "text" at bounding box center [707, 378] width 522 height 26
type input "[PERSON_NAME]"
click at [798, 581] on li "PA Insurance 0625 - Email 4" at bounding box center [715, 571] width 539 height 48
type input "PA Insurance 0625 - Email 4"
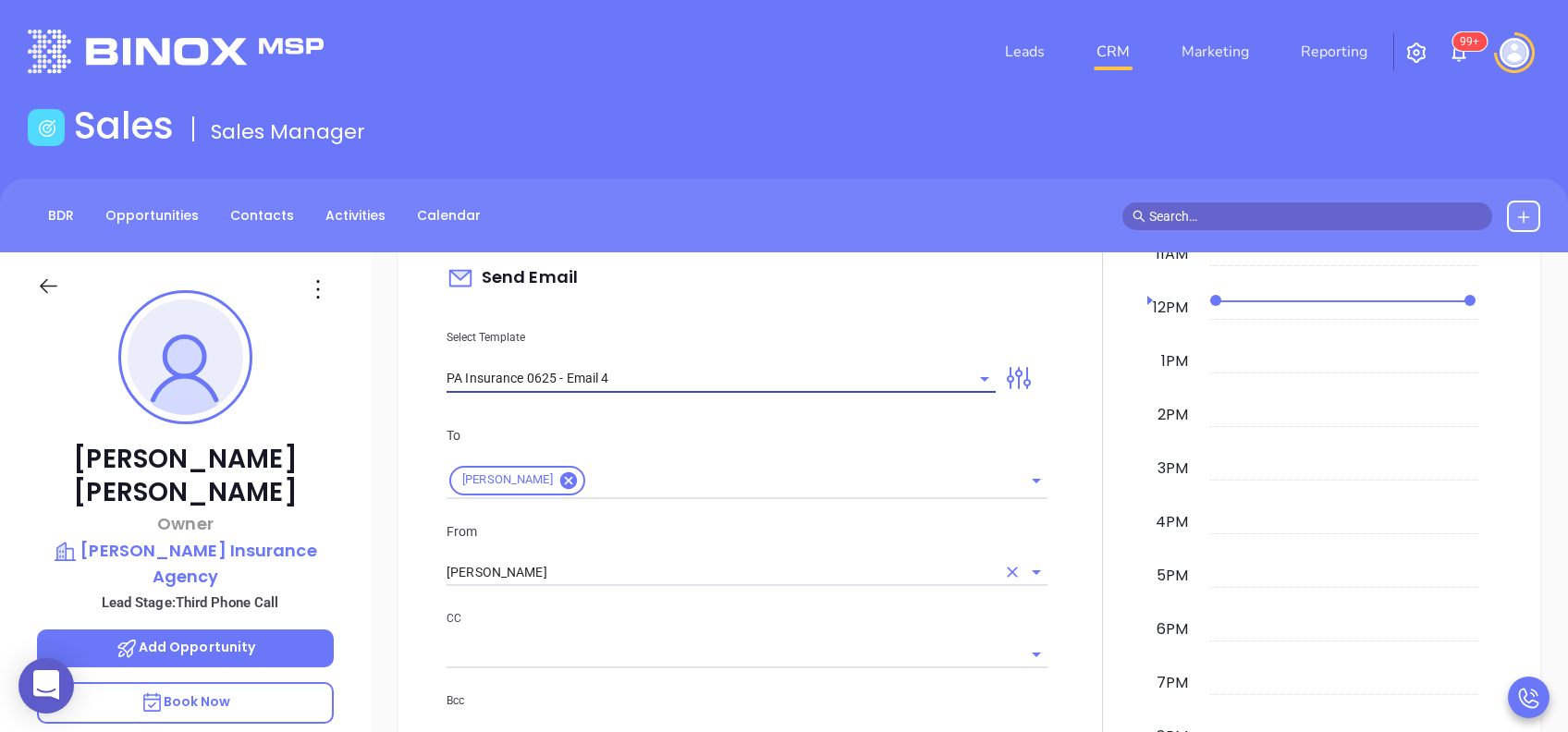
type input "Last attempt—are you still considering this?"
type input "PA Insurance 0625 - Email 4"
click at [798, 581] on input "[PERSON_NAME]" at bounding box center [720, 572] width 549 height 26
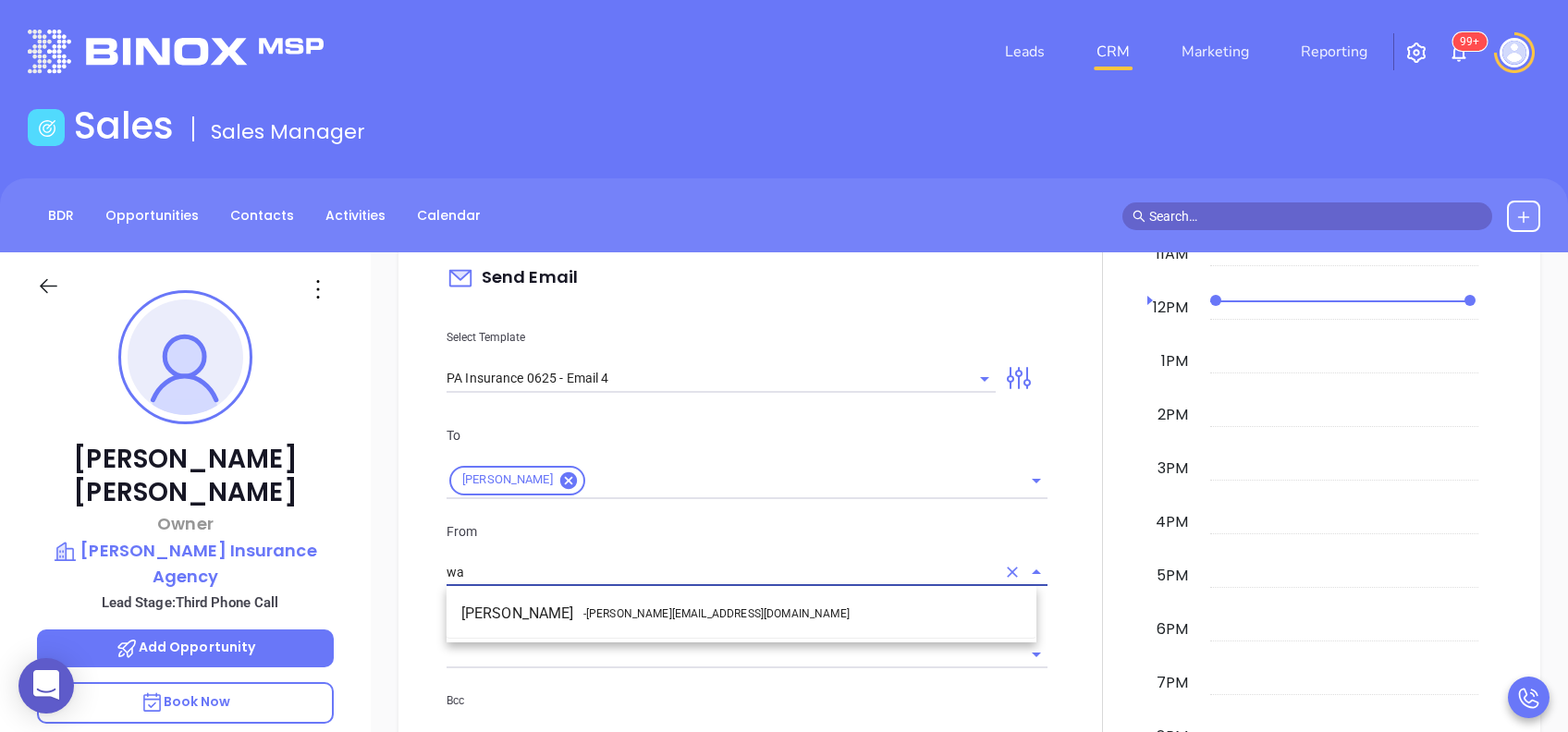
click at [799, 598] on li "Walter Contreras - [EMAIL_ADDRESS][DOMAIN_NAME]" at bounding box center [741, 614] width 590 height 33
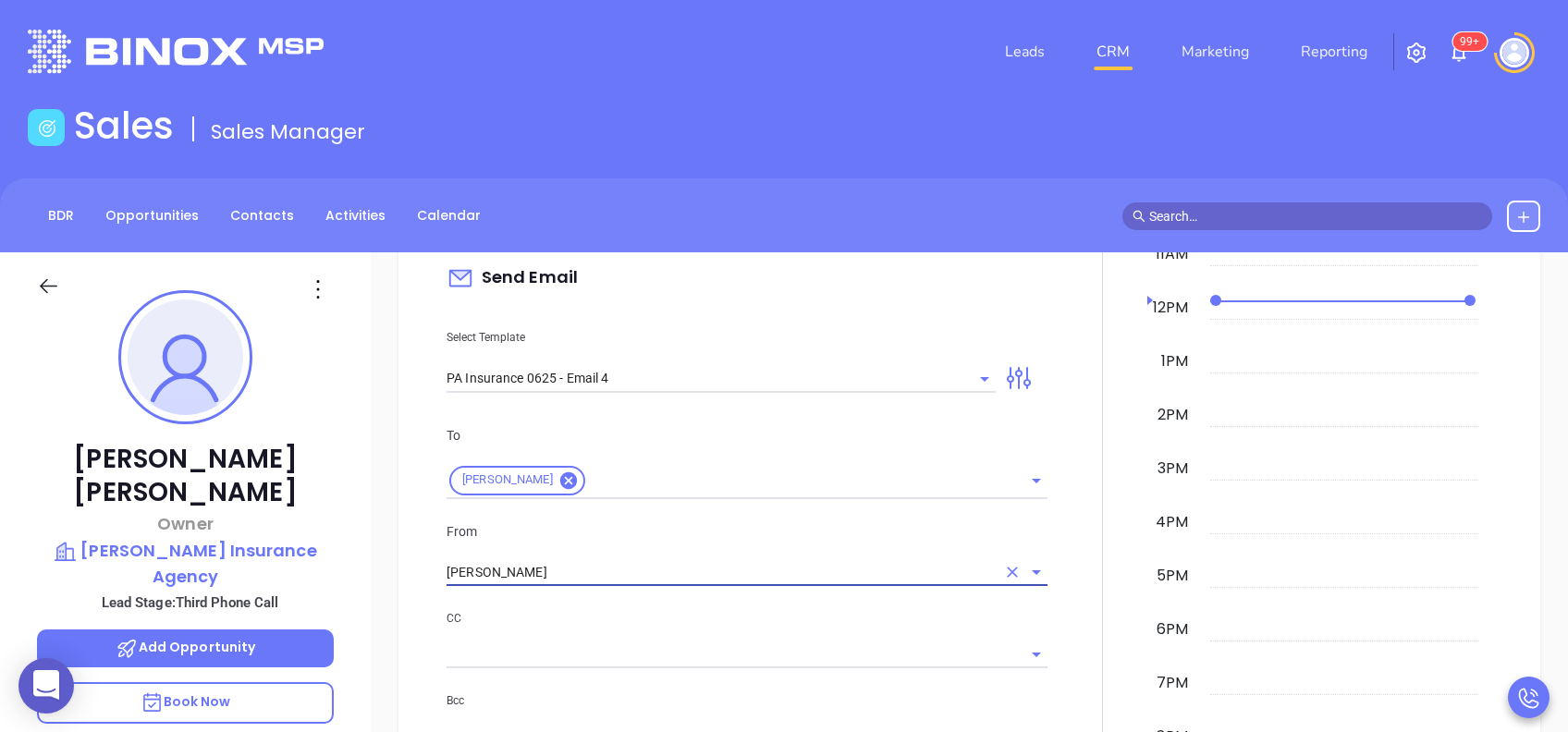
type input "[PERSON_NAME]"
click at [799, 598] on div "To [PERSON_NAME] From [PERSON_NAME] CC Bcc Add a subject Last attempt—are you s…" at bounding box center [747, 632] width 623 height 460
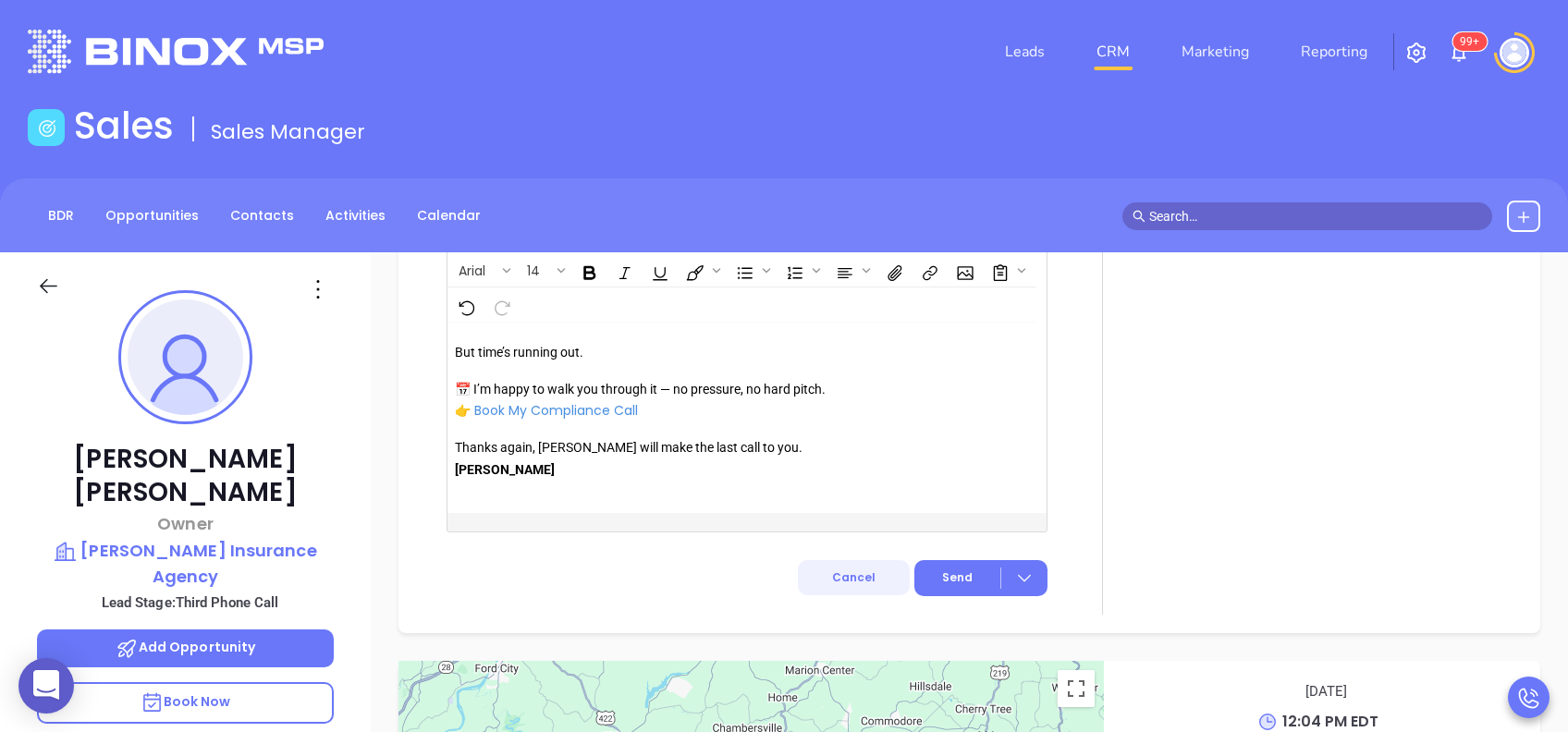
scroll to position [2120, 0]
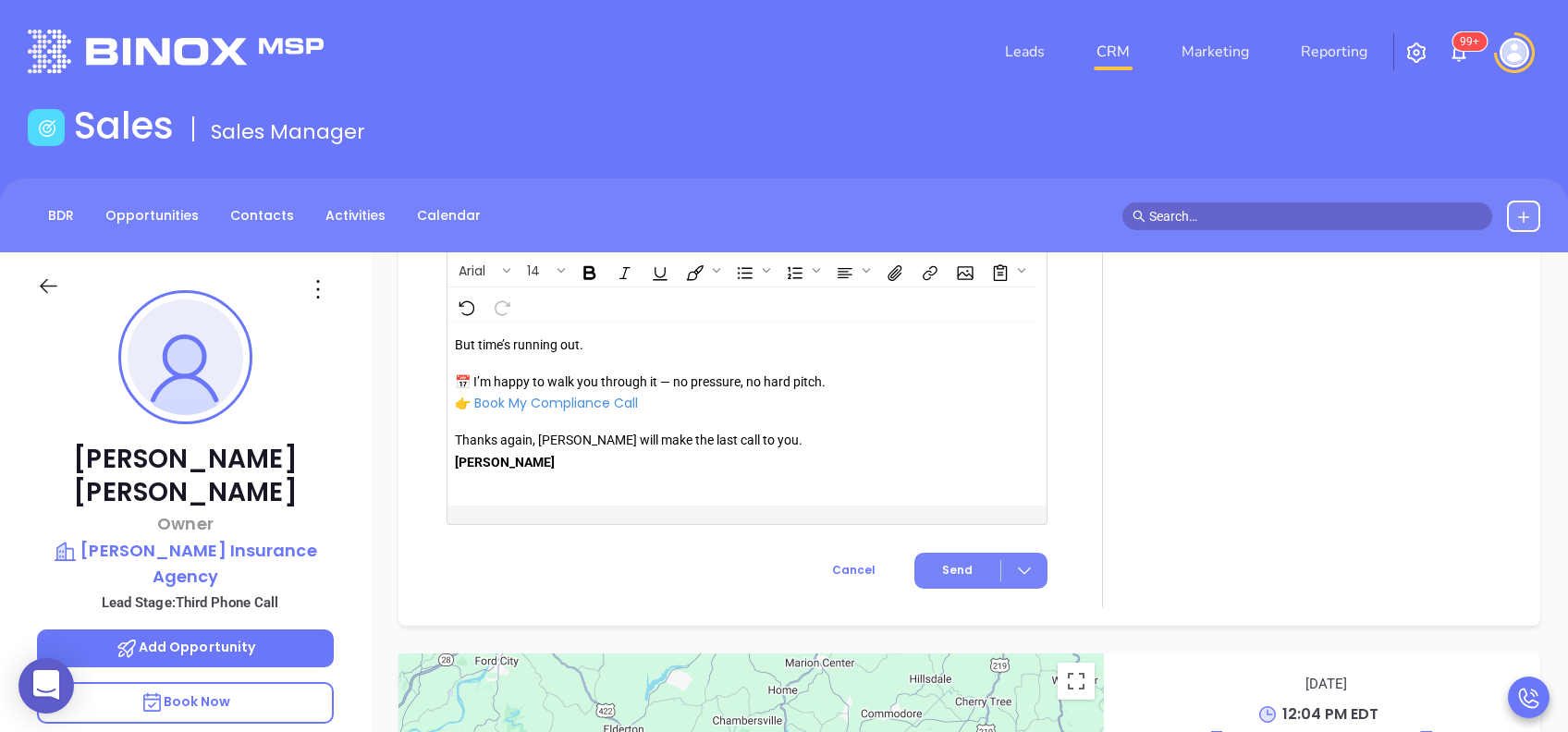
click at [943, 562] on span "Send" at bounding box center [957, 570] width 30 height 17
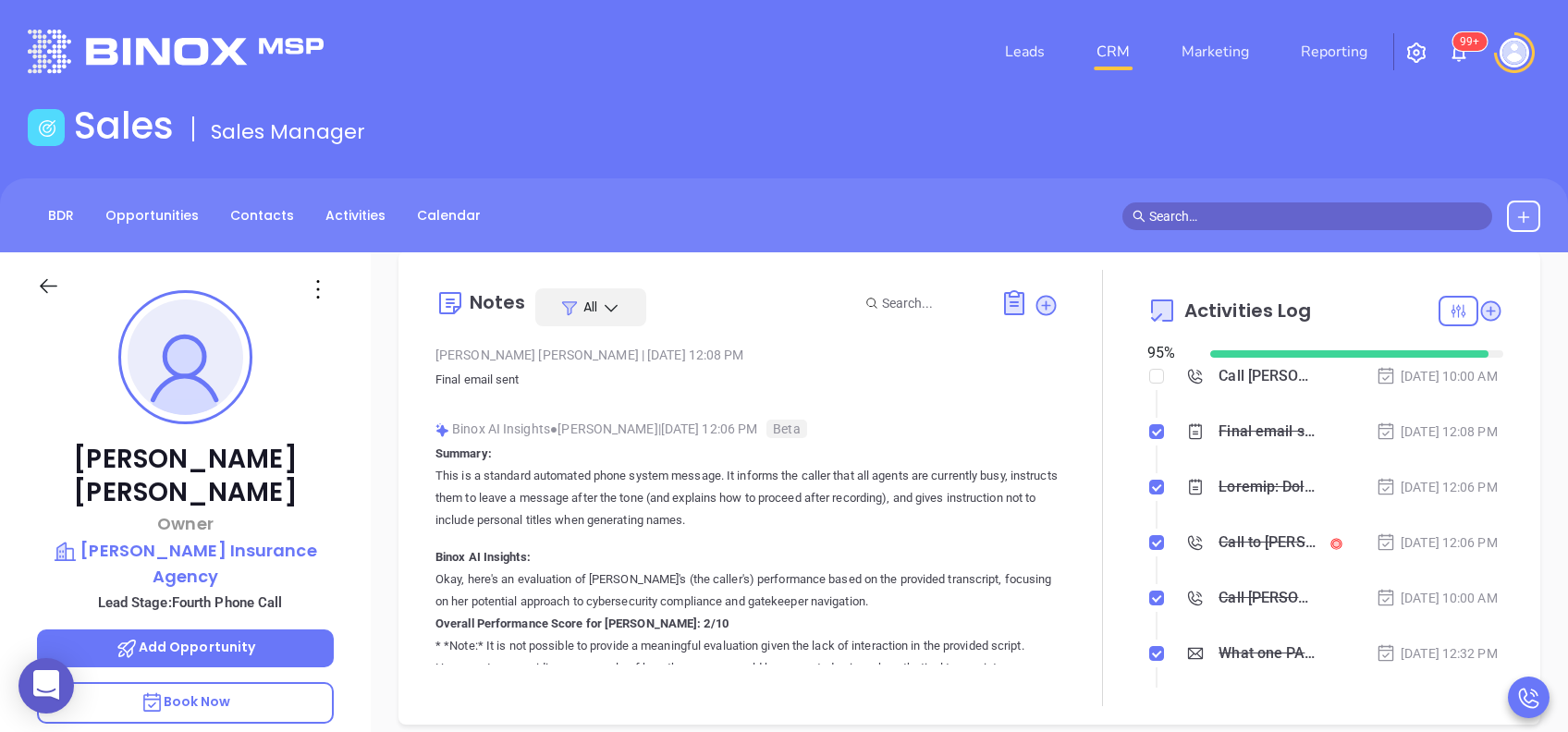
scroll to position [0, 0]
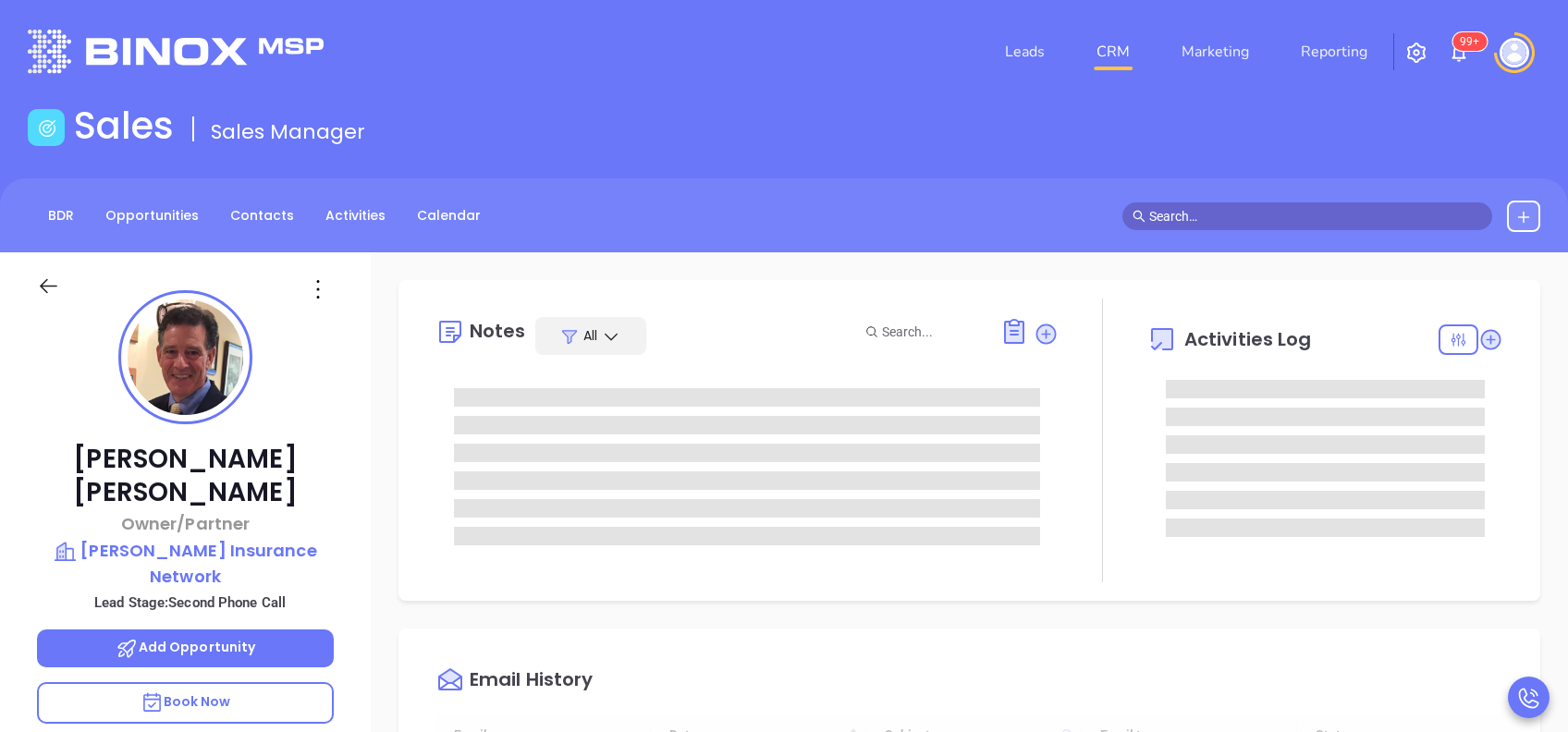
type input "[DATE]"
type input "[PERSON_NAME]"
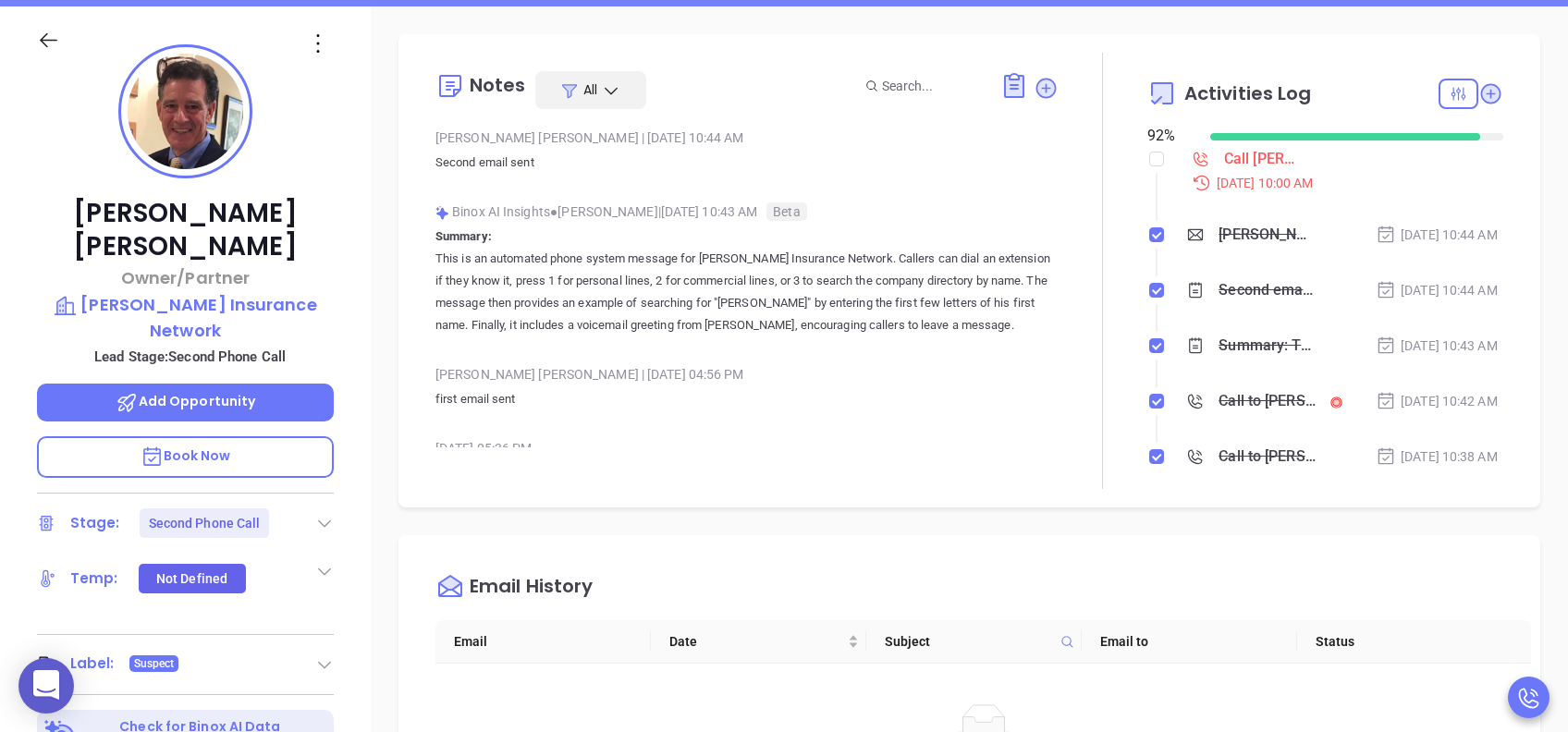
scroll to position [616, 0]
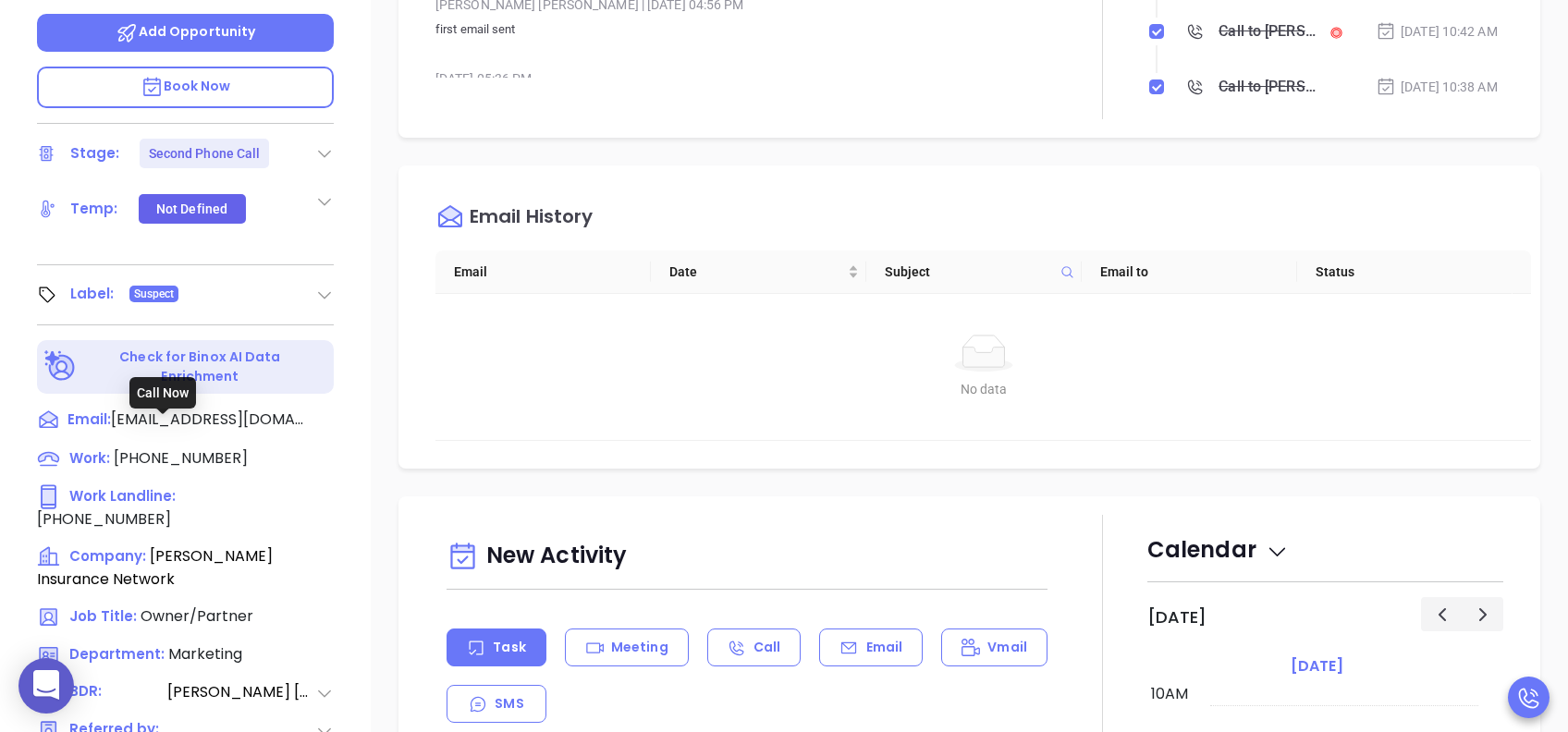
click at [171, 509] on span "[PHONE_NUMBER]" at bounding box center [104, 520] width 134 height 22
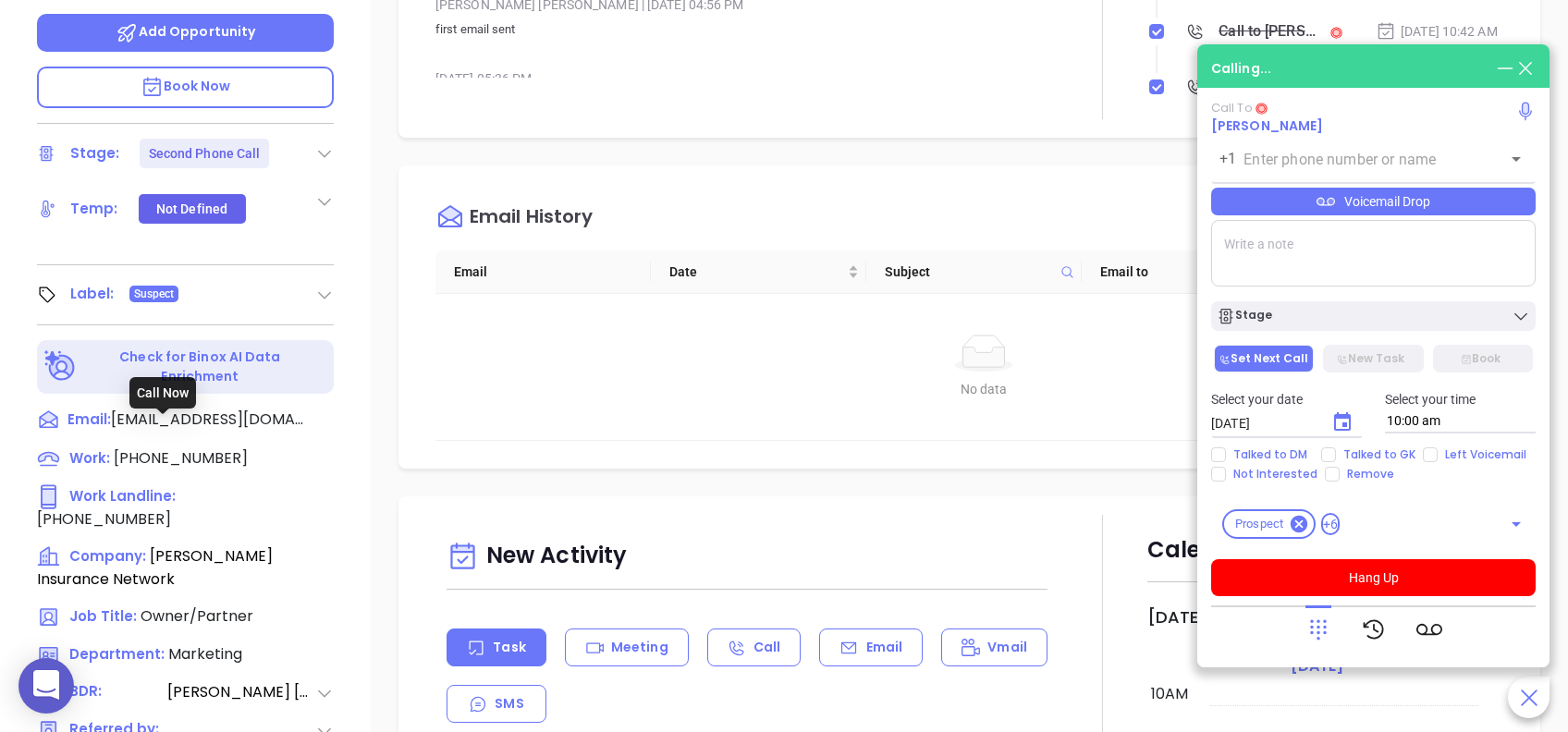
type input "[PHONE_NUMBER]"
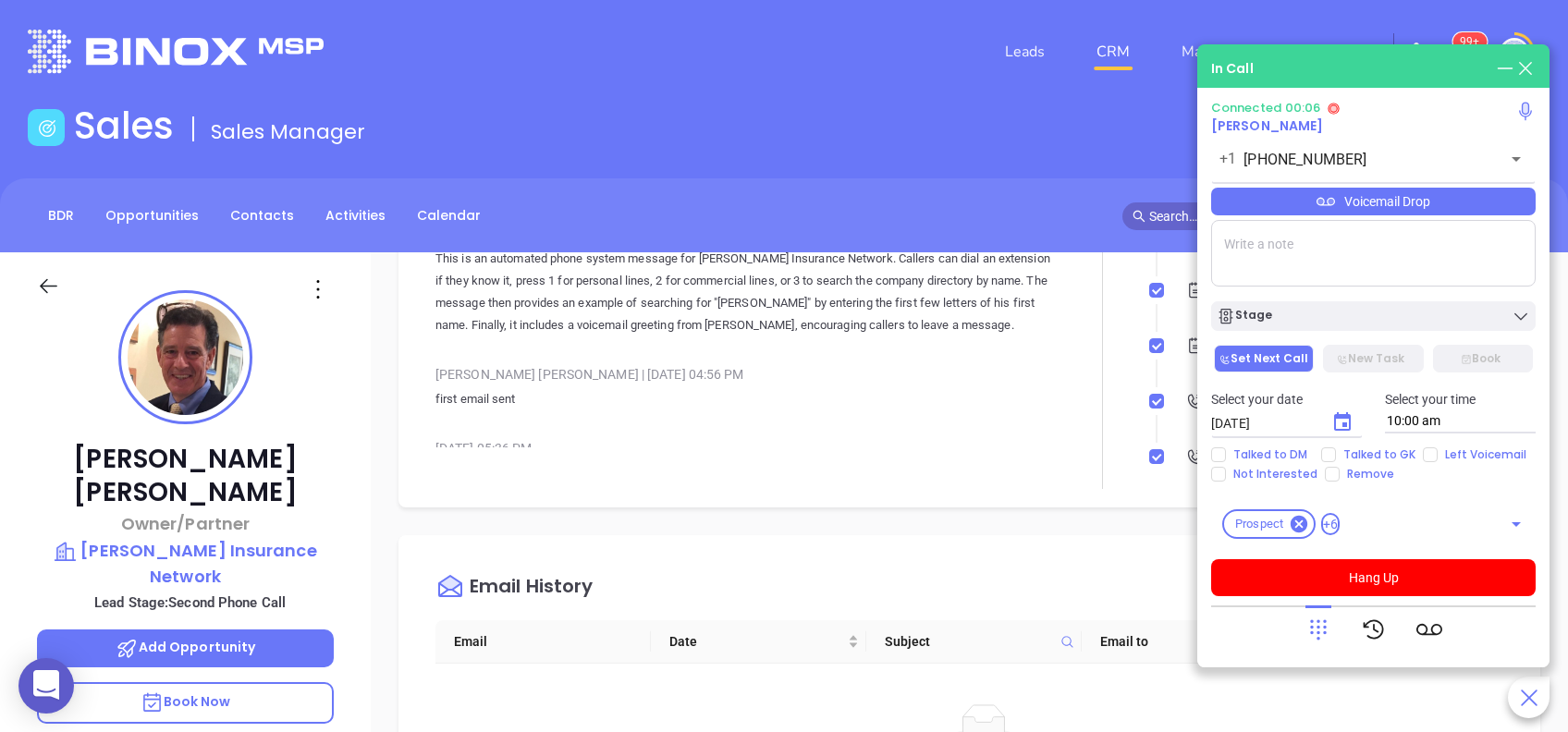
scroll to position [123, 0]
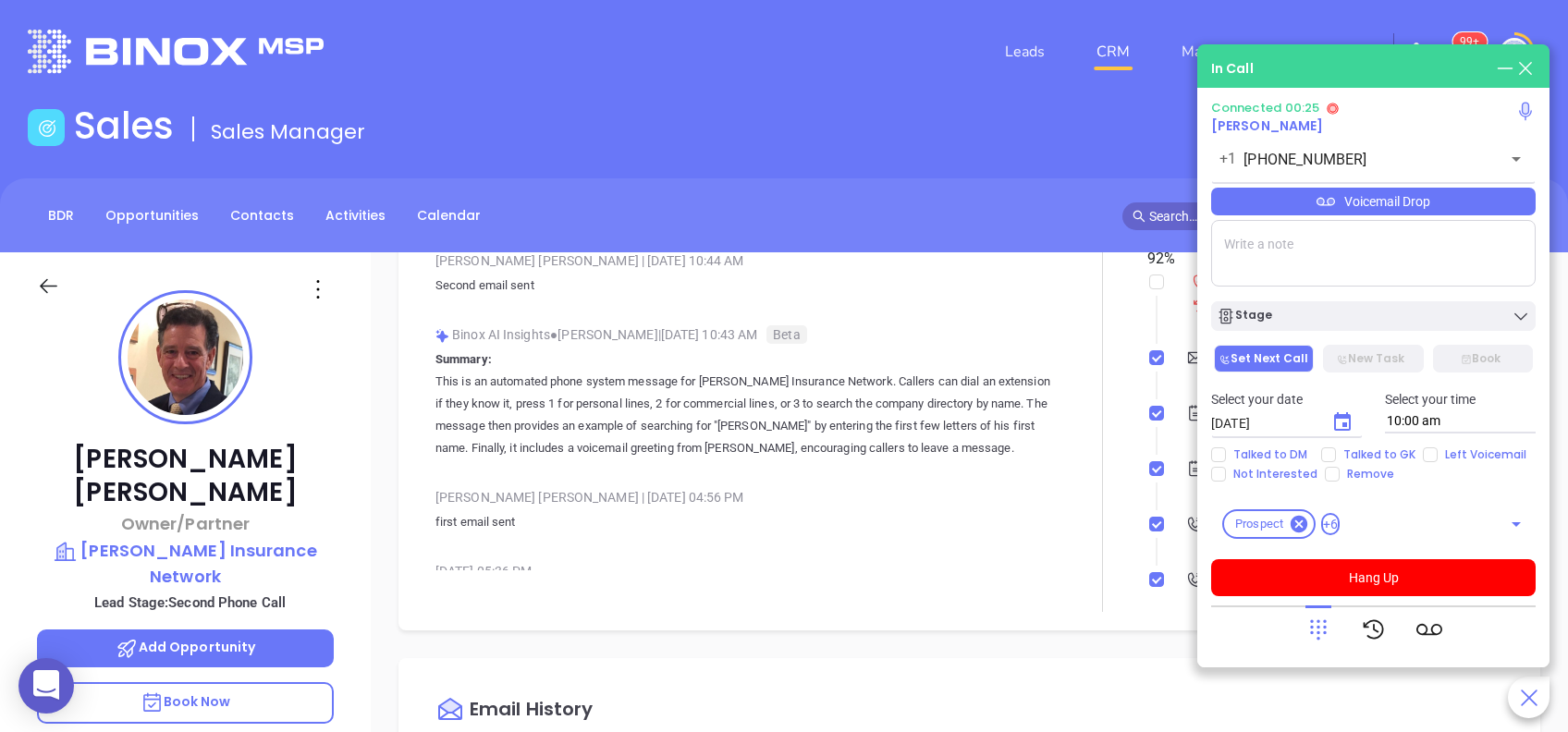
click at [1328, 628] on icon at bounding box center [1318, 629] width 25 height 25
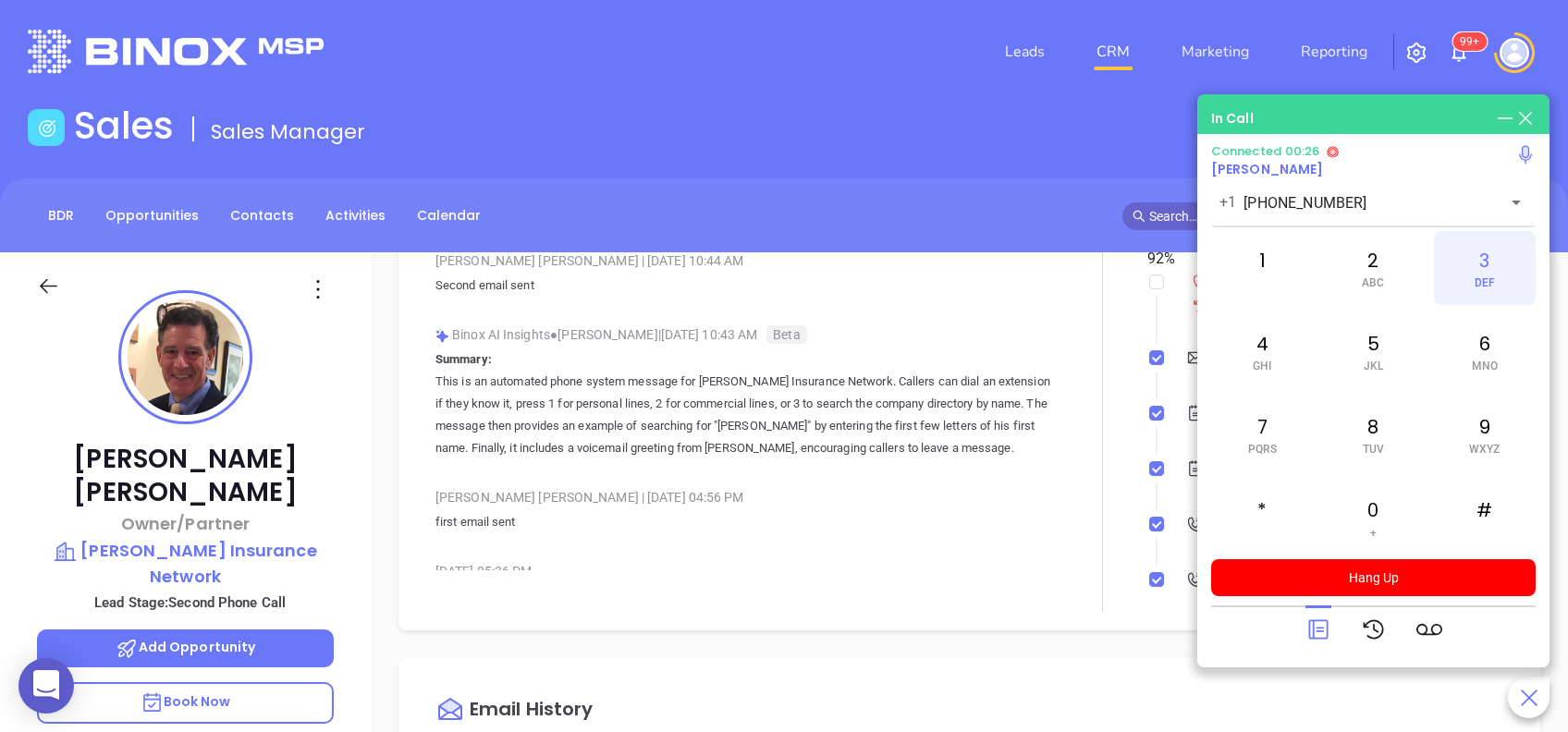
click at [1499, 275] on div "3 DEF" at bounding box center [1485, 268] width 102 height 74
click at [1369, 346] on div "5 JKL" at bounding box center [1373, 351] width 102 height 74
click at [1493, 360] on span "MNO" at bounding box center [1485, 366] width 25 height 13
click at [1272, 257] on div "1" at bounding box center [1263, 268] width 102 height 74
click at [1315, 639] on icon at bounding box center [1318, 629] width 25 height 25
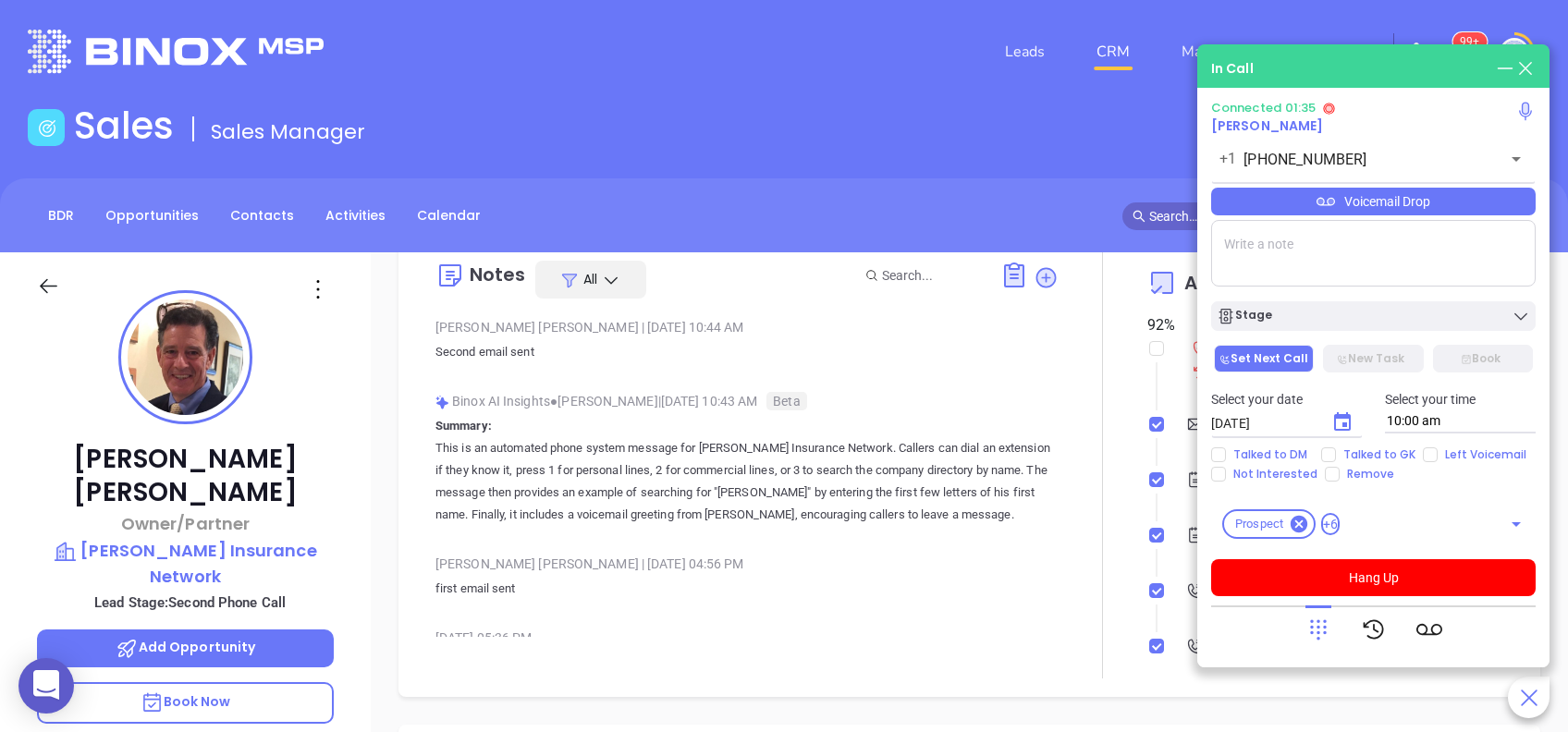
scroll to position [0, 0]
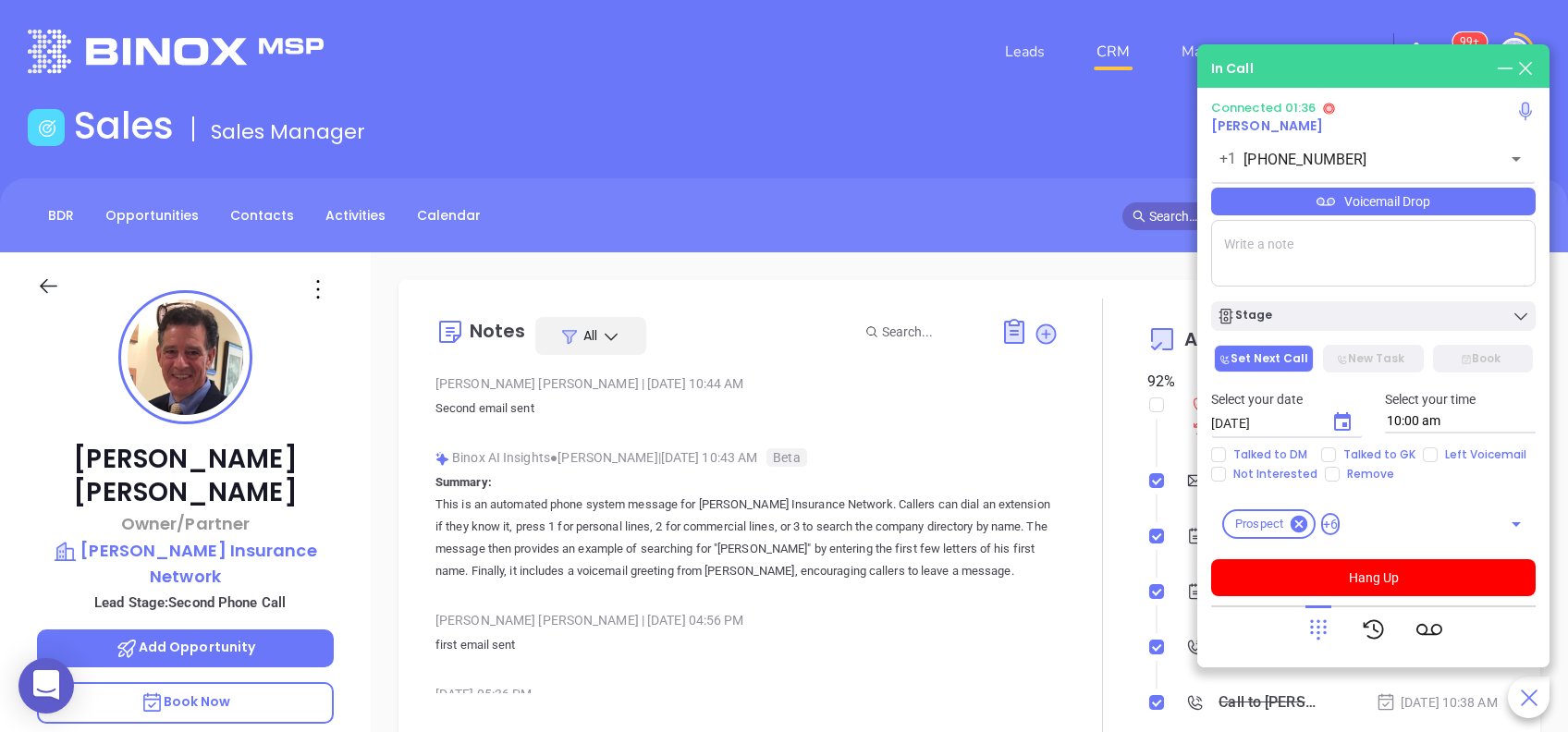
click at [1383, 203] on div "Voicemail Drop" at bounding box center [1374, 202] width 325 height 27
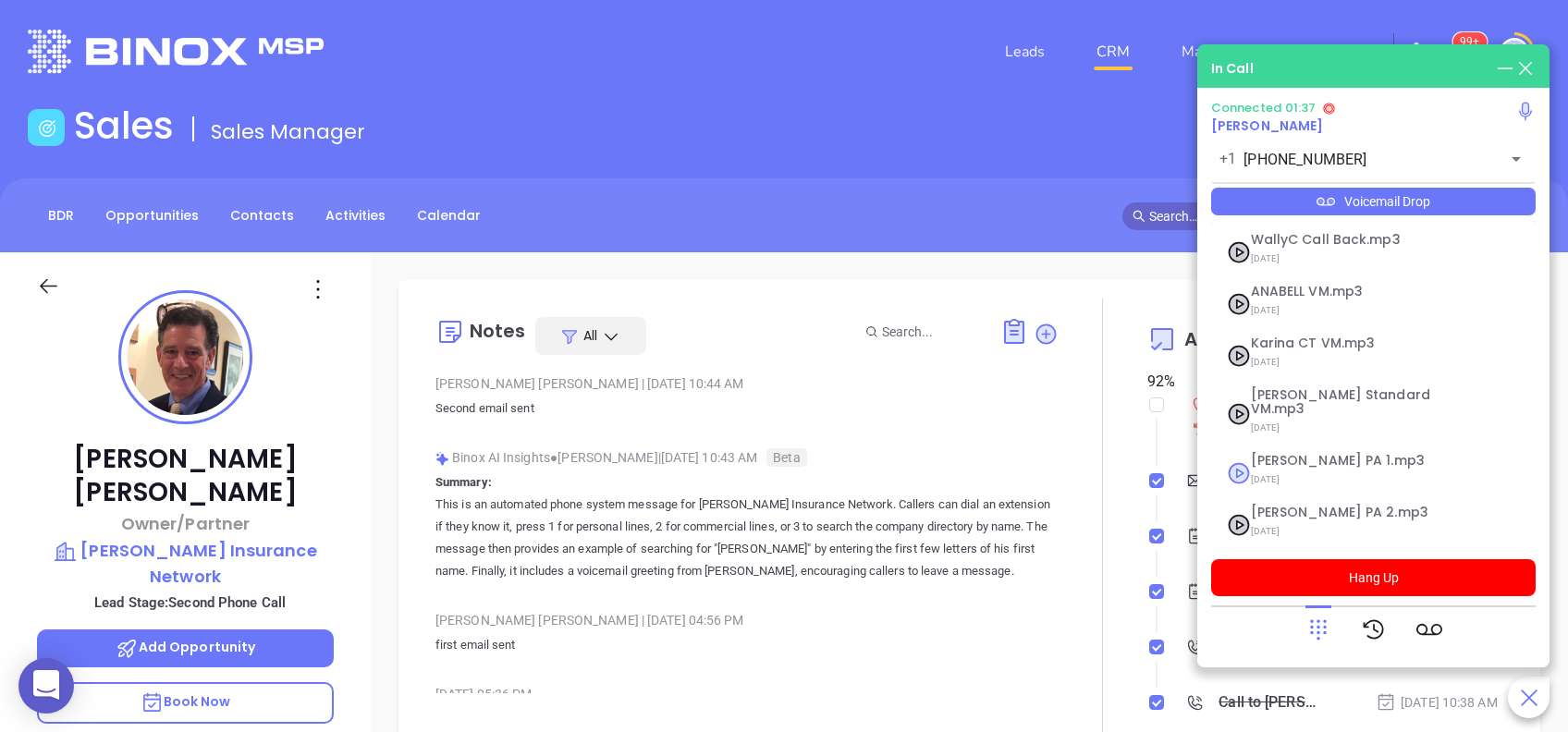
click at [1295, 454] on span "[PERSON_NAME] PA 1.mp3" at bounding box center [1351, 461] width 200 height 14
checkbox input "true"
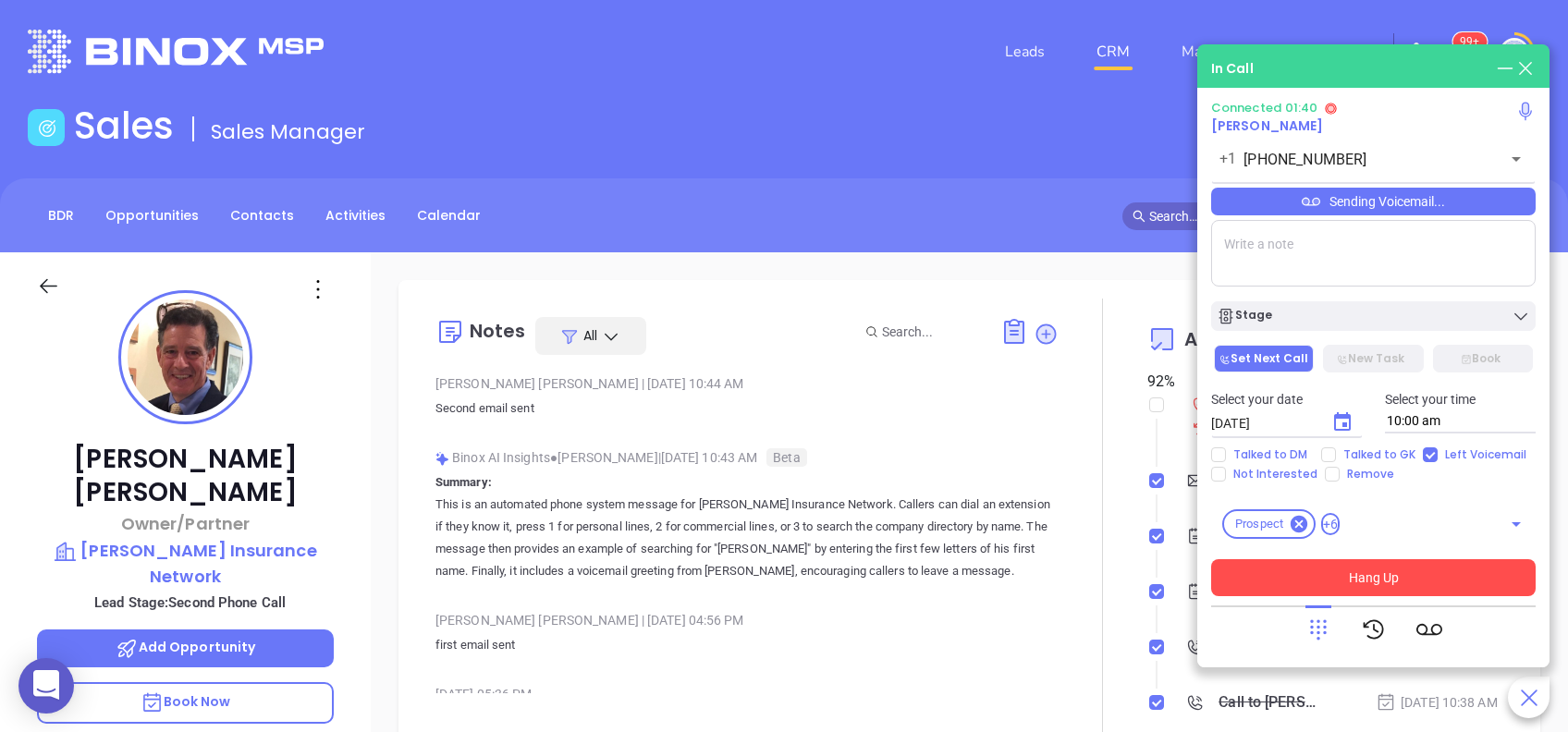
click at [1391, 577] on button "Hang Up" at bounding box center [1374, 578] width 325 height 37
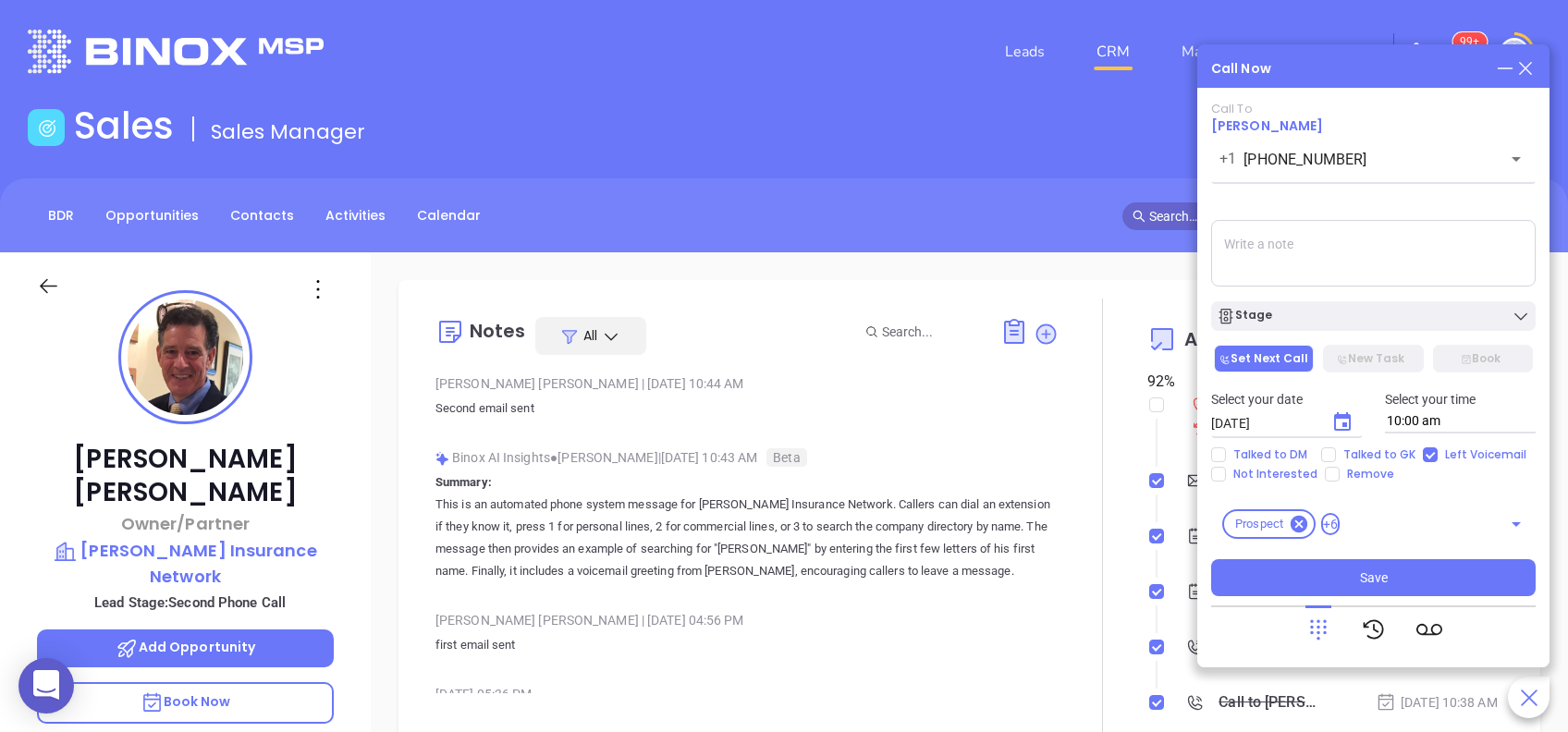
click at [1372, 297] on div "Stage" at bounding box center [1373, 312] width 346 height 39
click at [1363, 317] on div "Stage" at bounding box center [1373, 316] width 313 height 19
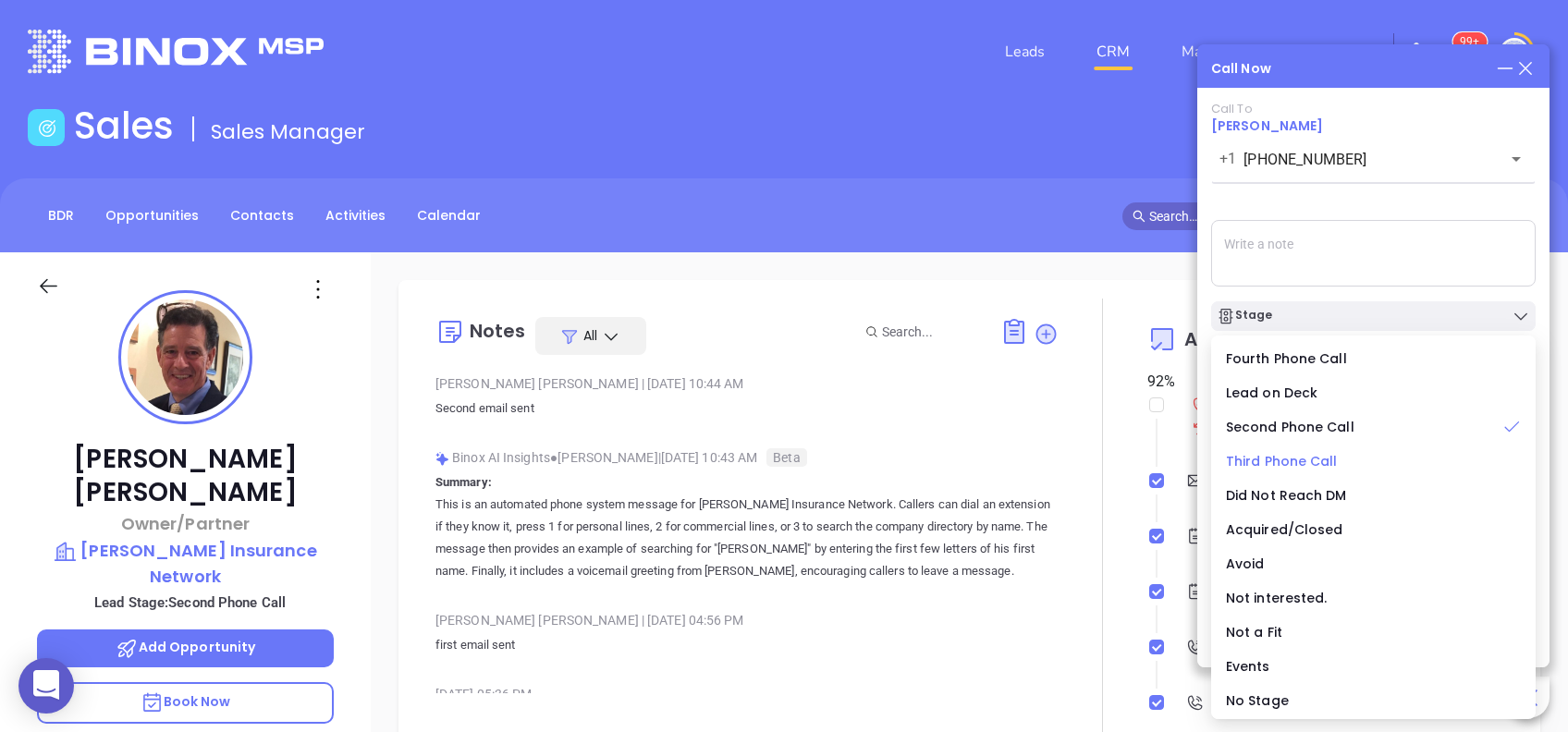
click at [1287, 467] on span "Third Phone Call" at bounding box center [1282, 461] width 112 height 19
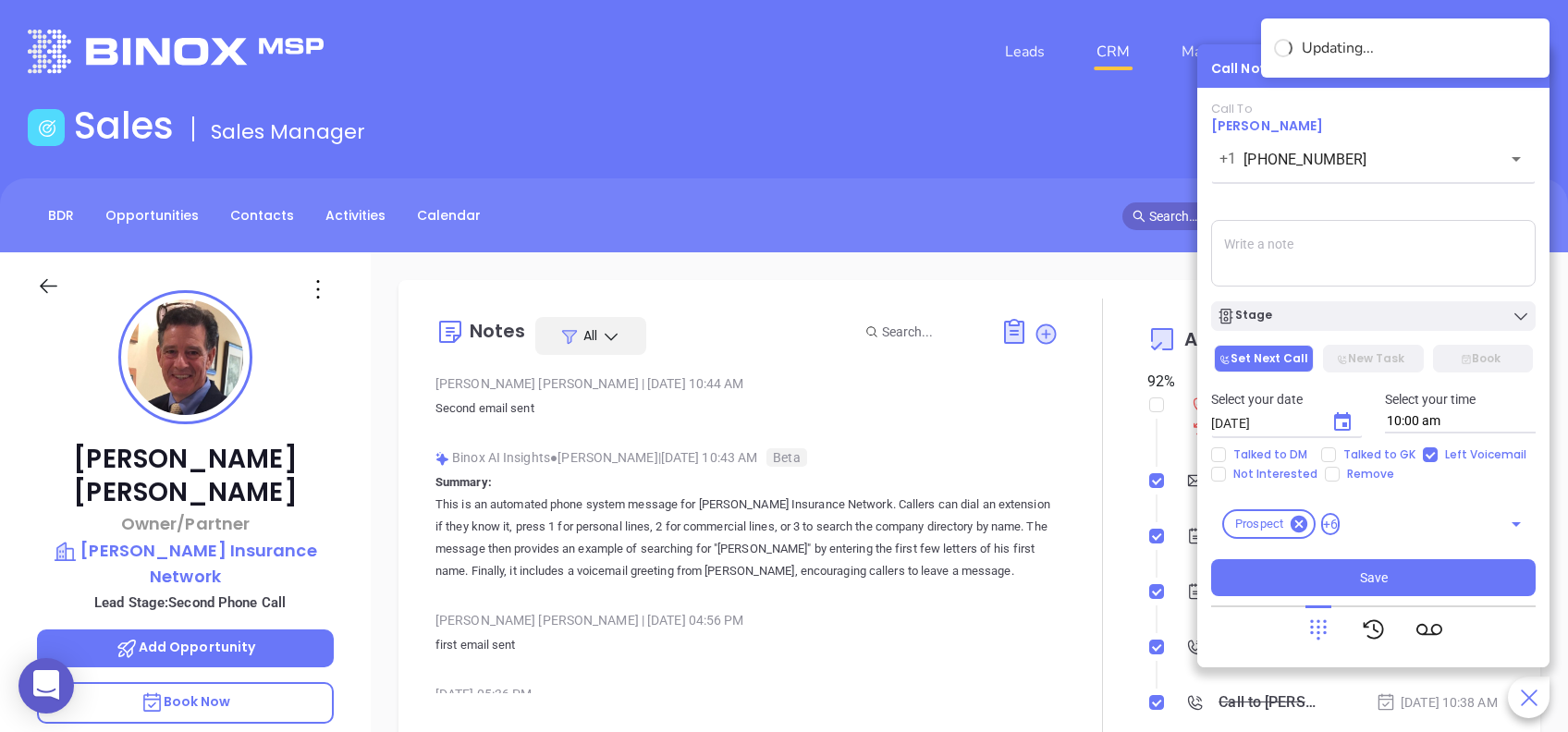
click at [1291, 252] on textarea at bounding box center [1374, 253] width 325 height 67
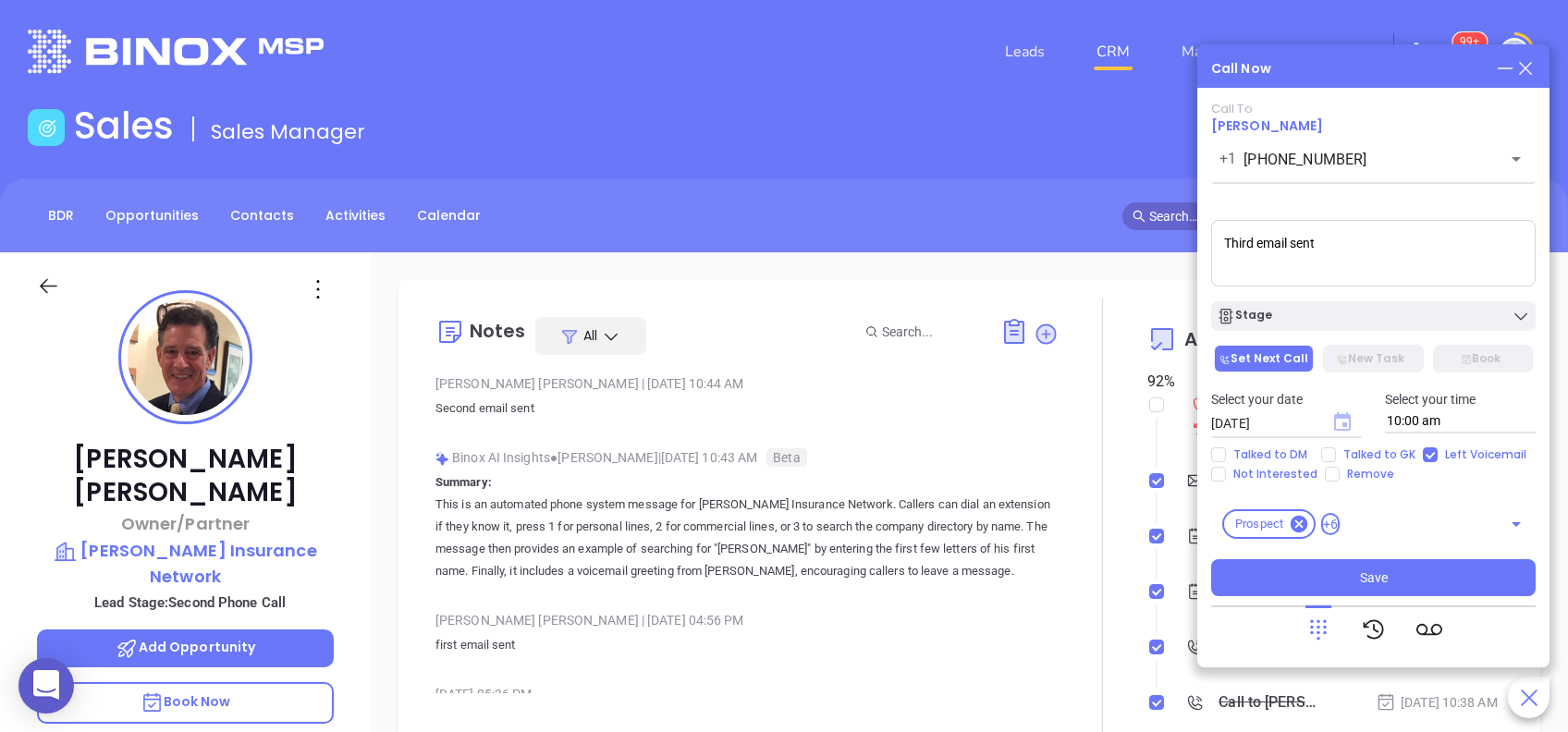
type textarea "Third email sent"
click at [1339, 417] on icon "Choose date, selected date is Aug 26, 2025" at bounding box center [1342, 421] width 17 height 19
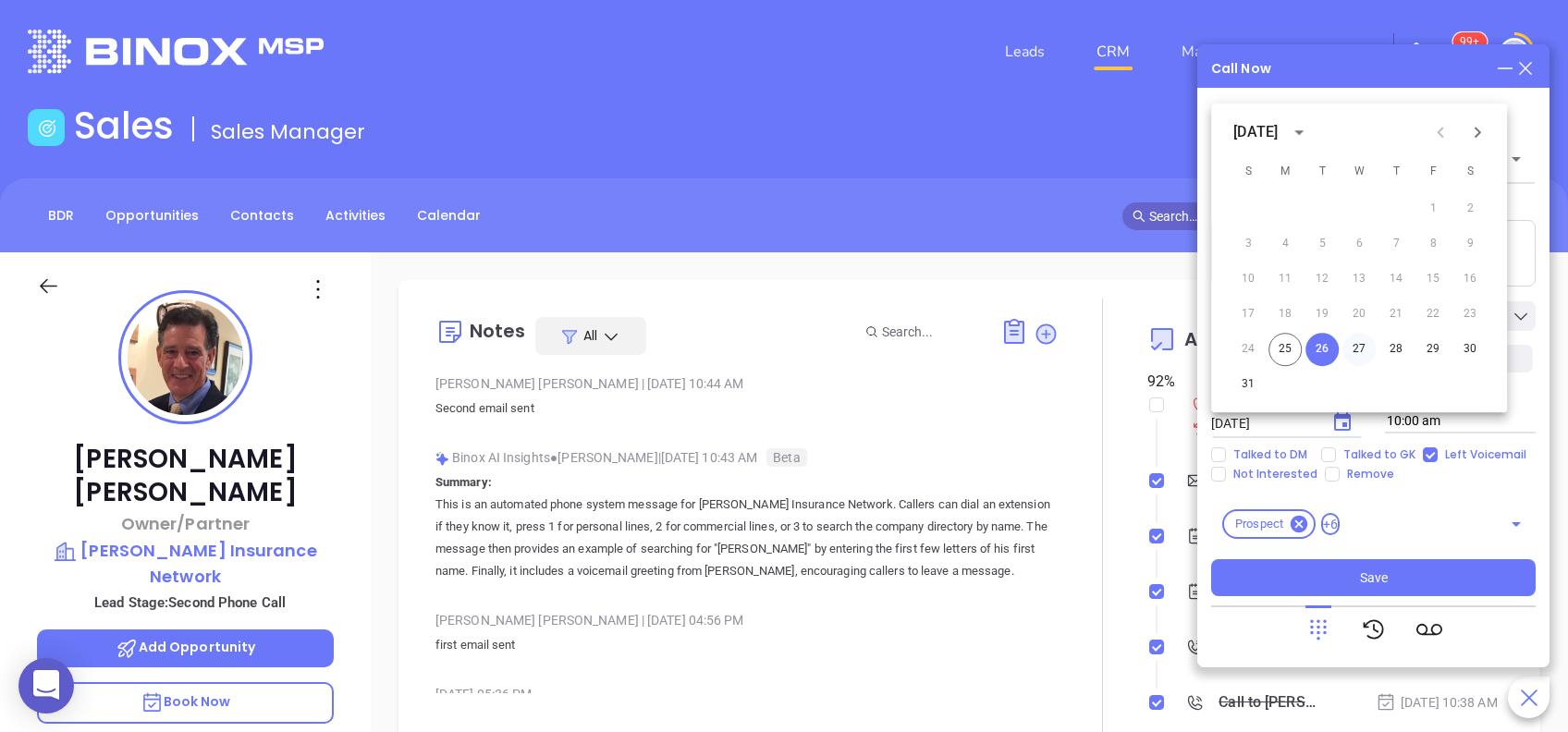
click at [1354, 347] on button "27" at bounding box center [1360, 349] width 33 height 33
type input "[DATE]"
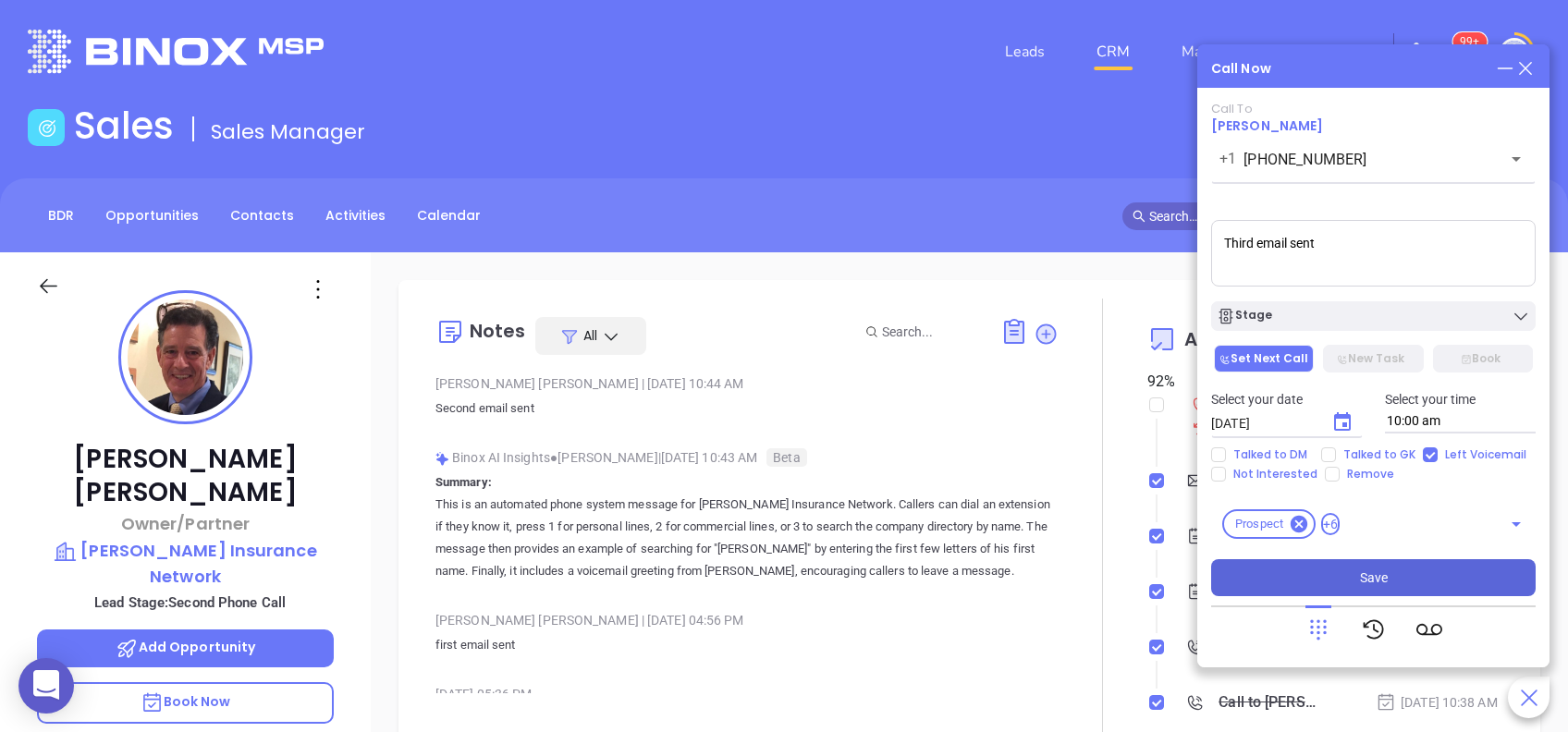
click at [1350, 572] on button "Save" at bounding box center [1374, 578] width 325 height 37
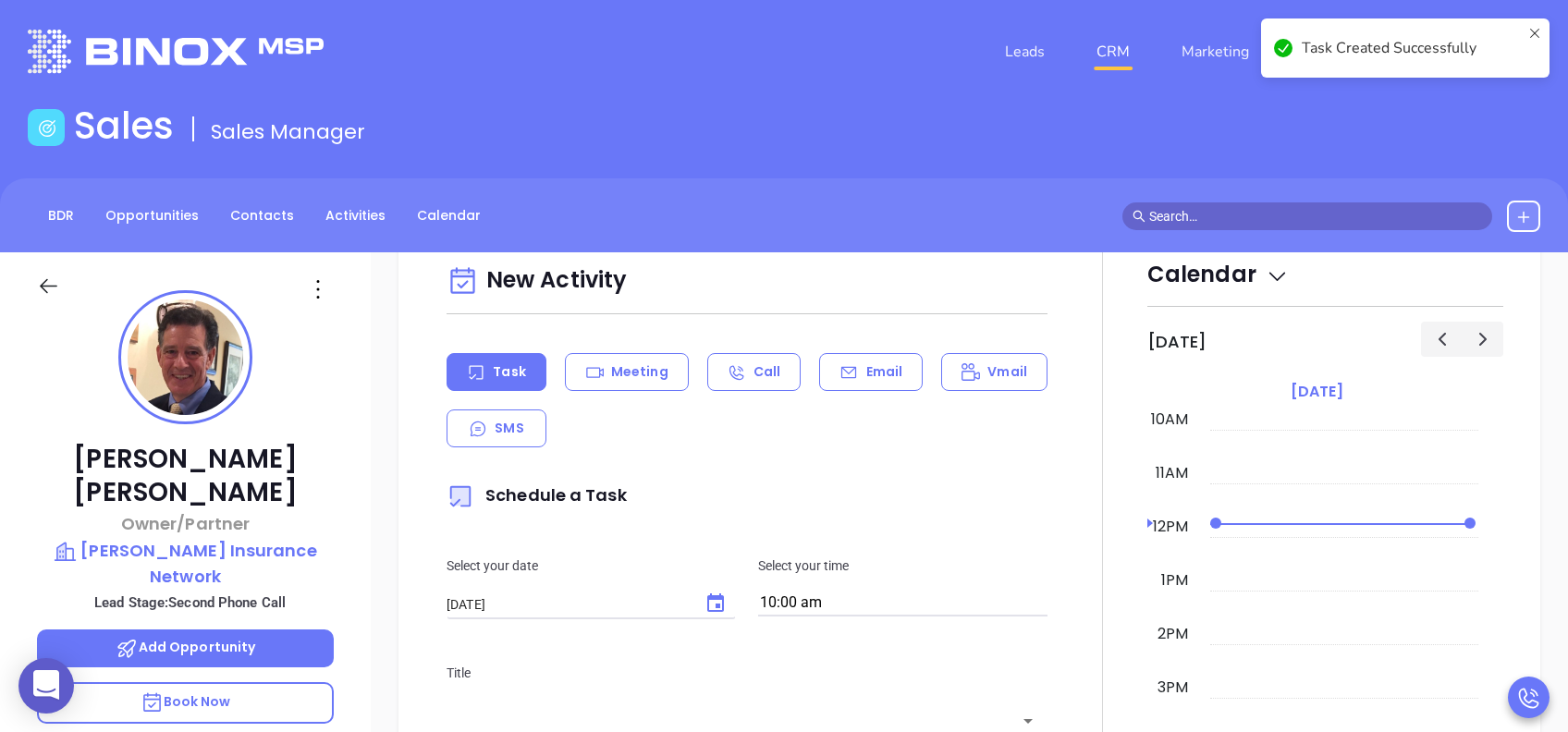
scroll to position [740, 0]
click at [866, 363] on p "Email" at bounding box center [885, 371] width 37 height 20
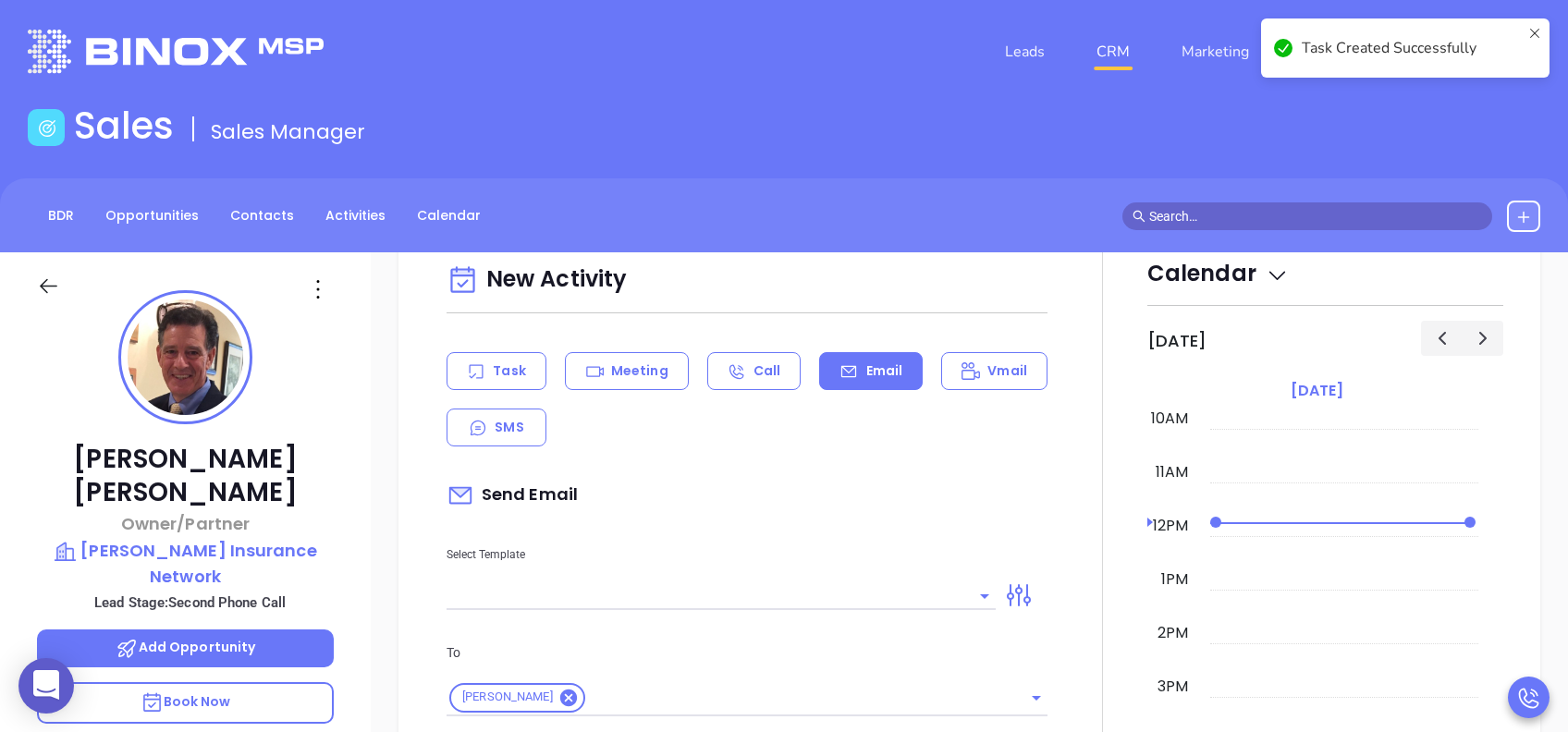
type input "[PERSON_NAME]"
click at [783, 597] on input "text" at bounding box center [707, 595] width 522 height 26
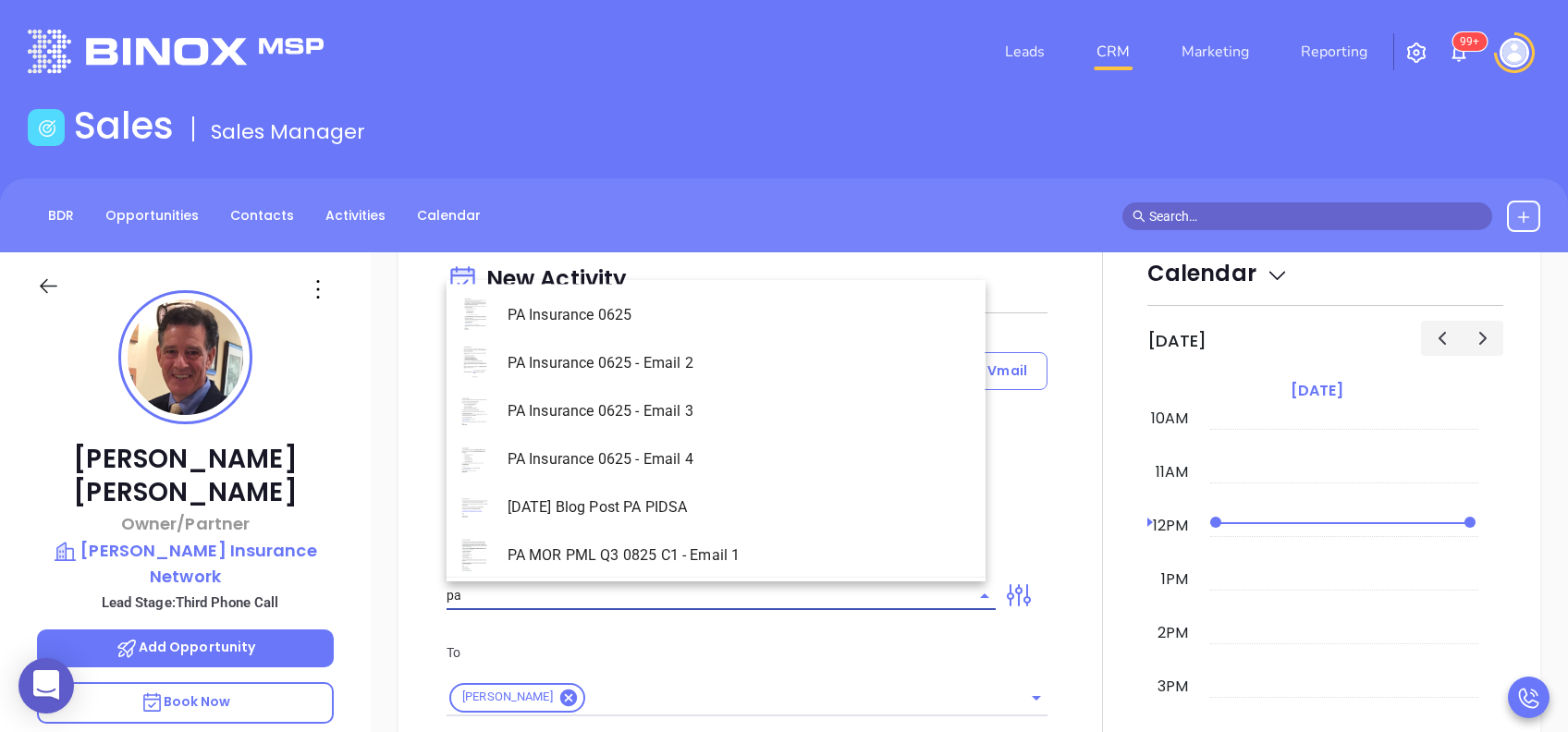
scroll to position [892, 0]
click at [715, 415] on li "PA Insurance 0625 - Email 3" at bounding box center [715, 412] width 539 height 48
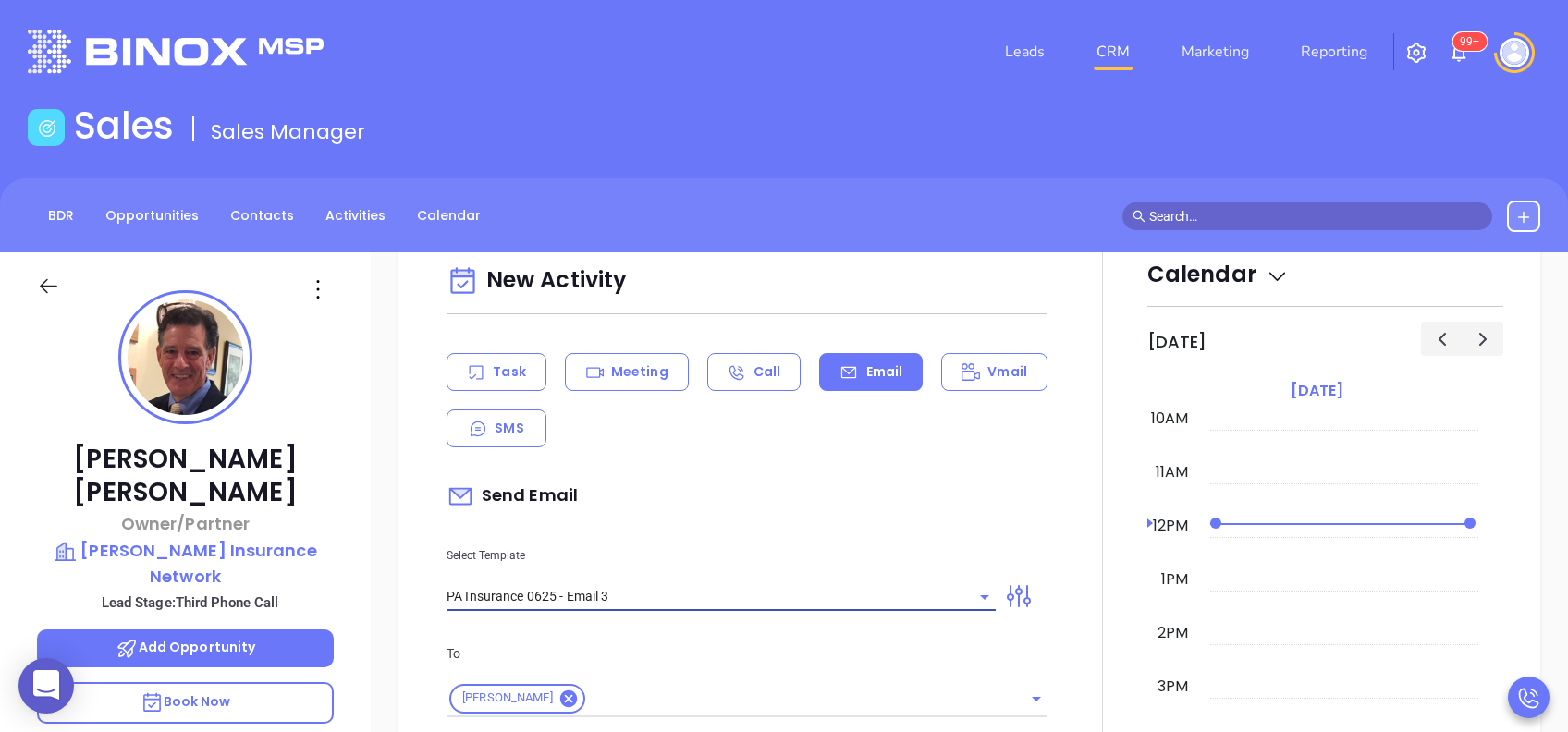
type input "PA Insurance 0625 - Email 3"
type input "What one PA agency discovered (and why it mattered)"
click at [770, 476] on div "Send Email" at bounding box center [747, 496] width 601 height 42
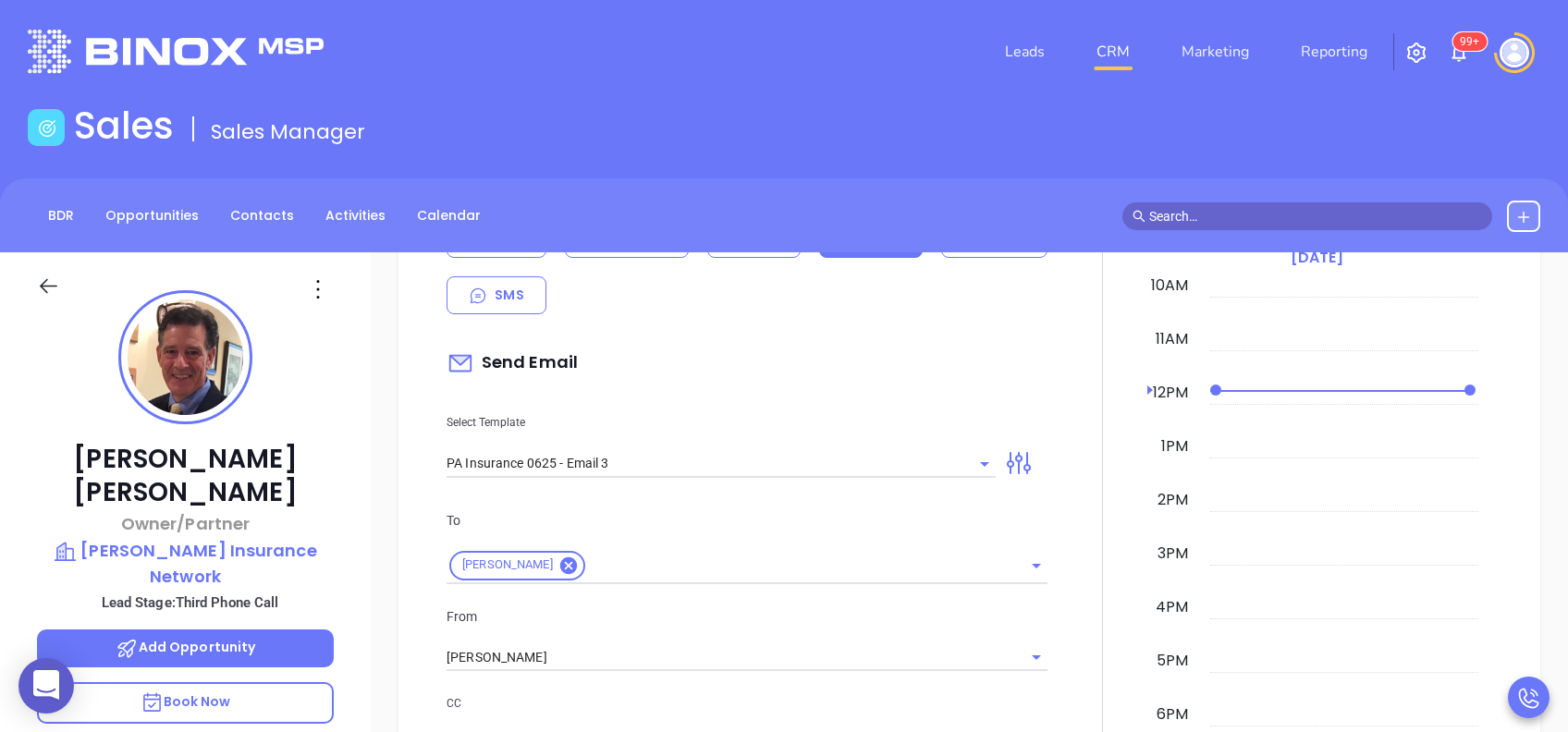
scroll to position [1138, 0]
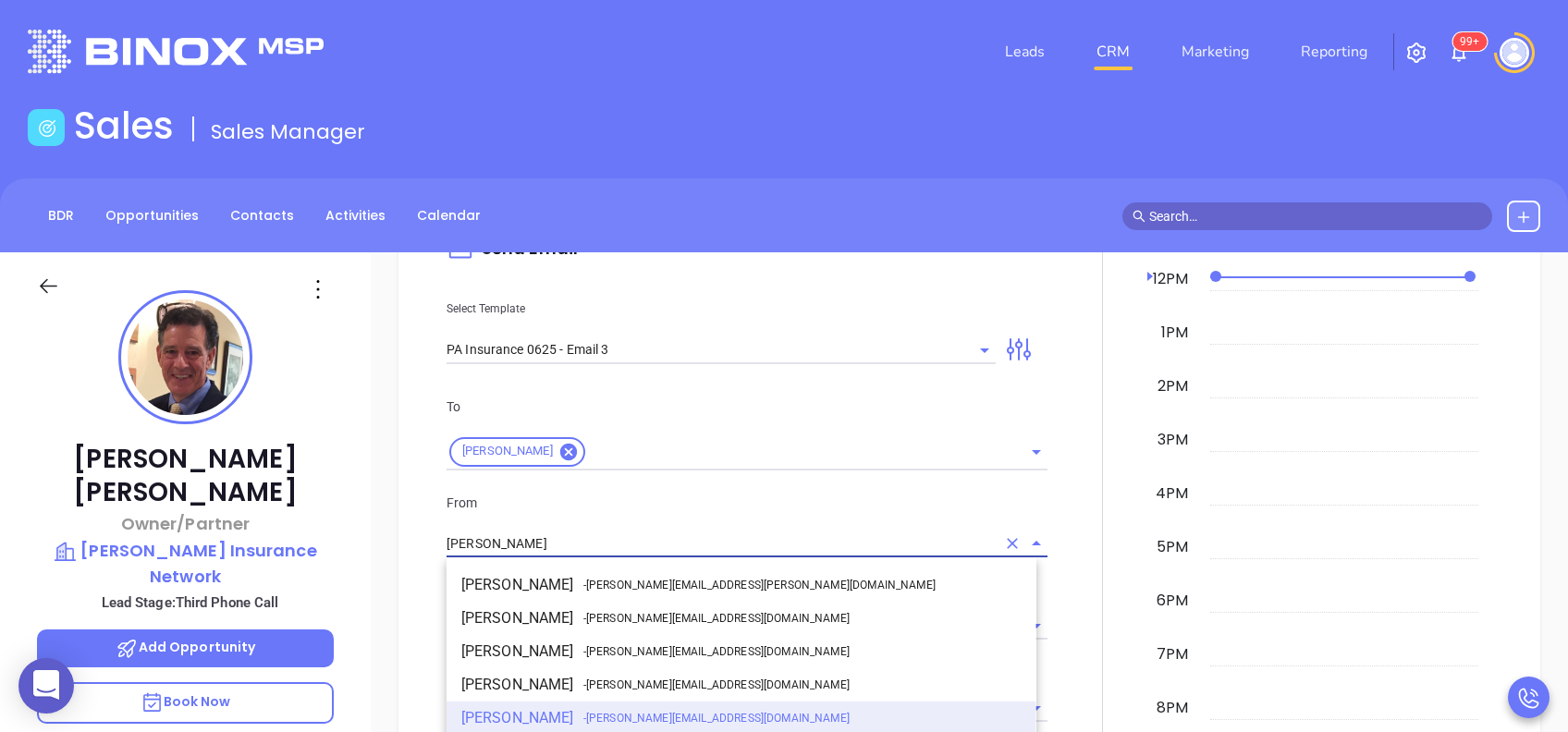
click at [551, 548] on input "[PERSON_NAME]" at bounding box center [720, 543] width 549 height 26
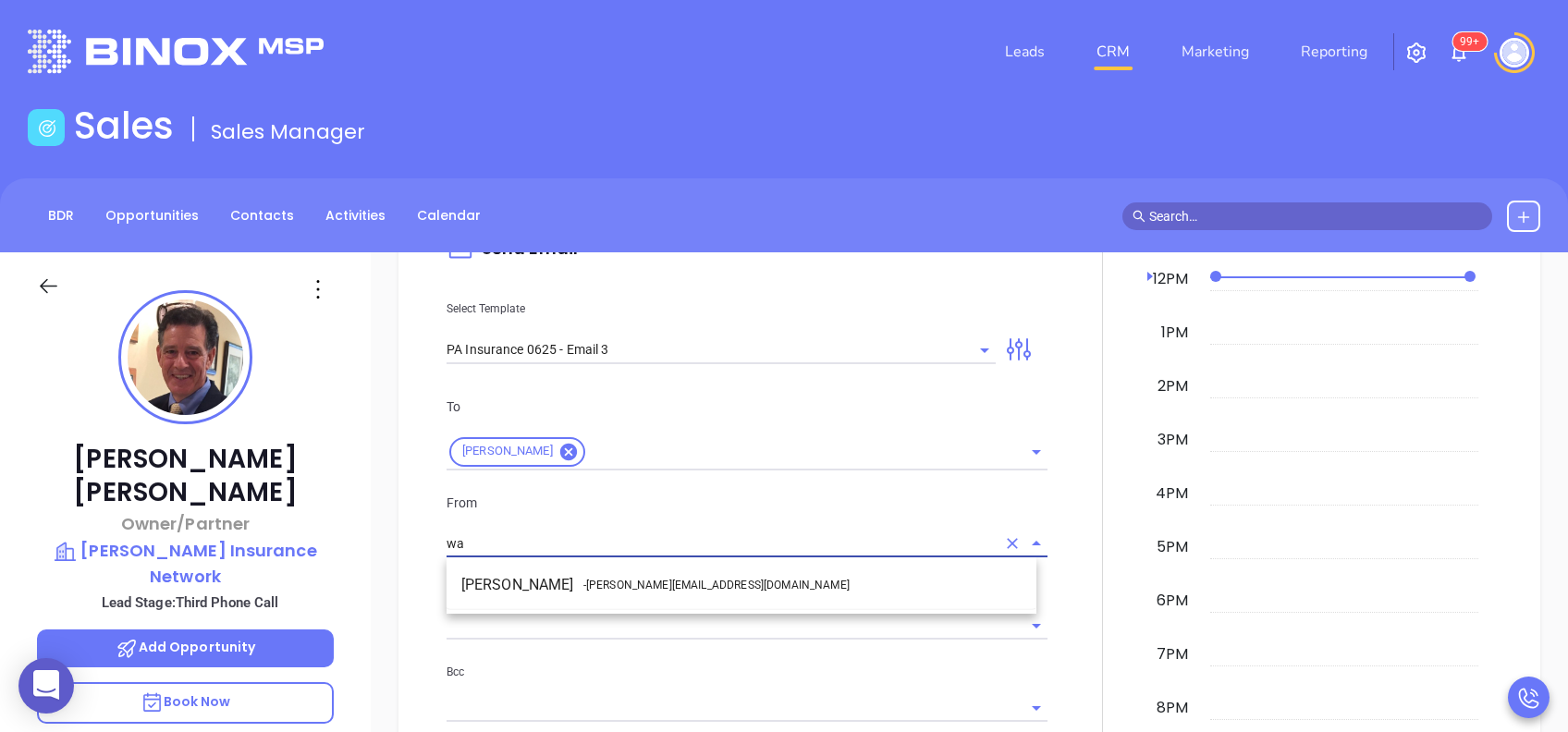
click at [622, 585] on span "- [PERSON_NAME][EMAIL_ADDRESS][DOMAIN_NAME]" at bounding box center [716, 585] width 266 height 17
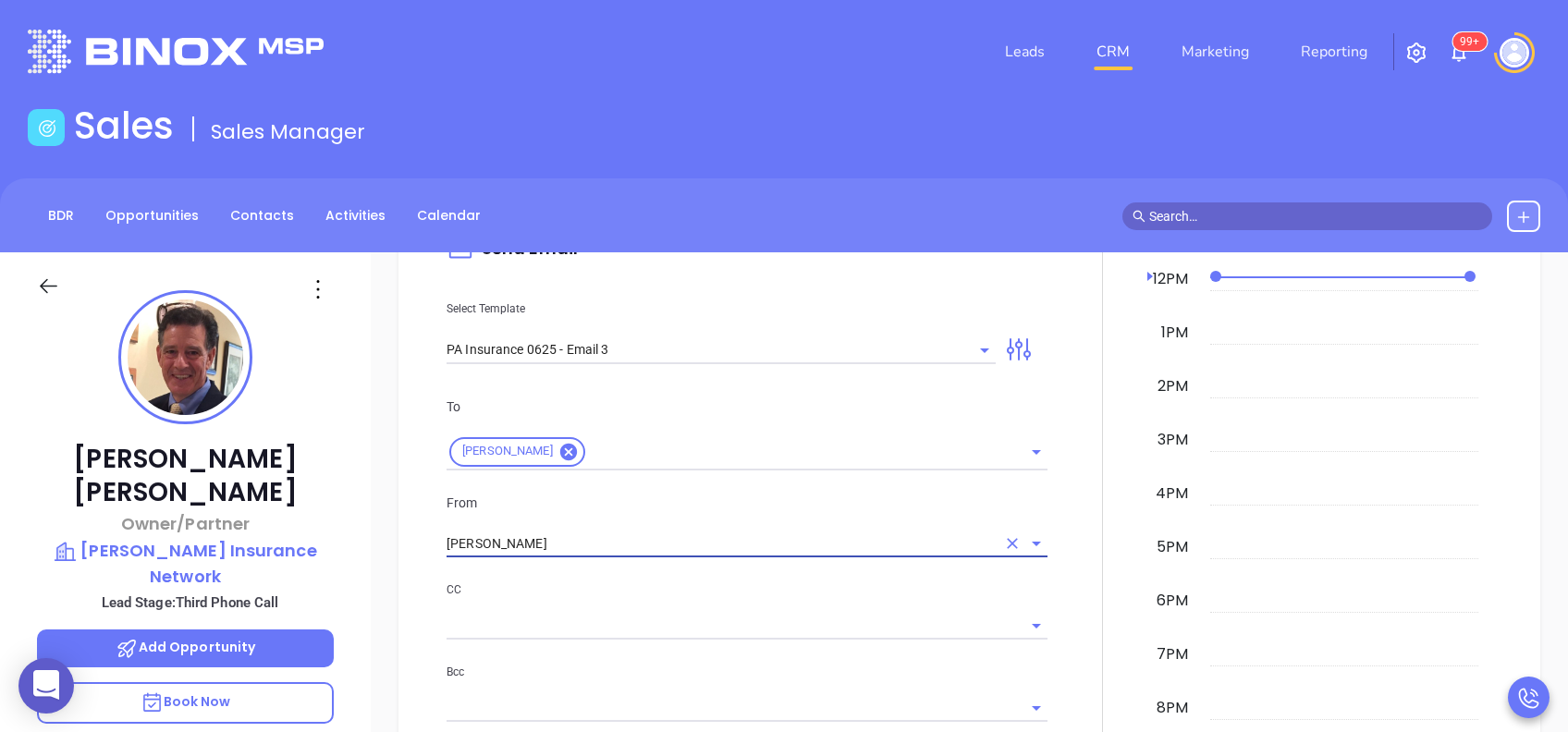
click at [839, 607] on div "CC" at bounding box center [747, 609] width 601 height 60
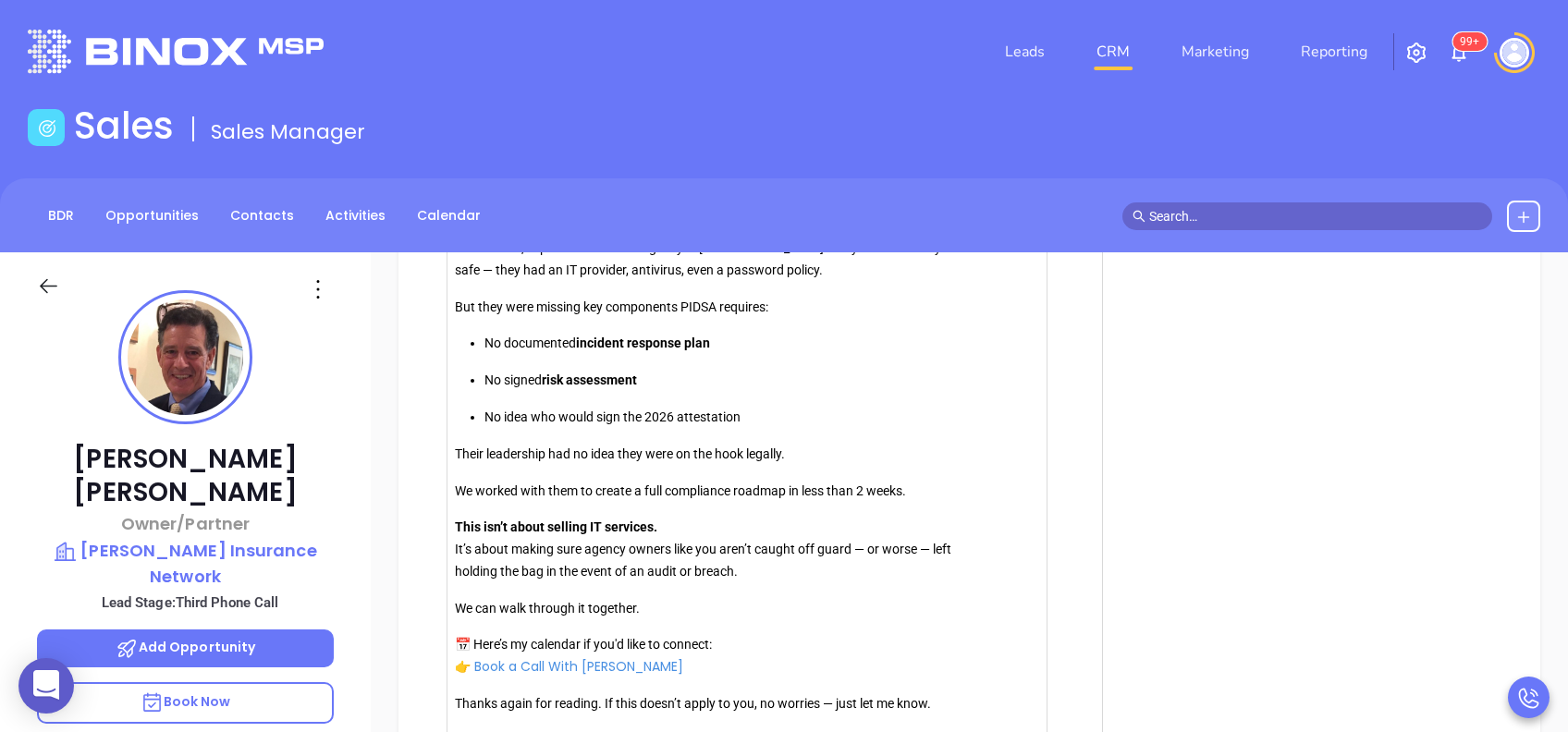
scroll to position [2177, 0]
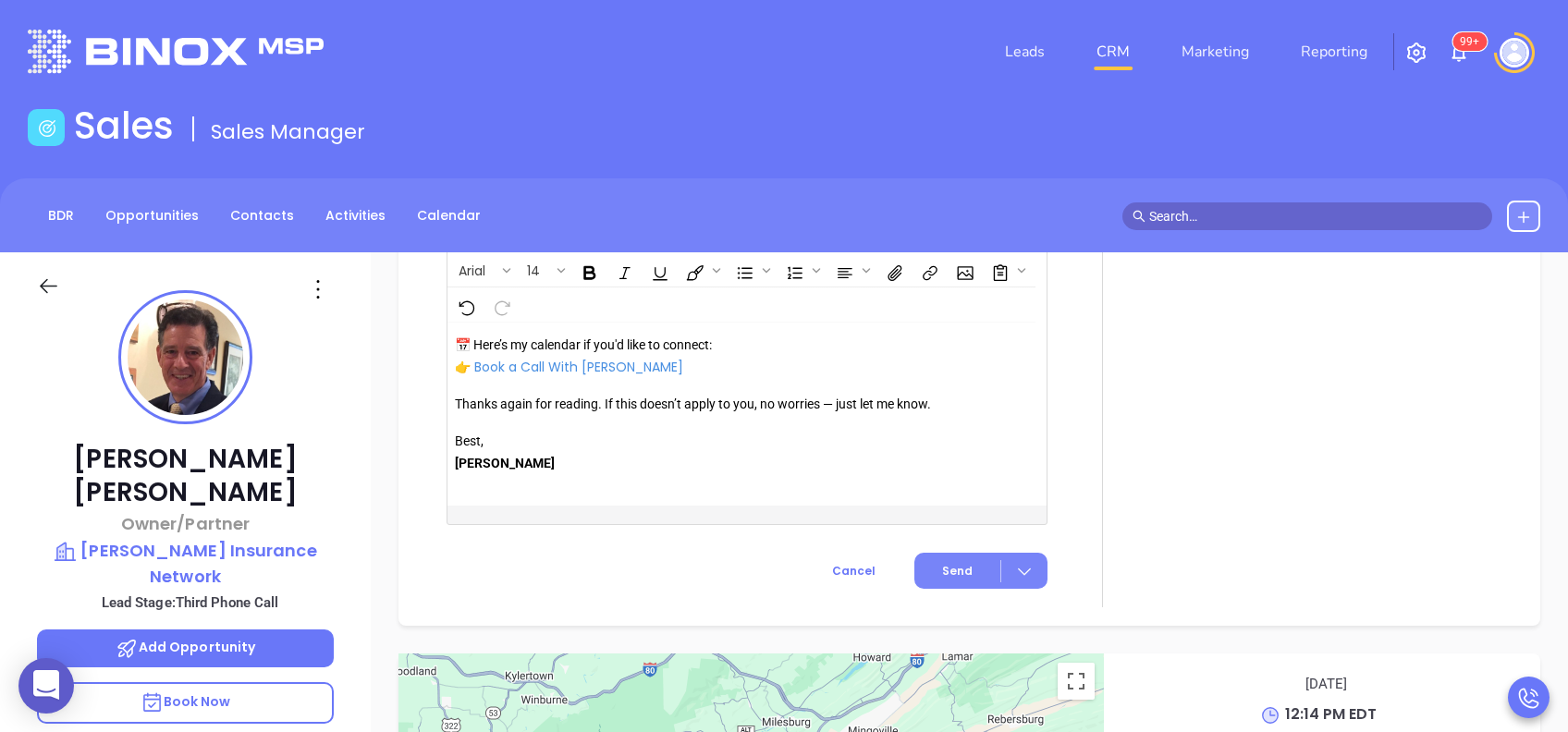
type input "[PERSON_NAME]"
click at [946, 563] on span "Send" at bounding box center [957, 571] width 30 height 17
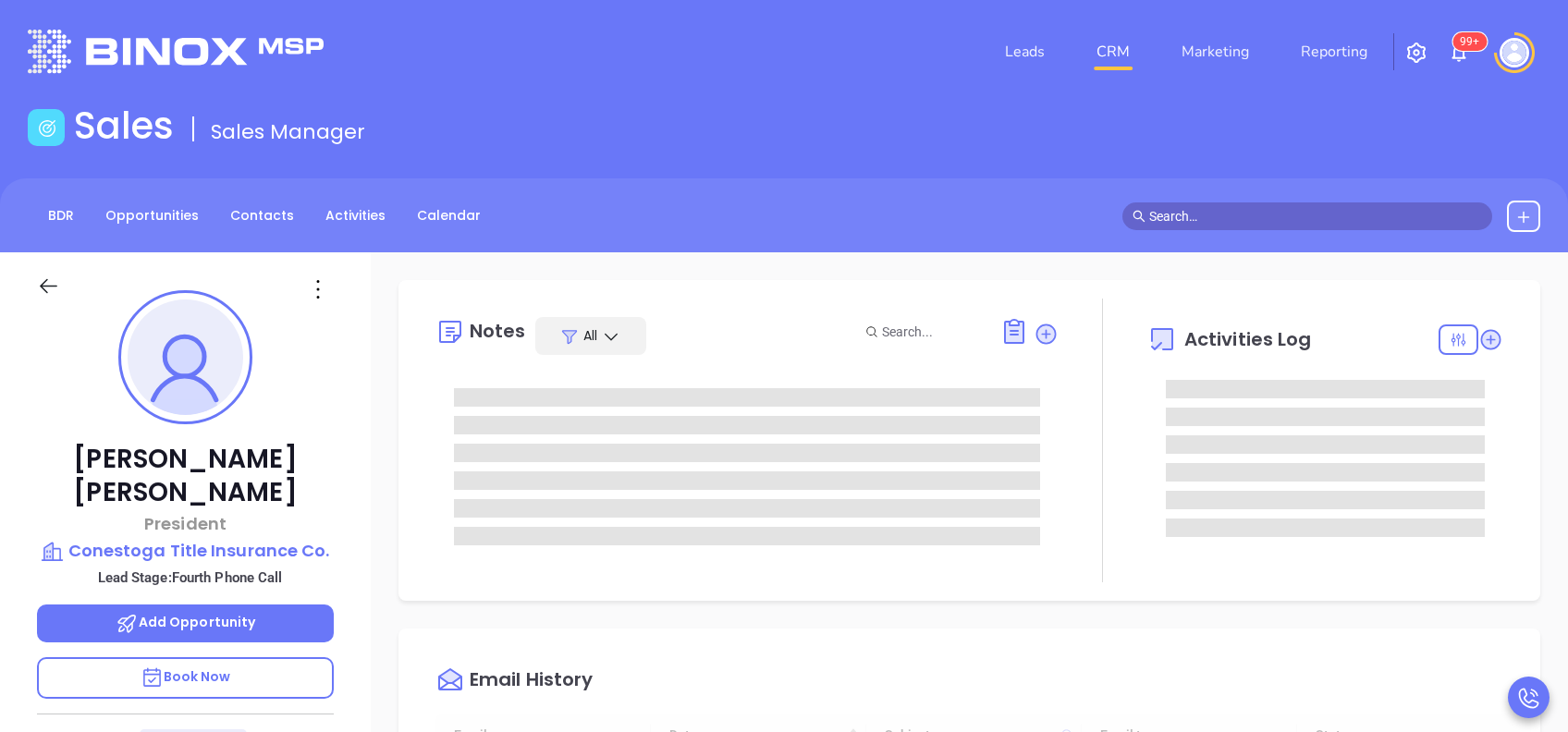
type input "[DATE]"
type input "[PERSON_NAME]"
type input "[DATE]"
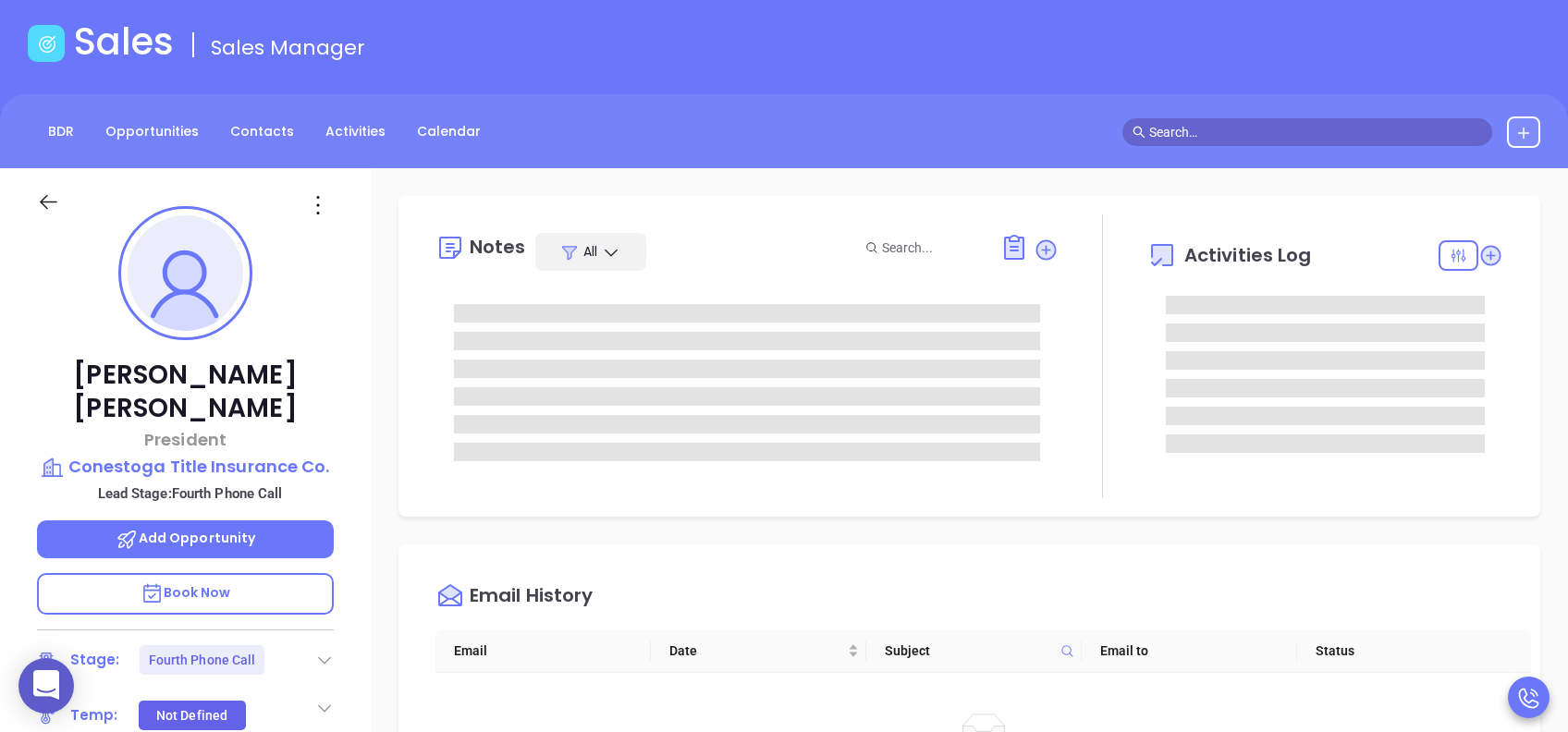
scroll to position [123, 0]
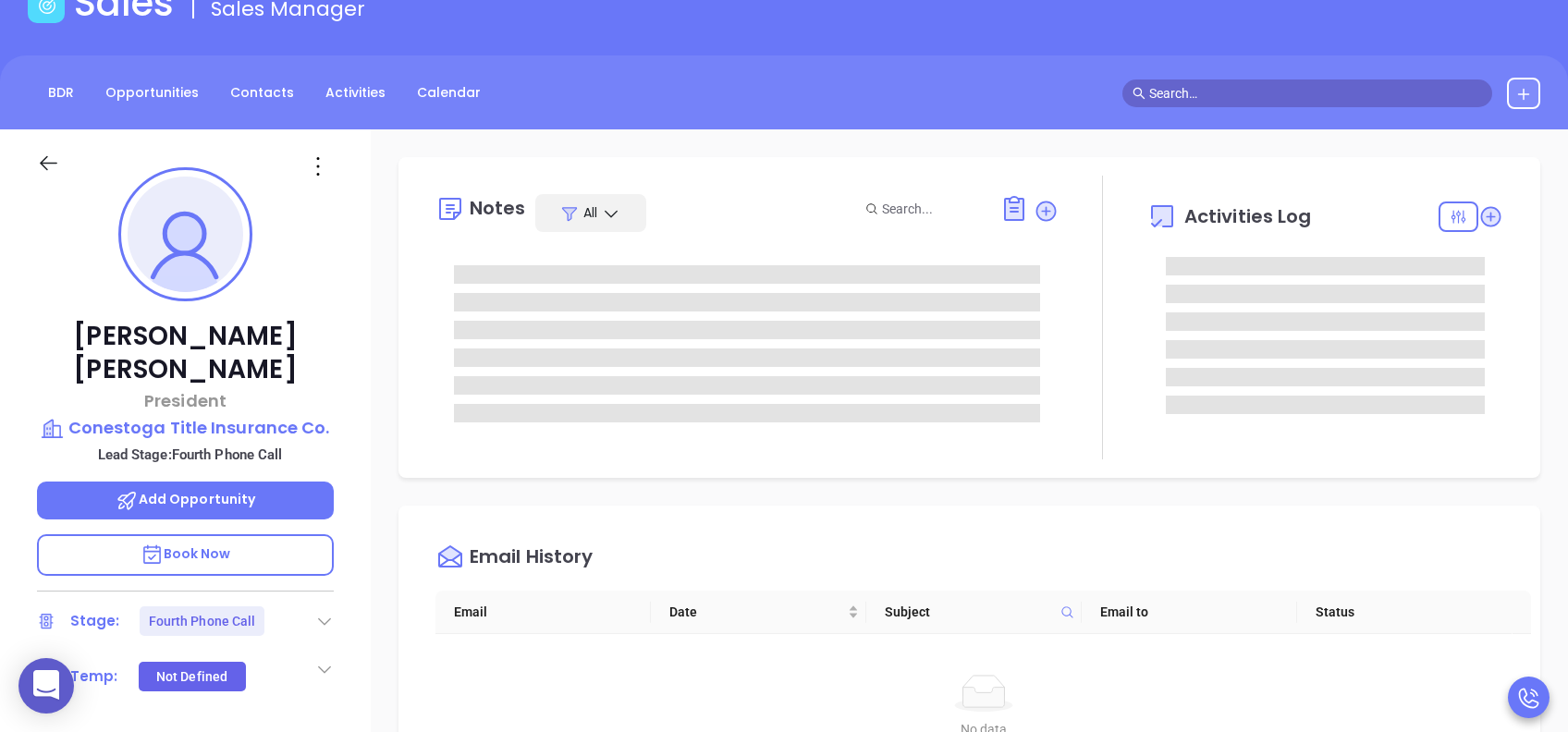
type input "[PERSON_NAME]"
click at [328, 612] on icon at bounding box center [324, 620] width 19 height 19
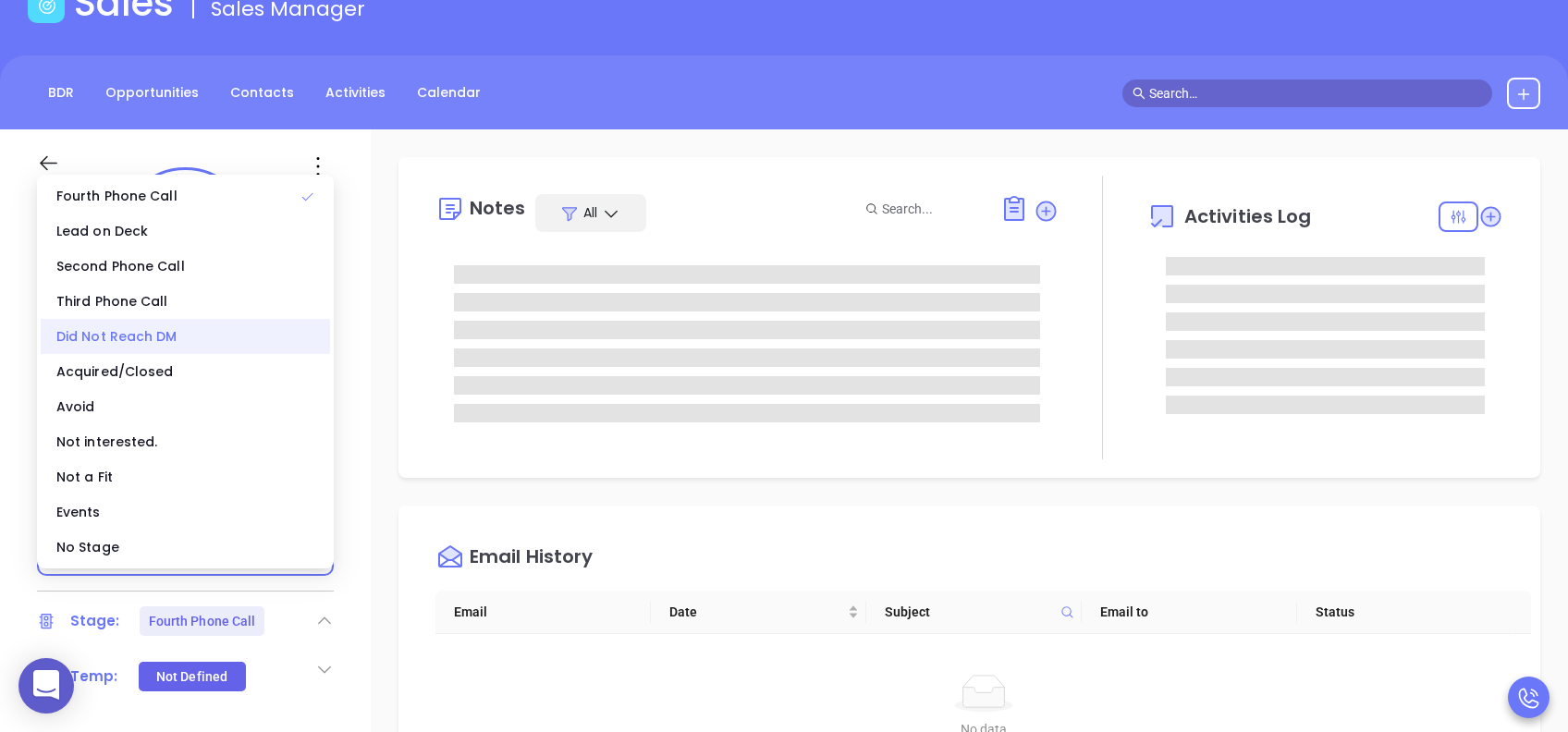
click at [166, 335] on div "Did Not Reach DM" at bounding box center [186, 337] width 290 height 35
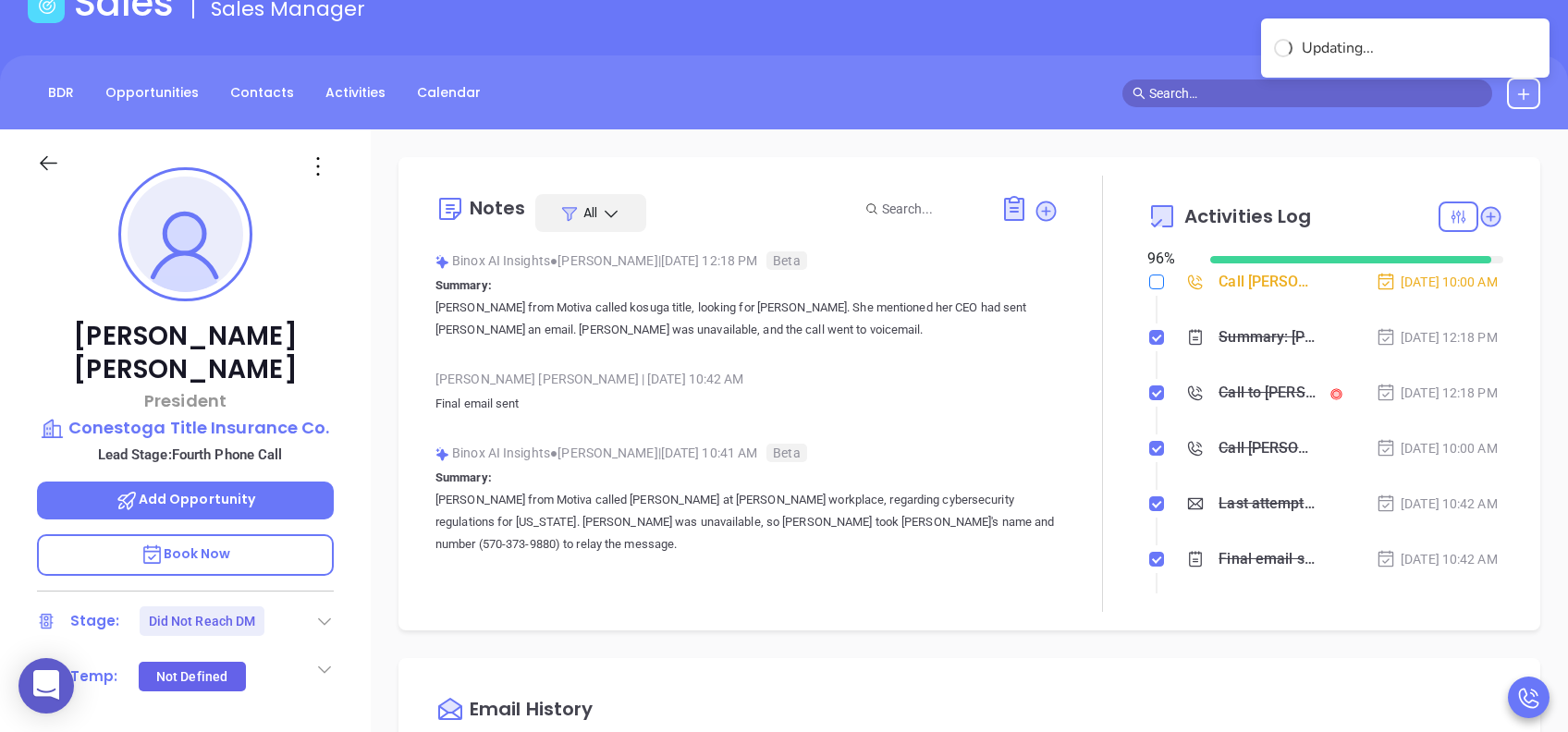
click at [1149, 281] on input "checkbox" at bounding box center [1156, 282] width 15 height 15
checkbox input "true"
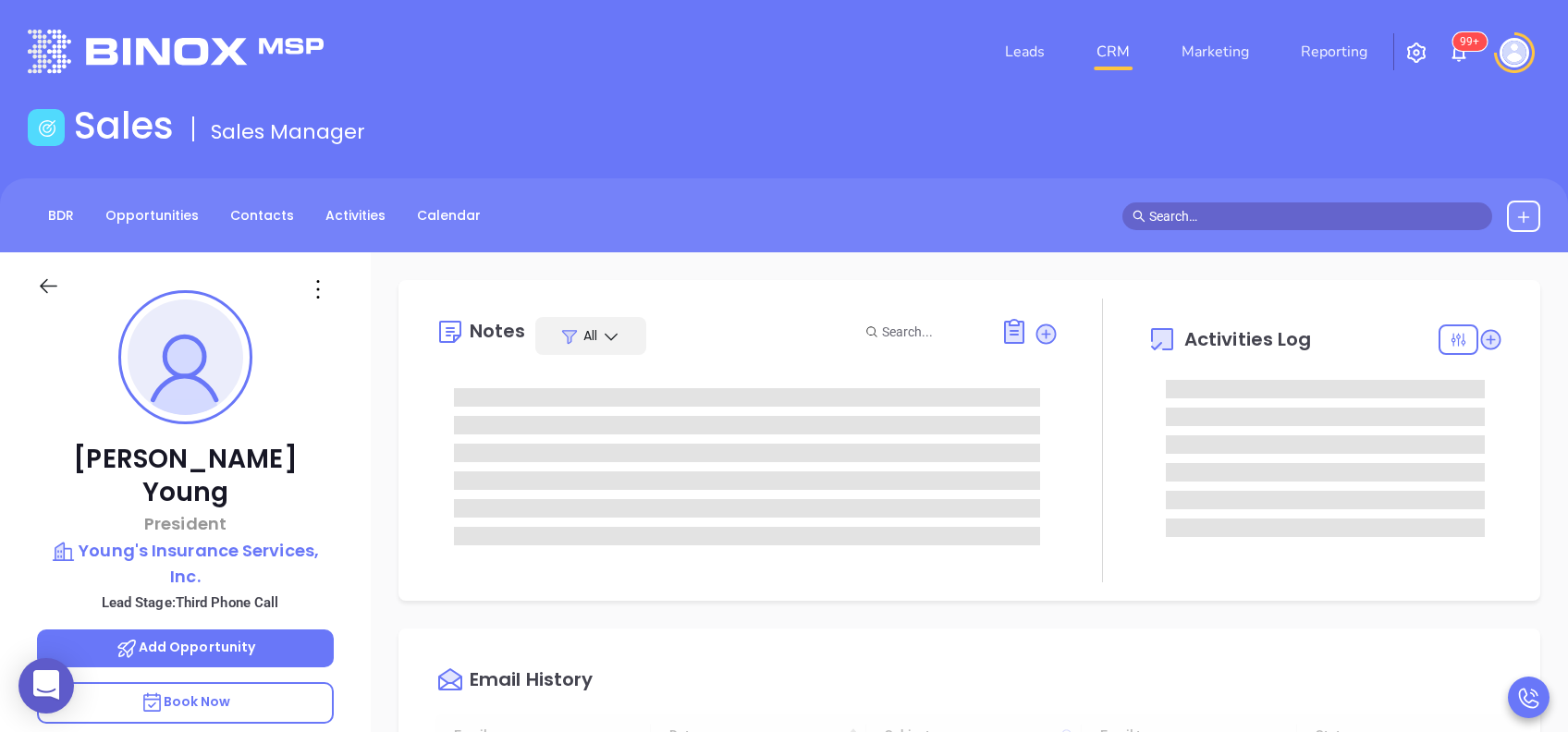
type input "[DATE]"
type input "[PERSON_NAME]"
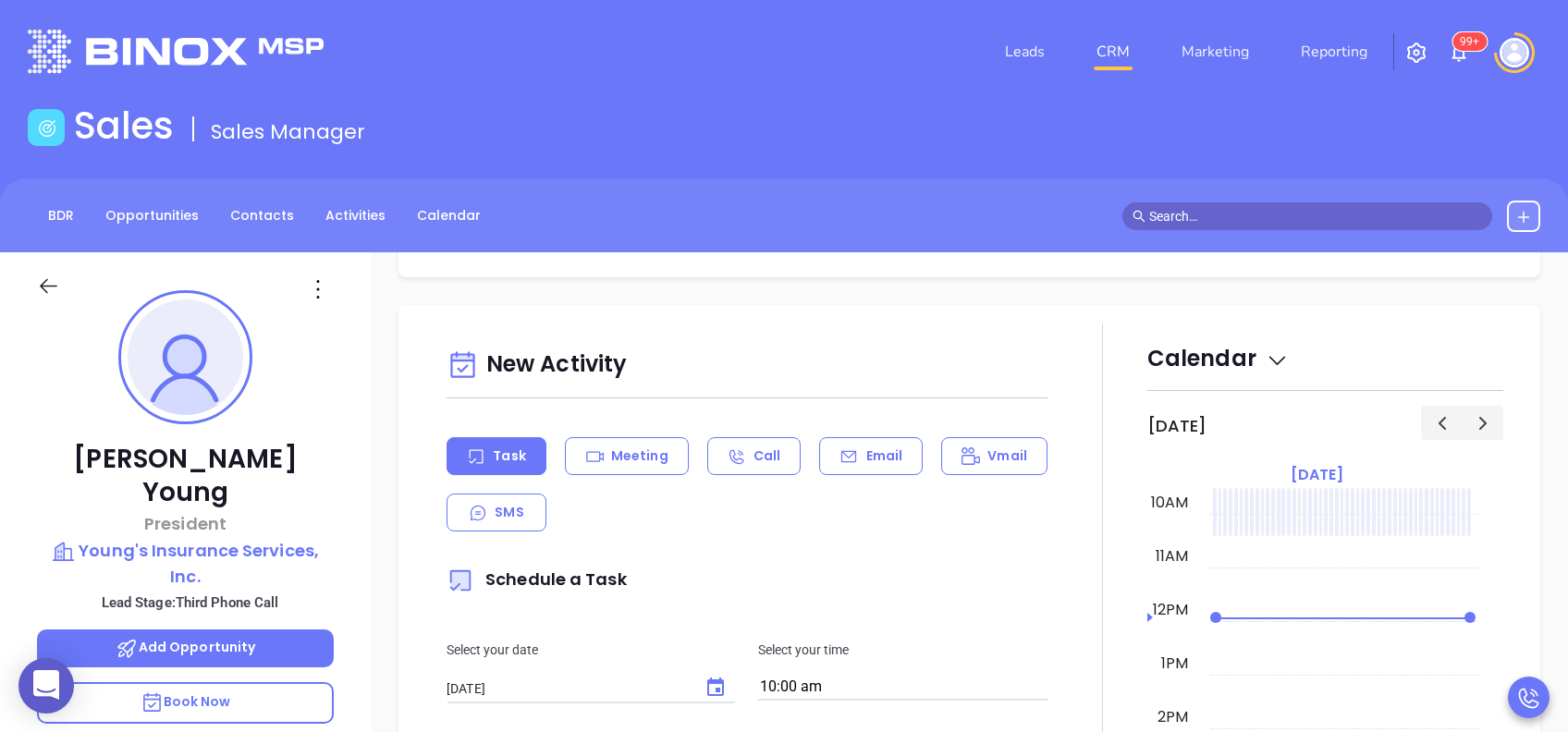
scroll to position [863, 0]
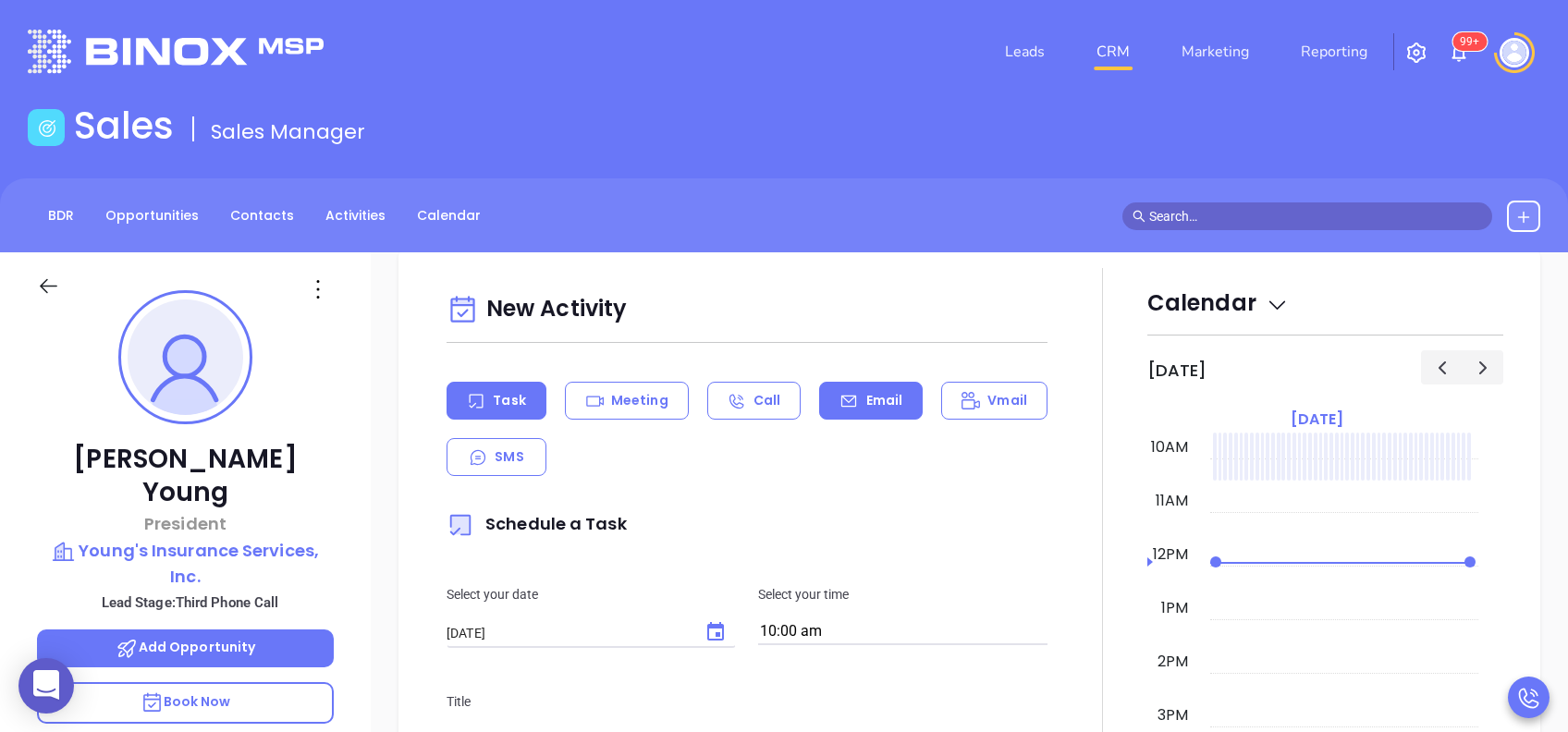
click at [853, 404] on div "Email" at bounding box center [871, 400] width 104 height 38
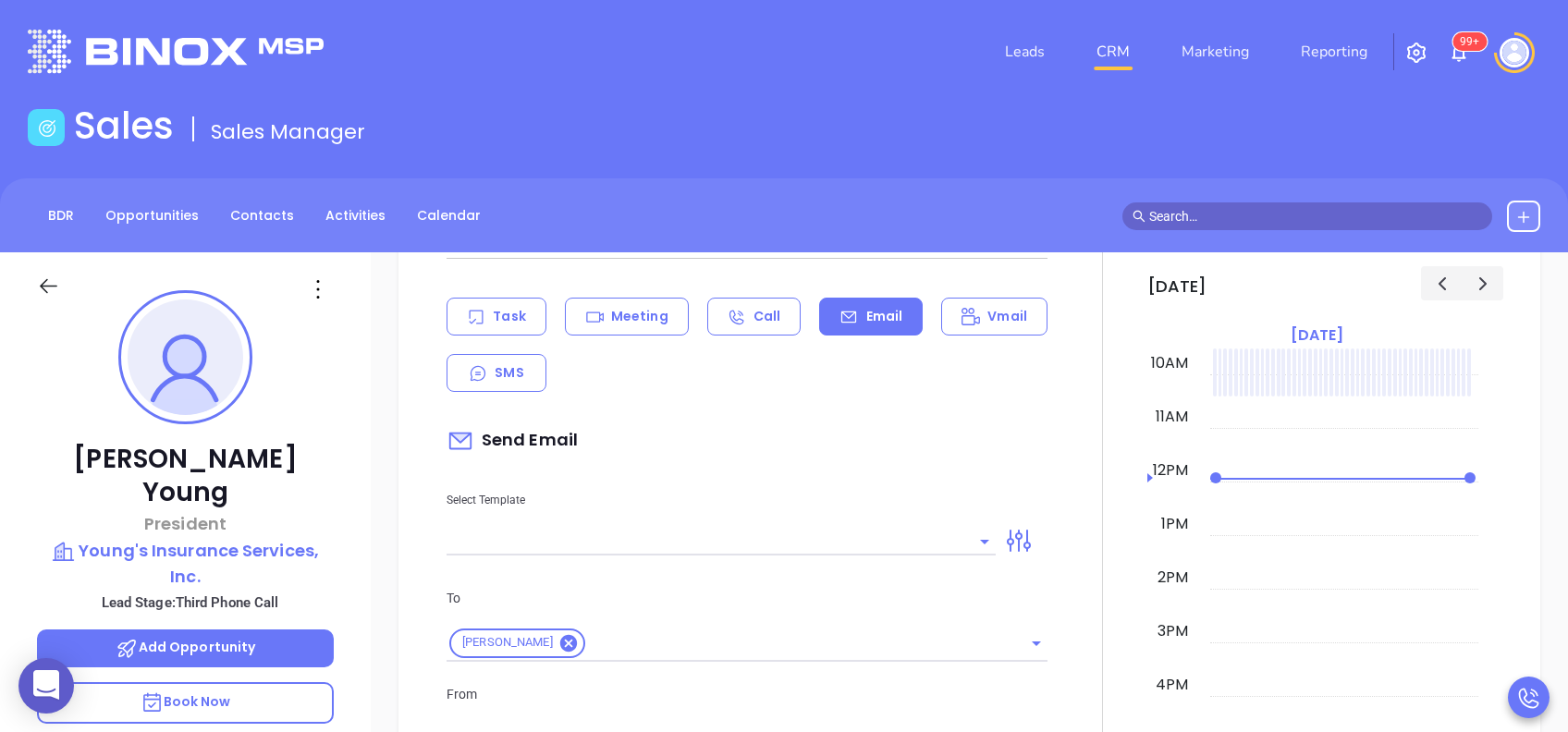
scroll to position [985, 0]
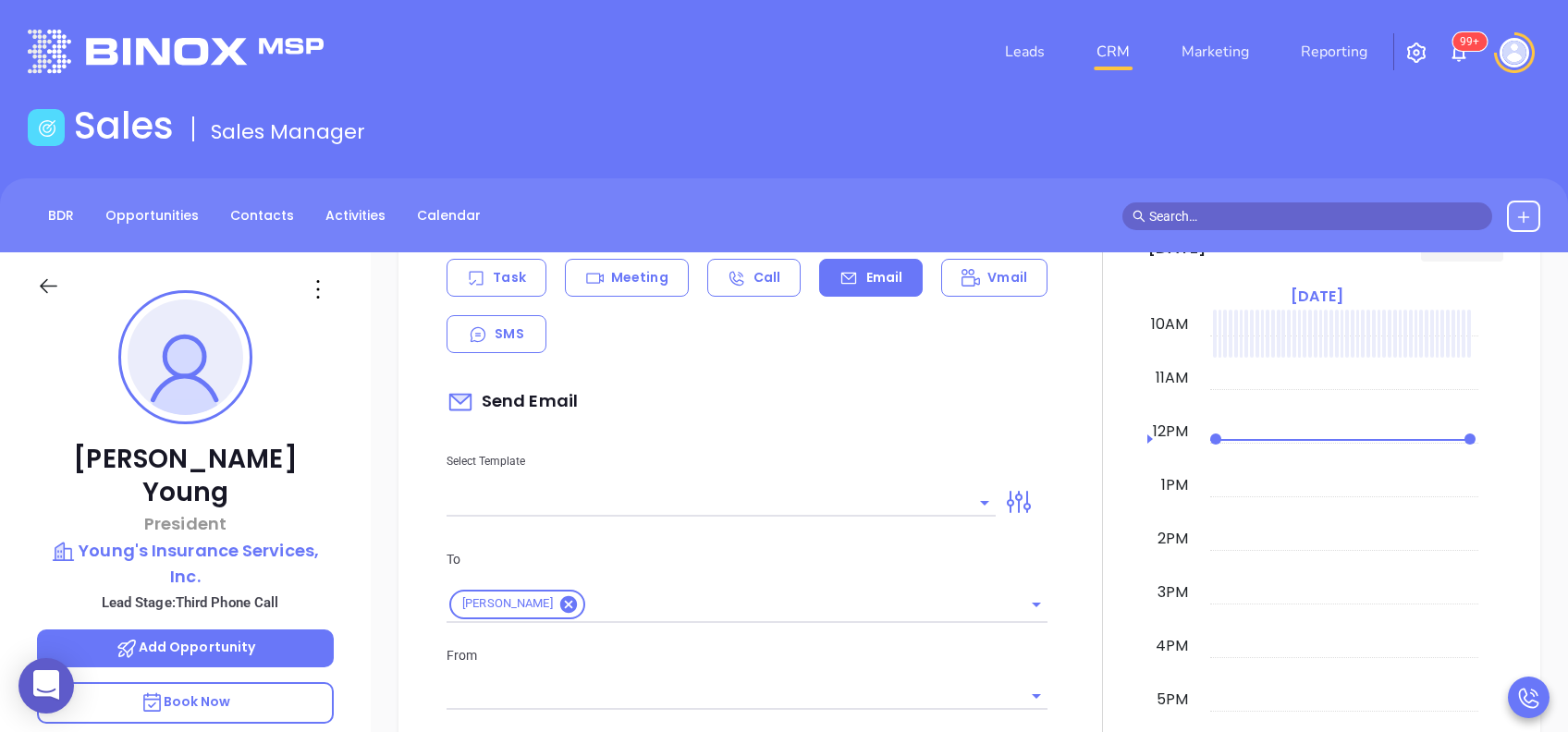
click at [829, 499] on input "text" at bounding box center [707, 502] width 522 height 26
type input "[PERSON_NAME]"
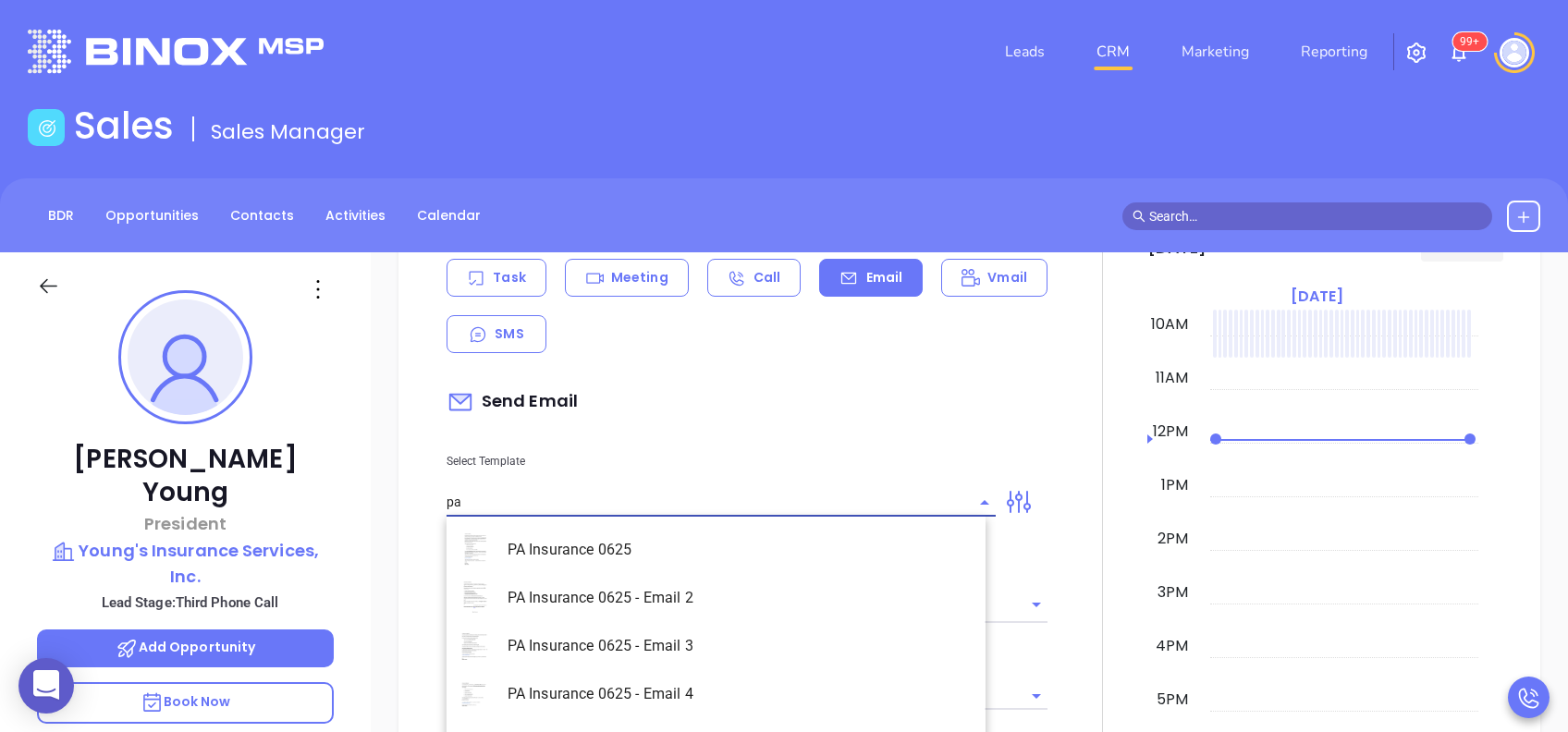
click at [742, 638] on li "PA Insurance 0625 - Email 3" at bounding box center [715, 646] width 539 height 48
type input "PA Insurance 0625 - Email 3"
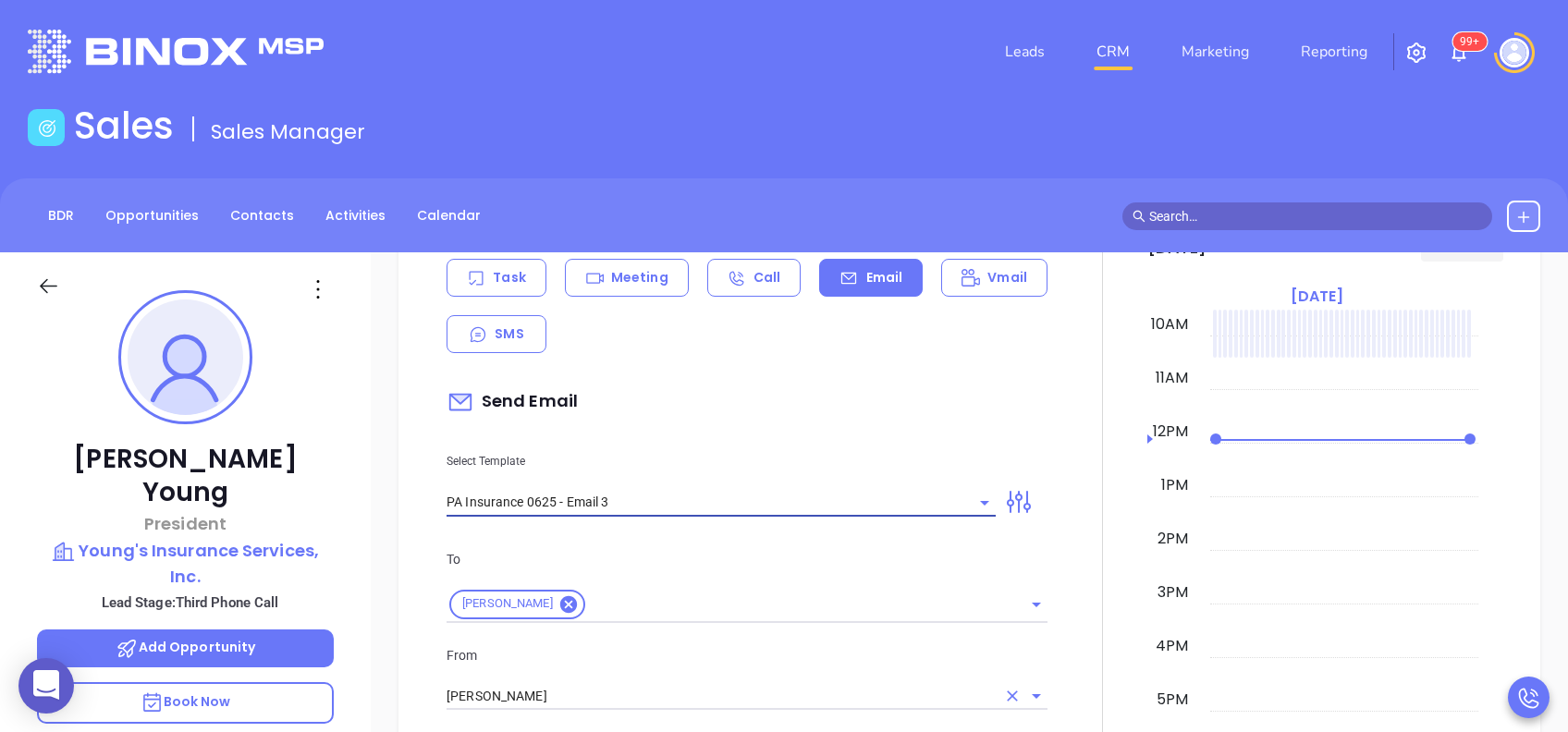
type input "What one PA agency discovered (and why it mattered)"
type input "PA Insurance 0625 - Email 3"
click at [718, 700] on input "[PERSON_NAME]" at bounding box center [720, 696] width 549 height 26
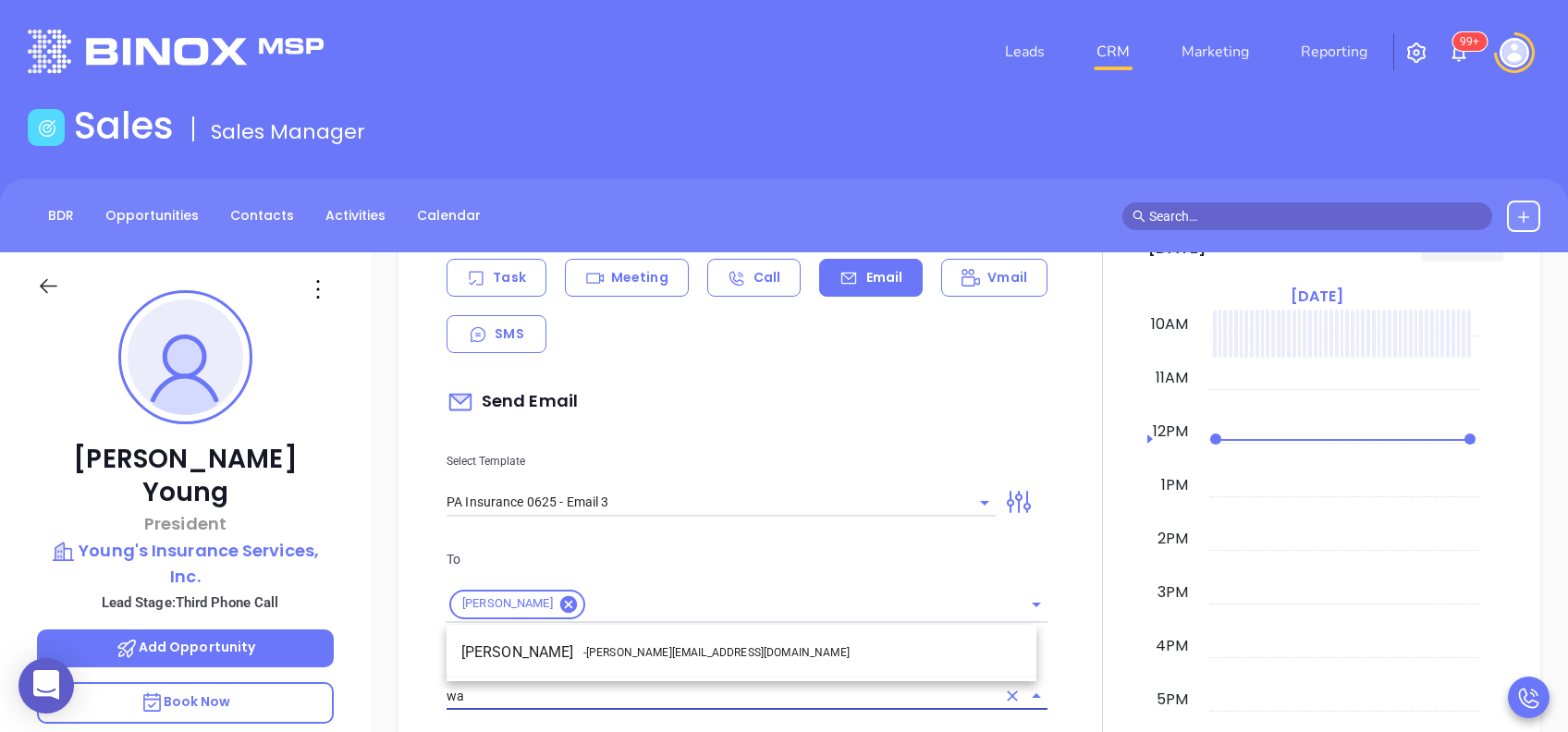
click at [704, 644] on li "Walter Contreras - [EMAIL_ADDRESS][DOMAIN_NAME]" at bounding box center [741, 653] width 590 height 33
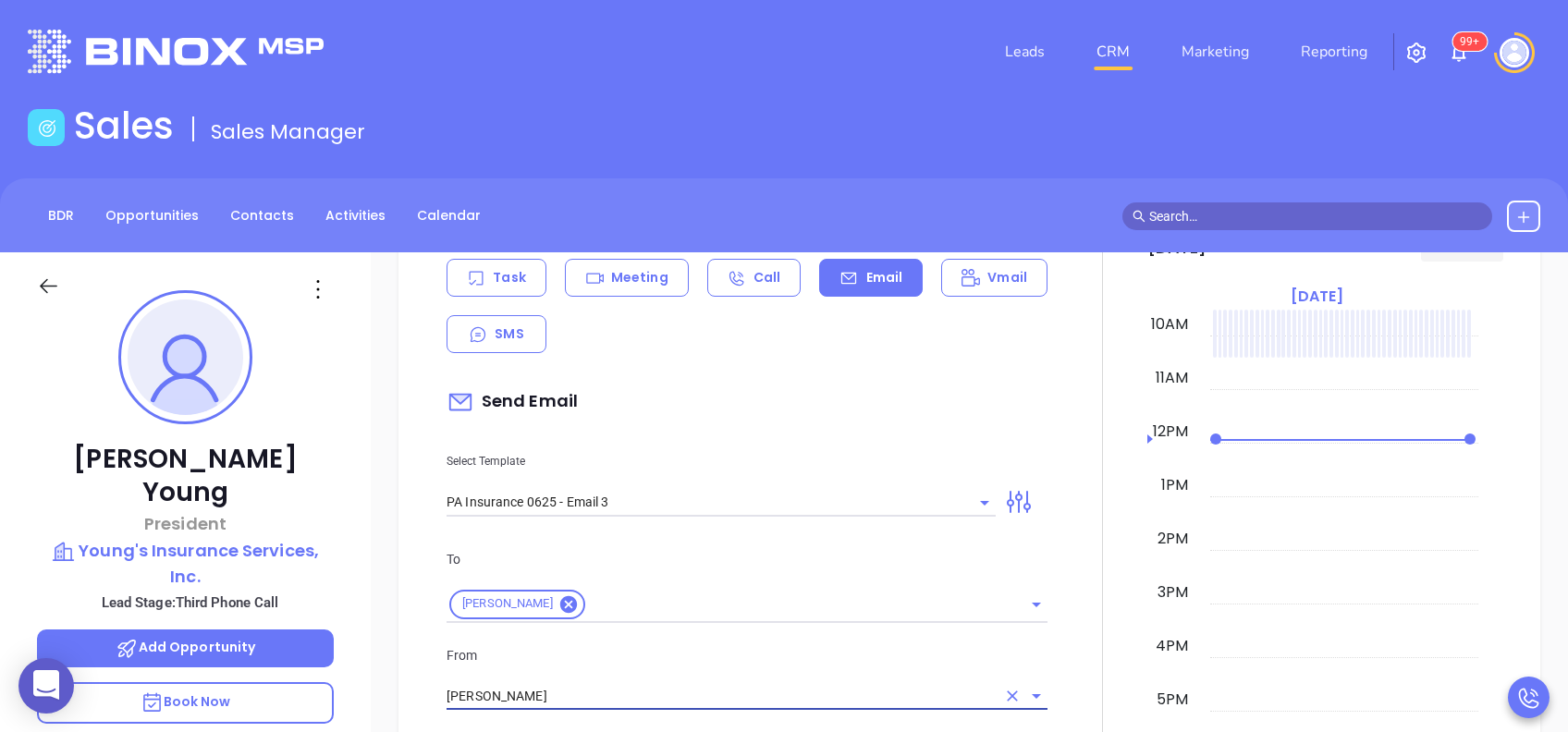
type input "[PERSON_NAME]"
click at [718, 645] on p "From" at bounding box center [747, 655] width 601 height 21
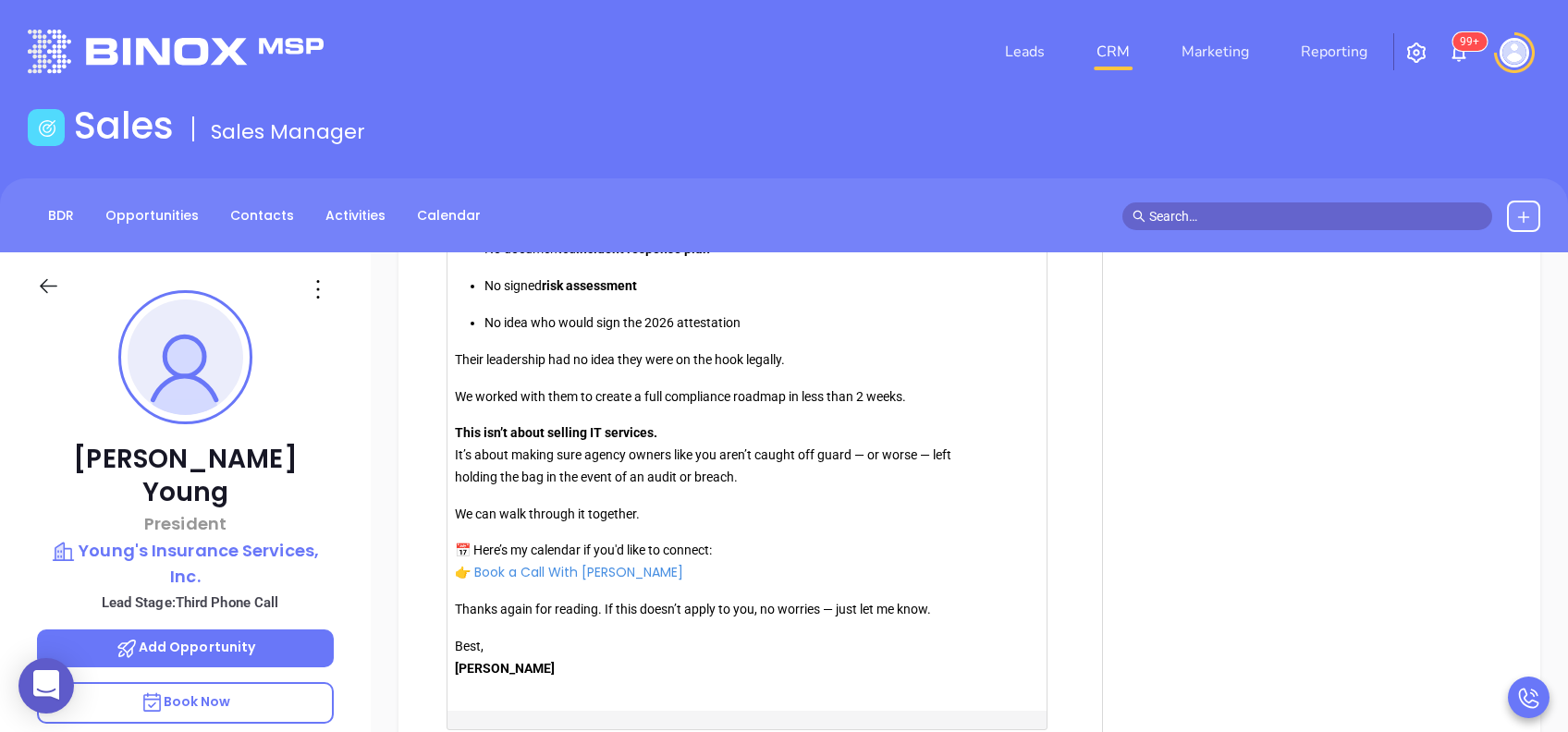
scroll to position [2237, 0]
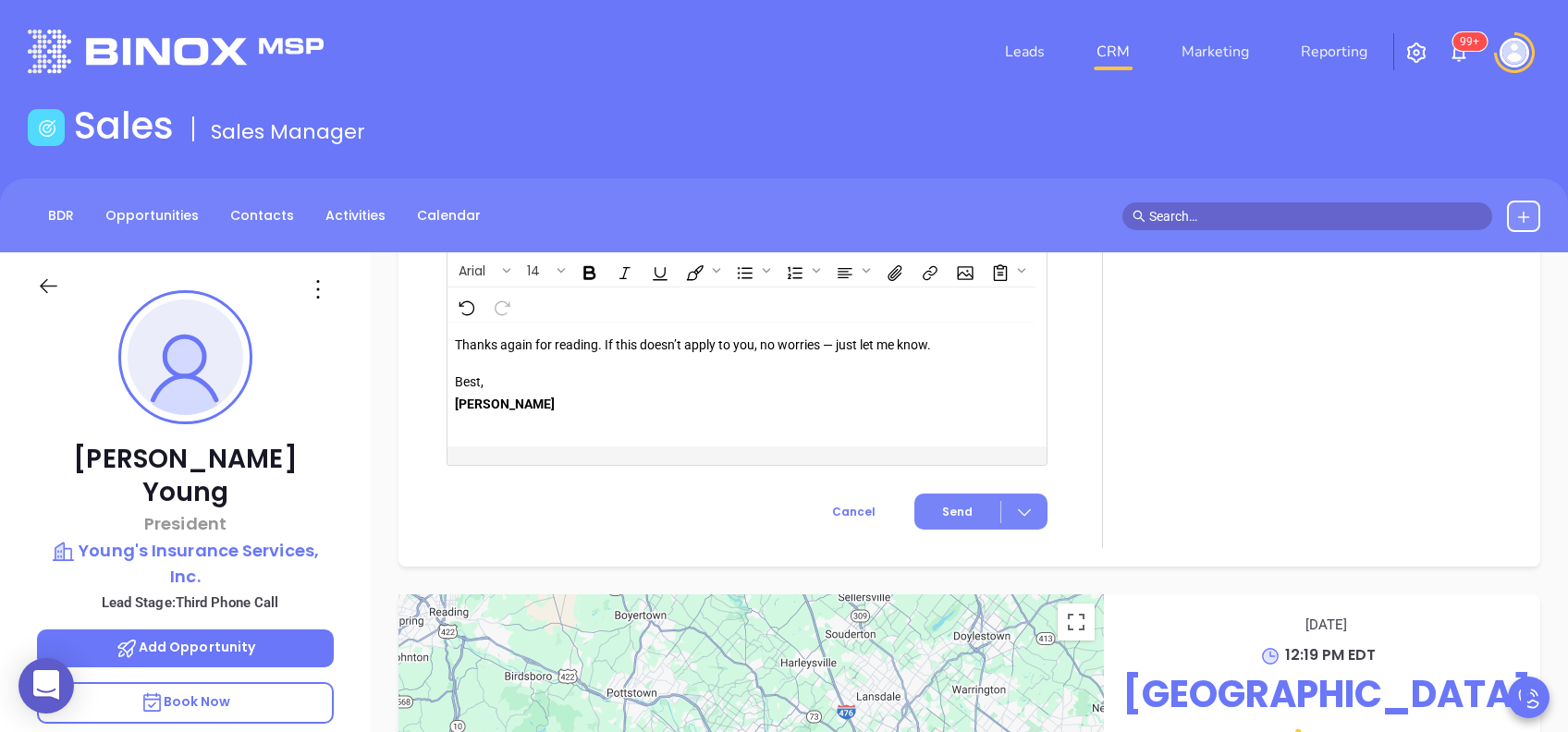
click at [947, 501] on button "Send" at bounding box center [981, 512] width 133 height 36
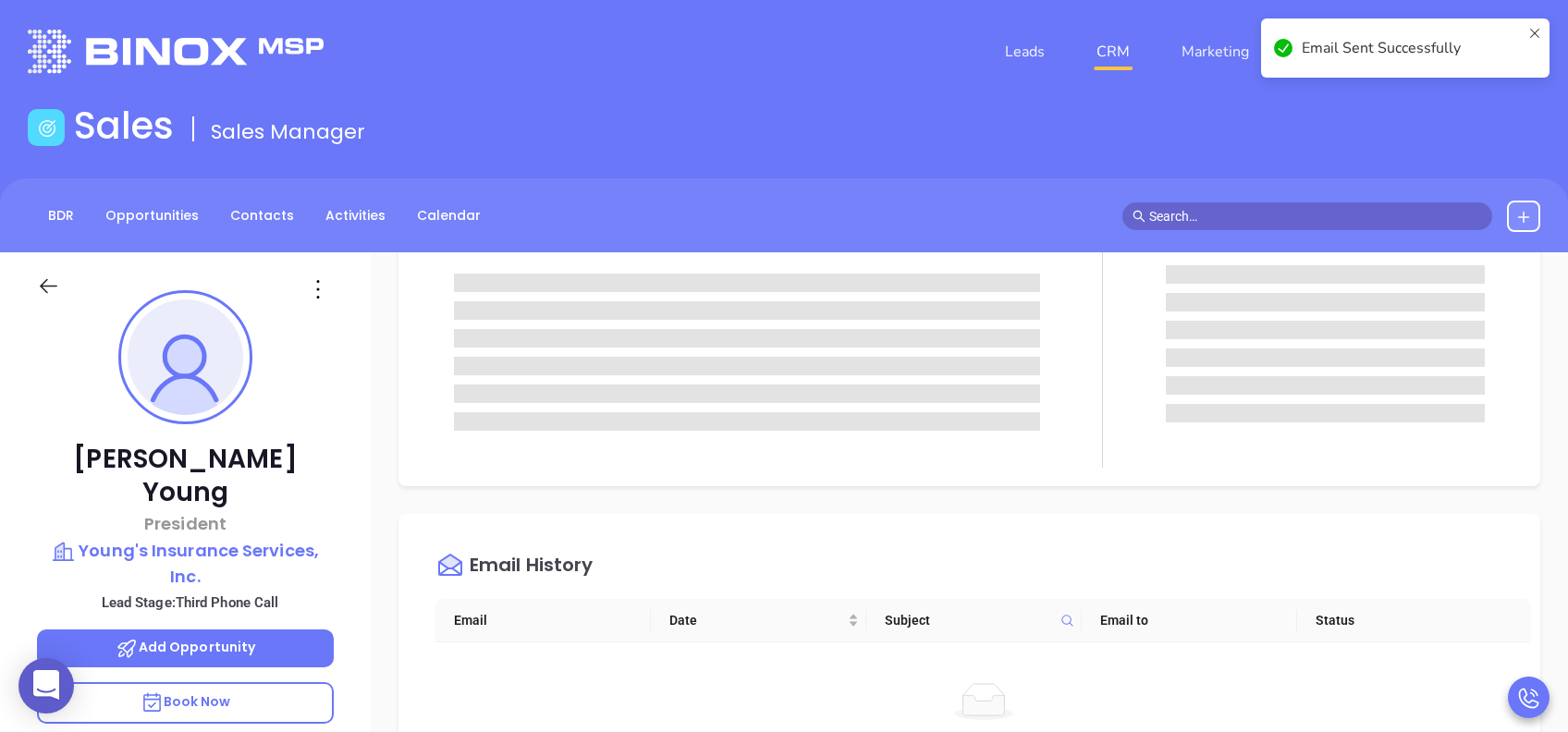
scroll to position [0, 0]
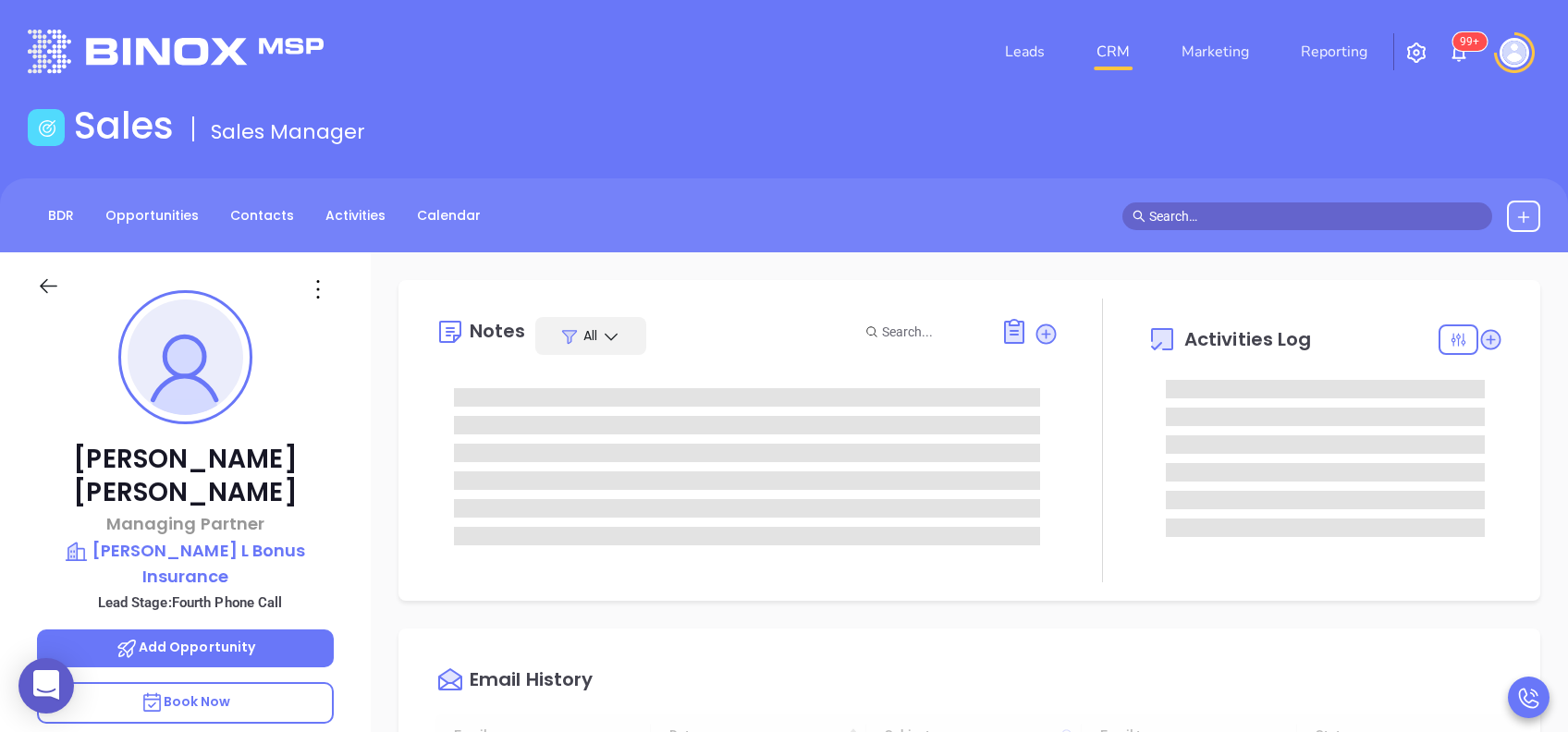
type input "[DATE]"
type input "[PERSON_NAME]"
type input "[DATE]"
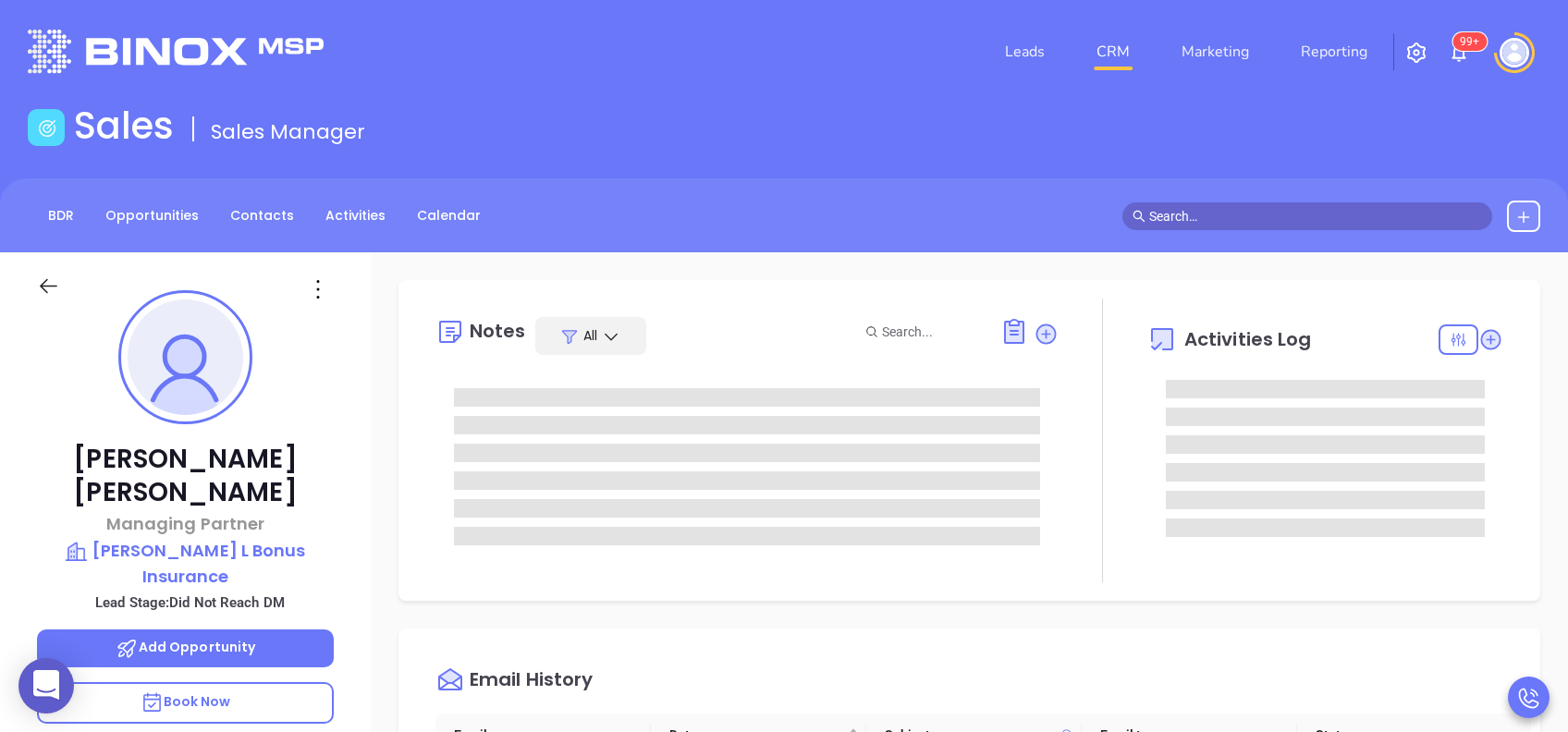
type input "[PERSON_NAME]"
type input "[DATE]"
type input "[PERSON_NAME]"
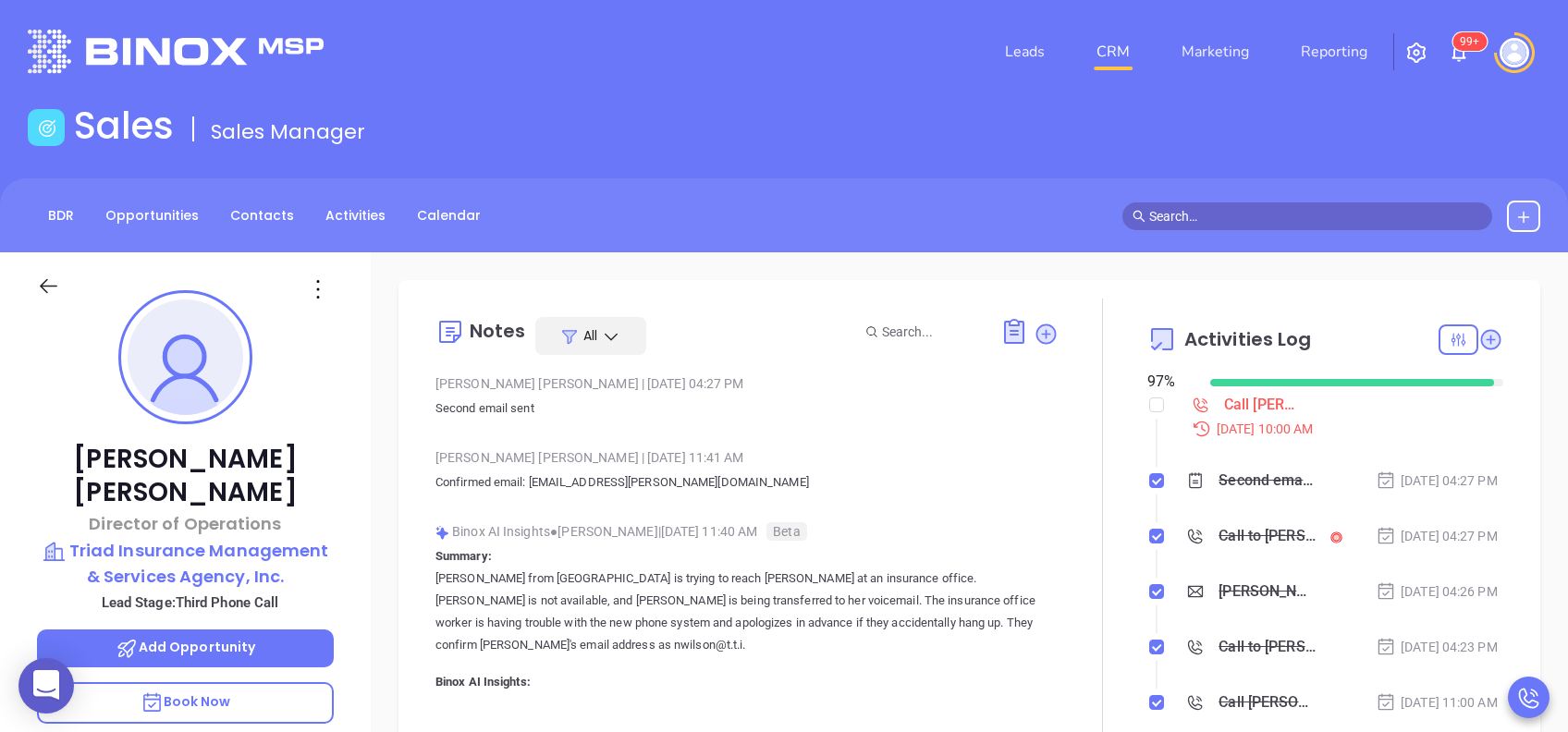
click at [1059, 446] on div at bounding box center [1103, 517] width 89 height 436
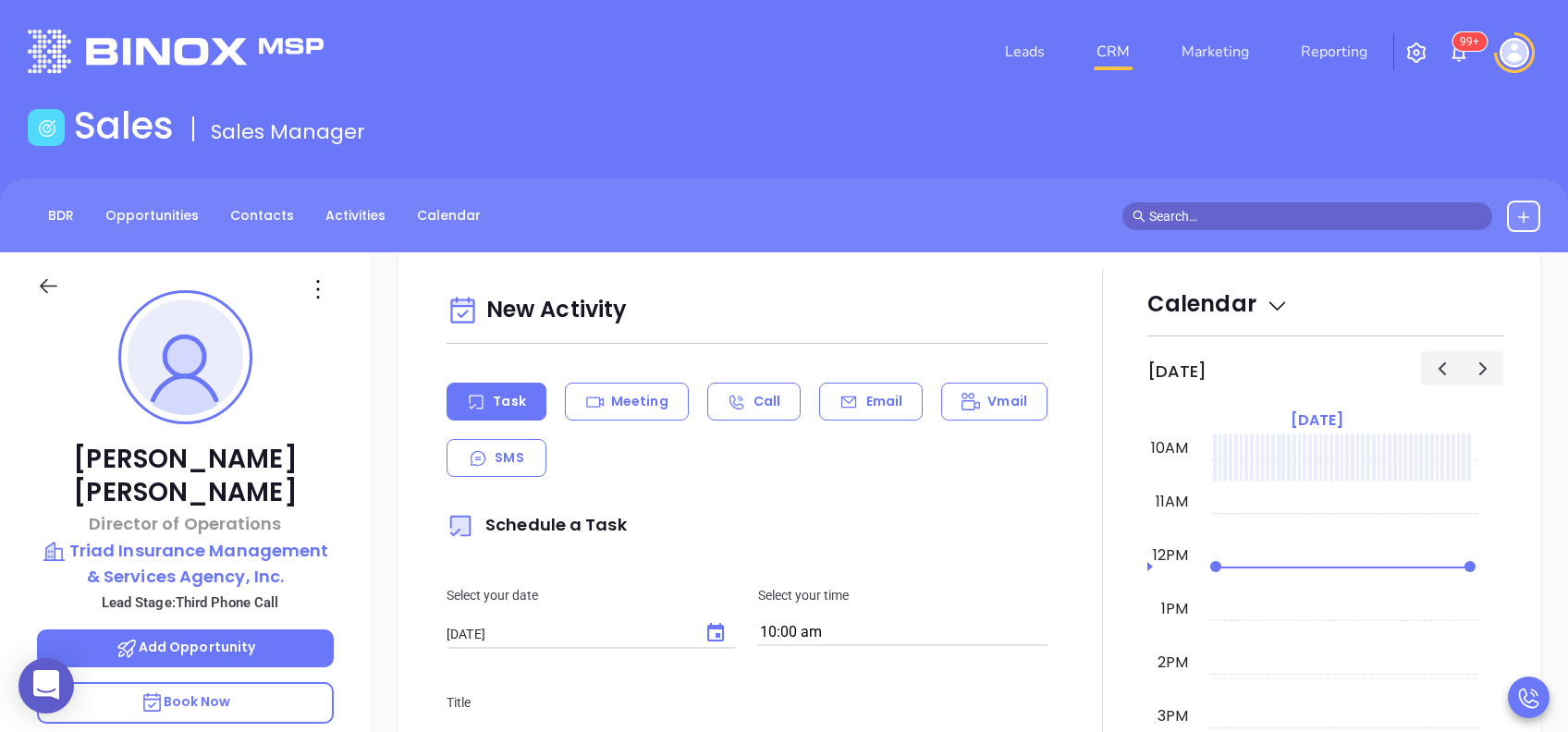
scroll to position [863, 0]
click at [870, 399] on p "Email" at bounding box center [885, 401] width 37 height 20
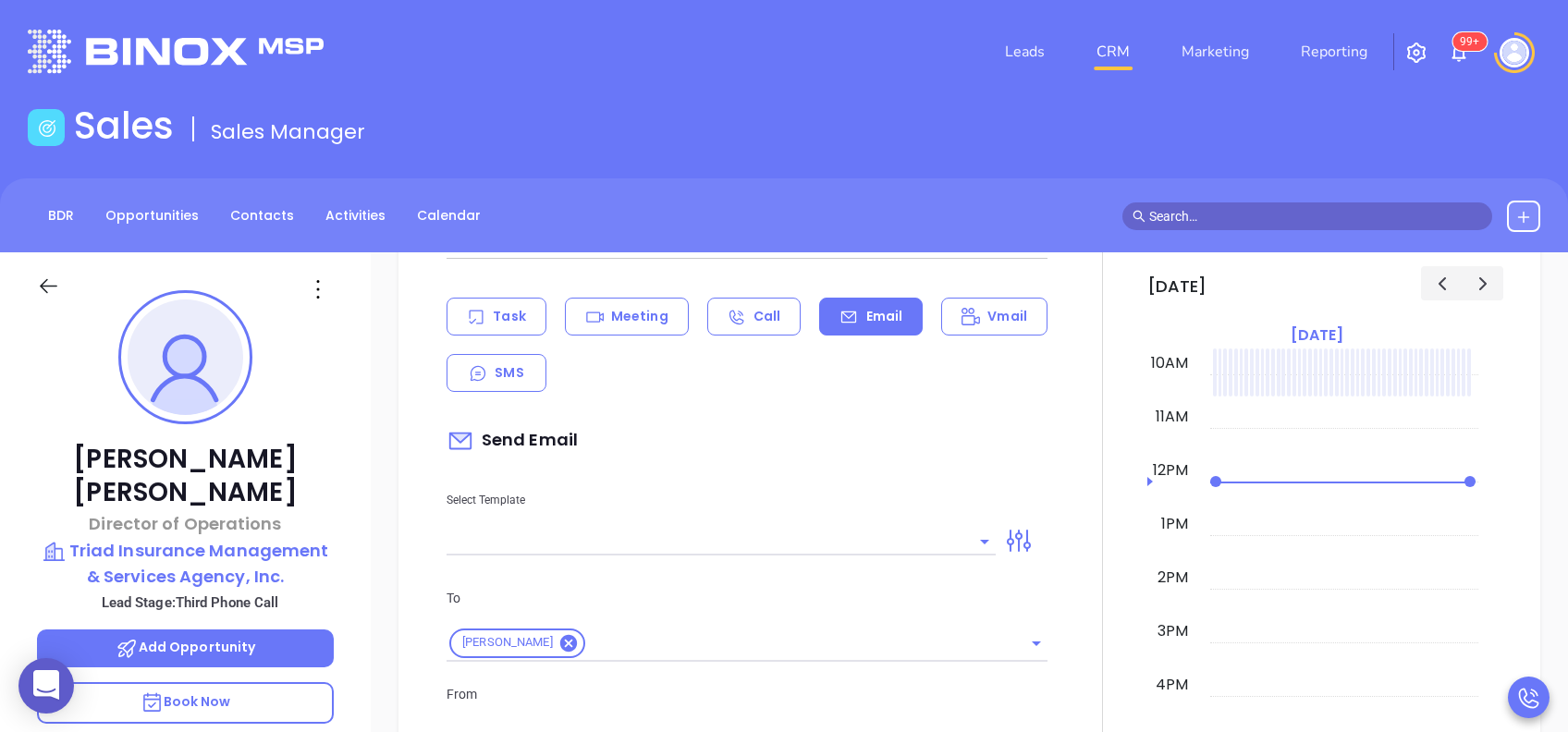
scroll to position [985, 0]
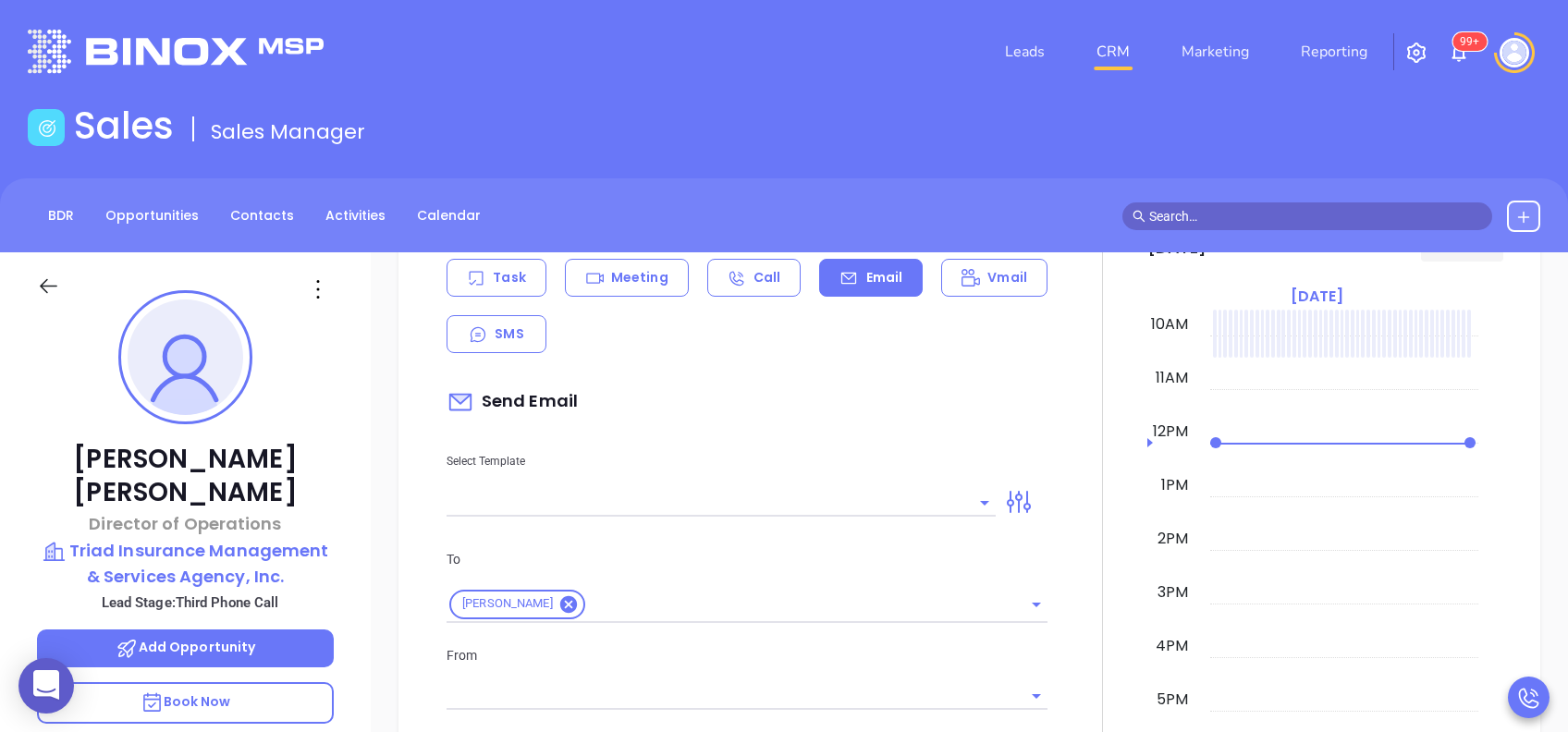
type input "[PERSON_NAME]"
click at [804, 494] on input "text" at bounding box center [707, 502] width 522 height 26
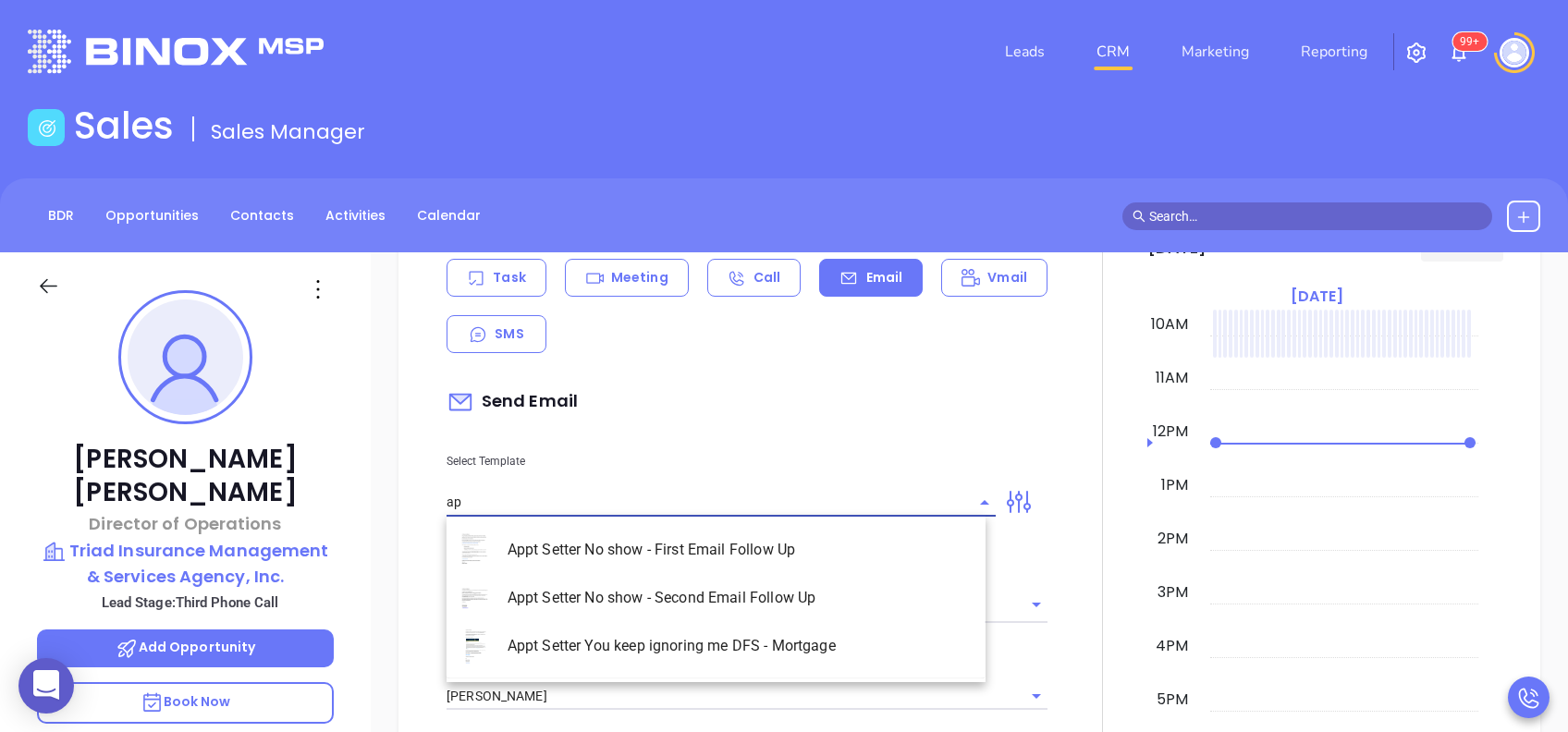
type input "a"
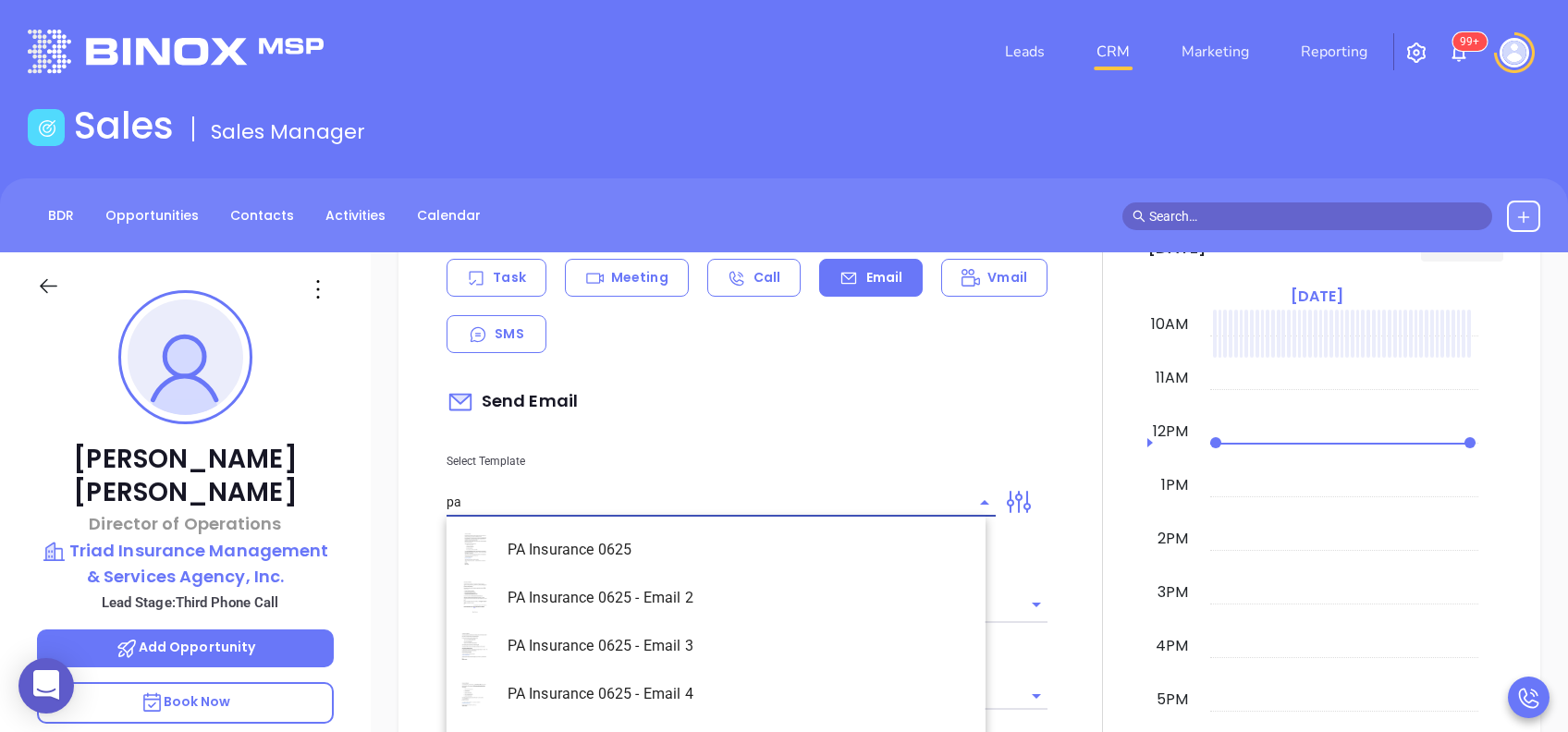
click at [669, 643] on li "PA Insurance 0625 - Email 3" at bounding box center [715, 646] width 539 height 48
type input "PA Insurance 0625 - Email 3"
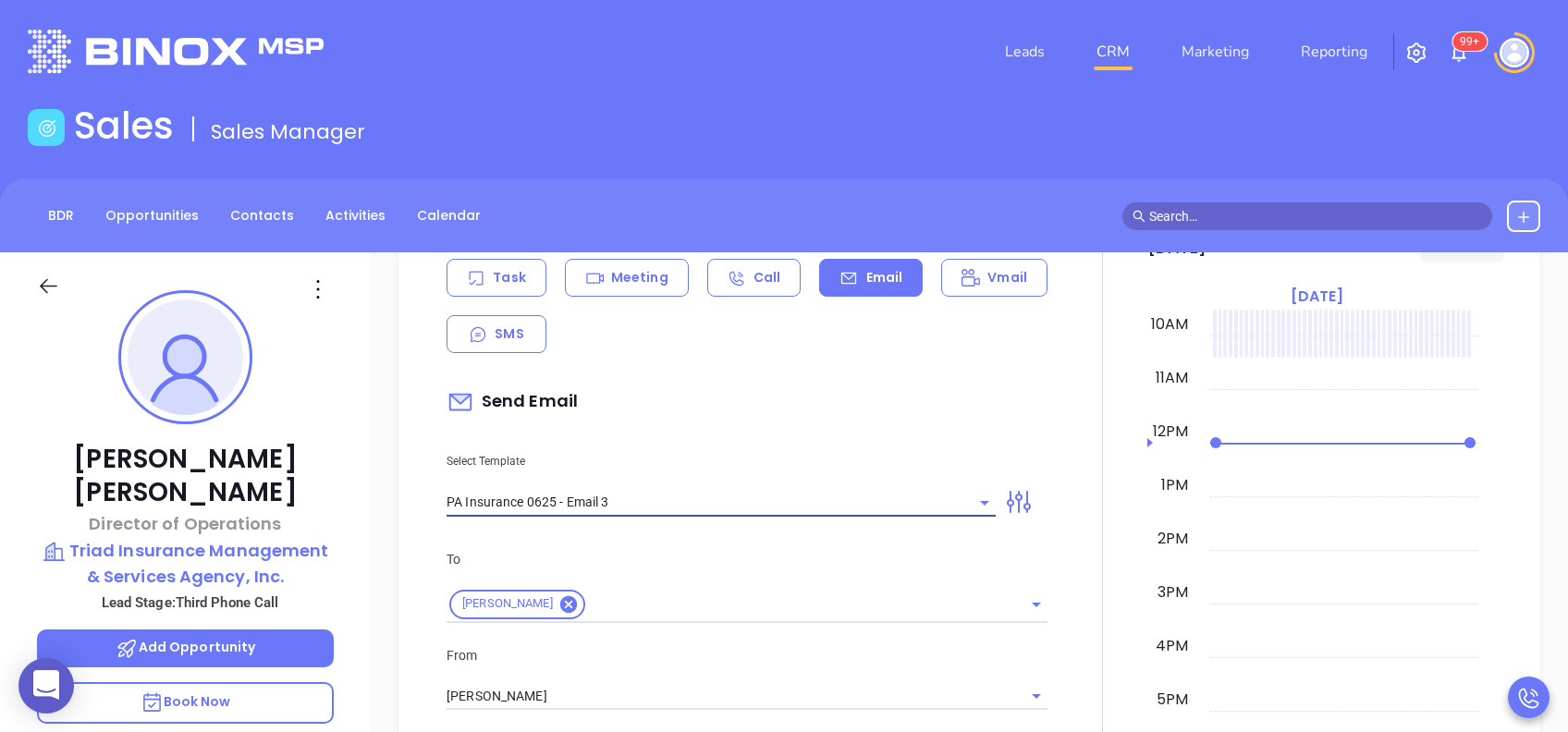
type input "What one PA agency discovered (and why it mattered)"
type input "PA Insurance 0625 - Email 3"
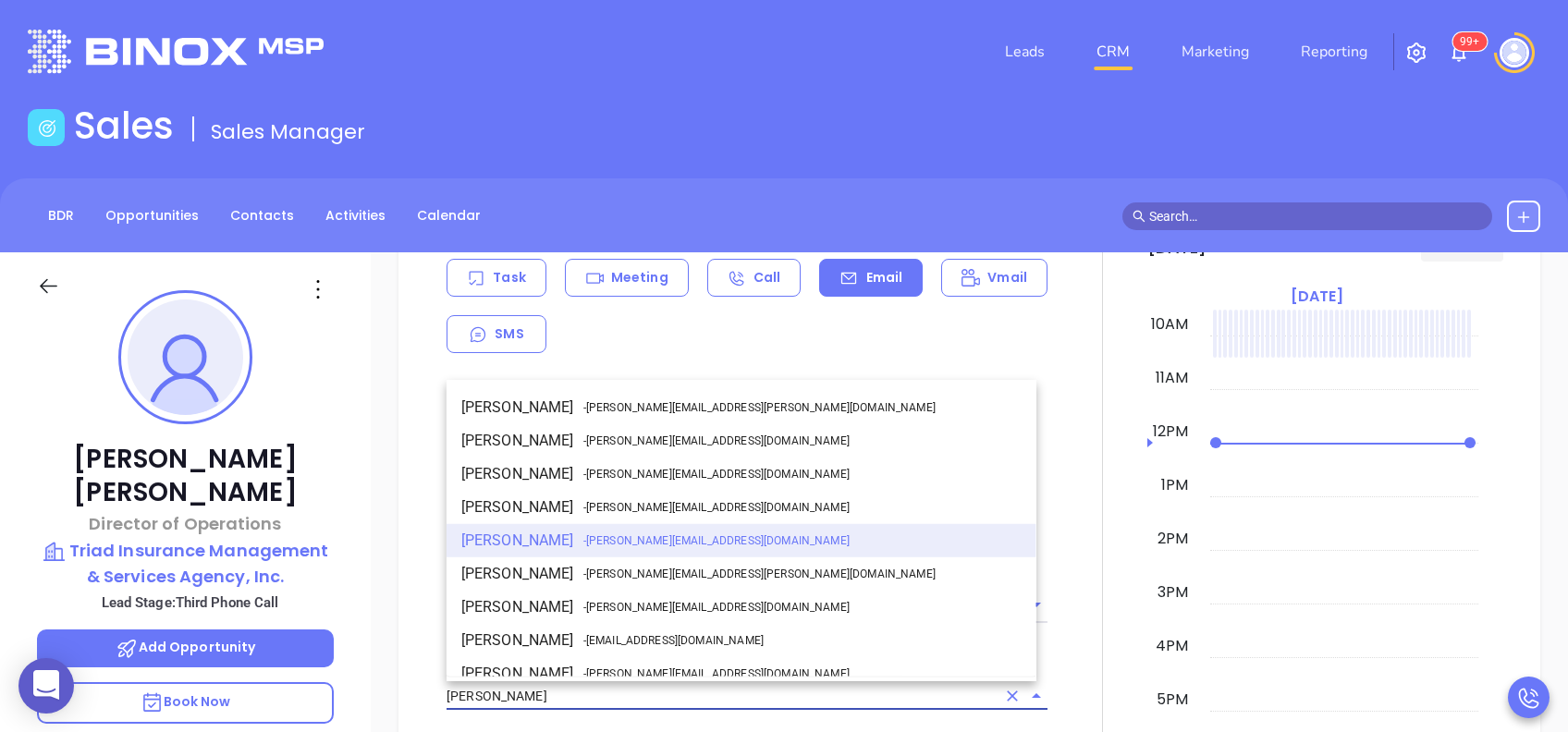
click at [674, 698] on input "[PERSON_NAME]" at bounding box center [720, 696] width 549 height 26
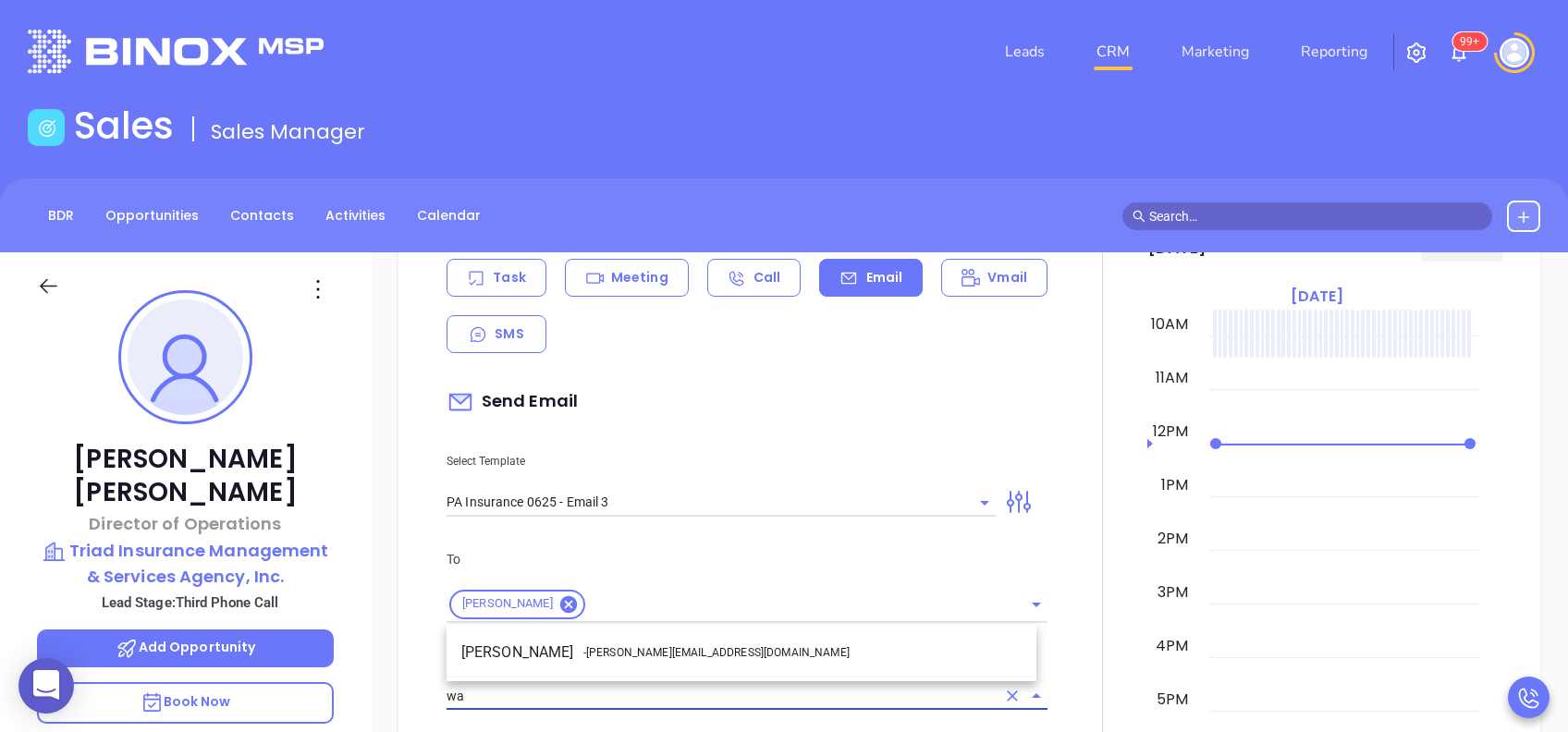
click at [648, 664] on li "Walter Contreras - walter@motiva.net" at bounding box center [741, 653] width 590 height 33
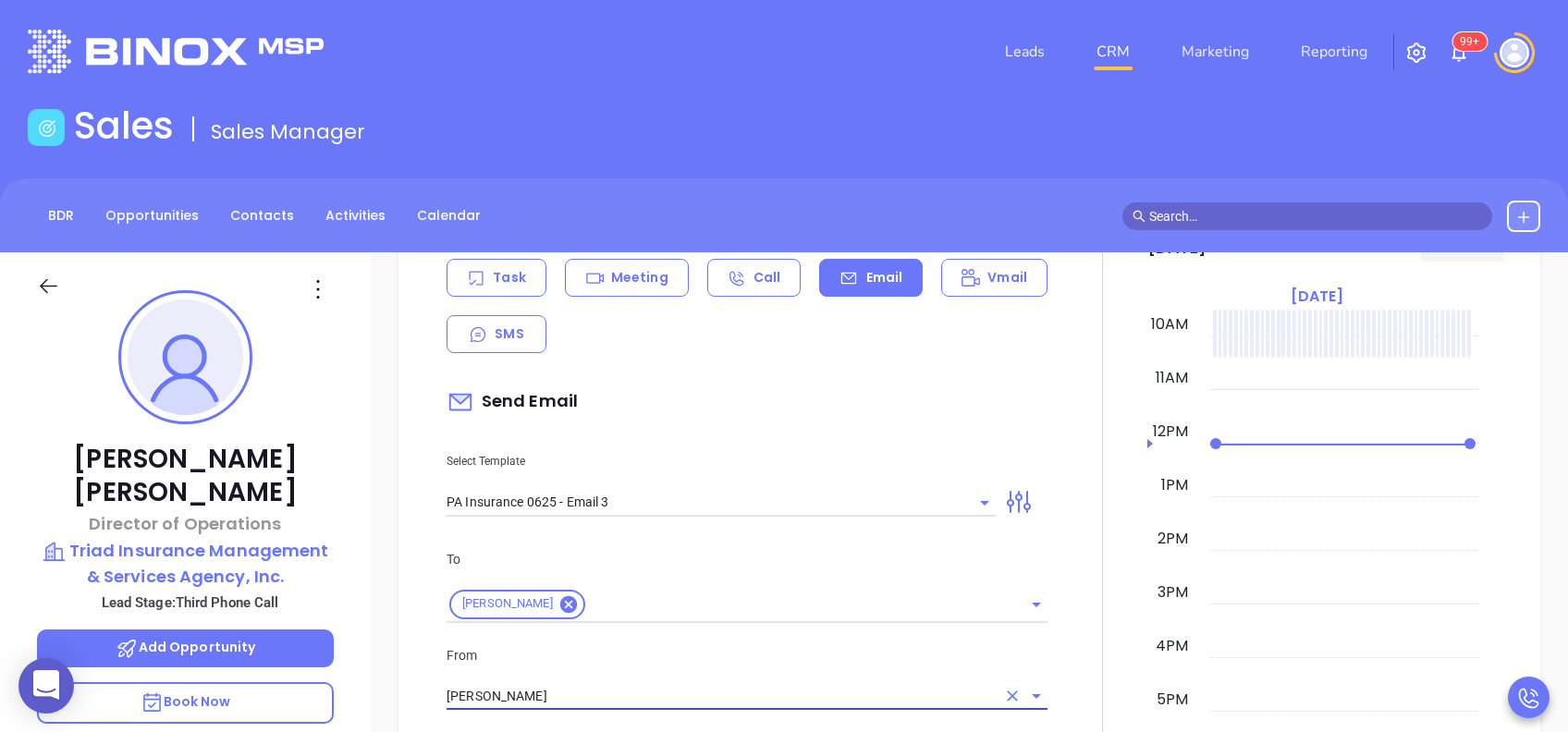
type input "Walter Contreras"
click at [648, 663] on p "From" at bounding box center [747, 655] width 601 height 21
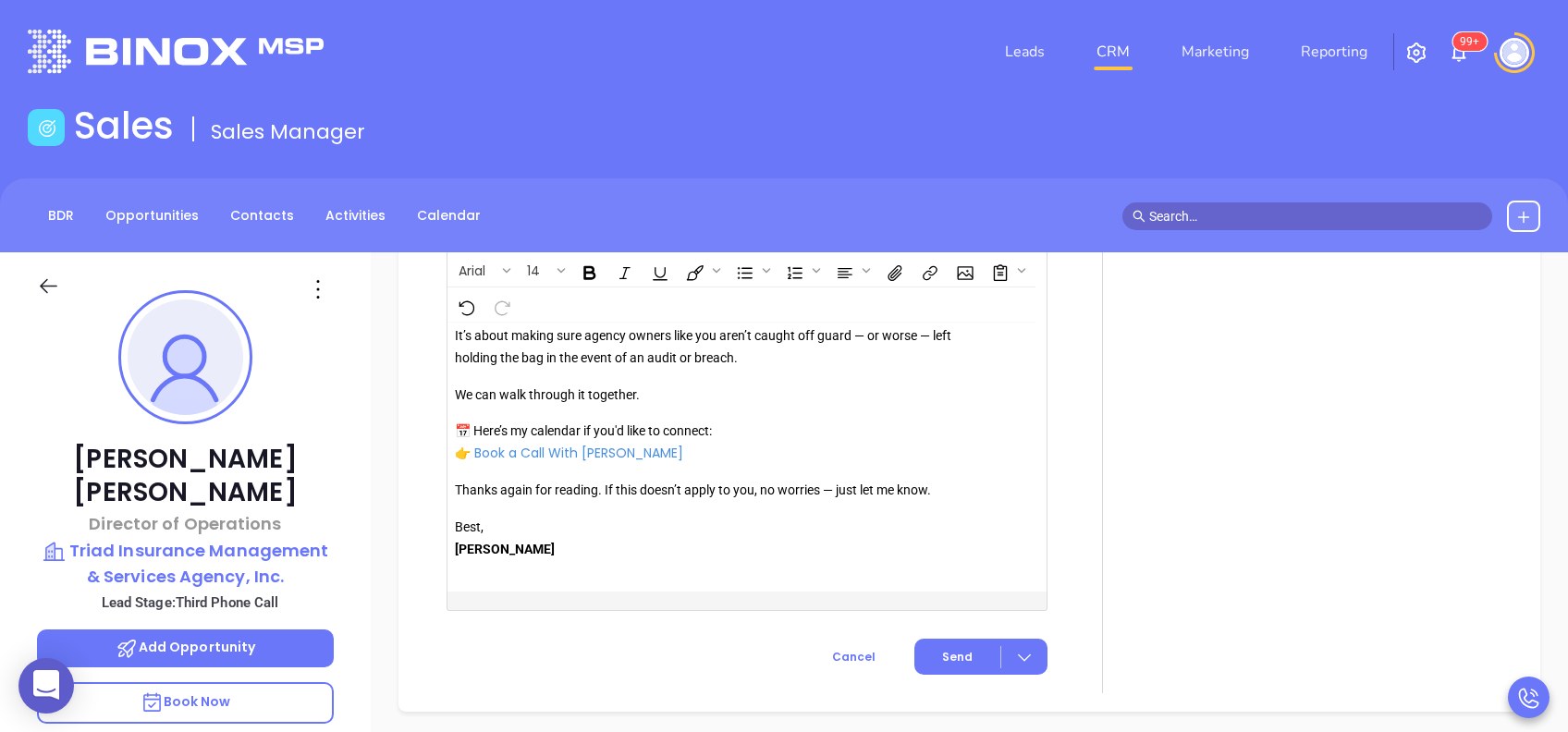
scroll to position [2197, 0]
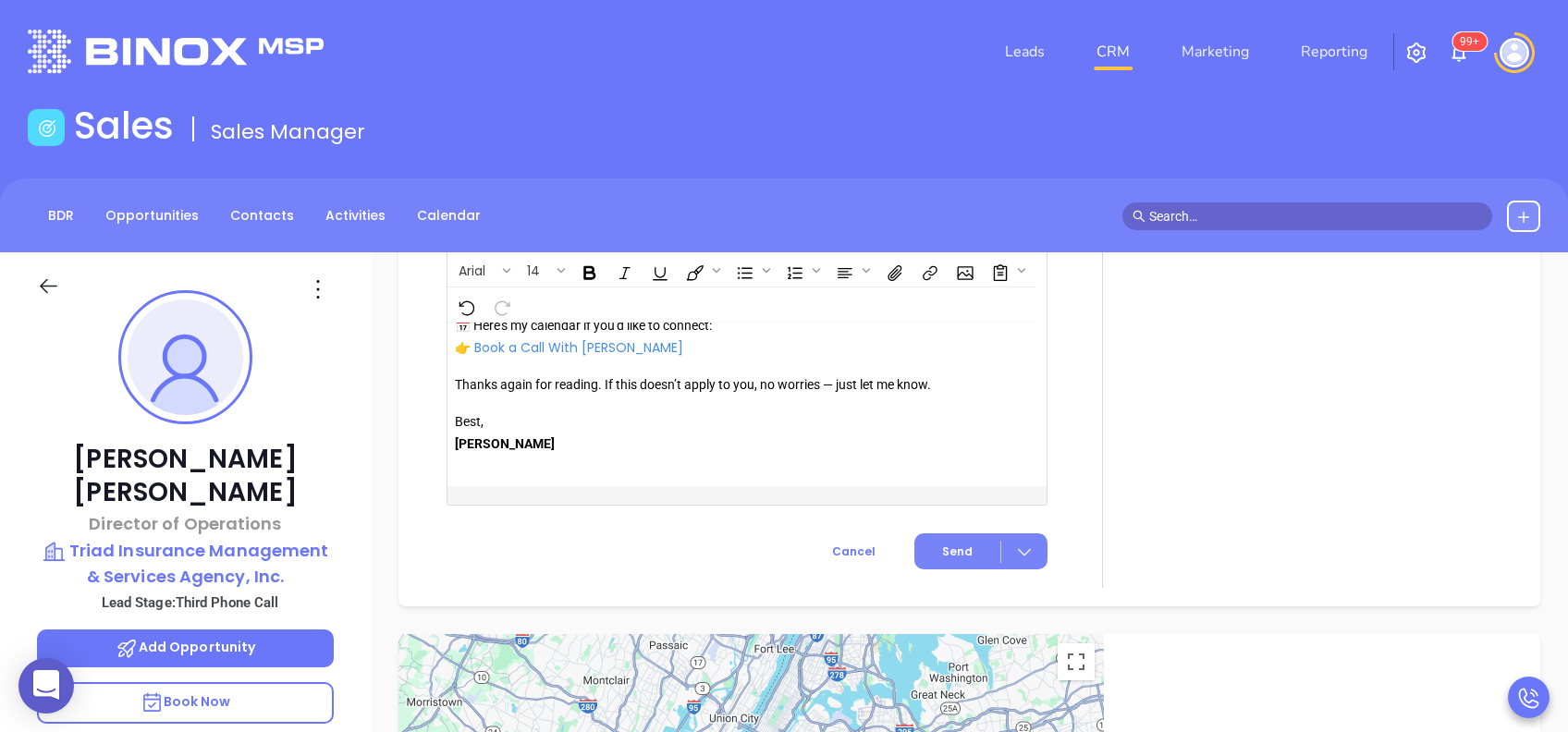
click at [938, 535] on button "Send" at bounding box center [981, 551] width 133 height 36
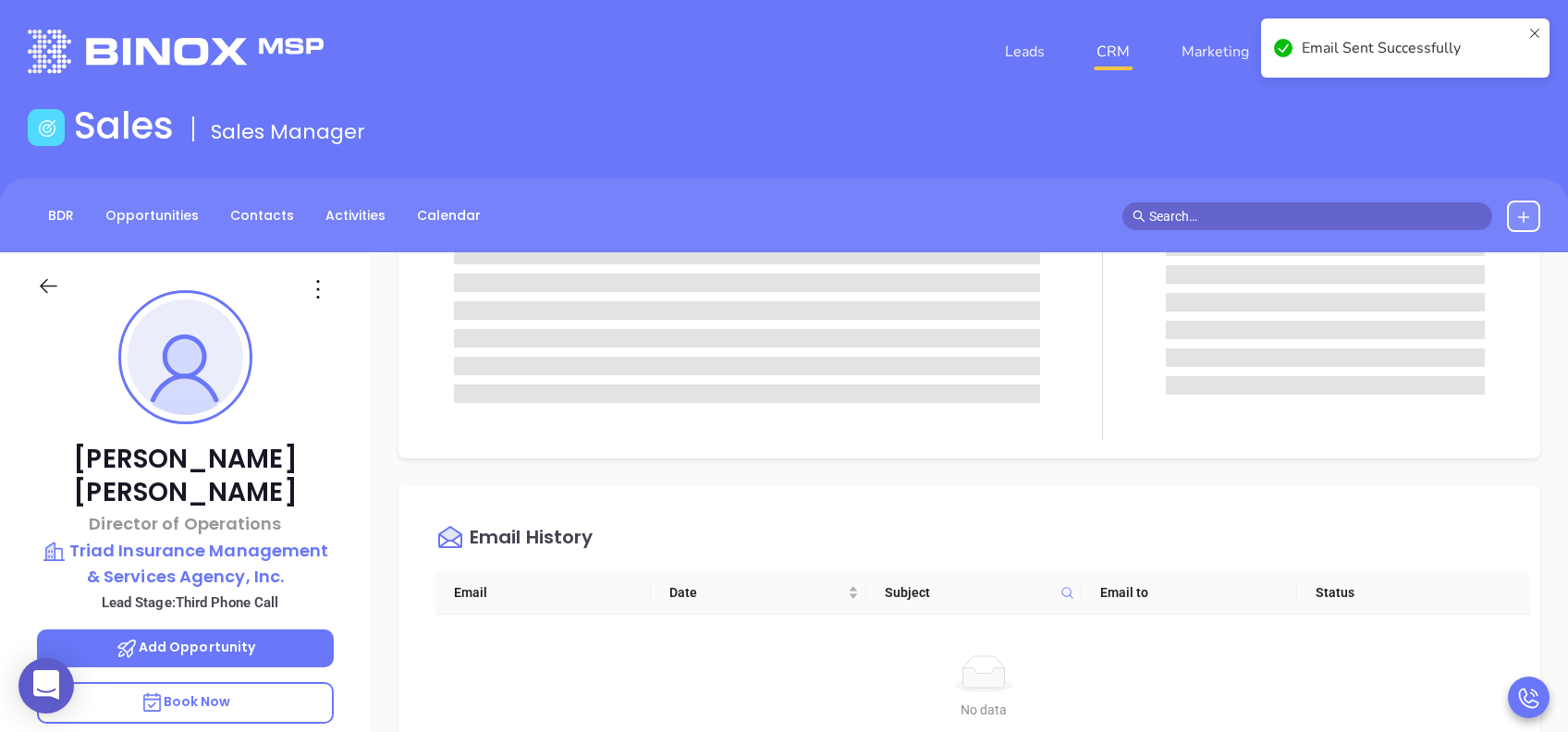
scroll to position [0, 0]
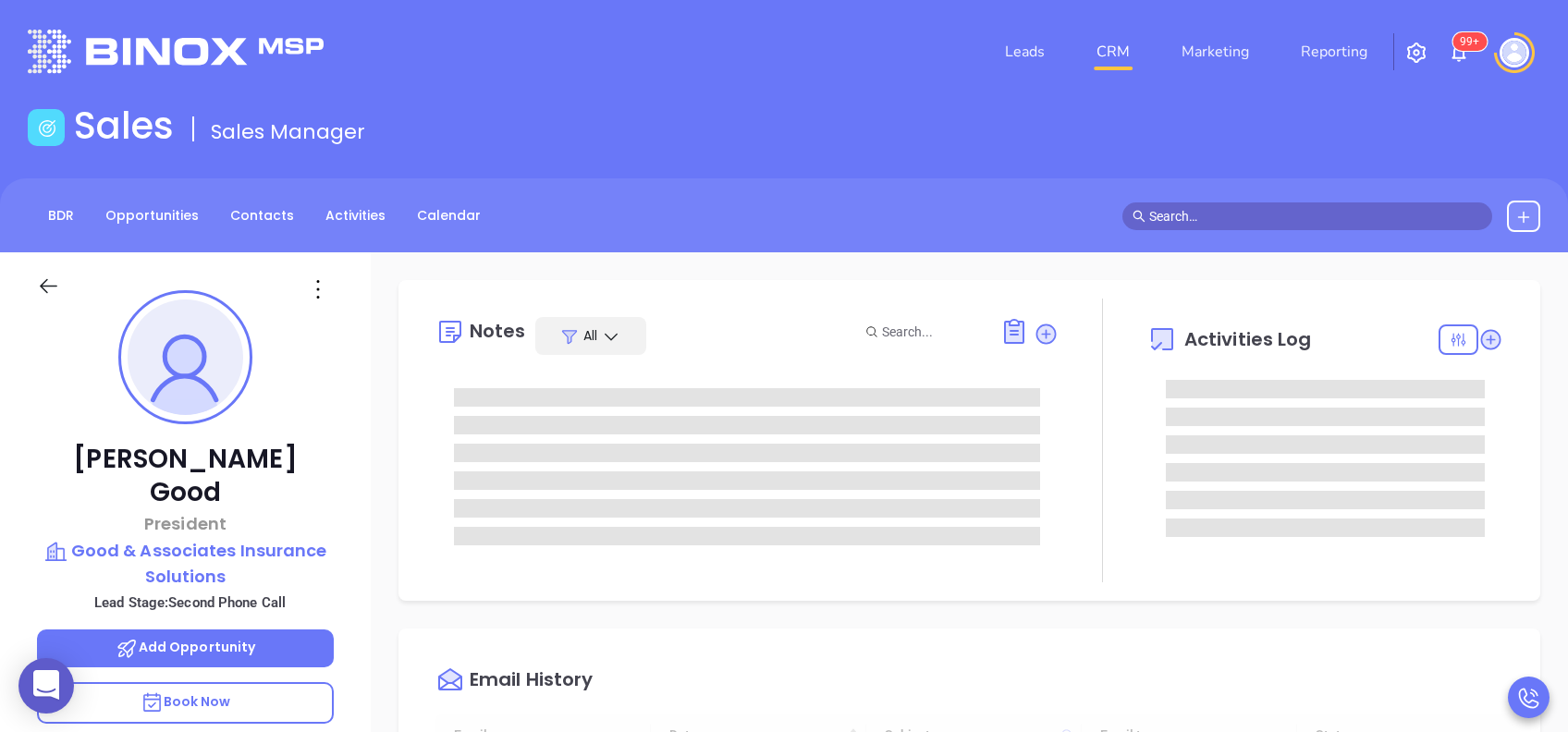
type input "[DATE]"
type input "[PERSON_NAME]"
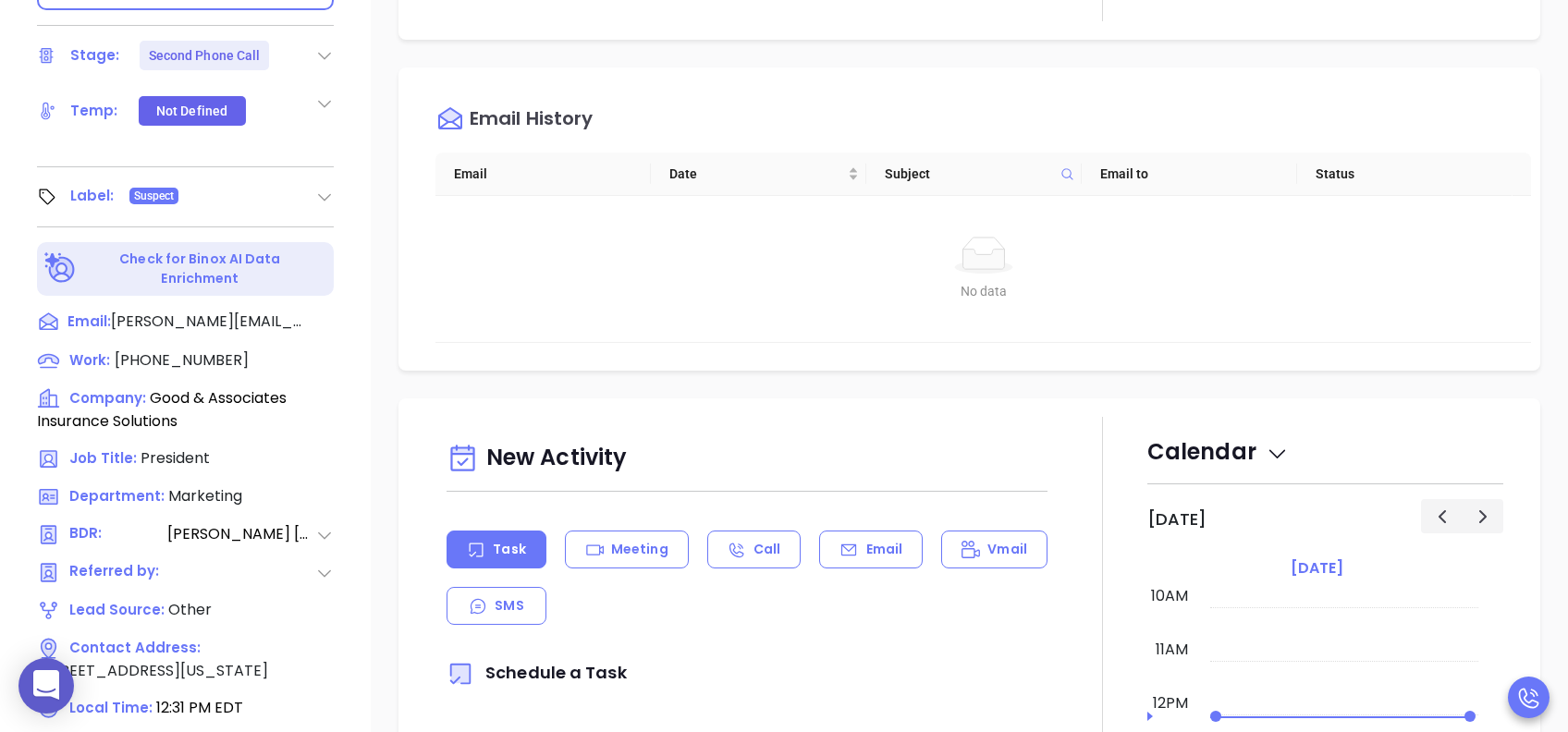
scroll to position [813, 0]
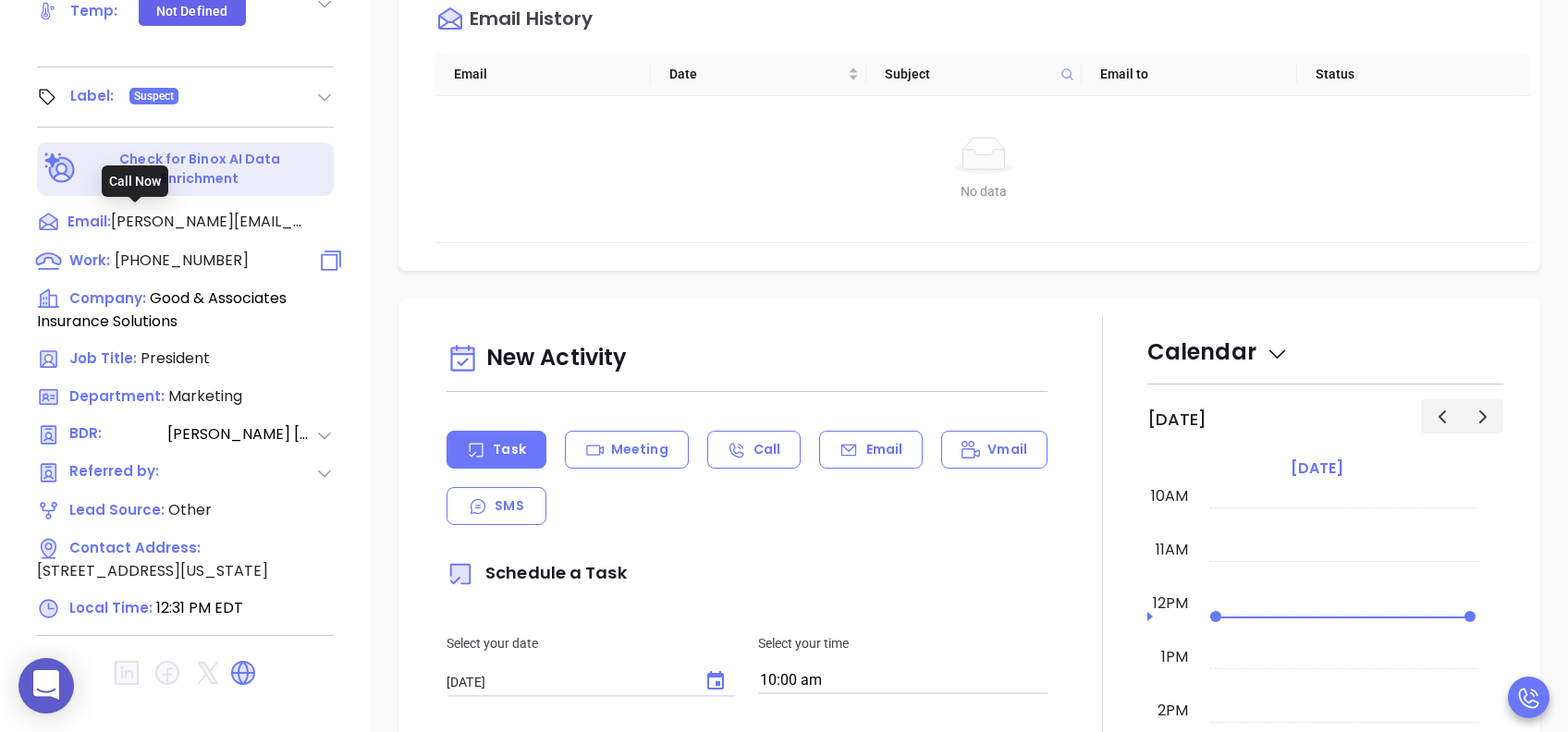
click at [224, 250] on span "[PHONE_NUMBER]" at bounding box center [181, 260] width 134 height 22
type input "[PHONE_NUMBER]"
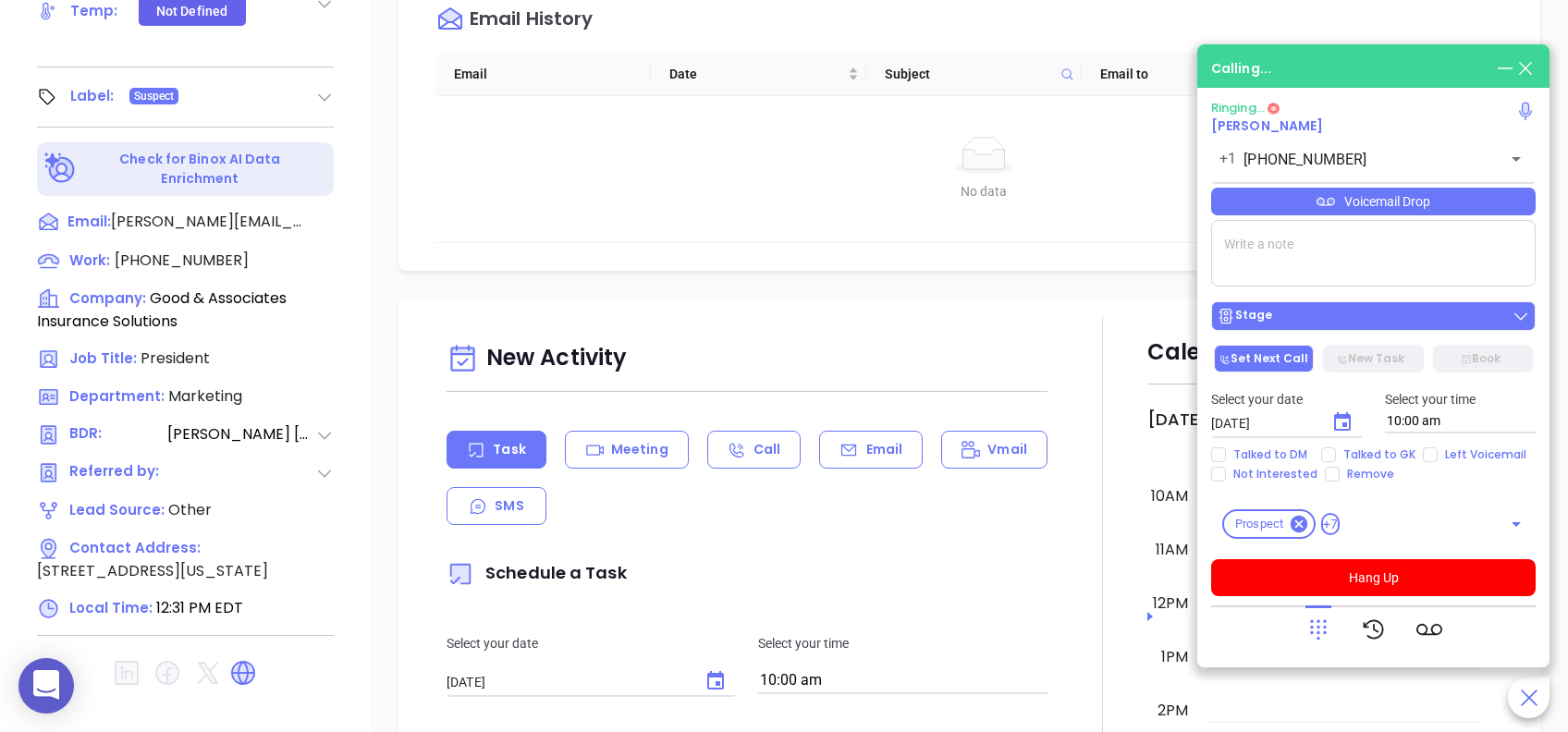
drag, startPoint x: 1455, startPoint y: 582, endPoint x: 1312, endPoint y: 322, distance: 296.7
click at [1454, 582] on button "Hang Up" at bounding box center [1374, 578] width 325 height 37
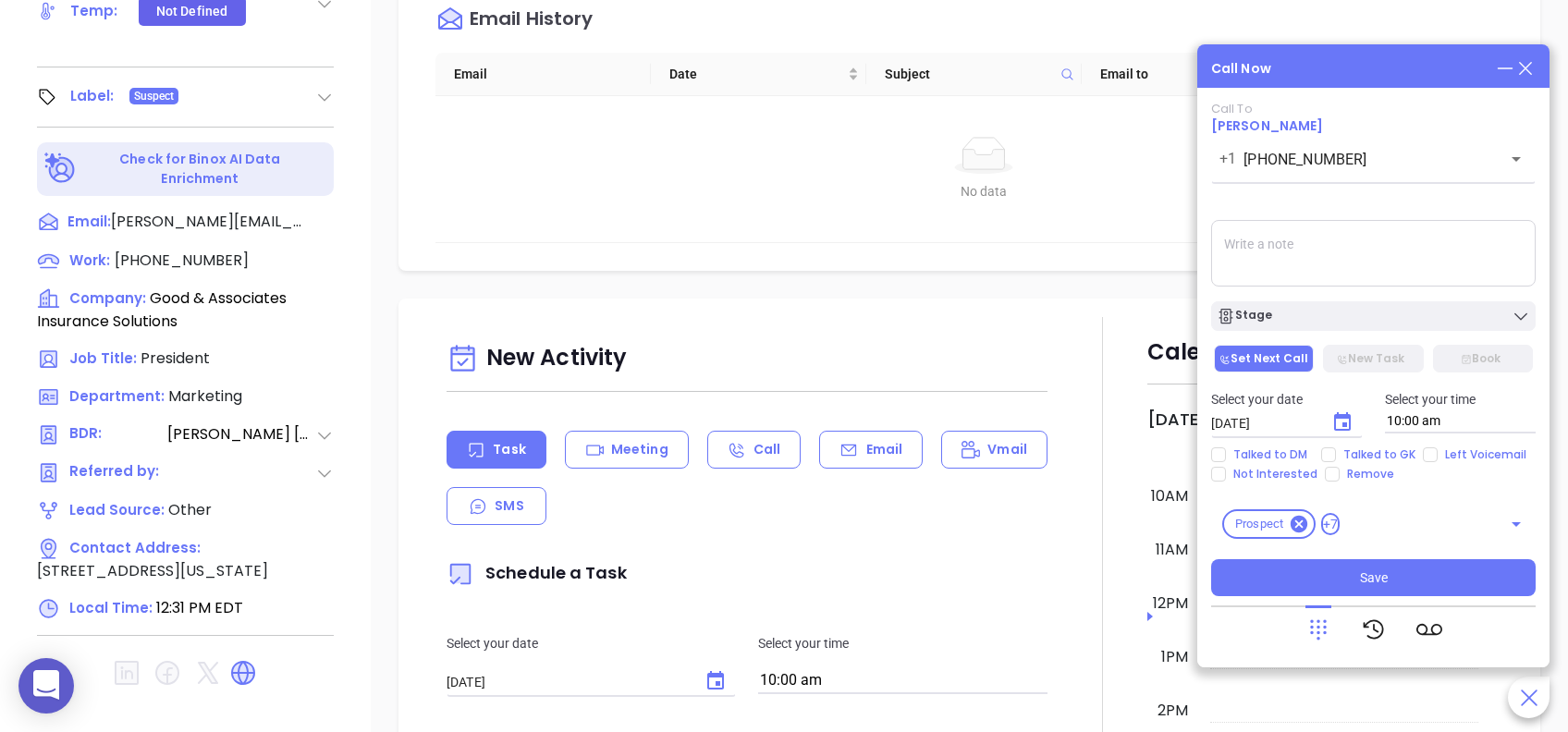
click at [1311, 263] on textarea at bounding box center [1374, 253] width 325 height 67
type textarea "H"
type textarea "Third email sent"
click at [1340, 430] on icon "Choose date, selected date is Aug 26, 2025" at bounding box center [1342, 421] width 17 height 19
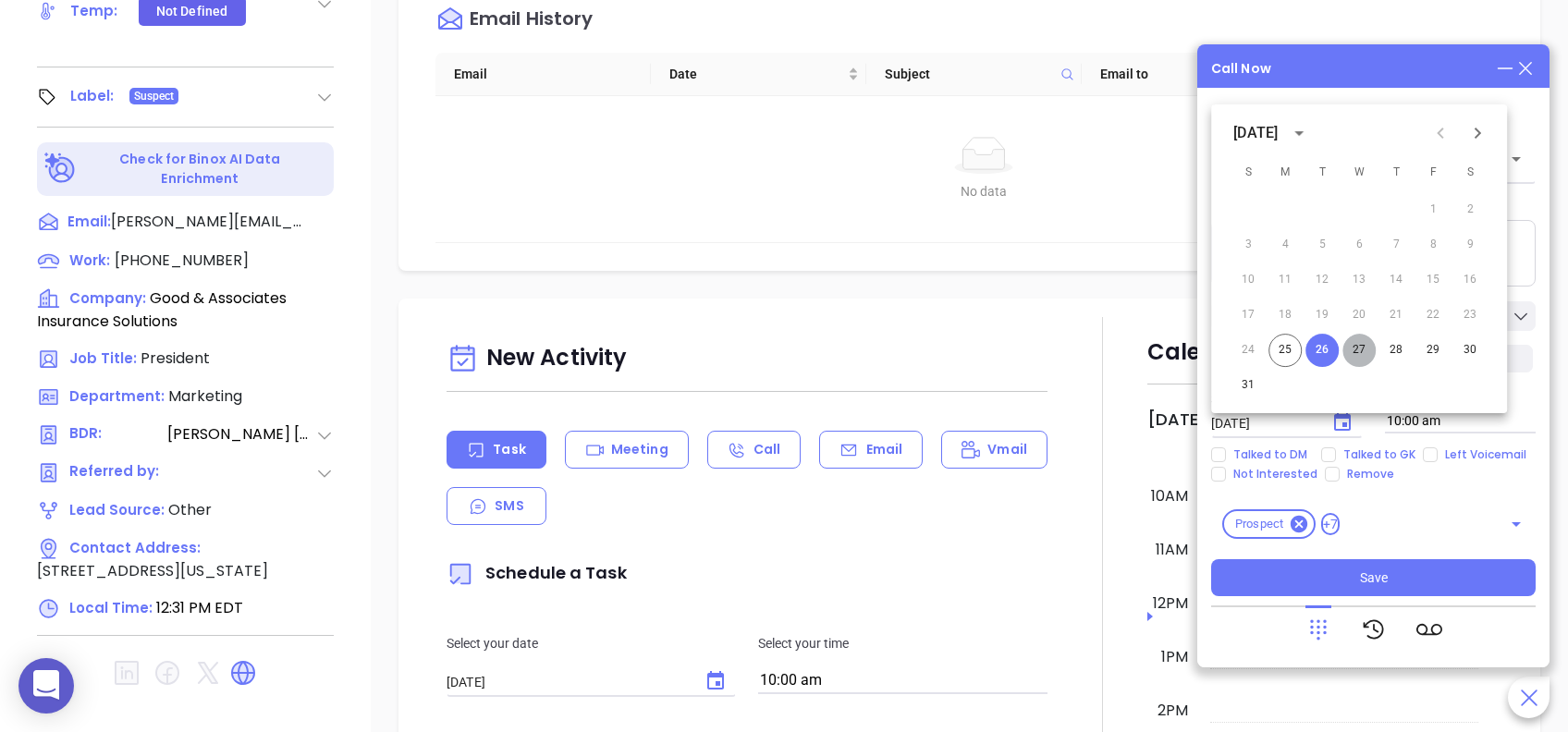
click at [1361, 350] on button "27" at bounding box center [1360, 350] width 33 height 33
type input "08/27/2025"
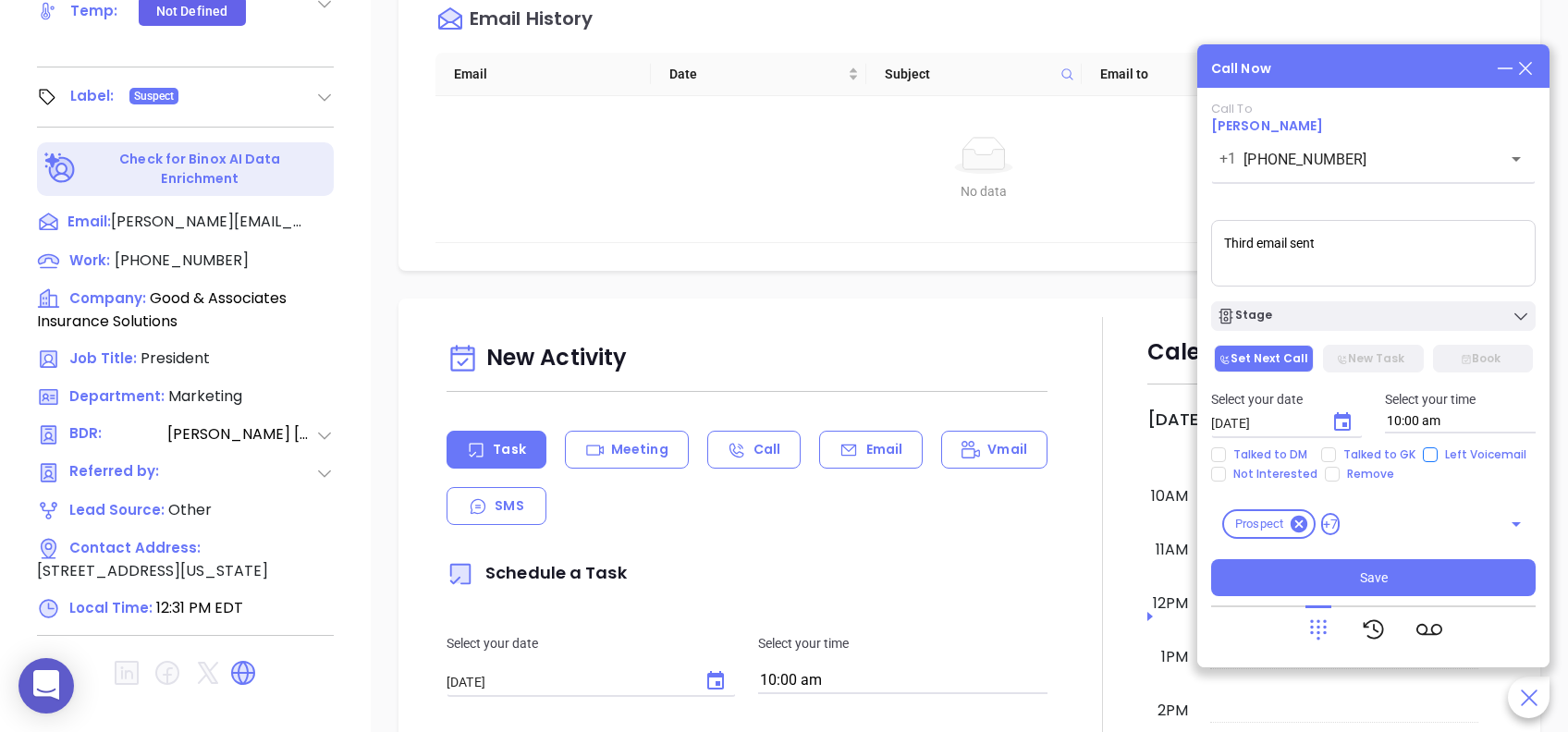
click at [1445, 450] on span "Left Voicemail" at bounding box center [1486, 454] width 96 height 15
click at [1438, 450] on input "Left Voicemail" at bounding box center [1430, 454] width 15 height 15
checkbox input "true"
click at [1425, 310] on div "Stage" at bounding box center [1373, 316] width 313 height 19
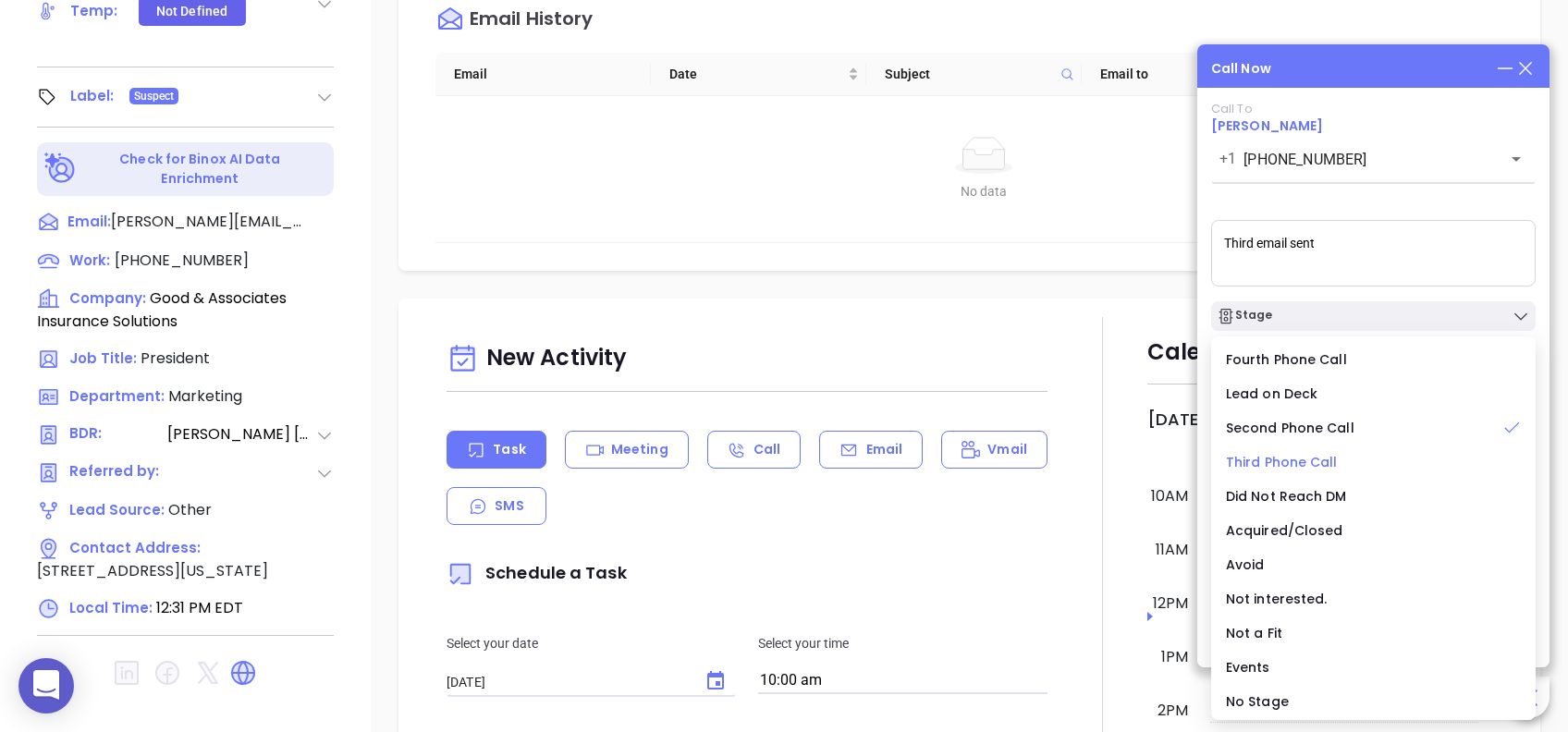
click at [1362, 458] on div "Third Phone Call" at bounding box center [1373, 462] width 295 height 21
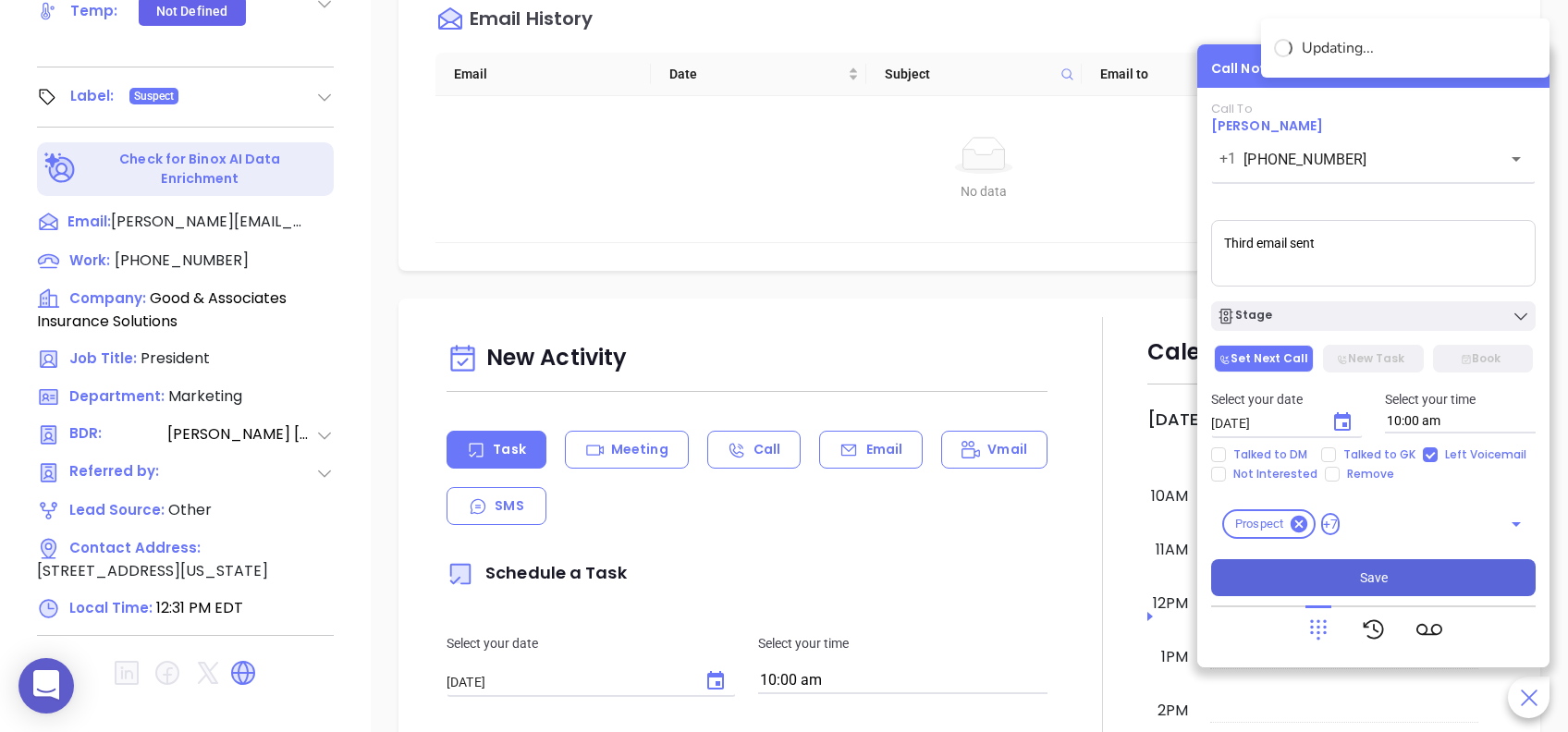
click at [1383, 583] on span "Save" at bounding box center [1374, 577] width 27 height 21
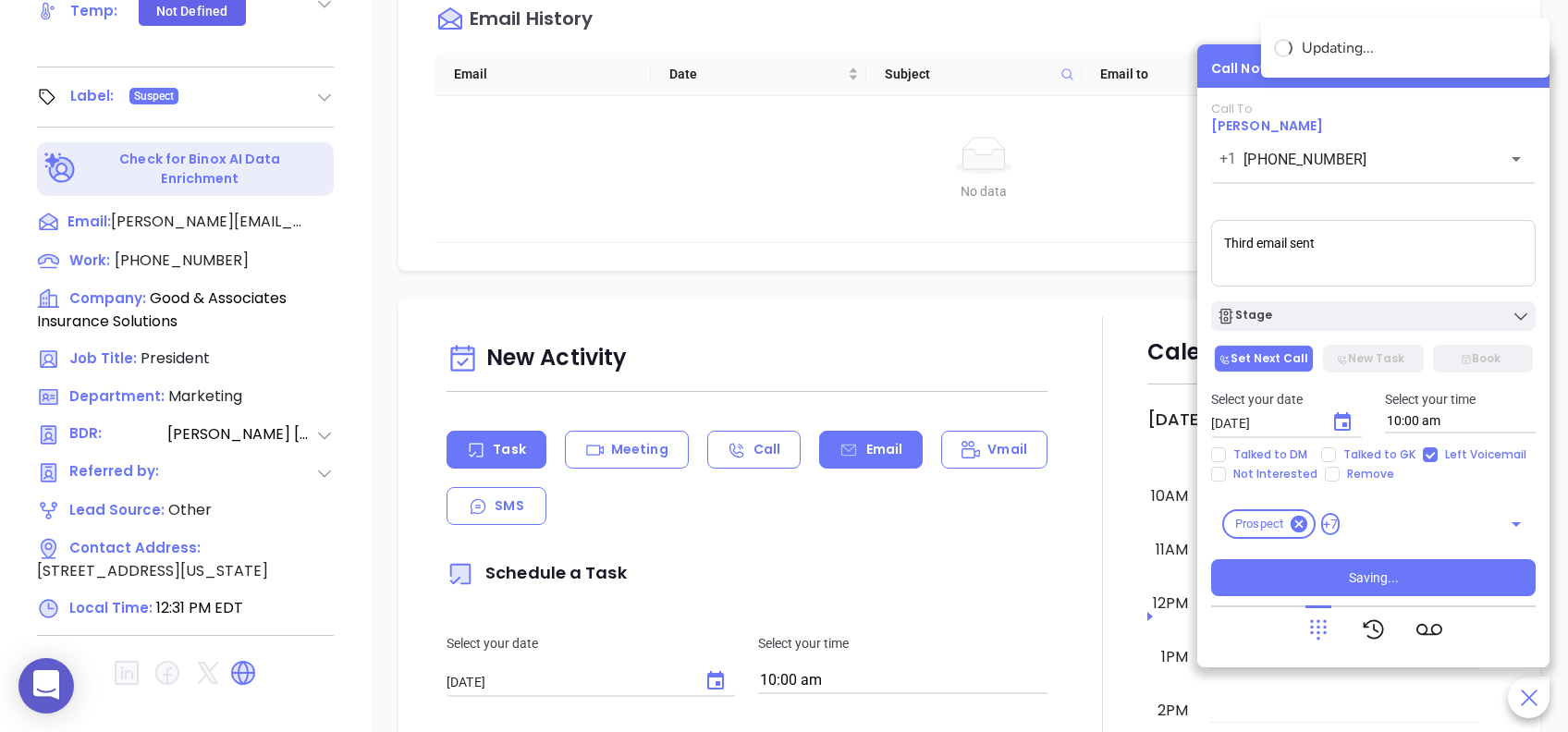
click at [842, 451] on icon at bounding box center [849, 450] width 15 height 12
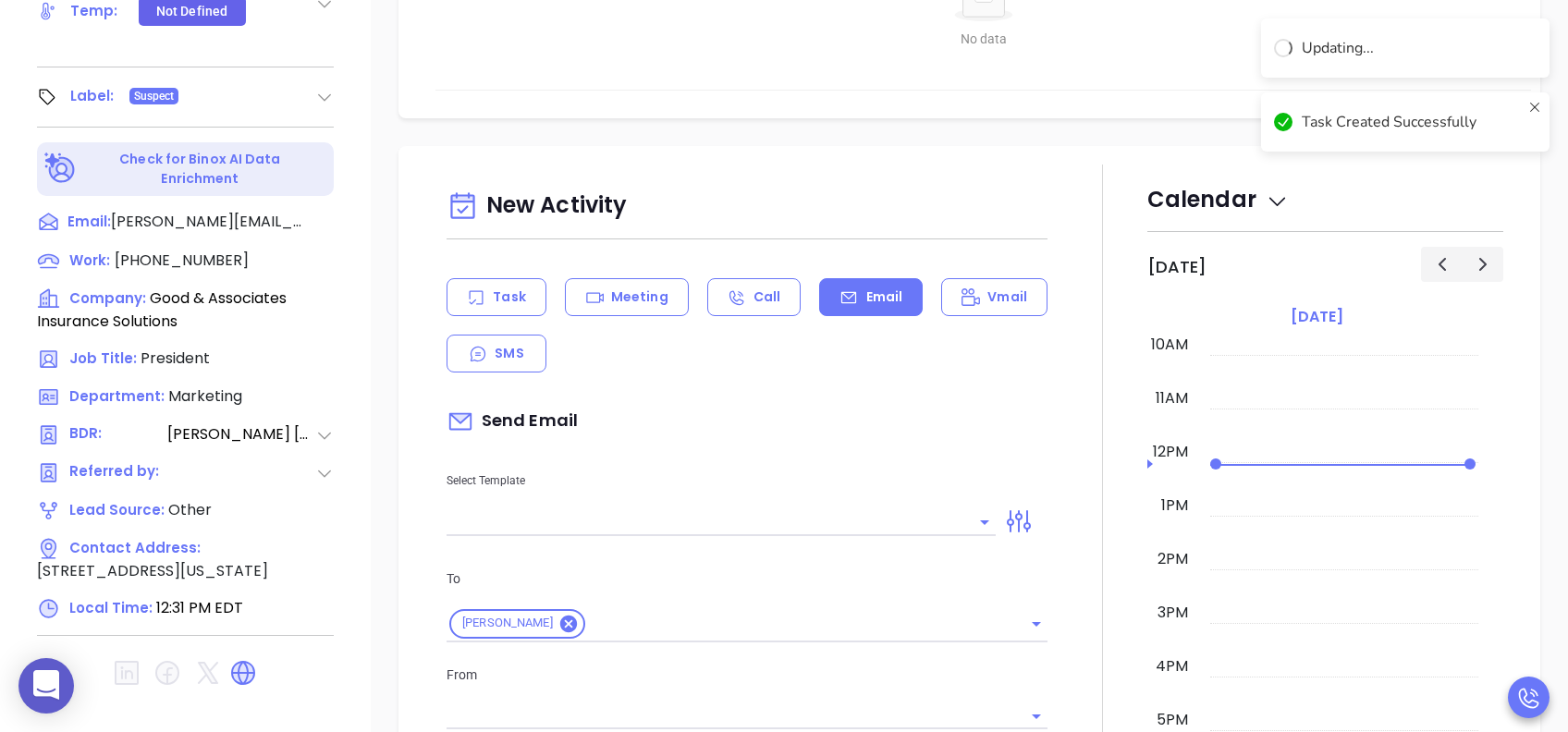
click at [795, 670] on p "From" at bounding box center [747, 674] width 601 height 21
type input "[PERSON_NAME]"
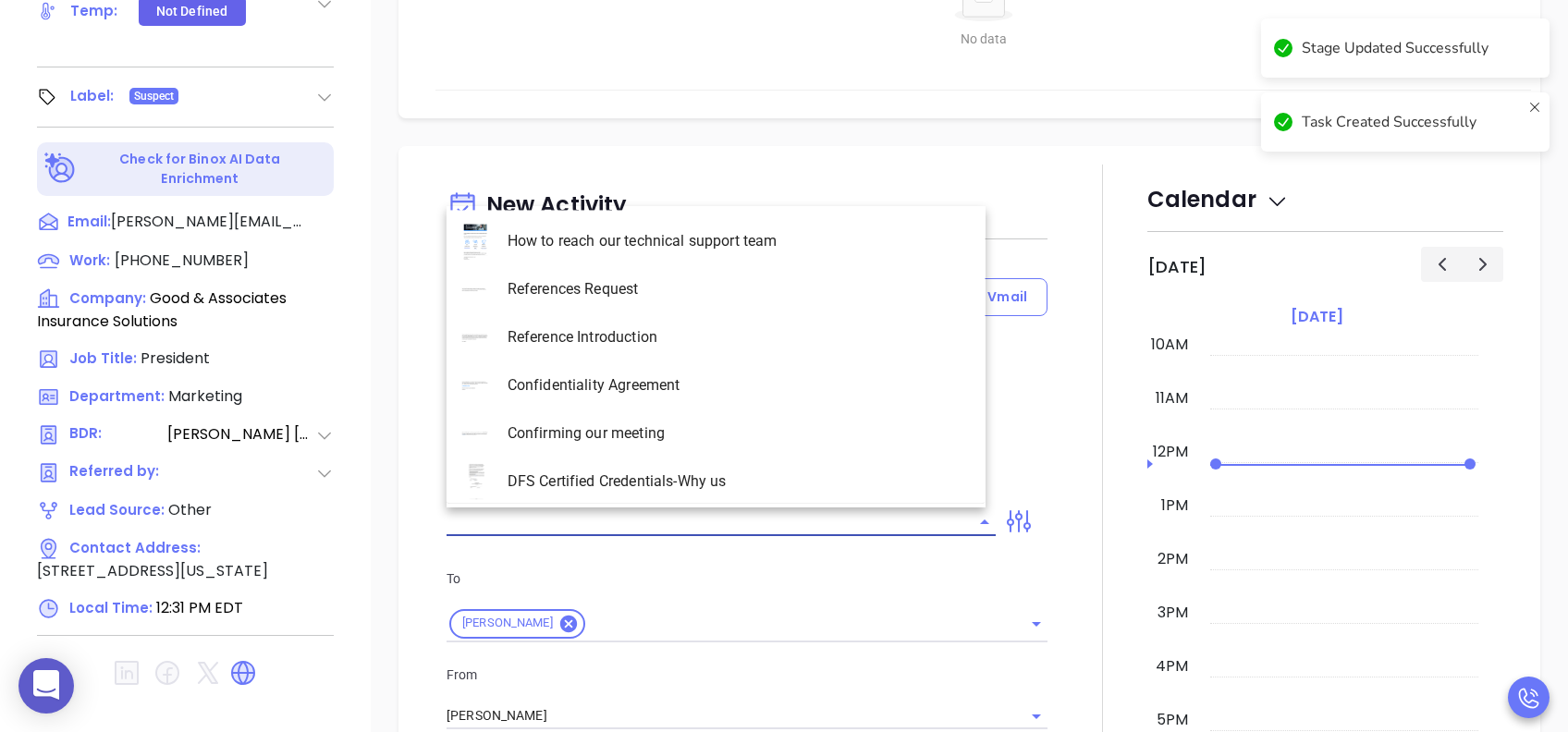
click at [766, 510] on input "text" at bounding box center [707, 522] width 522 height 26
click at [696, 334] on li "PA Insurance 0625 - Email 3" at bounding box center [715, 337] width 539 height 48
type input "PA Insurance 0625 - Email 3"
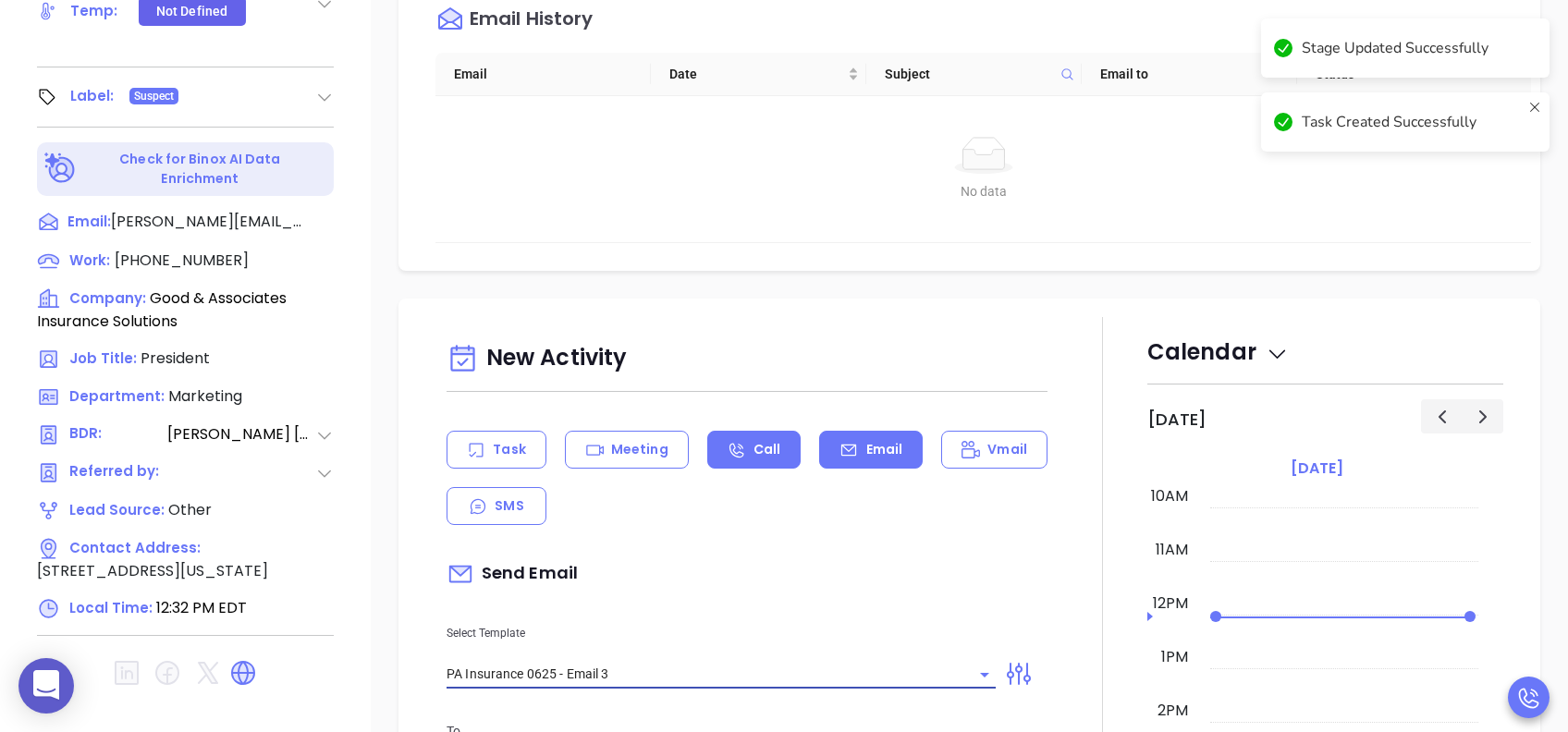
type input "What one PA agency discovered (and why it mattered)"
type input "PA Insurance 0625 - Email 3"
click at [762, 556] on div "Send Email" at bounding box center [747, 573] width 601 height 42
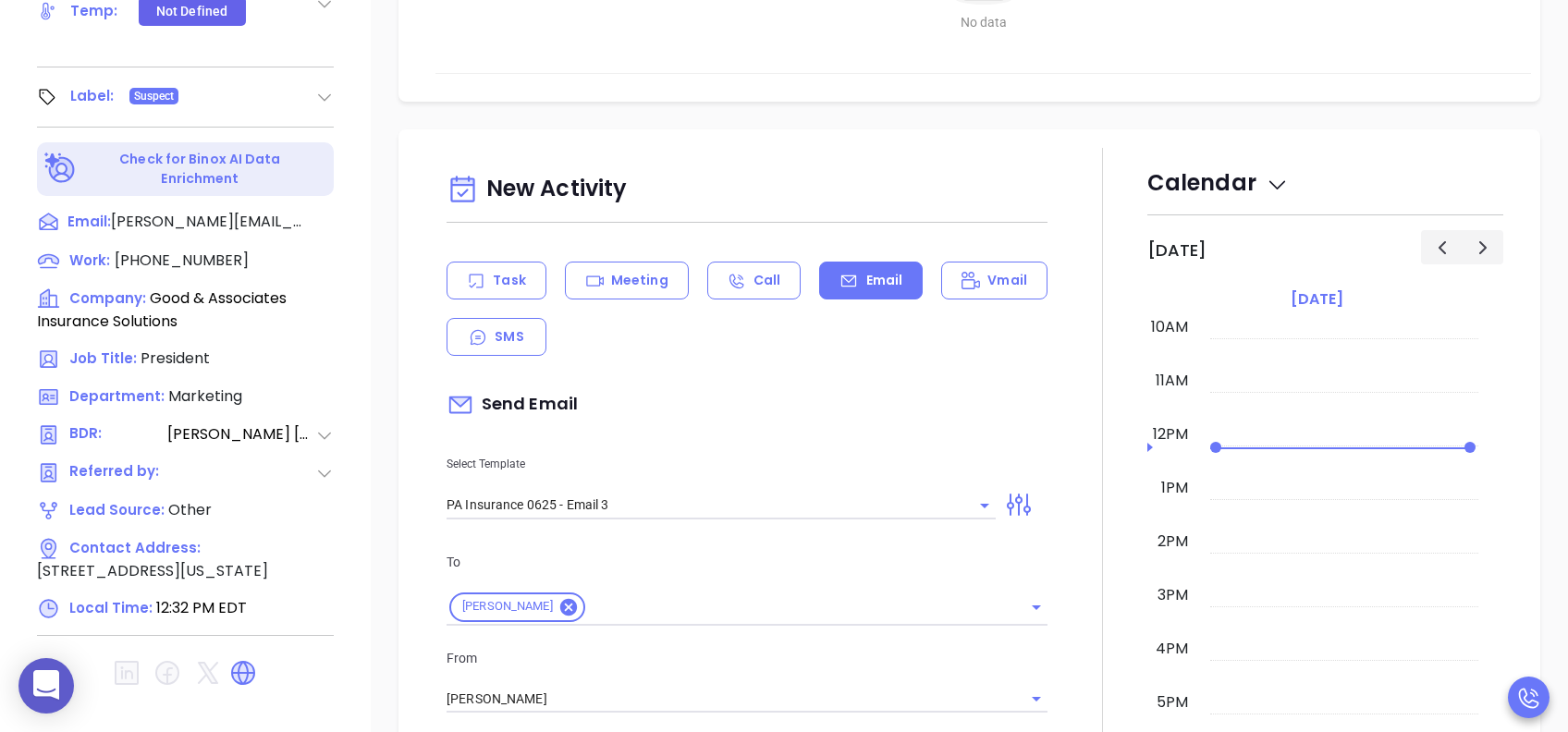
scroll to position [246, 0]
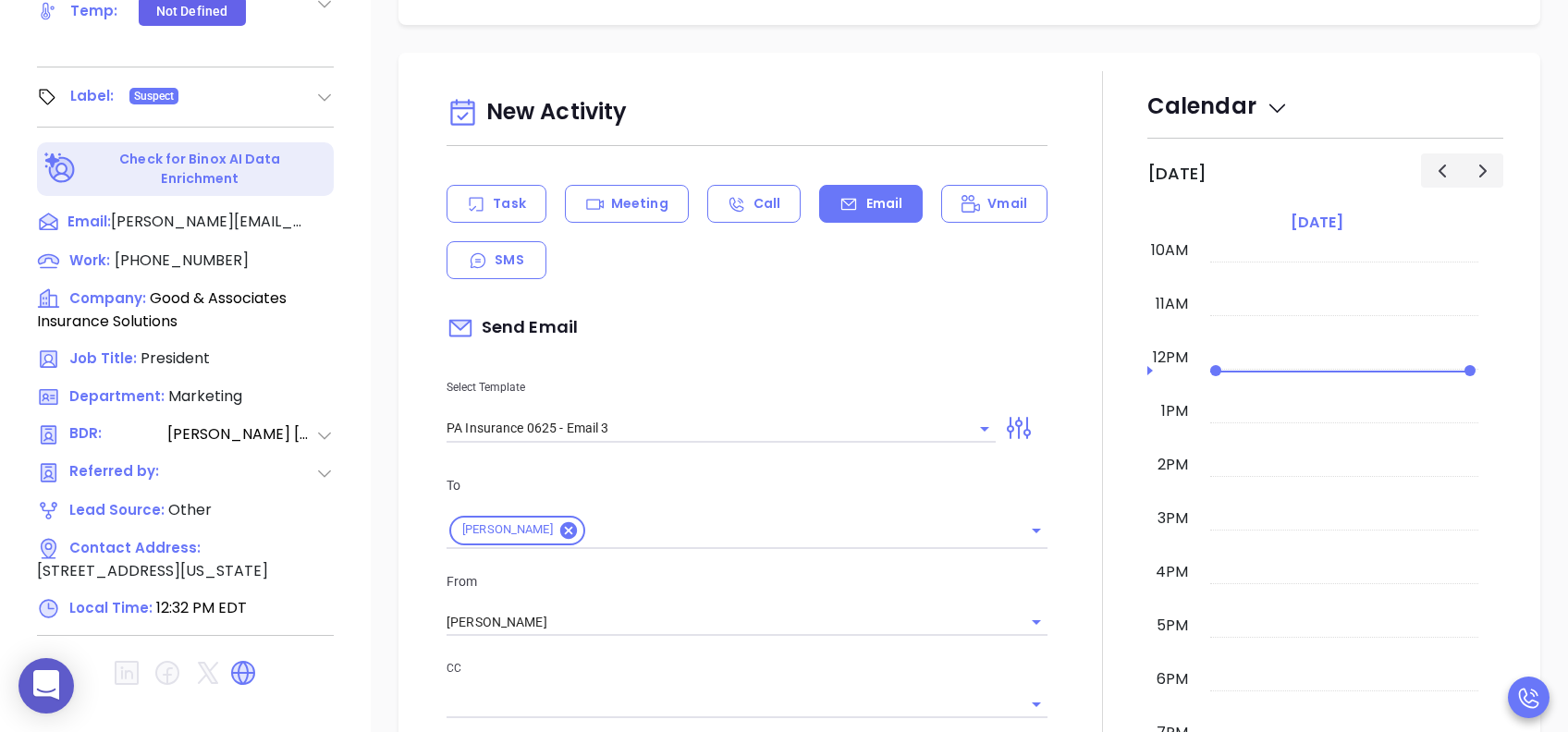
click at [623, 634] on div "To Todd Good From Vicky Mendoza CC Bcc Add a subject What one PA agency discove…" at bounding box center [747, 682] width 623 height 460
click at [609, 618] on input "[PERSON_NAME]" at bounding box center [720, 622] width 549 height 26
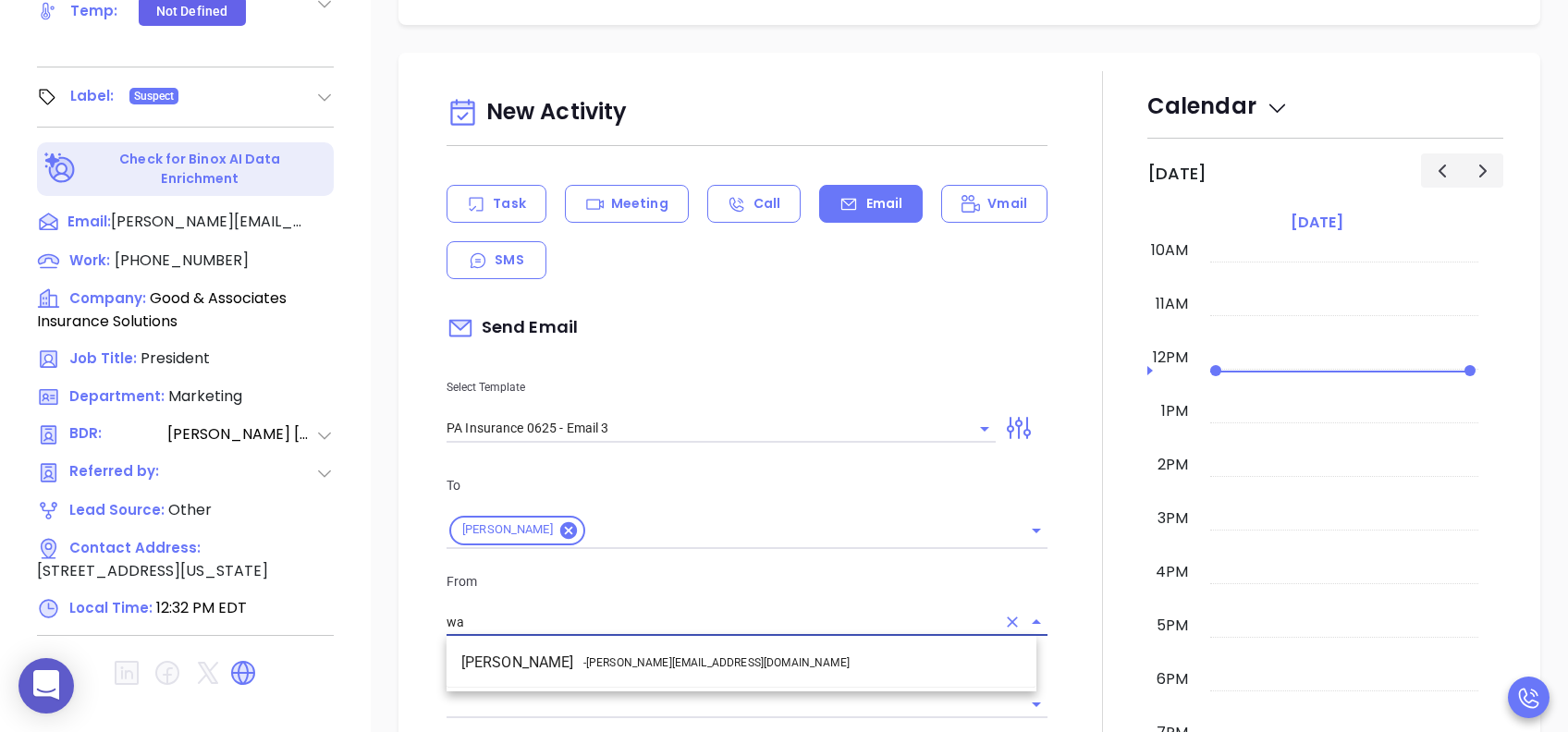
click at [611, 652] on li "Walter Contreras - walter@motiva.net" at bounding box center [741, 663] width 590 height 33
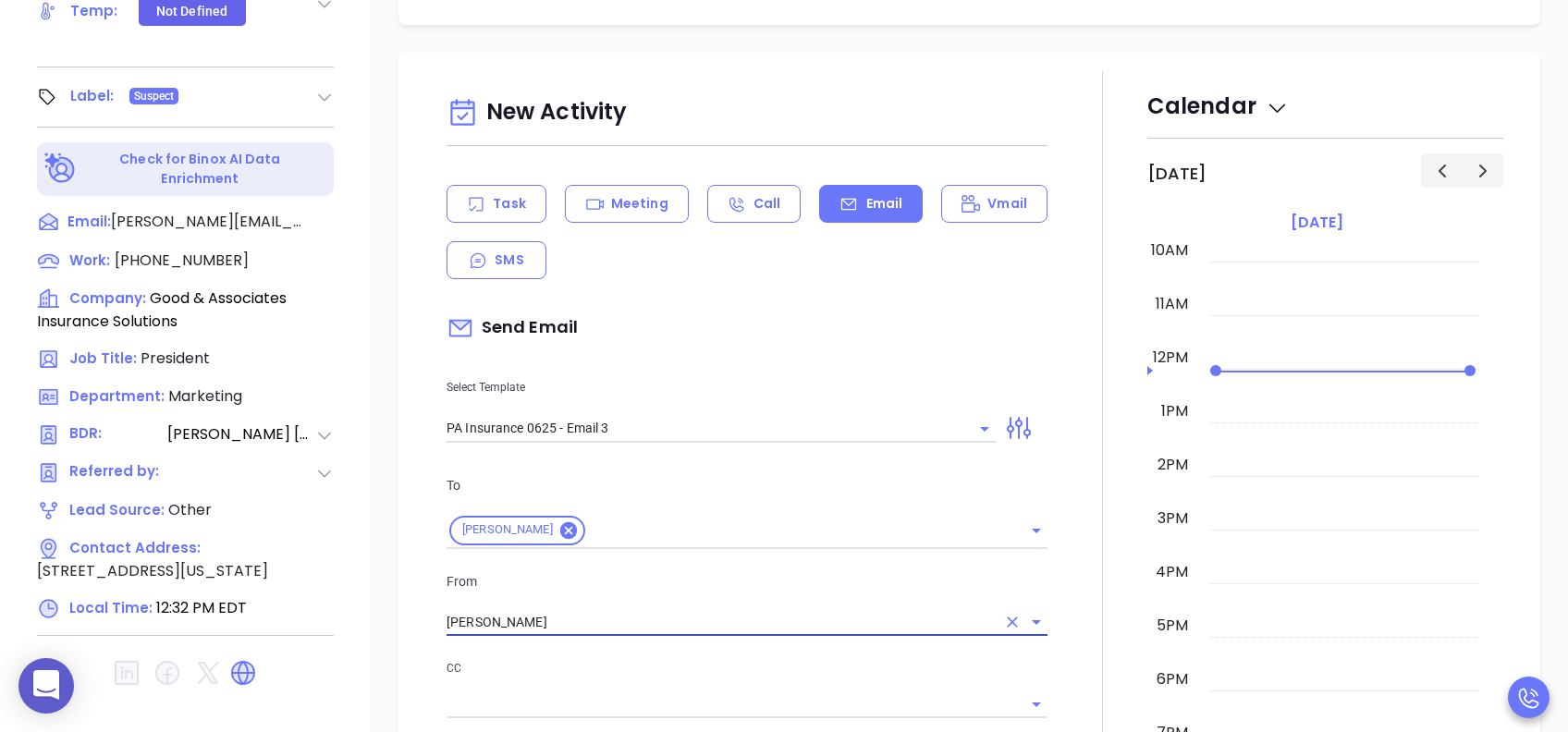
type input "[PERSON_NAME]"
click at [674, 574] on p "From" at bounding box center [747, 581] width 601 height 21
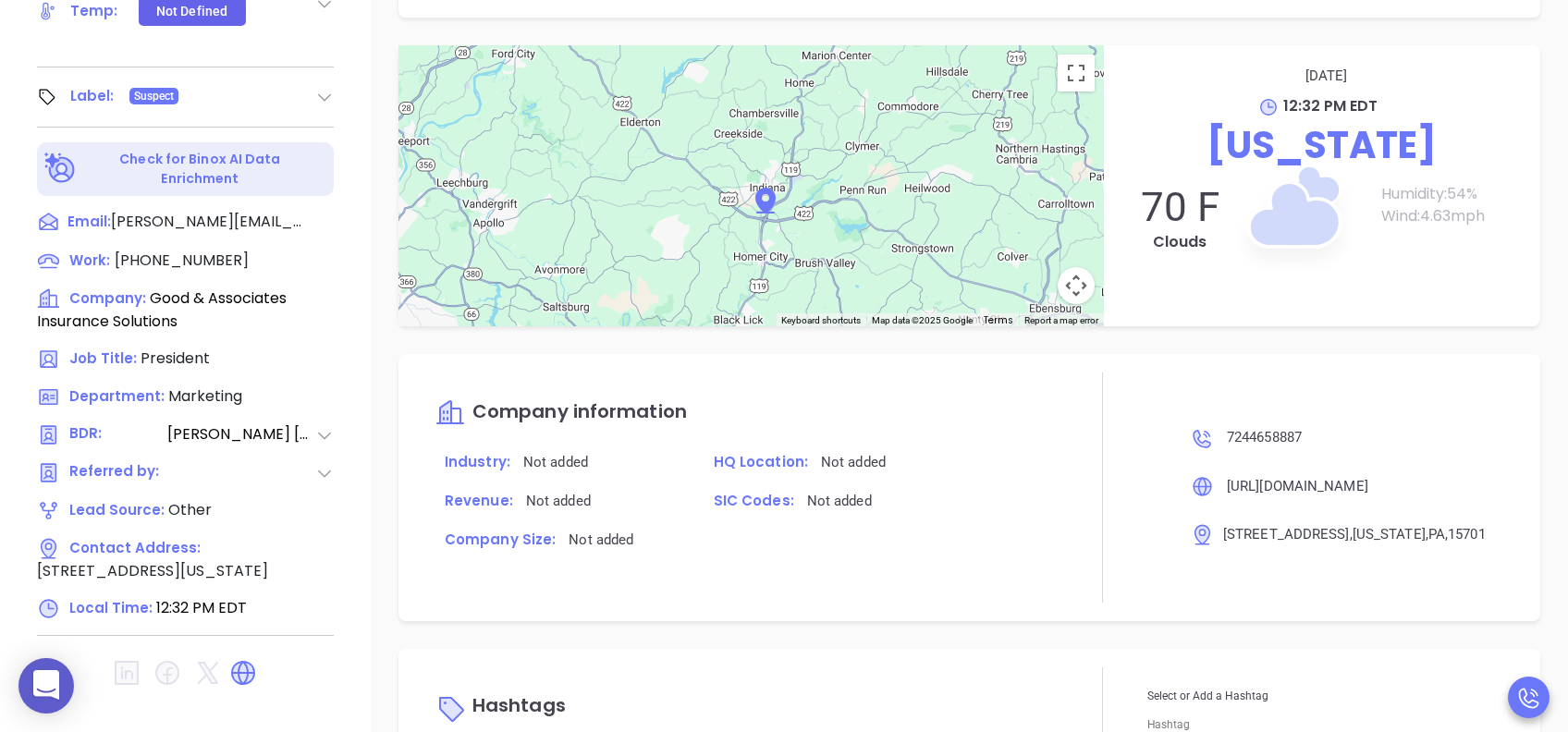
scroll to position [1725, 0]
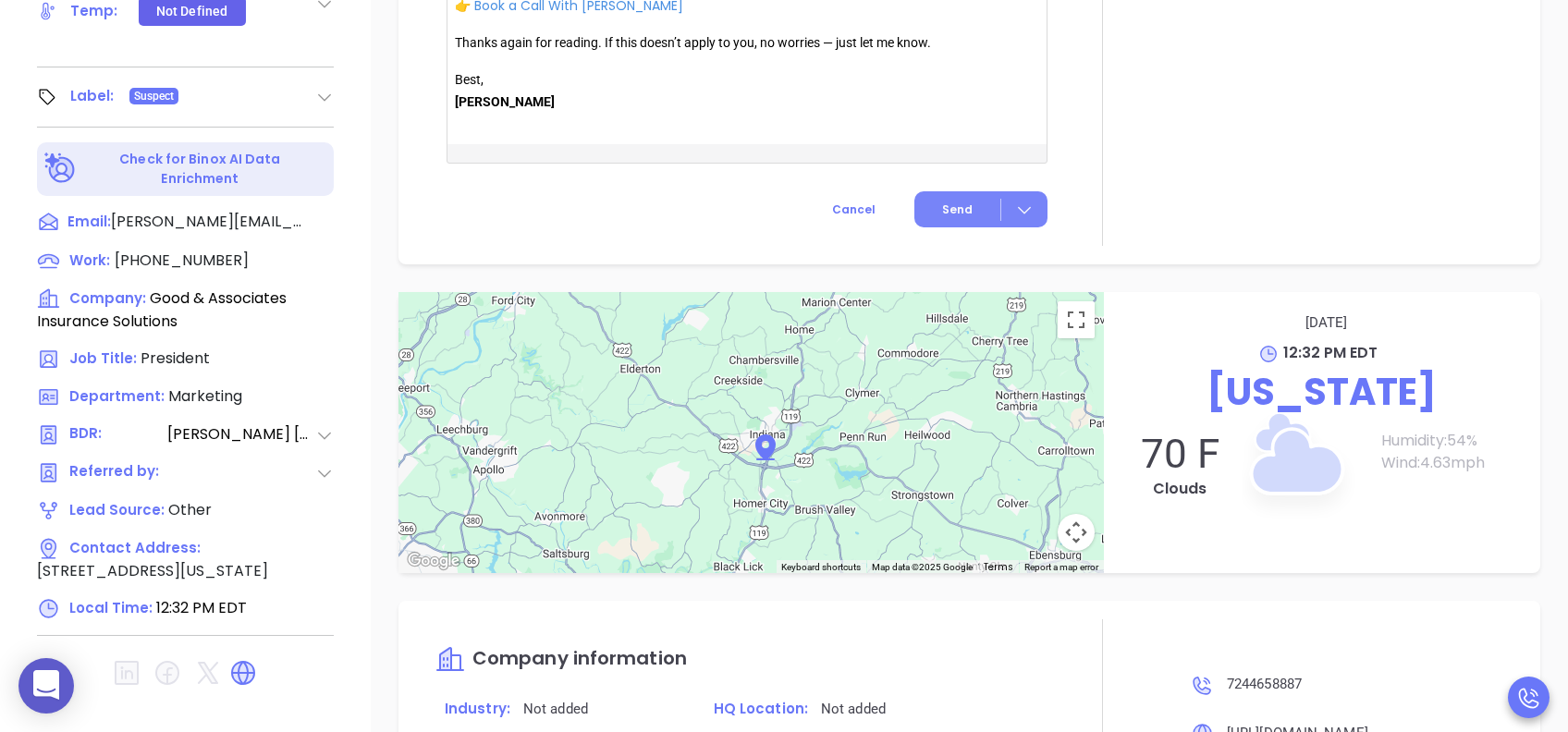
click at [959, 218] on button "Send" at bounding box center [981, 209] width 133 height 36
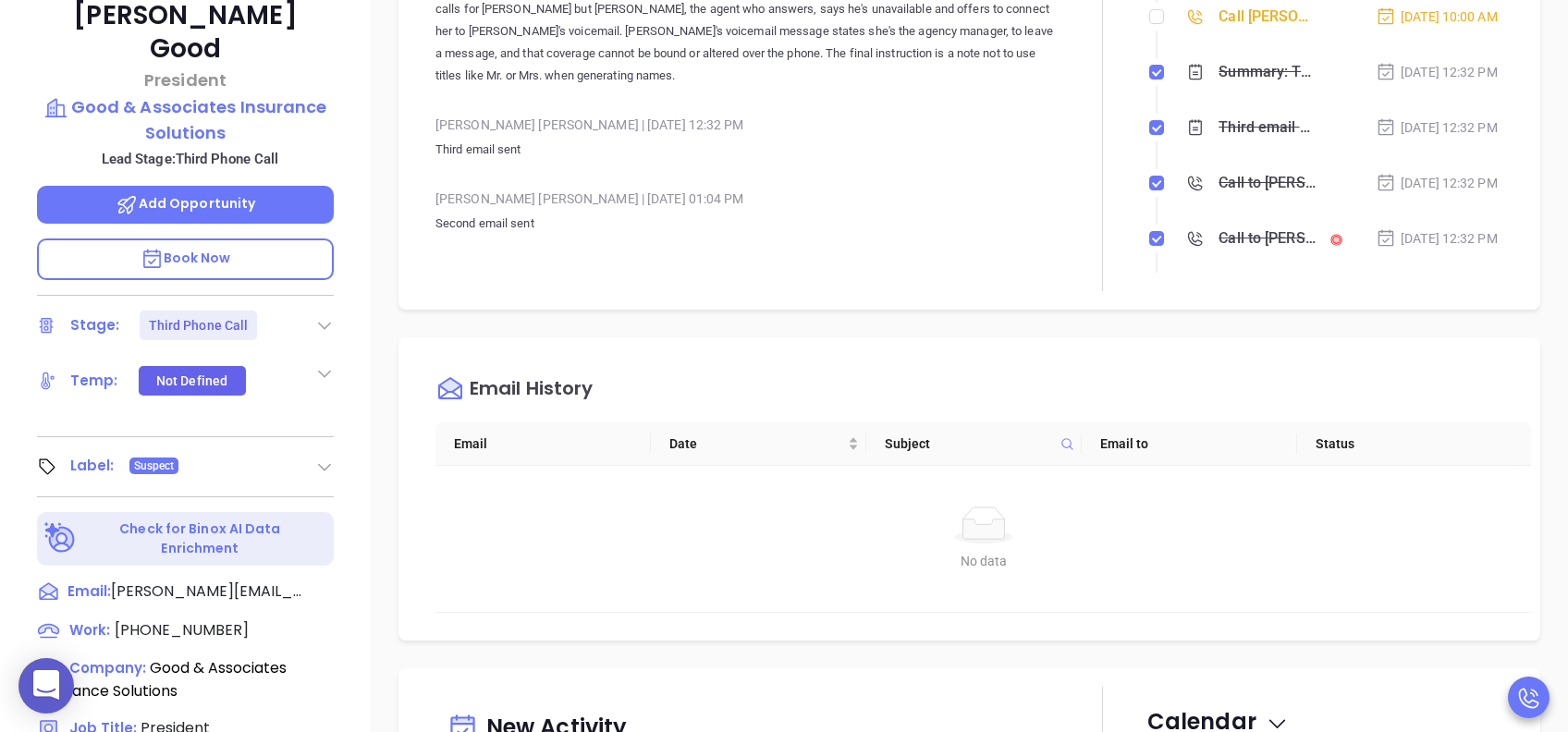
scroll to position [0, 0]
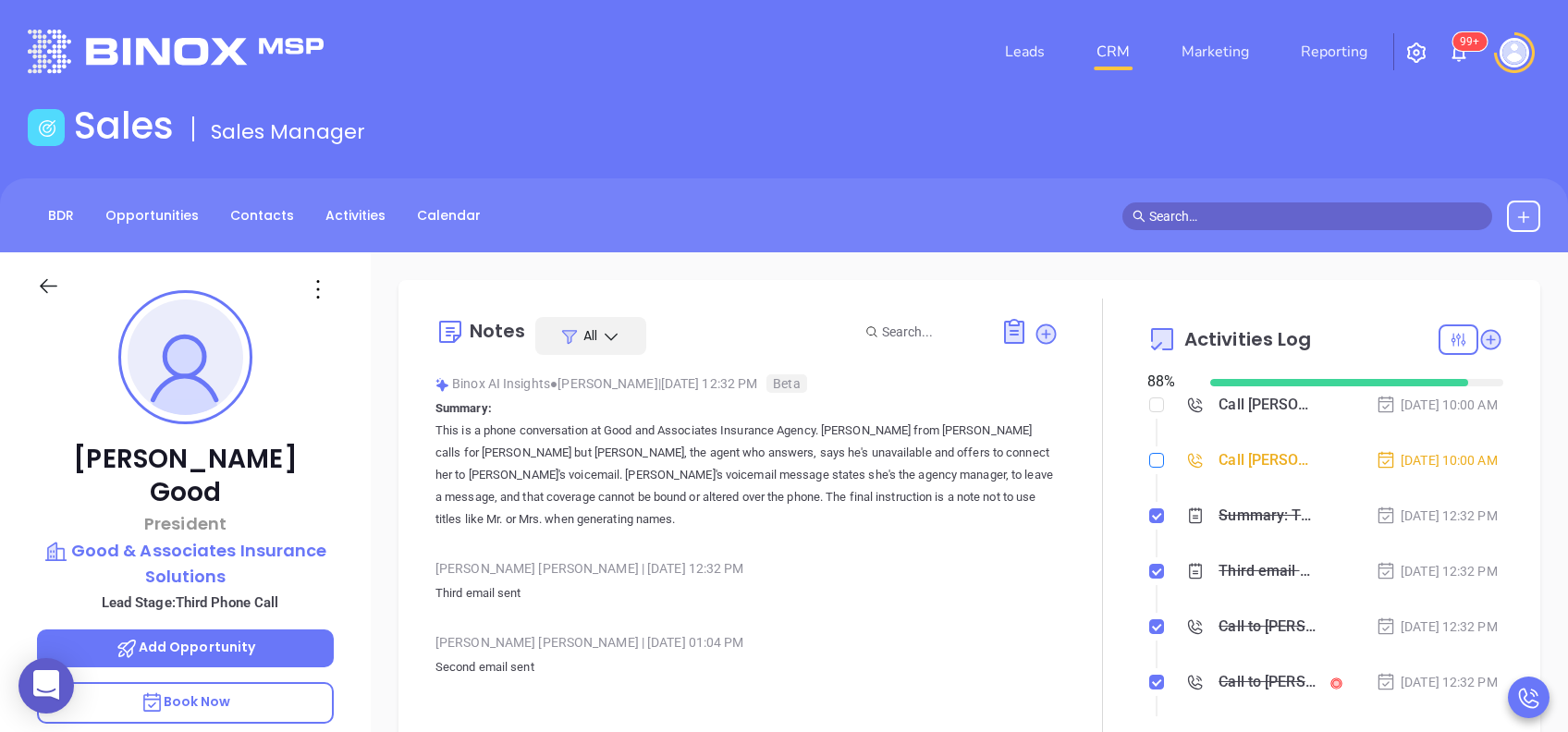
click at [1149, 468] on input "checkbox" at bounding box center [1156, 460] width 15 height 15
checkbox input "true"
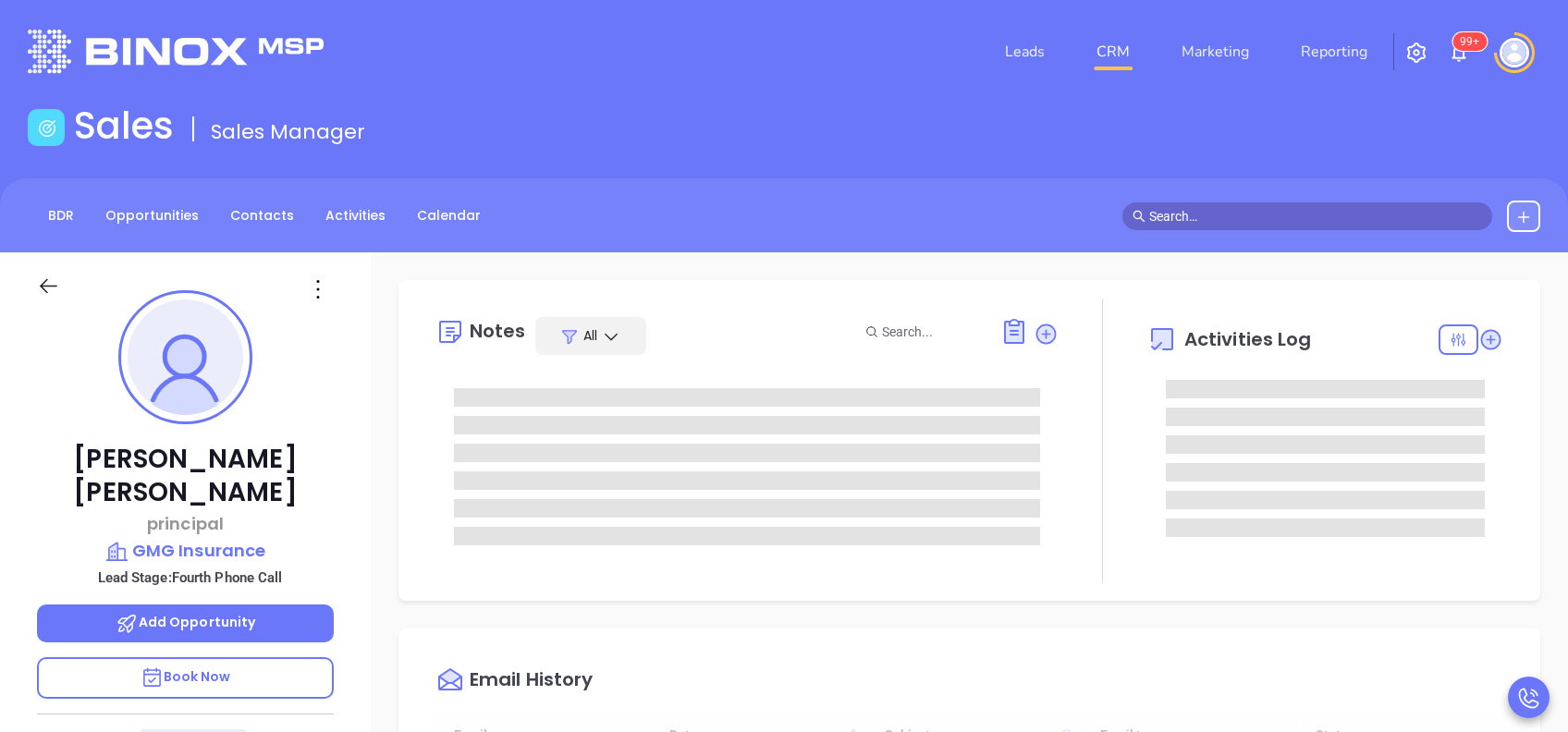
type input "[DATE]"
type input "[PERSON_NAME]"
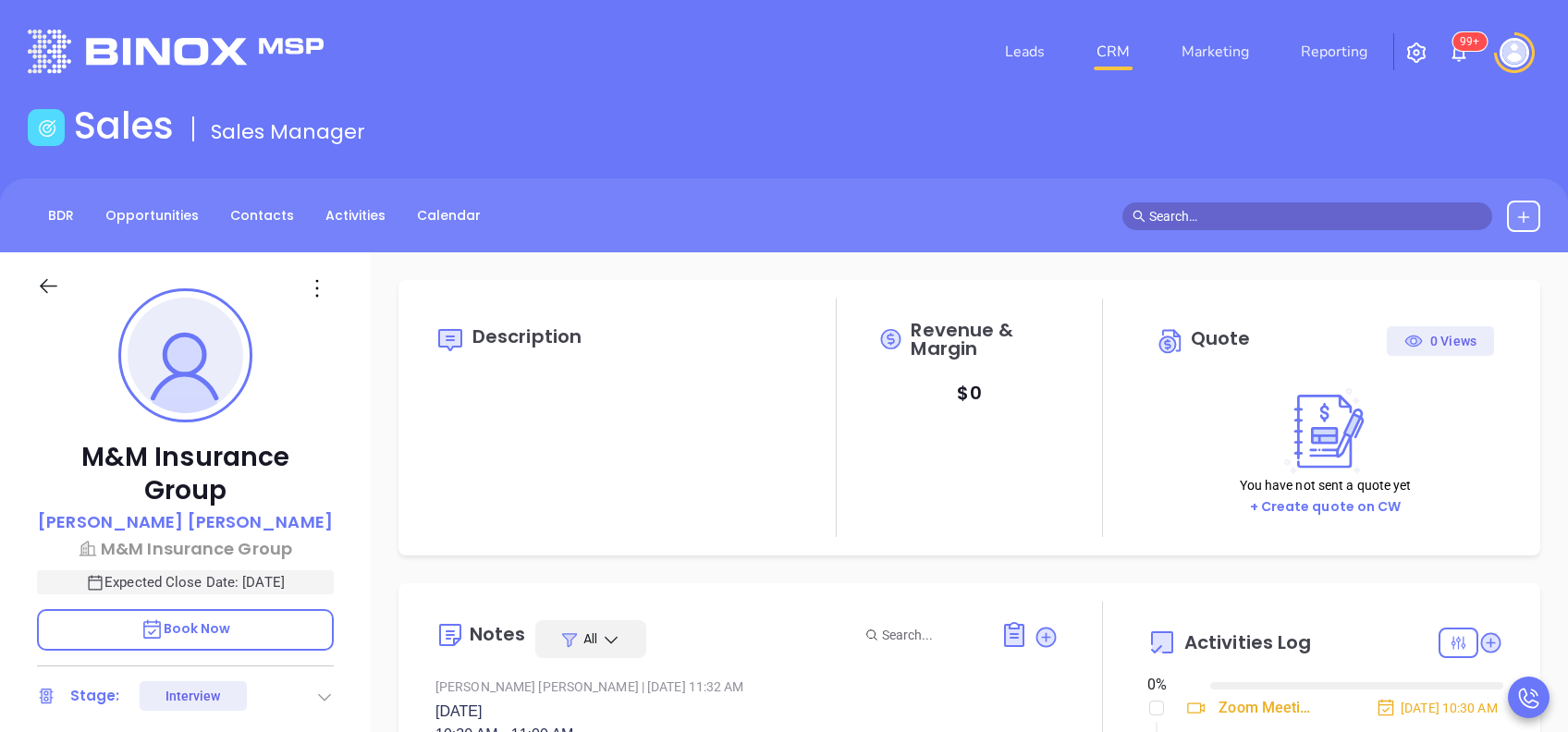
type input "[DATE]"
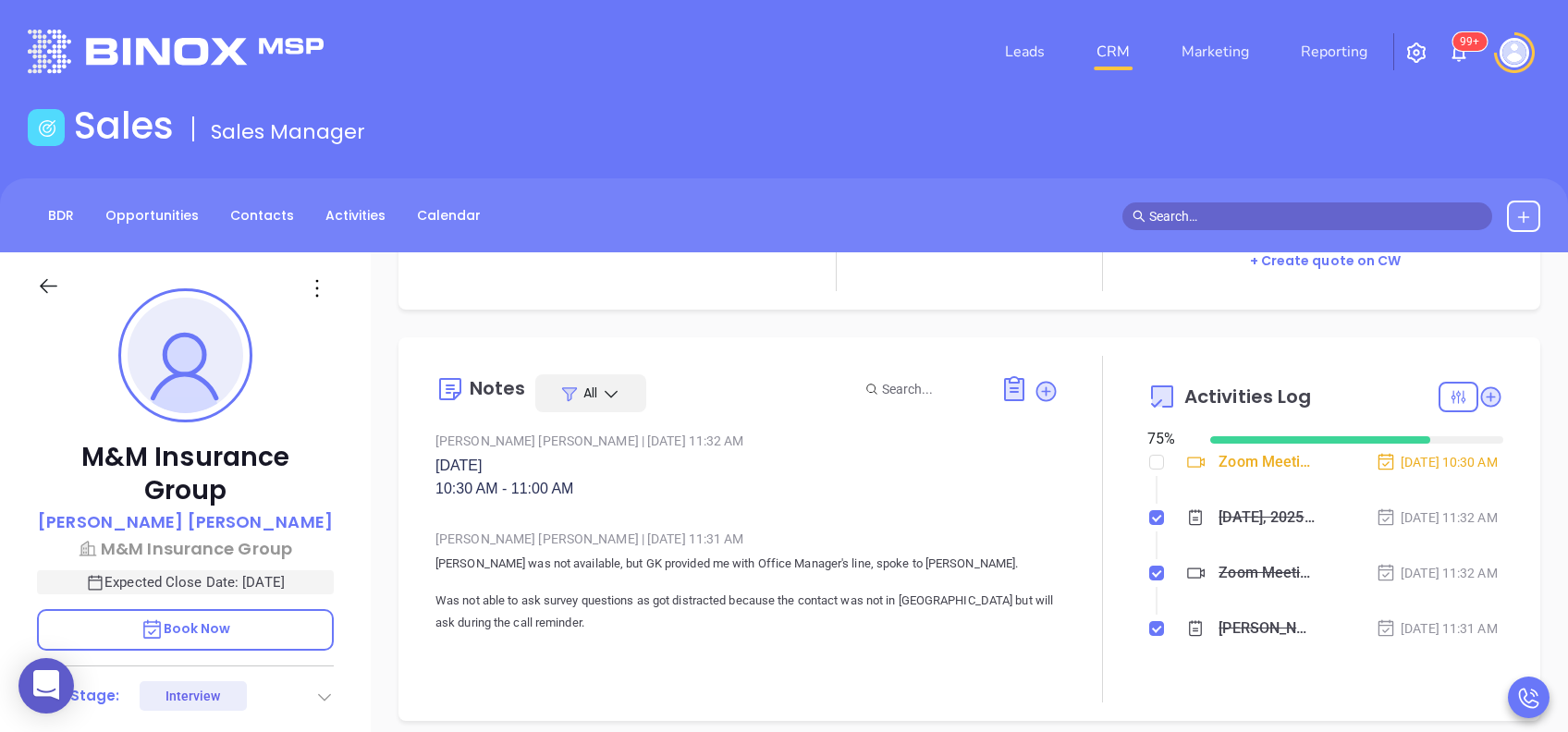
type input "[PERSON_NAME]"
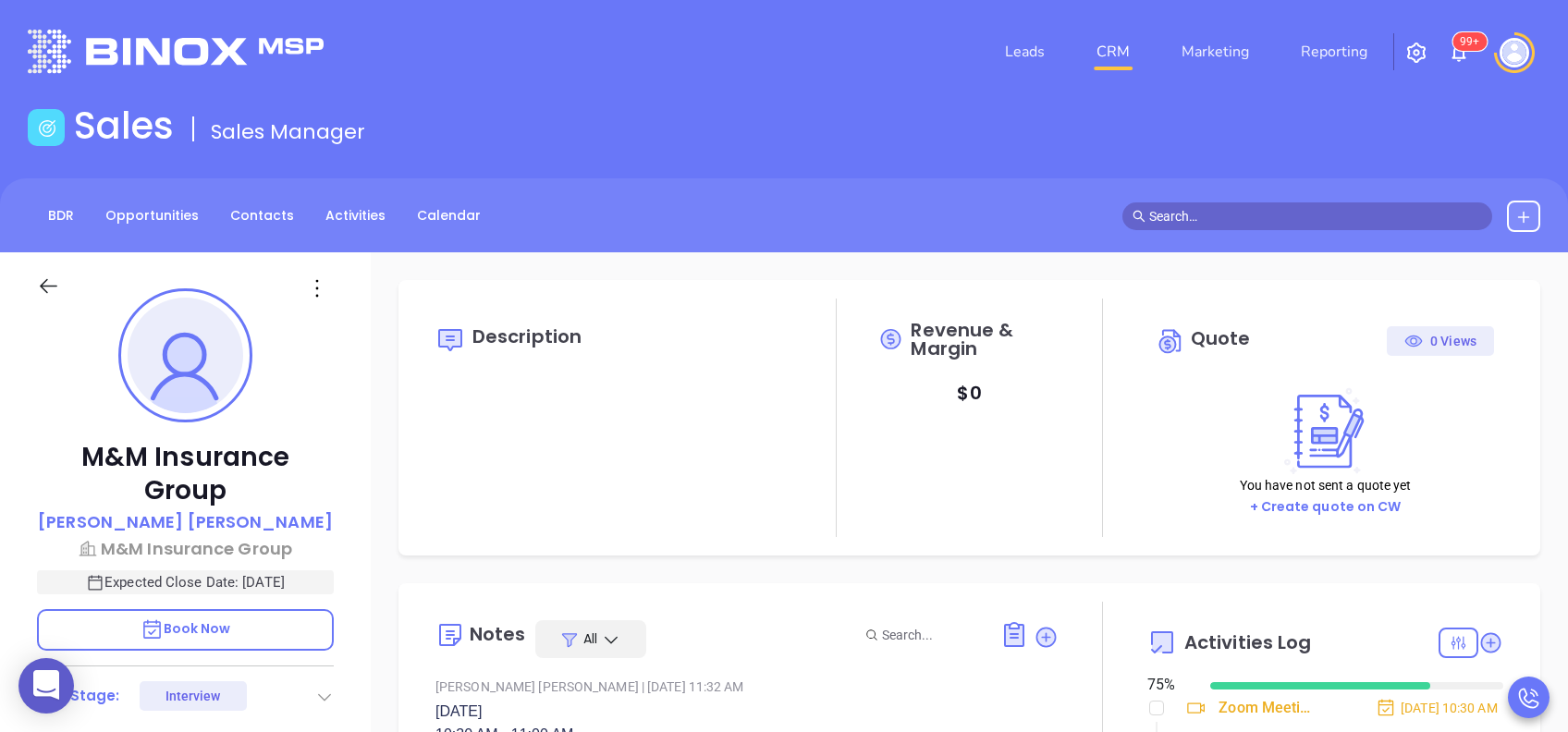
click at [207, 453] on p "M&M Insurance Group" at bounding box center [185, 475] width 297 height 67
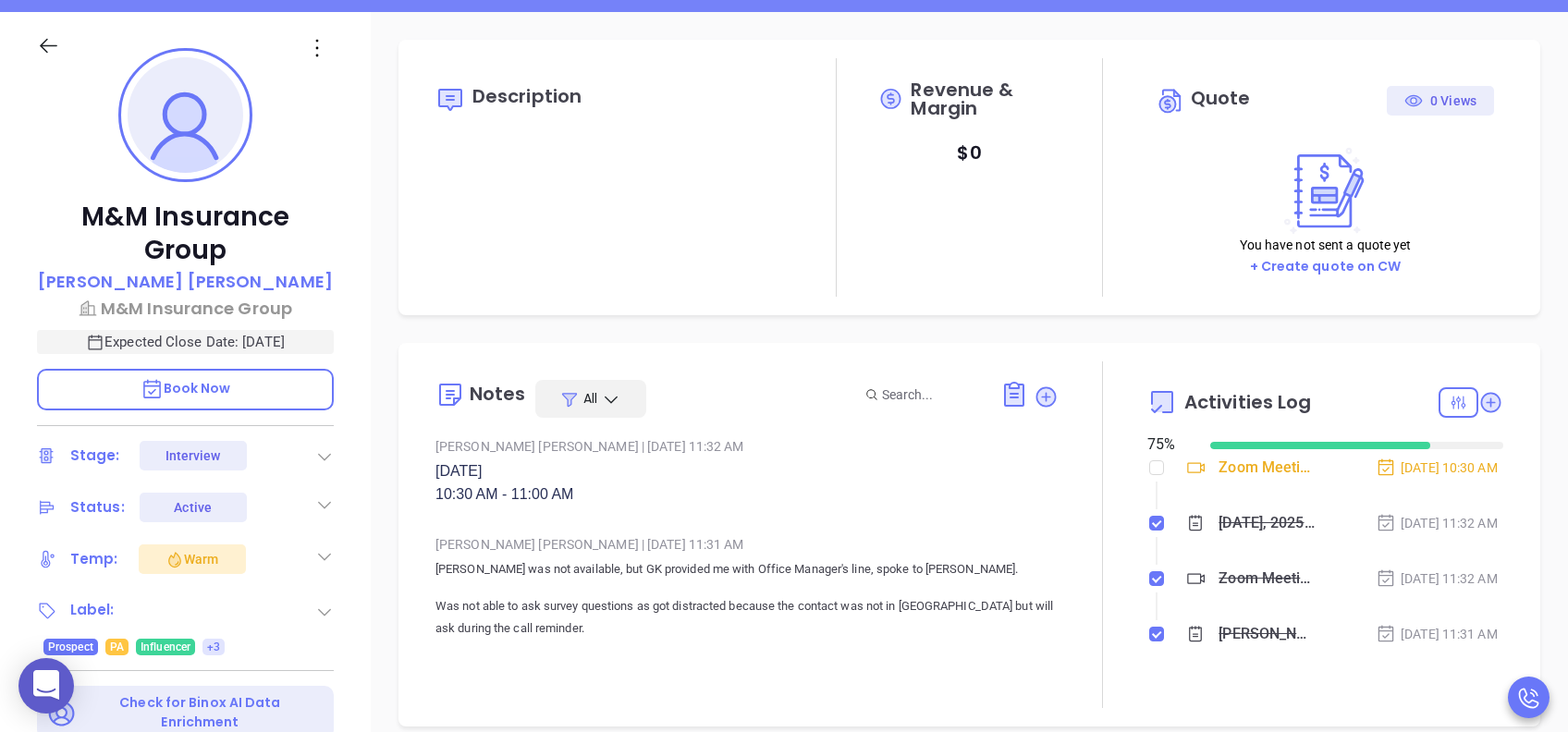
scroll to position [246, 0]
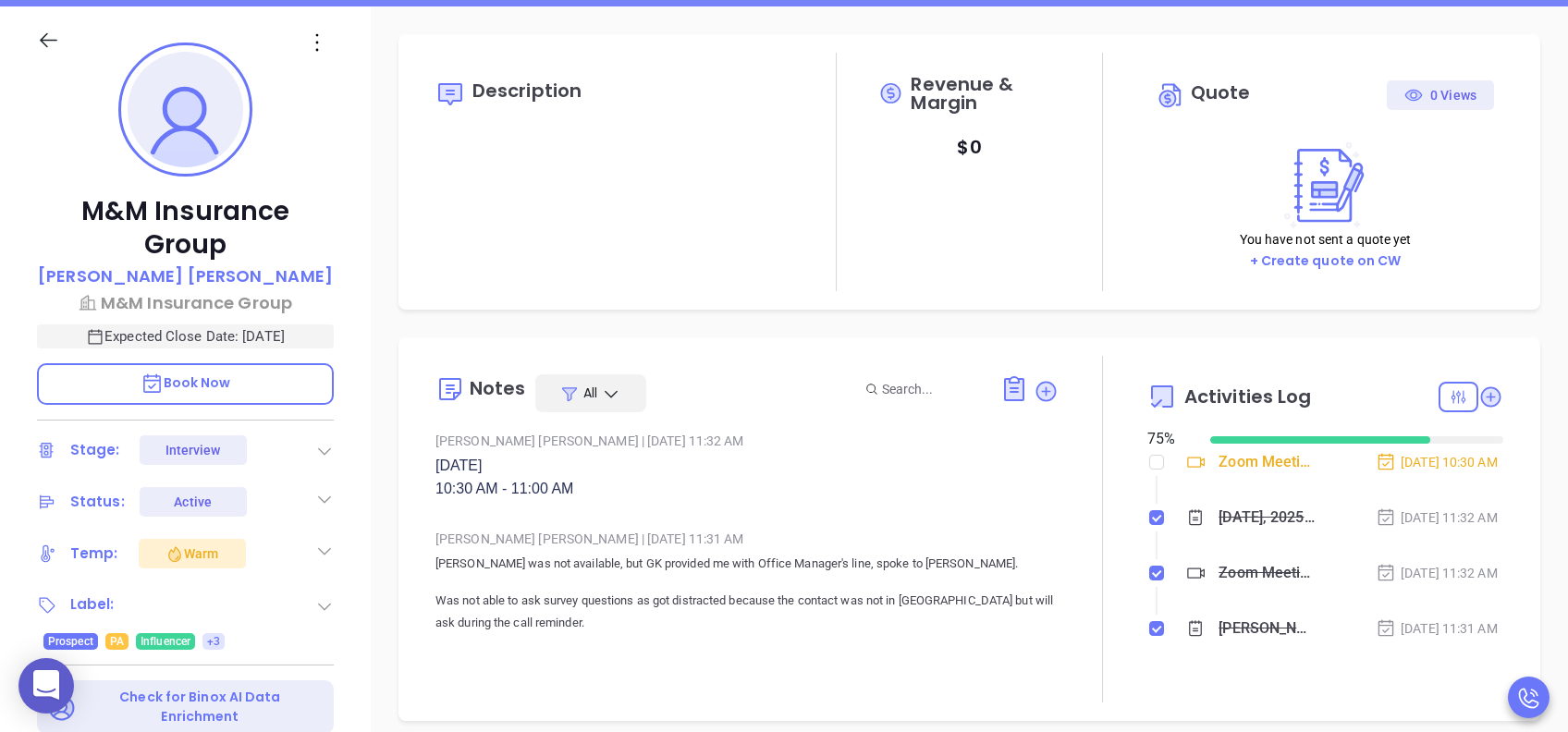
click at [228, 207] on p "M&M Insurance Group" at bounding box center [185, 228] width 297 height 67
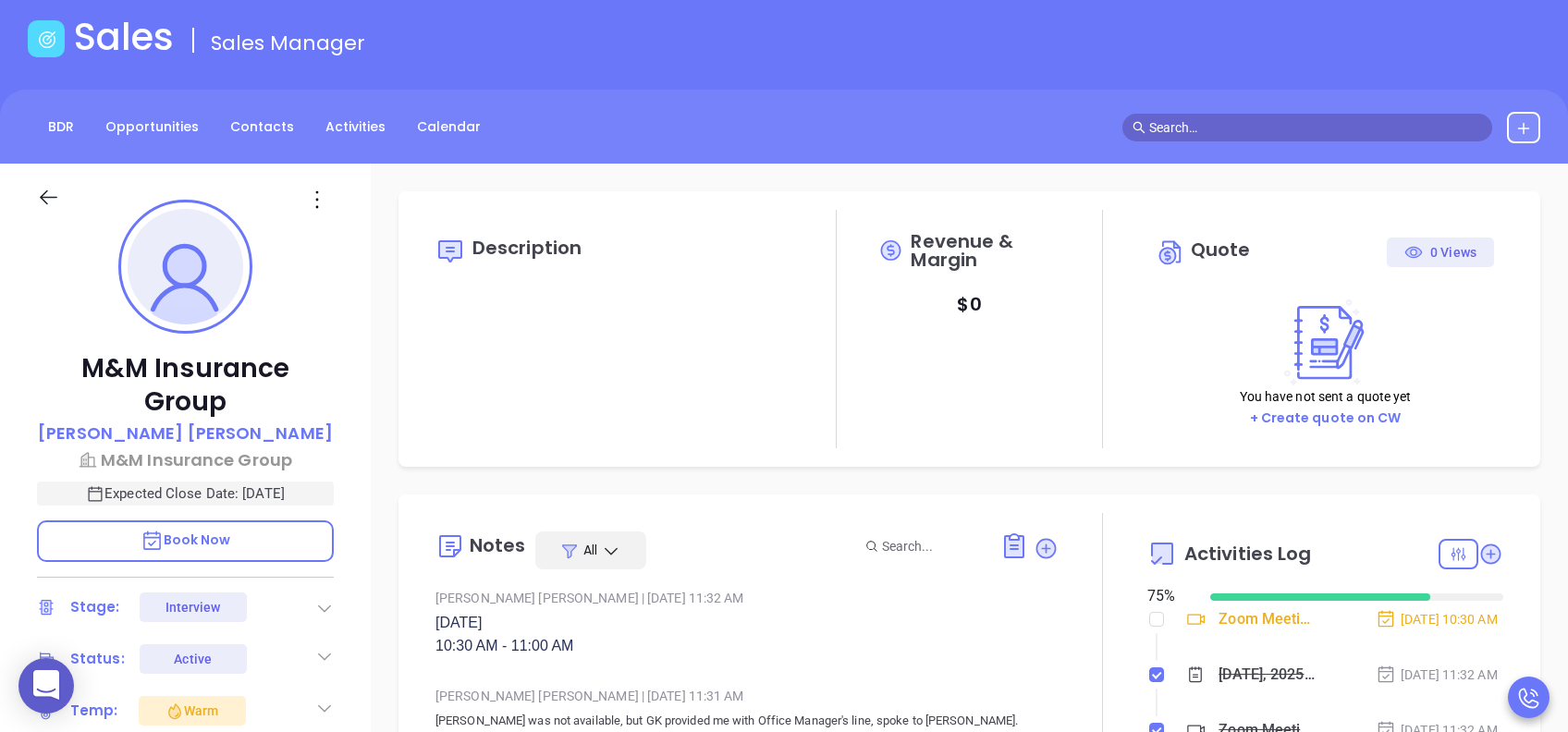
scroll to position [123, 0]
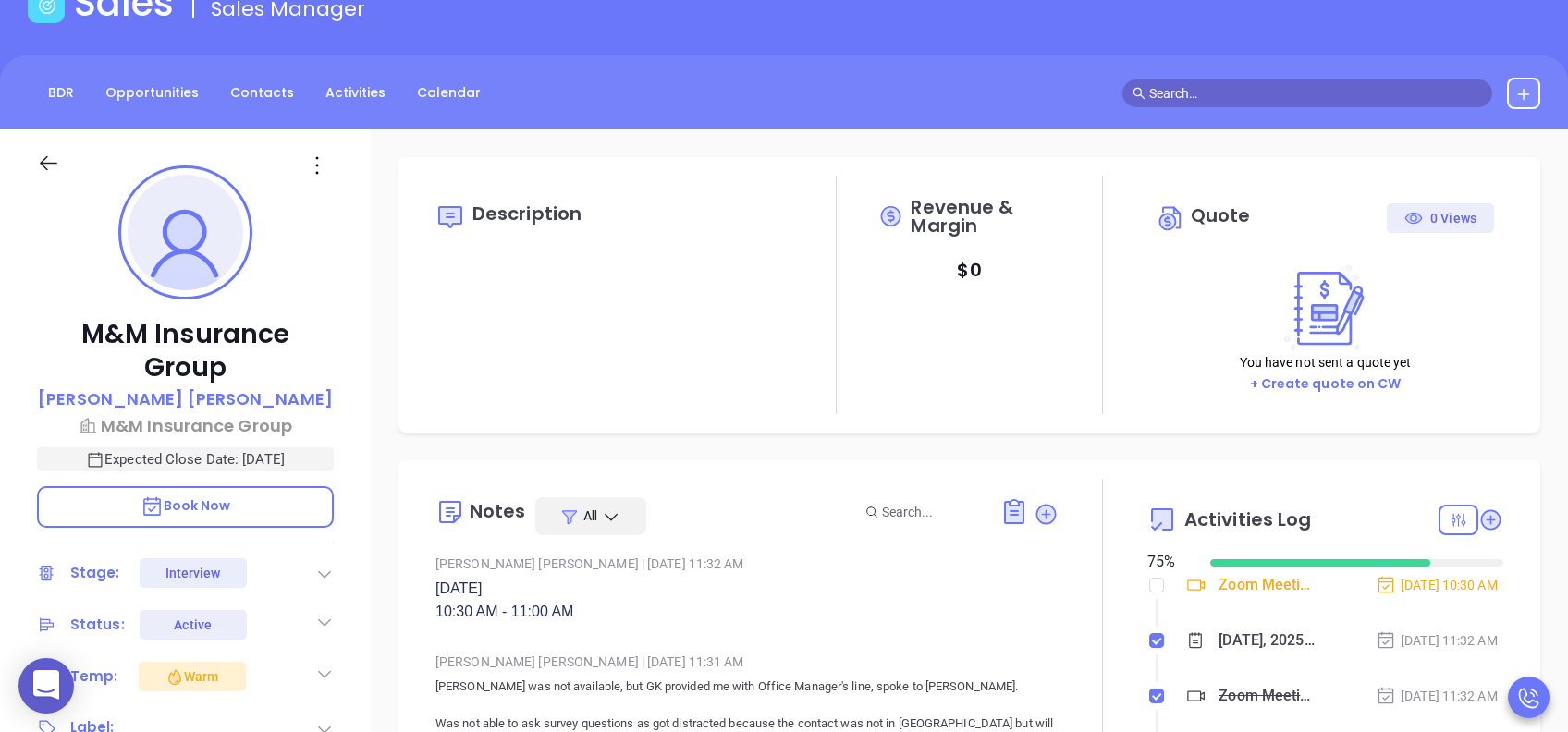
click at [34, 172] on div at bounding box center [65, 172] width 79 height 42
click at [43, 160] on icon at bounding box center [49, 163] width 18 height 15
click at [219, 387] on p "[PERSON_NAME]" at bounding box center [185, 399] width 295 height 25
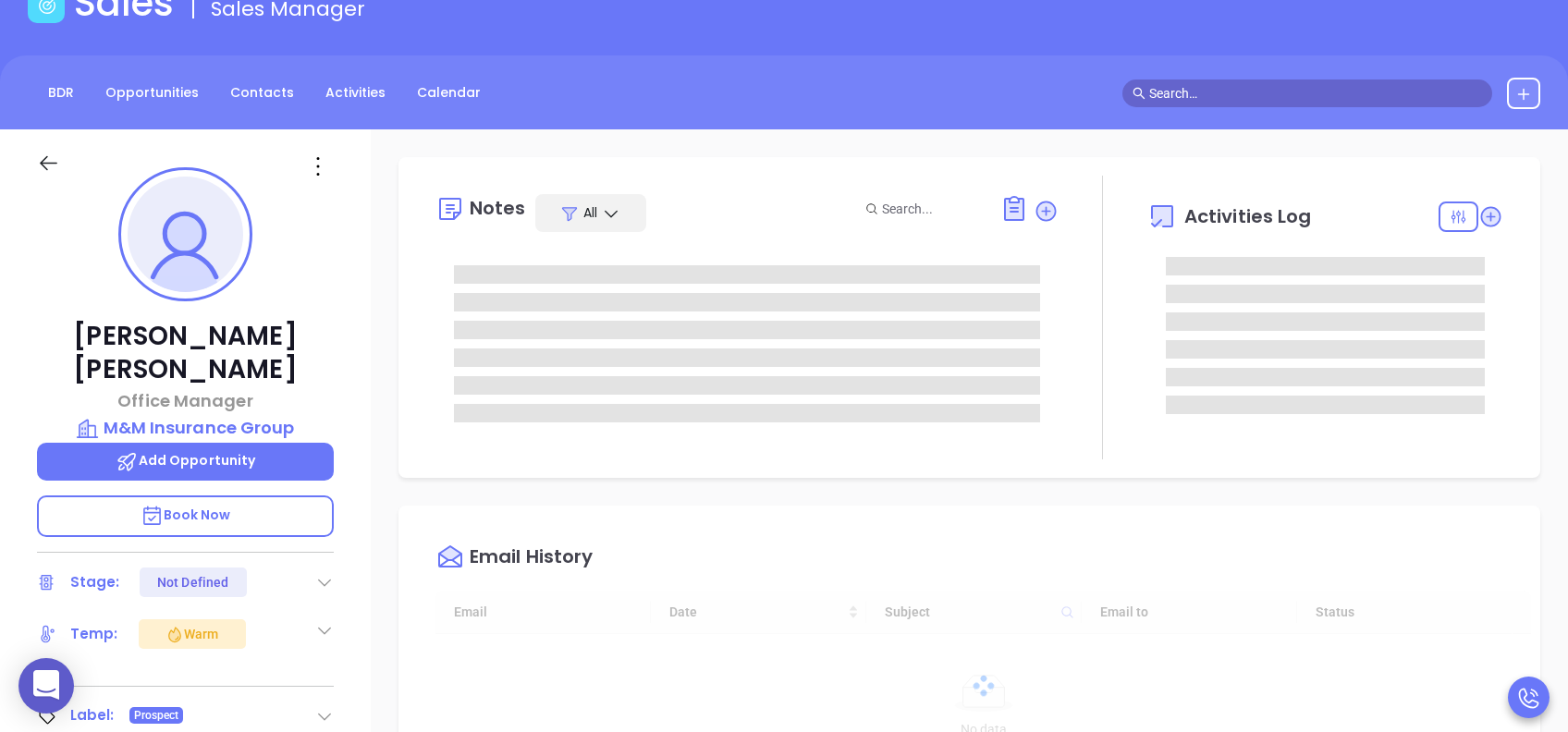
scroll to position [538, 0]
type input "[PERSON_NAME]"
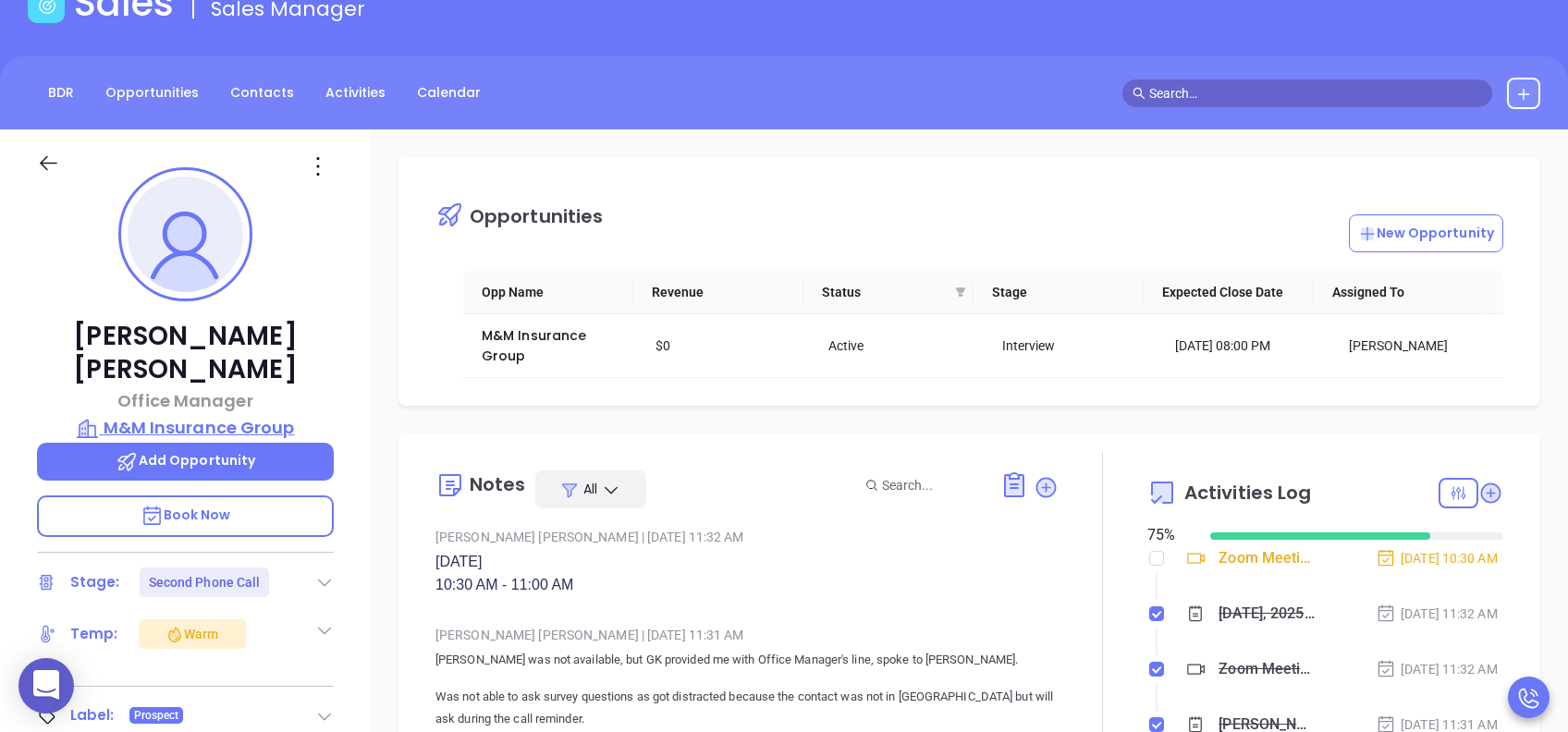
click at [213, 415] on p "M&M Insurance Group" at bounding box center [185, 428] width 297 height 25
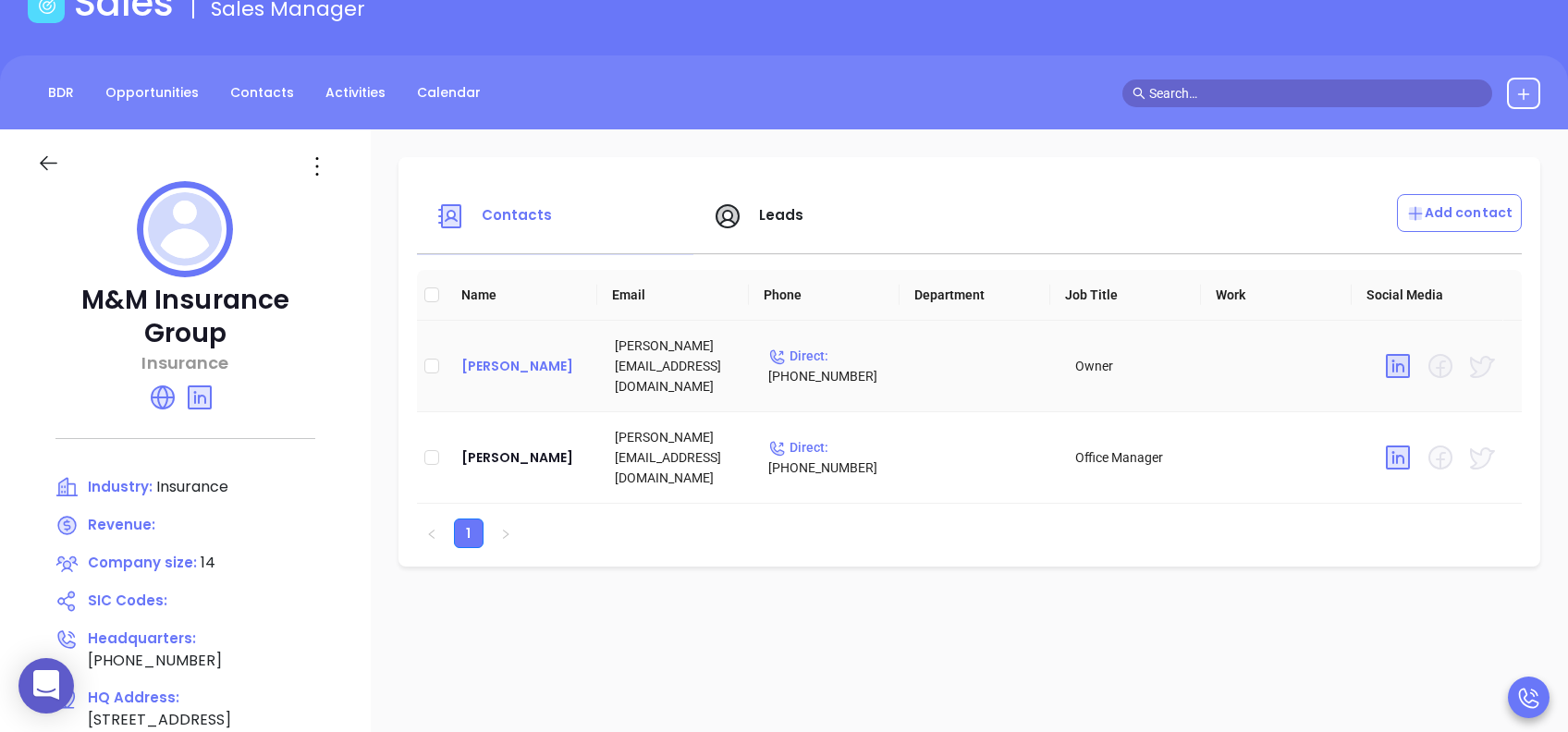
click at [542, 359] on div "Amy McConnell" at bounding box center [523, 366] width 124 height 23
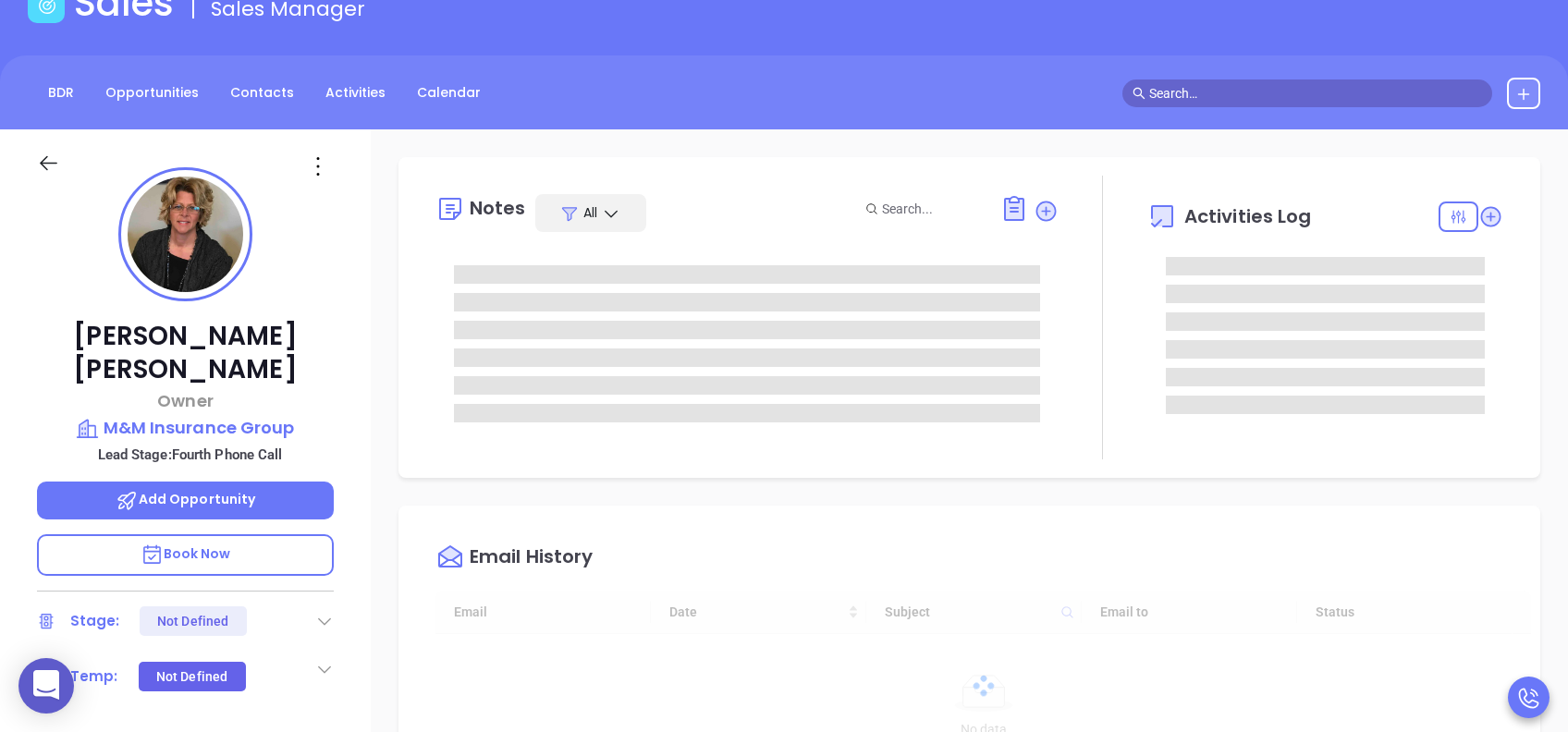
type input "[DATE]"
type input "[PERSON_NAME]"
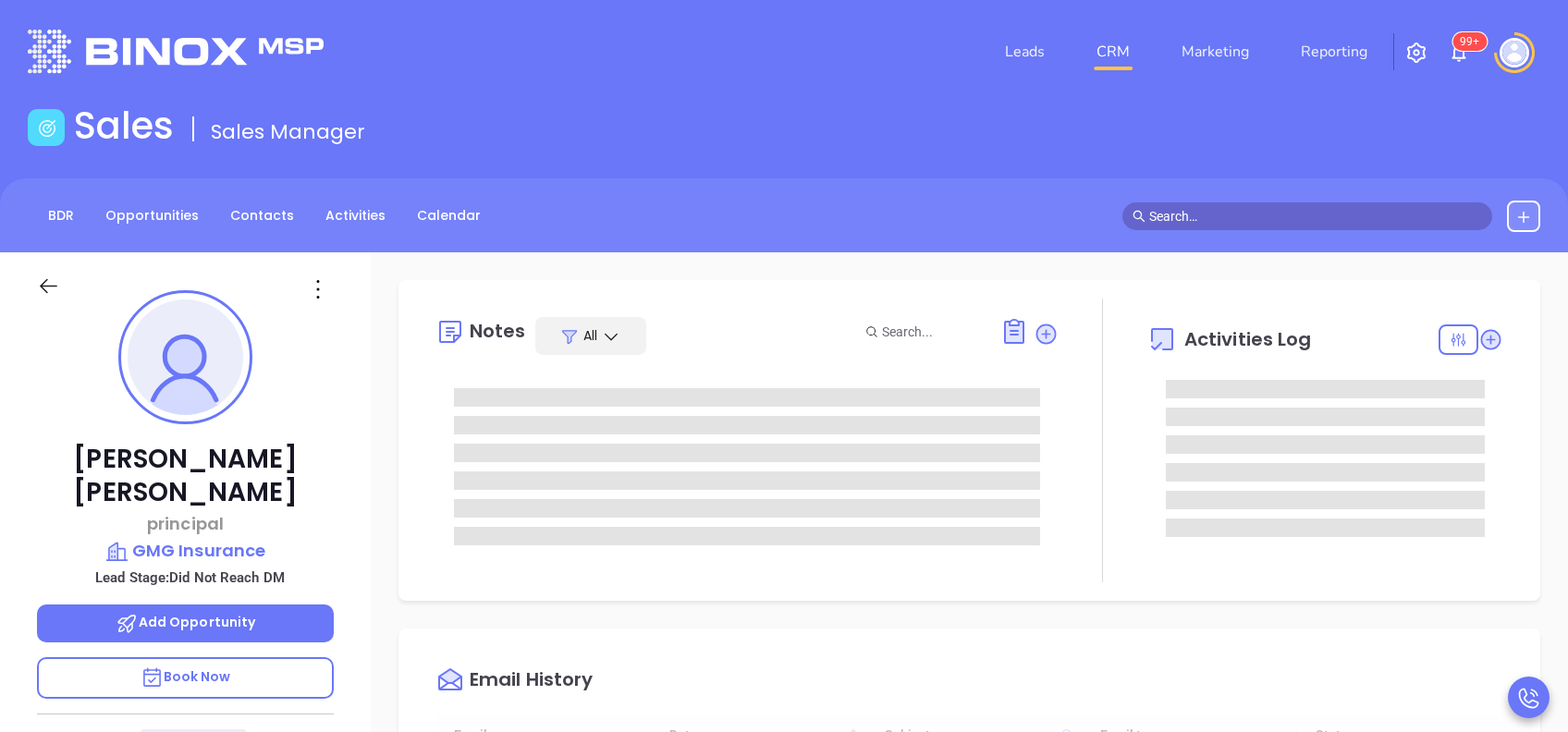
type input "[DATE]"
type input "[PERSON_NAME]"
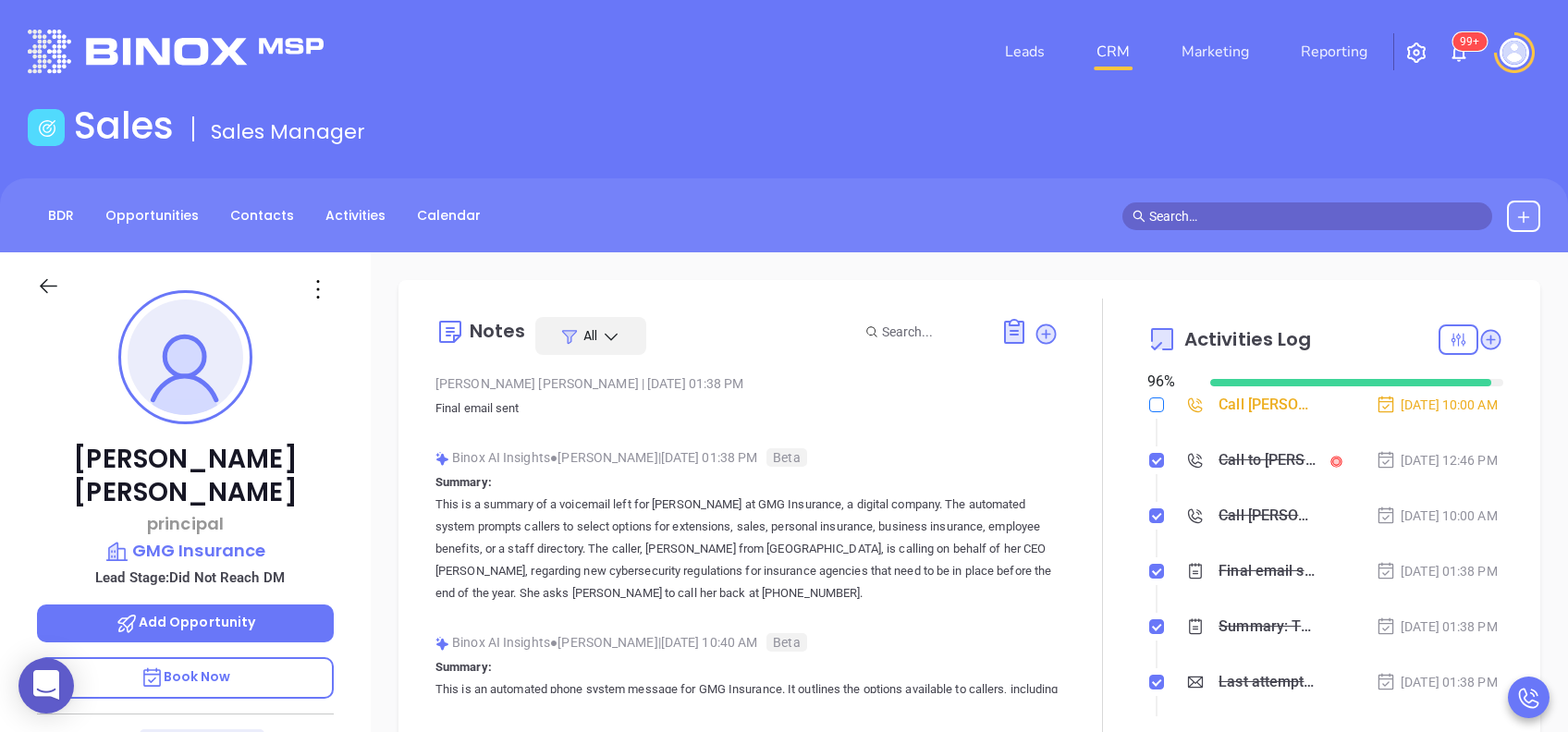
click at [1149, 405] on input "checkbox" at bounding box center [1156, 404] width 15 height 15
checkbox input "true"
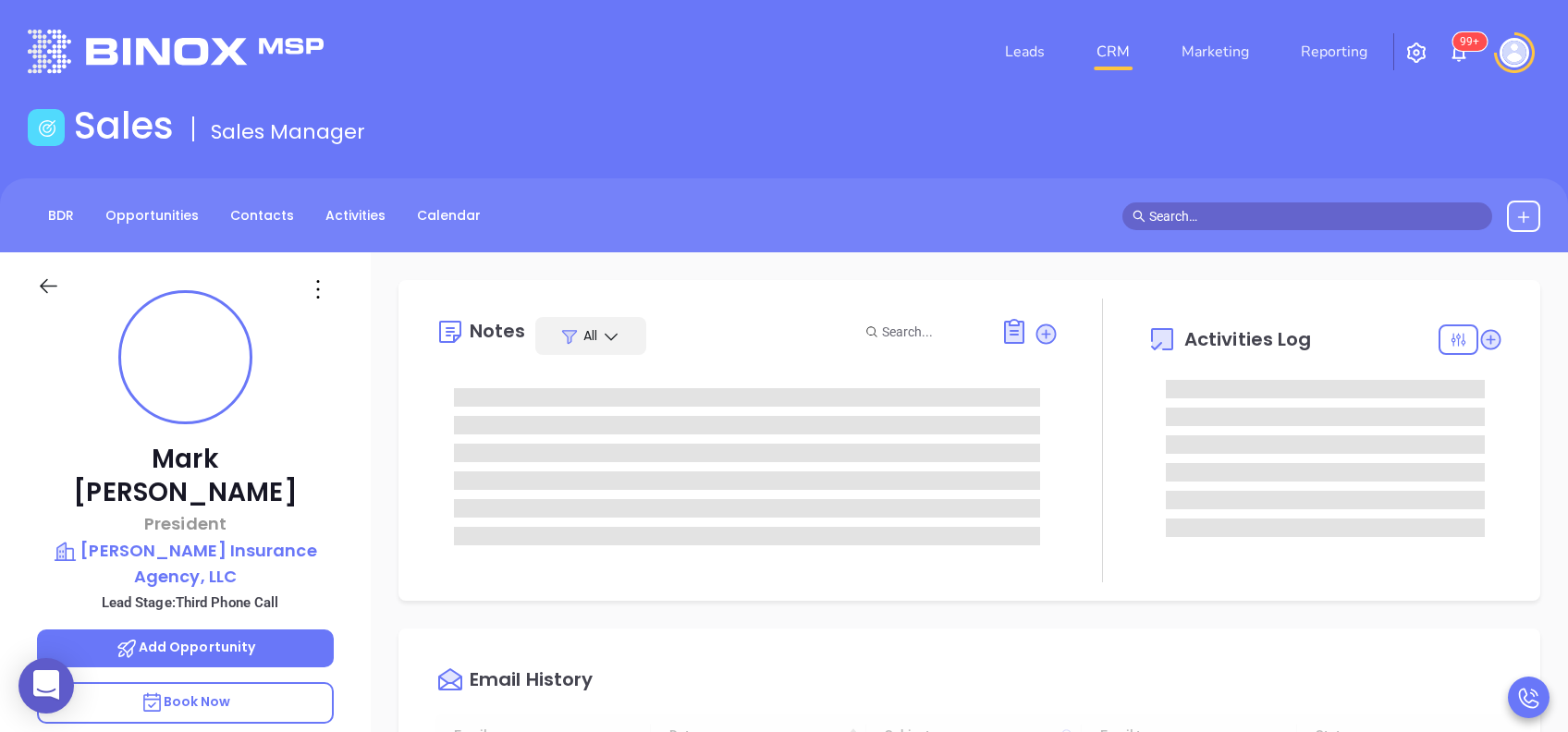
type input "[DATE]"
type input "[PERSON_NAME]"
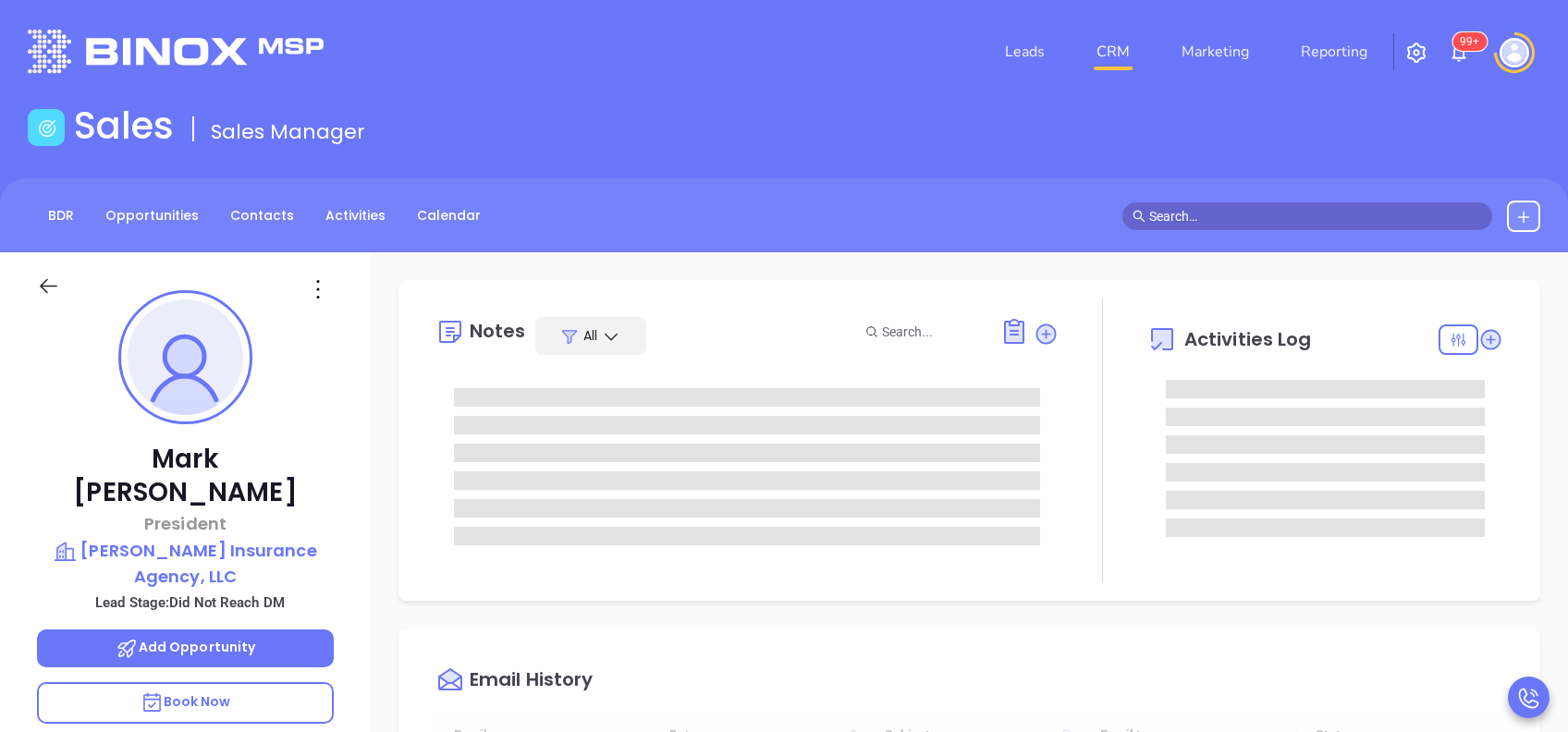
type input "[DATE]"
type input "[PERSON_NAME]"
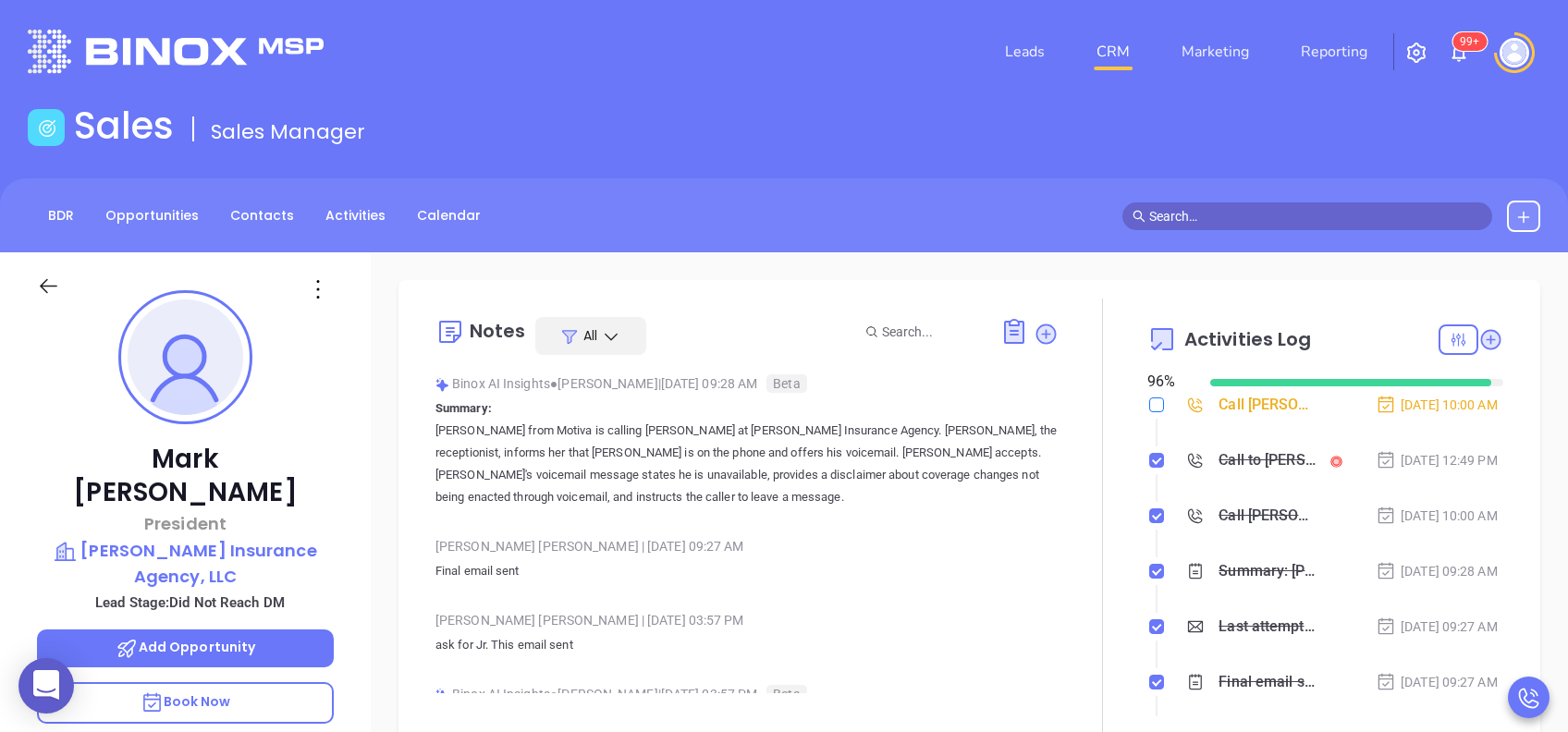
click at [1149, 408] on input "checkbox" at bounding box center [1156, 404] width 15 height 15
checkbox input "true"
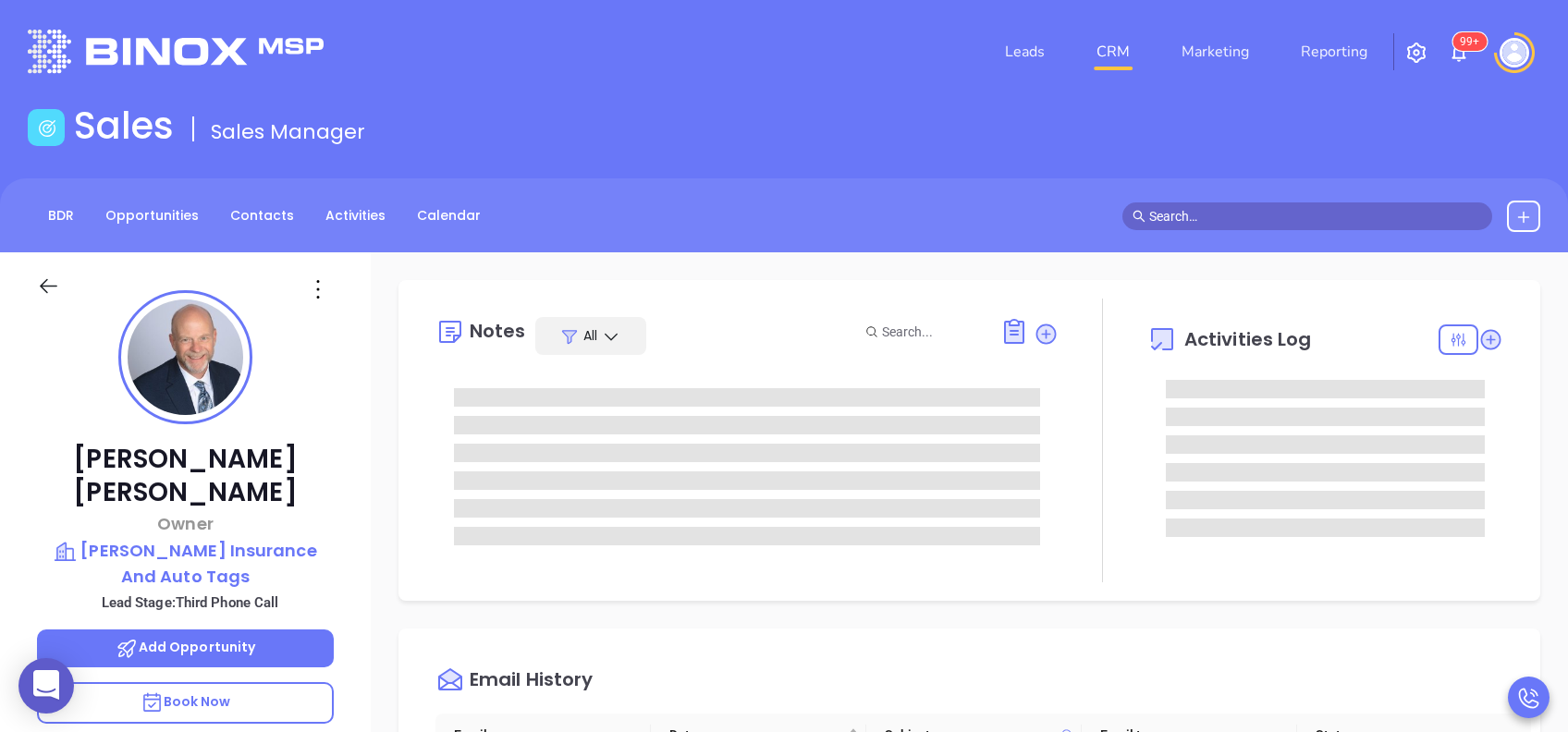
scroll to position [538, 0]
type input "[PERSON_NAME]"
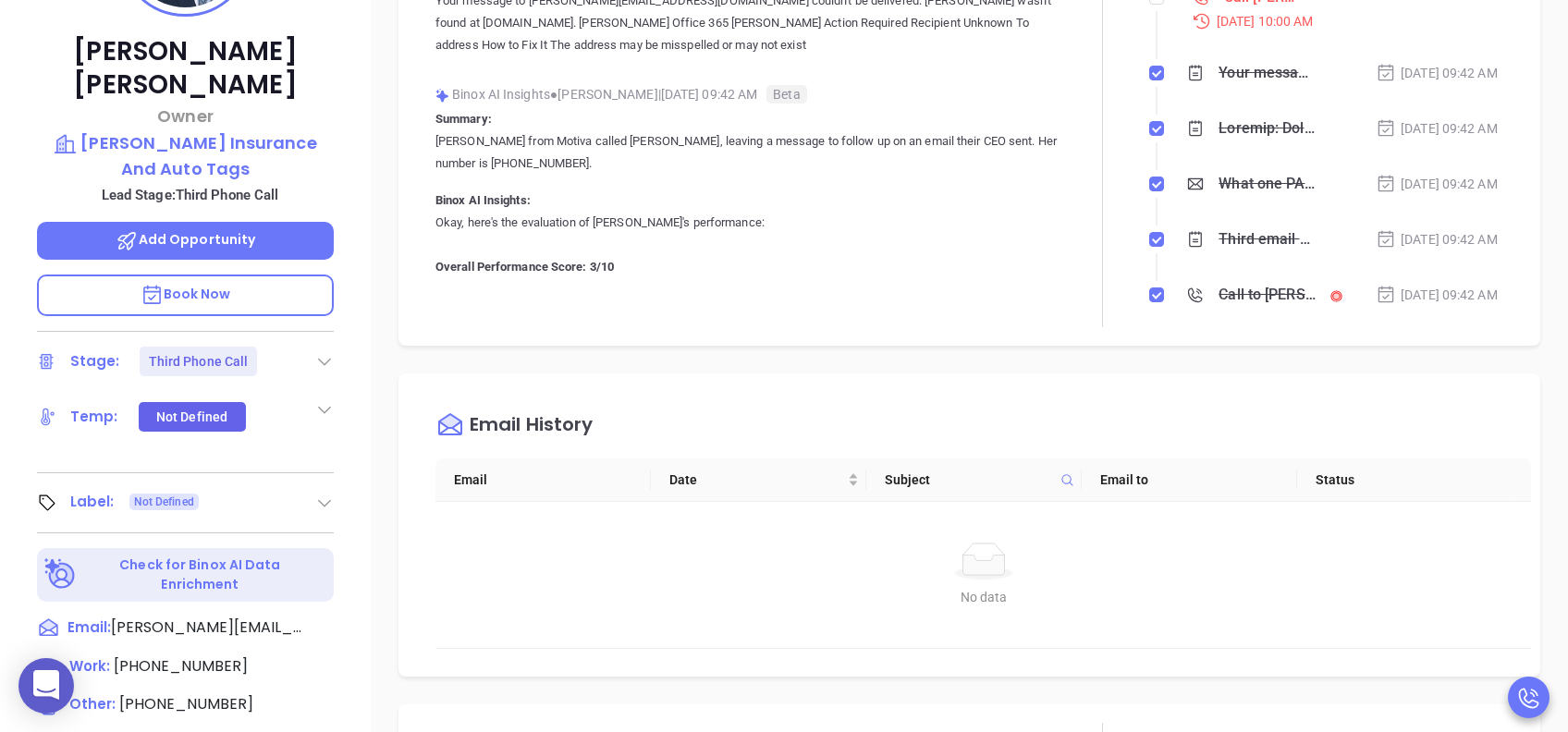
scroll to position [370, 0]
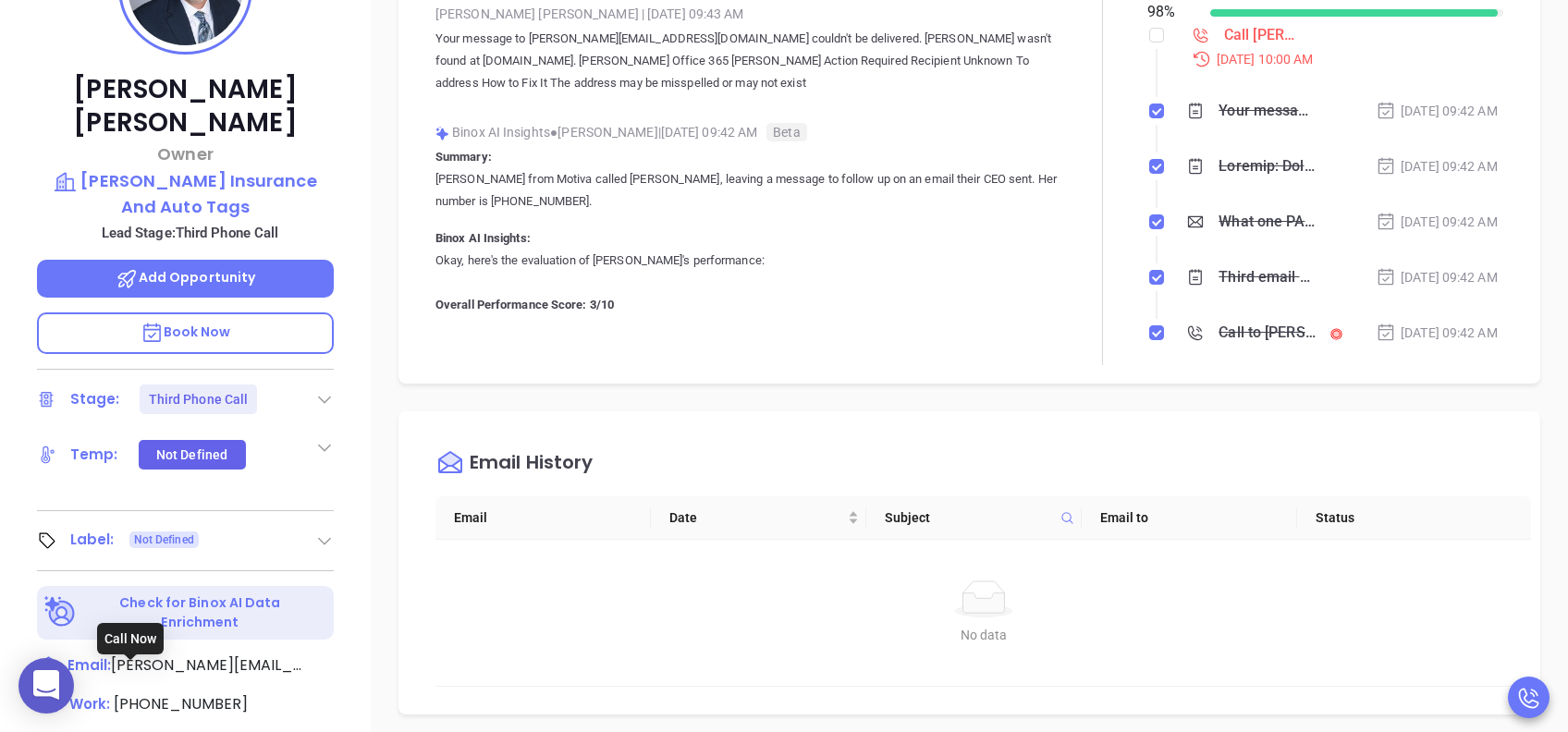
drag, startPoint x: 198, startPoint y: 672, endPoint x: 437, endPoint y: 654, distance: 239.7
click at [197, 731] on span "(215) 332-7572" at bounding box center [186, 742] width 134 height 22
type input "(215) 332-7572"
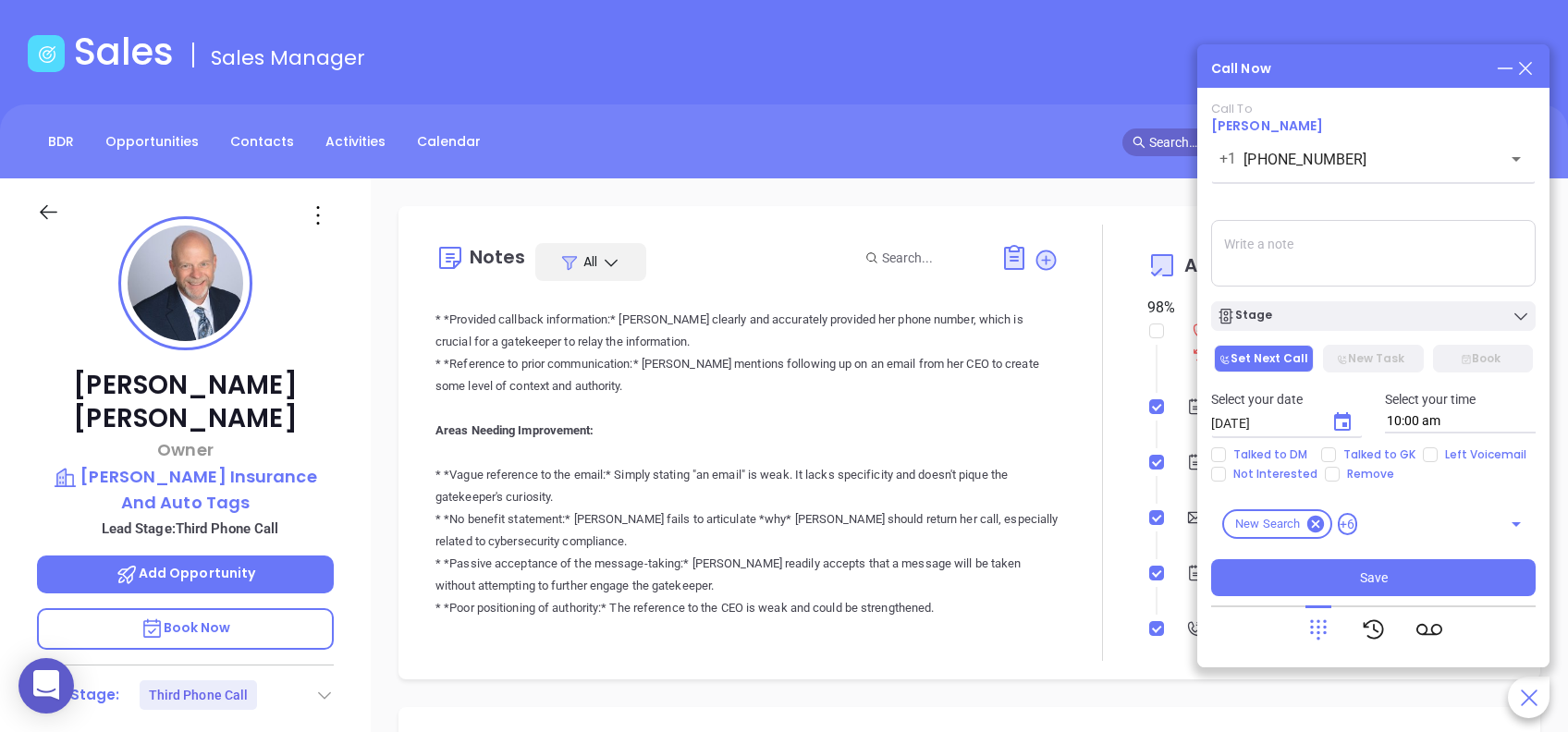
scroll to position [0, 0]
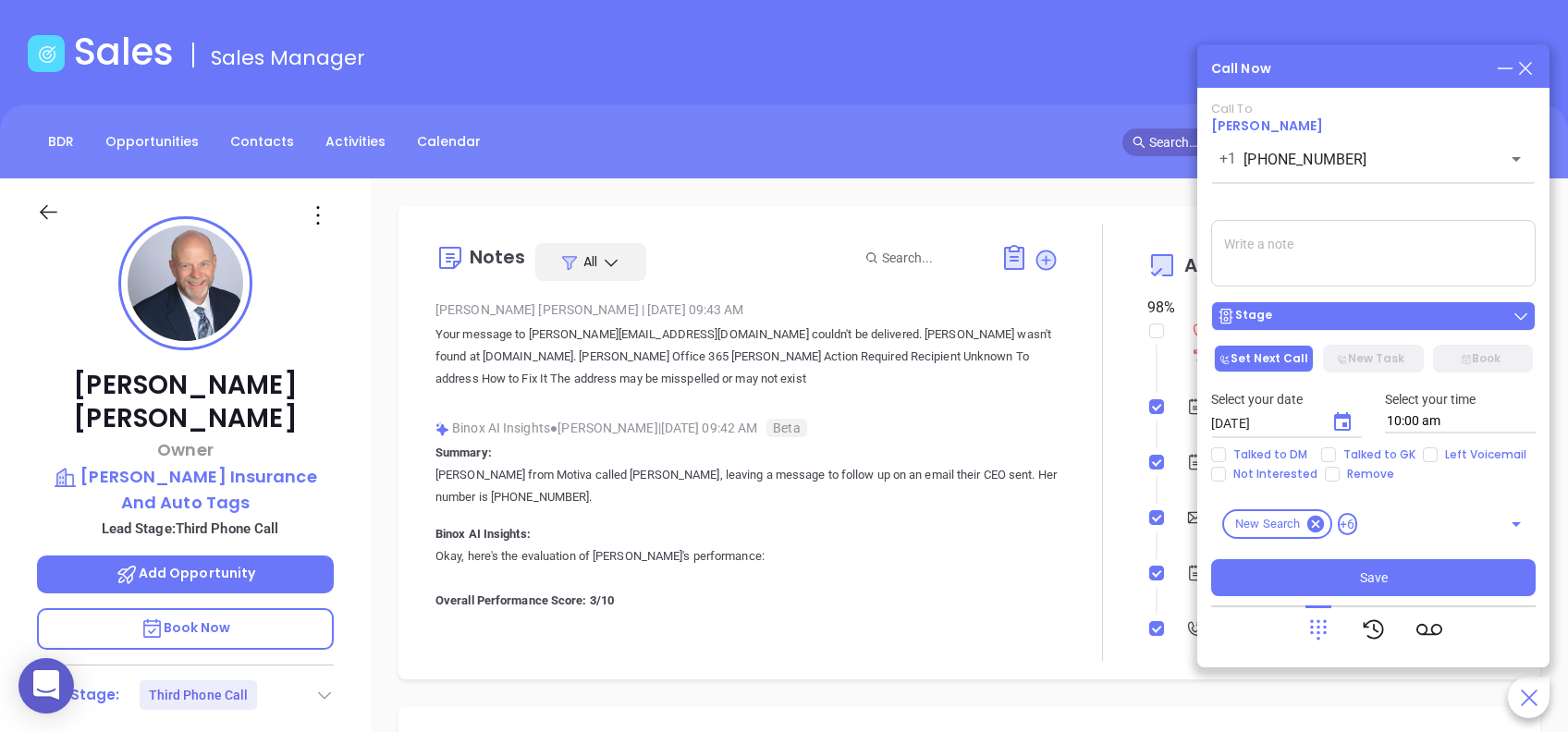
click at [1464, 308] on div "Stage" at bounding box center [1373, 316] width 313 height 19
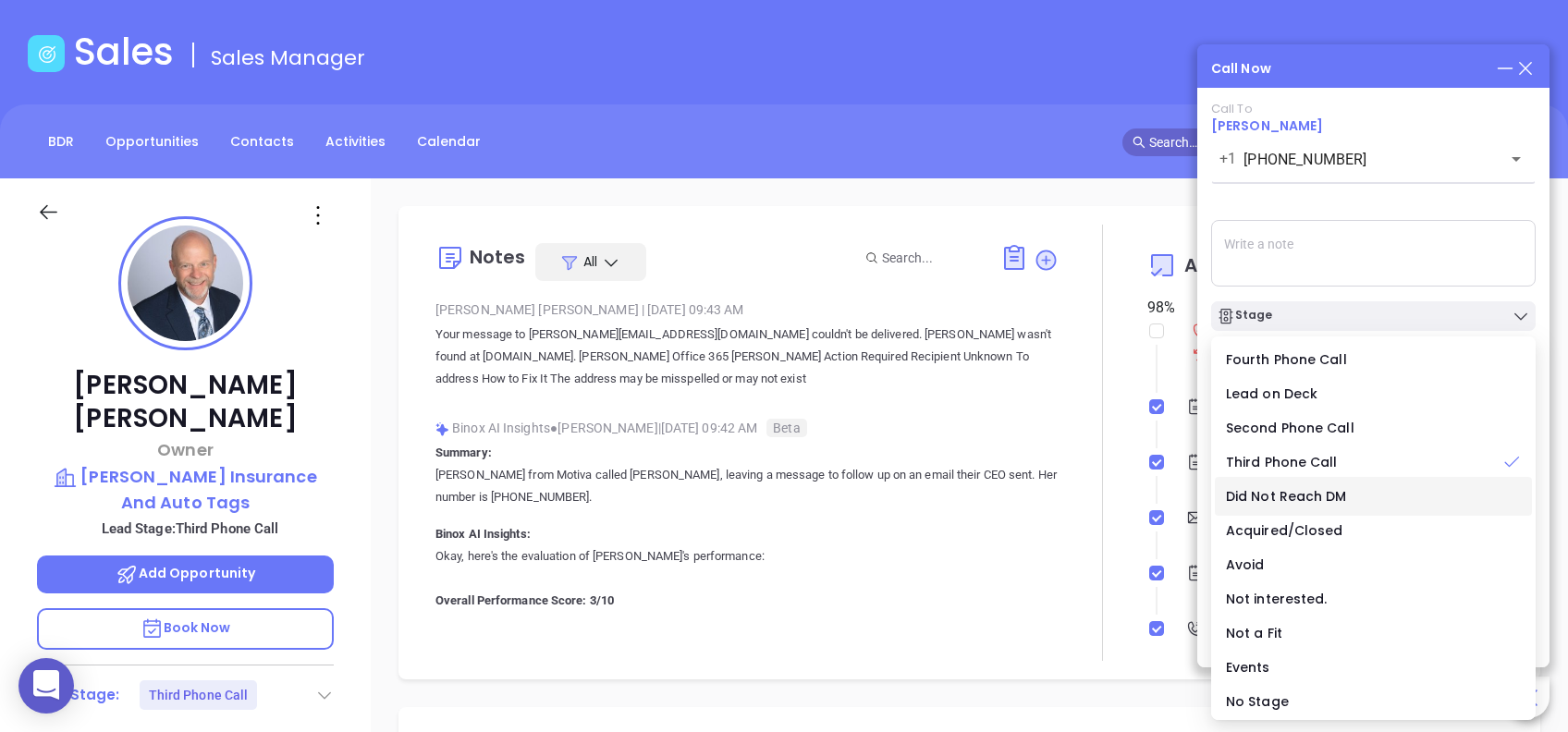
click at [1250, 493] on span "Did Not Reach DM" at bounding box center [1287, 496] width 121 height 19
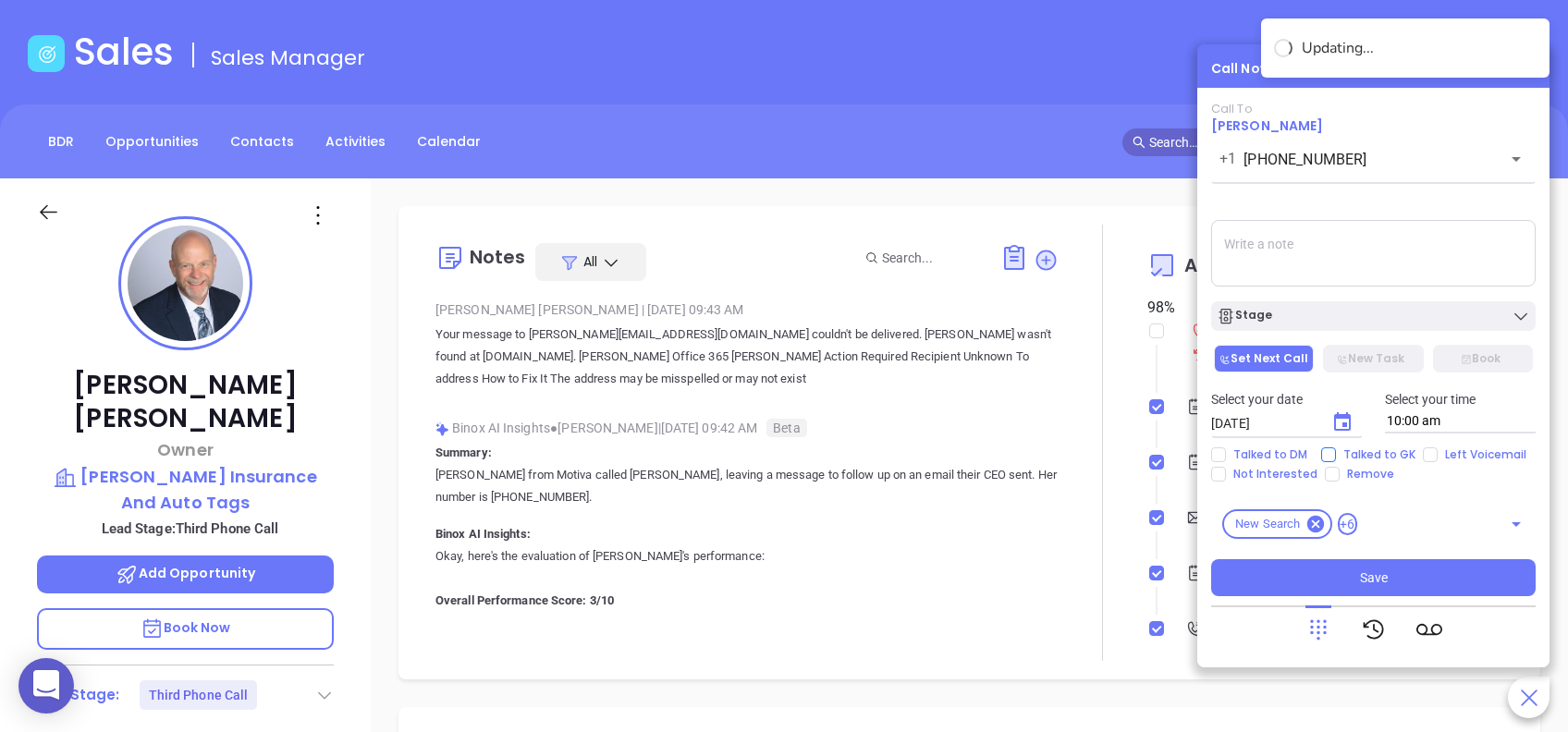
click at [1361, 455] on span "Talked to GK" at bounding box center [1379, 454] width 87 height 15
click at [1336, 455] on input "Talked to GK" at bounding box center [1328, 454] width 15 height 15
checkbox input "true"
click at [1364, 570] on span "Save" at bounding box center [1374, 577] width 27 height 21
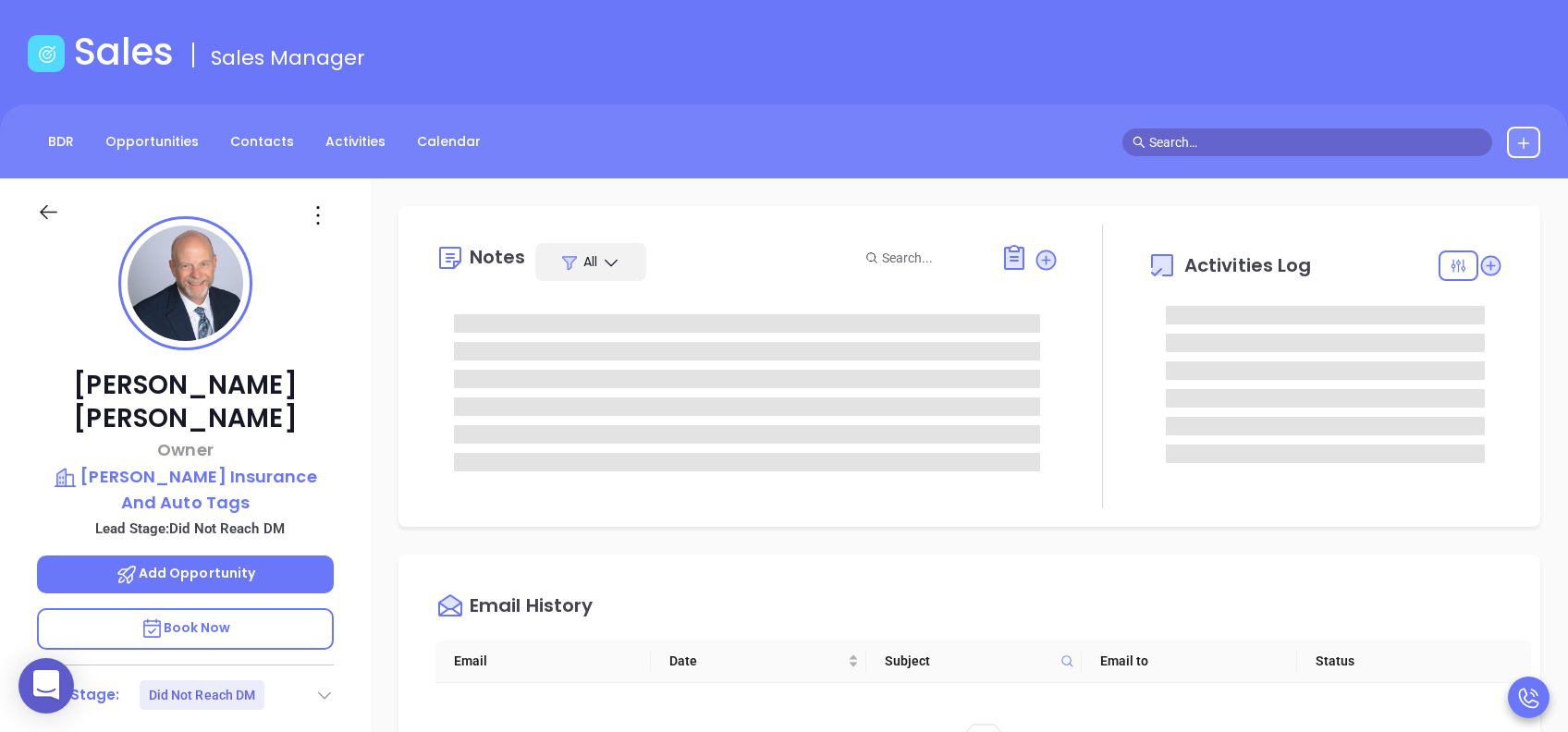
scroll to position [538, 0]
type input "[PERSON_NAME]"
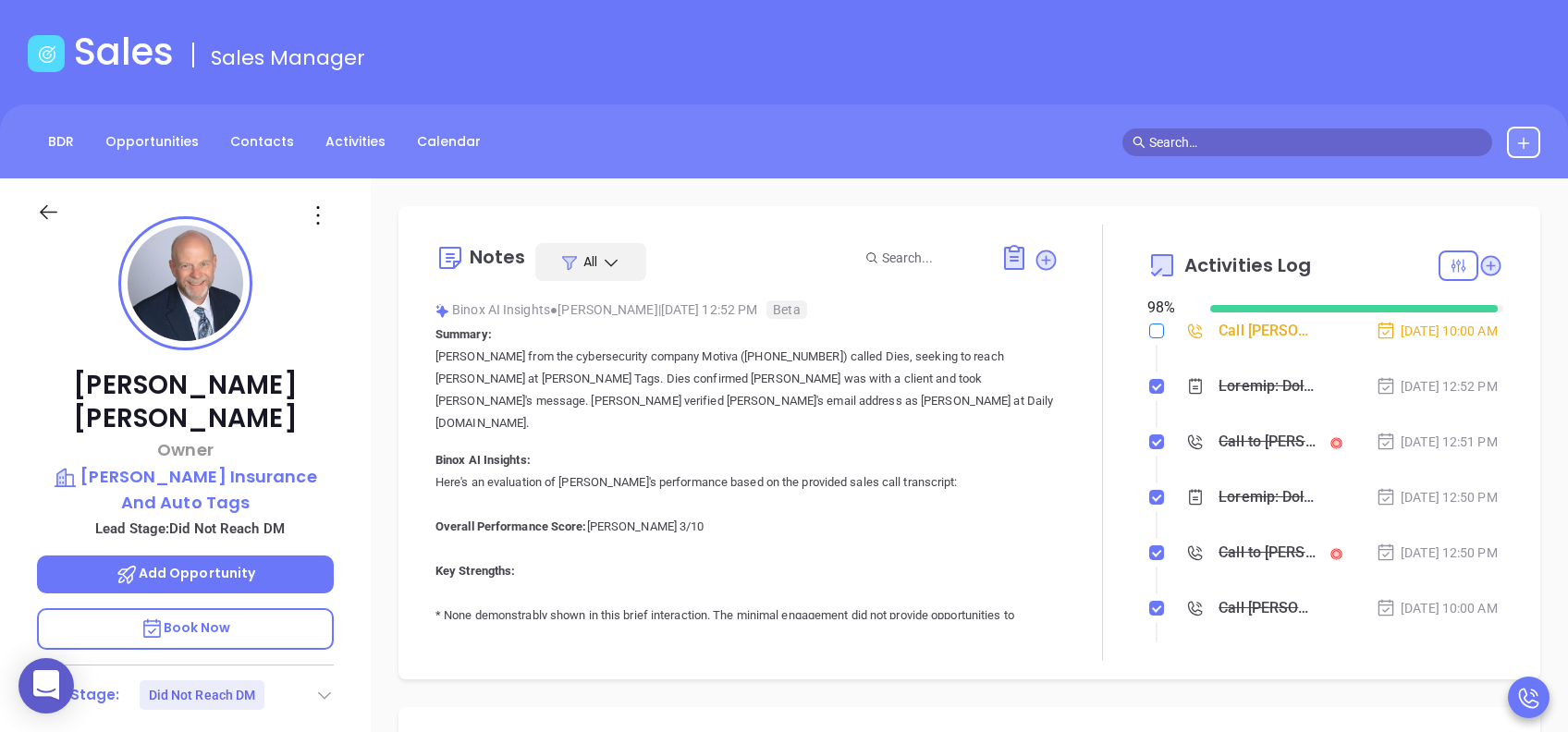
click at [1149, 333] on input "checkbox" at bounding box center [1156, 331] width 15 height 15
checkbox input "true"
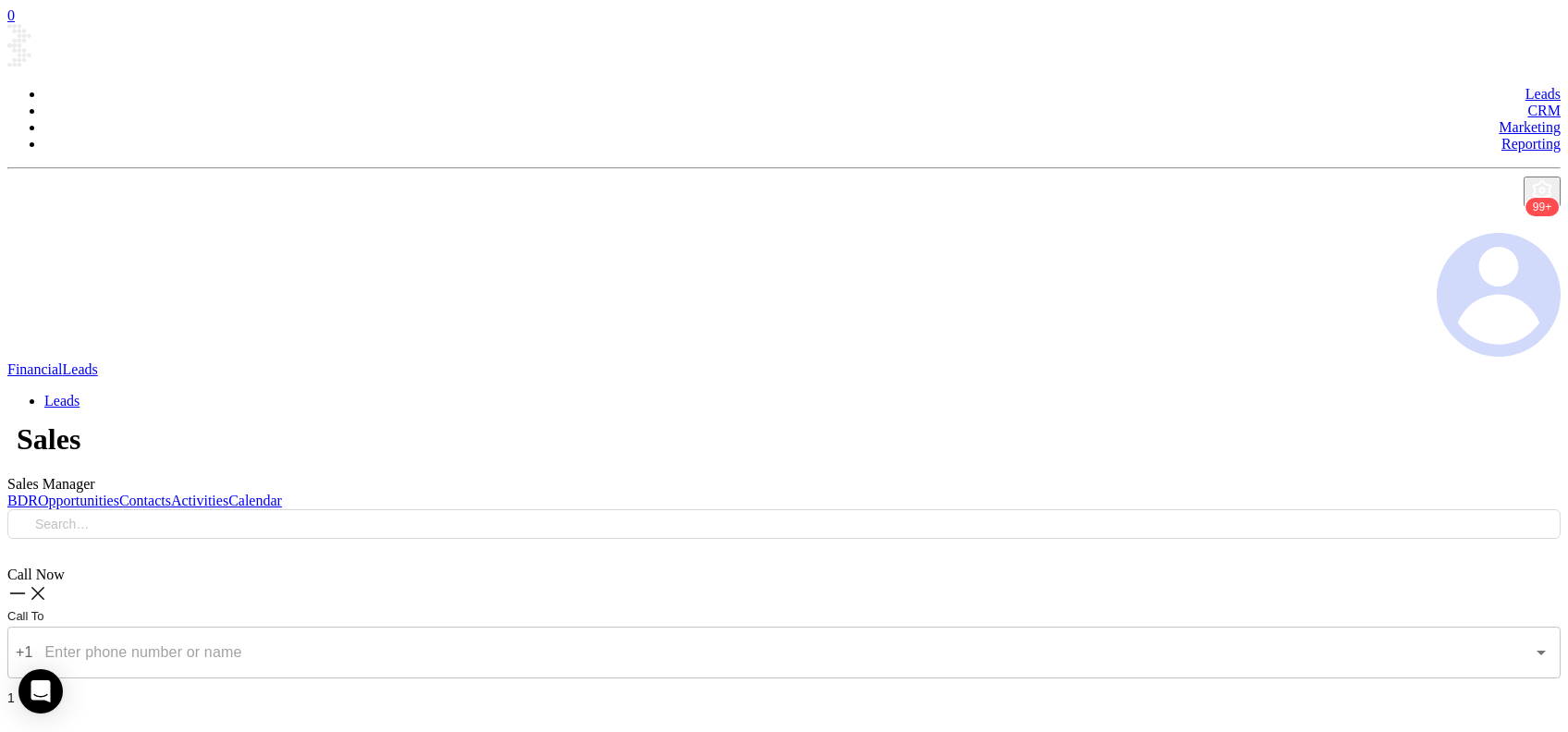
scroll to position [538, 0]
type input "[PERSON_NAME]"
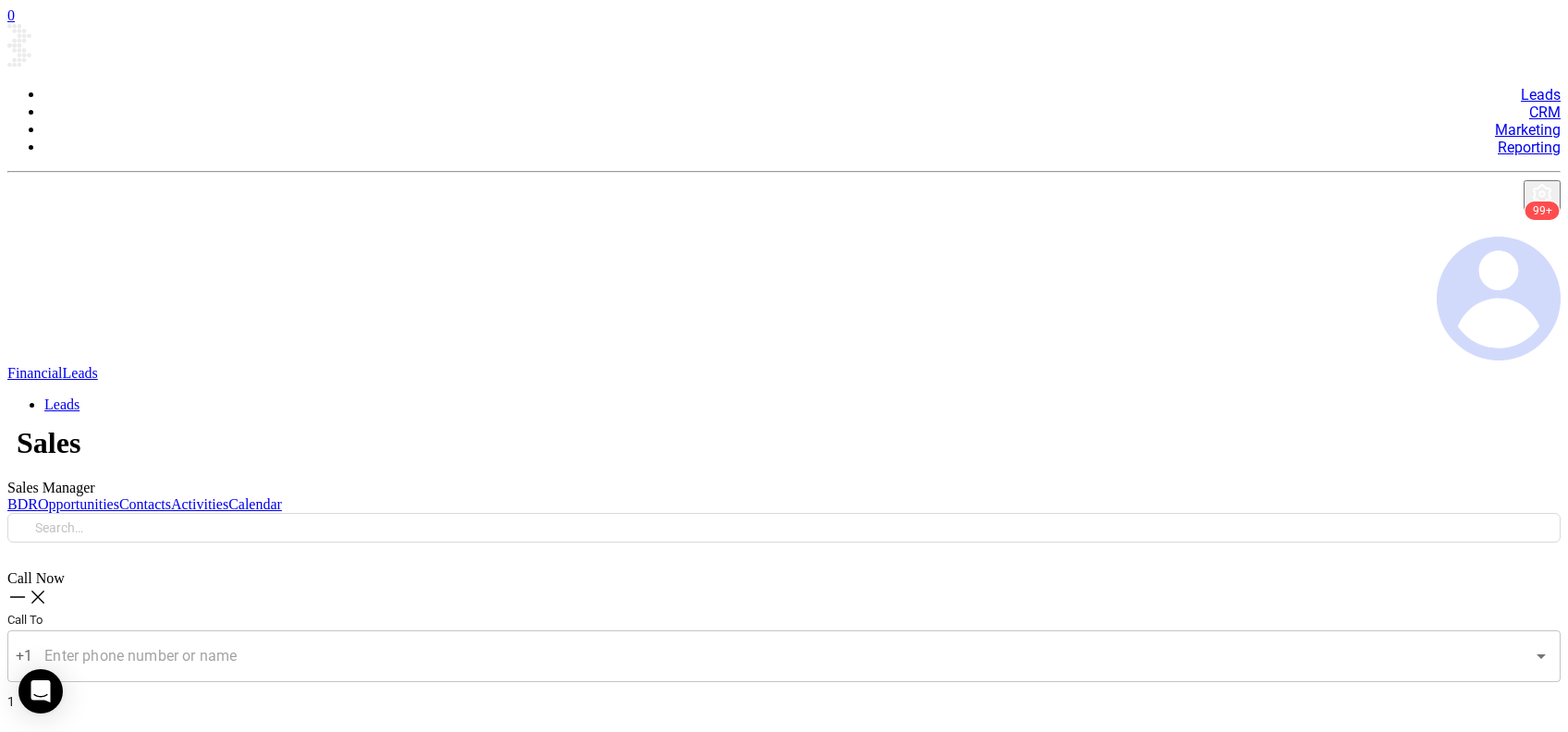
type input "[PERSON_NAME]"
type input "PA Insurance 0625 - Email 3"
type input "What one PA agency discovered (and why it mattered)"
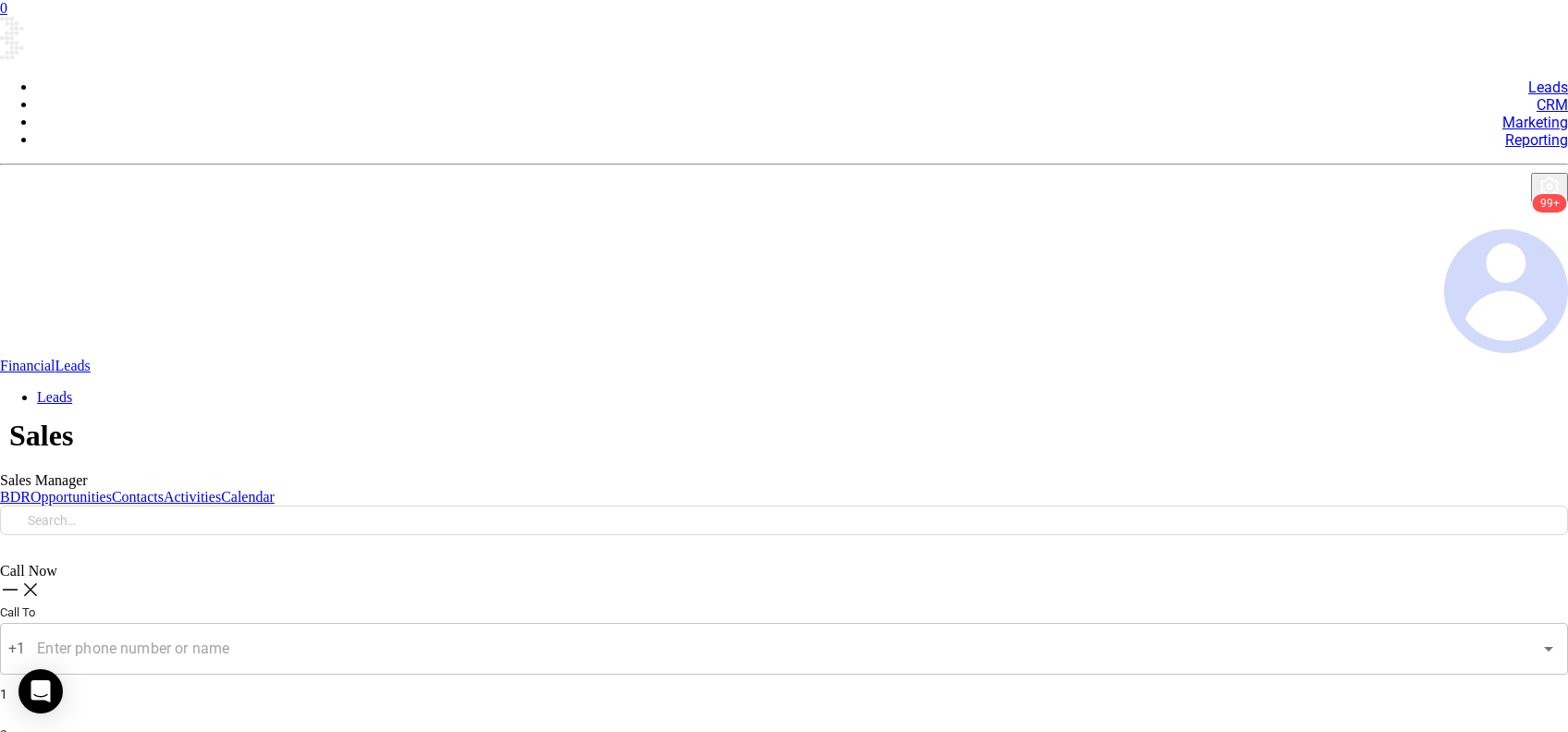
type input "PA Insurance 0625 - Email 3"
type input "[PERSON_NAME]"
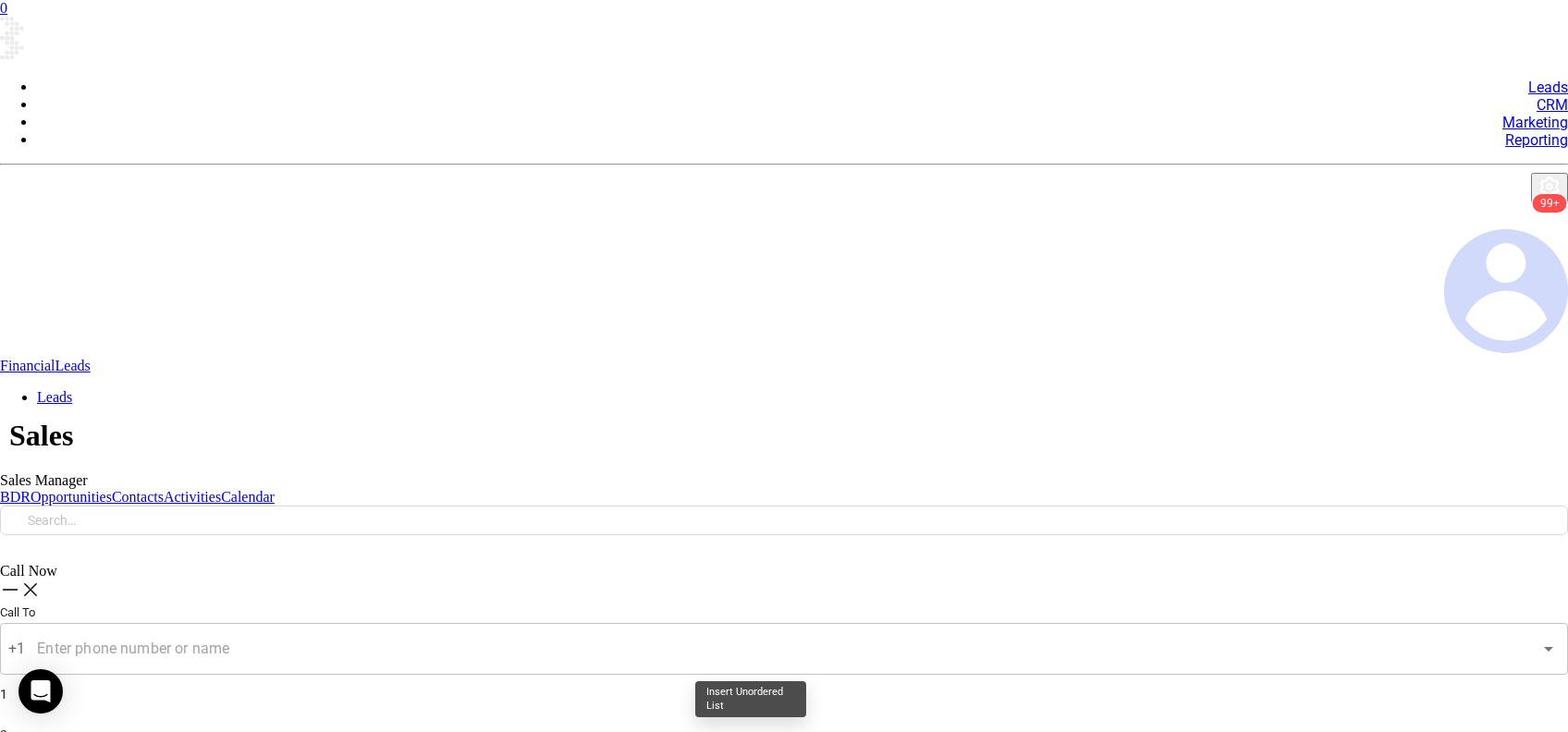
scroll to position [2168, 0]
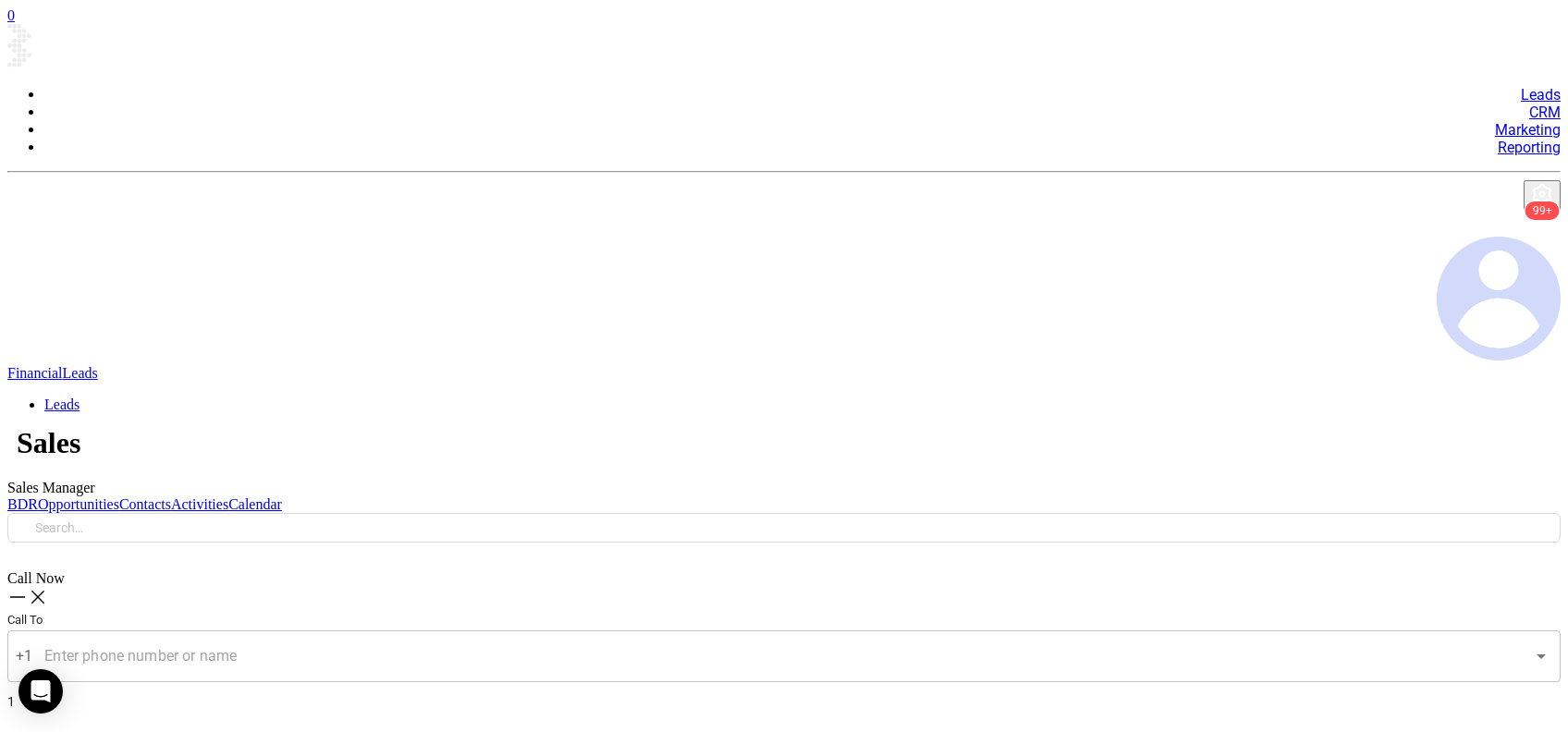
scroll to position [0, 0]
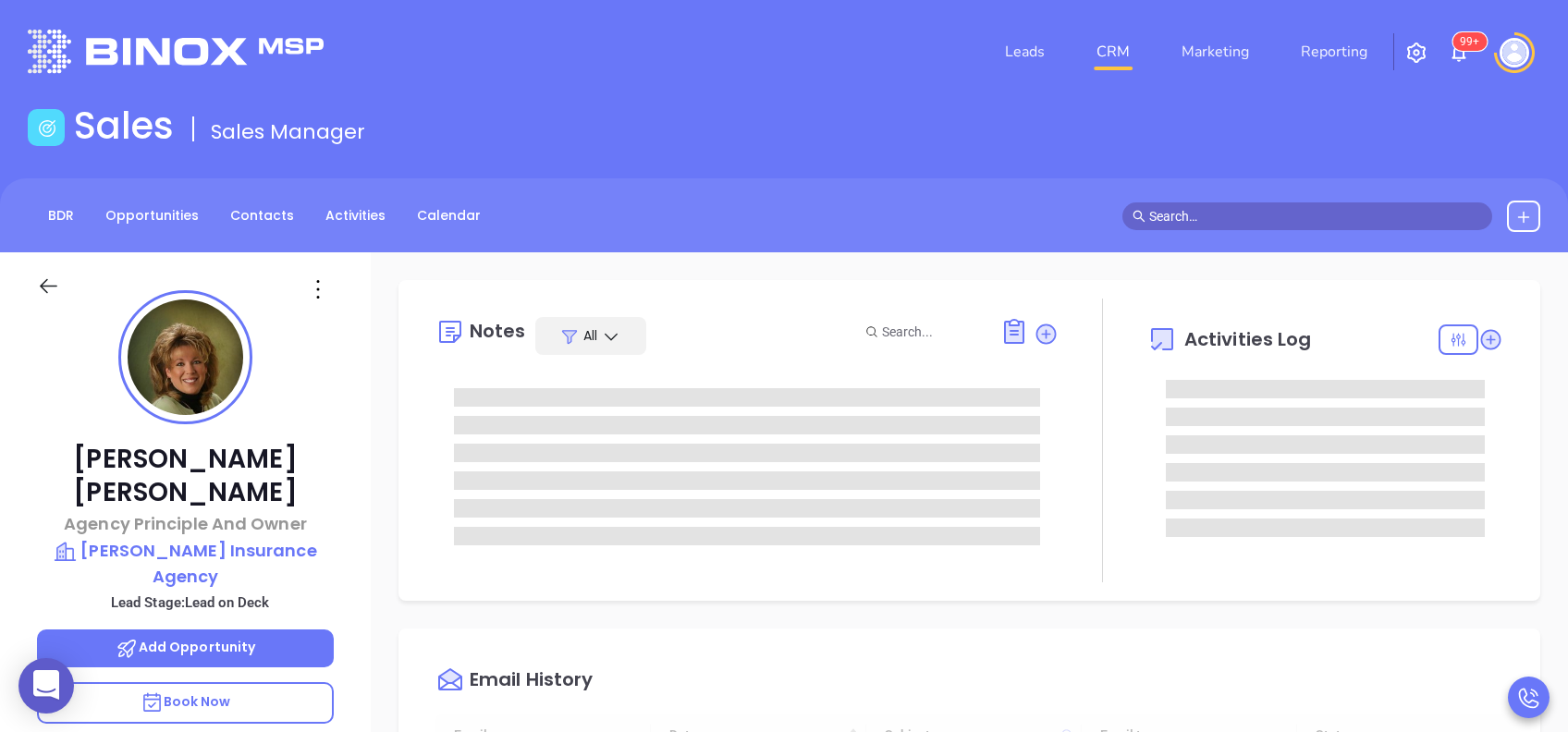
type input "[DATE]"
type input "[PERSON_NAME]"
type input "[DATE]"
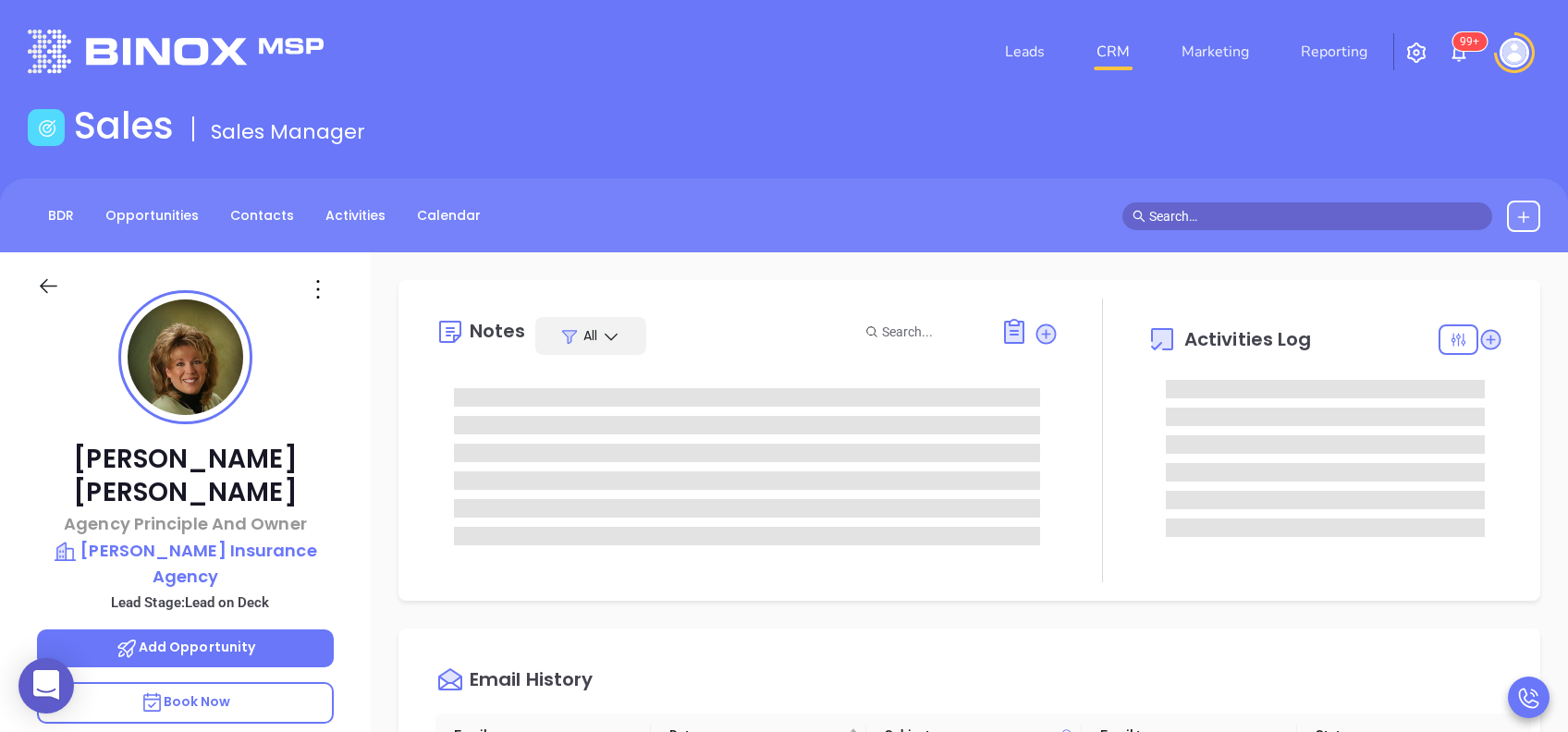
type input "[PERSON_NAME]"
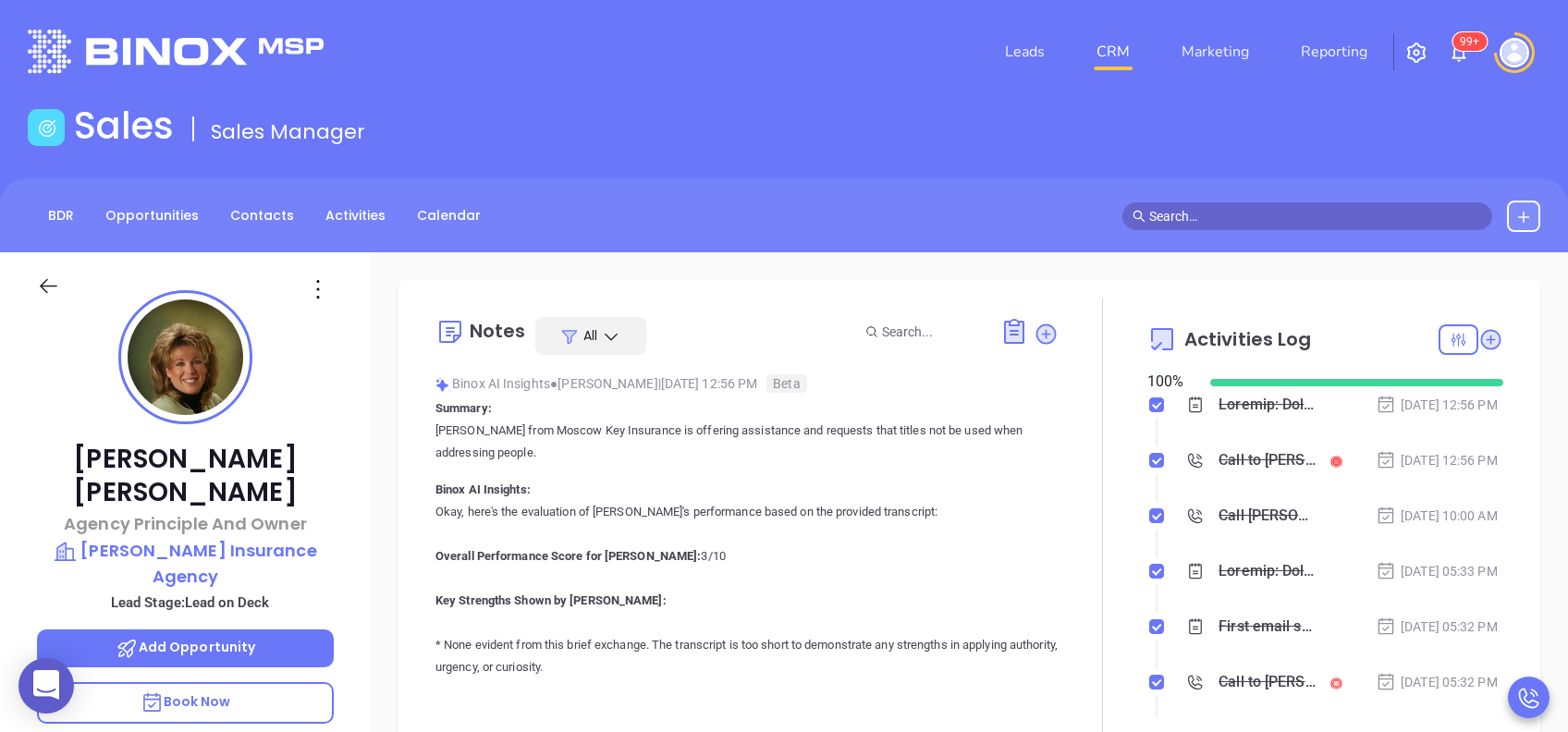
click at [1333, 466] on icon at bounding box center [1337, 463] width 8 height 8
click at [1227, 474] on div "Call to [PERSON_NAME]" at bounding box center [1267, 460] width 97 height 27
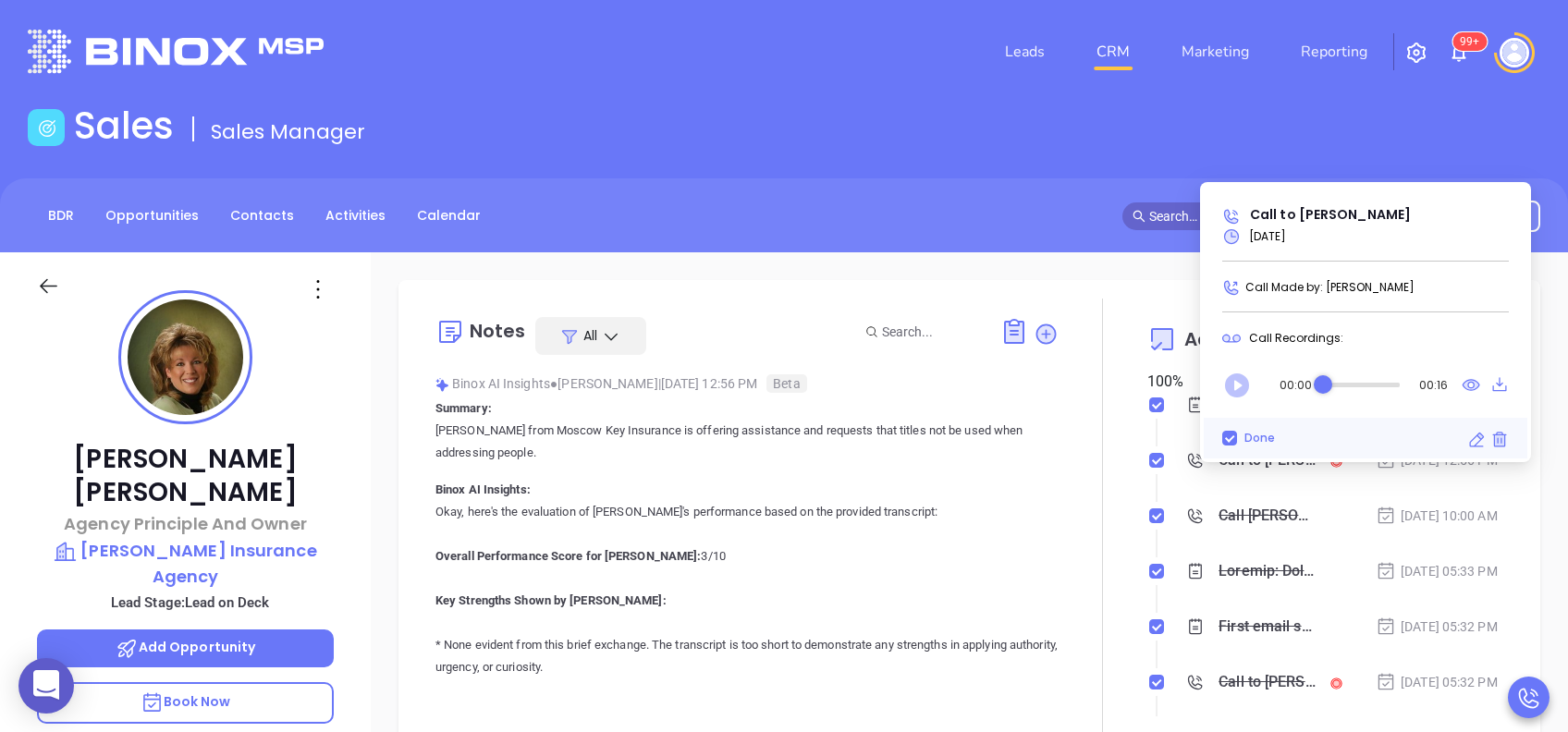
click at [1238, 389] on icon "Play" at bounding box center [1237, 386] width 24 height 24
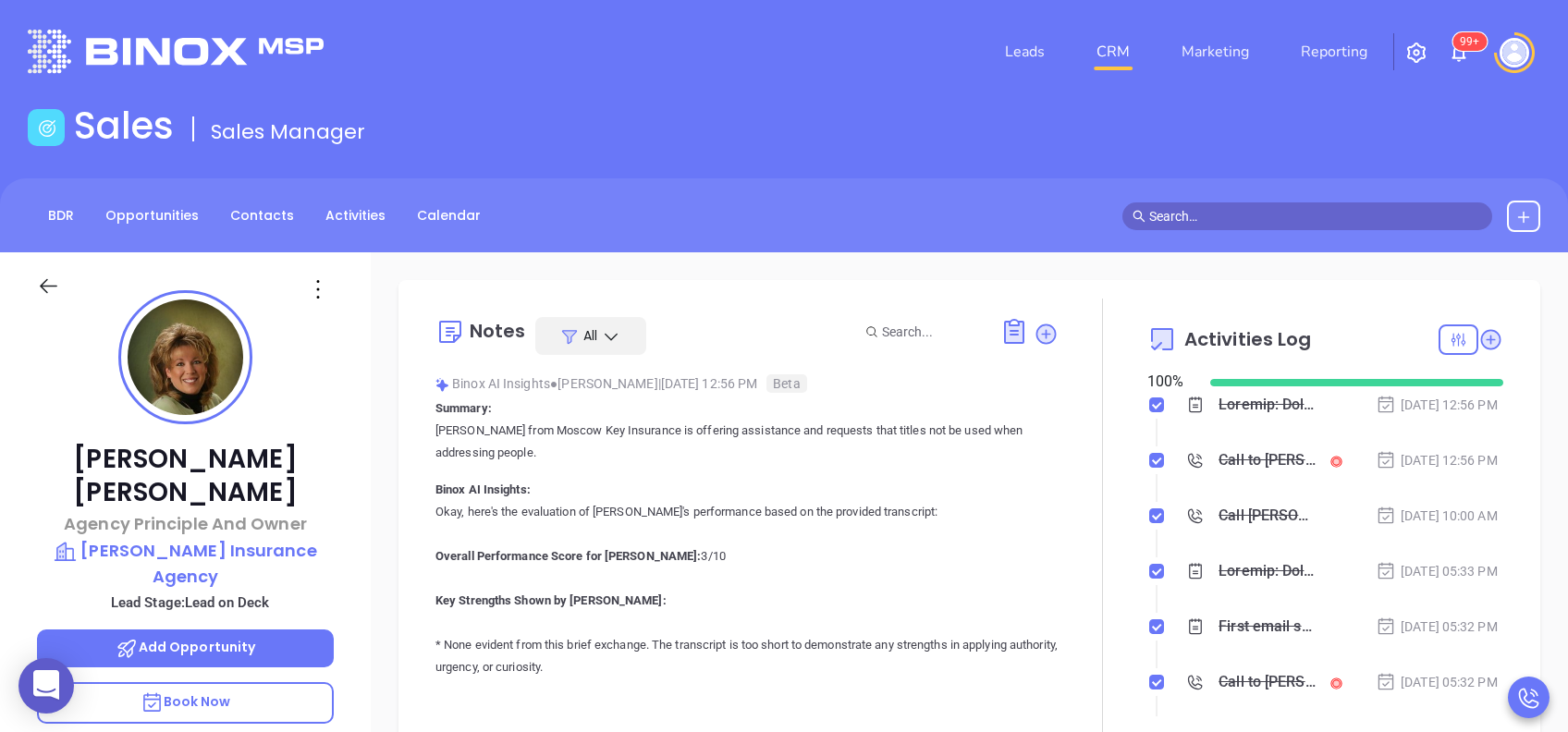
scroll to position [0, 0]
click at [1037, 337] on icon at bounding box center [1045, 334] width 19 height 19
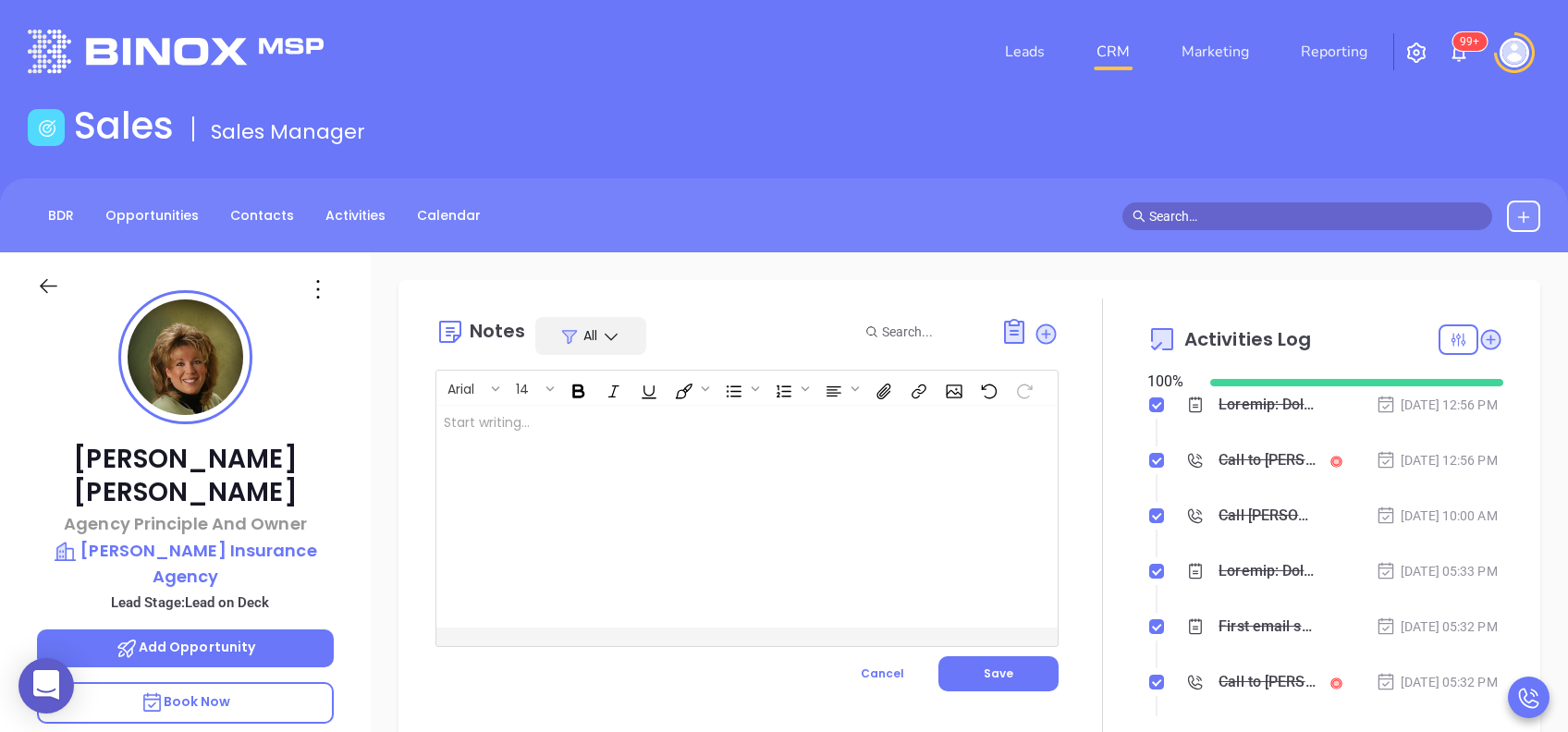
click at [851, 500] on div at bounding box center [725, 517] width 578 height 222
click at [998, 672] on span "Save" at bounding box center [998, 673] width 29 height 16
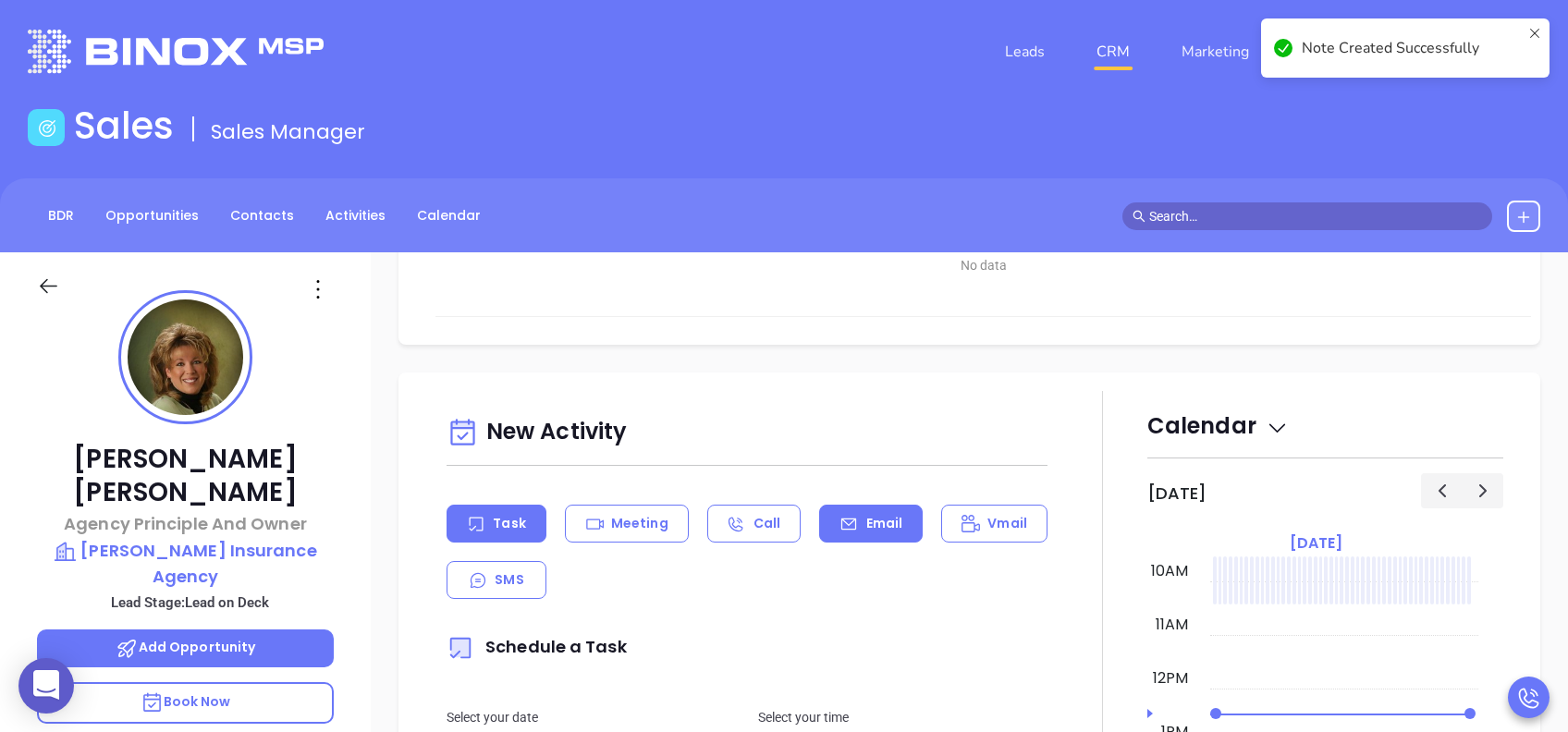
click at [866, 526] on p "Email" at bounding box center [885, 524] width 37 height 20
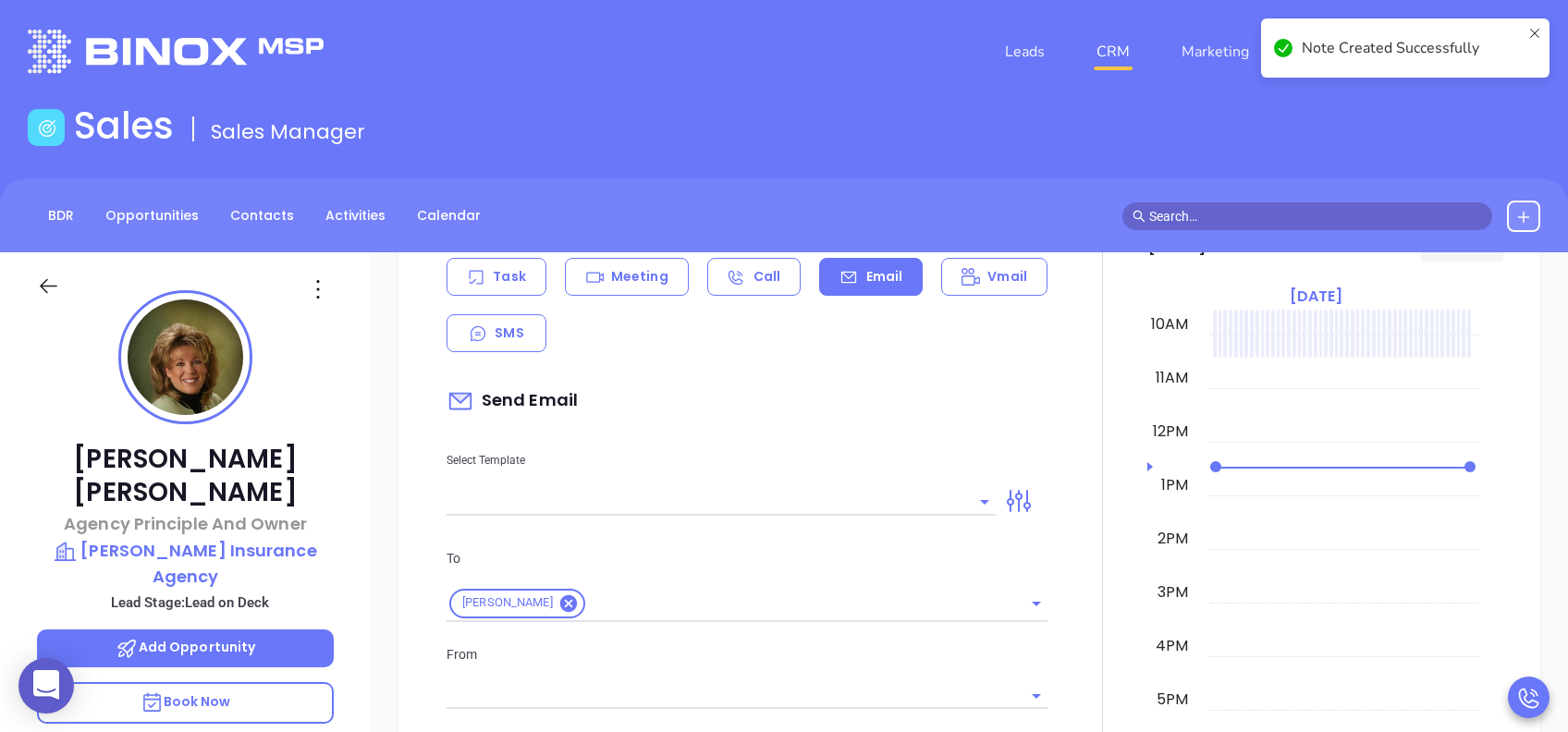
type input "[PERSON_NAME]"
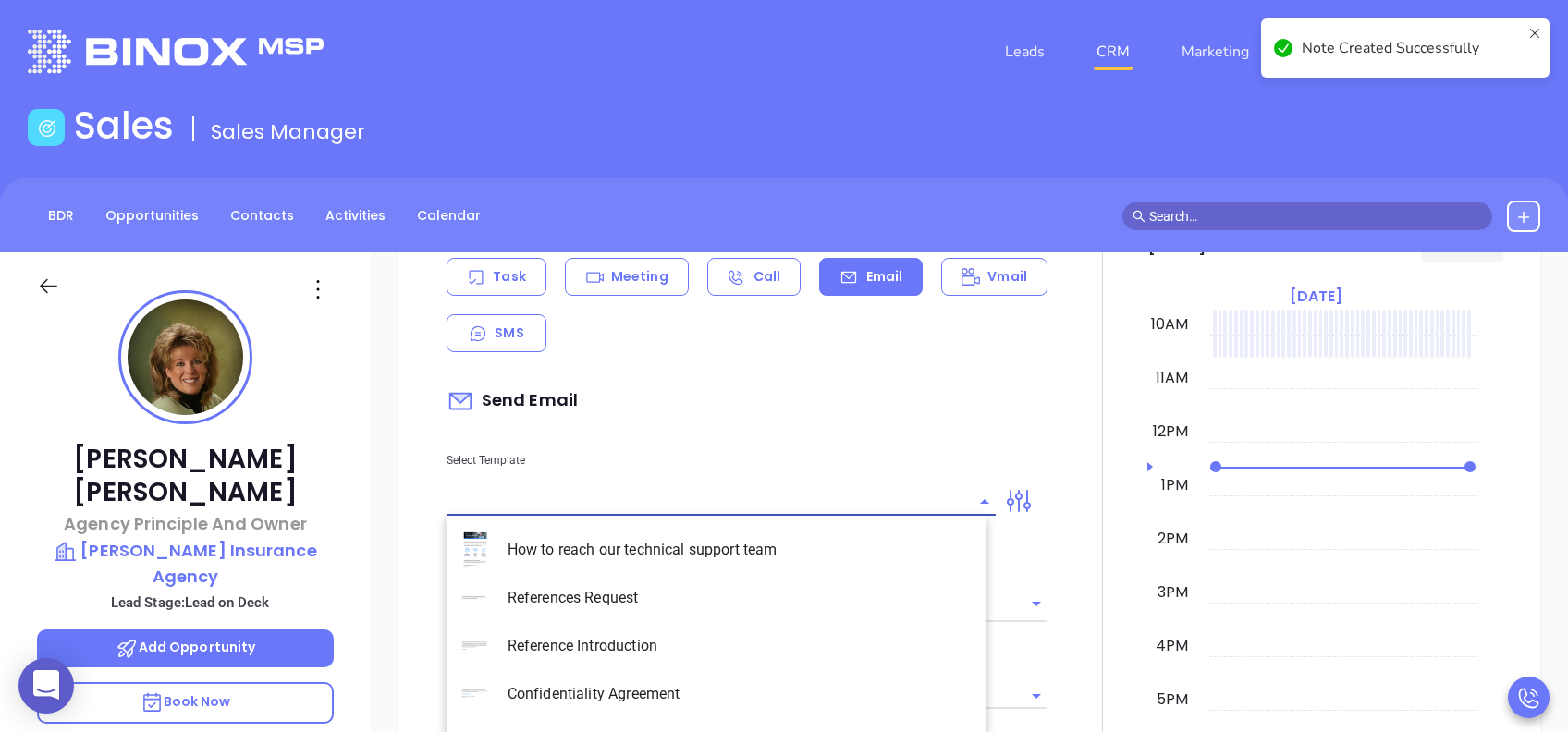
click at [832, 502] on input "text" at bounding box center [707, 501] width 522 height 26
click at [841, 589] on li "PA Insurance 0625 - Email 2" at bounding box center [715, 598] width 539 height 48
type input "PA Insurance 0625 - Email 2"
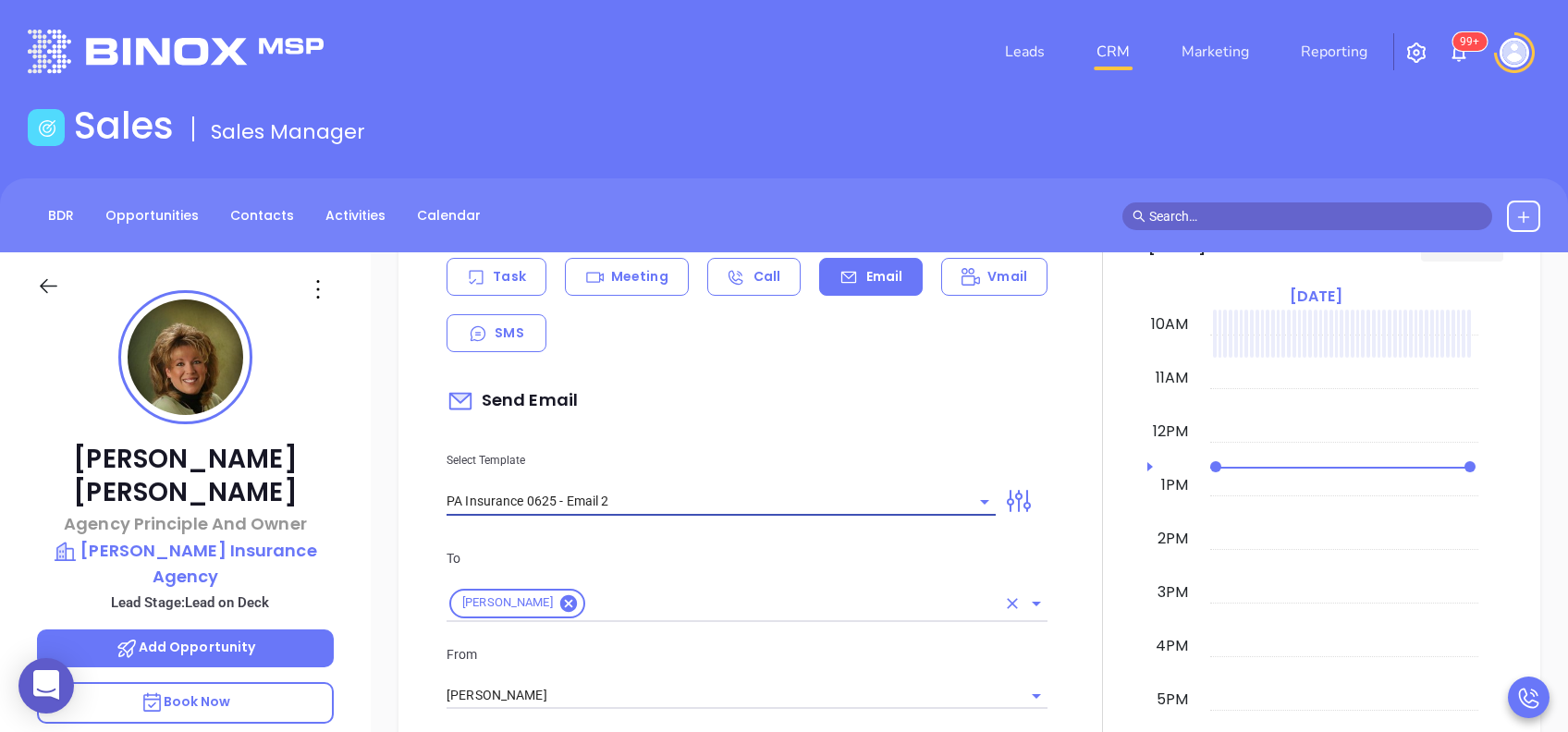
type input "Robin You’re not alone — most PA agencies haven’t done this yet"
click at [838, 586] on div "Robin Margosian" at bounding box center [747, 604] width 601 height 36
type input "PA Insurance 0625 - Email 2"
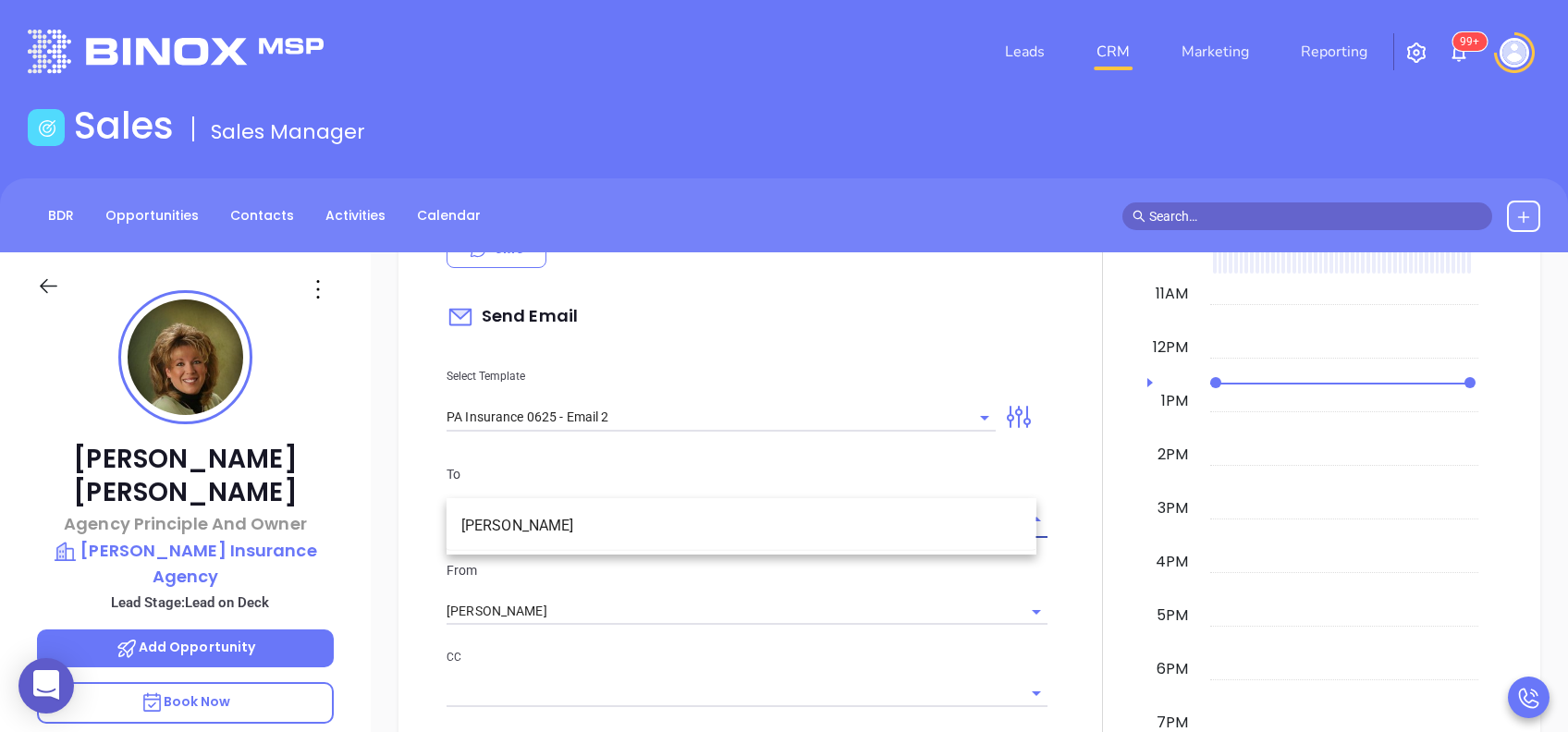
scroll to position [957, 0]
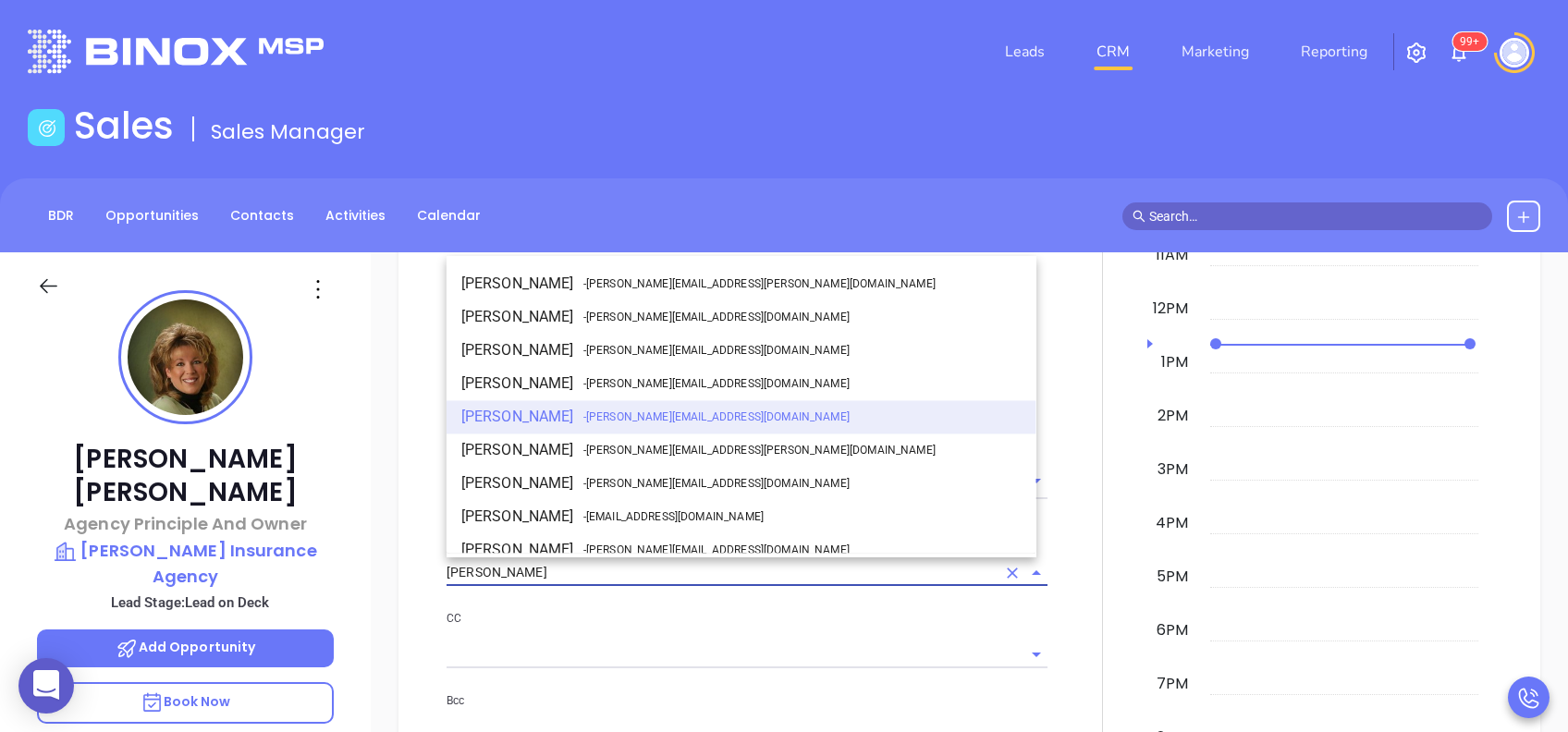
click at [737, 562] on input "[PERSON_NAME]" at bounding box center [720, 572] width 549 height 26
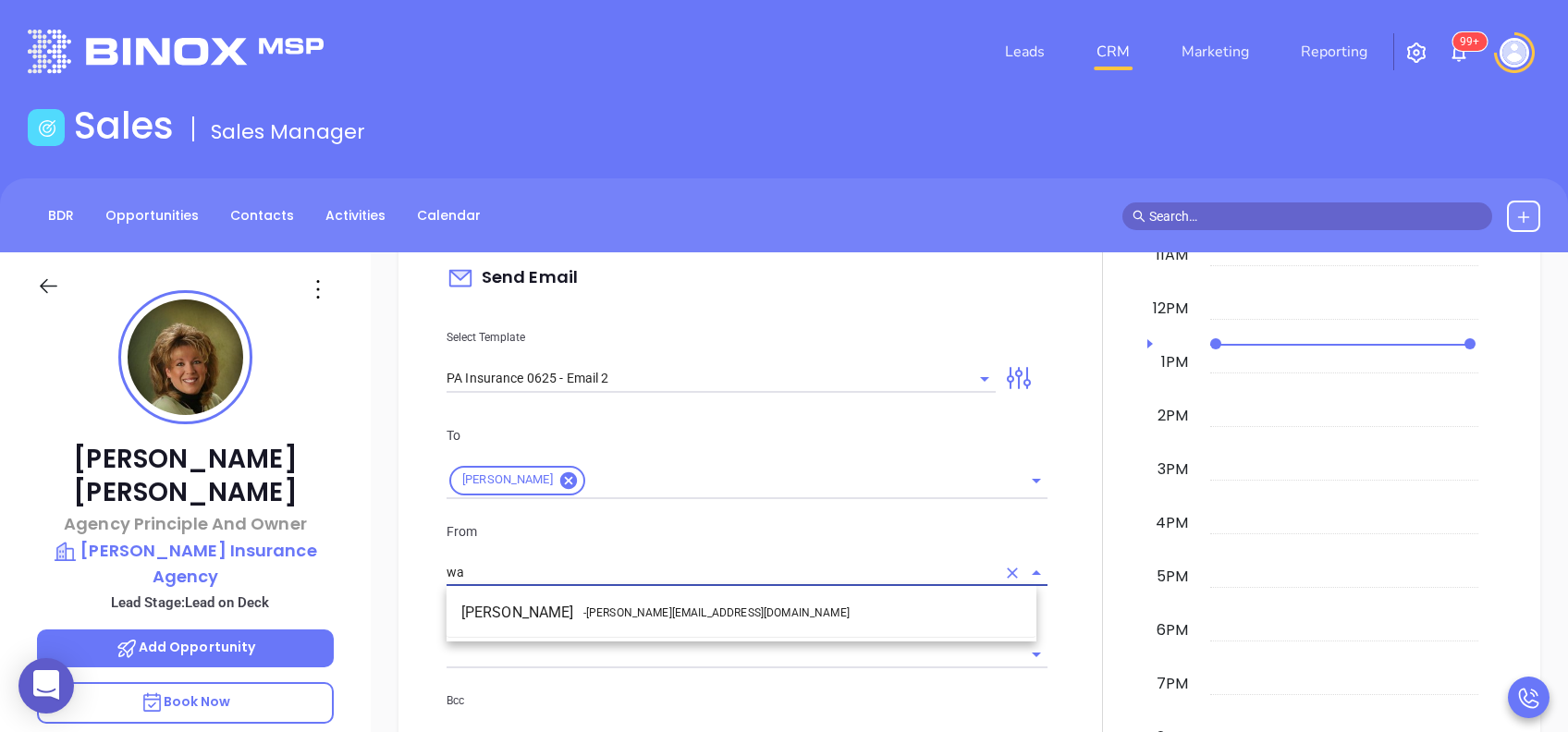
click at [738, 604] on li "Walter Contreras - walter@motiva.net" at bounding box center [741, 613] width 590 height 33
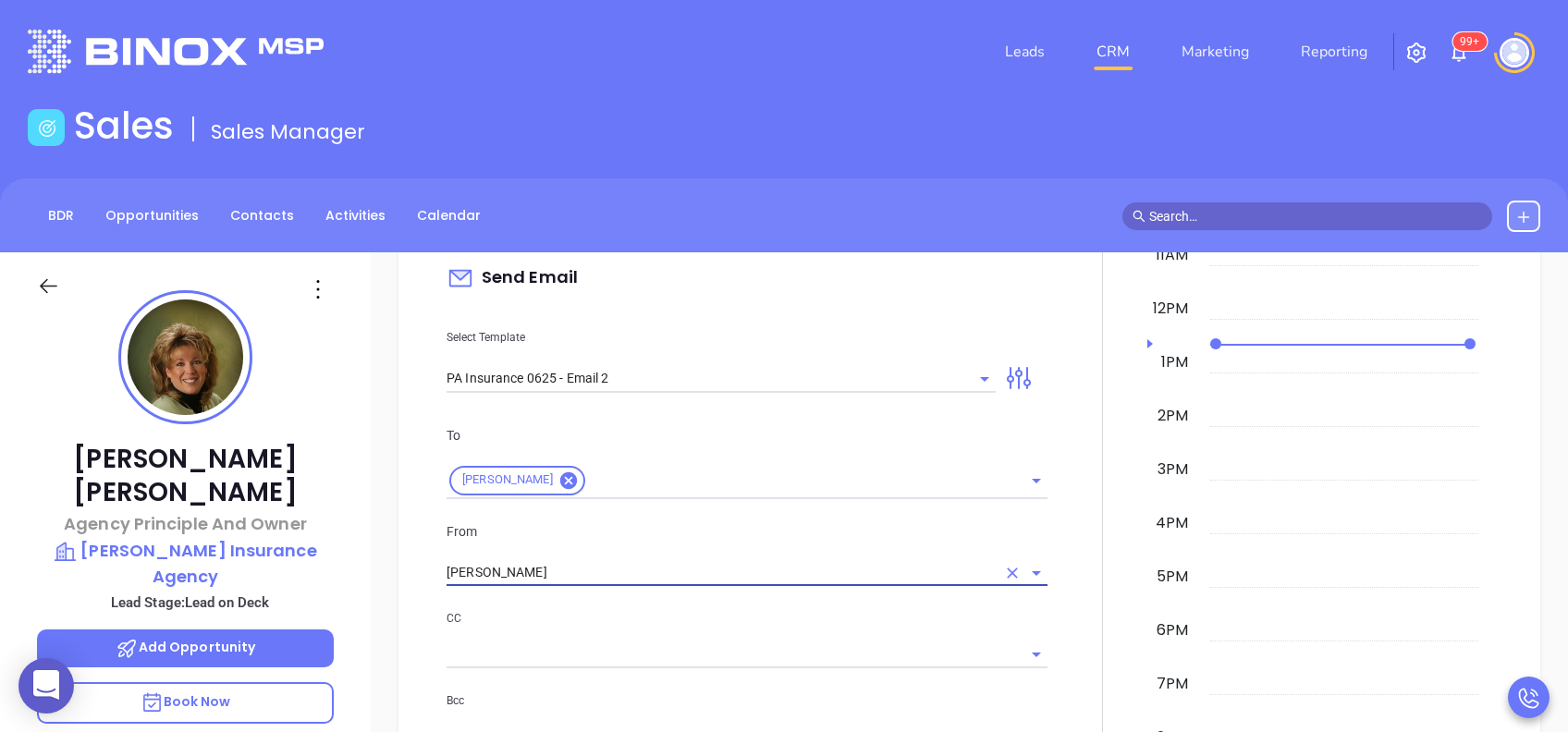
type input "Walter Contreras"
click at [762, 623] on p "CC" at bounding box center [747, 618] width 601 height 21
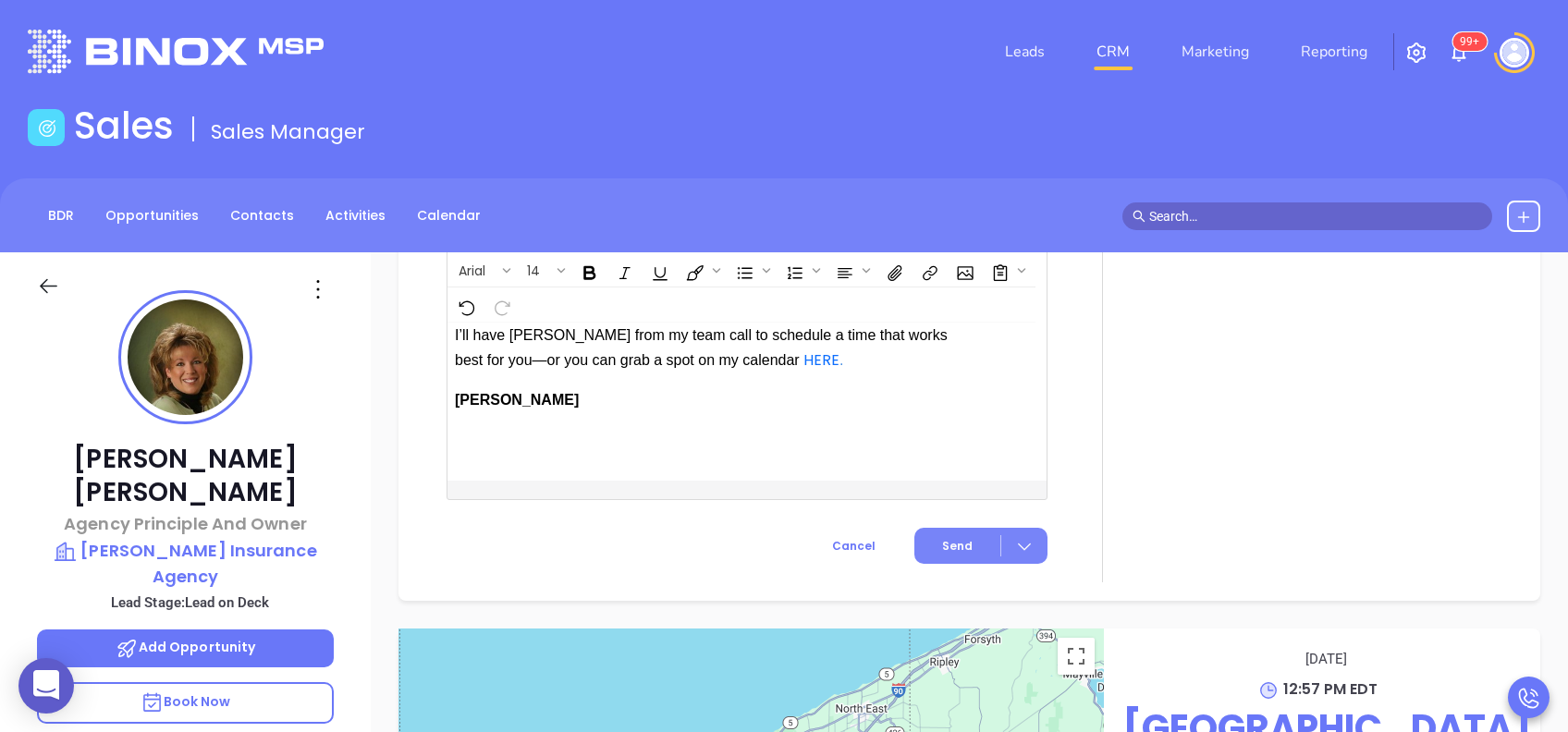
click at [944, 555] on span "Send" at bounding box center [957, 546] width 30 height 17
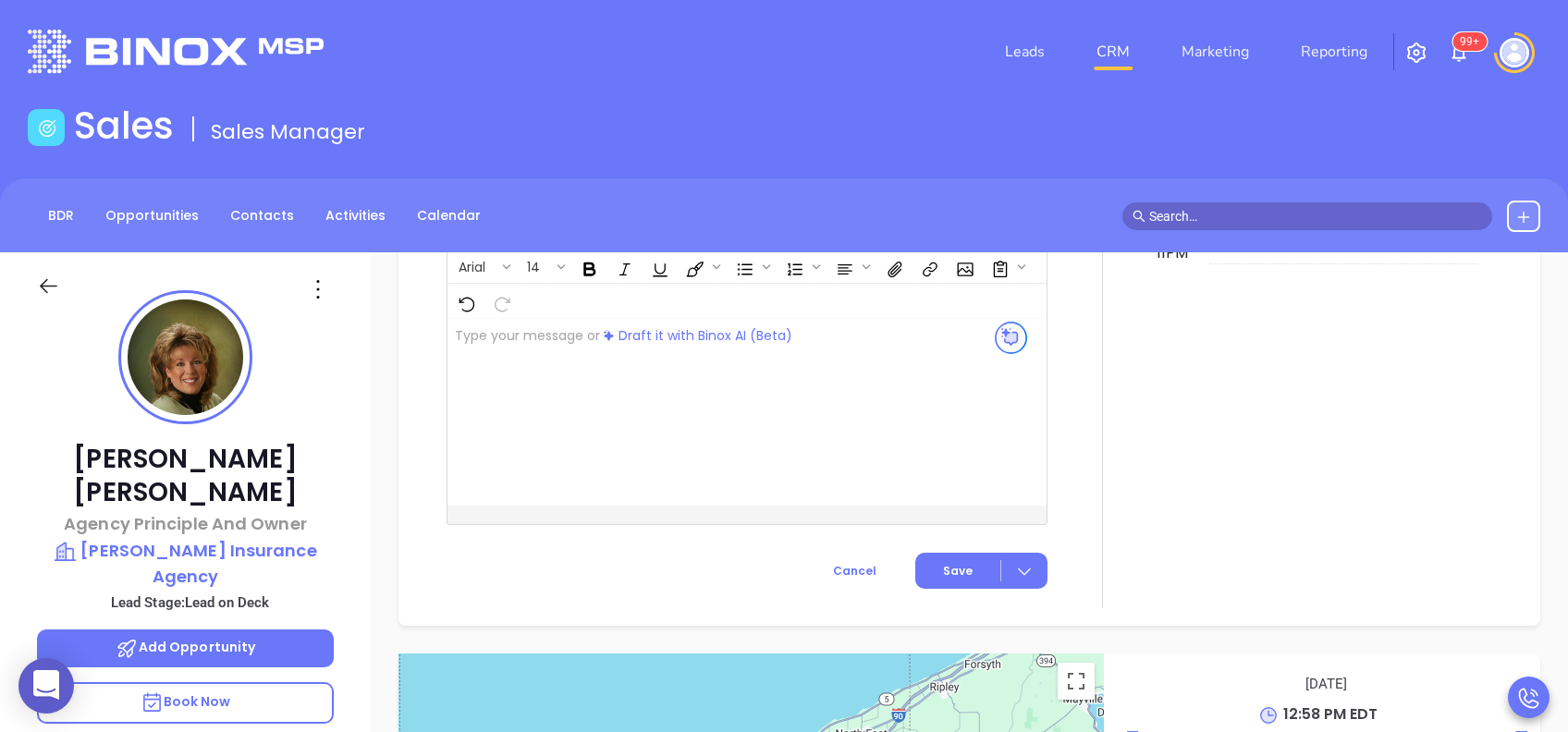
scroll to position [1754, 0]
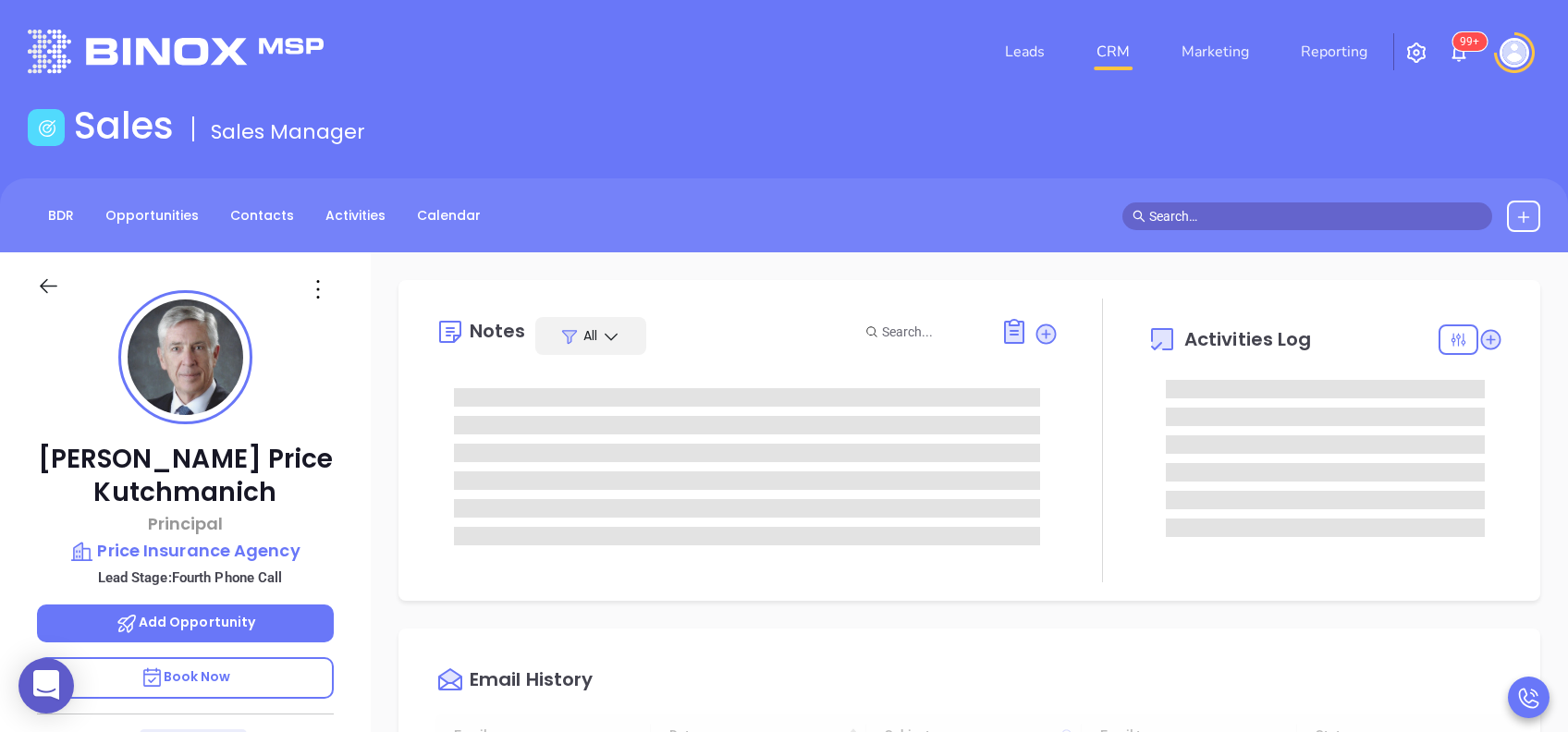
type input "[DATE]"
type input "[PERSON_NAME]"
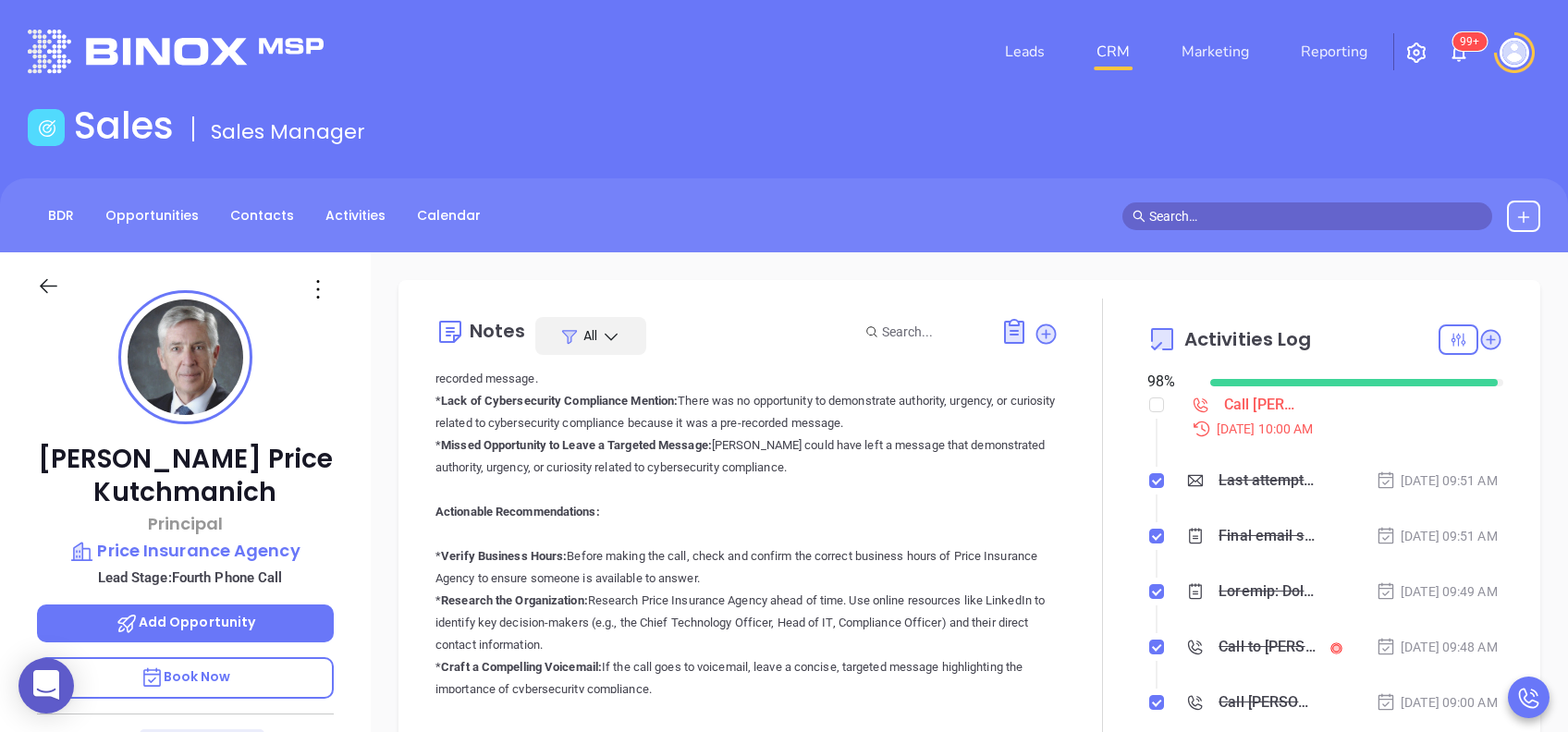
scroll to position [2958, 0]
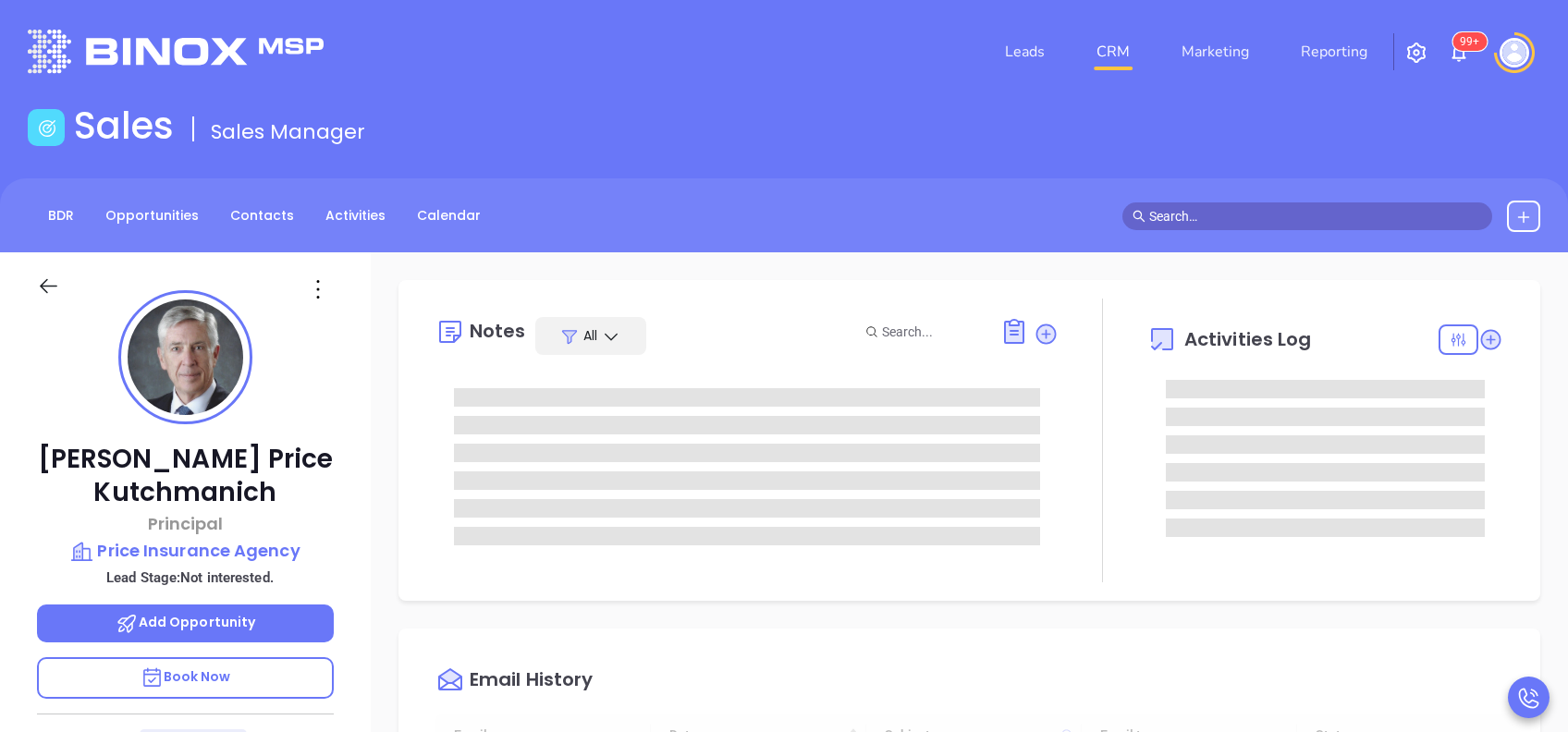
type input "[DATE]"
type input "[PERSON_NAME]"
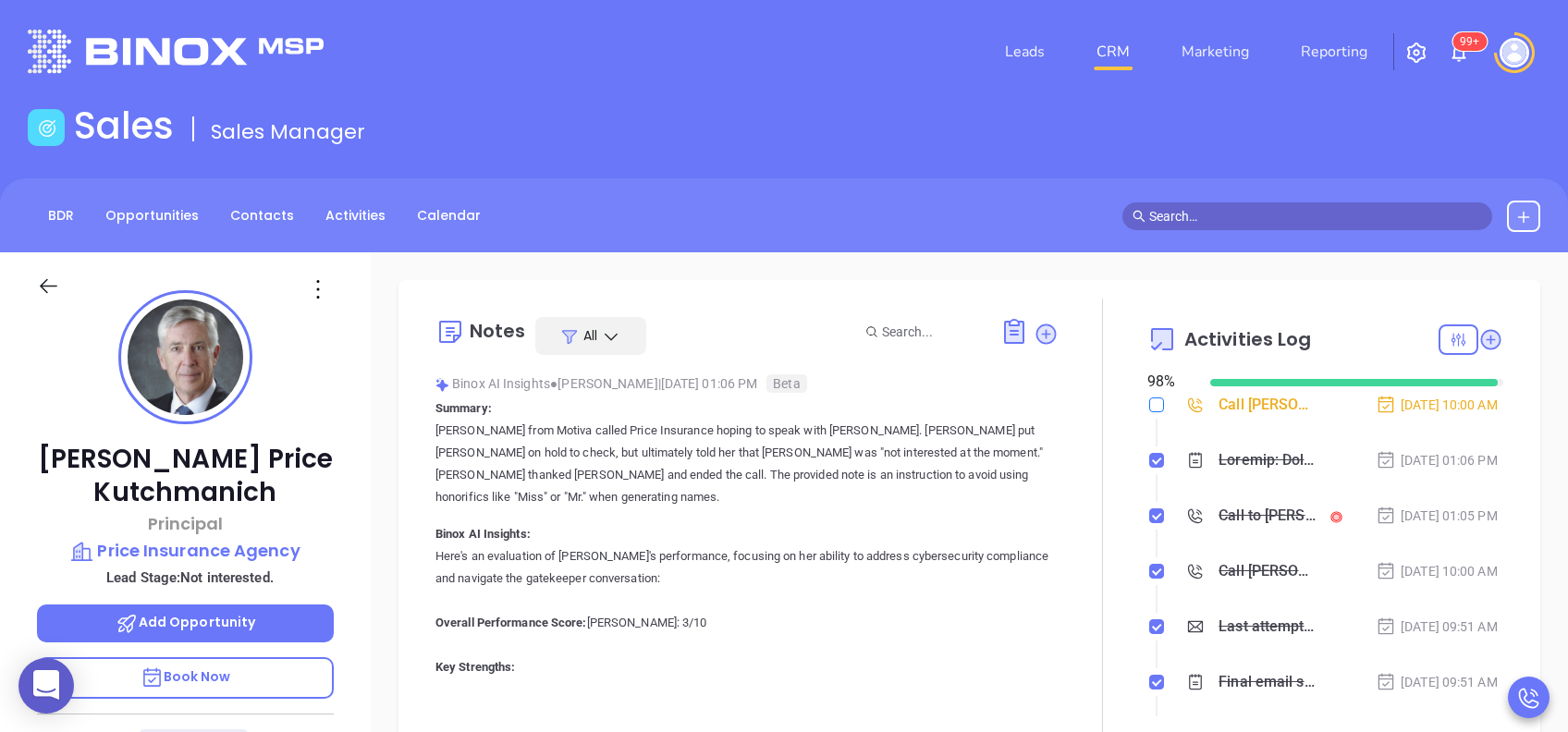
click at [1149, 411] on input "checkbox" at bounding box center [1156, 404] width 15 height 15
checkbox input "true"
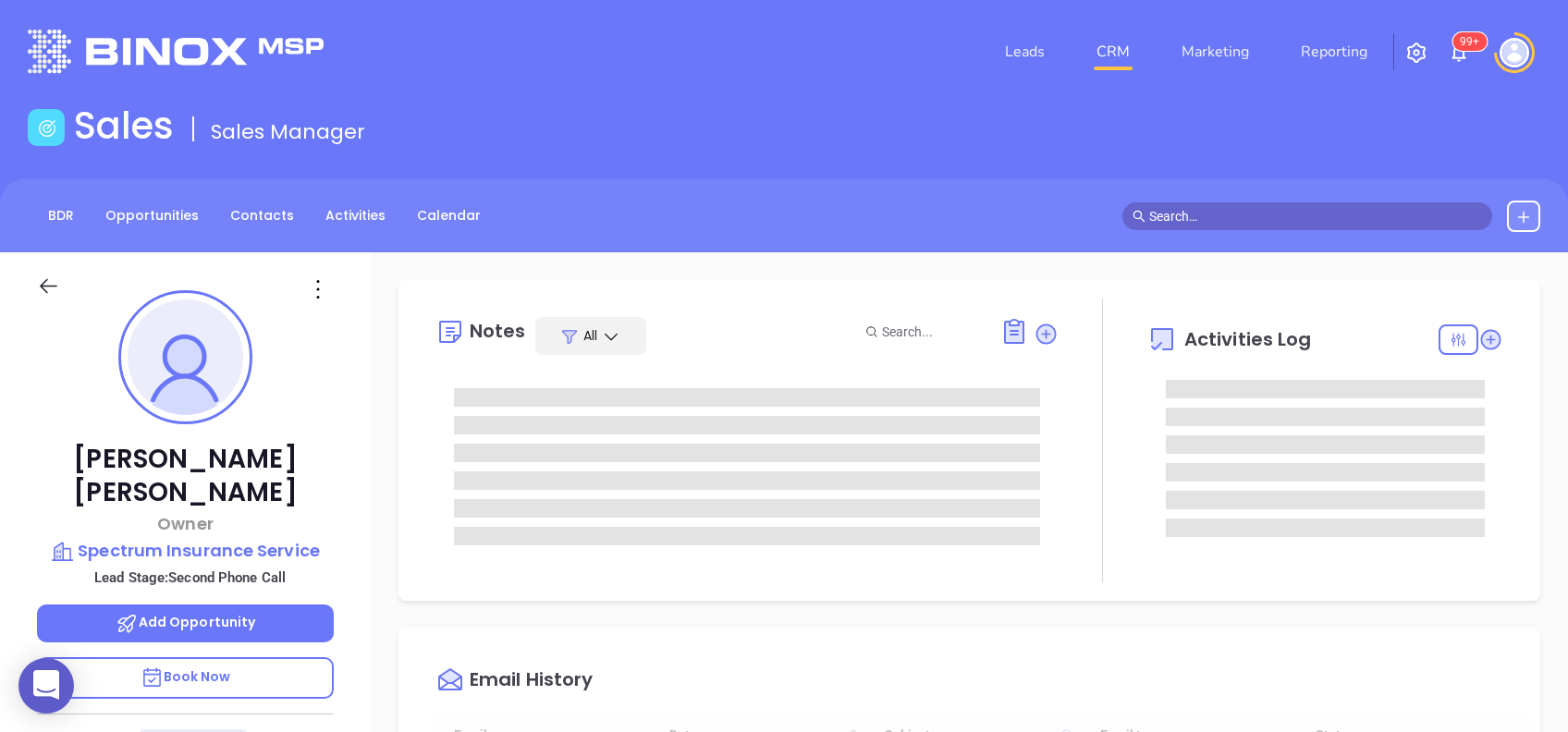
type input "[DATE]"
type input "[PERSON_NAME]"
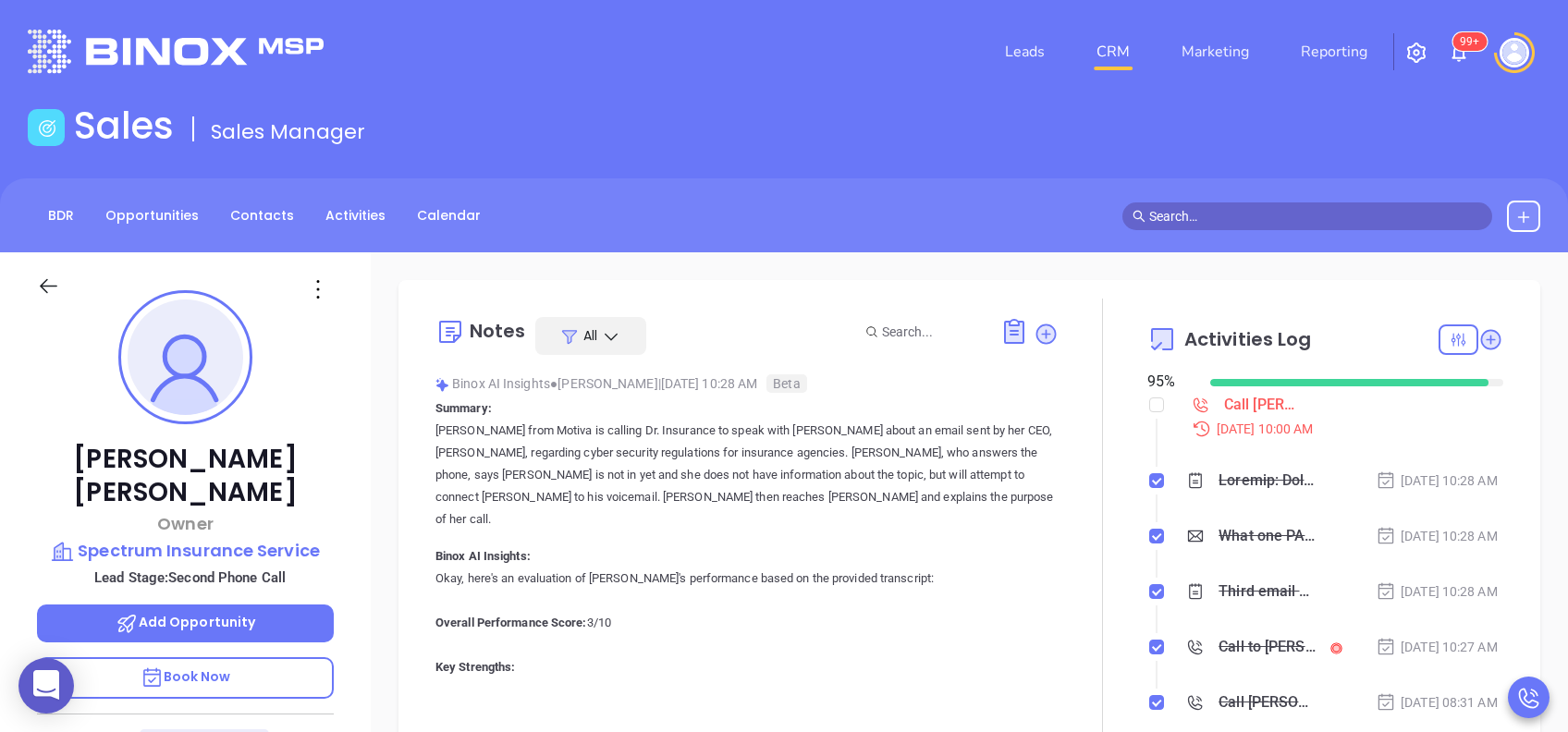
click at [1246, 662] on div "Call to [PERSON_NAME] [DATE] 10:27 AM" at bounding box center [1343, 647] width 323 height 27
click at [1243, 662] on div "Call to [PERSON_NAME]" at bounding box center [1267, 647] width 97 height 27
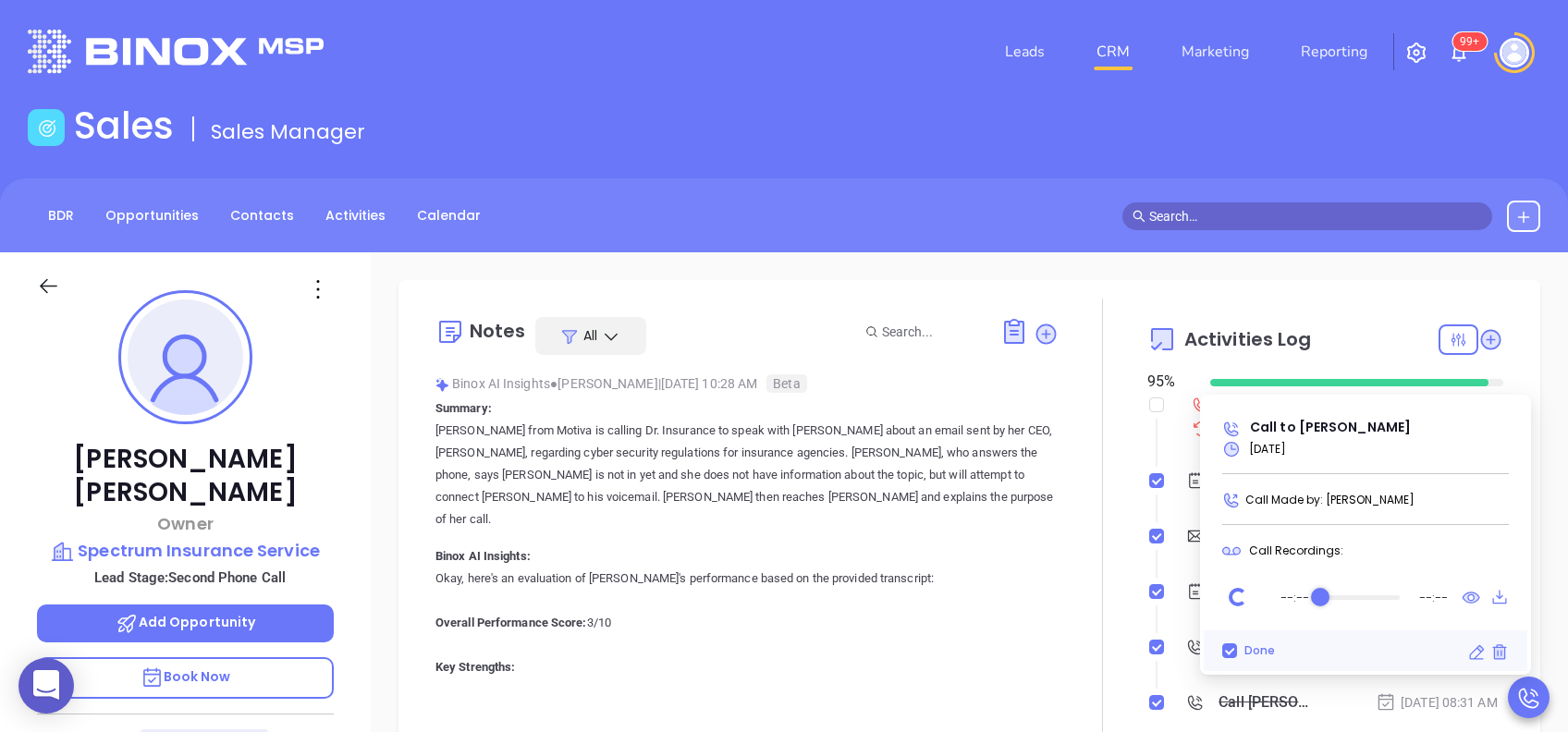
click at [1367, 597] on div "Audio progress control" at bounding box center [1360, 597] width 79 height 5
click at [1366, 592] on div "Audio progress control" at bounding box center [1360, 597] width 74 height 19
click at [1232, 591] on icon "Play" at bounding box center [1238, 598] width 24 height 24
click at [1381, 599] on div "Audio progress control" at bounding box center [1356, 597] width 79 height 5
click at [989, 462] on p "Vicky from Motiva is calling Dr. Insurance to speak with John about an email se…" at bounding box center [747, 475] width 623 height 111
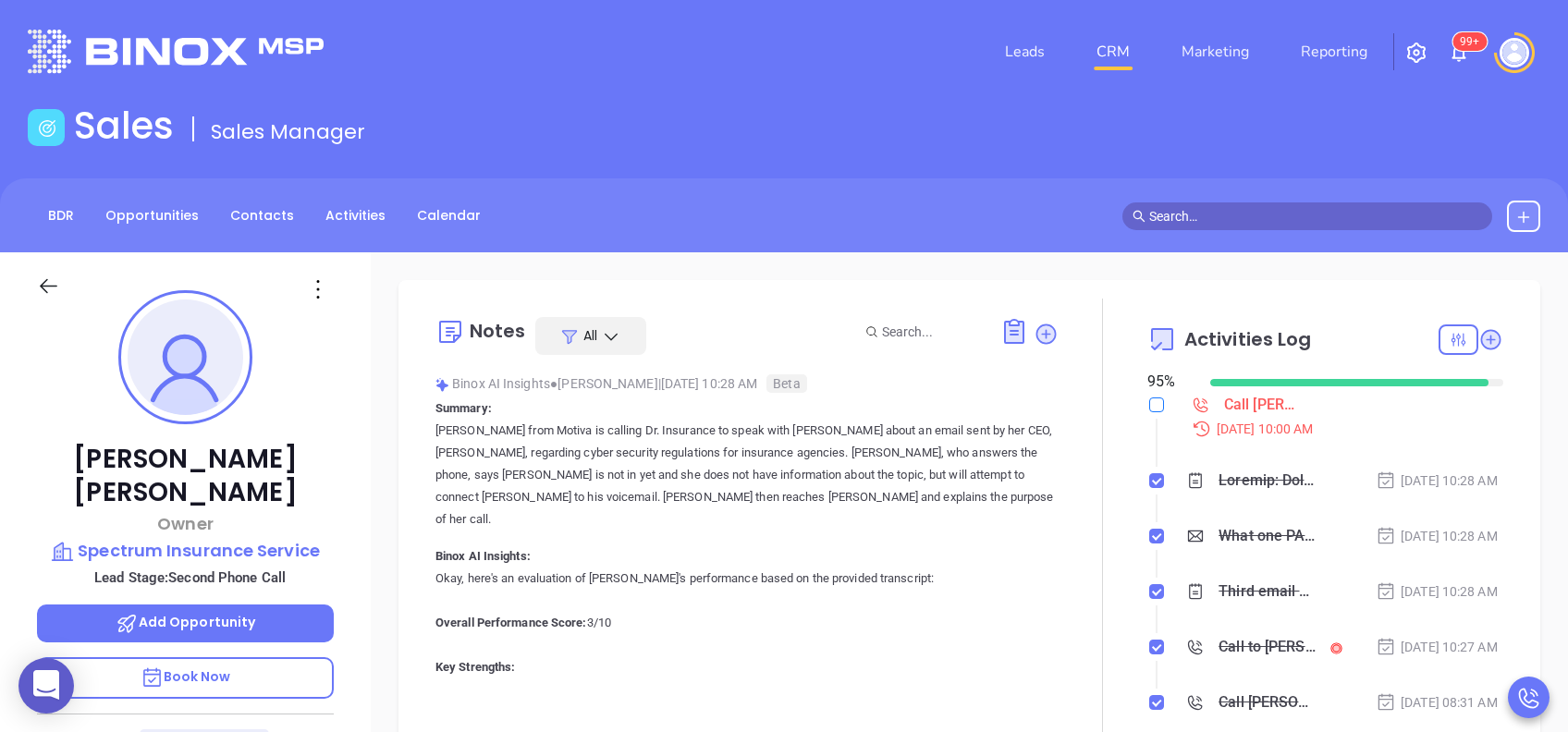
click at [1149, 400] on input "checkbox" at bounding box center [1156, 404] width 15 height 15
checkbox input "true"
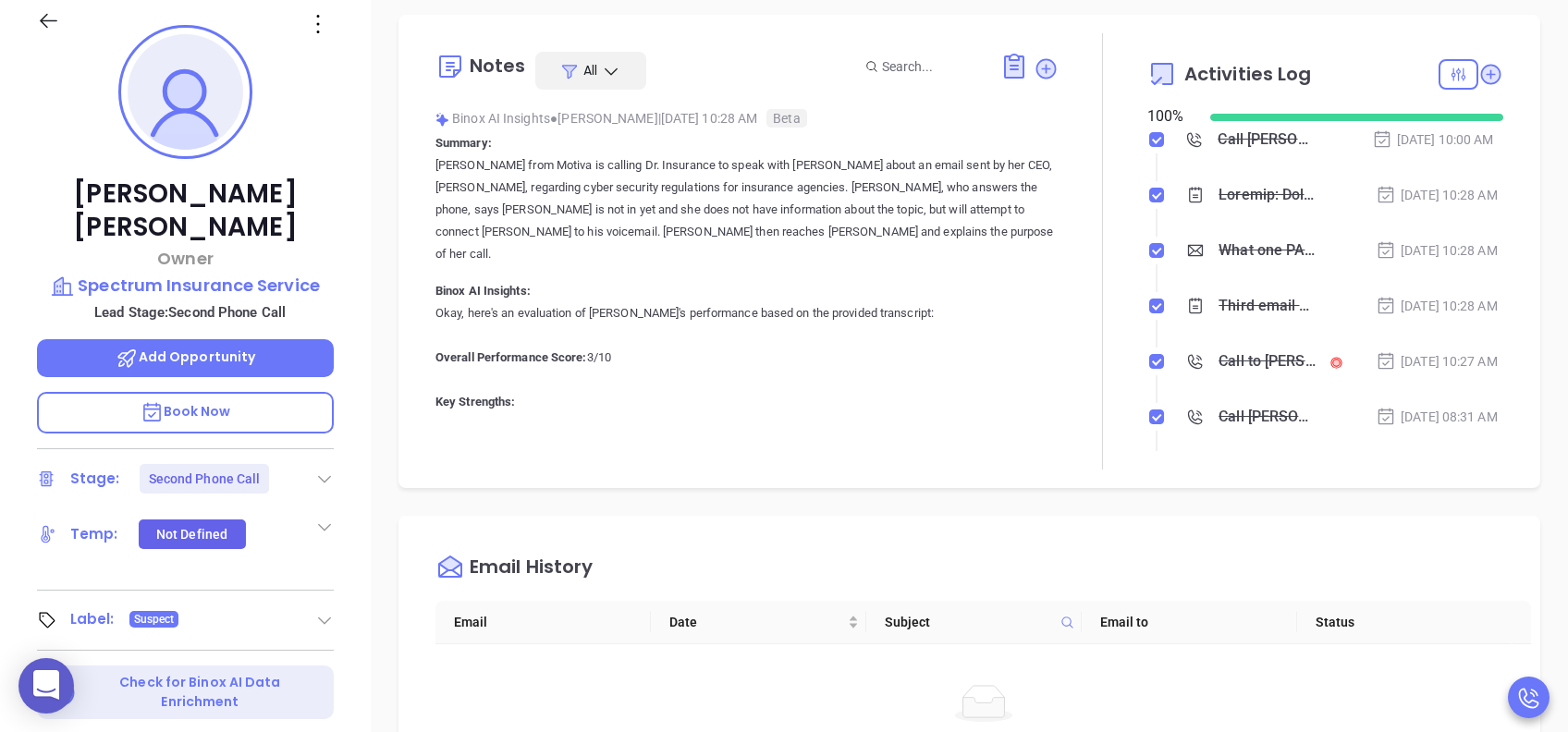
scroll to position [370, 0]
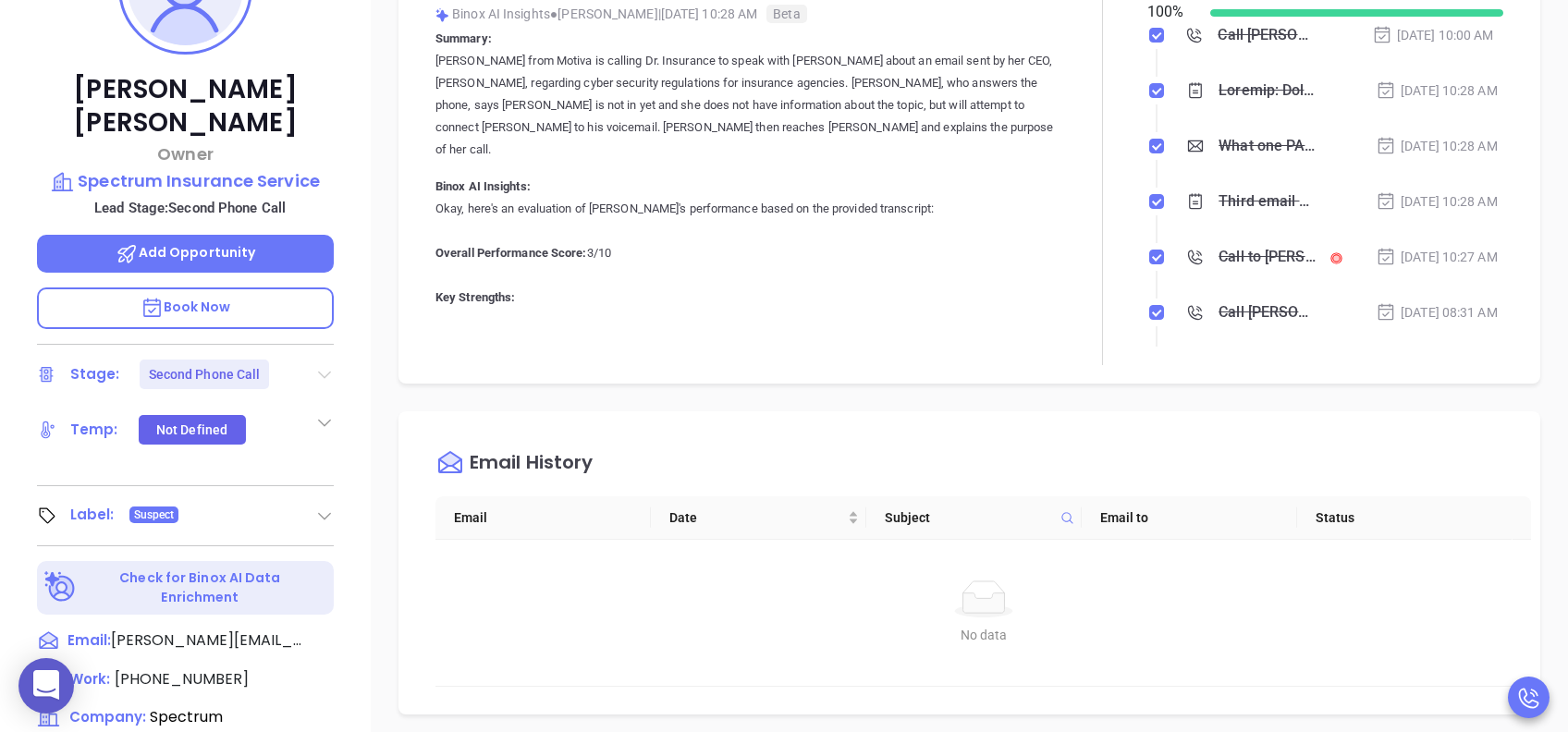
click at [327, 372] on icon at bounding box center [324, 376] width 13 height 8
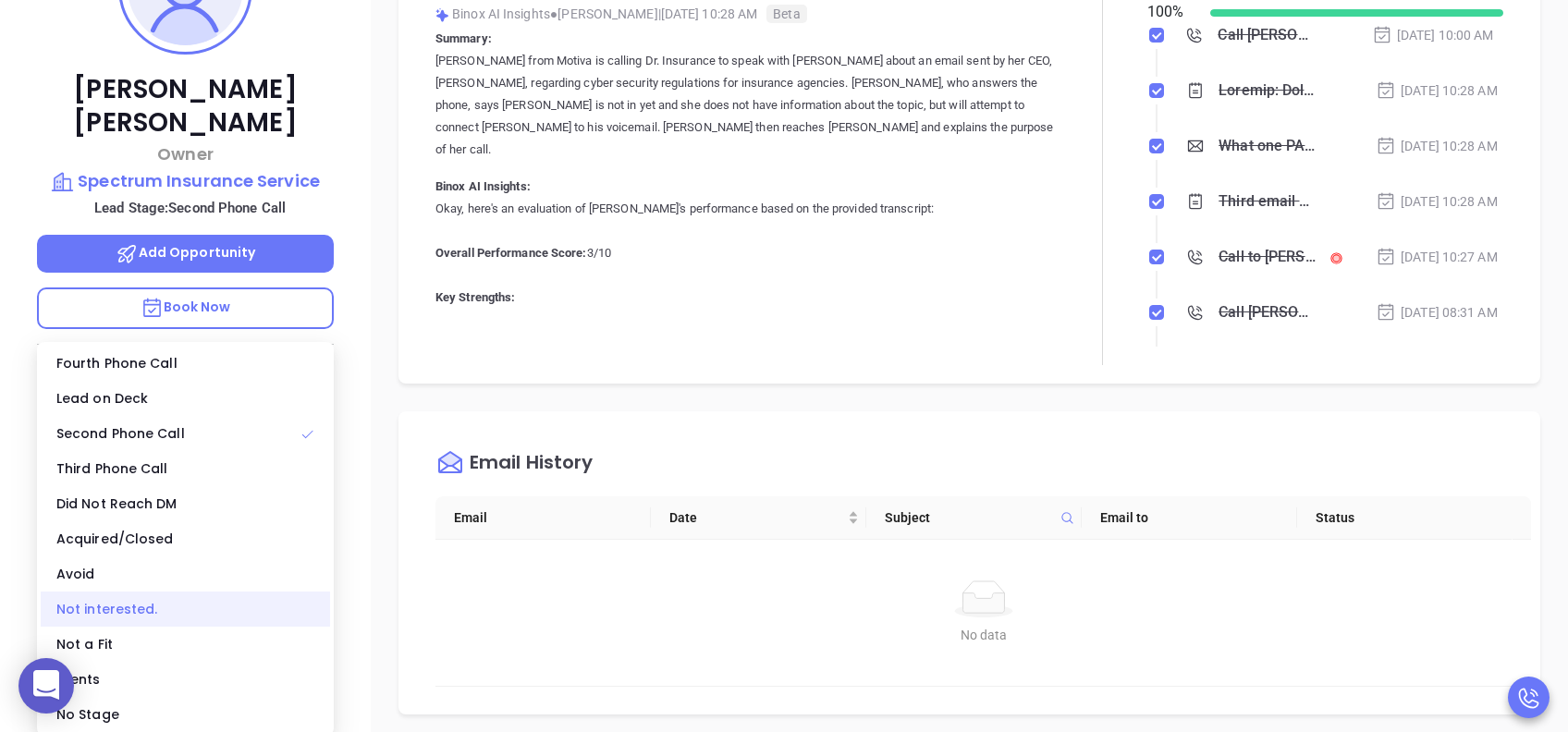
click at [178, 599] on div "Not interested." at bounding box center [186, 610] width 290 height 35
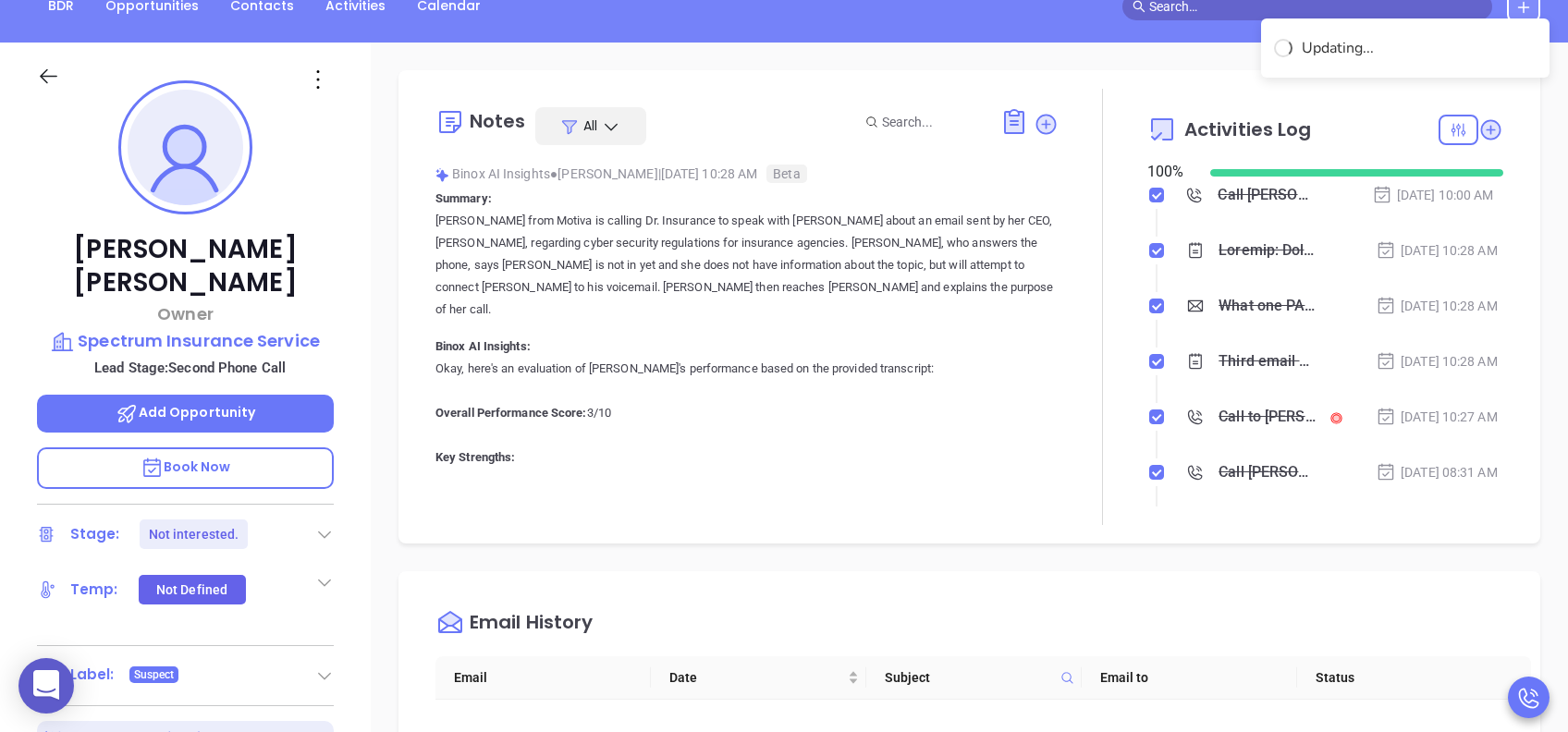
scroll to position [0, 0]
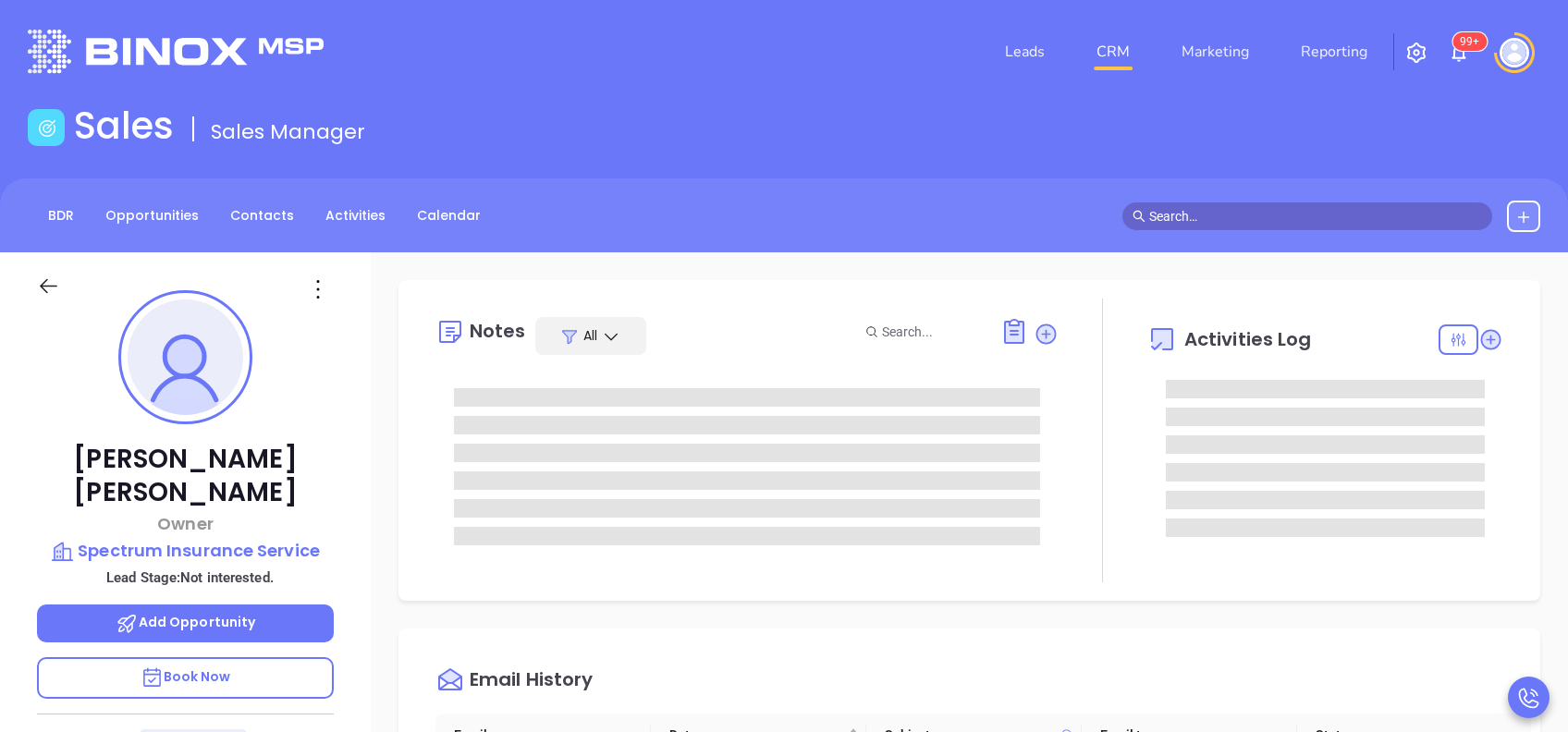
scroll to position [538, 0]
type input "[PERSON_NAME]"
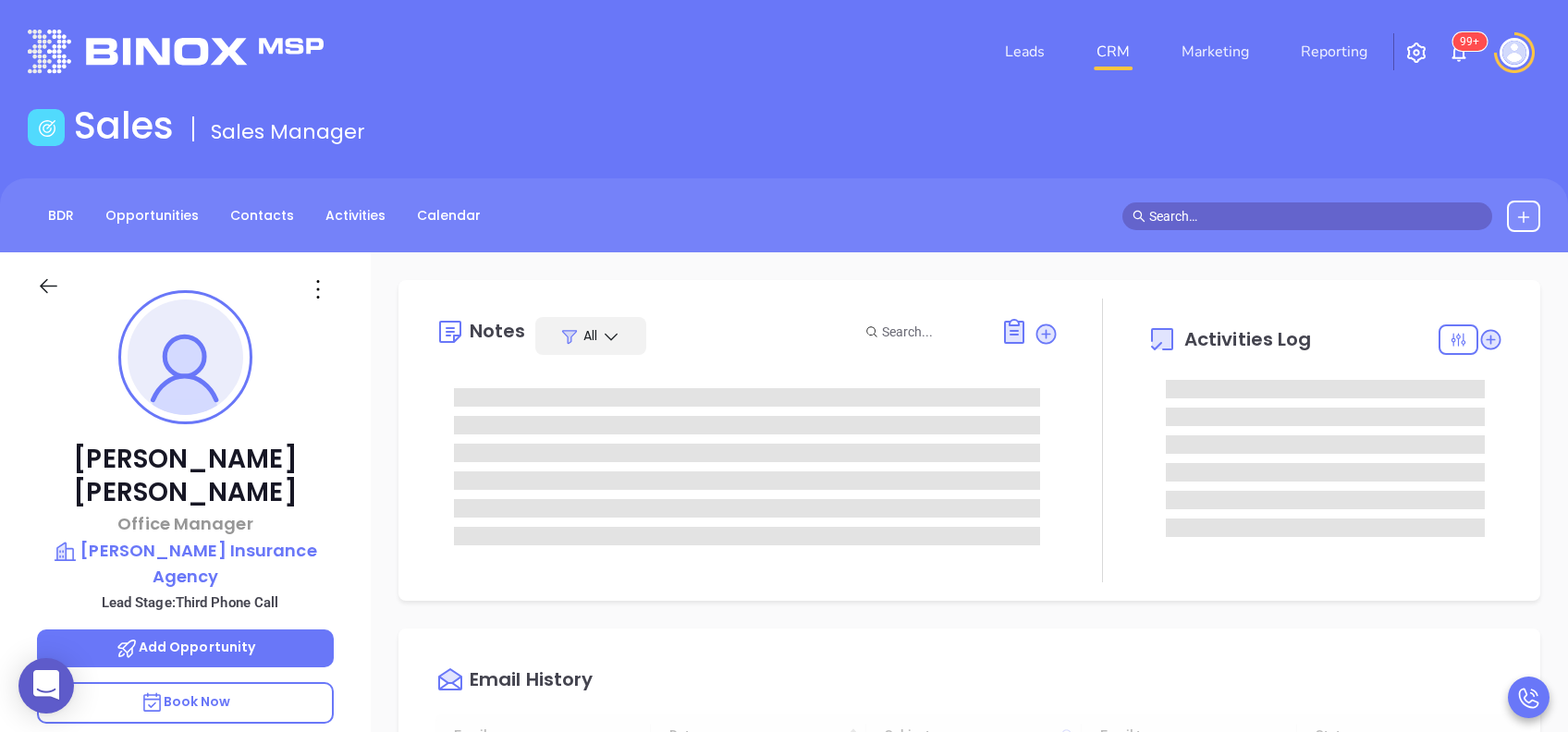
scroll to position [538, 0]
type input "[PERSON_NAME]"
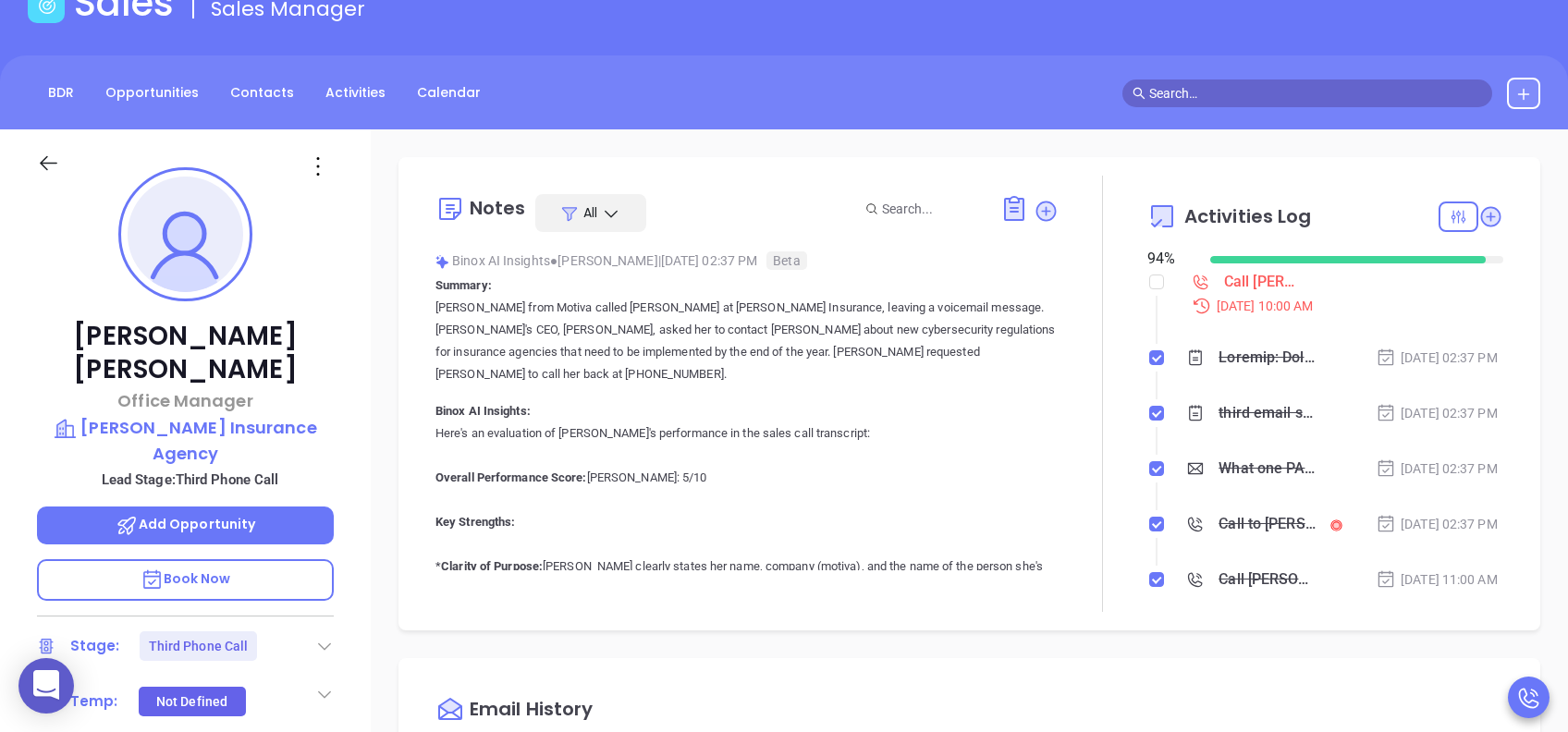
scroll to position [493, 0]
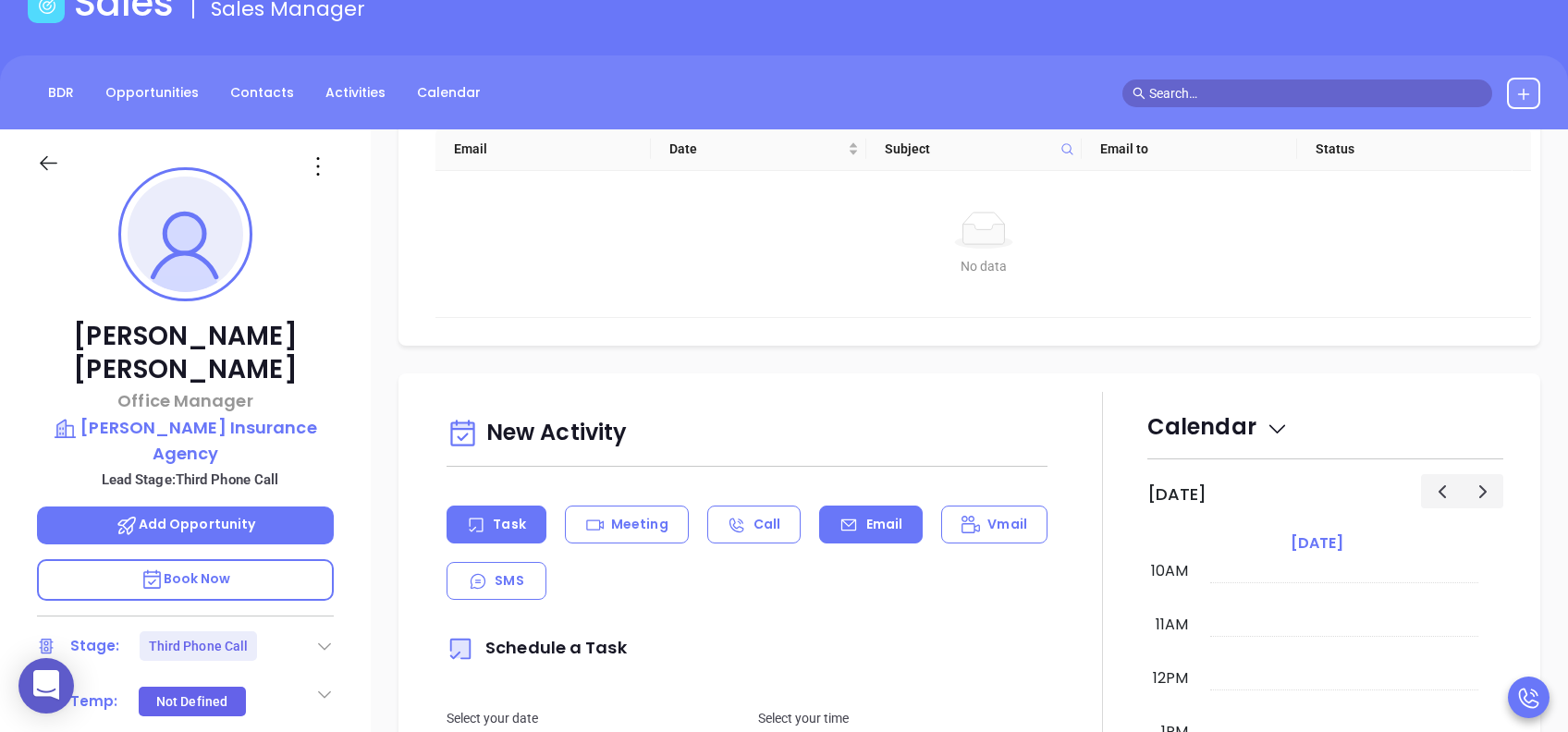
click at [840, 518] on icon at bounding box center [849, 525] width 19 height 19
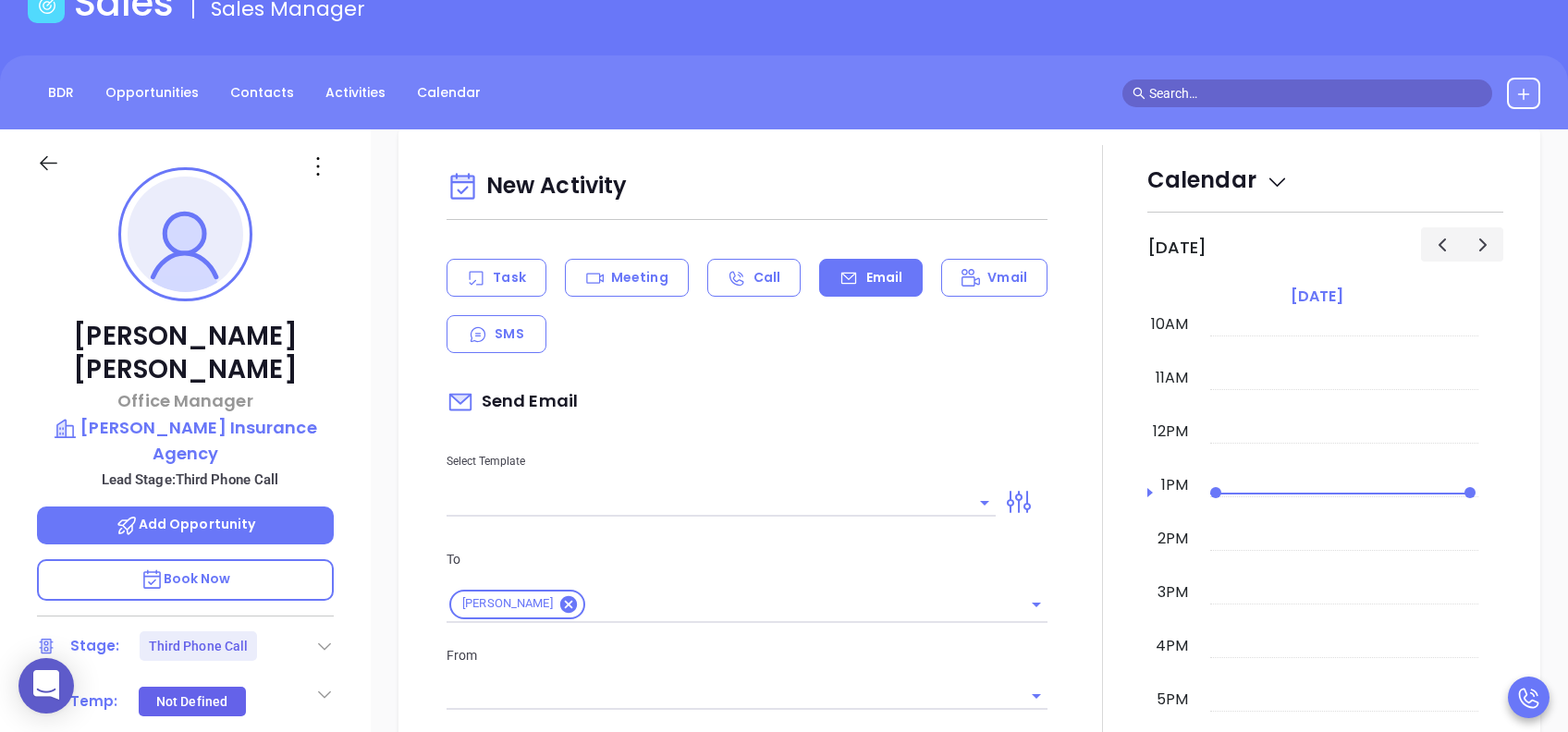
click at [851, 500] on input "text" at bounding box center [707, 502] width 522 height 26
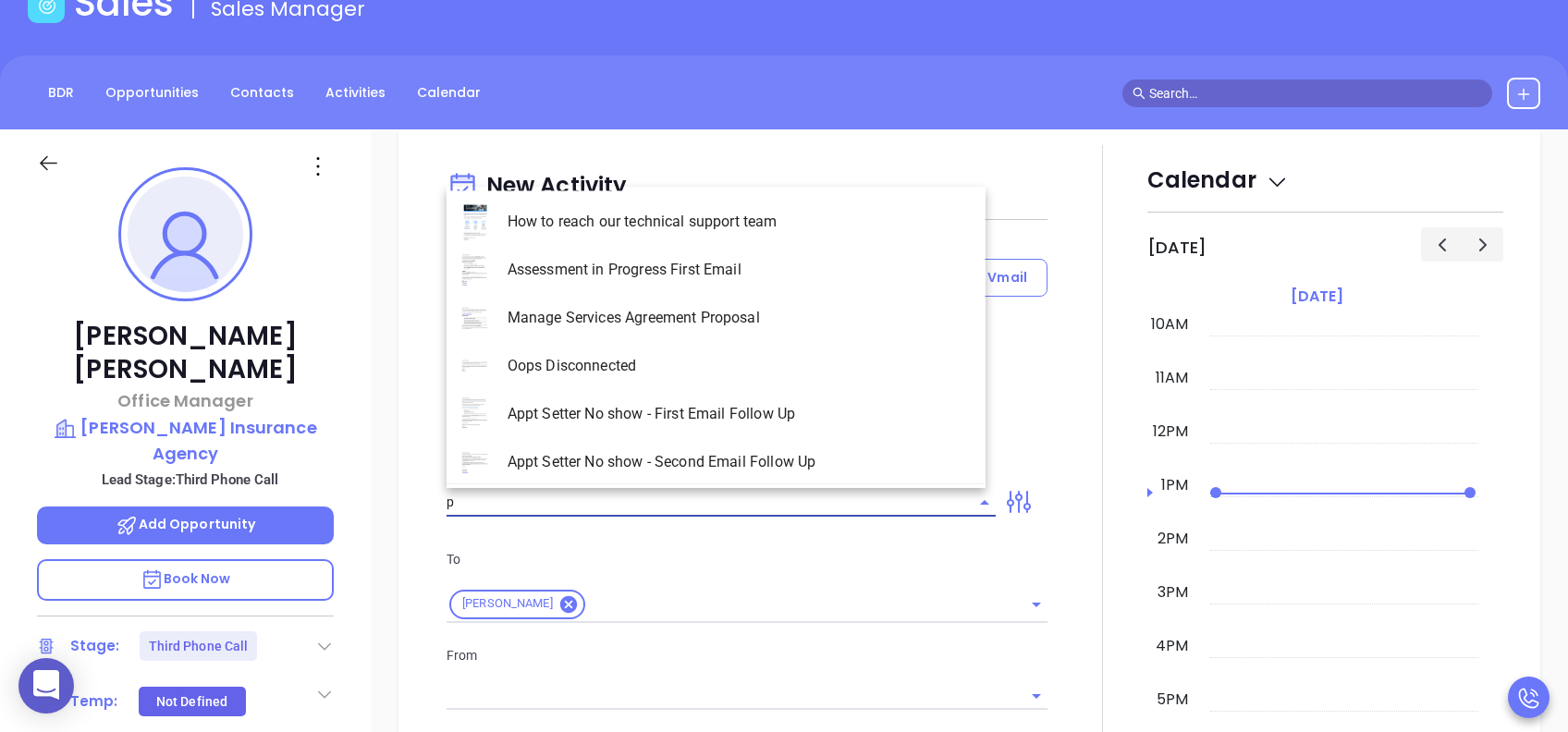
type input "pa"
type input "[PERSON_NAME]"
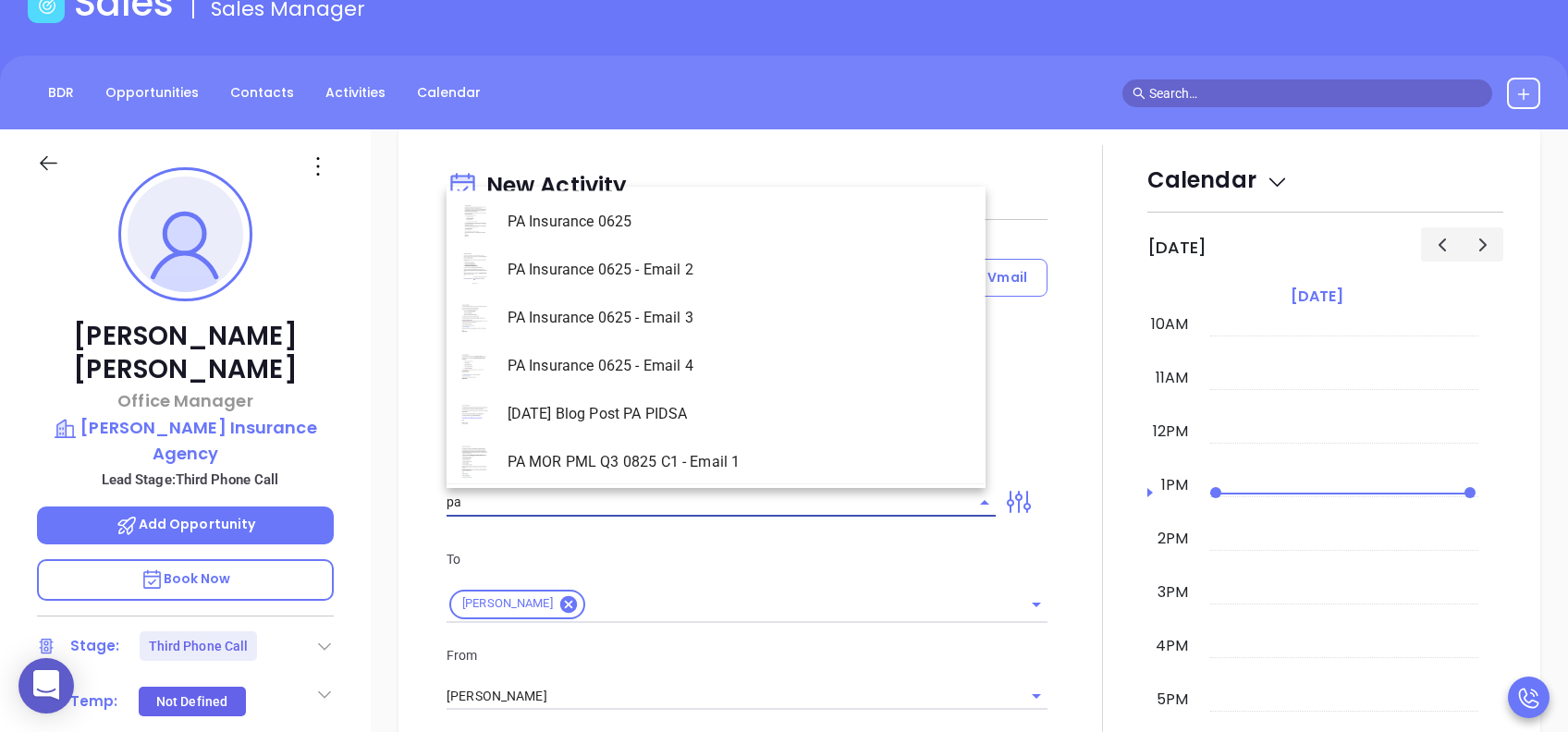
click at [792, 366] on li "PA Insurance 0625 - Email 4" at bounding box center [715, 366] width 539 height 48
type input "PA Insurance 0625 - Email 4"
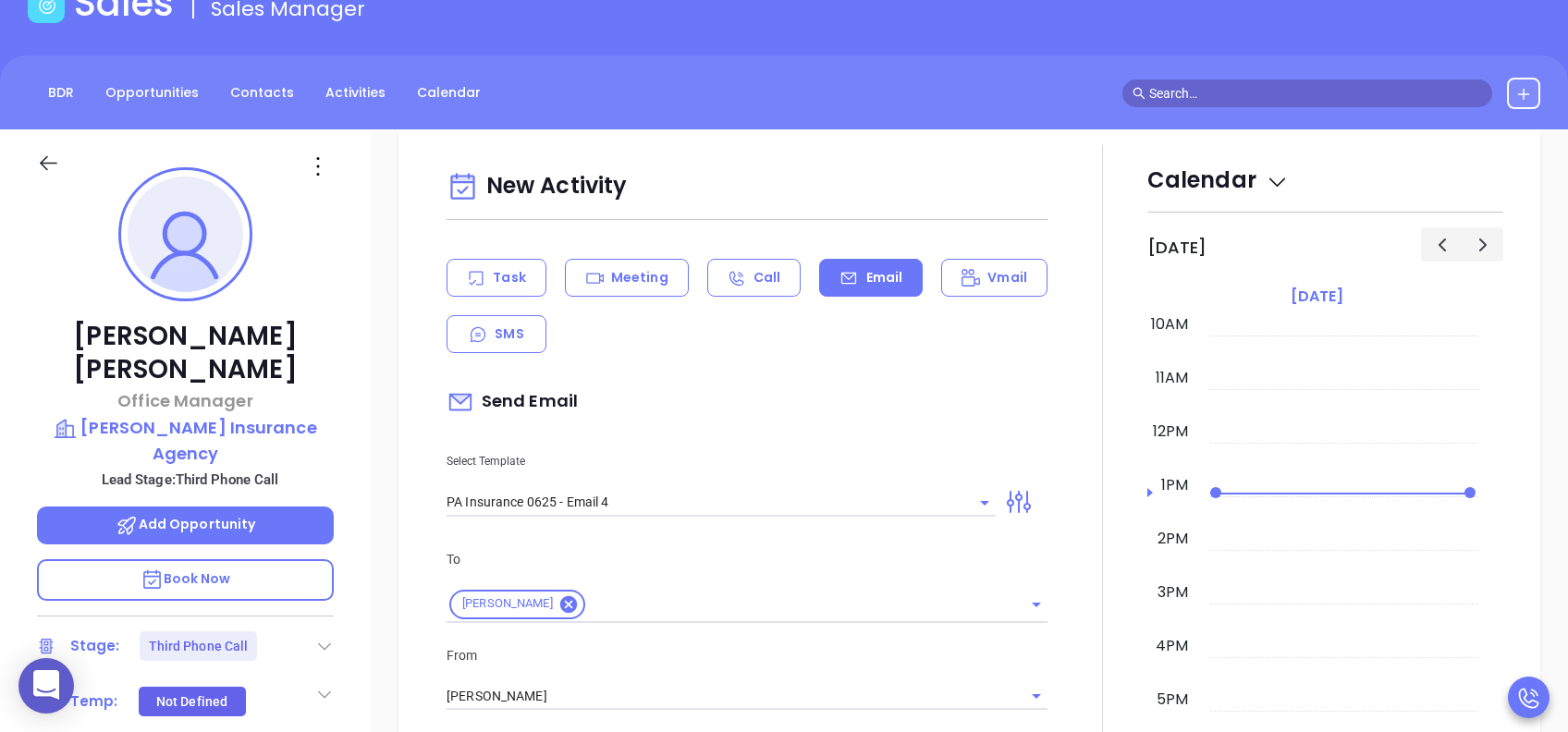
click at [798, 387] on div "Send Email" at bounding box center [747, 401] width 601 height 42
type input "Last attempt—are you still considering this?"
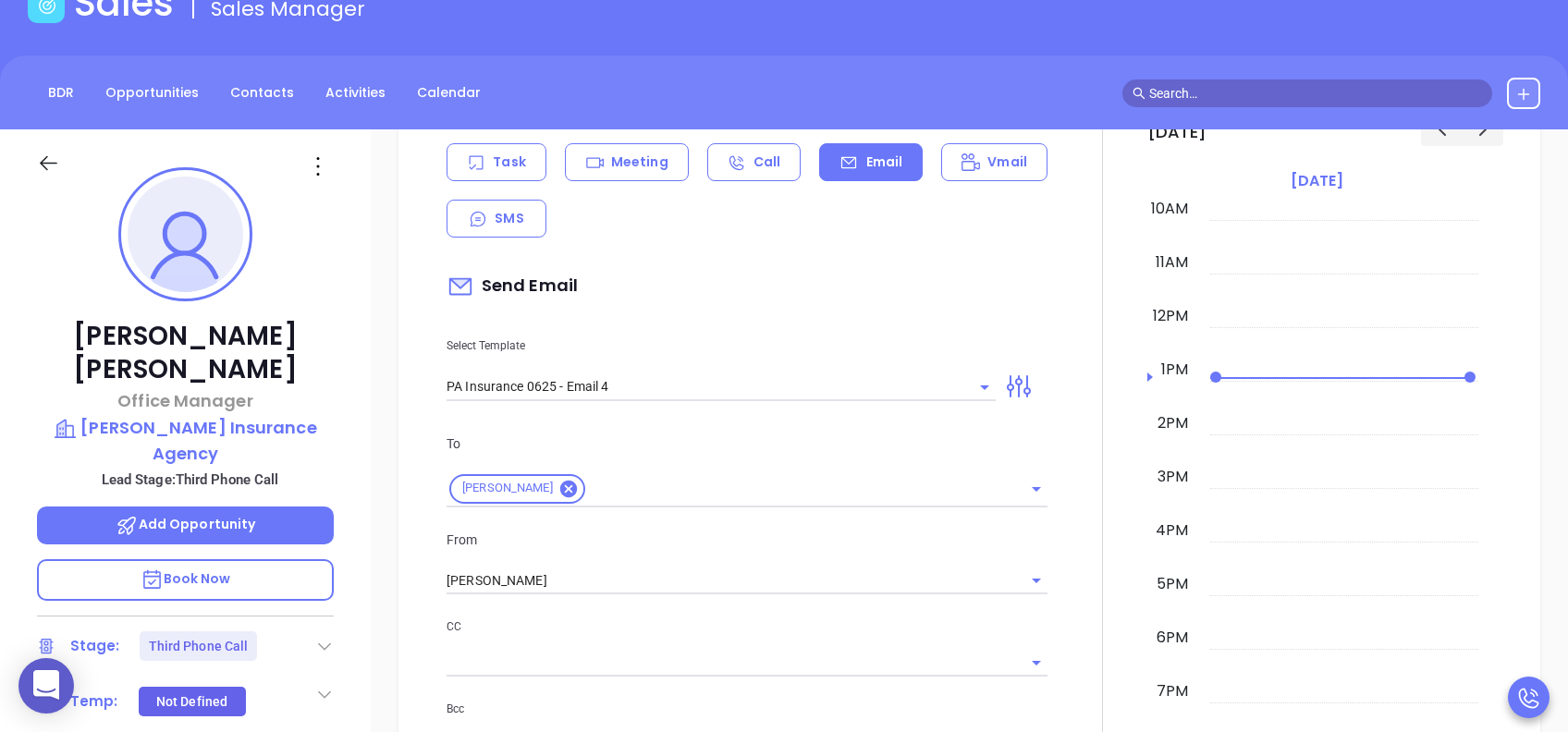
scroll to position [1110, 0]
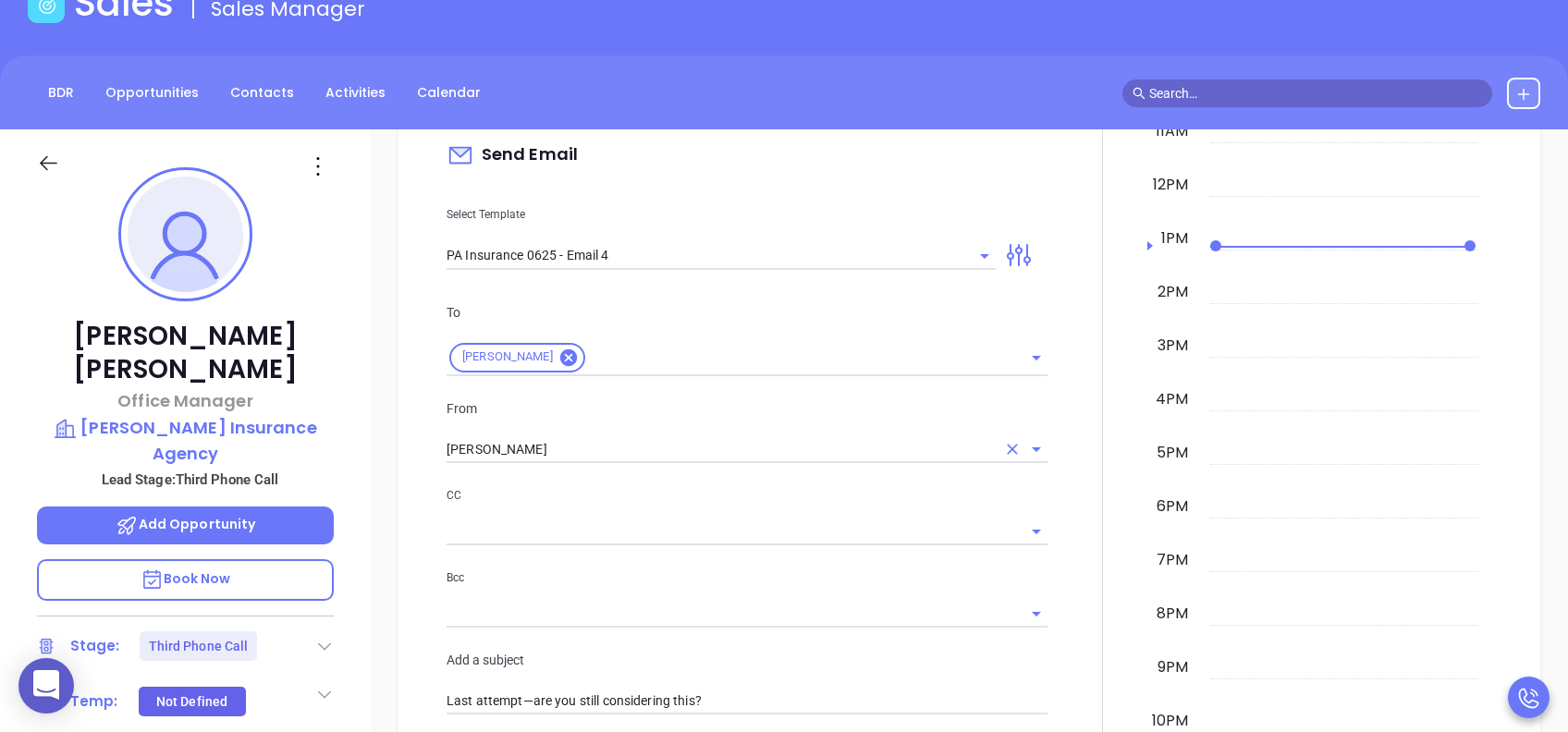
click at [625, 455] on input "[PERSON_NAME]" at bounding box center [720, 449] width 549 height 26
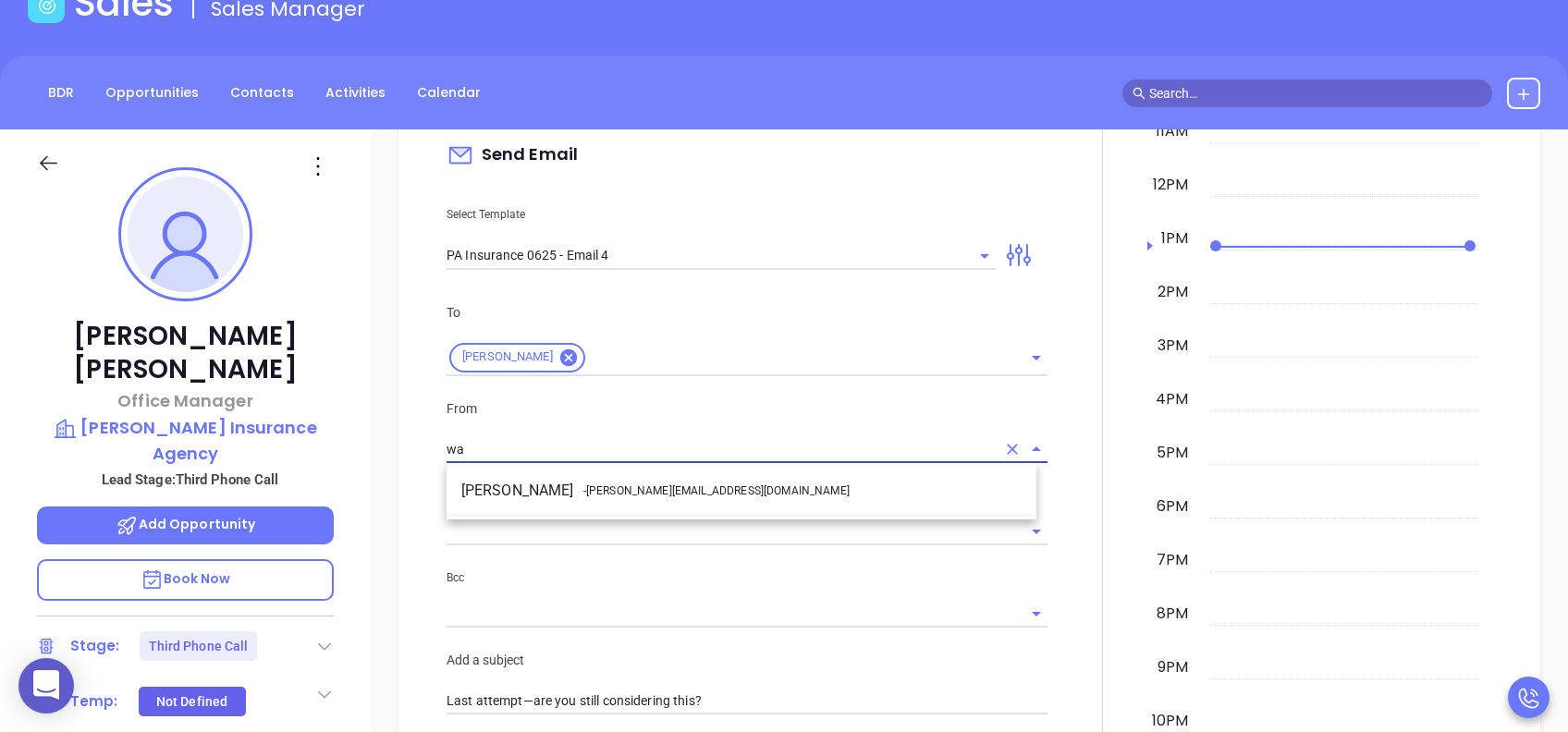
click at [619, 492] on span "- [PERSON_NAME][EMAIL_ADDRESS][DOMAIN_NAME]" at bounding box center [716, 490] width 266 height 17
type input "[PERSON_NAME]"
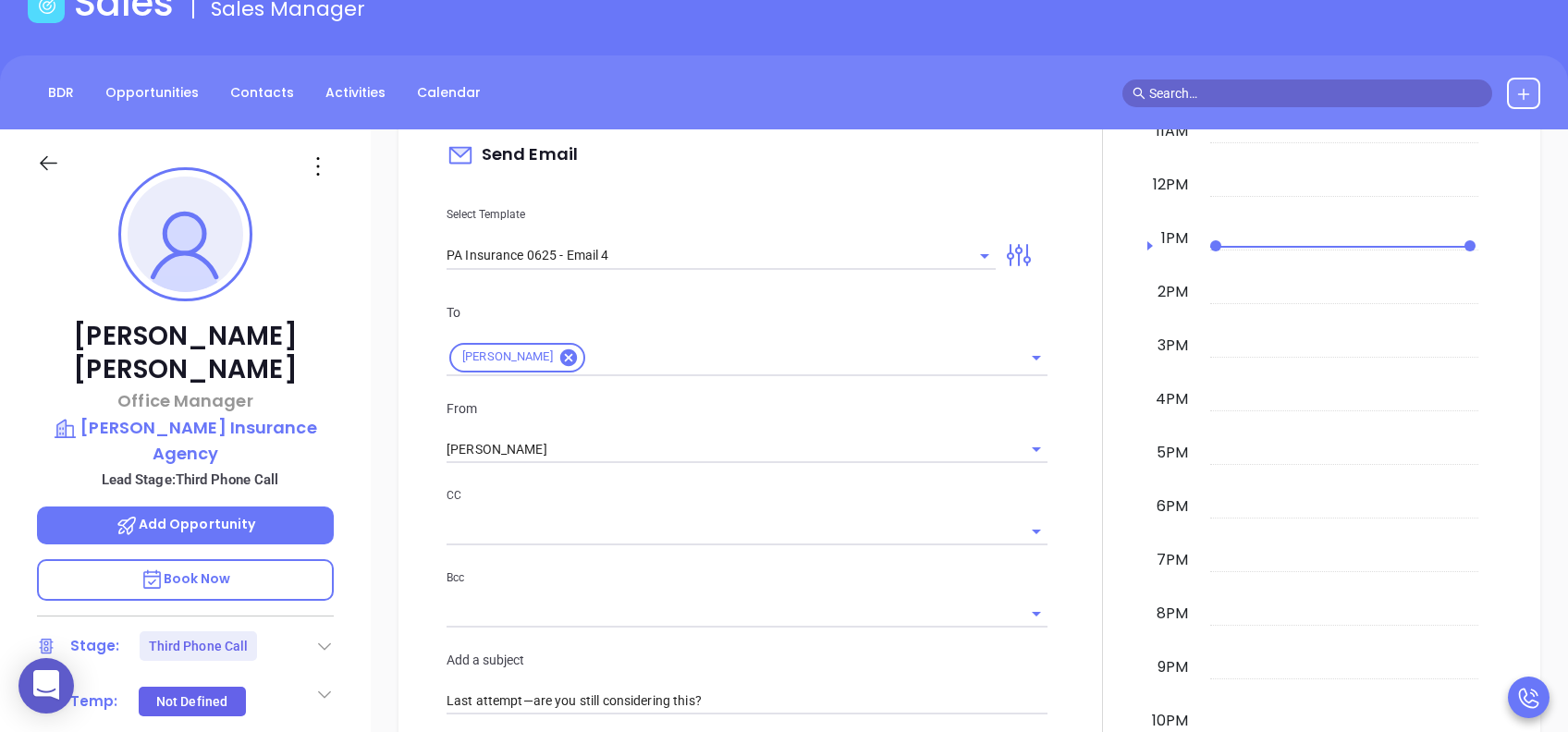
click at [680, 511] on div "CC" at bounding box center [747, 515] width 601 height 60
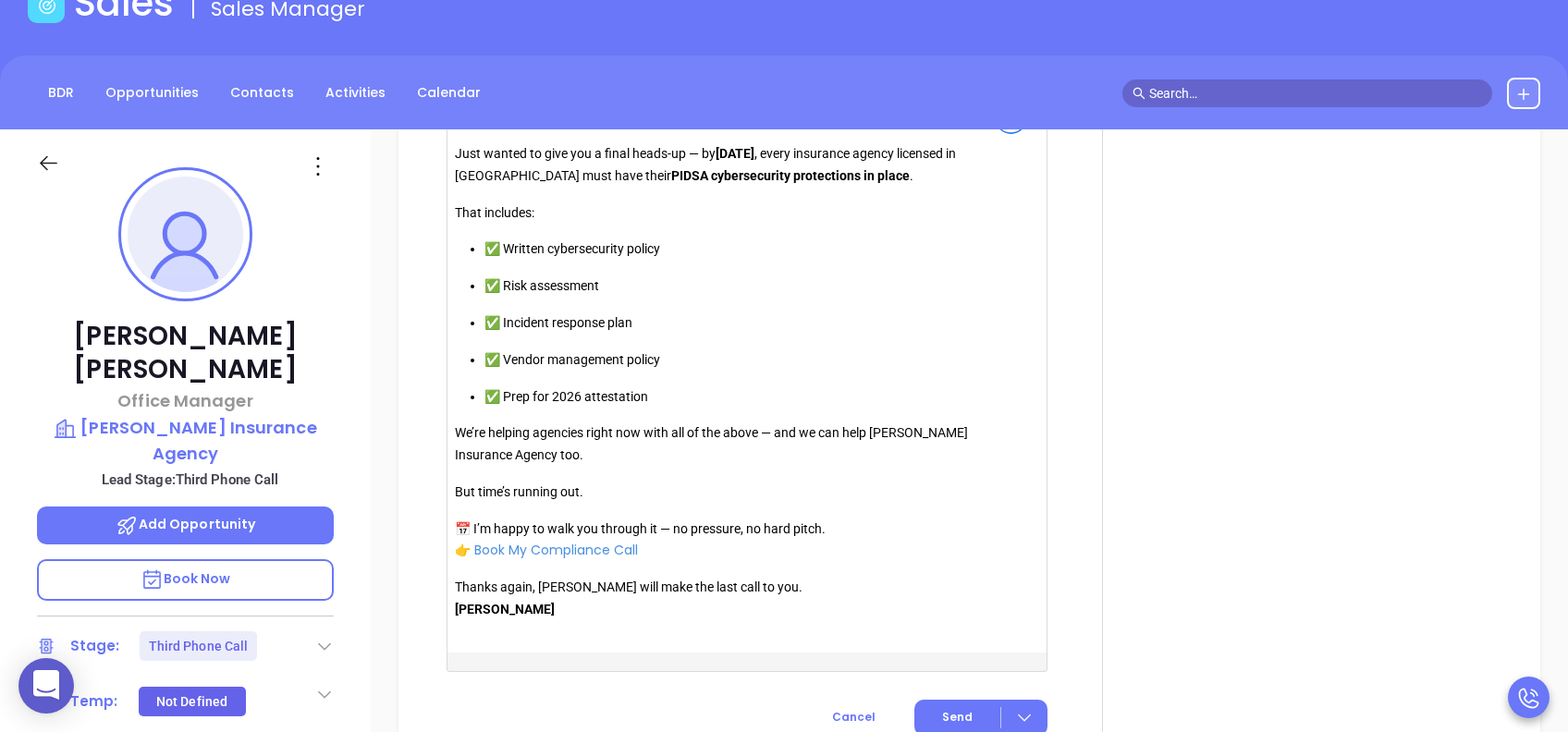
scroll to position [2095, 0]
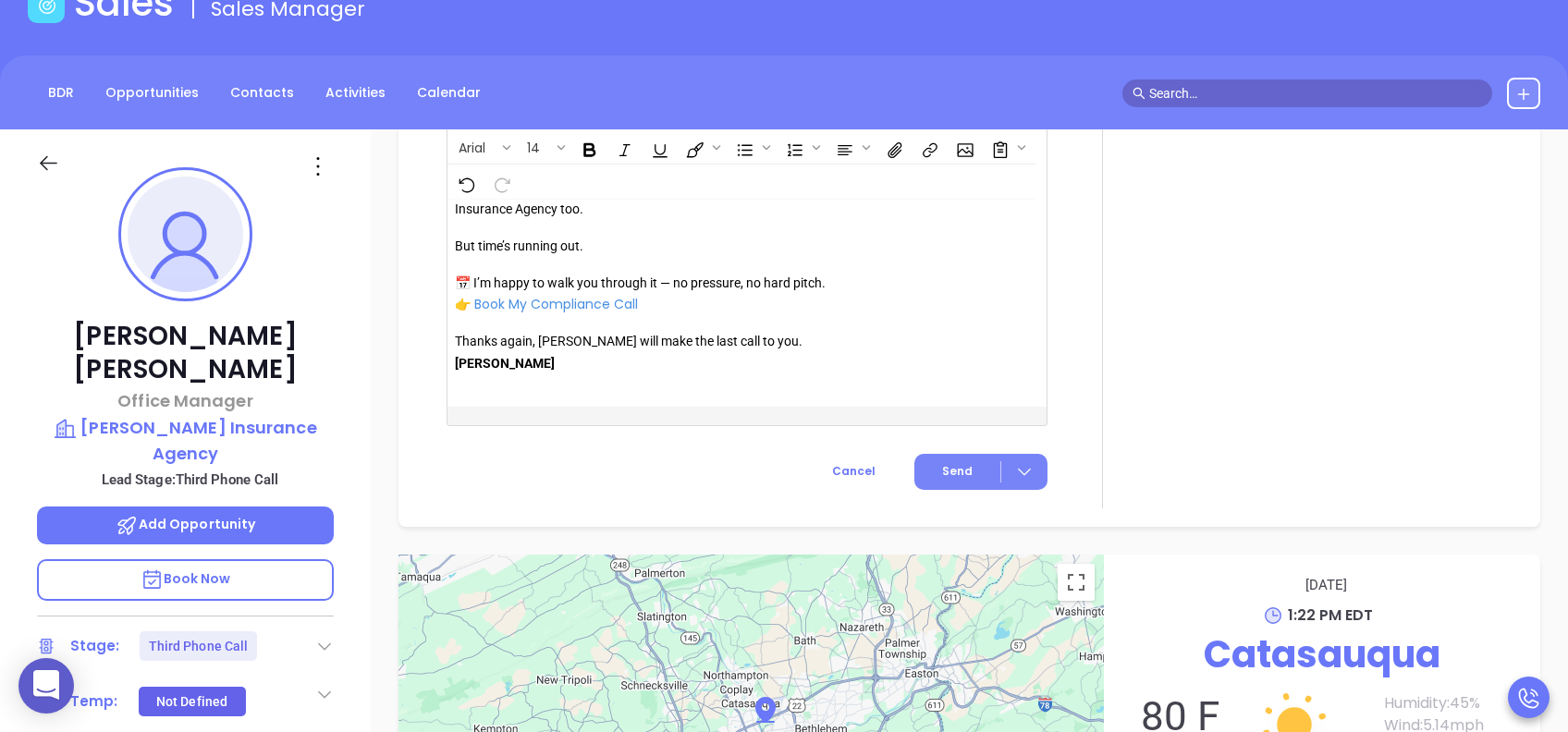
click at [954, 465] on span "Send" at bounding box center [957, 471] width 30 height 17
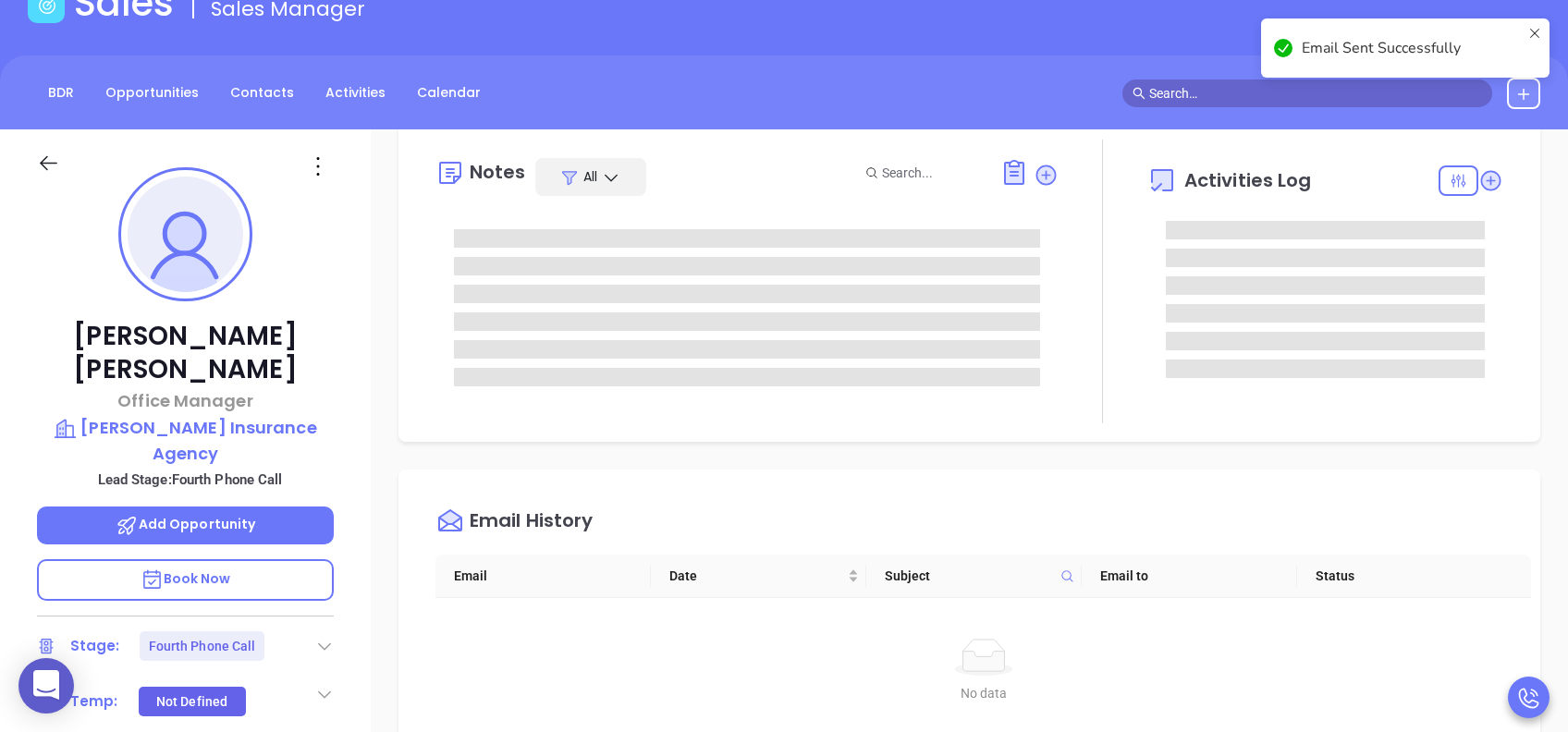
scroll to position [0, 0]
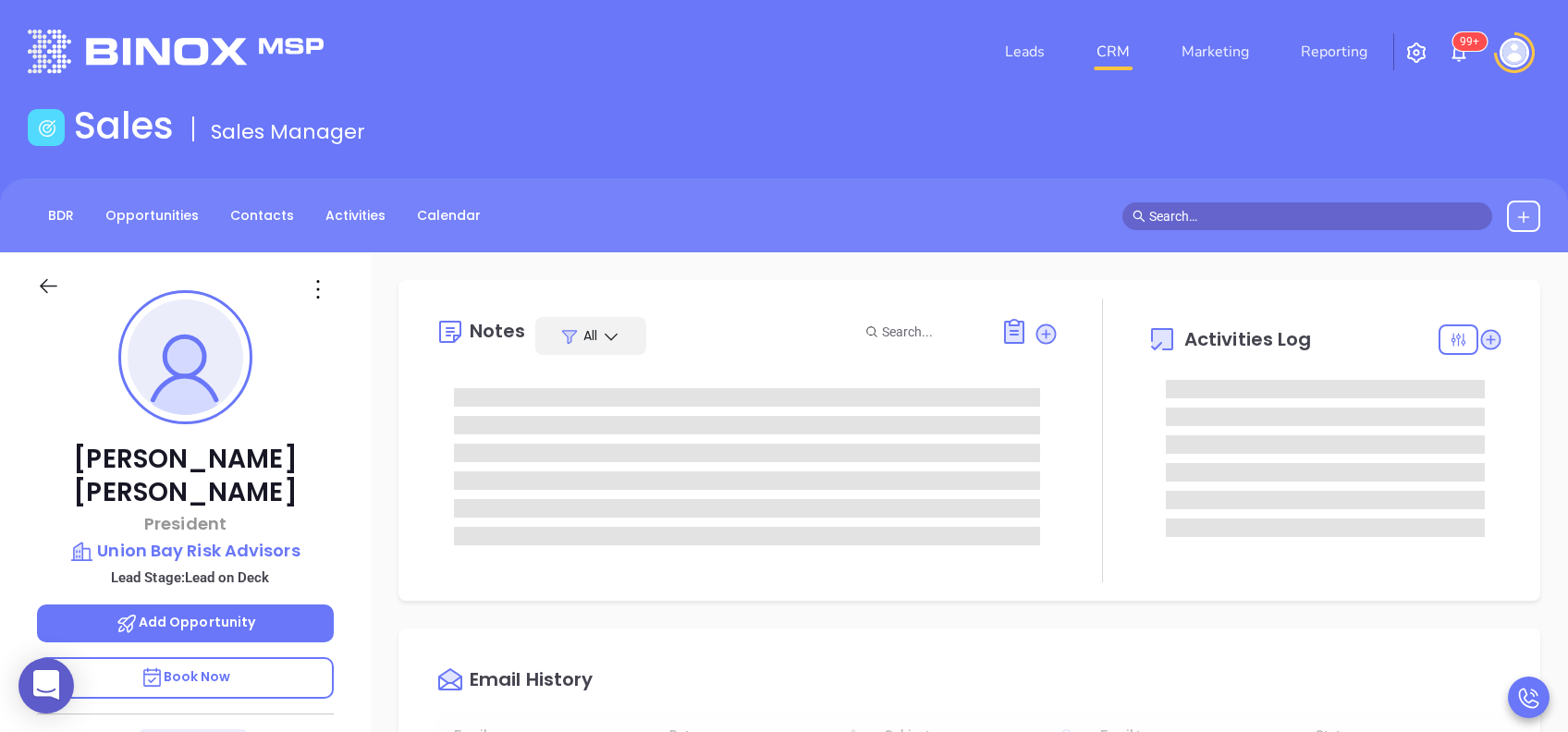
scroll to position [538, 0]
type input "[PERSON_NAME]"
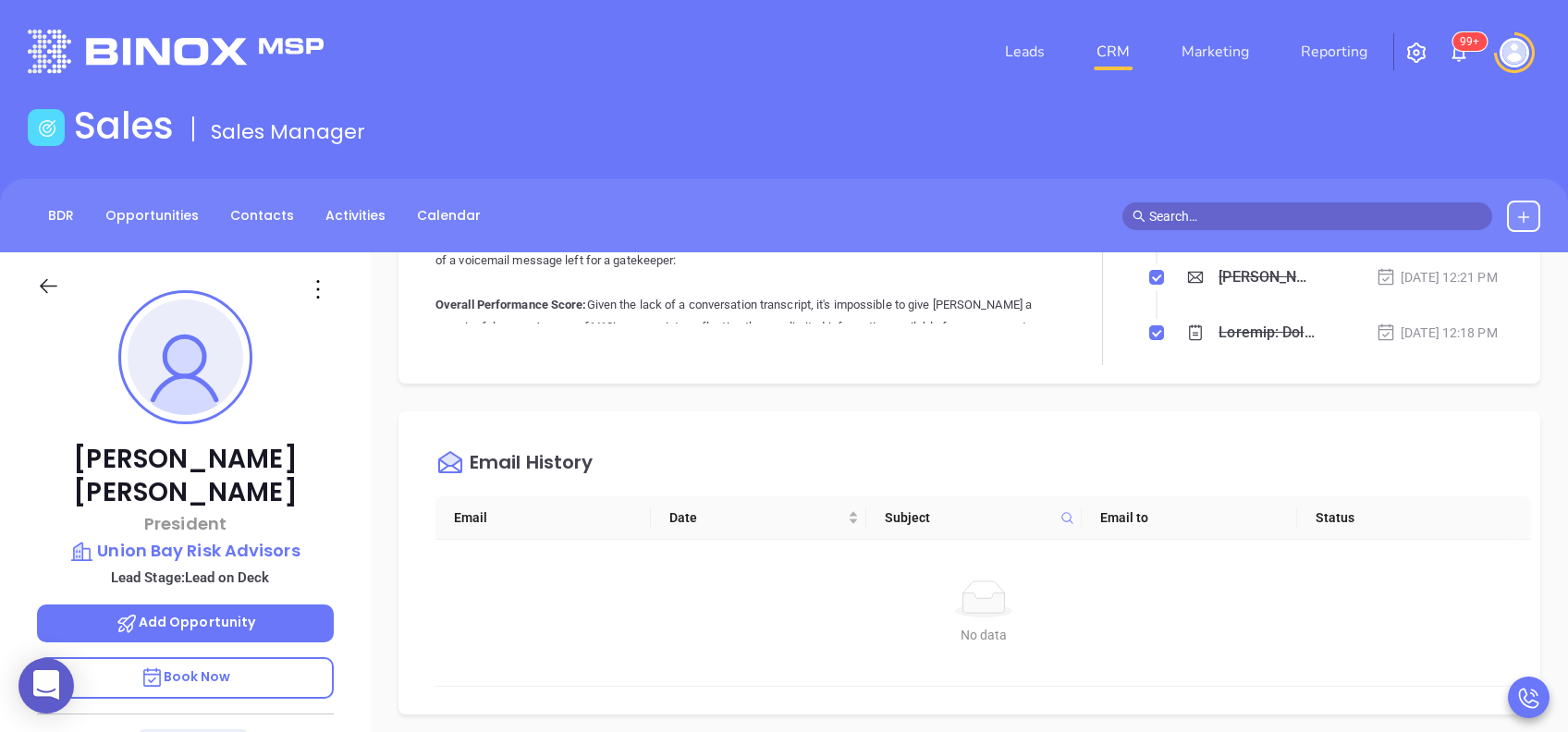
scroll to position [740, 0]
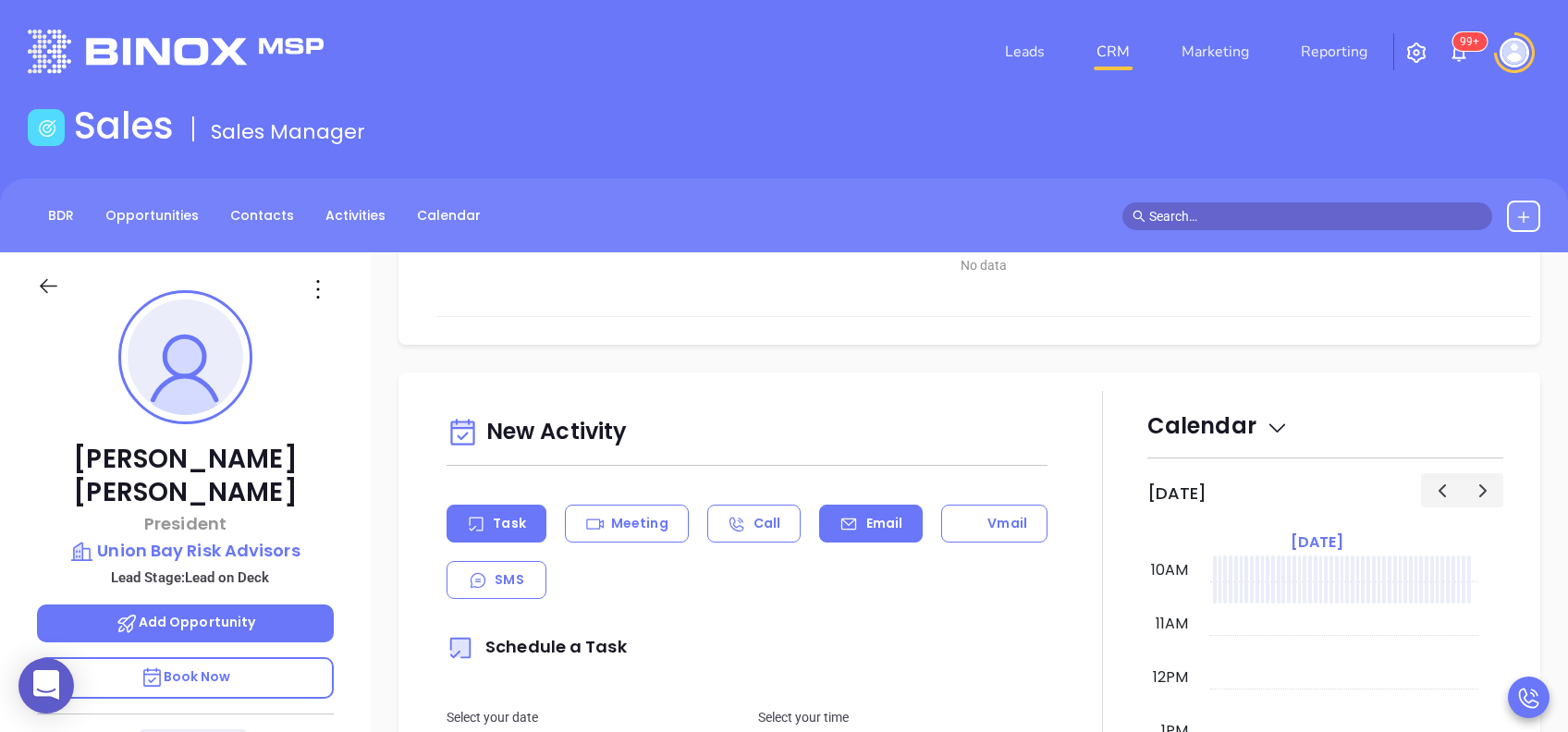
click at [866, 526] on p "Email" at bounding box center [885, 524] width 37 height 20
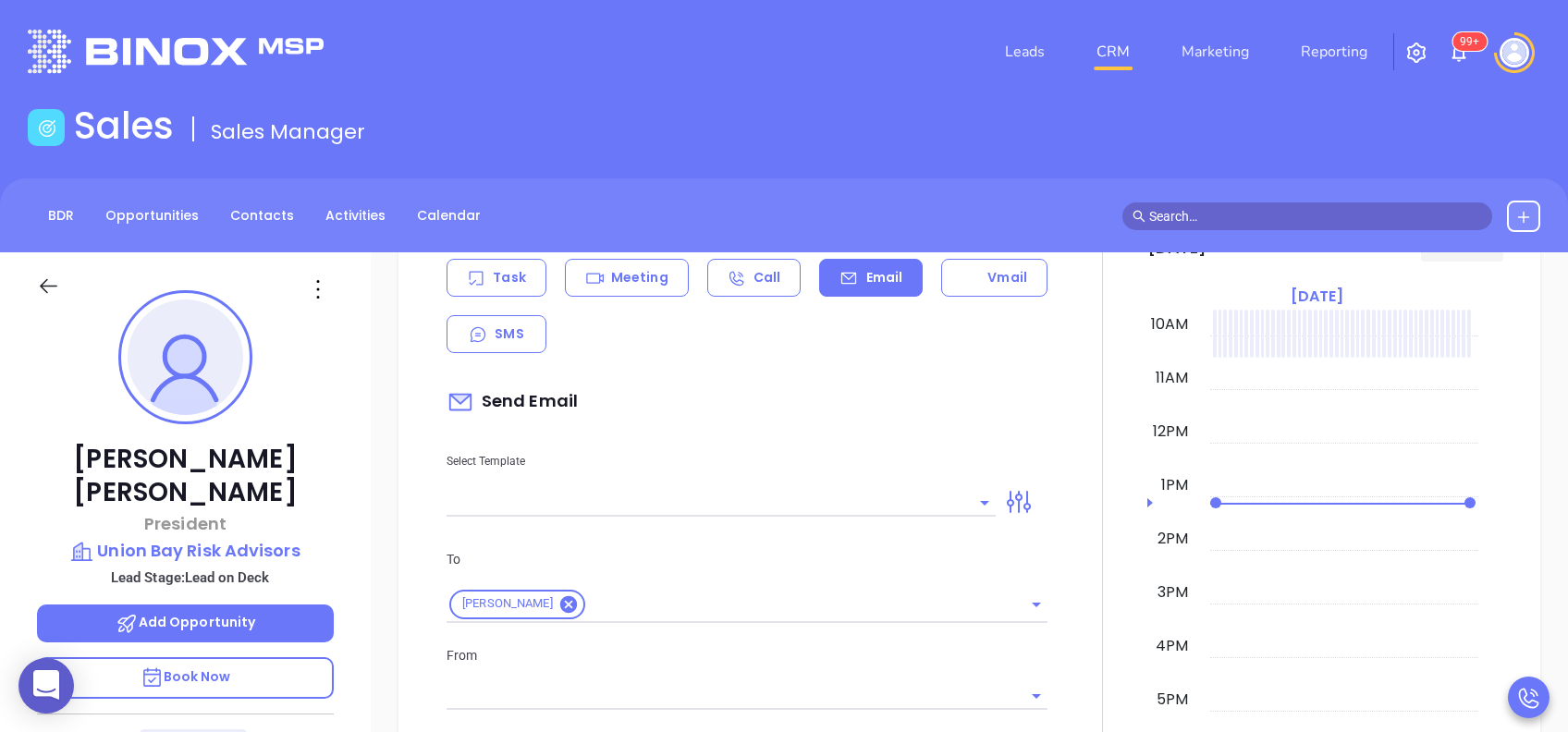
type input "[PERSON_NAME]"
click at [822, 498] on input "text" at bounding box center [707, 502] width 522 height 26
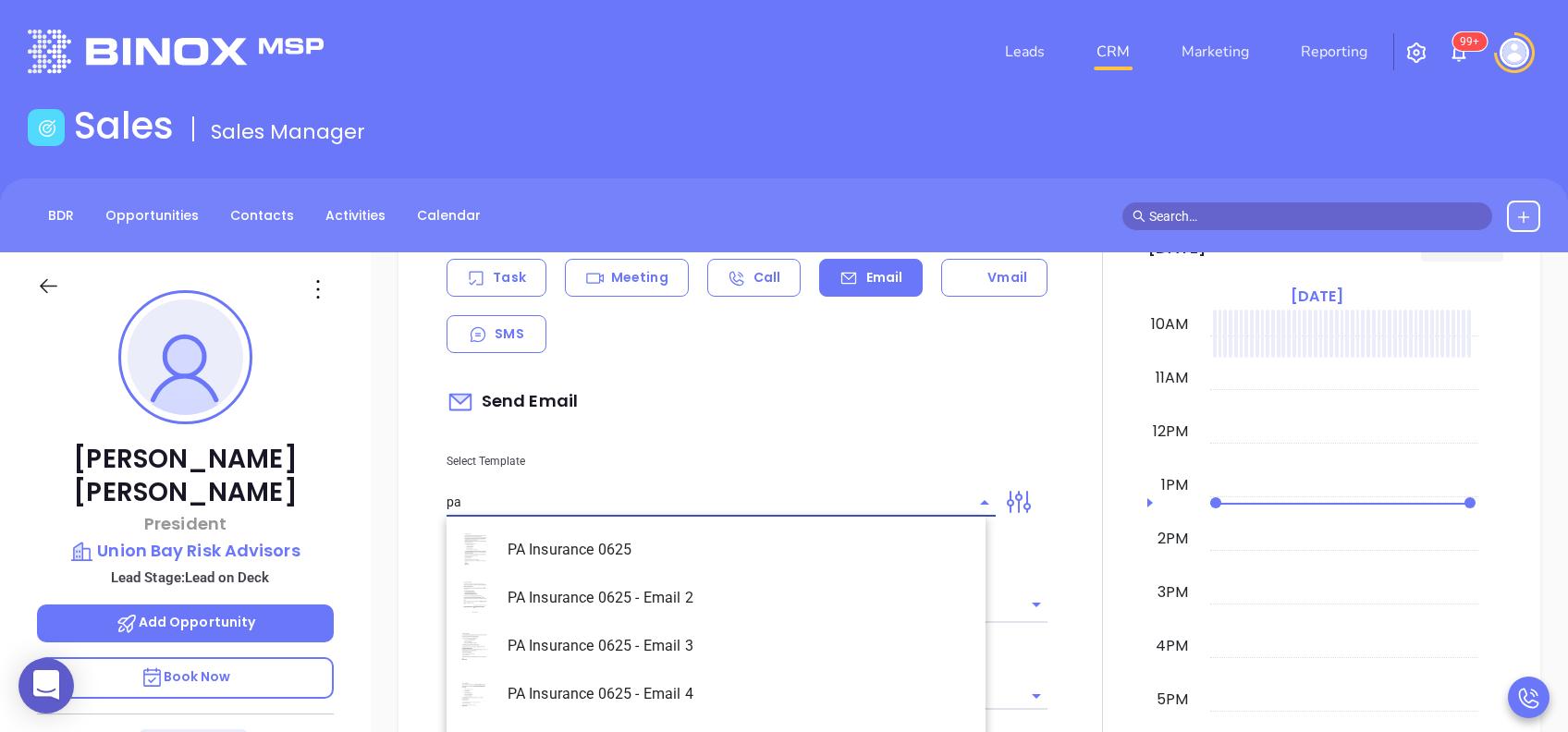
click at [784, 601] on li "PA Insurance 0625 - Email 2" at bounding box center [715, 598] width 539 height 48
type input "PA Insurance 0625 - Email 2"
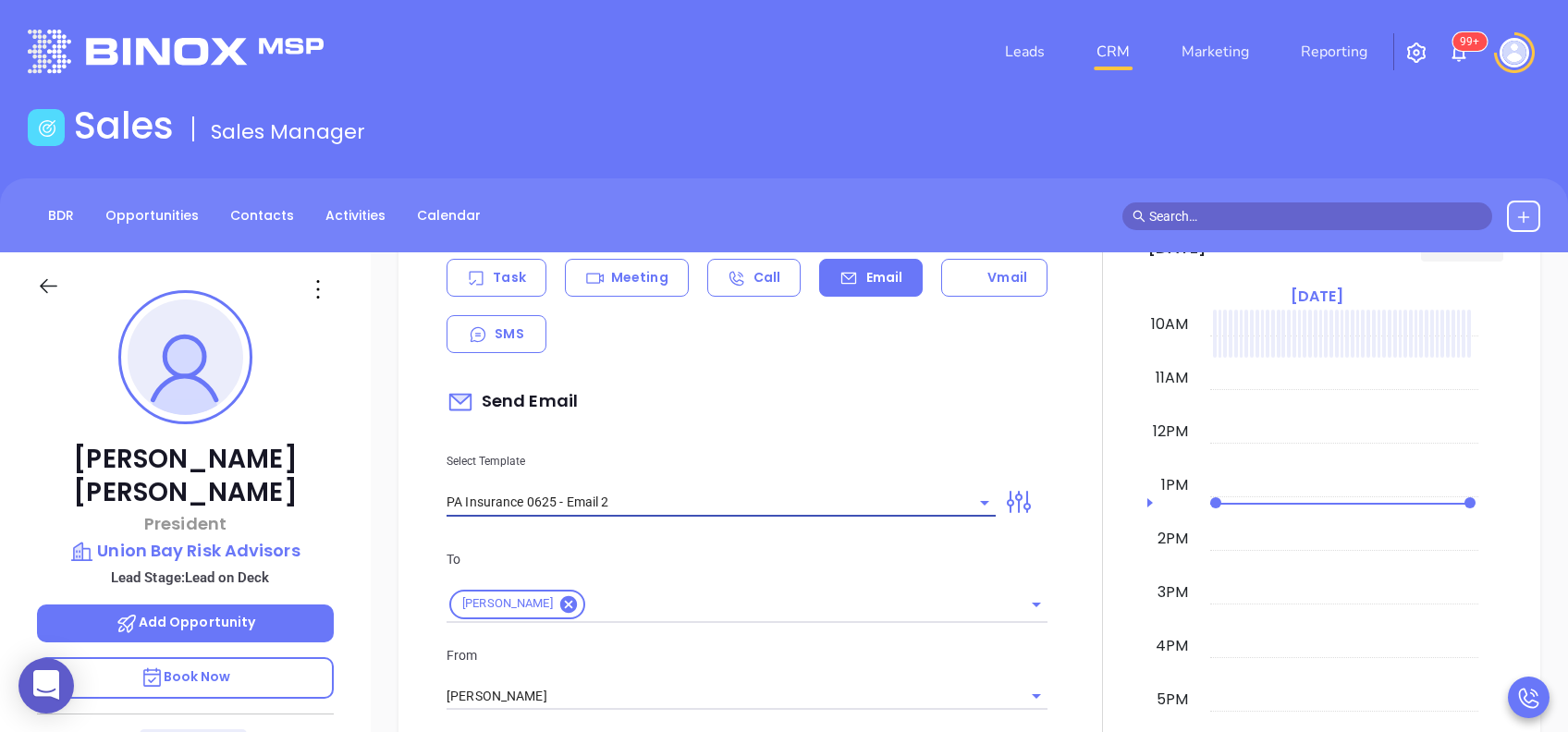
type input "Patrick You’re not alone — most PA agencies haven’t done this yet"
click at [582, 686] on div "[PERSON_NAME]" at bounding box center [747, 695] width 601 height 30
type input "PA Insurance 0625 - Email 2"
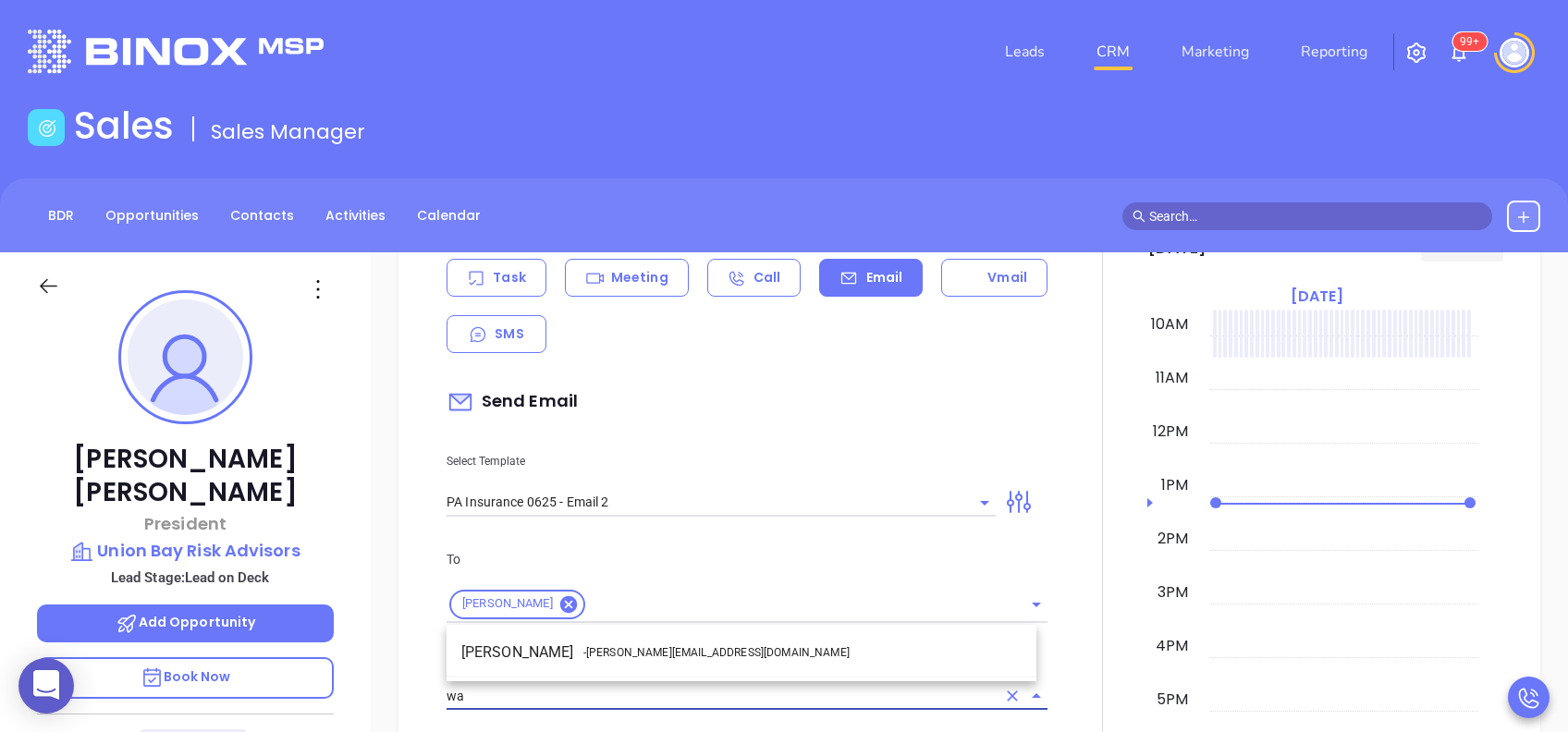
click at [593, 651] on span "- [PERSON_NAME][EMAIL_ADDRESS][DOMAIN_NAME]" at bounding box center [716, 653] width 266 height 17
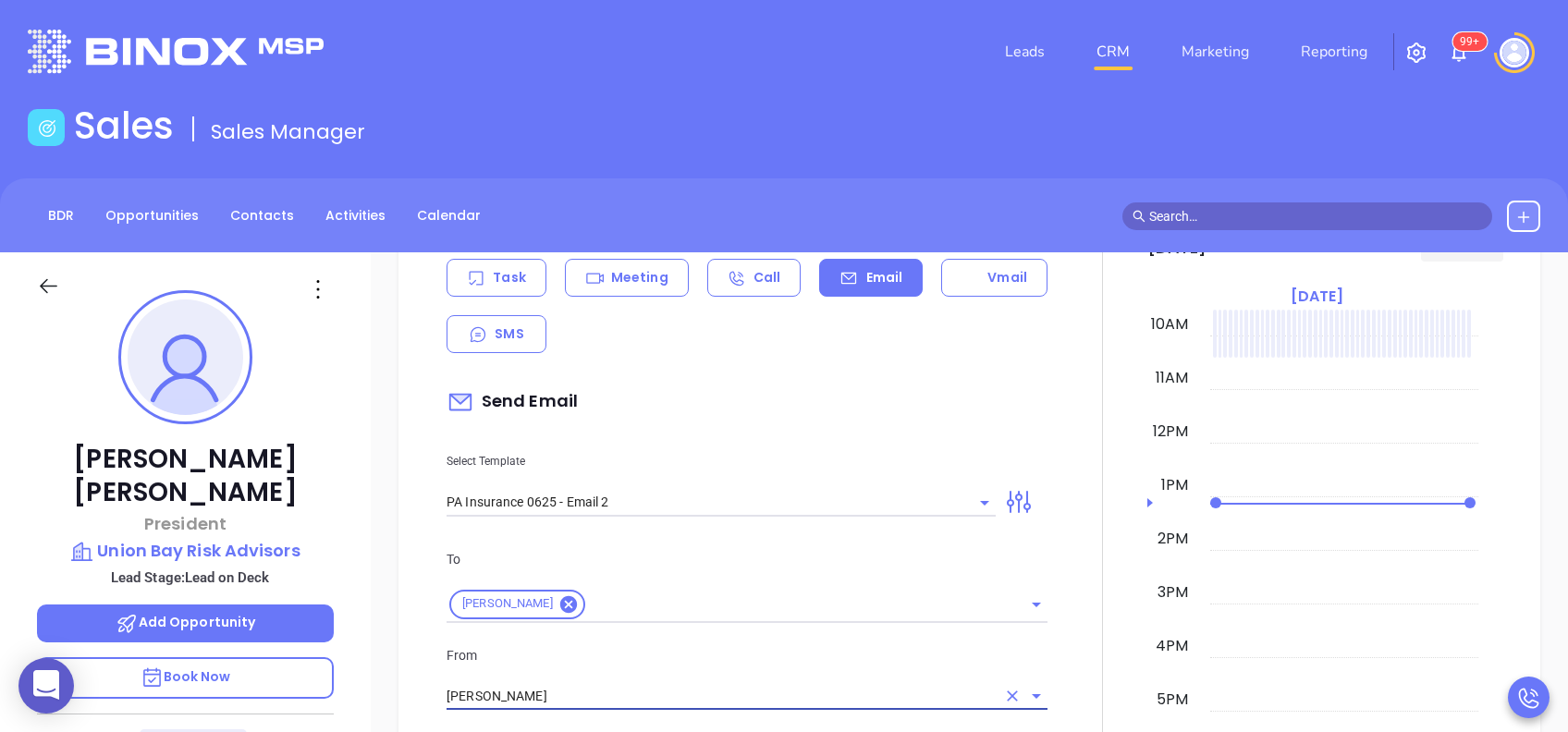
type input "[PERSON_NAME]"
click at [607, 651] on p "From" at bounding box center [747, 655] width 601 height 21
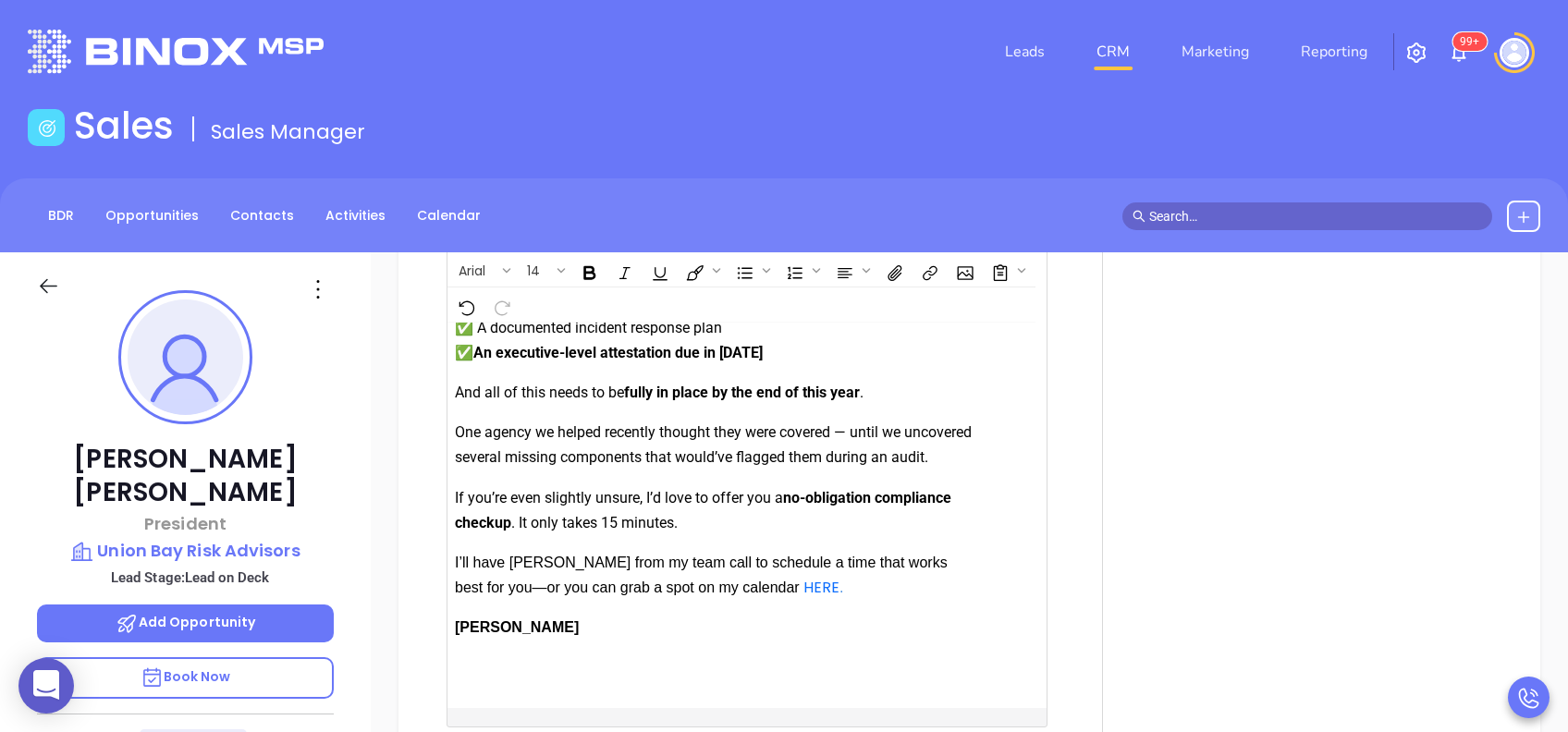
scroll to position [2191, 0]
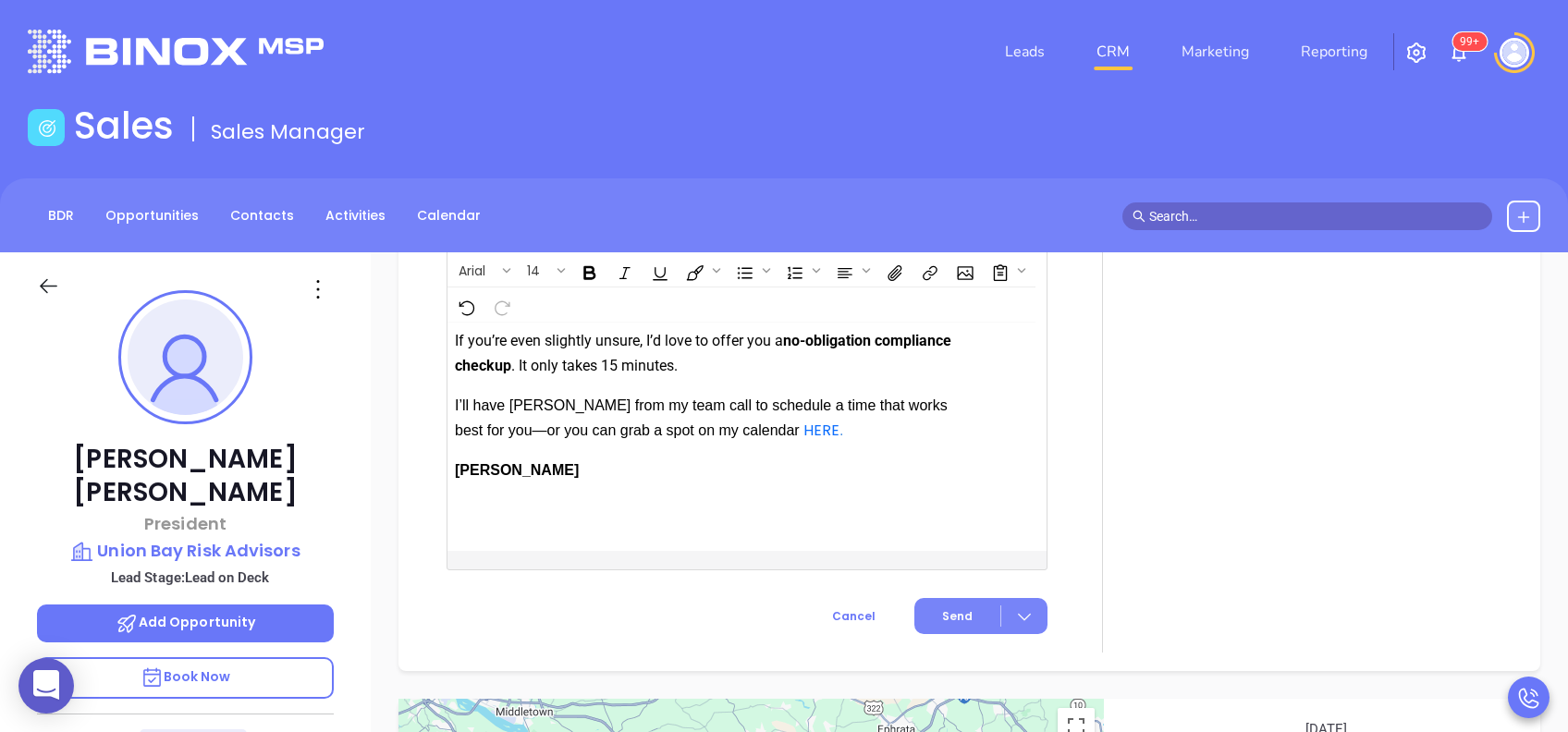
click at [981, 612] on button "Send" at bounding box center [981, 616] width 133 height 36
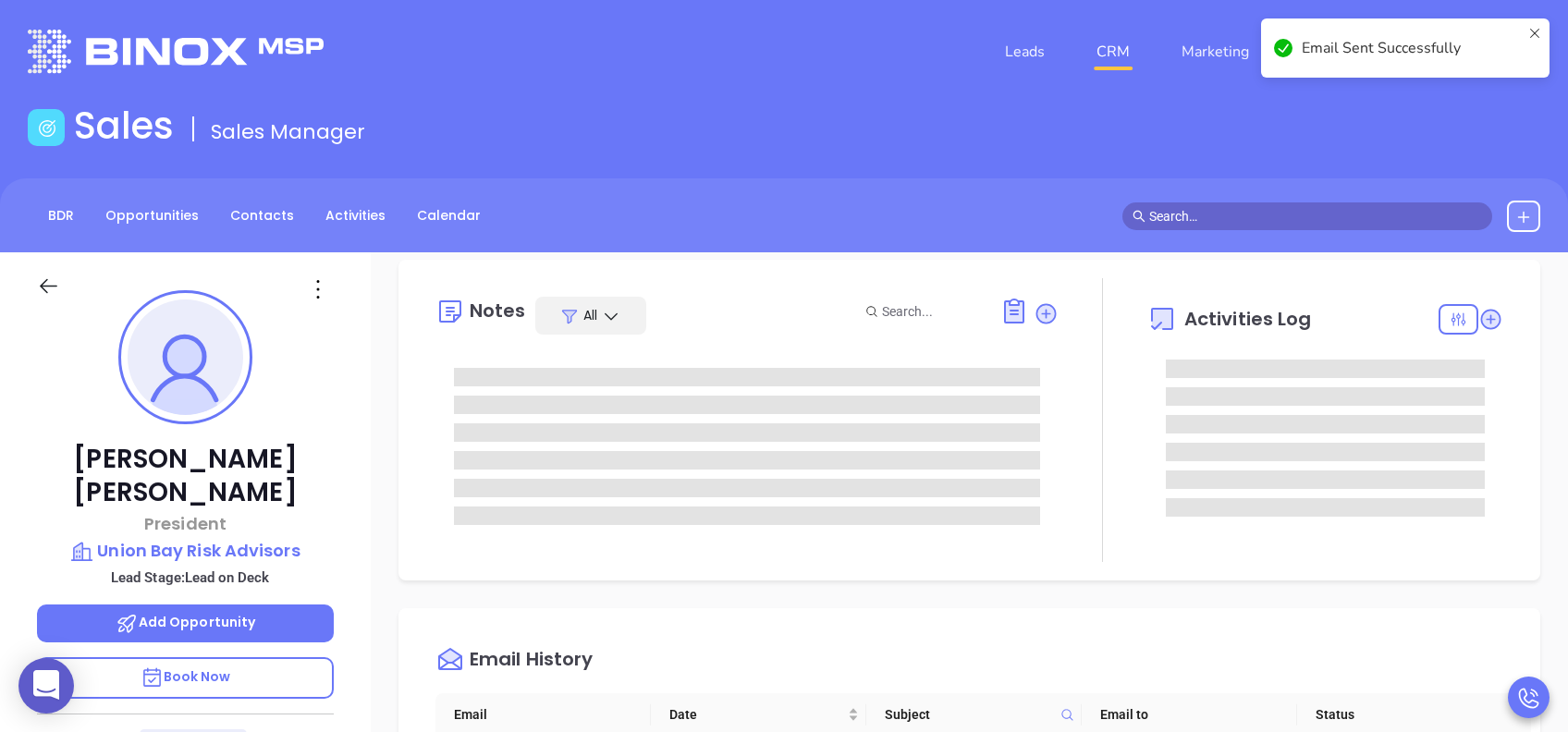
scroll to position [0, 0]
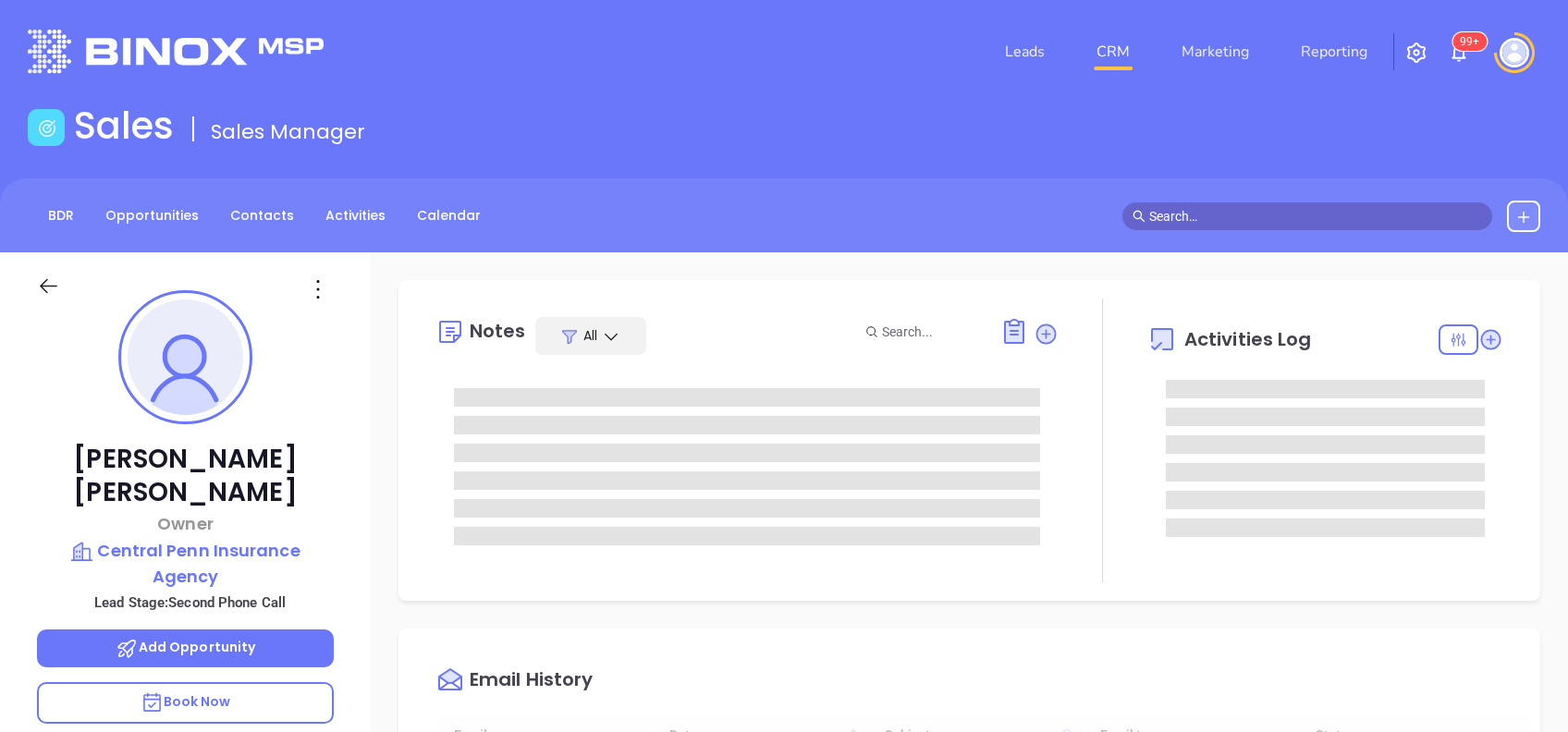
type input "[DATE]"
type input "[PERSON_NAME]"
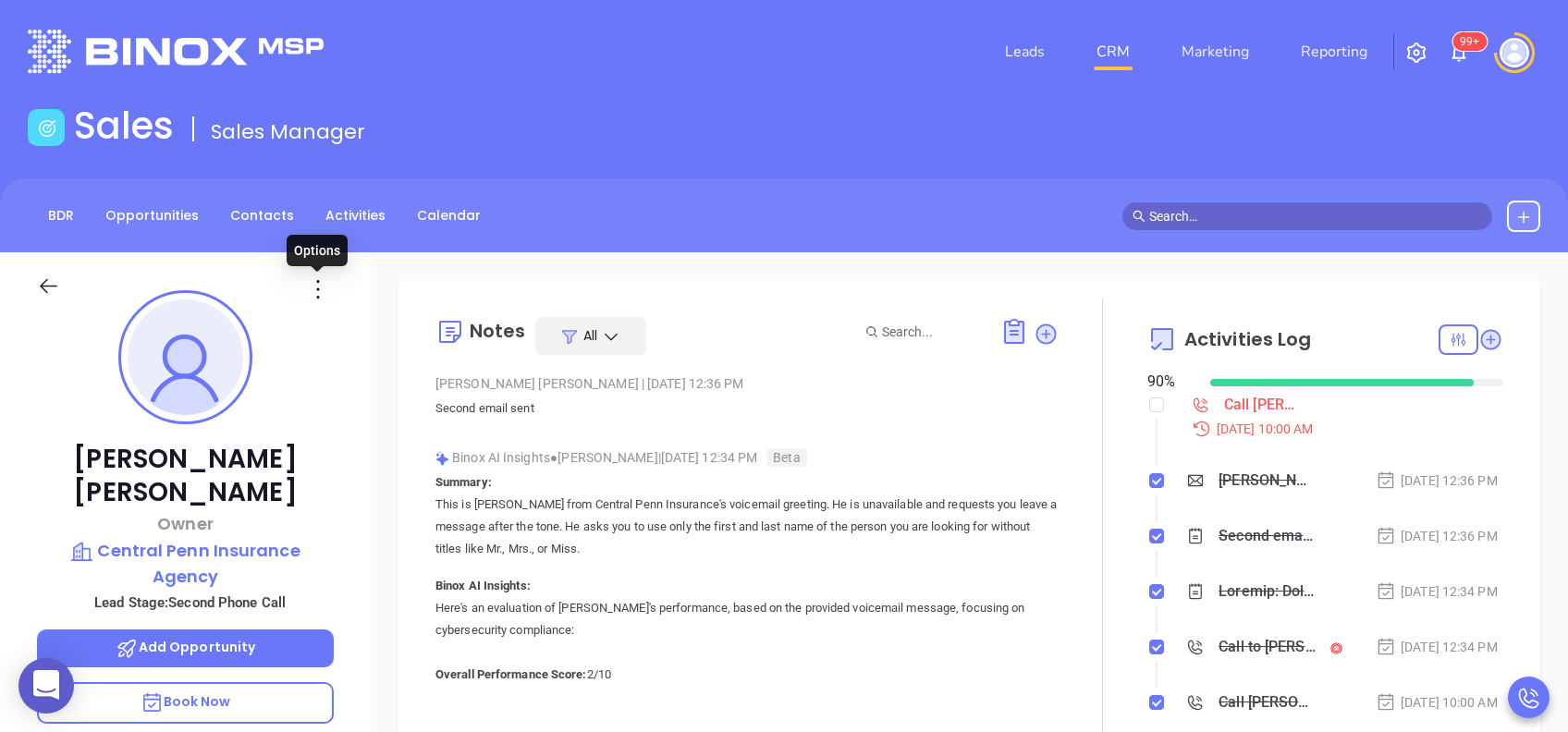
click at [315, 295] on icon at bounding box center [318, 290] width 29 height 29
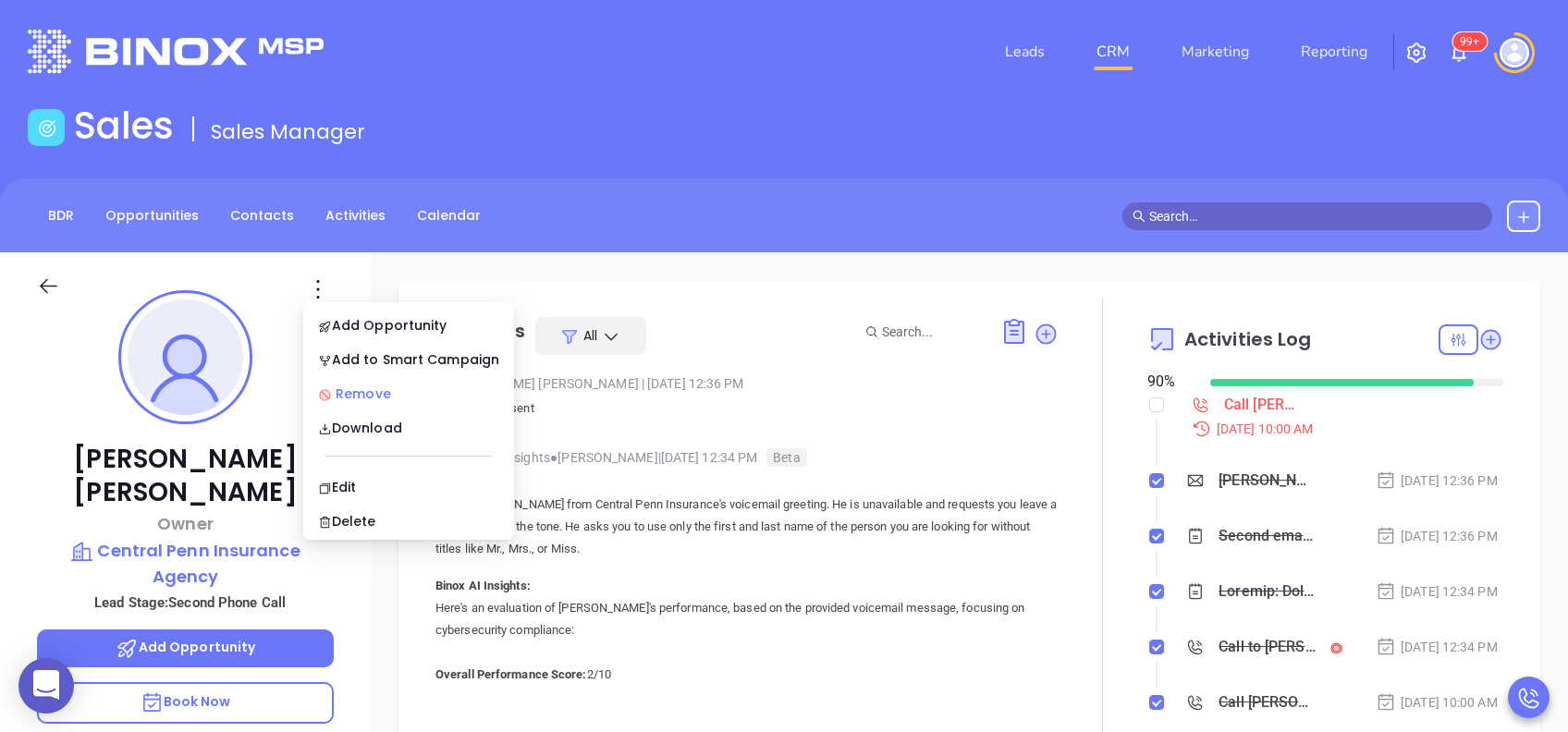
click at [373, 387] on div "Remove" at bounding box center [408, 393] width 181 height 21
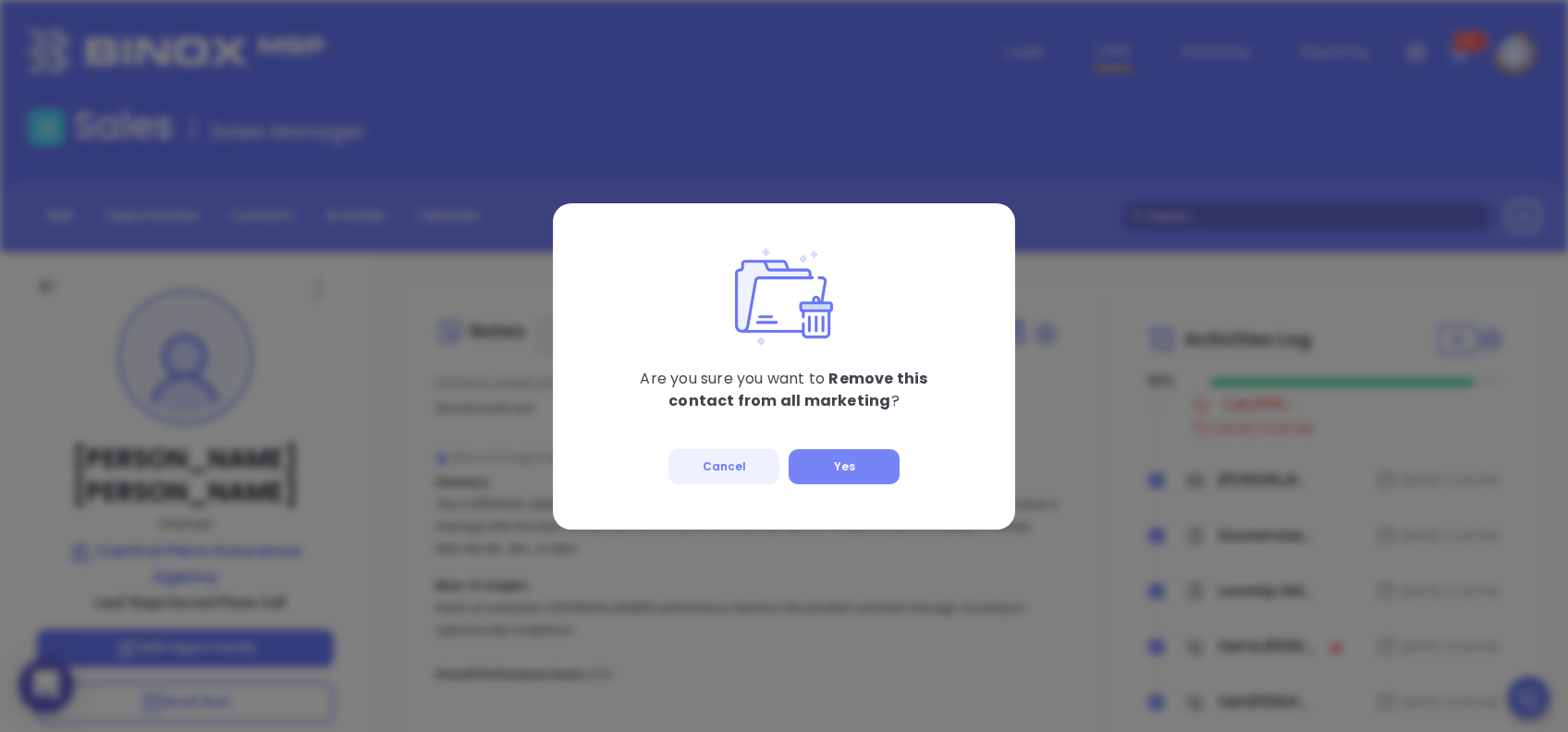
click at [835, 452] on button "Yes" at bounding box center [844, 467] width 111 height 35
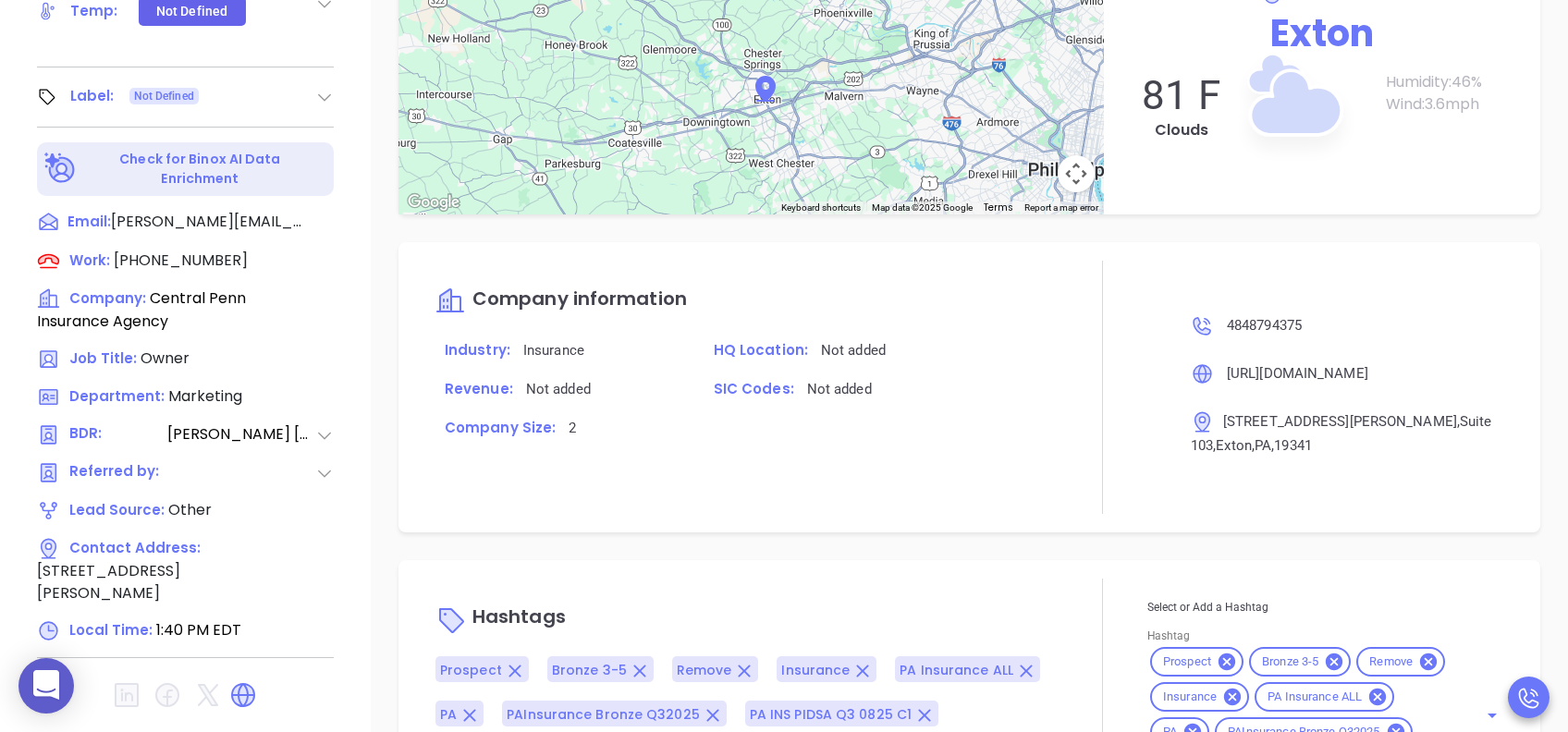
scroll to position [518, 0]
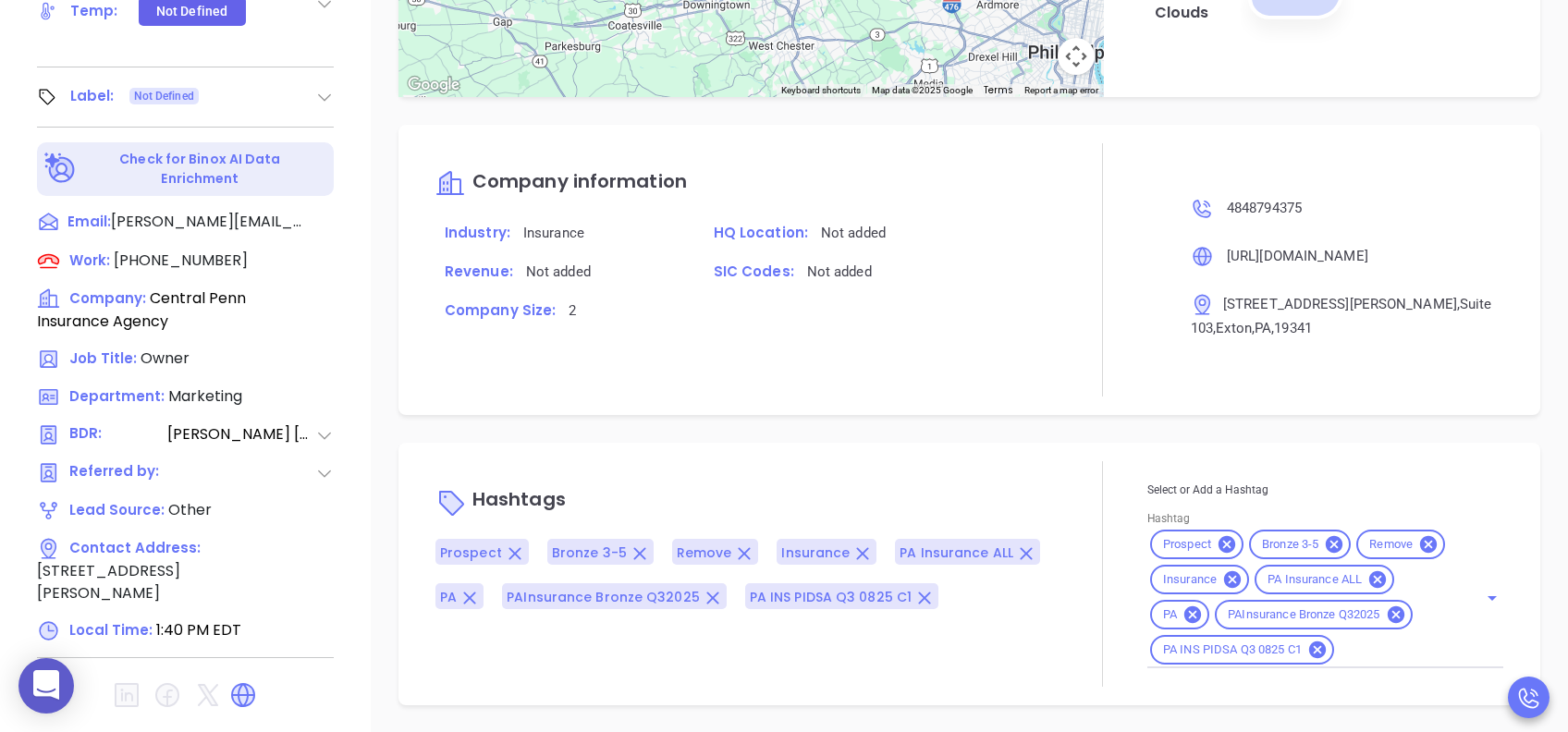
click at [1353, 662] on div "Prospect Bronze 3-5 Remove Insurance PA Insurance ALL PA PAInsurance Bronze Q32…" at bounding box center [1326, 598] width 356 height 142
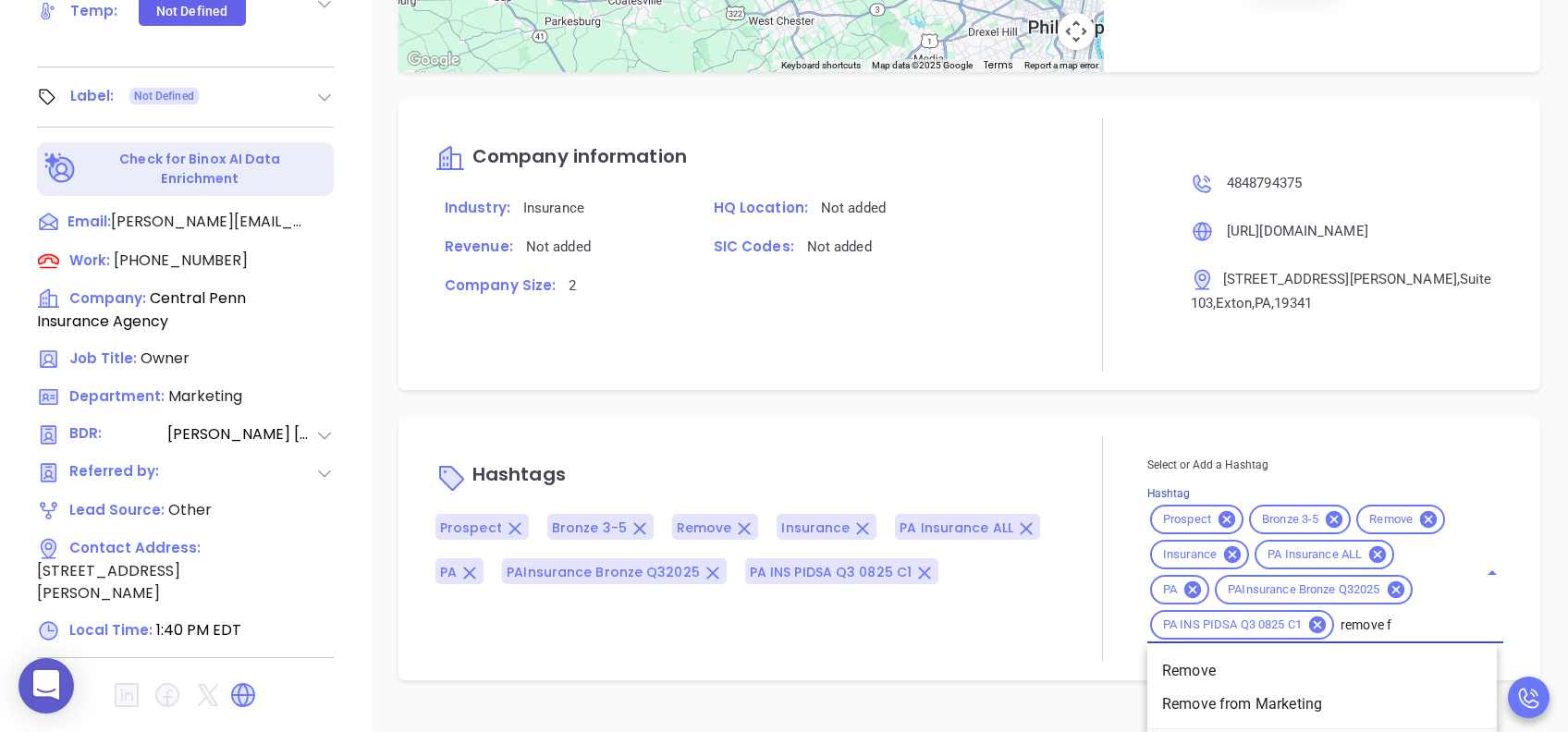
type input "remove fr"
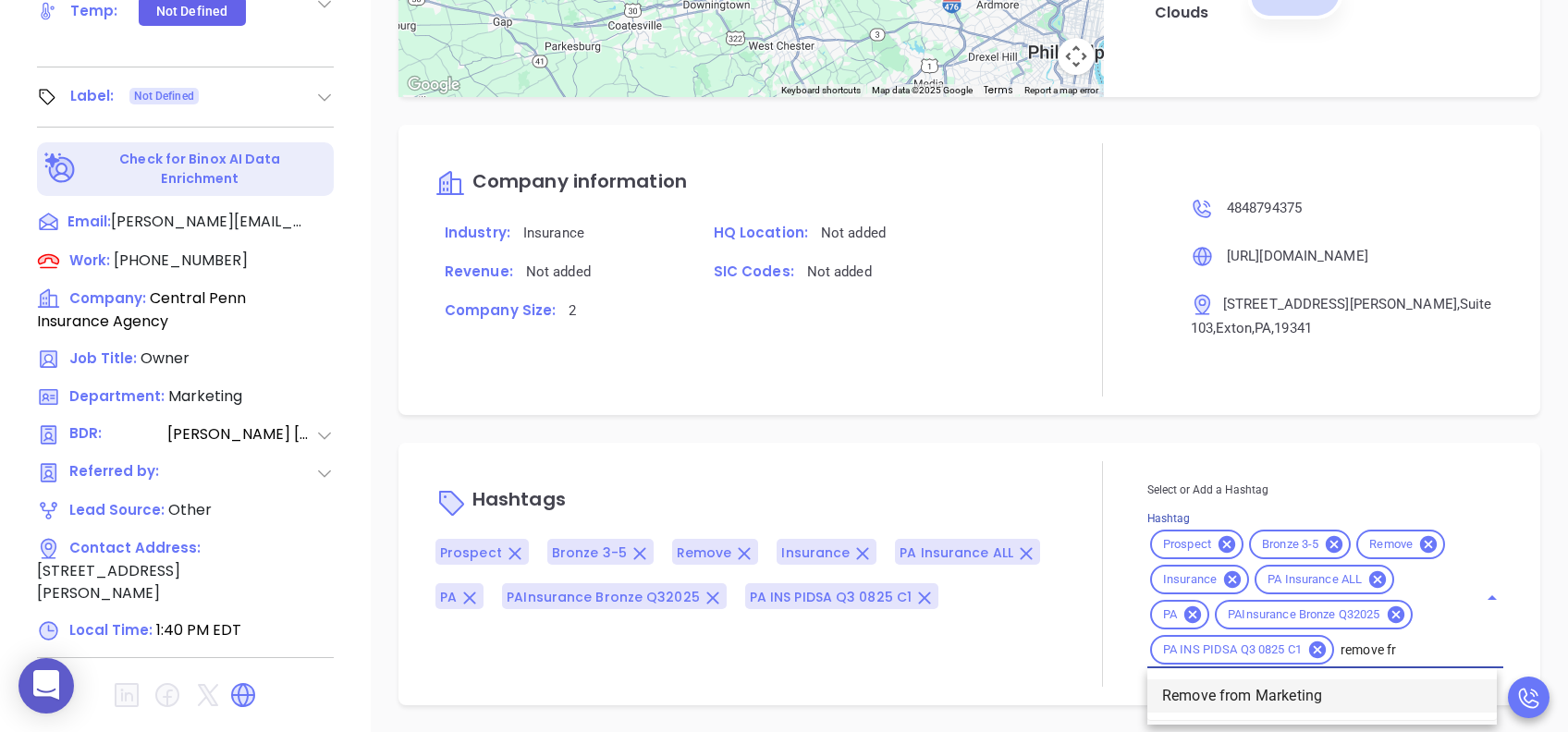
click at [1270, 704] on li "Remove from Marketing" at bounding box center [1322, 696] width 349 height 33
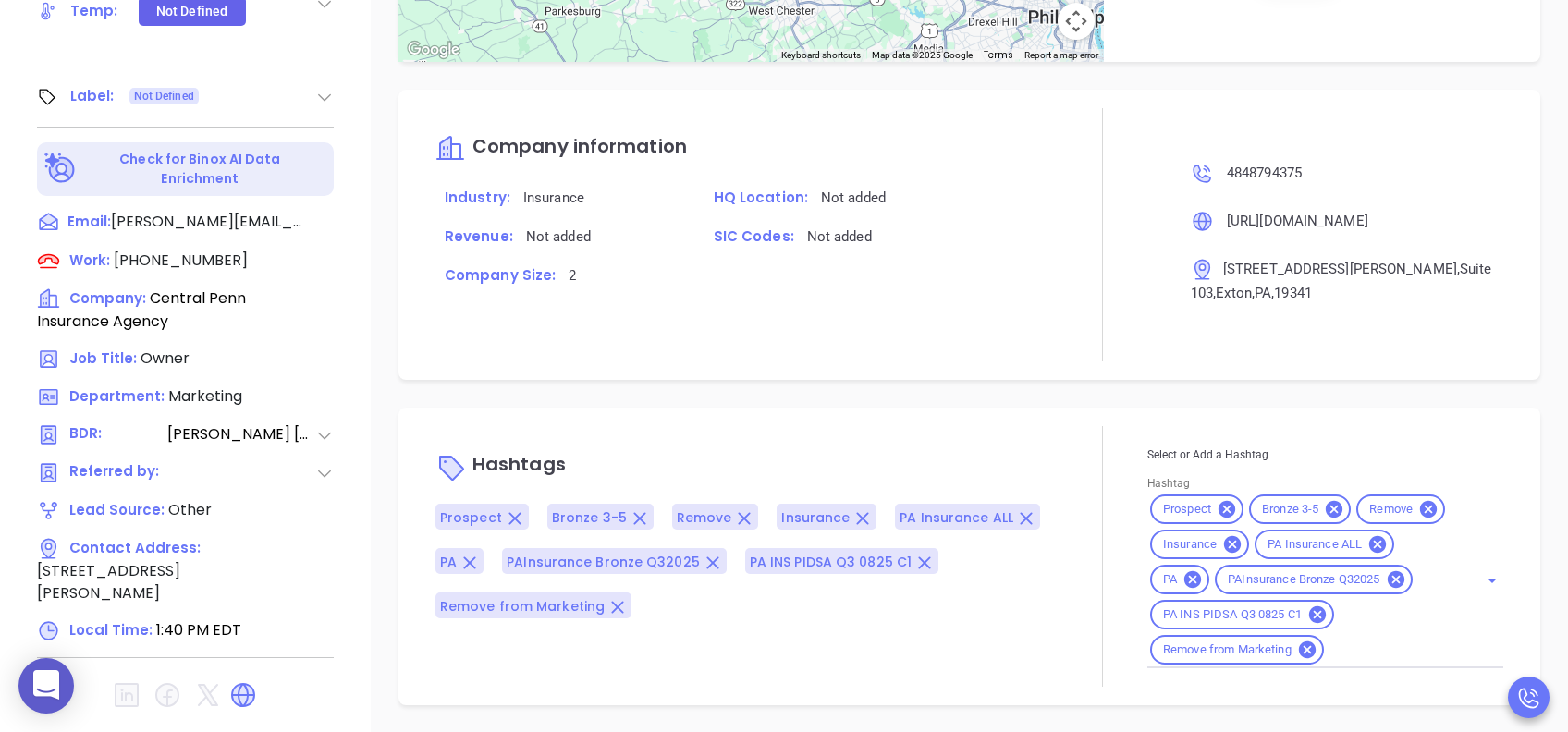
click at [927, 676] on div "Hashtags Prospect Bronze 3-5 Remove Insurance PA Insurance ALL PA PAInsurance B…" at bounding box center [747, 557] width 623 height 260
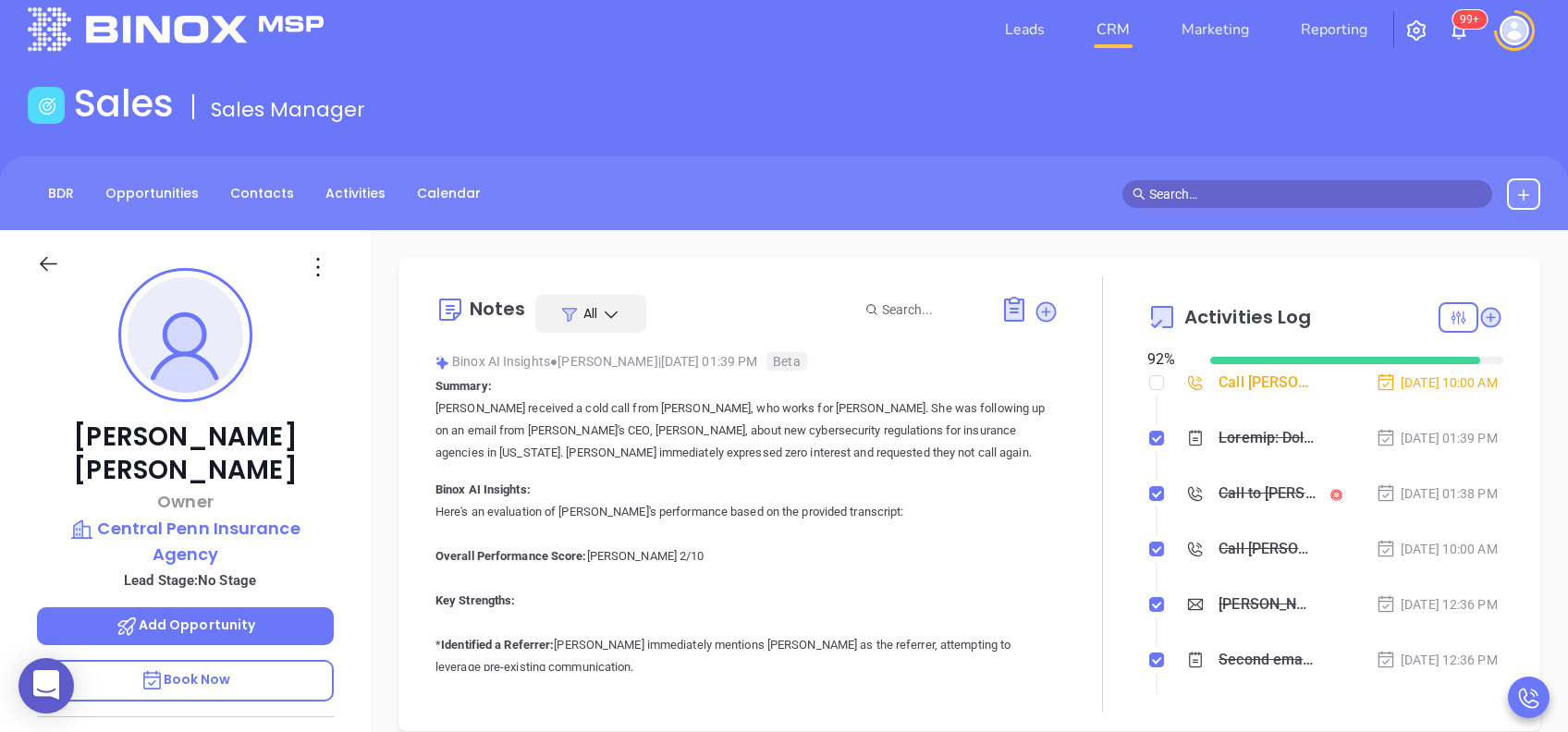
scroll to position [0, 0]
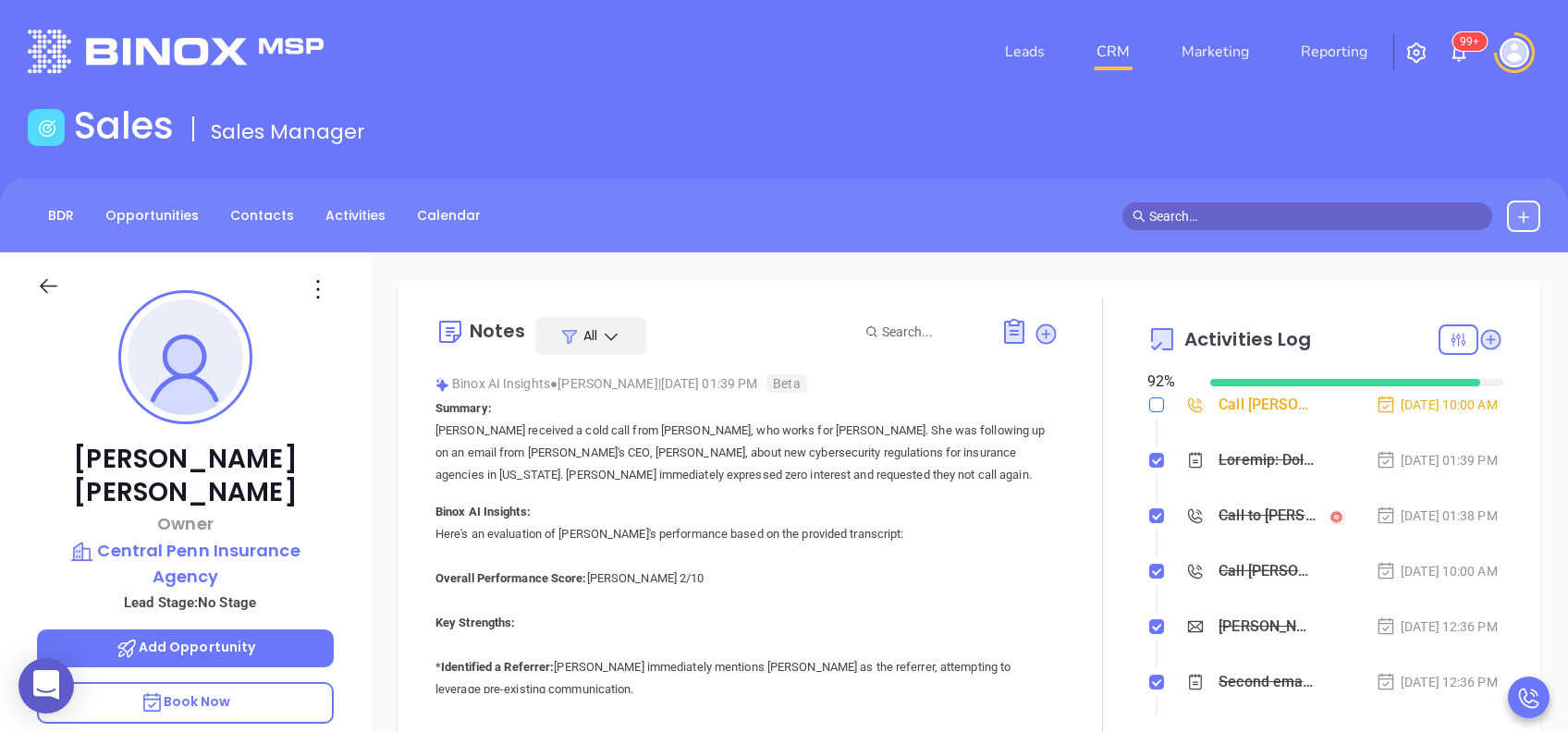
click at [1149, 402] on input "checkbox" at bounding box center [1156, 404] width 15 height 15
checkbox input "true"
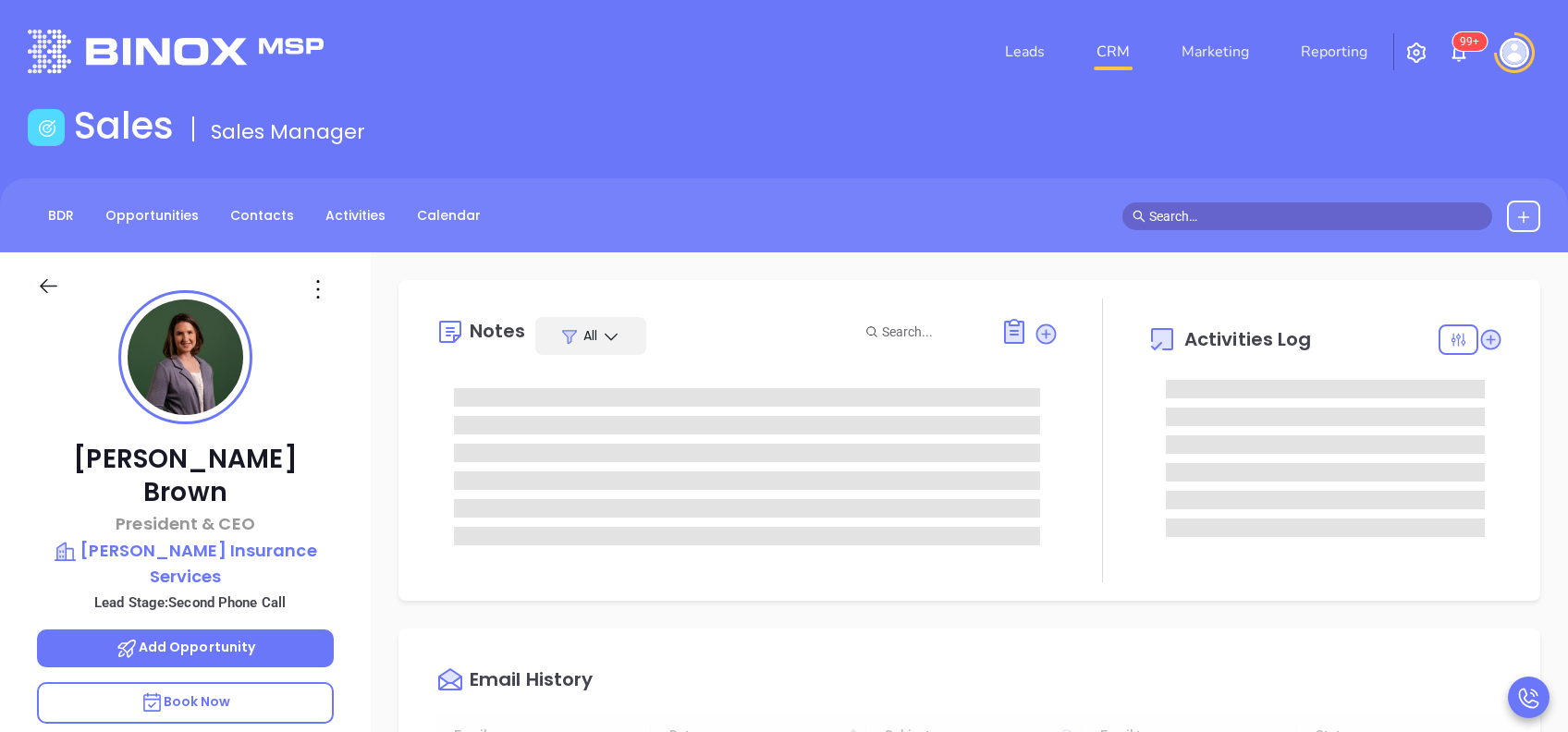
type input "[DATE]"
type input "[PERSON_NAME]"
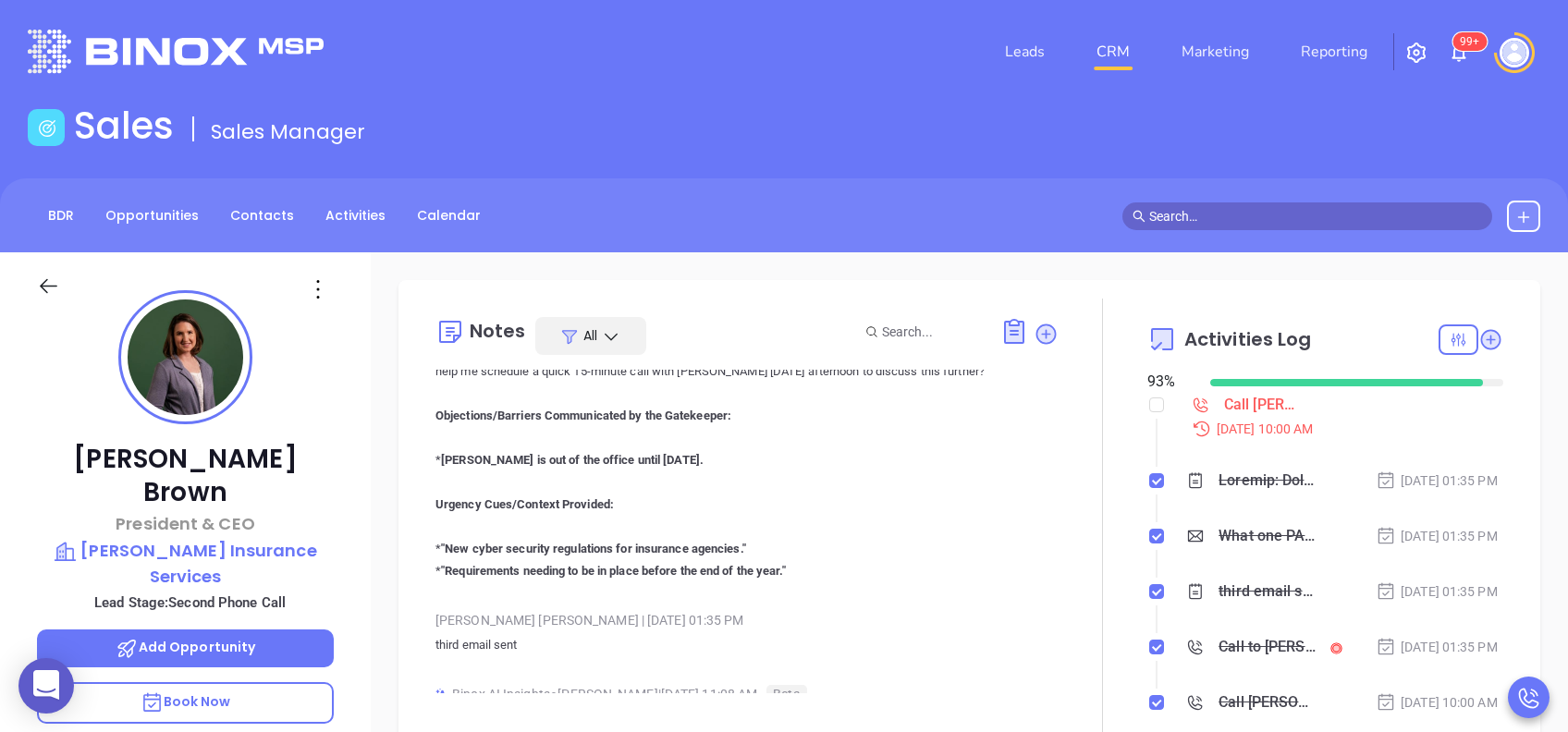
scroll to position [1480, 0]
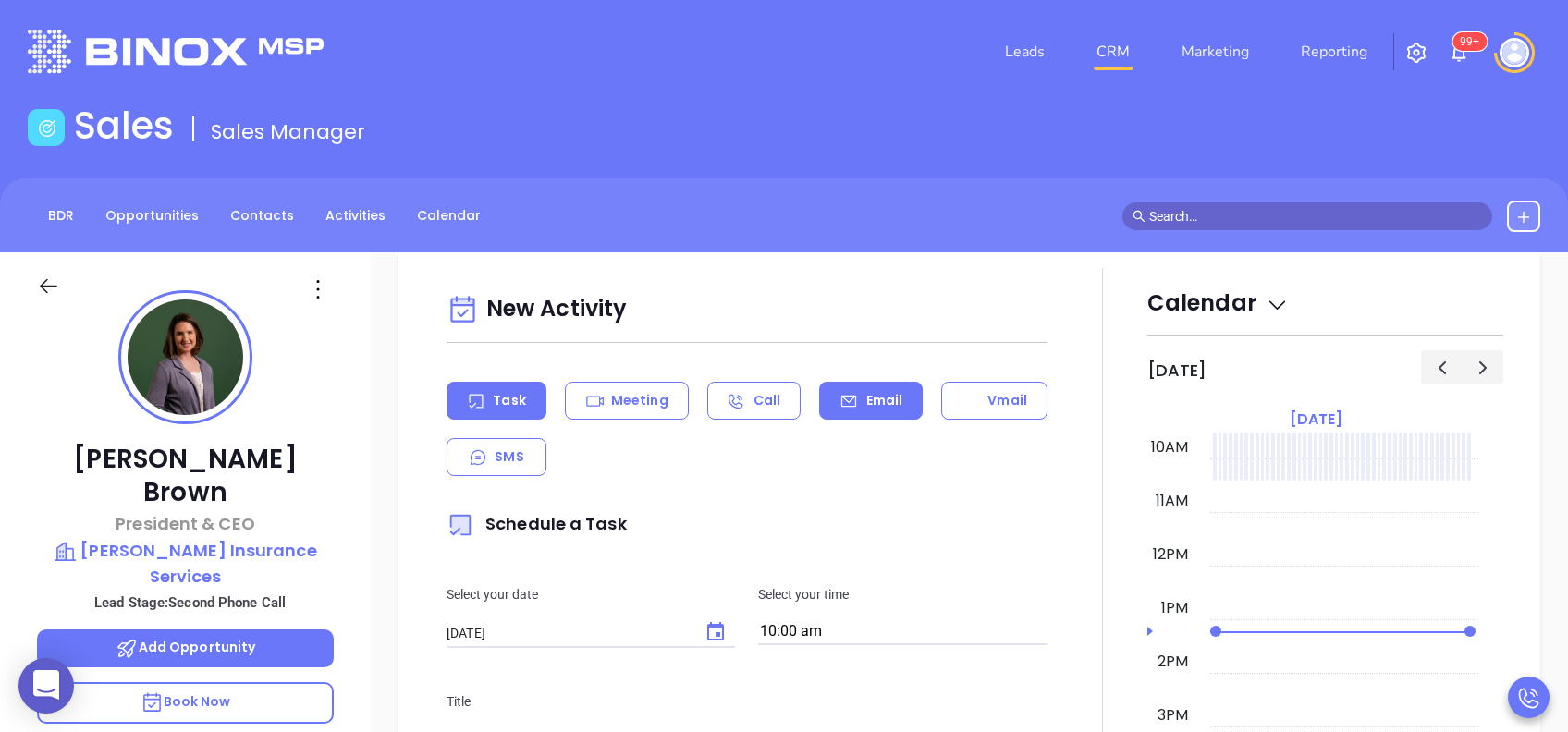
drag, startPoint x: 947, startPoint y: 416, endPoint x: 834, endPoint y: 400, distance: 114.1
click at [840, 400] on icon at bounding box center [849, 401] width 19 height 19
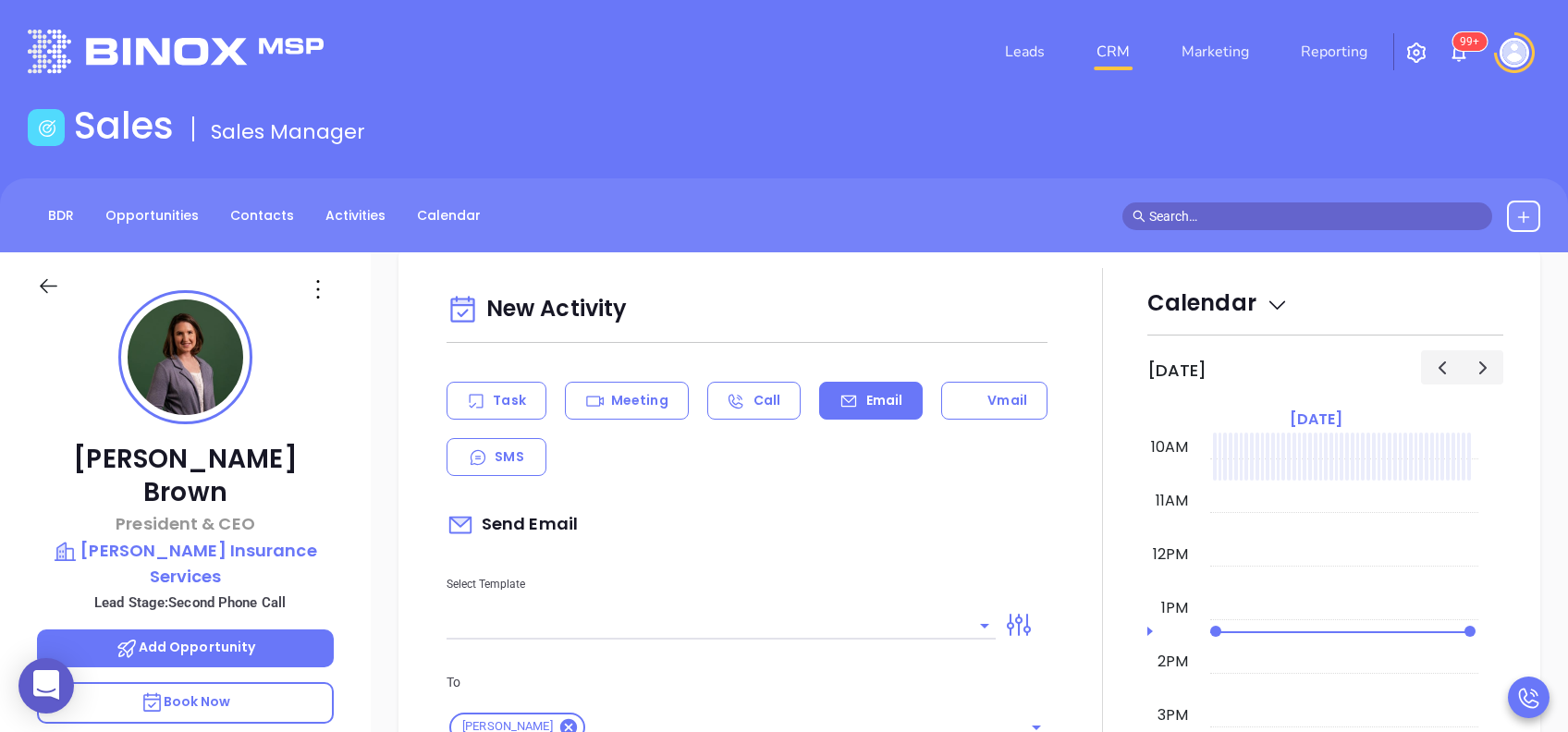
scroll to position [1110, 0]
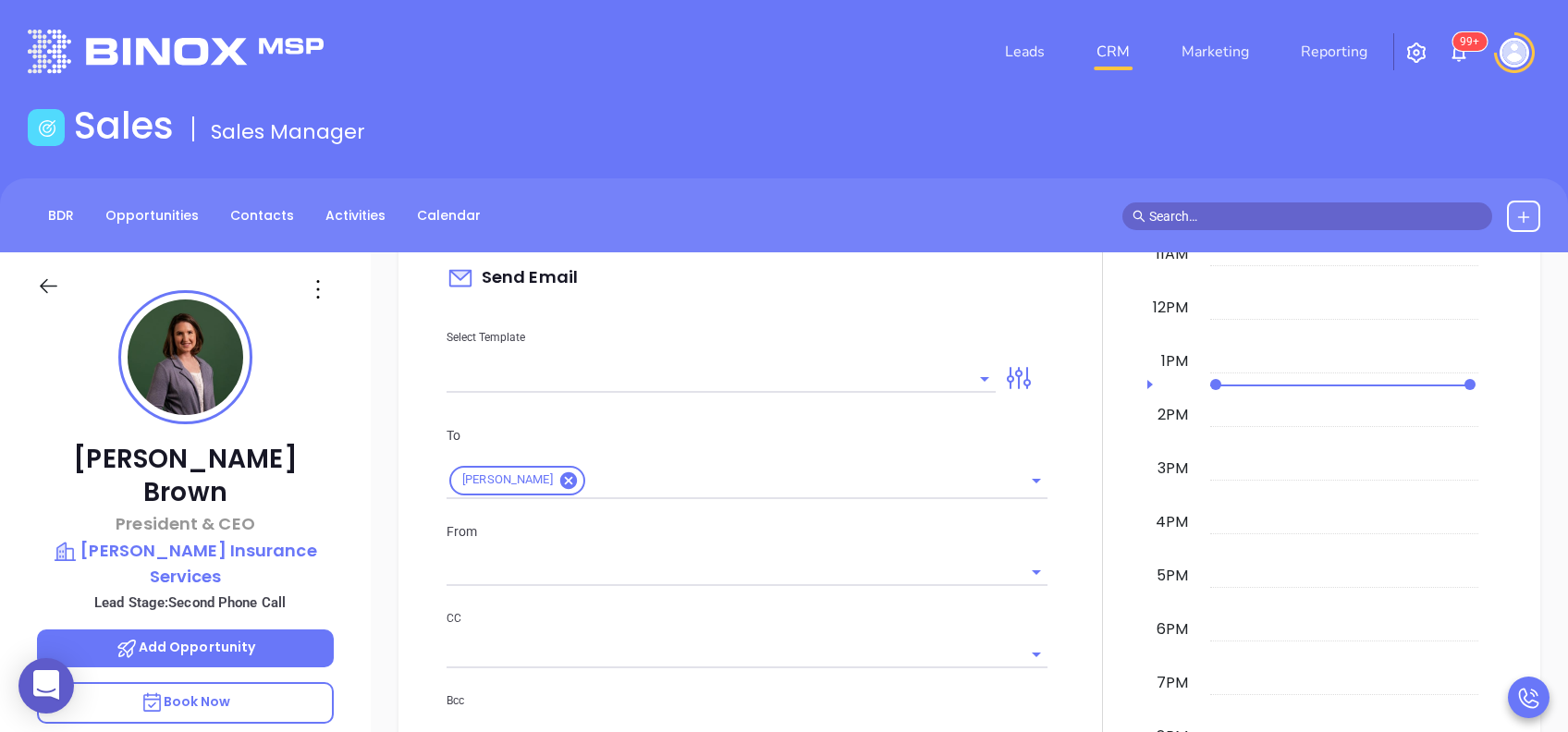
type input "[PERSON_NAME]"
click at [773, 376] on input "text" at bounding box center [707, 378] width 522 height 26
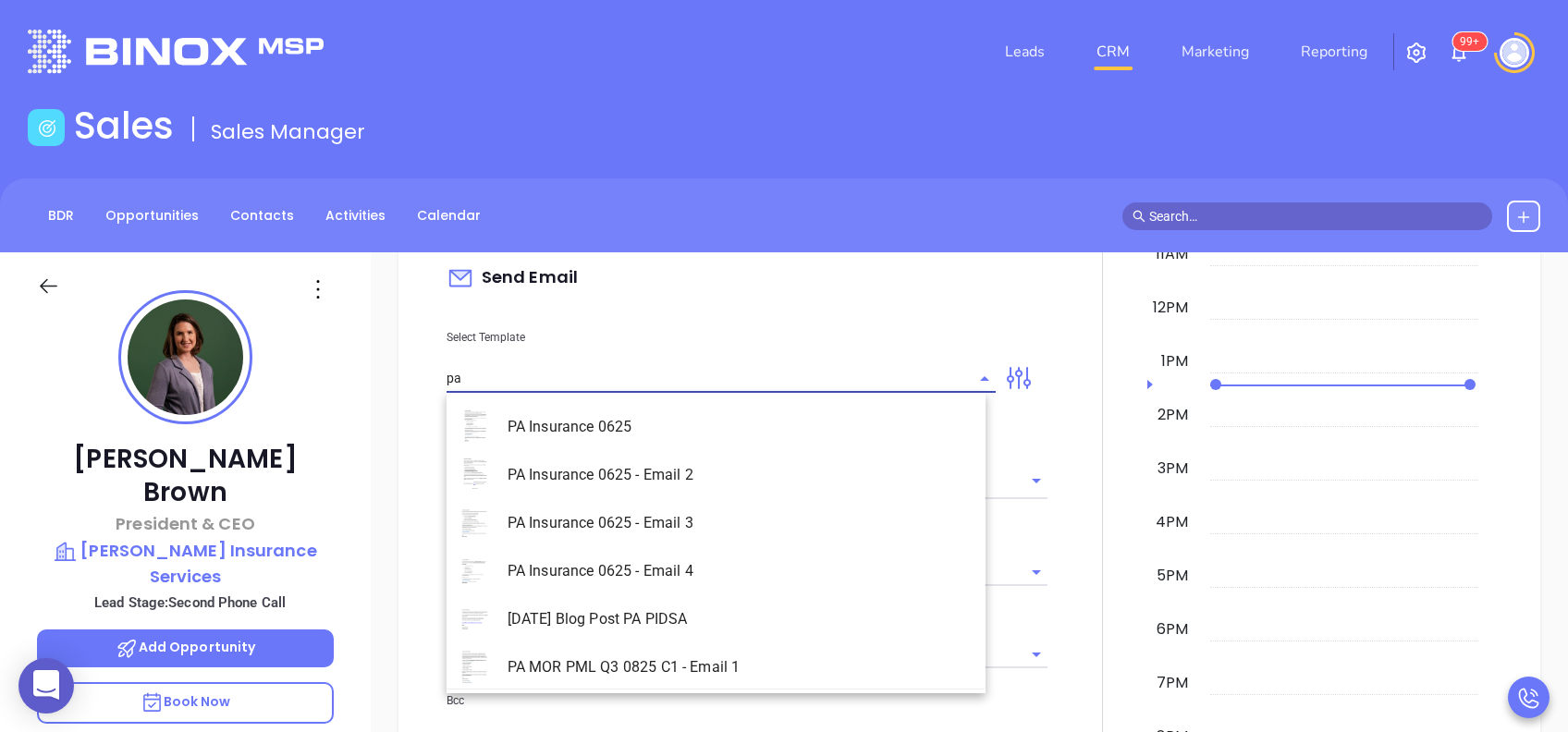
click at [679, 560] on li "PA Insurance 0625 - Email 4" at bounding box center [715, 571] width 539 height 48
type input "PA Insurance 0625 - Email 4"
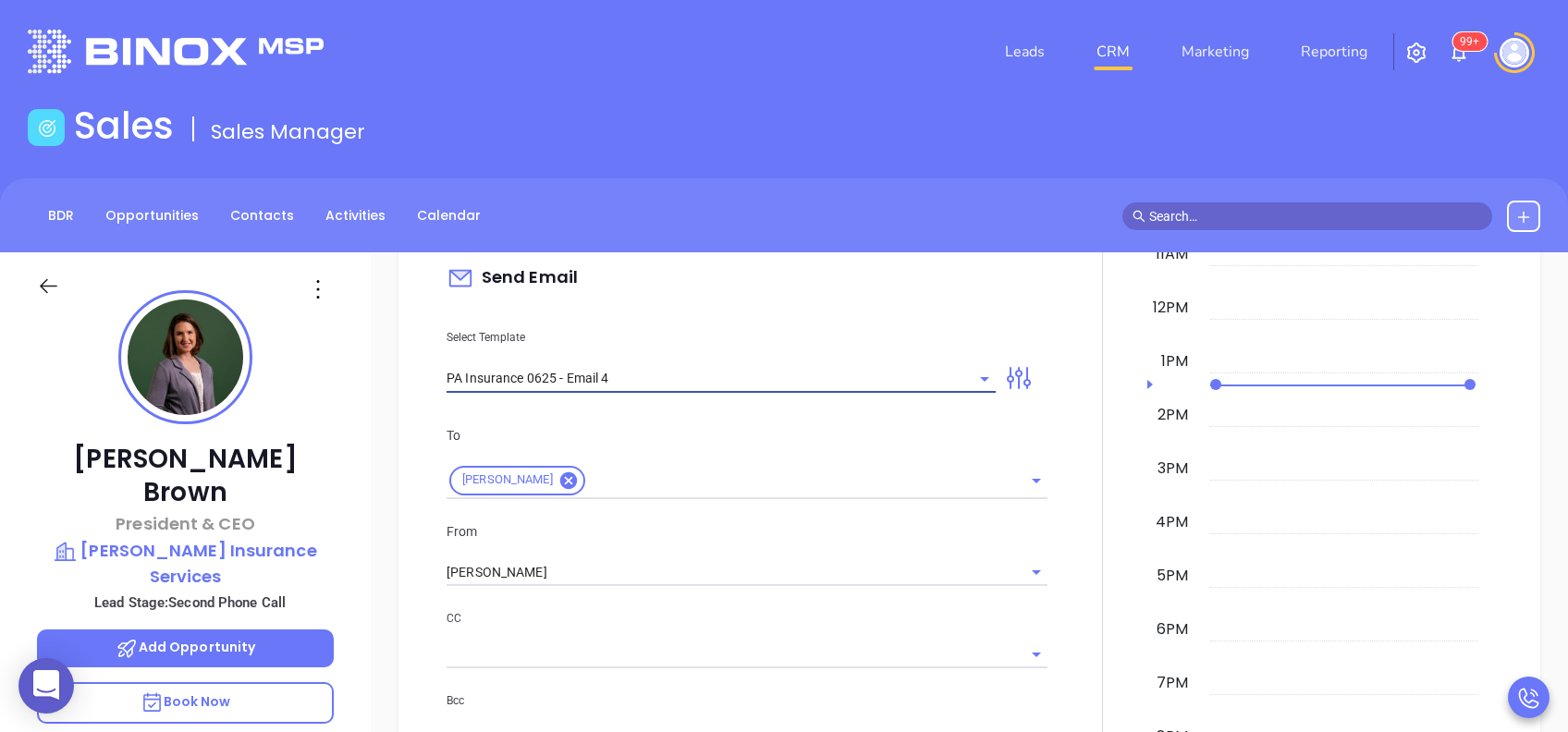
type input "Last attempt—are you still considering this?"
type input "PA Insurance 0625 - Email 4"
click at [664, 591] on div "To Sarah M. Brown From Vicky Mendoza CC Bcc Add a subject Last attempt—are you …" at bounding box center [747, 632] width 623 height 460
click at [645, 570] on input "[PERSON_NAME]" at bounding box center [720, 572] width 549 height 26
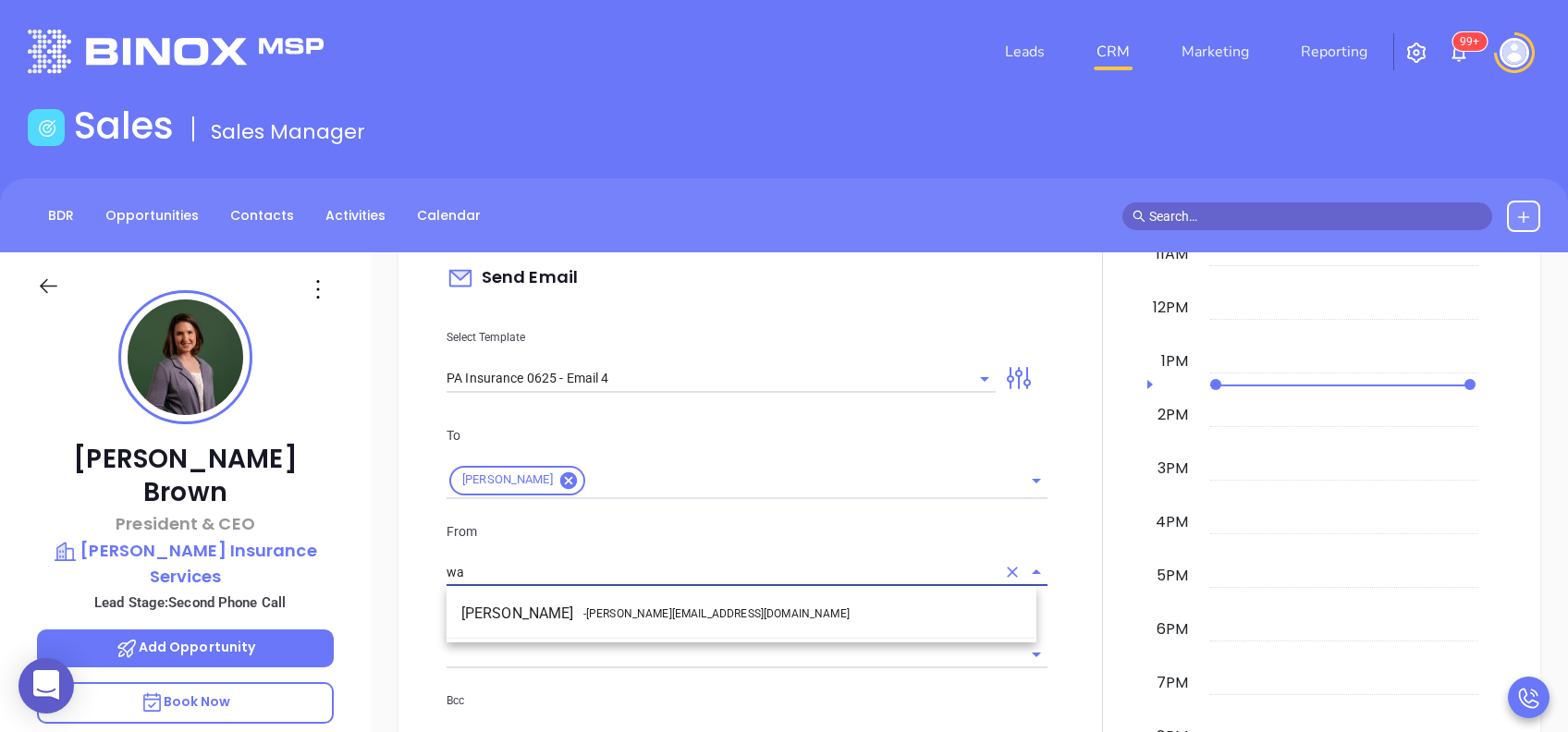
click at [628, 618] on span "- walter@motiva.net" at bounding box center [716, 614] width 266 height 17
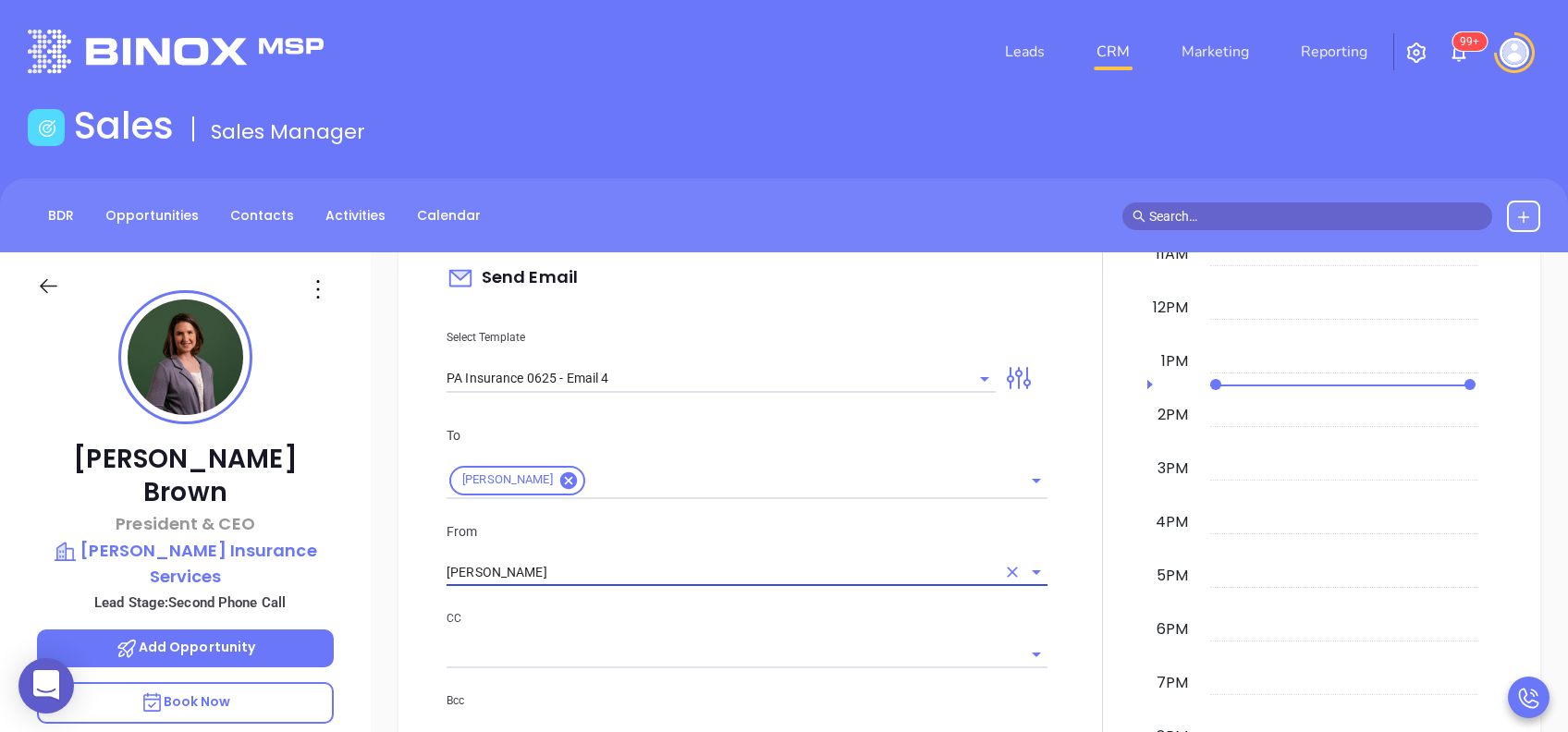
type input "Walter Contreras"
click at [717, 633] on div "CC" at bounding box center [747, 638] width 601 height 60
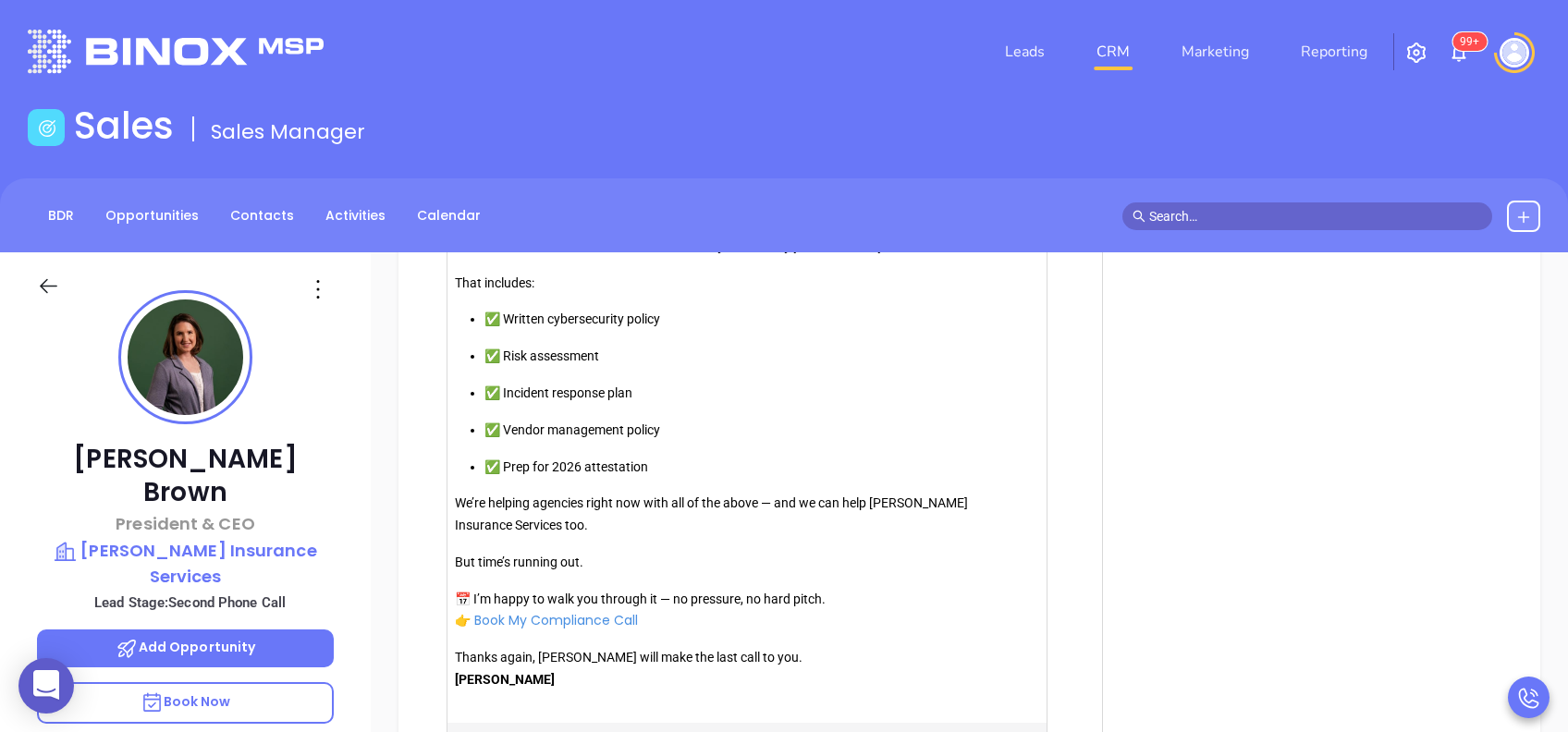
scroll to position [2095, 0]
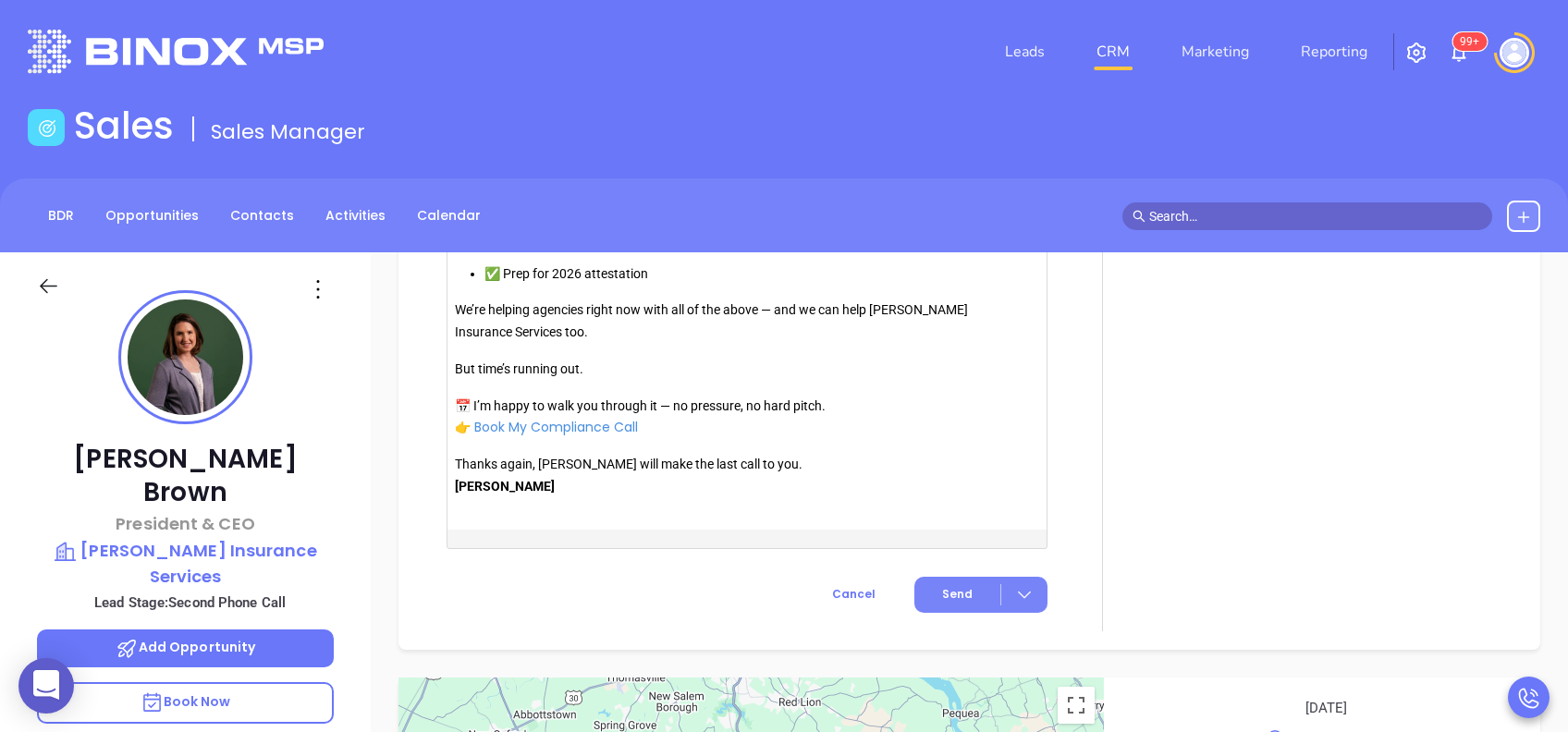
click at [938, 602] on button "Send" at bounding box center [981, 595] width 133 height 36
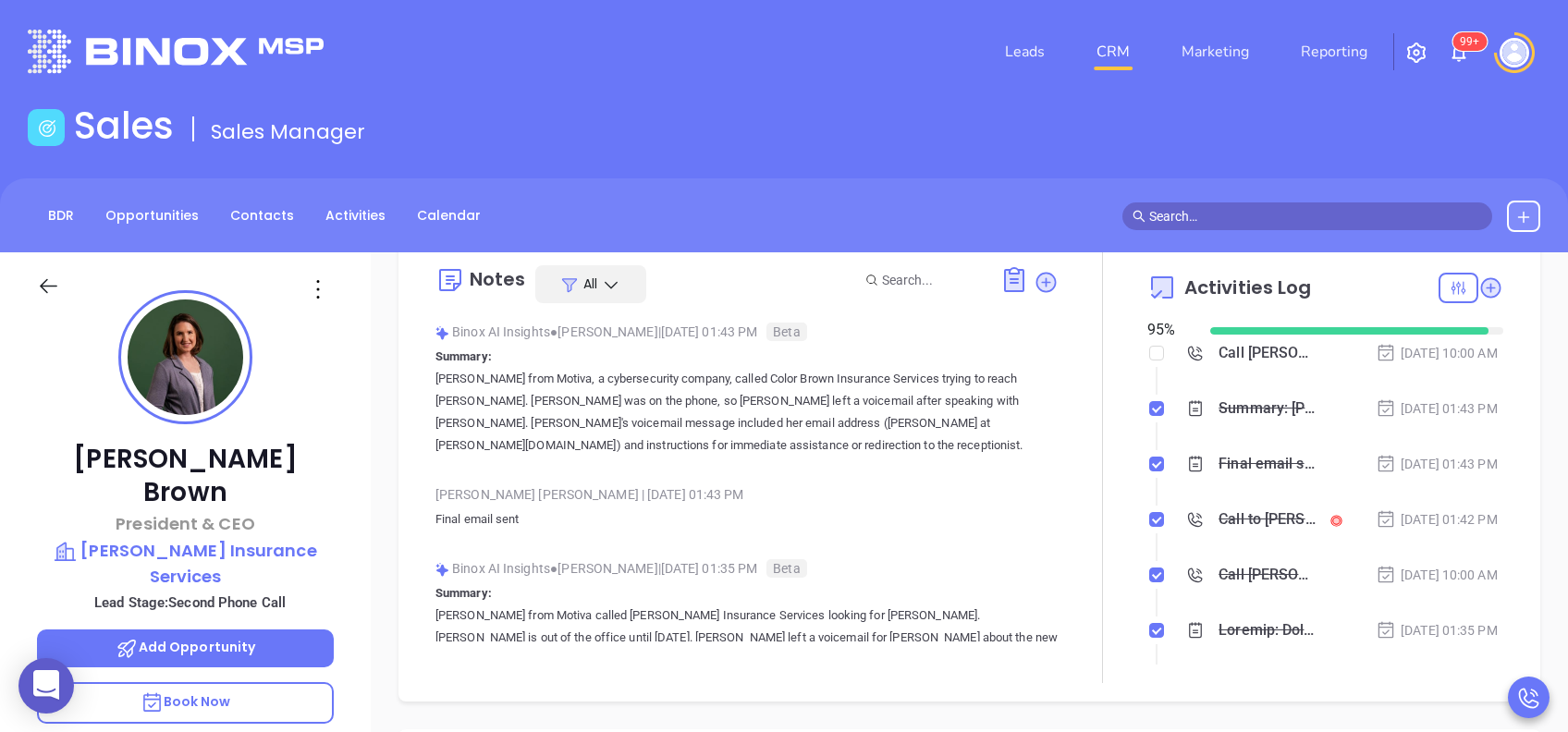
scroll to position [0, 0]
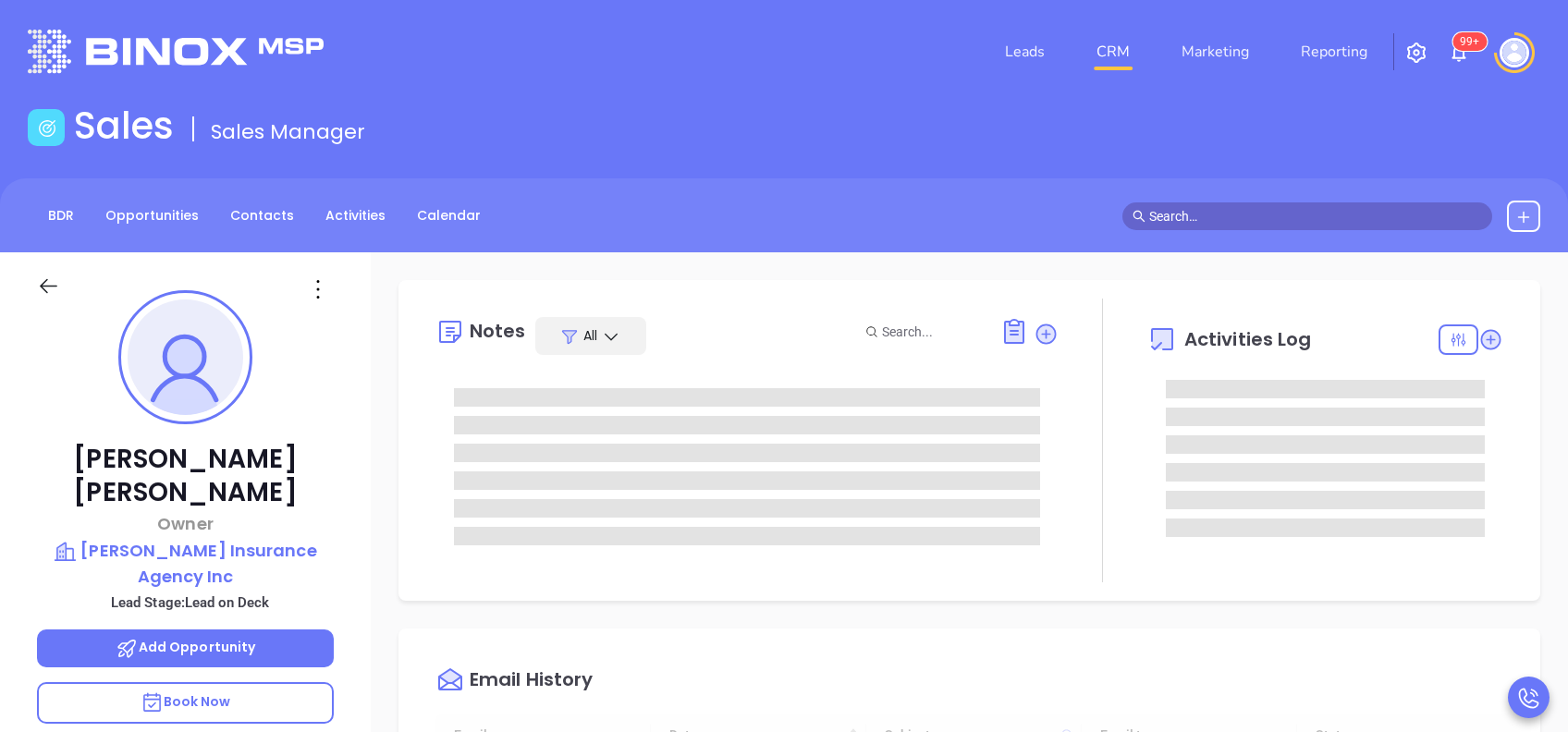
type input "[DATE]"
type input "[PERSON_NAME]"
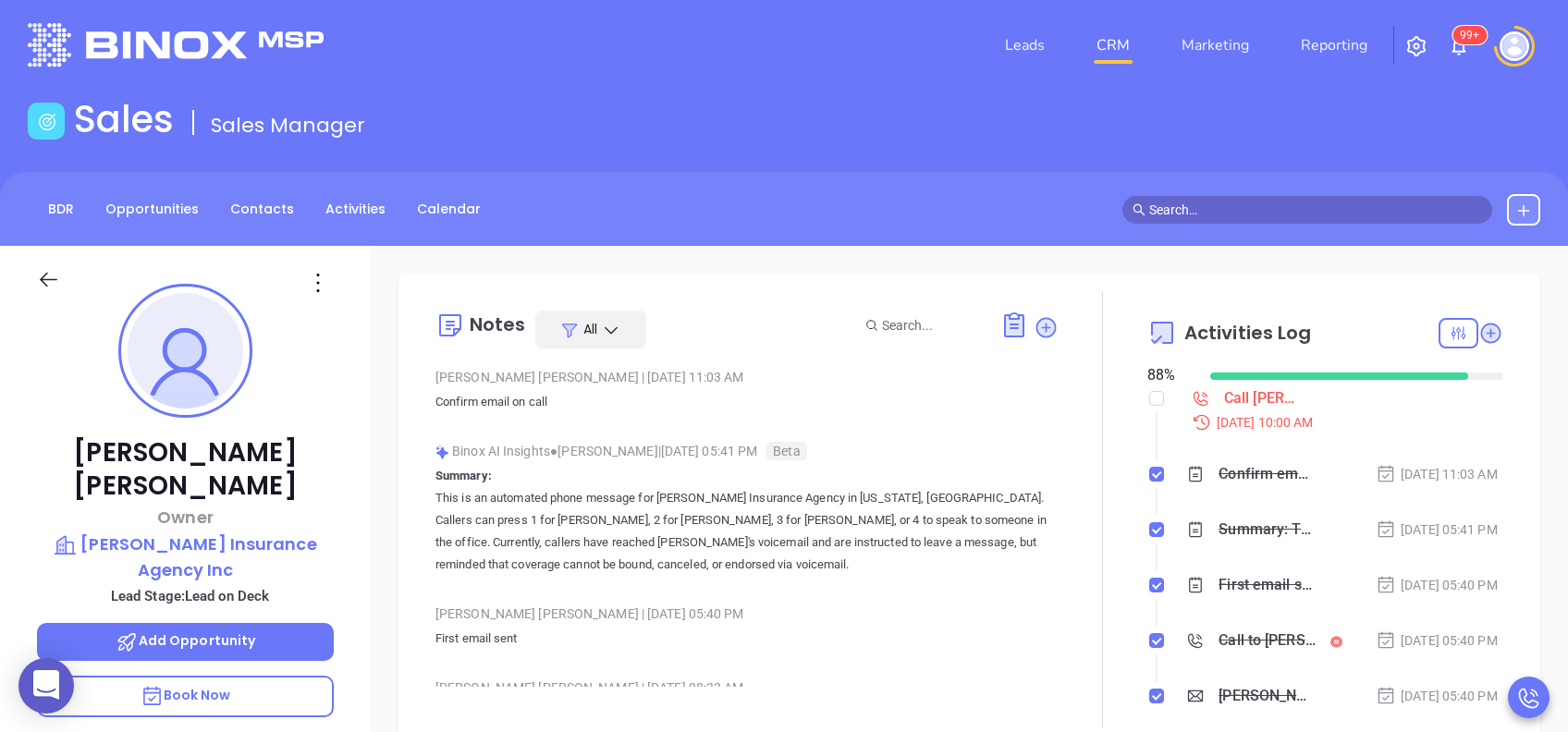
scroll to position [0, 0]
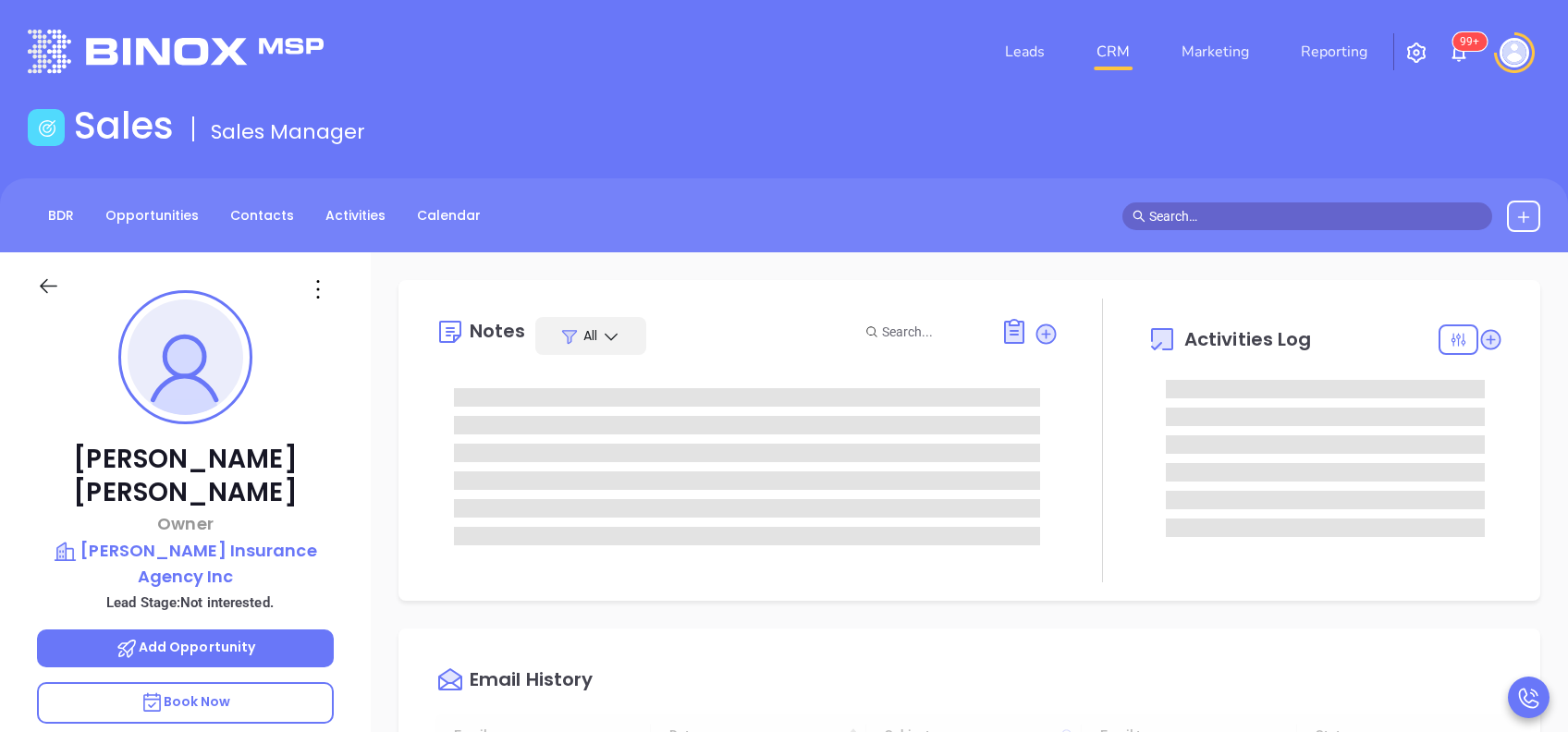
type input "[DATE]"
type input "[PERSON_NAME]"
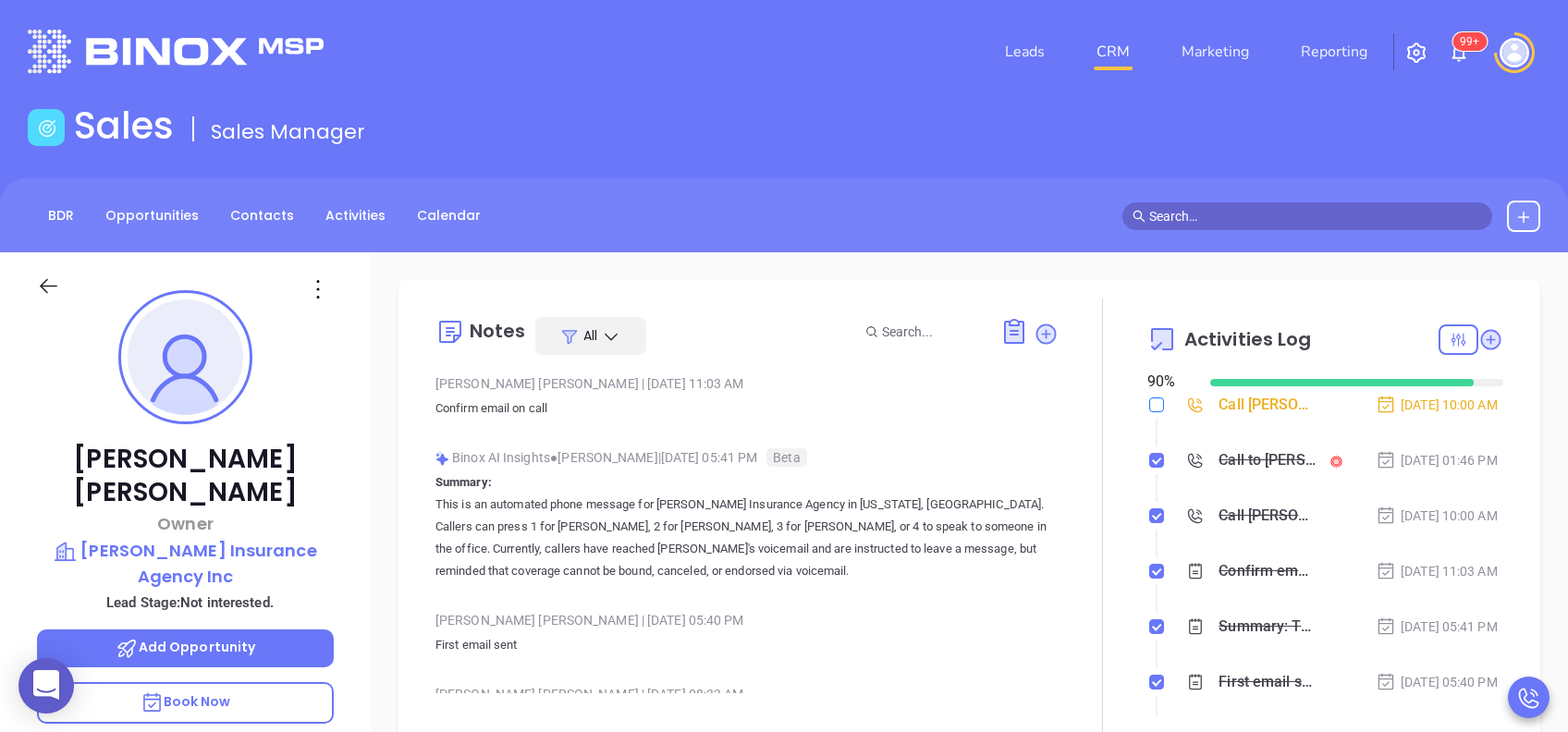
click at [1149, 400] on input "checkbox" at bounding box center [1156, 404] width 15 height 15
checkbox input "true"
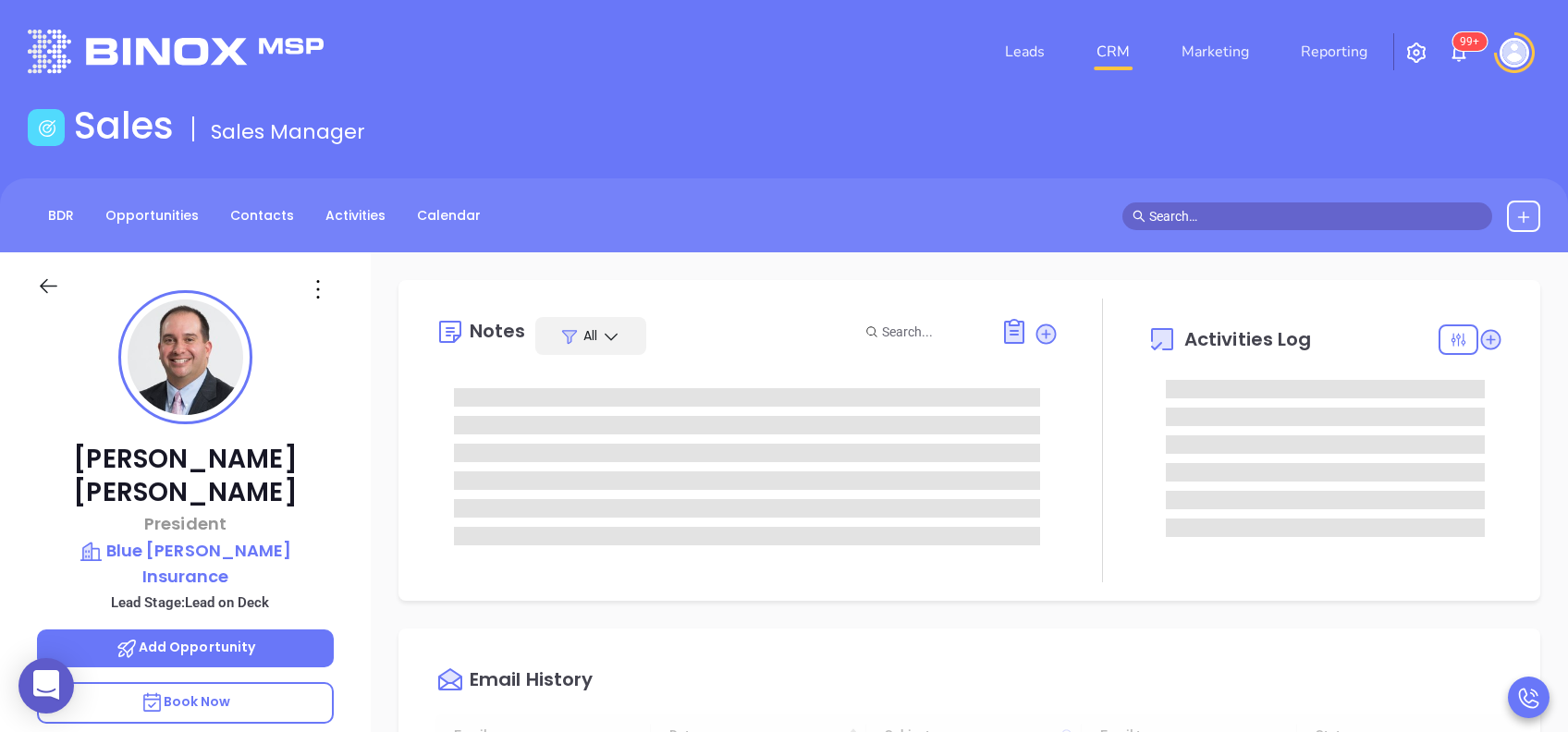
type input "[DATE]"
type input "[PERSON_NAME]"
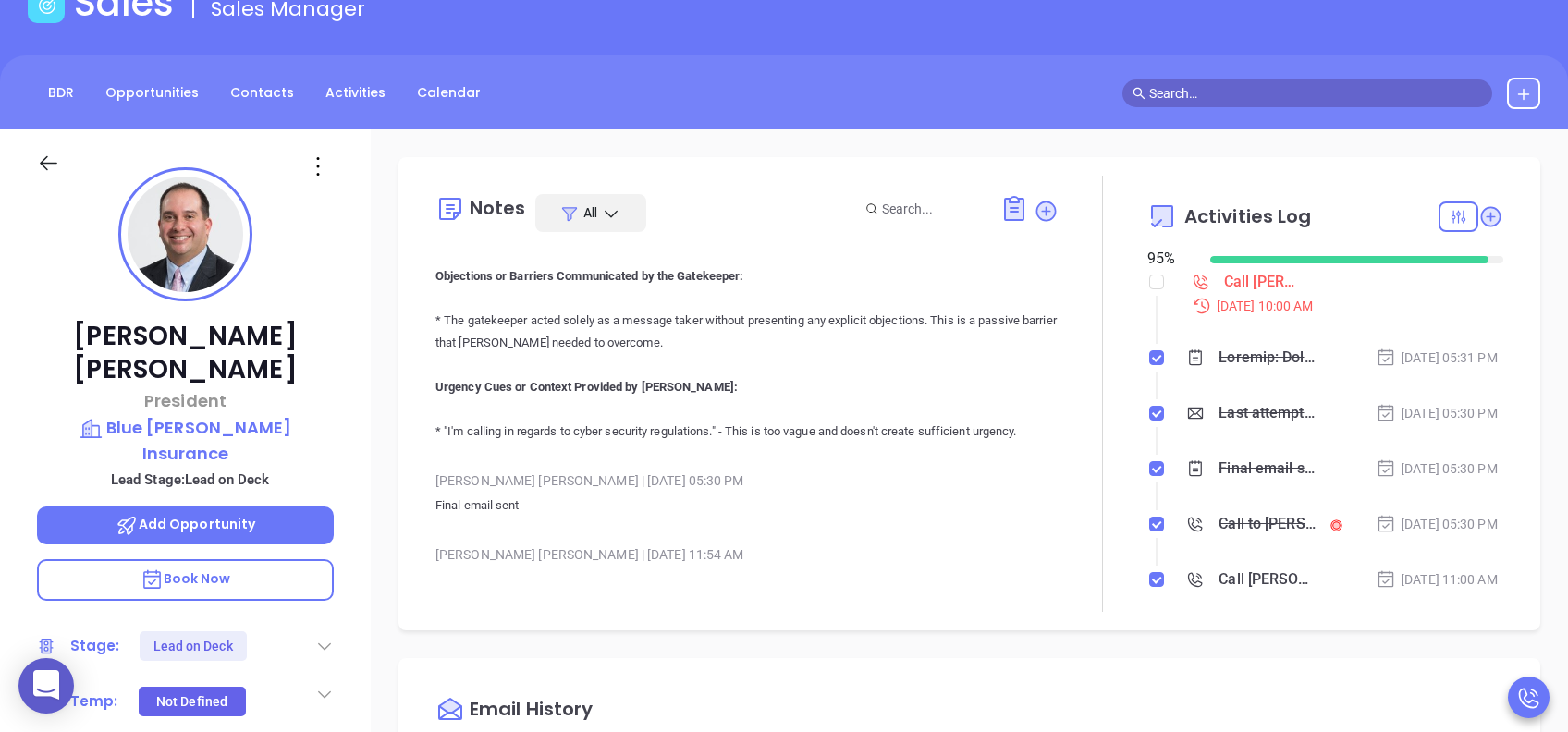
scroll to position [1480, 0]
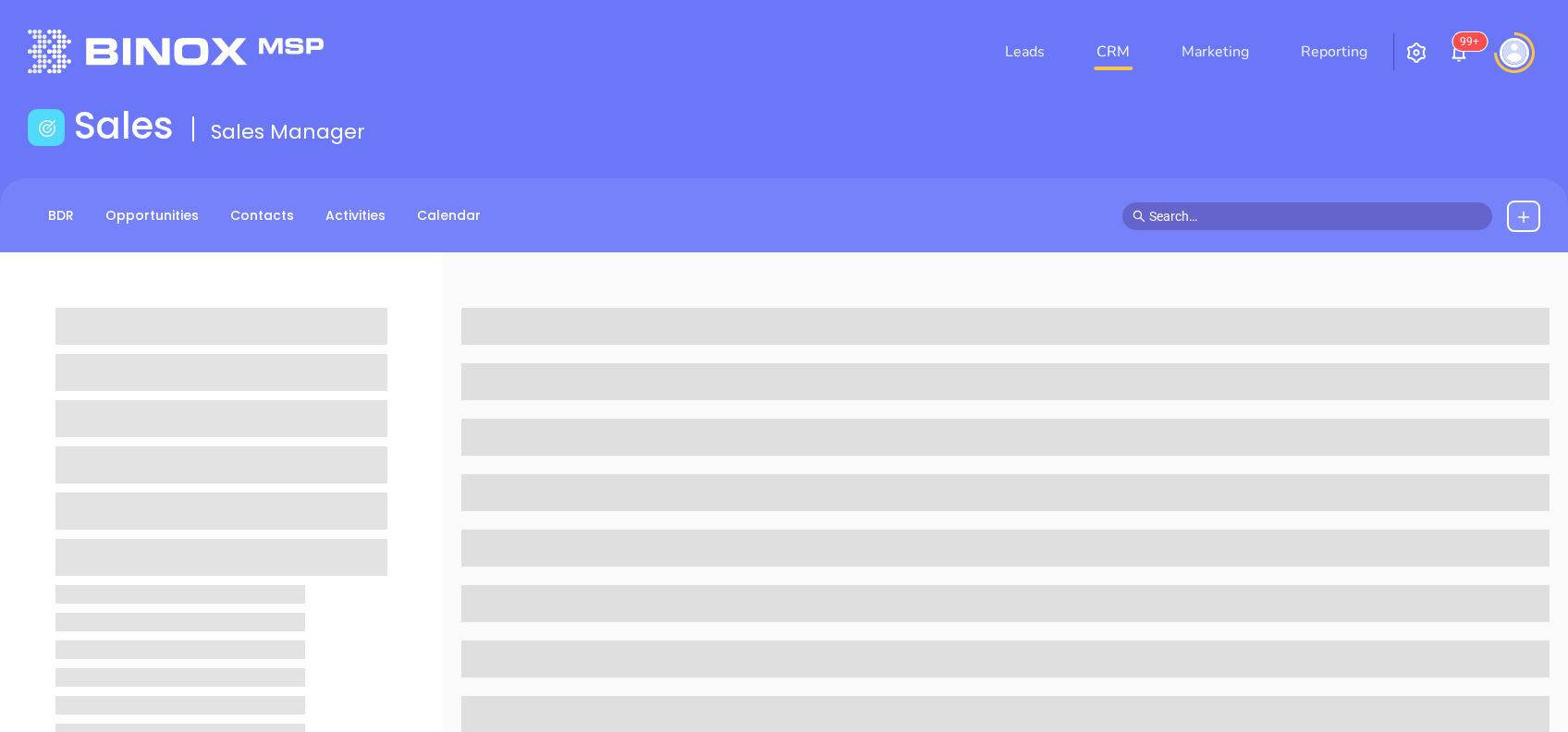
scroll to position [123, 0]
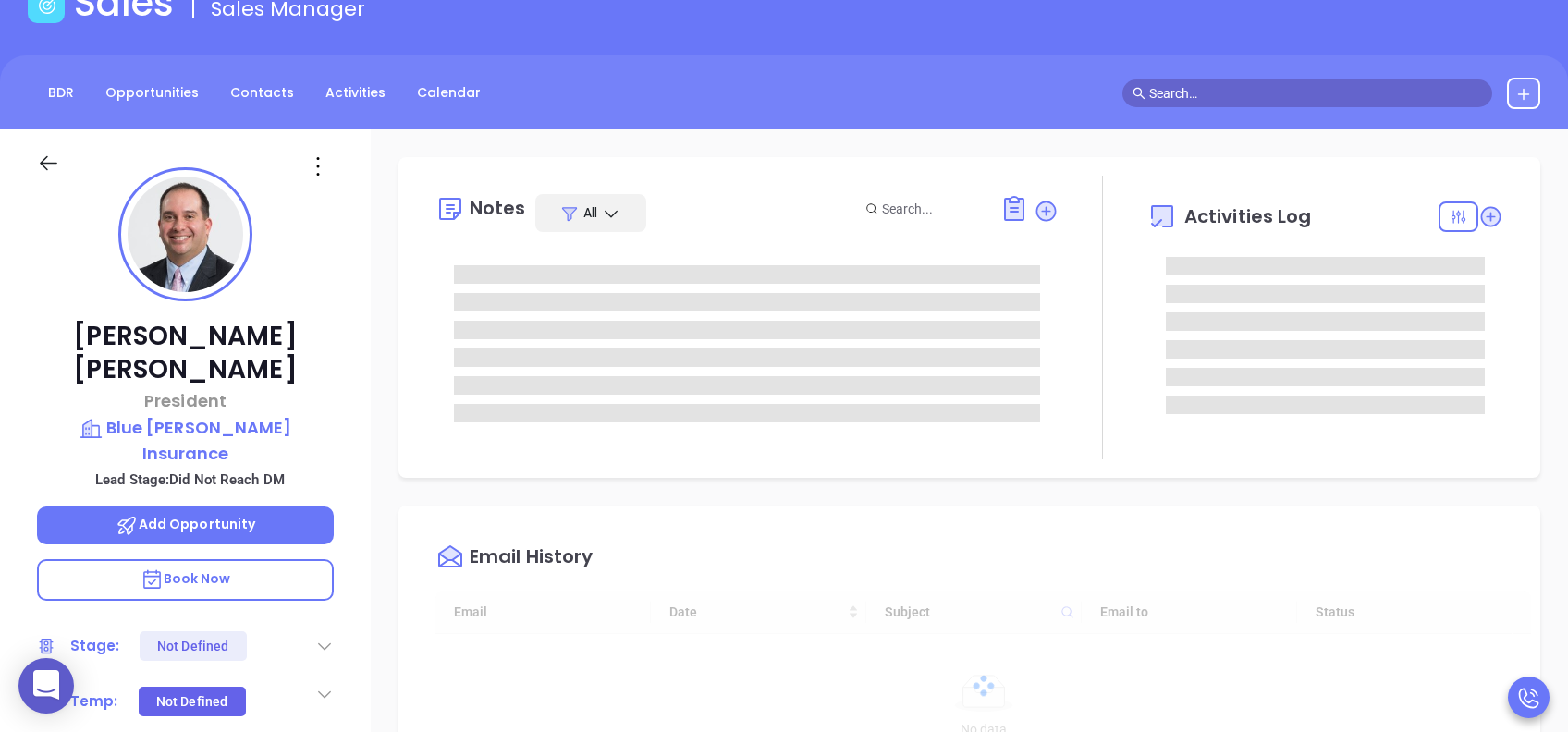
type input "[DATE]"
type input "[PERSON_NAME]"
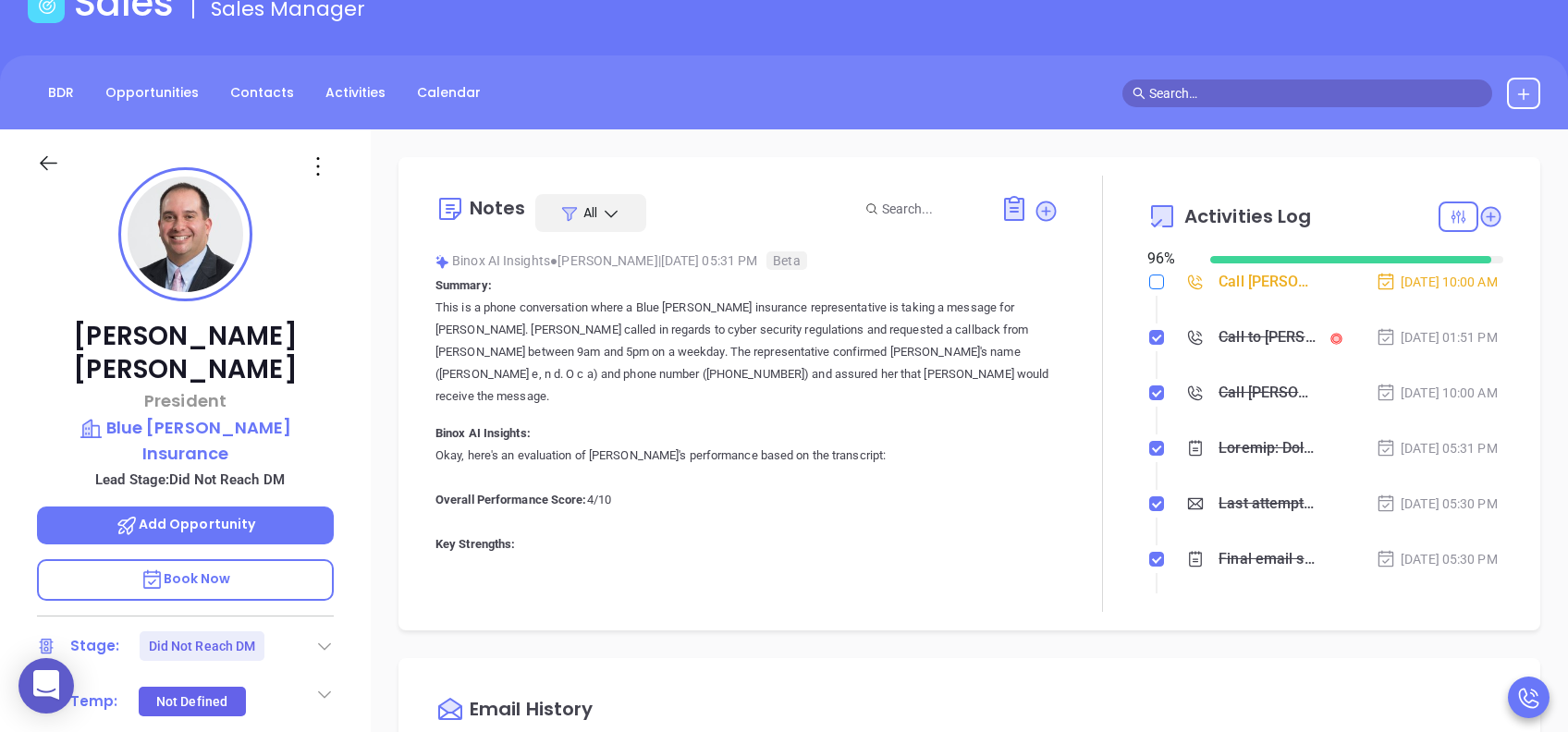
click at [1152, 291] on li "Call [PERSON_NAME] to follow up [DATE] 10:00 AM" at bounding box center [1327, 300] width 351 height 51
click at [1149, 290] on label at bounding box center [1156, 282] width 15 height 21
click at [1149, 290] on input "checkbox" at bounding box center [1156, 282] width 15 height 15
checkbox input "true"
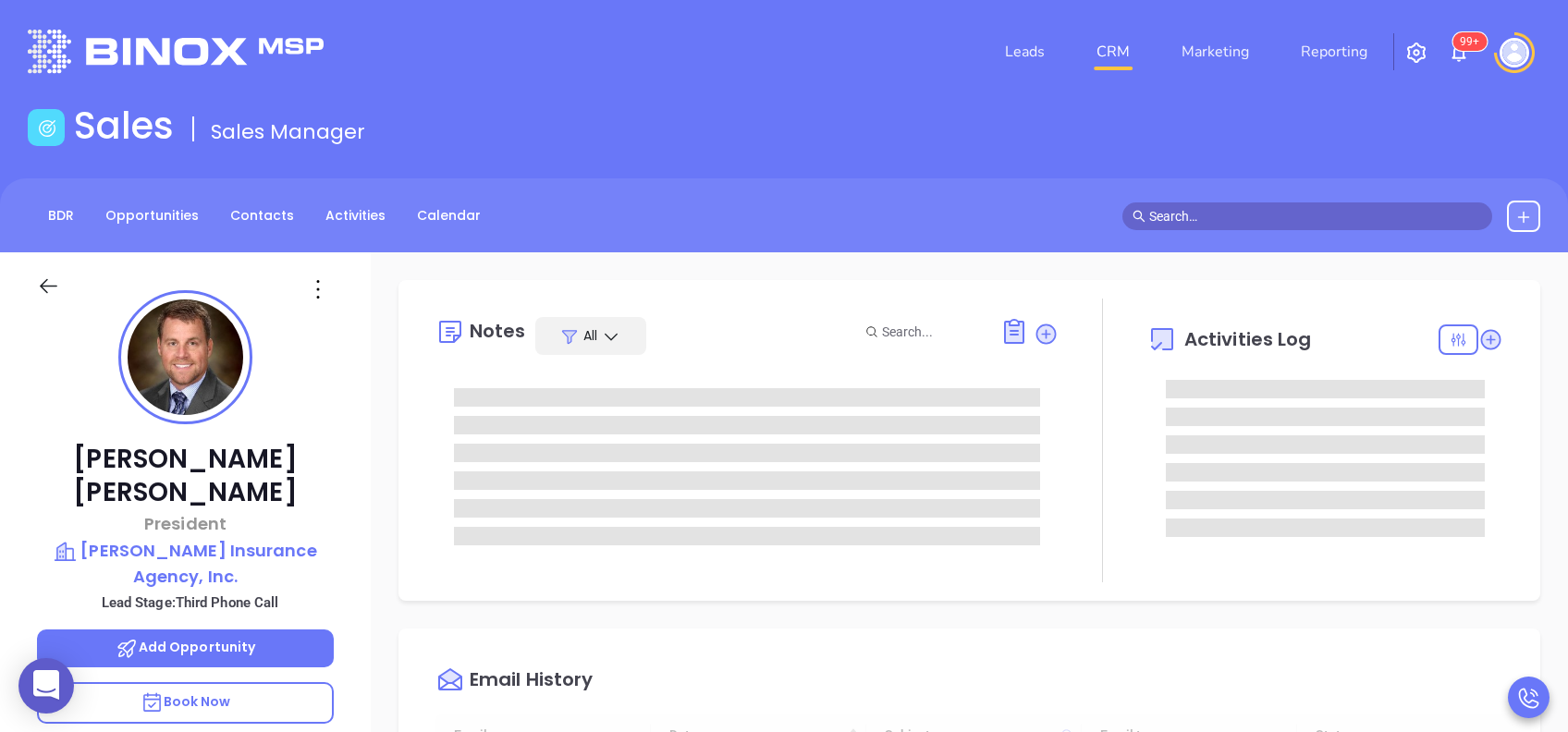
type input "[DATE]"
type input "[PERSON_NAME]"
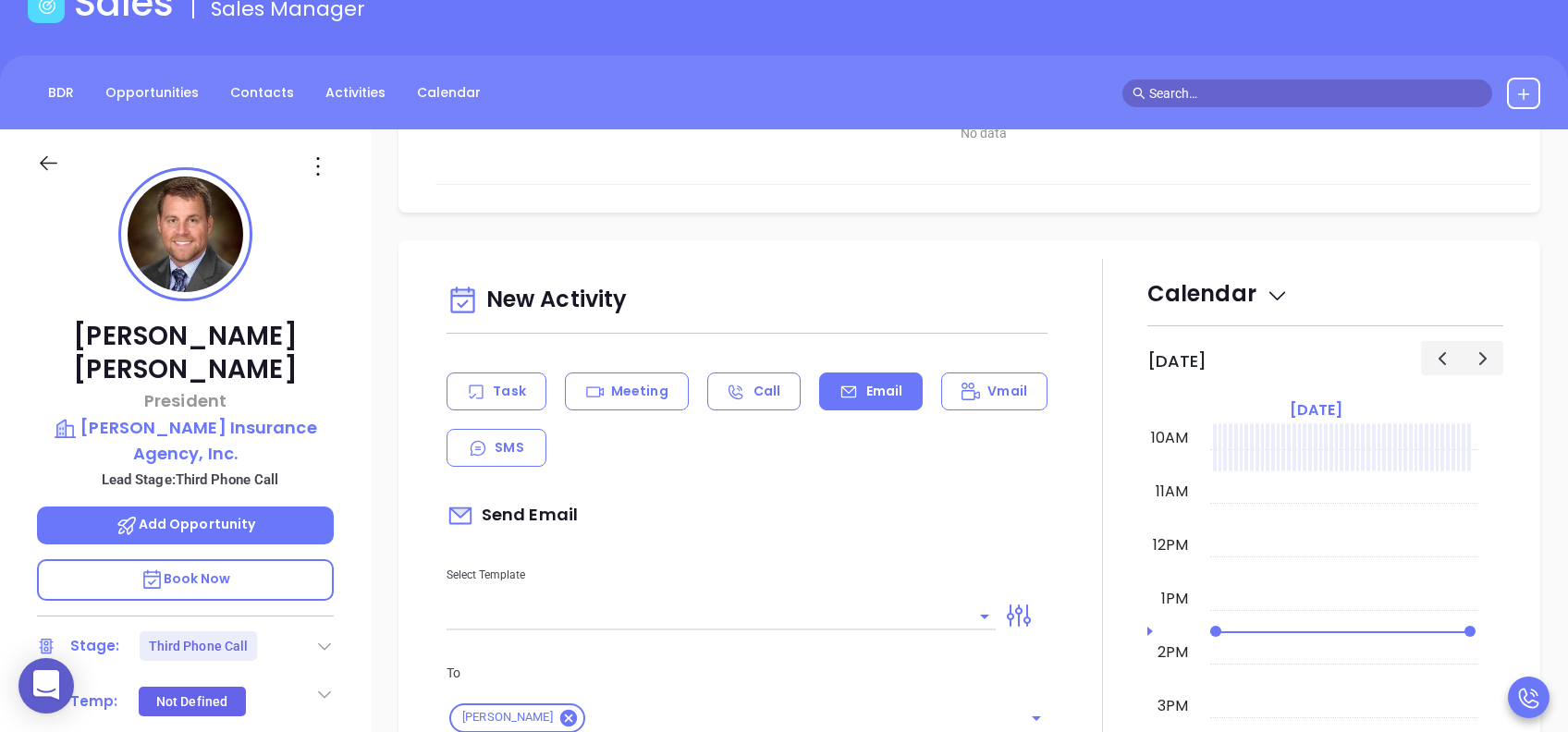
scroll to position [863, 0]
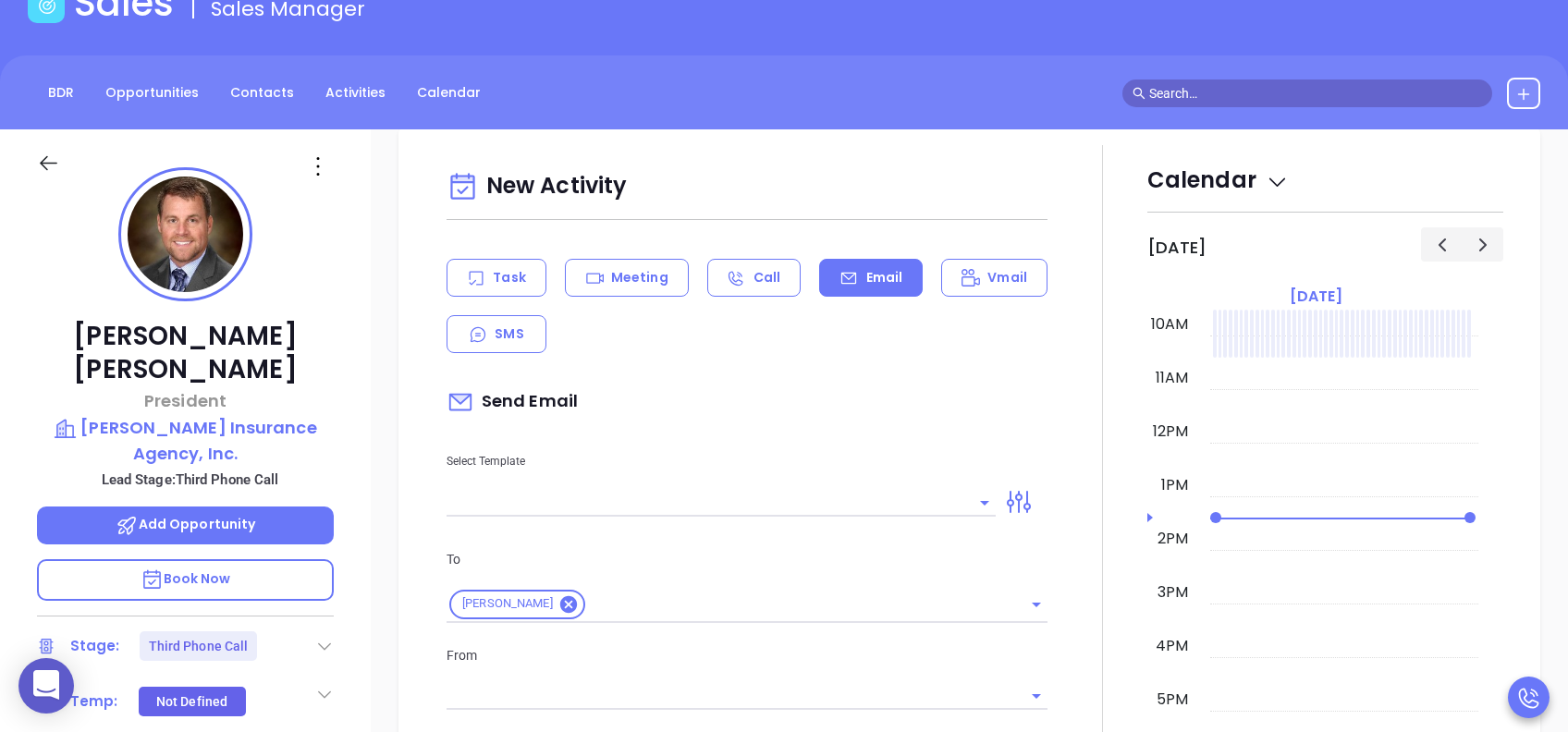
click at [851, 507] on input "text" at bounding box center [707, 502] width 522 height 26
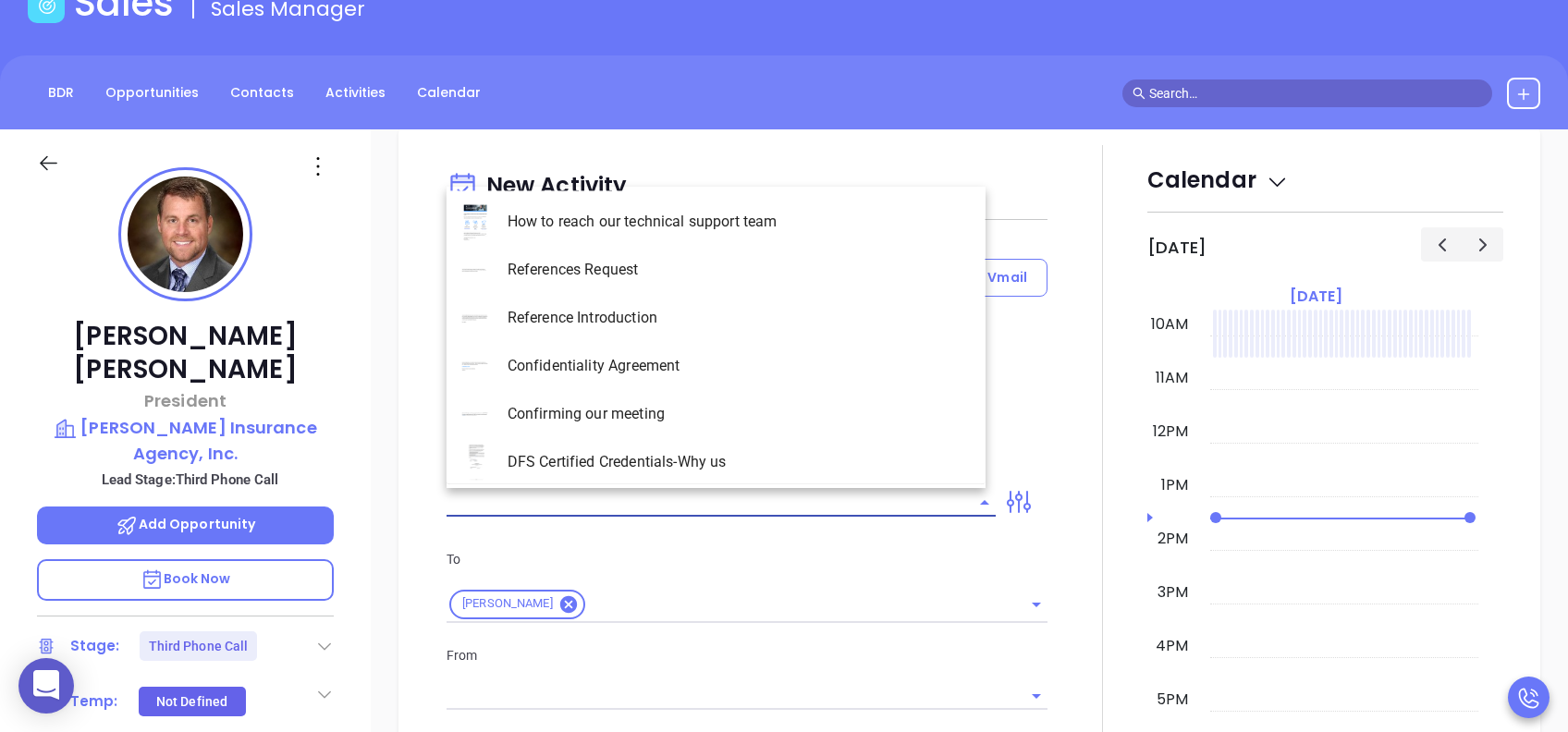
type input "[PERSON_NAME]"
click at [686, 373] on li "PA Insurance 0625 - Email 4" at bounding box center [715, 366] width 539 height 48
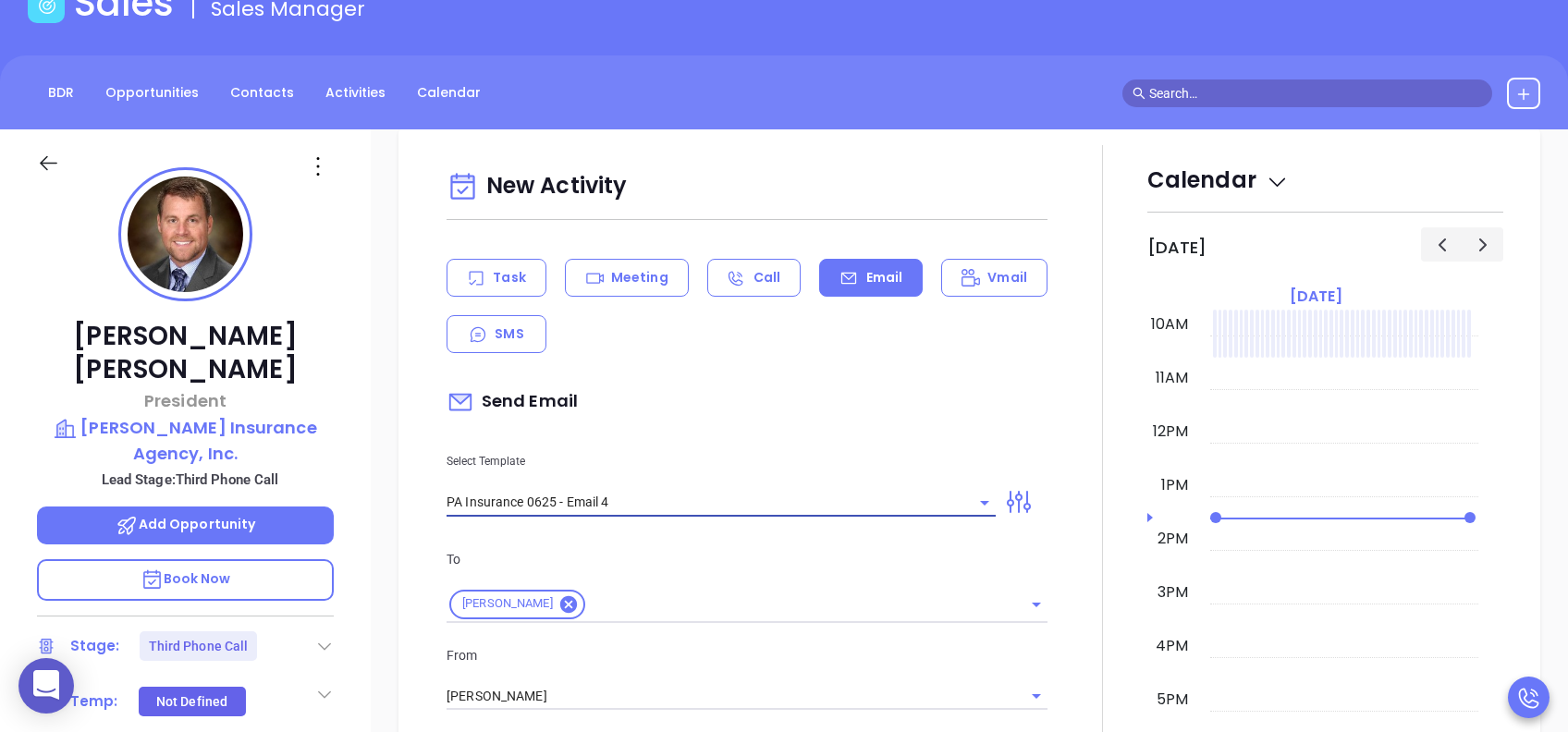
type input "PA Insurance 0625 - Email 4"
type input "Last attempt—are you still considering this?"
click at [726, 407] on div "Send Email" at bounding box center [747, 401] width 601 height 42
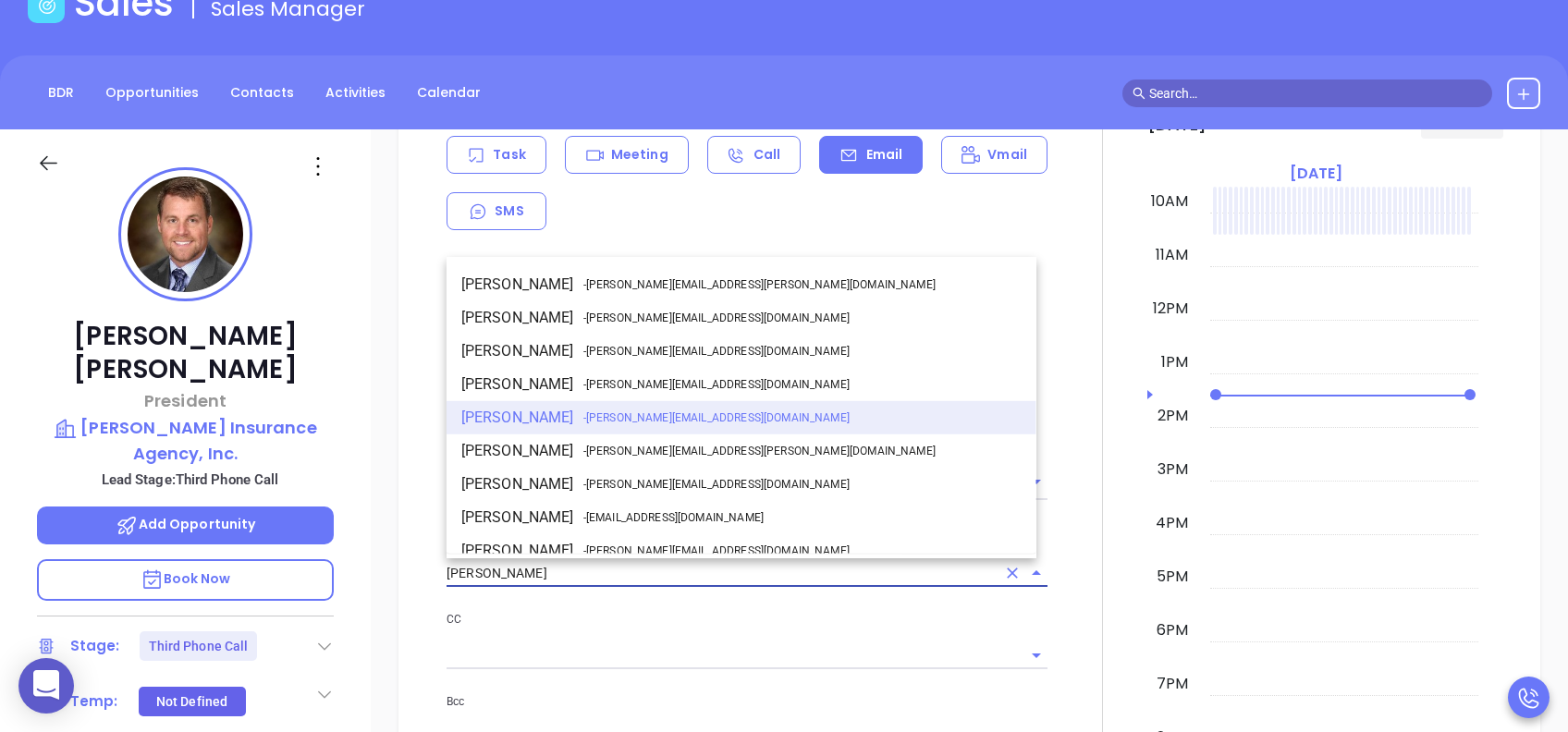
click at [545, 577] on input "[PERSON_NAME]" at bounding box center [720, 573] width 549 height 26
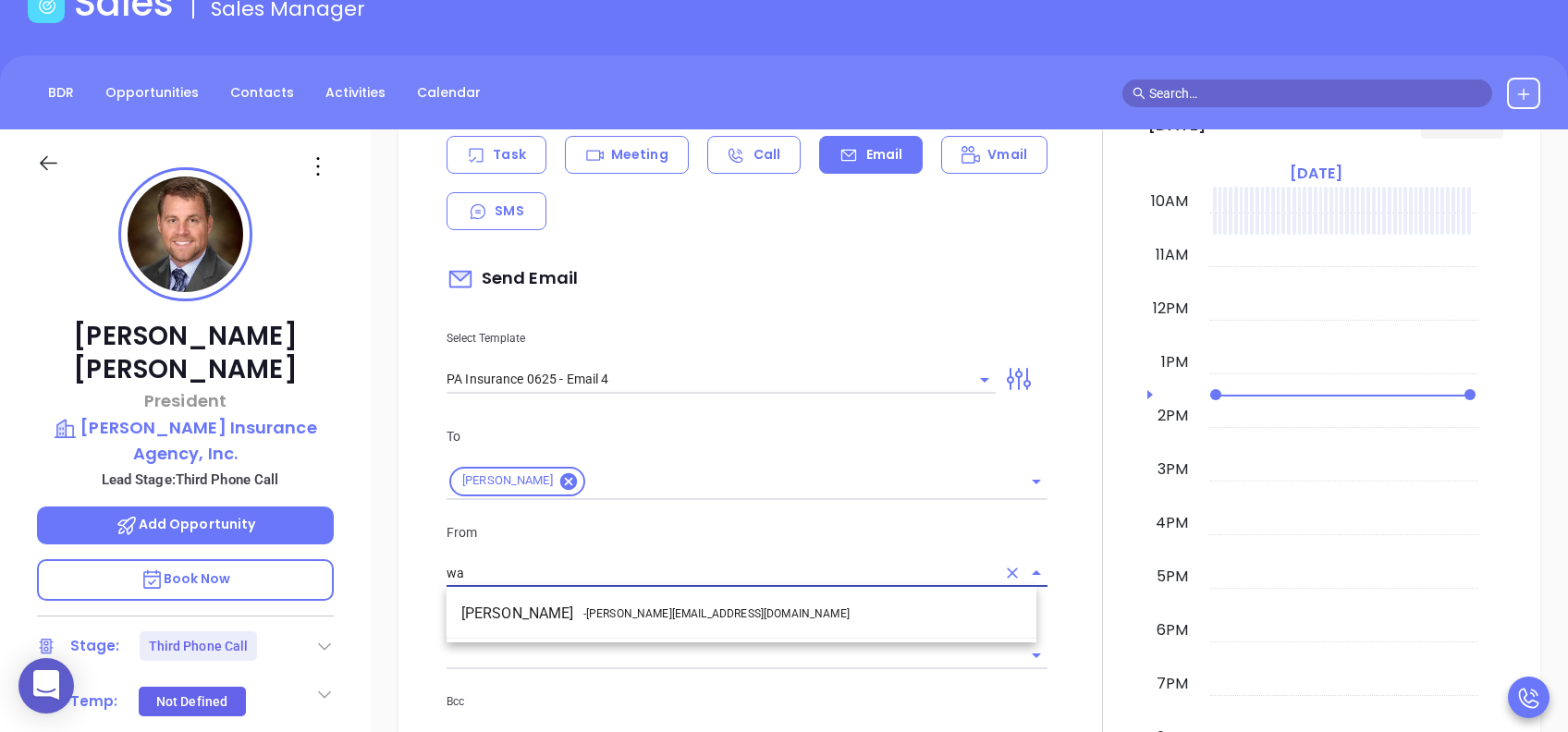
click at [606, 621] on span "- walter@motiva.net" at bounding box center [716, 614] width 266 height 17
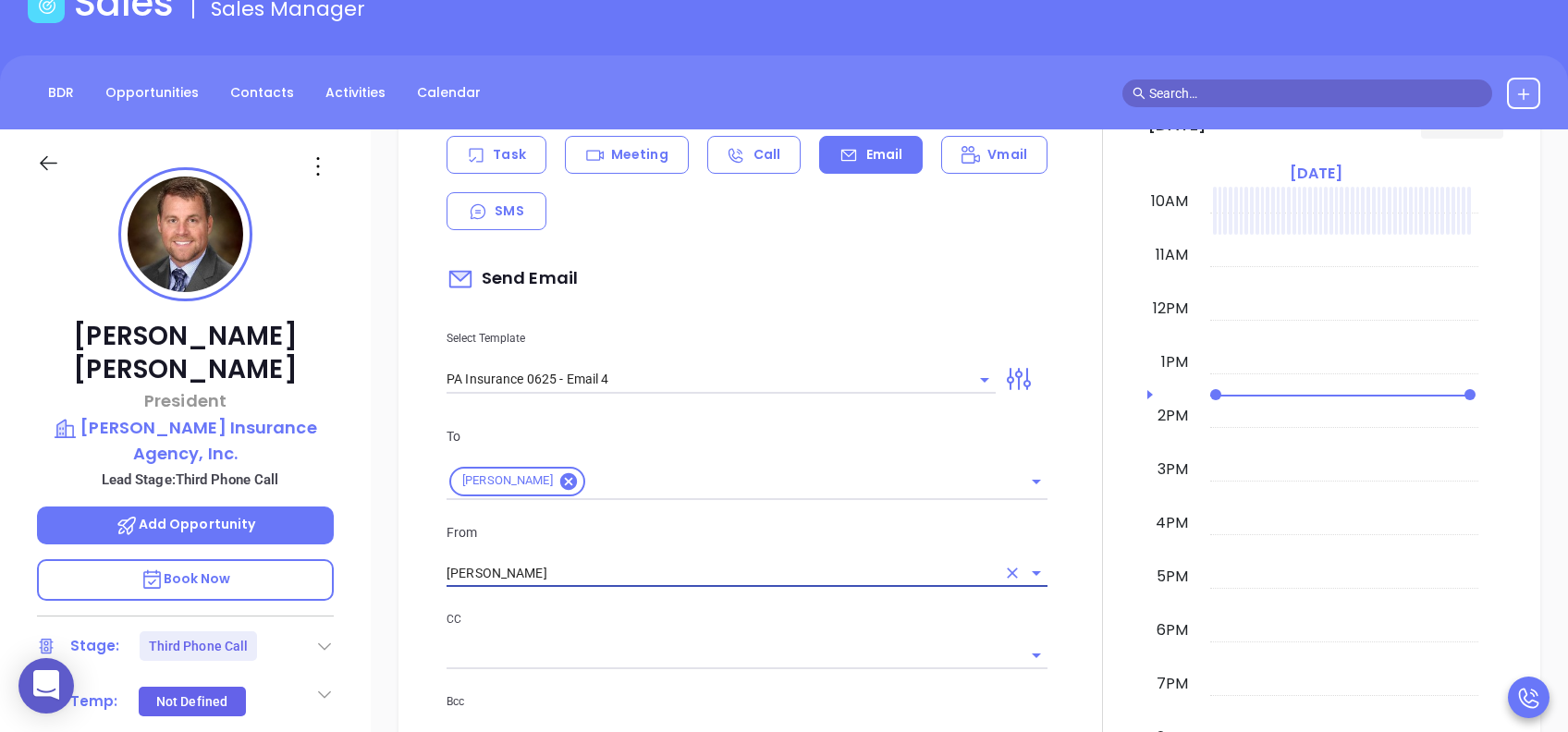
type input "Walter Contreras"
click at [697, 624] on p "CC" at bounding box center [747, 619] width 601 height 21
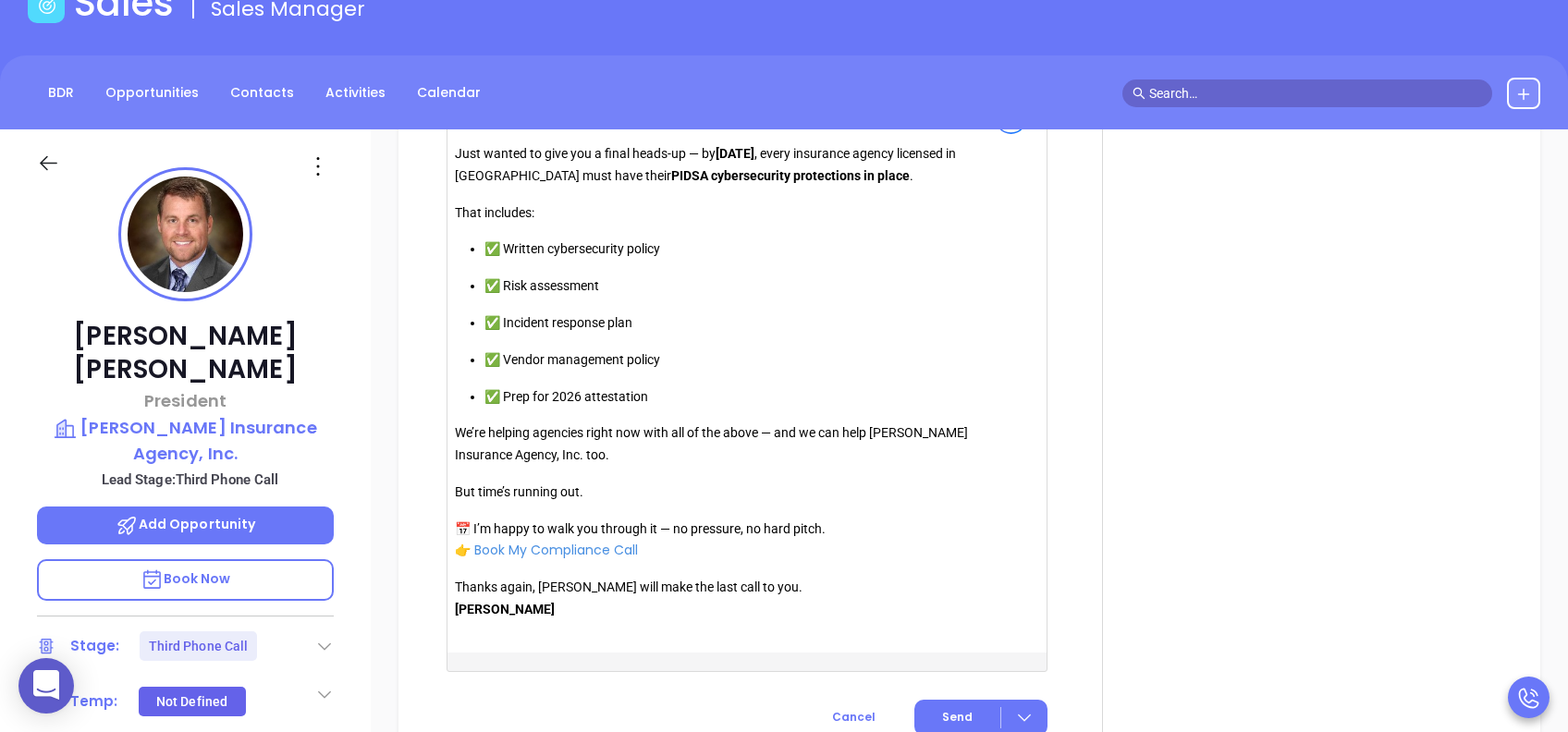
scroll to position [2120, 0]
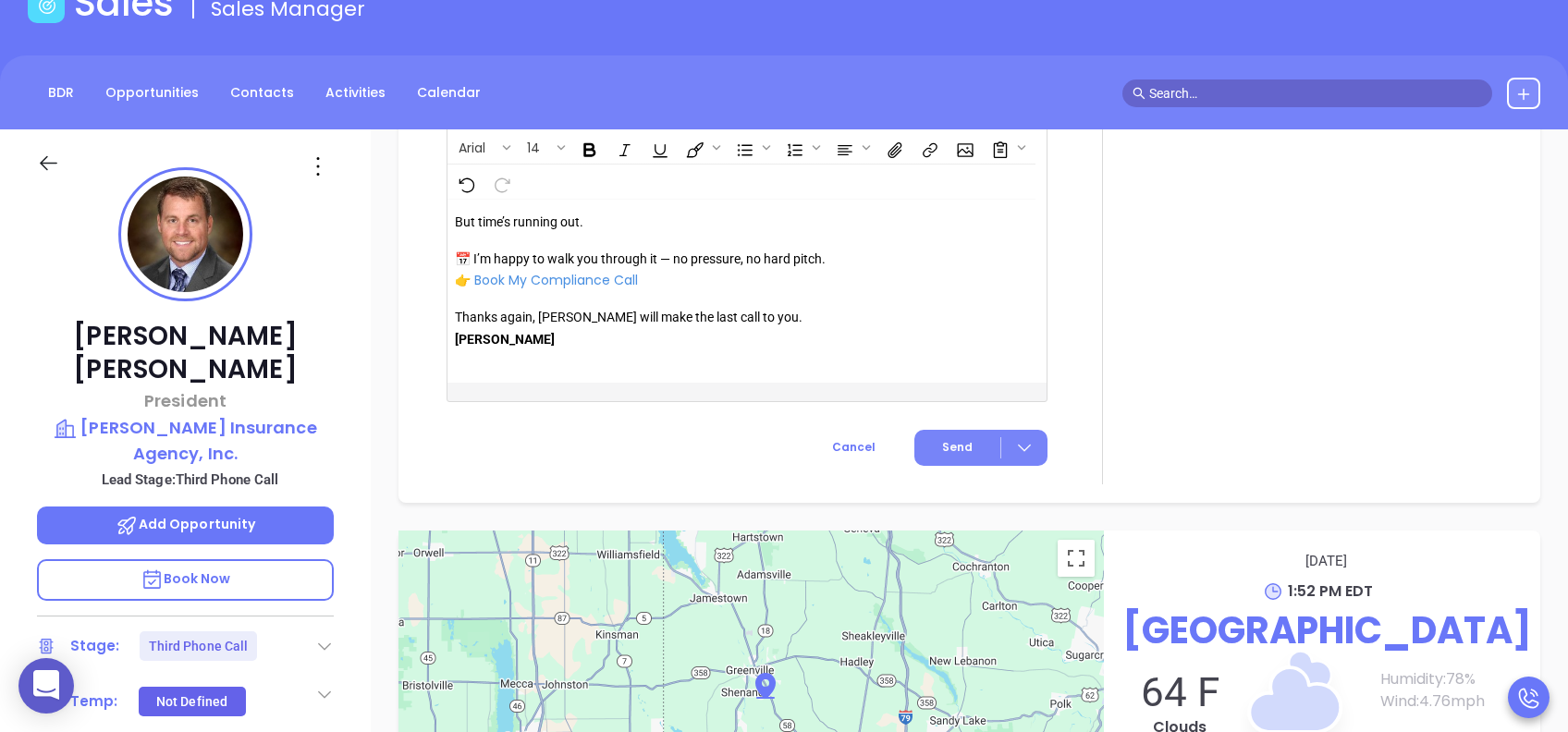
click at [955, 454] on span "Send" at bounding box center [957, 447] width 30 height 17
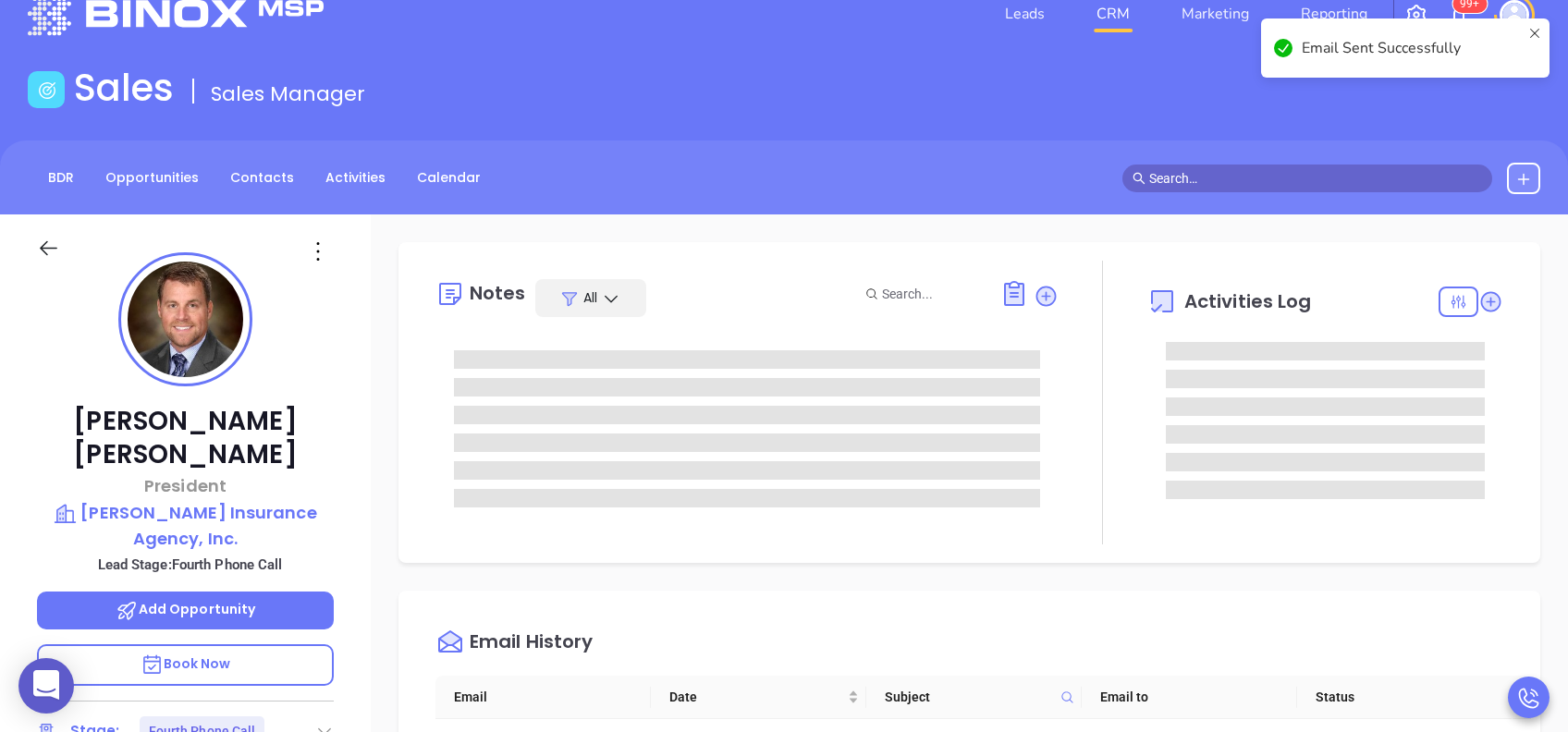
scroll to position [0, 0]
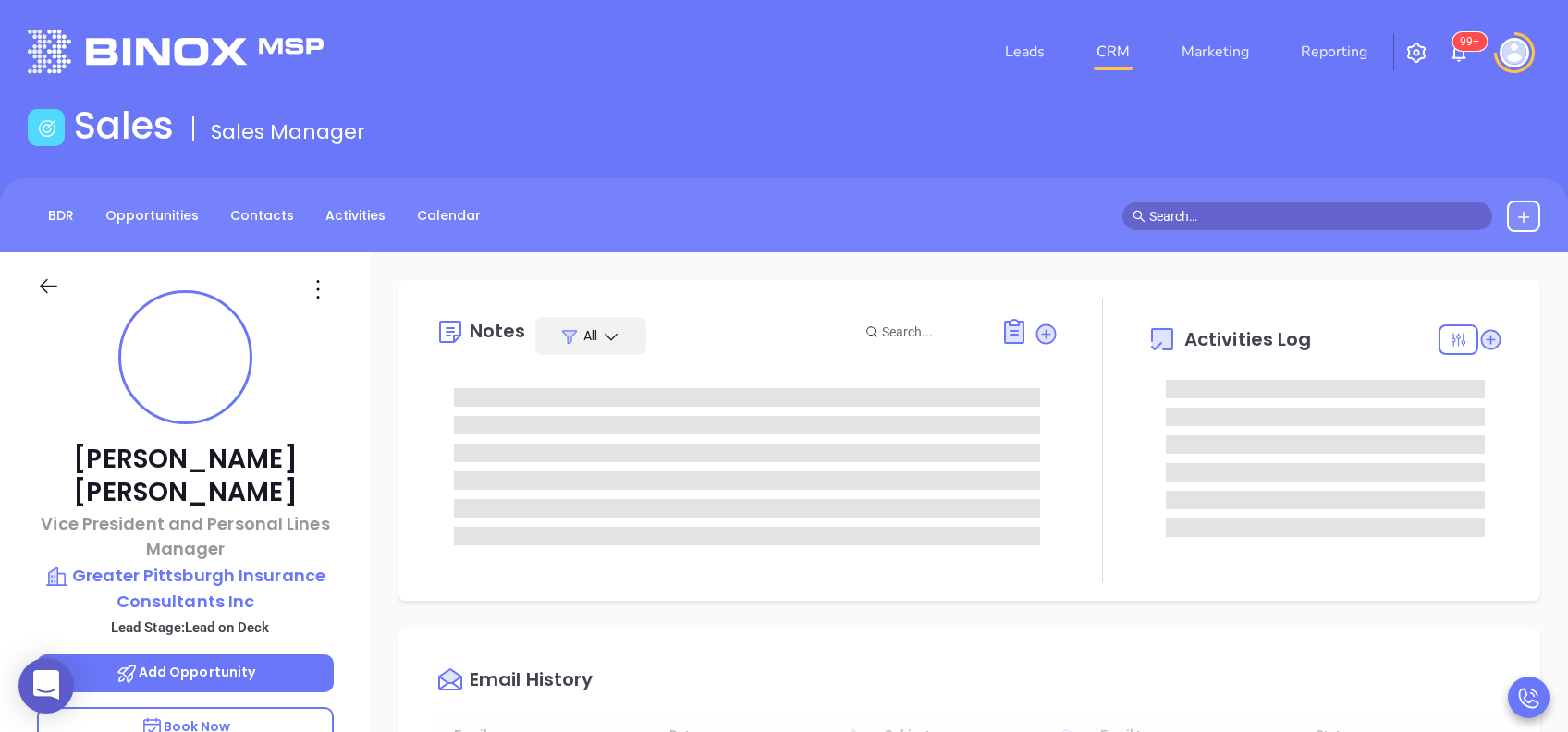
type input "[DATE]"
type input "[PERSON_NAME]"
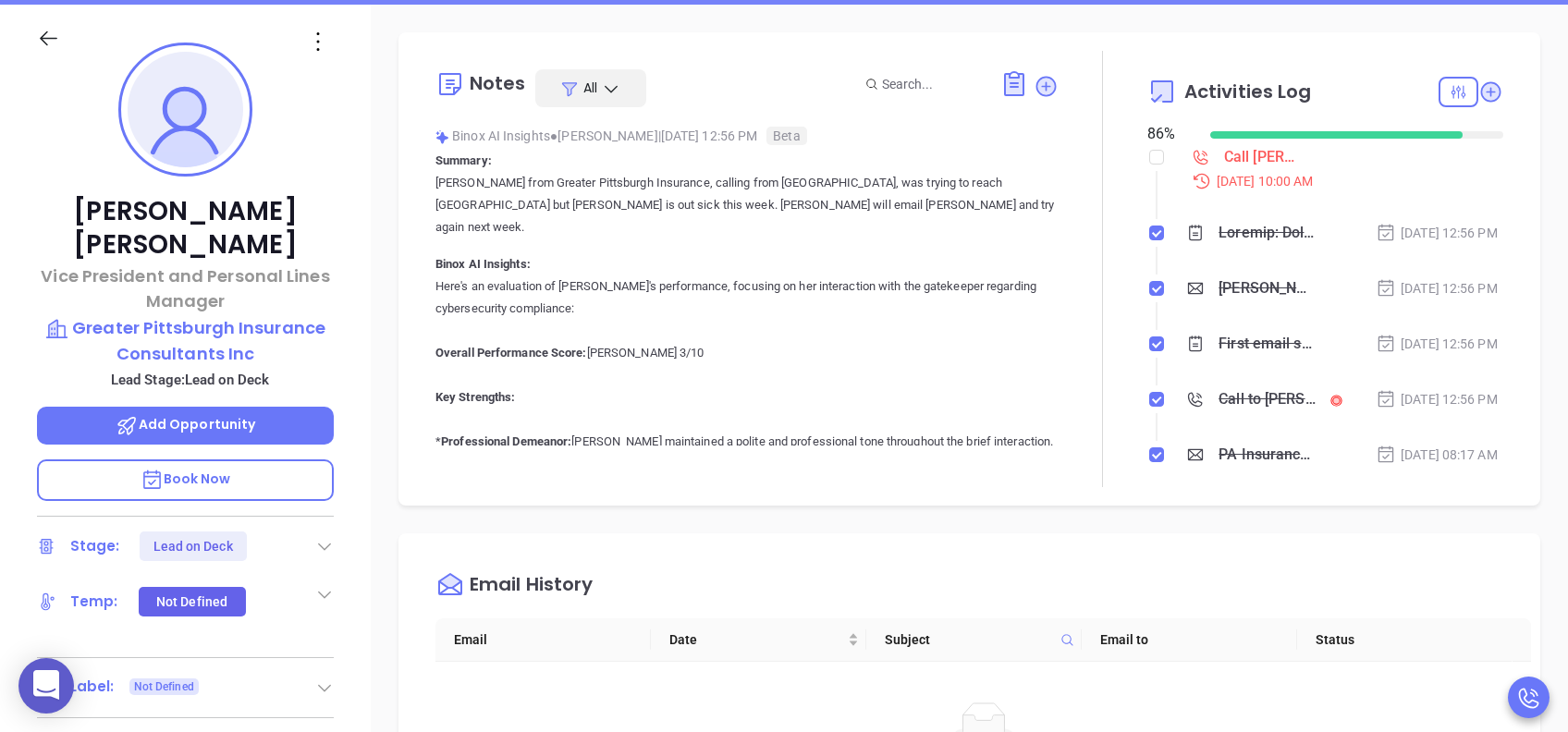
scroll to position [493, 0]
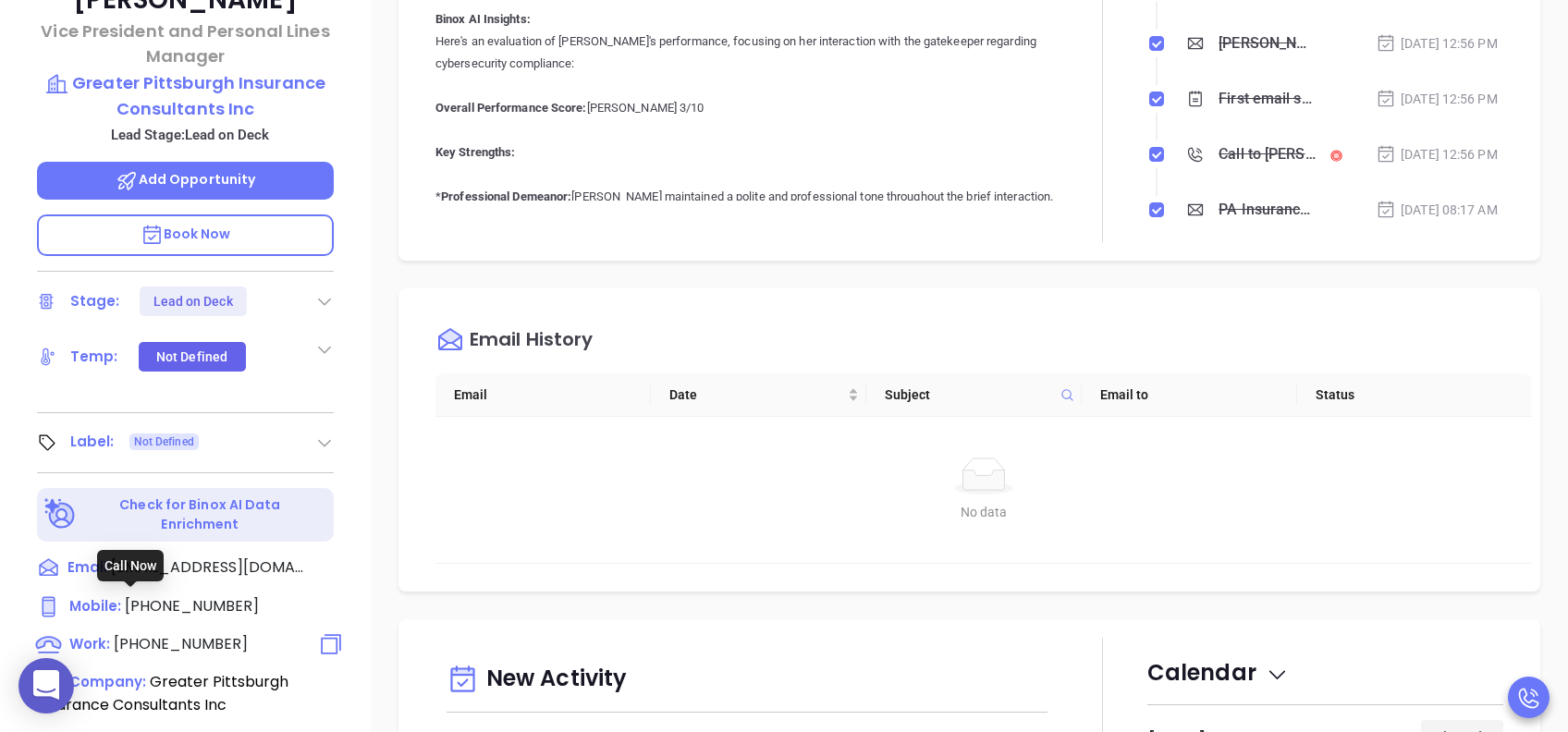
click at [200, 633] on span "[PHONE_NUMBER]" at bounding box center [180, 644] width 134 height 22
type input "[PHONE_NUMBER]"
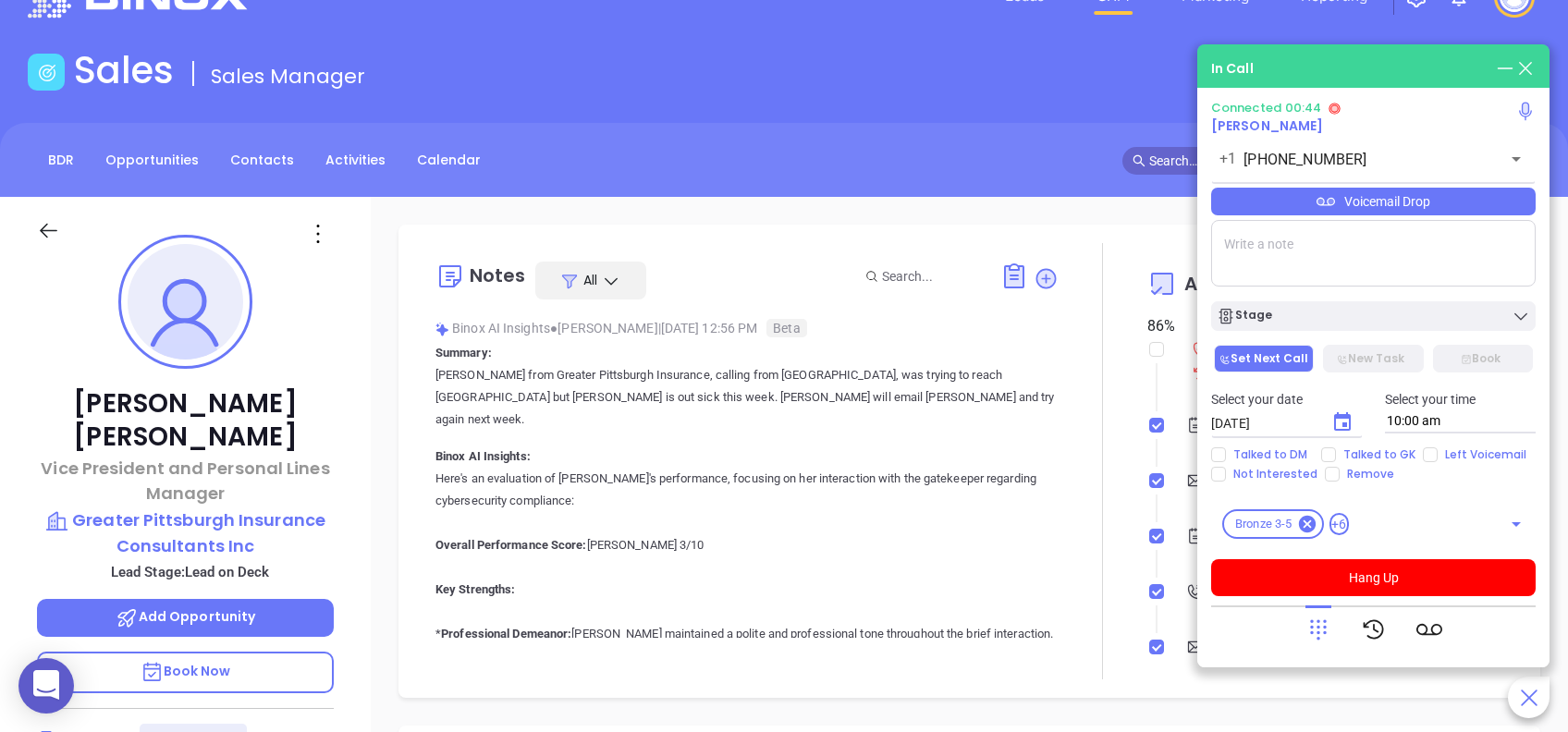
scroll to position [0, 0]
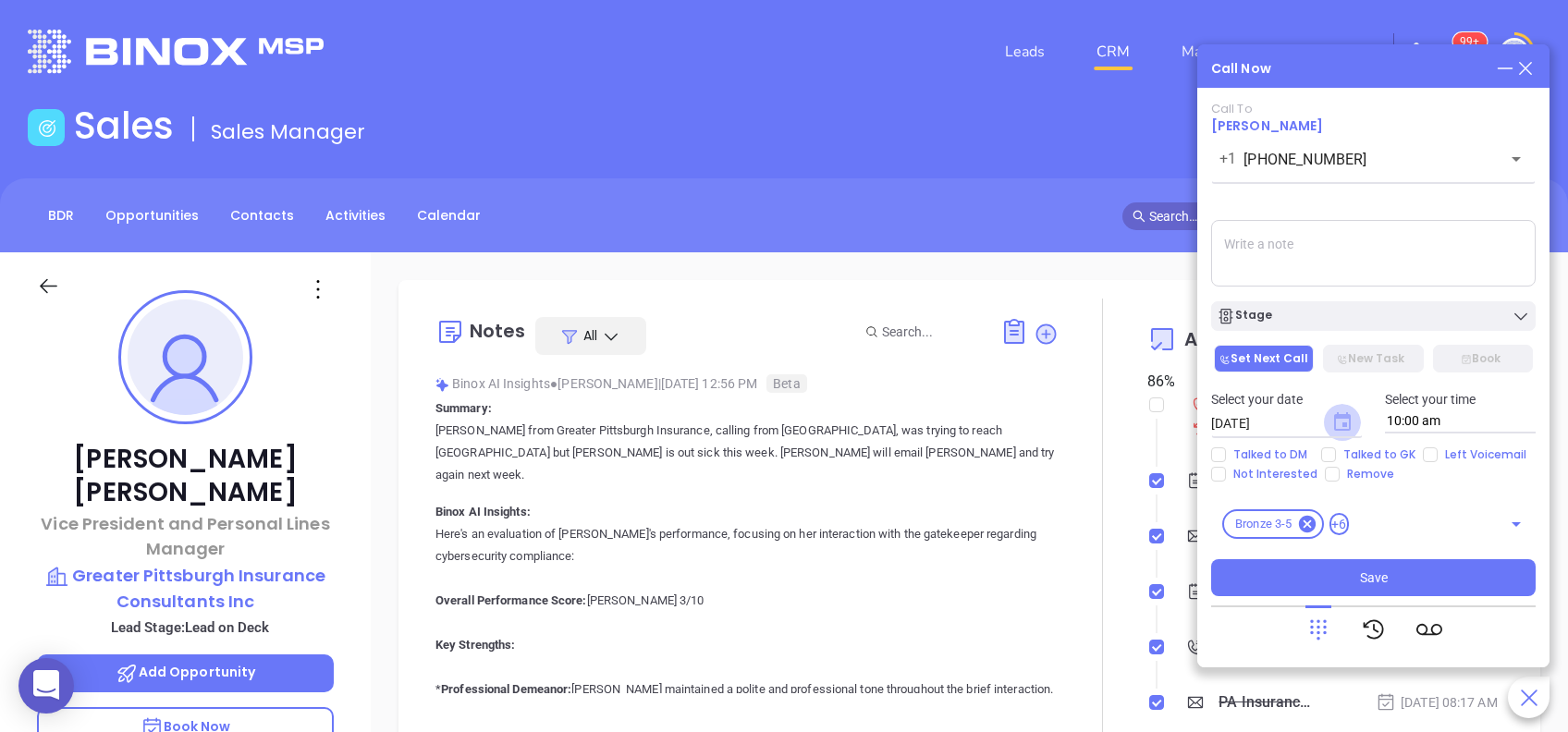
click at [1344, 428] on icon "Choose date, selected date is Aug 26, 2025" at bounding box center [1342, 421] width 17 height 19
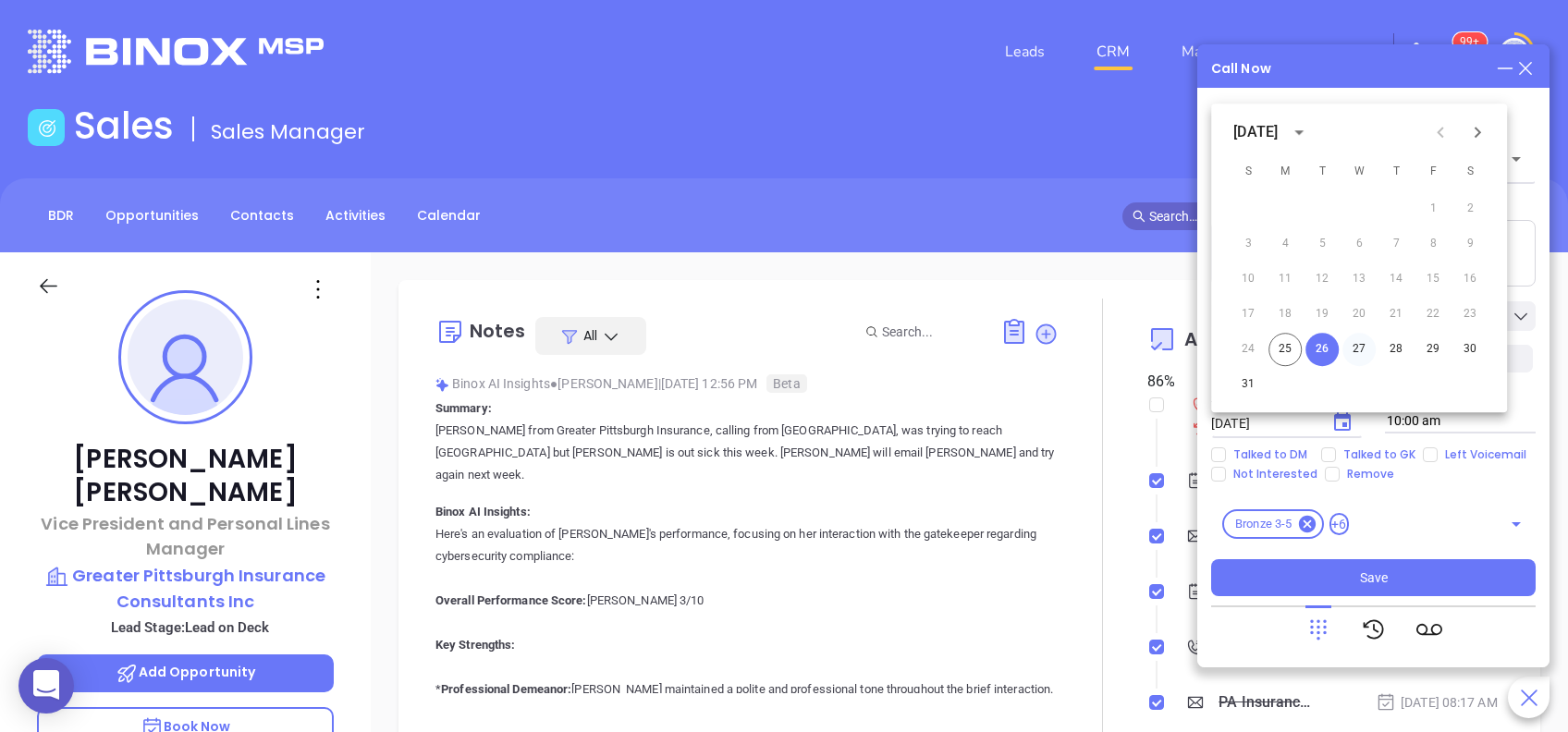
click at [1361, 348] on button "27" at bounding box center [1360, 349] width 33 height 33
type input "08/27/2025"
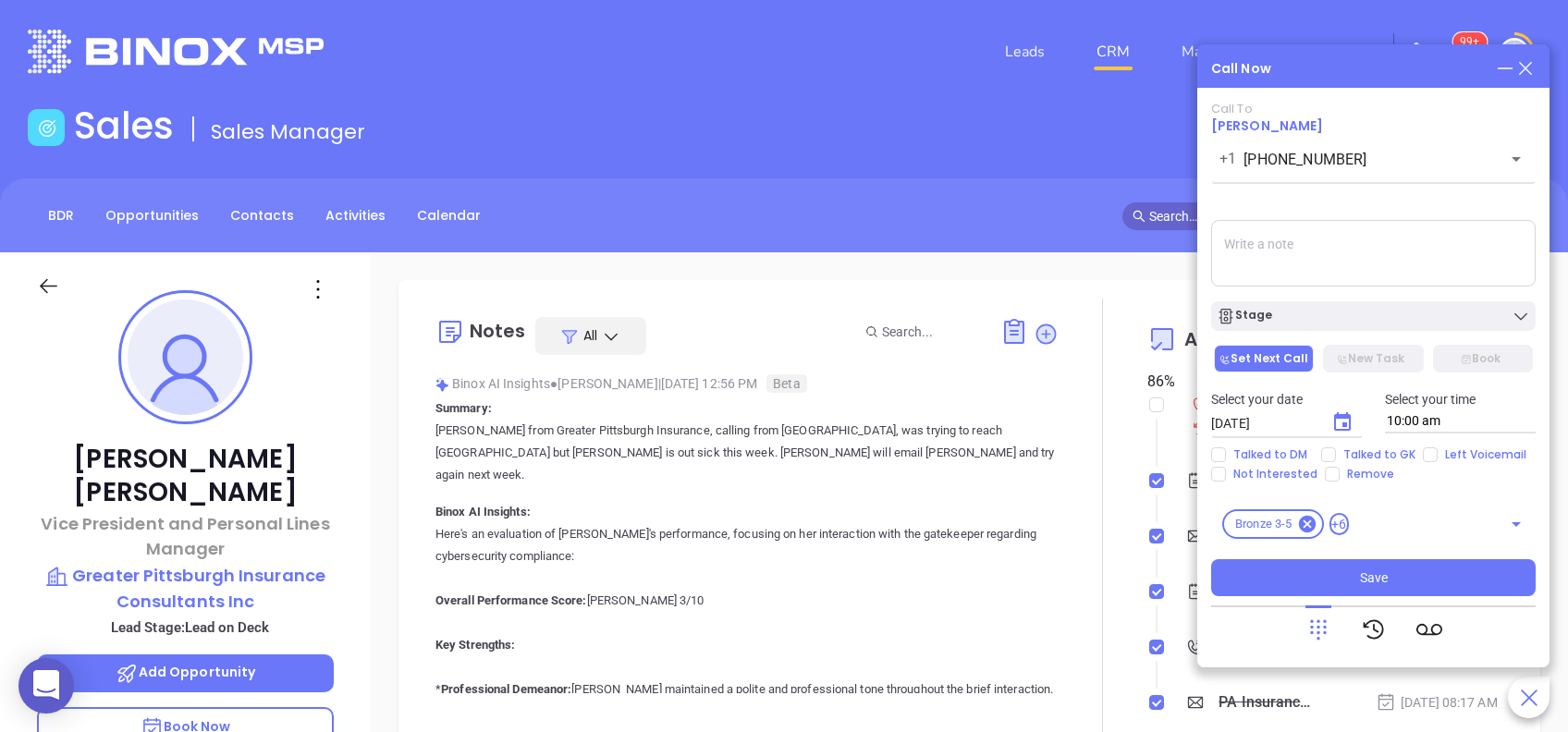
click at [1302, 232] on textarea at bounding box center [1374, 253] width 325 height 67
click at [1246, 457] on span "Talked to DM" at bounding box center [1270, 454] width 89 height 15
click at [1226, 457] on input "Talked to DM" at bounding box center [1219, 454] width 15 height 15
checkbox input "true"
click at [1253, 243] on textarea at bounding box center [1374, 253] width 325 height 67
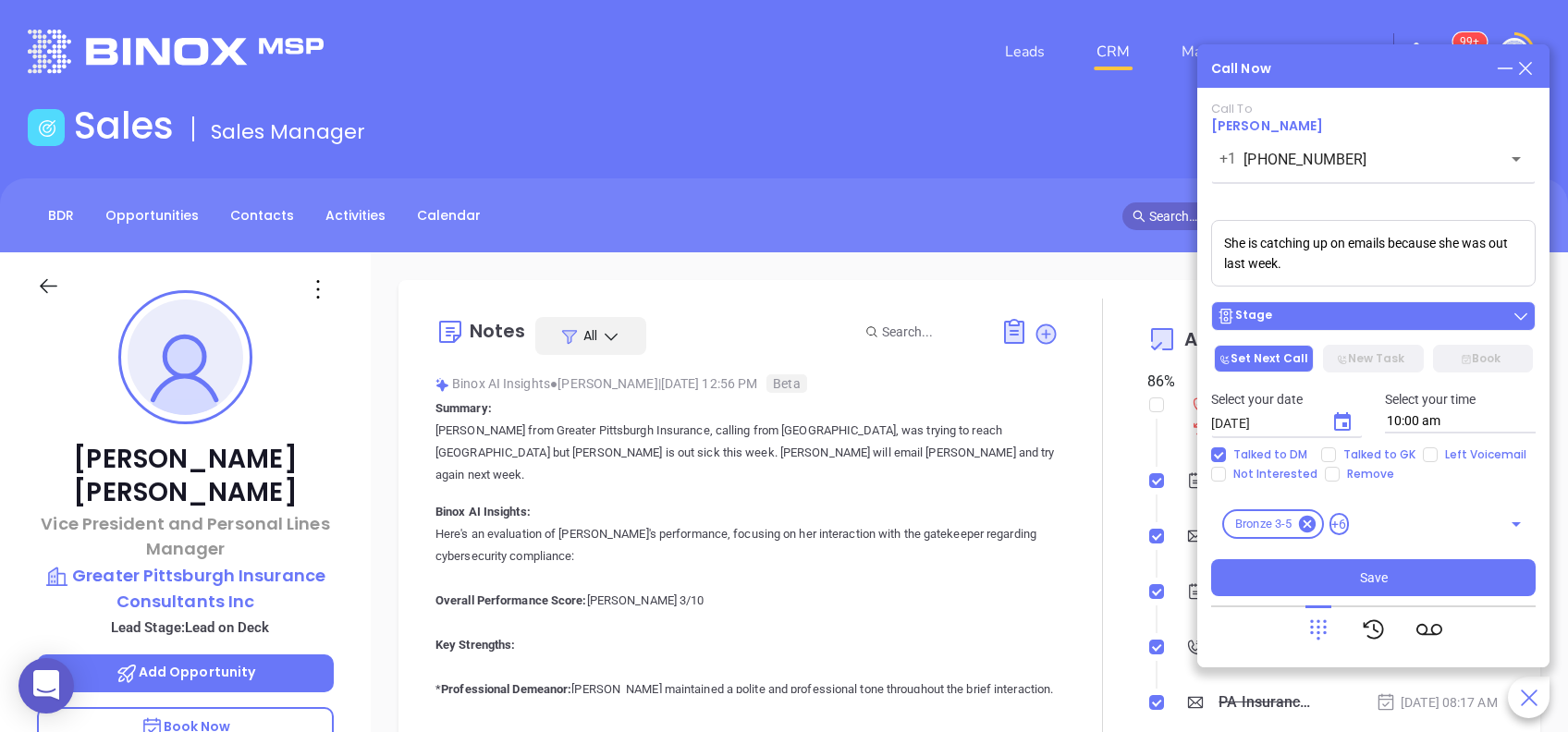
type textarea "She is catching up on emails because she was out last week."
click at [1333, 319] on div "Stage" at bounding box center [1373, 316] width 313 height 19
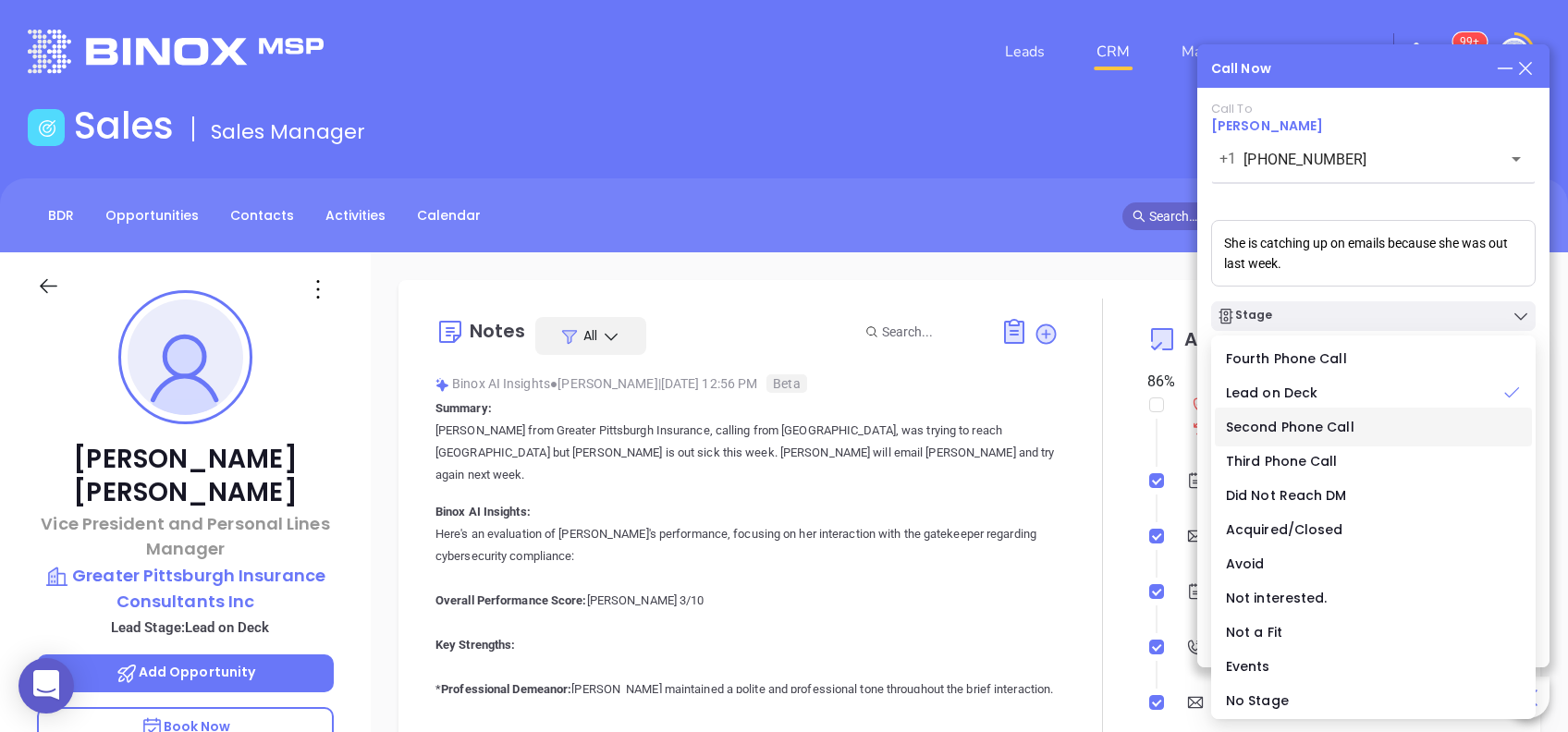
click at [1323, 424] on span "Second Phone Call" at bounding box center [1290, 427] width 128 height 19
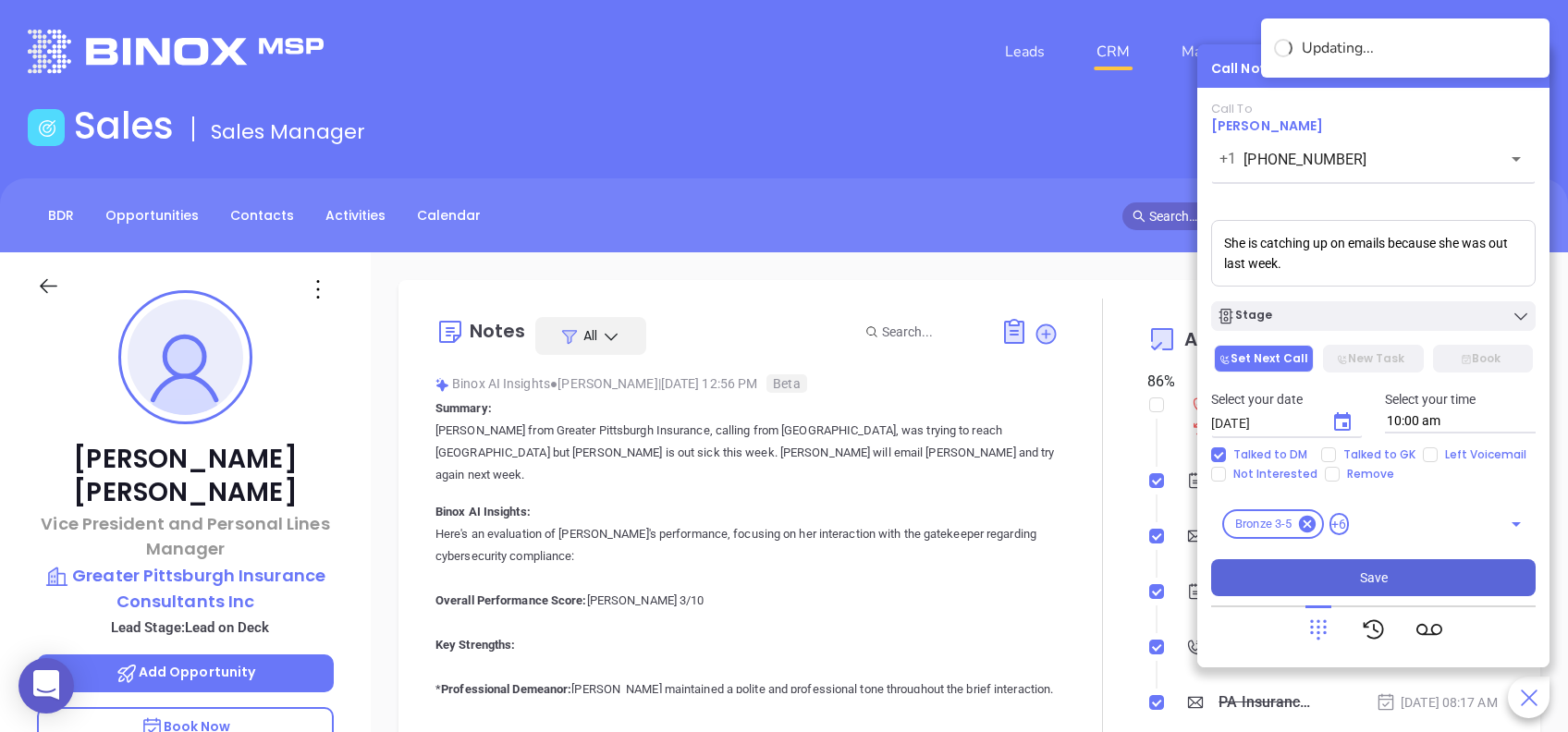
click at [1369, 584] on span "Save" at bounding box center [1374, 577] width 27 height 21
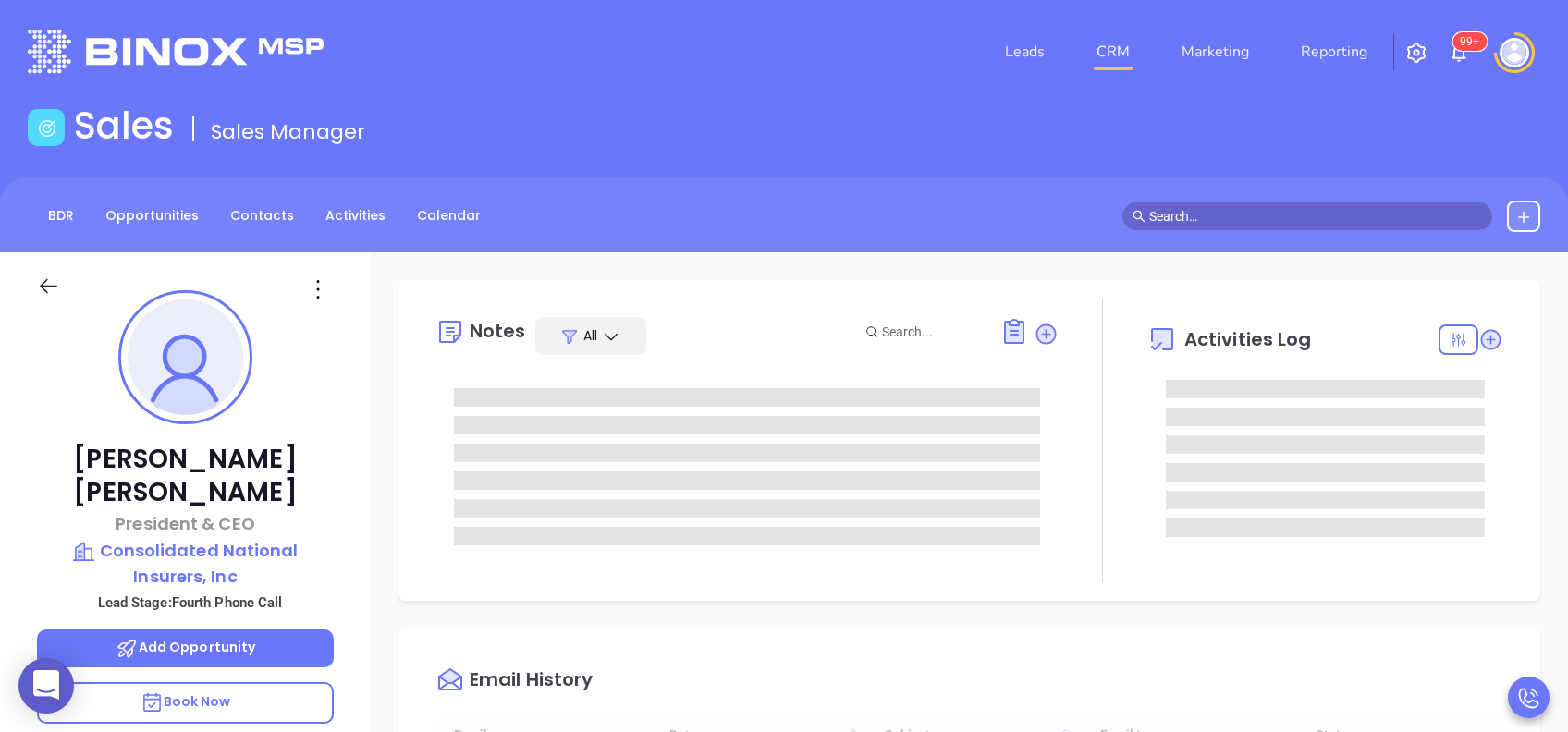
type input "[DATE]"
type input "[PERSON_NAME]"
type input "[DATE]"
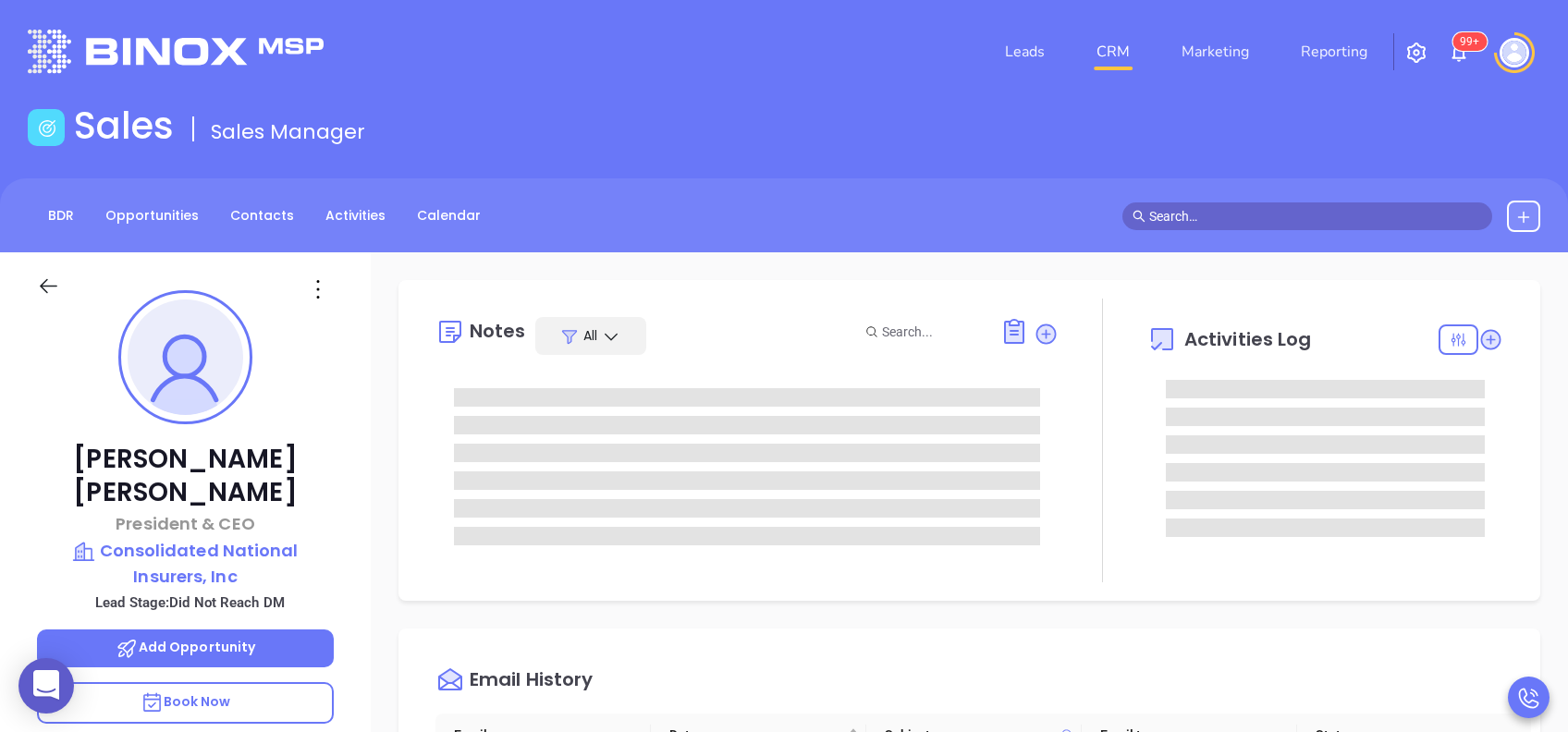
type input "[PERSON_NAME]"
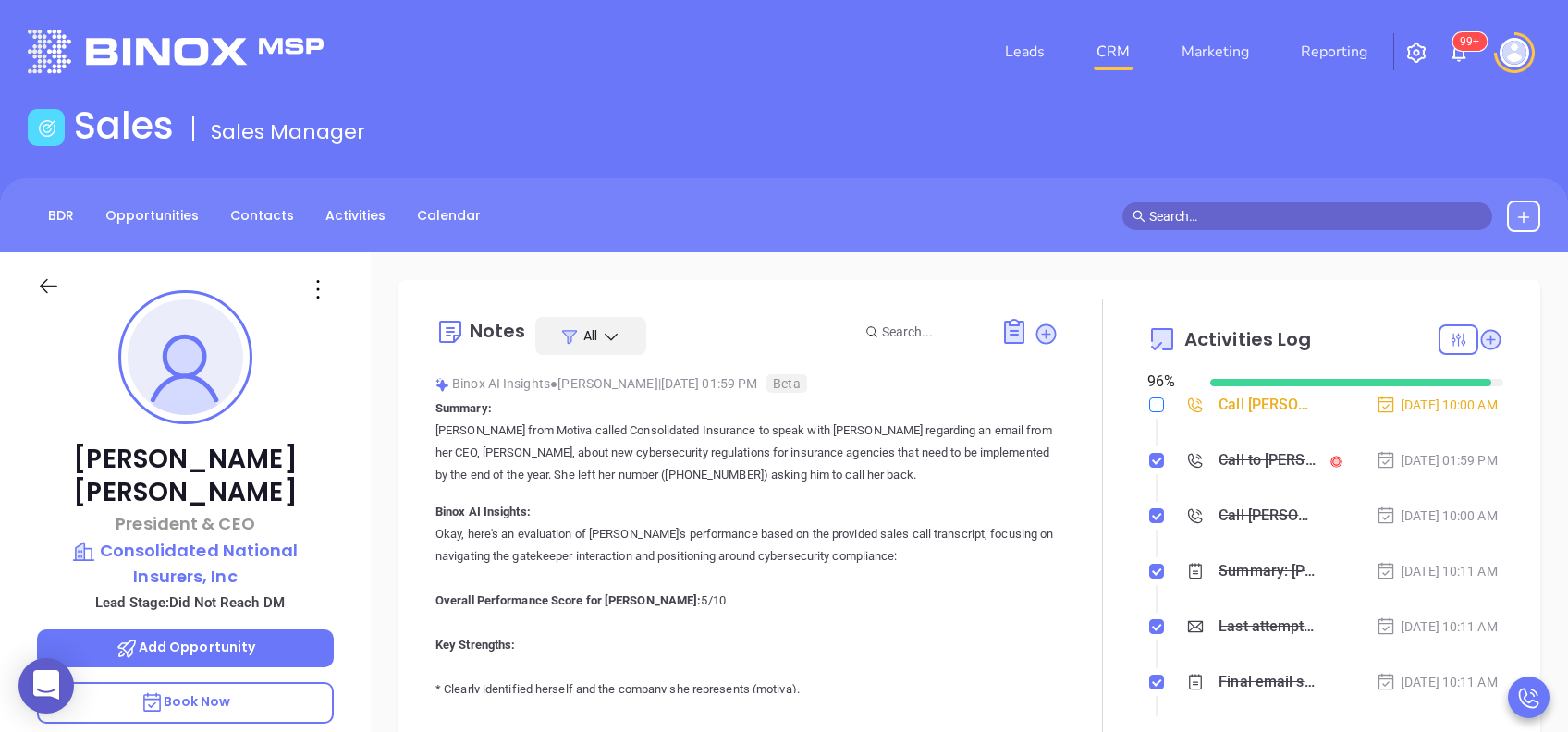
click at [1151, 408] on input "checkbox" at bounding box center [1156, 404] width 15 height 15
checkbox input "true"
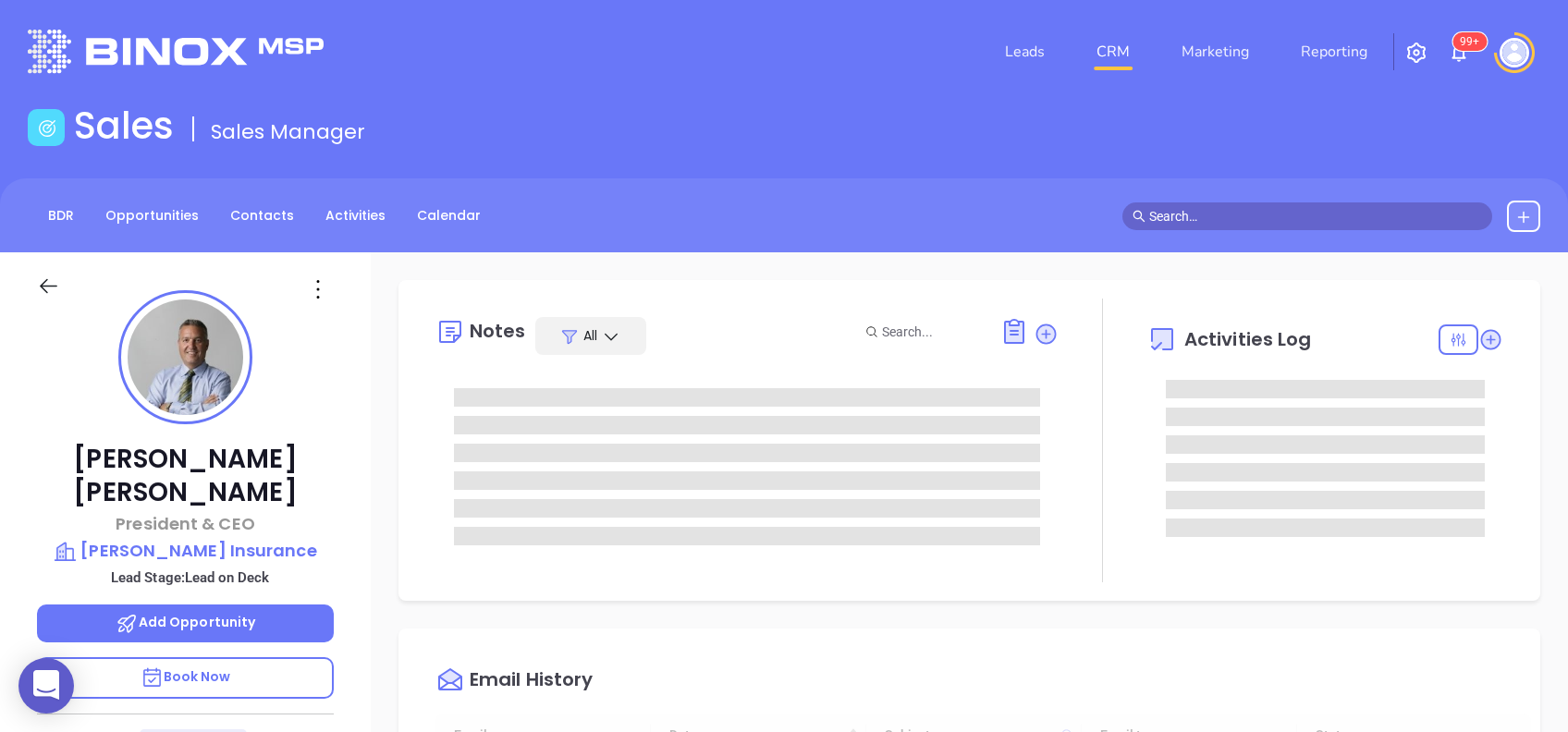
scroll to position [538, 0]
type input "[PERSON_NAME]"
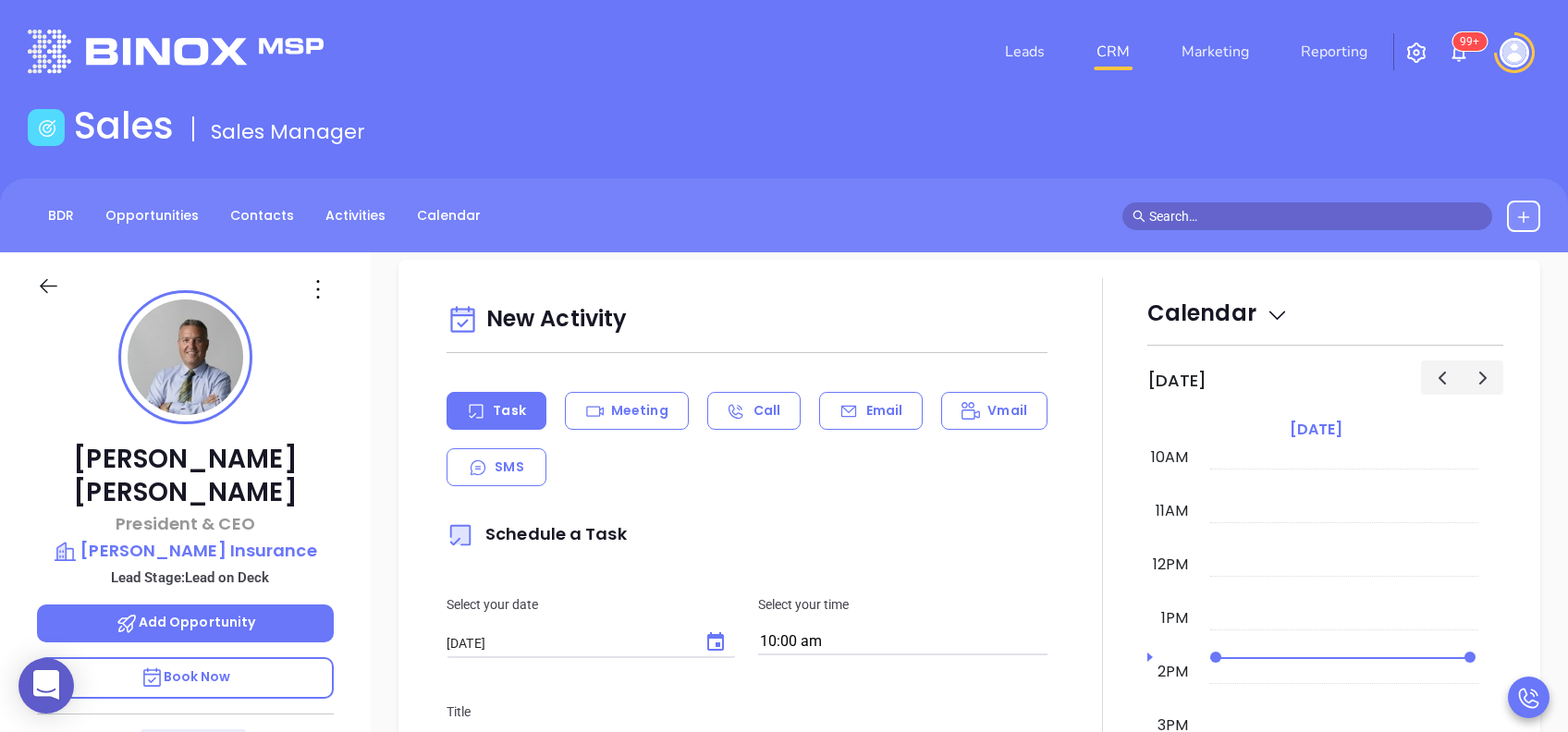
scroll to position [985, 0]
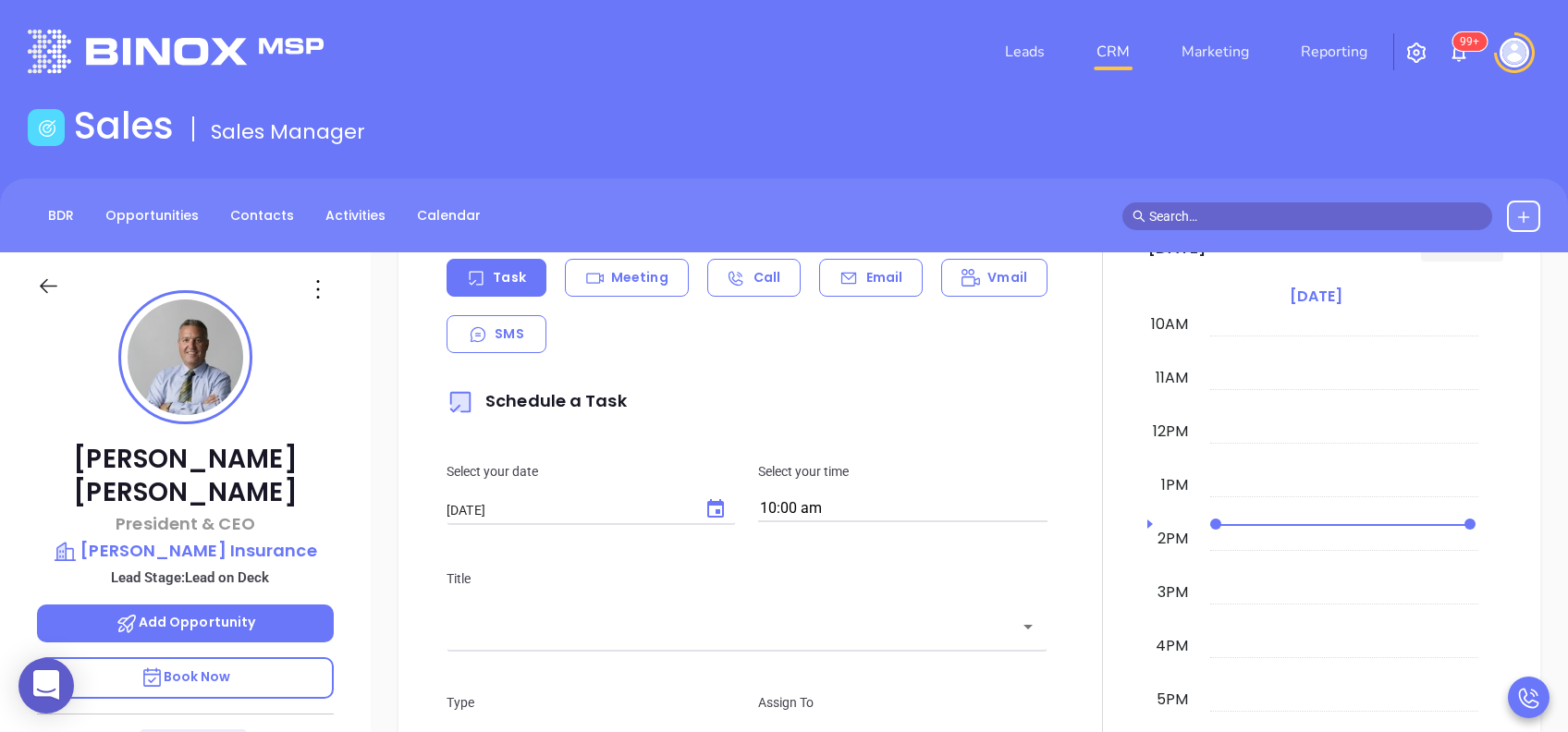
click at [860, 251] on div "BDR Opportunities Contacts Activities Calendar" at bounding box center [784, 215] width 1568 height 74
drag, startPoint x: 866, startPoint y: 265, endPoint x: 844, endPoint y: 351, distance: 88.8
click at [866, 266] on div "Email" at bounding box center [871, 278] width 104 height 38
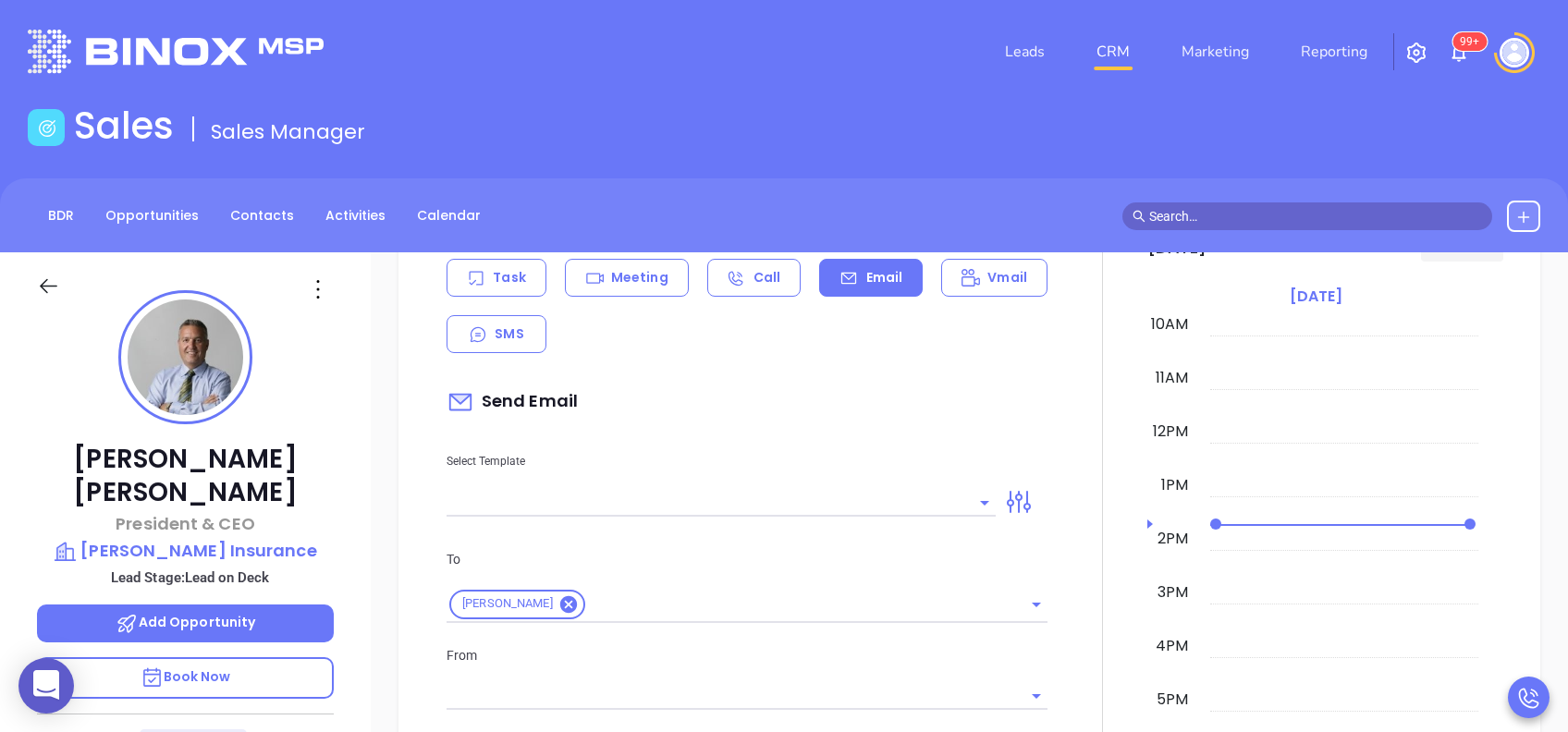
click at [719, 504] on input "text" at bounding box center [707, 502] width 522 height 26
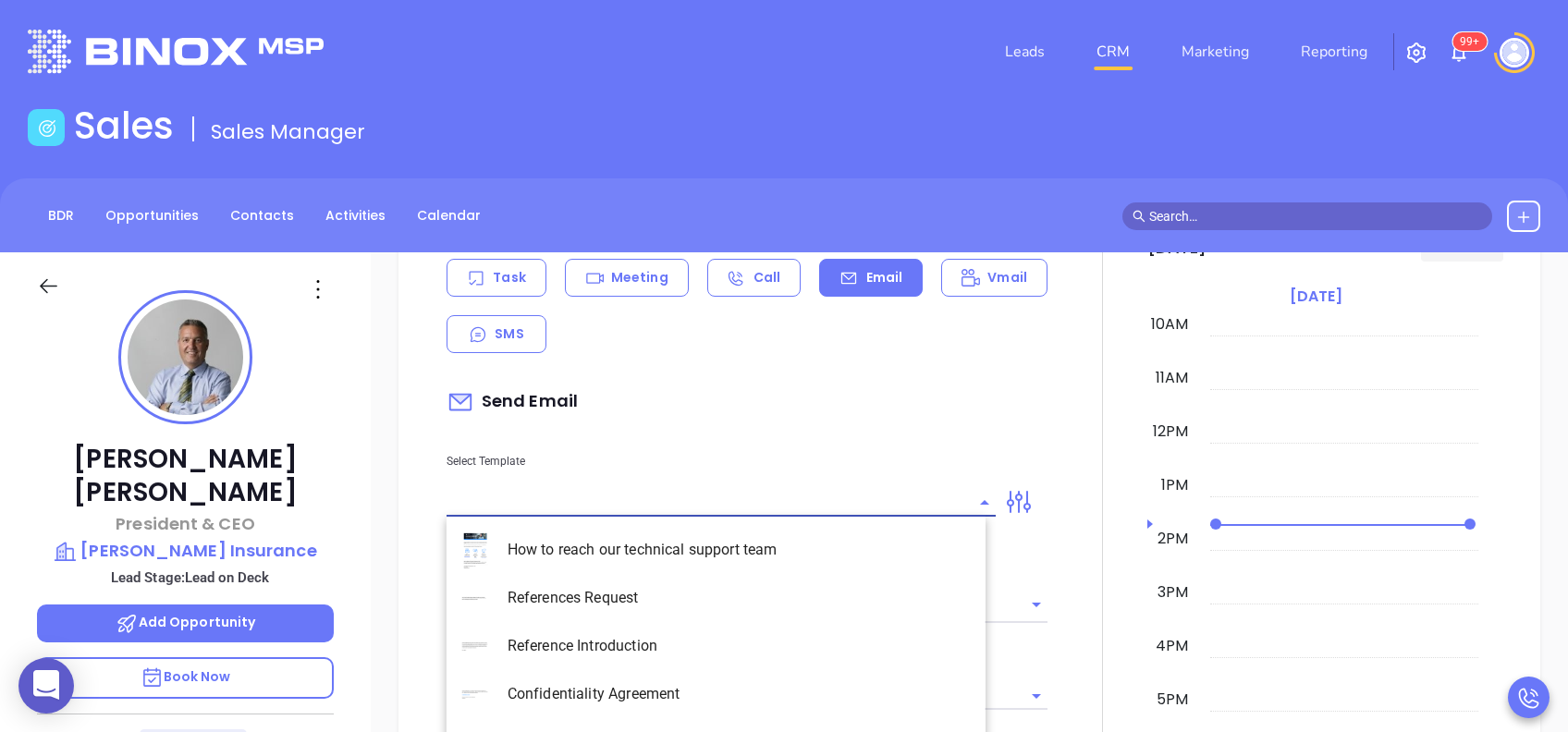
type input "[PERSON_NAME]"
click at [700, 590] on li "PA Insurance 0625 - Email 2" at bounding box center [715, 598] width 539 height 48
type input "PA Insurance 0625 - Email 2"
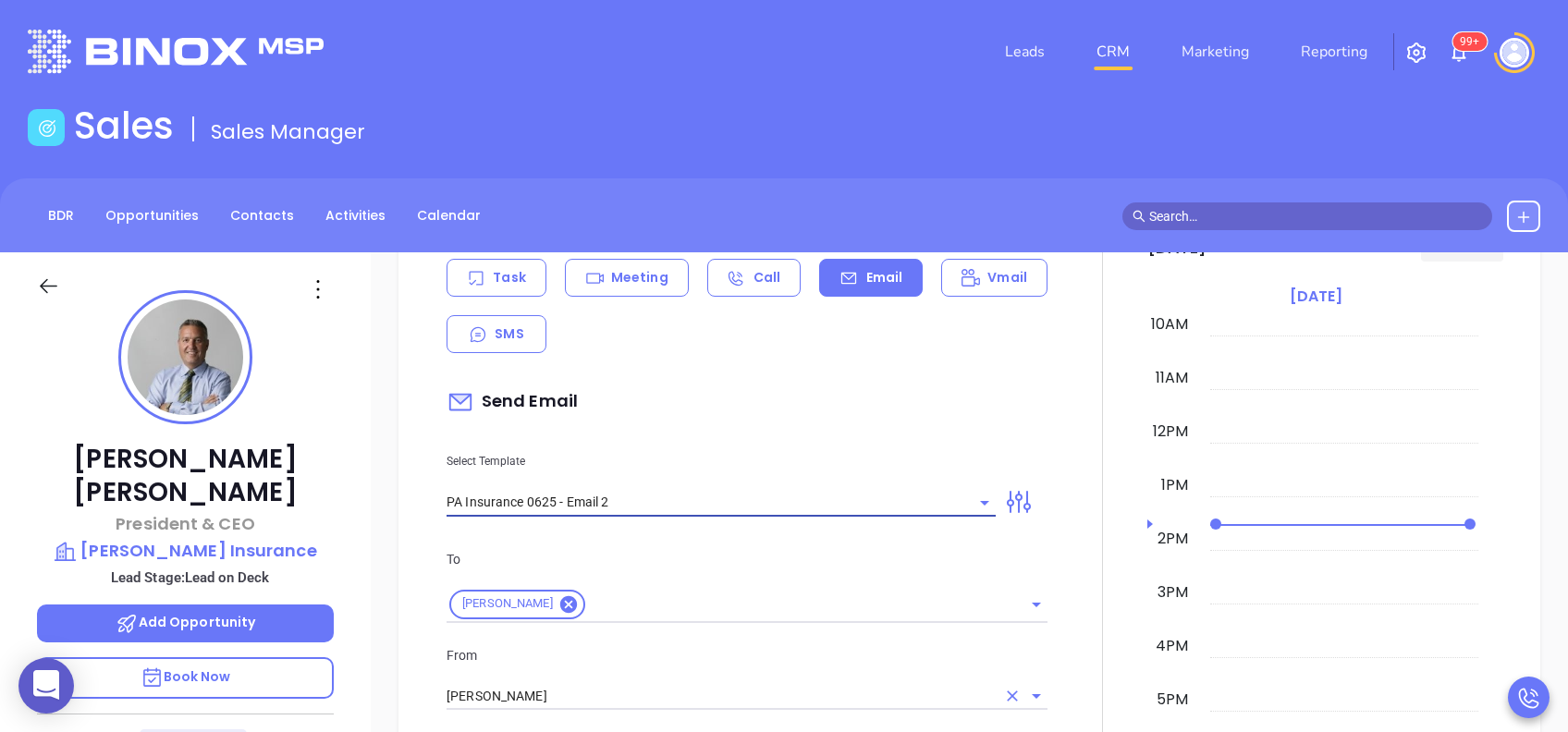
type input "Eric S. You’re not alone — most PA agencies haven’t done this yet"
type input "PA Insurance 0625 - Email 2"
click at [685, 692] on input "[PERSON_NAME]" at bounding box center [720, 696] width 549 height 26
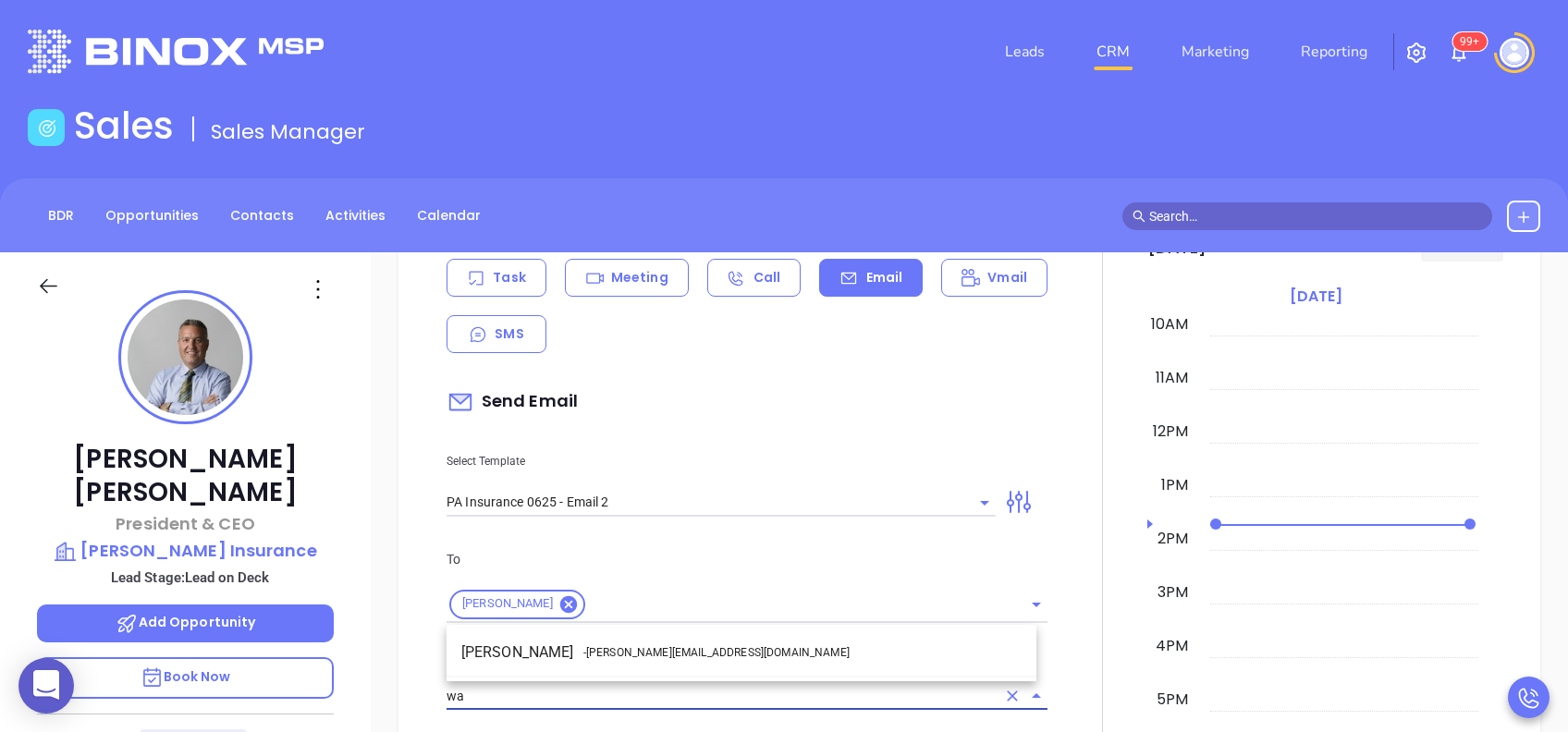
click at [680, 639] on li "Walter Contreras - walter@motiva.net" at bounding box center [741, 653] width 590 height 33
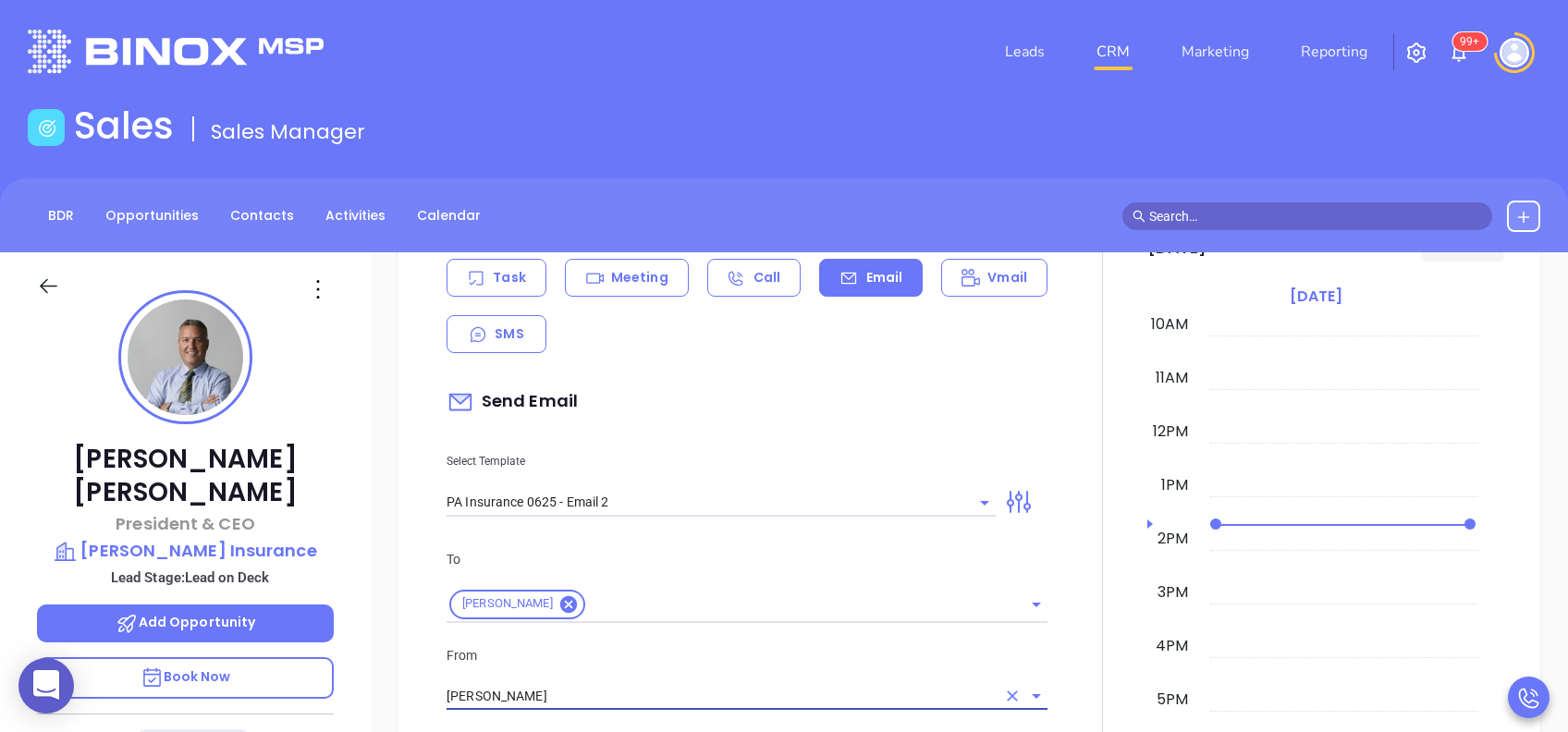
type input "Walter Contreras"
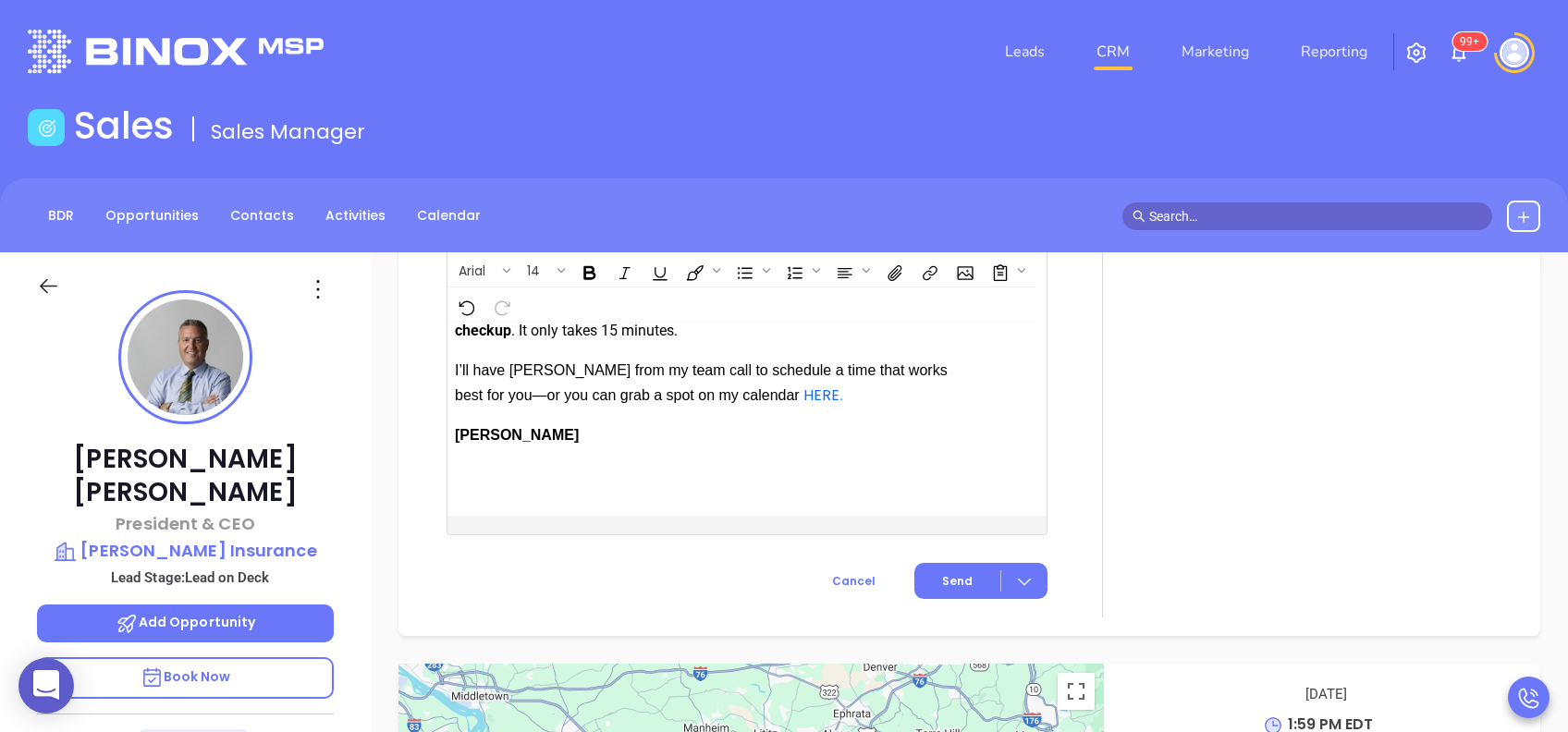
scroll to position [2226, 0]
click at [959, 564] on button "Send" at bounding box center [981, 580] width 133 height 36
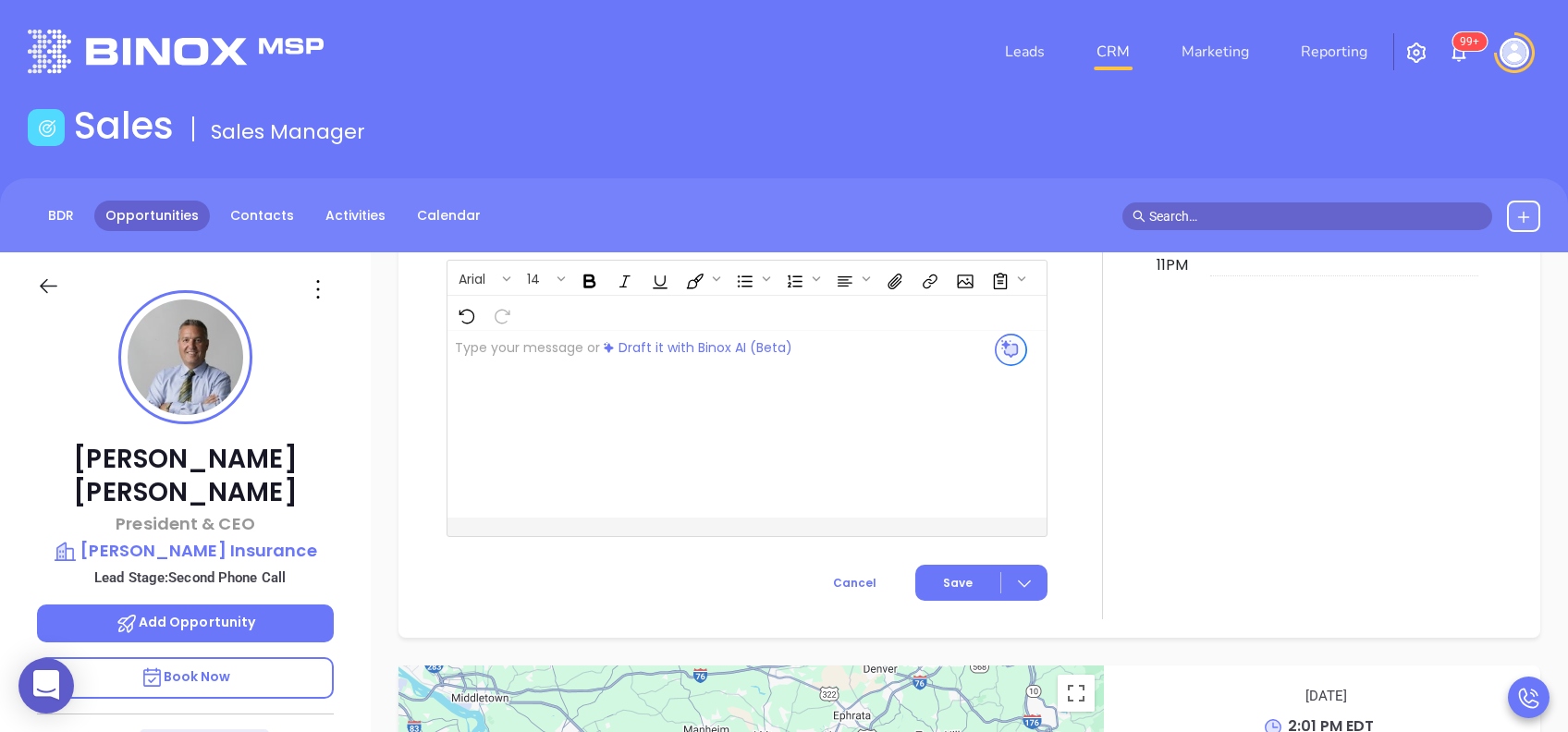
scroll to position [1743, 0]
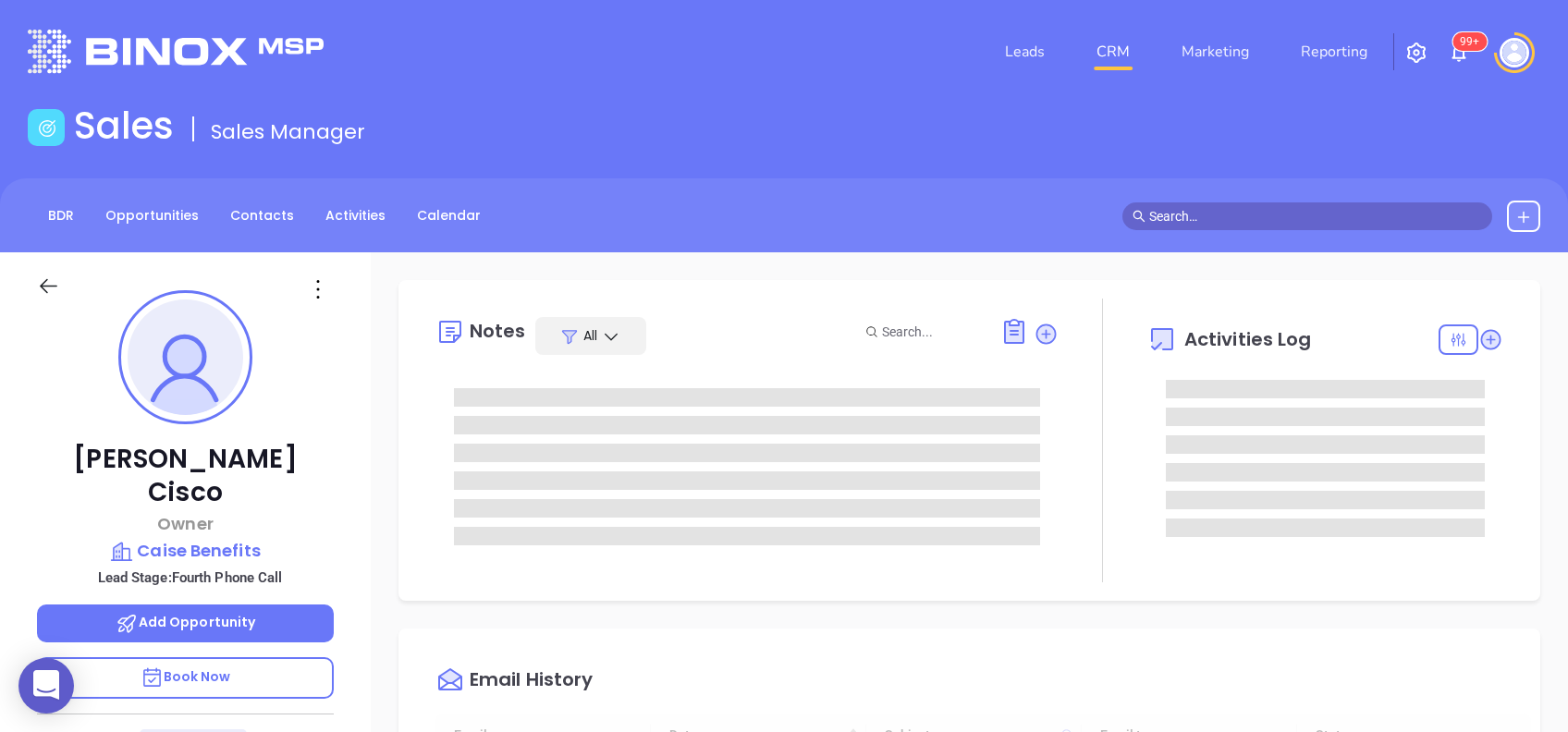
type input "[DATE]"
type input "[PERSON_NAME]"
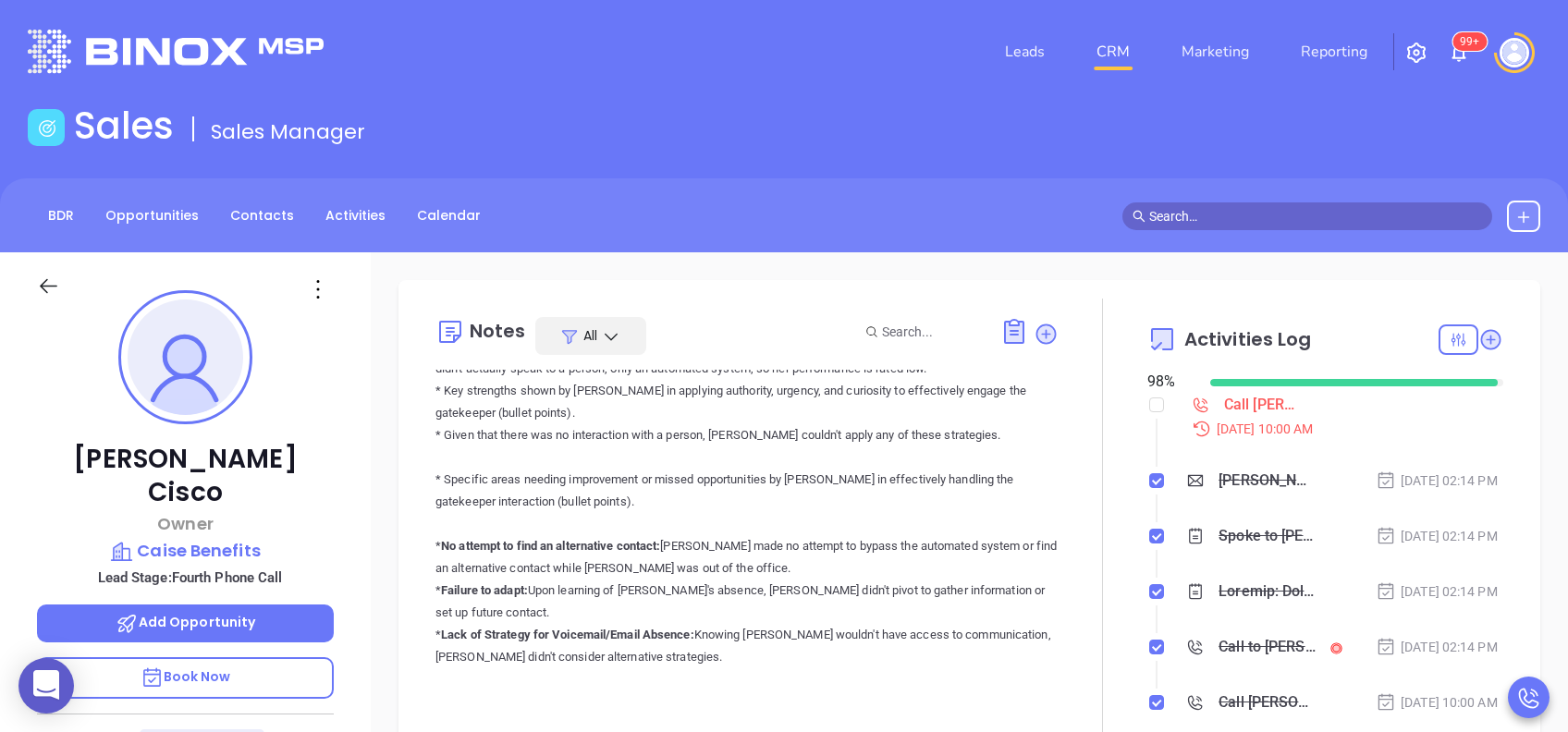
scroll to position [1232, 0]
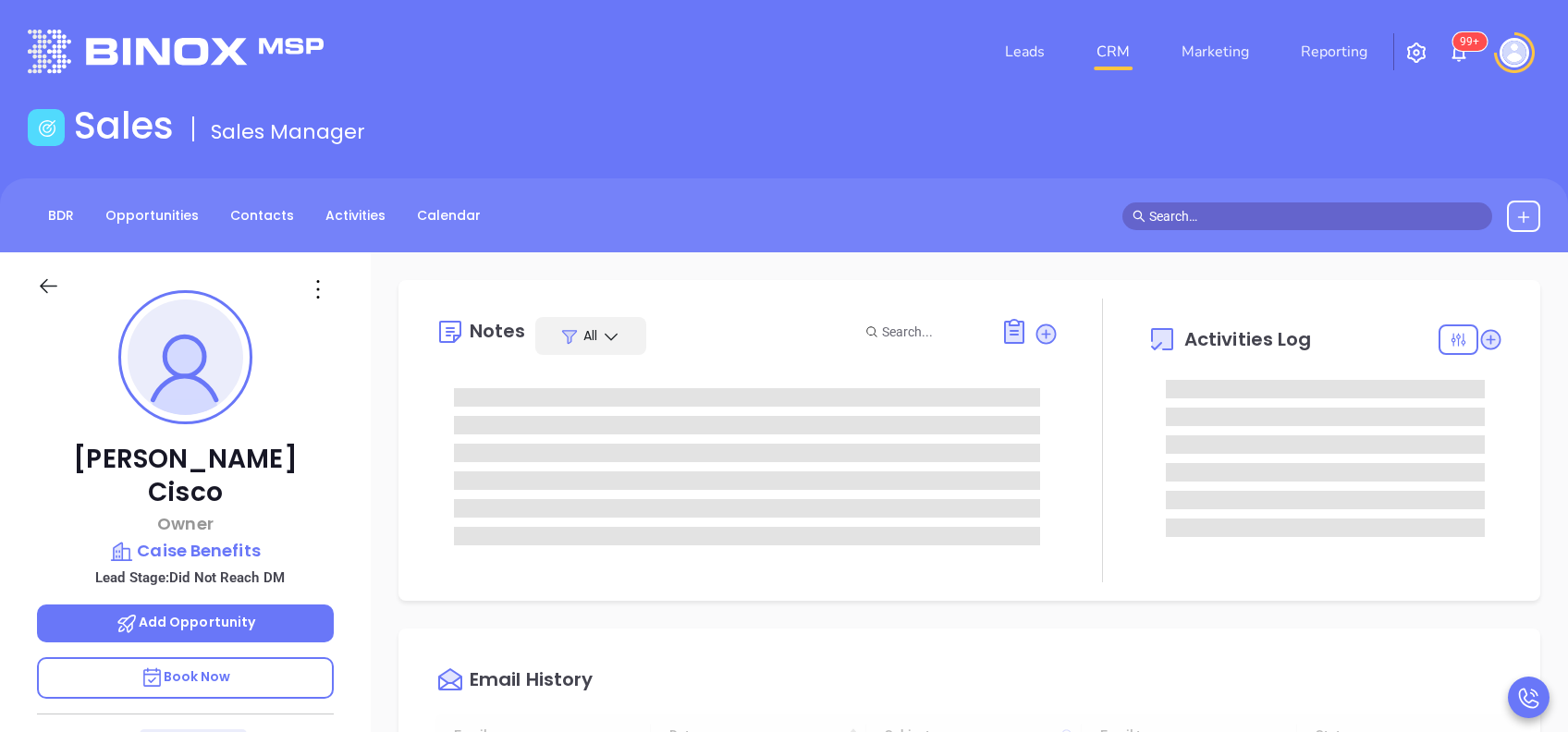
type input "[DATE]"
type input "[PERSON_NAME]"
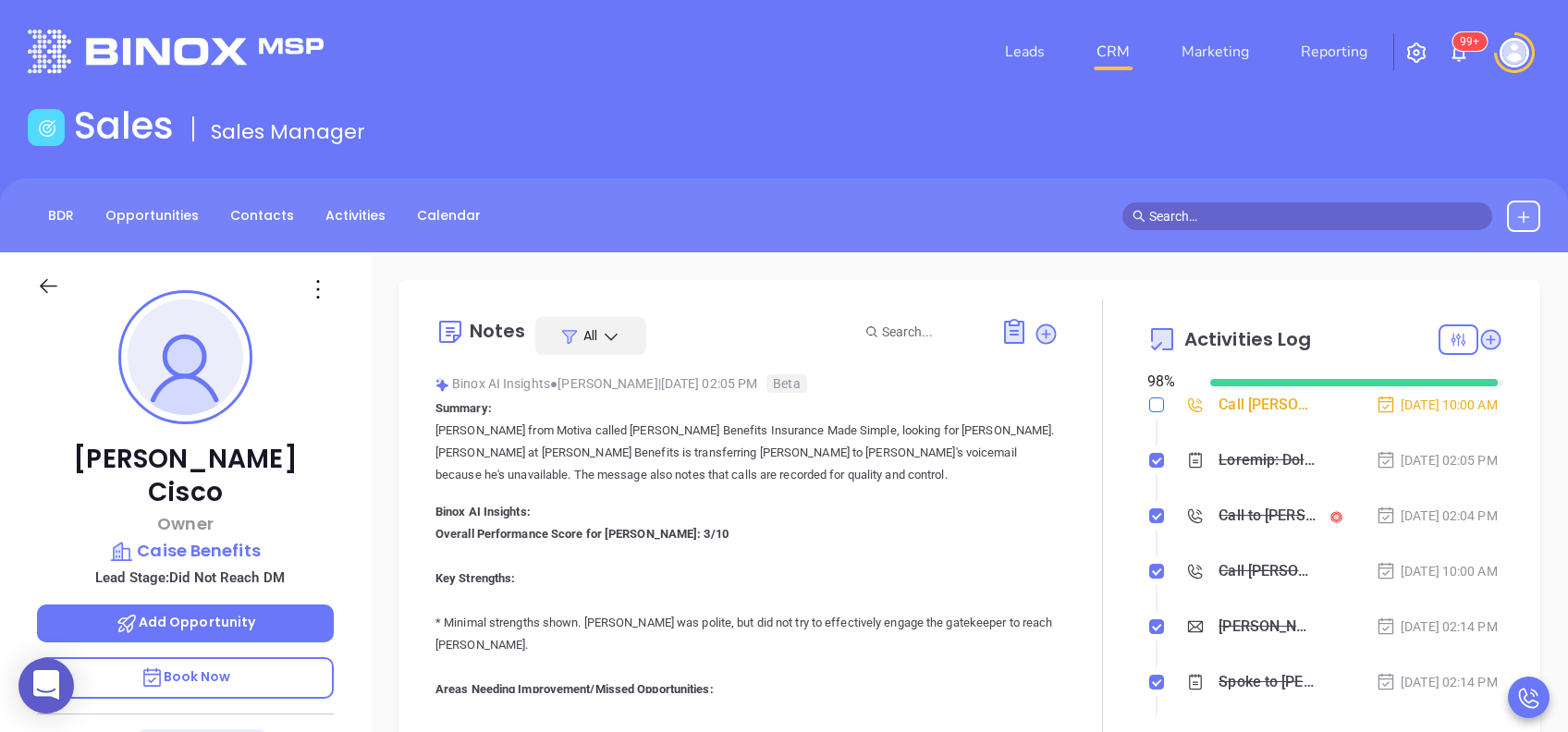
click at [1149, 405] on input "checkbox" at bounding box center [1156, 404] width 15 height 15
checkbox input "true"
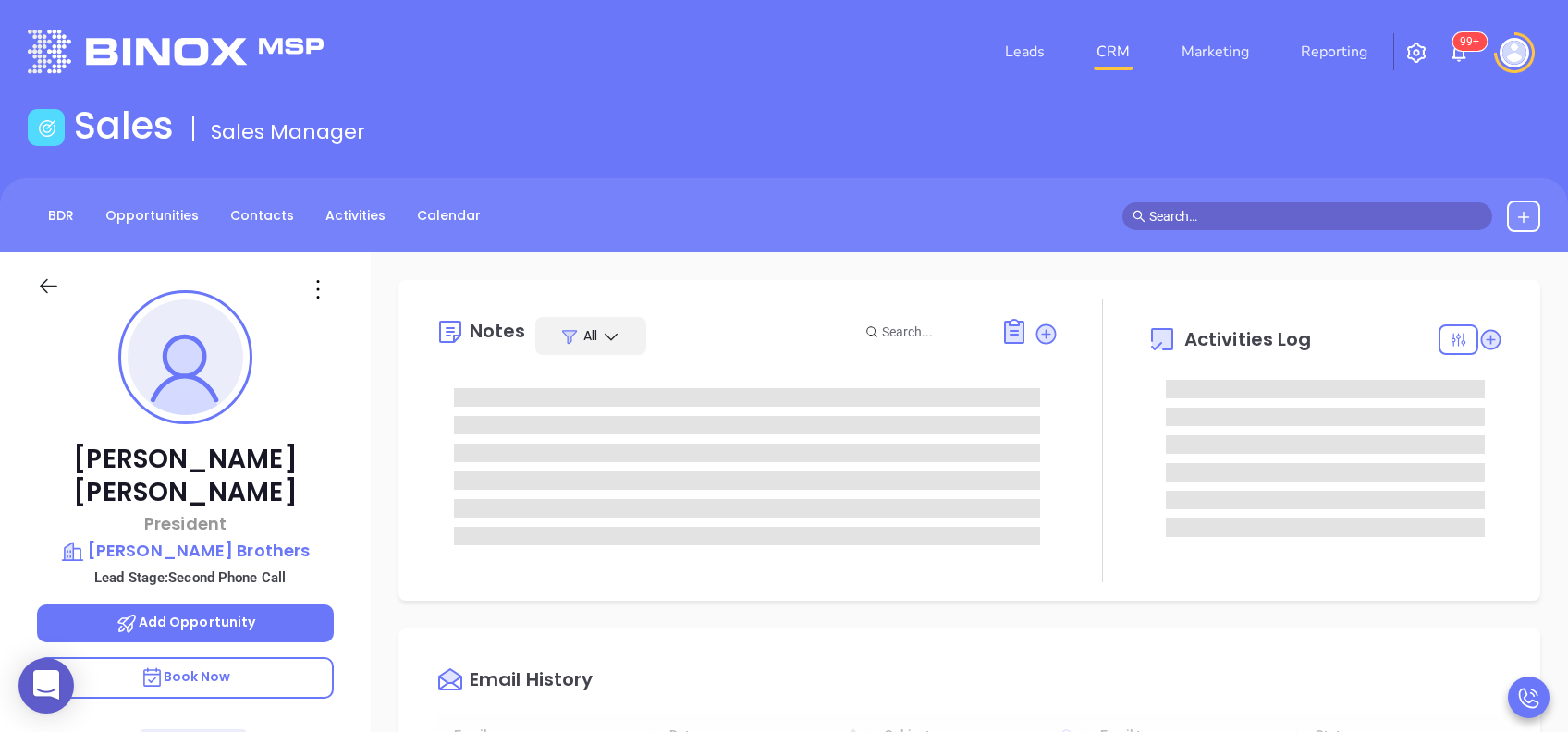
type input "[DATE]"
type input "[PERSON_NAME]"
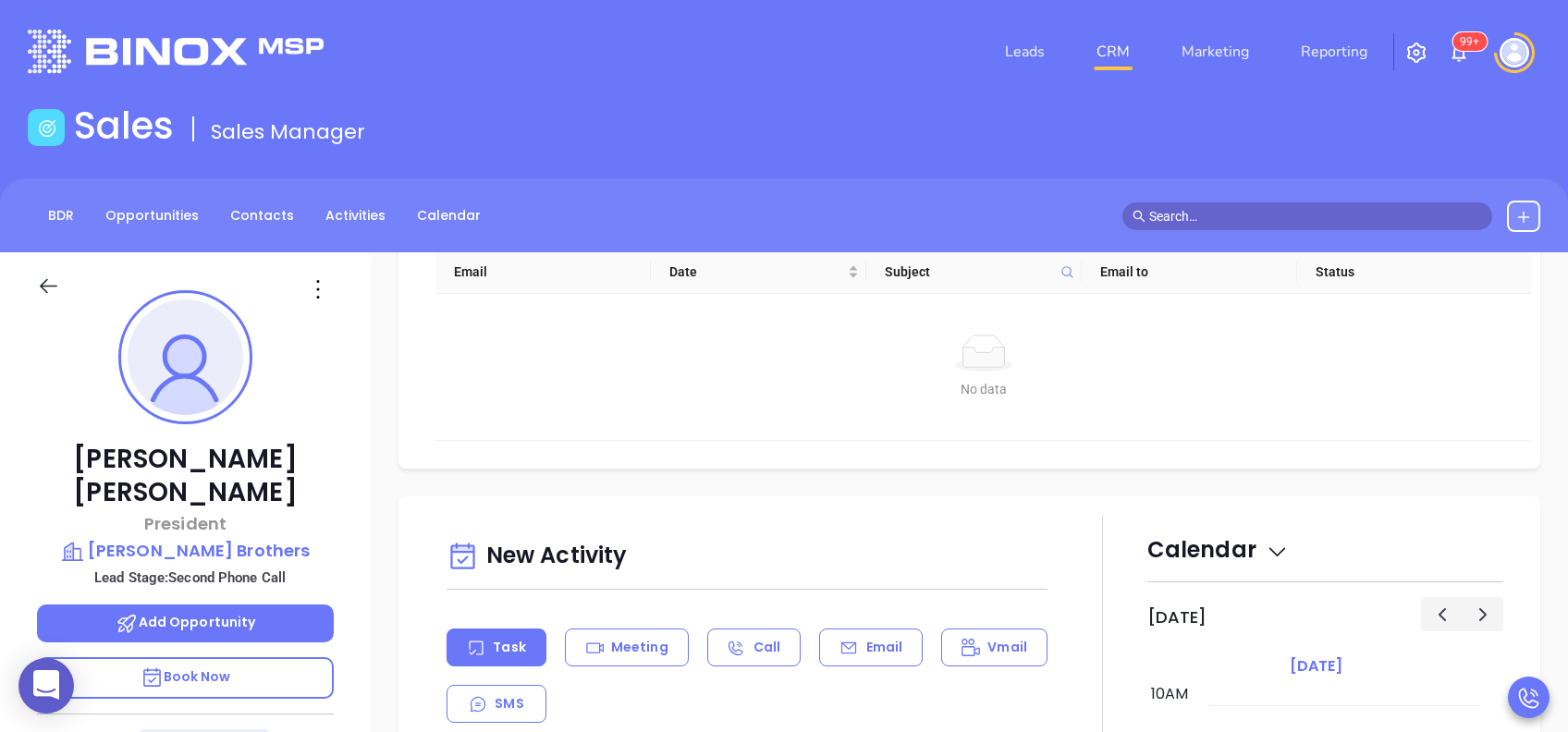
scroll to position [863, 0]
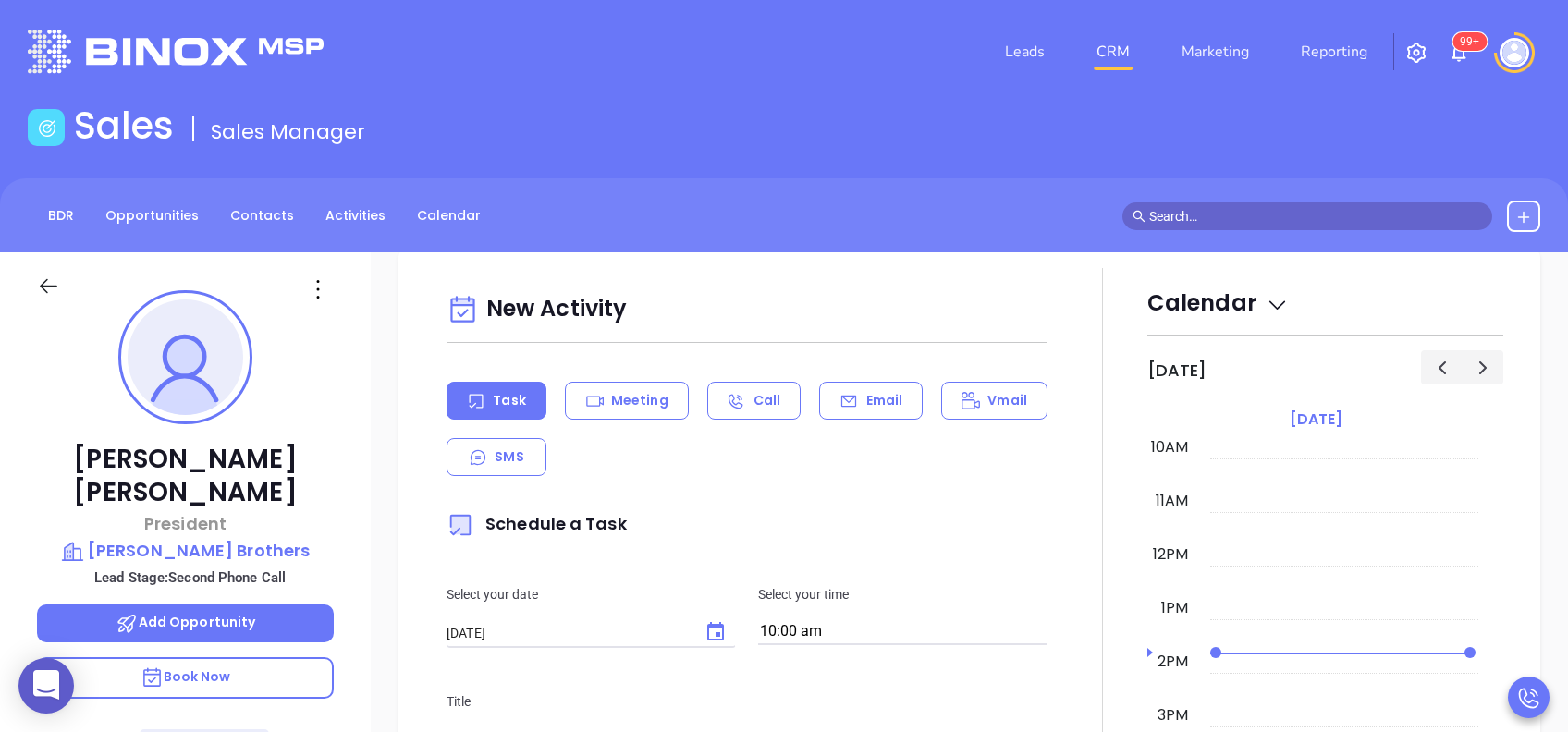
click at [851, 420] on div "Task Meeting Call Email Vmail SMS" at bounding box center [747, 429] width 601 height 94
click at [866, 406] on p "Email" at bounding box center [885, 401] width 37 height 20
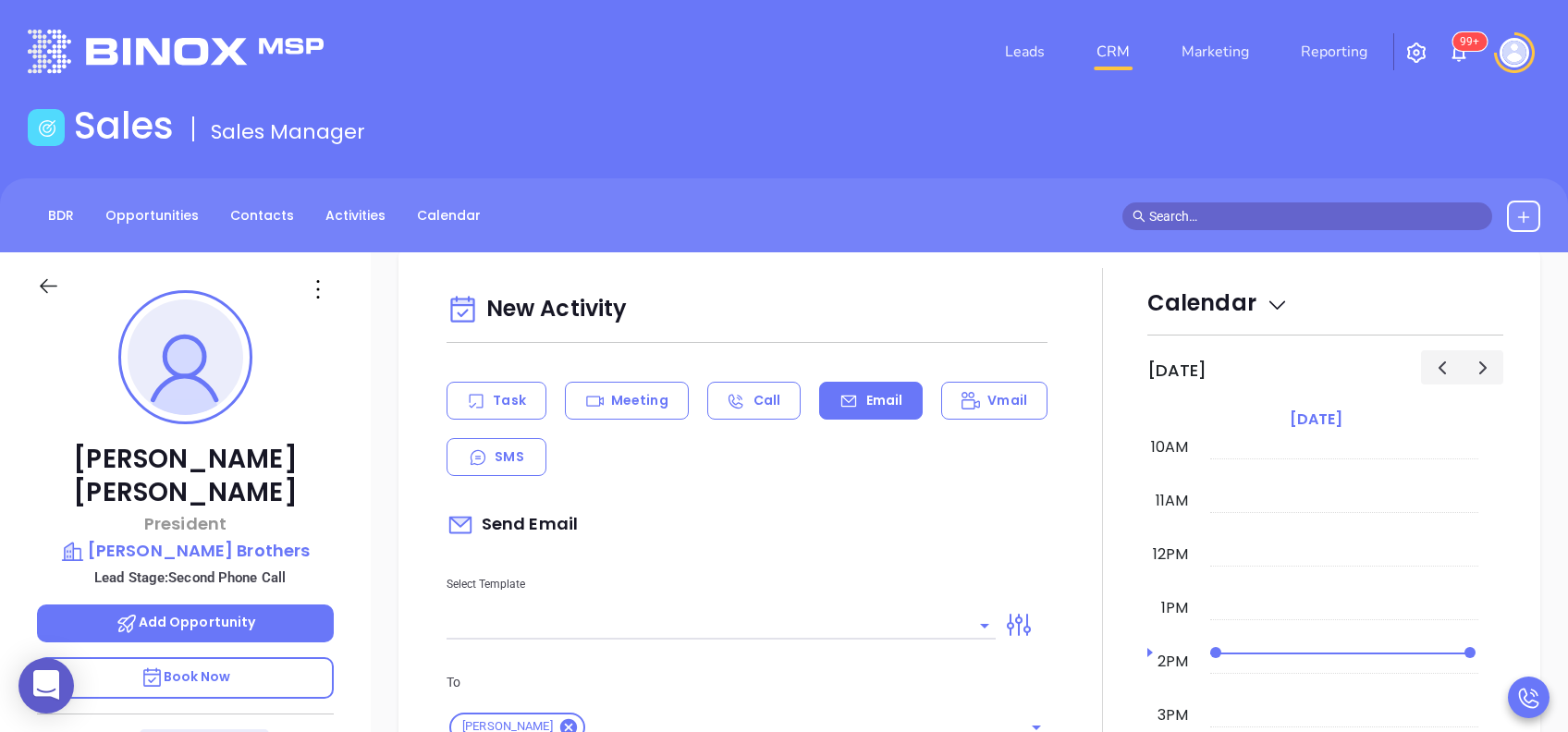
click at [756, 632] on input "text" at bounding box center [707, 624] width 522 height 26
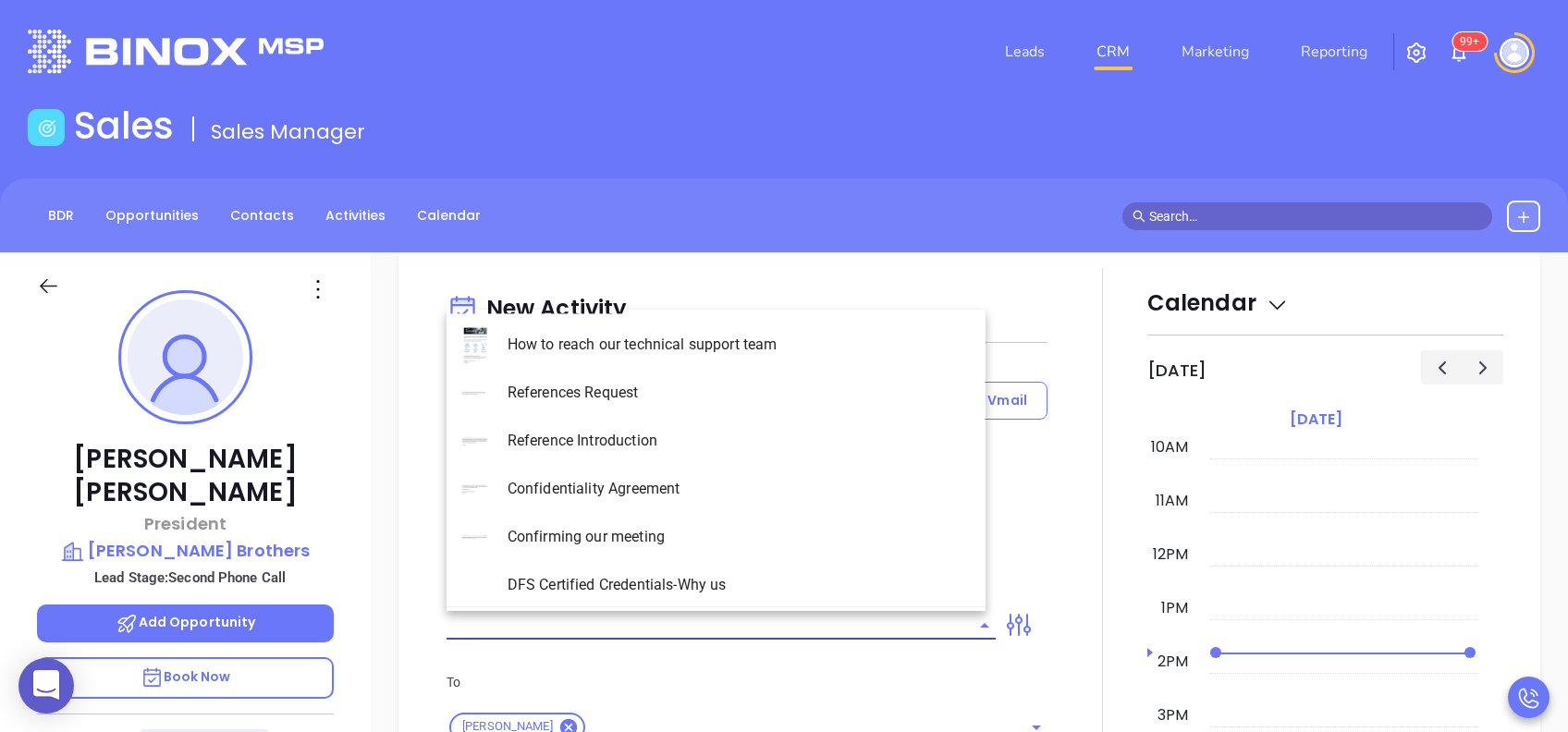
type input "p"
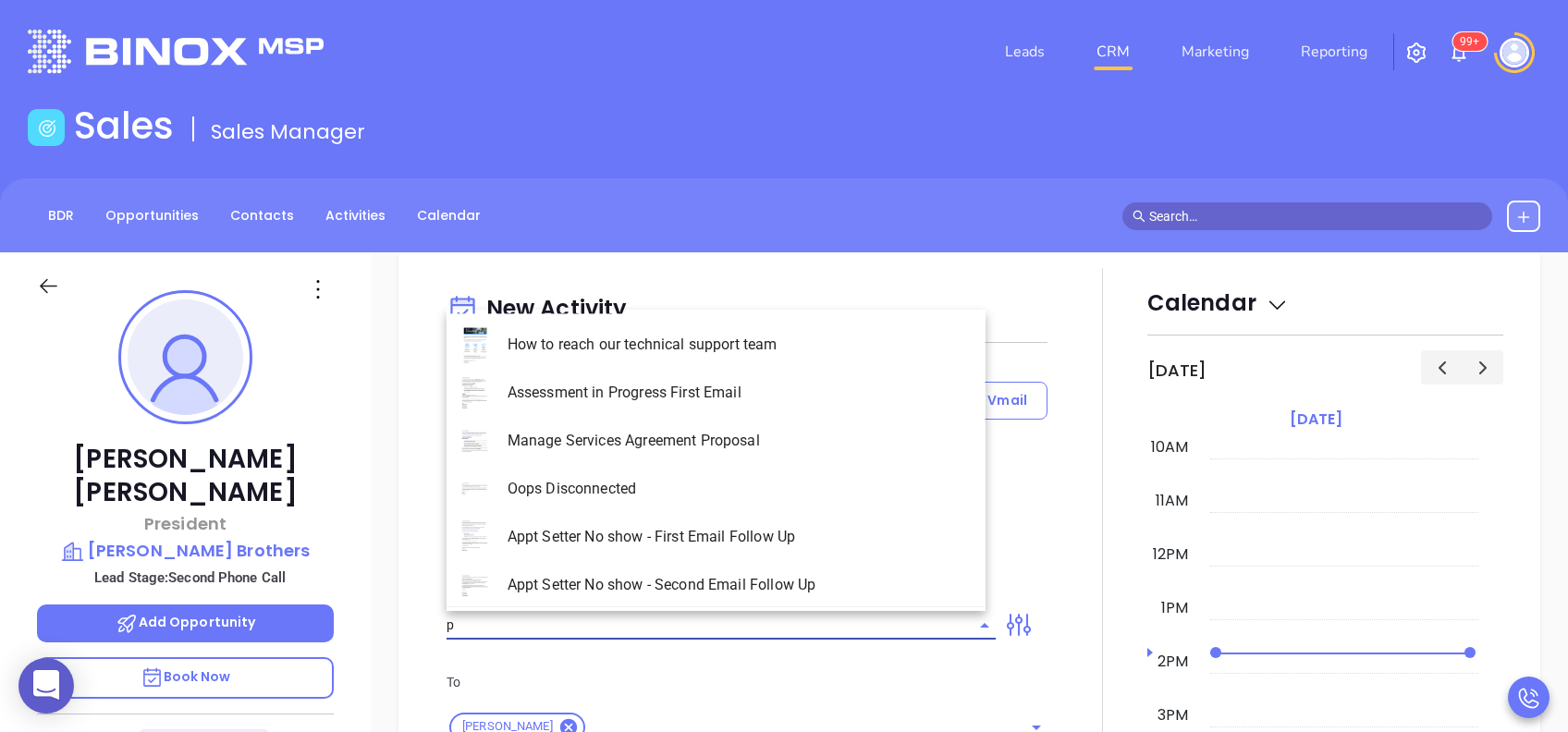
type input "[PERSON_NAME]"
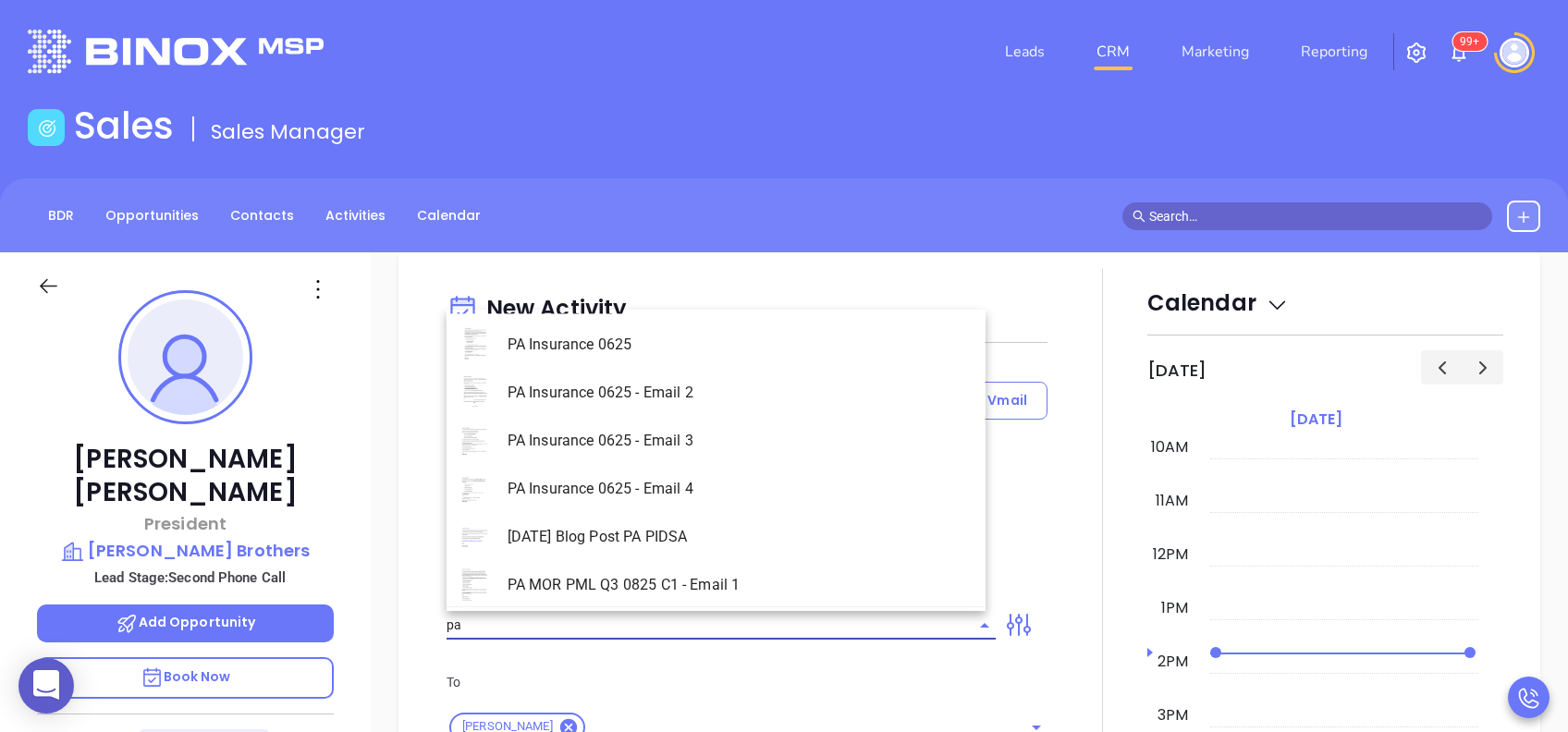
click at [685, 420] on li "PA Insurance 0625 - Email 3" at bounding box center [715, 440] width 539 height 48
type input "PA Insurance 0625 - Email 3"
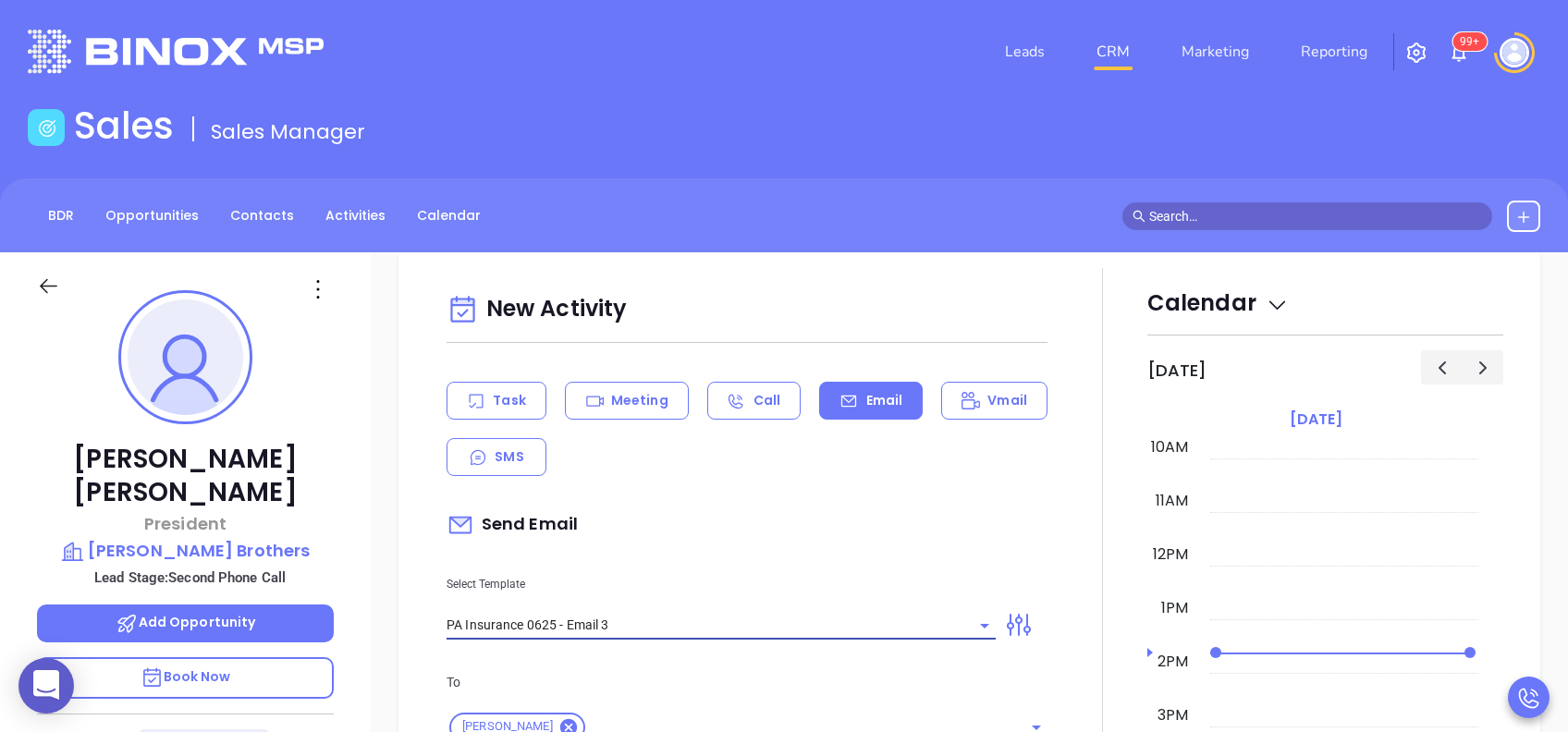
type input "What one PA agency discovered (and why it mattered)"
type input "PA Insurance 0625 - Email 3"
click at [725, 559] on div "Select Template PA Insurance 0625 - Email 3" at bounding box center [721, 592] width 572 height 93
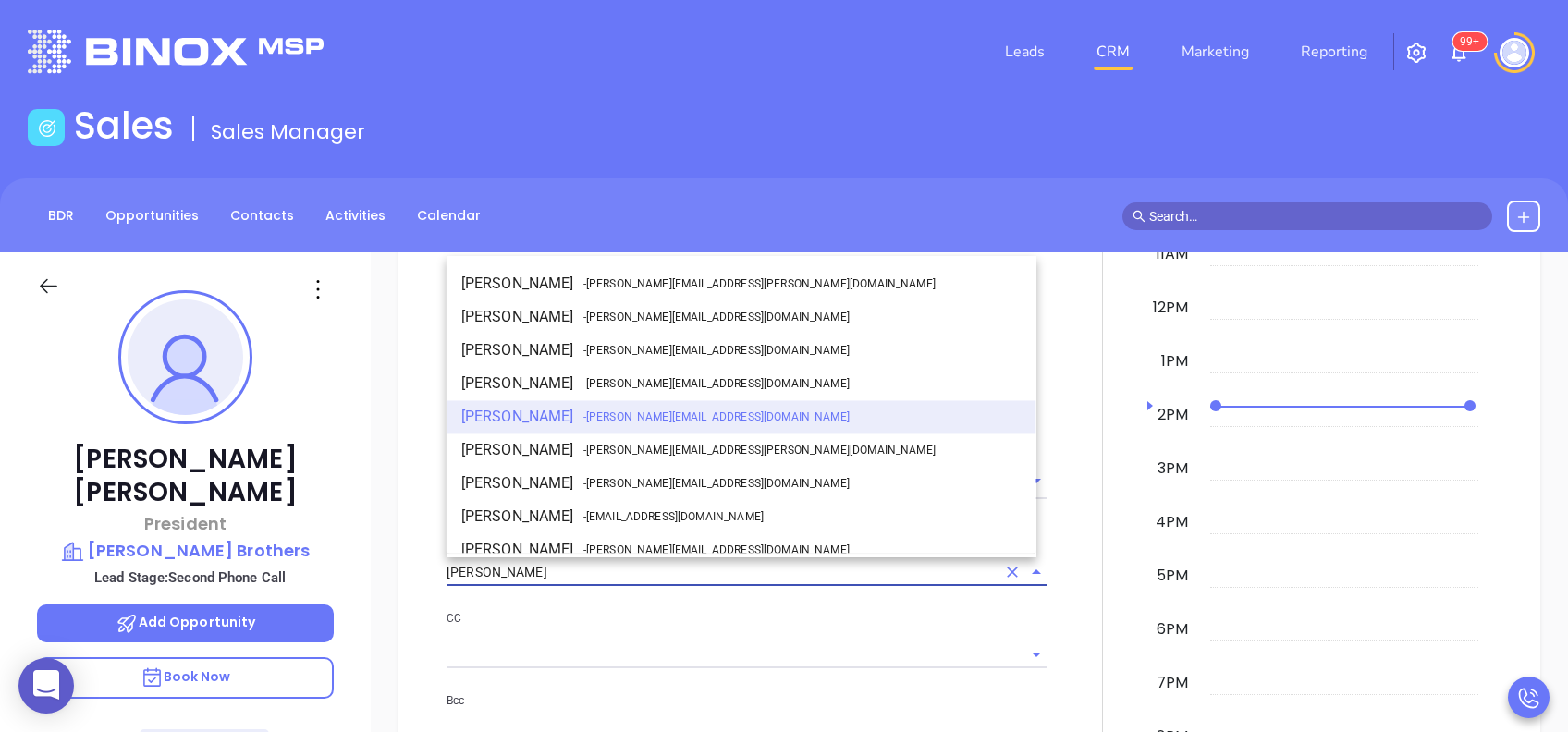
click at [674, 574] on input "[PERSON_NAME]" at bounding box center [720, 572] width 549 height 26
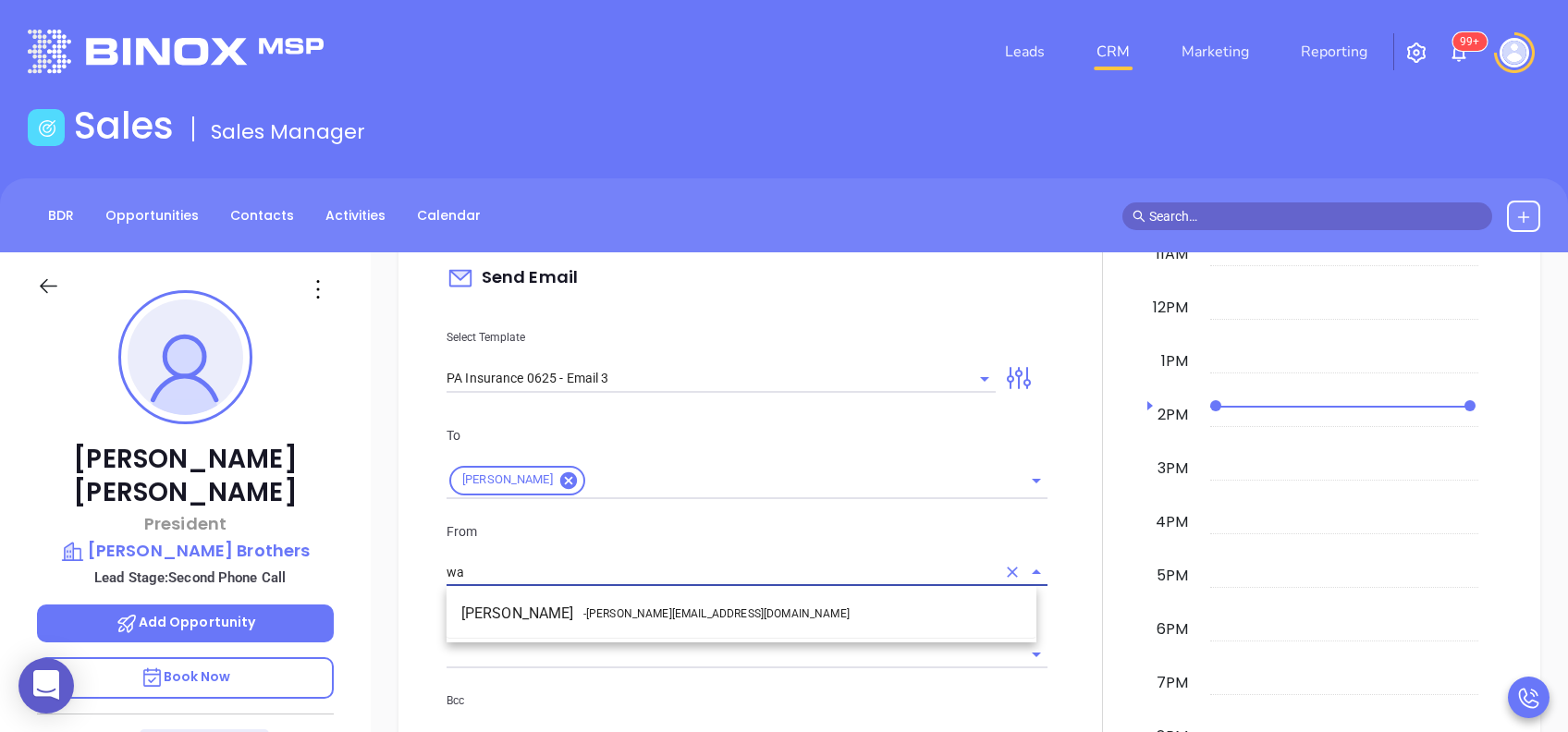
click at [678, 623] on li "Walter Contreras - walter@motiva.net" at bounding box center [741, 614] width 590 height 33
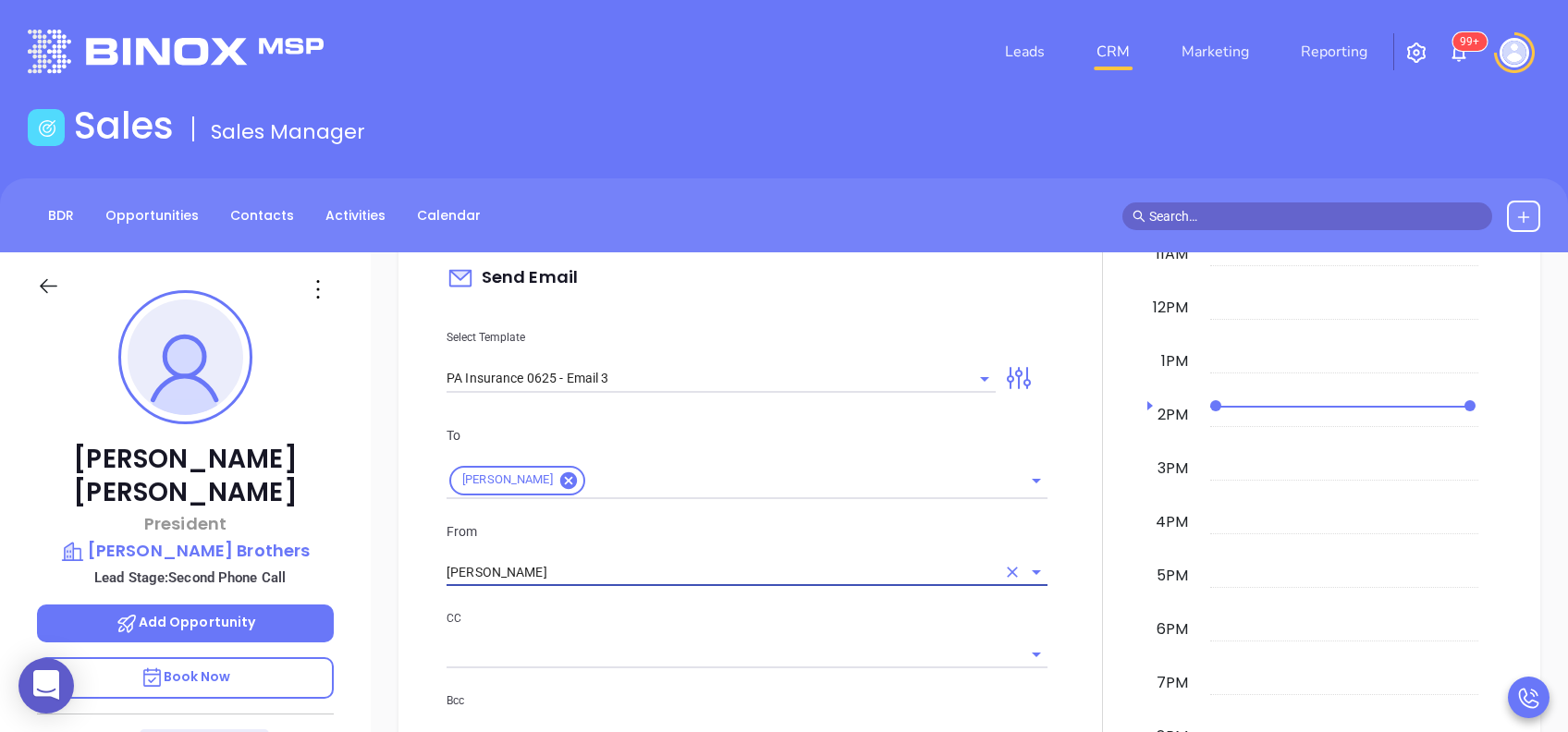
type input "Walter Contreras"
click at [681, 622] on p "CC" at bounding box center [747, 618] width 601 height 21
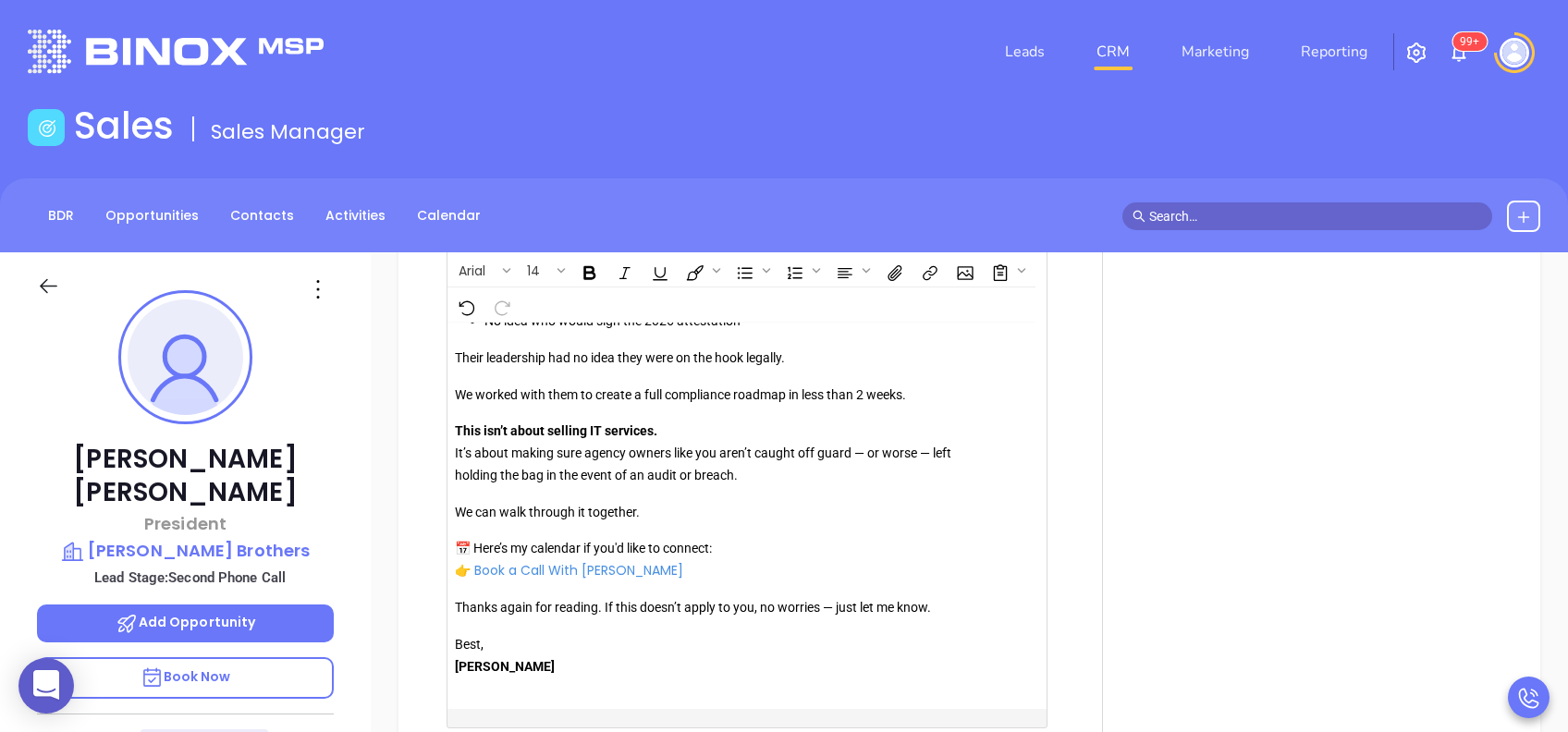
scroll to position [2237, 0]
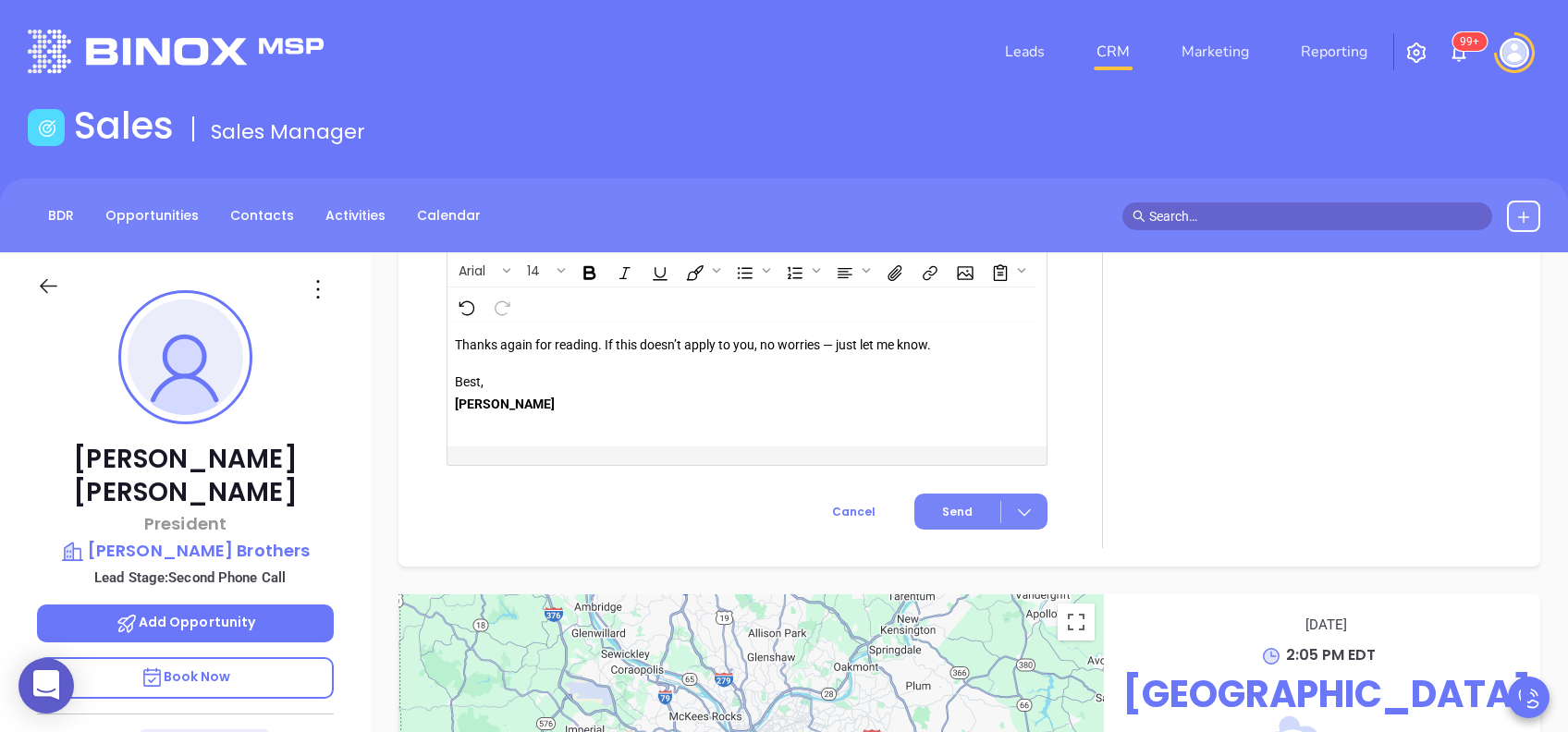
click at [947, 501] on button "Send" at bounding box center [981, 512] width 133 height 36
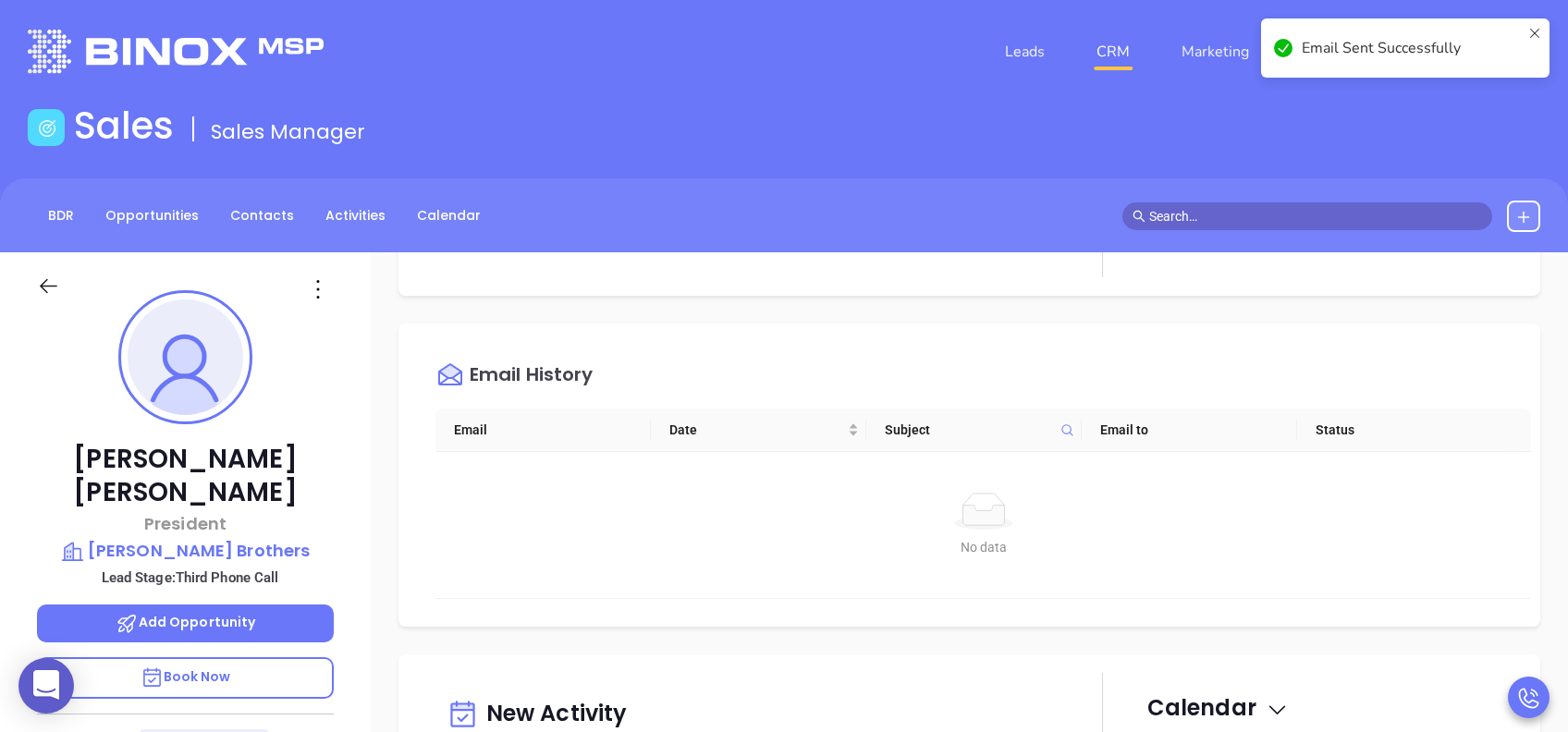
scroll to position [0, 0]
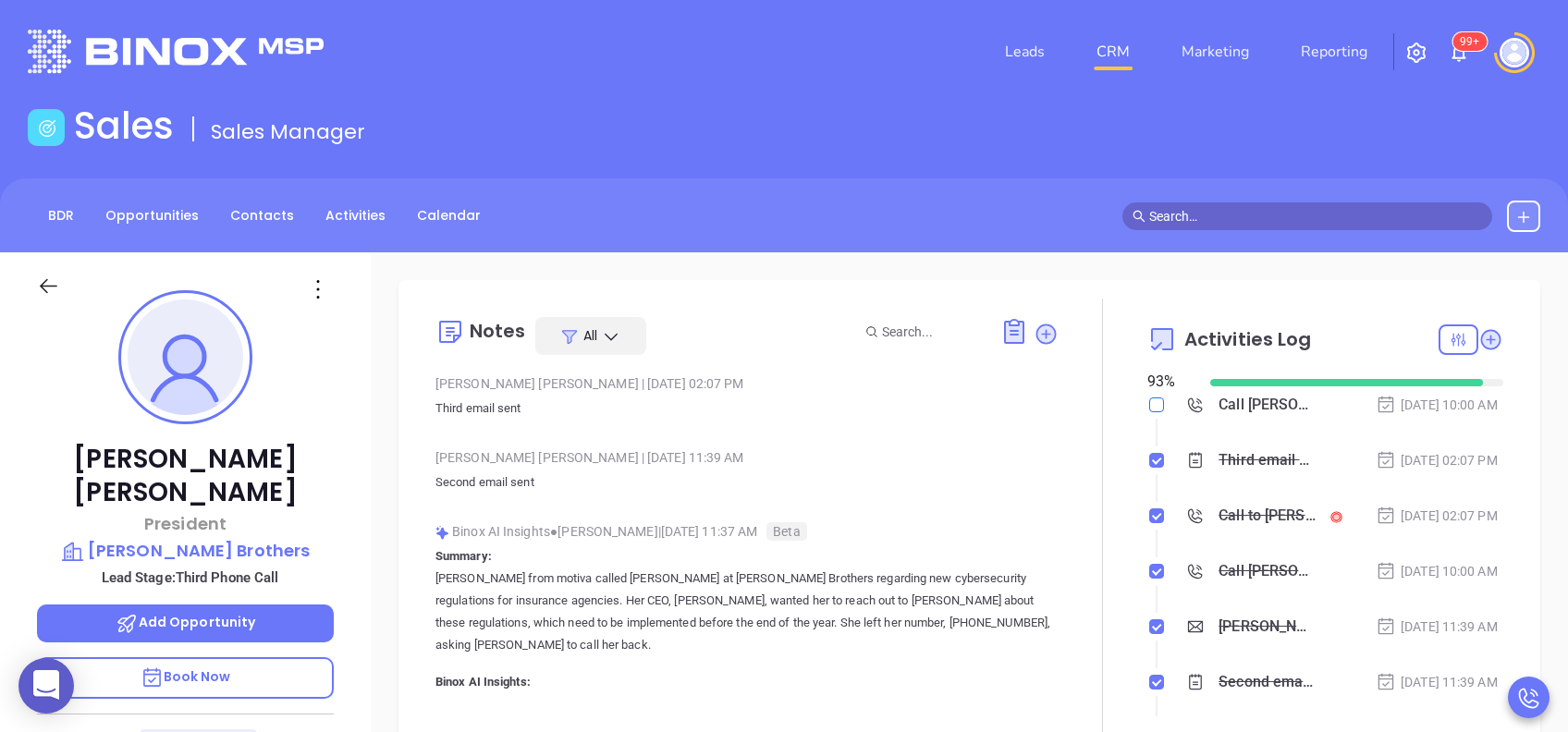
click at [1149, 407] on input "checkbox" at bounding box center [1156, 404] width 15 height 15
checkbox input "false"
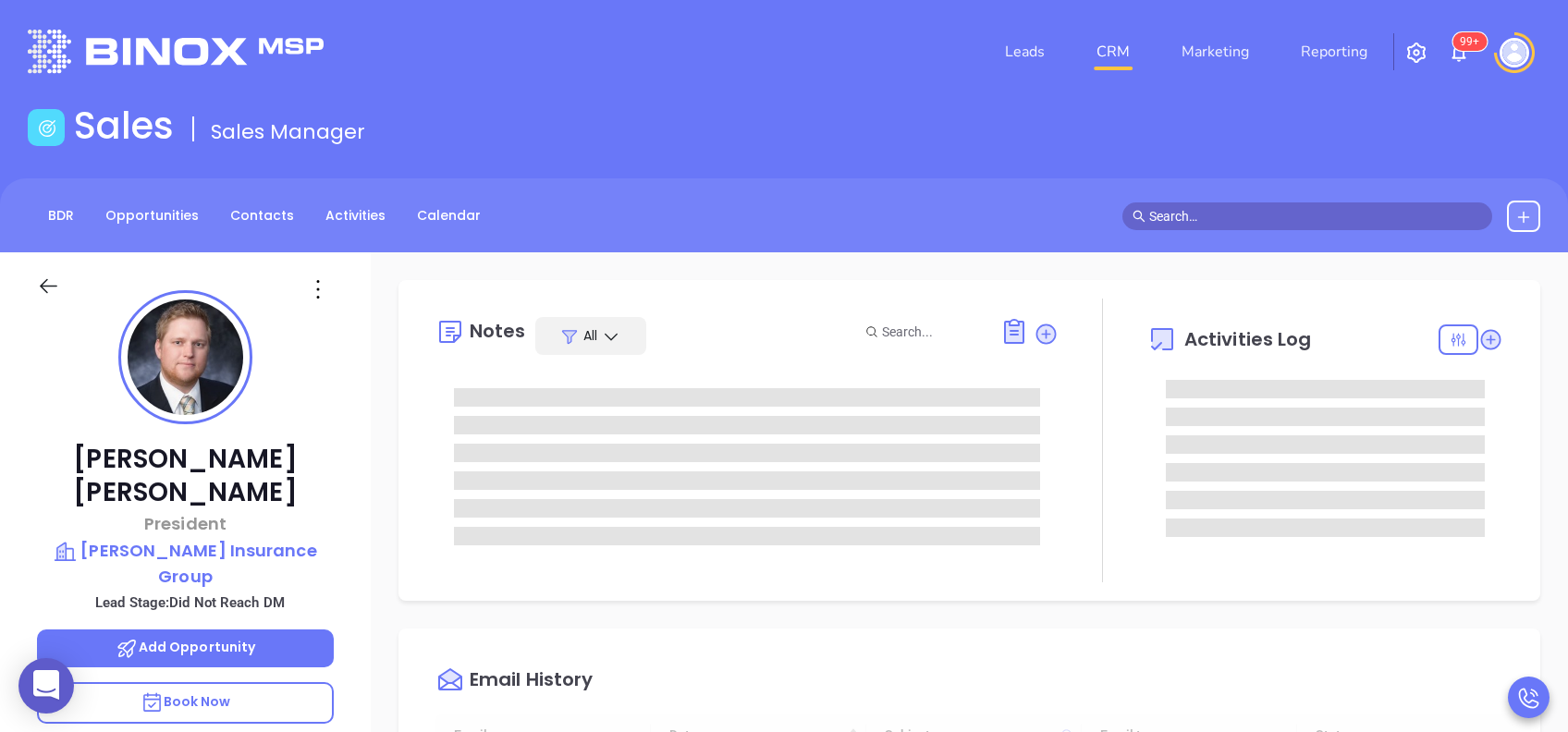
type input "[DATE]"
type input "[PERSON_NAME]"
type input "[DATE]"
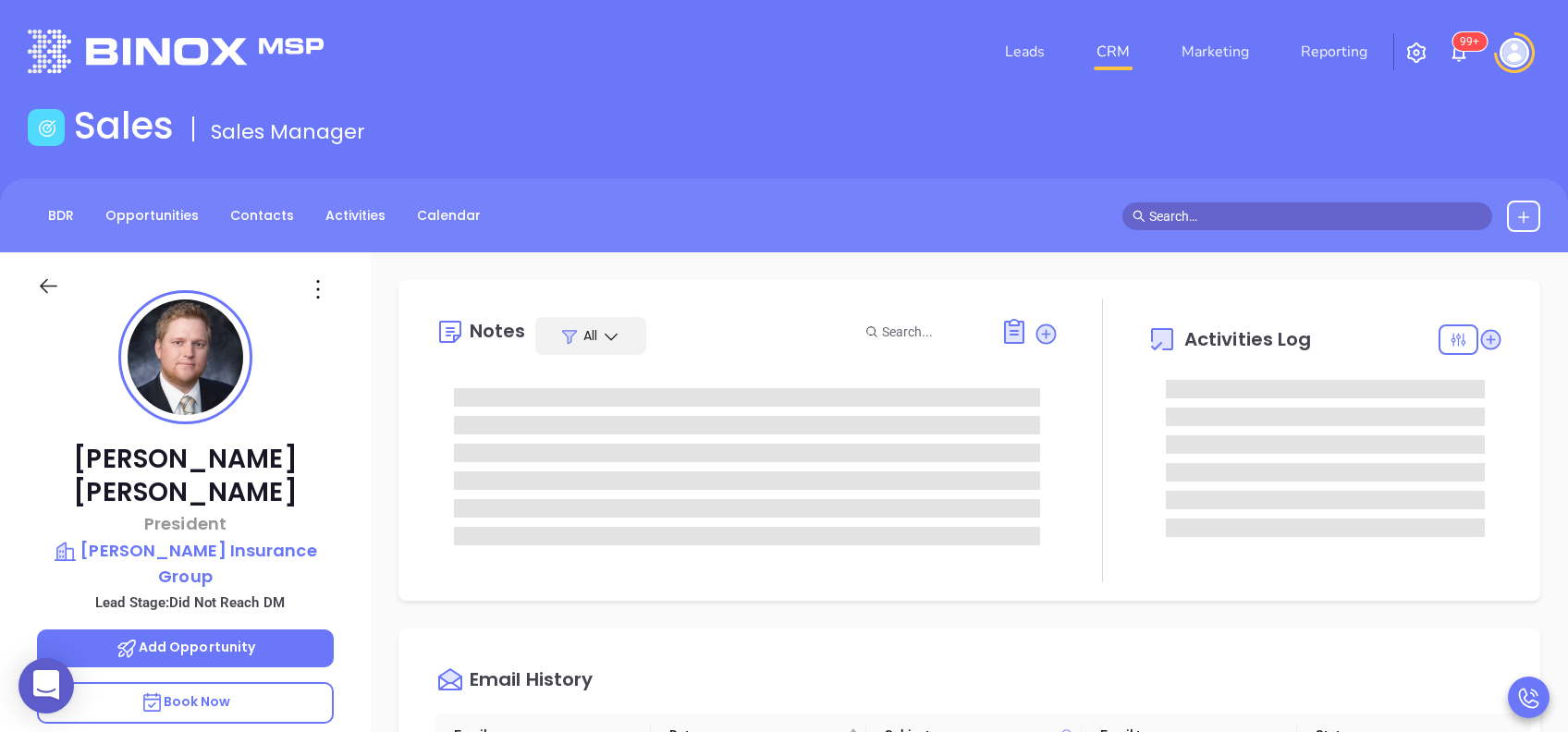
type input "[PERSON_NAME]"
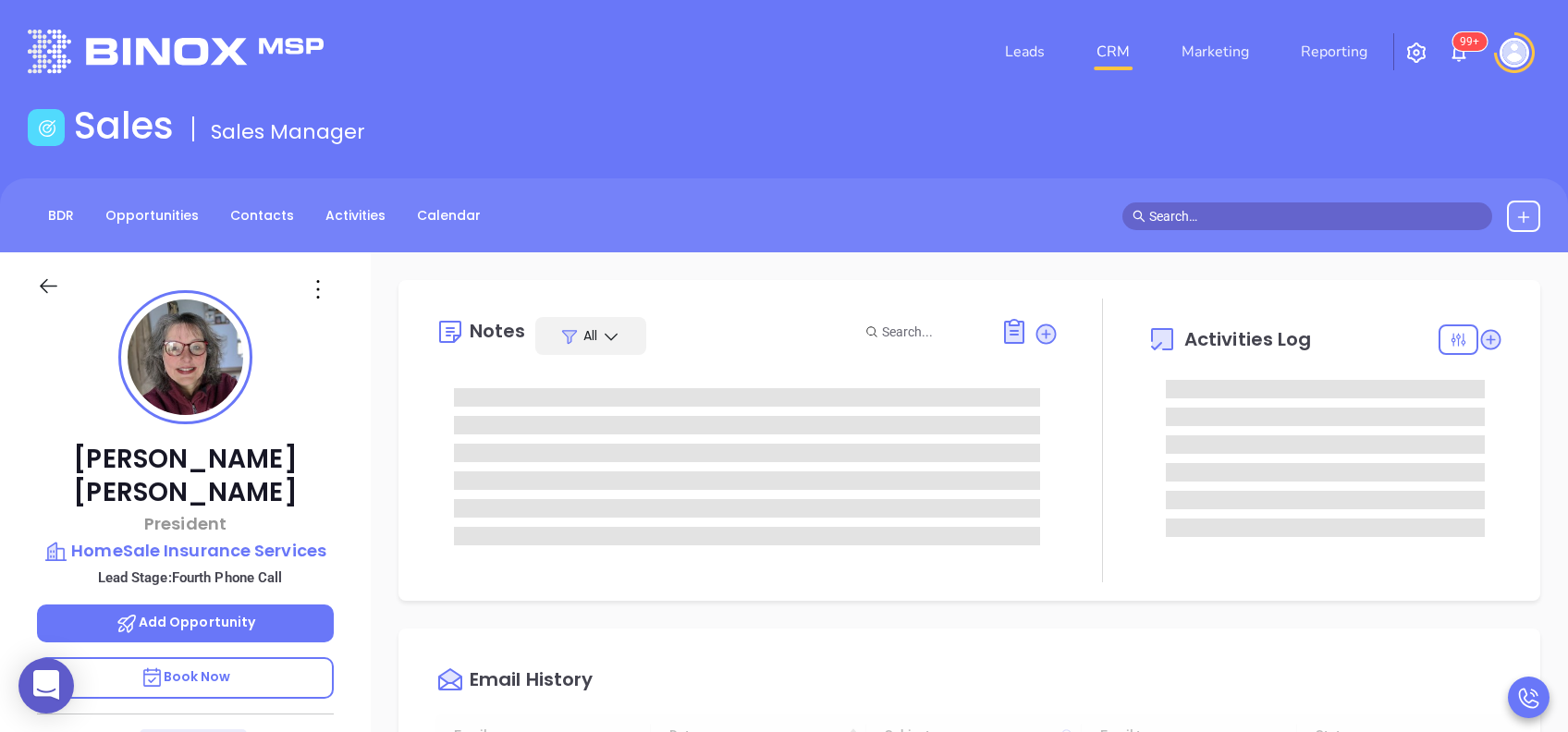
type input "[DATE]"
type input "[PERSON_NAME]"
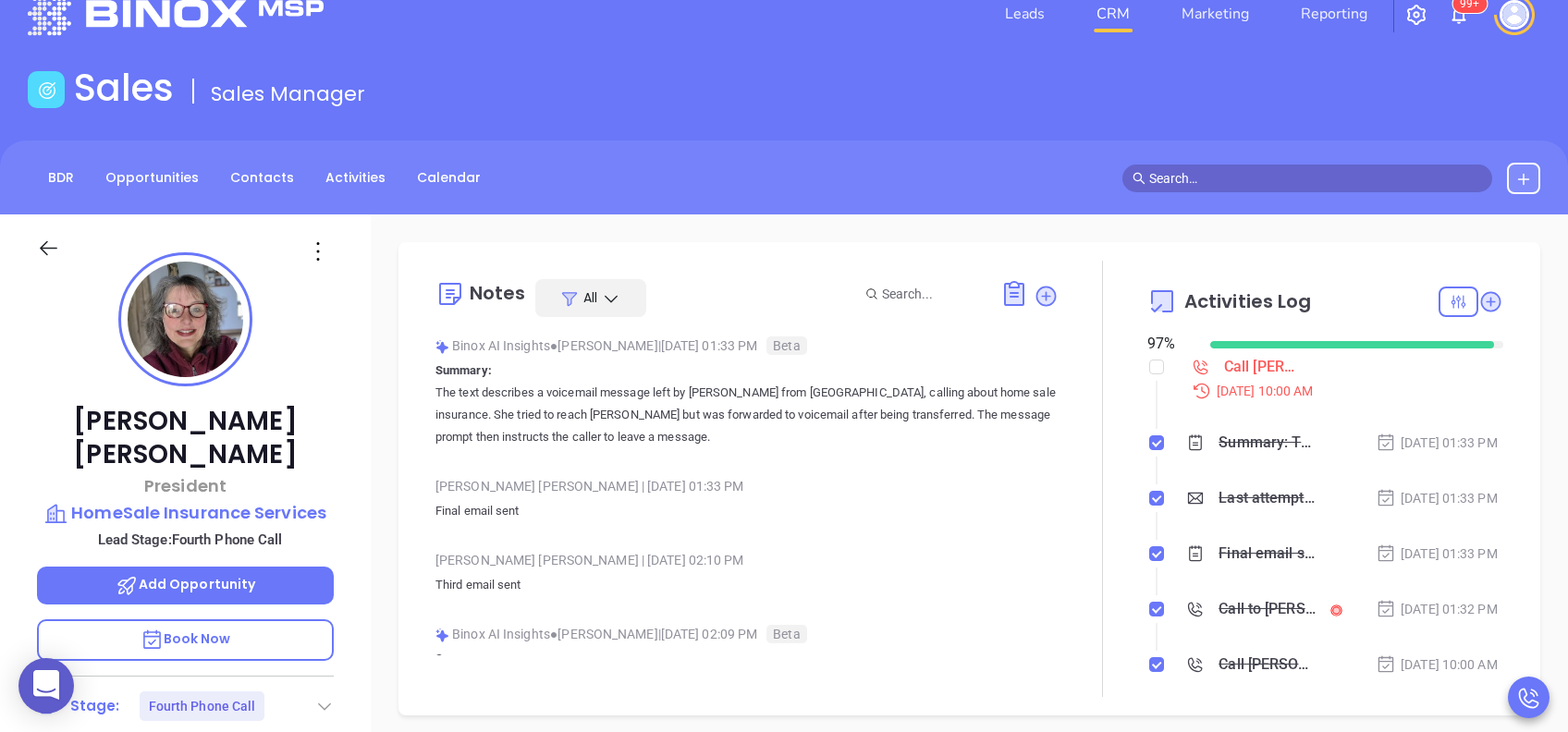
scroll to position [0, 0]
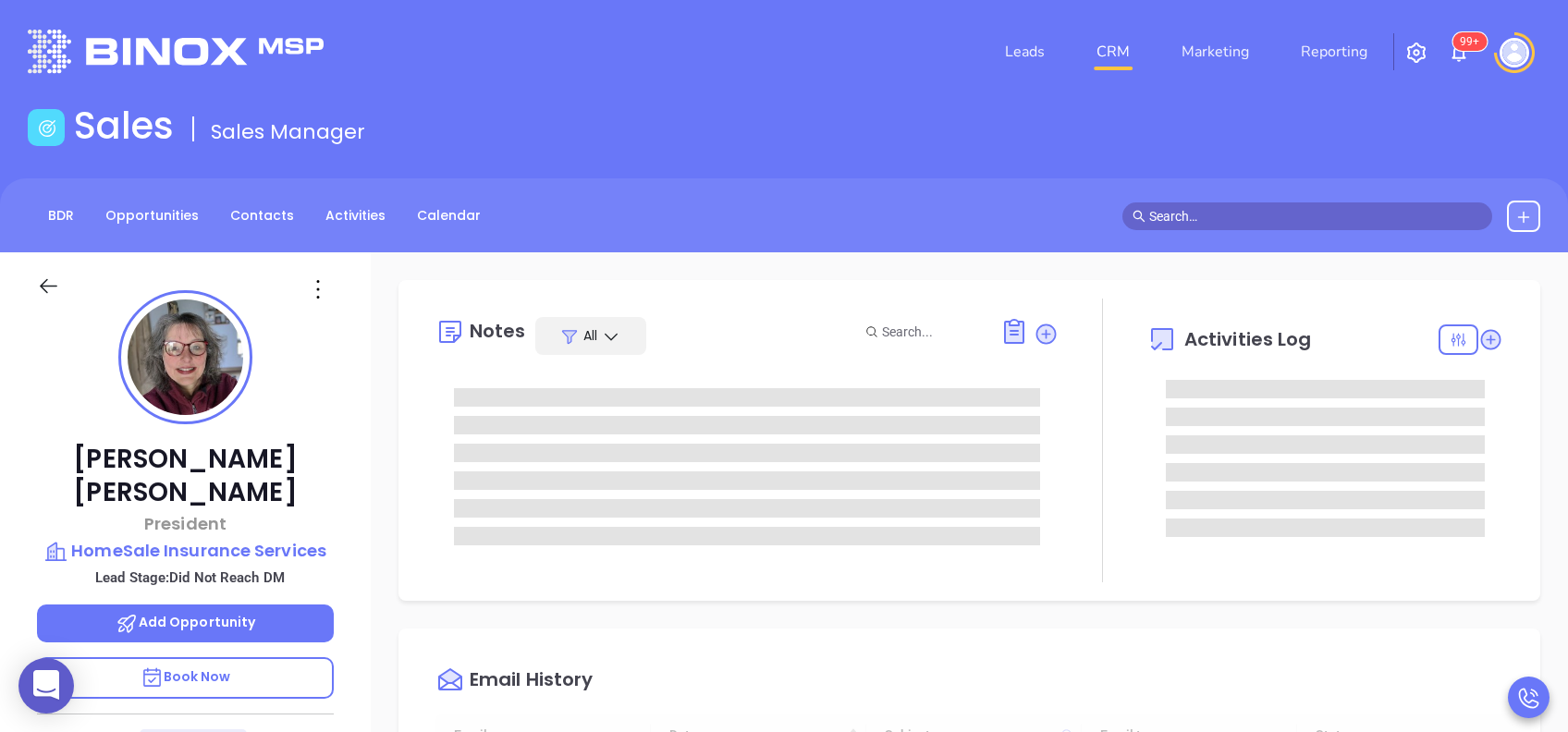
scroll to position [538, 0]
type input "[PERSON_NAME]"
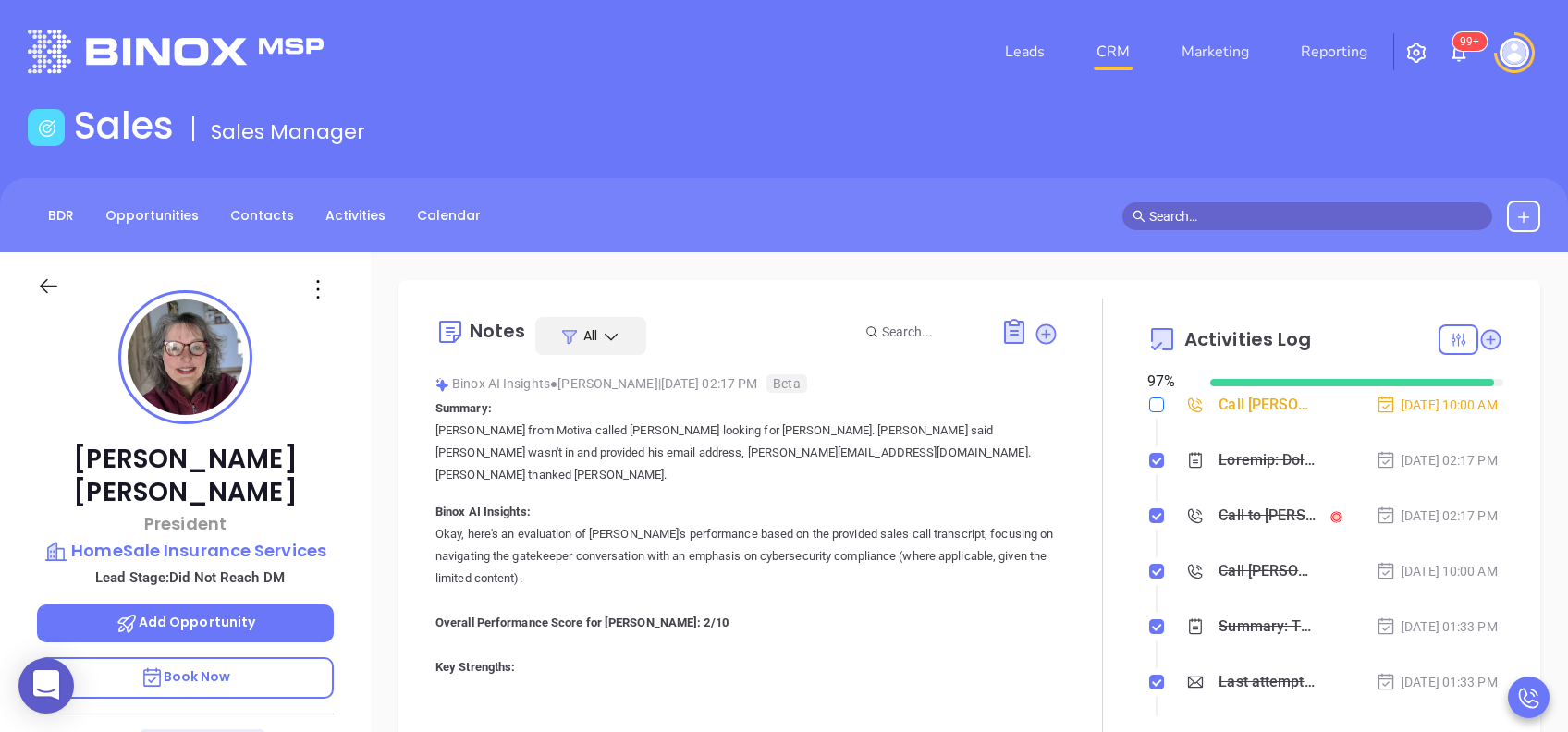
click at [1149, 409] on input "checkbox" at bounding box center [1156, 404] width 15 height 15
checkbox input "true"
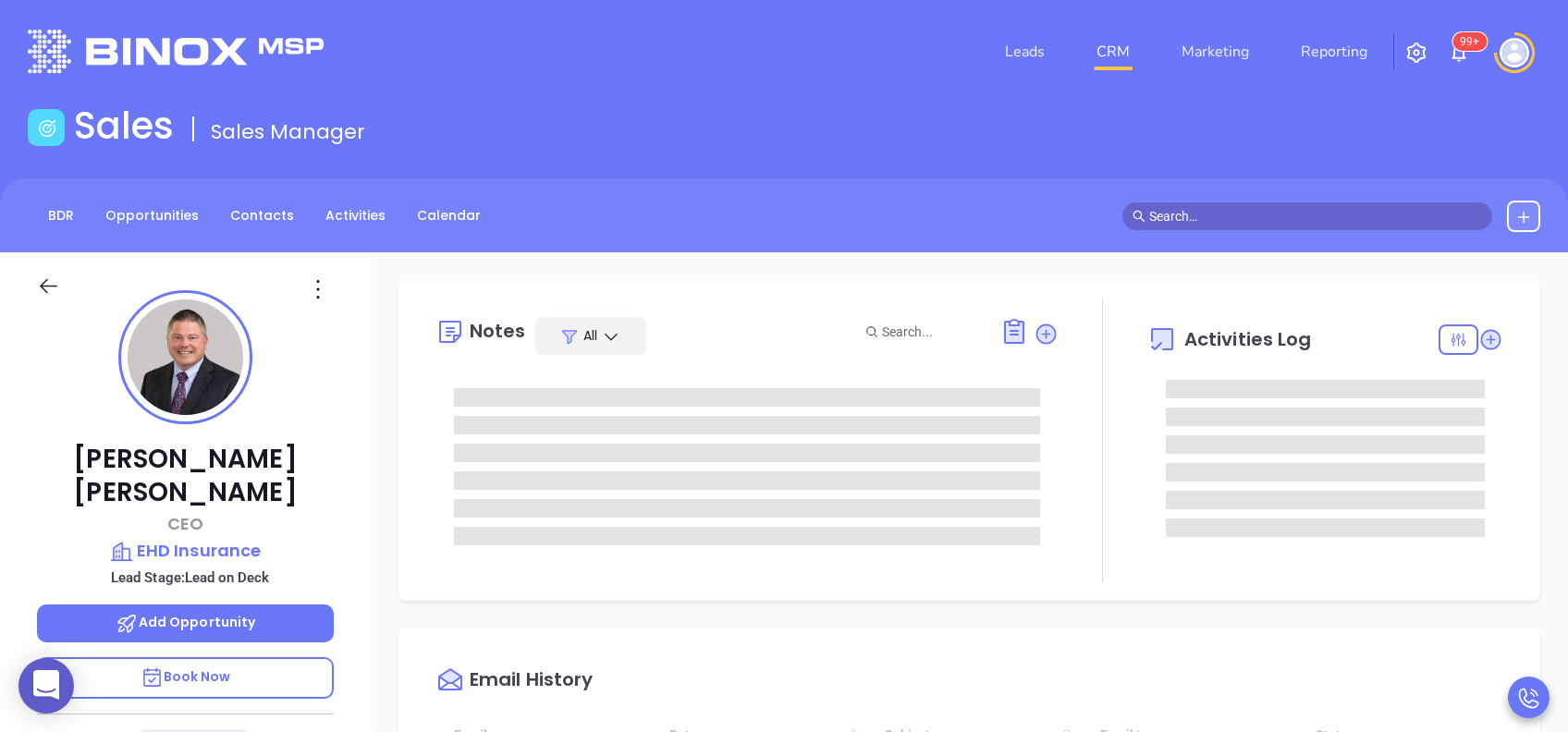
type input "[DATE]"
type input "[PERSON_NAME]"
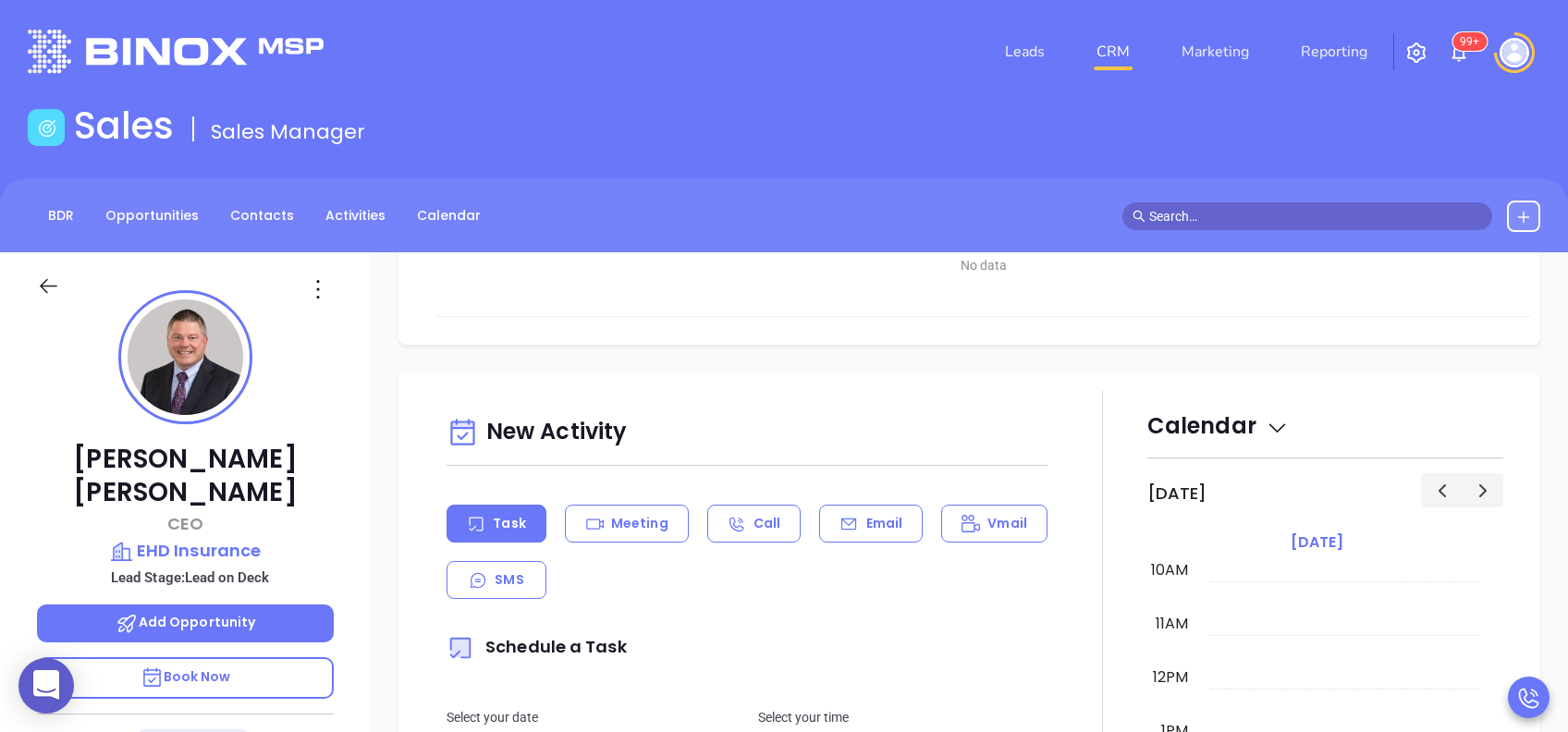
scroll to position [863, 0]
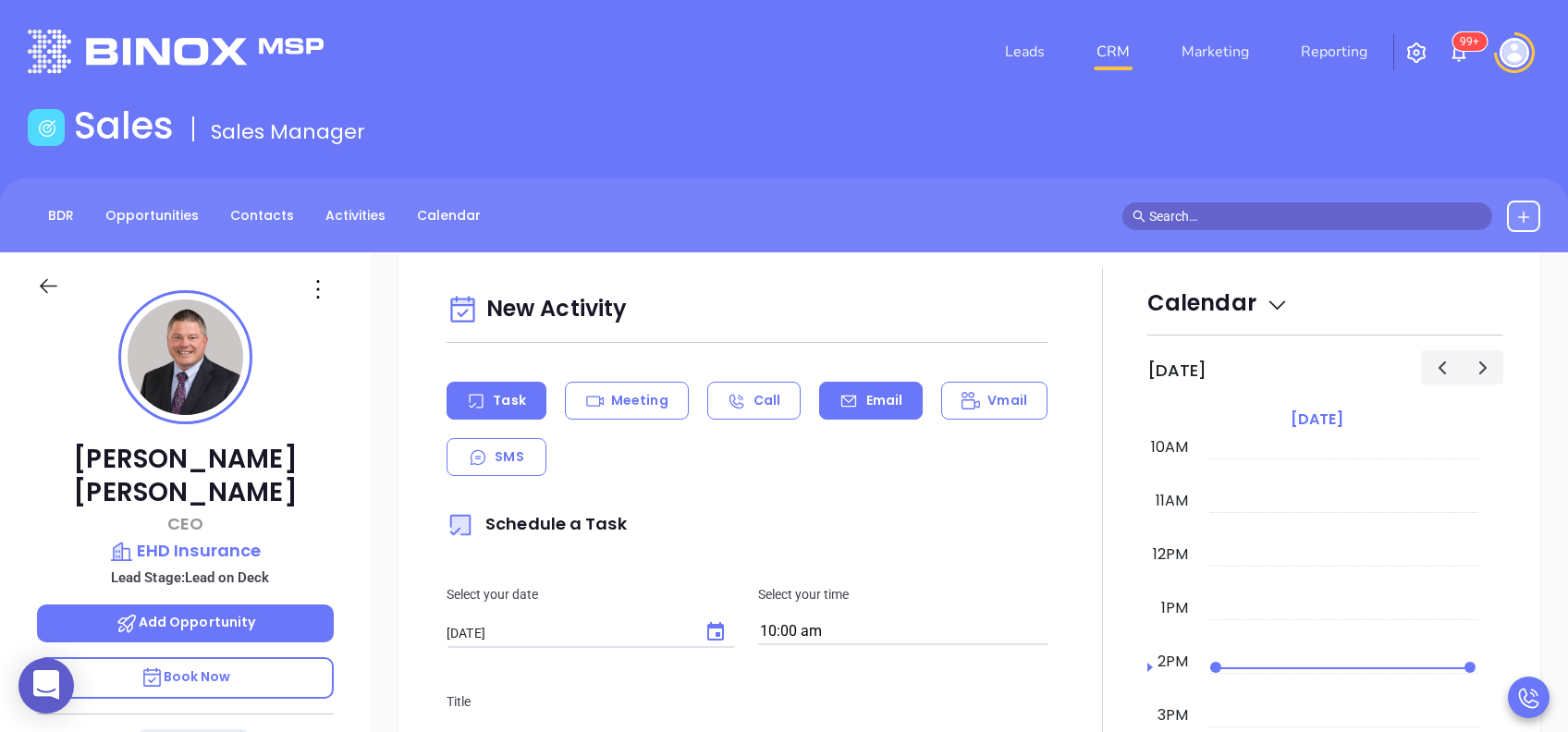
click at [868, 414] on div "Email" at bounding box center [871, 400] width 104 height 38
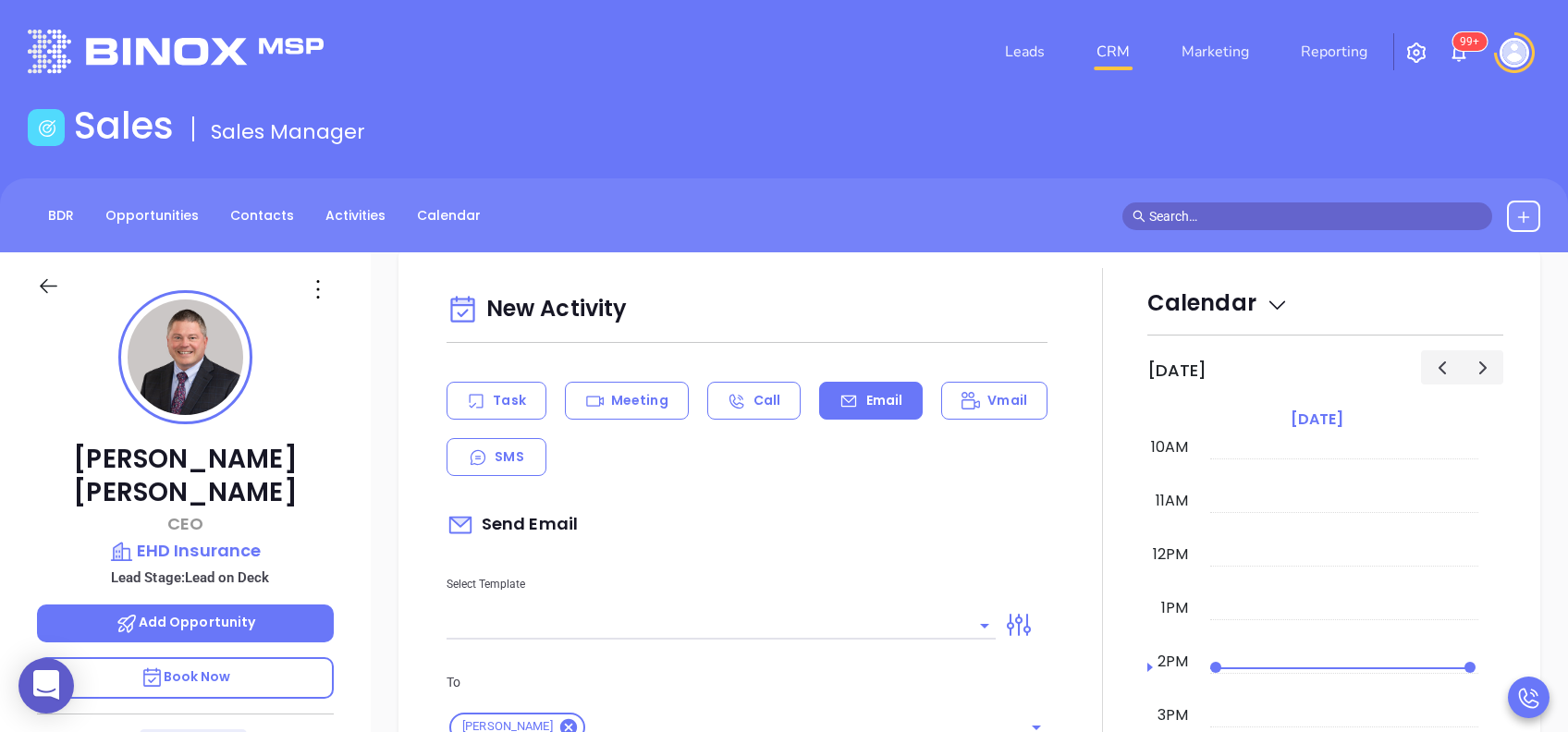
scroll to position [1110, 0]
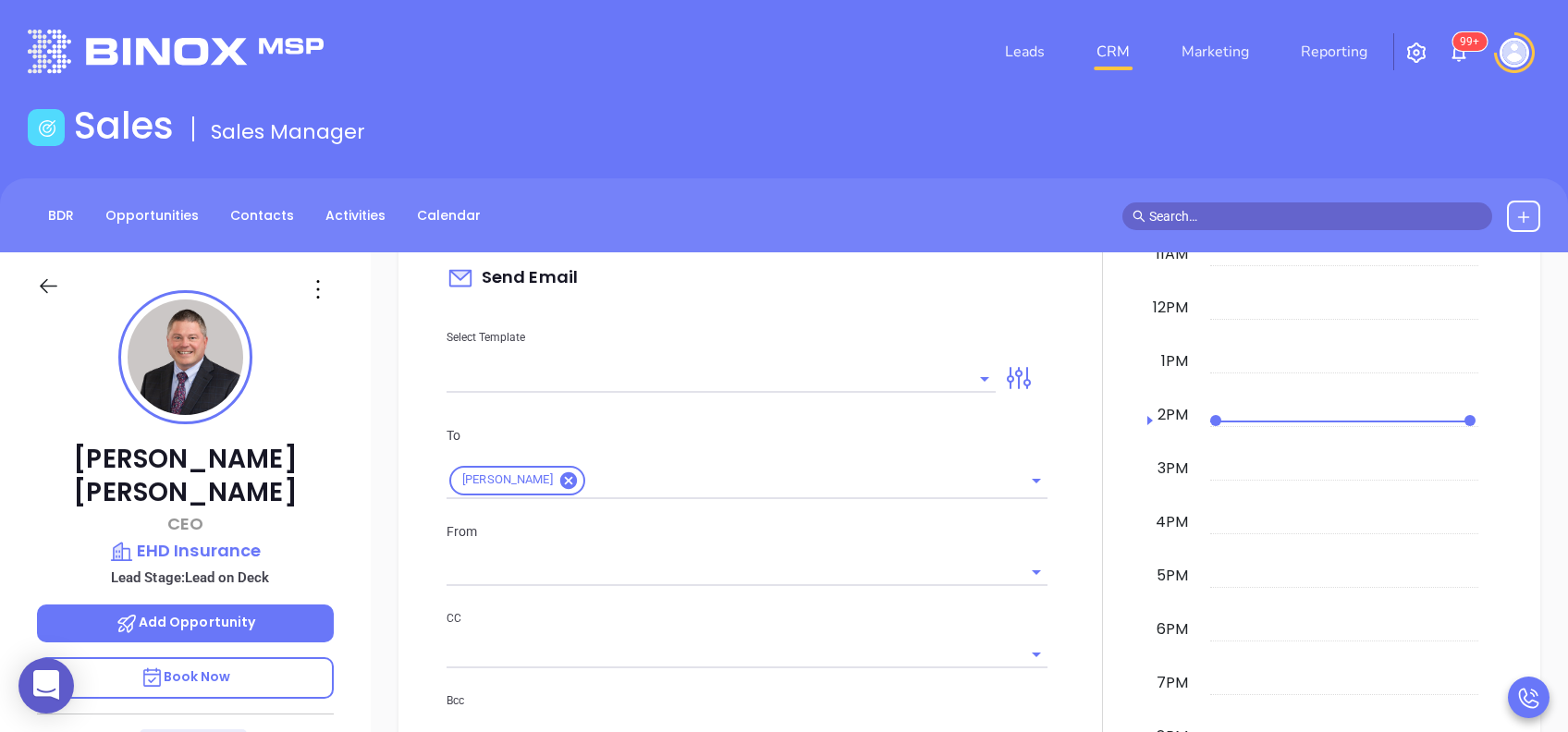
click at [838, 373] on input "text" at bounding box center [707, 378] width 522 height 26
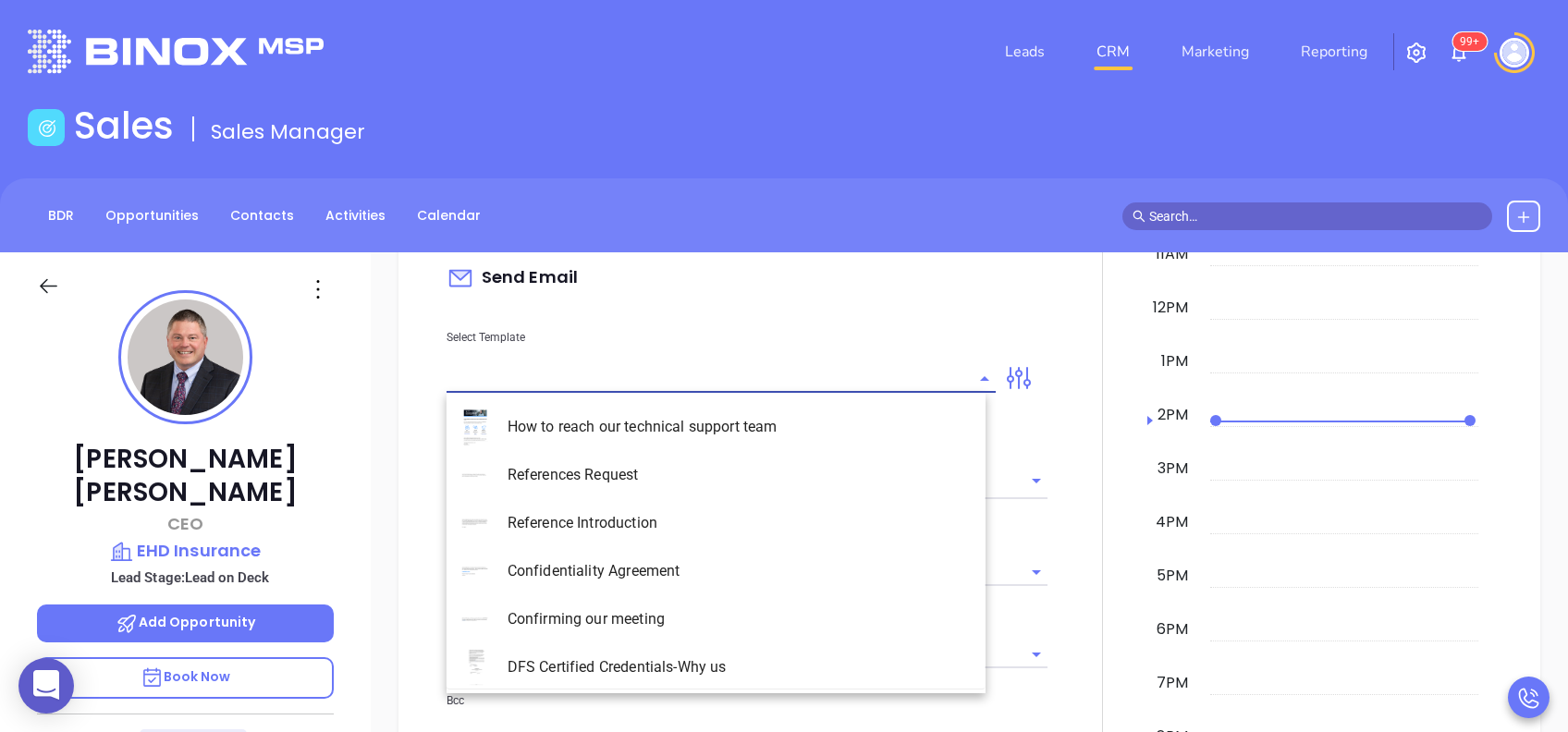
type input "[PERSON_NAME]"
click at [781, 466] on li "PA Insurance 0625 - Email 2" at bounding box center [715, 475] width 539 height 48
type input "PA Insurance 0625 - Email 2"
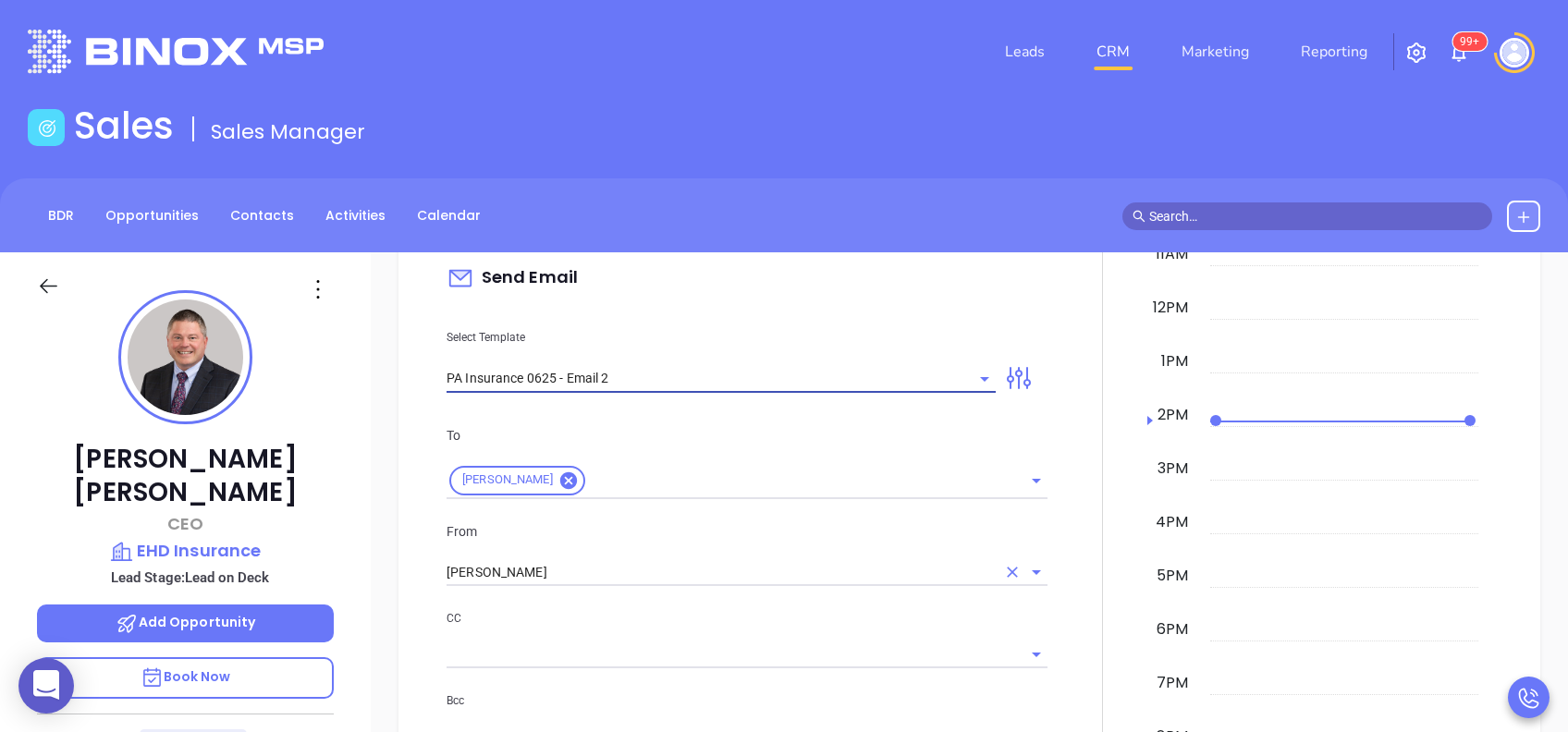
type input "Michael You’re not alone — most PA agencies haven’t done this yet"
type input "PA Insurance 0625 - Email 2"
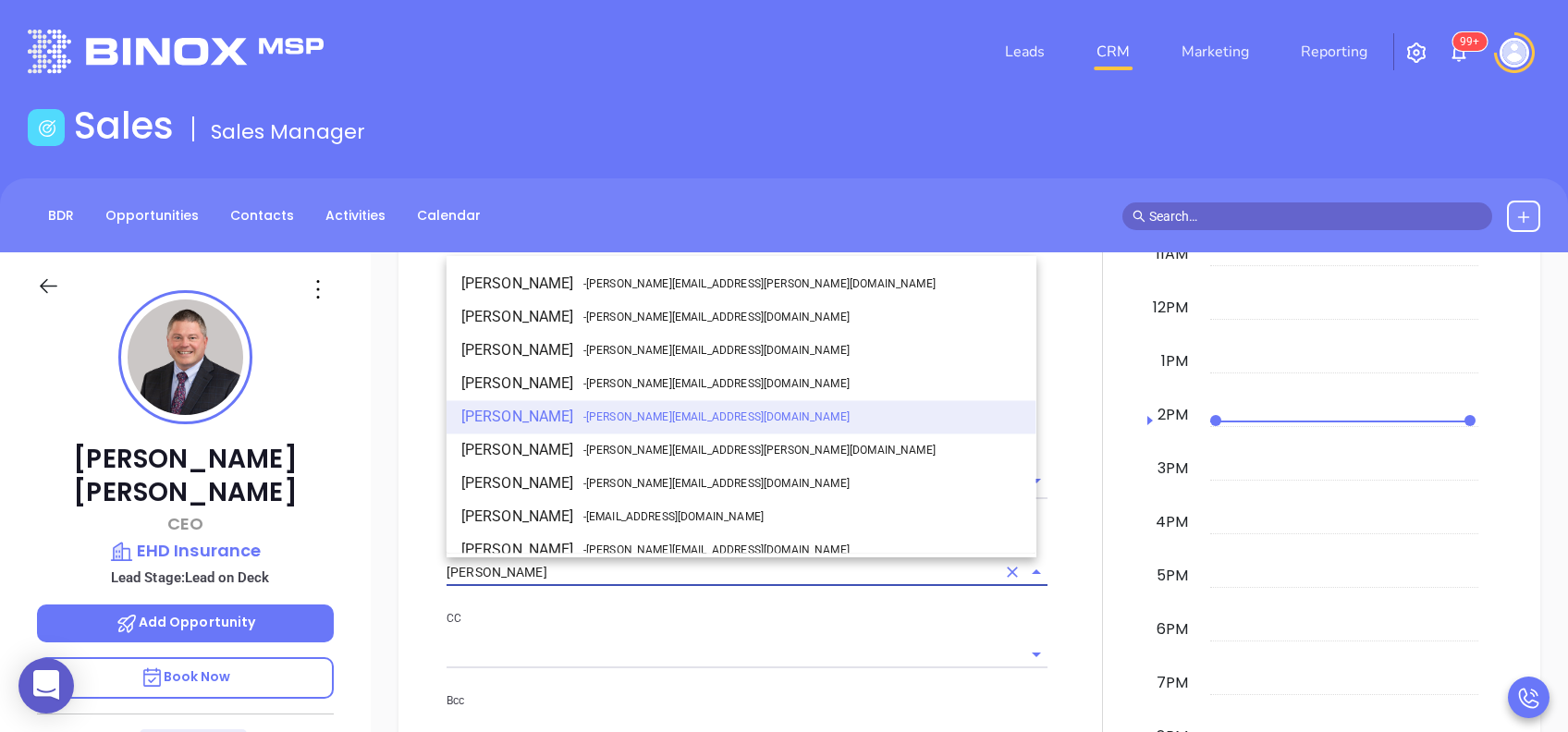
click at [777, 567] on input "[PERSON_NAME]" at bounding box center [720, 572] width 549 height 26
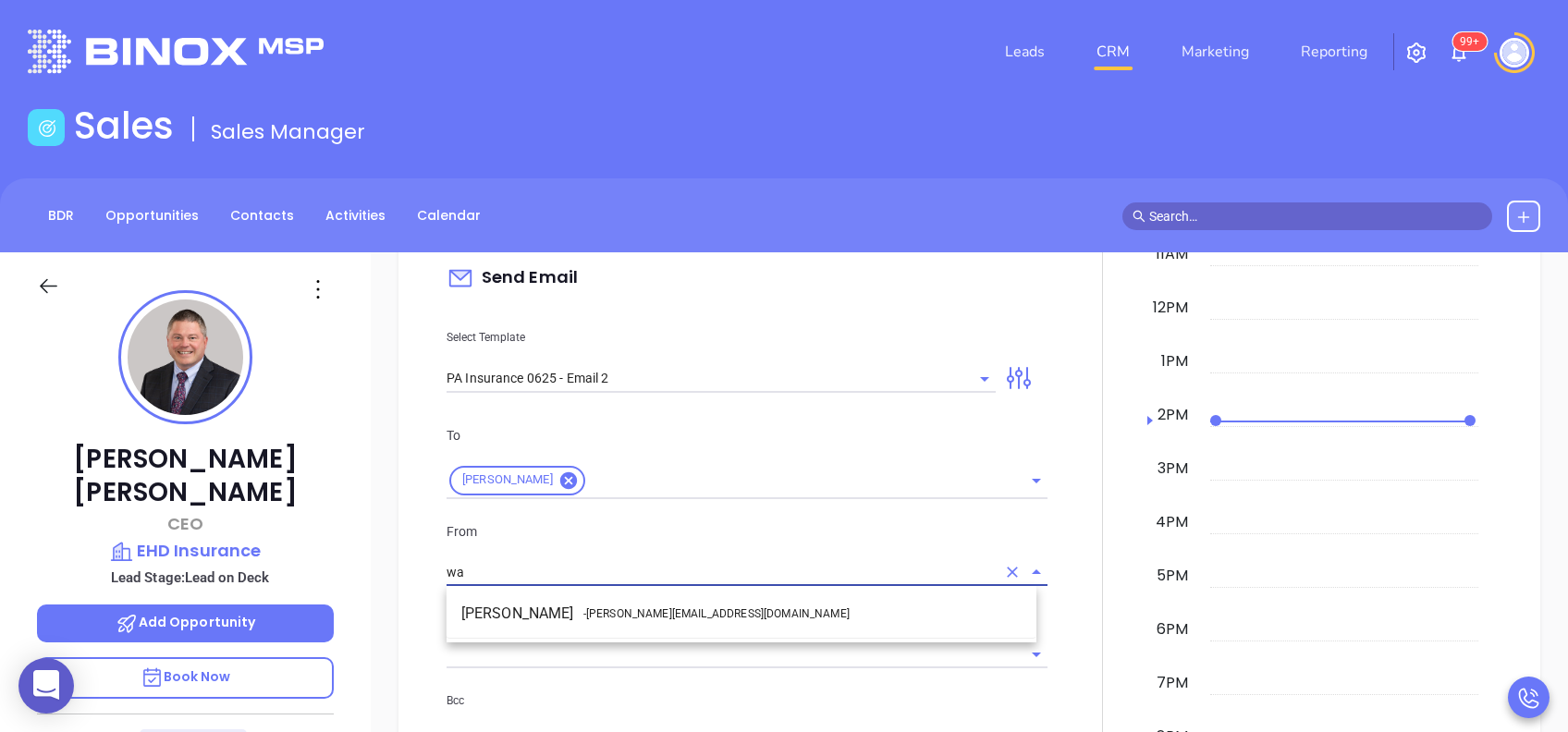
click at [758, 611] on li "Walter Contreras - walter@motiva.net" at bounding box center [741, 614] width 590 height 33
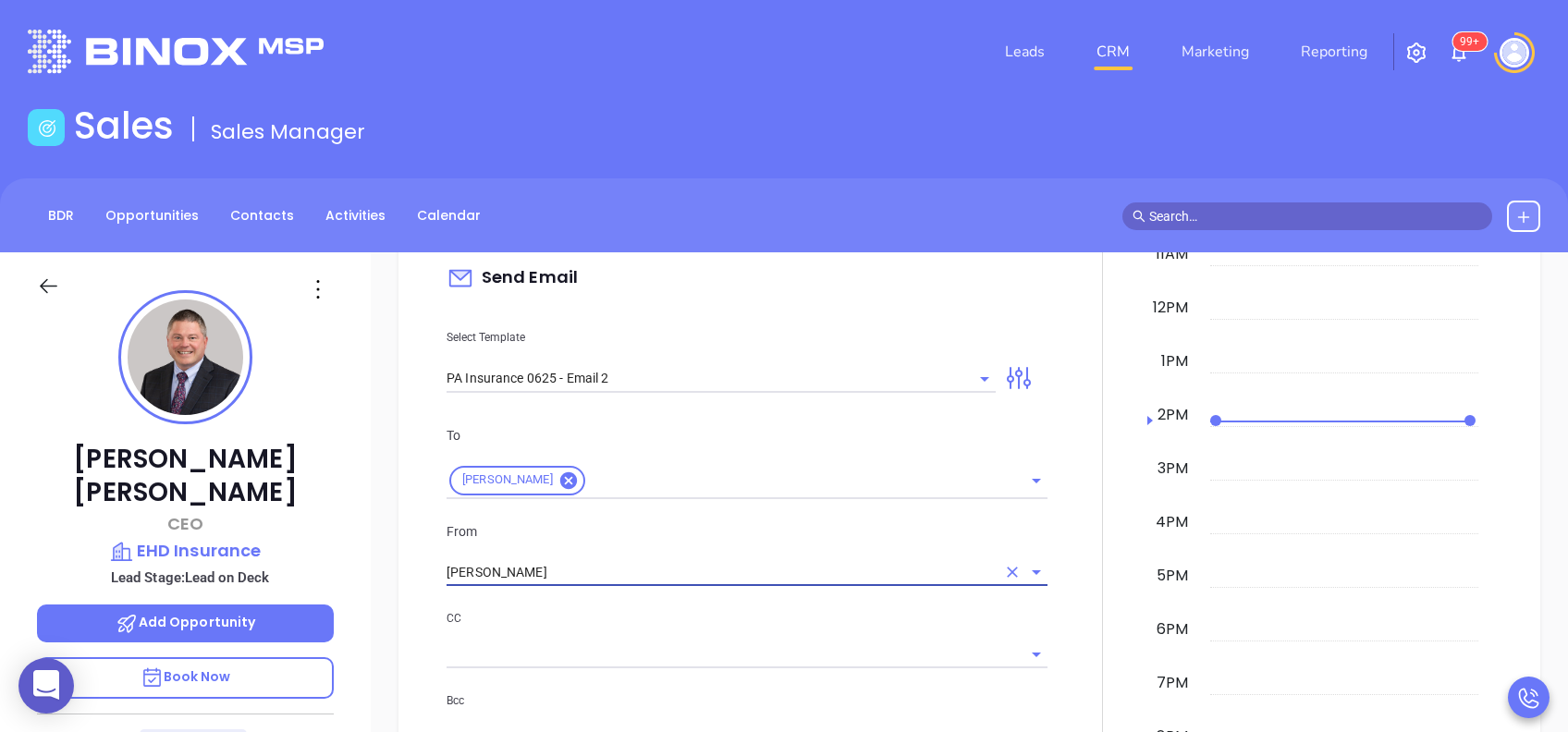
type input "Walter Contreras"
click at [762, 611] on p "CC" at bounding box center [747, 618] width 601 height 21
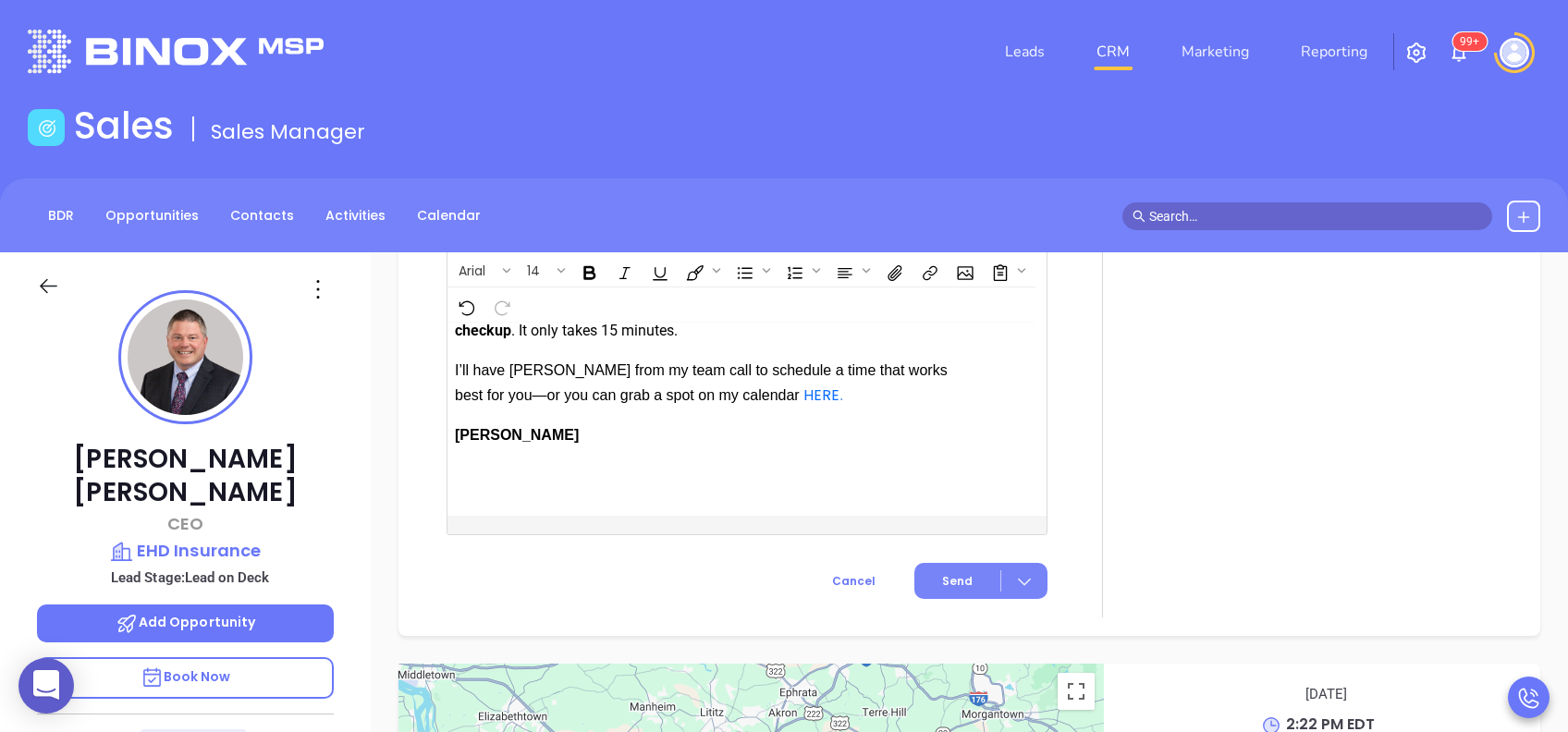
scroll to position [2226, 0]
click at [948, 581] on span "Send" at bounding box center [957, 581] width 30 height 17
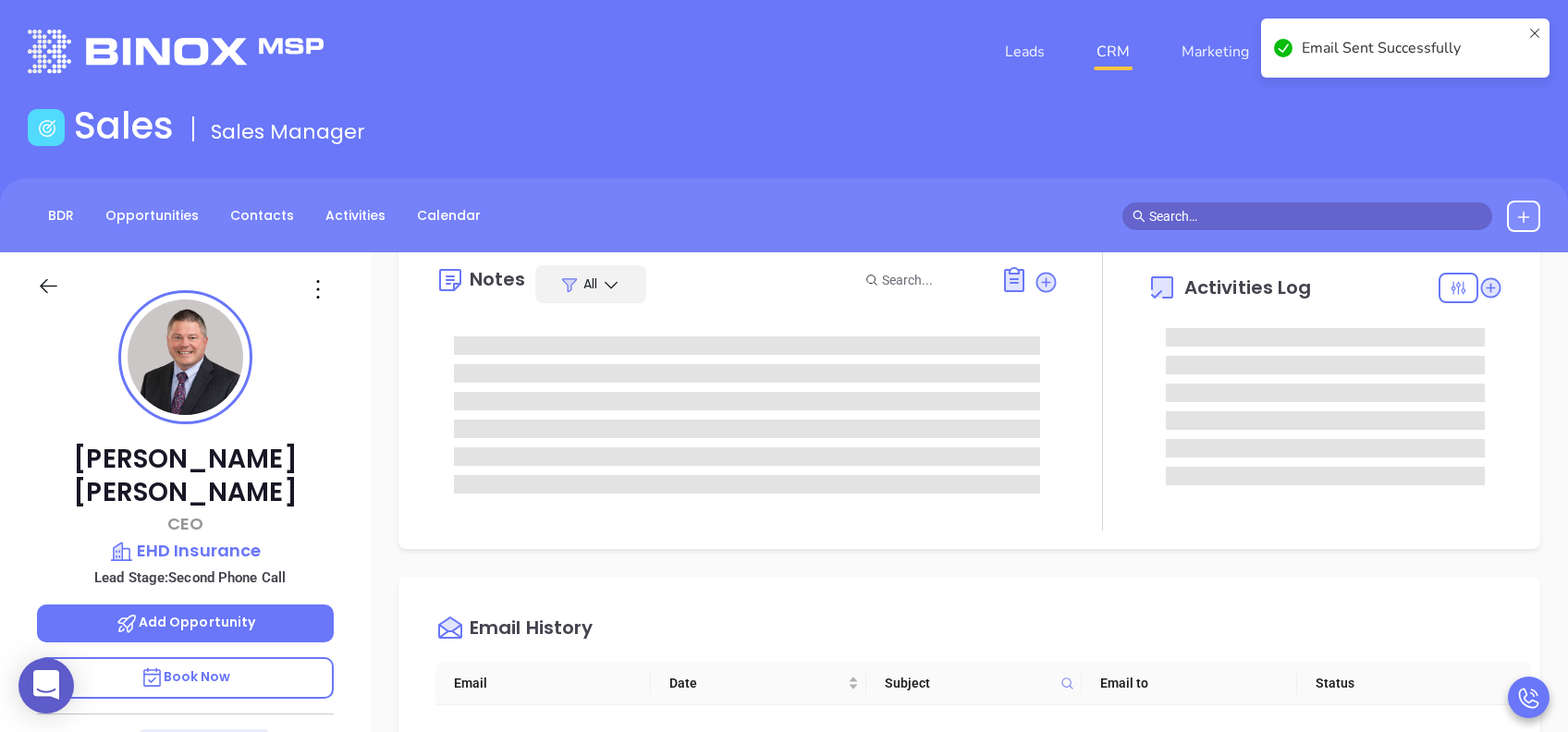
scroll to position [0, 0]
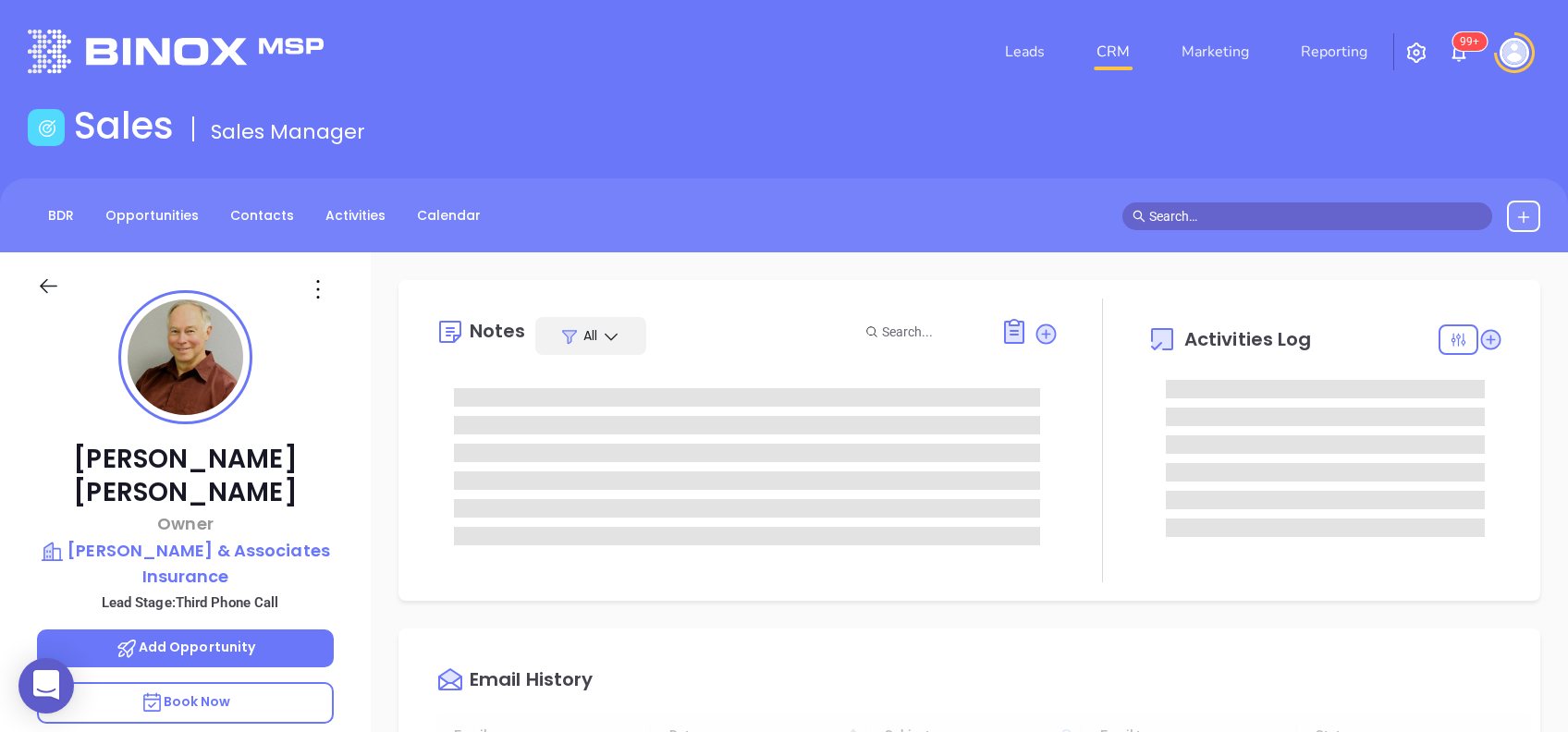
type input "[DATE]"
type input "[PERSON_NAME]"
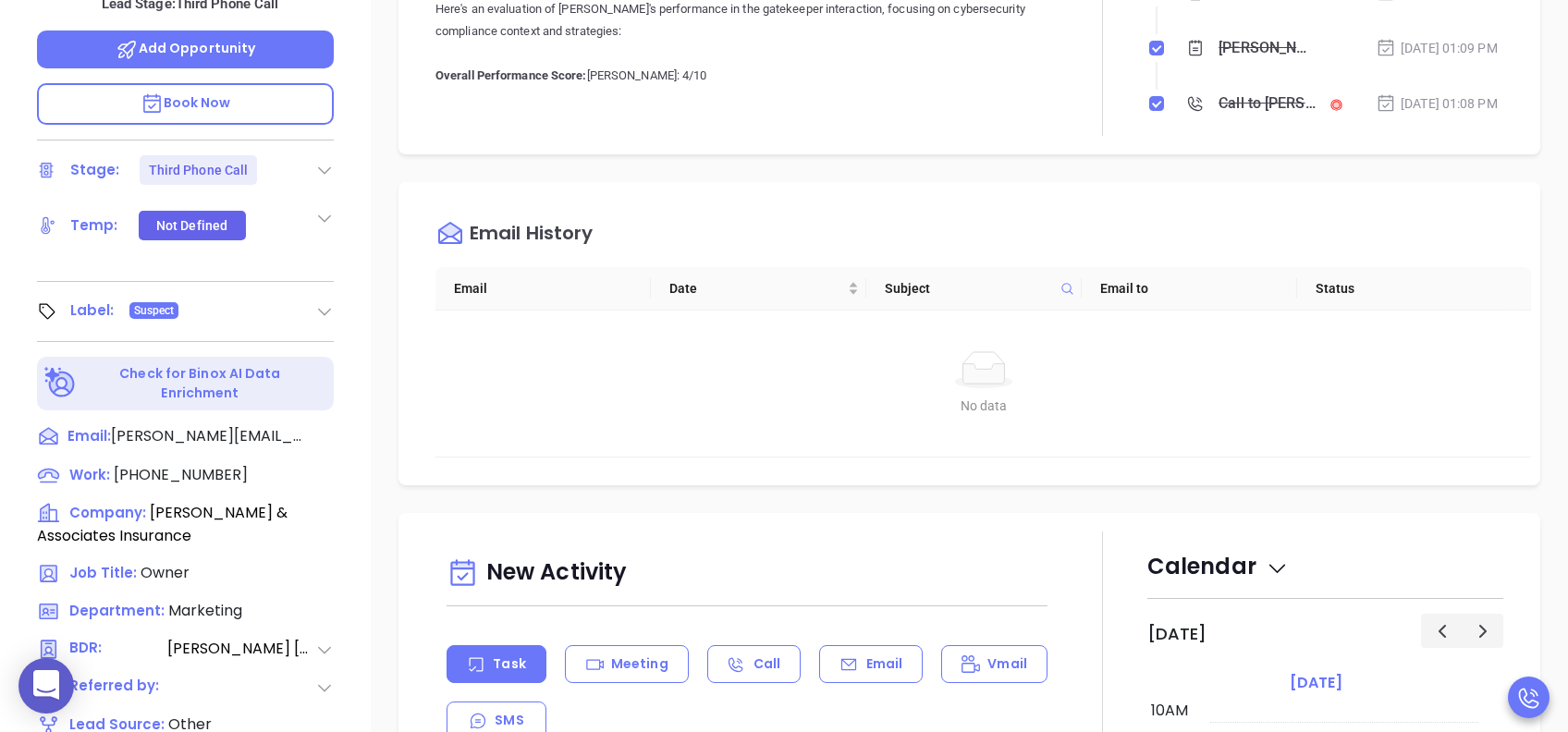
scroll to position [740, 0]
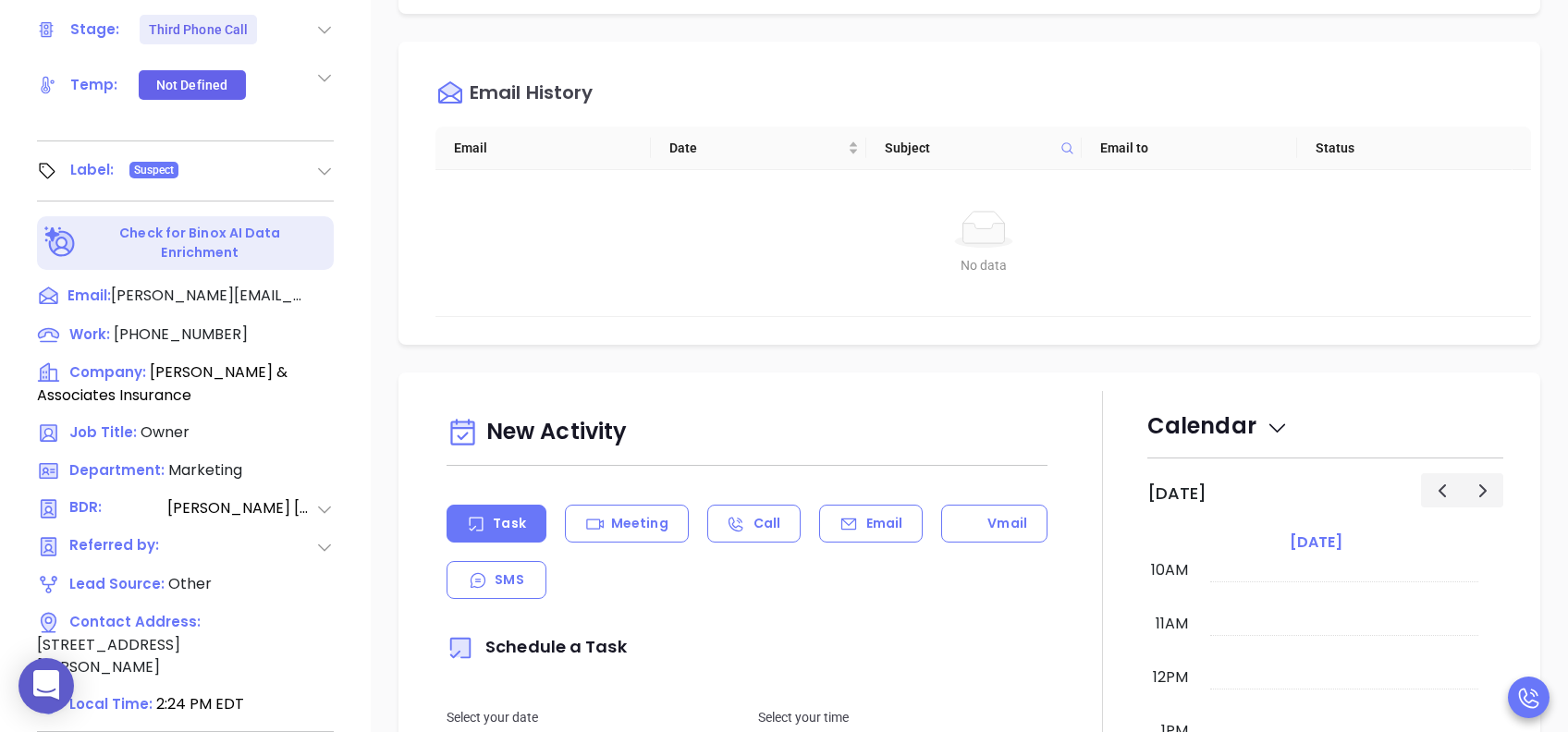
drag, startPoint x: 875, startPoint y: 510, endPoint x: 871, endPoint y: 488, distance: 22.4
click at [873, 509] on div "Email" at bounding box center [871, 524] width 104 height 38
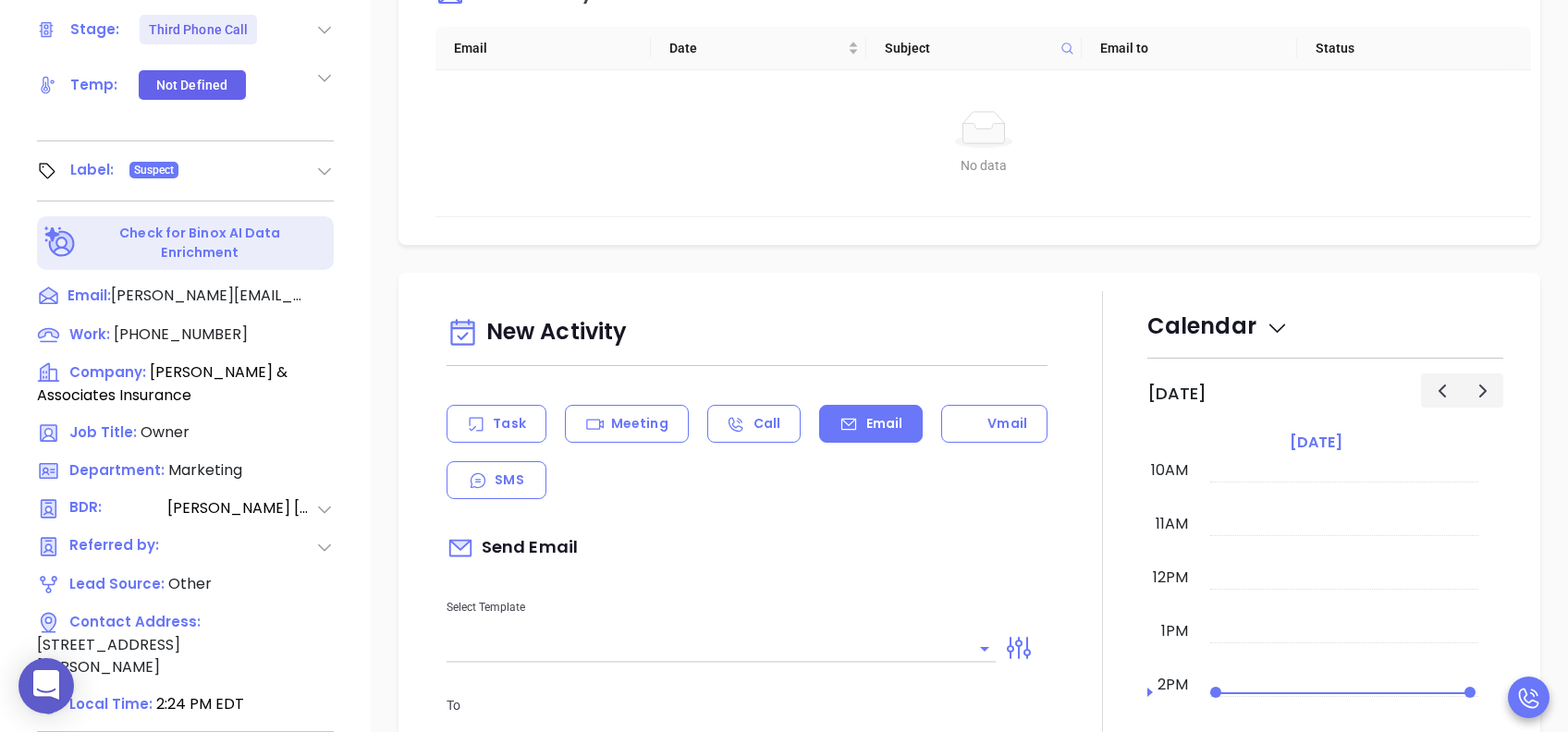
scroll to position [123, 0]
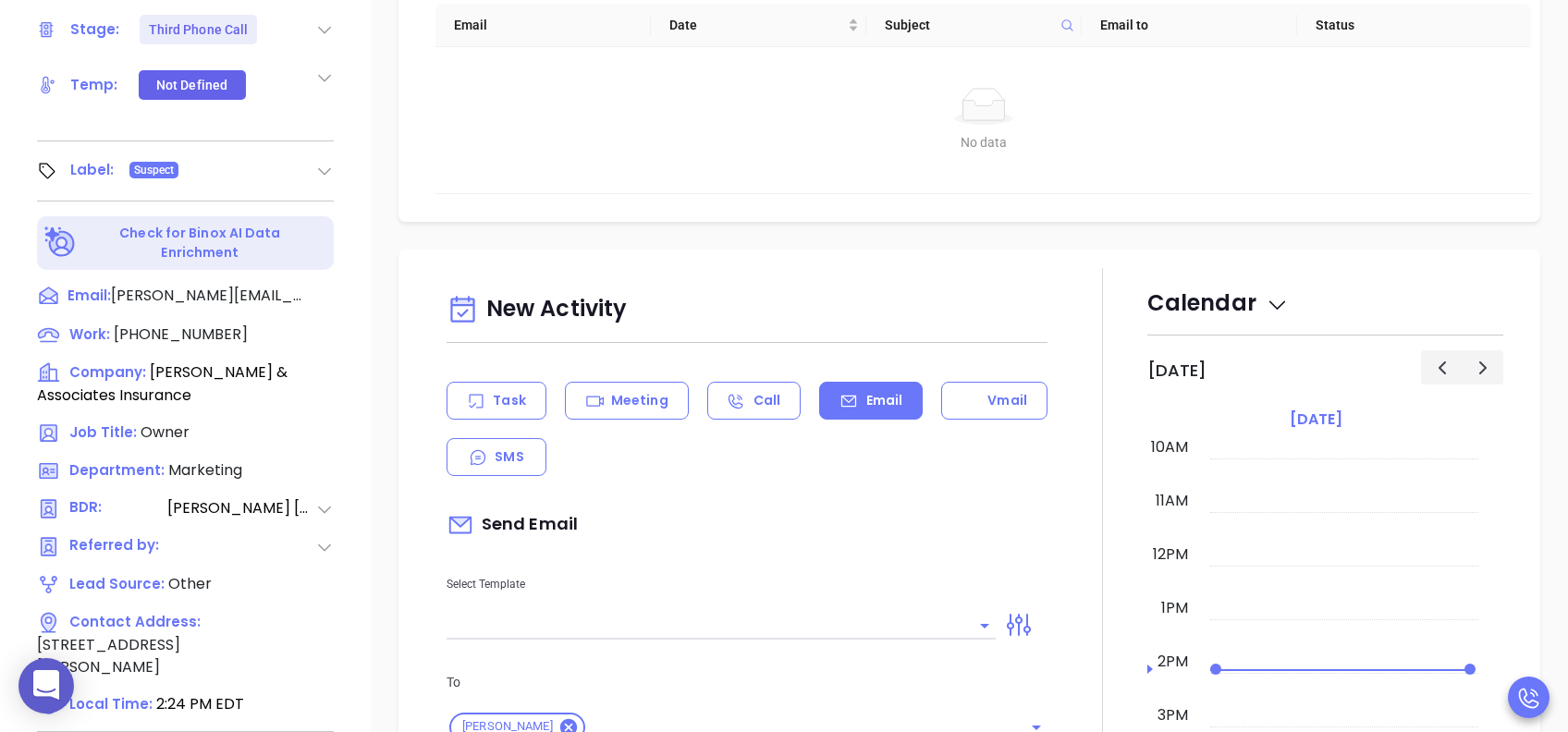
type input "[PERSON_NAME]"
click at [783, 614] on input "text" at bounding box center [707, 624] width 522 height 26
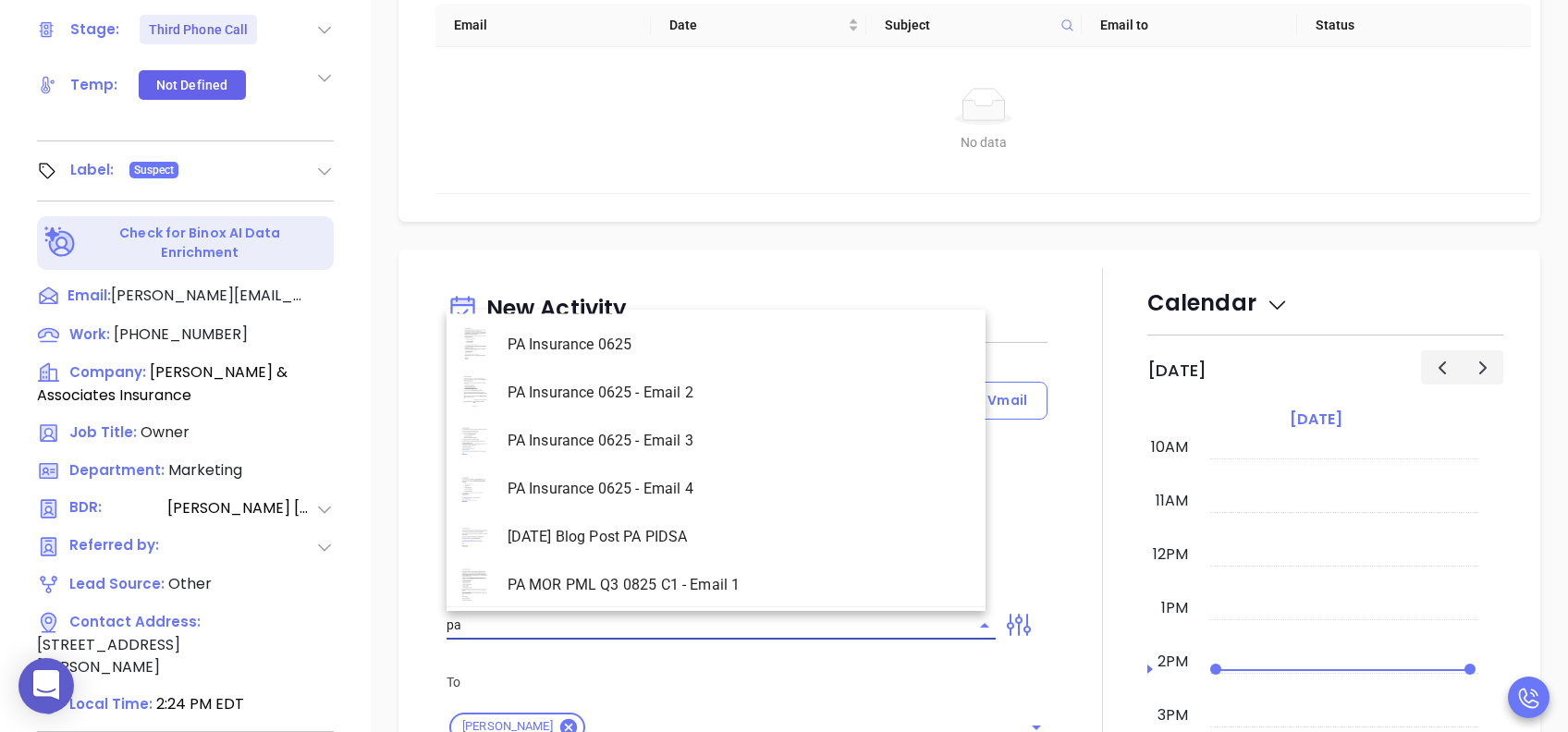
click at [698, 378] on li "PA Insurance 0625 - Email 2" at bounding box center [715, 392] width 539 height 48
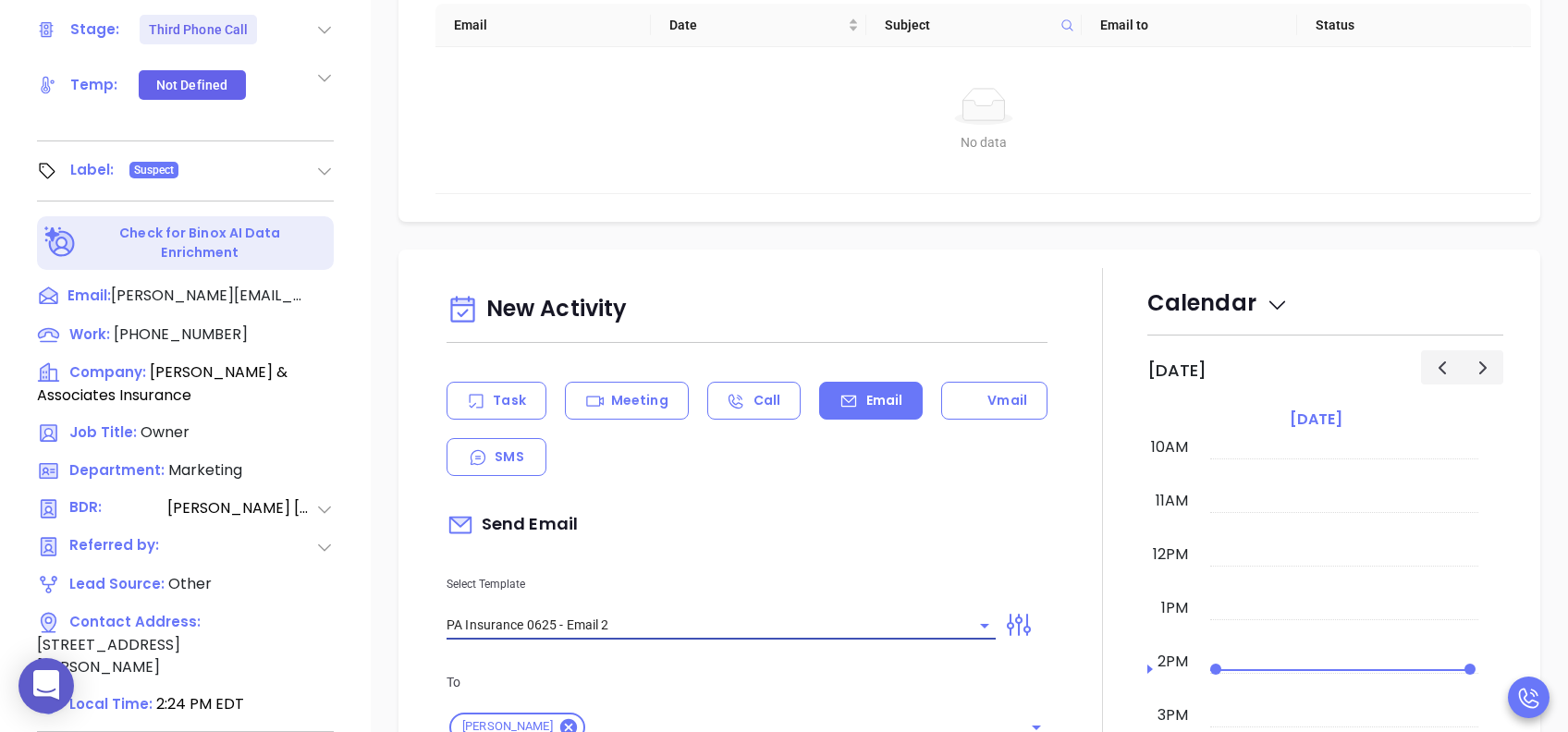
type input "PA Insurance 0625 - Email 2"
type input "John You’re not alone — most PA agencies haven’t done this yet"
click at [777, 532] on div "Send Email" at bounding box center [747, 525] width 601 height 42
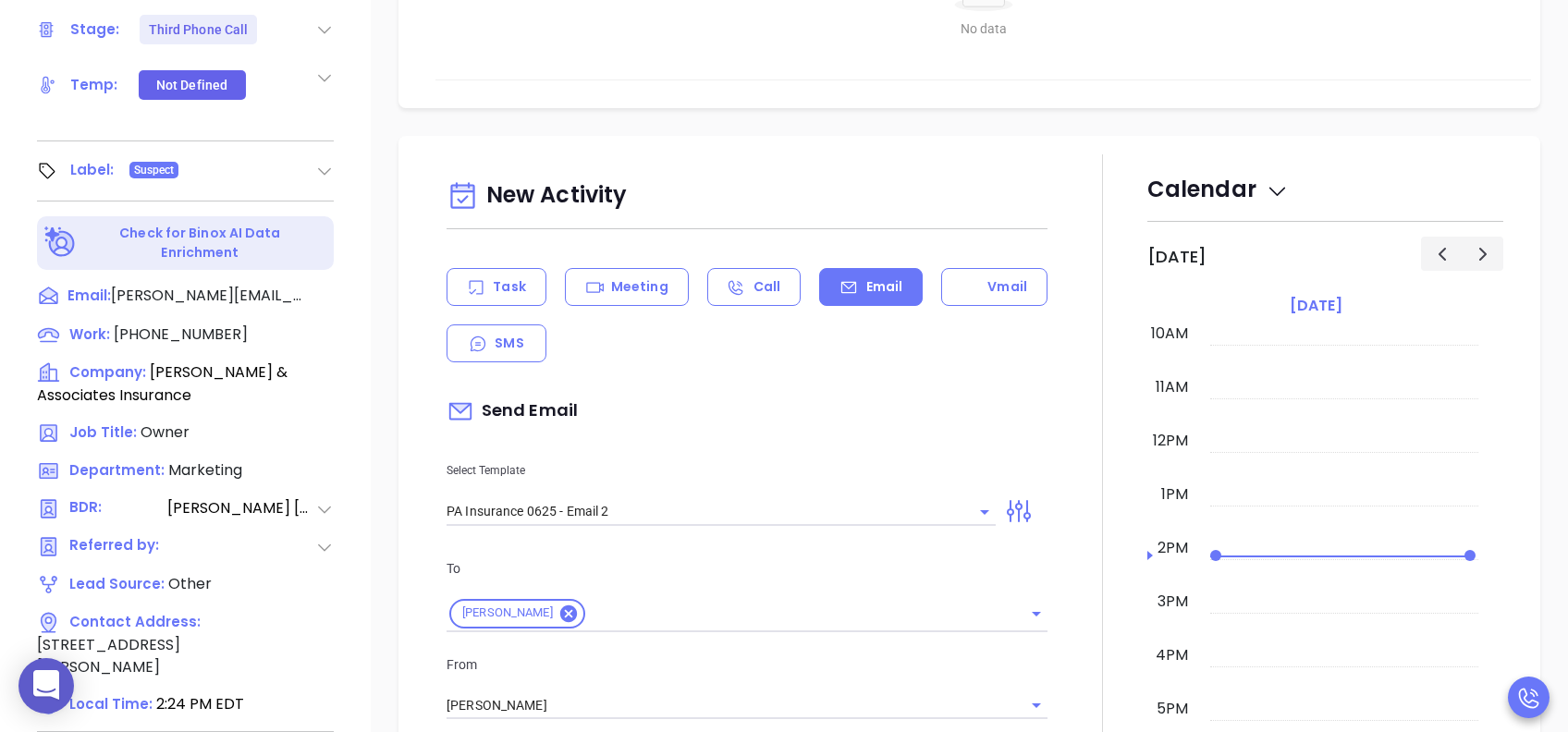
scroll to position [370, 0]
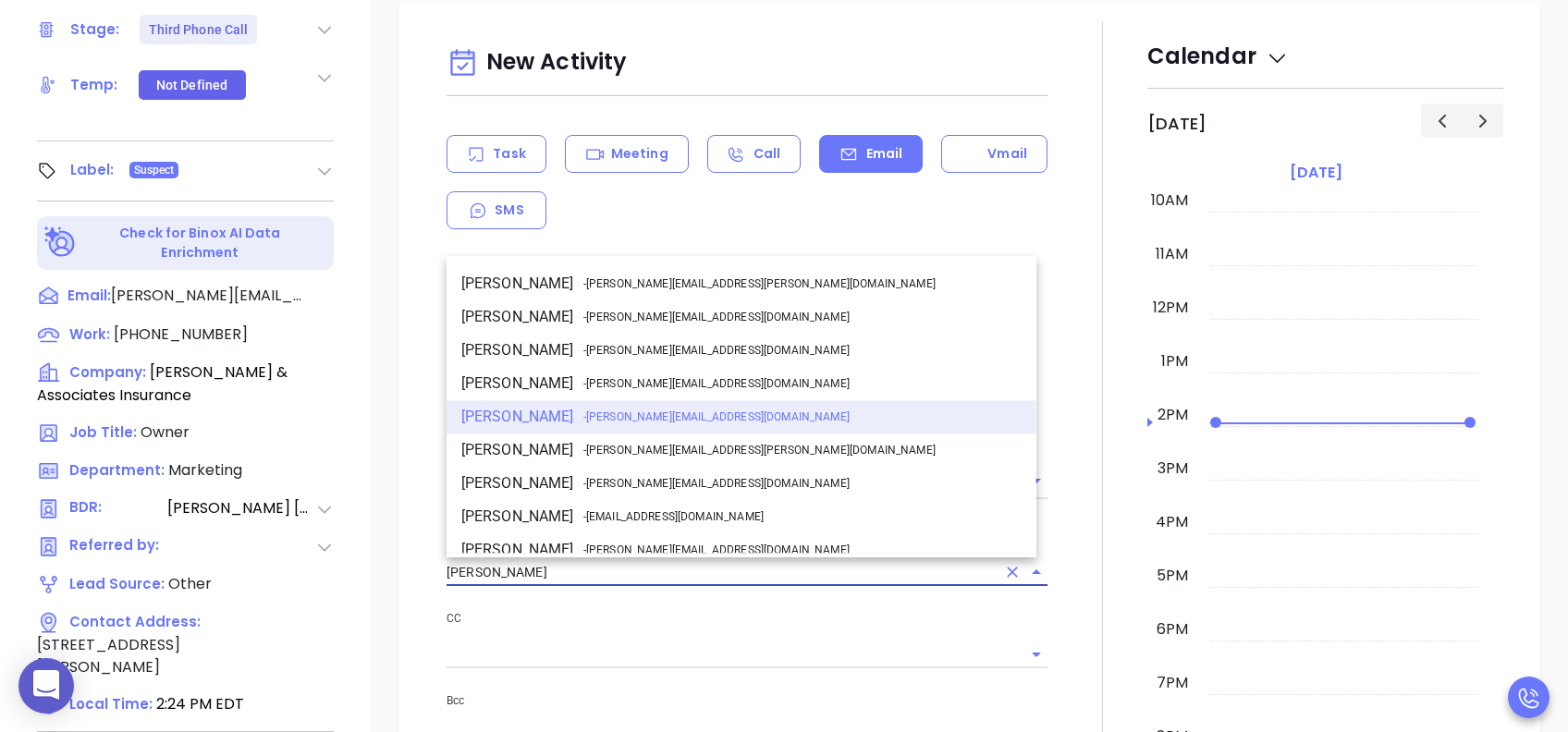
click at [622, 562] on input "[PERSON_NAME]" at bounding box center [720, 572] width 549 height 26
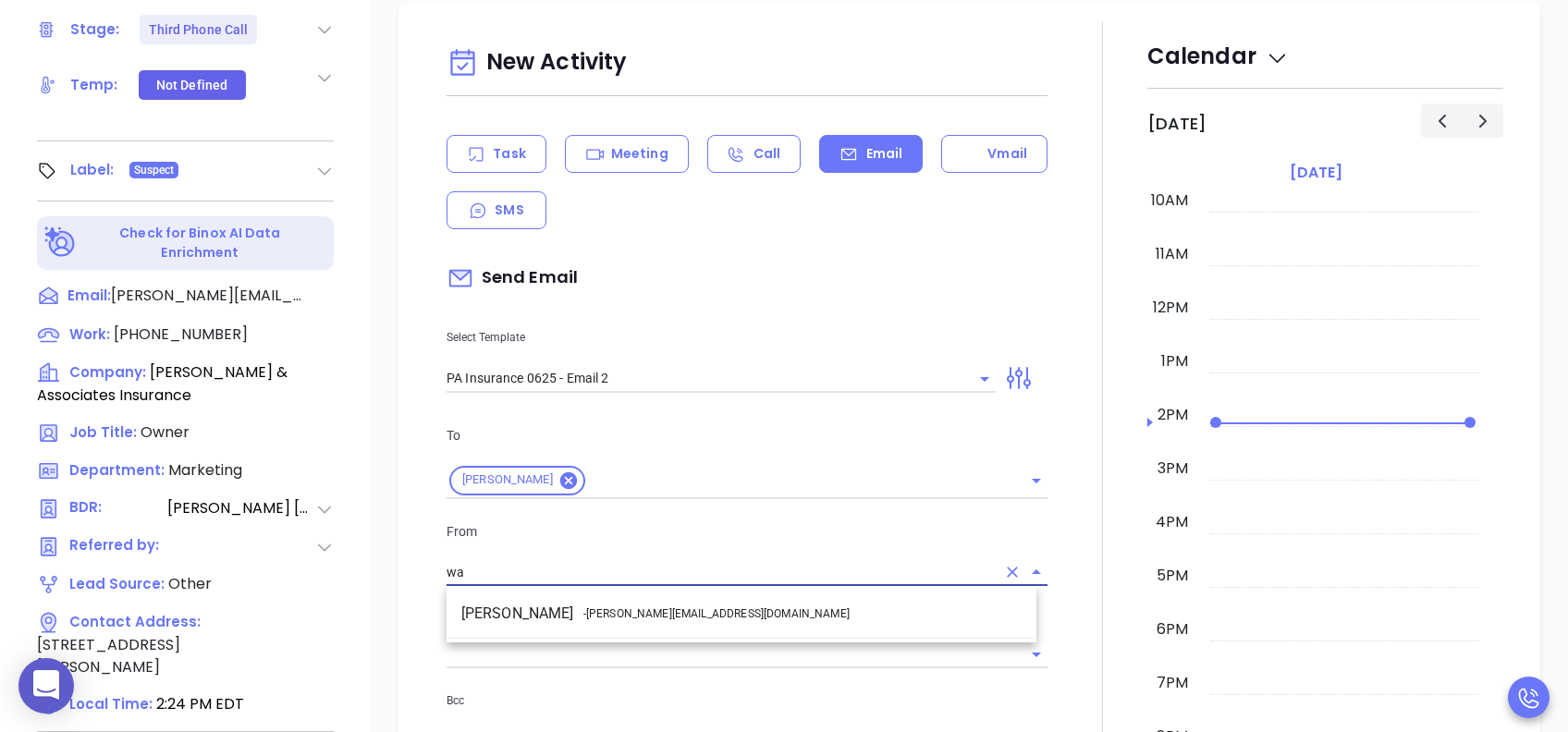
click at [636, 610] on span "- walter@motiva.net" at bounding box center [716, 614] width 266 height 17
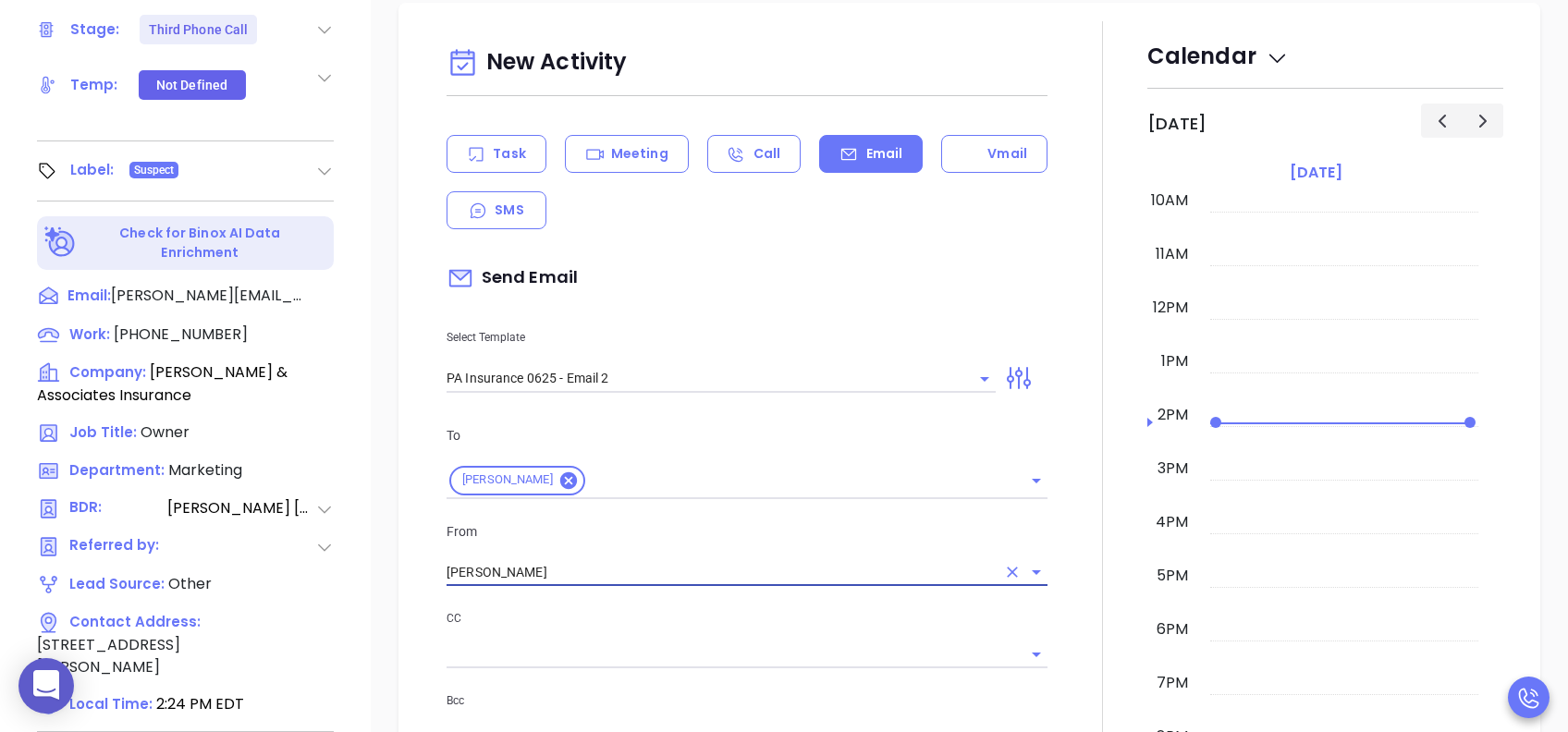
type input "Walter Contreras"
click at [718, 628] on div "CC" at bounding box center [747, 638] width 601 height 60
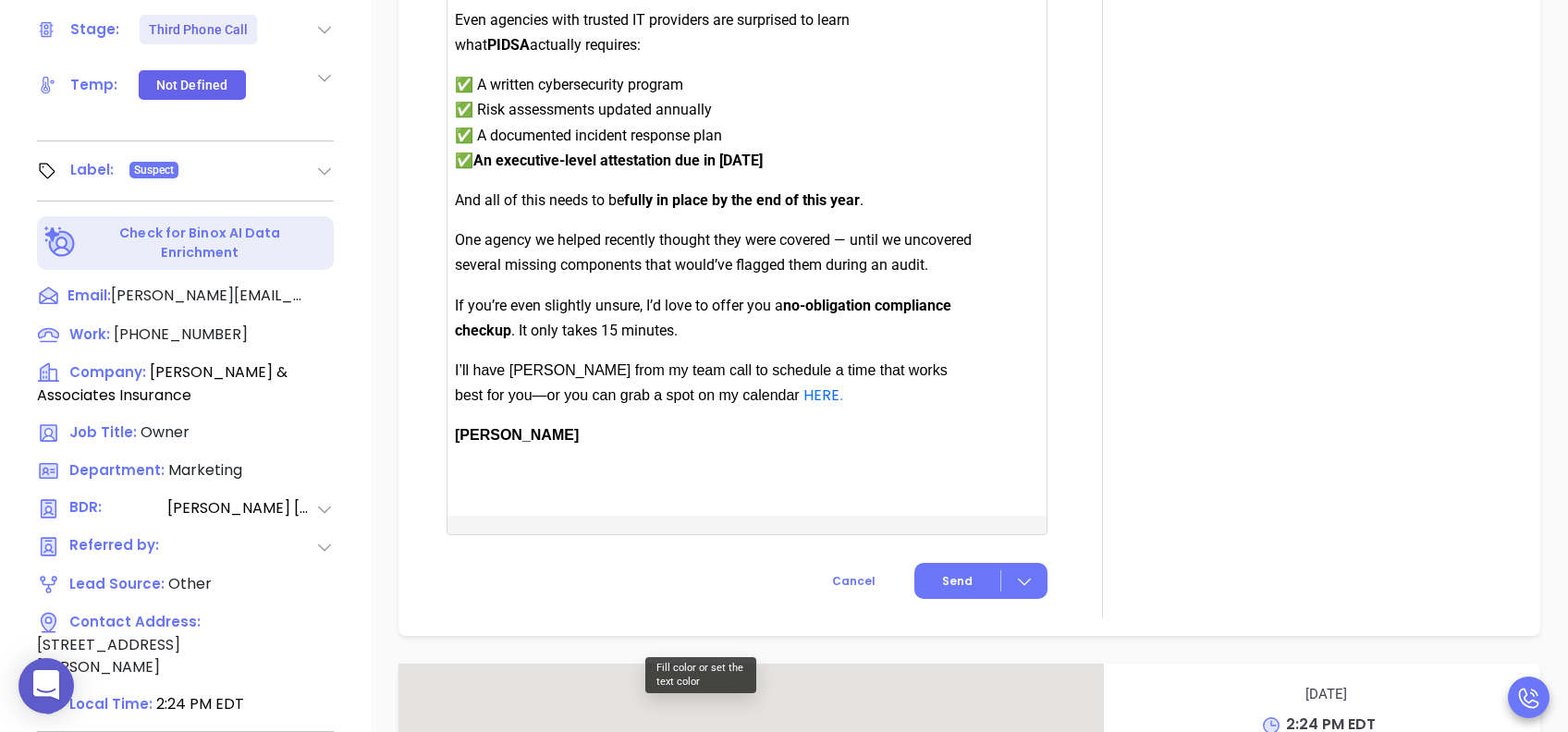
scroll to position [1602, 0]
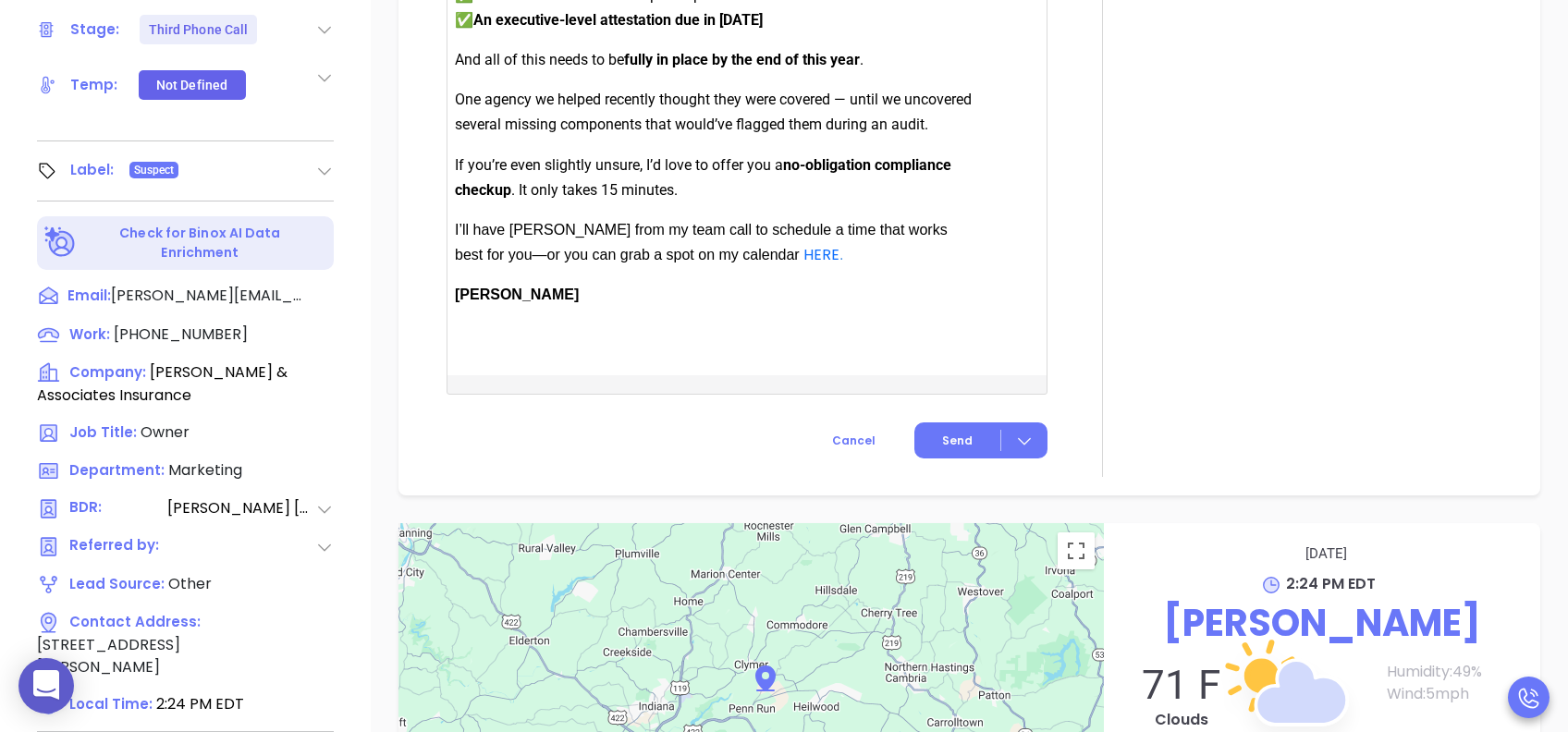
click at [964, 459] on button "Send" at bounding box center [981, 440] width 133 height 36
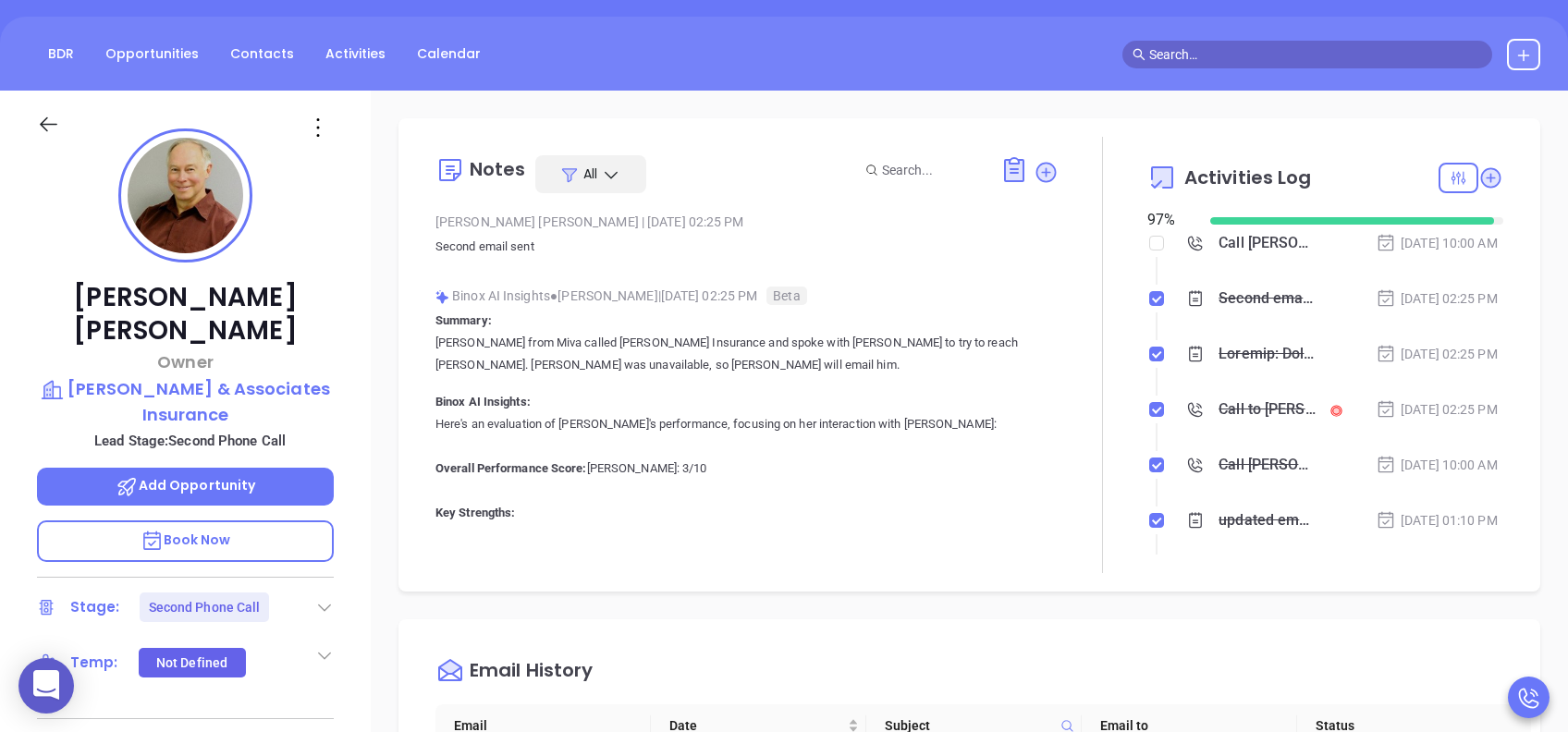
scroll to position [123, 0]
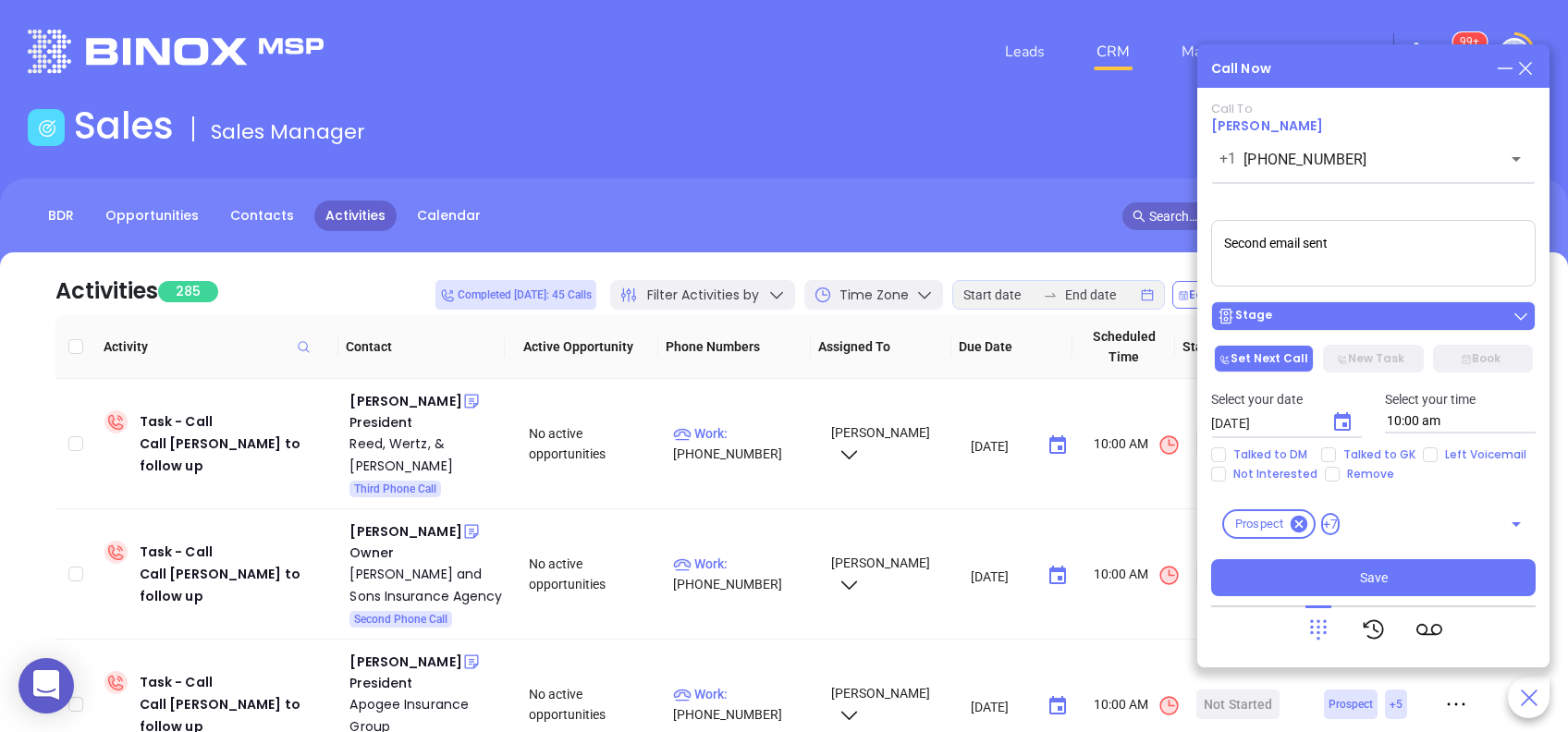
type textarea "Second email sent"
click at [1448, 310] on div "Stage" at bounding box center [1373, 316] width 313 height 19
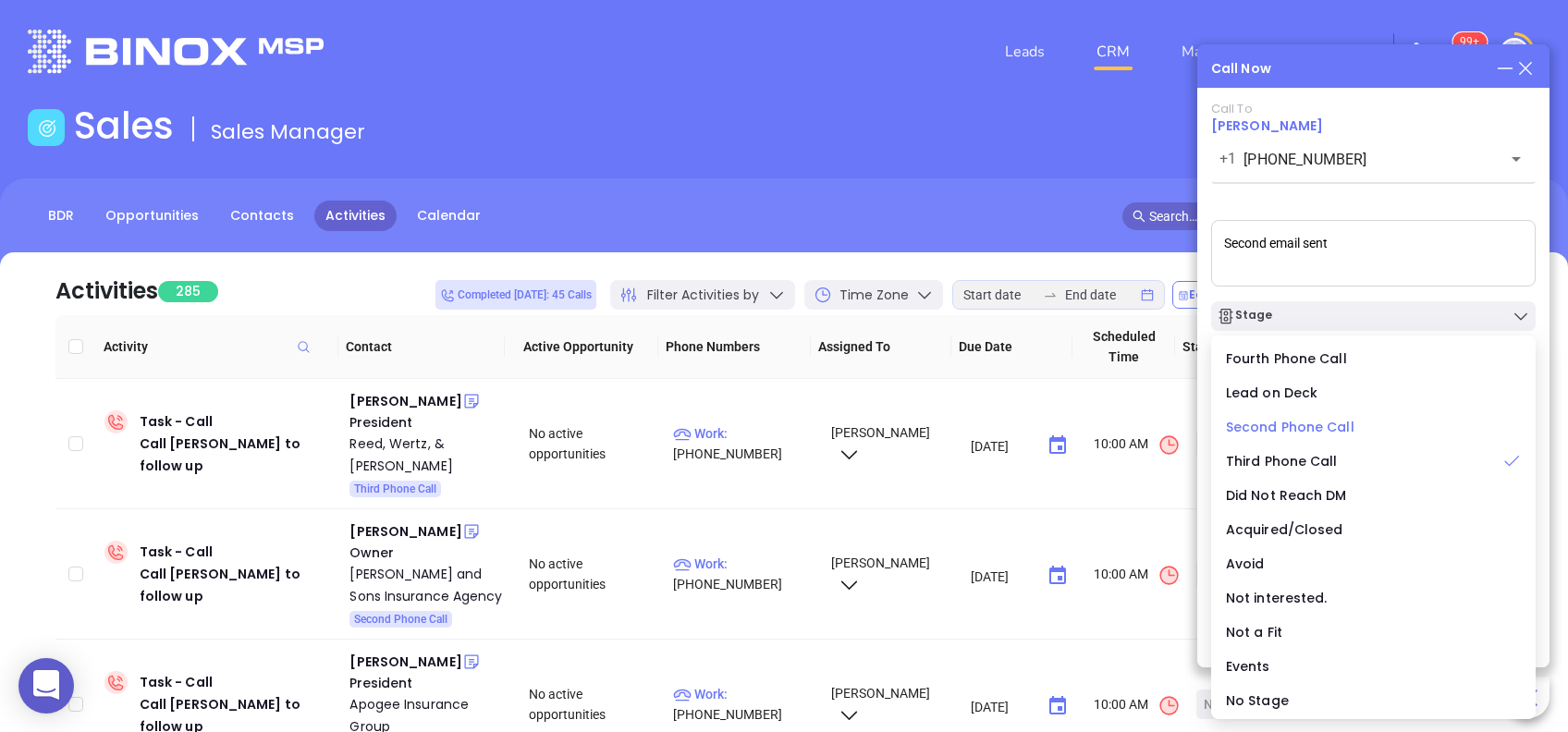
click at [1323, 428] on span "Second Phone Call" at bounding box center [1290, 427] width 128 height 19
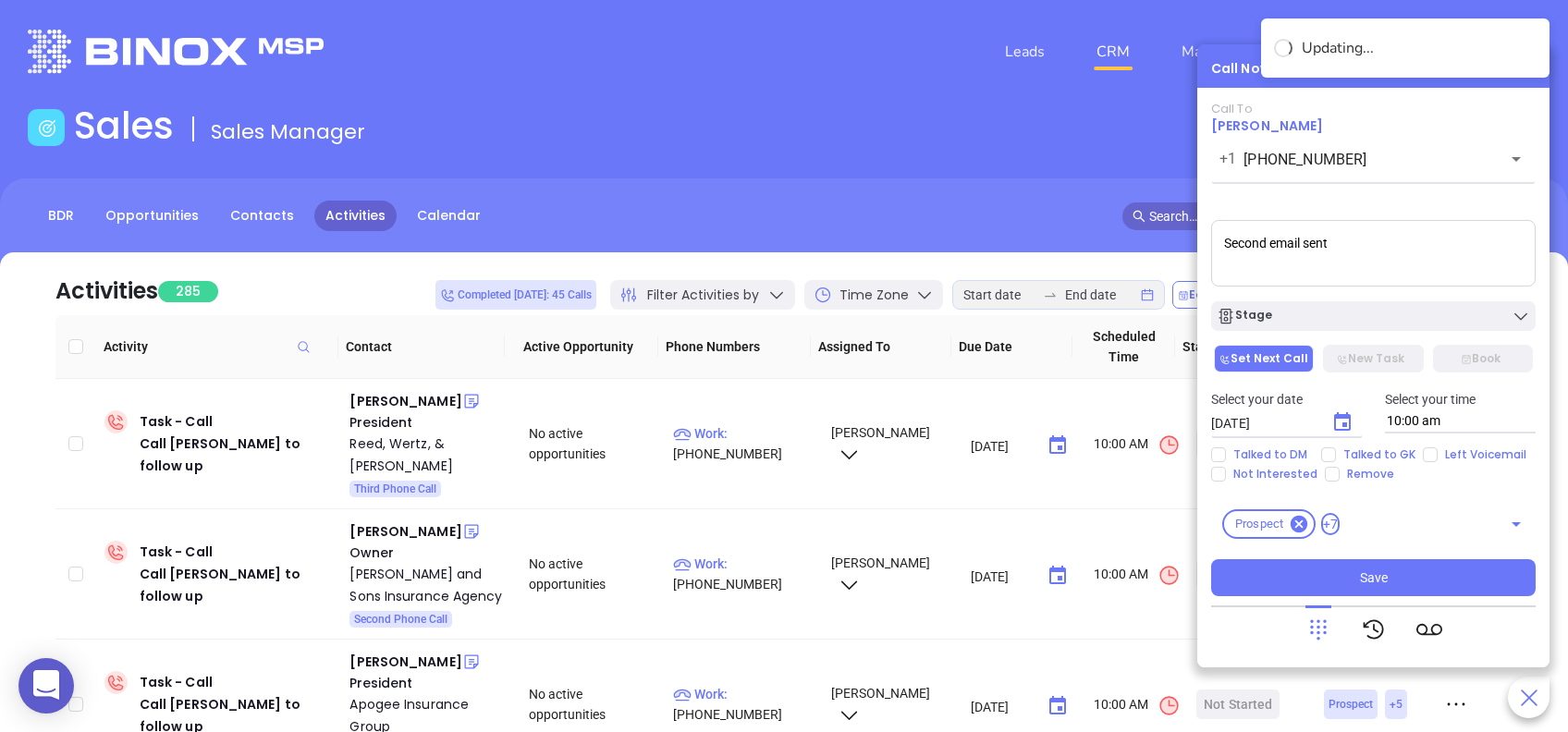
click at [1341, 421] on icon "Choose date, selected date is Aug 26, 2025" at bounding box center [1343, 422] width 23 height 23
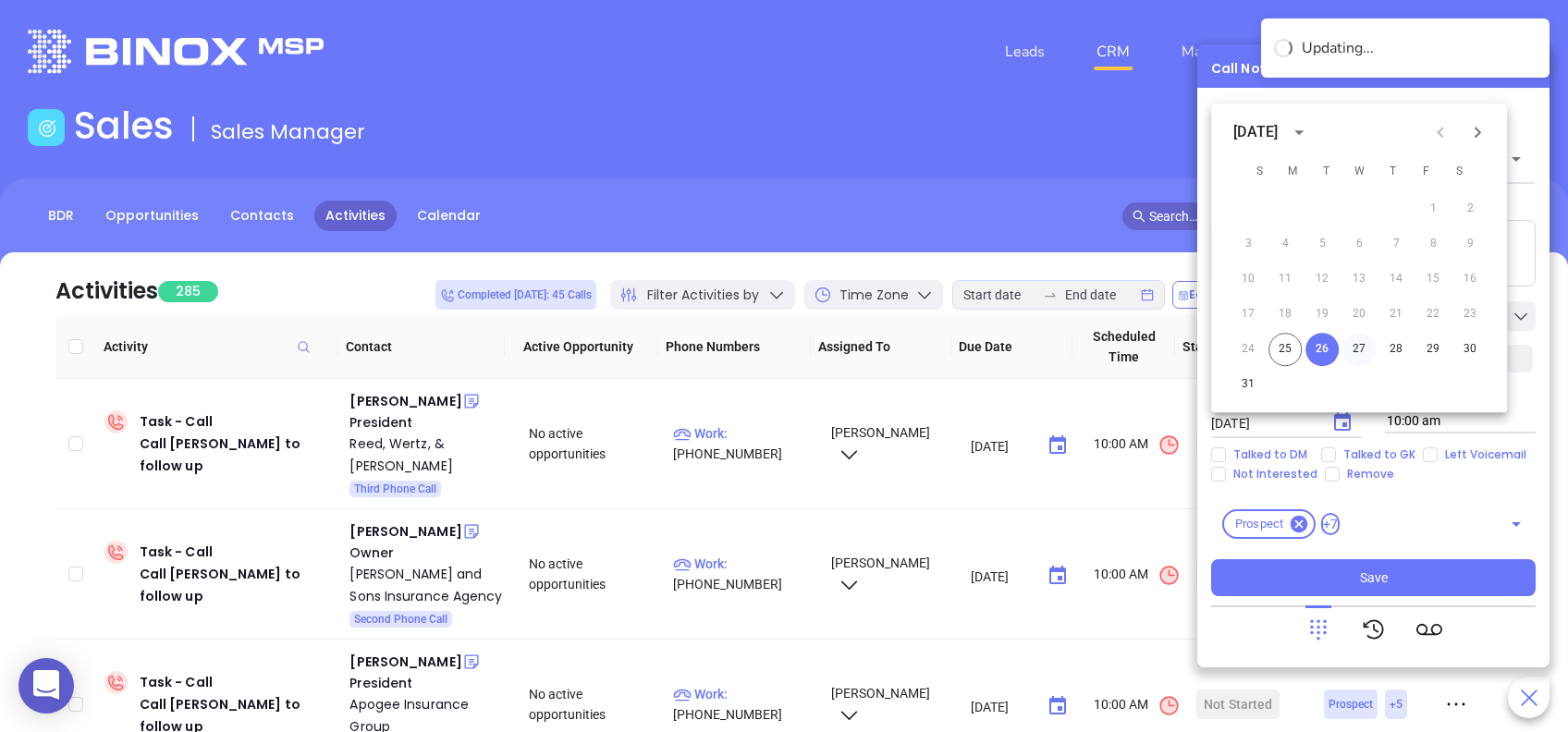
click at [1354, 343] on button "27" at bounding box center [1360, 349] width 33 height 33
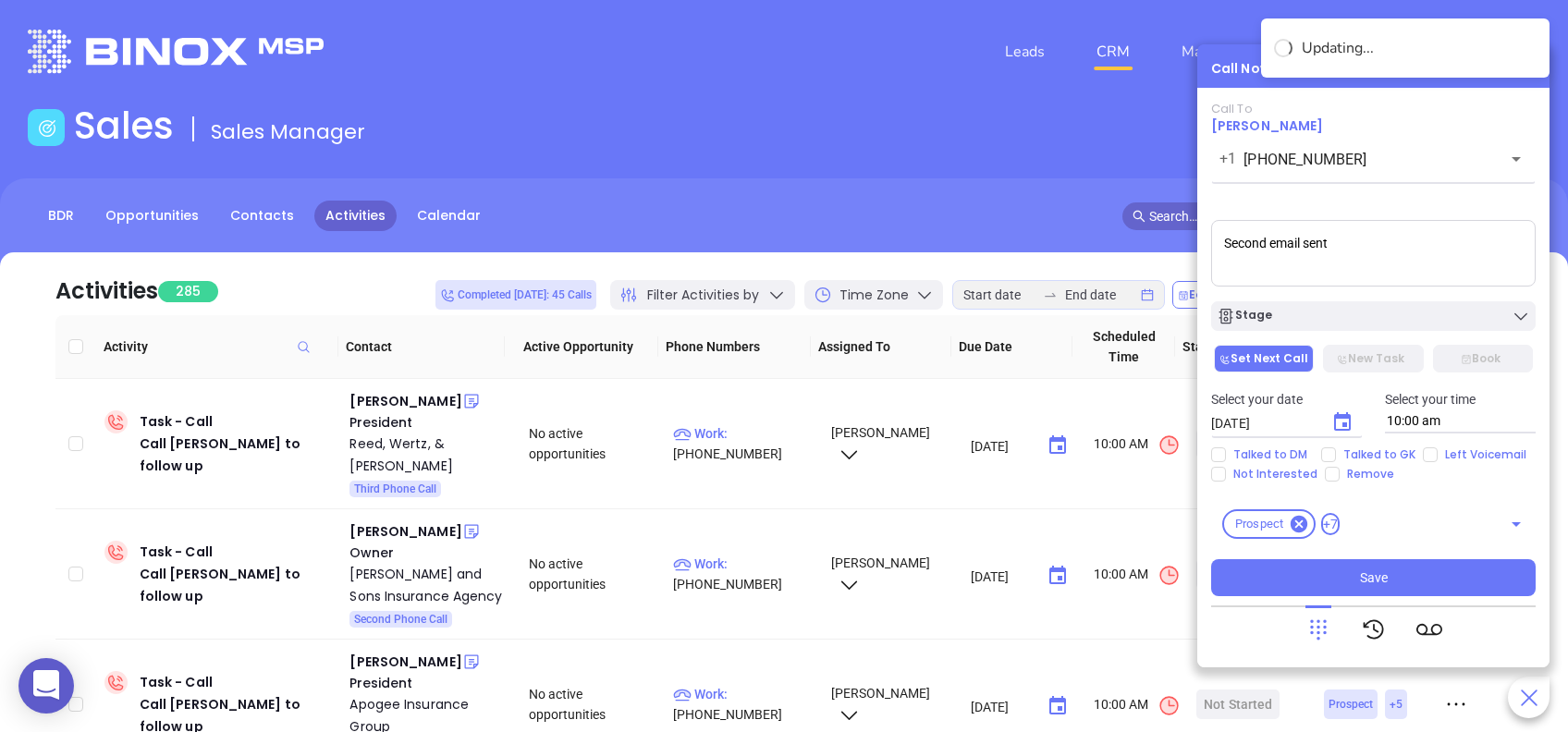
type input "[DATE]"
click at [1389, 448] on span "Talked to GK" at bounding box center [1379, 454] width 87 height 15
click at [1336, 448] on input "Talked to GK" at bounding box center [1328, 454] width 15 height 15
checkbox input "true"
click at [1394, 584] on button "Save" at bounding box center [1374, 578] width 325 height 37
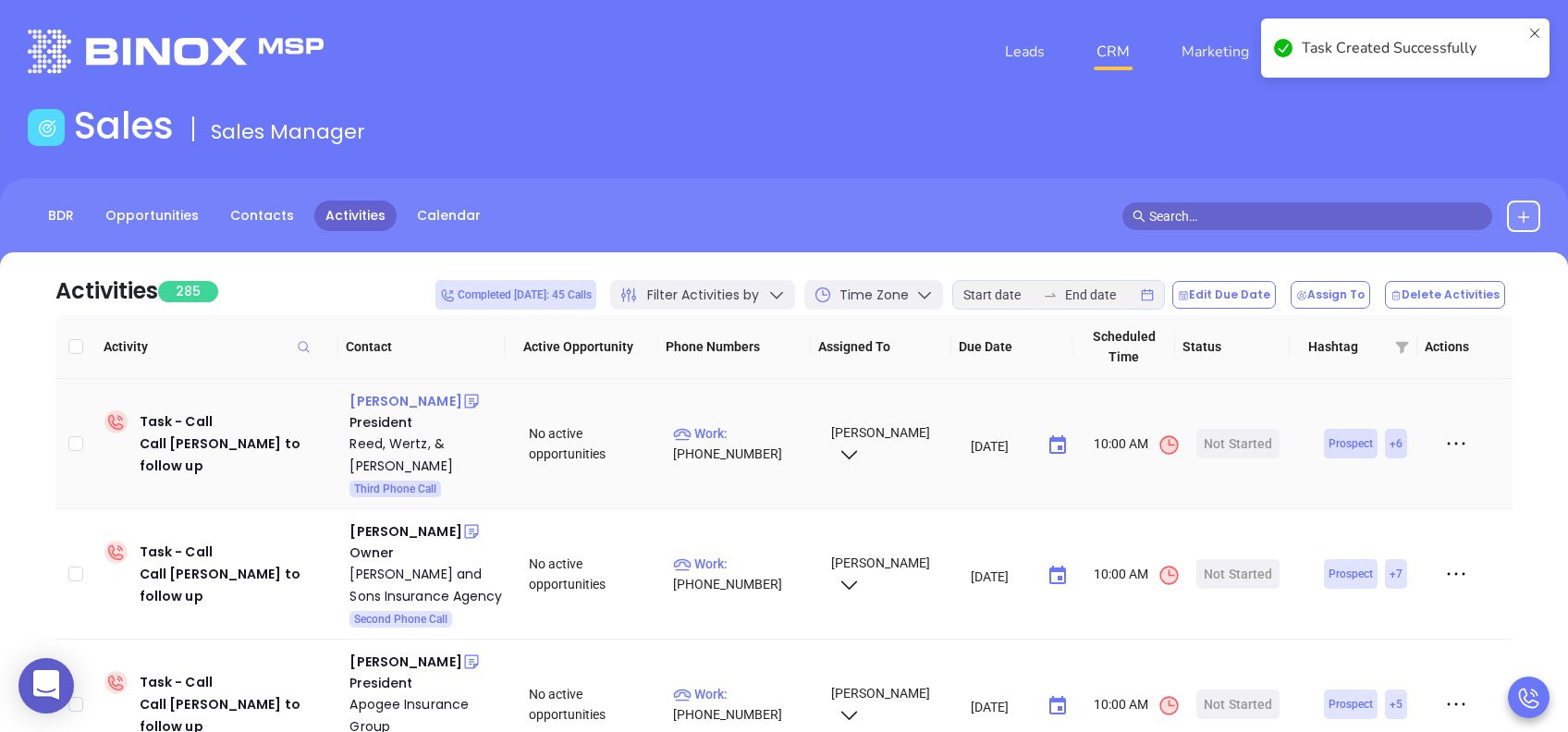
click at [399, 401] on div "[PERSON_NAME]" at bounding box center [405, 401] width 112 height 23
click at [764, 434] on p "Work : [PHONE_NUMBER]" at bounding box center [744, 444] width 141 height 41
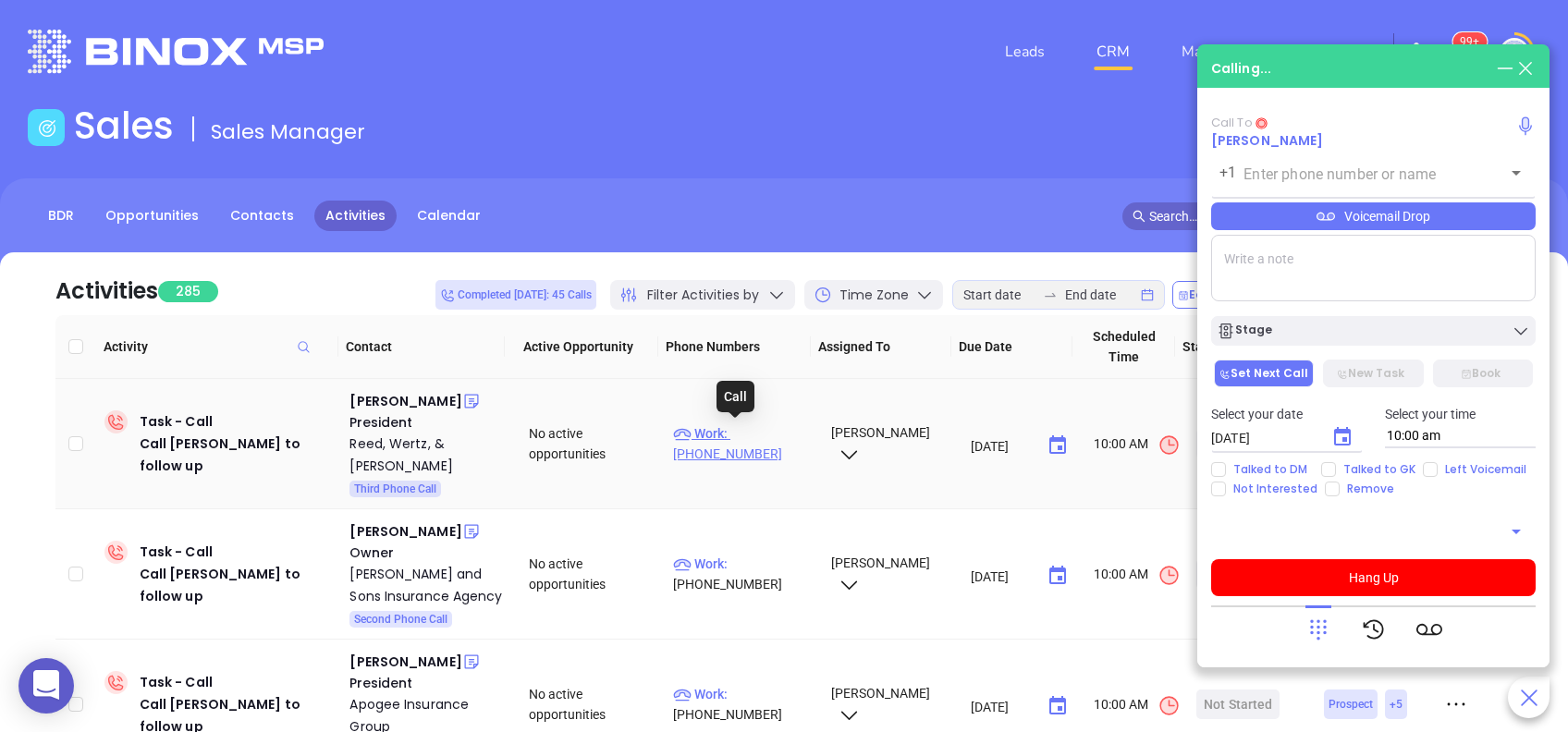
type input "[PHONE_NUMBER]"
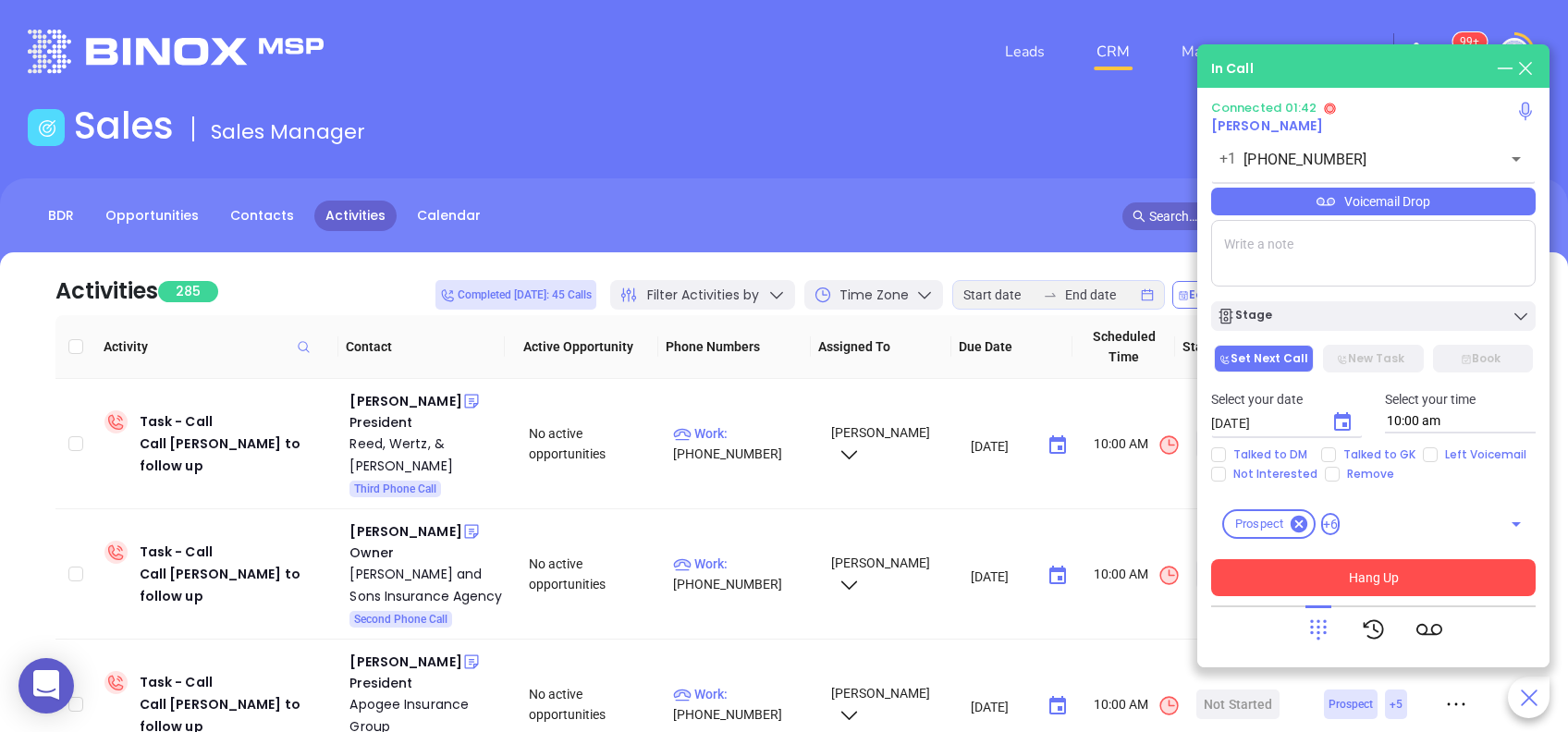
click at [1440, 574] on button "Hang Up" at bounding box center [1374, 578] width 325 height 37
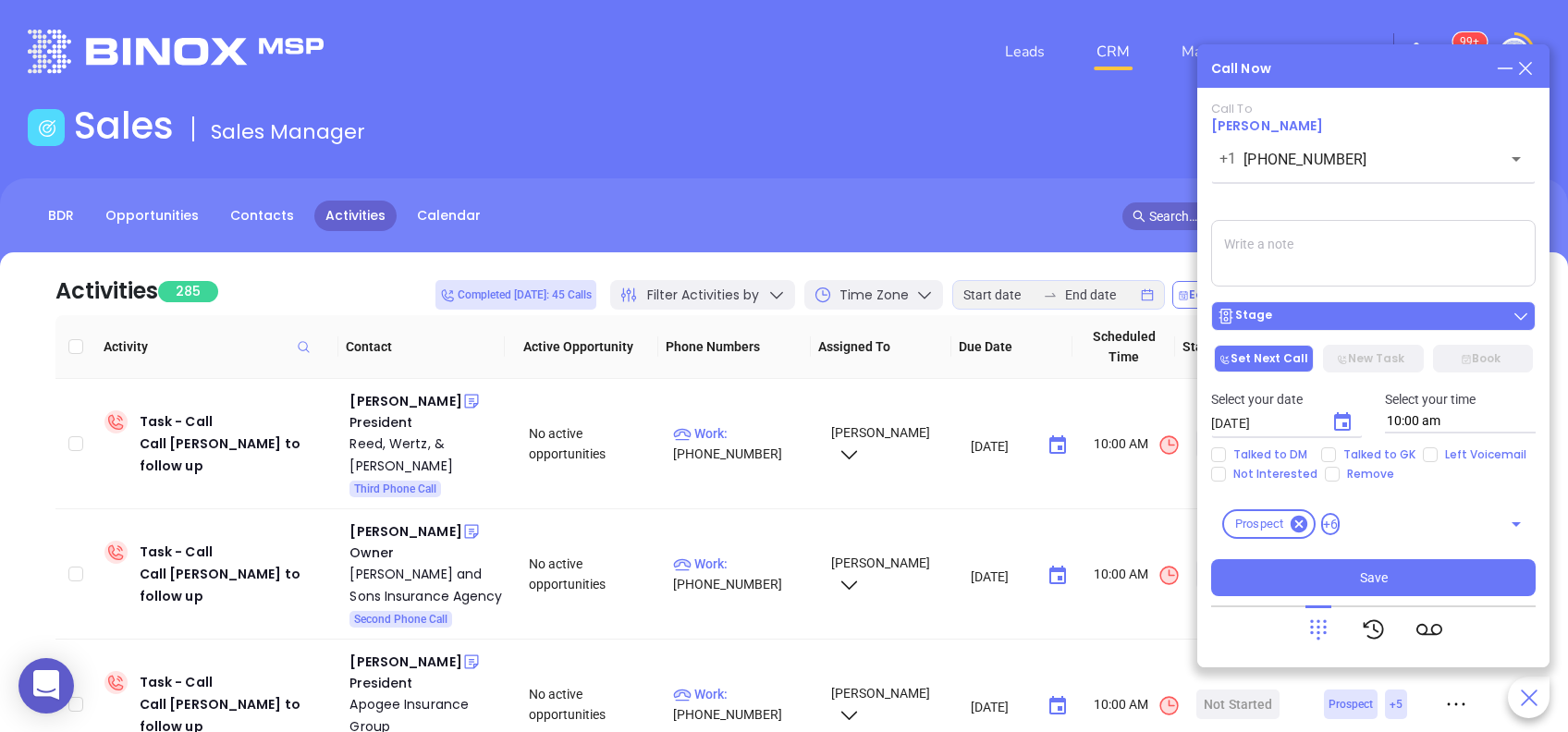
click at [1460, 317] on div "Stage" at bounding box center [1373, 316] width 313 height 19
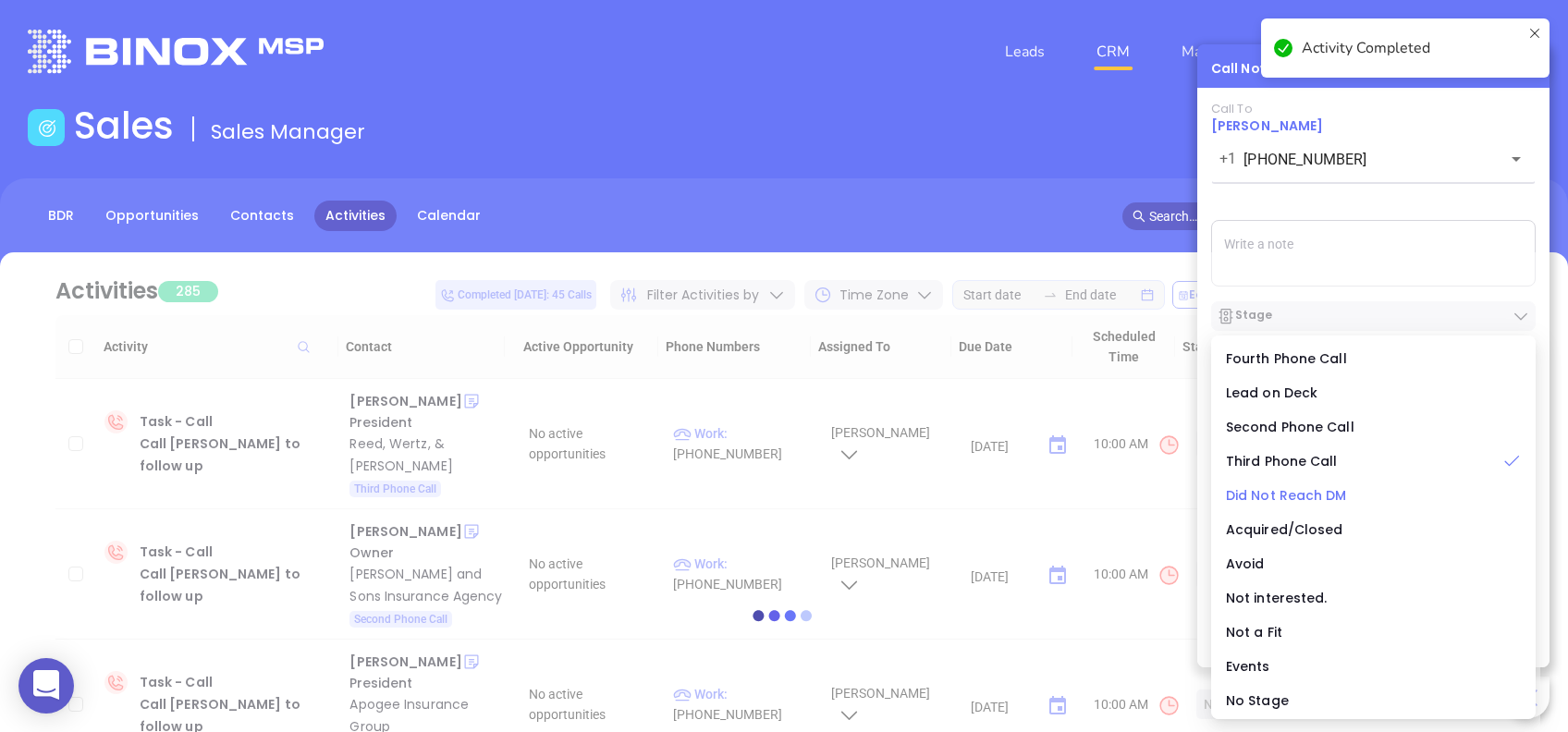
click at [1321, 493] on span "Did Not Reach DM" at bounding box center [1287, 495] width 121 height 19
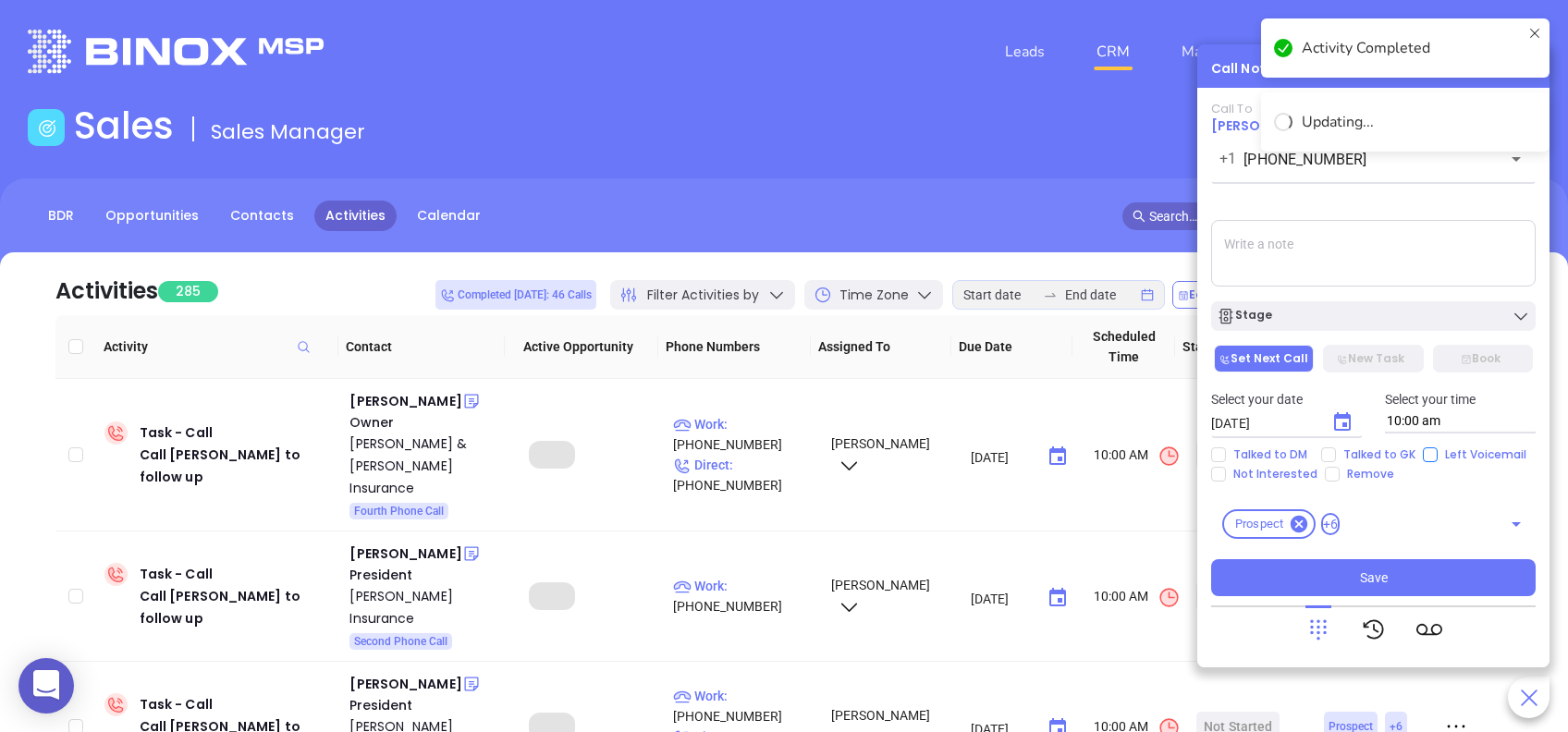
click at [1423, 461] on input "Left Voicemail" at bounding box center [1430, 454] width 15 height 15
checkbox input "true"
click at [1403, 577] on button "Save" at bounding box center [1374, 578] width 325 height 37
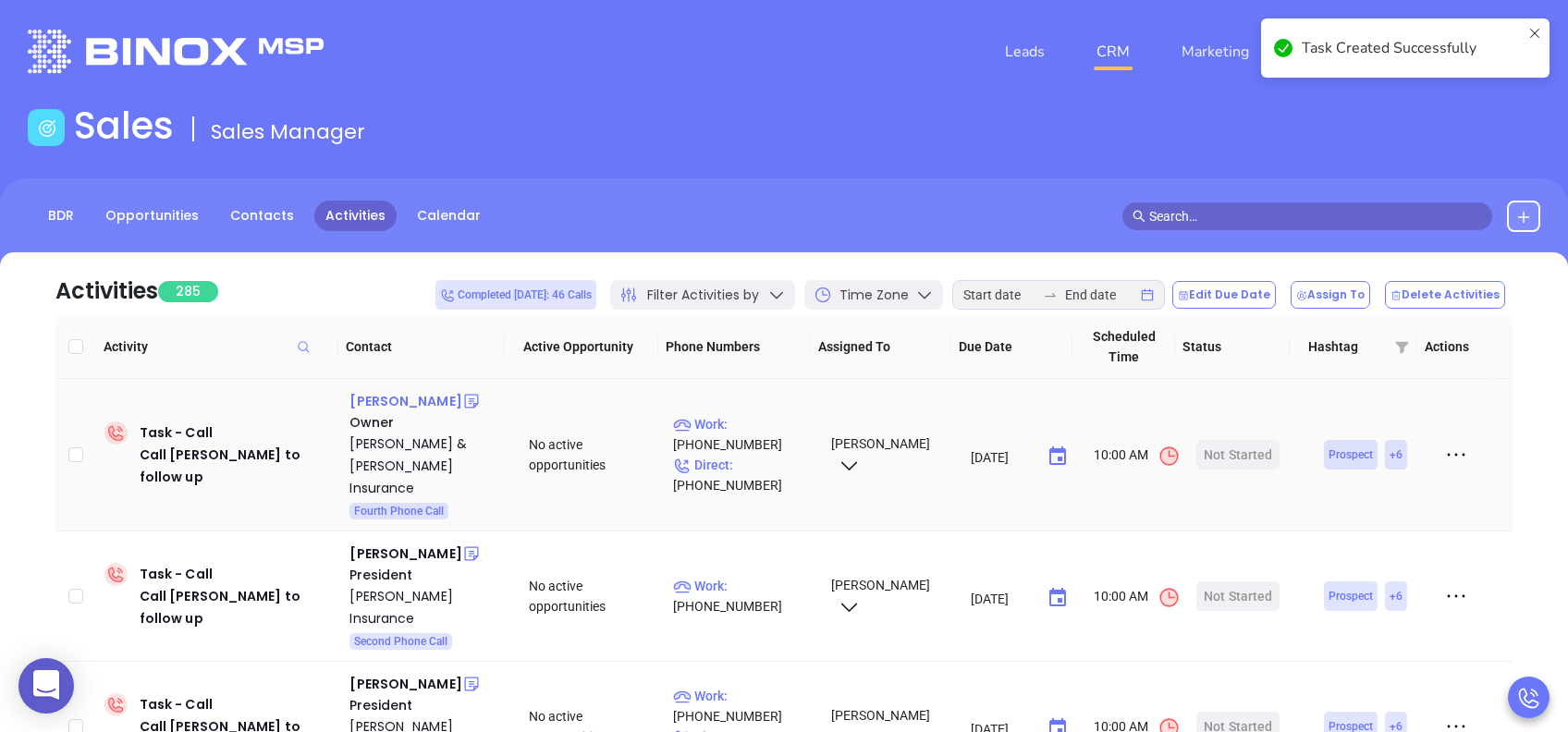
click at [367, 398] on div "Lee Dietz" at bounding box center [405, 401] width 112 height 23
click at [762, 418] on p "Work : (717) 757-2761" at bounding box center [744, 435] width 141 height 41
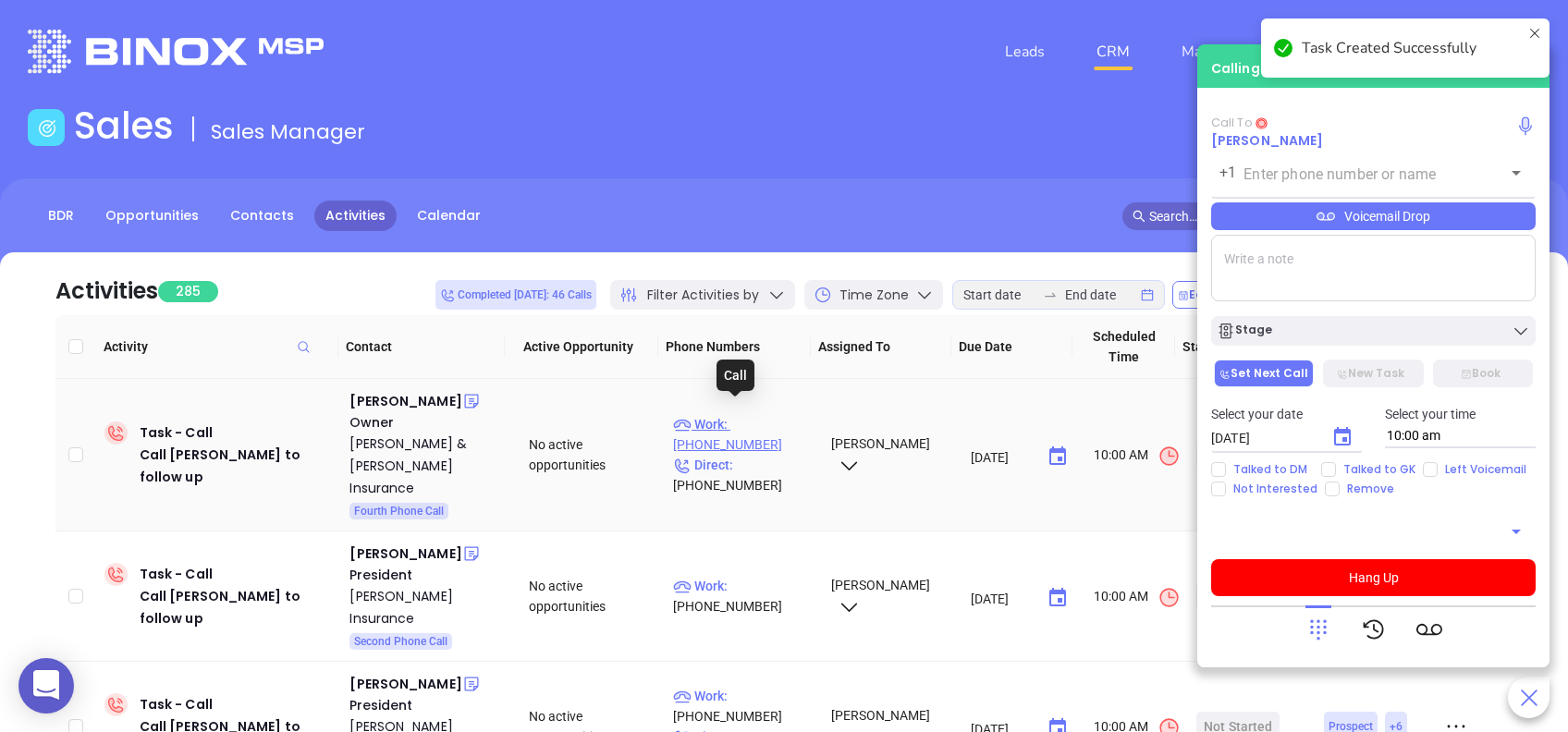
type input "(717) 757-2761"
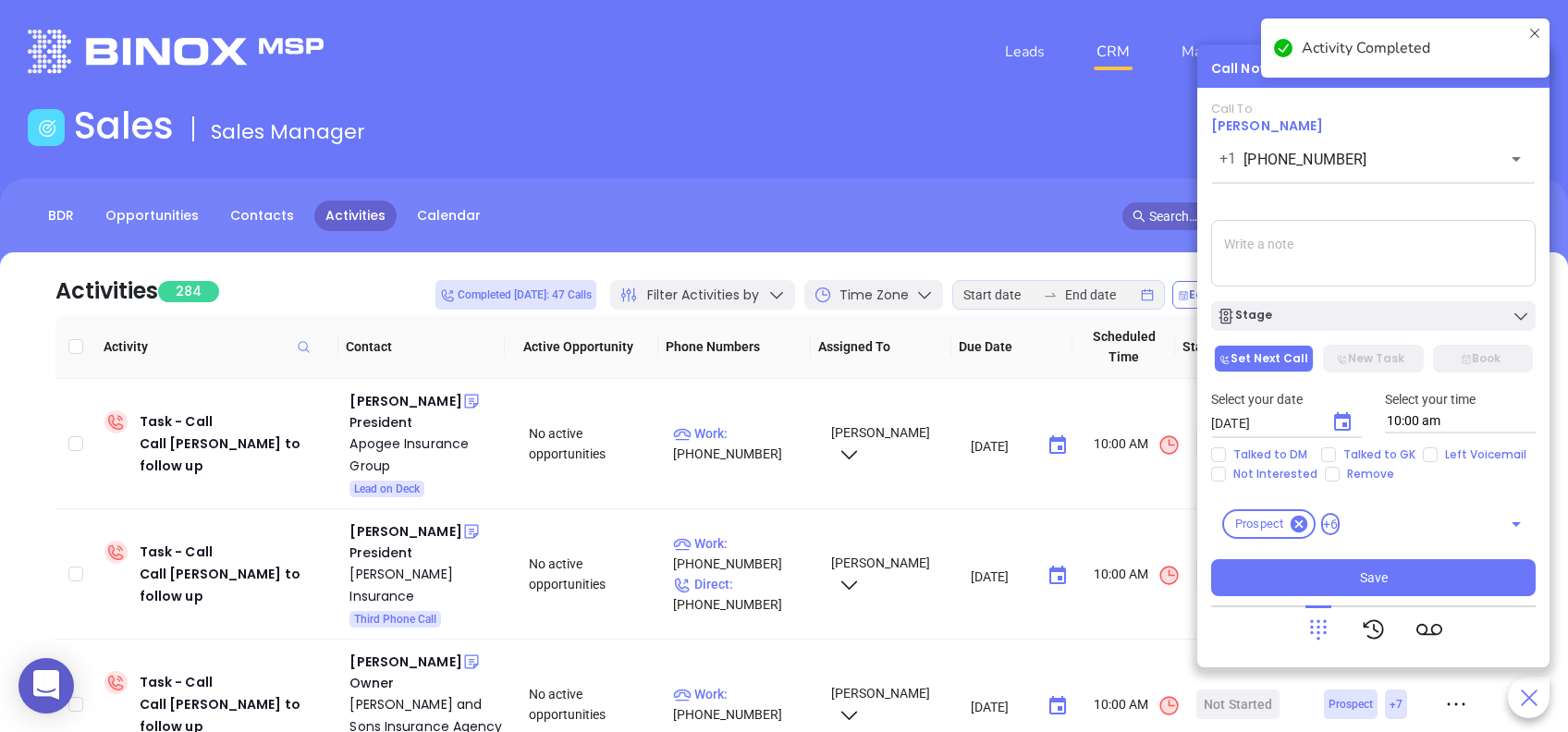
click at [1540, 37] on icon at bounding box center [1535, 47] width 15 height 44
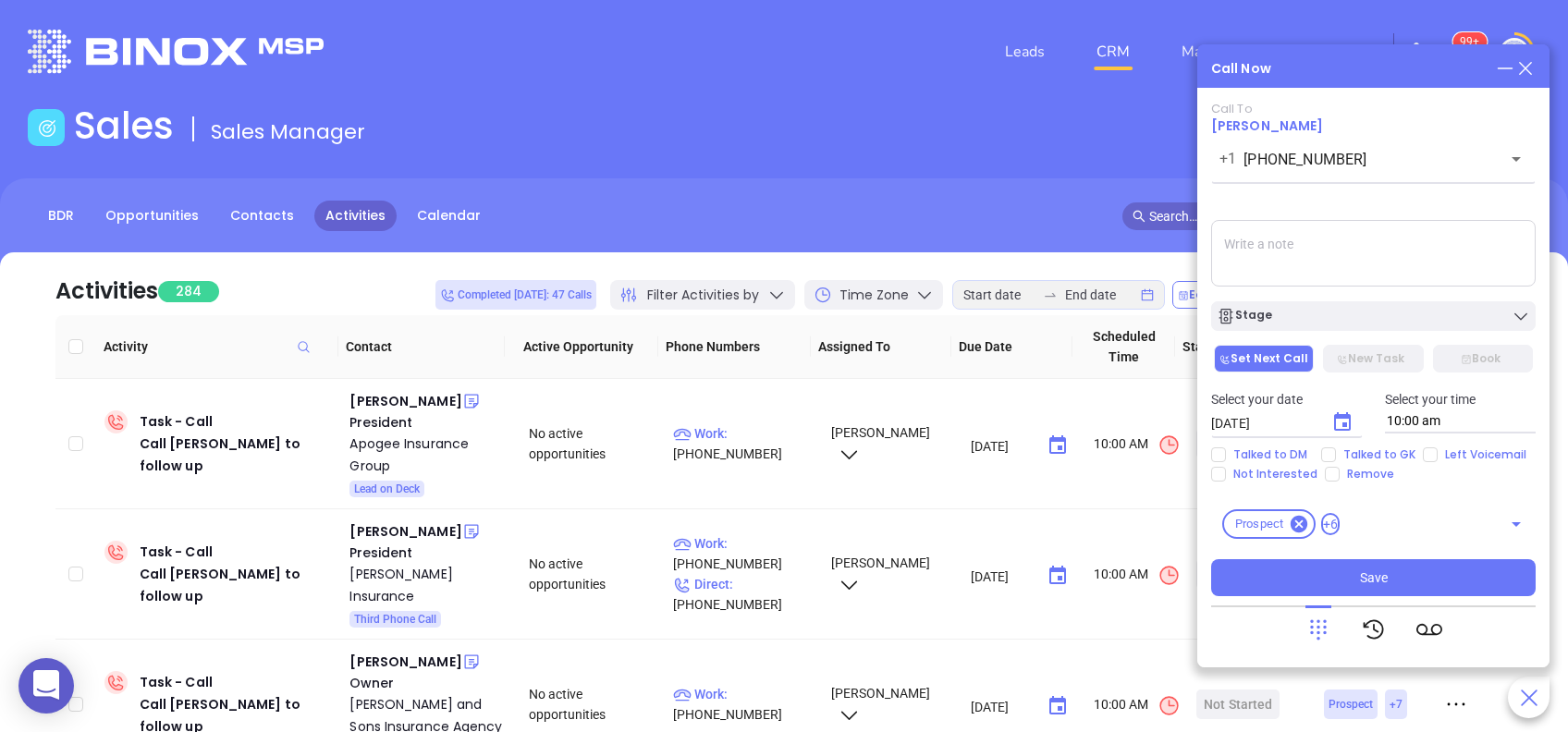
click at [1529, 72] on icon at bounding box center [1525, 68] width 13 height 13
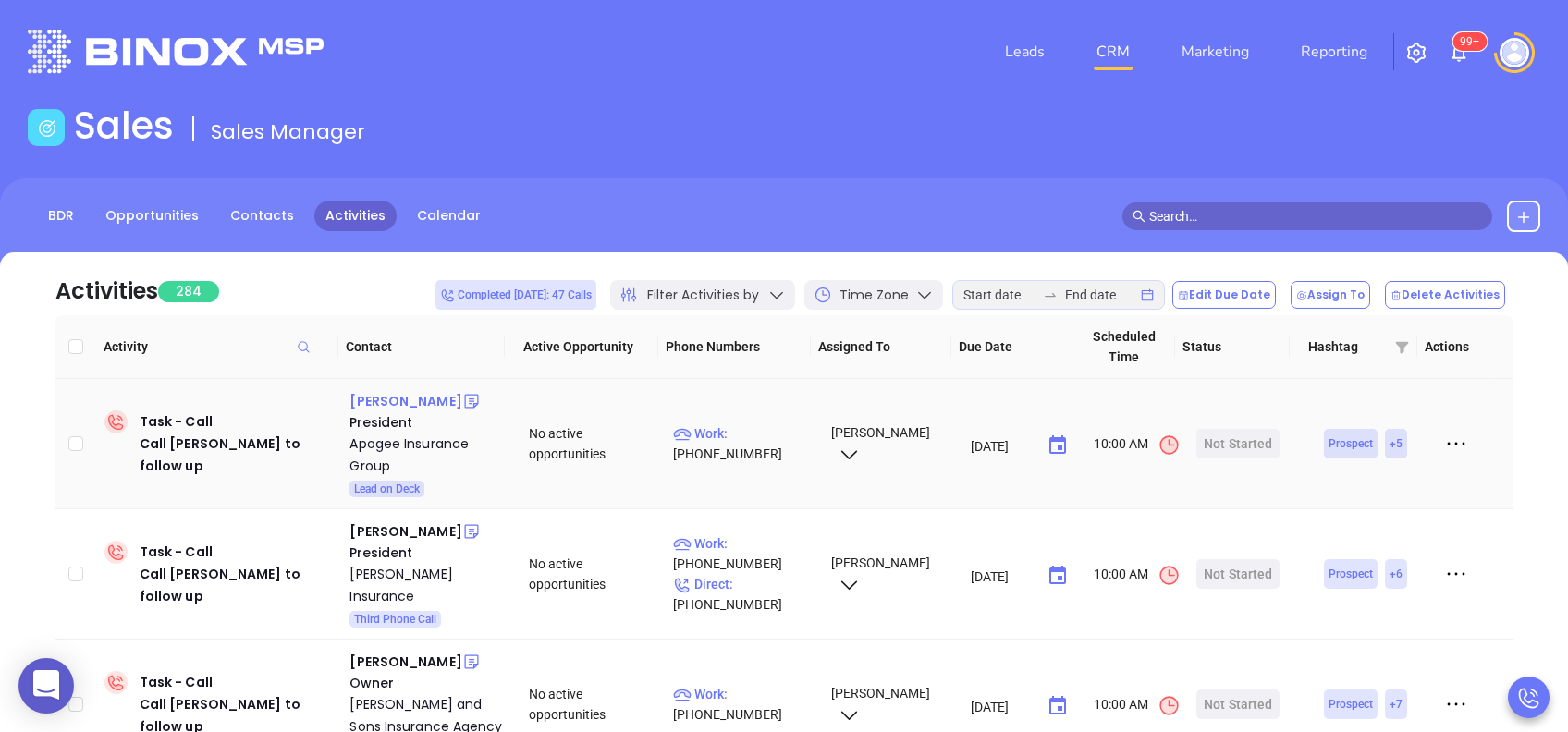
click at [401, 401] on div "Ryan Gotro" at bounding box center [405, 401] width 112 height 23
click at [758, 438] on p "Work : (877) 337-3200" at bounding box center [744, 444] width 141 height 41
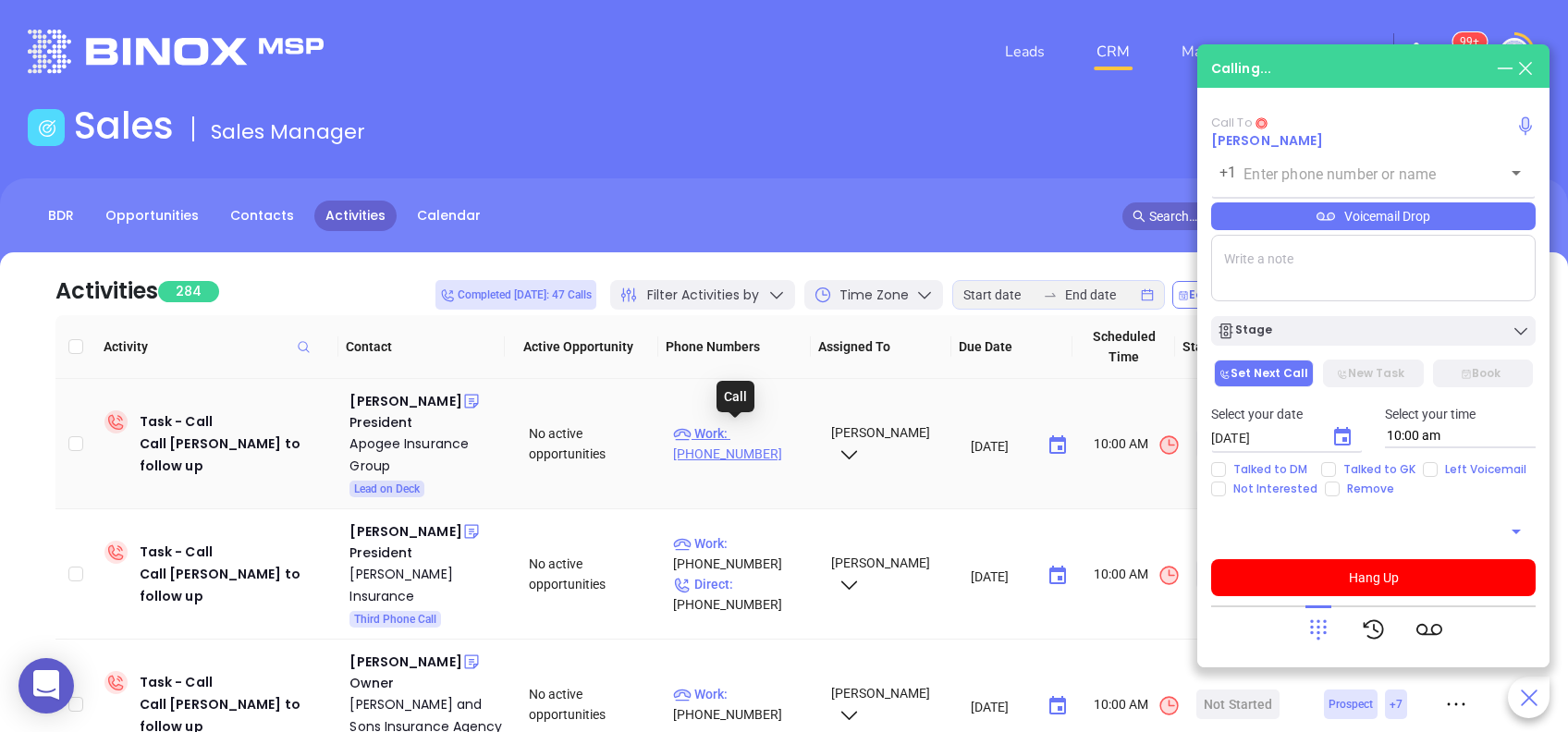
type input "(877) 337-3200"
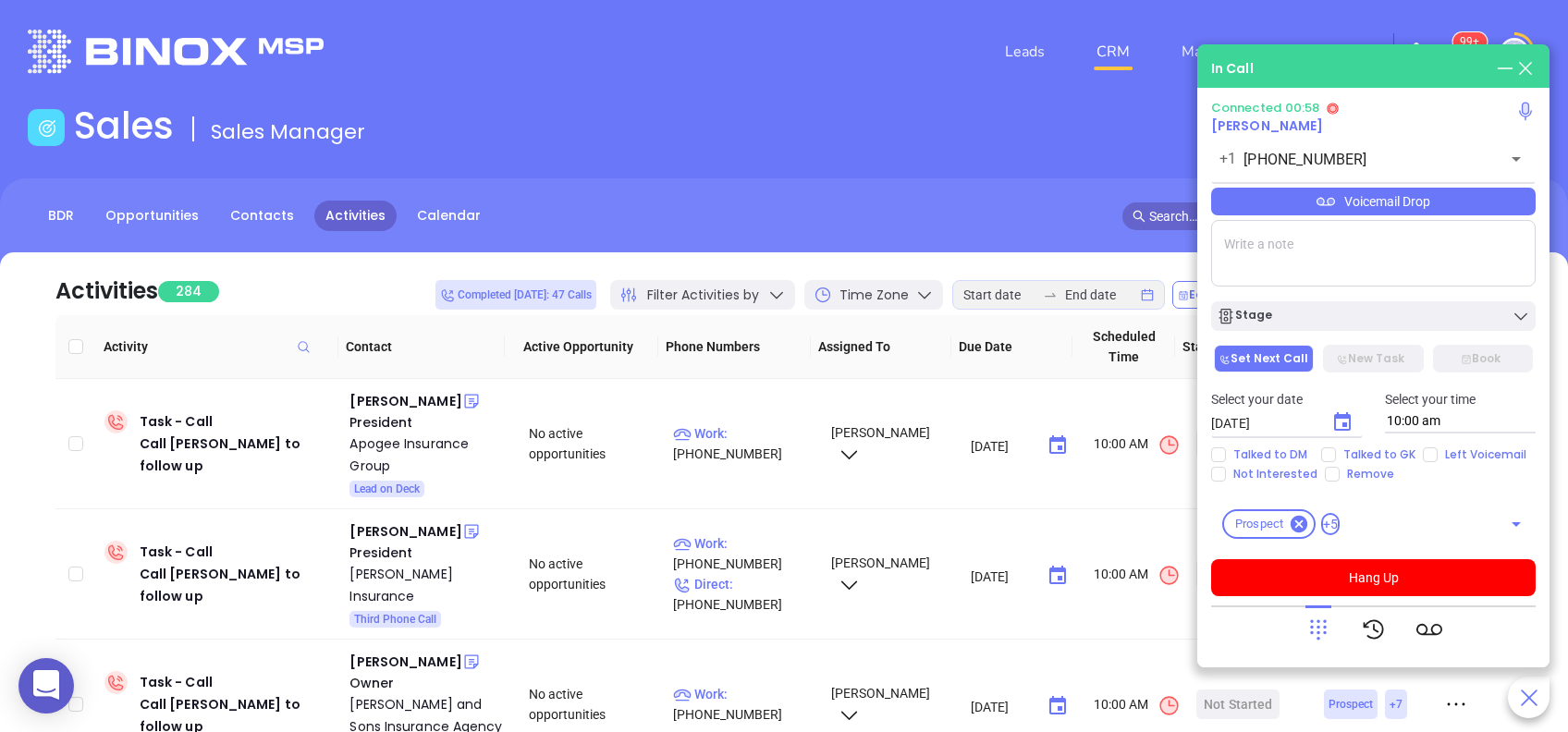
click at [1440, 200] on div "Voicemail Drop" at bounding box center [1374, 202] width 325 height 27
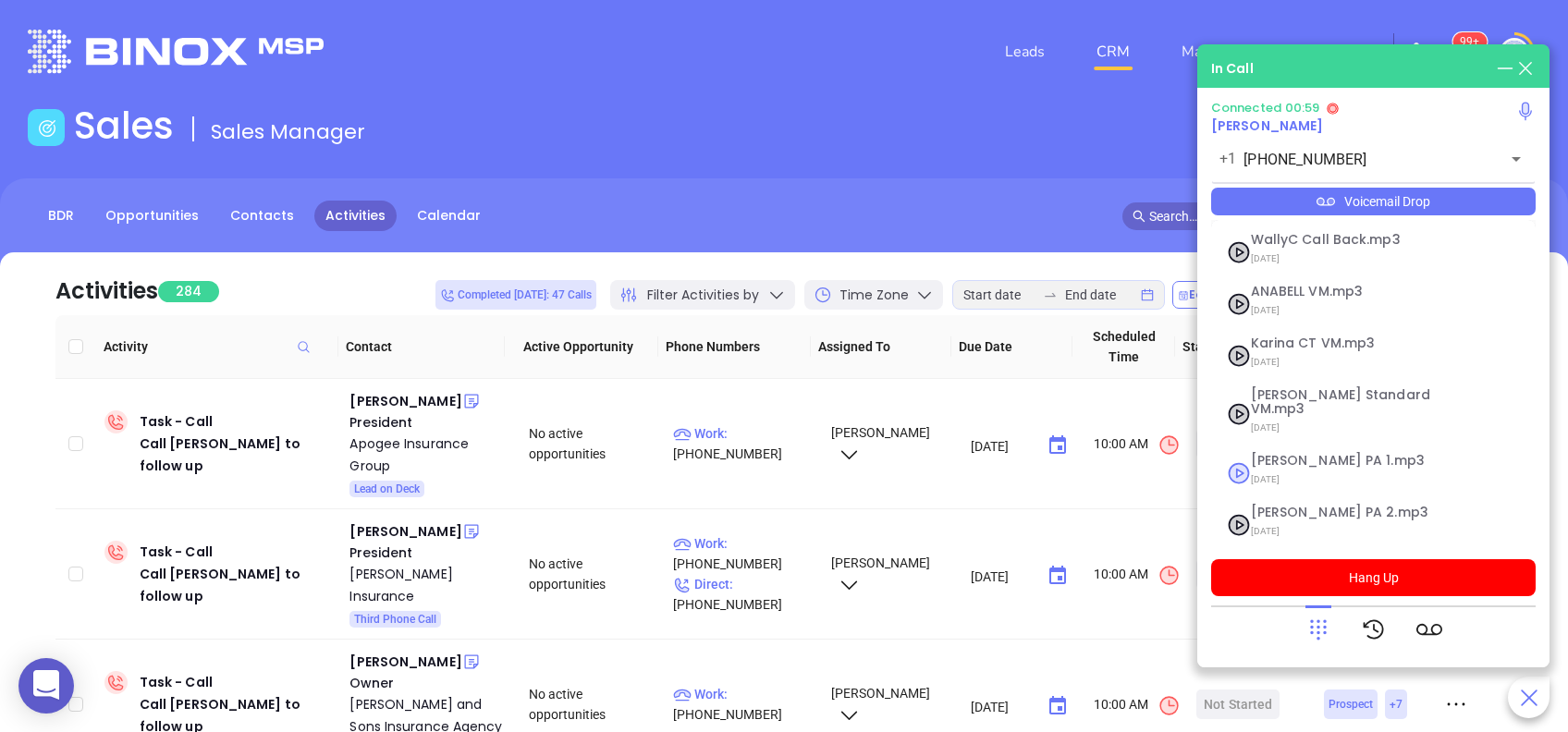
click at [1333, 454] on span "Vicky PA 1.mp3" at bounding box center [1351, 461] width 200 height 14
checkbox input "true"
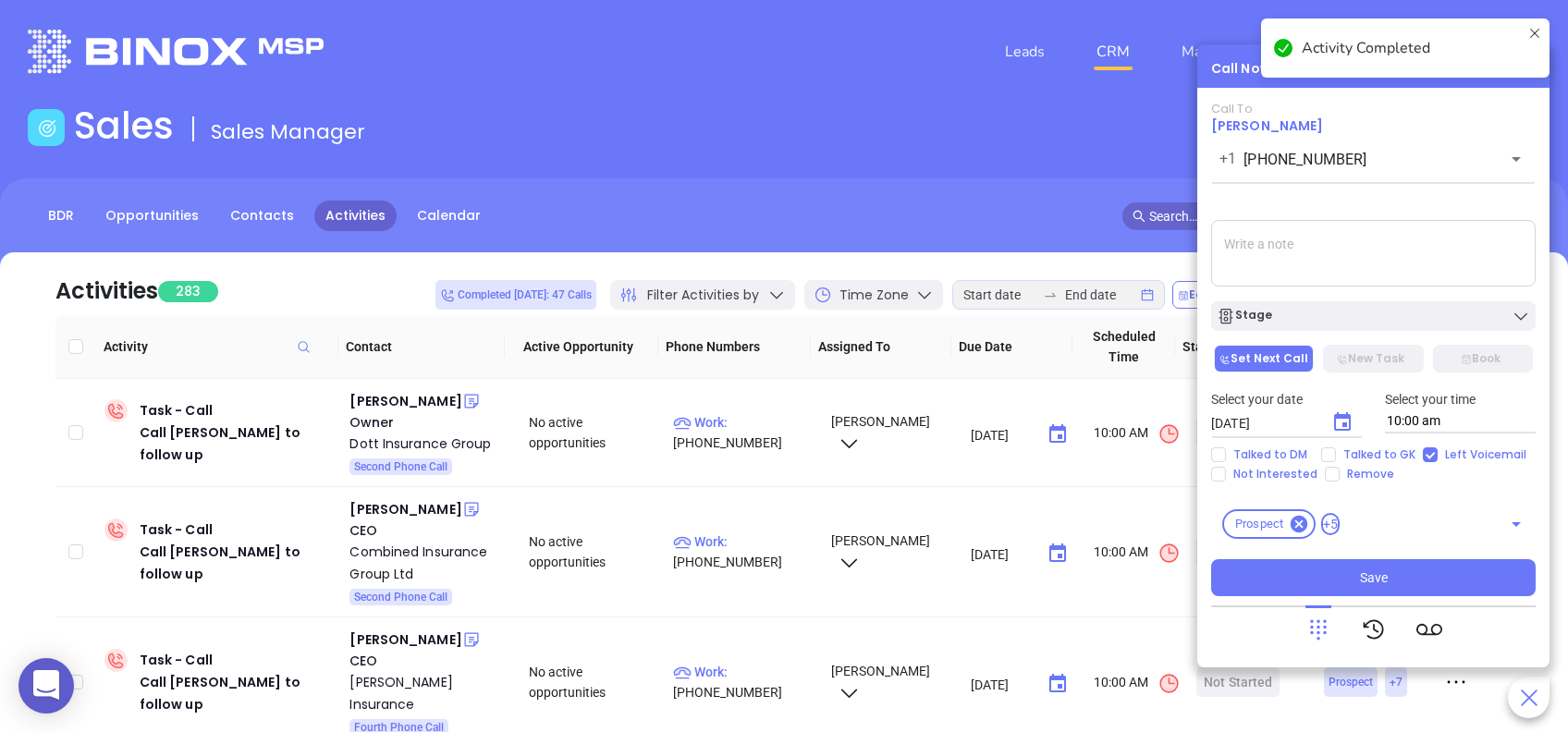
click at [1423, 258] on textarea at bounding box center [1374, 253] width 325 height 67
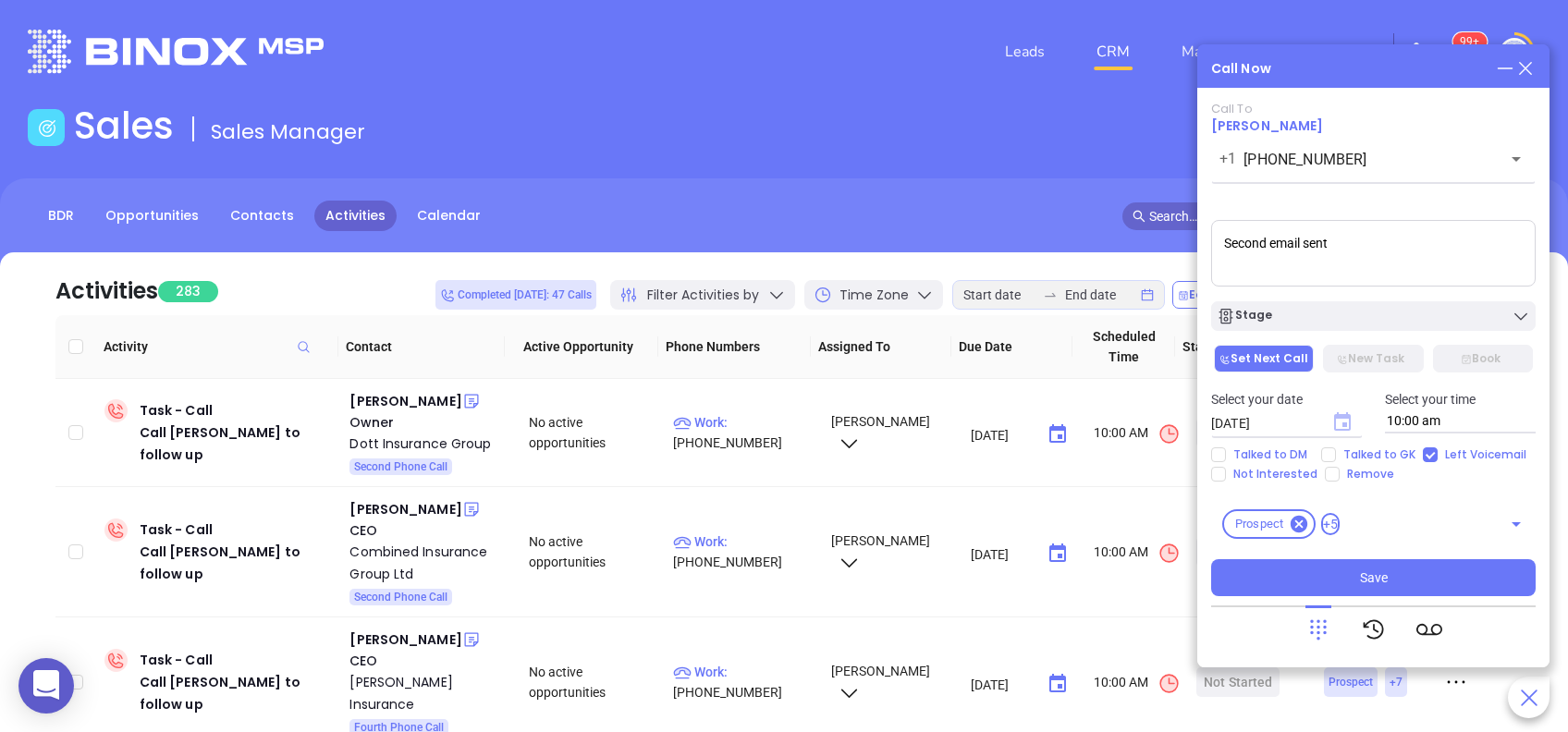
type textarea "Second email sent"
click at [1346, 418] on icon "Choose date, selected date is Aug 26, 2025" at bounding box center [1342, 421] width 17 height 19
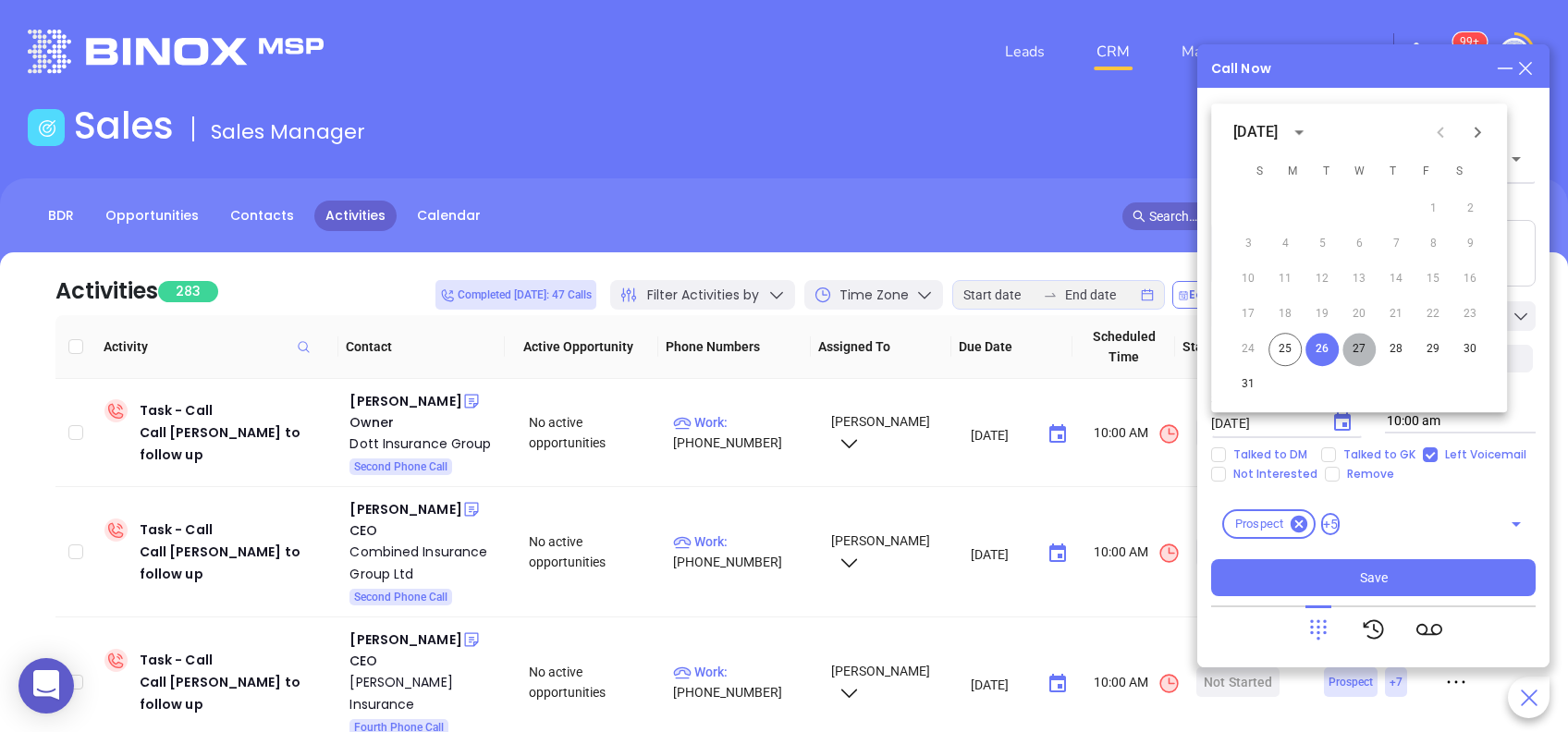
click at [1366, 355] on button "27" at bounding box center [1360, 349] width 33 height 33
type input "08/27/2025"
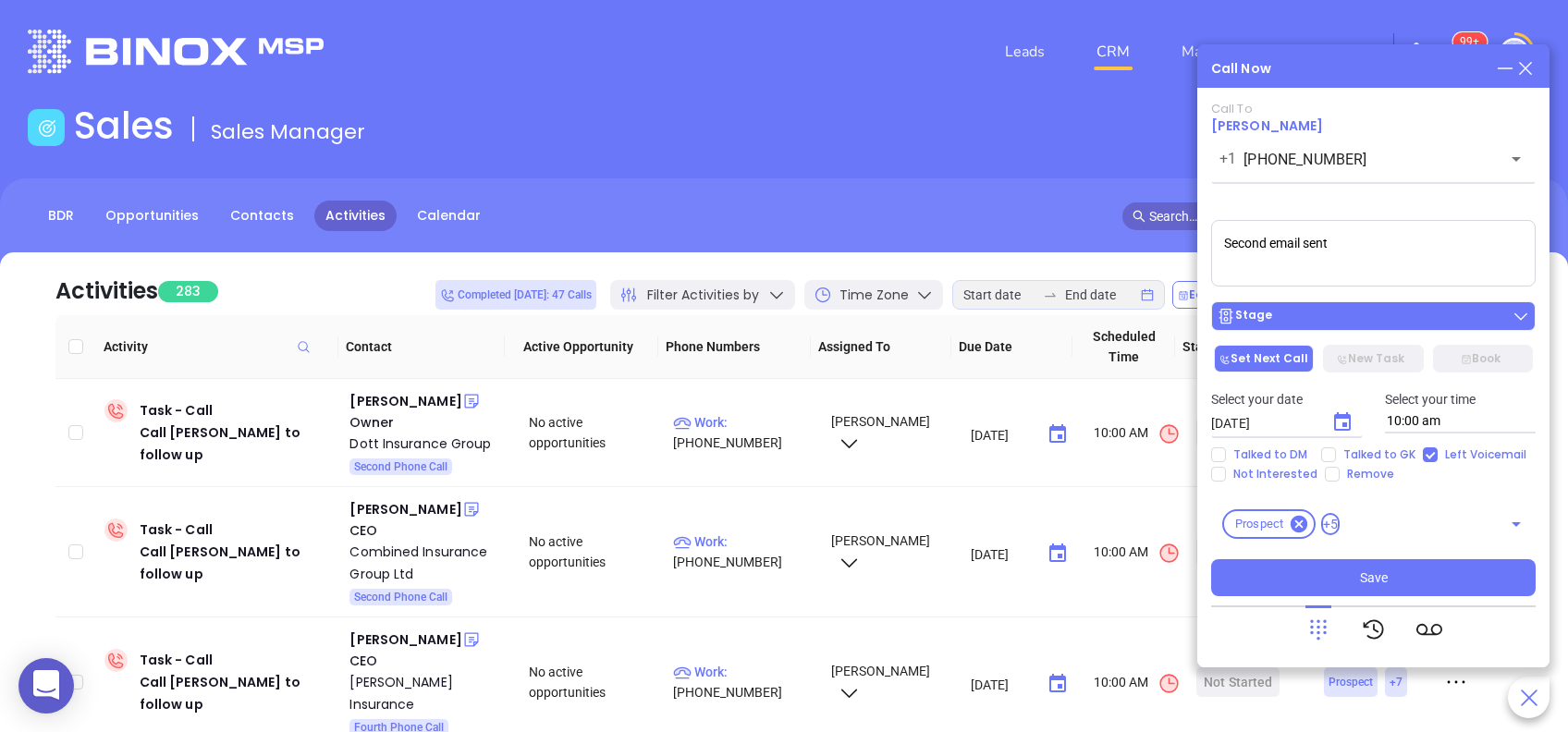
click at [1366, 312] on div "Stage" at bounding box center [1373, 316] width 313 height 19
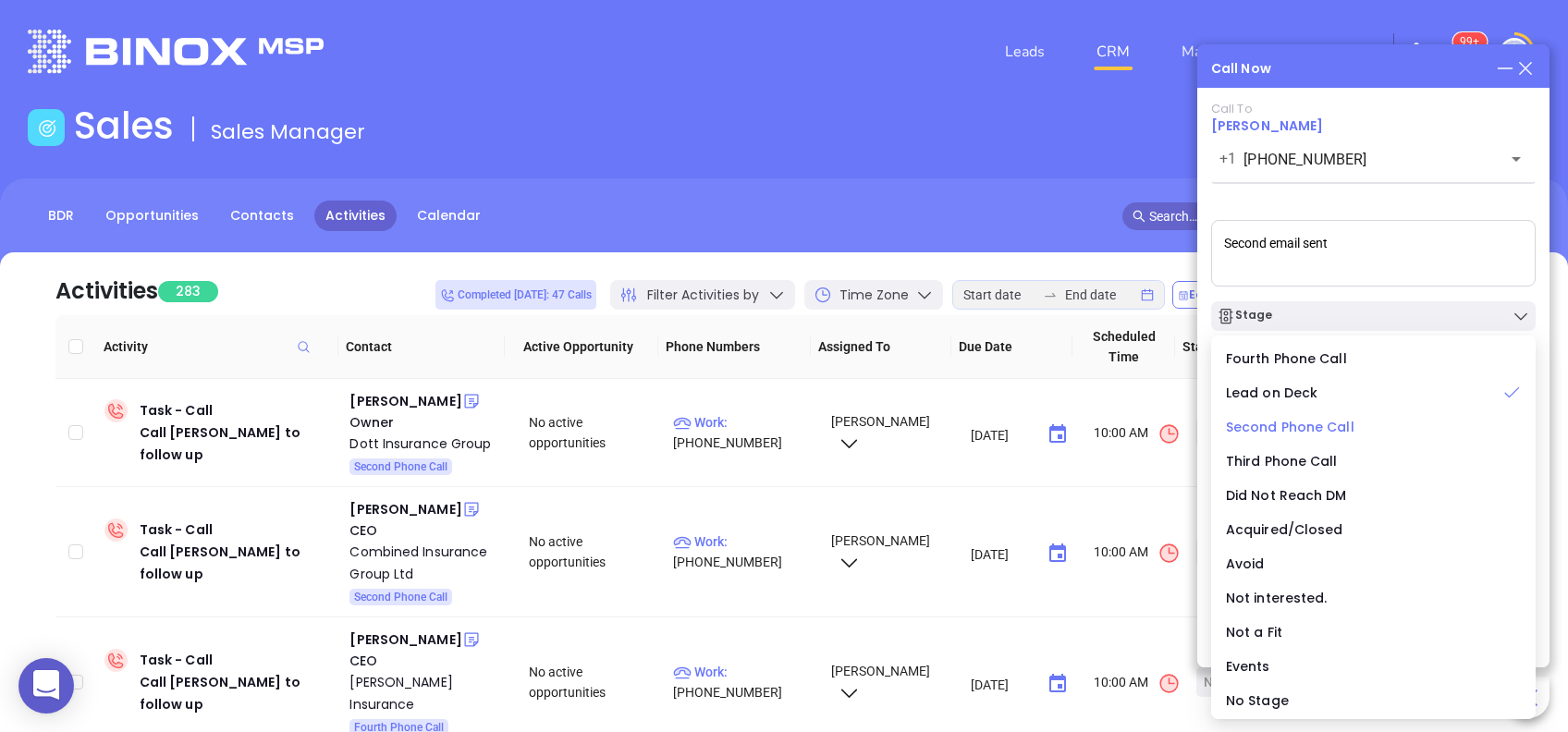
click at [1337, 428] on span "Second Phone Call" at bounding box center [1290, 427] width 128 height 19
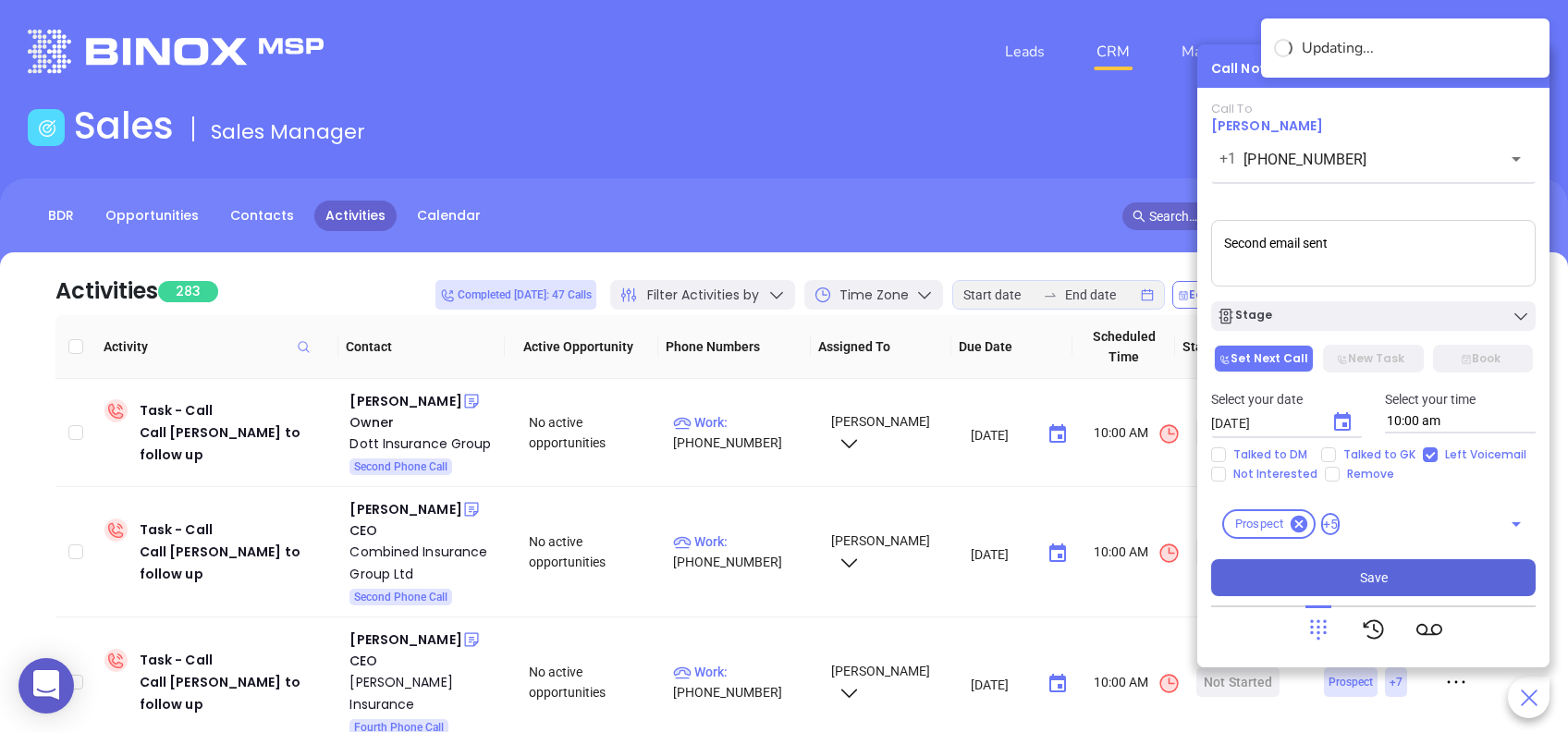
click at [1346, 586] on button "Save" at bounding box center [1374, 578] width 325 height 37
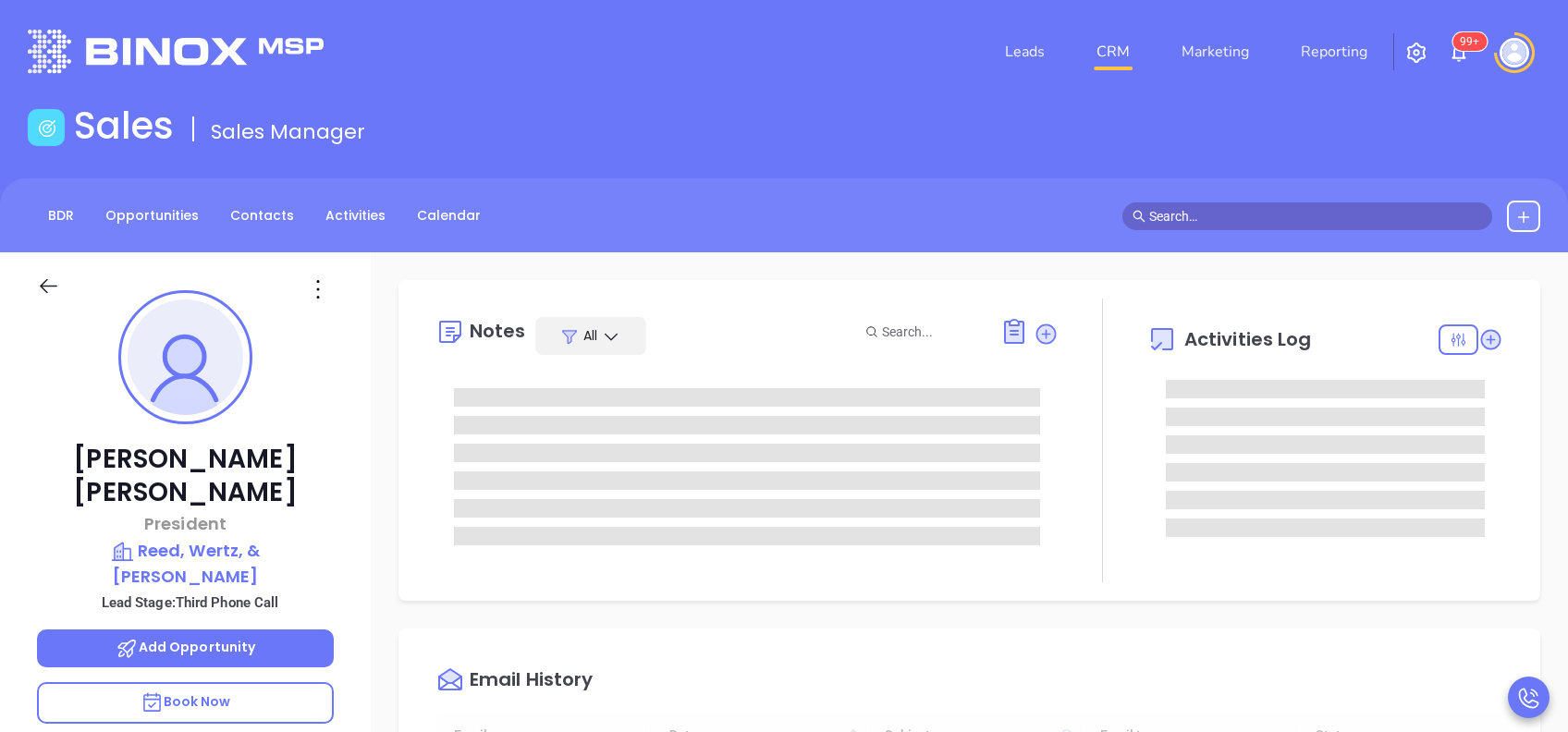
type input "[DATE]"
type input "[PERSON_NAME]"
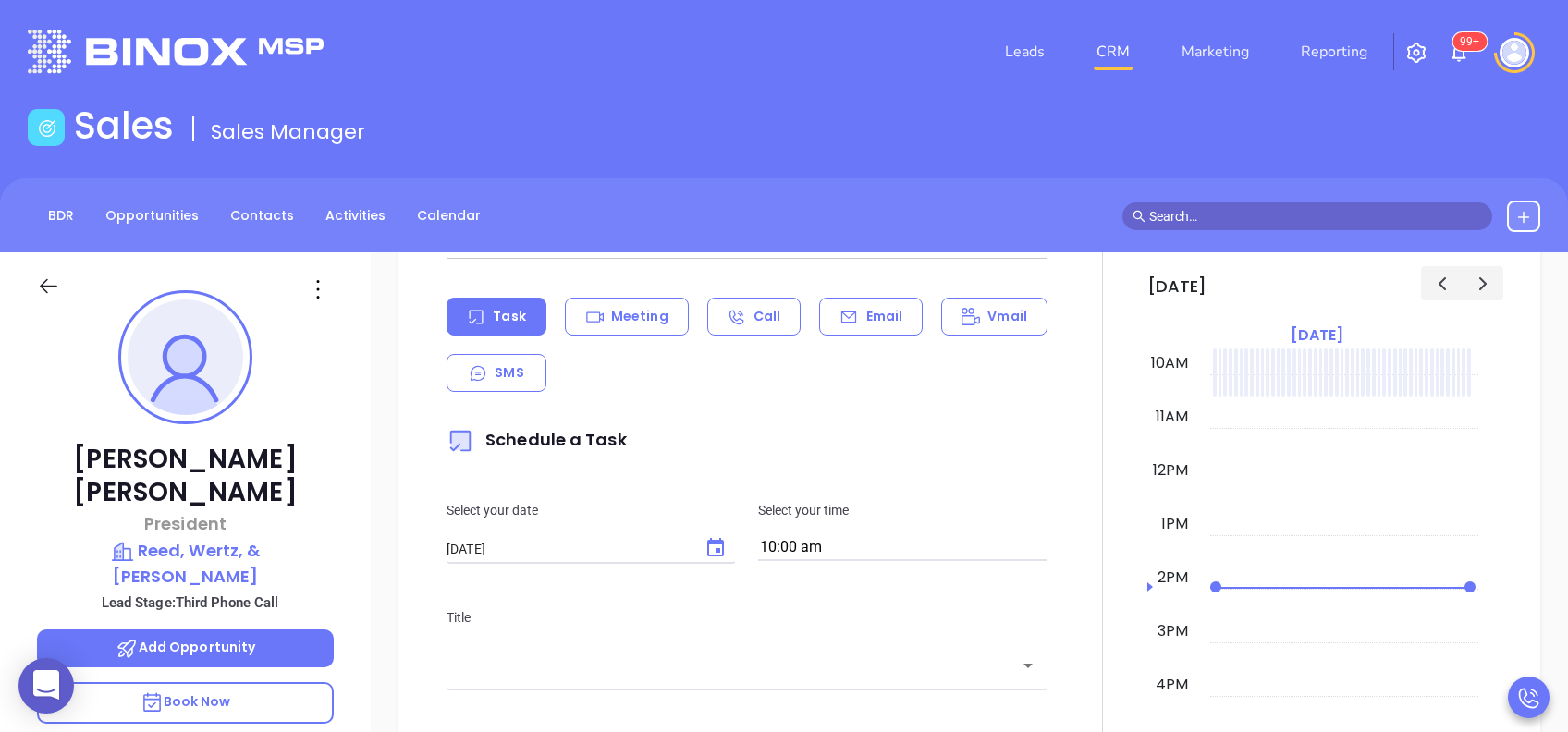
scroll to position [985, 0]
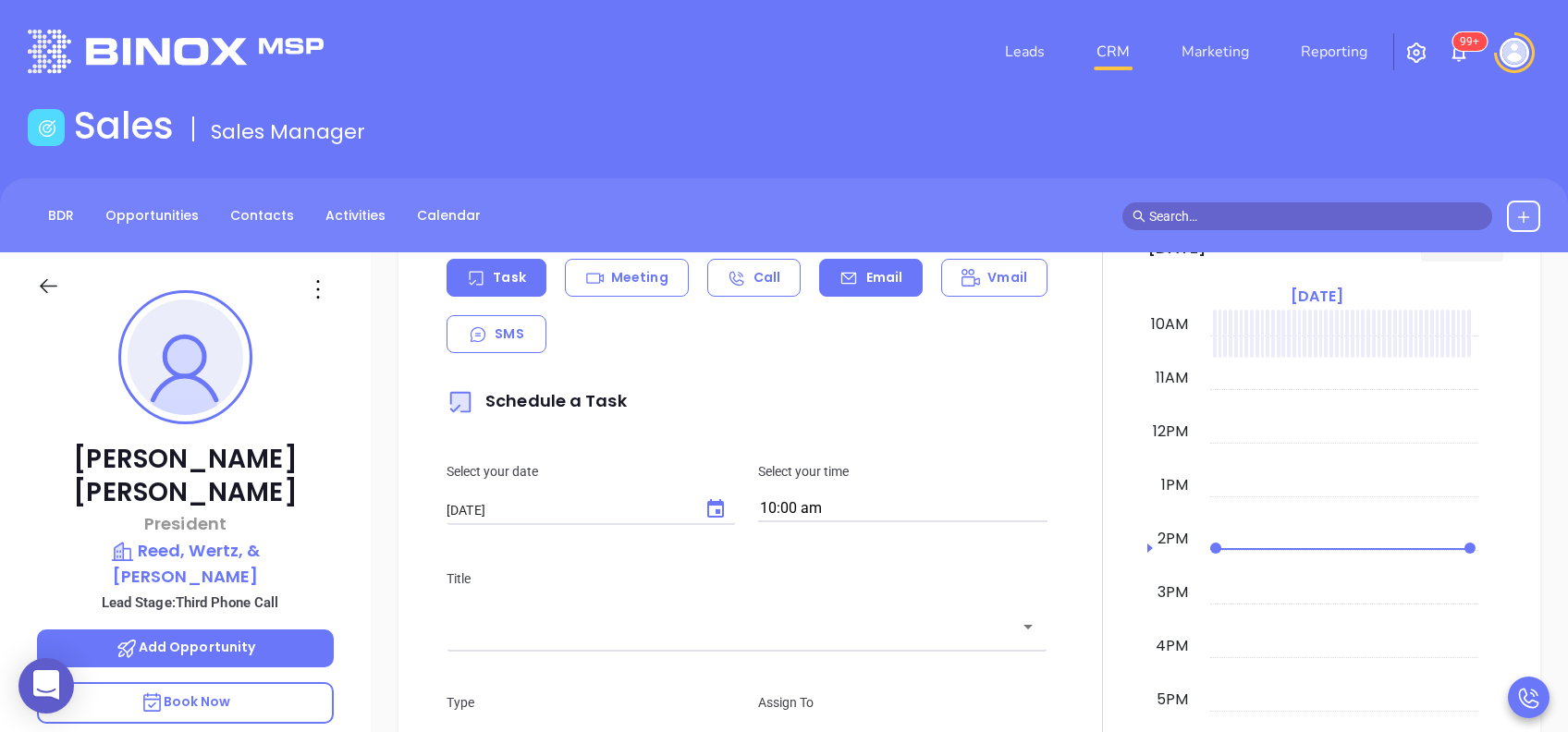
click at [889, 276] on p "Email" at bounding box center [885, 278] width 37 height 20
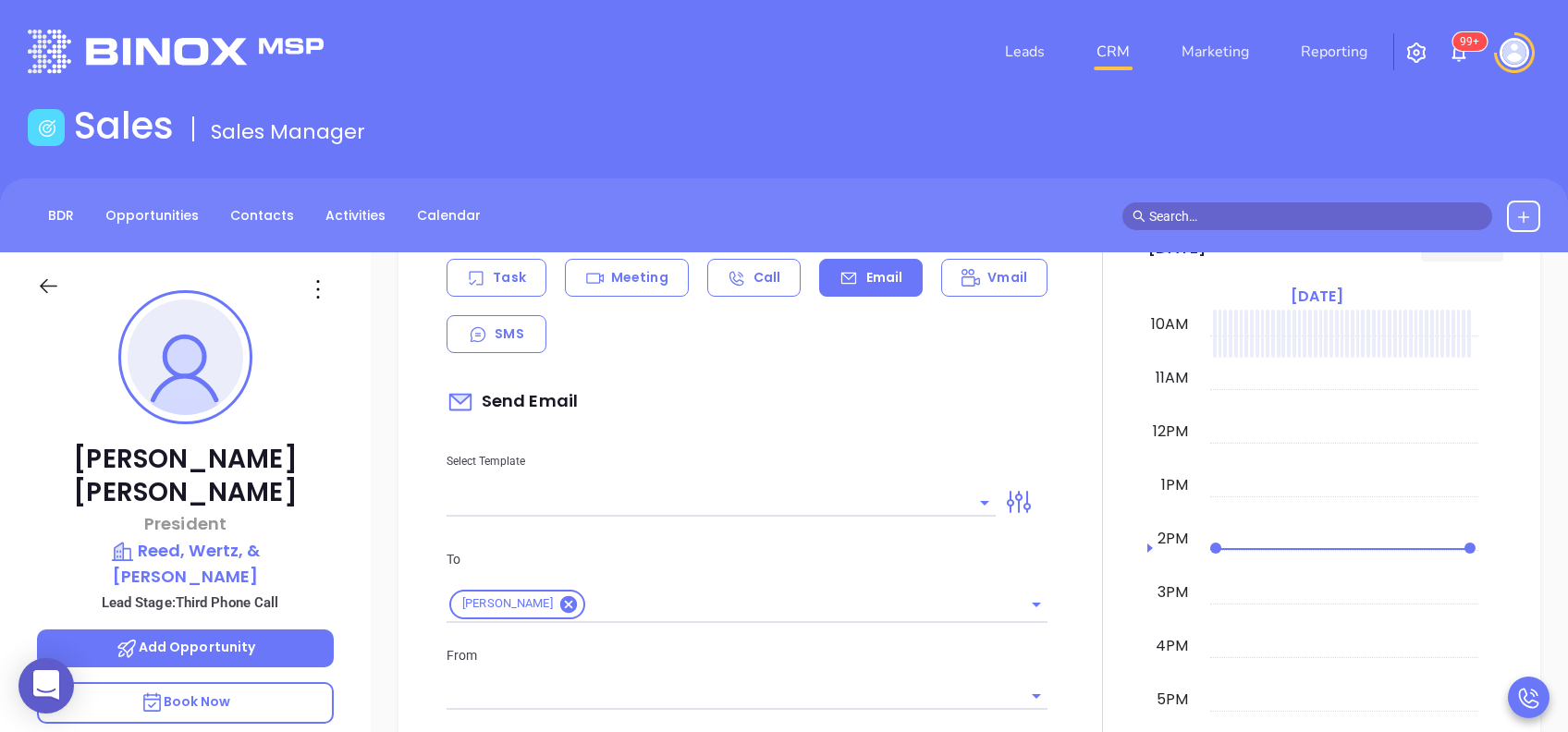
click at [707, 497] on input "text" at bounding box center [707, 502] width 522 height 26
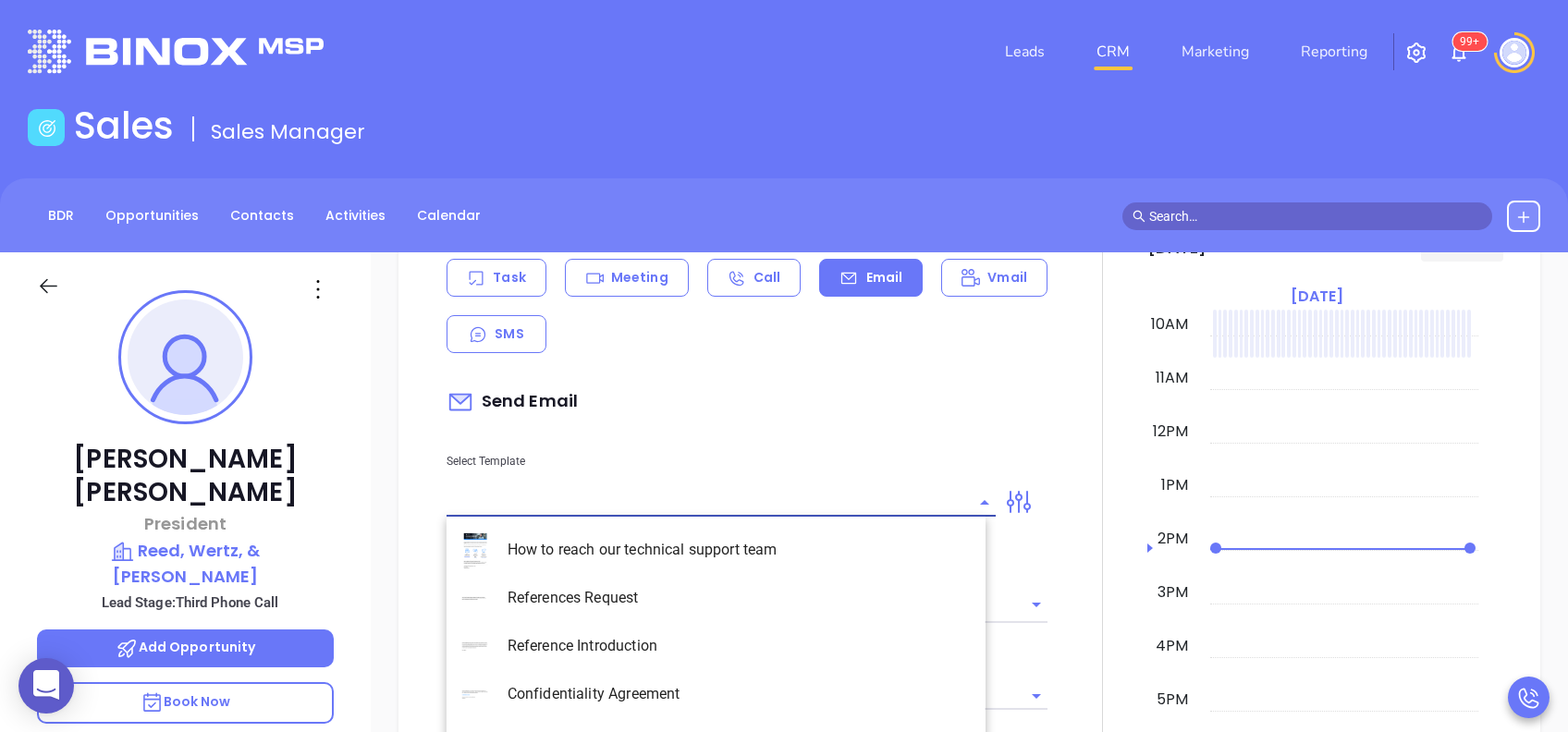
type input "[PERSON_NAME]"
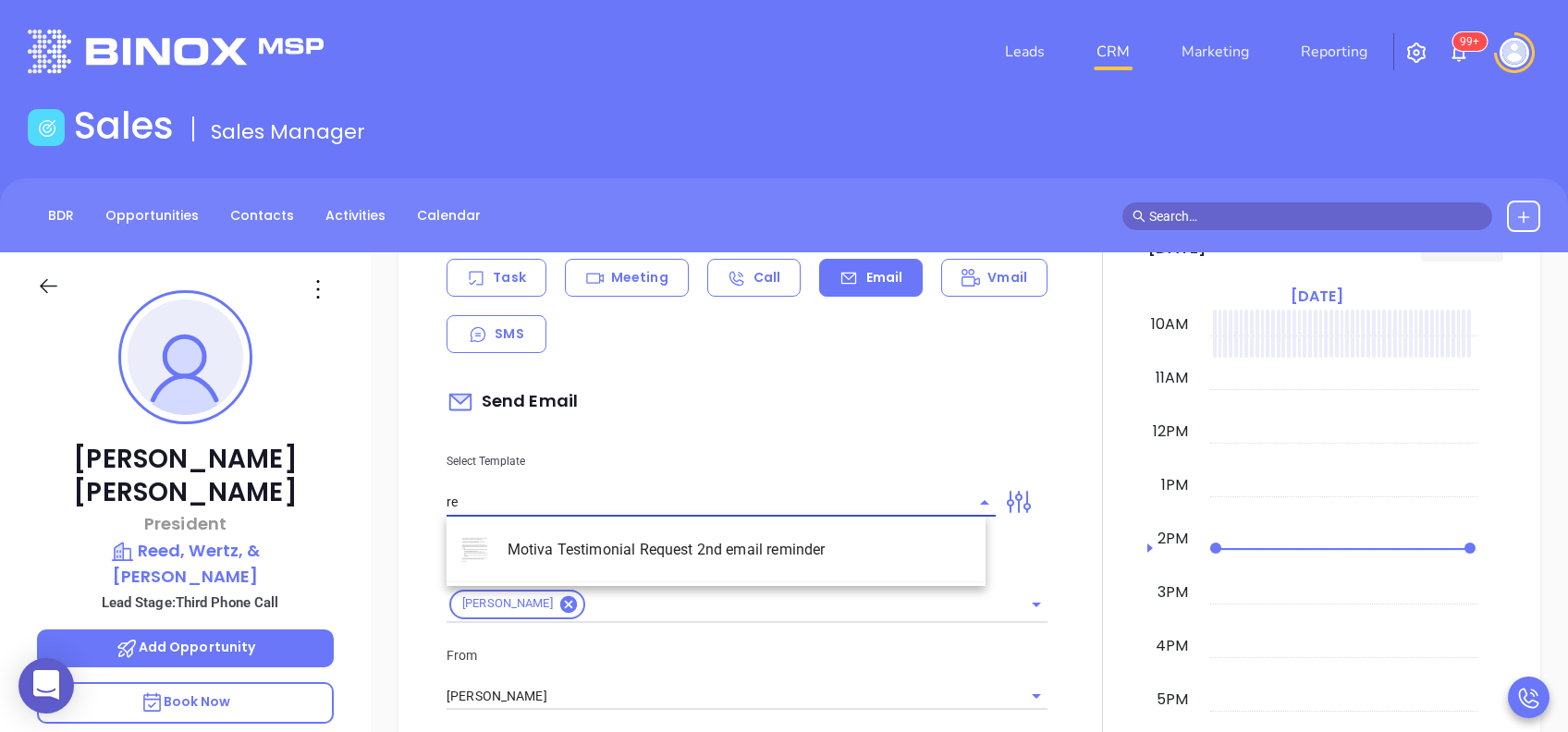
type input "r"
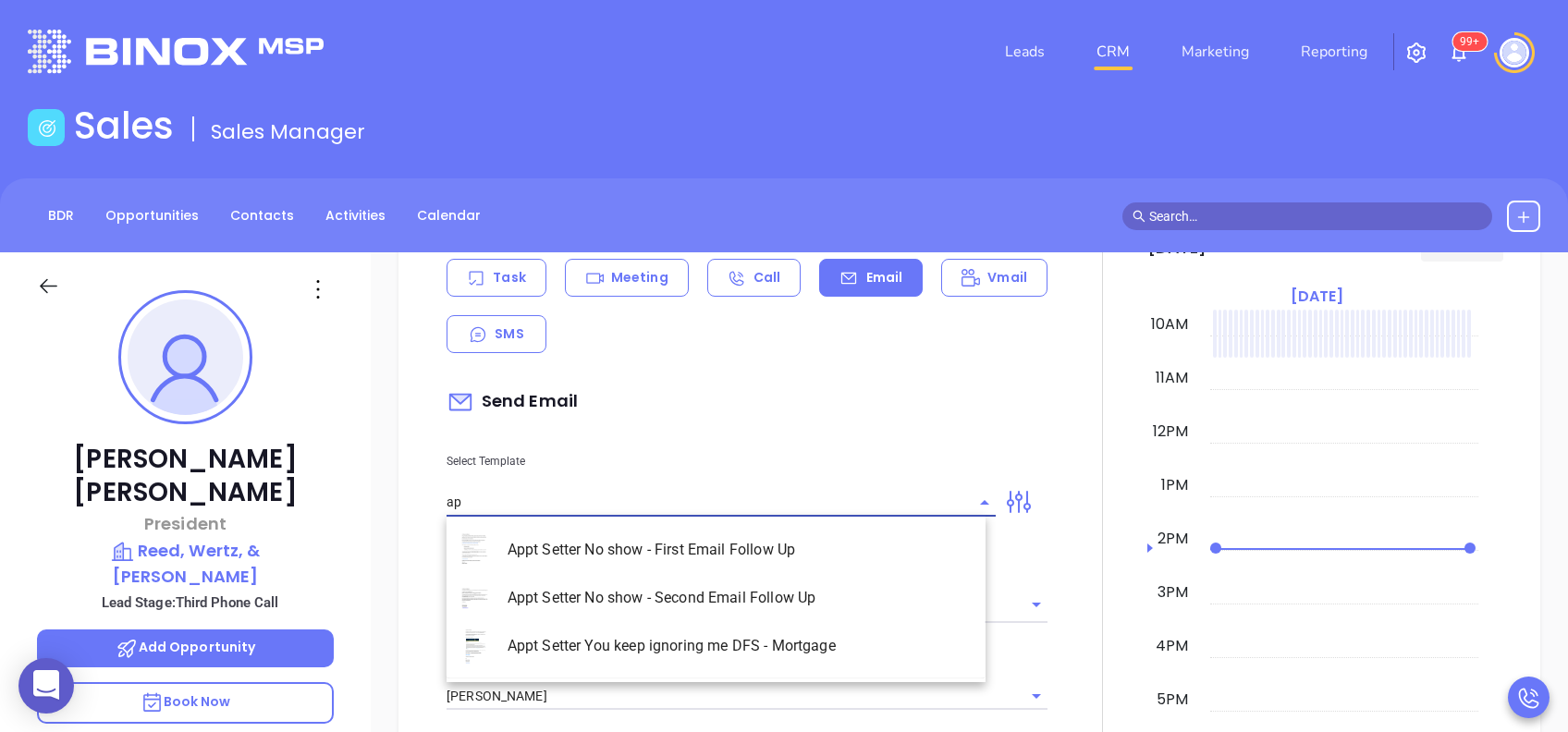
type input "a"
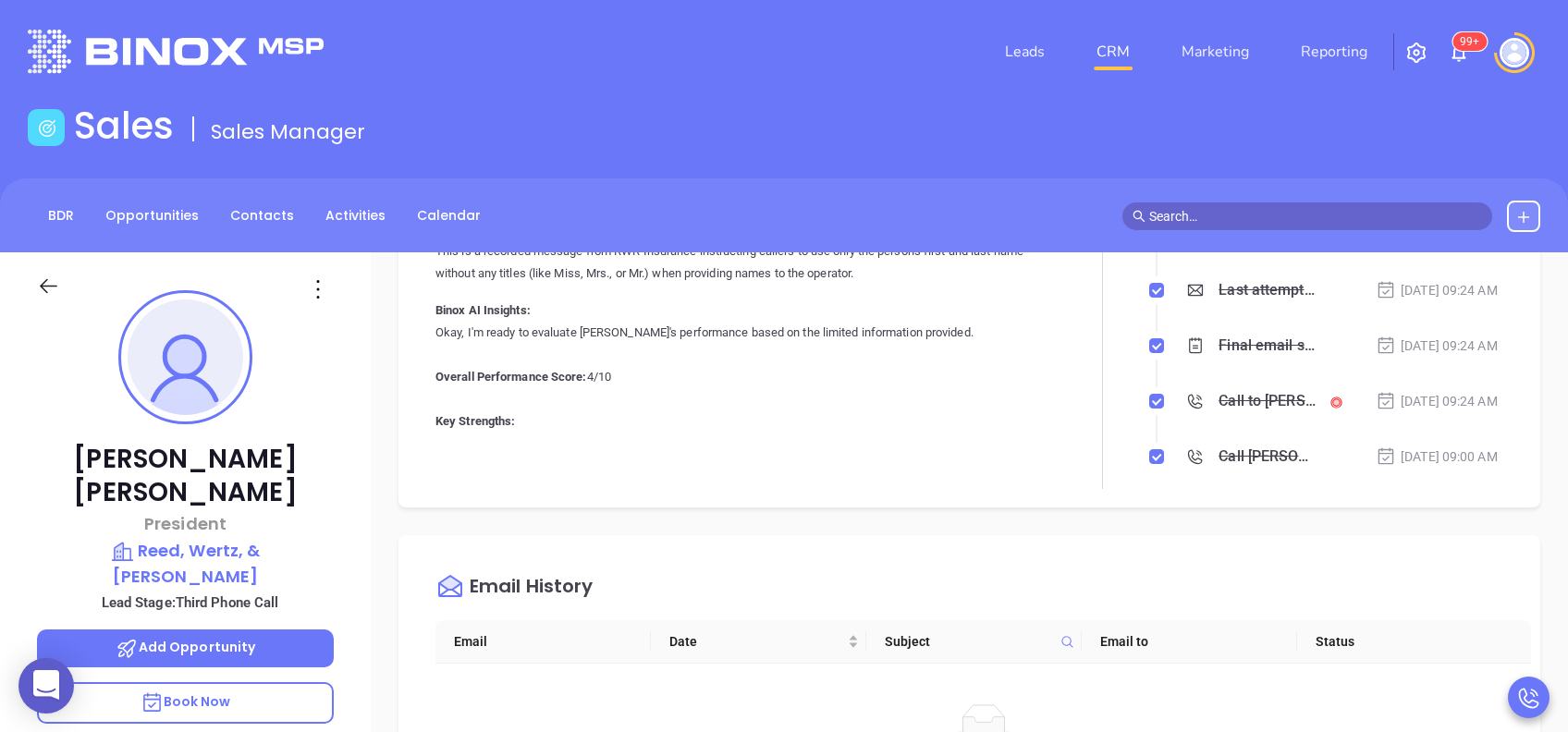
scroll to position [0, 0]
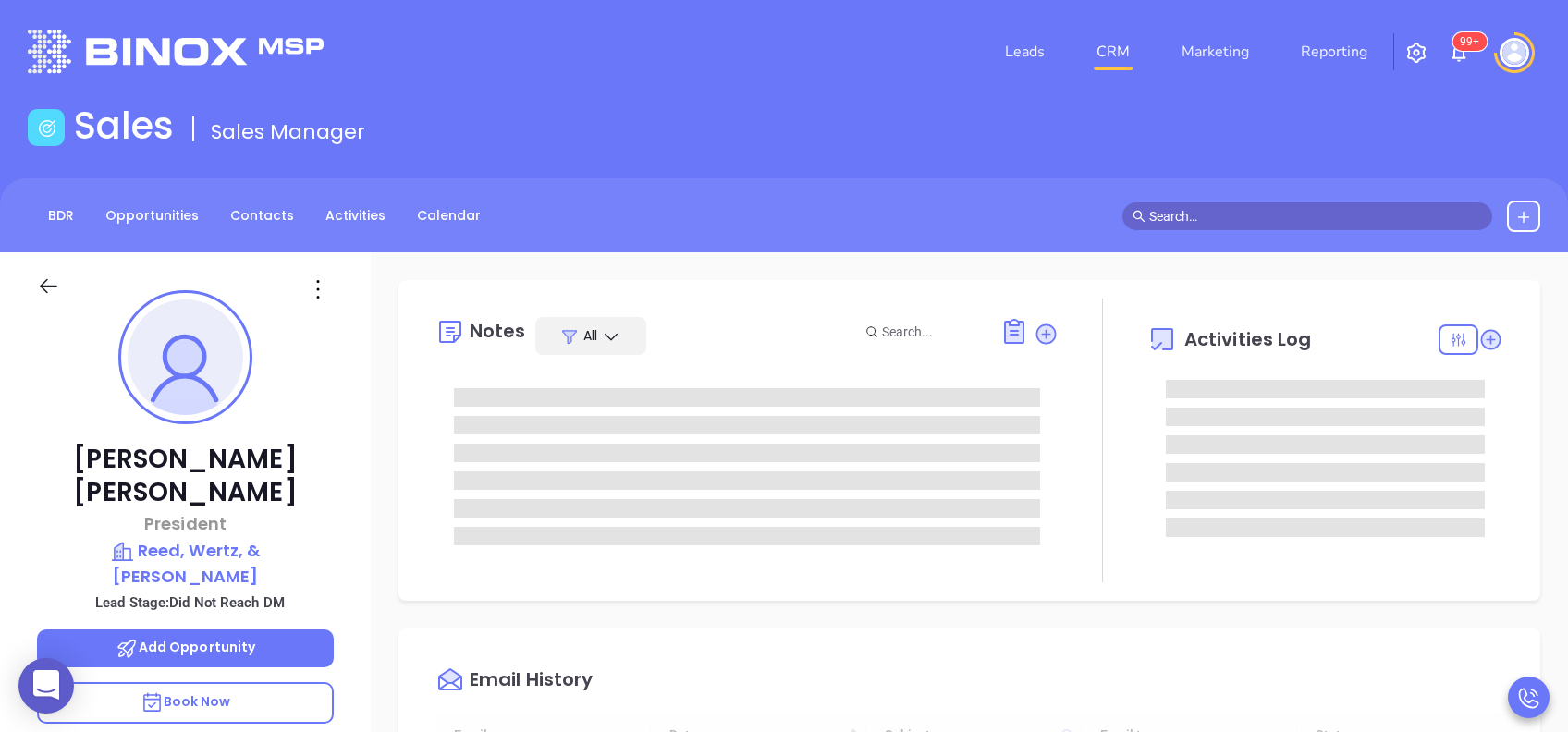
scroll to position [538, 0]
type input "[PERSON_NAME]"
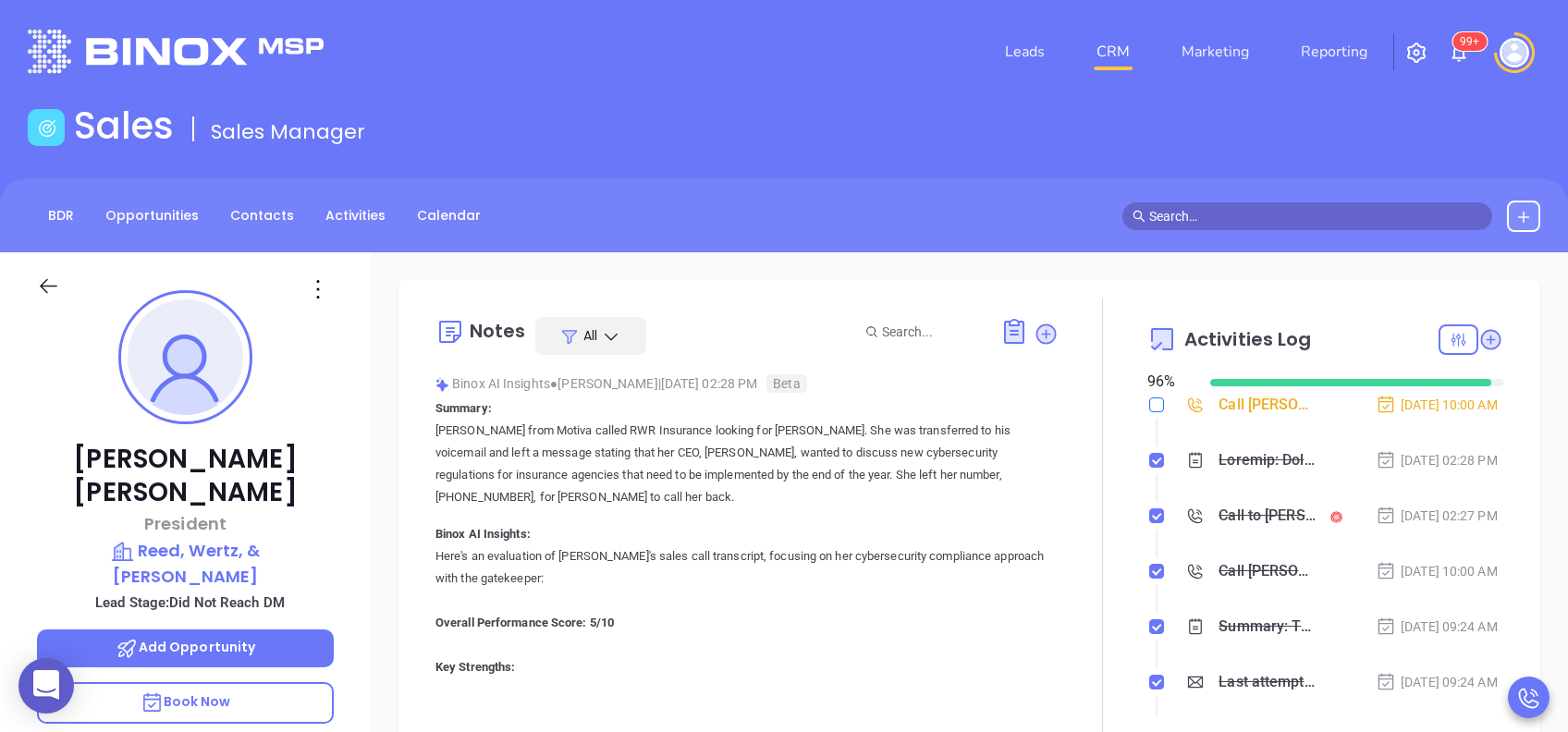
click at [1149, 405] on input "checkbox" at bounding box center [1156, 404] width 15 height 15
checkbox input "true"
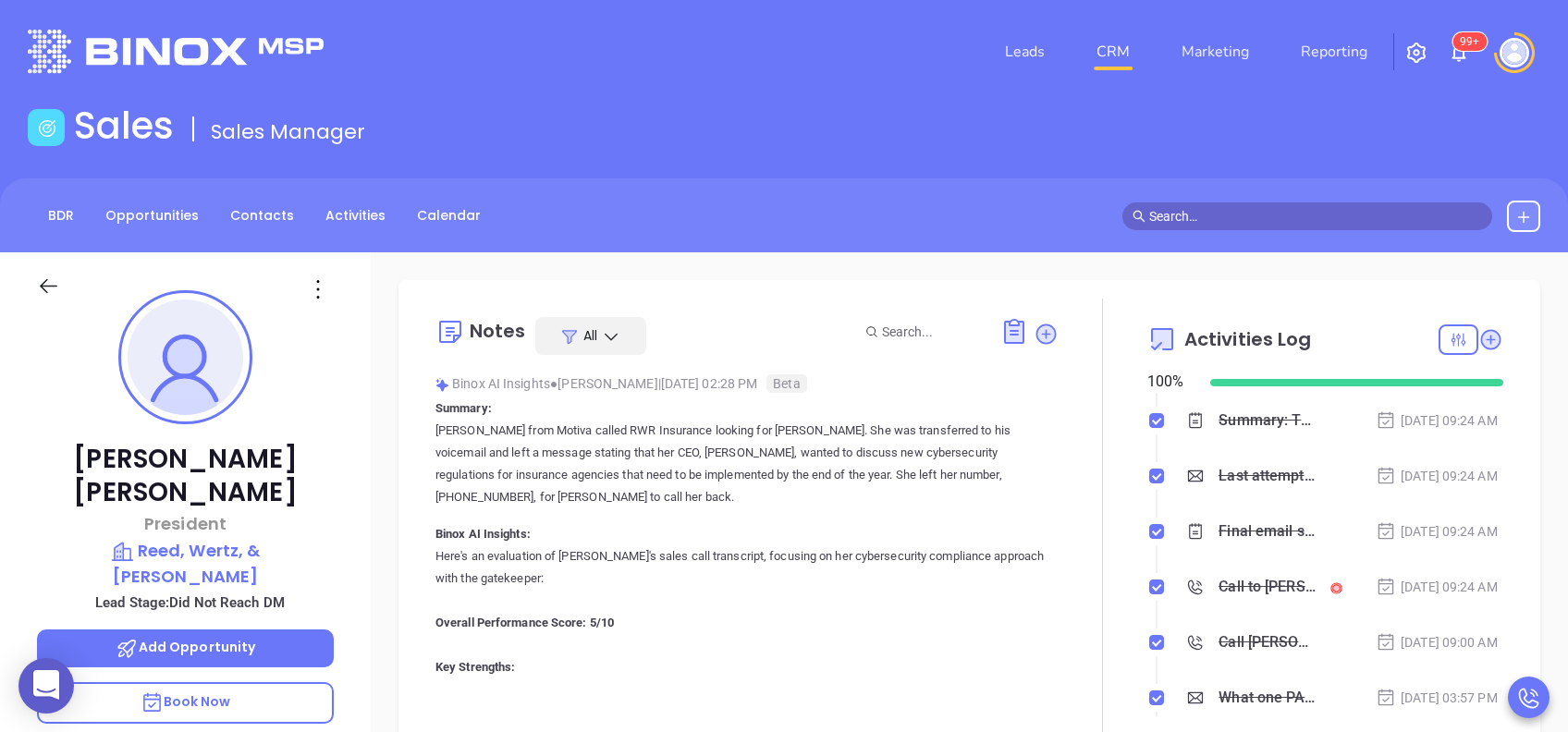
scroll to position [0, 0]
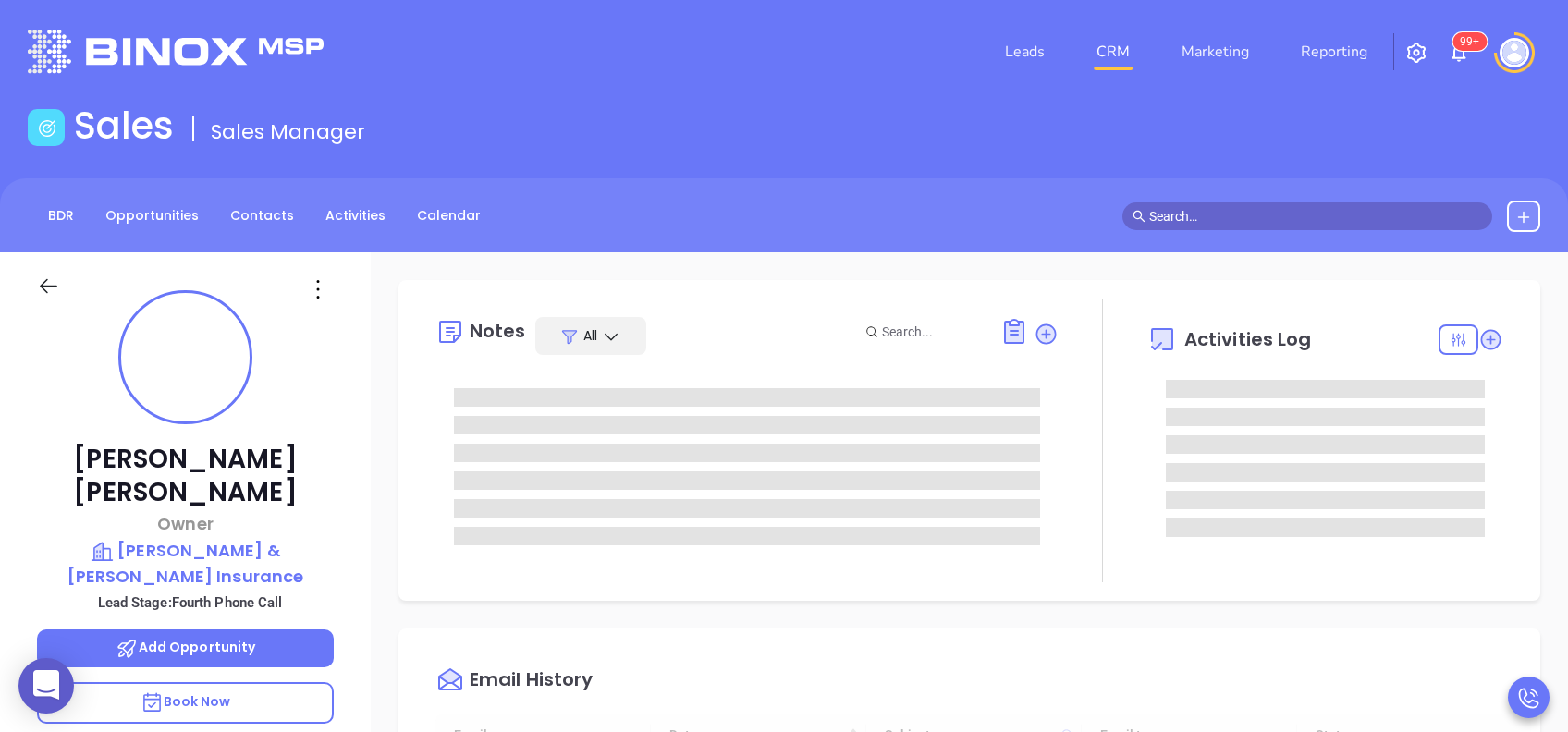
type input "[DATE]"
type input "[PERSON_NAME]"
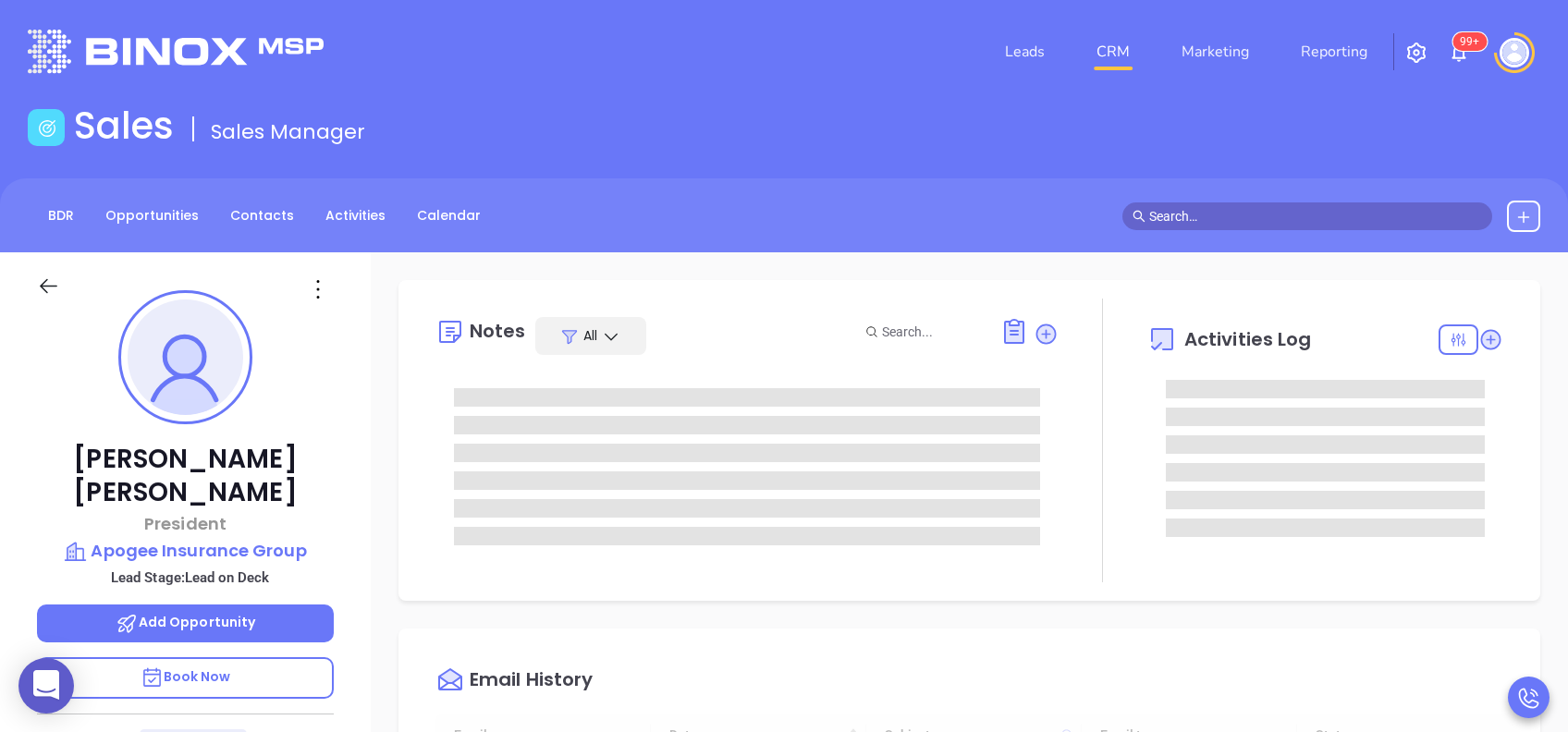
type input "[DATE]"
type input "[PERSON_NAME]"
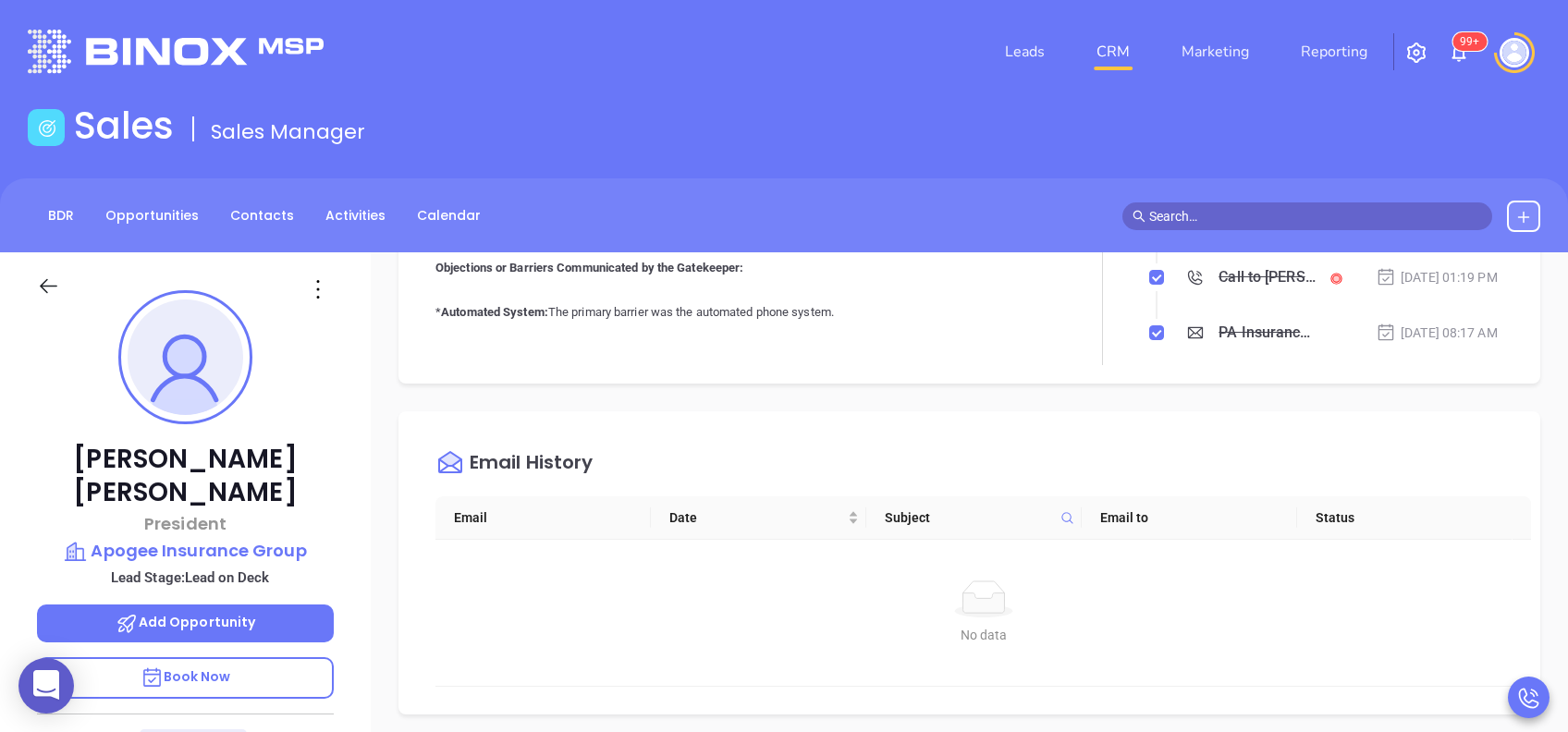
scroll to position [616, 0]
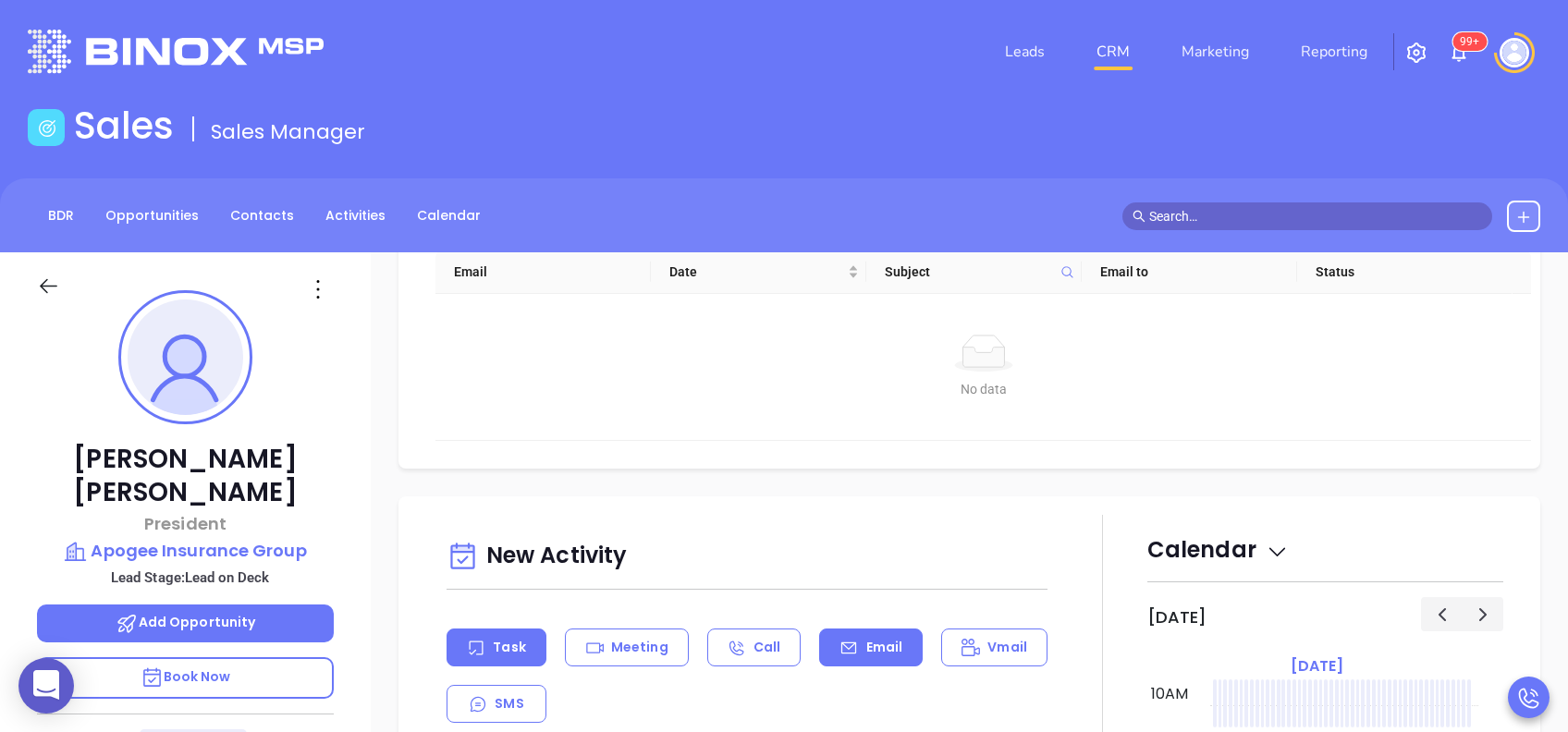
click at [878, 644] on p "Email" at bounding box center [885, 648] width 37 height 20
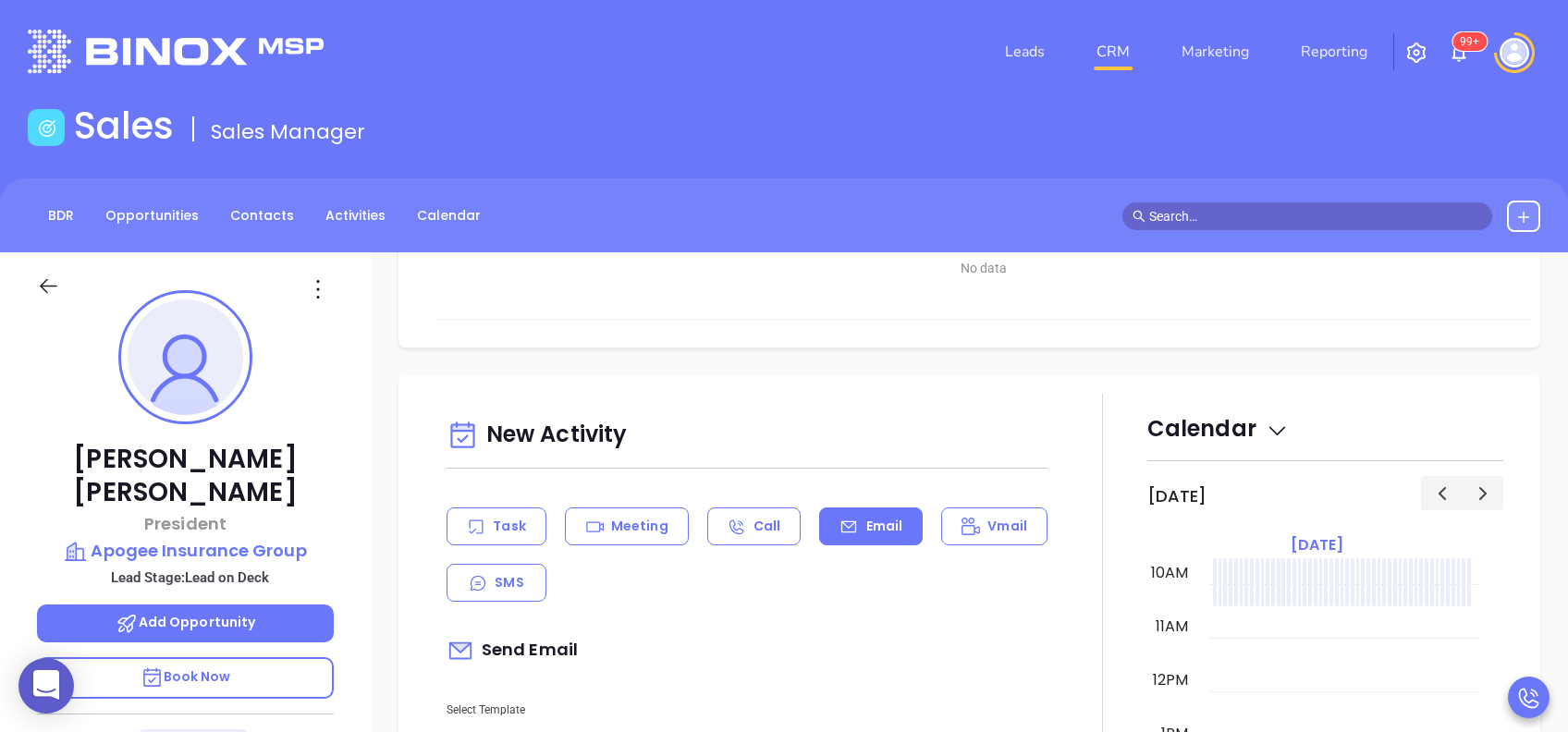
scroll to position [863, 0]
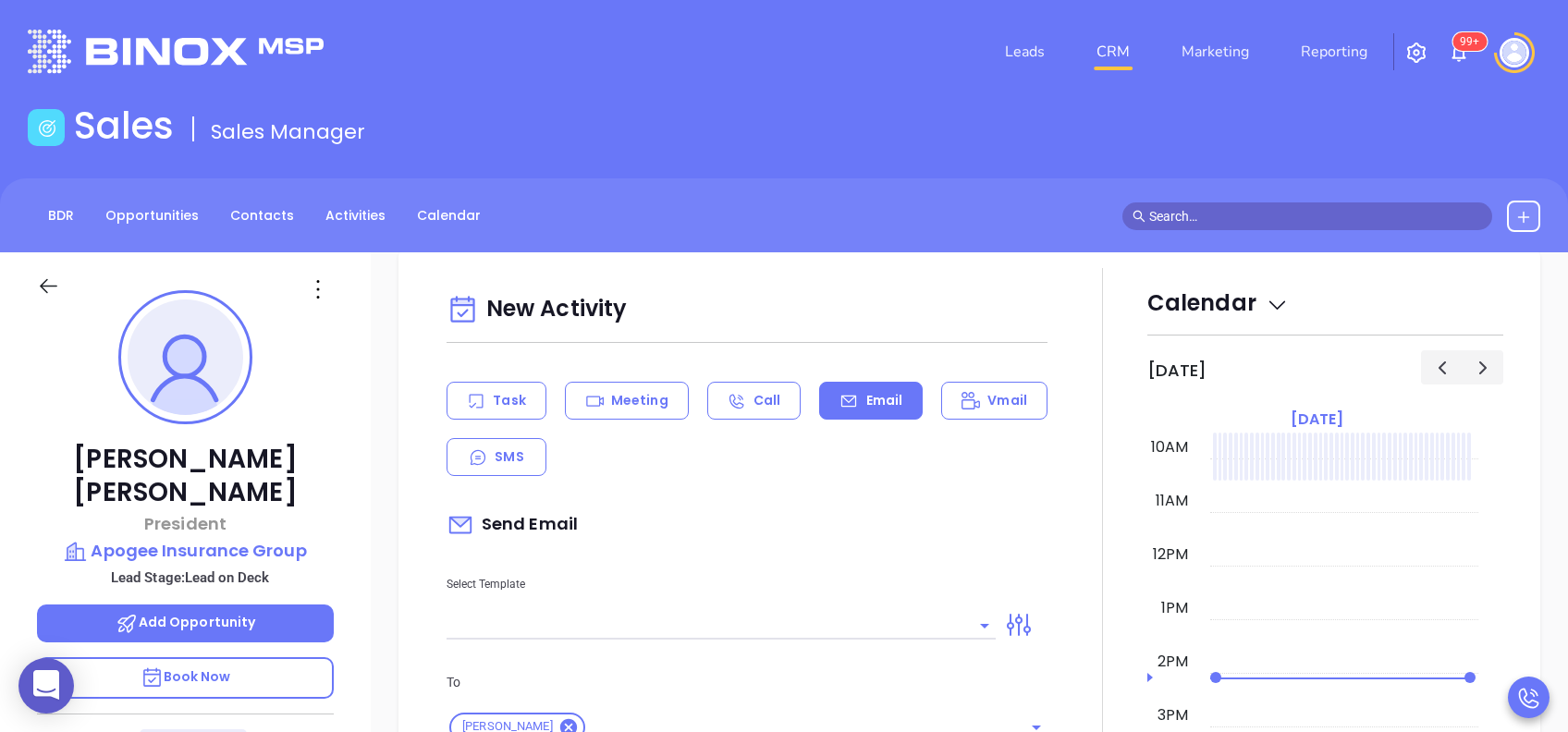
type input "[PERSON_NAME]"
click at [844, 612] on input "text" at bounding box center [707, 624] width 522 height 26
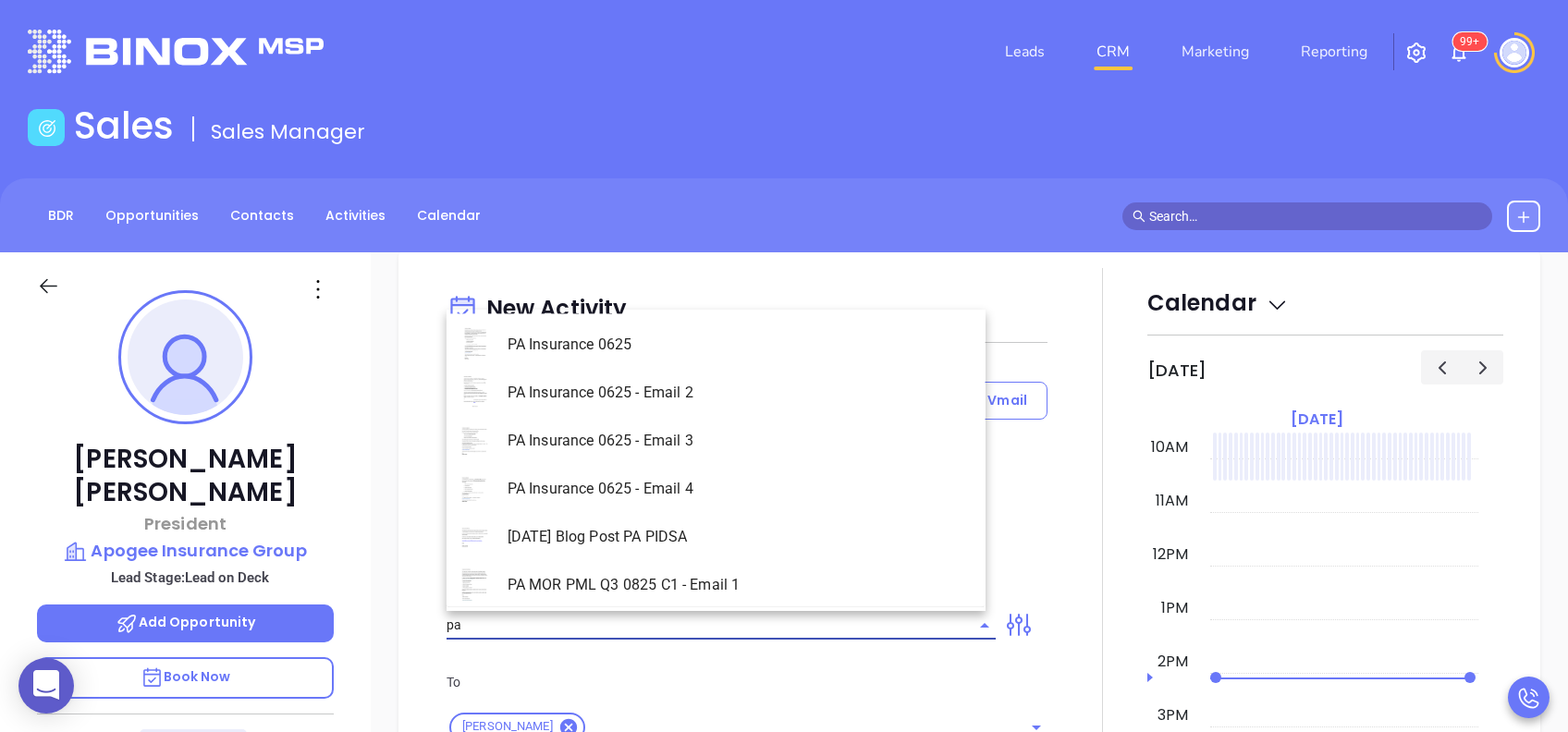
click at [718, 395] on li "PA Insurance 0625 - Email 2" at bounding box center [715, 392] width 539 height 48
type input "PA Insurance 0625 - Email 2"
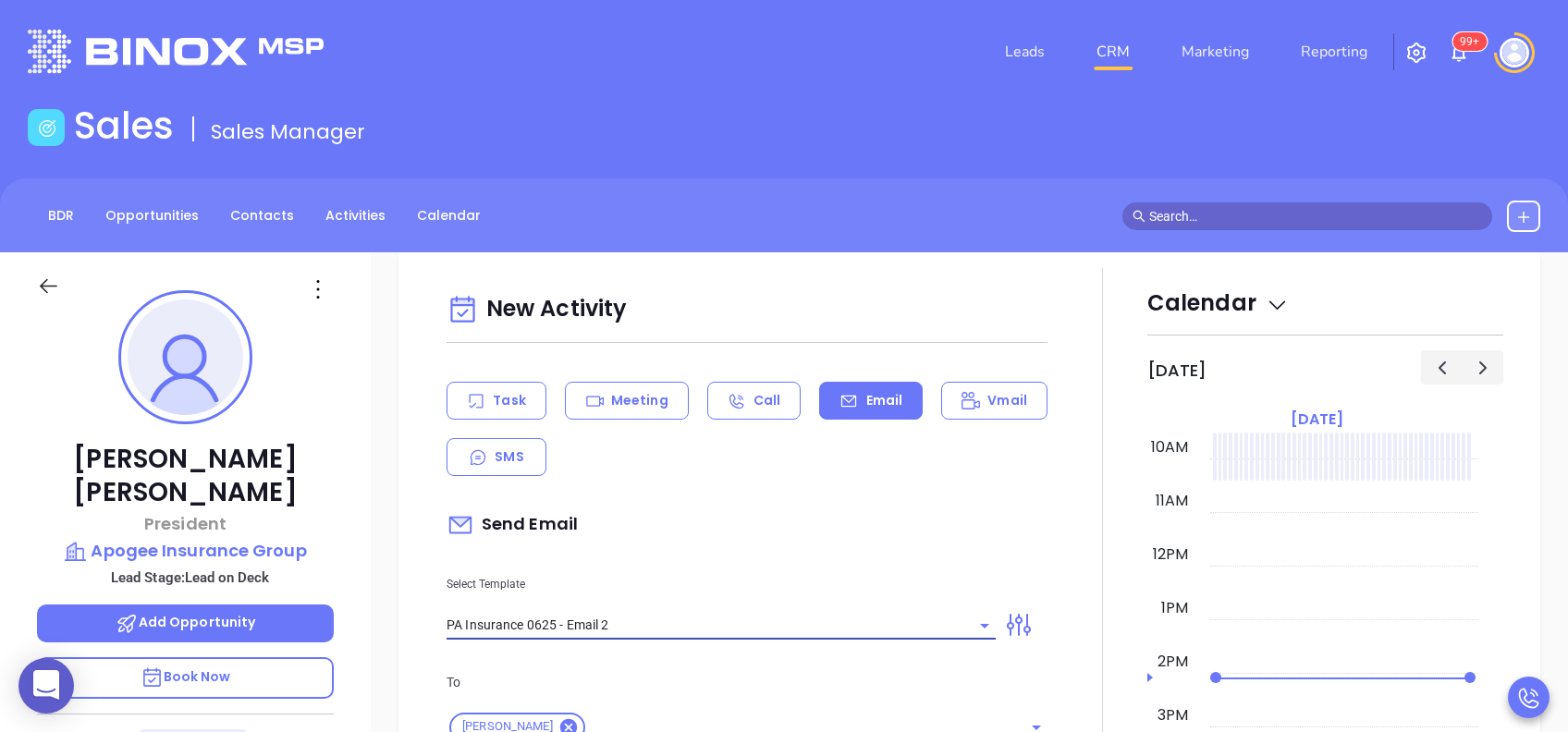
type input "[PERSON_NAME] You’re not alone — most PA agencies haven’t done this yet"
type input "PA Insurance 0625 - Email 2"
click at [803, 559] on div "Select Template PA Insurance 0625 - Email 2" at bounding box center [721, 592] width 572 height 93
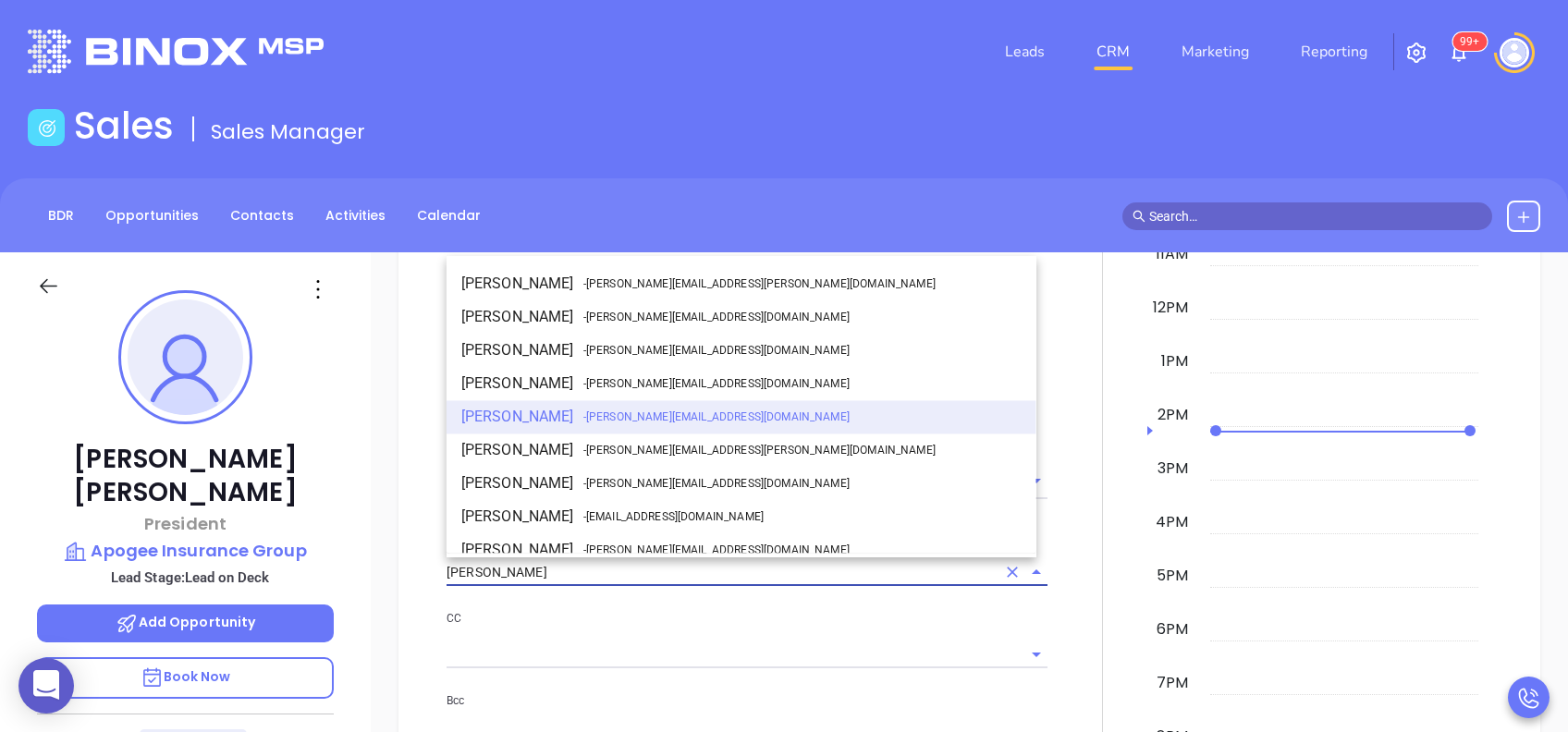
click at [711, 566] on input "[PERSON_NAME]" at bounding box center [720, 572] width 549 height 26
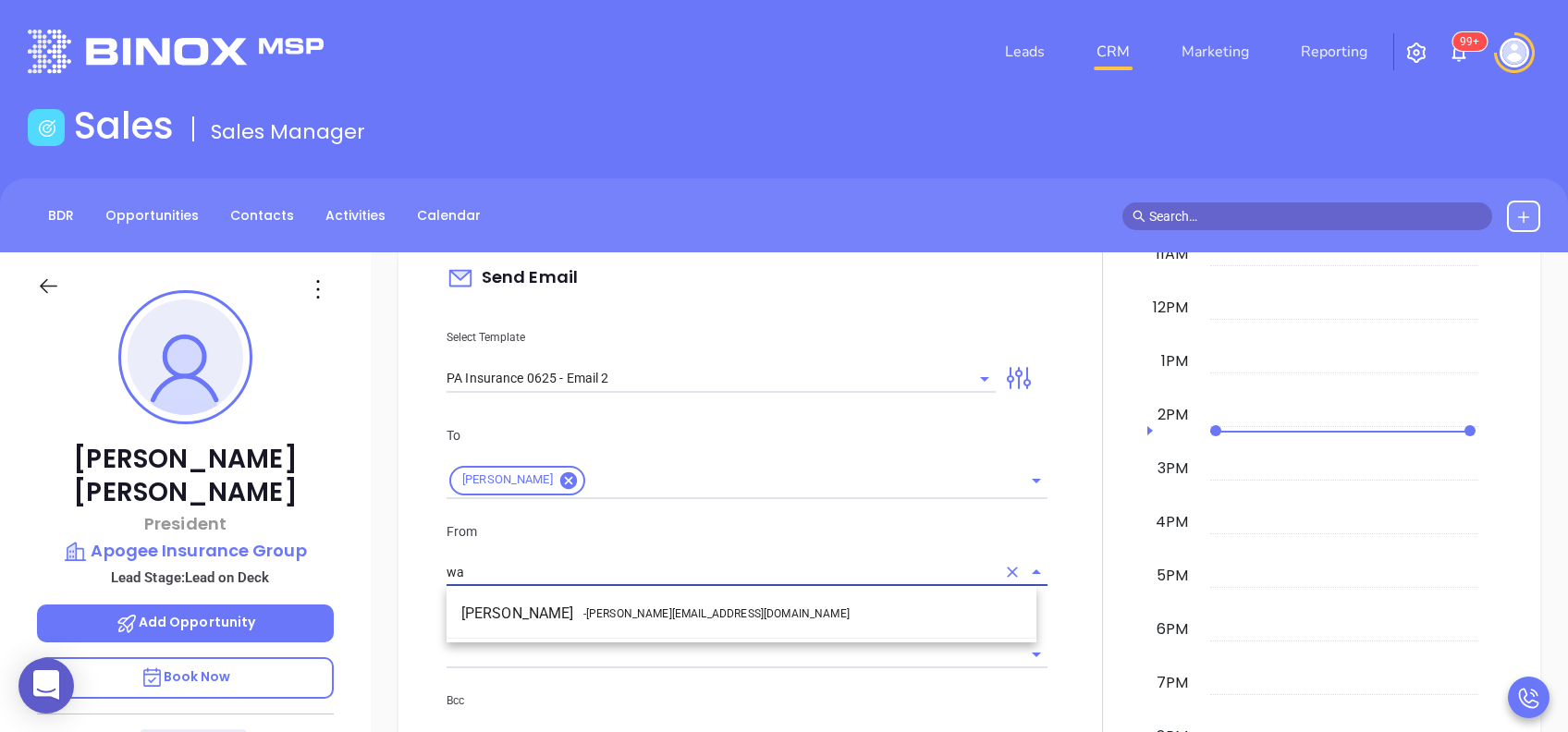
click at [693, 614] on li "Walter Contreras - [EMAIL_ADDRESS][DOMAIN_NAME]" at bounding box center [741, 614] width 590 height 33
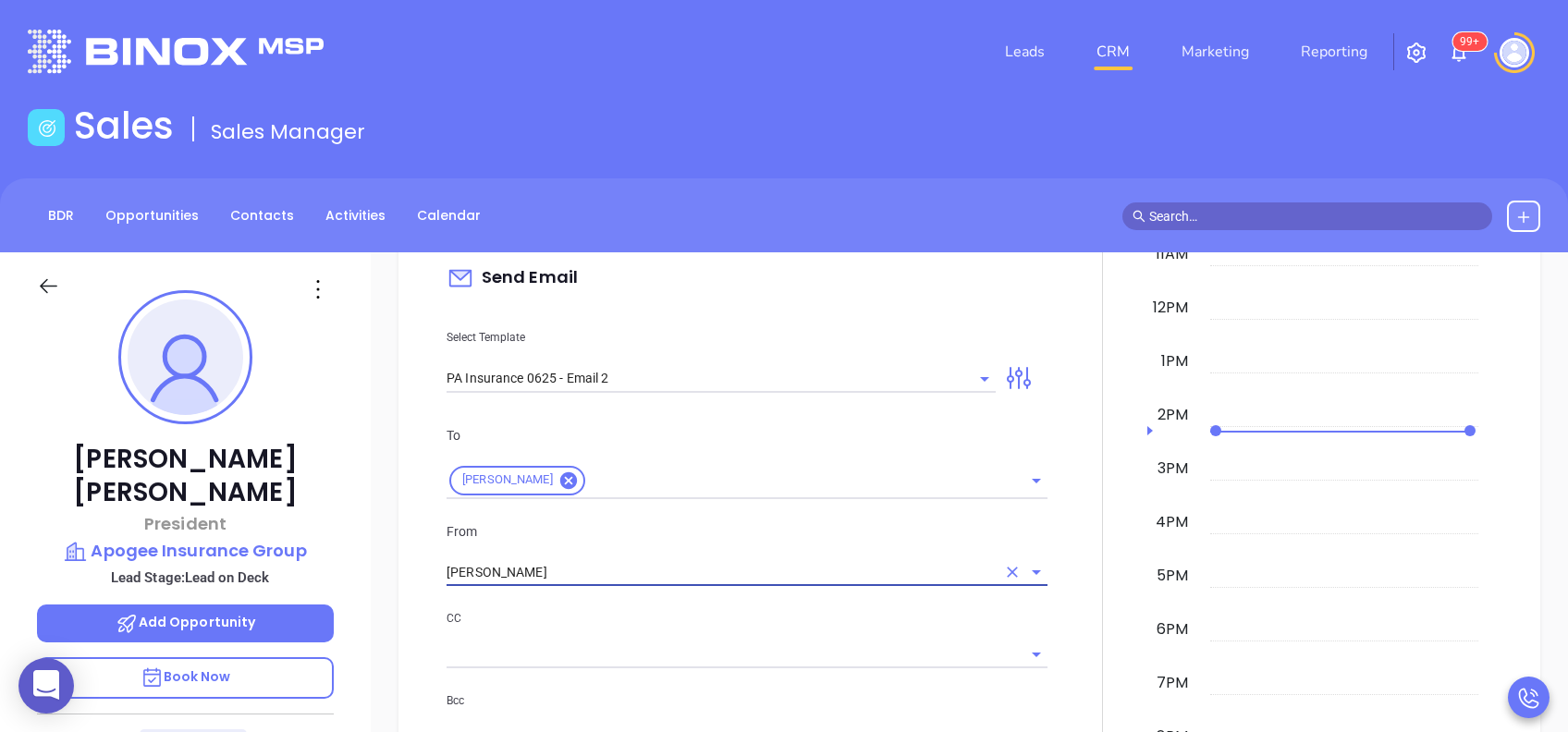
click at [787, 638] on div at bounding box center [747, 653] width 601 height 30
type input "[PERSON_NAME]"
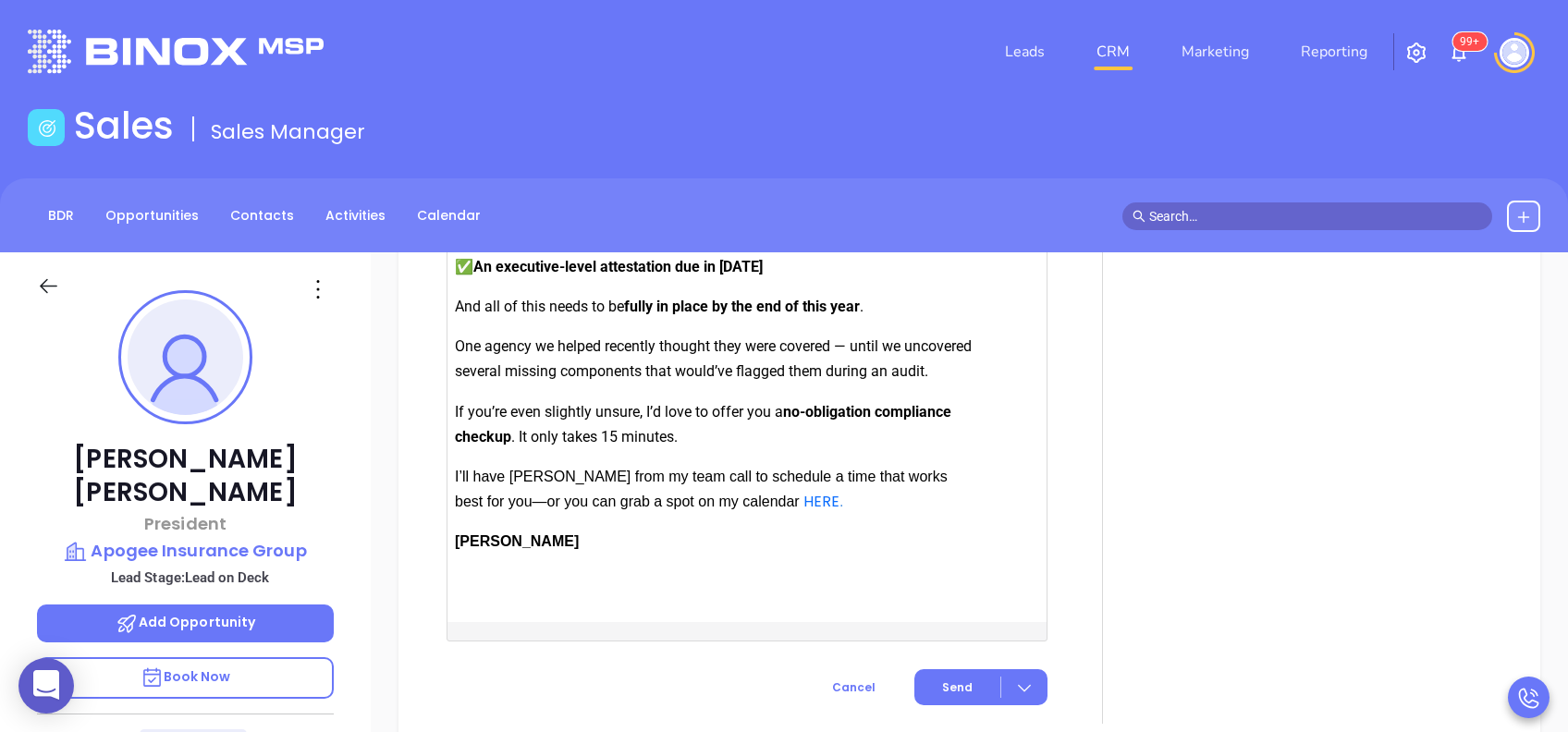
scroll to position [2204, 0]
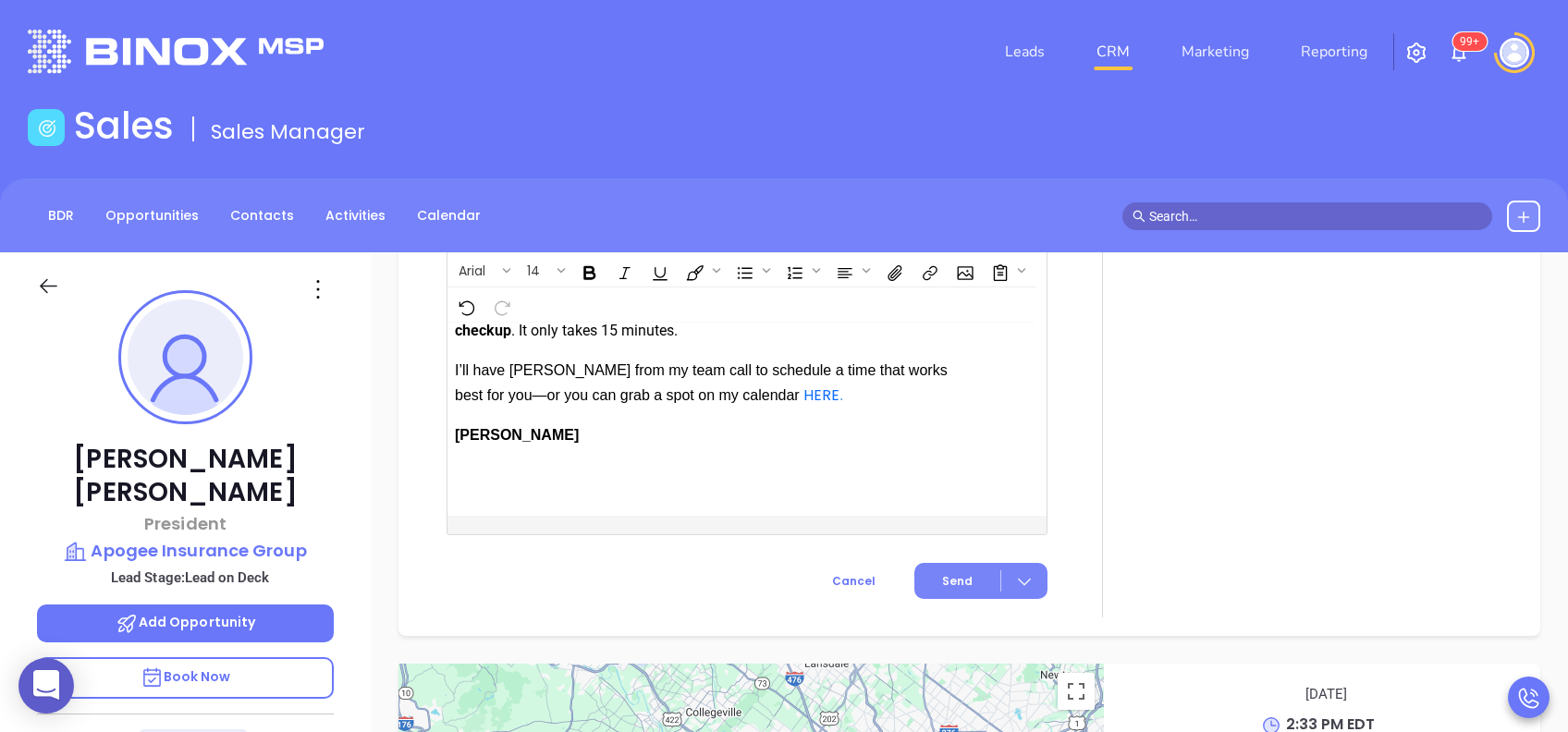
click at [963, 594] on button "Send" at bounding box center [981, 580] width 133 height 36
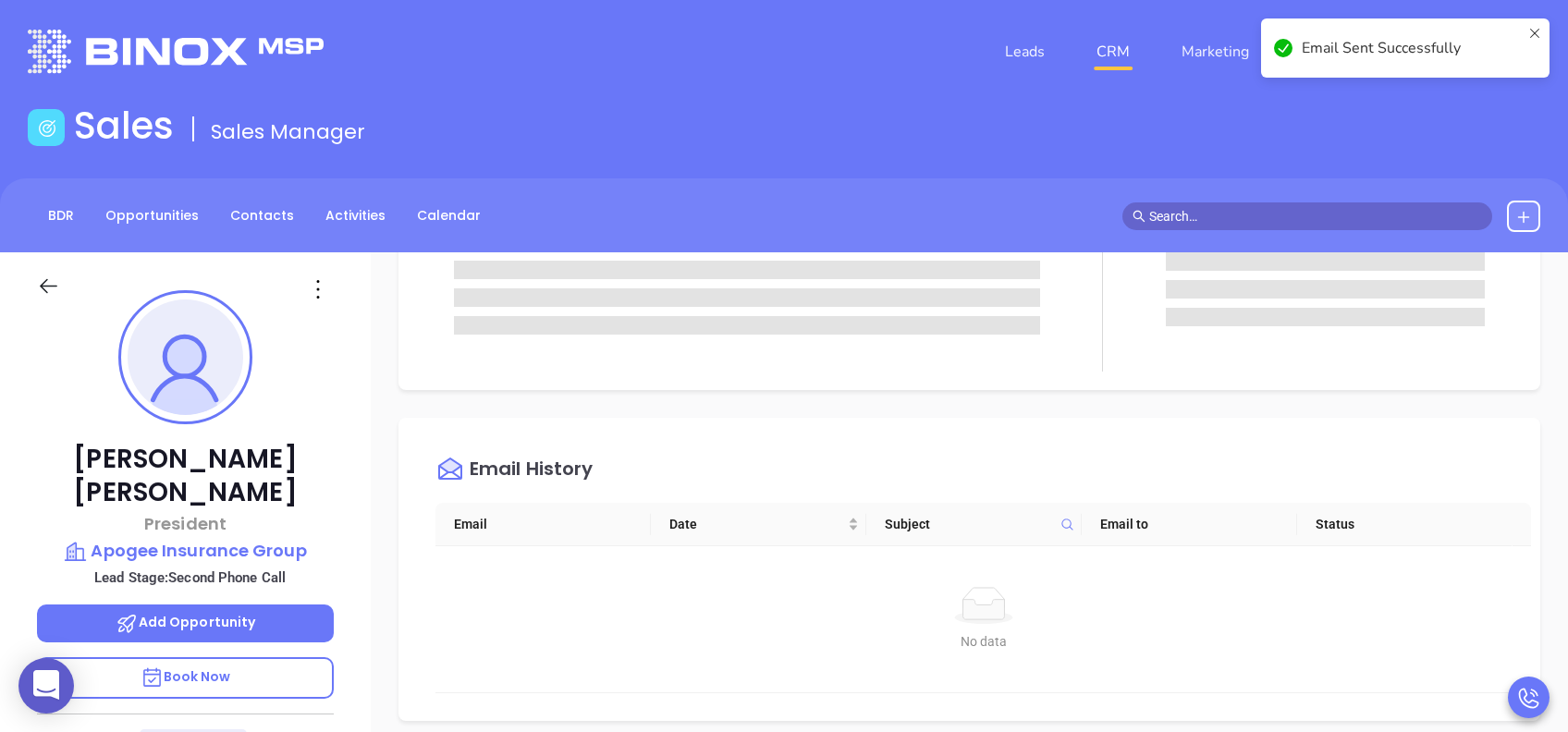
scroll to position [0, 0]
